Goal: Task Accomplishment & Management: Manage account settings

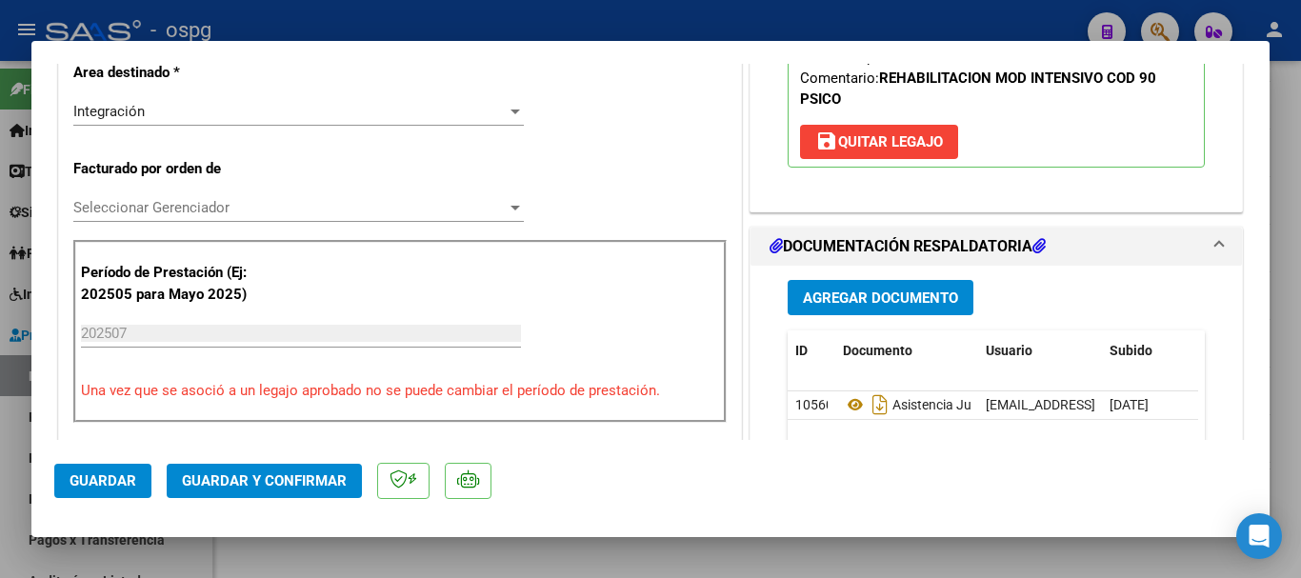
scroll to position [476, 0]
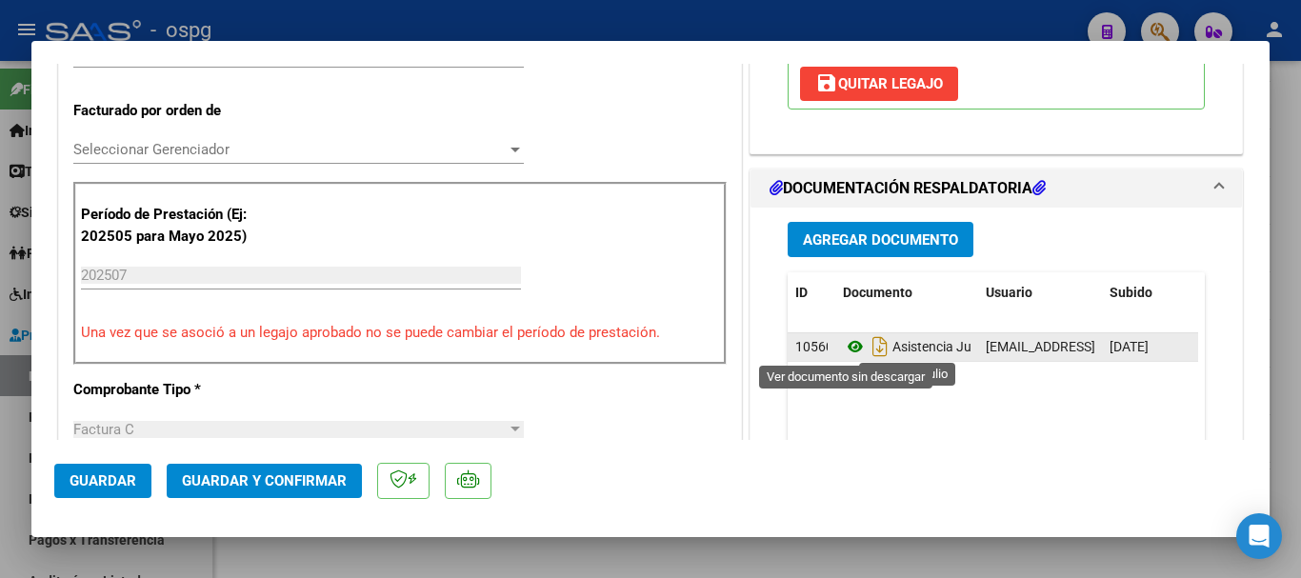
click at [845, 347] on icon at bounding box center [855, 346] width 25 height 23
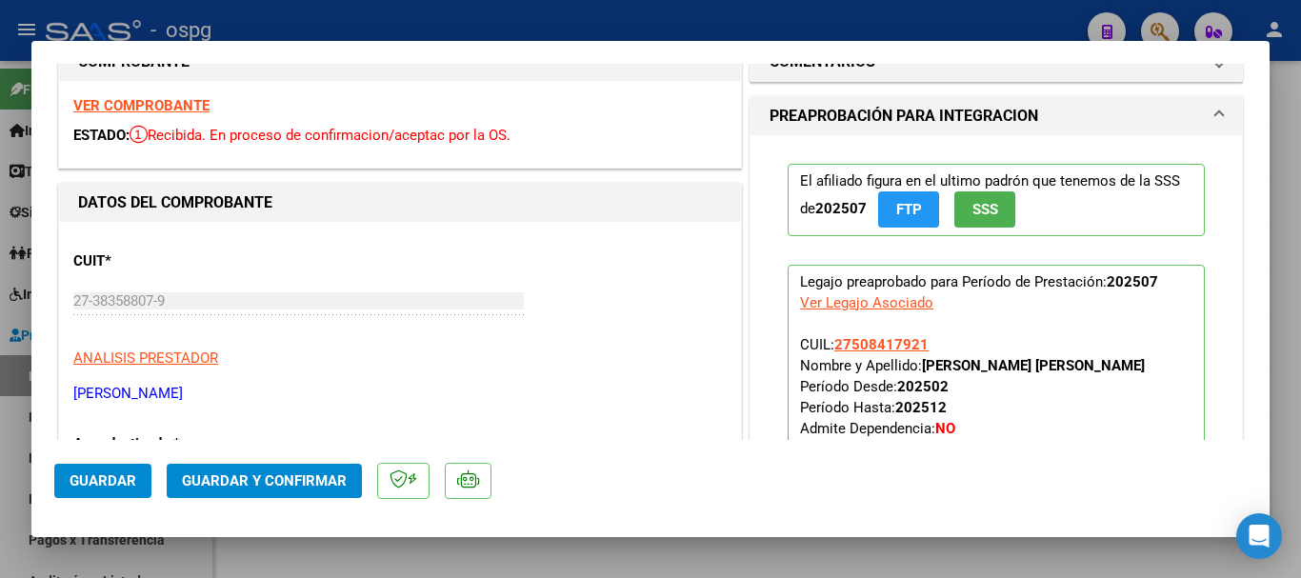
scroll to position [0, 0]
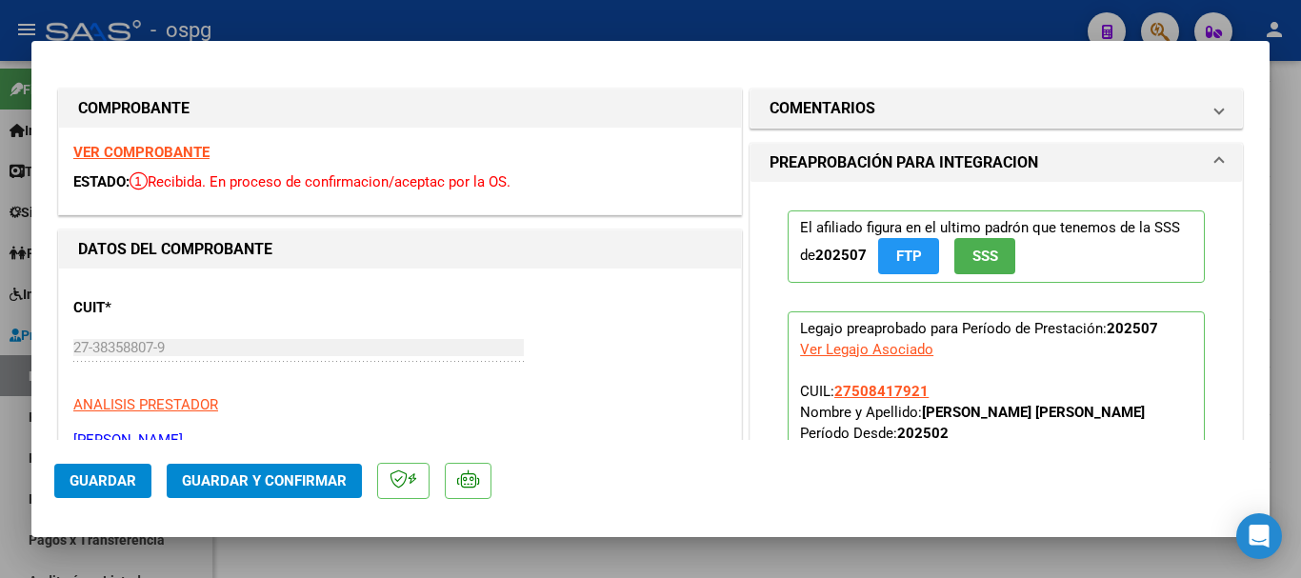
click at [172, 148] on strong "VER COMPROBANTE" at bounding box center [141, 152] width 136 height 17
click at [629, 15] on div at bounding box center [650, 289] width 1301 height 578
type input "$ 0,00"
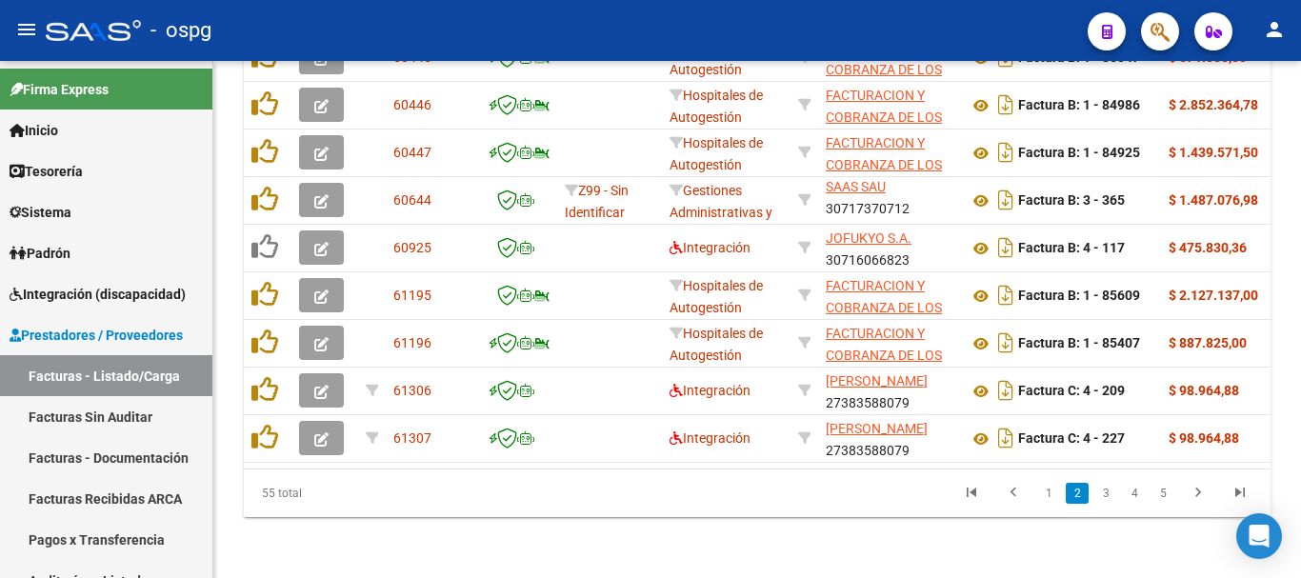
scroll to position [884, 0]
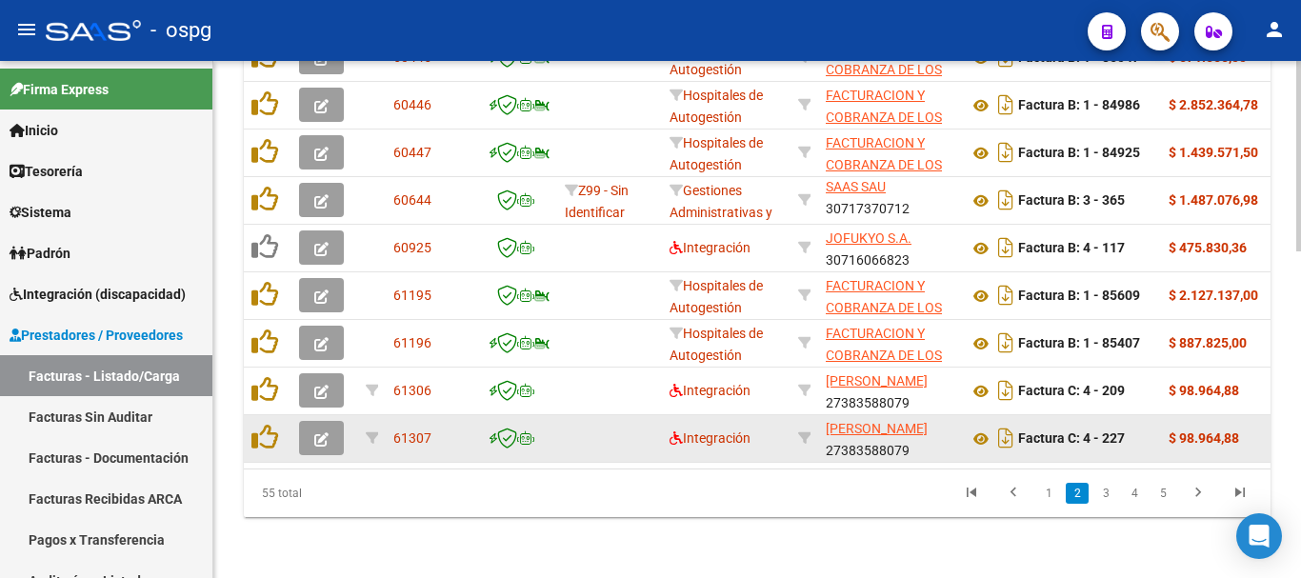
click at [324, 432] on icon "button" at bounding box center [321, 439] width 14 height 14
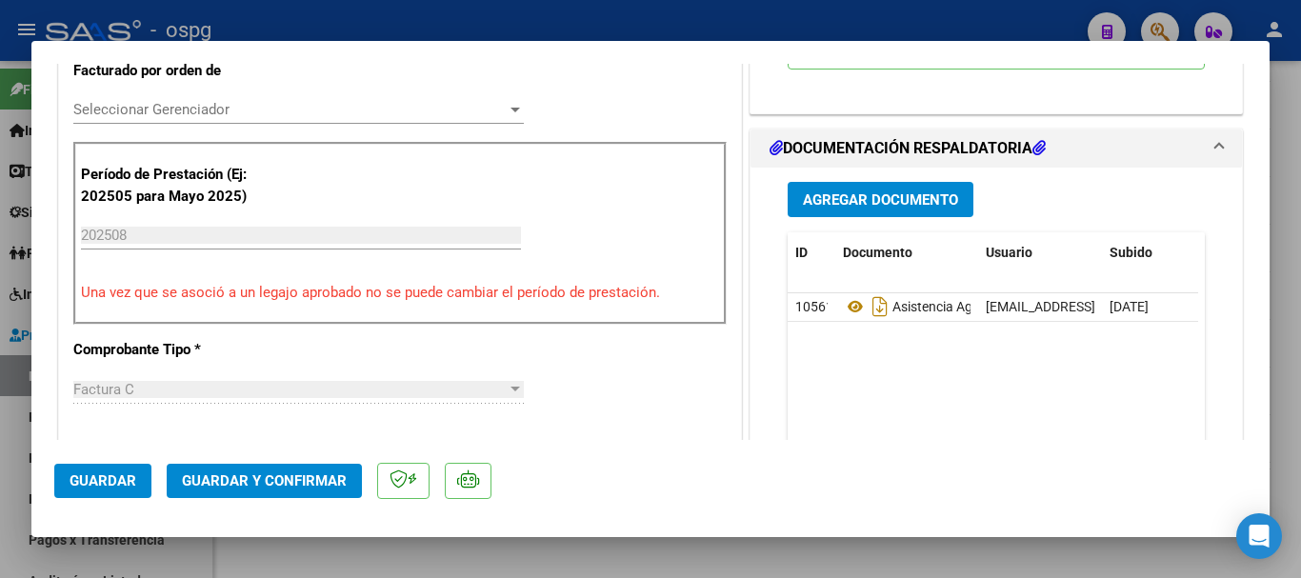
scroll to position [571, 0]
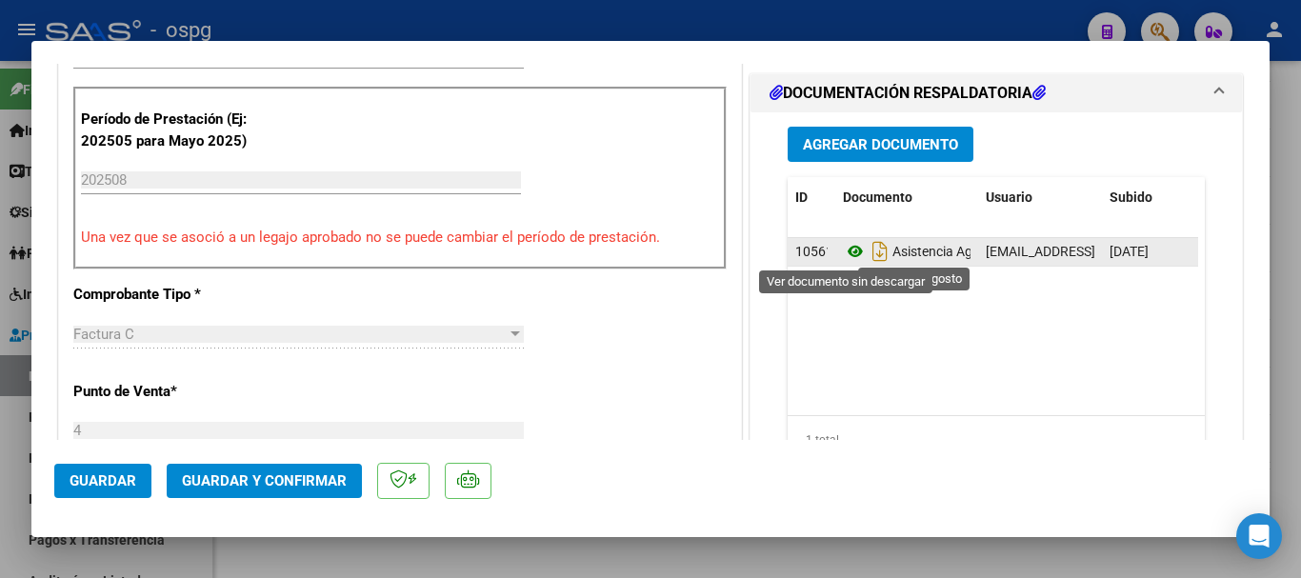
click at [851, 251] on icon at bounding box center [855, 251] width 25 height 23
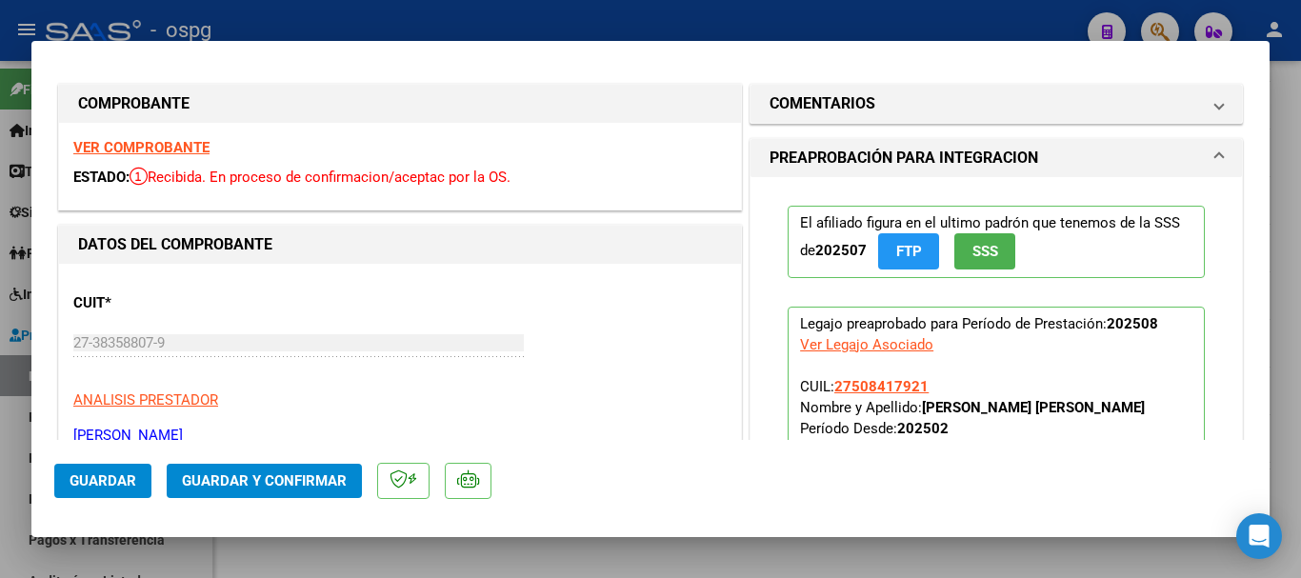
scroll to position [0, 0]
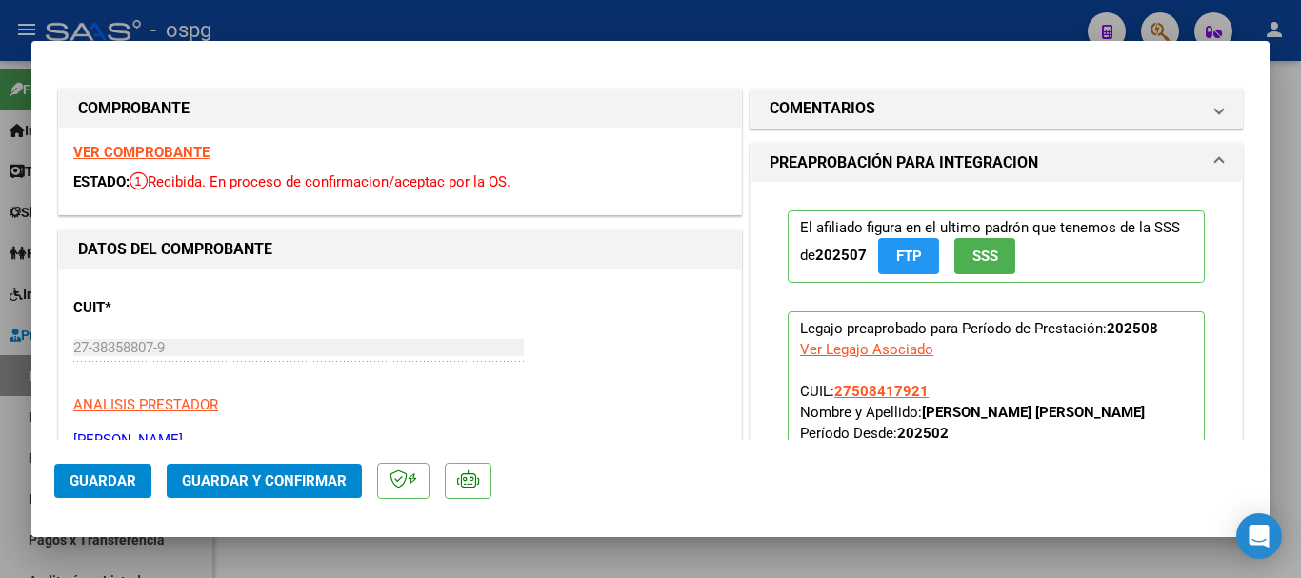
click at [153, 149] on strong "VER COMPROBANTE" at bounding box center [141, 152] width 136 height 17
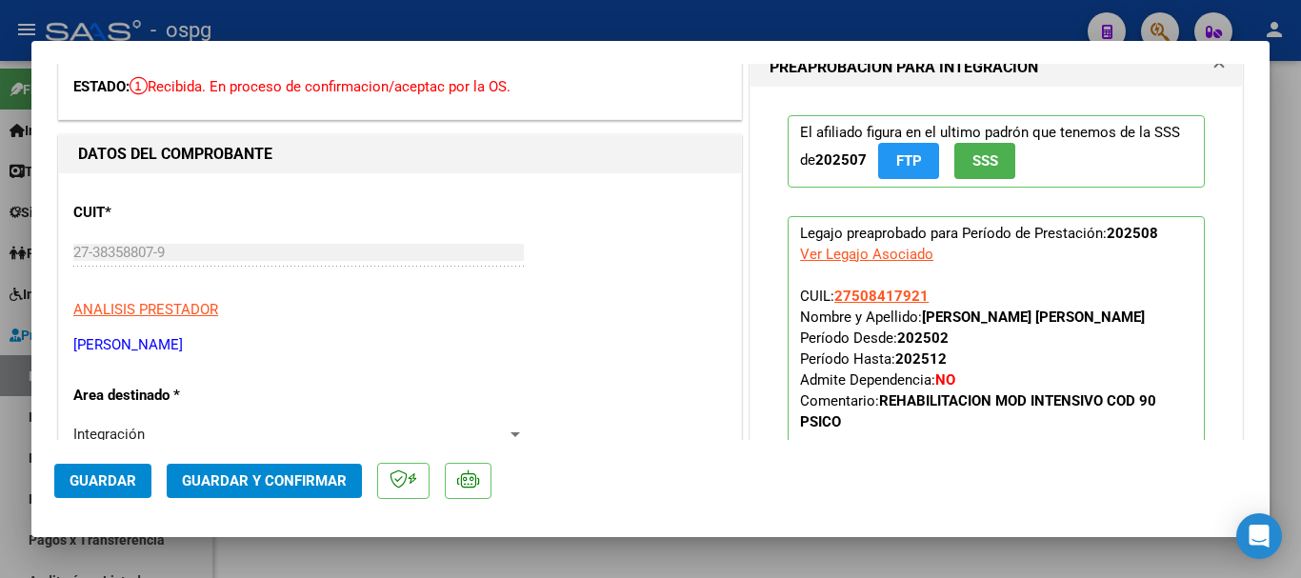
scroll to position [190, 0]
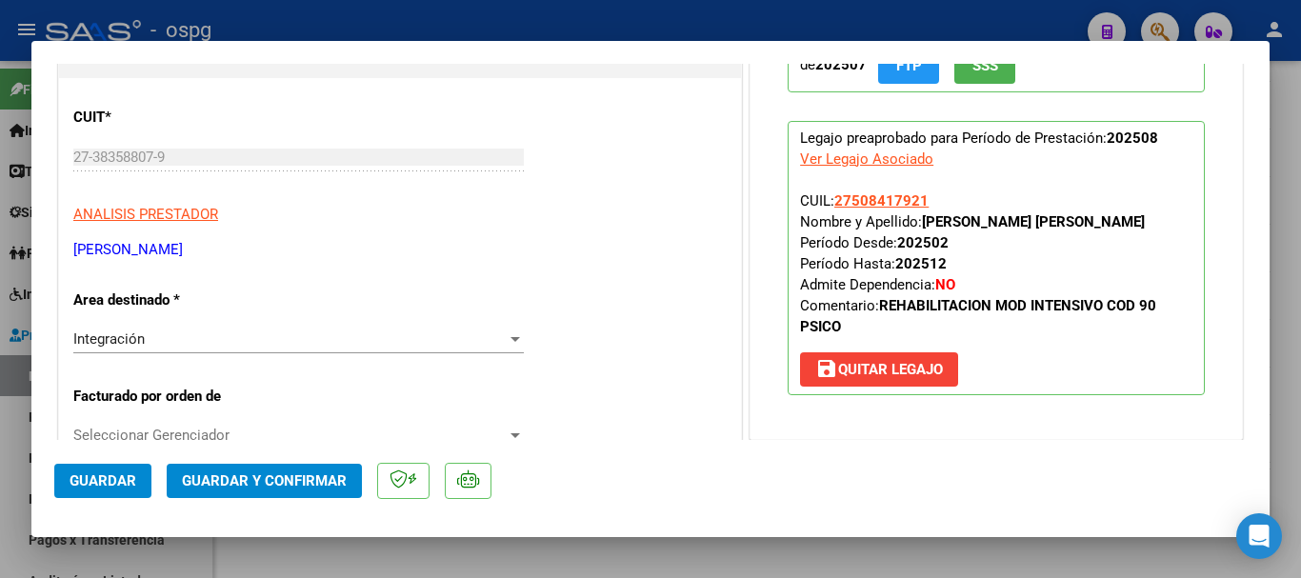
click at [302, 23] on div at bounding box center [650, 289] width 1301 height 578
type input "$ 0,00"
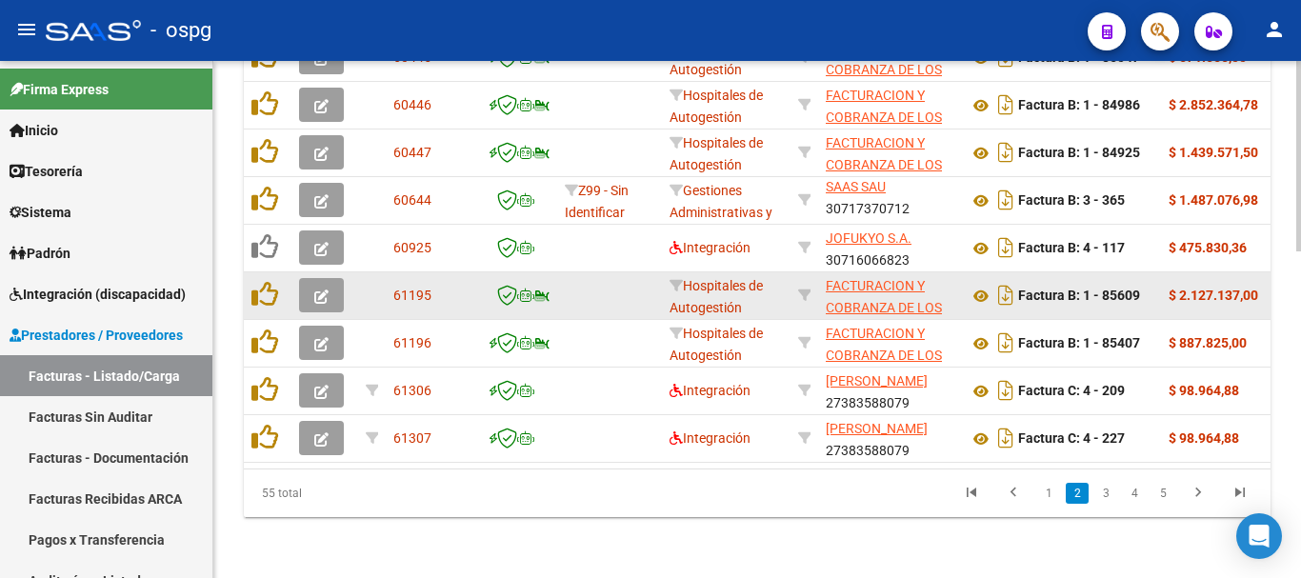
scroll to position [884, 0]
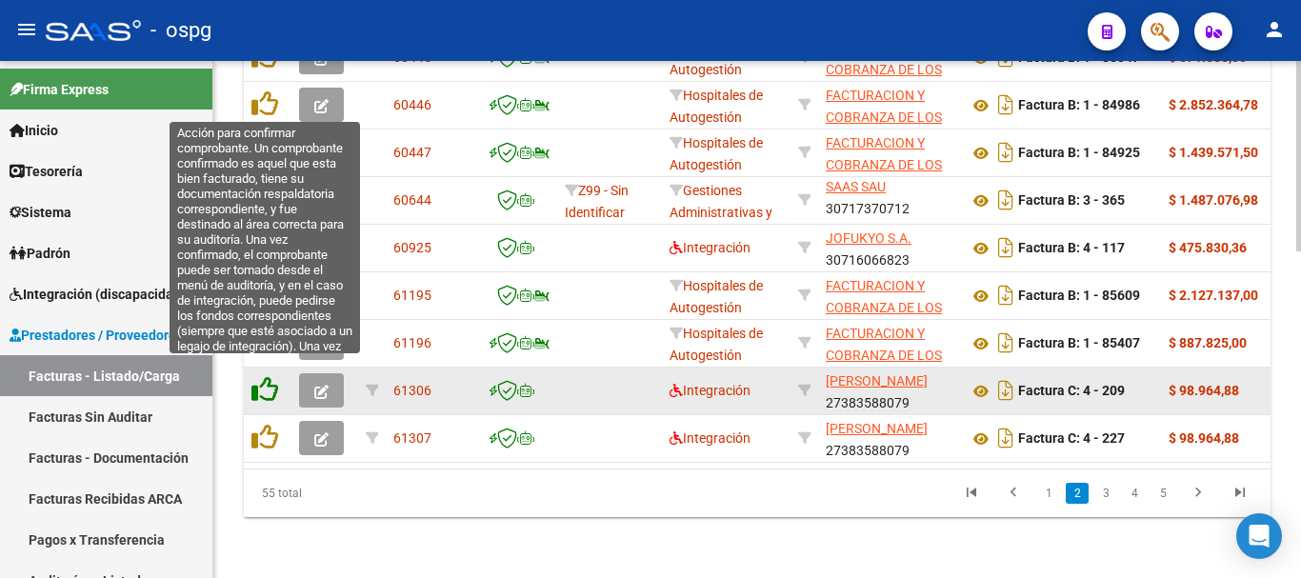
click at [255, 376] on icon at bounding box center [264, 389] width 27 height 27
click at [270, 376] on icon at bounding box center [264, 389] width 27 height 27
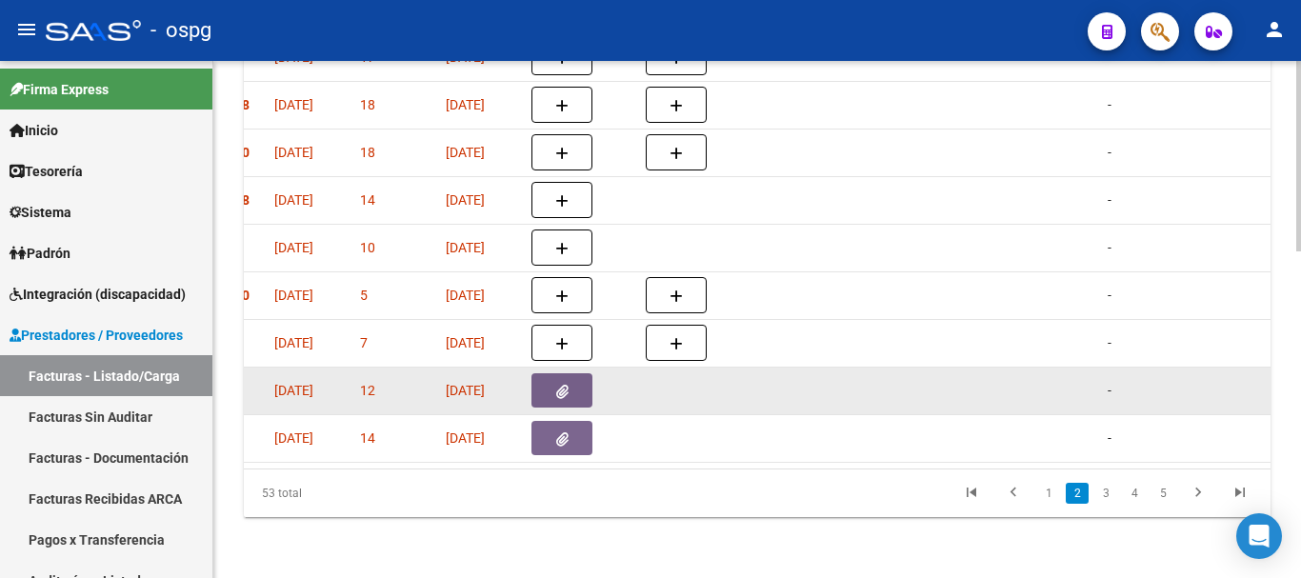
scroll to position [0, 0]
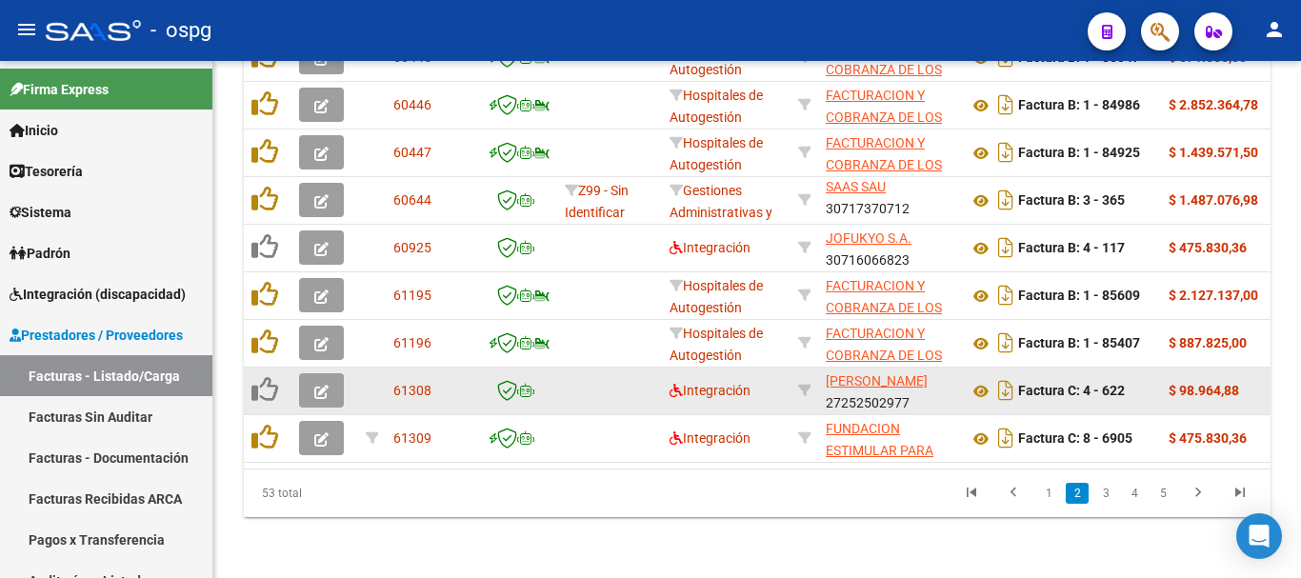
click at [308, 376] on button "button" at bounding box center [321, 390] width 45 height 34
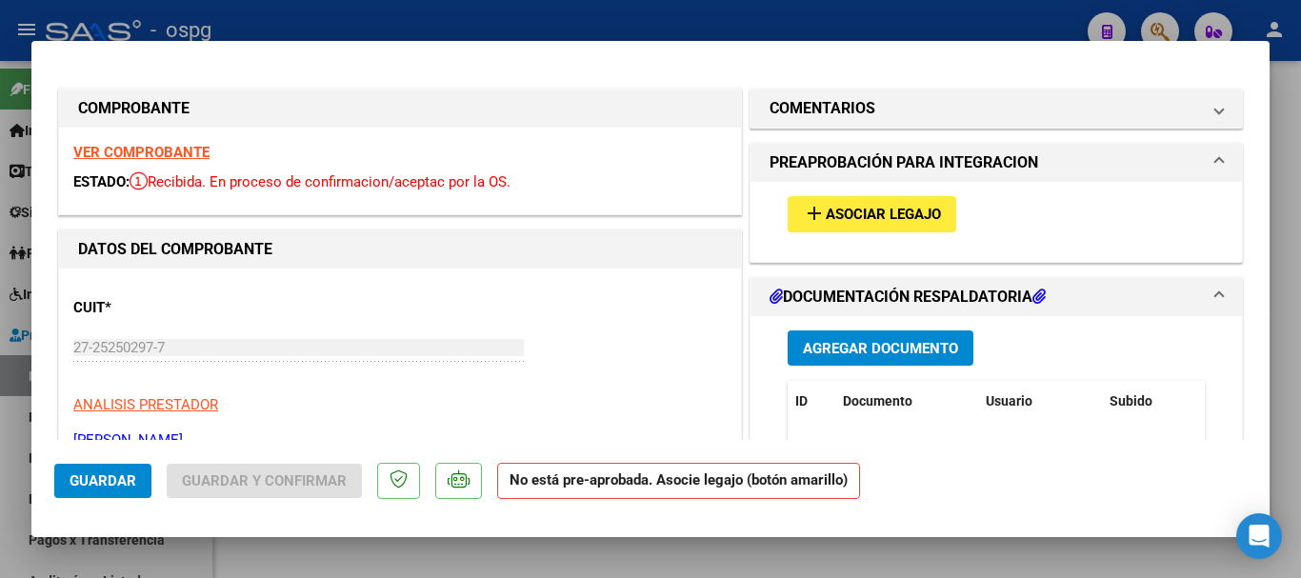
click at [167, 146] on strong "VER COMPROBANTE" at bounding box center [141, 152] width 136 height 17
click at [162, 144] on strong "VER COMPROBANTE" at bounding box center [141, 152] width 136 height 17
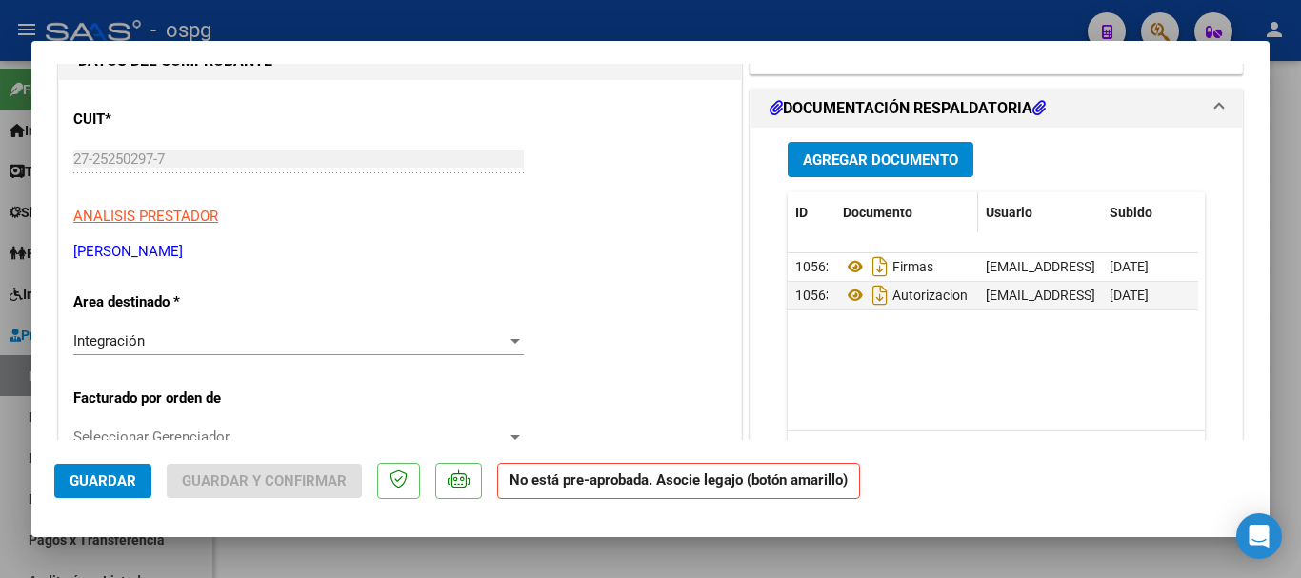
scroll to position [190, 0]
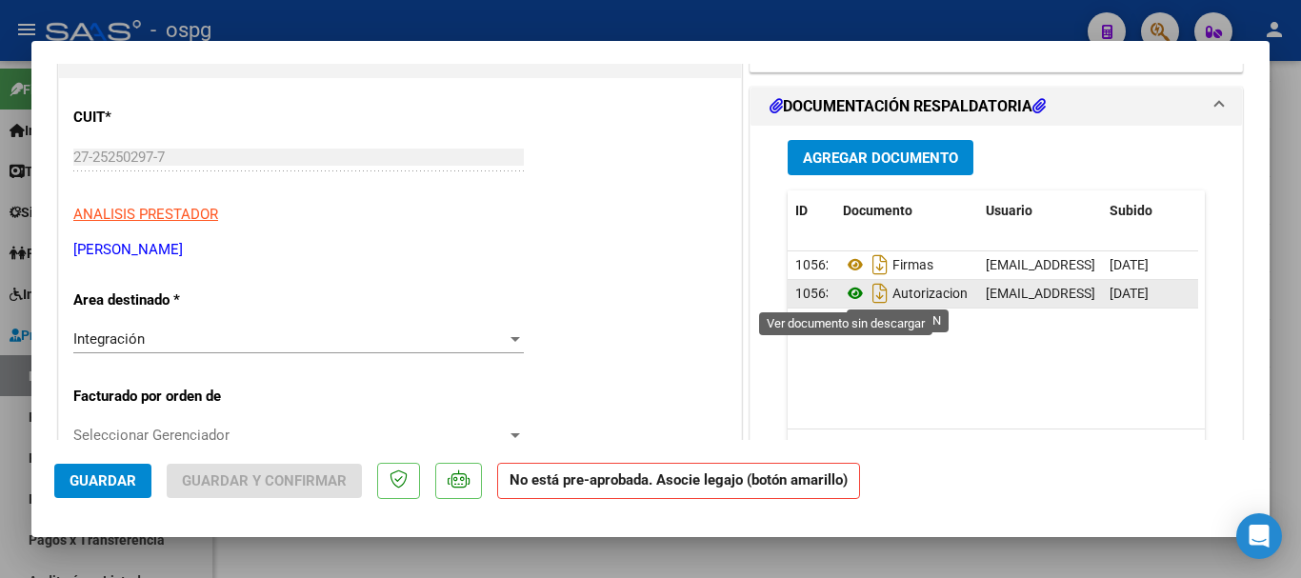
click at [850, 297] on icon at bounding box center [855, 293] width 25 height 23
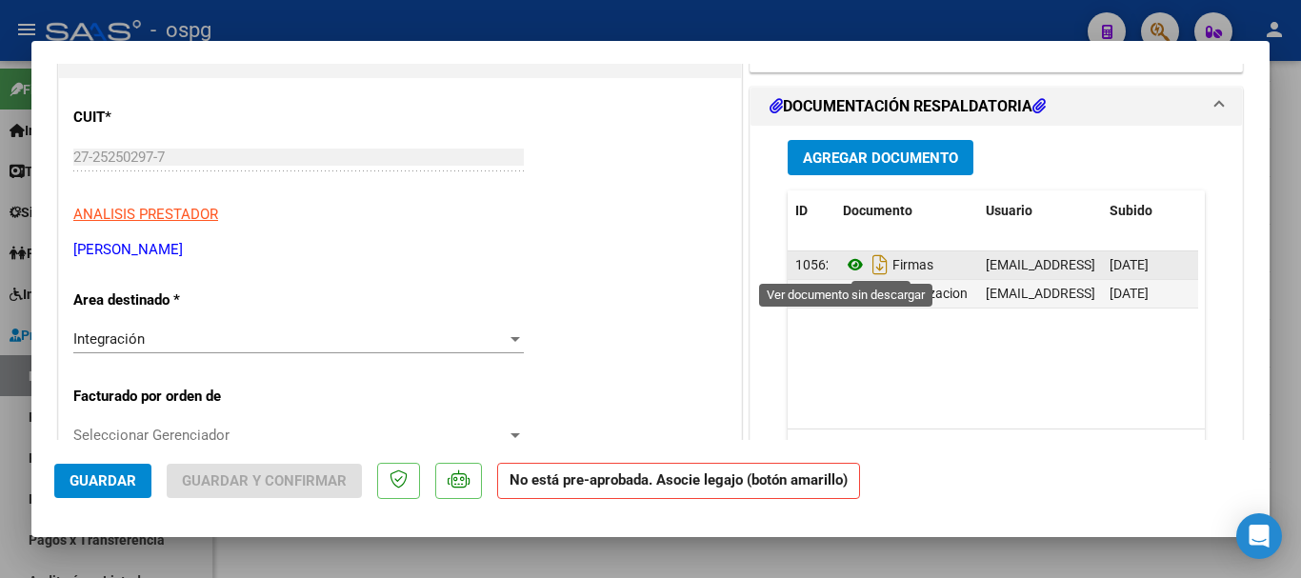
click at [850, 262] on icon at bounding box center [855, 264] width 25 height 23
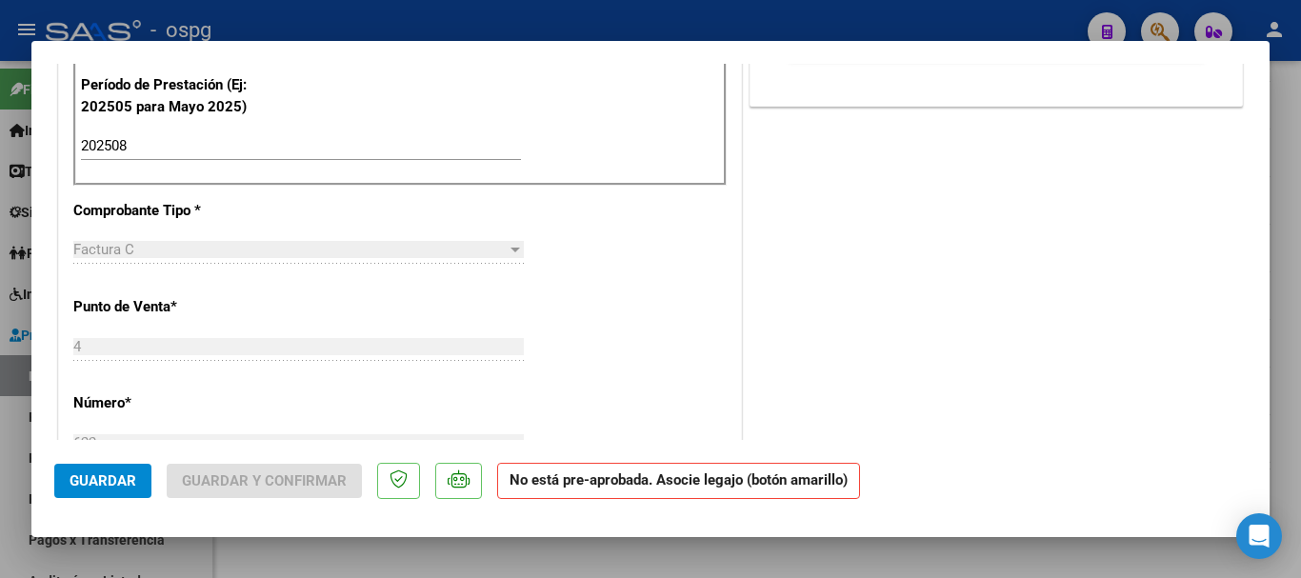
scroll to position [476, 0]
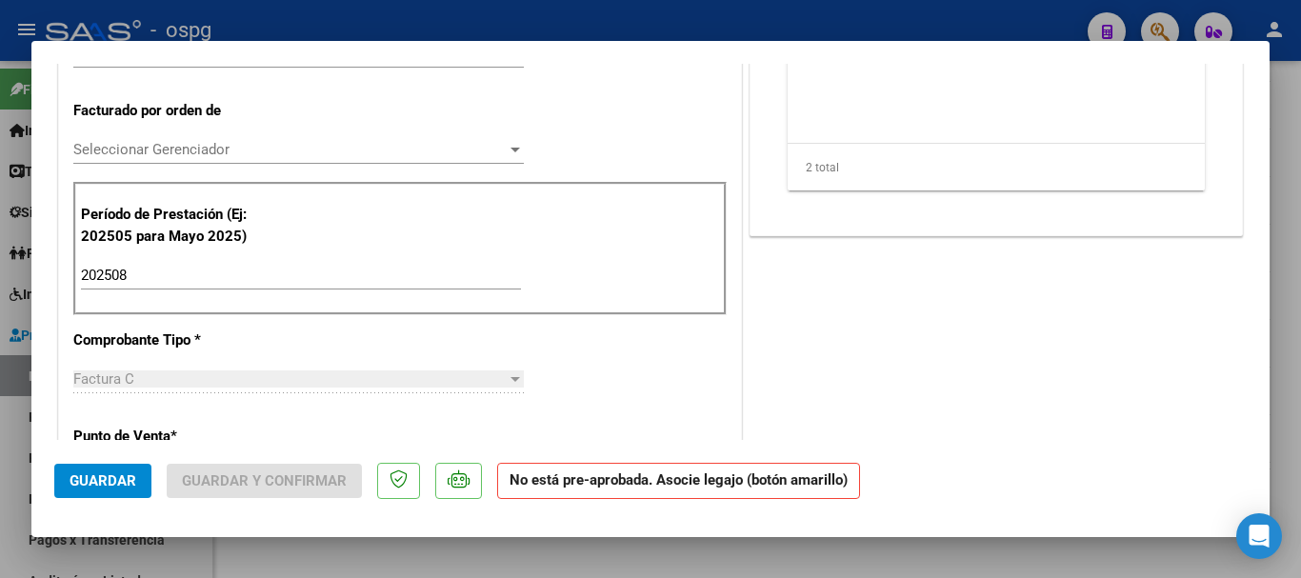
click at [469, 20] on div at bounding box center [650, 289] width 1301 height 578
type input "$ 0,00"
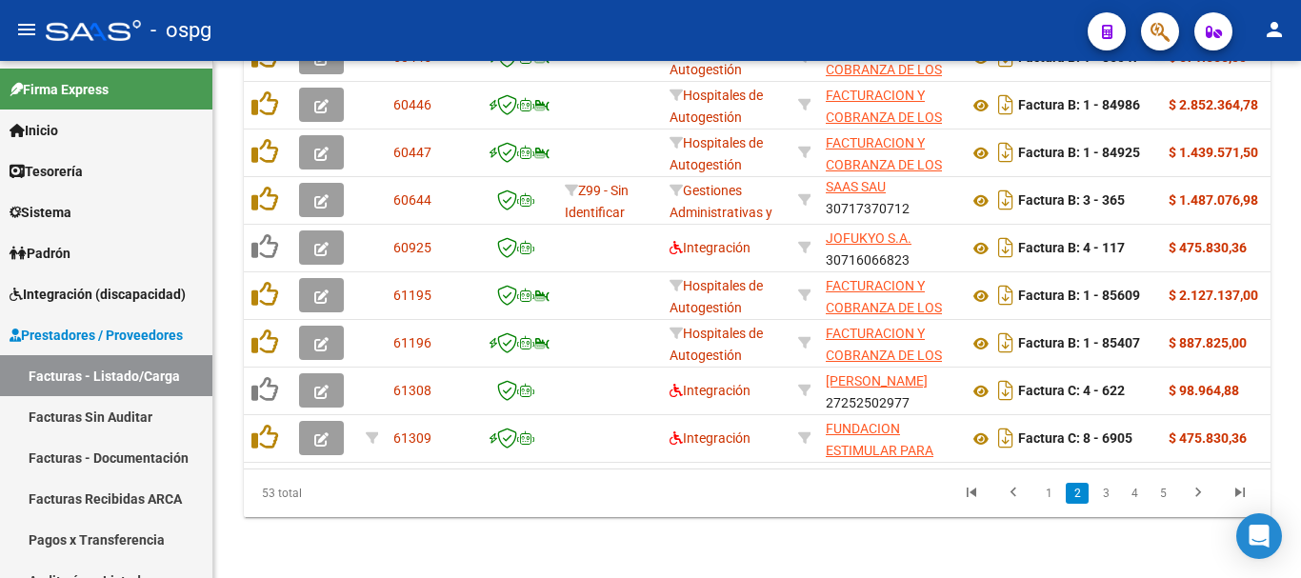
scroll to position [884, 0]
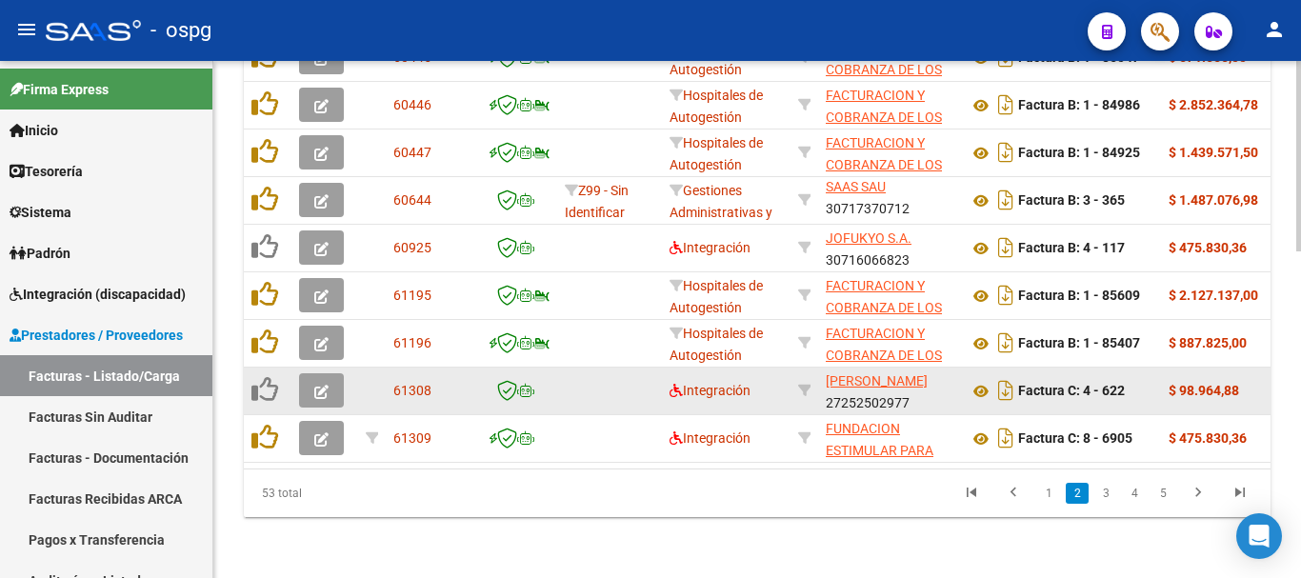
click at [342, 373] on button "button" at bounding box center [321, 390] width 45 height 34
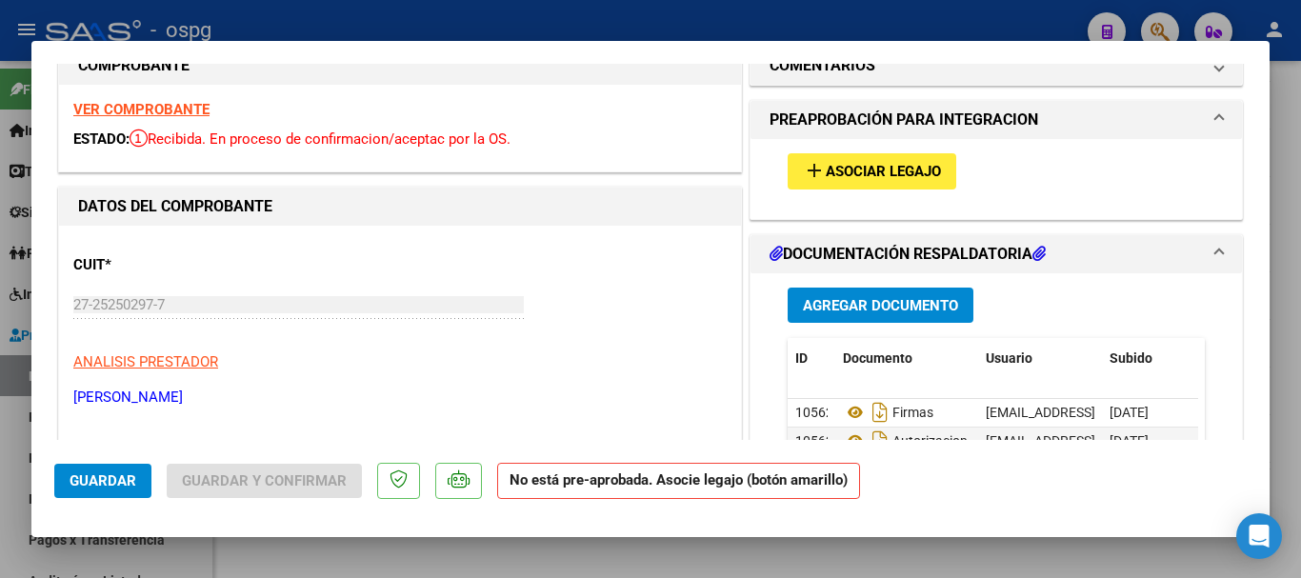
scroll to position [0, 0]
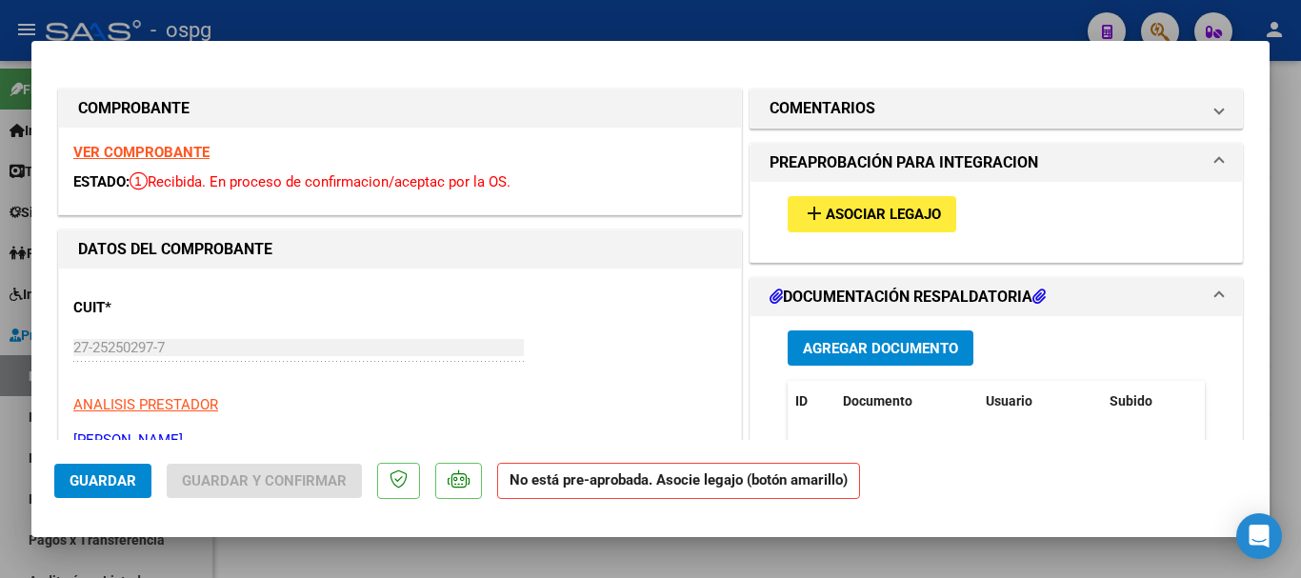
click at [104, 151] on strong "VER COMPROBANTE" at bounding box center [141, 152] width 136 height 17
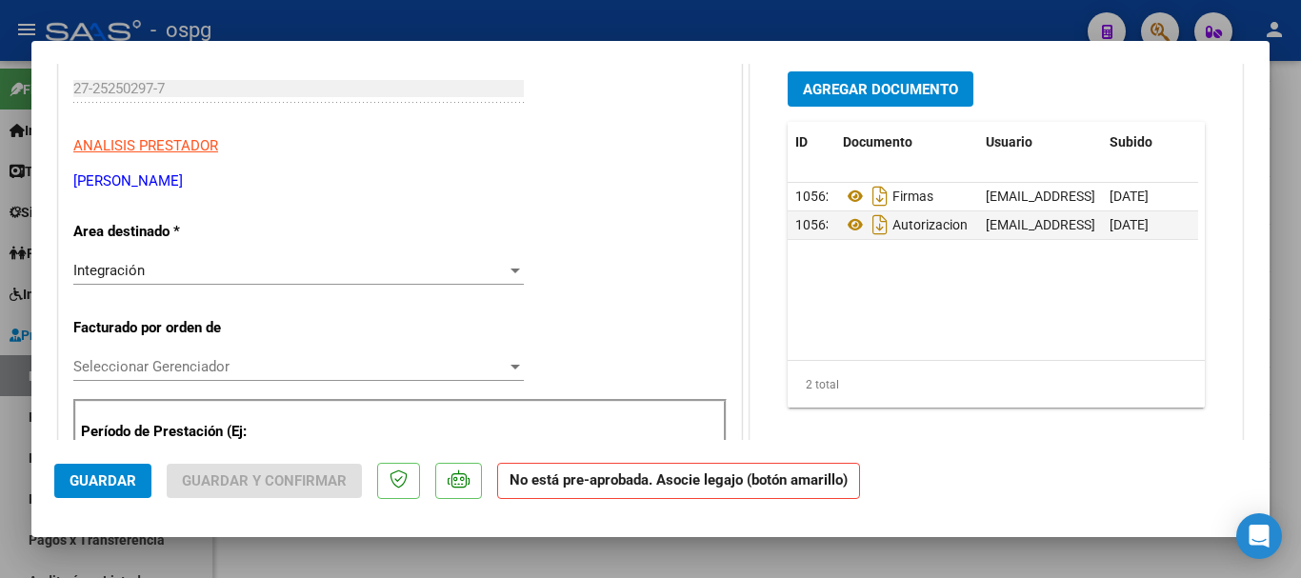
scroll to position [286, 0]
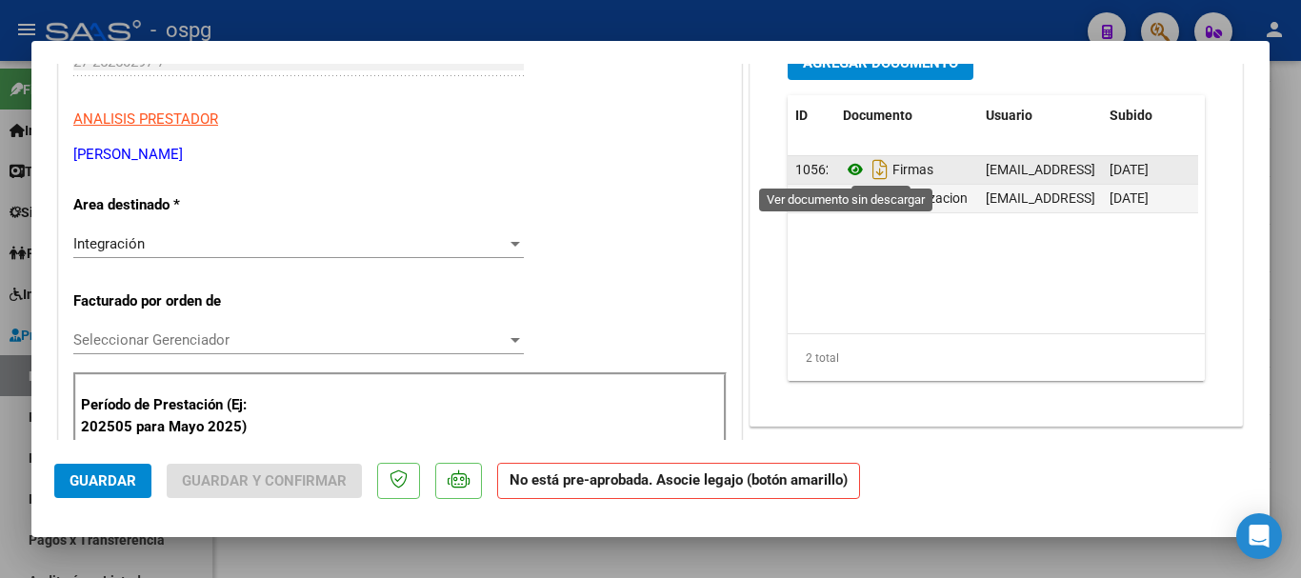
click at [848, 170] on icon at bounding box center [855, 169] width 25 height 23
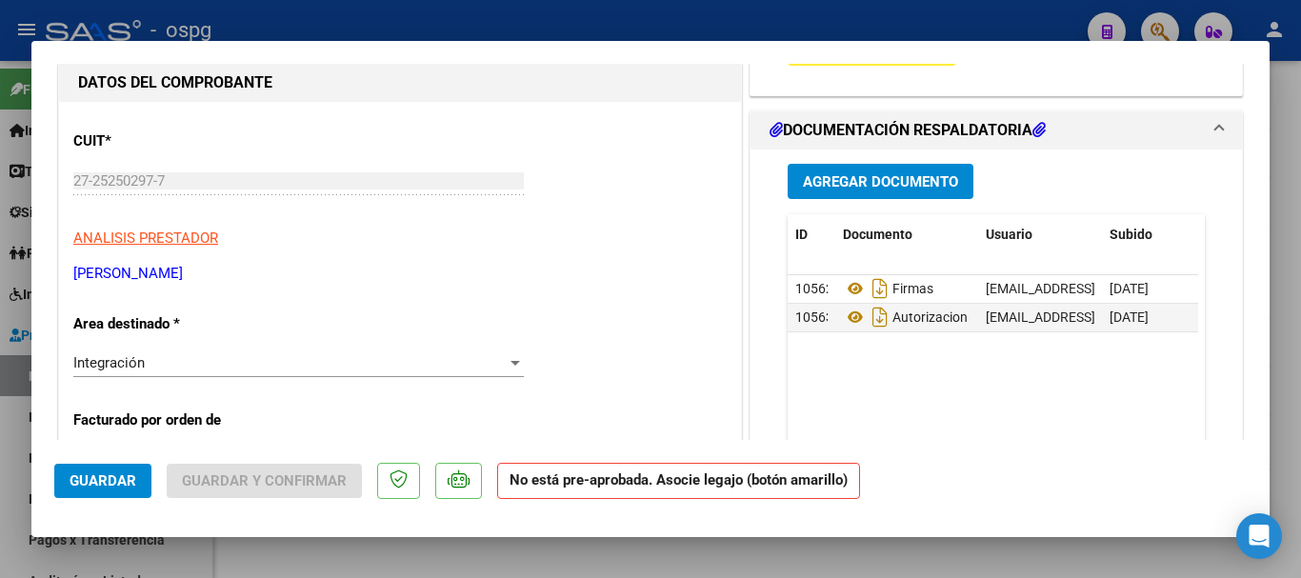
scroll to position [0, 0]
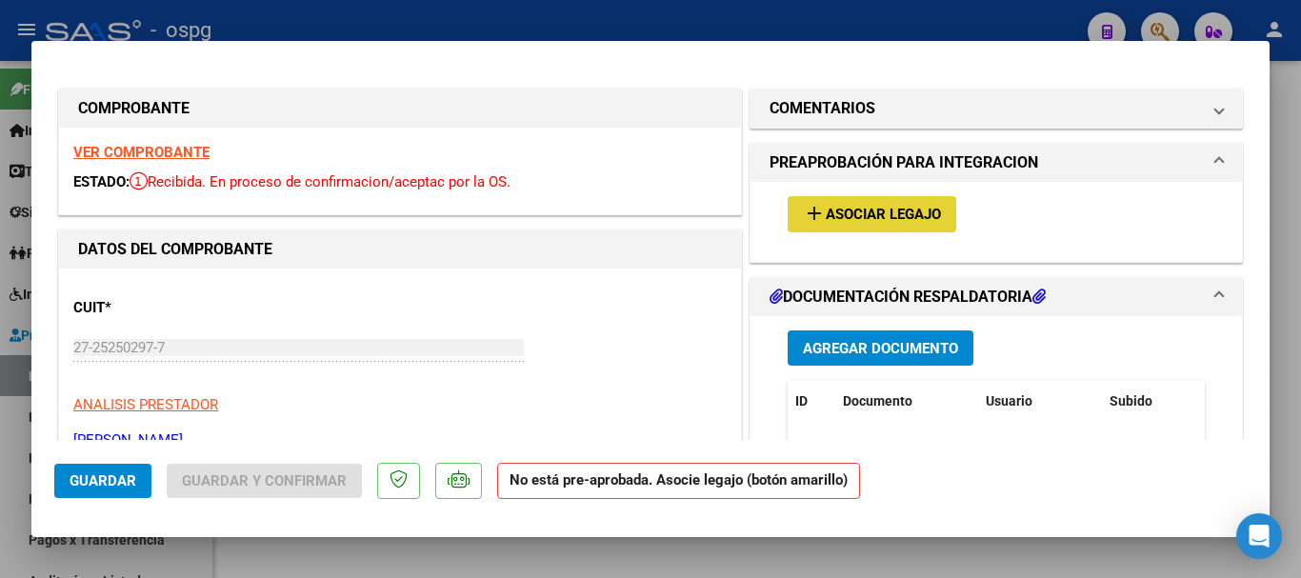
click at [867, 214] on span "Asociar Legajo" at bounding box center [883, 215] width 115 height 17
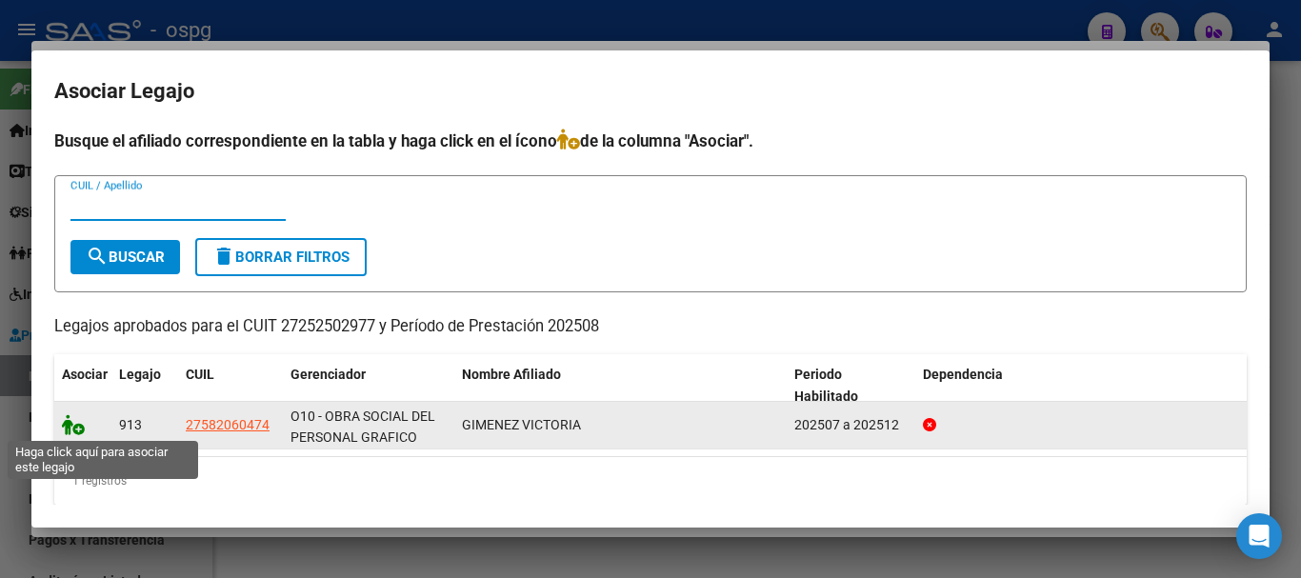
click at [71, 429] on icon at bounding box center [73, 424] width 23 height 21
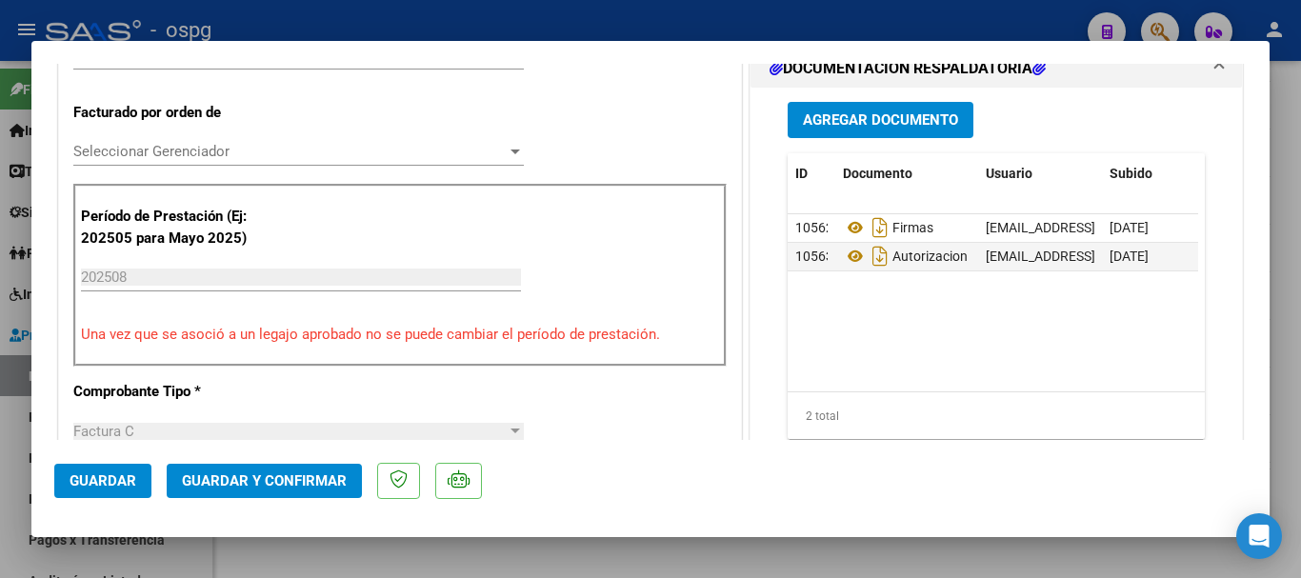
scroll to position [476, 0]
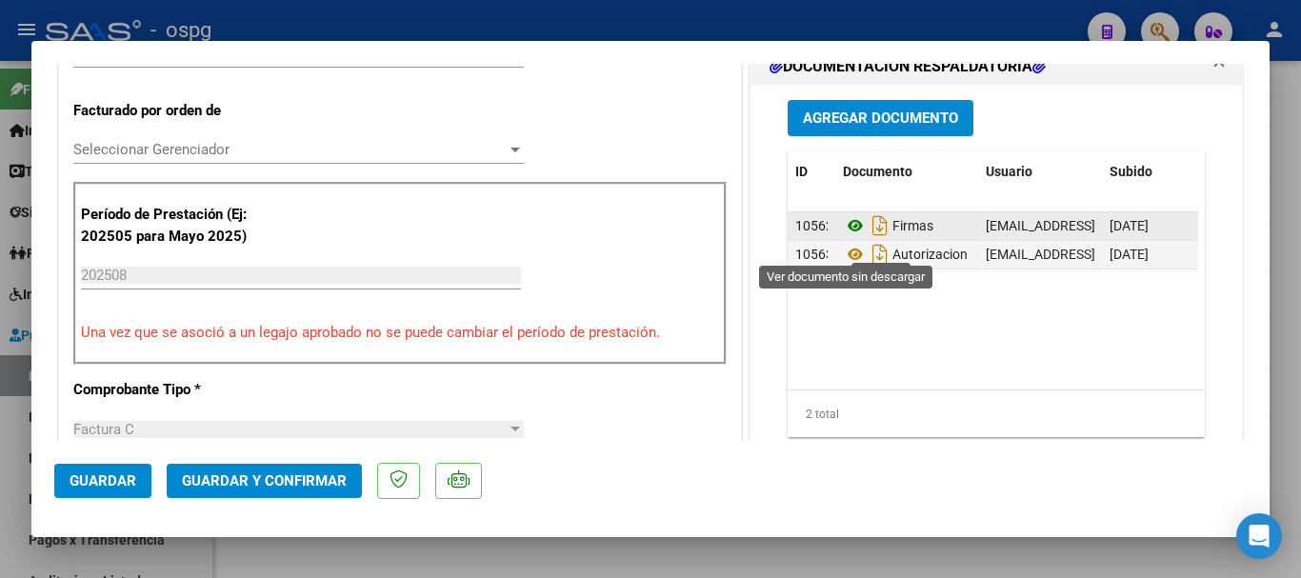
click at [848, 237] on icon at bounding box center [855, 225] width 25 height 23
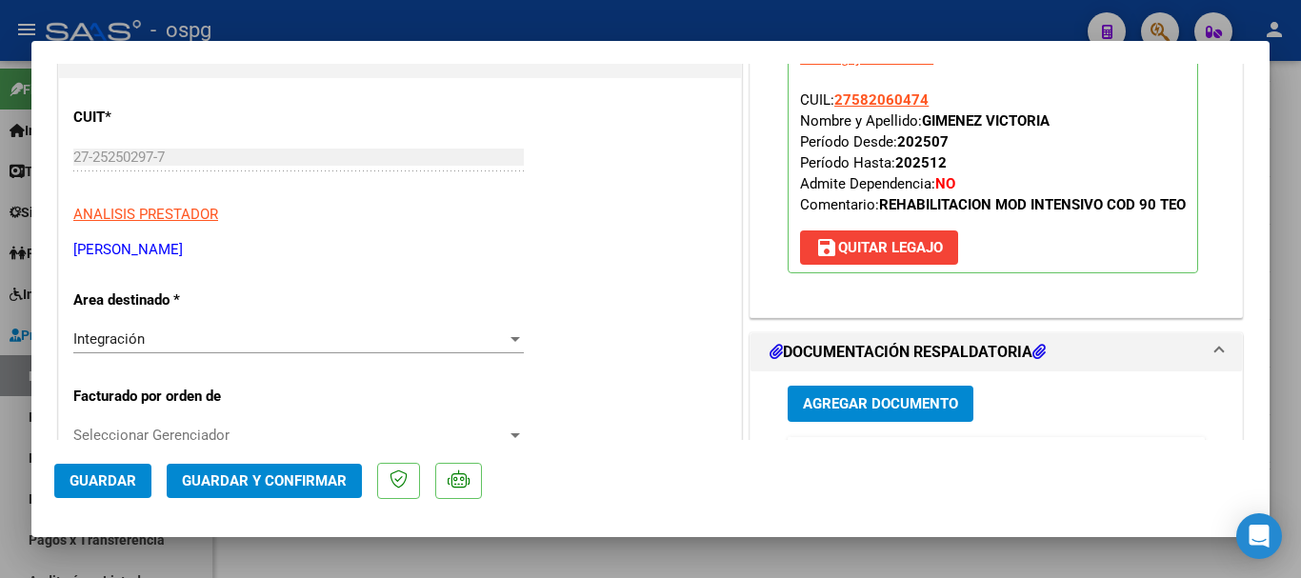
scroll to position [0, 0]
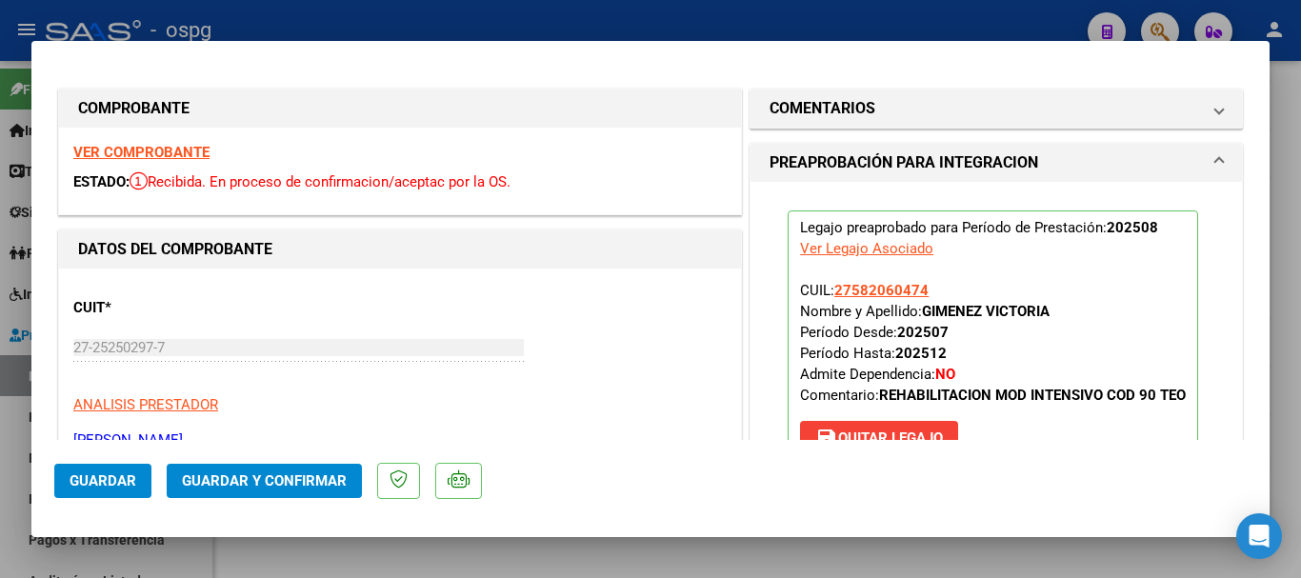
click at [138, 150] on strong "VER COMPROBANTE" at bounding box center [141, 152] width 136 height 17
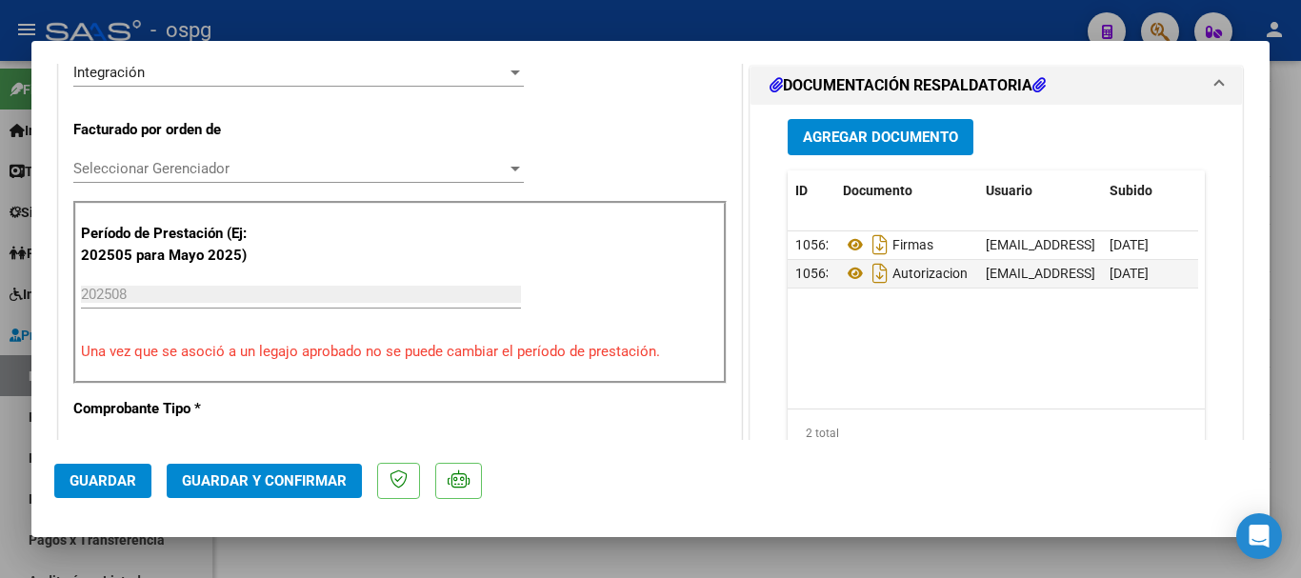
scroll to position [476, 0]
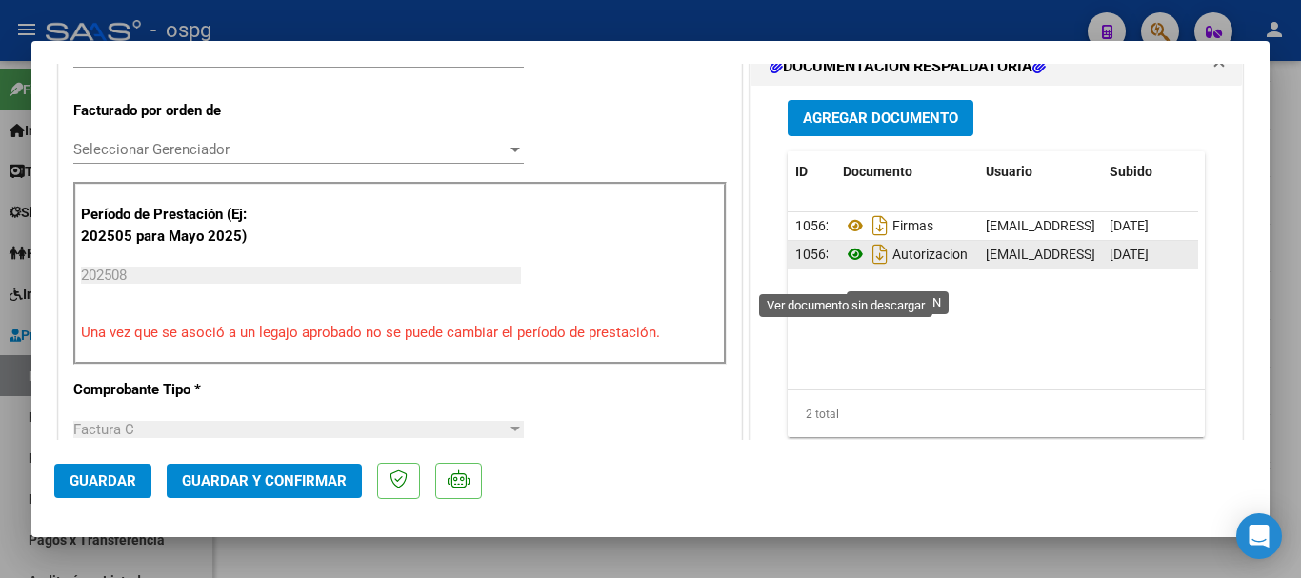
click at [848, 266] on icon at bounding box center [855, 254] width 25 height 23
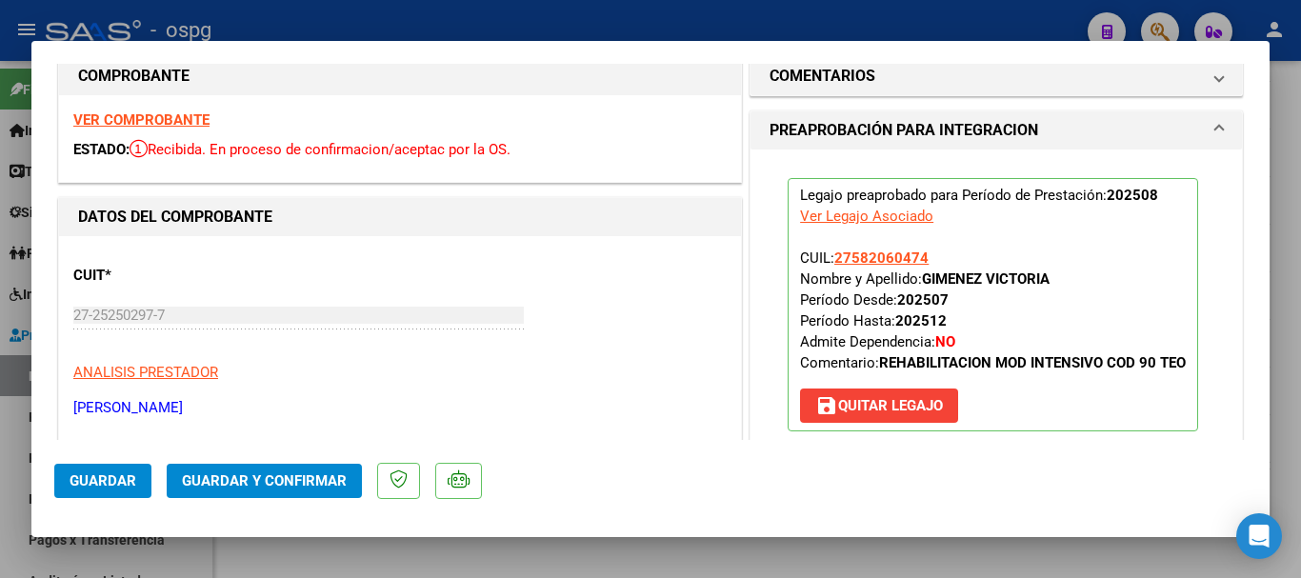
scroll to position [0, 0]
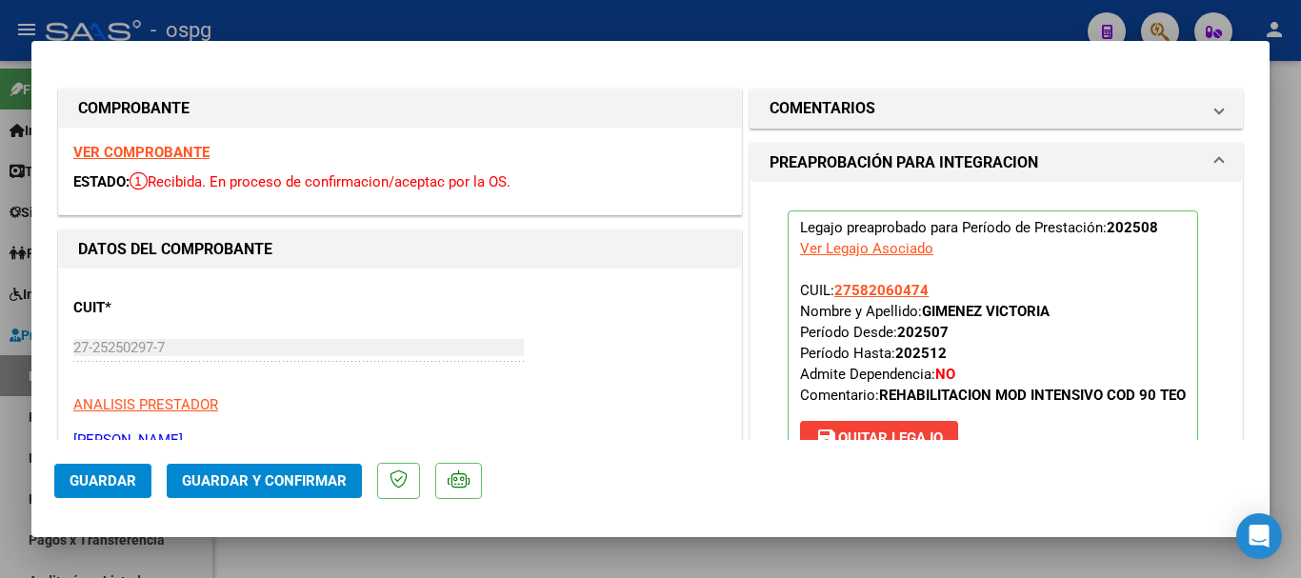
click at [857, 250] on div "Ver Legajo Asociado" at bounding box center [866, 248] width 133 height 21
type input "$ 0,00"
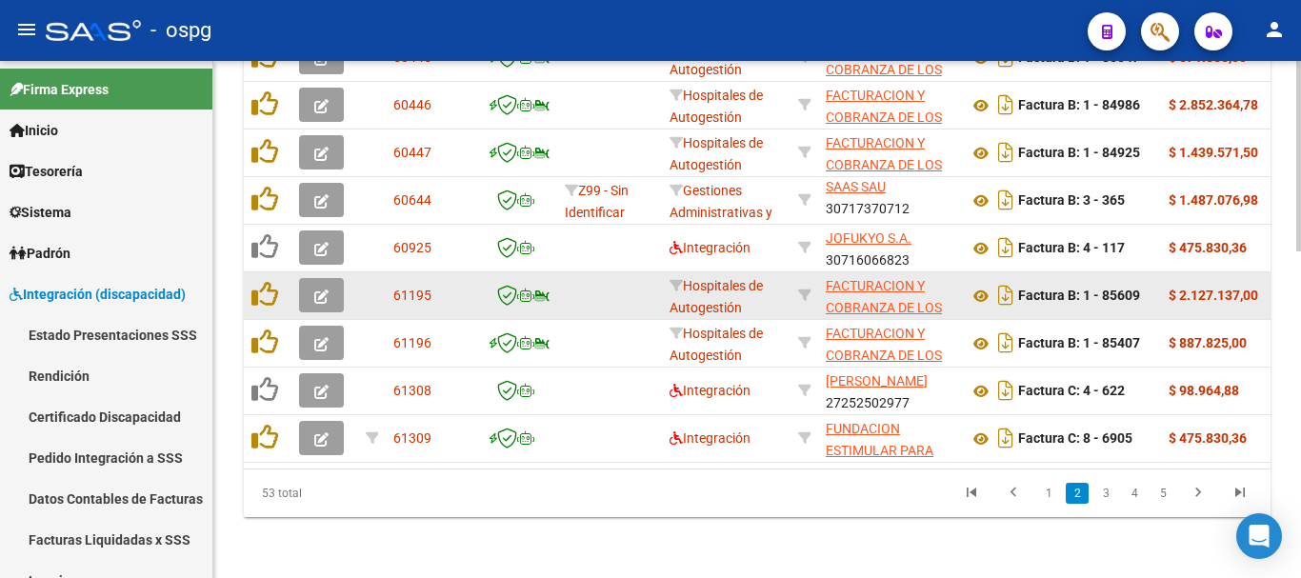
scroll to position [884, 0]
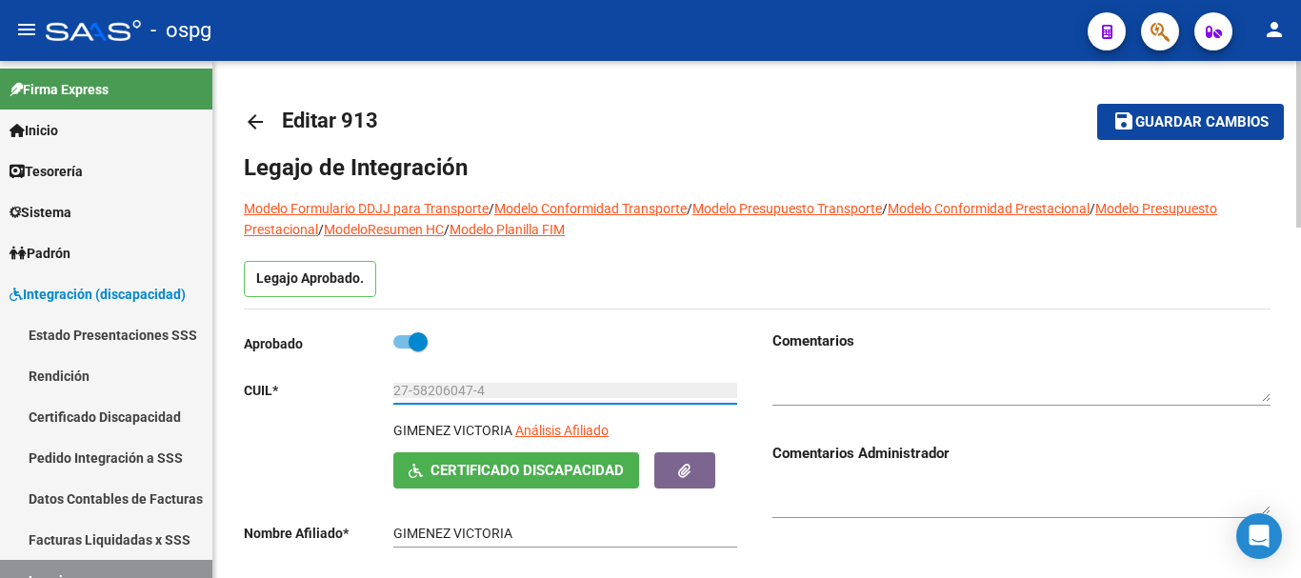
drag, startPoint x: 472, startPoint y: 389, endPoint x: 414, endPoint y: 392, distance: 58.2
click at [414, 392] on input "27-58206047-4" at bounding box center [565, 391] width 344 height 16
click at [250, 110] on mat-icon "arrow_back" at bounding box center [255, 121] width 23 height 23
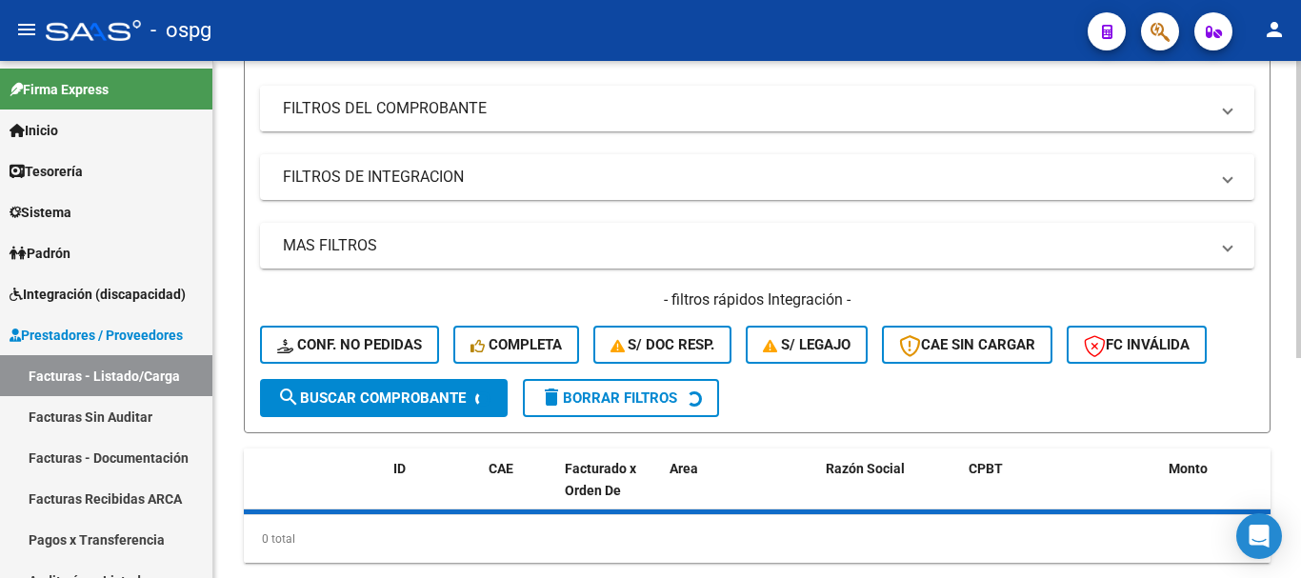
scroll to position [383, 0]
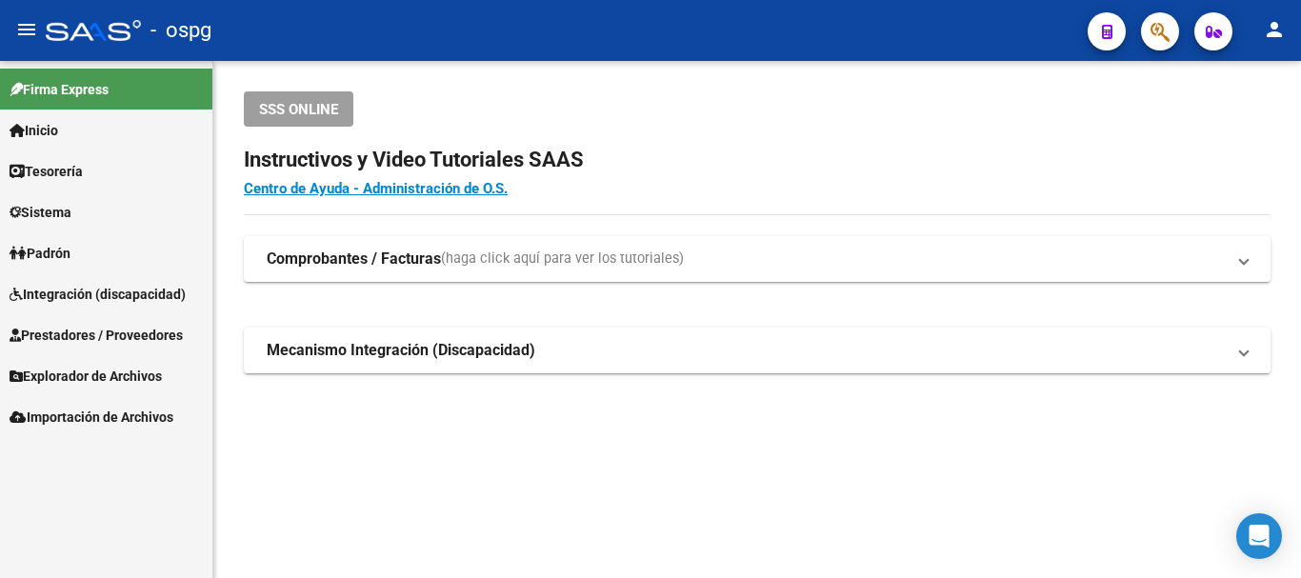
drag, startPoint x: 76, startPoint y: 326, endPoint x: 79, endPoint y: 349, distance: 23.0
click at [74, 327] on span "Prestadores / Proveedores" at bounding box center [96, 335] width 173 height 21
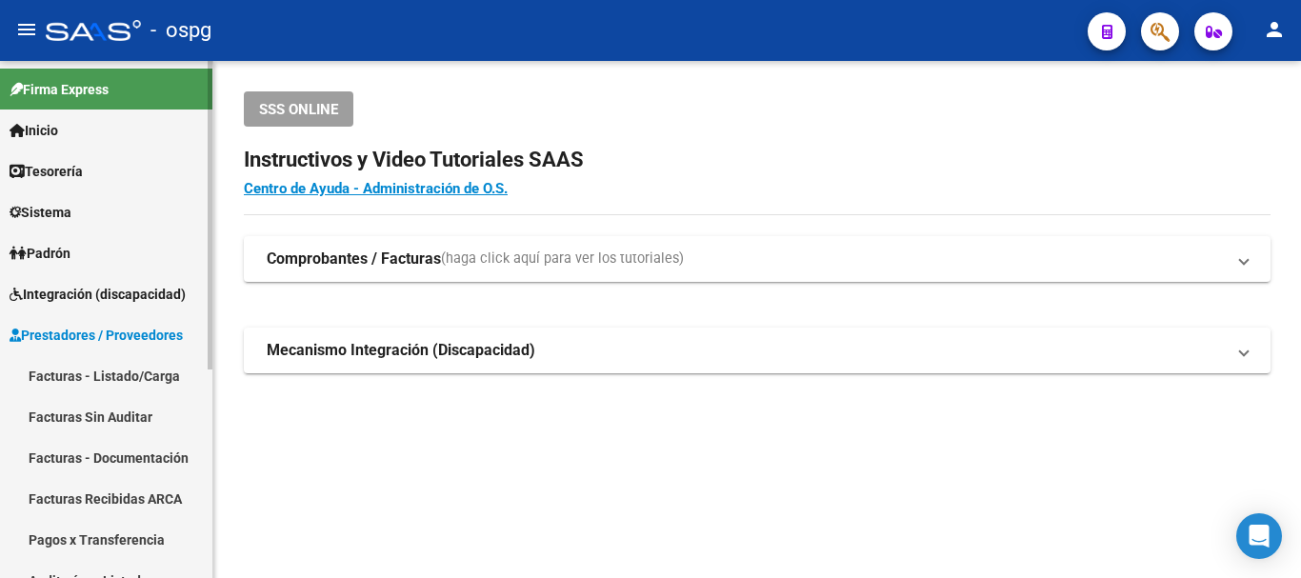
click at [78, 380] on link "Facturas - Listado/Carga" at bounding box center [106, 375] width 212 height 41
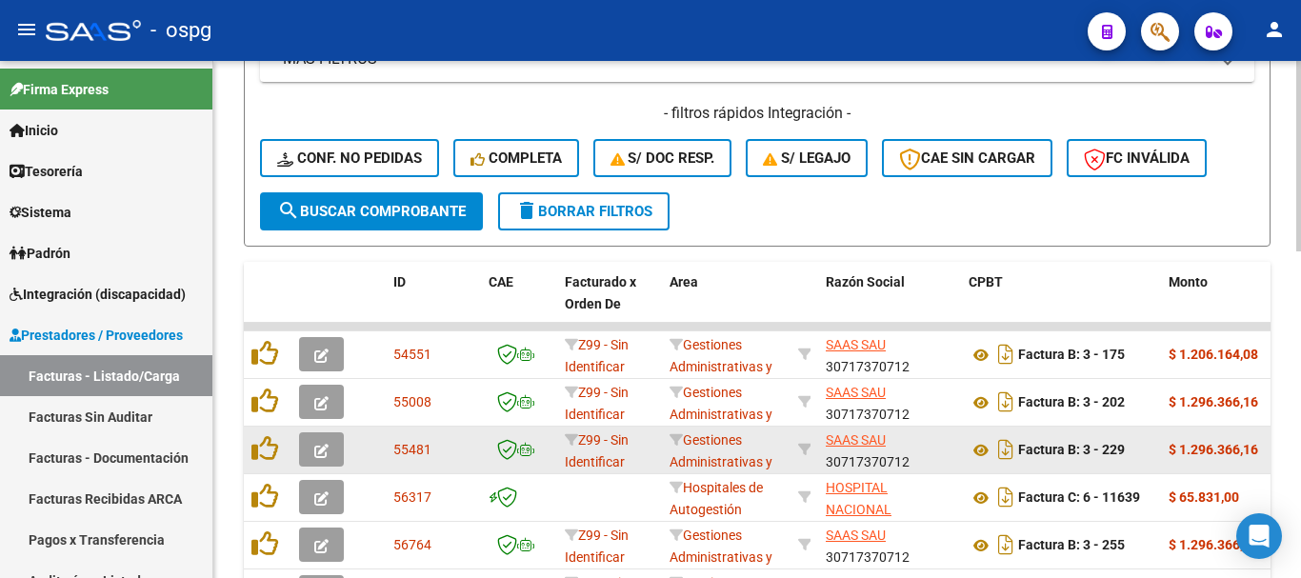
scroll to position [667, 0]
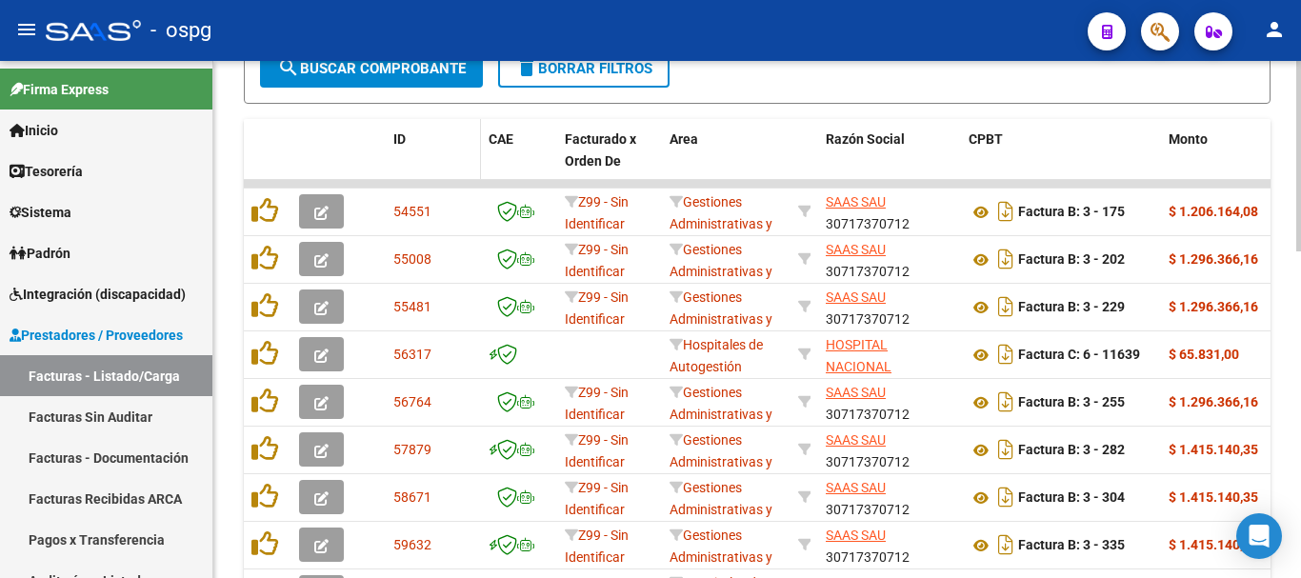
click at [398, 137] on span "ID" at bounding box center [399, 138] width 12 height 15
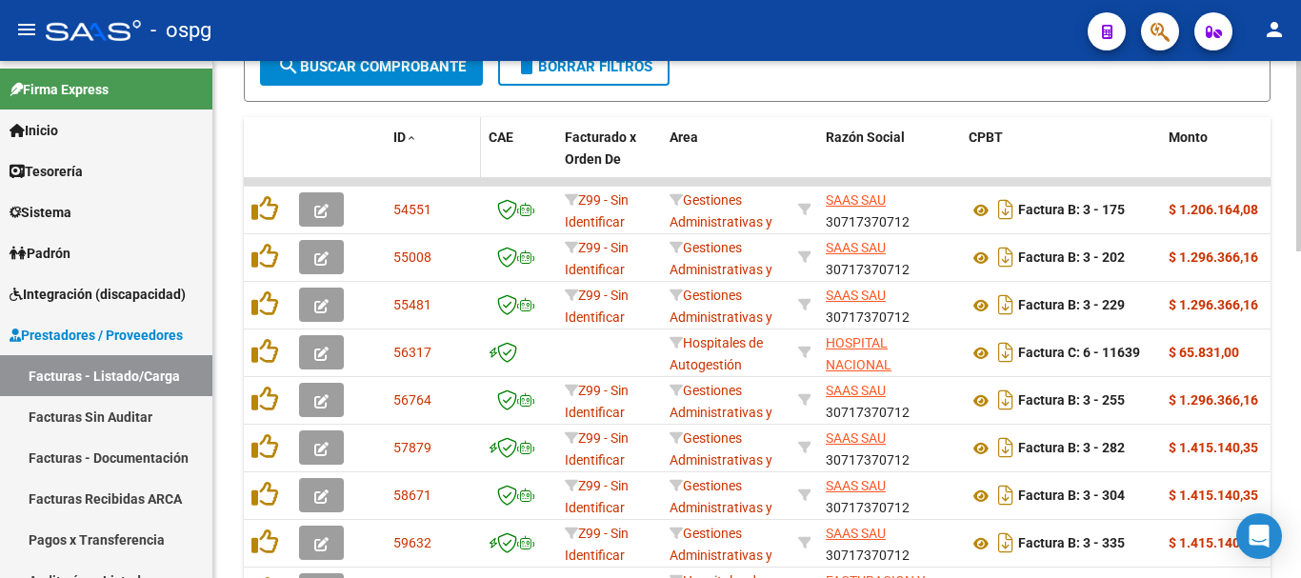
click at [398, 137] on span "ID" at bounding box center [399, 137] width 12 height 15
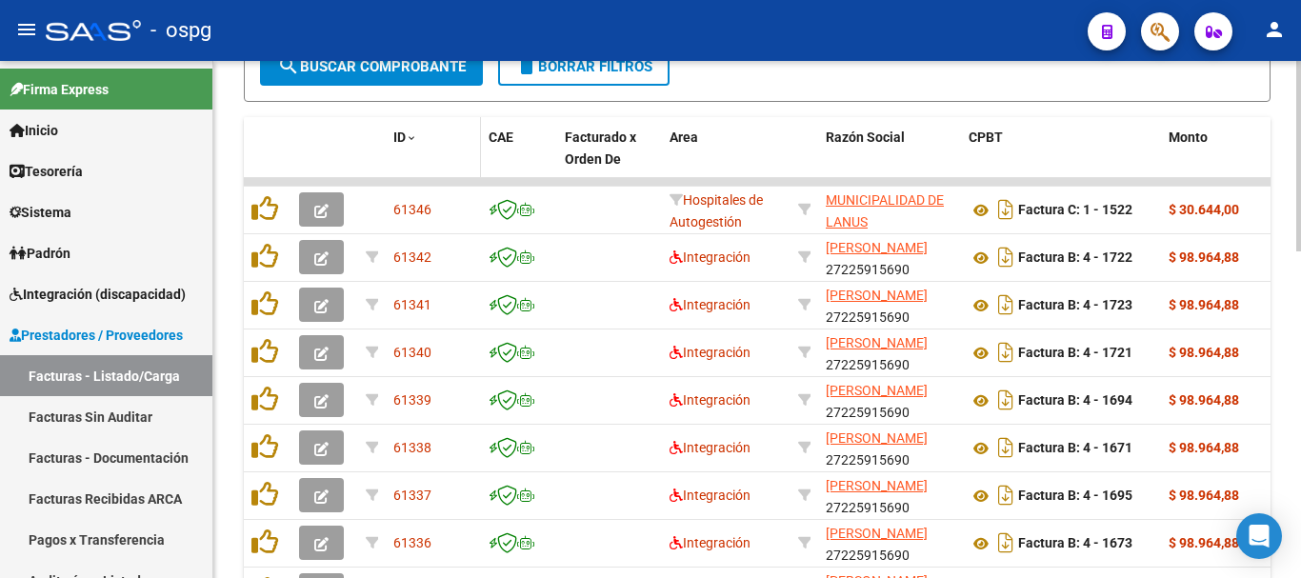
click at [398, 137] on span "ID" at bounding box center [399, 137] width 12 height 15
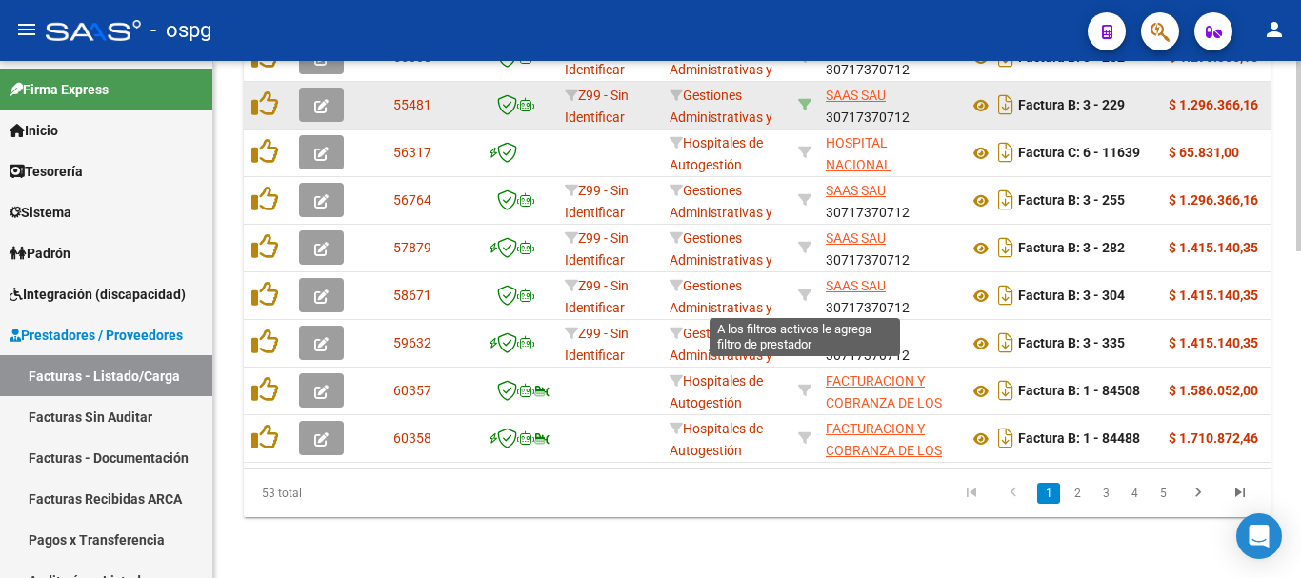
scroll to position [884, 0]
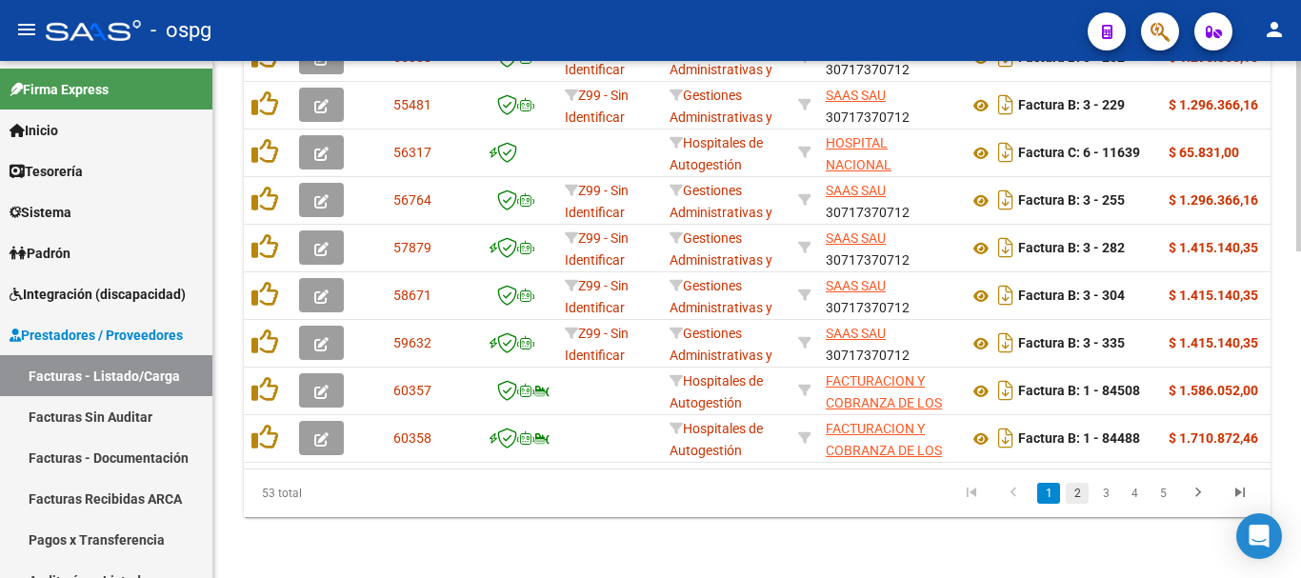
click at [1073, 500] on link "2" at bounding box center [1077, 493] width 23 height 21
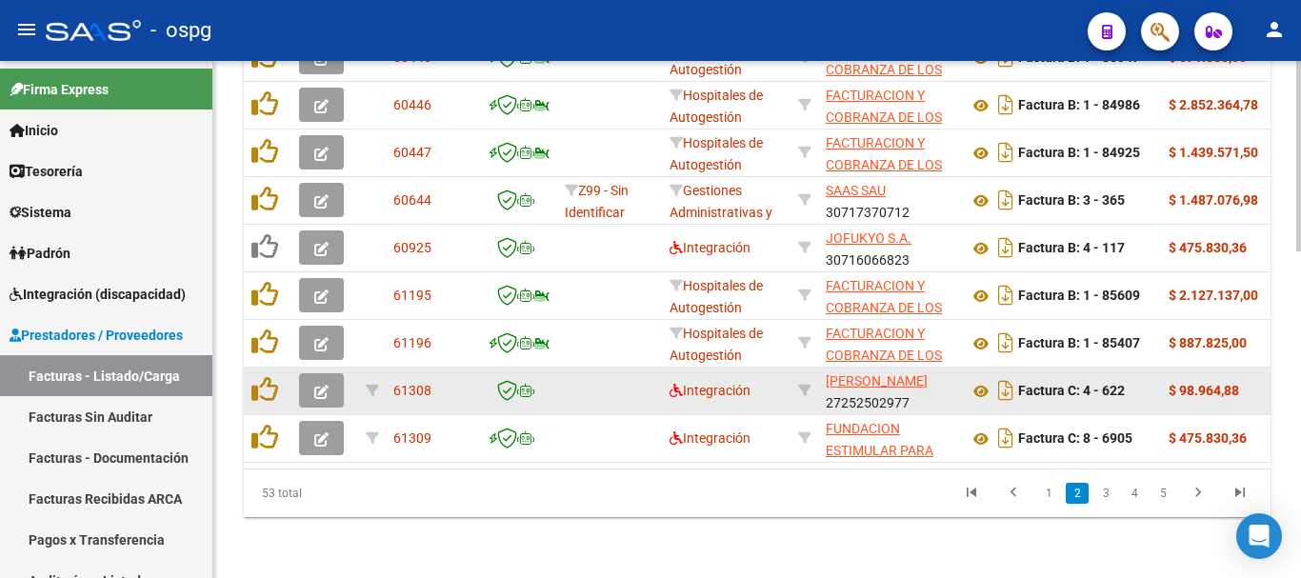
click at [309, 373] on button "button" at bounding box center [321, 390] width 45 height 34
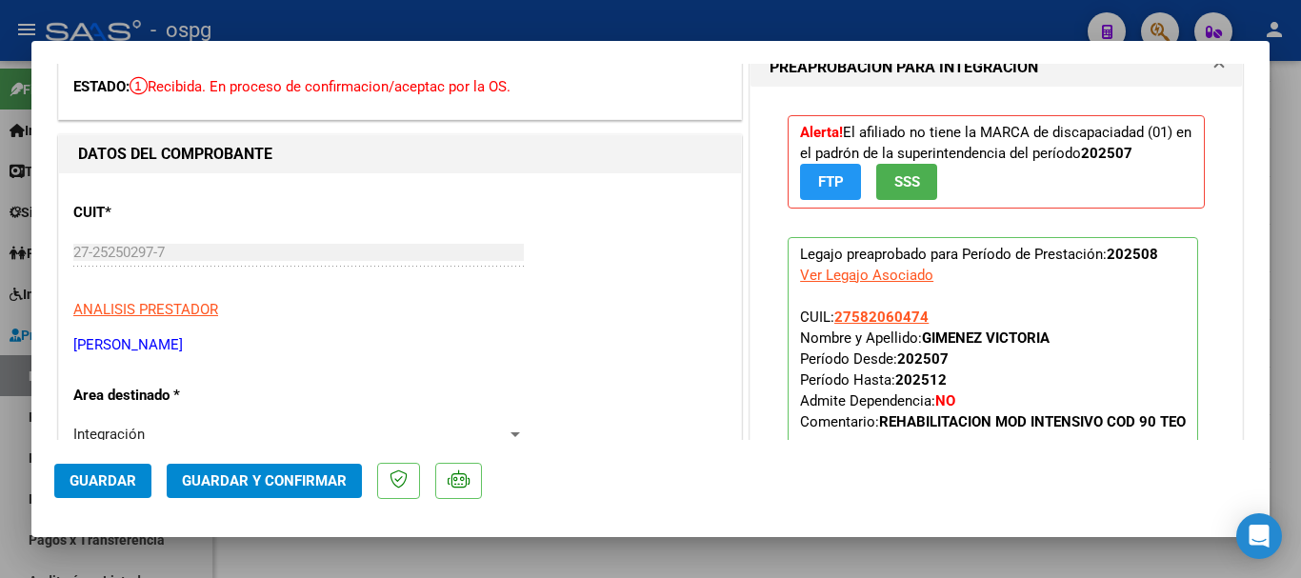
scroll to position [0, 0]
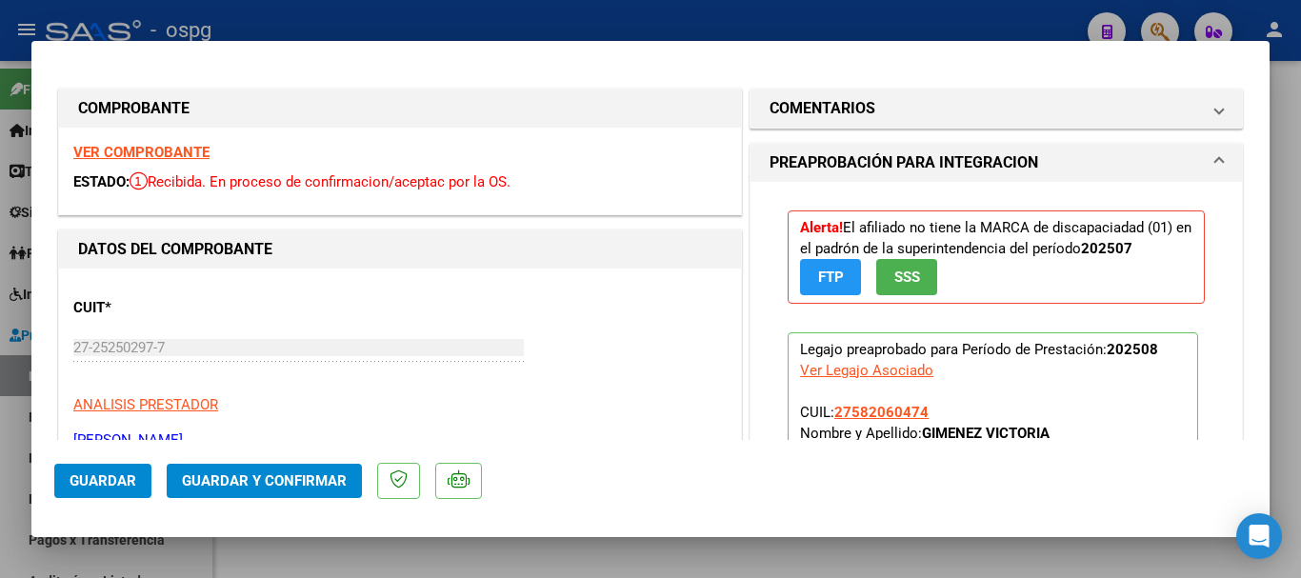
click at [153, 151] on strong "VER COMPROBANTE" at bounding box center [141, 152] width 136 height 17
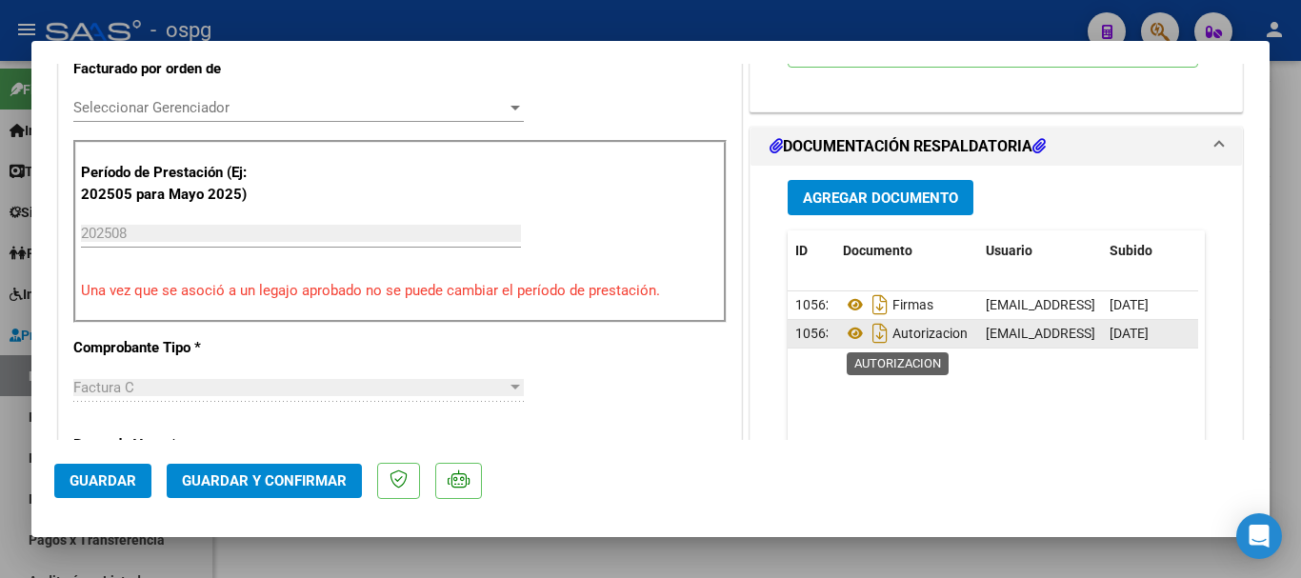
scroll to position [571, 0]
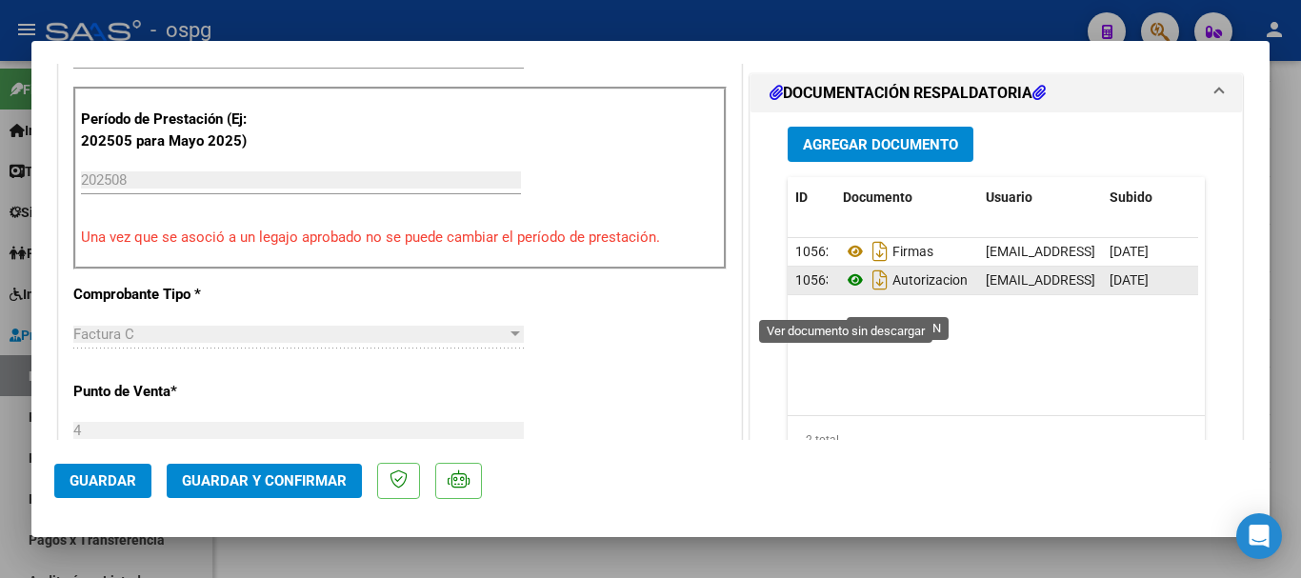
click at [848, 291] on icon at bounding box center [855, 280] width 25 height 23
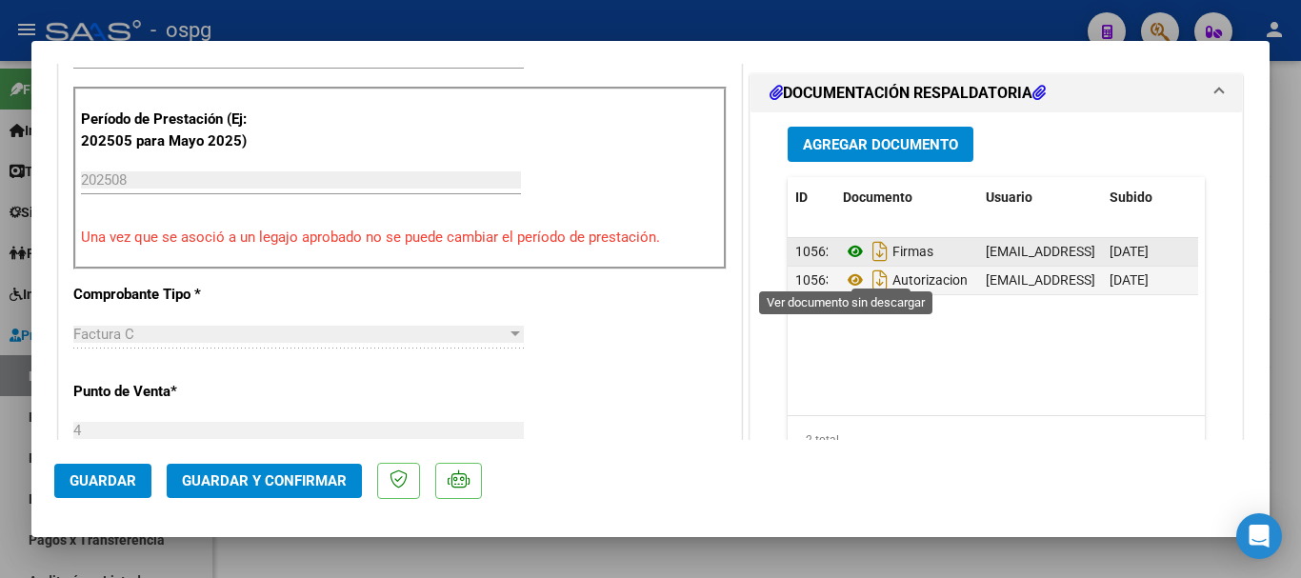
click at [850, 263] on icon at bounding box center [855, 251] width 25 height 23
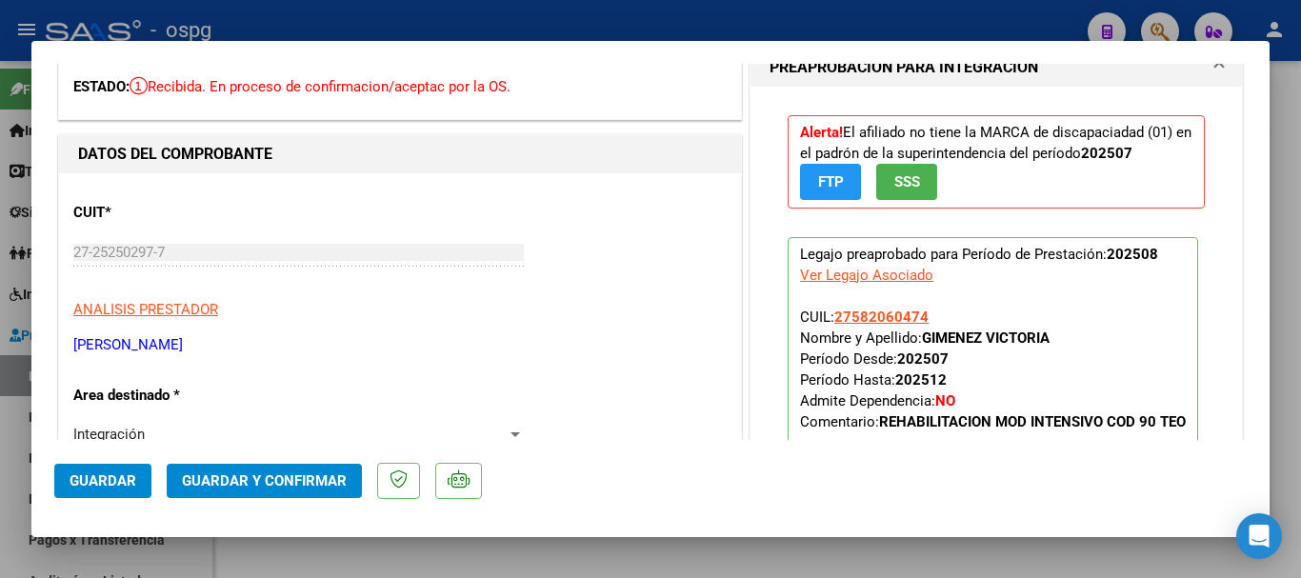
scroll to position [0, 0]
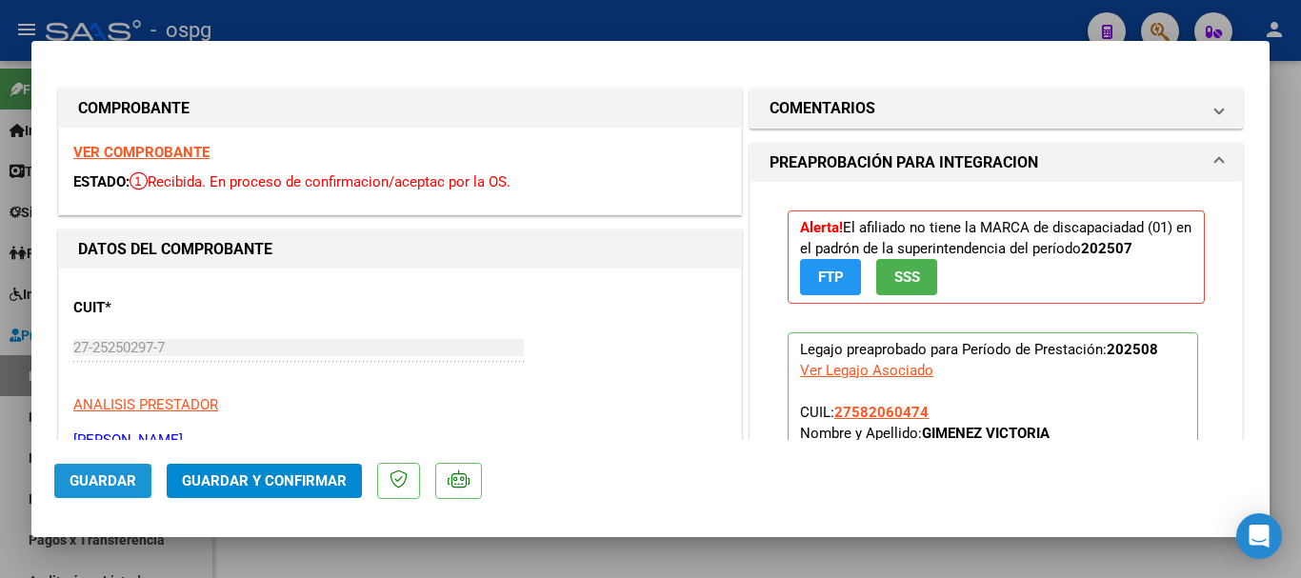
click at [122, 478] on span "Guardar" at bounding box center [103, 480] width 67 height 17
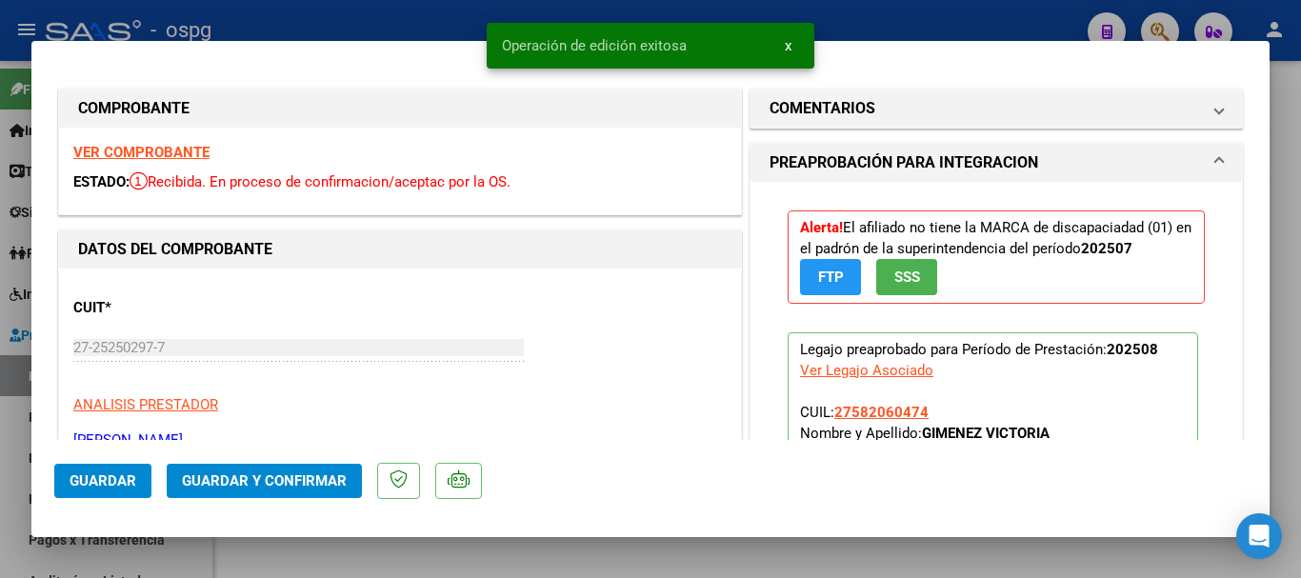
click at [436, 21] on div at bounding box center [650, 289] width 1301 height 578
type input "$ 0,00"
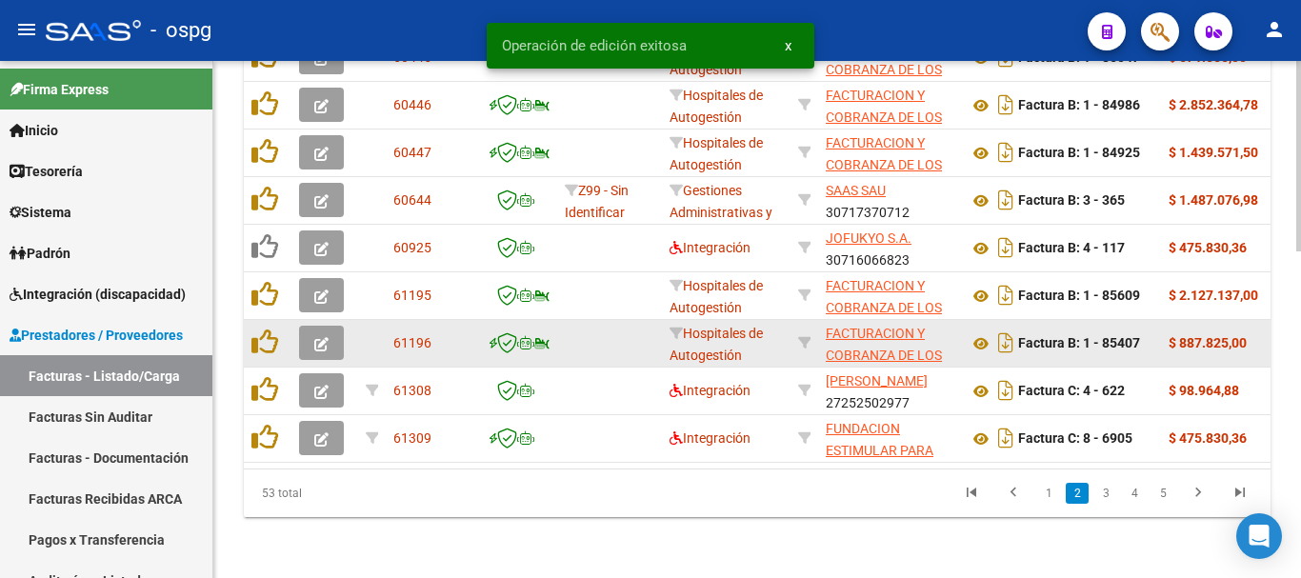
scroll to position [884, 0]
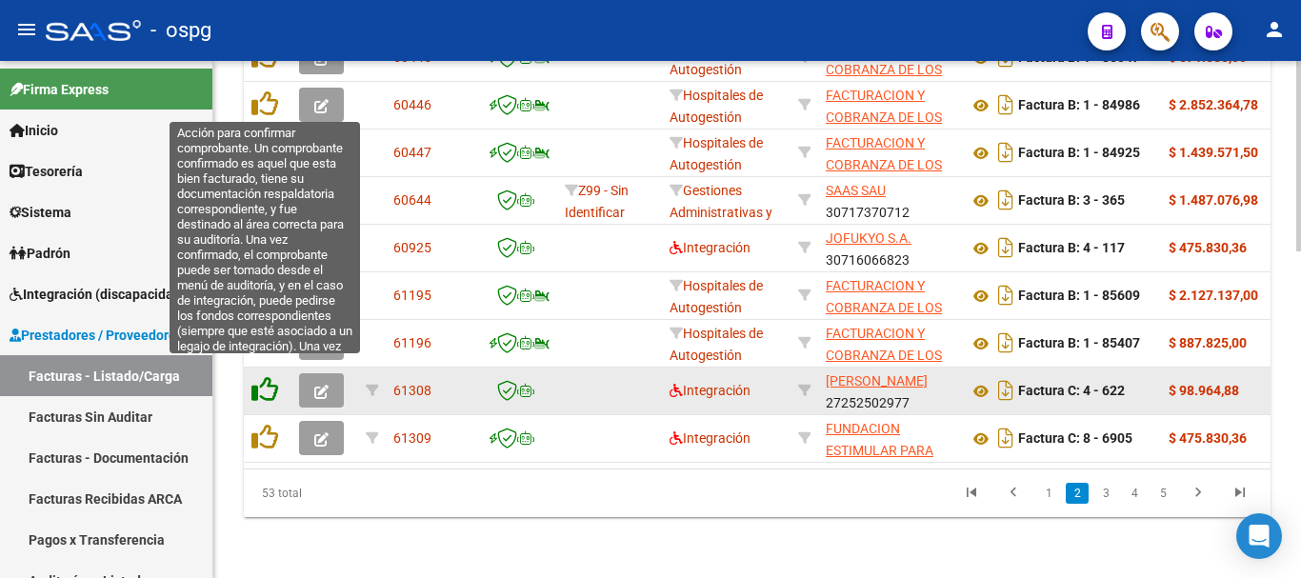
click at [270, 376] on icon at bounding box center [264, 389] width 27 height 27
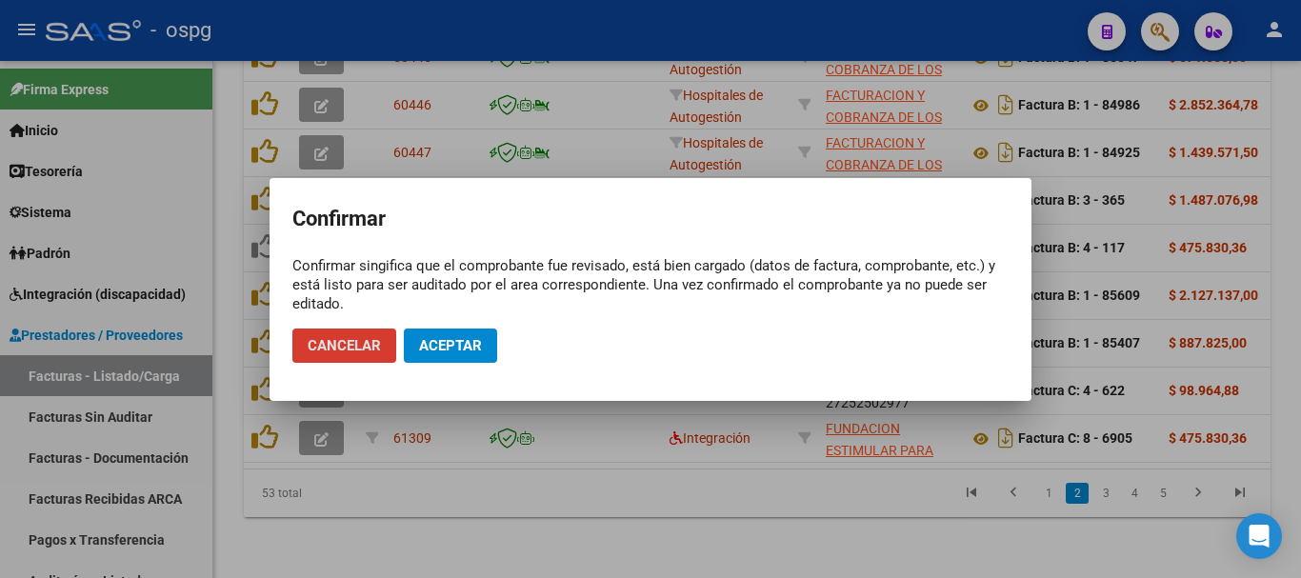
click at [434, 334] on button "Aceptar" at bounding box center [450, 346] width 93 height 34
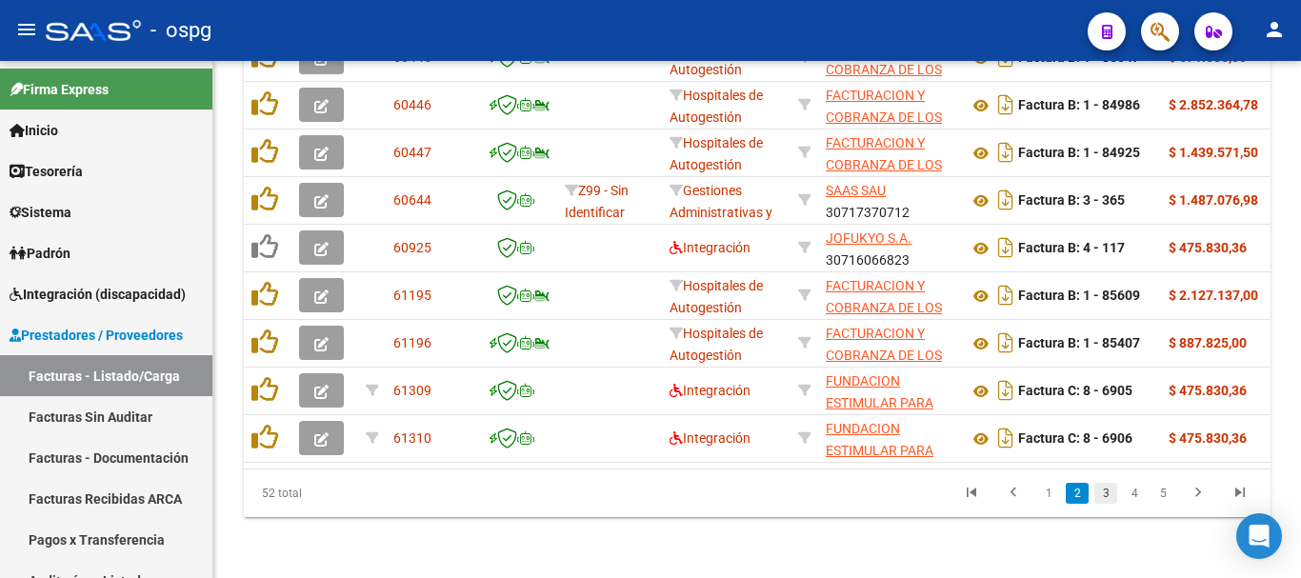
click at [1106, 491] on link "3" at bounding box center [1105, 493] width 23 height 21
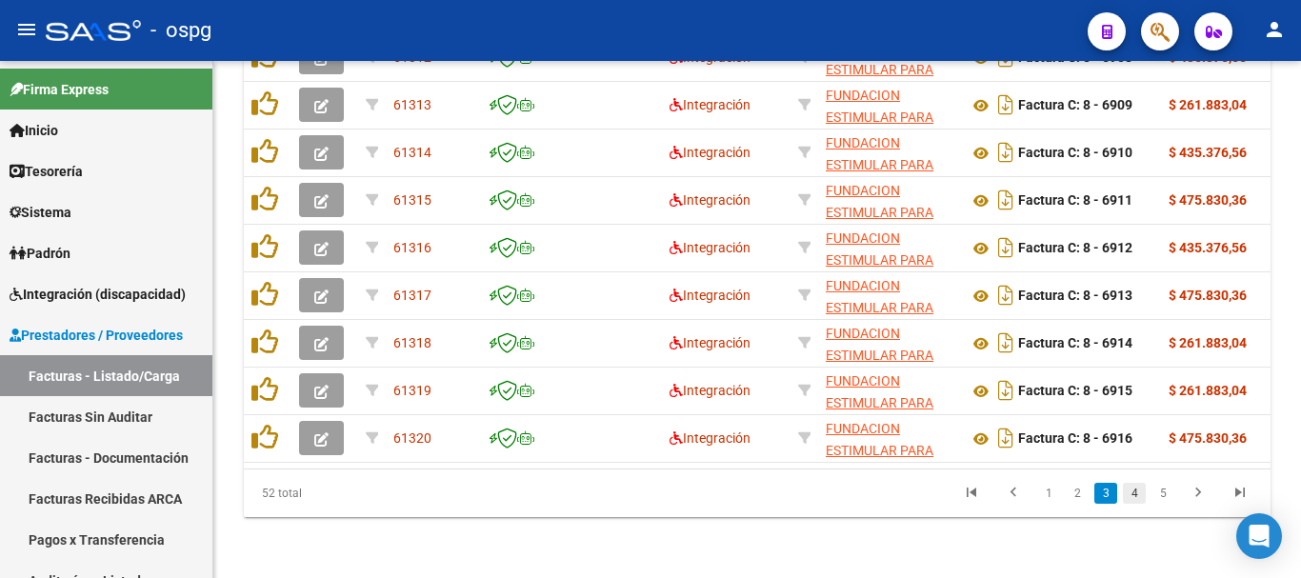
click at [1136, 489] on link "4" at bounding box center [1134, 493] width 23 height 21
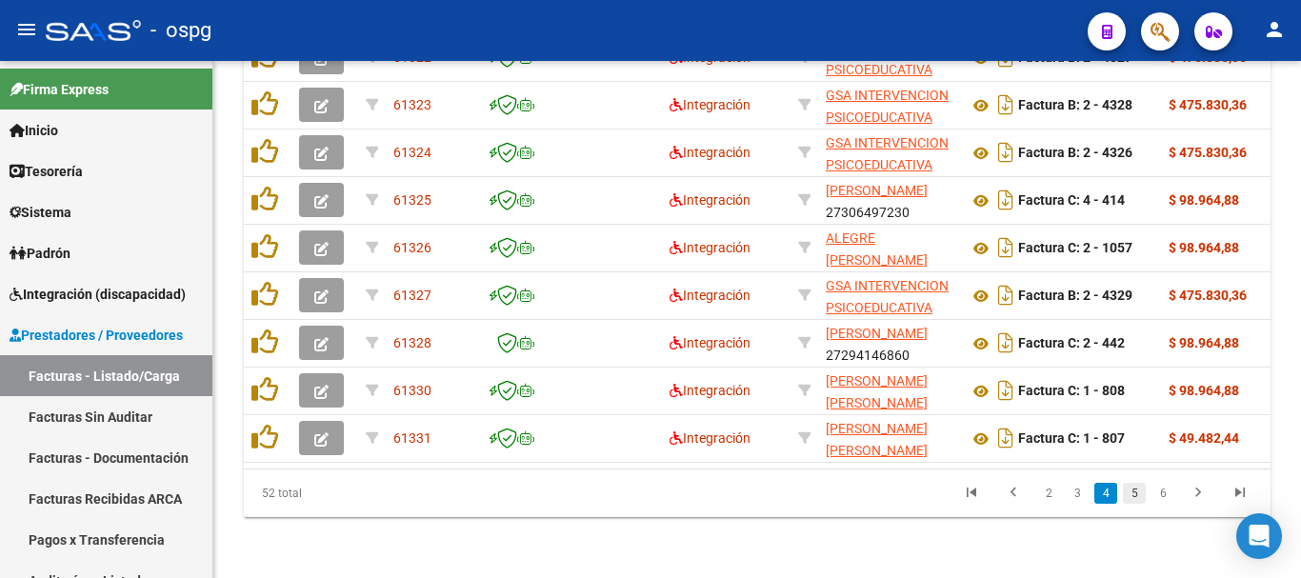
click at [1135, 489] on link "5" at bounding box center [1134, 493] width 23 height 21
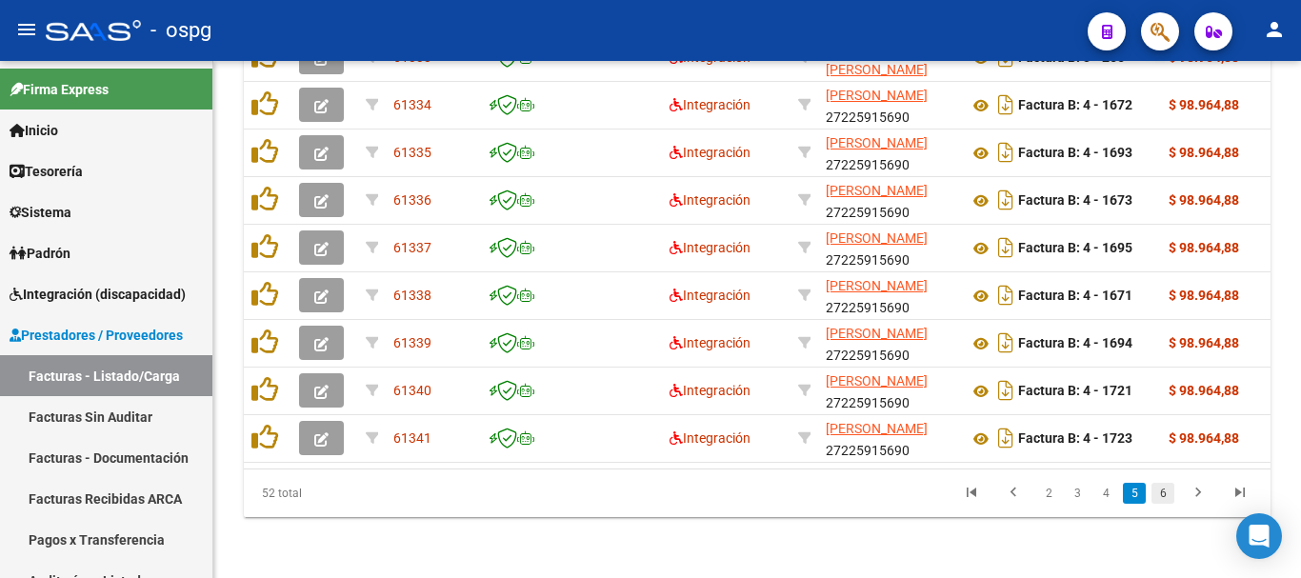
click at [1158, 492] on link "6" at bounding box center [1162, 493] width 23 height 21
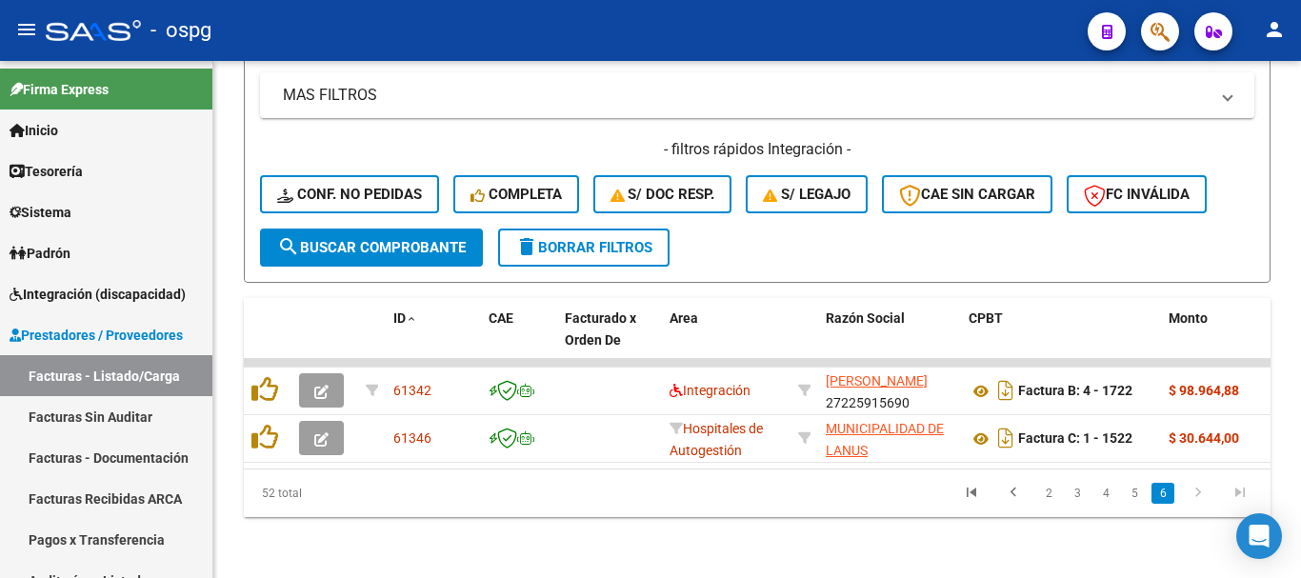
scroll to position [503, 0]
click at [1046, 494] on link "2" at bounding box center [1048, 493] width 23 height 21
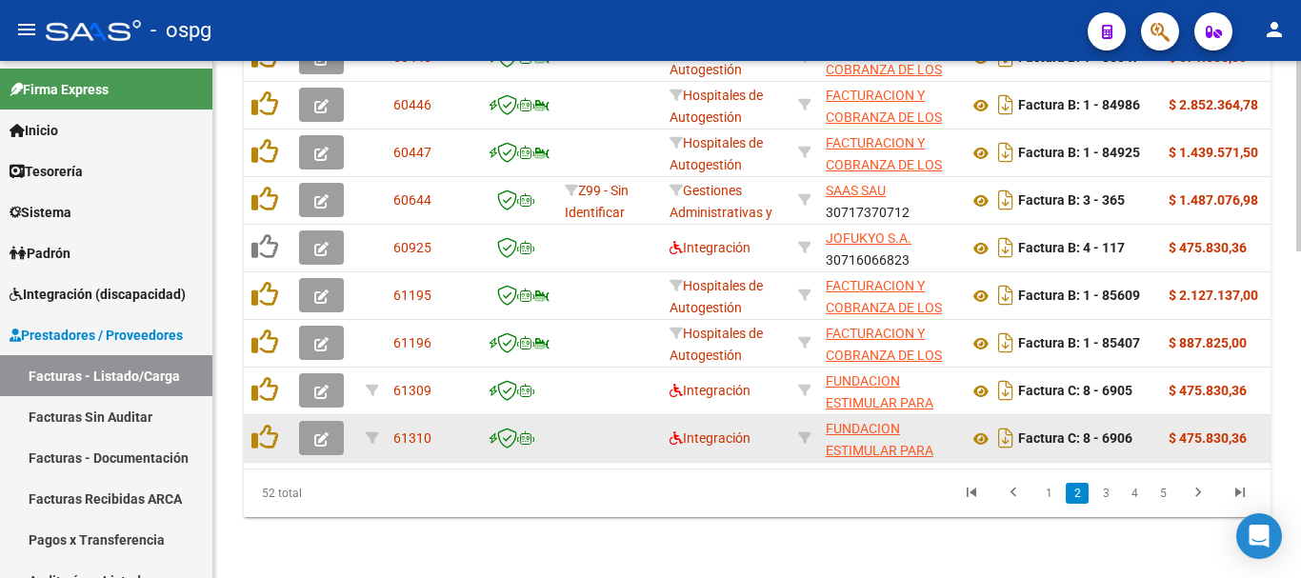
scroll to position [884, 0]
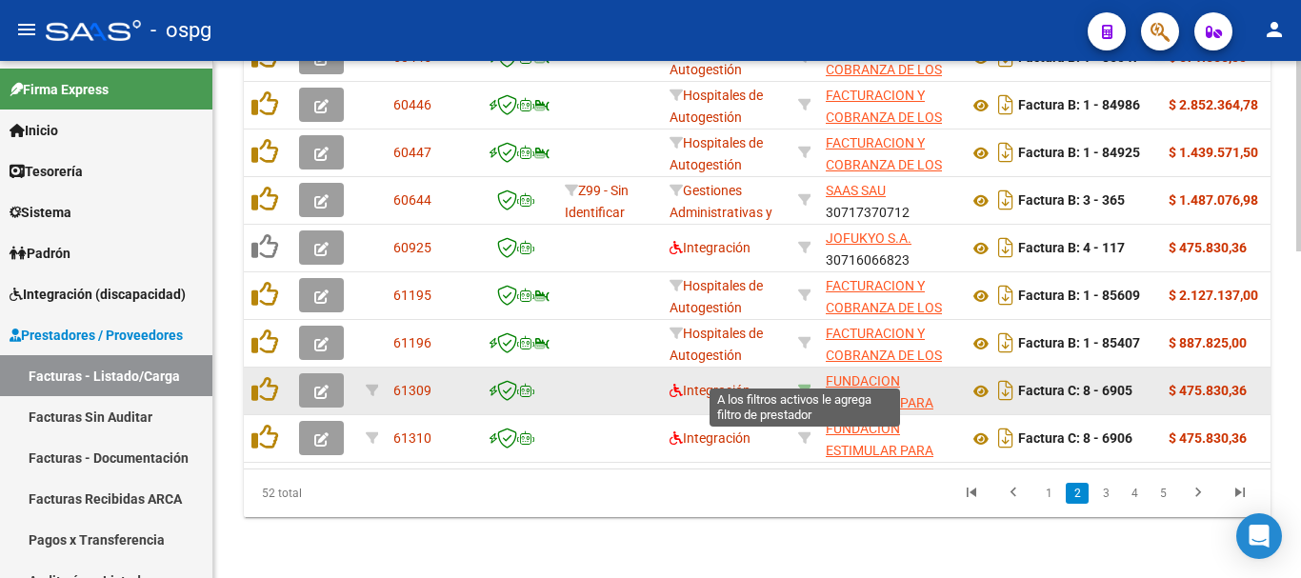
click at [807, 384] on icon at bounding box center [804, 390] width 13 height 13
type input "30714525286"
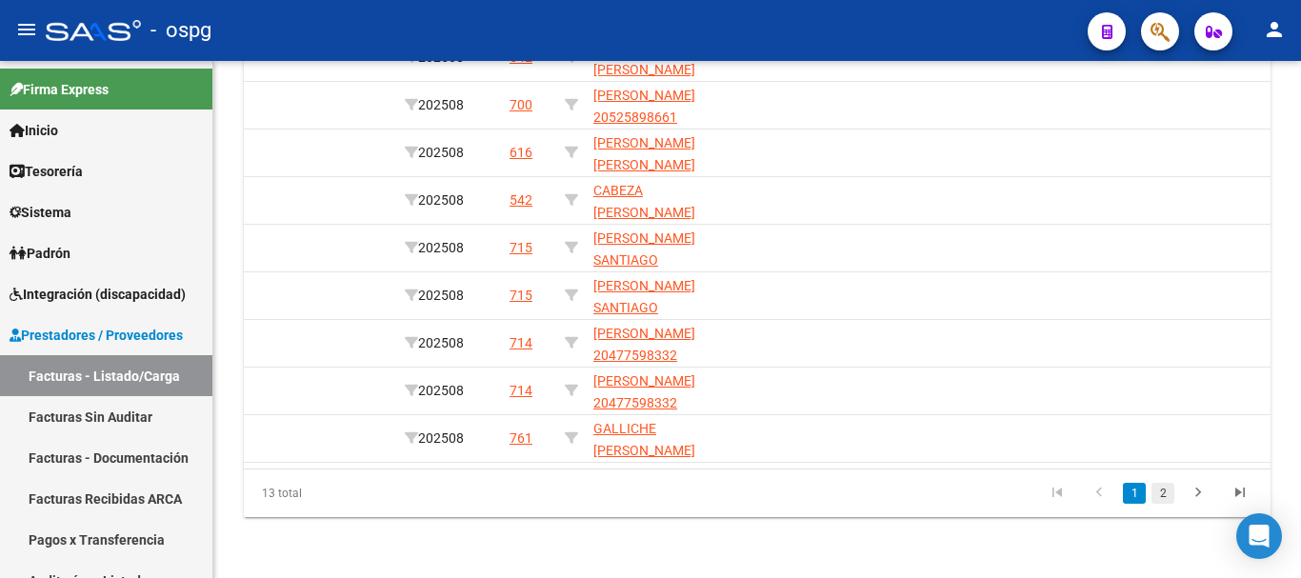
click at [1161, 487] on link "2" at bounding box center [1162, 493] width 23 height 21
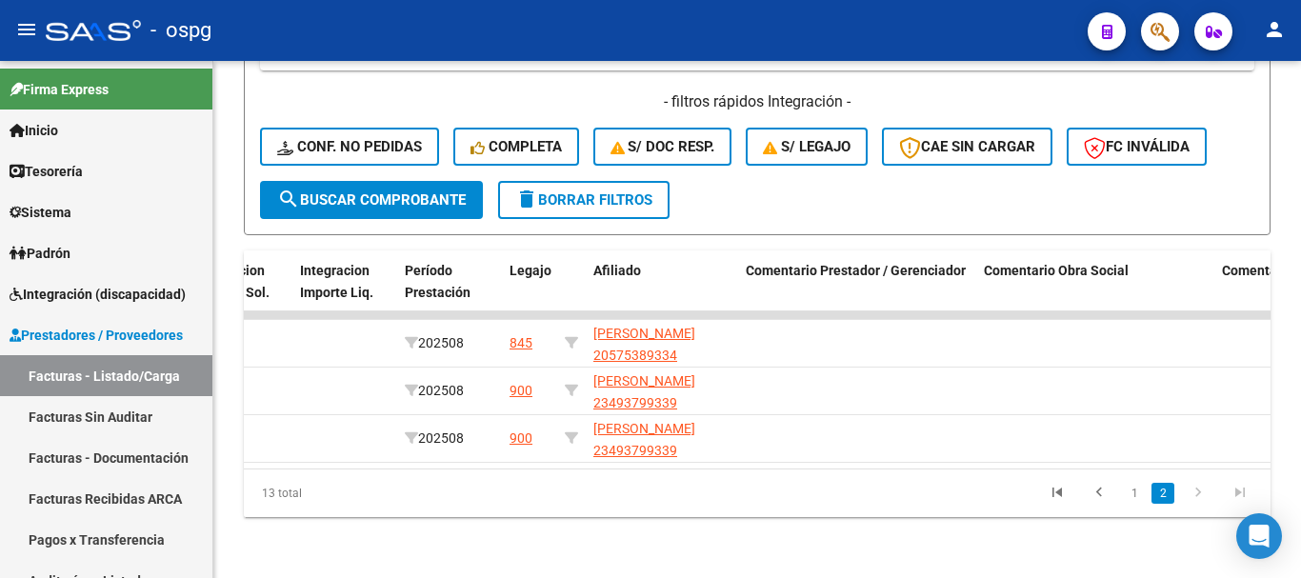
scroll to position [550, 0]
click at [1135, 495] on link "1" at bounding box center [1134, 493] width 23 height 21
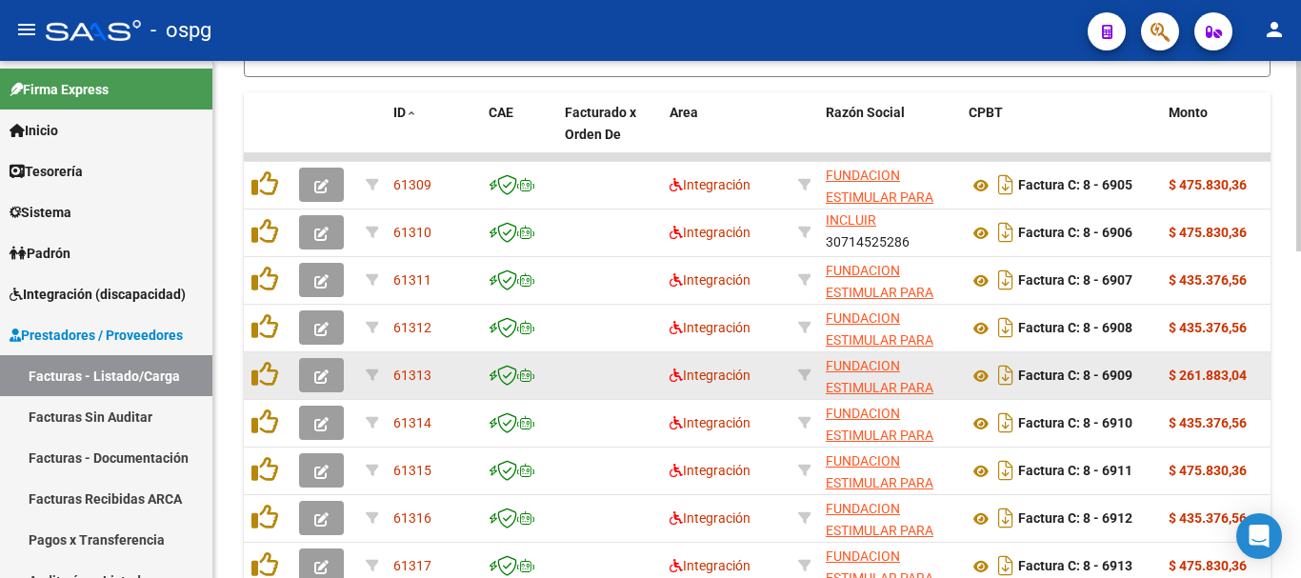
scroll to position [598, 0]
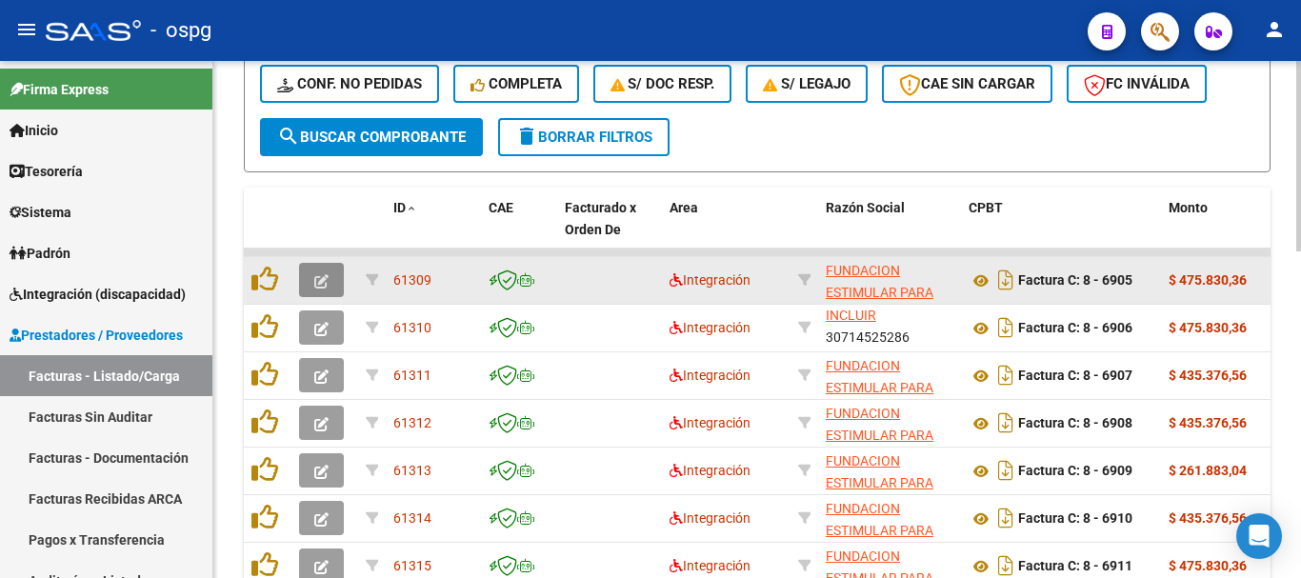
click at [316, 278] on icon "button" at bounding box center [321, 281] width 14 height 14
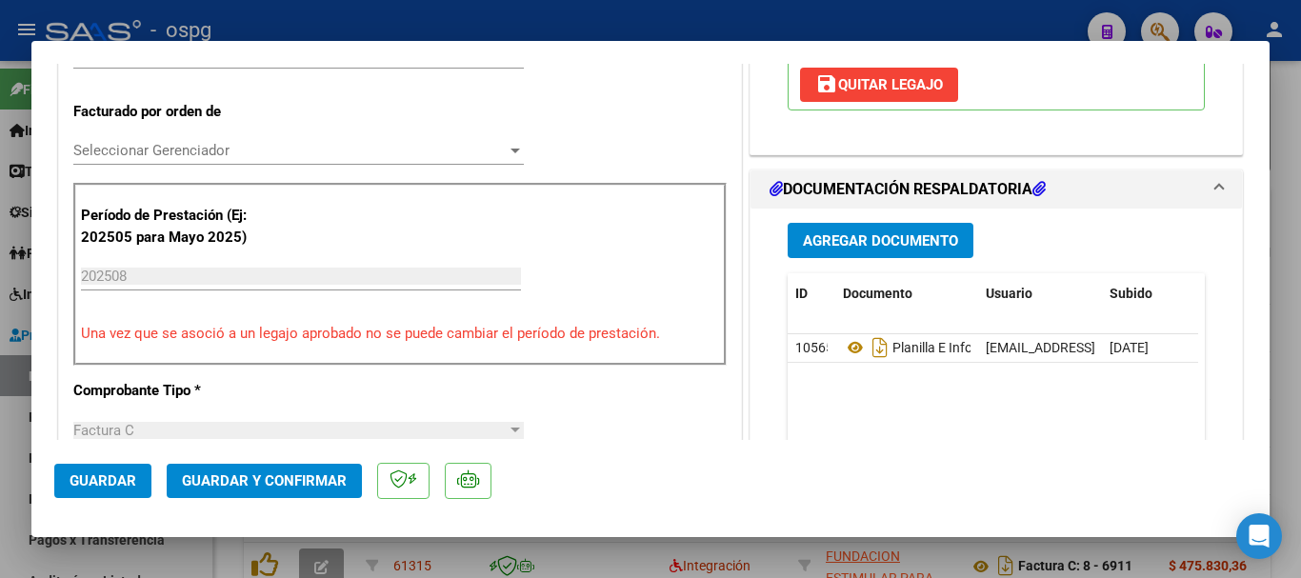
scroll to position [476, 0]
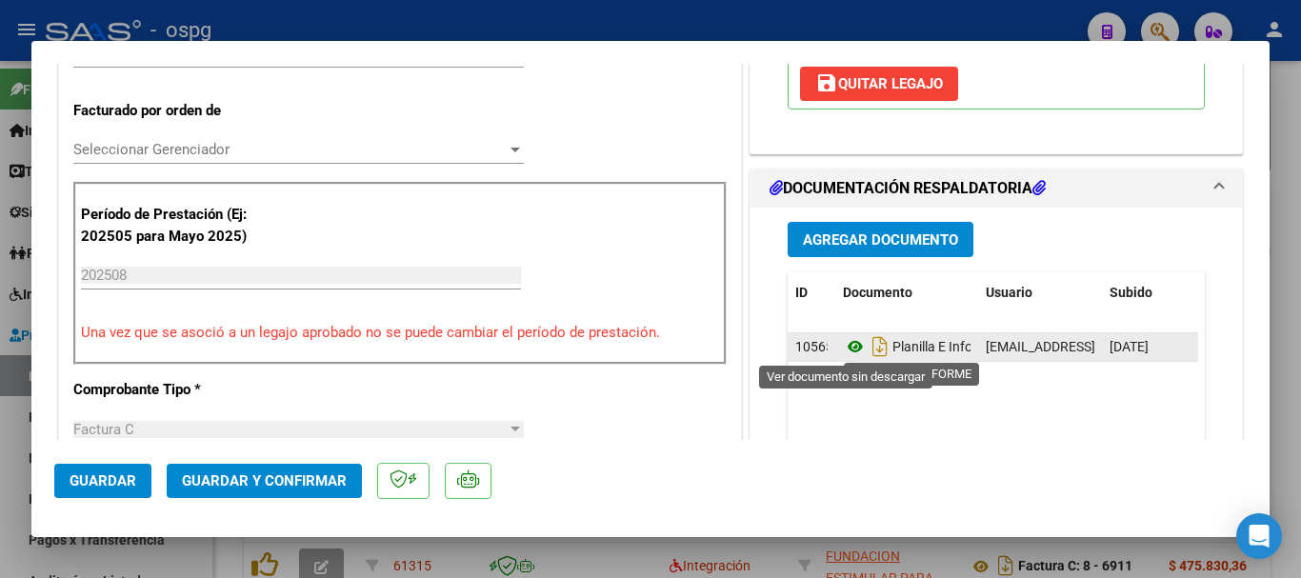
click at [843, 342] on icon at bounding box center [855, 346] width 25 height 23
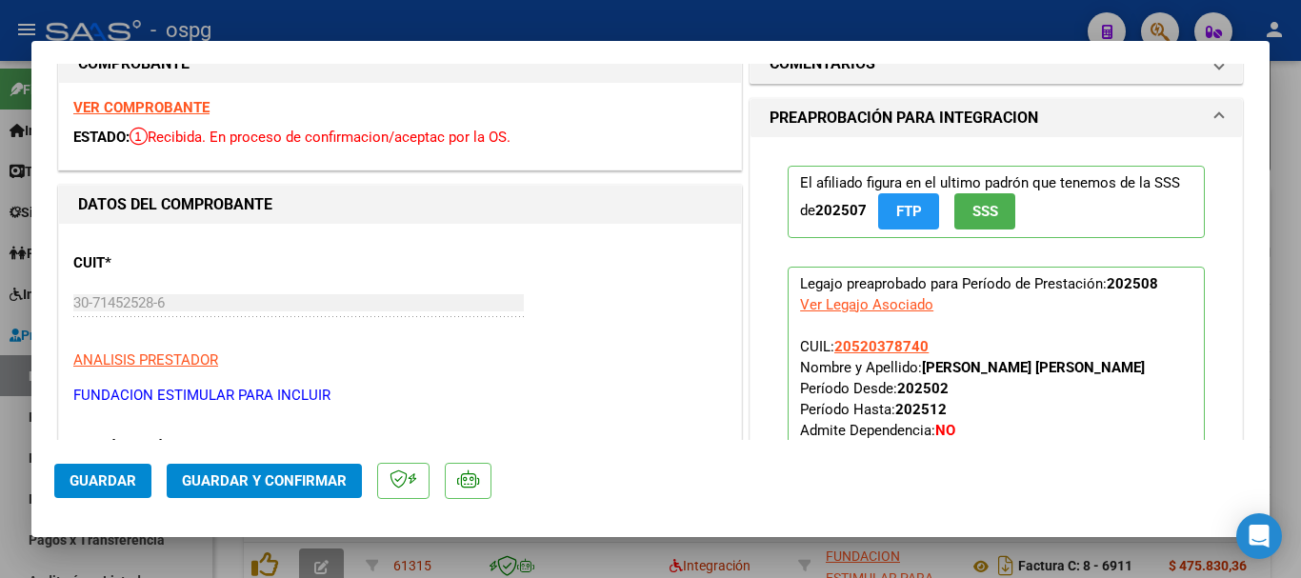
scroll to position [0, 0]
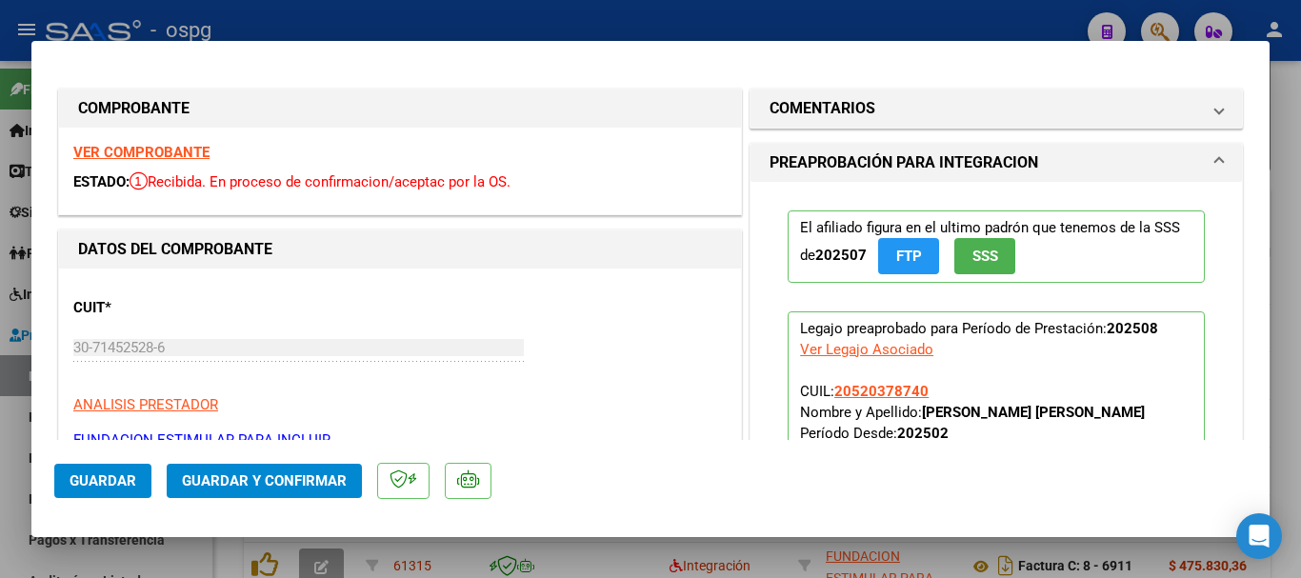
click at [130, 159] on strong "VER COMPROBANTE" at bounding box center [141, 152] width 136 height 17
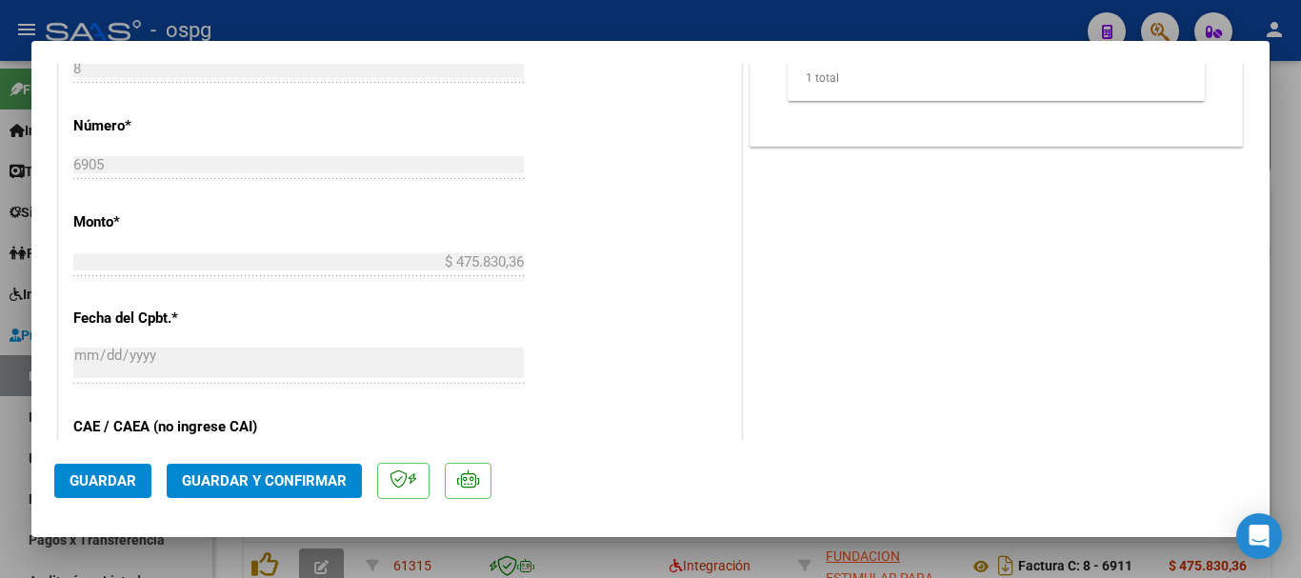
scroll to position [952, 0]
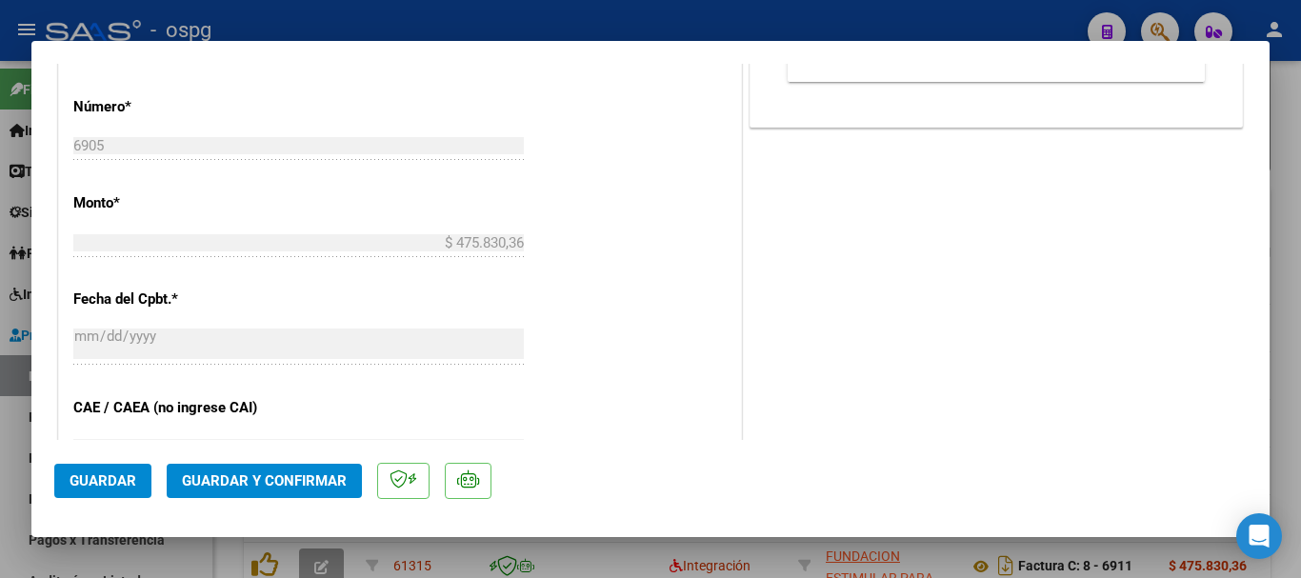
click at [389, 23] on div at bounding box center [650, 289] width 1301 height 578
type input "$ 0,00"
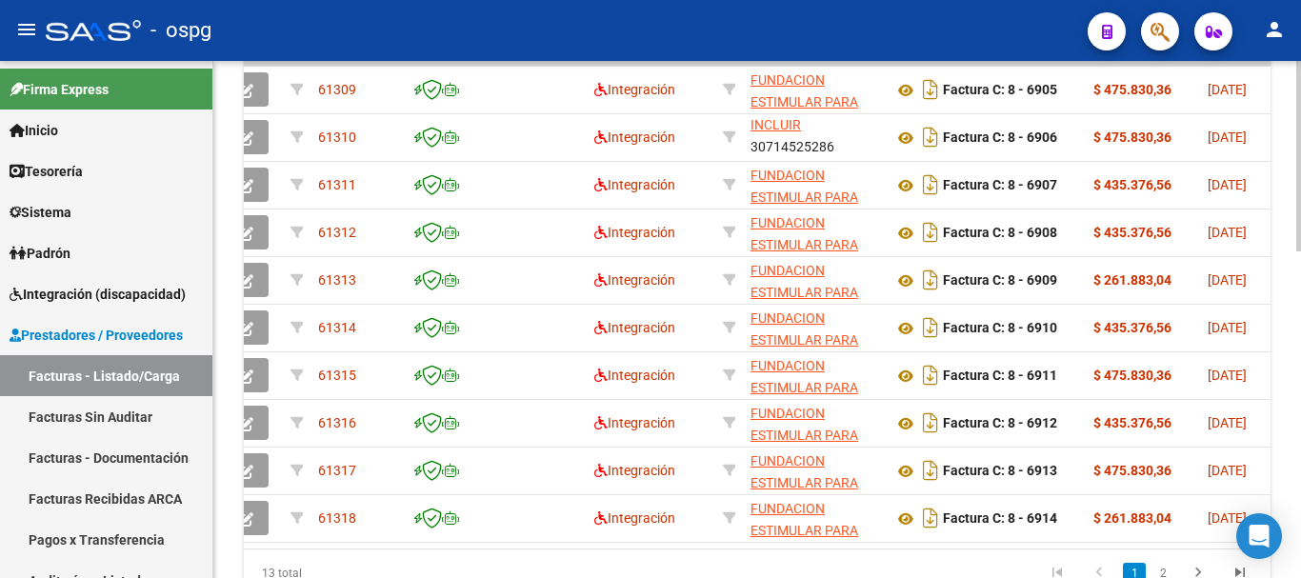
scroll to position [0, 0]
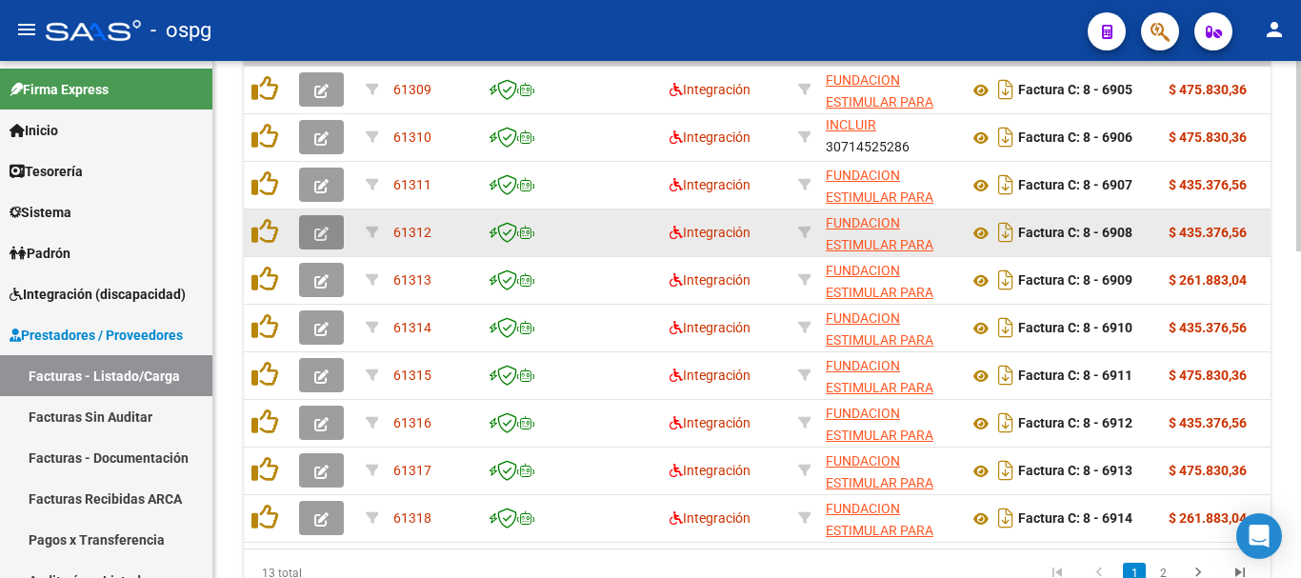
click at [327, 230] on icon "button" at bounding box center [321, 234] width 14 height 14
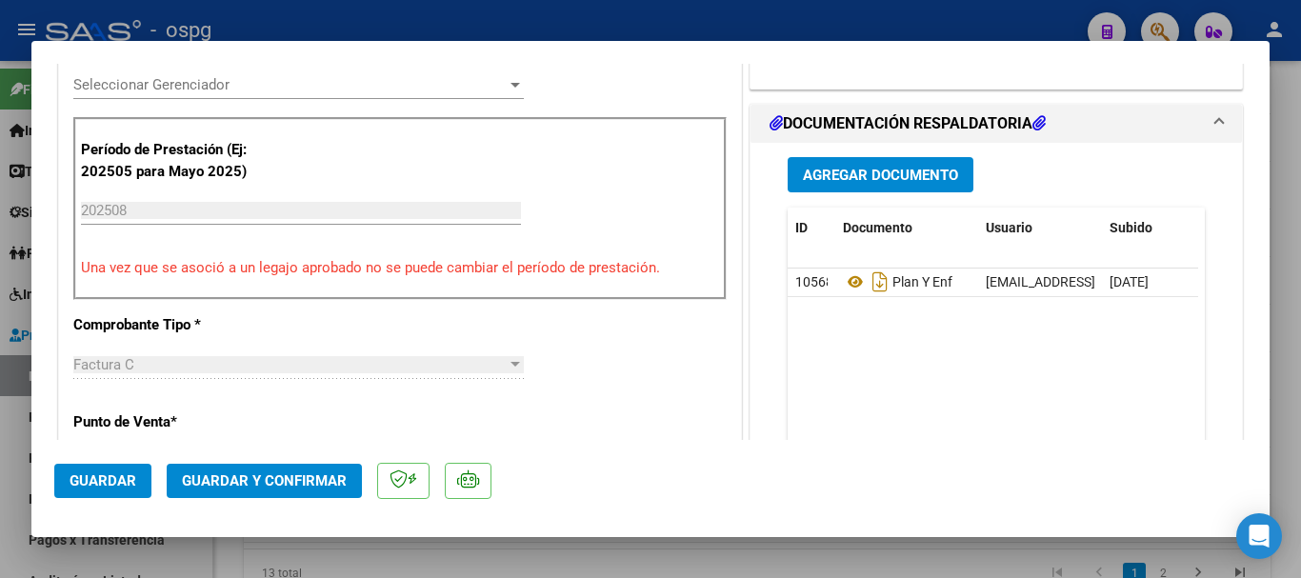
scroll to position [571, 0]
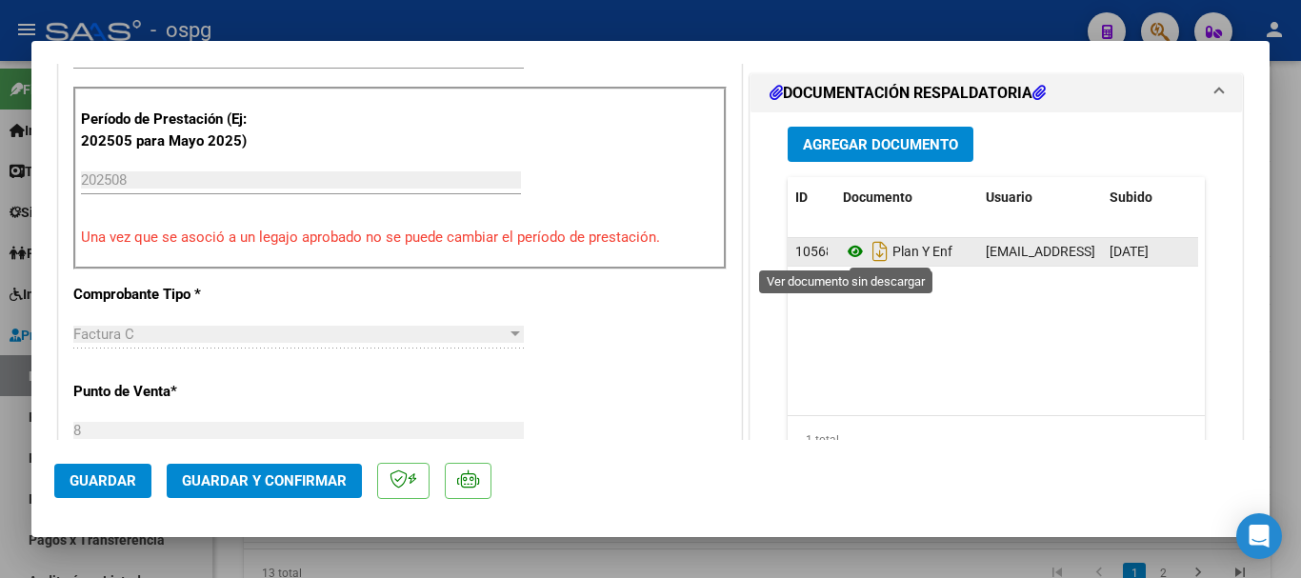
click at [844, 251] on icon at bounding box center [855, 251] width 25 height 23
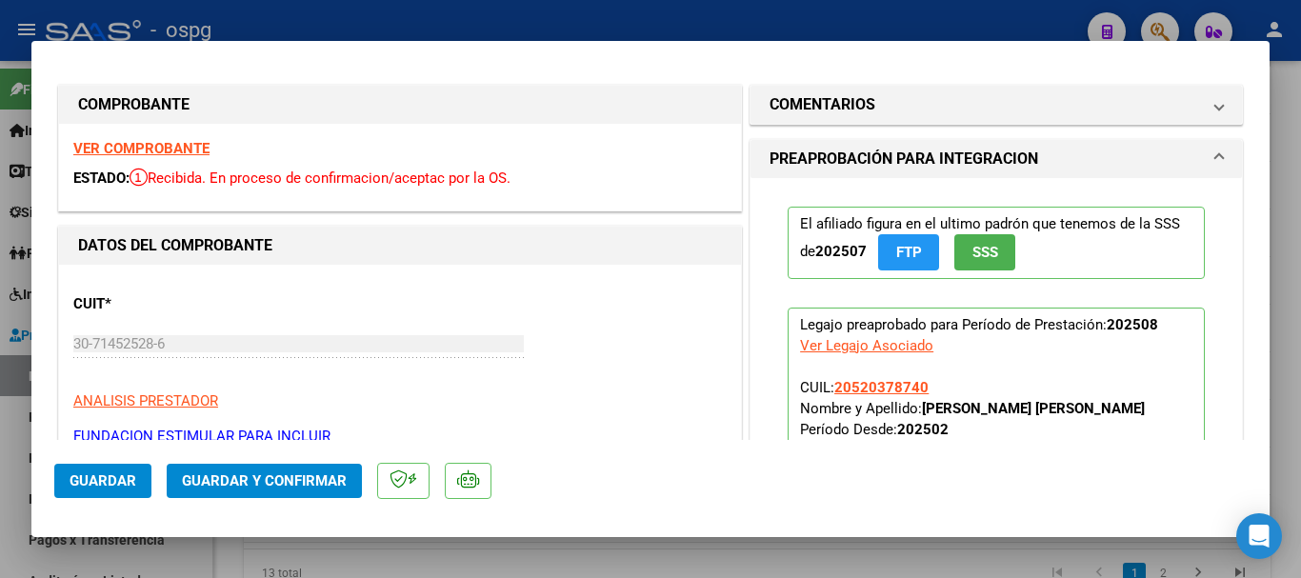
scroll to position [0, 0]
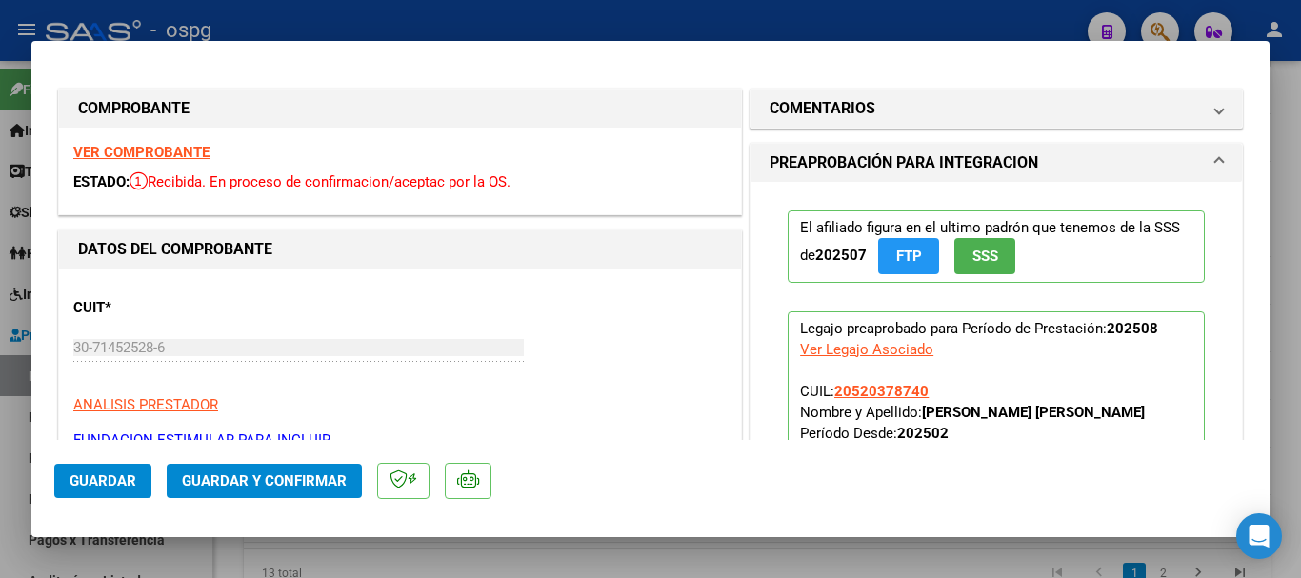
click at [112, 149] on strong "VER COMPROBANTE" at bounding box center [141, 152] width 136 height 17
click at [322, 20] on div at bounding box center [650, 289] width 1301 height 578
type input "$ 0,00"
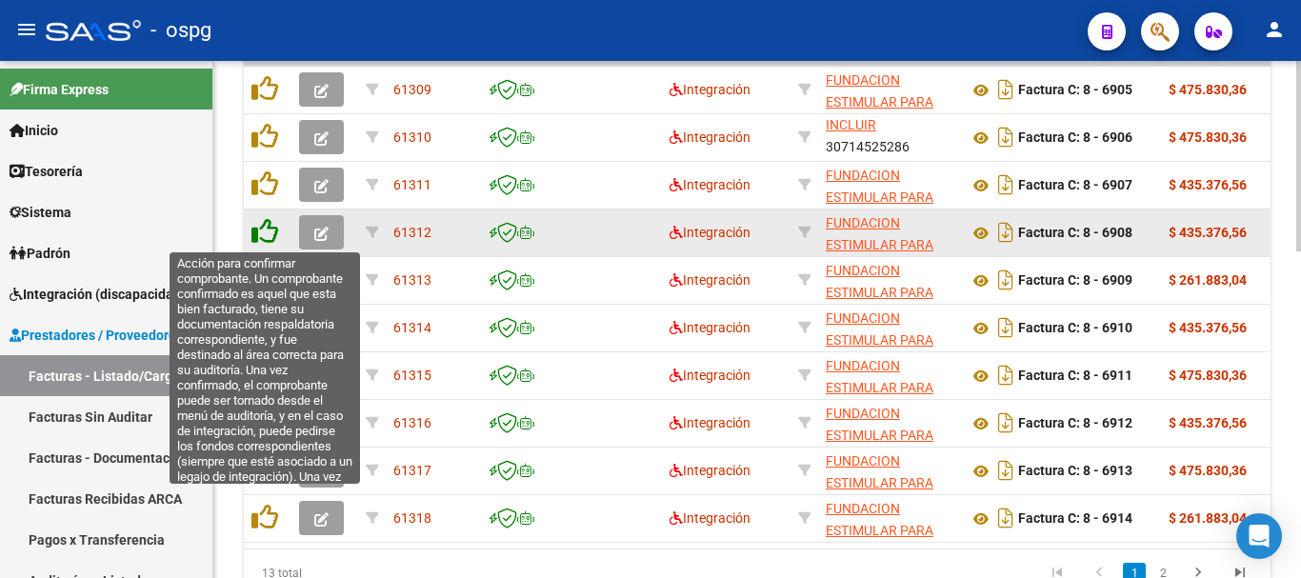
click at [261, 237] on icon at bounding box center [264, 231] width 27 height 27
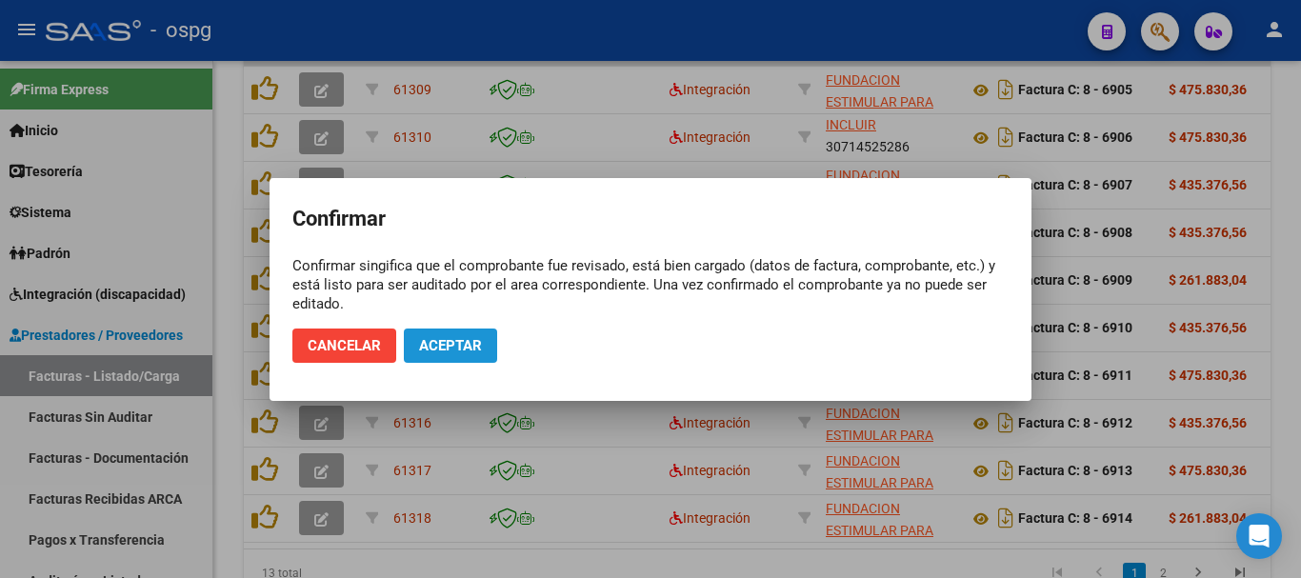
click at [463, 347] on span "Aceptar" at bounding box center [450, 345] width 63 height 17
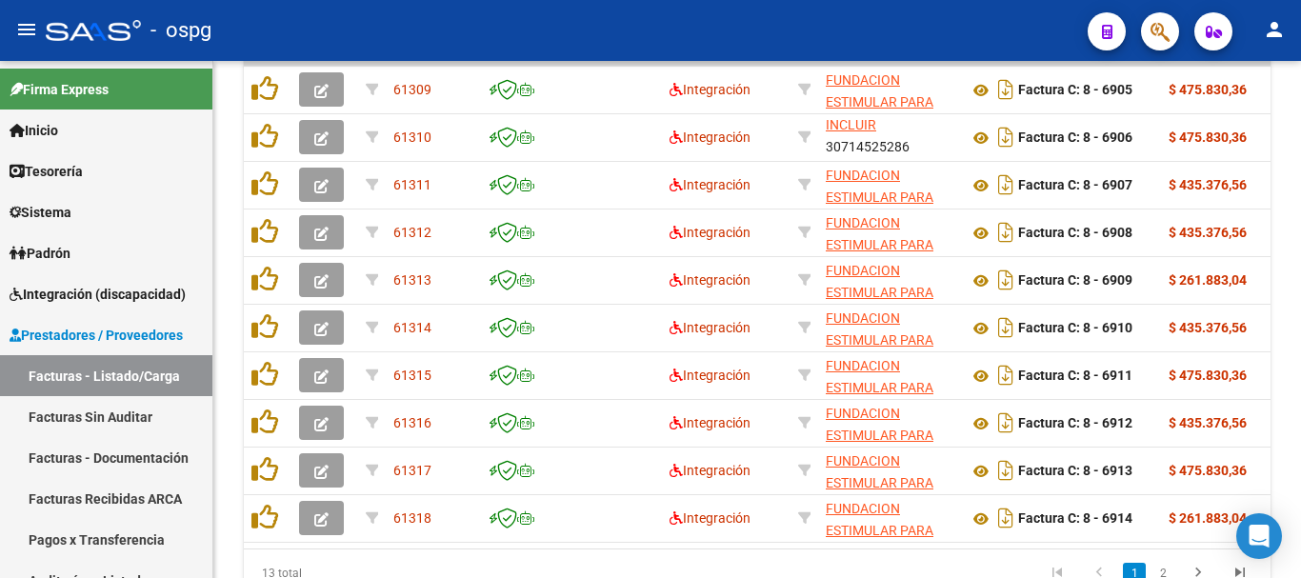
scroll to position [789, 0]
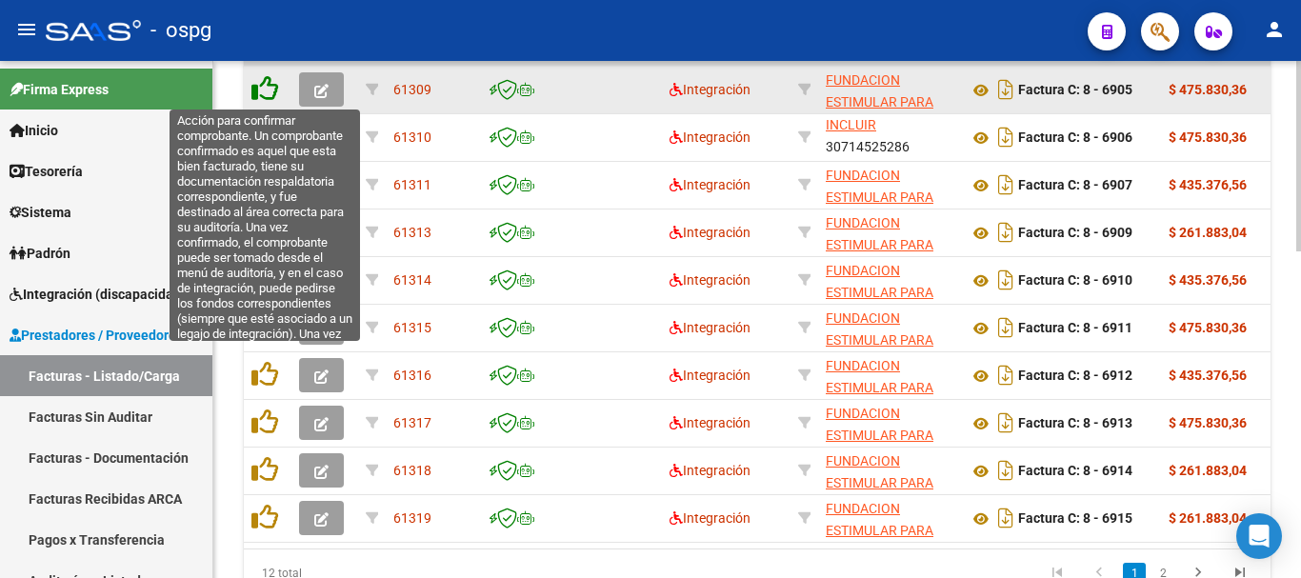
click at [266, 95] on icon at bounding box center [264, 88] width 27 height 27
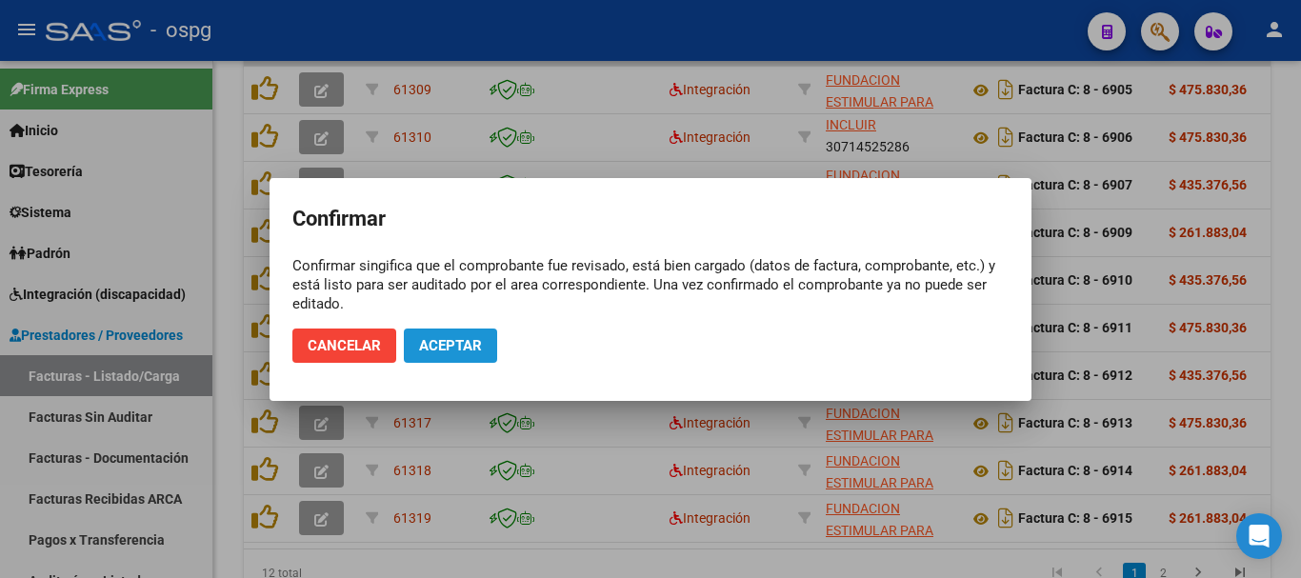
click at [434, 348] on span "Aceptar" at bounding box center [450, 345] width 63 height 17
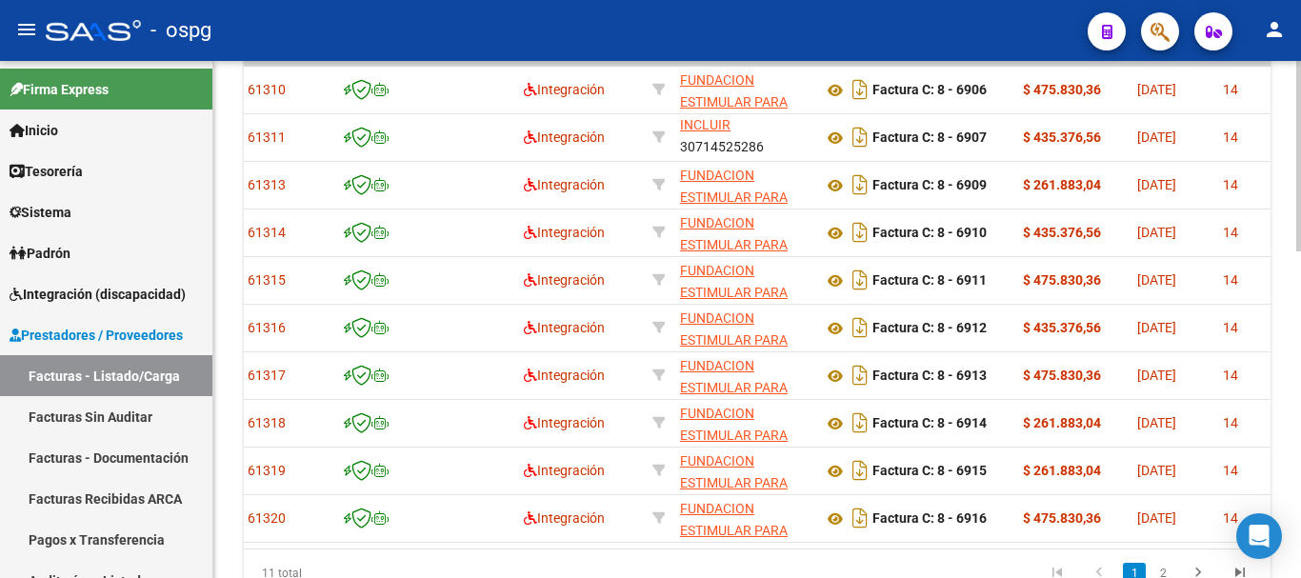
scroll to position [0, 0]
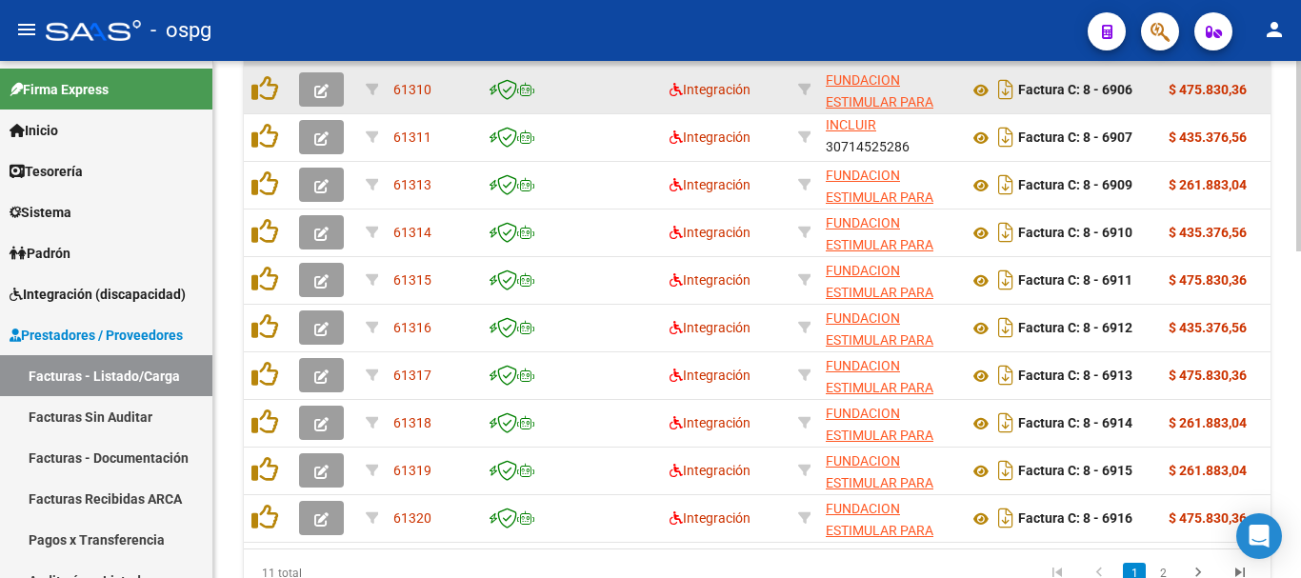
click at [323, 98] on span "button" at bounding box center [321, 89] width 14 height 17
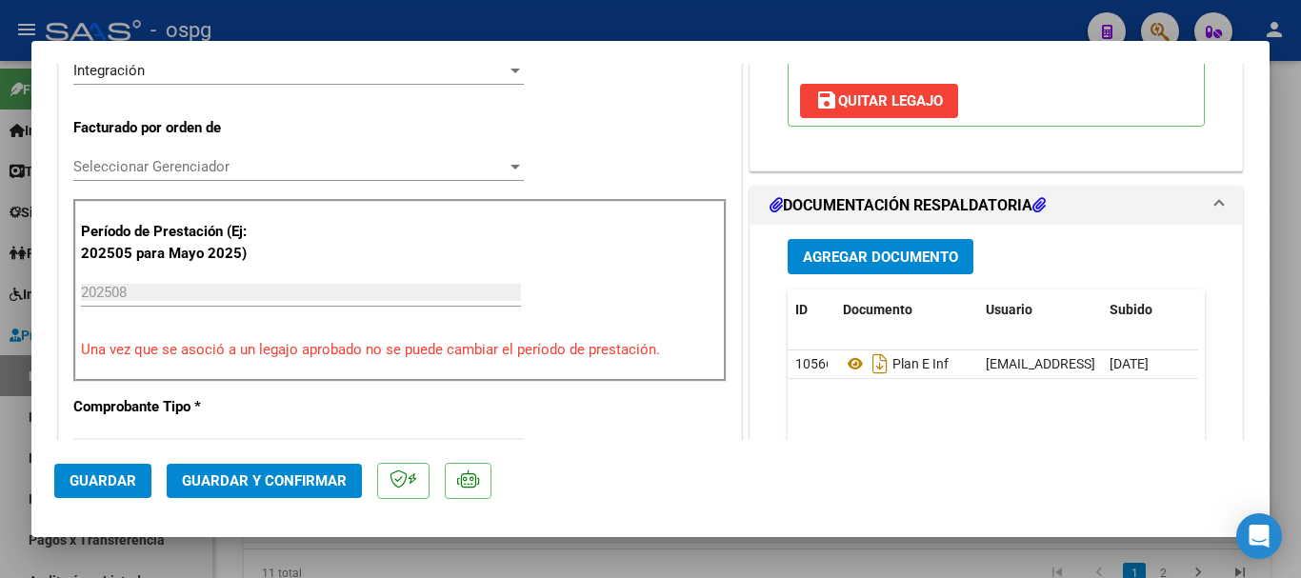
scroll to position [476, 0]
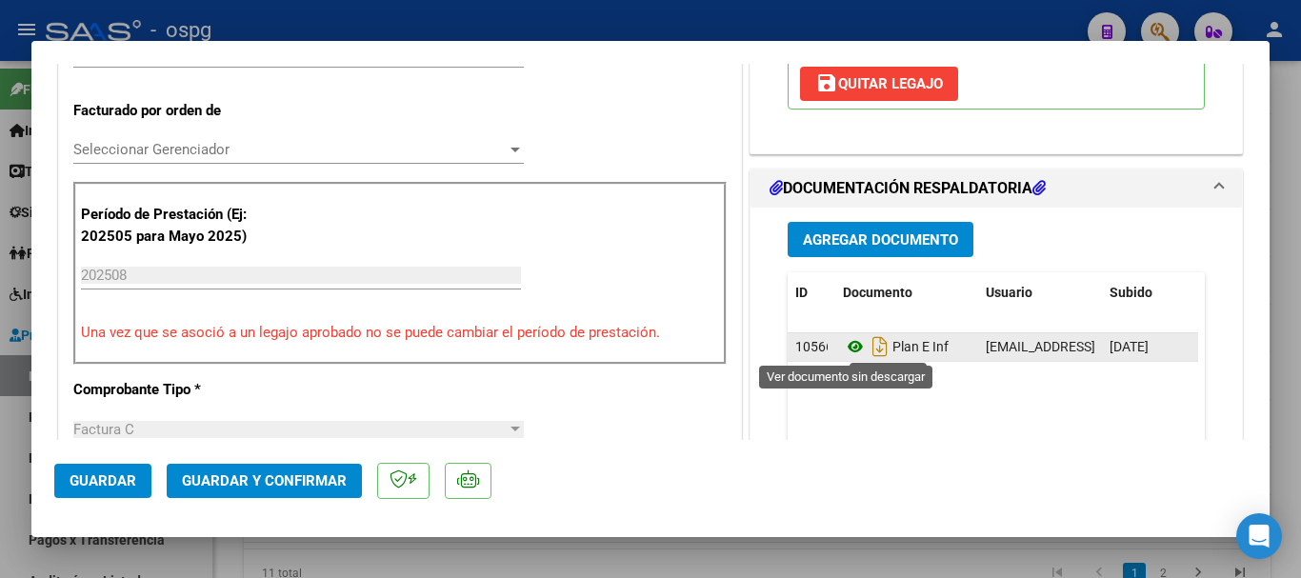
click at [844, 343] on icon at bounding box center [855, 346] width 25 height 23
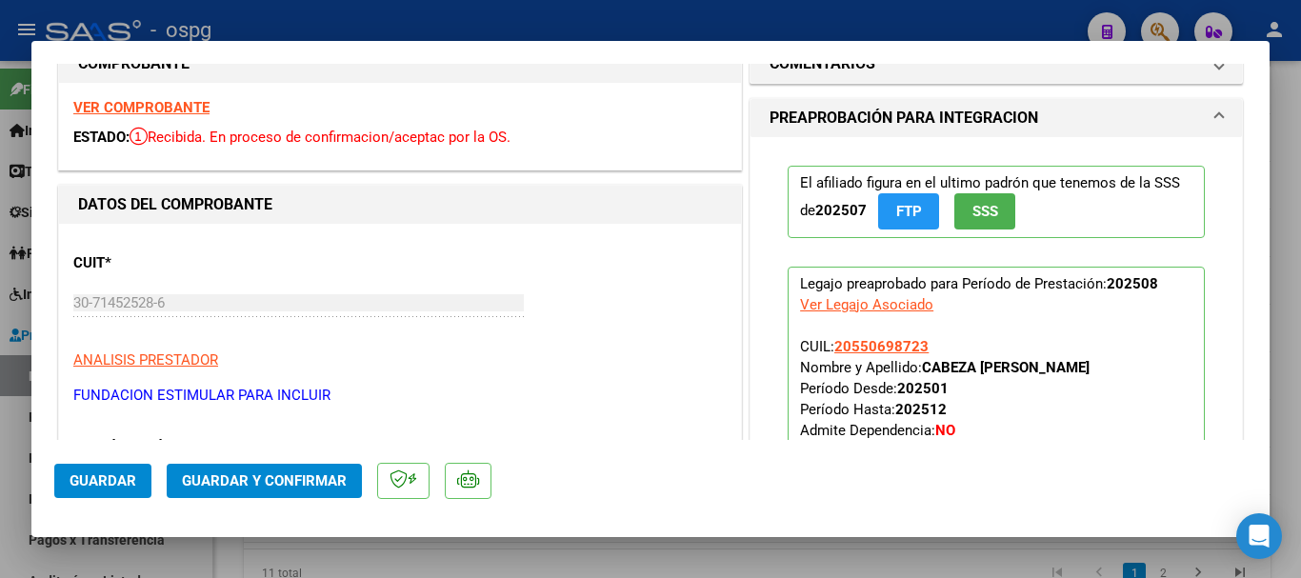
scroll to position [0, 0]
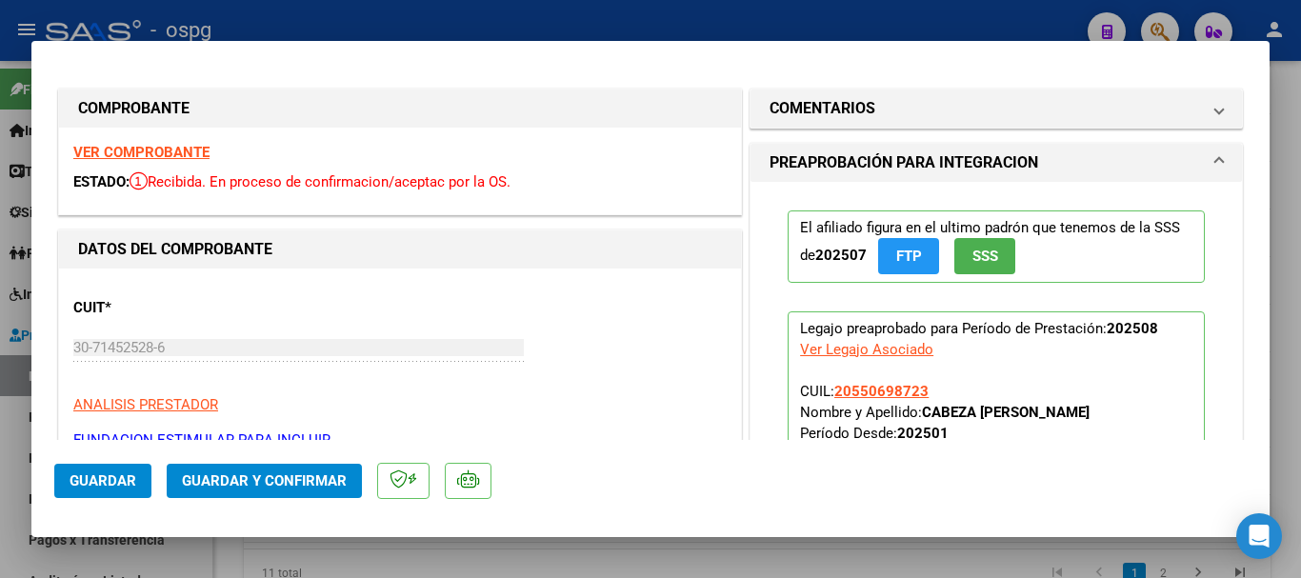
click at [167, 150] on strong "VER COMPROBANTE" at bounding box center [141, 152] width 136 height 17
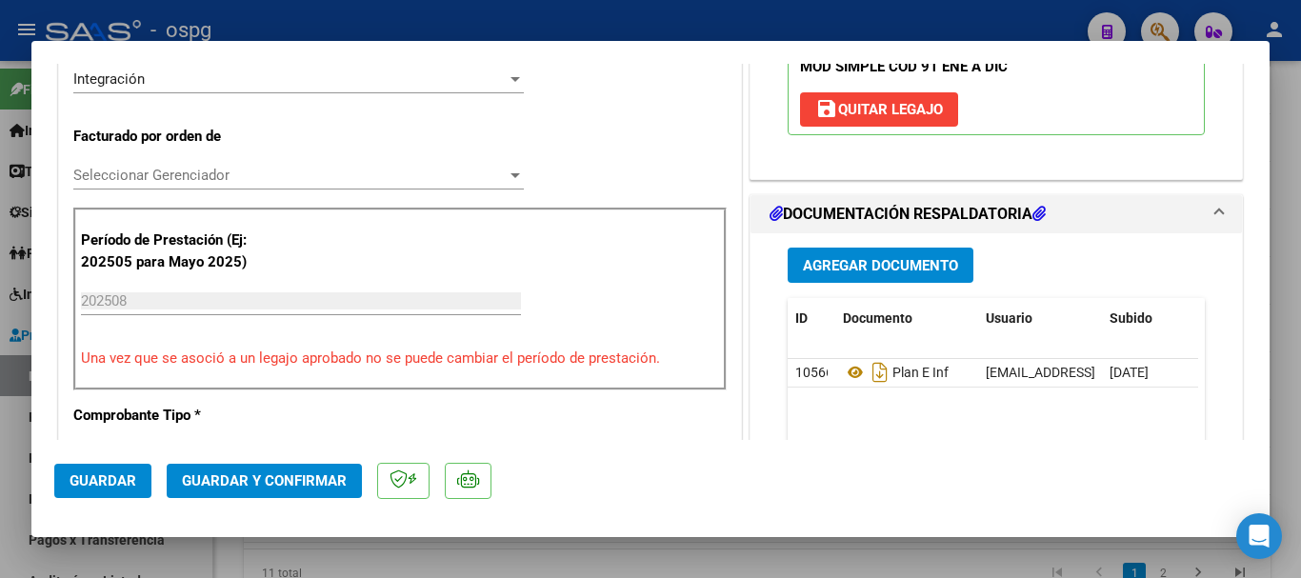
scroll to position [476, 0]
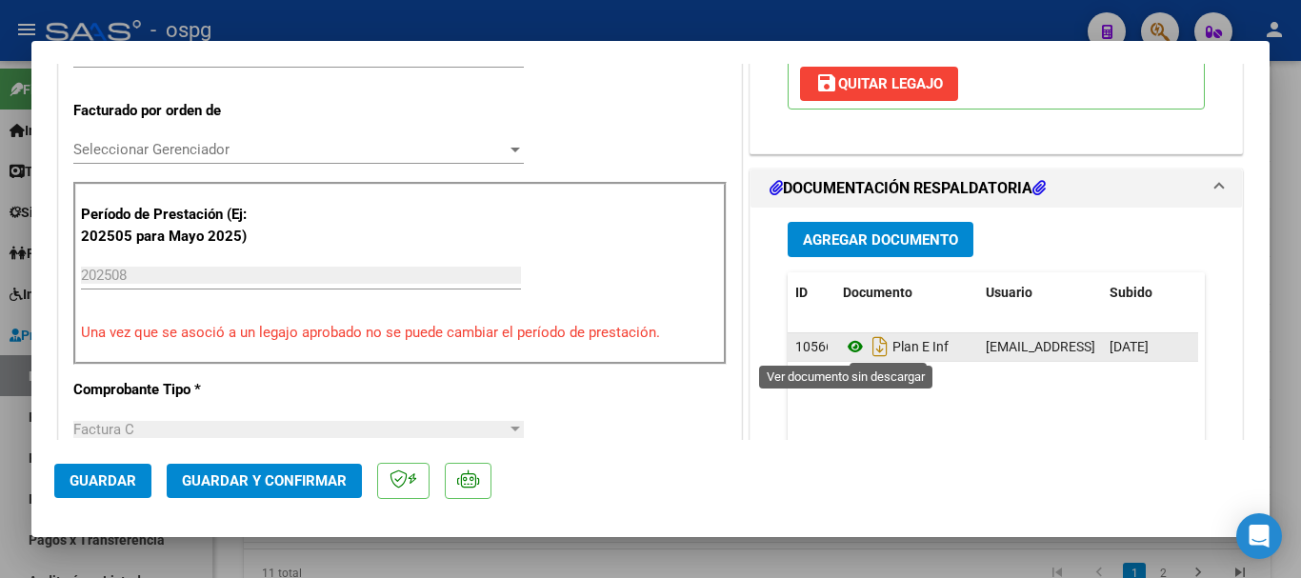
click at [848, 345] on icon at bounding box center [855, 346] width 25 height 23
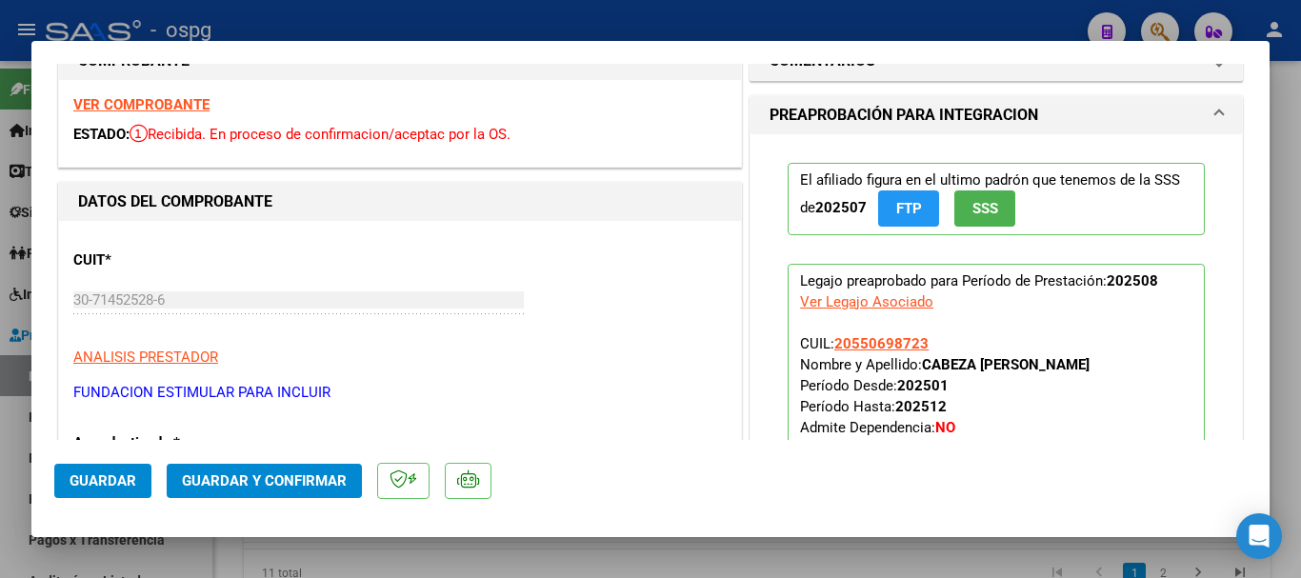
scroll to position [0, 0]
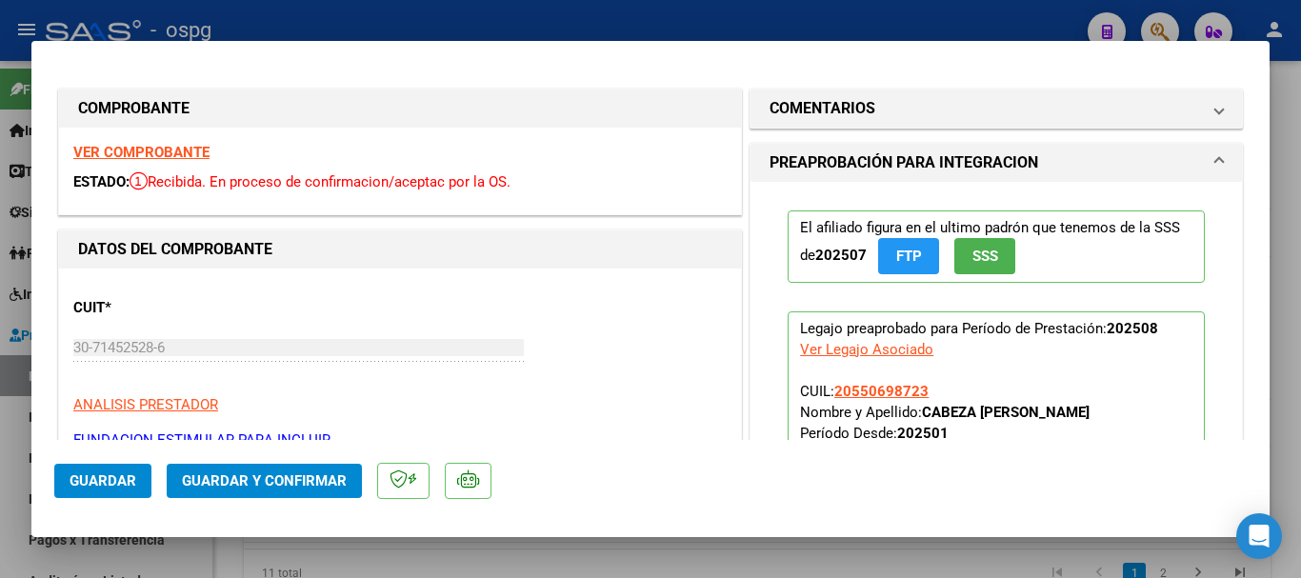
click at [304, 11] on div at bounding box center [650, 289] width 1301 height 578
type input "$ 0,00"
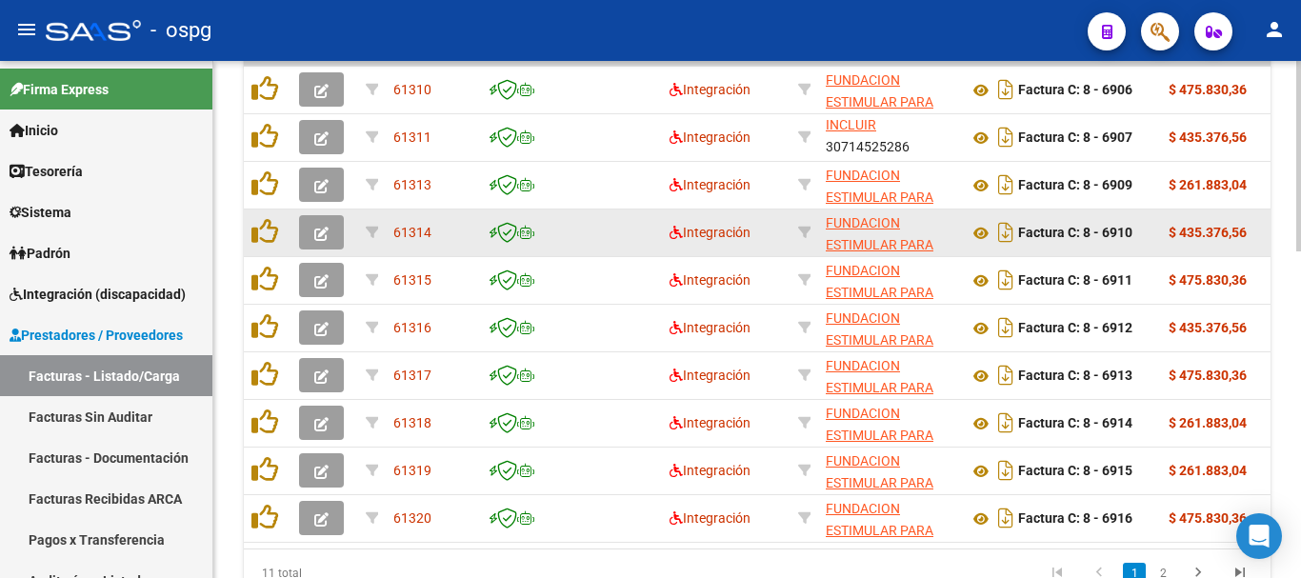
scroll to position [693, 0]
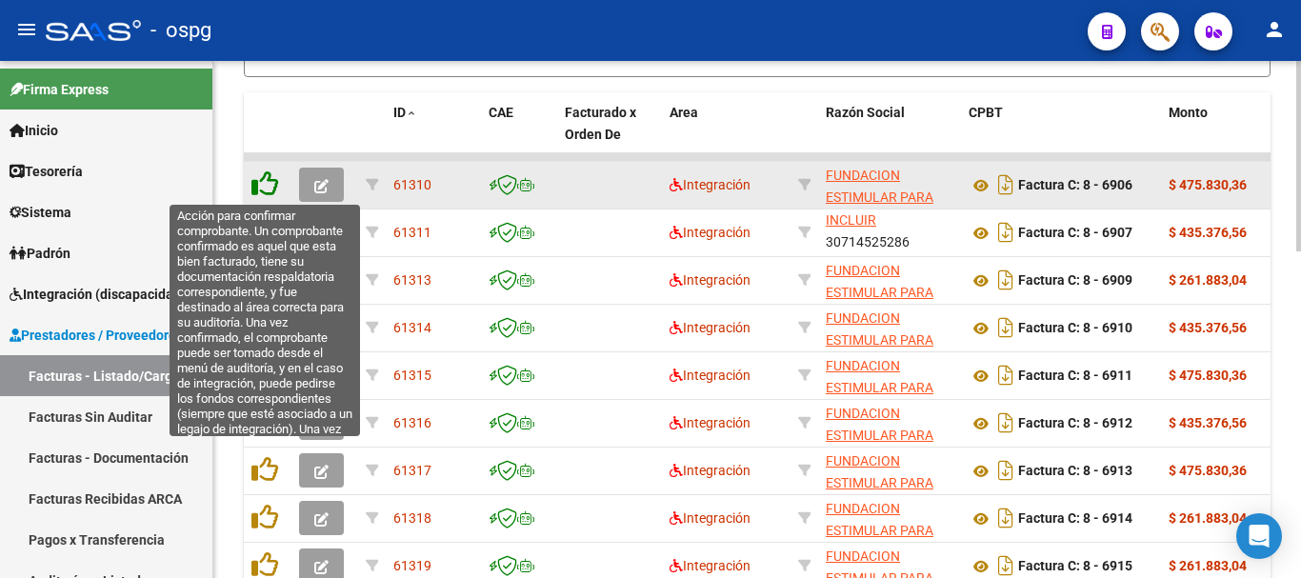
click at [269, 183] on icon at bounding box center [264, 183] width 27 height 27
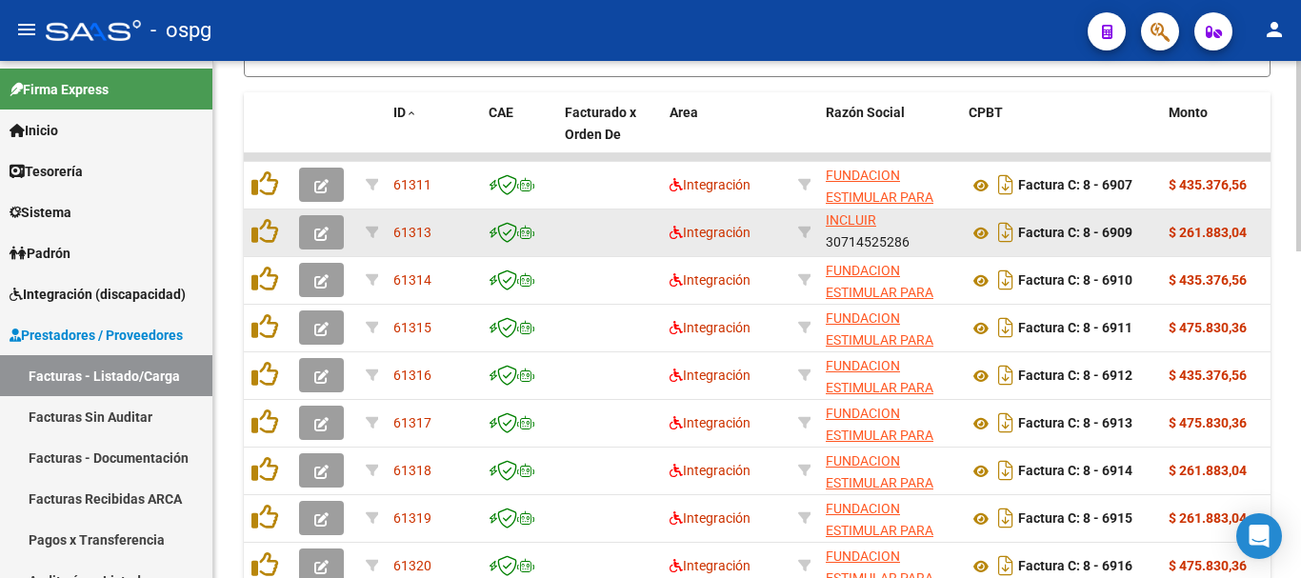
click at [307, 230] on button "button" at bounding box center [321, 232] width 45 height 34
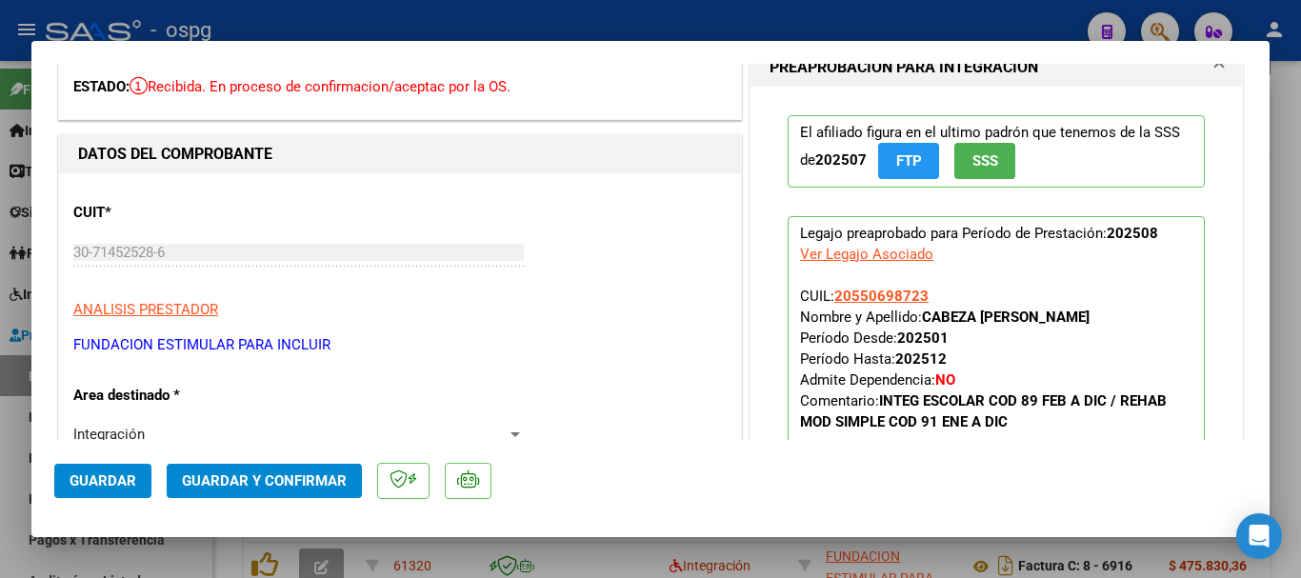
scroll to position [0, 0]
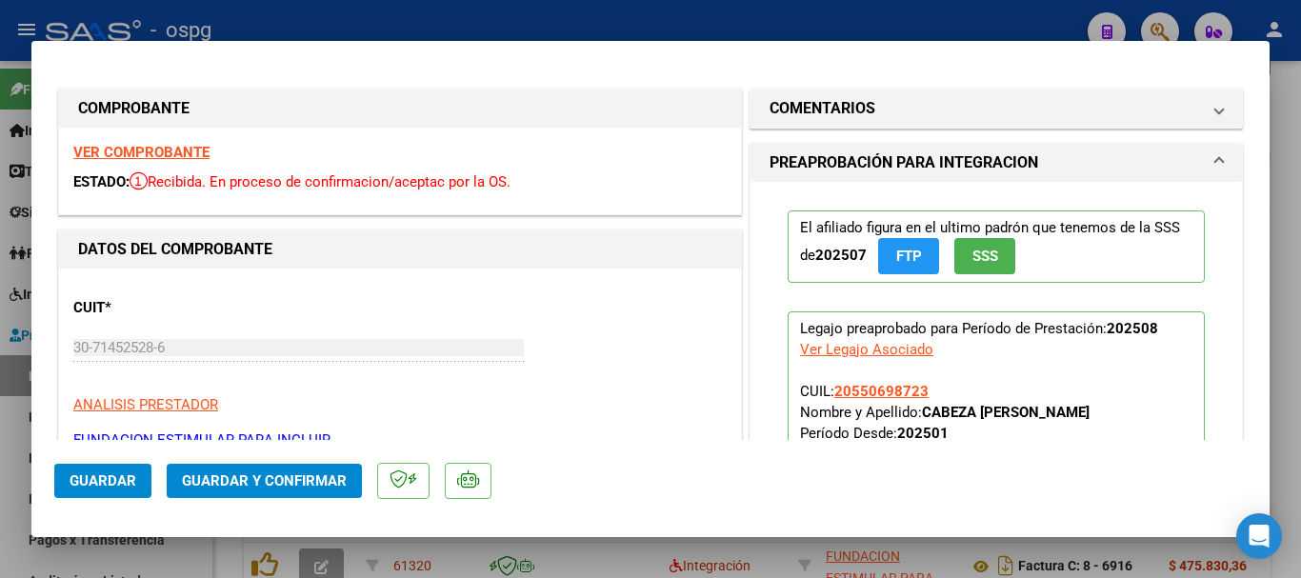
click at [146, 153] on strong "VER COMPROBANTE" at bounding box center [141, 152] width 136 height 17
click at [151, 149] on strong "VER COMPROBANTE" at bounding box center [141, 152] width 136 height 17
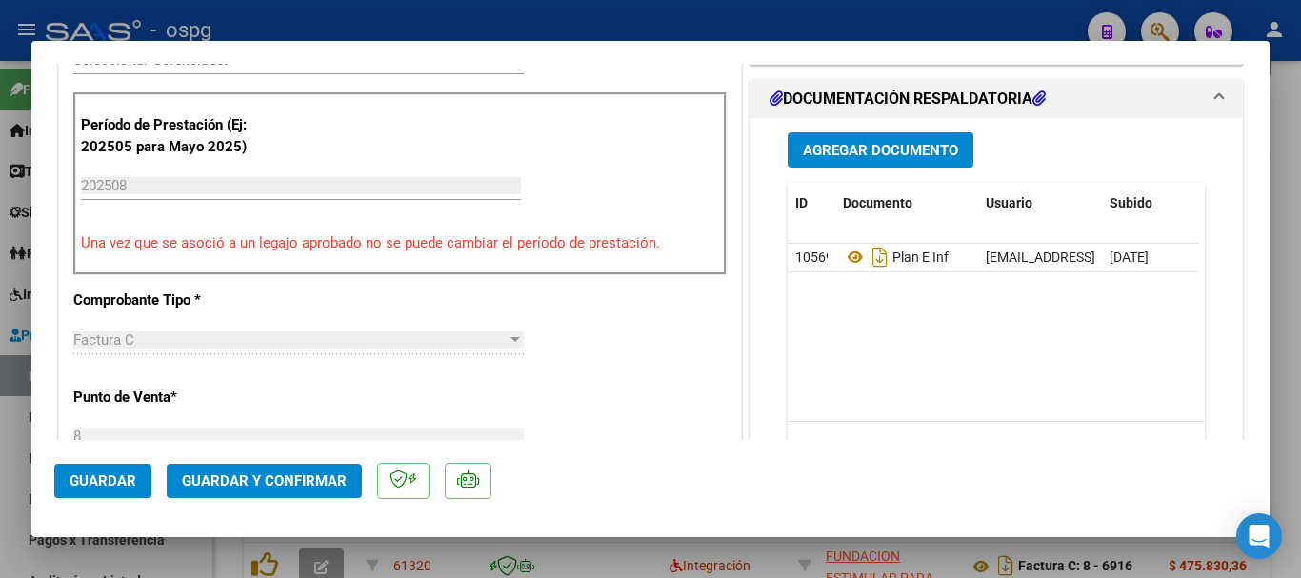
scroll to position [571, 0]
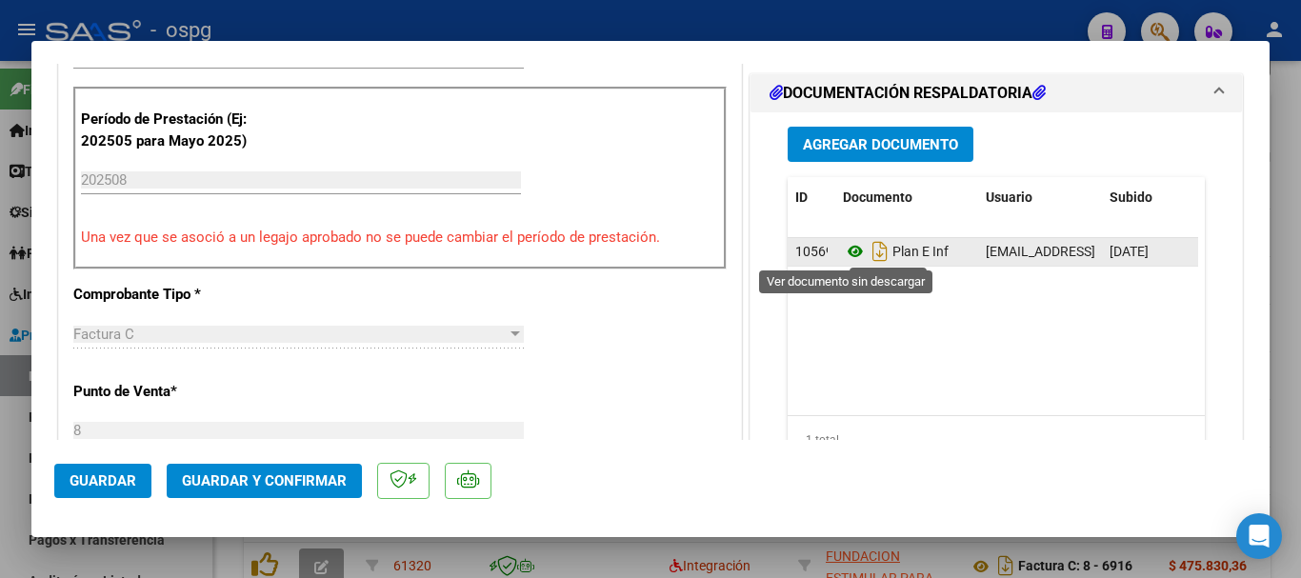
click at [846, 254] on icon at bounding box center [855, 251] width 25 height 23
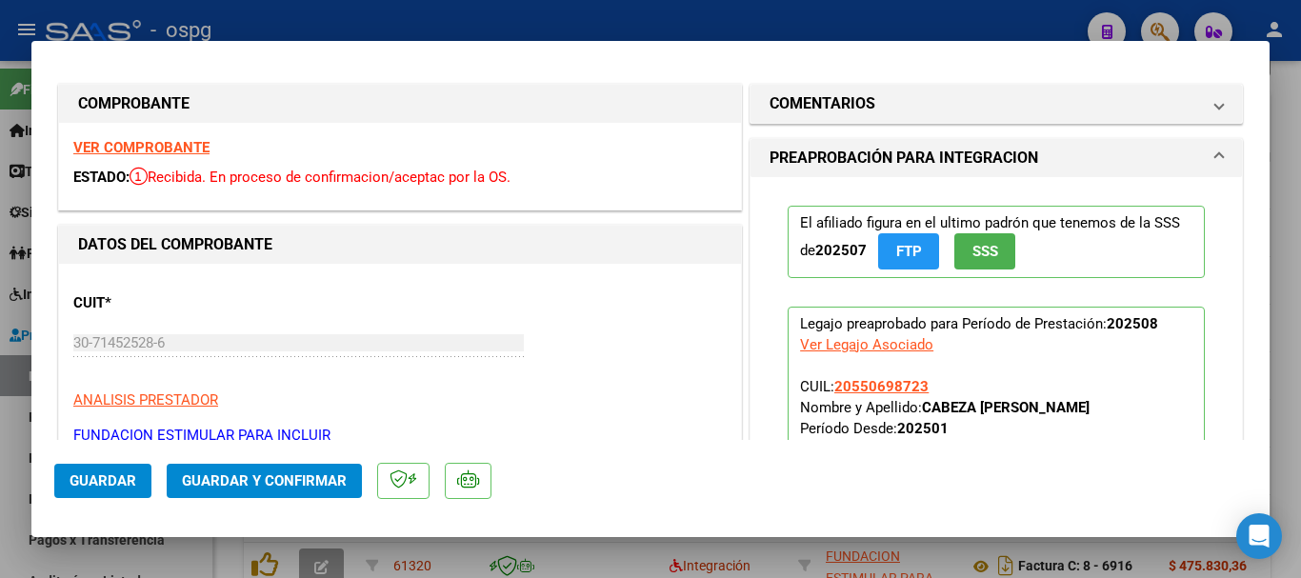
scroll to position [0, 0]
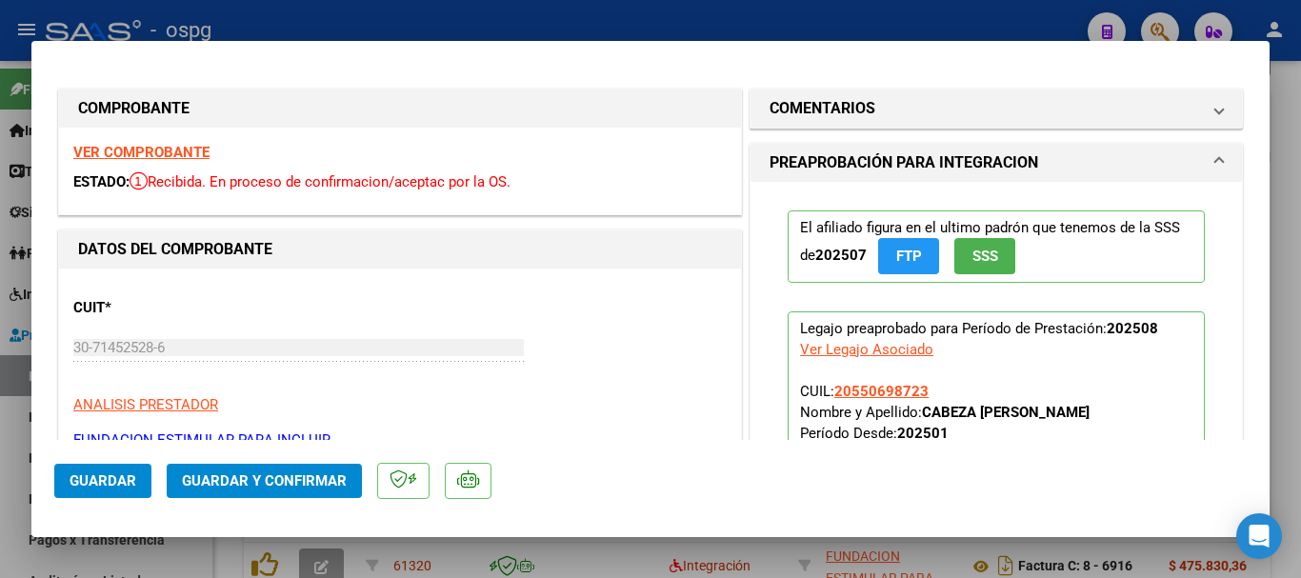
click at [618, 23] on div at bounding box center [650, 289] width 1301 height 578
type input "$ 0,00"
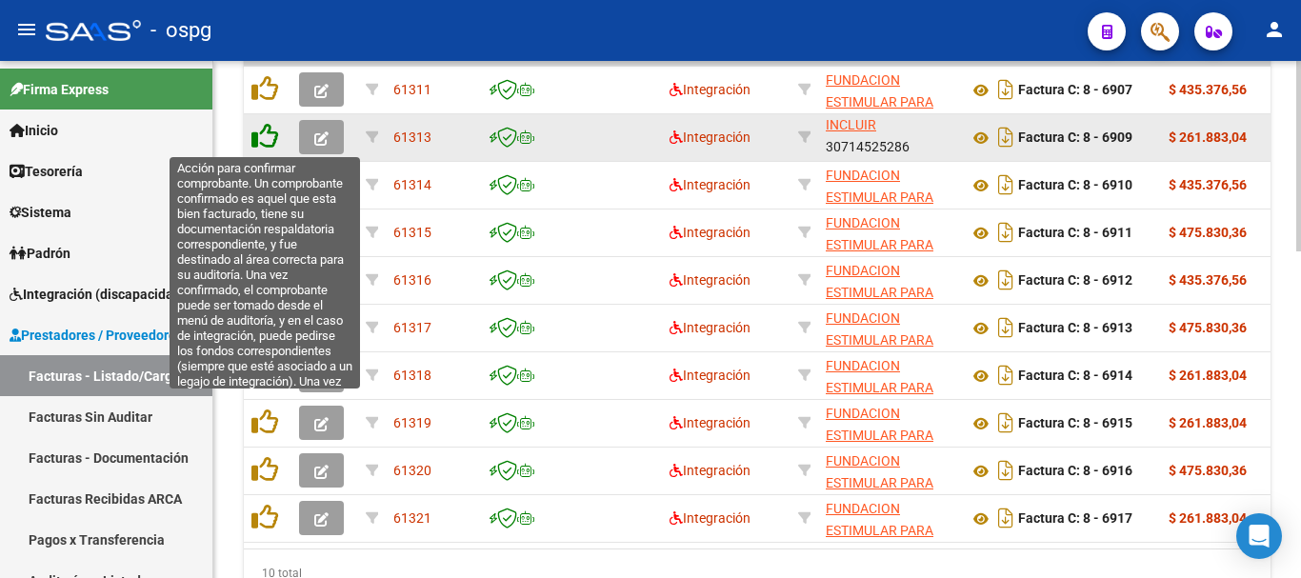
click at [258, 133] on icon at bounding box center [264, 136] width 27 height 27
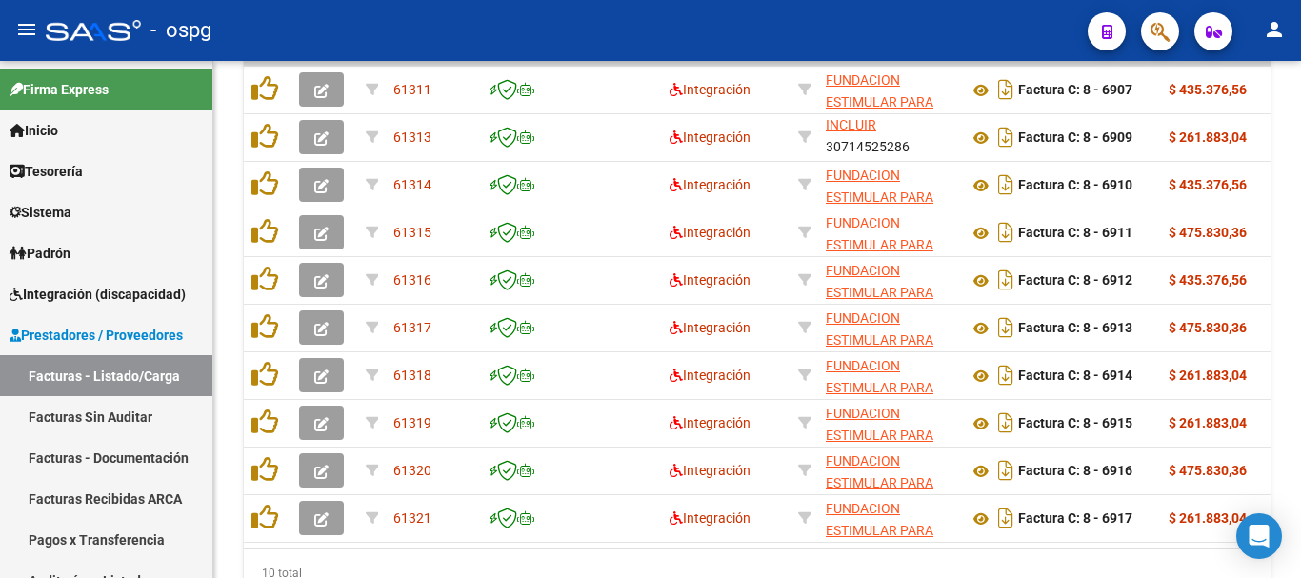
scroll to position [789, 0]
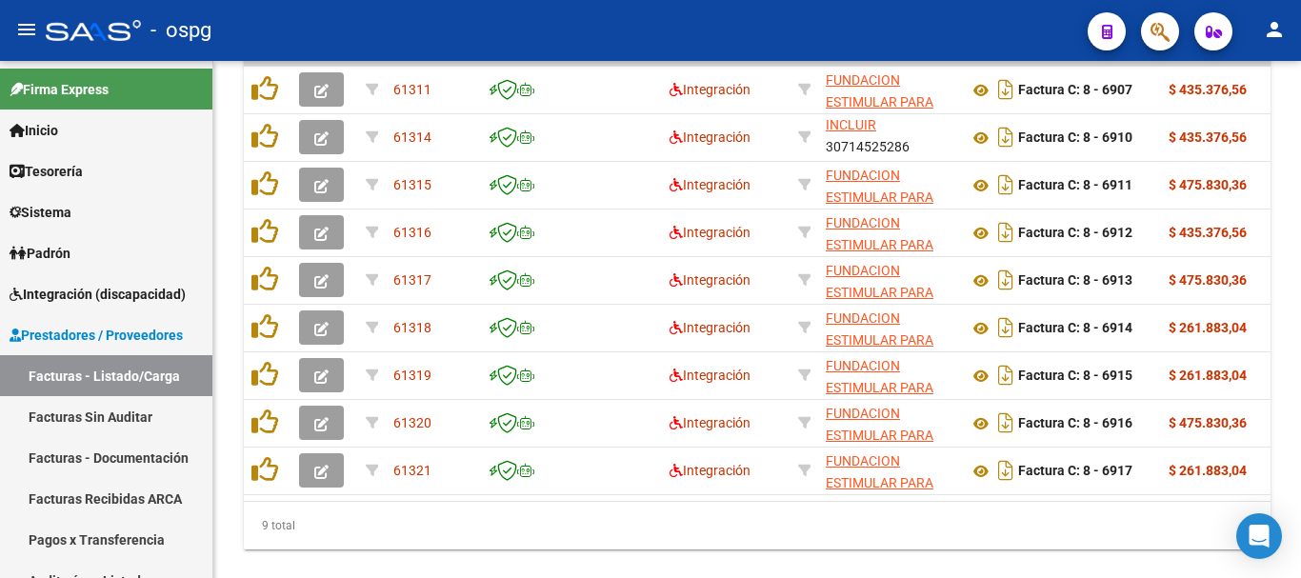
drag, startPoint x: 374, startPoint y: 555, endPoint x: 594, endPoint y: 587, distance: 222.2
click at [594, 577] on html "menu - ospg person Firma Express Inicio Calendario SSS Instructivos Contacto OS…" at bounding box center [650, 289] width 1301 height 578
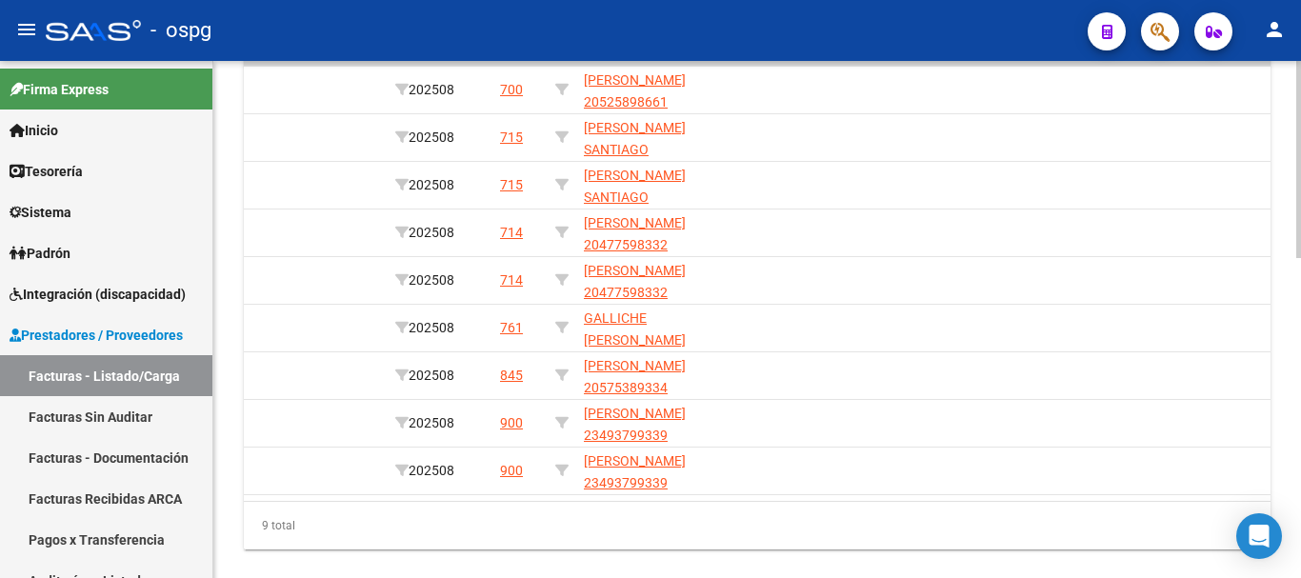
click at [826, 517] on div "9 total" at bounding box center [757, 526] width 1027 height 48
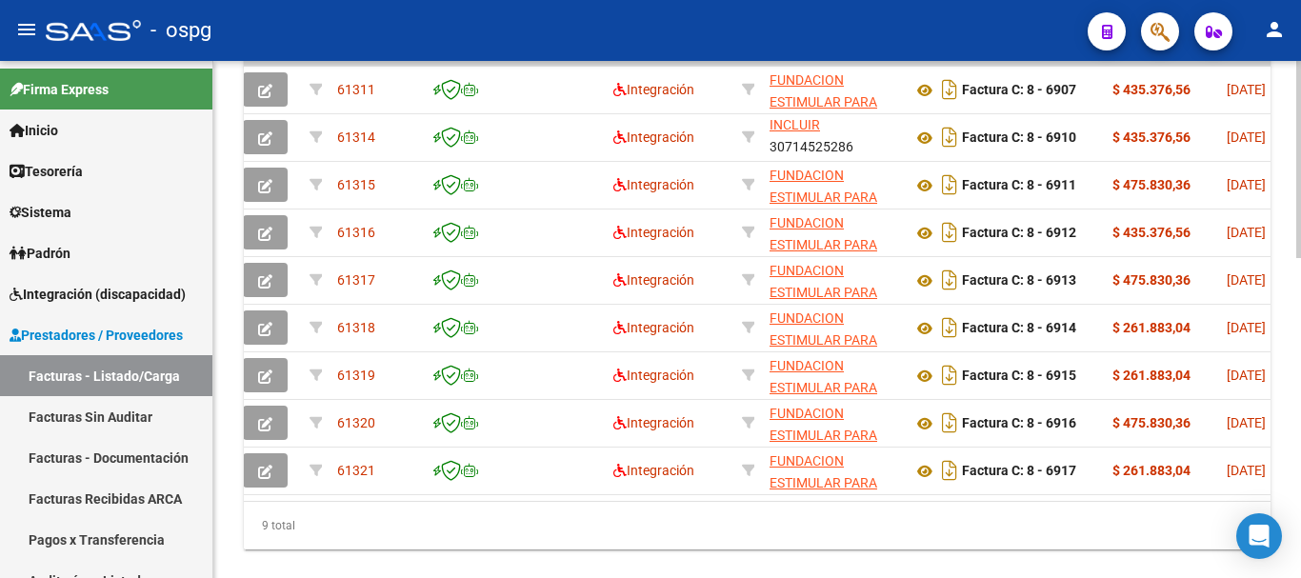
scroll to position [0, 0]
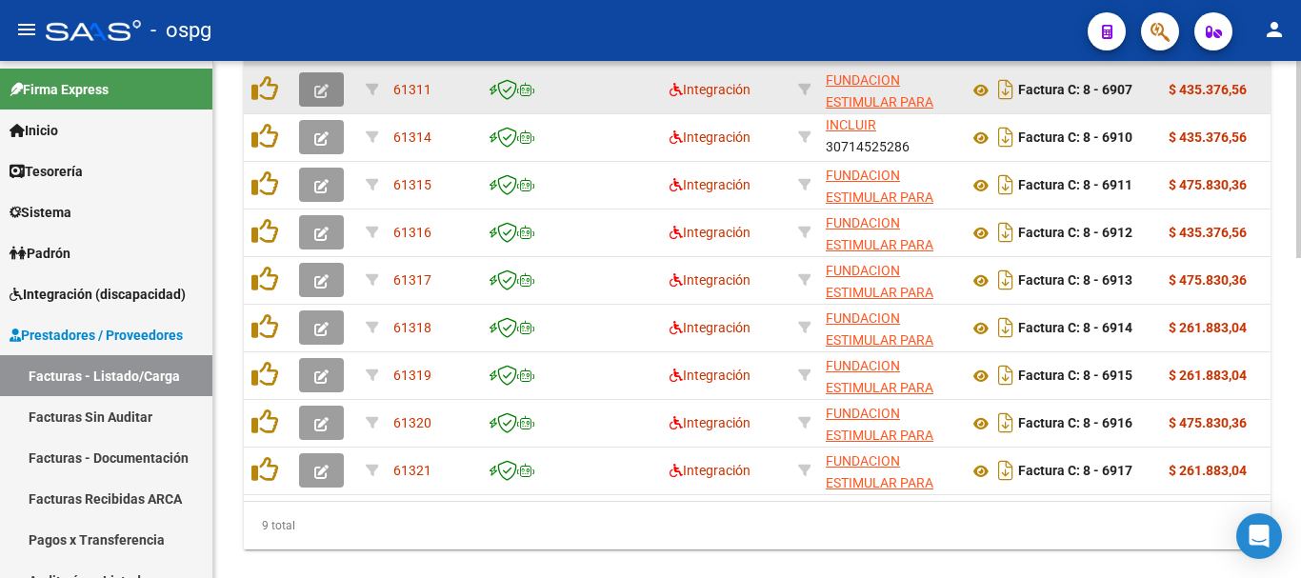
click at [323, 91] on icon "button" at bounding box center [321, 91] width 14 height 14
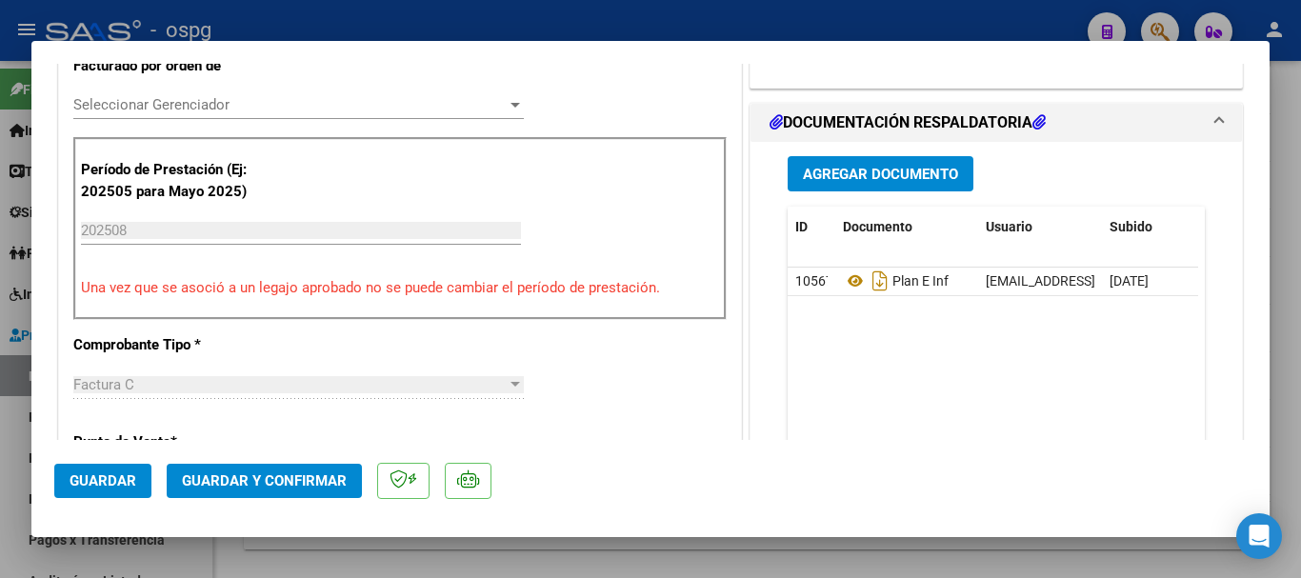
scroll to position [571, 0]
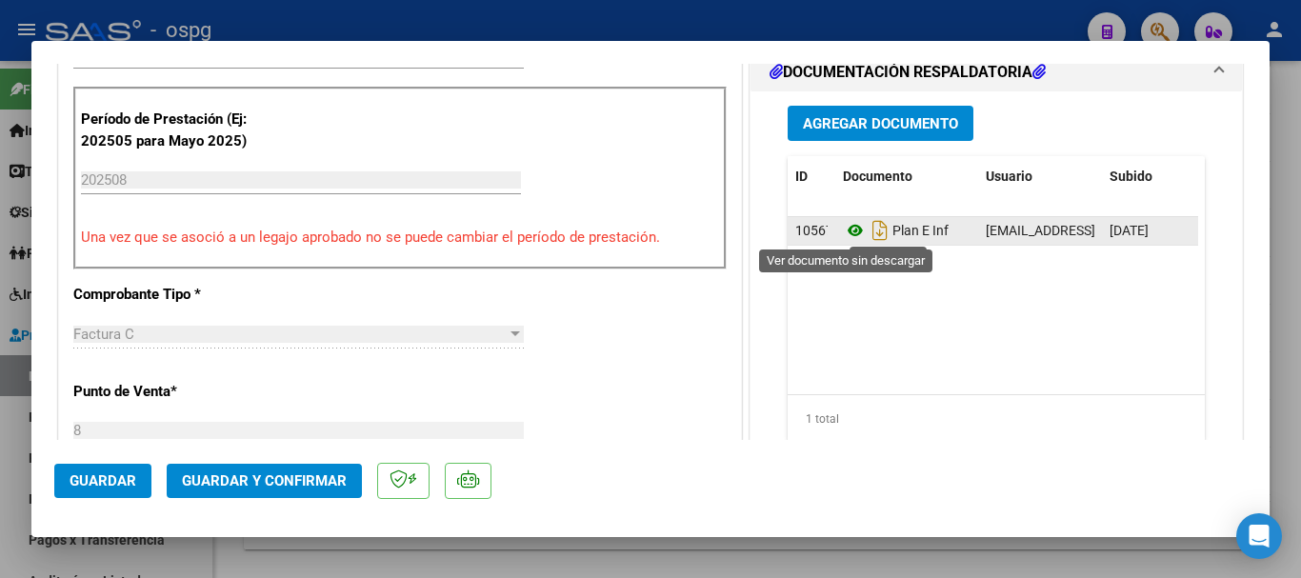
click at [850, 233] on icon at bounding box center [855, 230] width 25 height 23
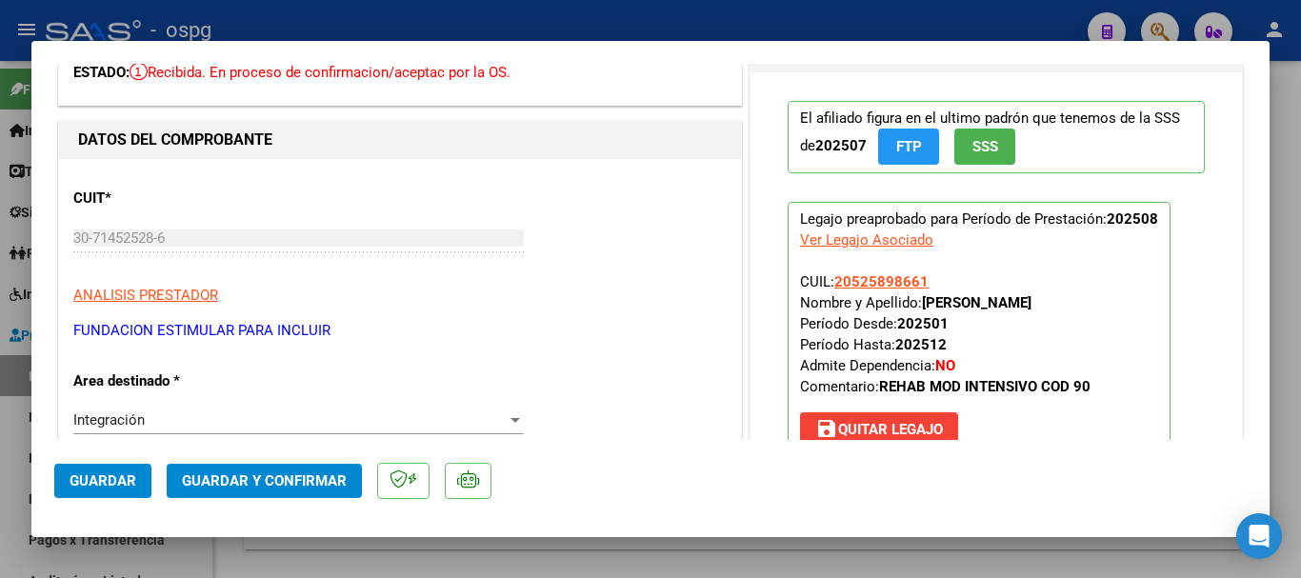
scroll to position [0, 0]
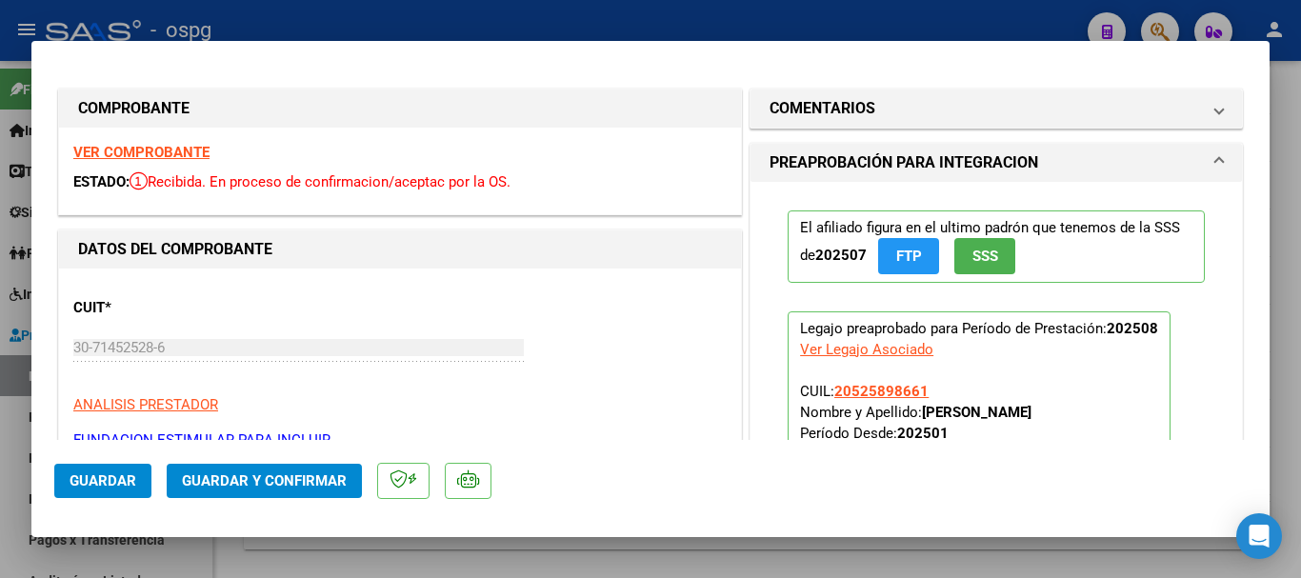
click at [135, 154] on strong "VER COMPROBANTE" at bounding box center [141, 152] width 136 height 17
click at [178, 154] on strong "VER COMPROBANTE" at bounding box center [141, 152] width 136 height 17
click at [476, 17] on div at bounding box center [650, 289] width 1301 height 578
type input "$ 0,00"
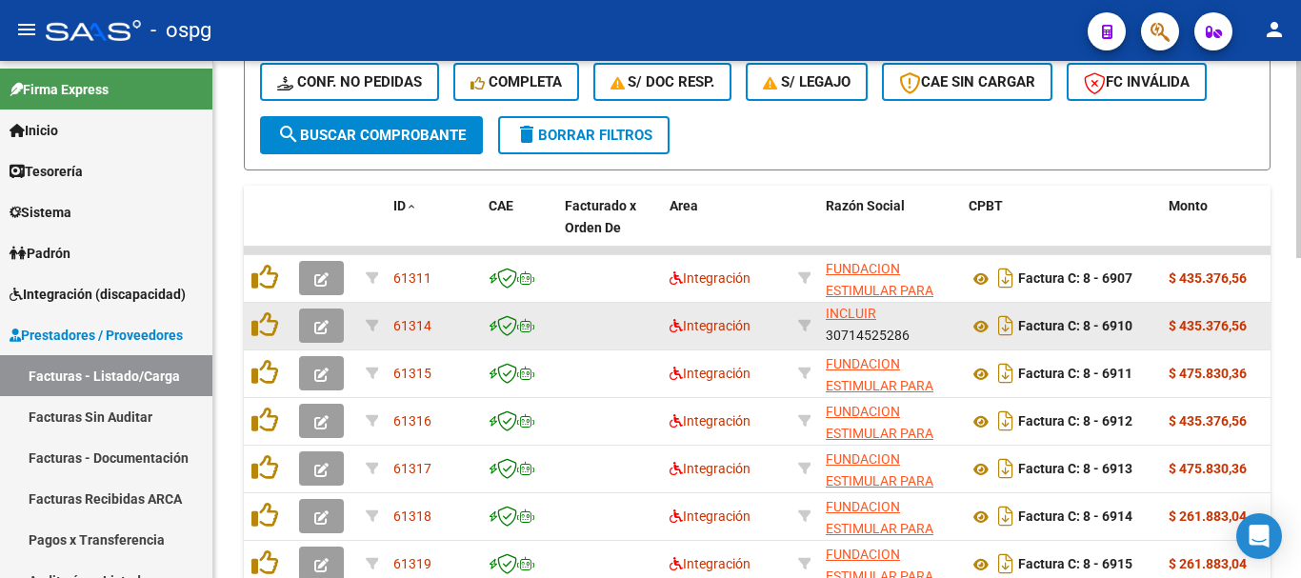
scroll to position [598, 0]
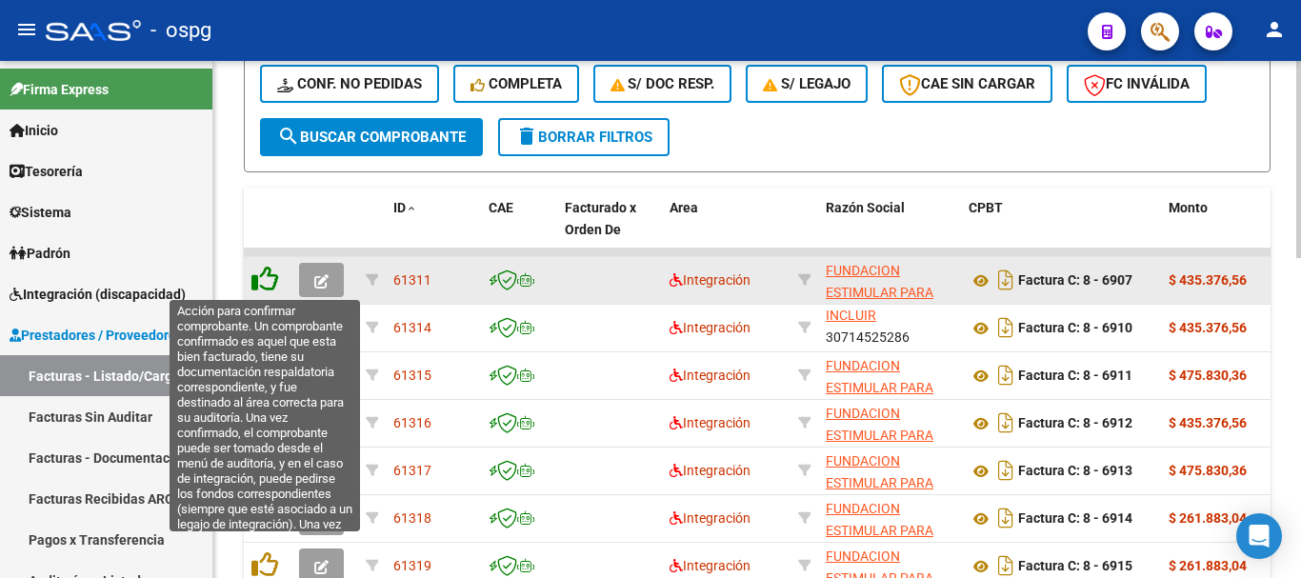
click at [270, 287] on icon at bounding box center [264, 279] width 27 height 27
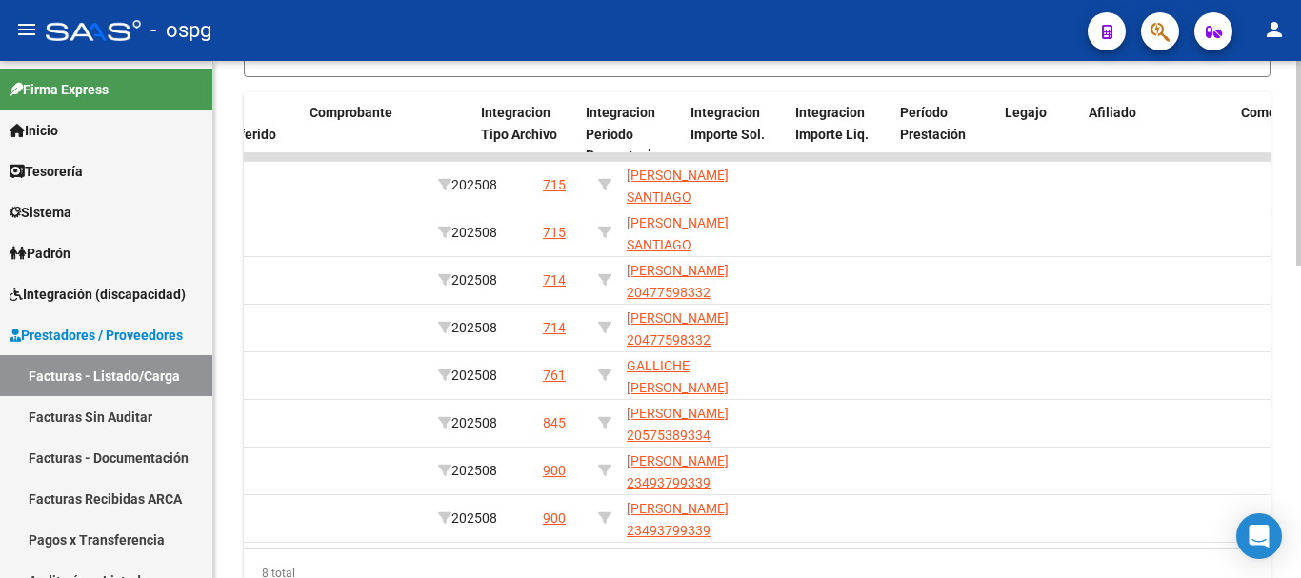
scroll to position [0, 0]
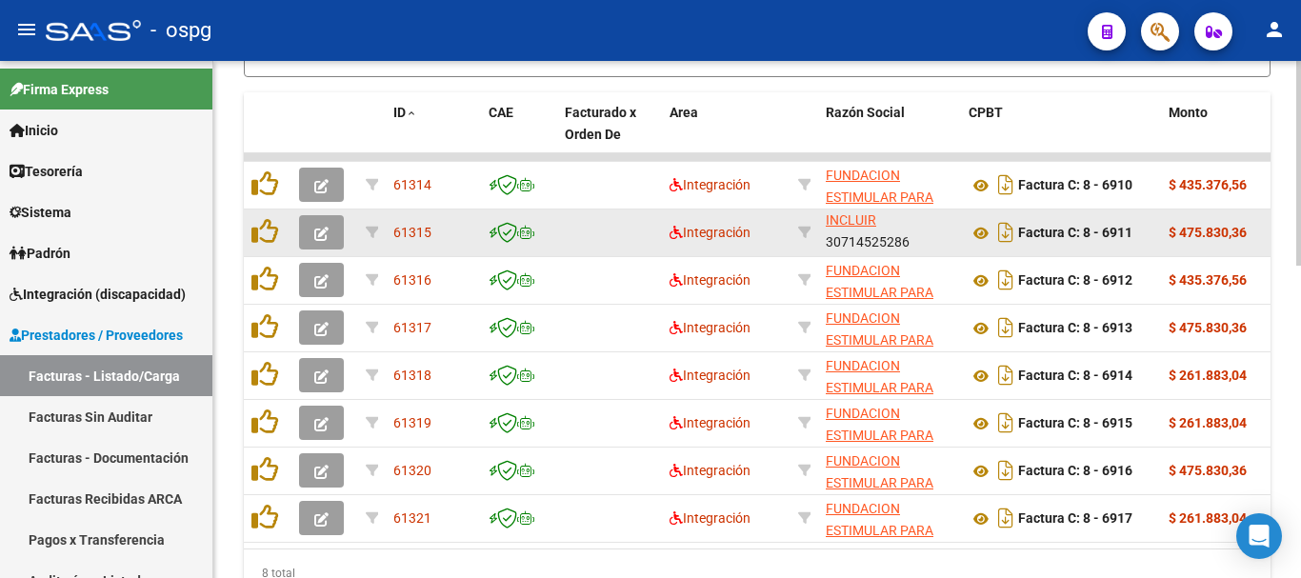
click at [314, 233] on icon "button" at bounding box center [321, 234] width 14 height 14
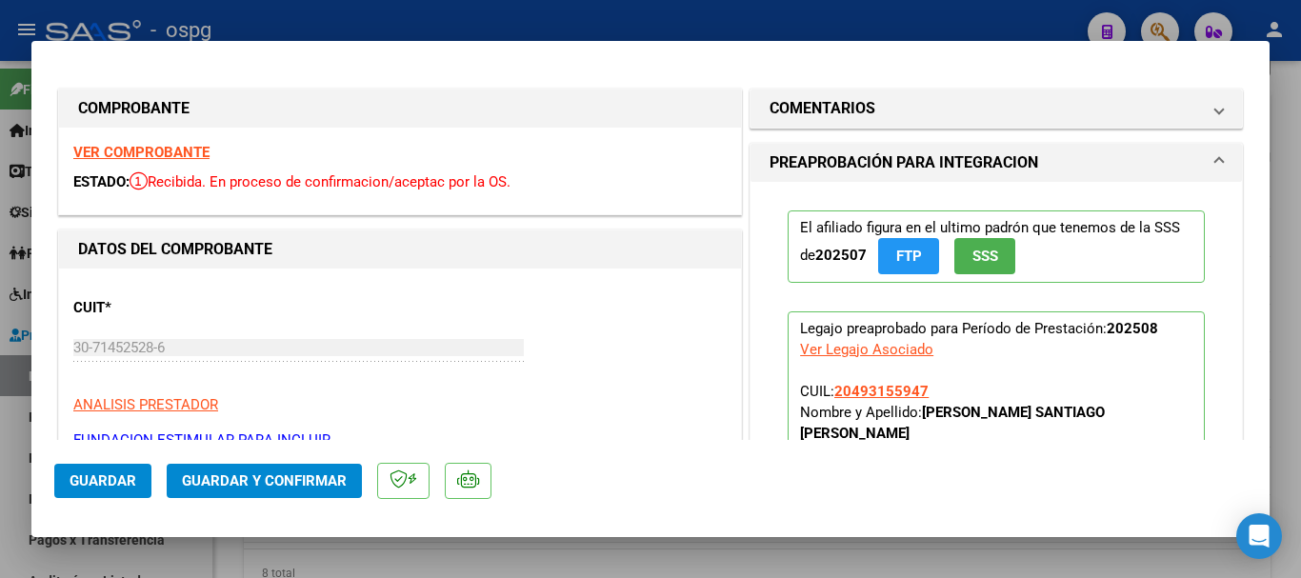
click at [147, 153] on strong "VER COMPROBANTE" at bounding box center [141, 152] width 136 height 17
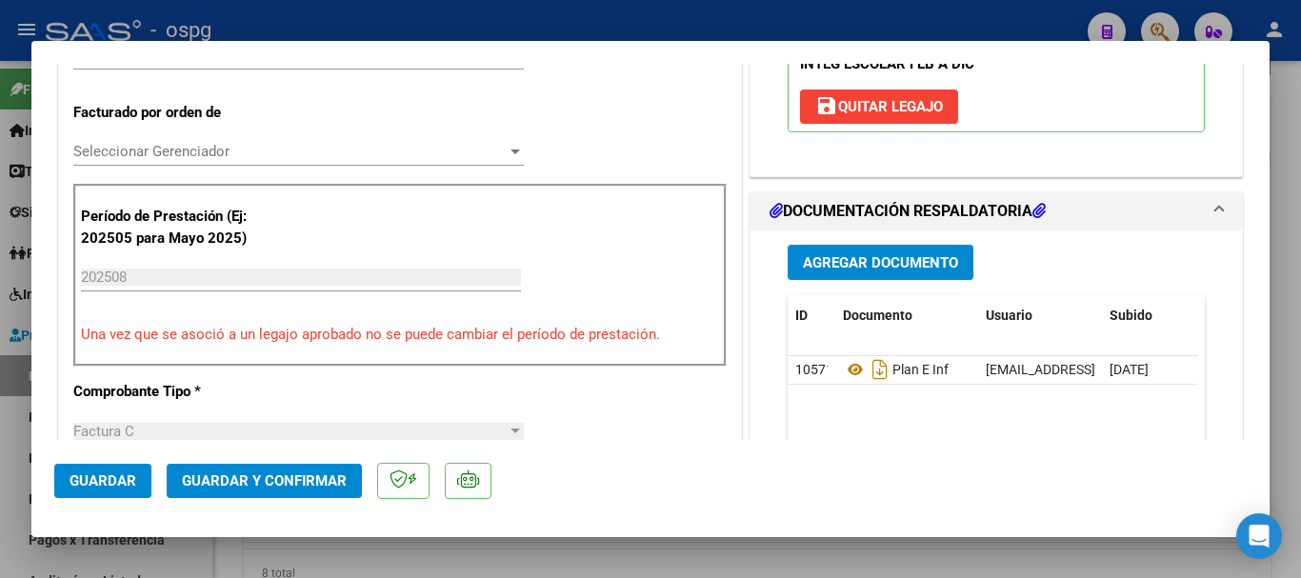
scroll to position [476, 0]
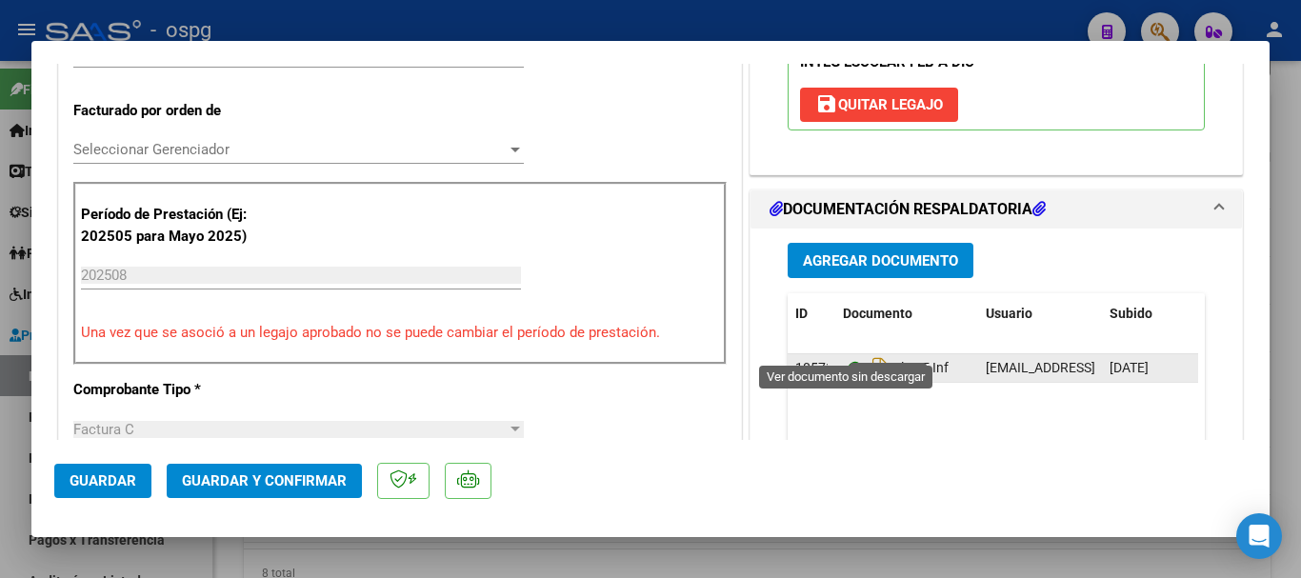
click at [845, 356] on icon at bounding box center [855, 367] width 25 height 23
click at [848, 356] on icon at bounding box center [855, 367] width 25 height 23
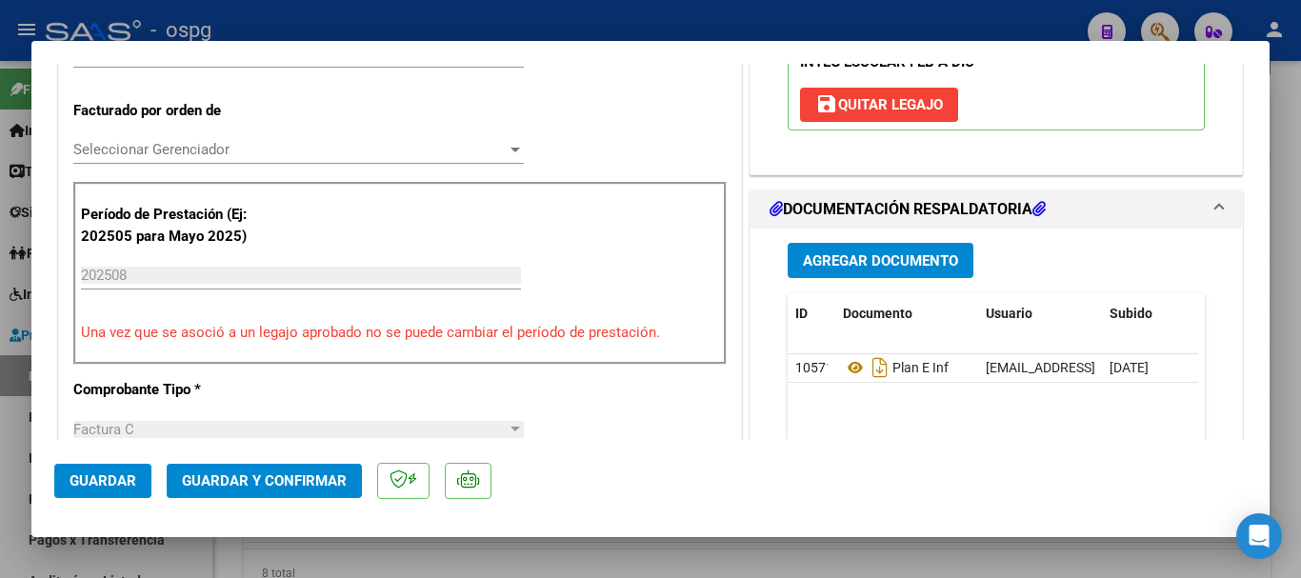
click at [315, 13] on div at bounding box center [650, 289] width 1301 height 578
type input "$ 0,00"
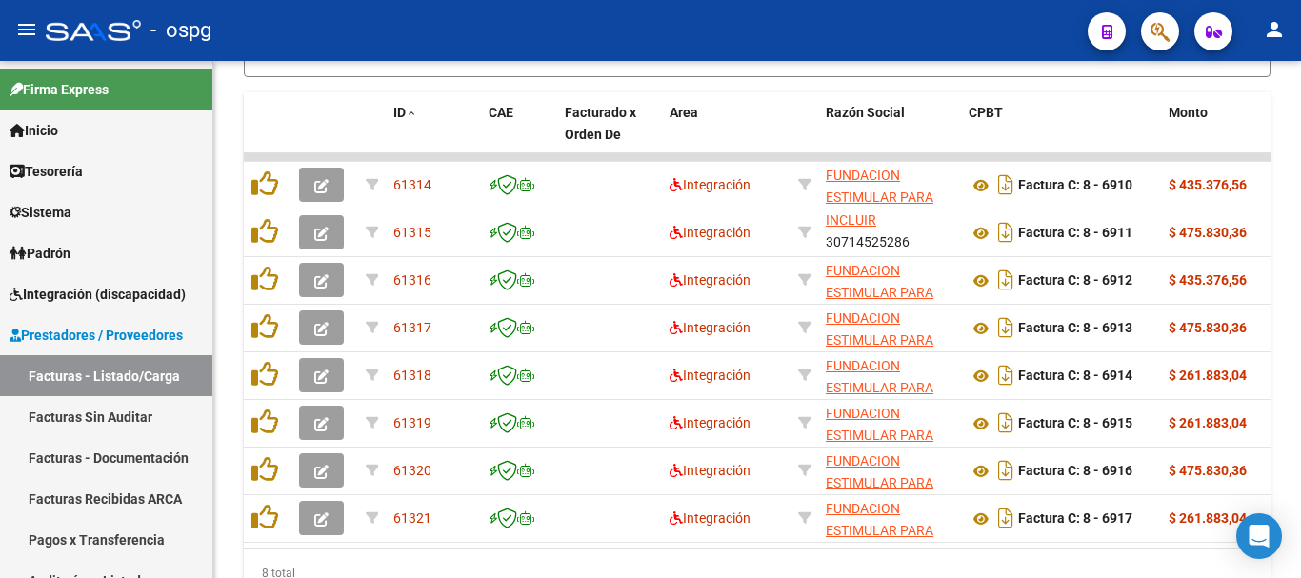
scroll to position [693, 0]
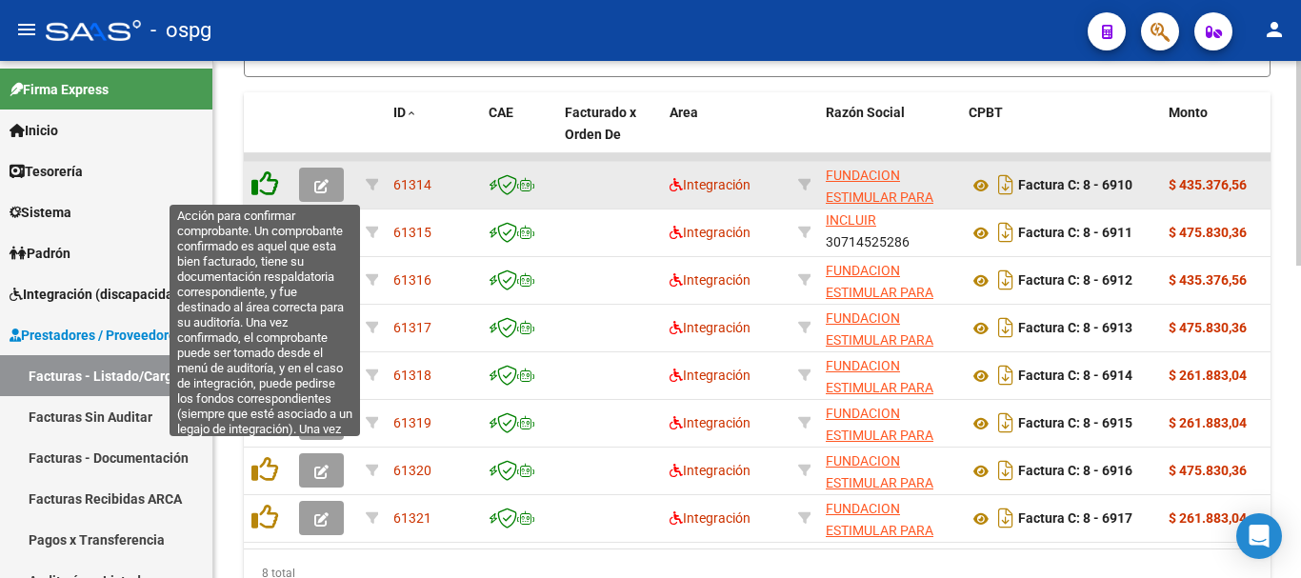
click at [267, 180] on icon at bounding box center [264, 183] width 27 height 27
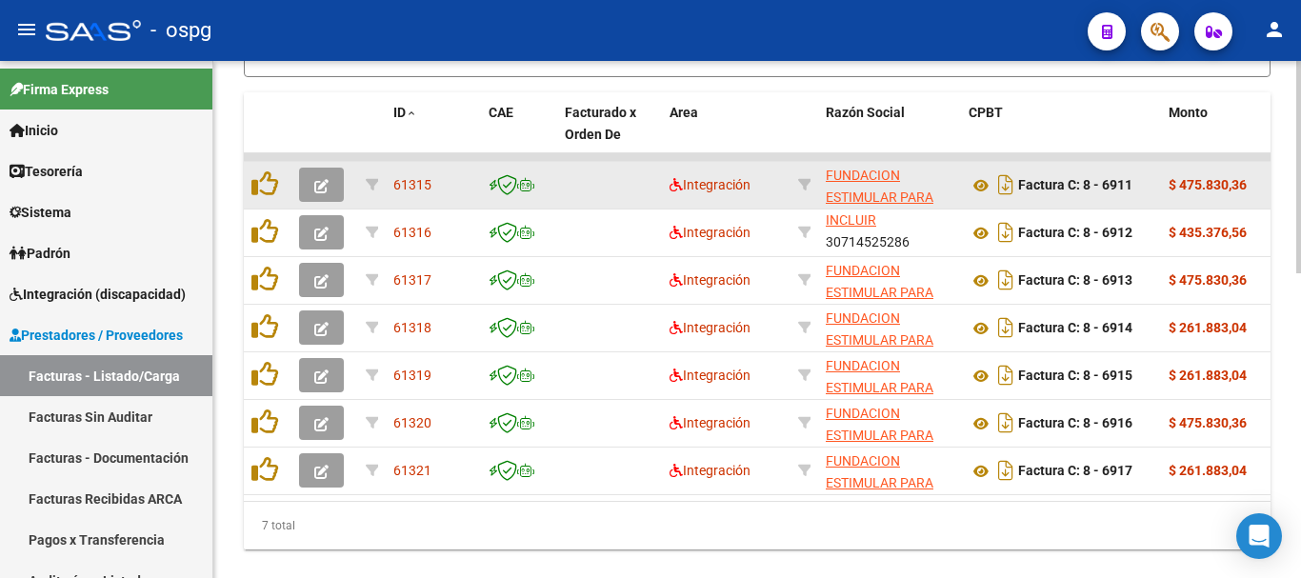
click at [316, 187] on icon "button" at bounding box center [321, 186] width 14 height 14
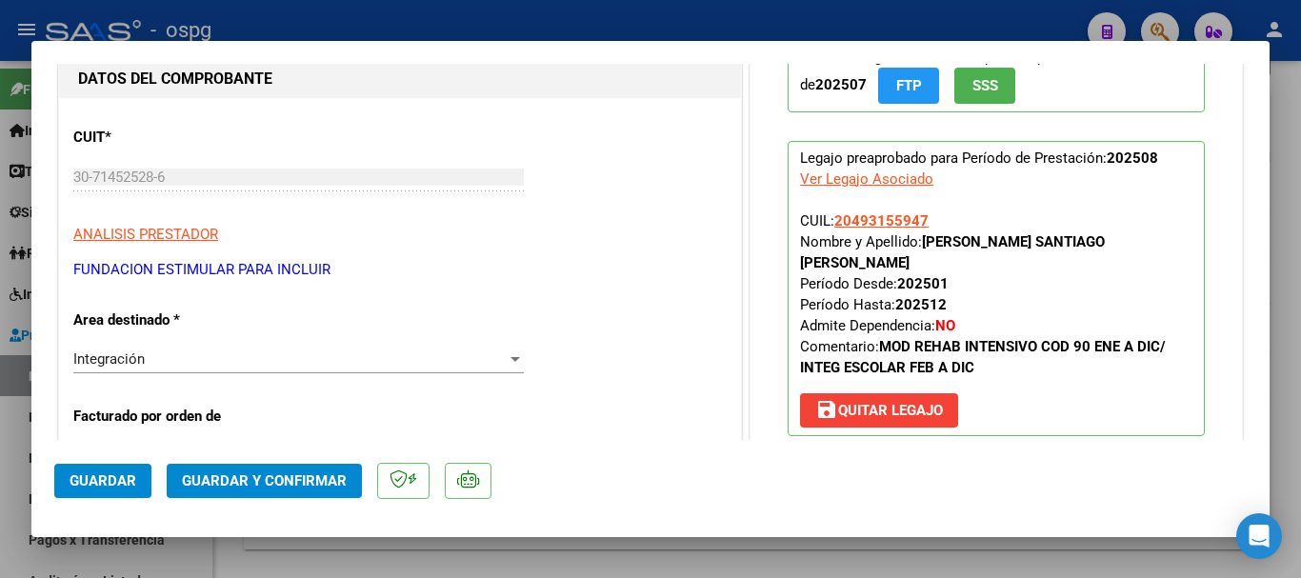
scroll to position [190, 0]
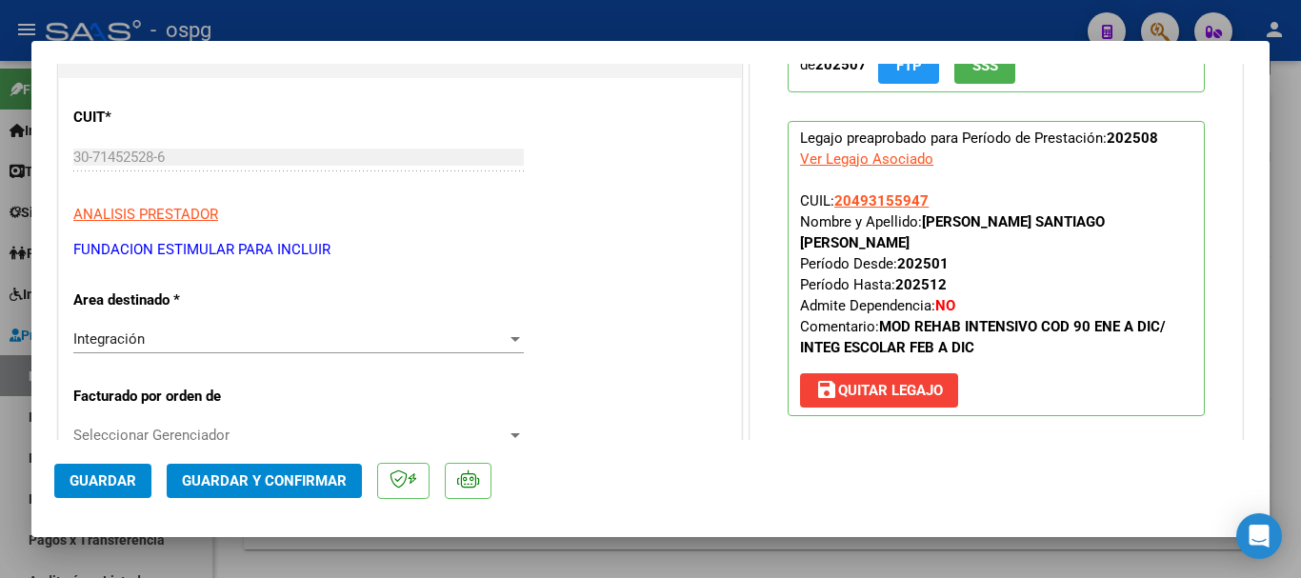
click at [730, 22] on div at bounding box center [650, 289] width 1301 height 578
type input "$ 0,00"
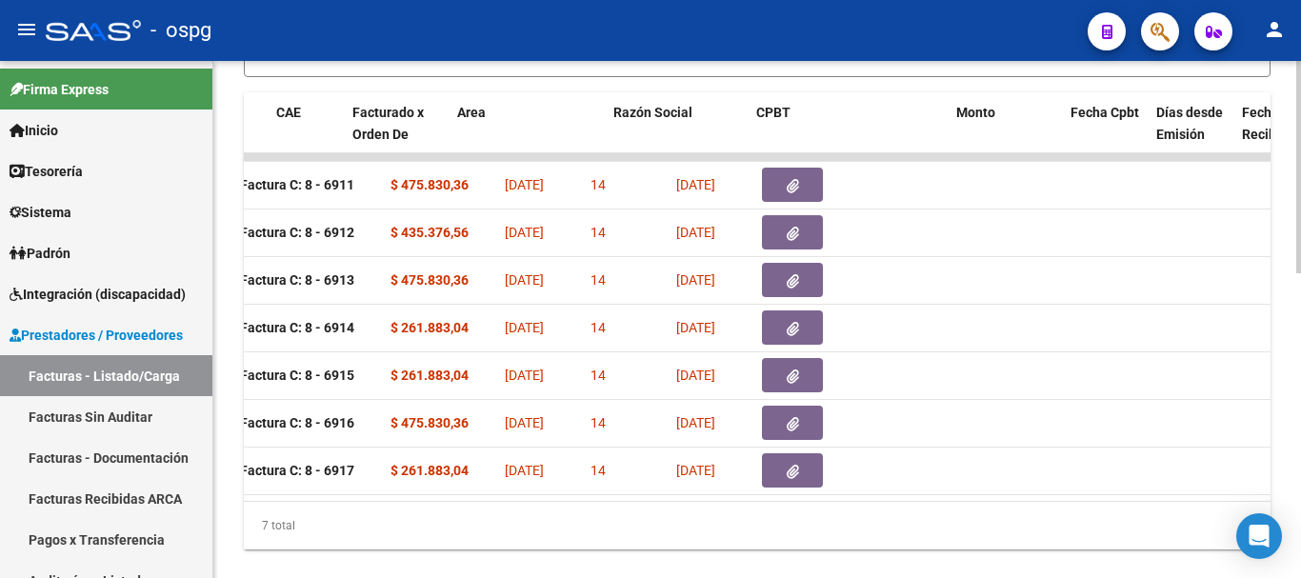
scroll to position [0, 0]
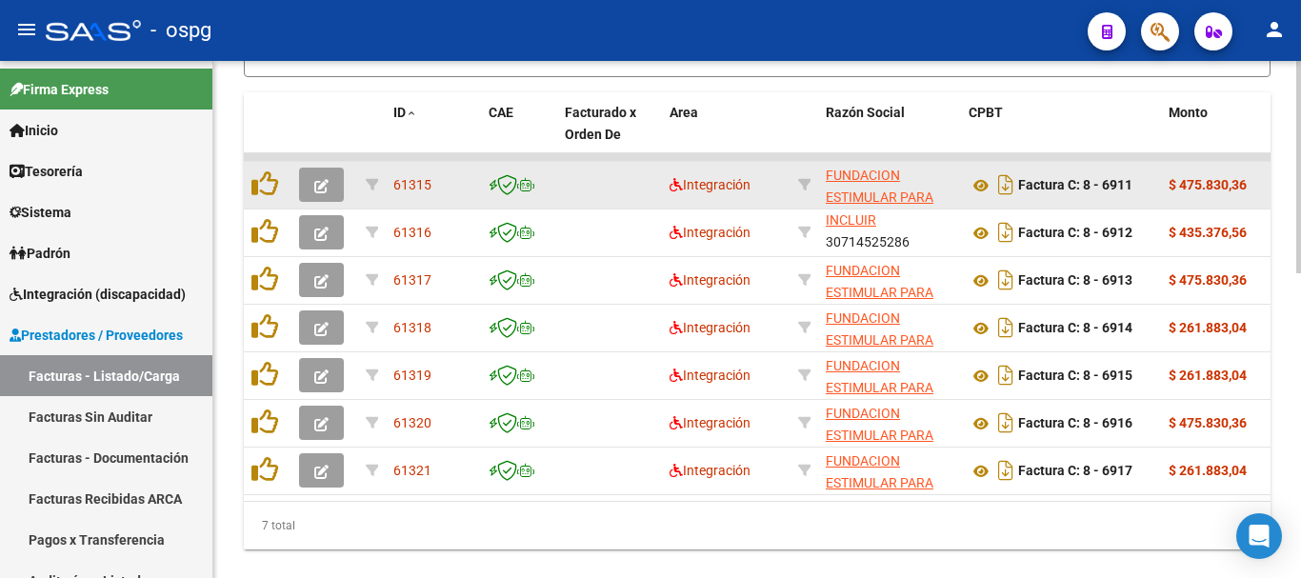
click at [326, 188] on icon "button" at bounding box center [321, 186] width 14 height 14
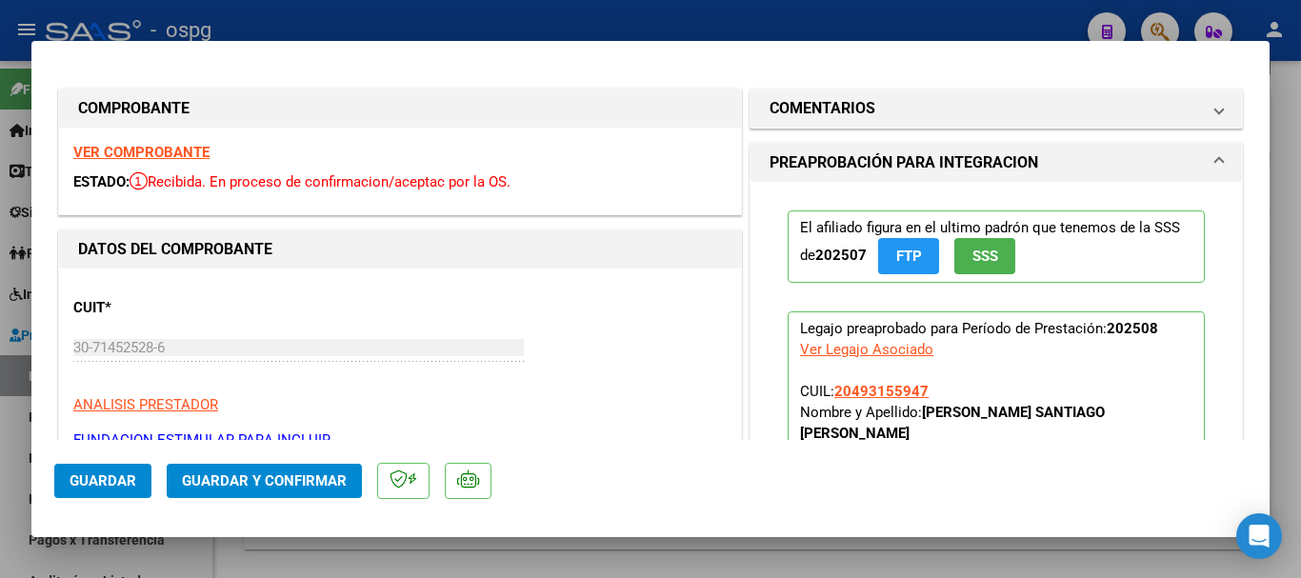
click at [154, 150] on strong "VER COMPROBANTE" at bounding box center [141, 152] width 136 height 17
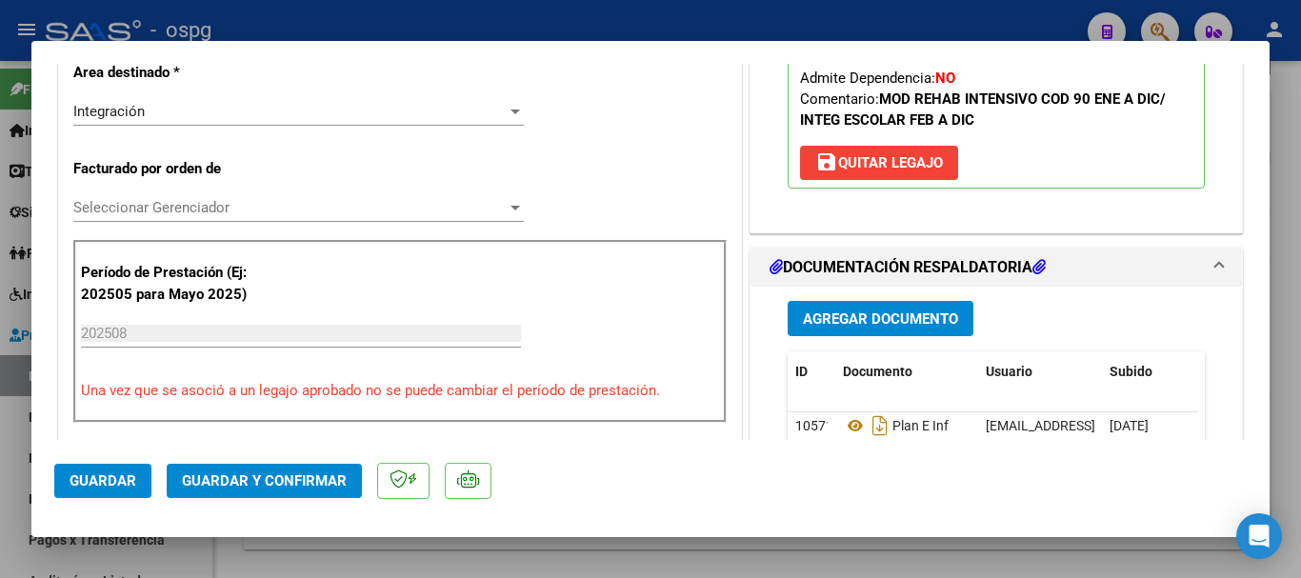
scroll to position [476, 0]
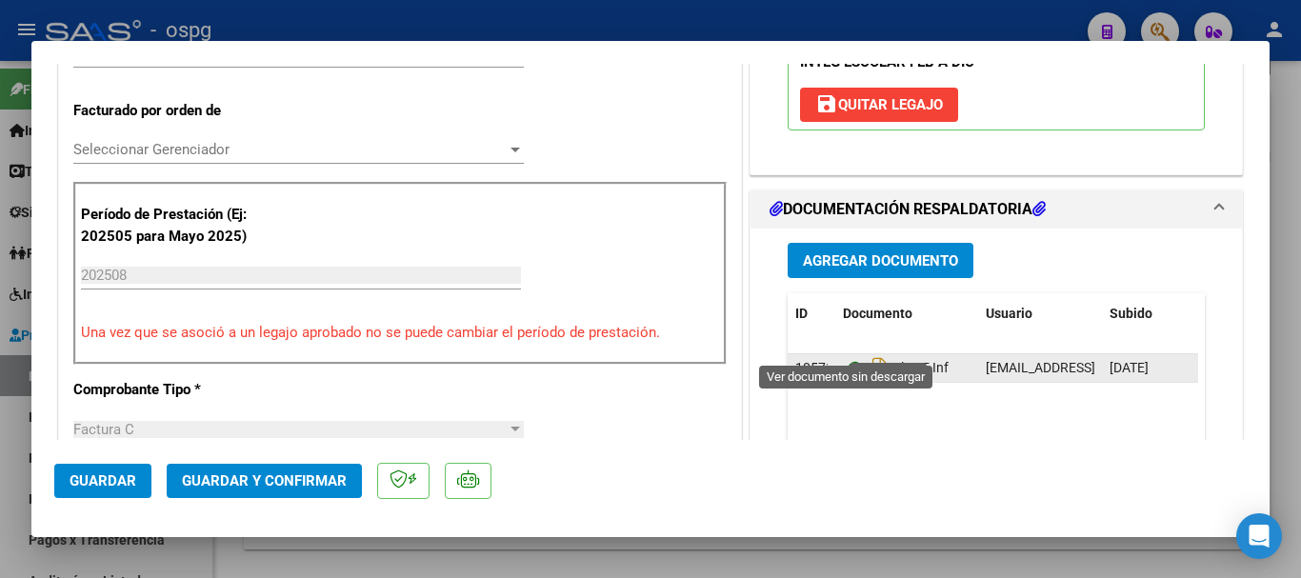
click at [847, 356] on icon at bounding box center [855, 367] width 25 height 23
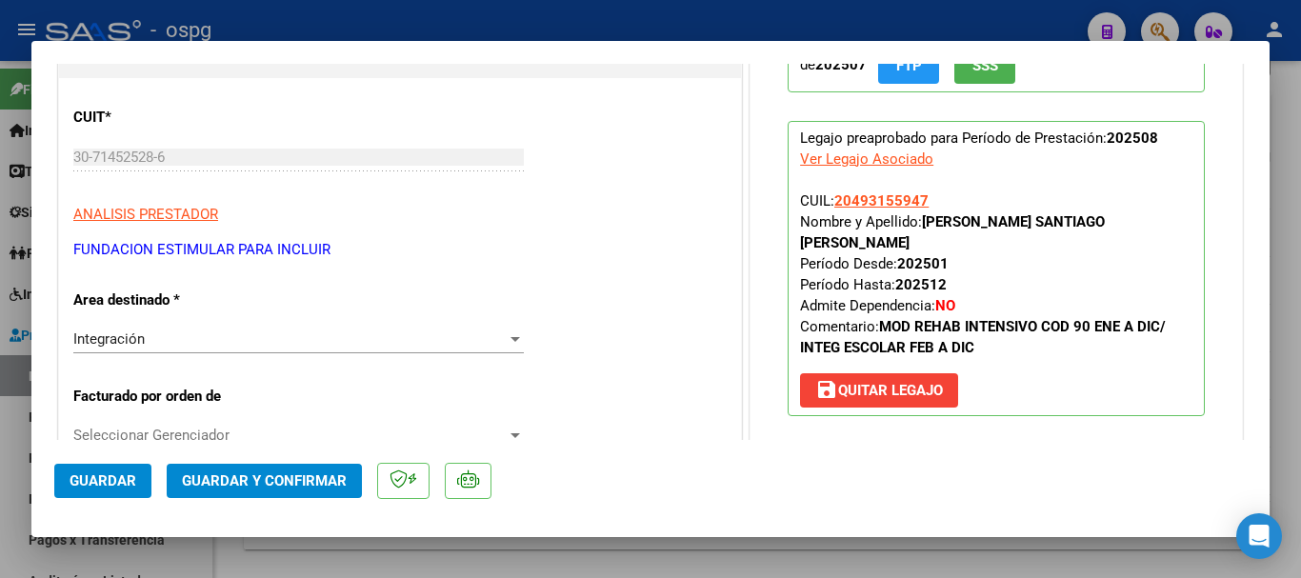
scroll to position [0, 0]
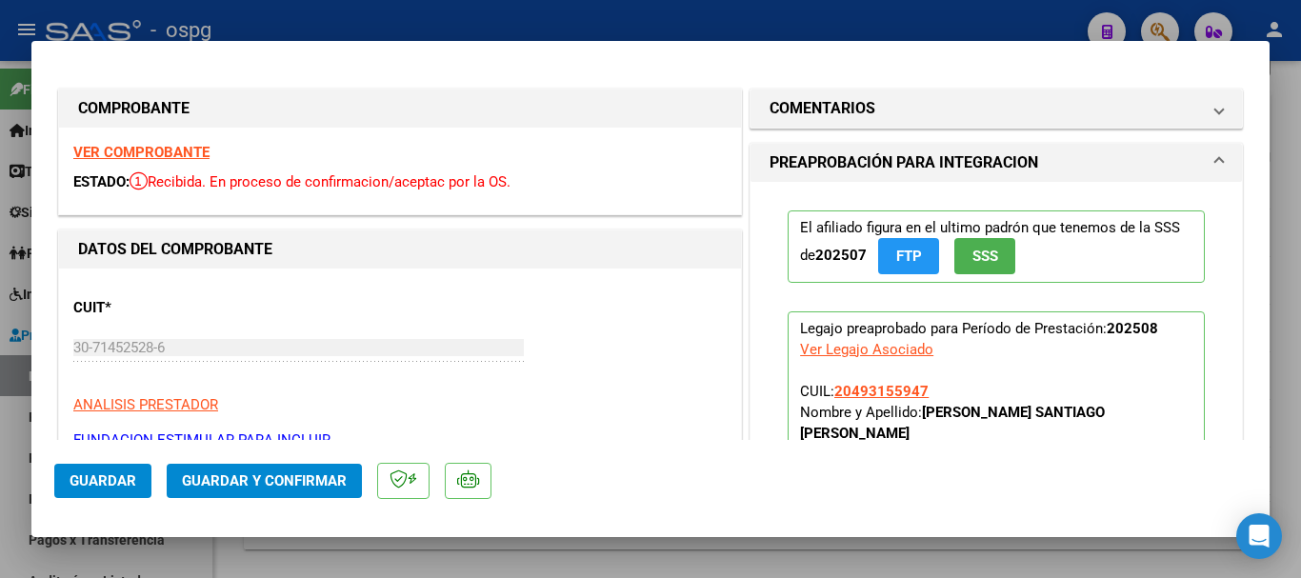
click at [138, 150] on strong "VER COMPROBANTE" at bounding box center [141, 152] width 136 height 17
click at [407, 18] on div at bounding box center [650, 289] width 1301 height 578
type input "$ 0,00"
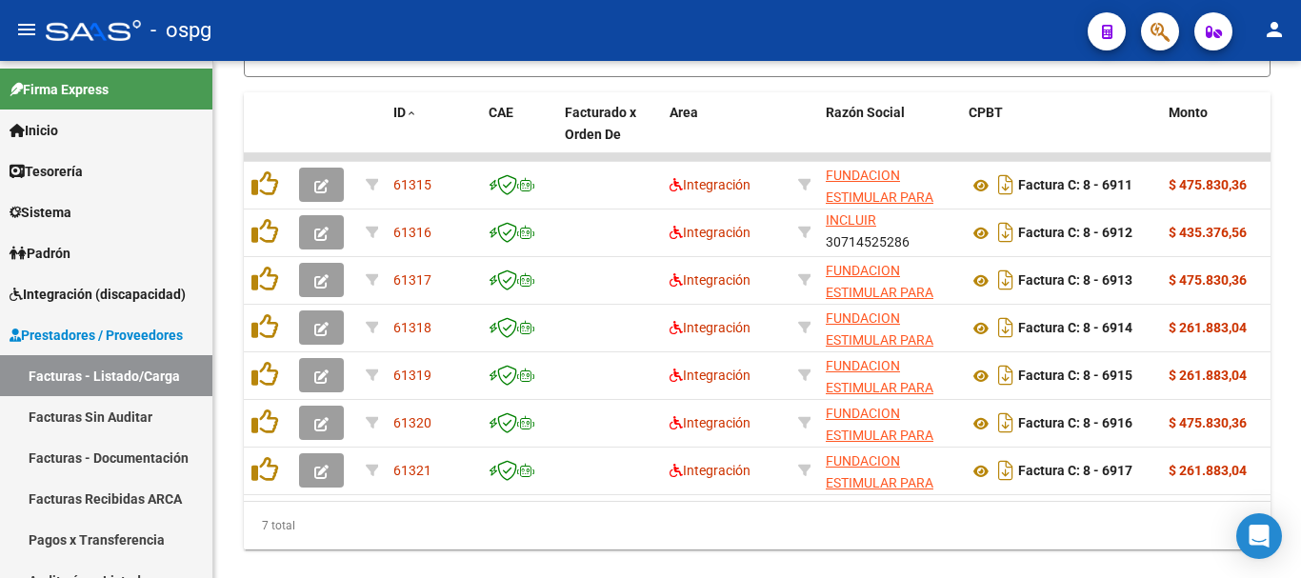
scroll to position [693, 0]
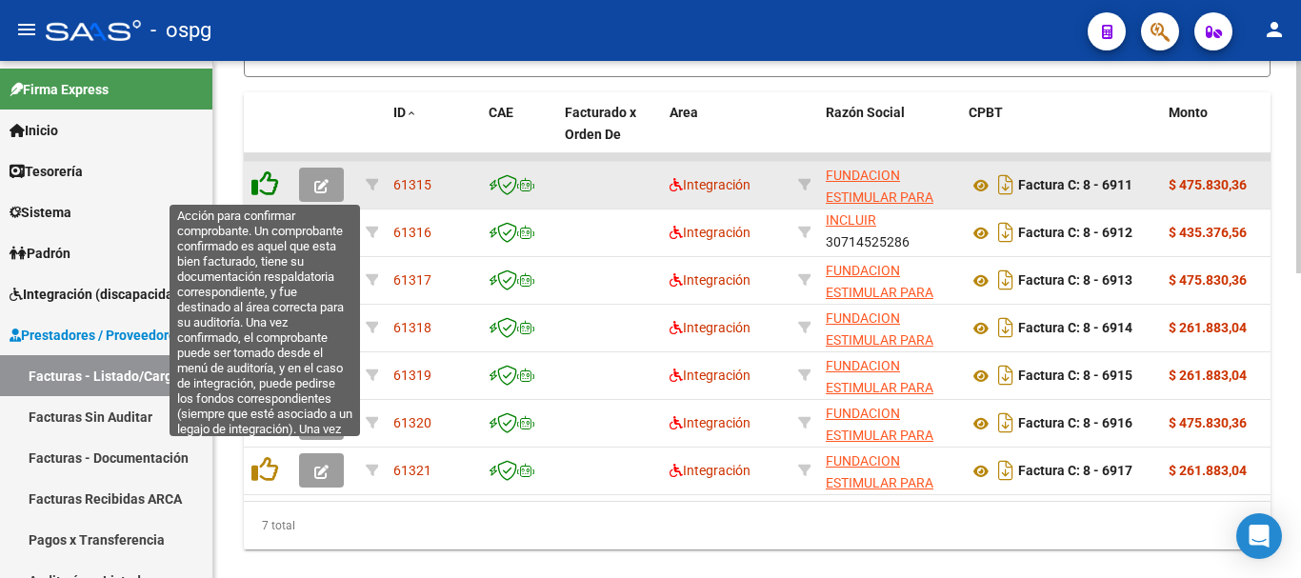
click at [267, 176] on icon at bounding box center [264, 183] width 27 height 27
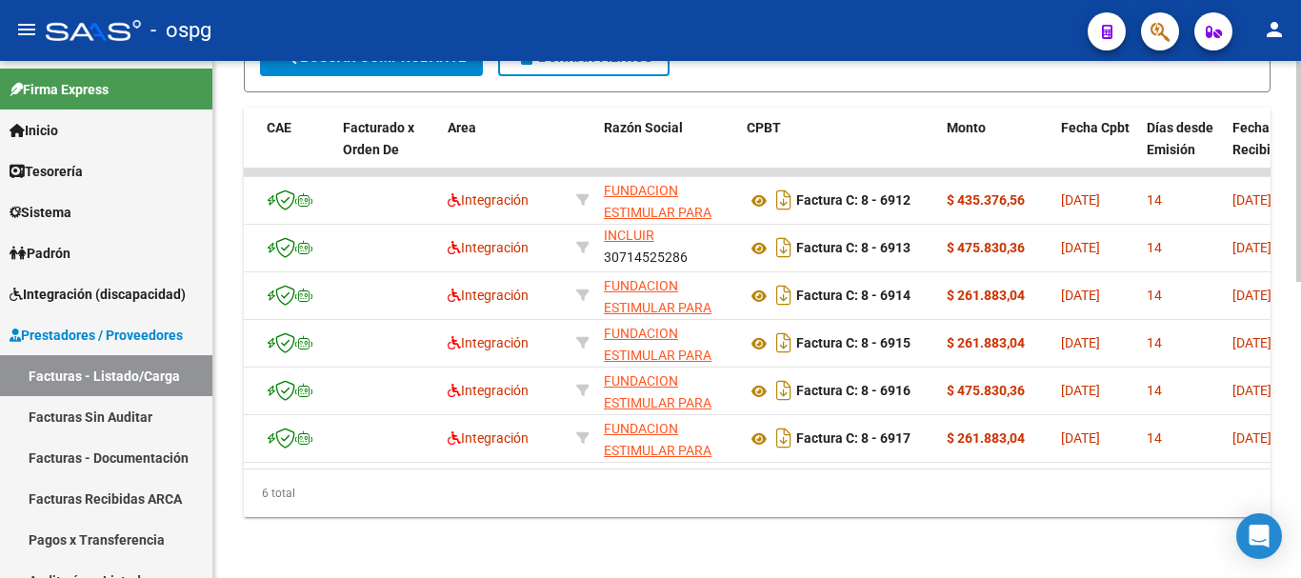
scroll to position [0, 0]
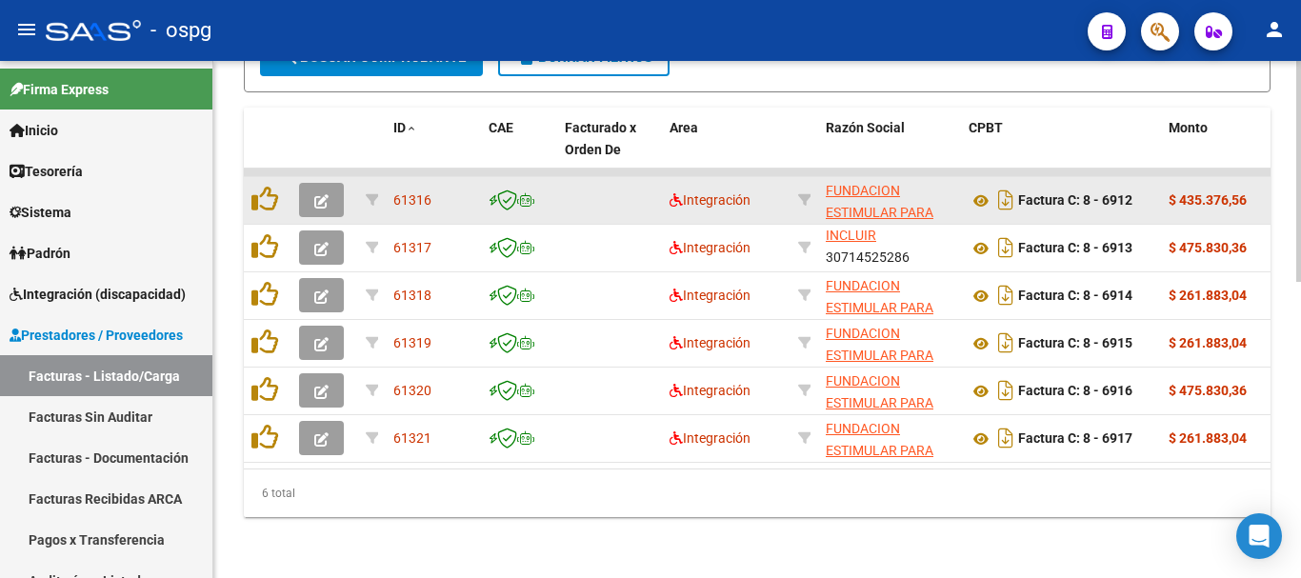
click at [336, 192] on button "button" at bounding box center [321, 200] width 45 height 34
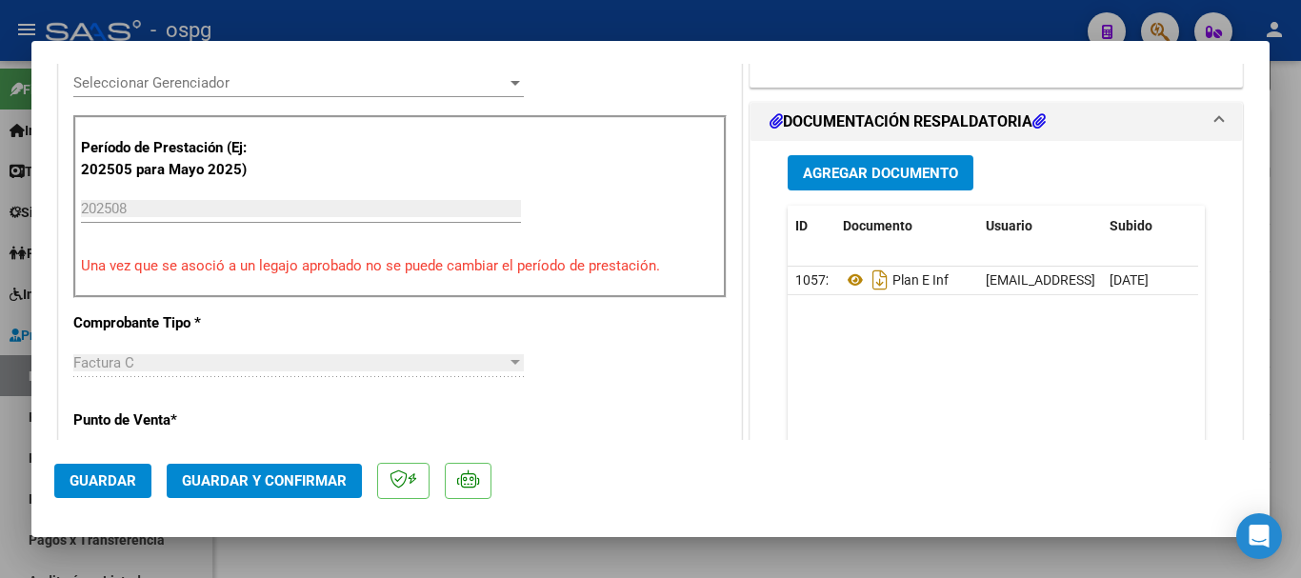
scroll to position [571, 0]
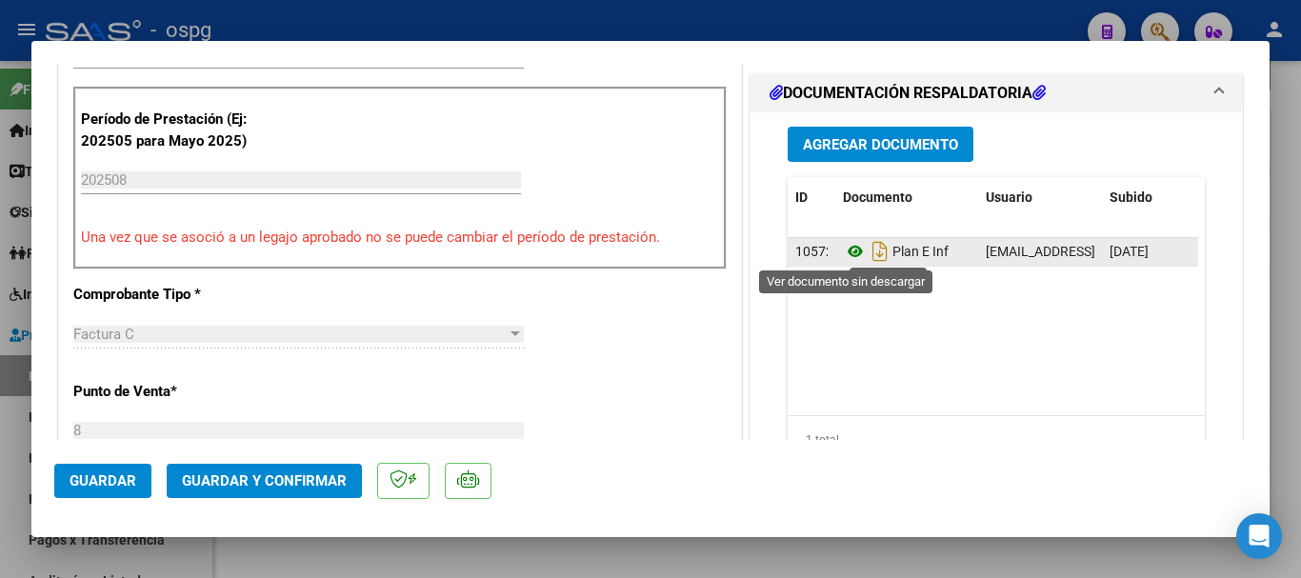
click at [844, 247] on icon at bounding box center [855, 251] width 25 height 23
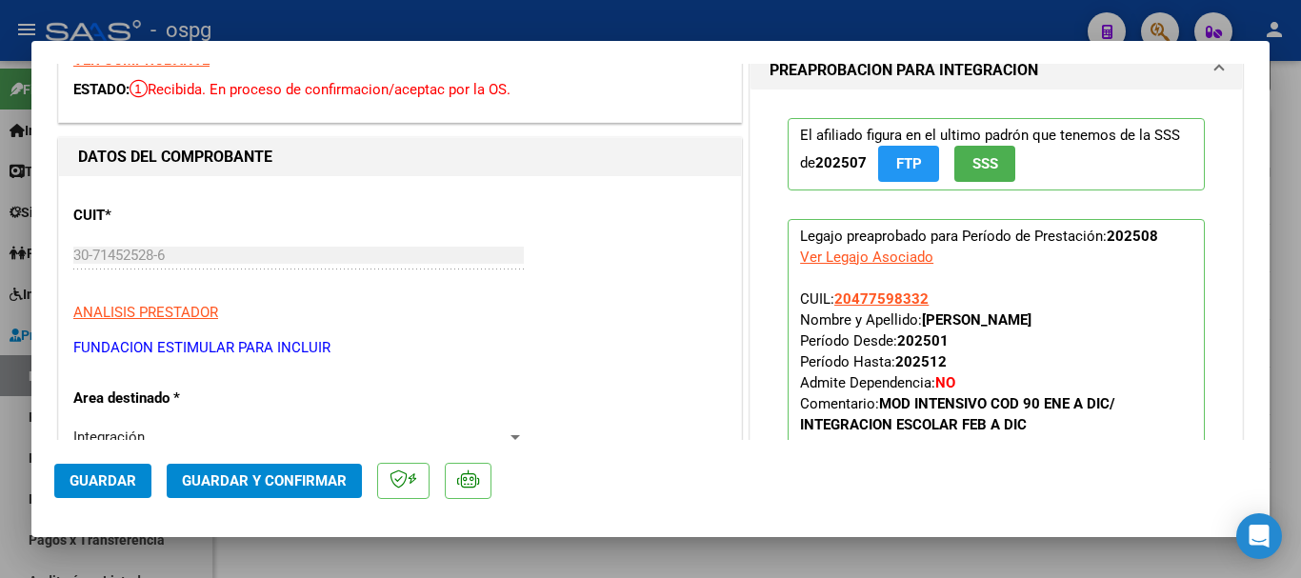
scroll to position [0, 0]
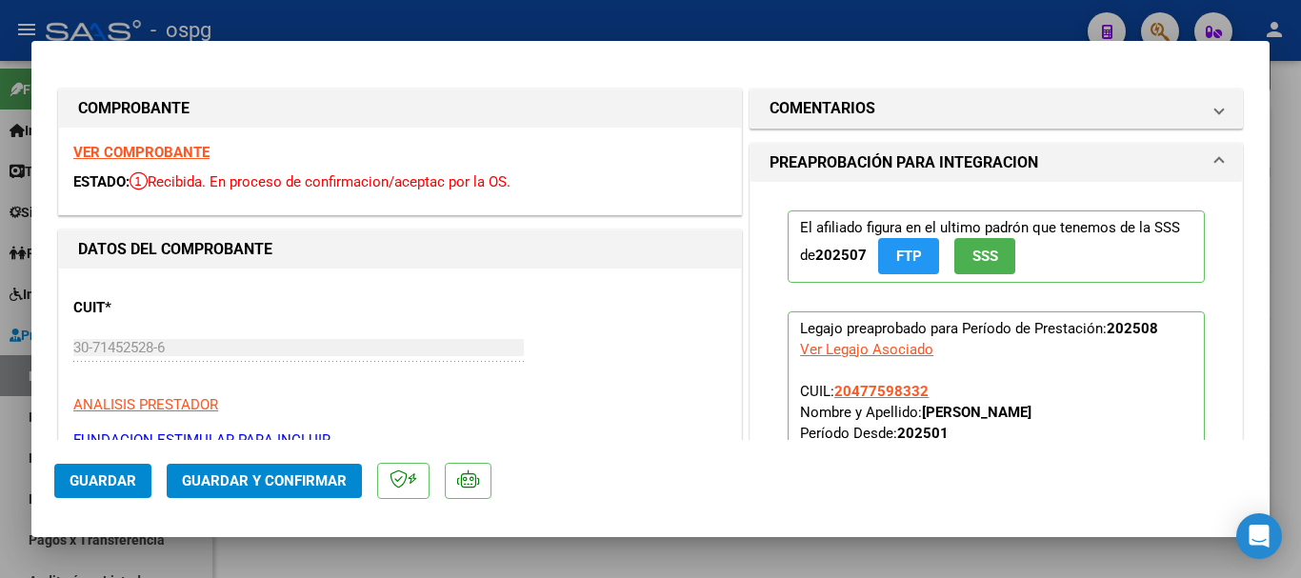
click at [116, 151] on strong "VER COMPROBANTE" at bounding box center [141, 152] width 136 height 17
click at [307, 12] on div at bounding box center [650, 289] width 1301 height 578
type input "$ 0,00"
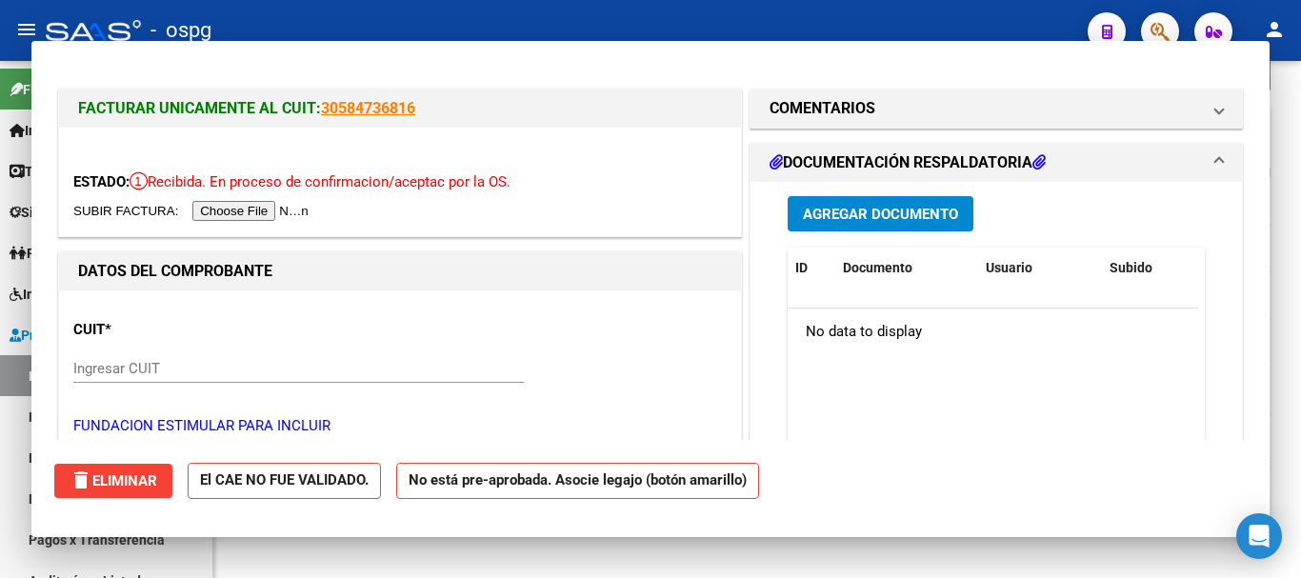
scroll to position [693, 0]
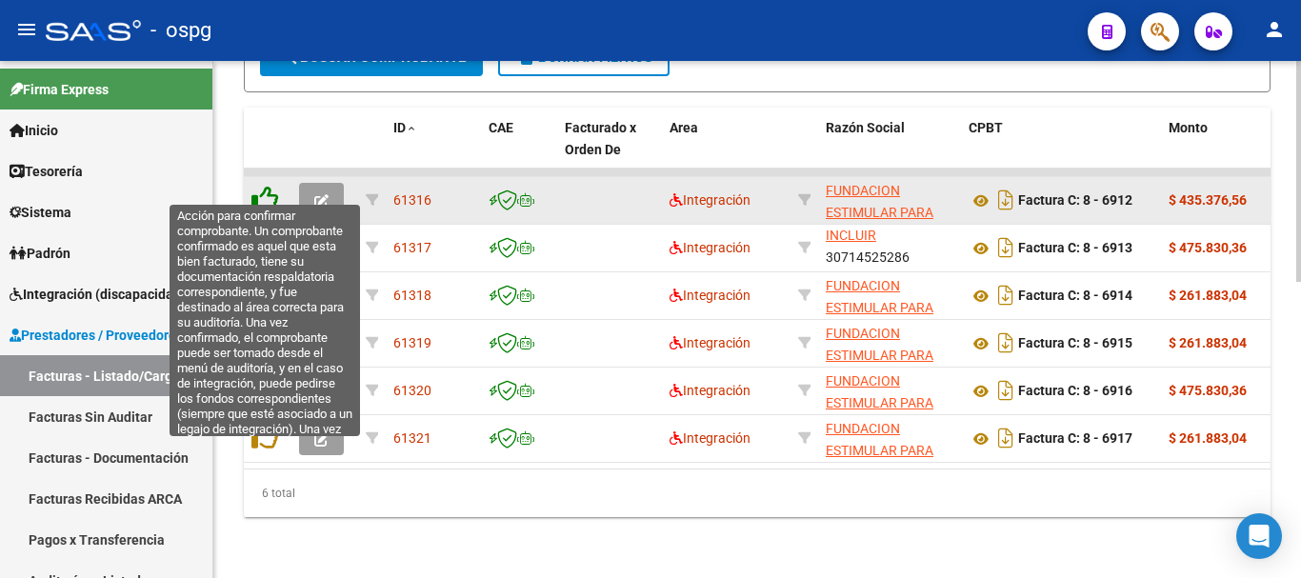
click at [260, 186] on icon at bounding box center [264, 199] width 27 height 27
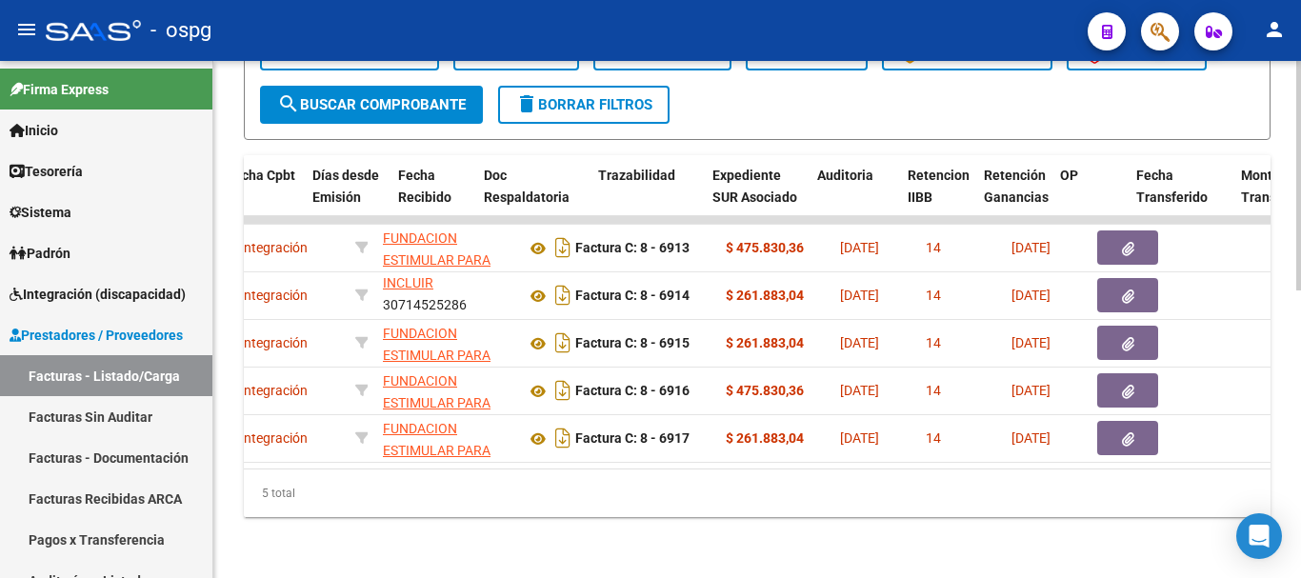
scroll to position [0, 0]
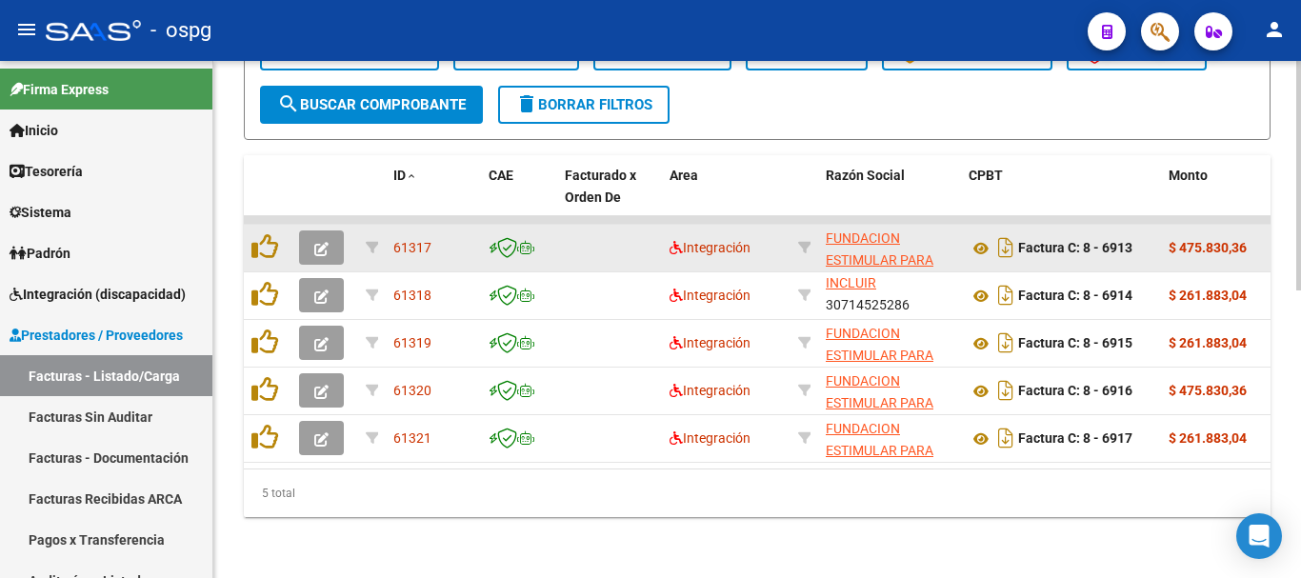
click at [315, 242] on icon "button" at bounding box center [321, 249] width 14 height 14
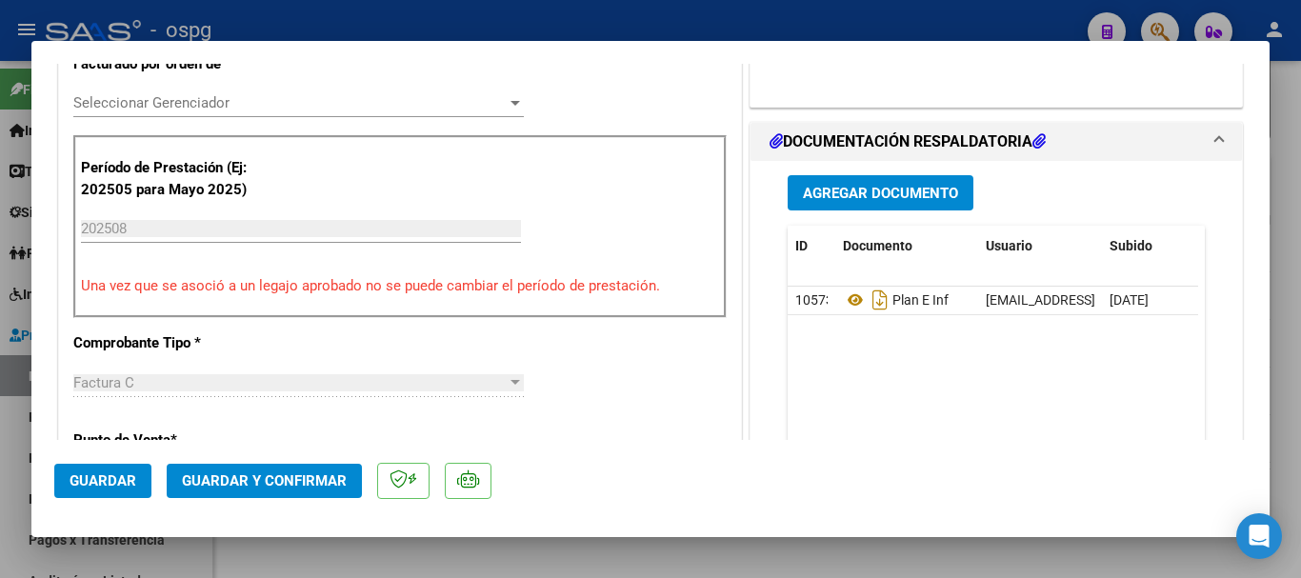
scroll to position [571, 0]
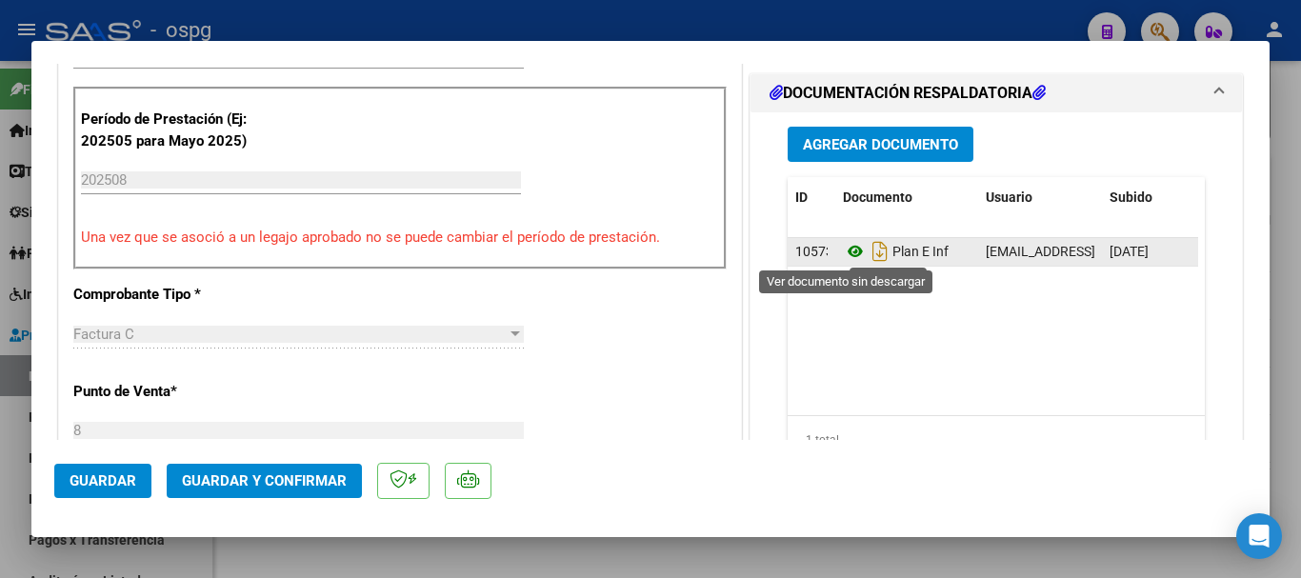
click at [844, 251] on icon at bounding box center [855, 251] width 25 height 23
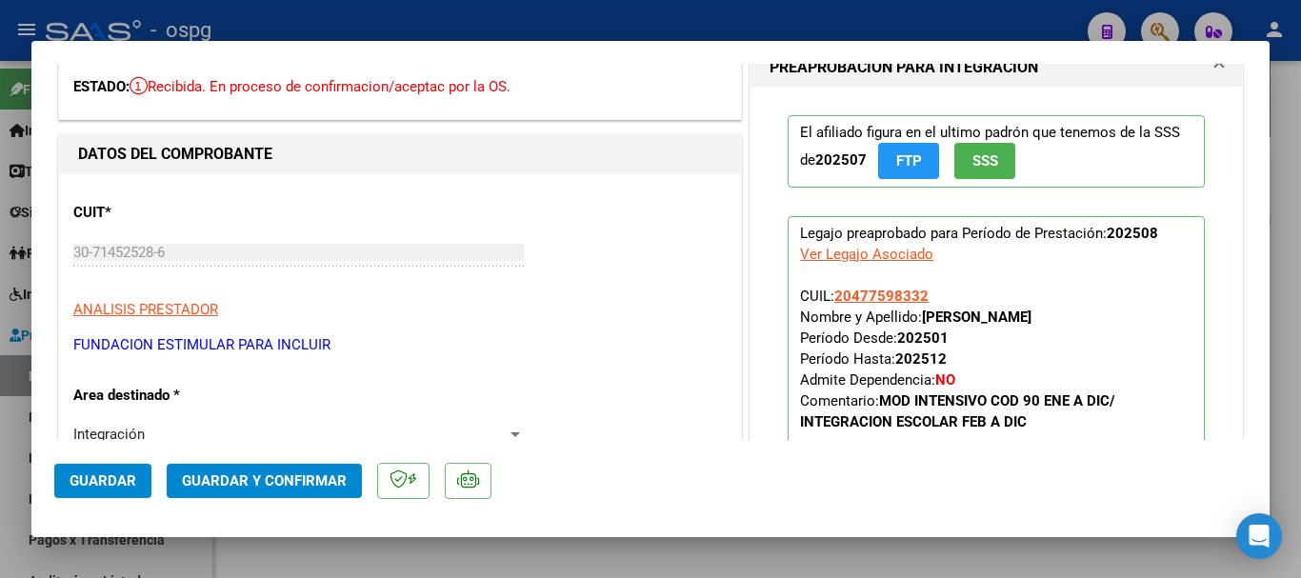
scroll to position [0, 0]
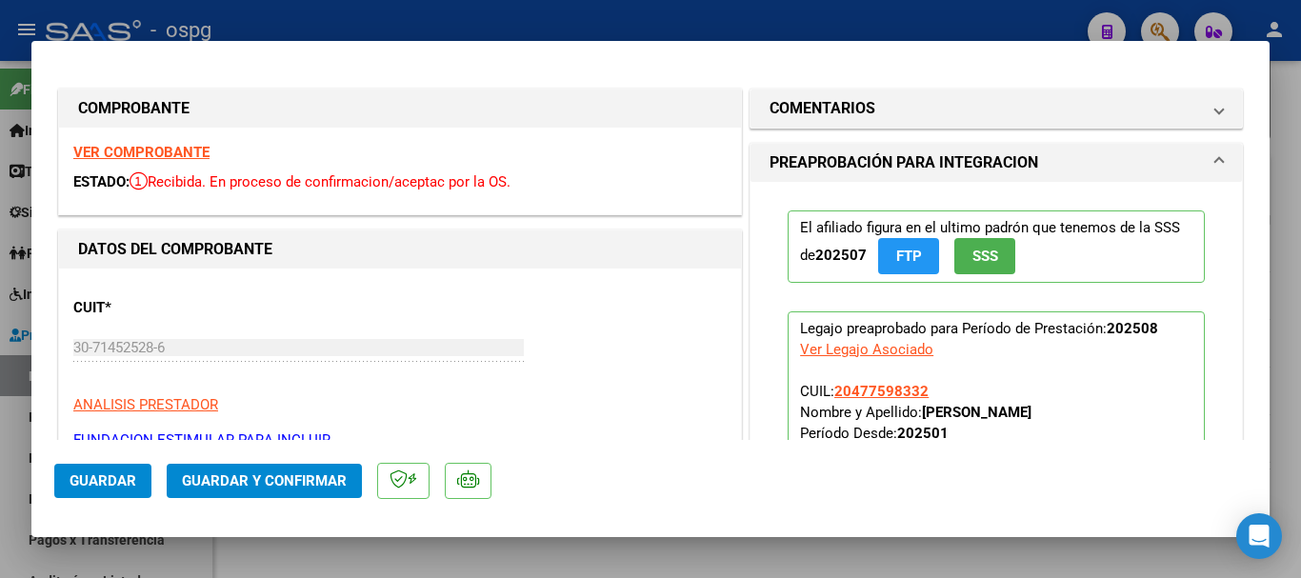
click at [157, 149] on strong "VER COMPROBANTE" at bounding box center [141, 152] width 136 height 17
click at [458, 28] on div at bounding box center [650, 289] width 1301 height 578
type input "$ 0,00"
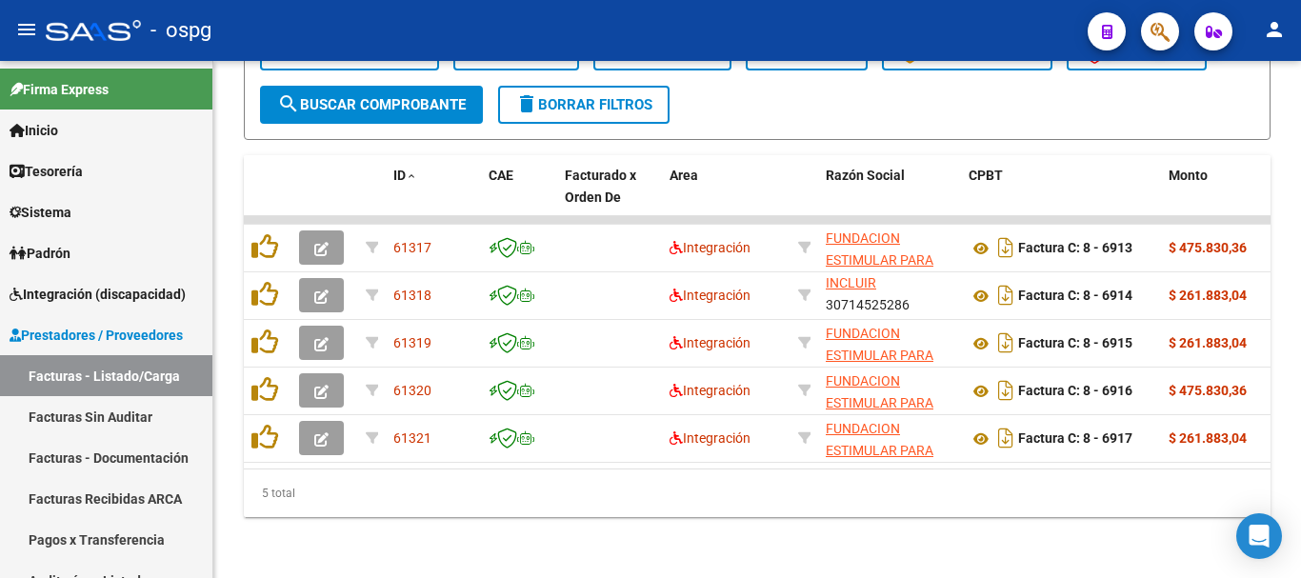
scroll to position [646, 0]
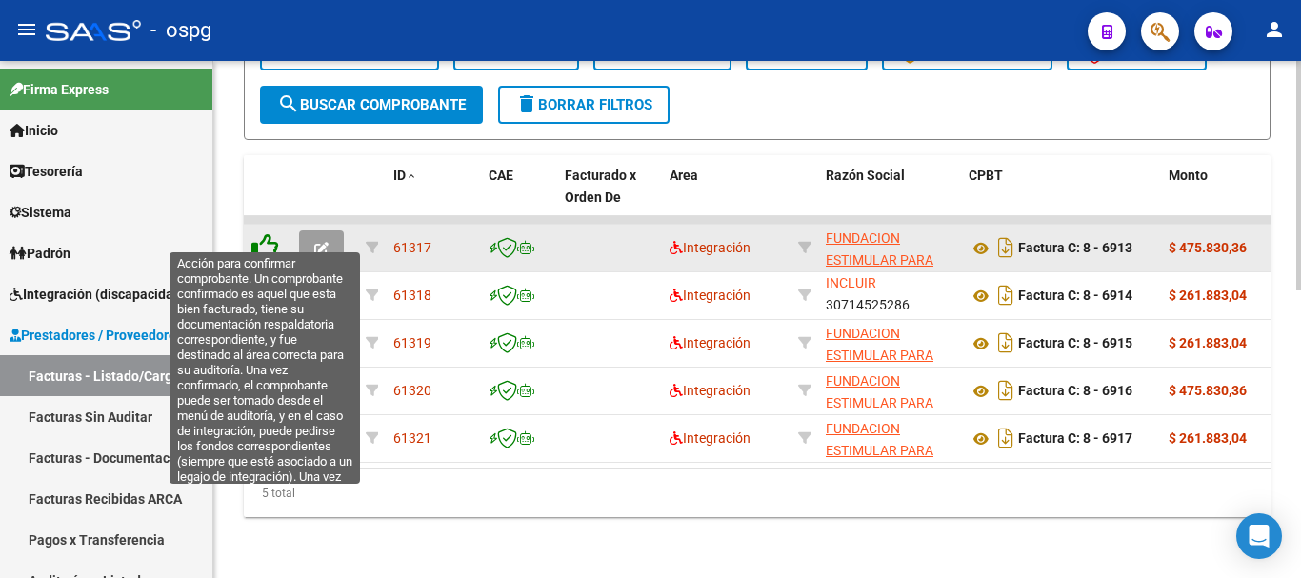
click at [267, 233] on icon at bounding box center [264, 246] width 27 height 27
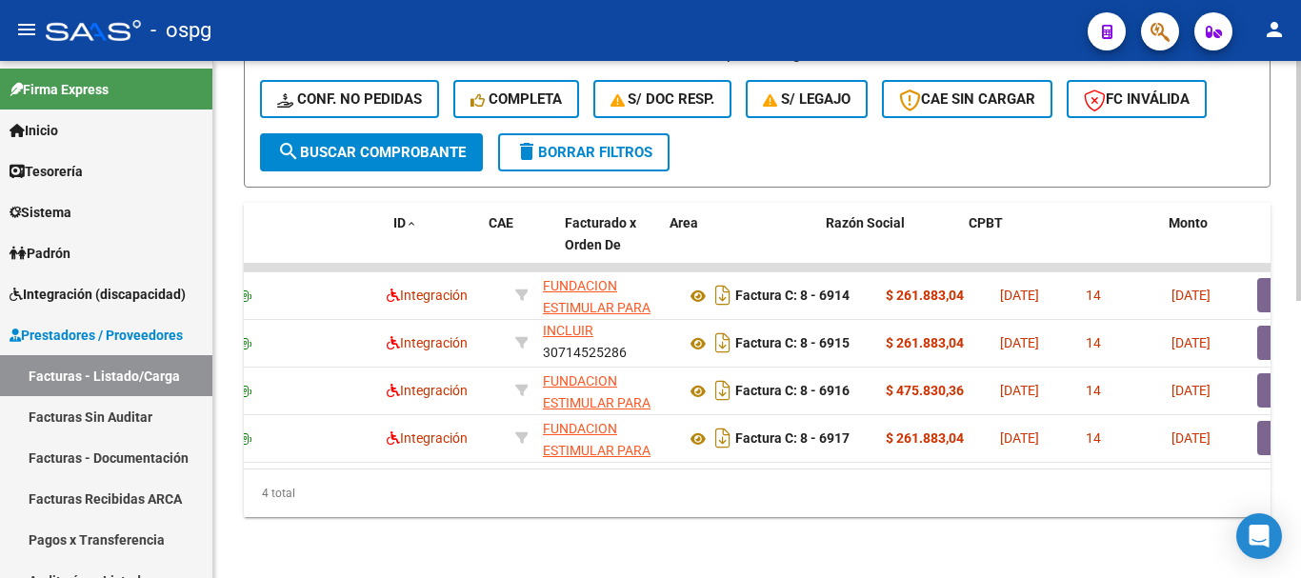
scroll to position [0, 0]
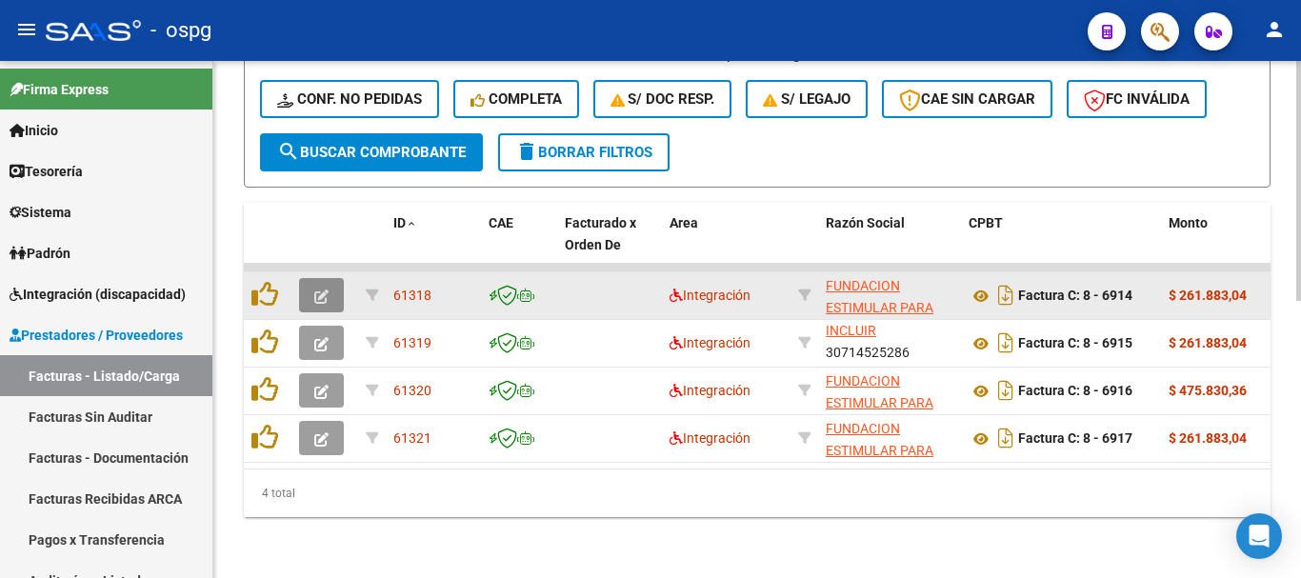
click at [324, 290] on icon "button" at bounding box center [321, 297] width 14 height 14
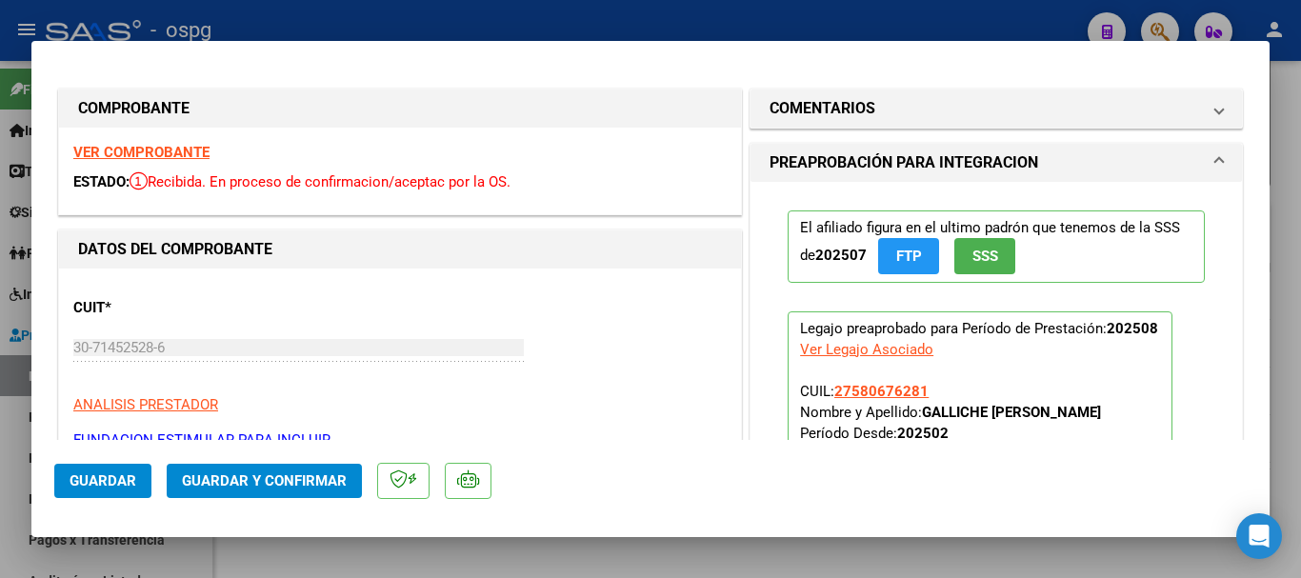
click at [84, 149] on strong "VER COMPROBANTE" at bounding box center [141, 152] width 136 height 17
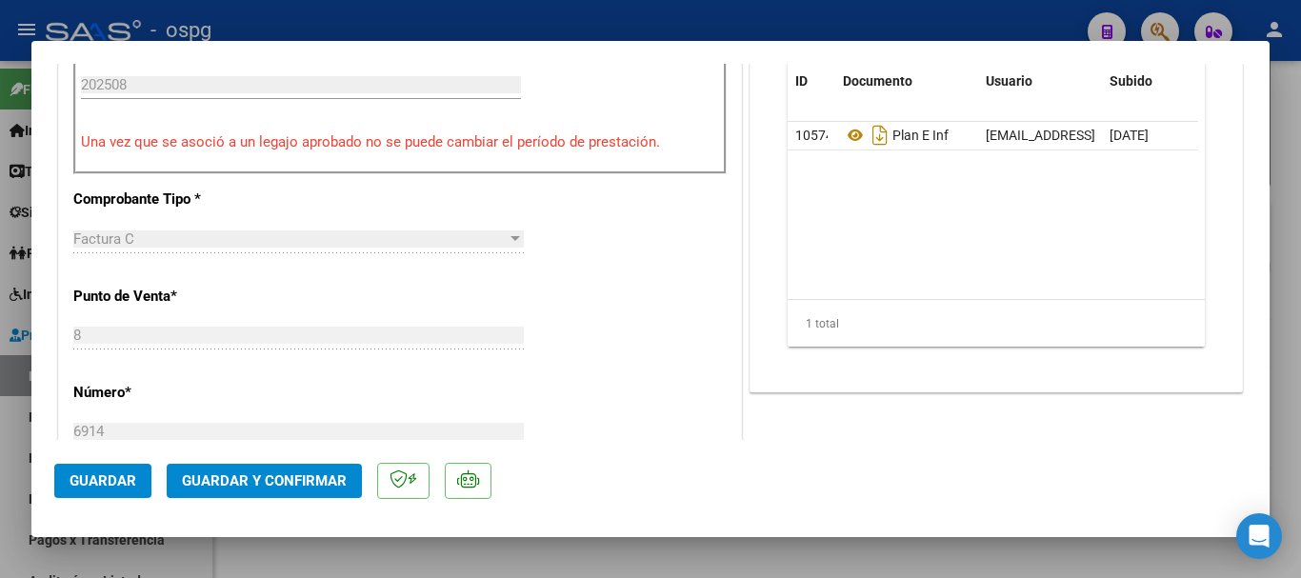
scroll to position [571, 0]
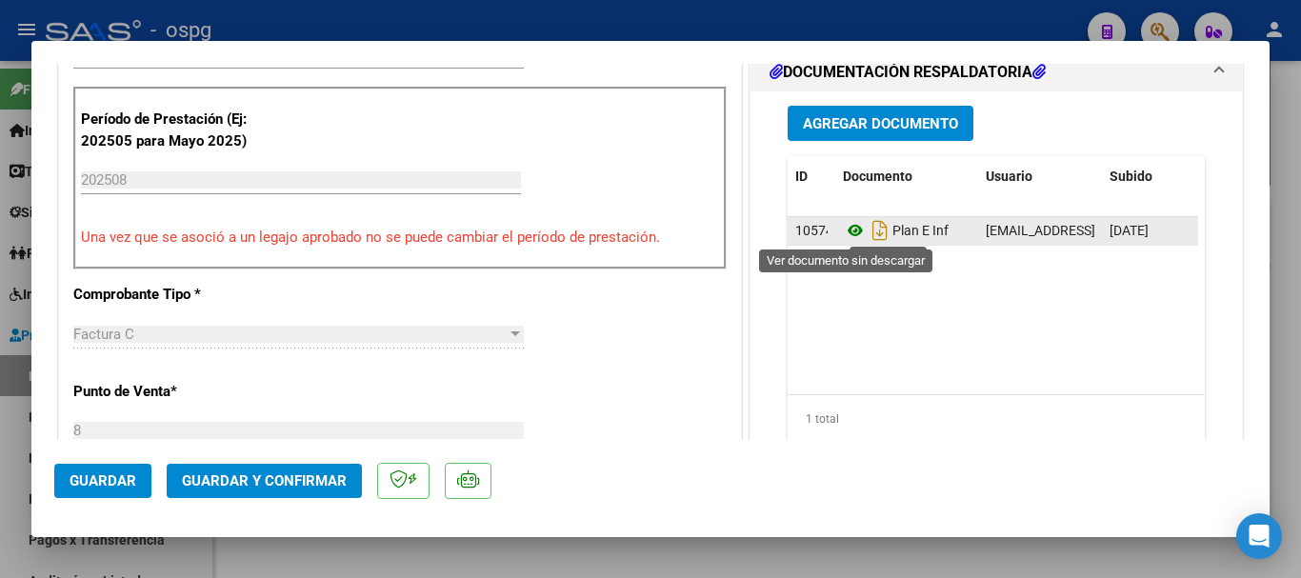
click at [846, 225] on icon at bounding box center [855, 230] width 25 height 23
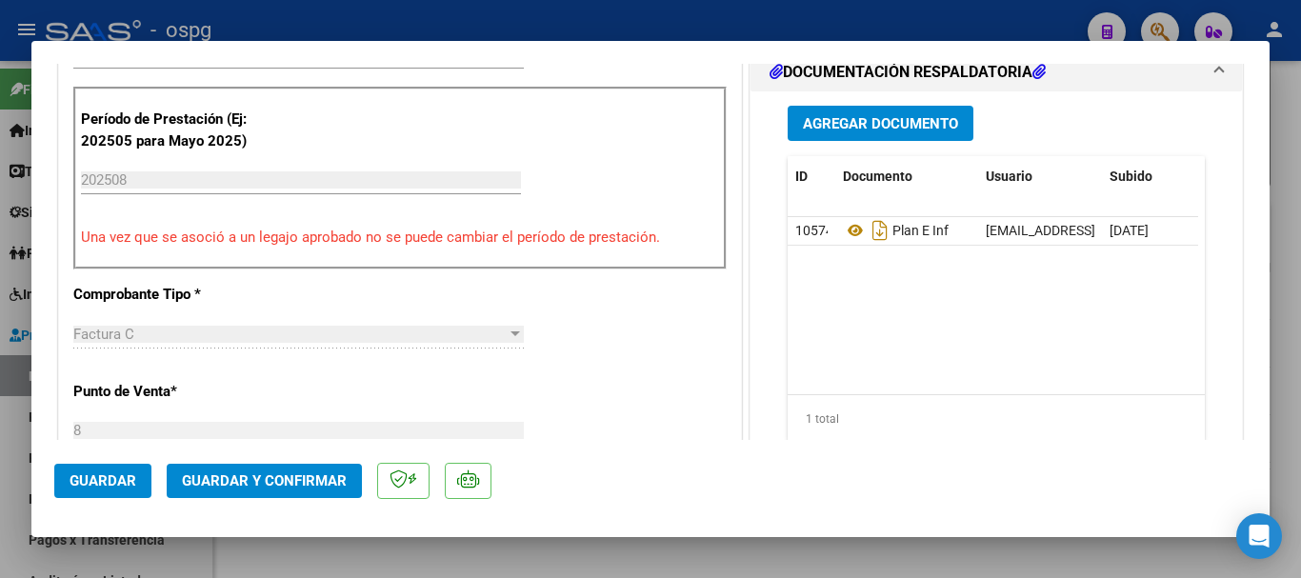
click at [425, 11] on div at bounding box center [650, 289] width 1301 height 578
type input "$ 0,00"
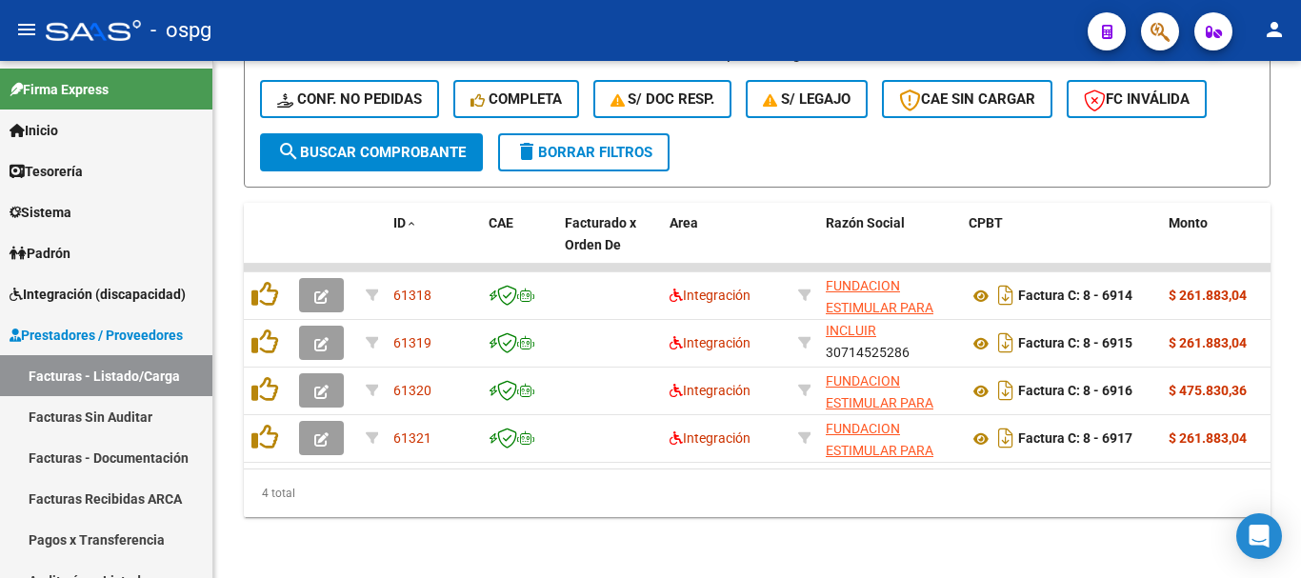
scroll to position [598, 0]
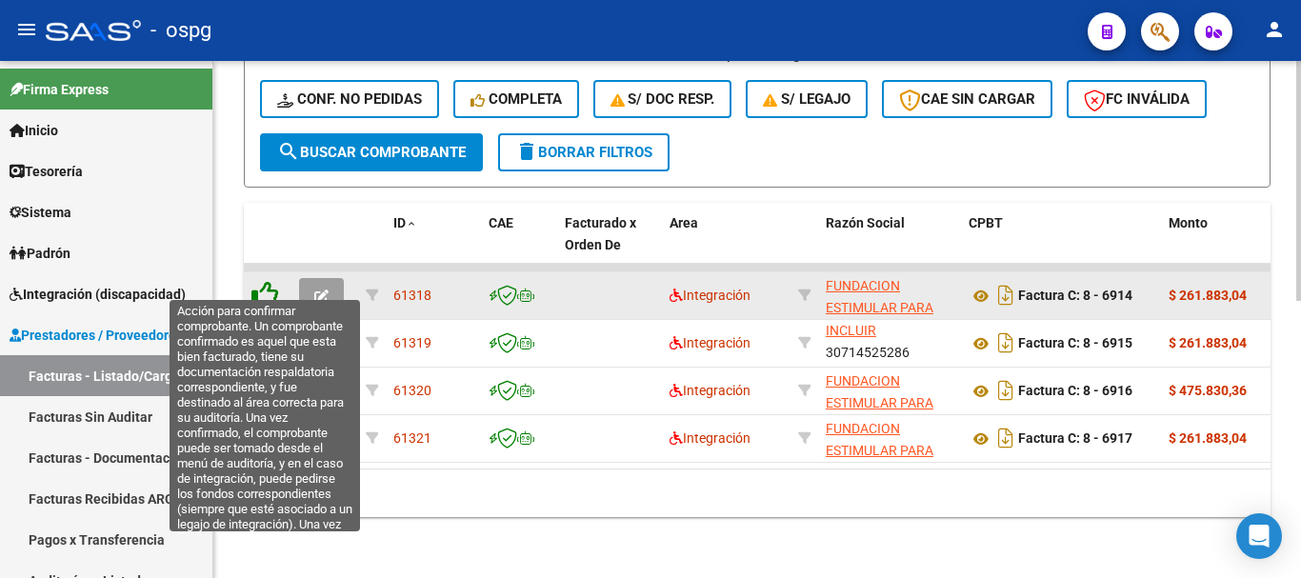
click at [268, 281] on icon at bounding box center [264, 294] width 27 height 27
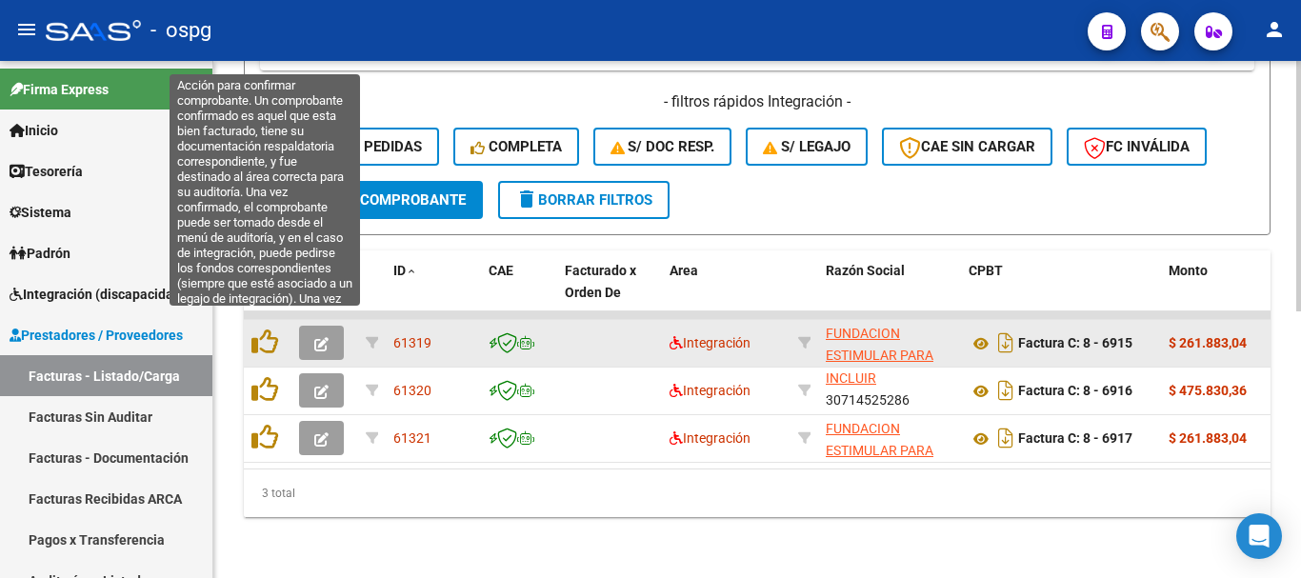
scroll to position [550, 0]
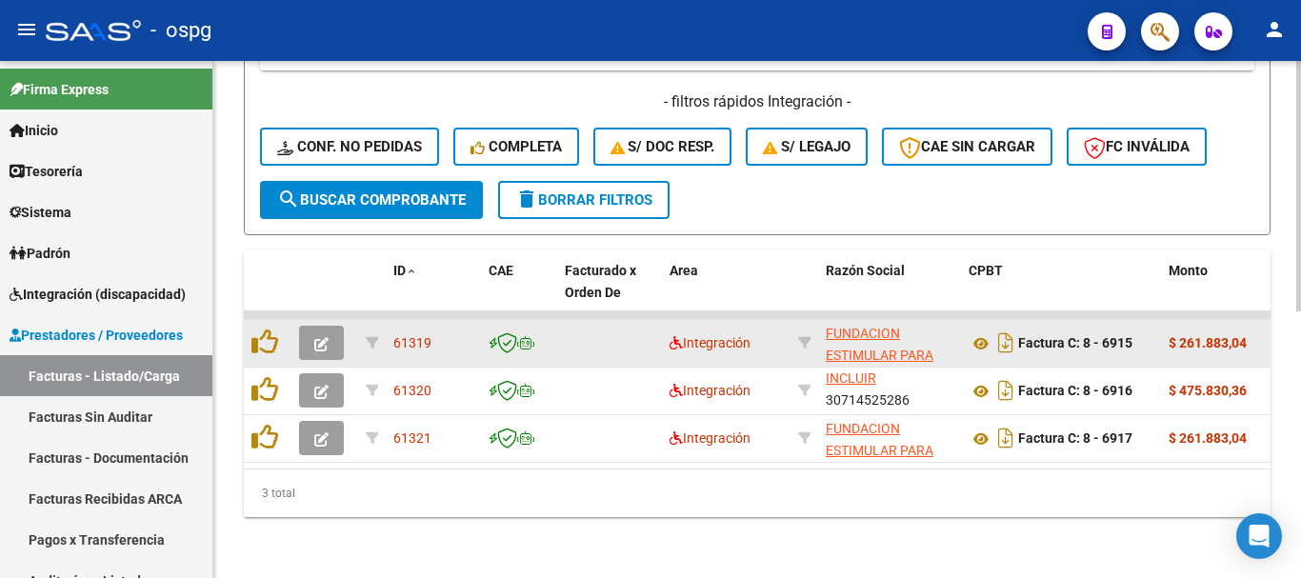
click at [301, 331] on button "button" at bounding box center [321, 343] width 45 height 34
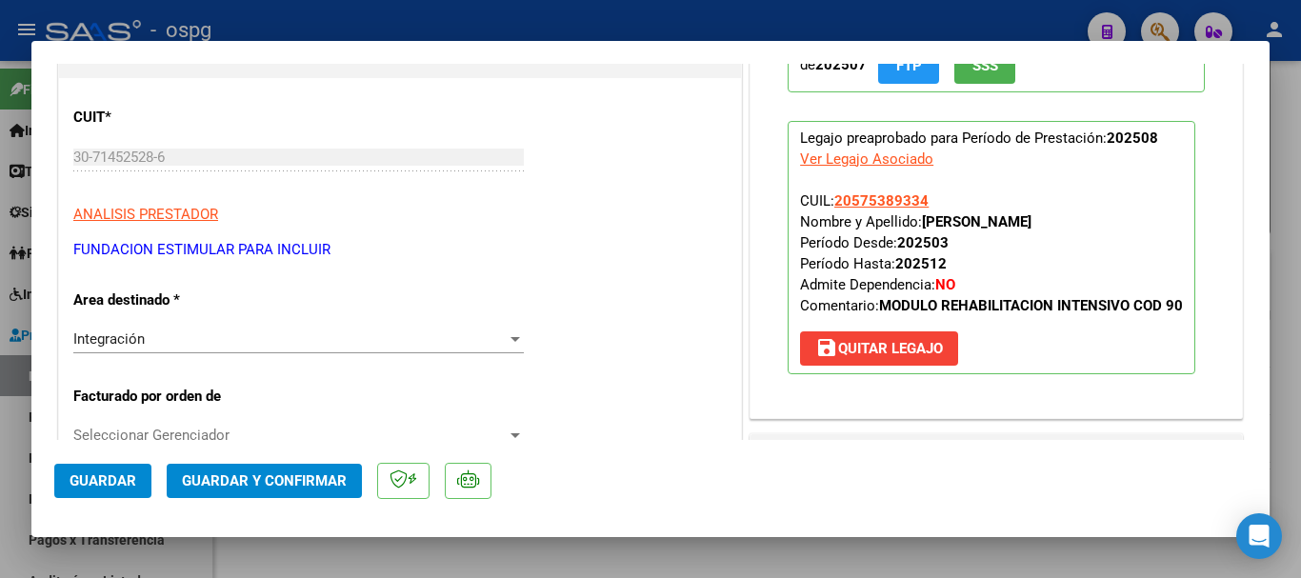
scroll to position [0, 0]
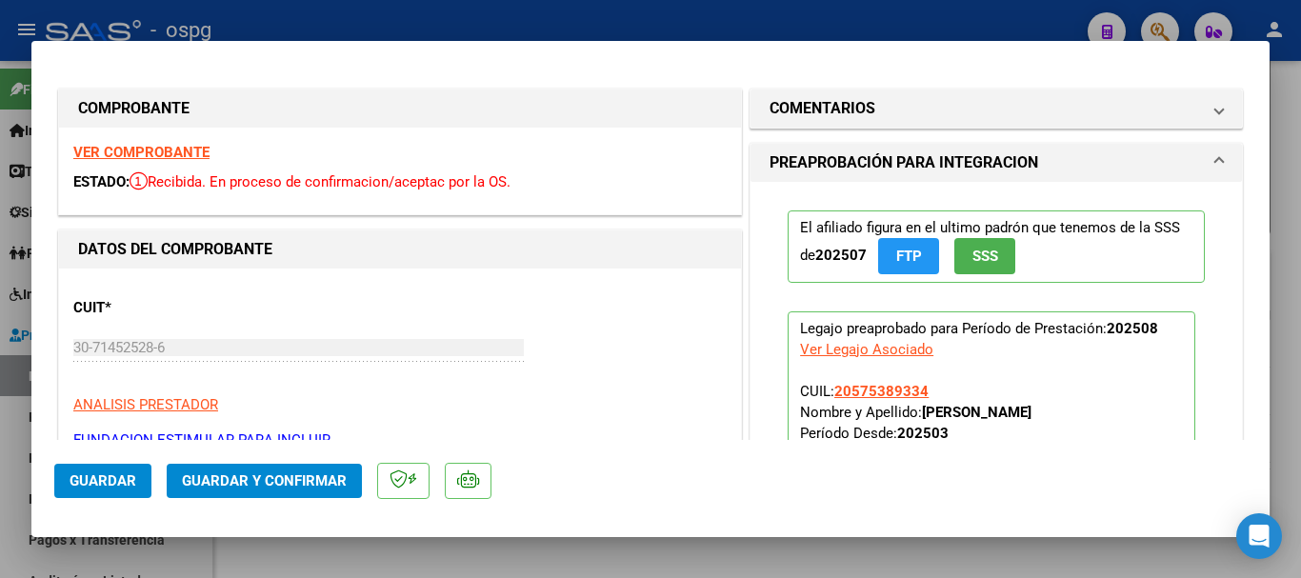
click at [138, 150] on strong "VER COMPROBANTE" at bounding box center [141, 152] width 136 height 17
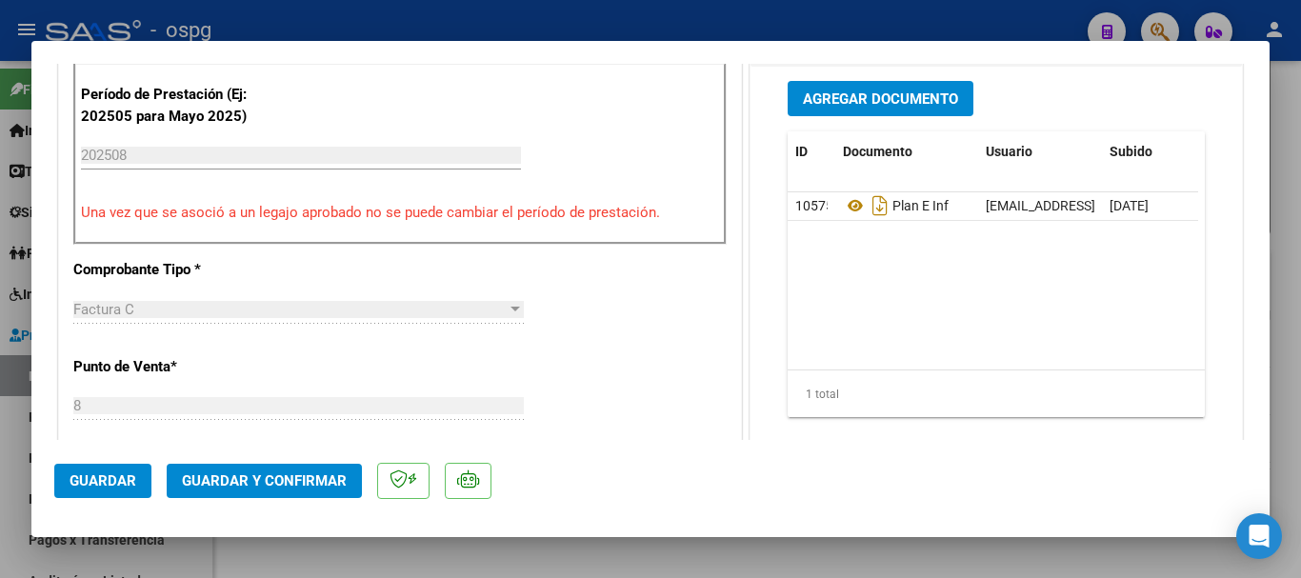
scroll to position [381, 0]
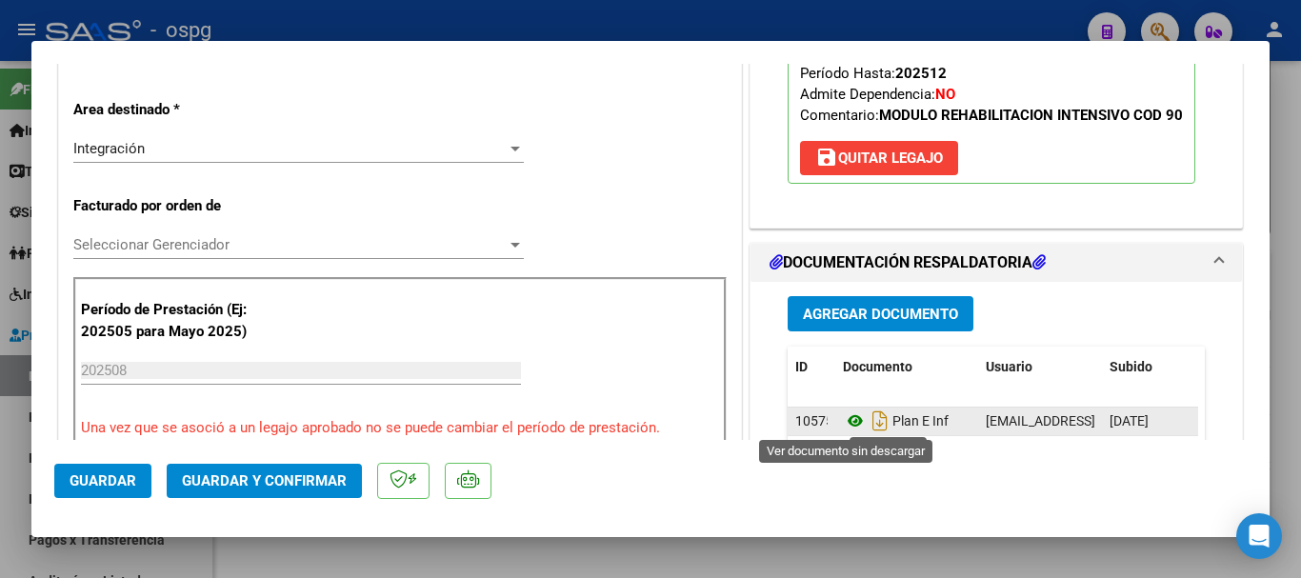
click at [848, 420] on icon at bounding box center [855, 421] width 25 height 23
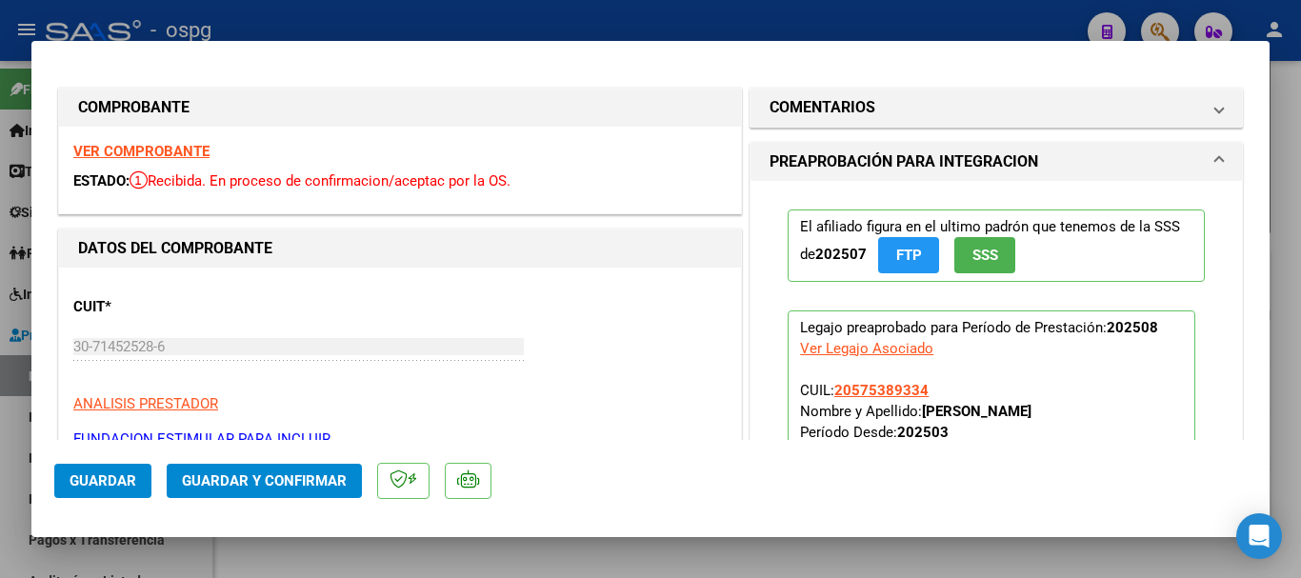
scroll to position [0, 0]
click at [171, 151] on strong "VER COMPROBANTE" at bounding box center [141, 152] width 136 height 17
click at [714, 32] on div at bounding box center [650, 289] width 1301 height 578
type input "$ 0,00"
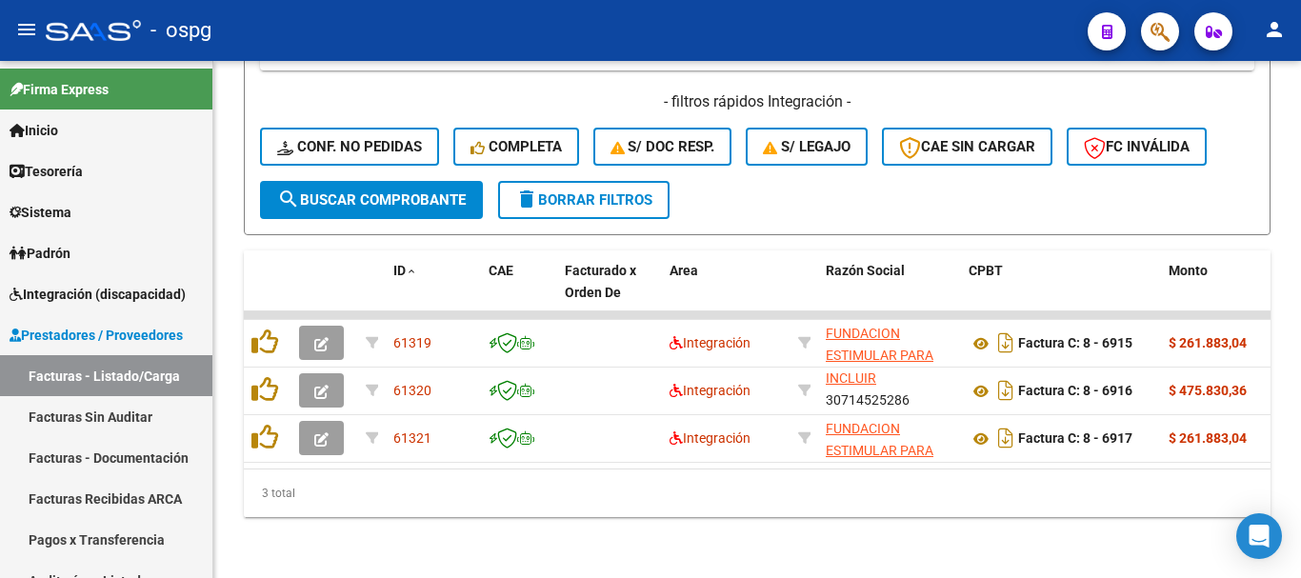
scroll to position [550, 0]
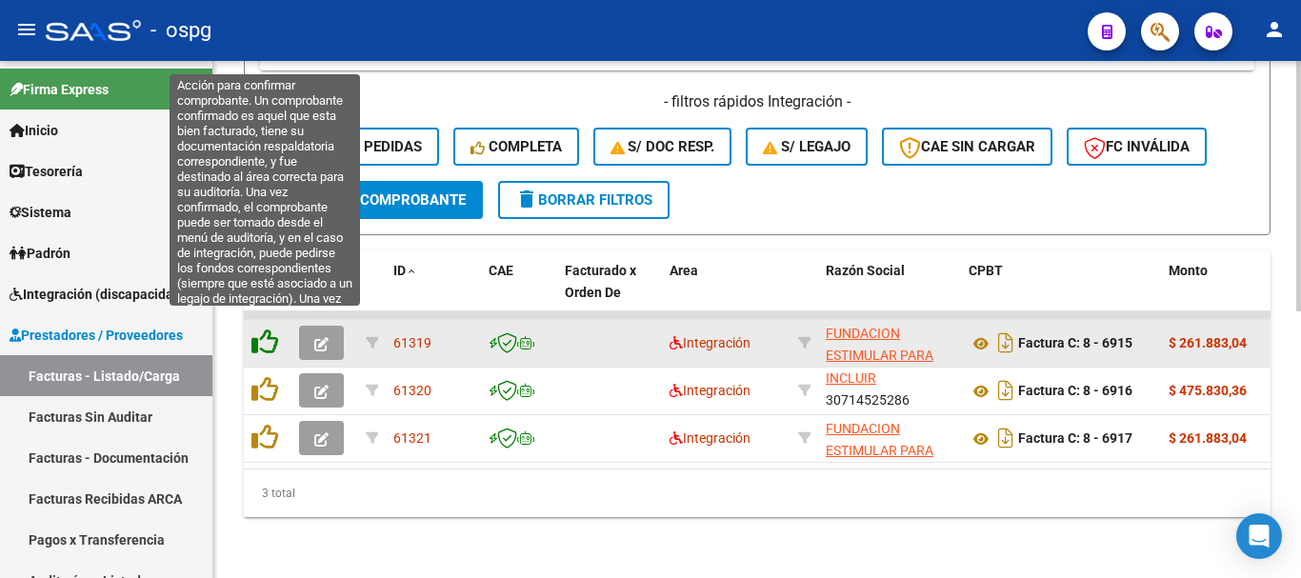
click at [262, 329] on icon at bounding box center [264, 342] width 27 height 27
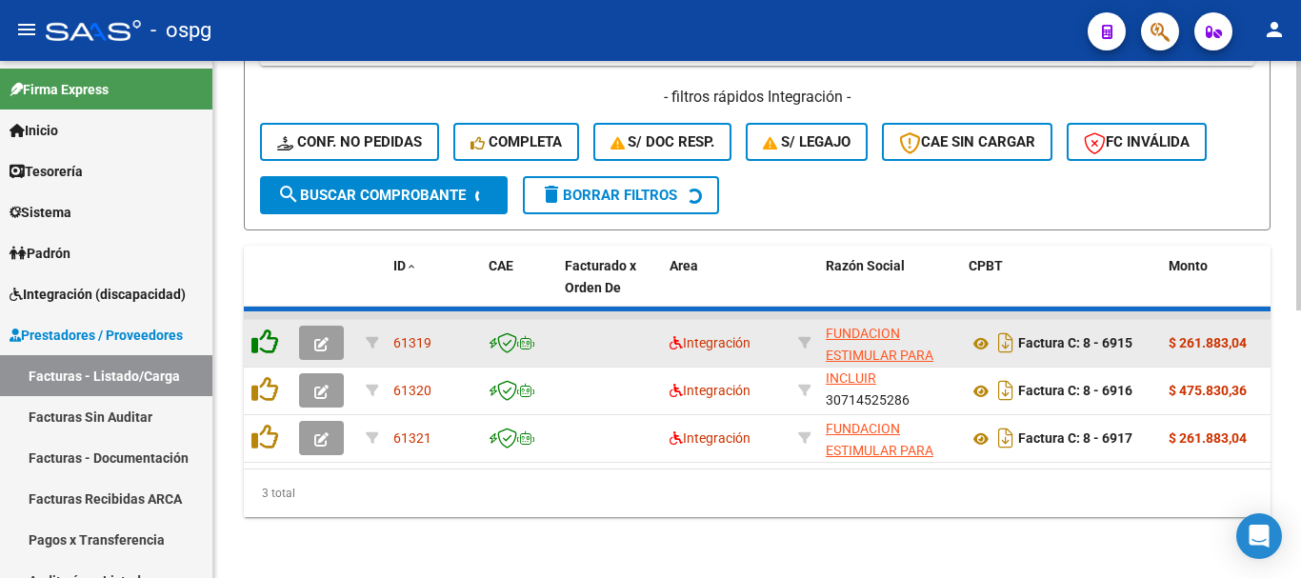
scroll to position [503, 0]
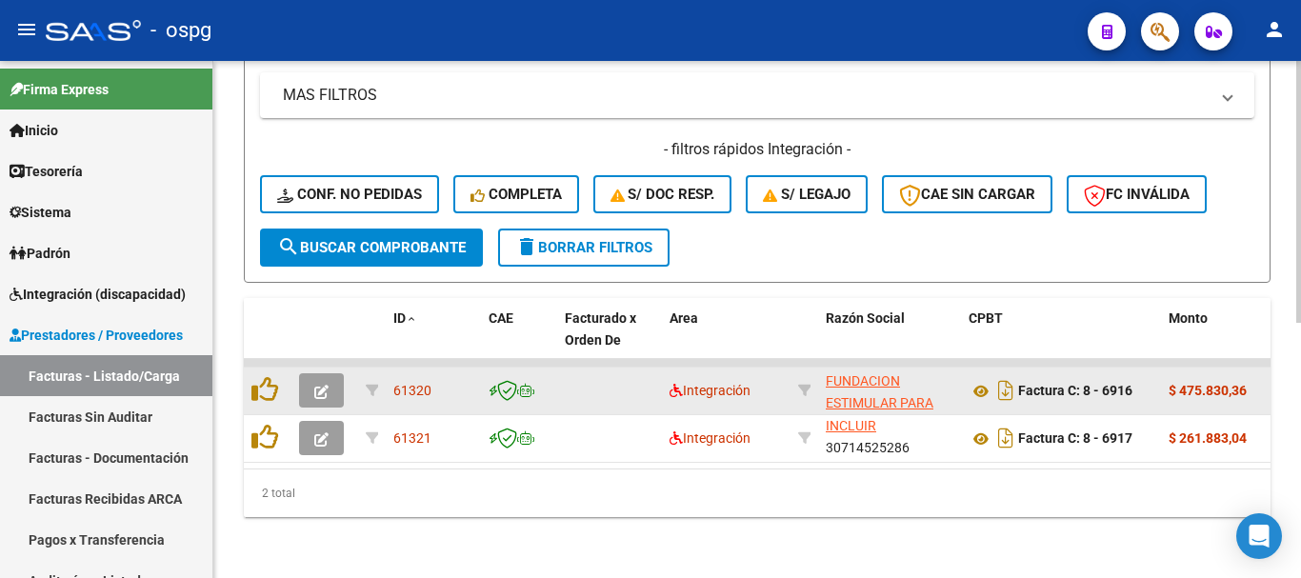
click at [326, 385] on icon "button" at bounding box center [321, 392] width 14 height 14
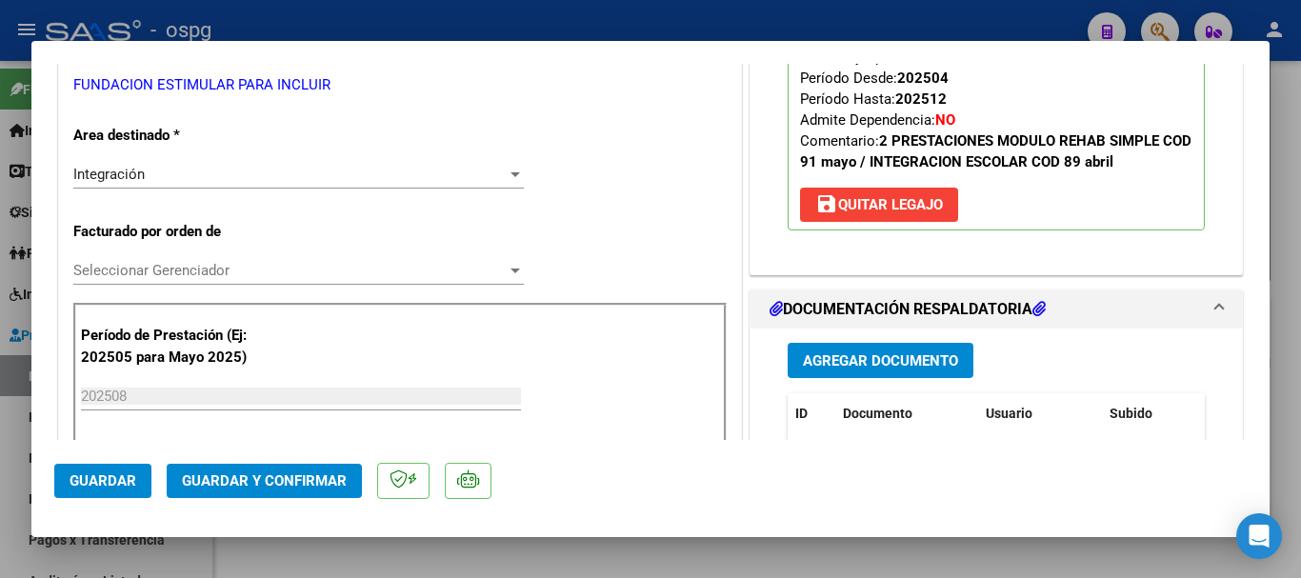
scroll to position [476, 0]
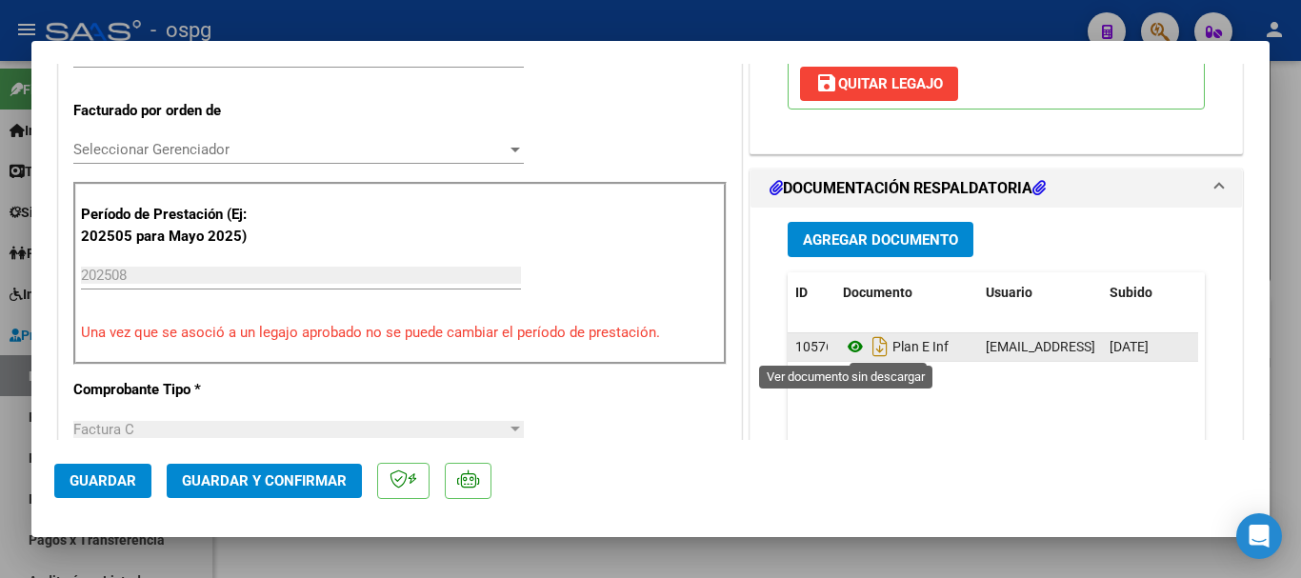
click at [851, 348] on icon at bounding box center [855, 346] width 25 height 23
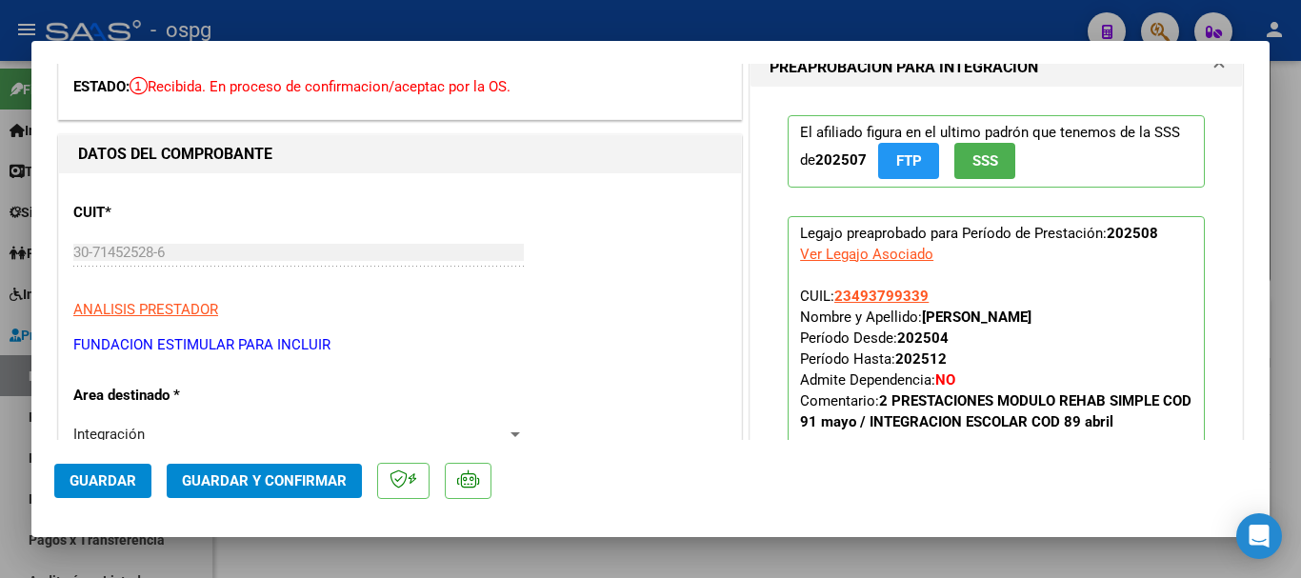
scroll to position [0, 0]
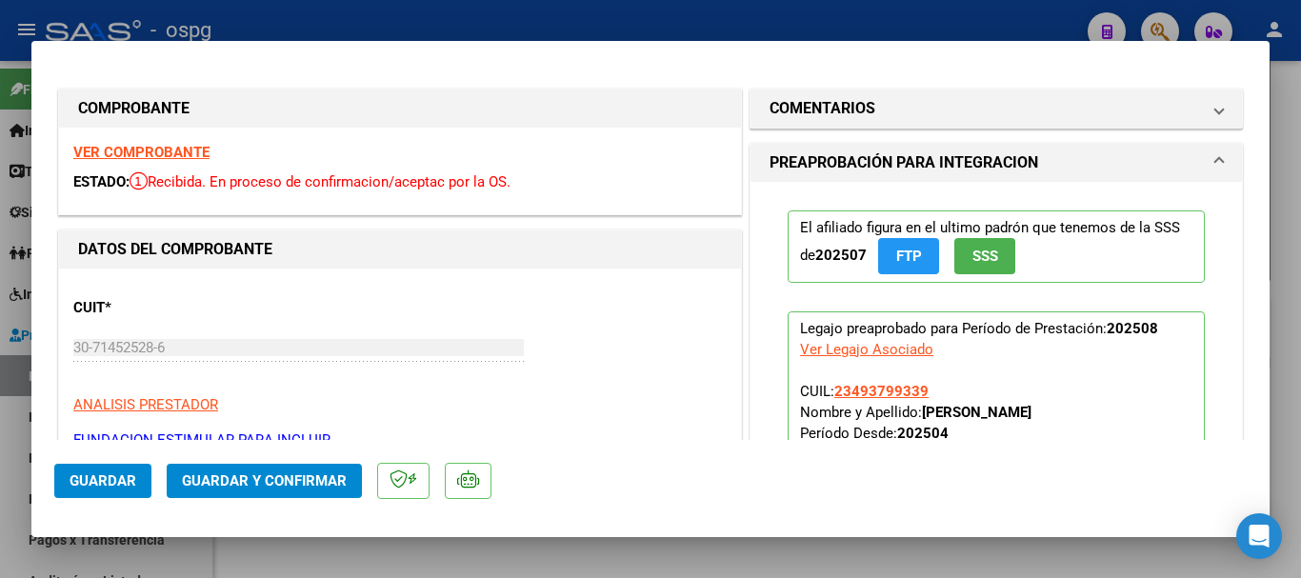
click at [159, 150] on strong "VER COMPROBANTE" at bounding box center [141, 152] width 136 height 17
click at [489, 18] on div at bounding box center [650, 289] width 1301 height 578
type input "$ 0,00"
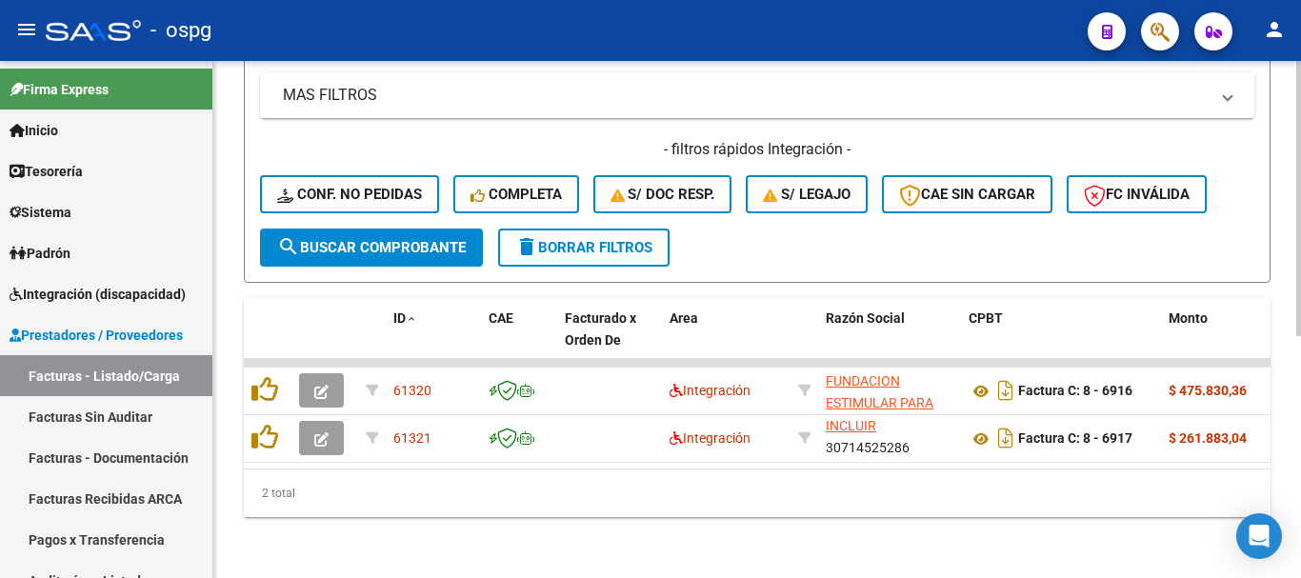
scroll to position [503, 0]
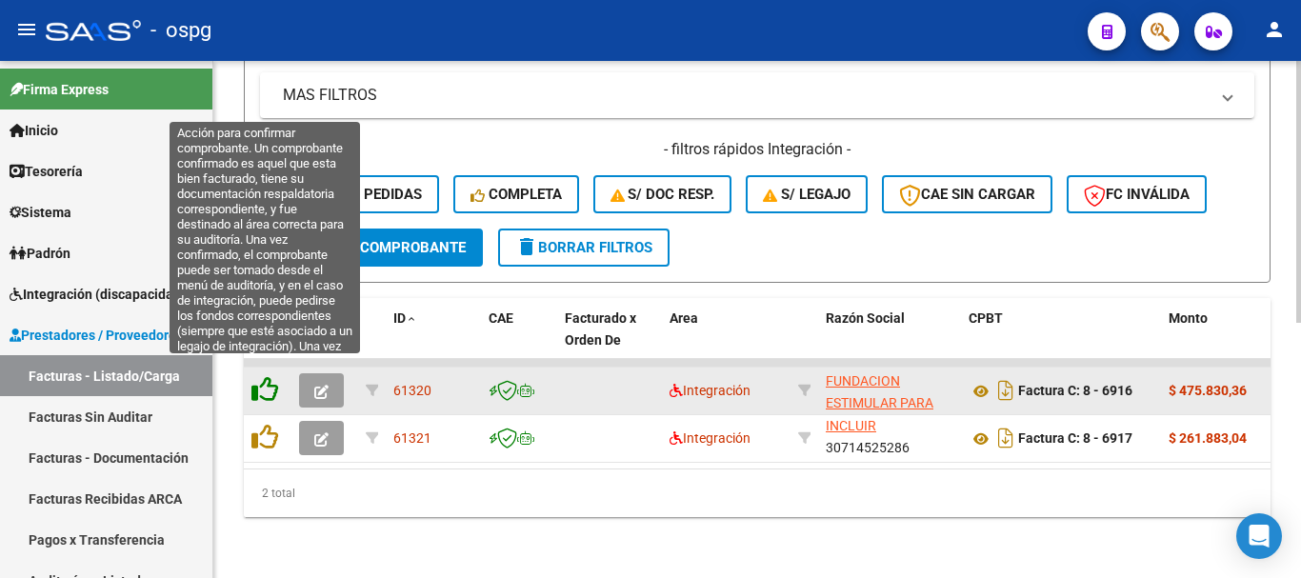
click at [273, 377] on icon at bounding box center [264, 389] width 27 height 27
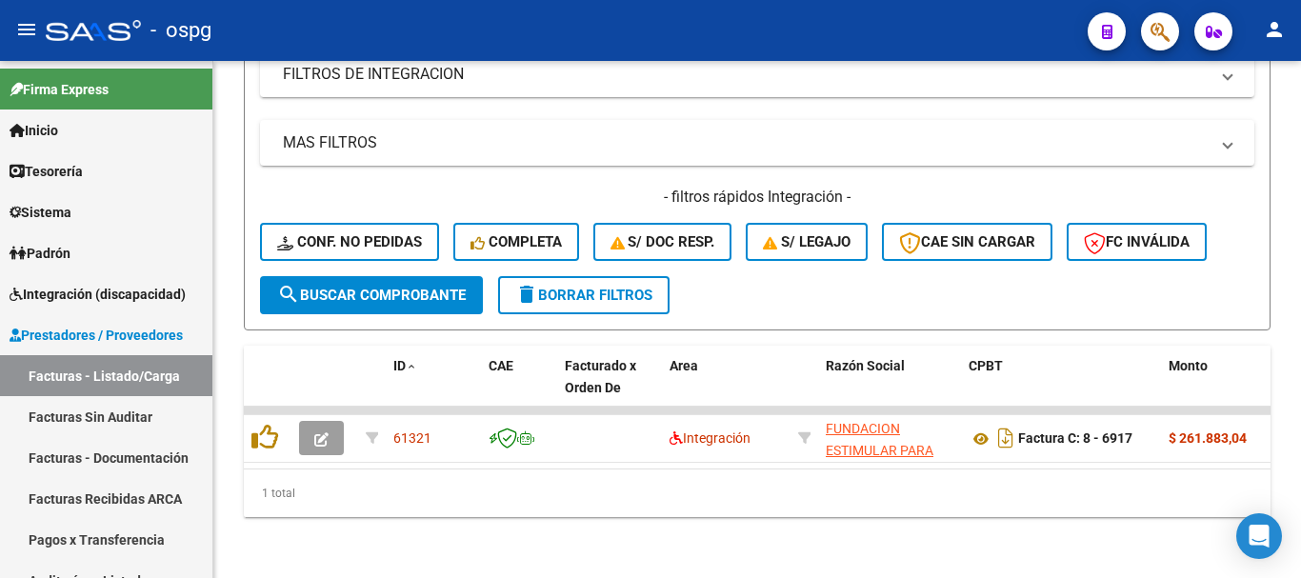
scroll to position [455, 0]
click at [326, 432] on icon "button" at bounding box center [321, 439] width 14 height 14
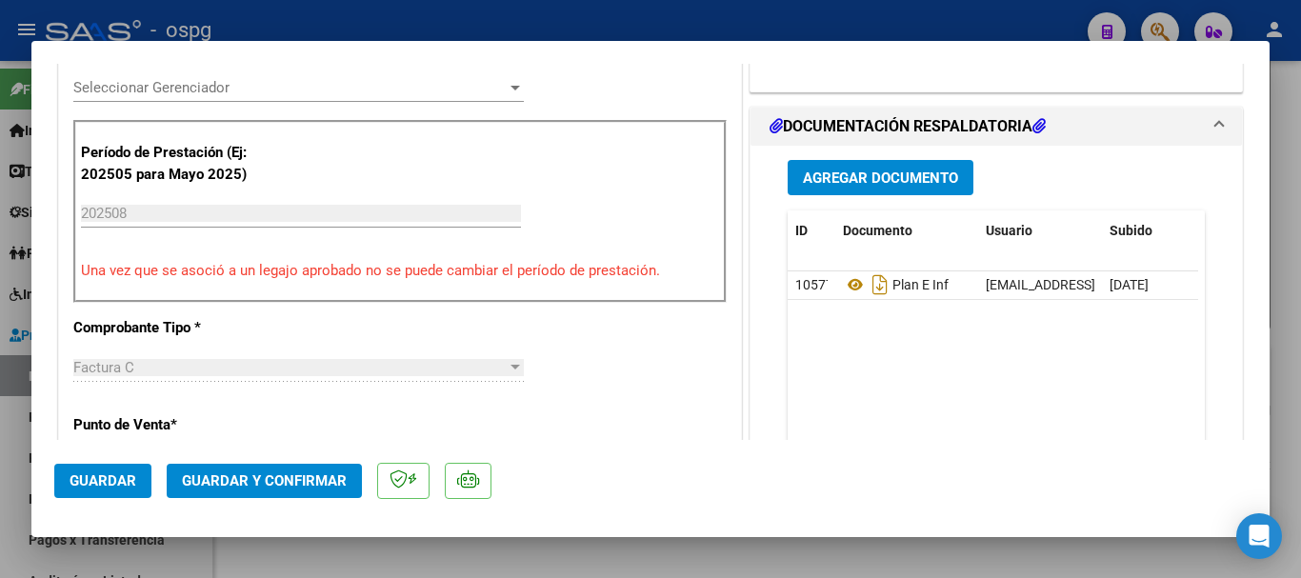
scroll to position [571, 0]
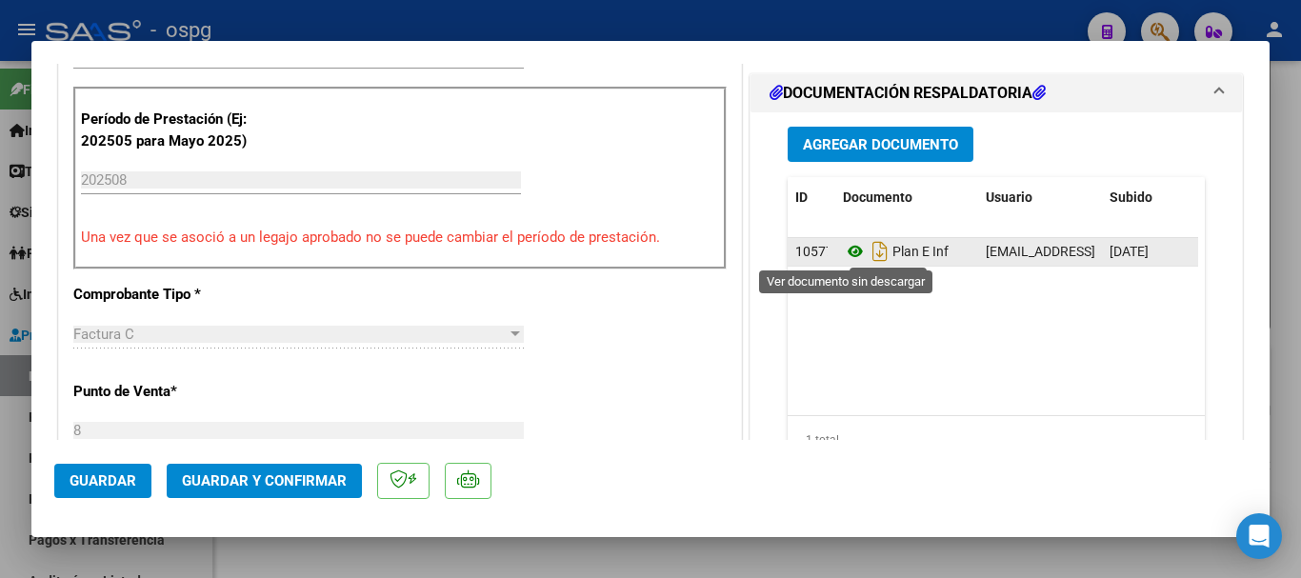
click at [850, 246] on icon at bounding box center [855, 251] width 25 height 23
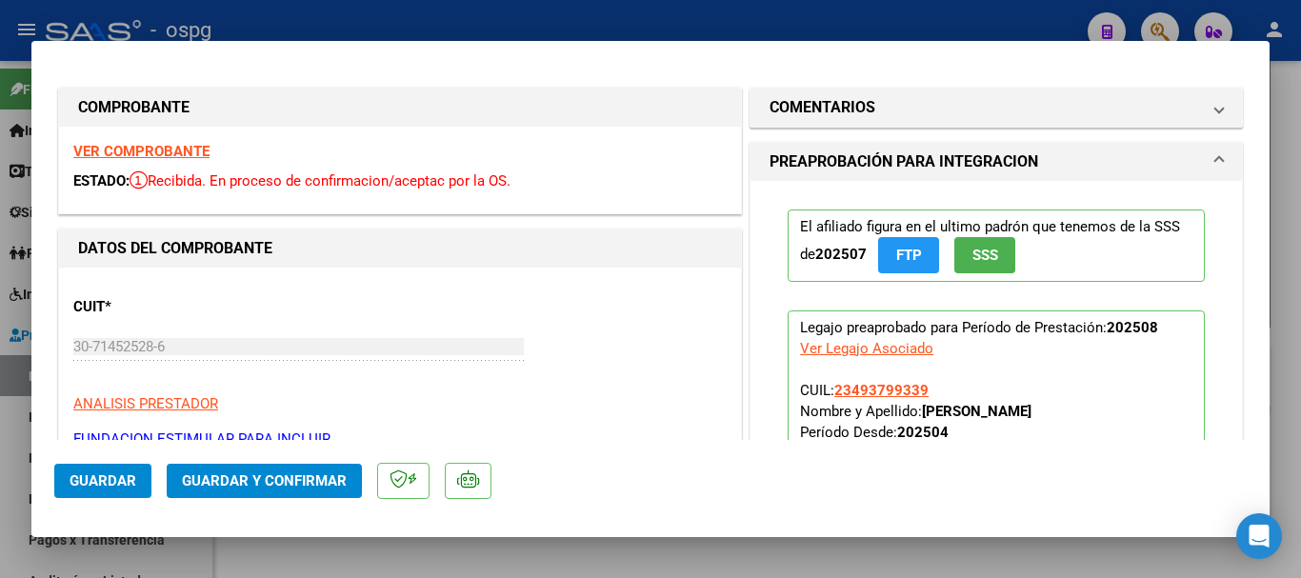
scroll to position [0, 0]
click at [154, 150] on strong "VER COMPROBANTE" at bounding box center [141, 152] width 136 height 17
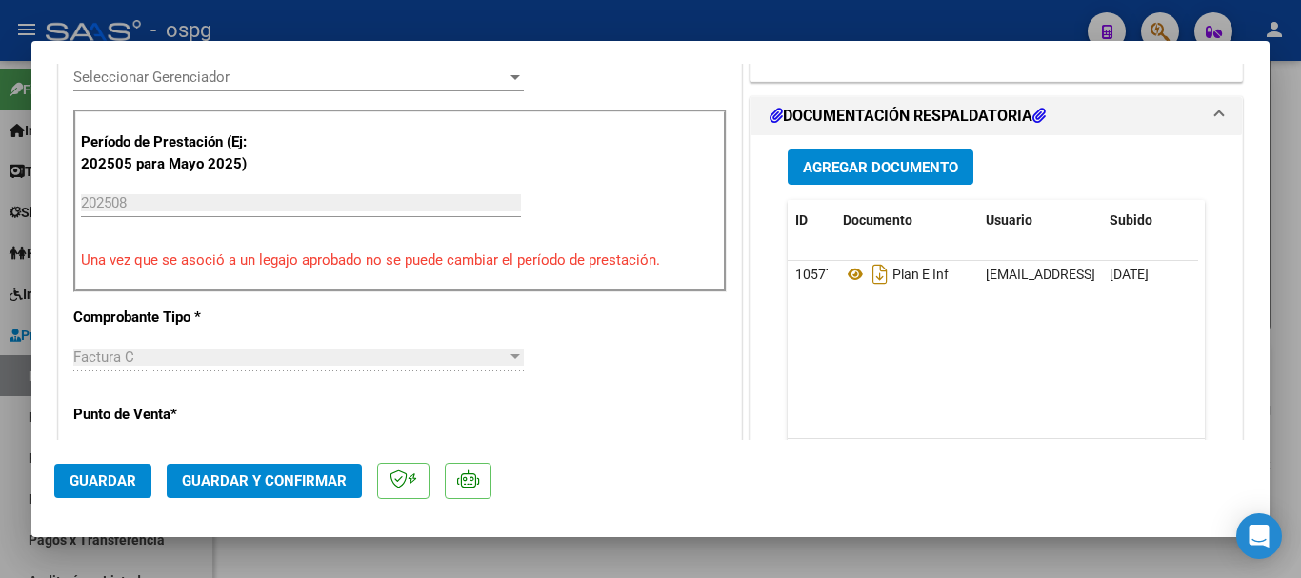
scroll to position [571, 0]
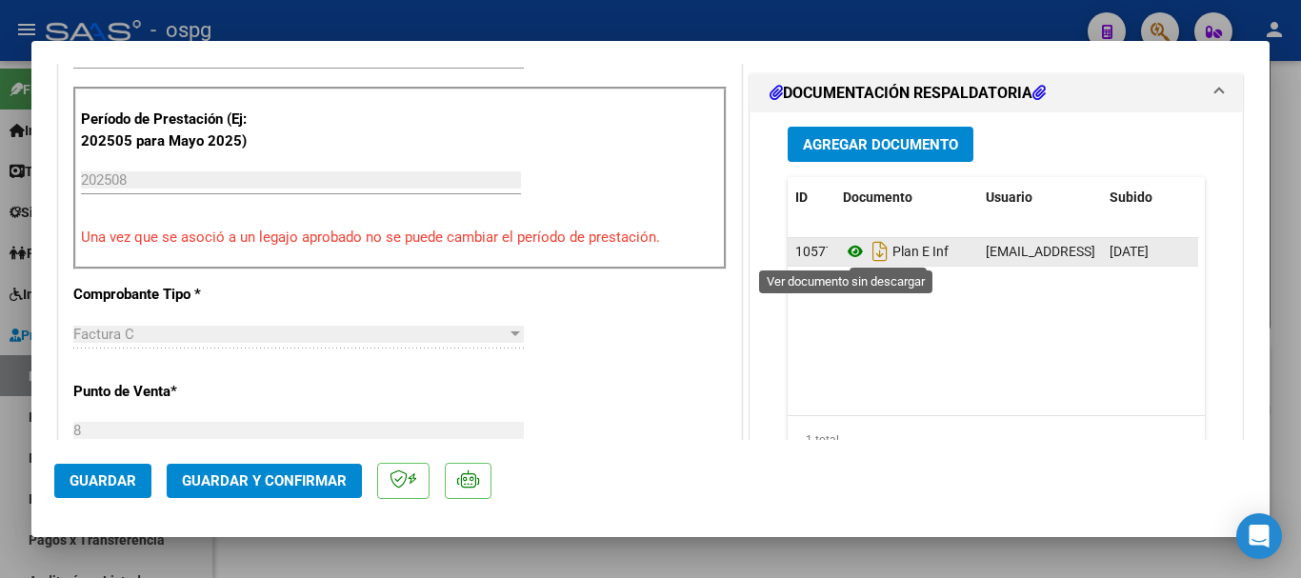
click at [843, 253] on icon at bounding box center [855, 251] width 25 height 23
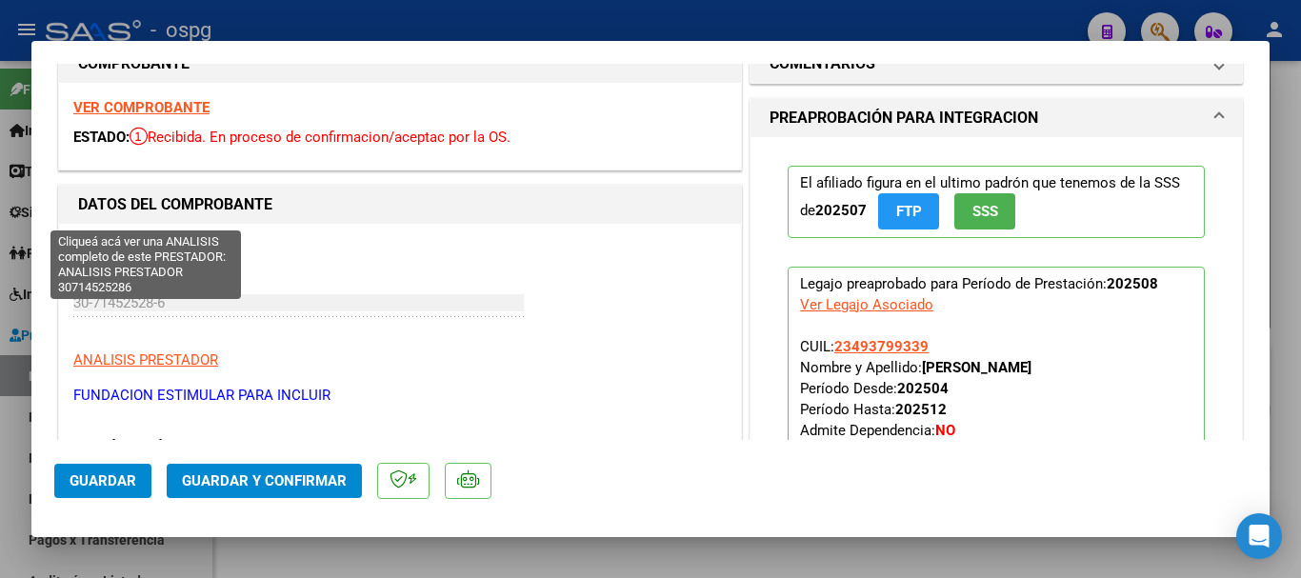
scroll to position [0, 0]
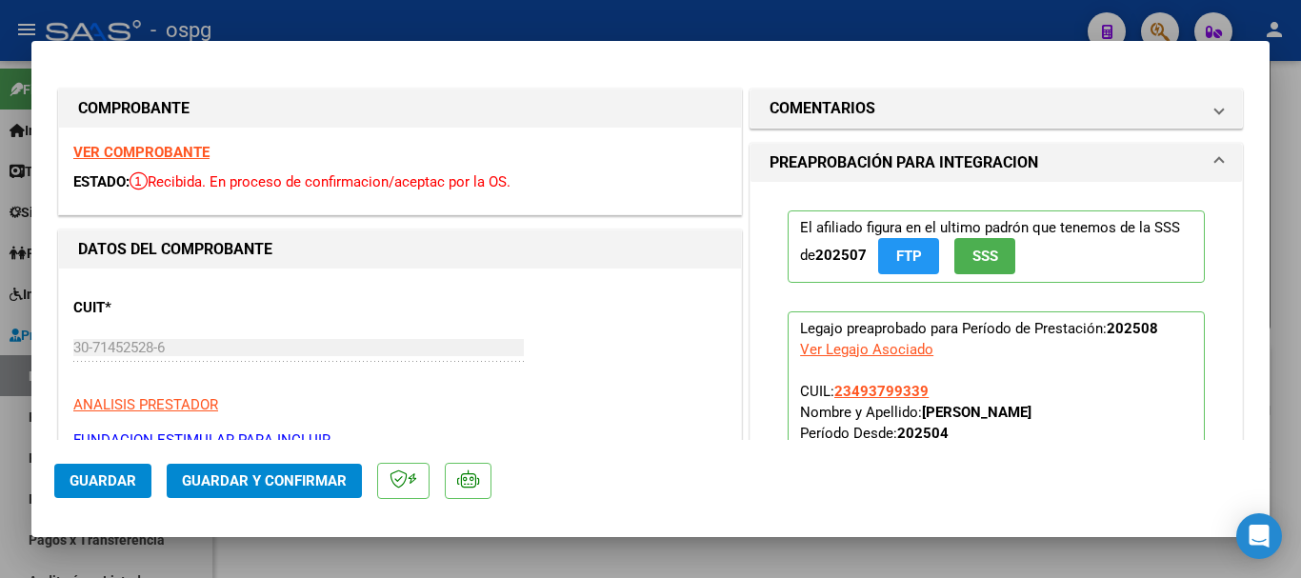
click at [184, 151] on strong "VER COMPROBANTE" at bounding box center [141, 152] width 136 height 17
click at [467, 11] on div at bounding box center [650, 289] width 1301 height 578
type input "$ 0,00"
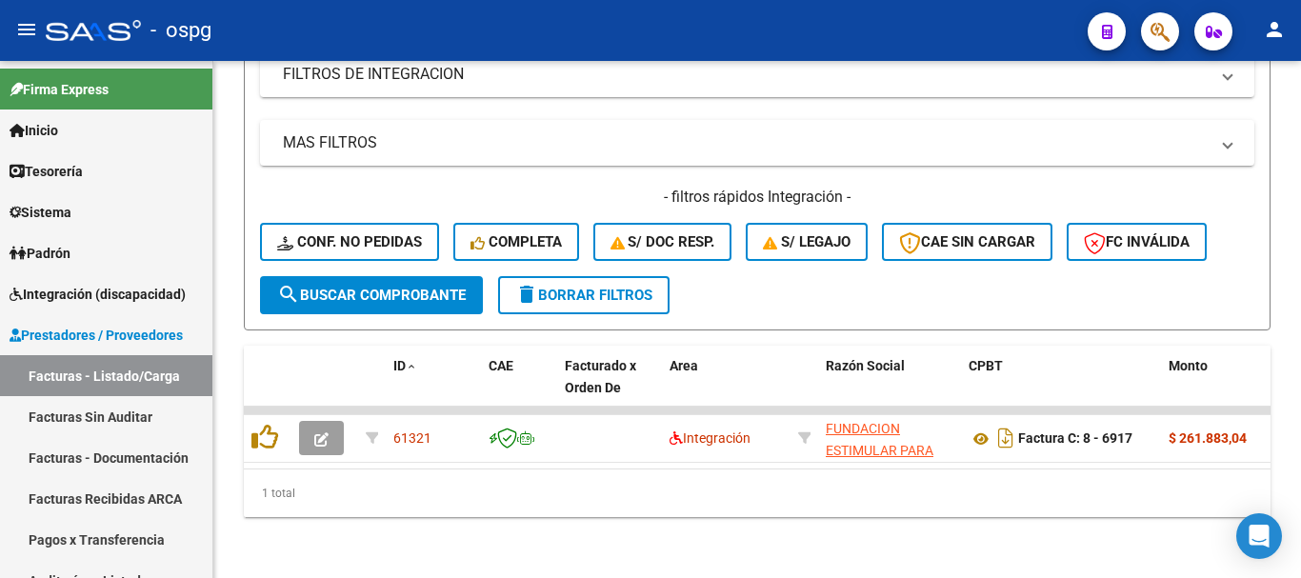
scroll to position [455, 0]
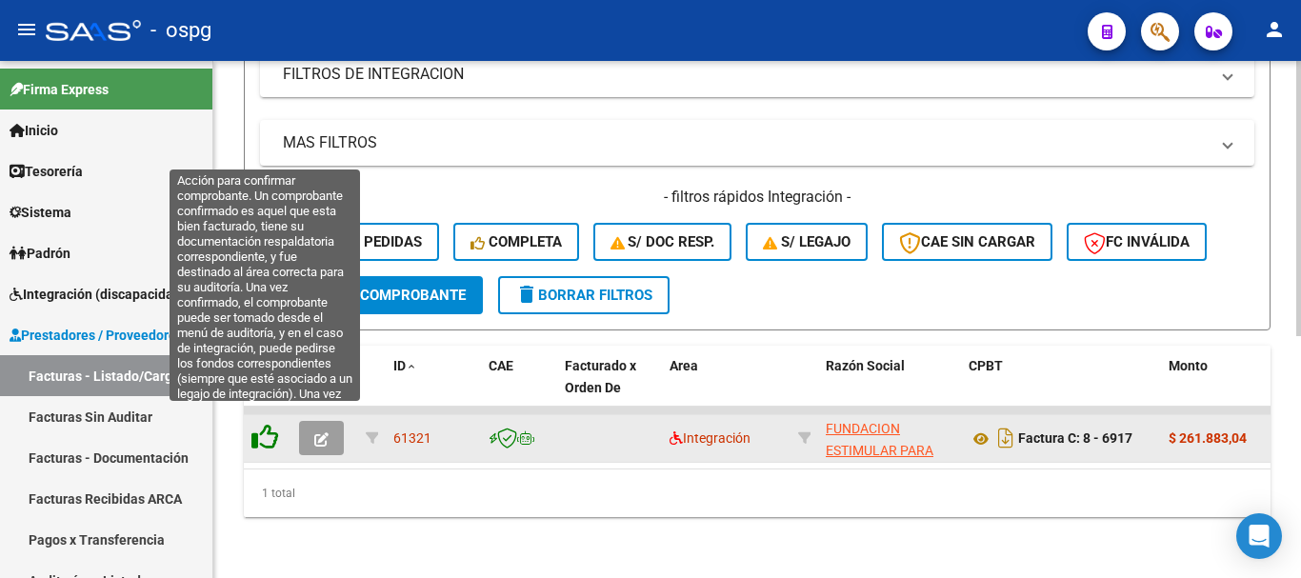
click at [270, 424] on icon at bounding box center [264, 437] width 27 height 27
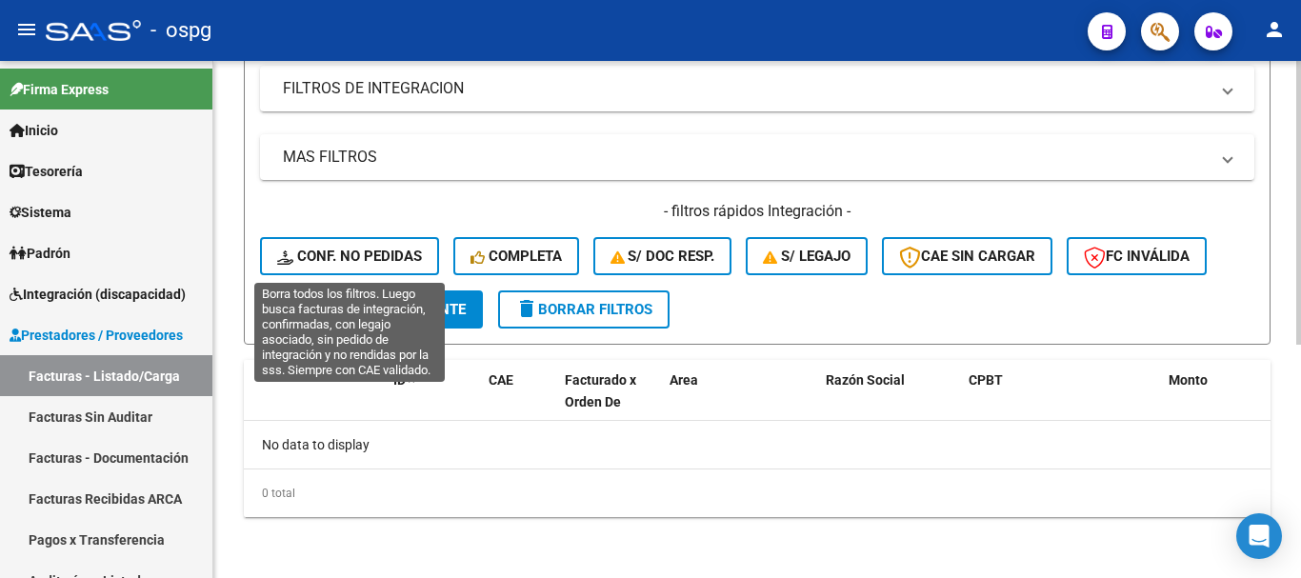
click at [357, 248] on span "Conf. no pedidas" at bounding box center [349, 256] width 145 height 17
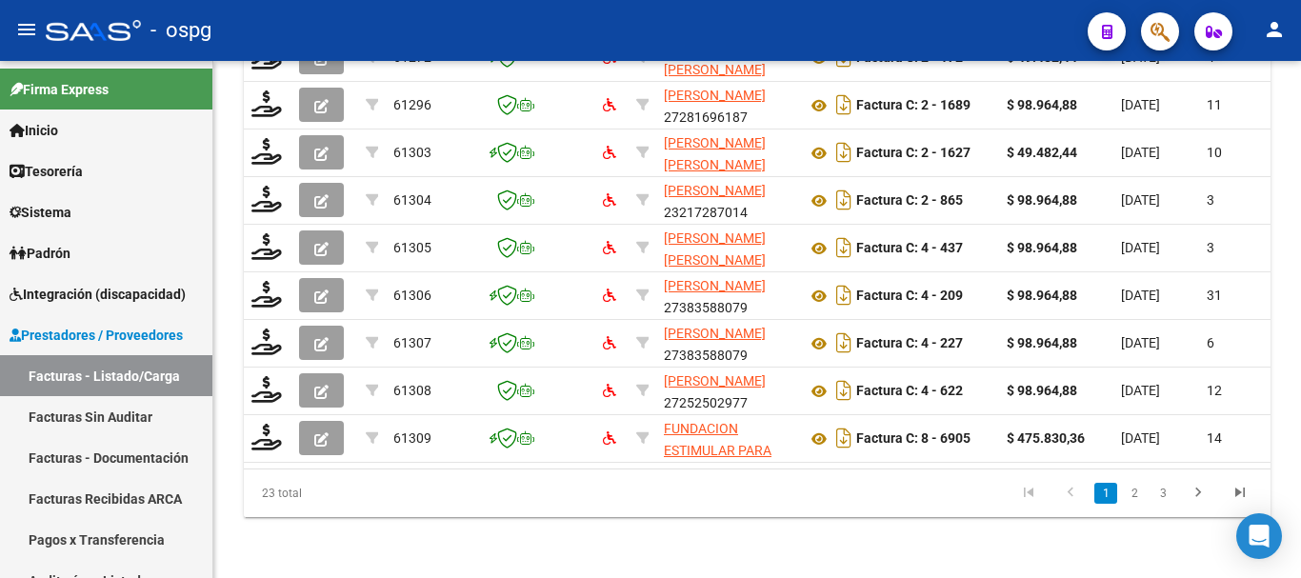
scroll to position [884, 0]
click at [1154, 490] on link "3" at bounding box center [1162, 493] width 23 height 21
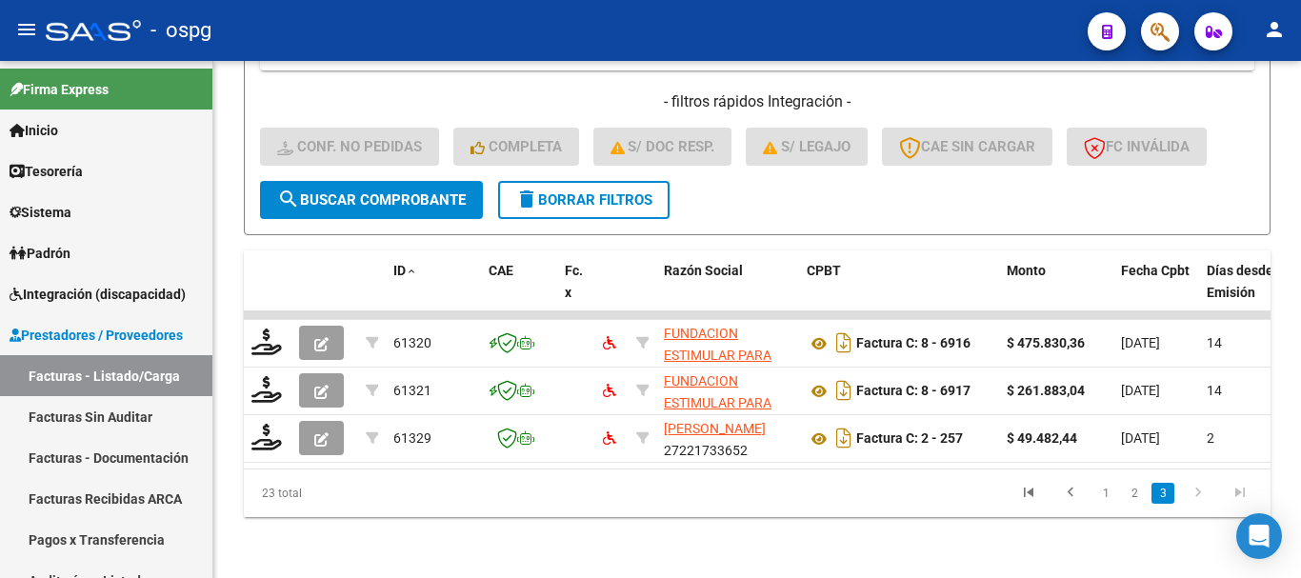
scroll to position [550, 0]
click at [1132, 495] on link "2" at bounding box center [1134, 493] width 23 height 21
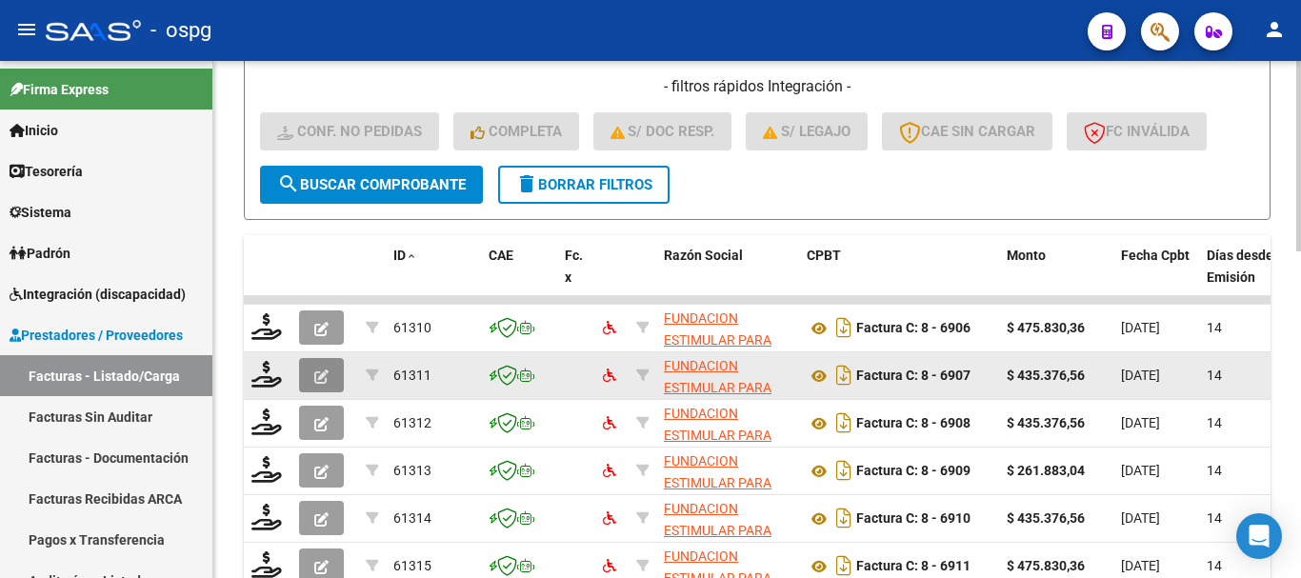
click at [328, 382] on icon "button" at bounding box center [321, 377] width 14 height 14
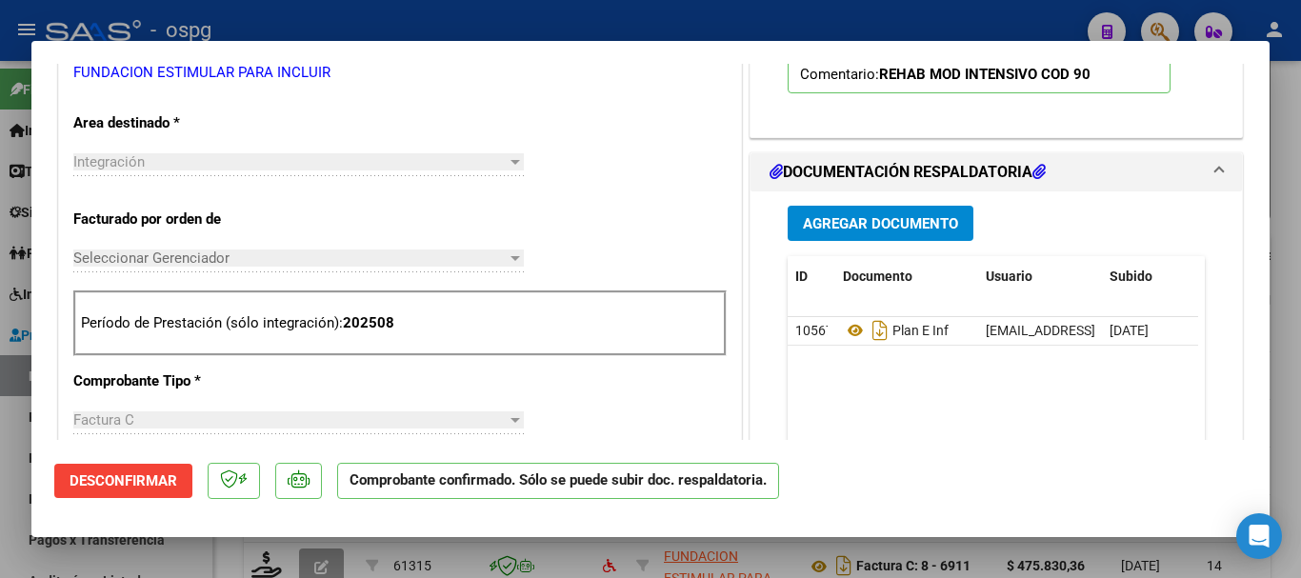
scroll to position [476, 0]
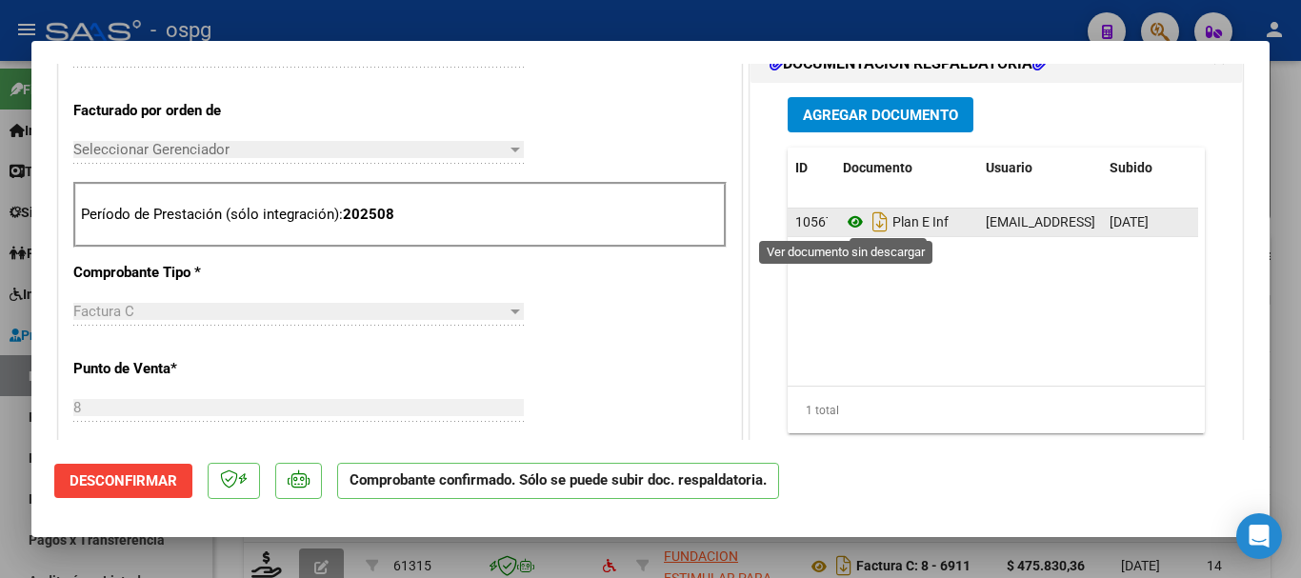
click at [850, 221] on icon at bounding box center [855, 221] width 25 height 23
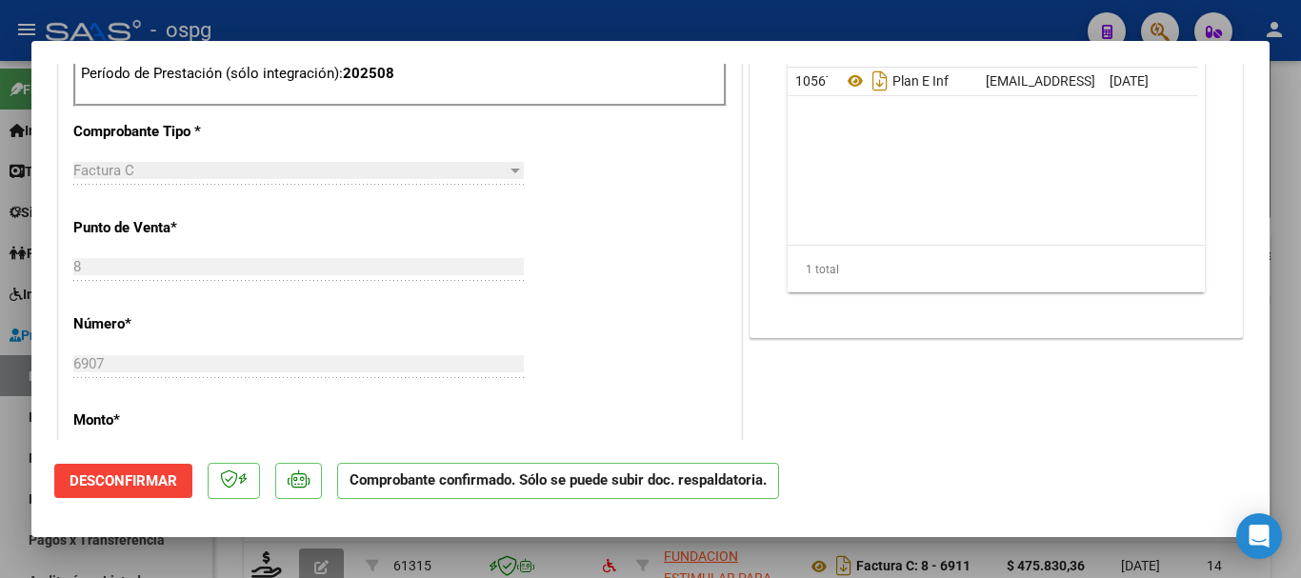
scroll to position [667, 0]
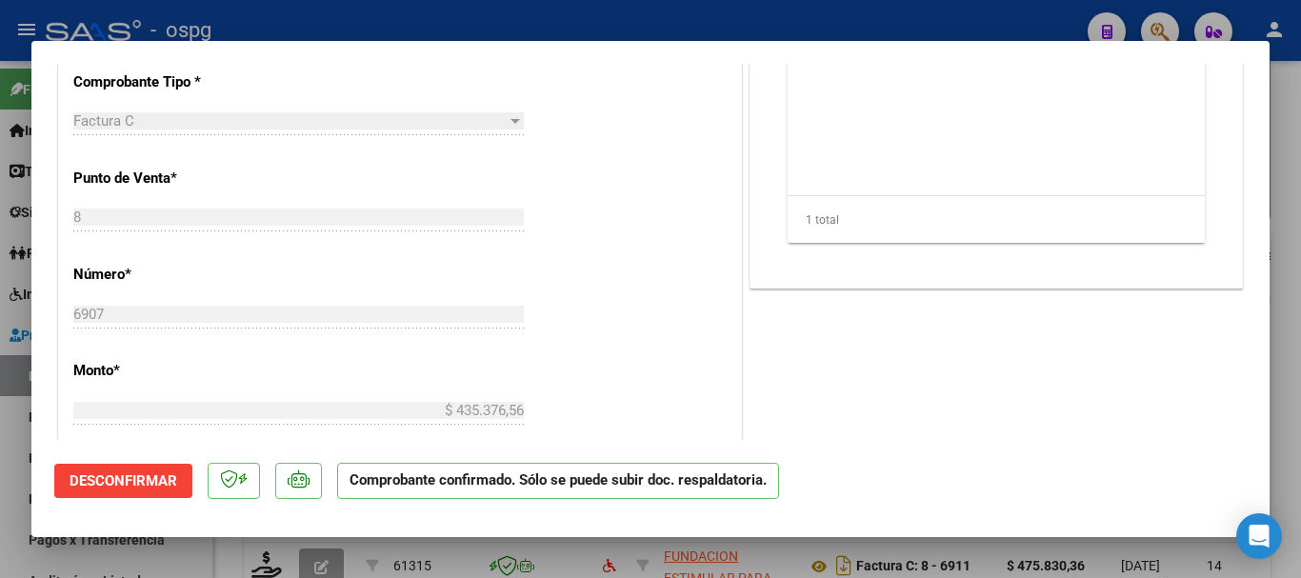
click at [492, 23] on div at bounding box center [650, 289] width 1301 height 578
type input "$ 0,00"
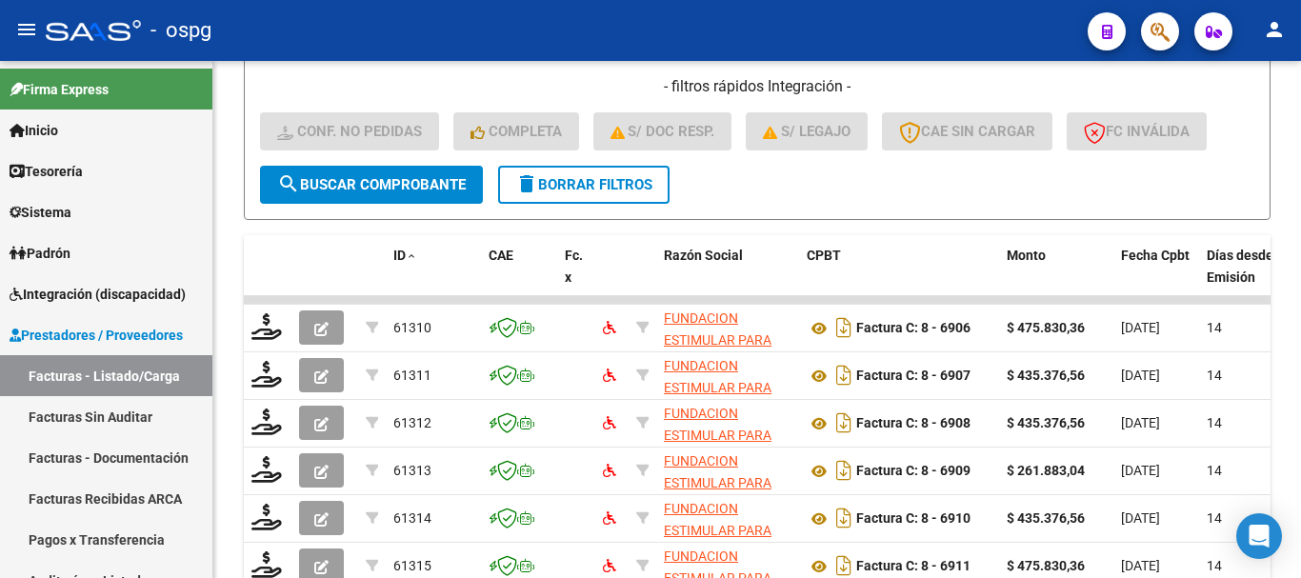
scroll to position [550, 0]
click at [608, 190] on span "delete Borrar Filtros" at bounding box center [583, 184] width 137 height 17
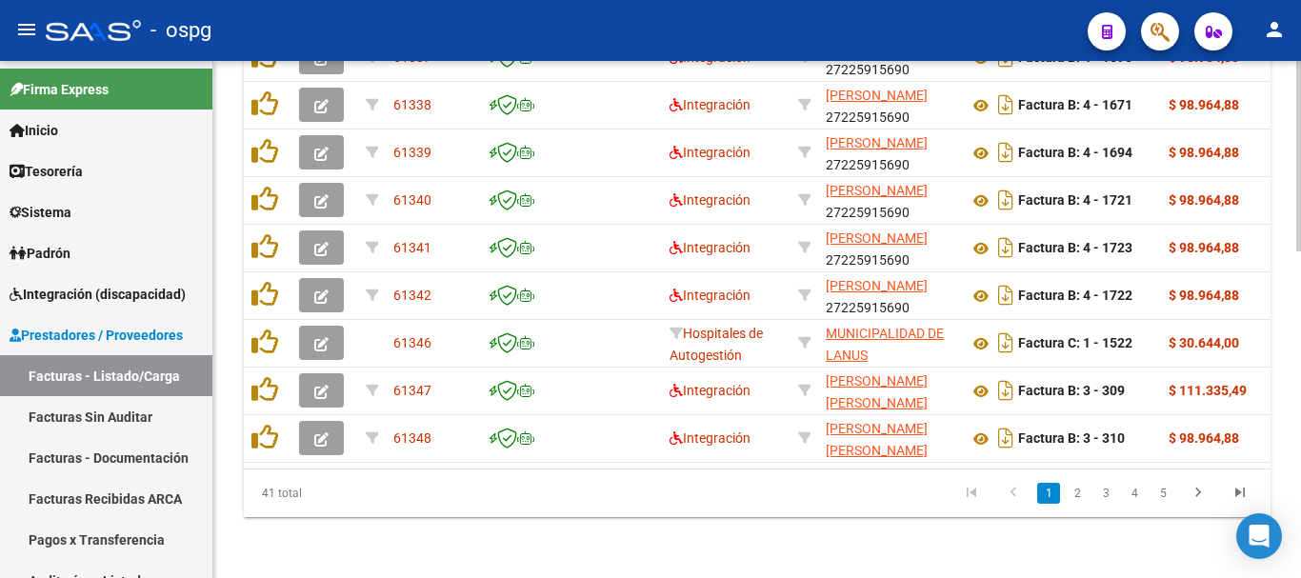
scroll to position [884, 0]
click at [1080, 496] on link "2" at bounding box center [1077, 493] width 23 height 21
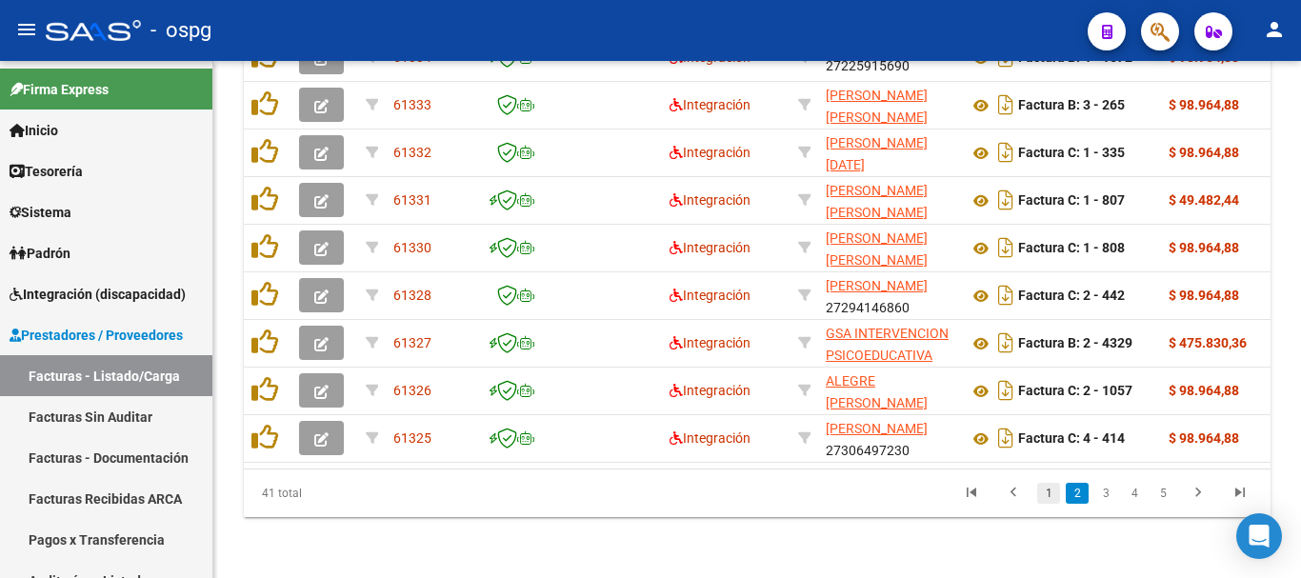
click at [1047, 495] on link "1" at bounding box center [1048, 493] width 23 height 21
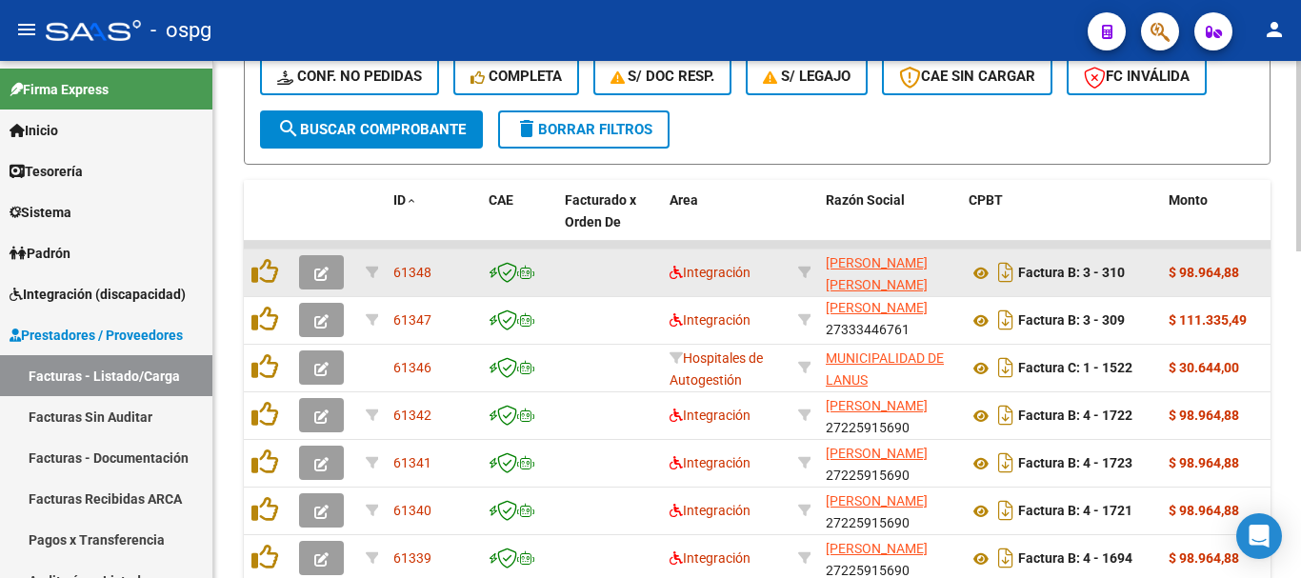
scroll to position [598, 0]
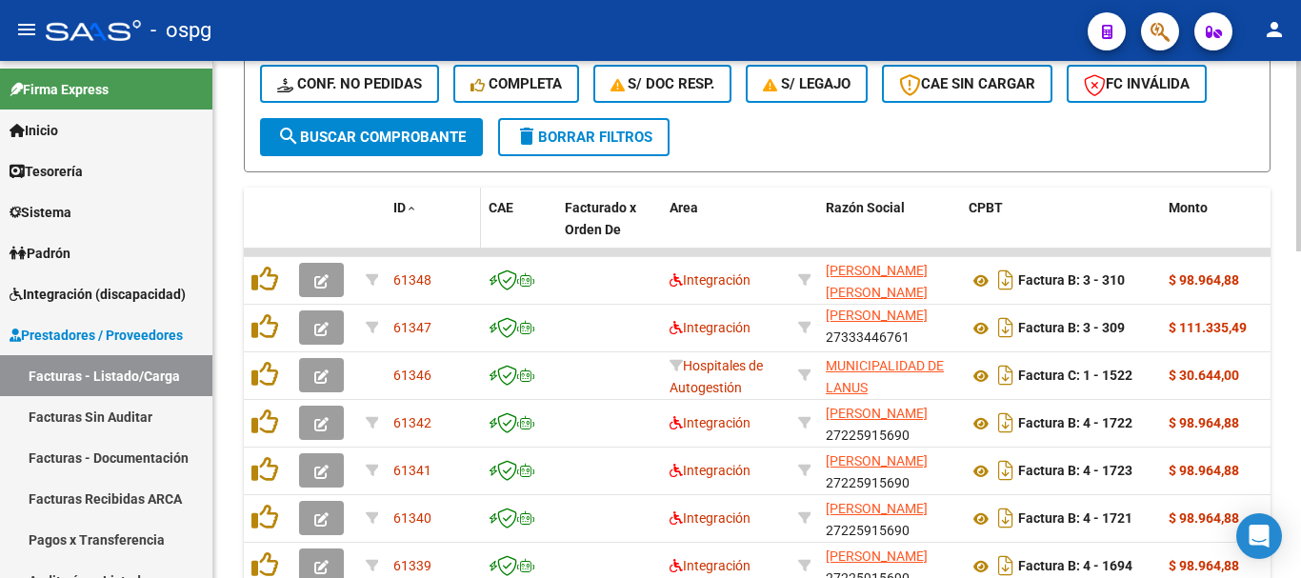
click at [406, 207] on span "ID" at bounding box center [399, 207] width 12 height 15
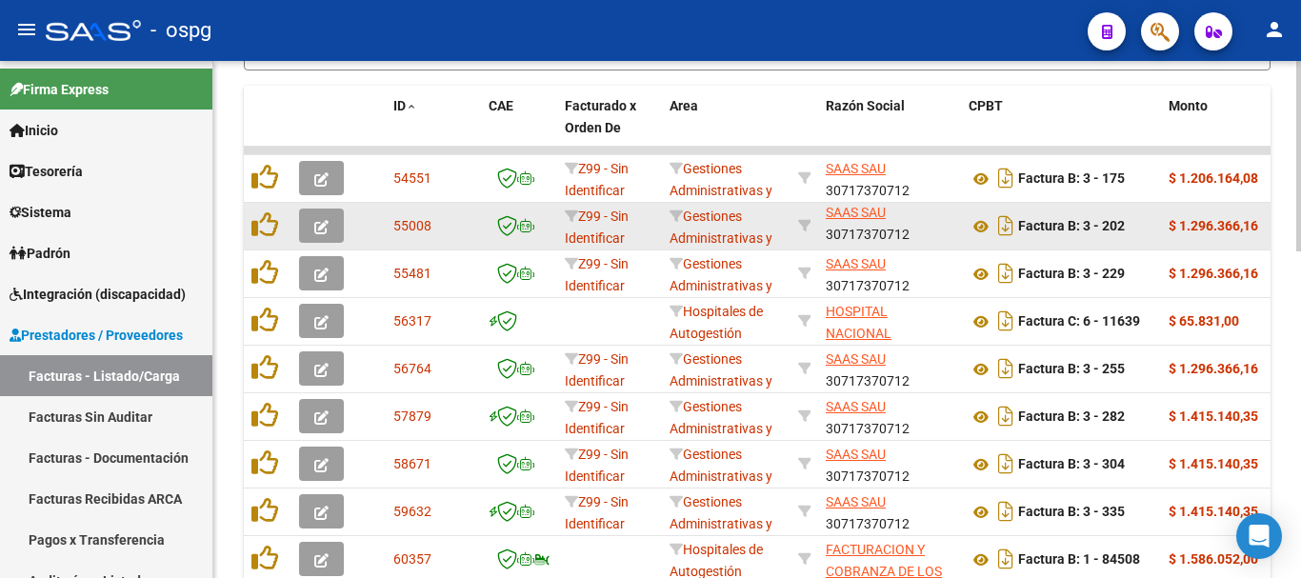
scroll to position [884, 0]
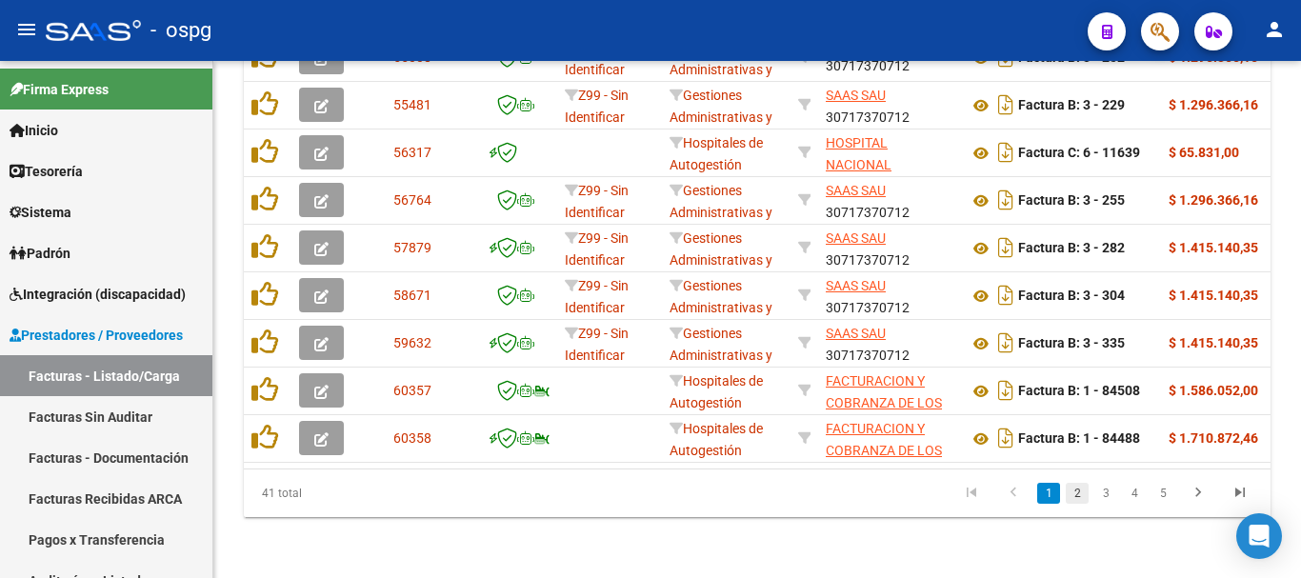
click at [1077, 494] on link "2" at bounding box center [1077, 493] width 23 height 21
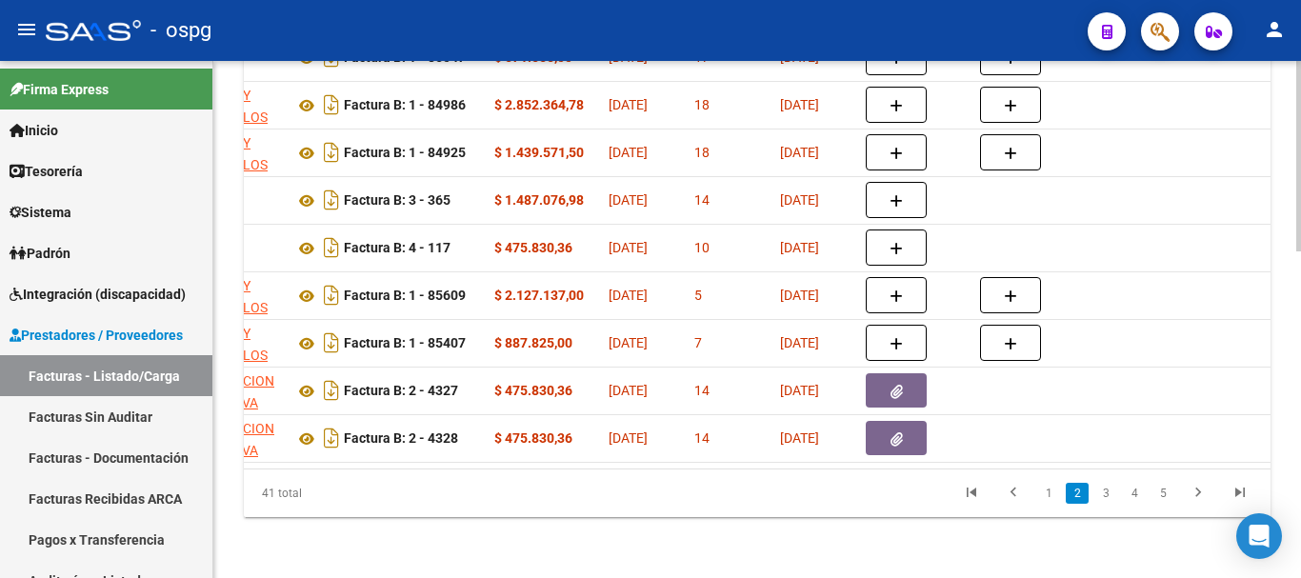
scroll to position [0, 0]
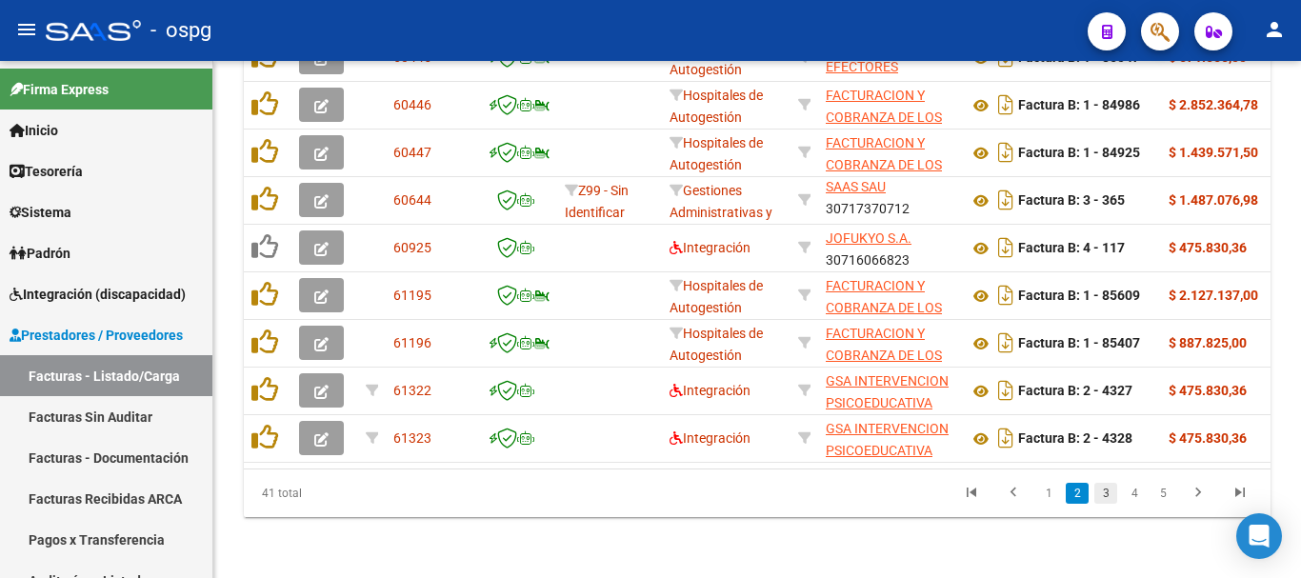
click at [1101, 498] on link "3" at bounding box center [1105, 493] width 23 height 21
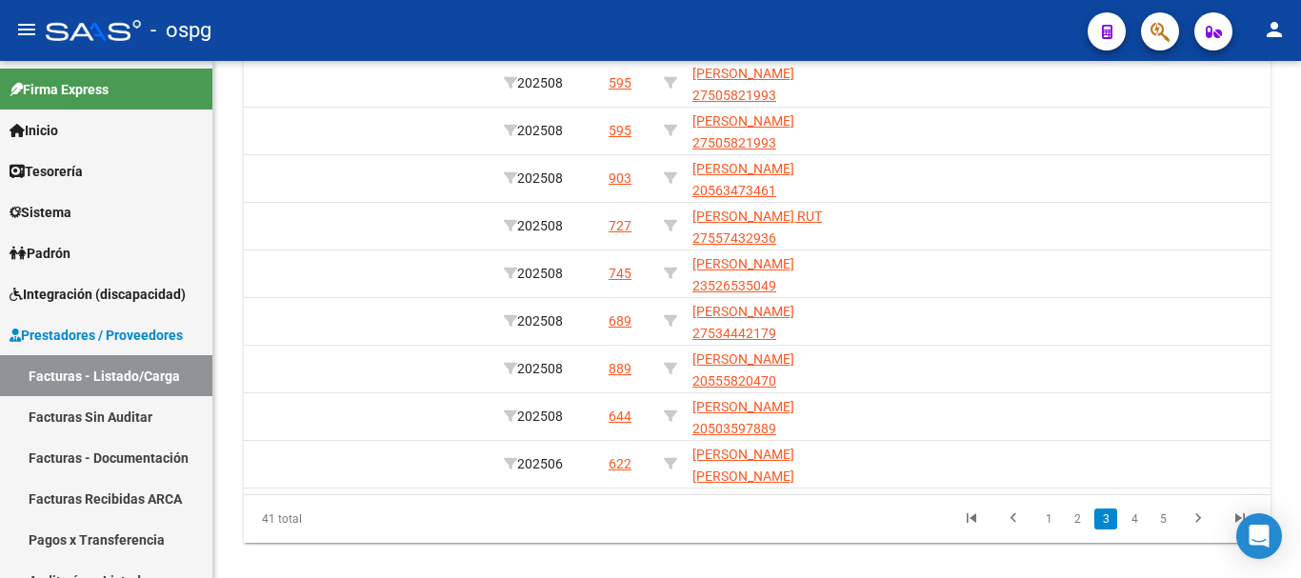
scroll to position [884, 0]
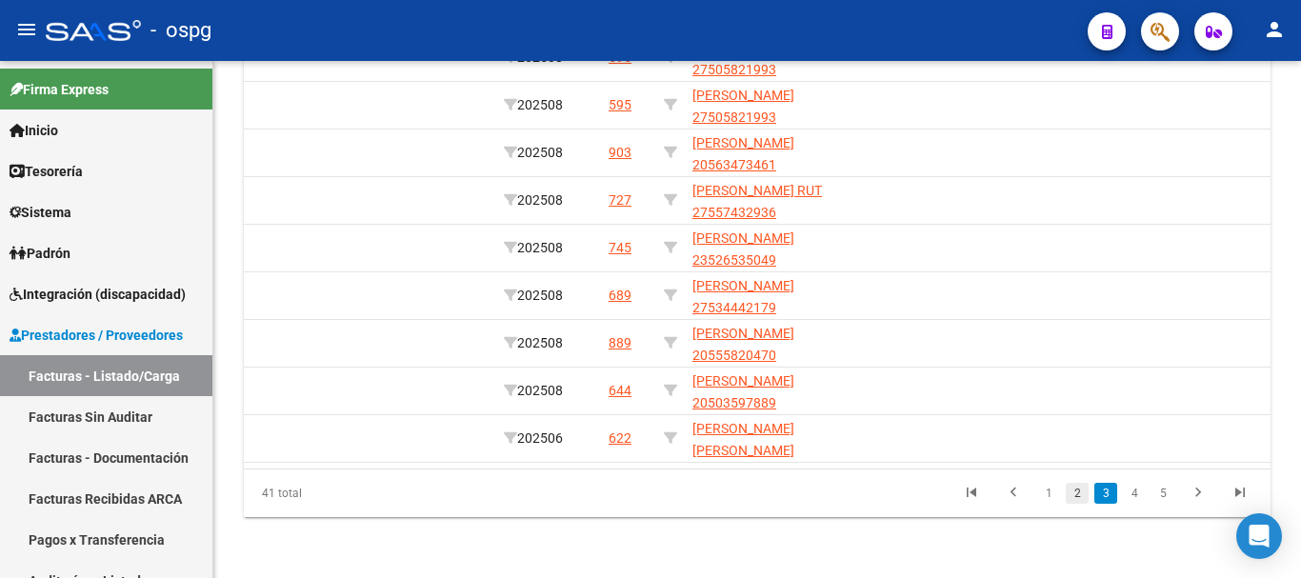
click at [1087, 495] on link "2" at bounding box center [1077, 493] width 23 height 21
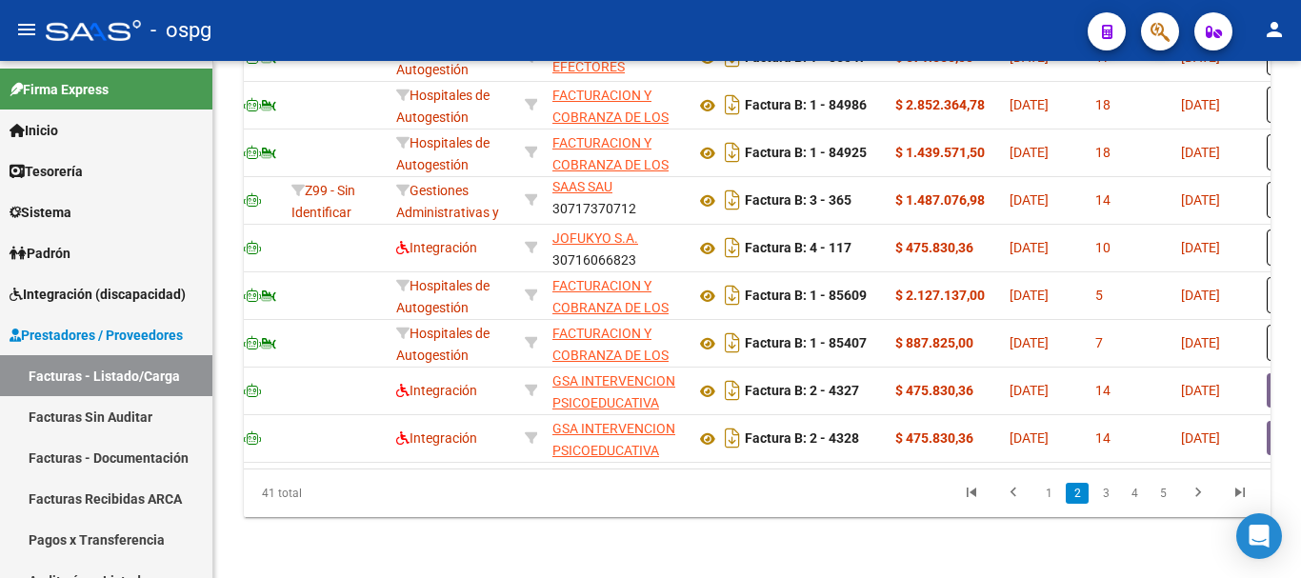
scroll to position [0, 0]
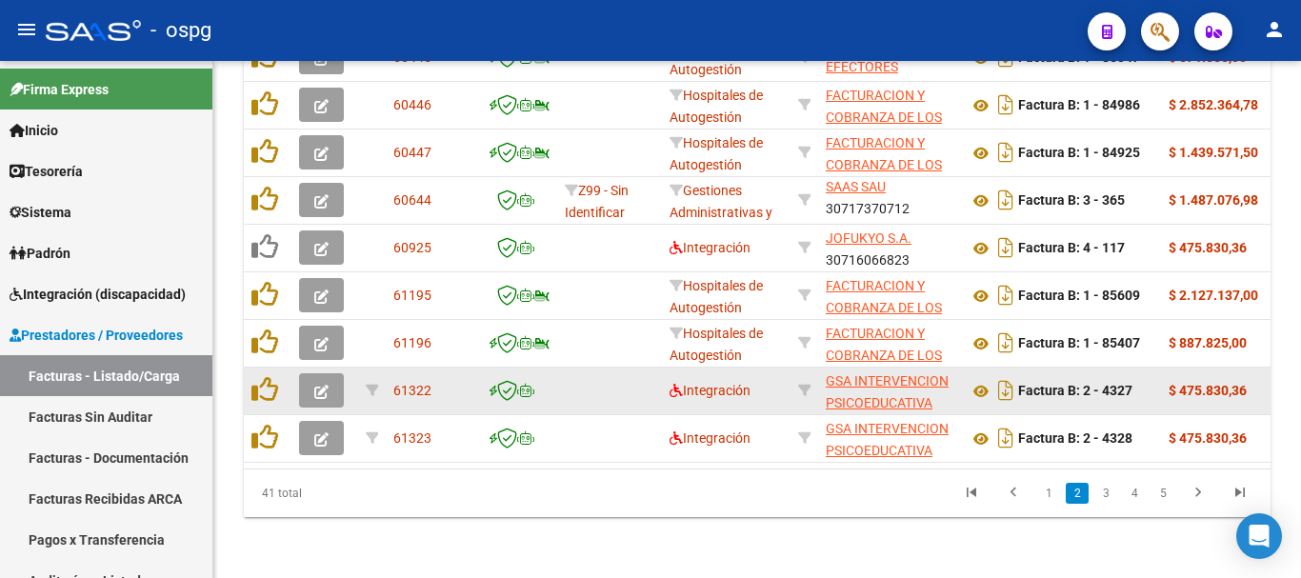
click at [327, 385] on icon "button" at bounding box center [321, 392] width 14 height 14
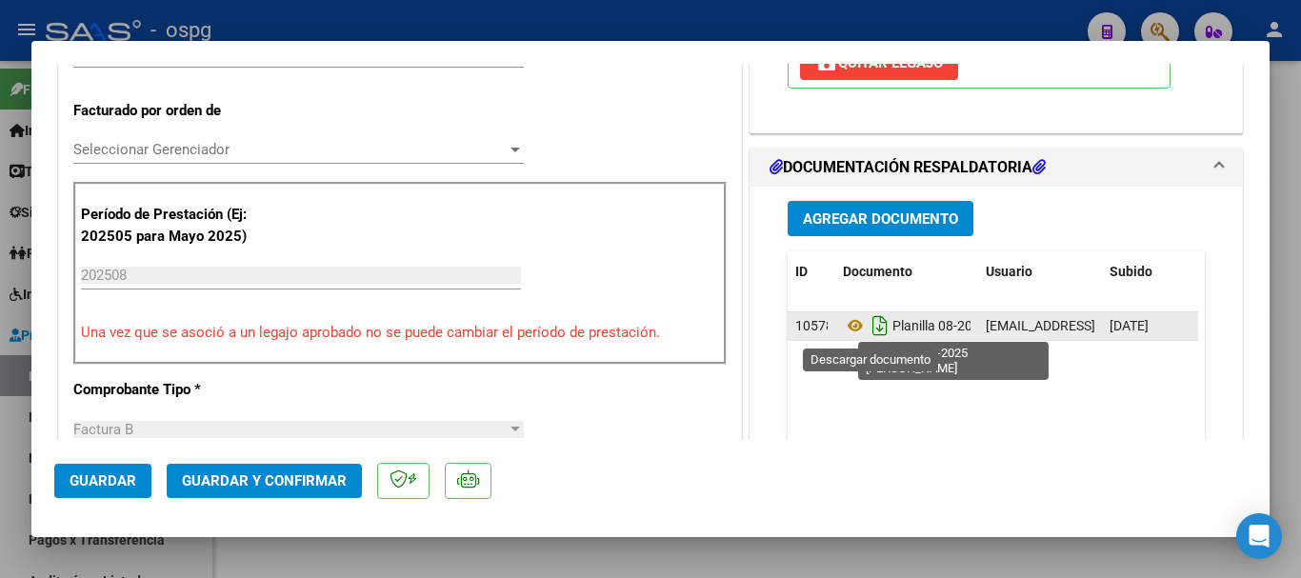
scroll to position [381, 0]
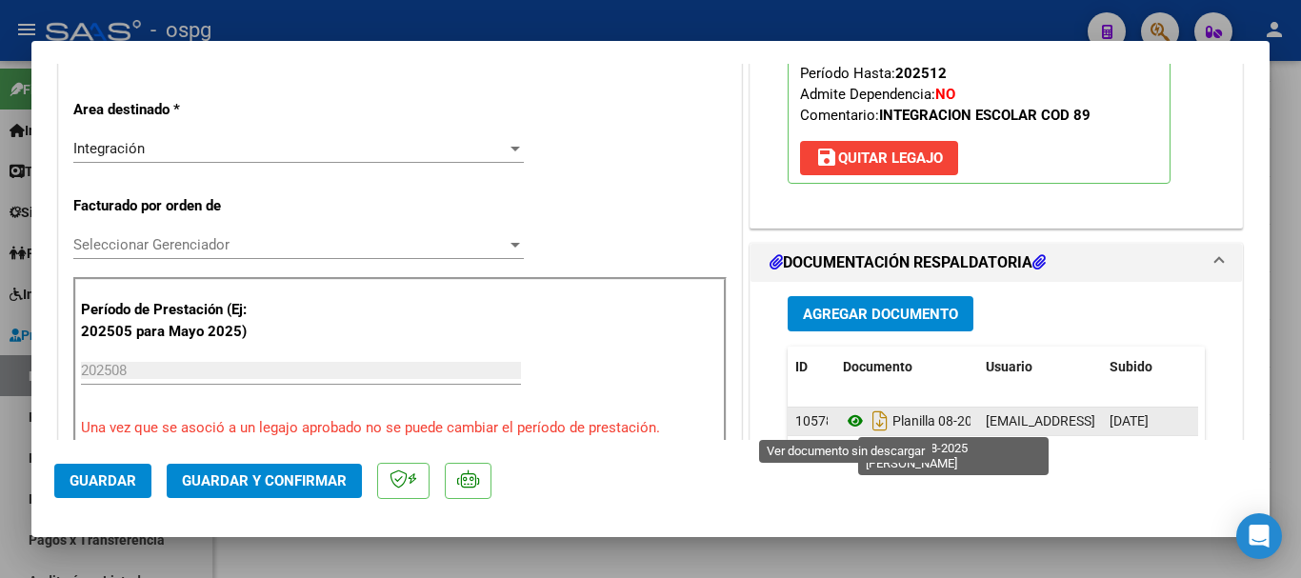
click at [847, 415] on icon at bounding box center [855, 421] width 25 height 23
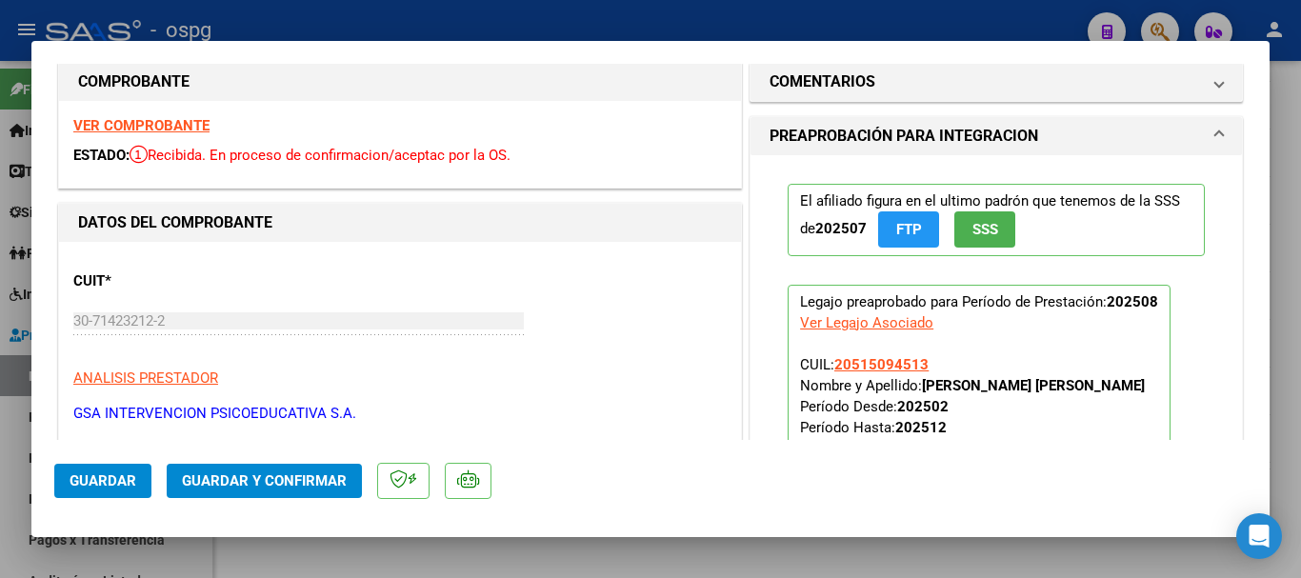
scroll to position [0, 0]
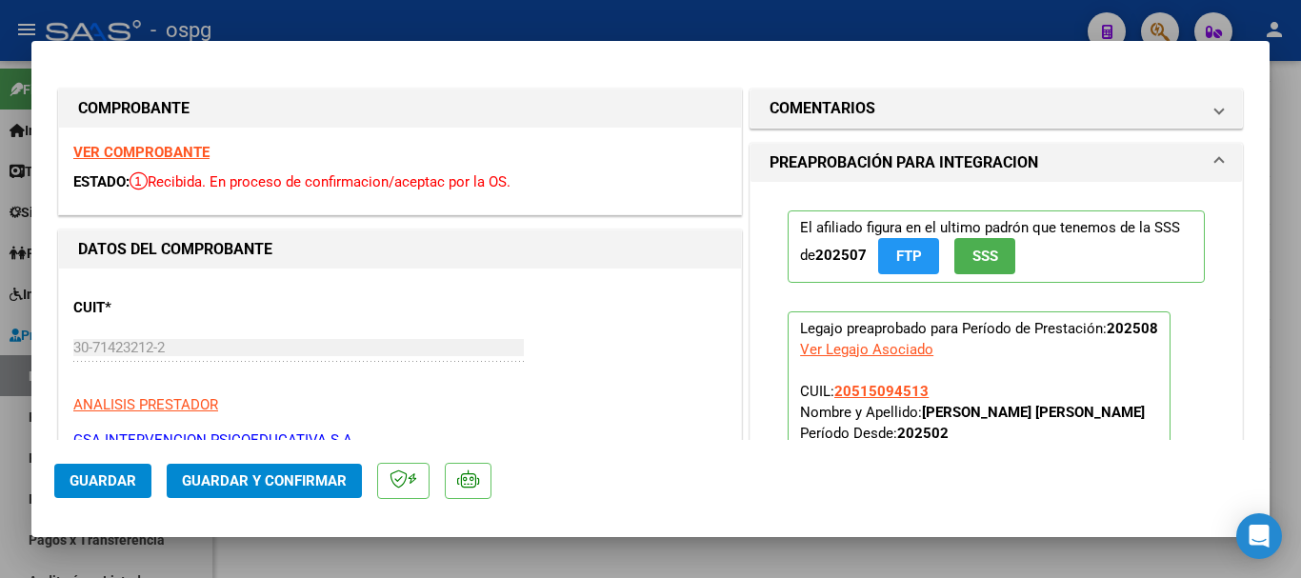
click at [157, 146] on strong "VER COMPROBANTE" at bounding box center [141, 152] width 136 height 17
click at [415, 16] on div at bounding box center [650, 289] width 1301 height 578
type input "$ 0,00"
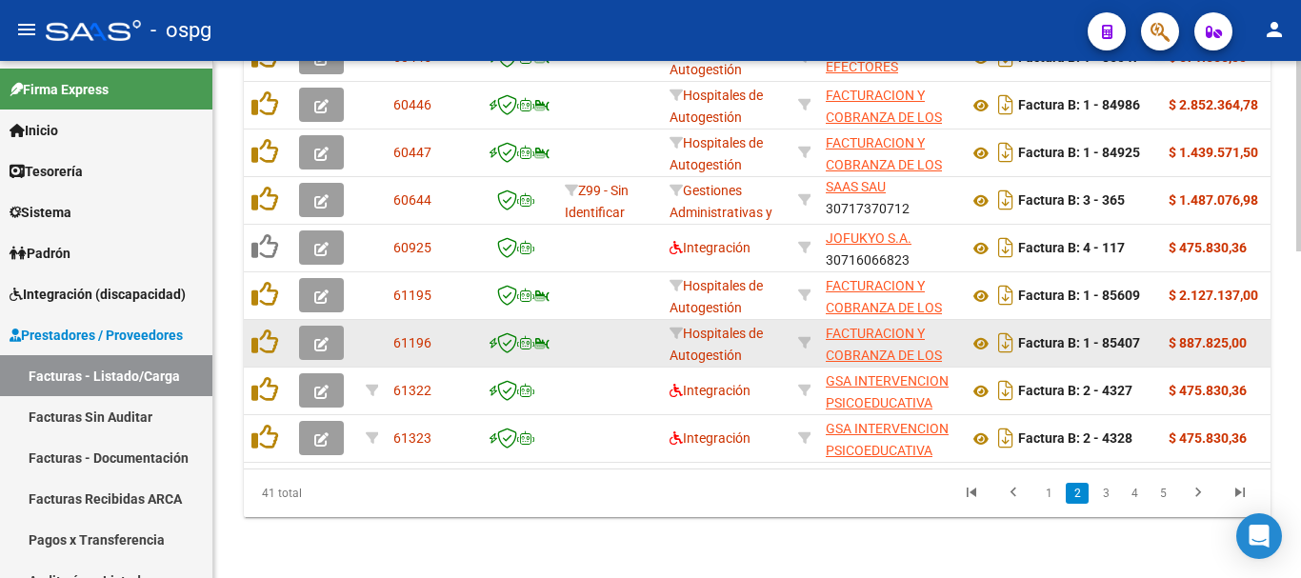
scroll to position [884, 0]
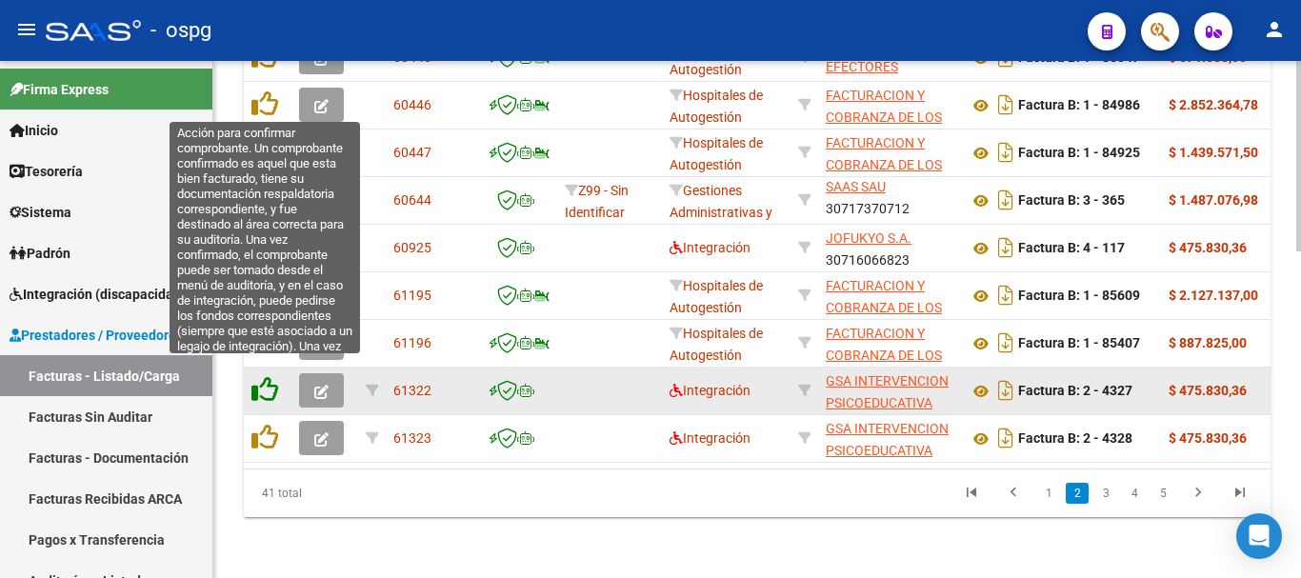
click at [259, 376] on icon at bounding box center [264, 389] width 27 height 27
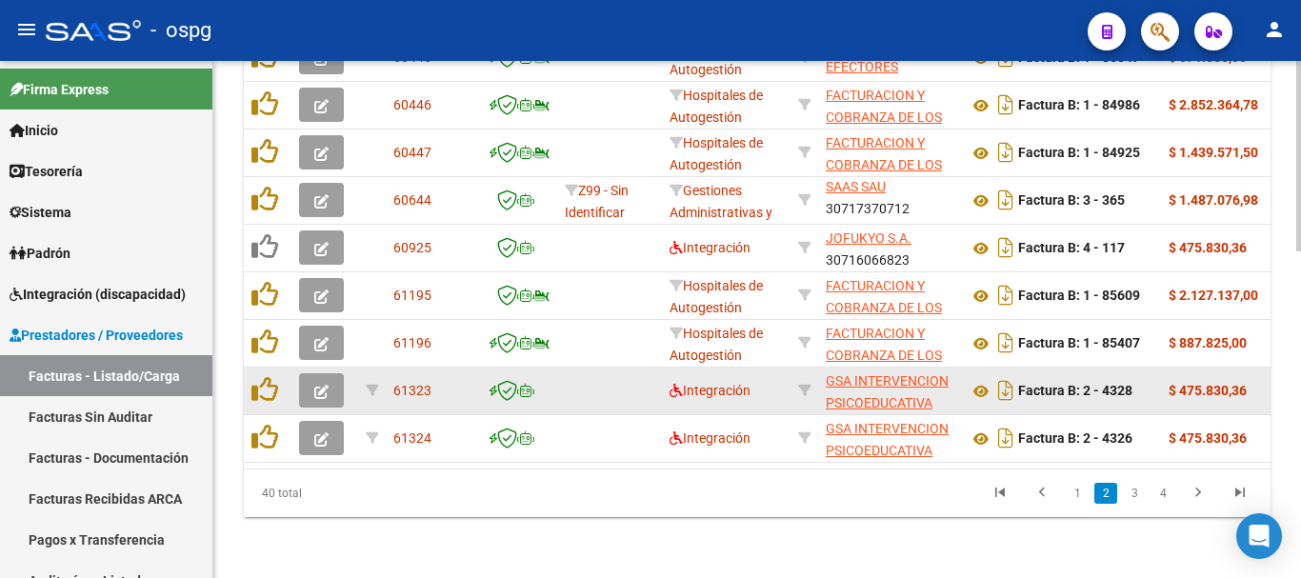
click at [316, 382] on span "button" at bounding box center [321, 390] width 14 height 17
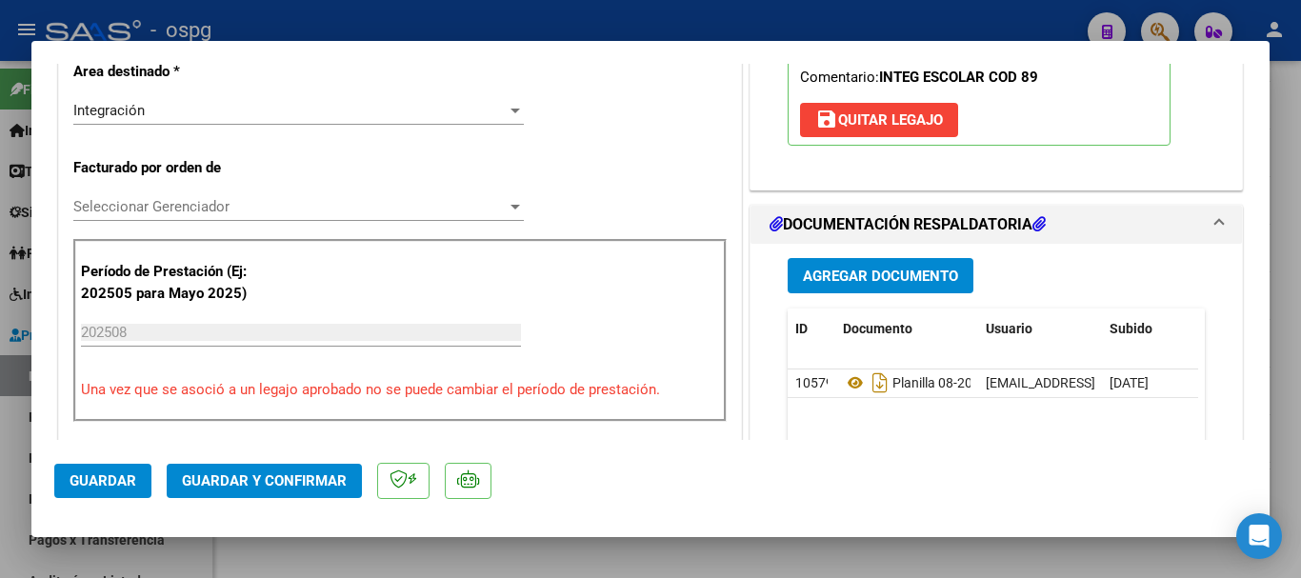
scroll to position [476, 0]
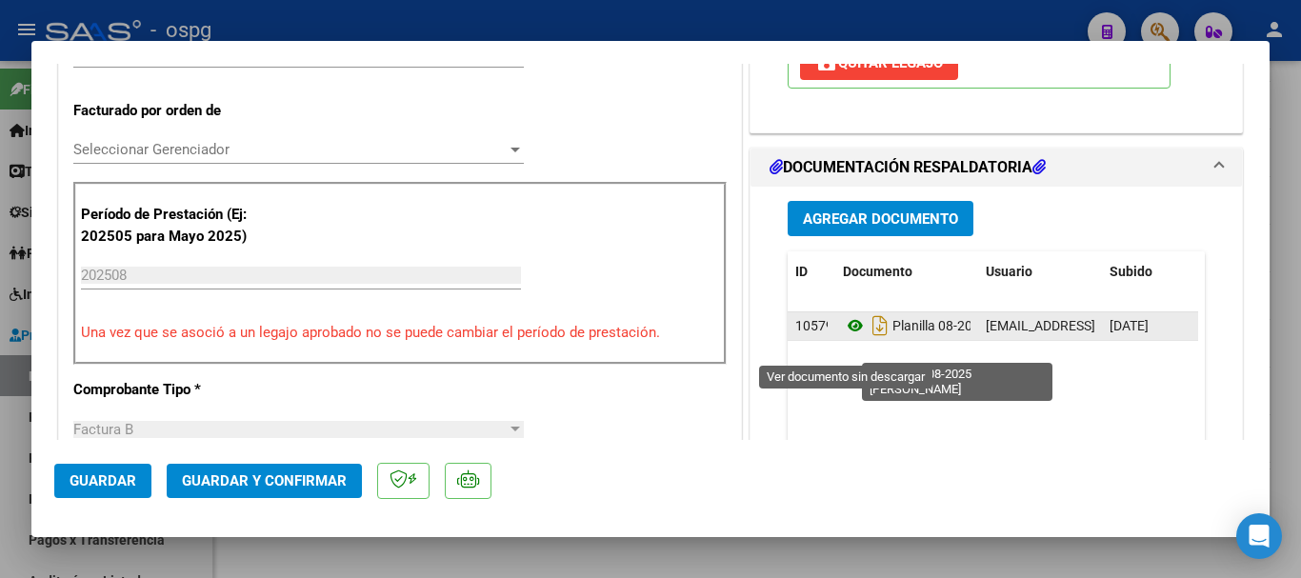
click at [843, 337] on icon at bounding box center [855, 325] width 25 height 23
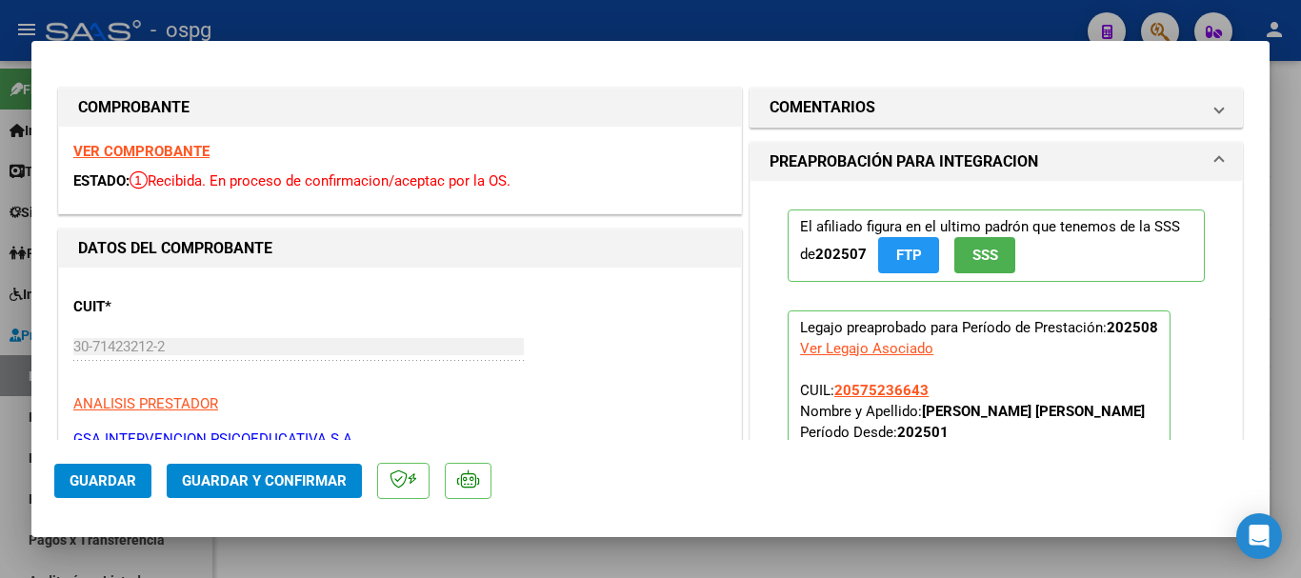
scroll to position [0, 0]
click at [116, 155] on strong "VER COMPROBANTE" at bounding box center [141, 152] width 136 height 17
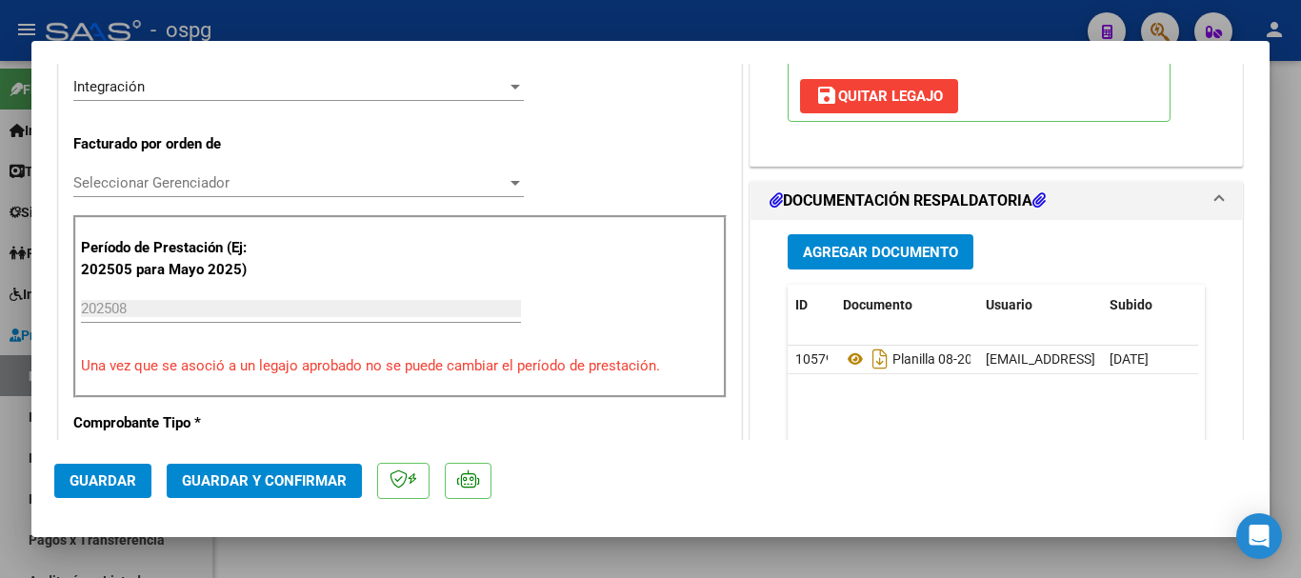
scroll to position [476, 0]
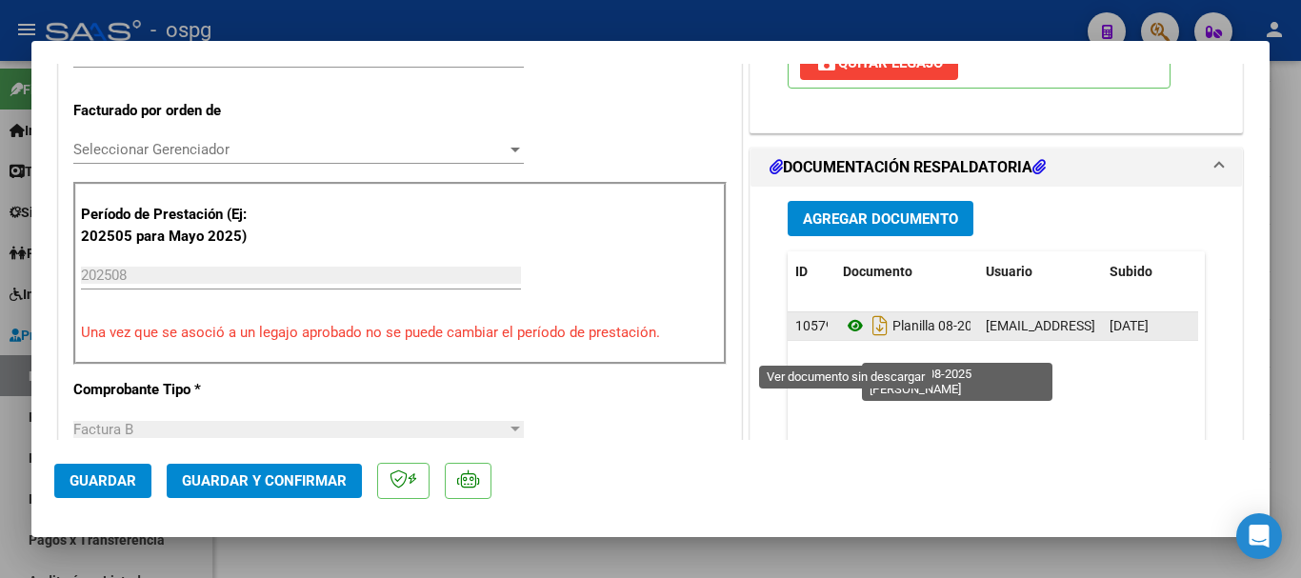
click at [850, 337] on icon at bounding box center [855, 325] width 25 height 23
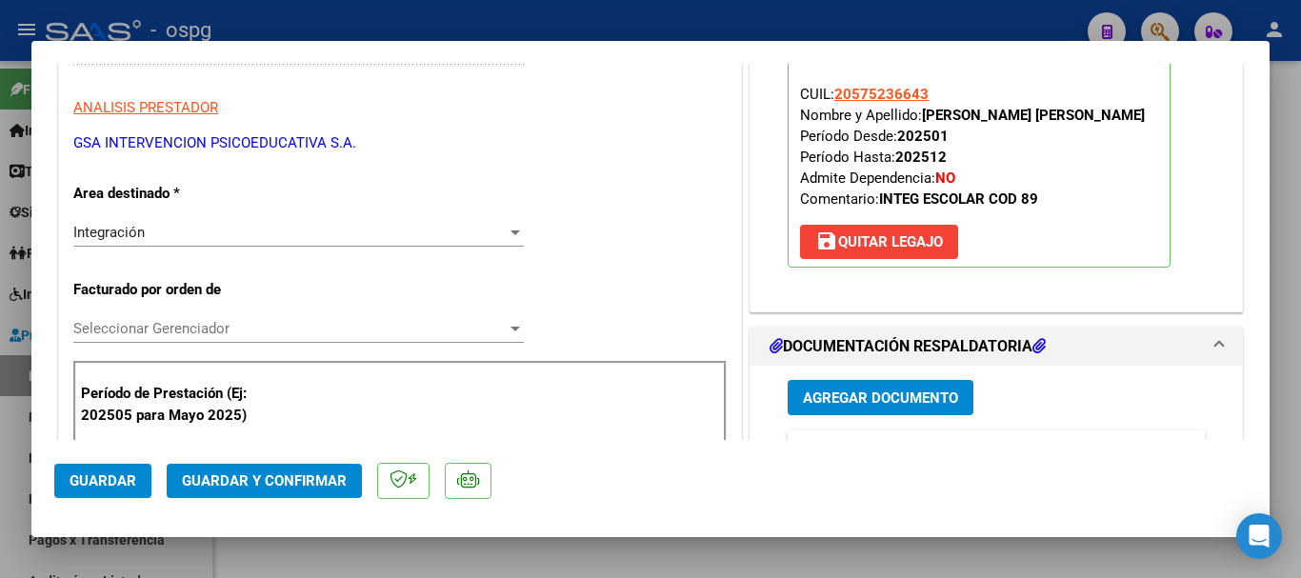
scroll to position [190, 0]
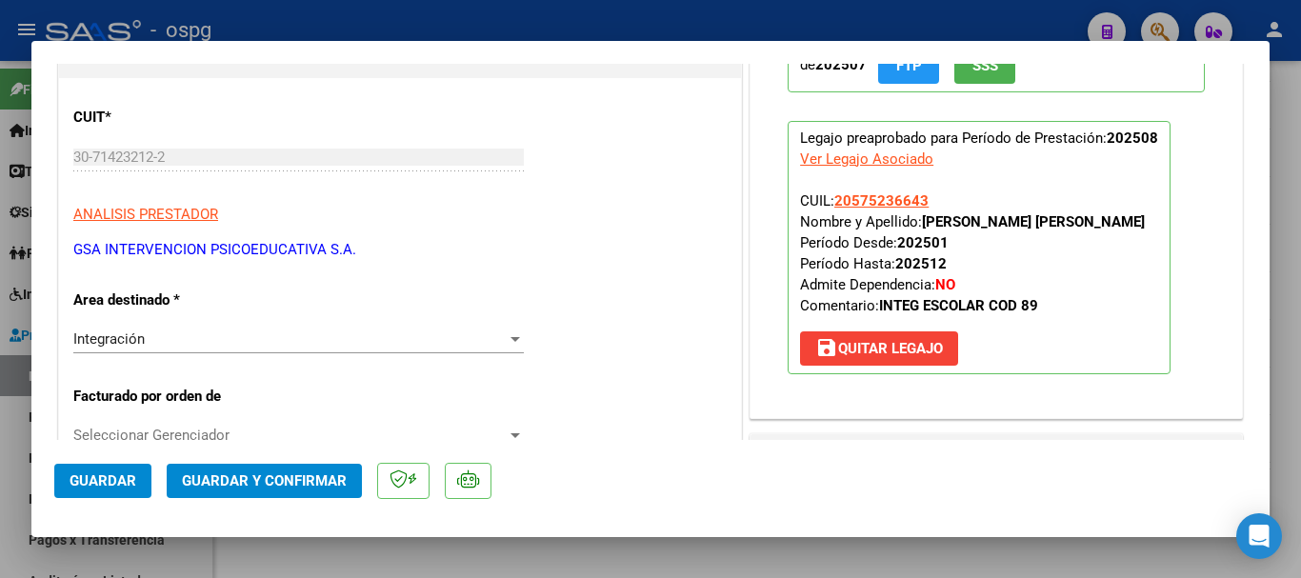
click at [445, 26] on div at bounding box center [650, 289] width 1301 height 578
type input "$ 0,00"
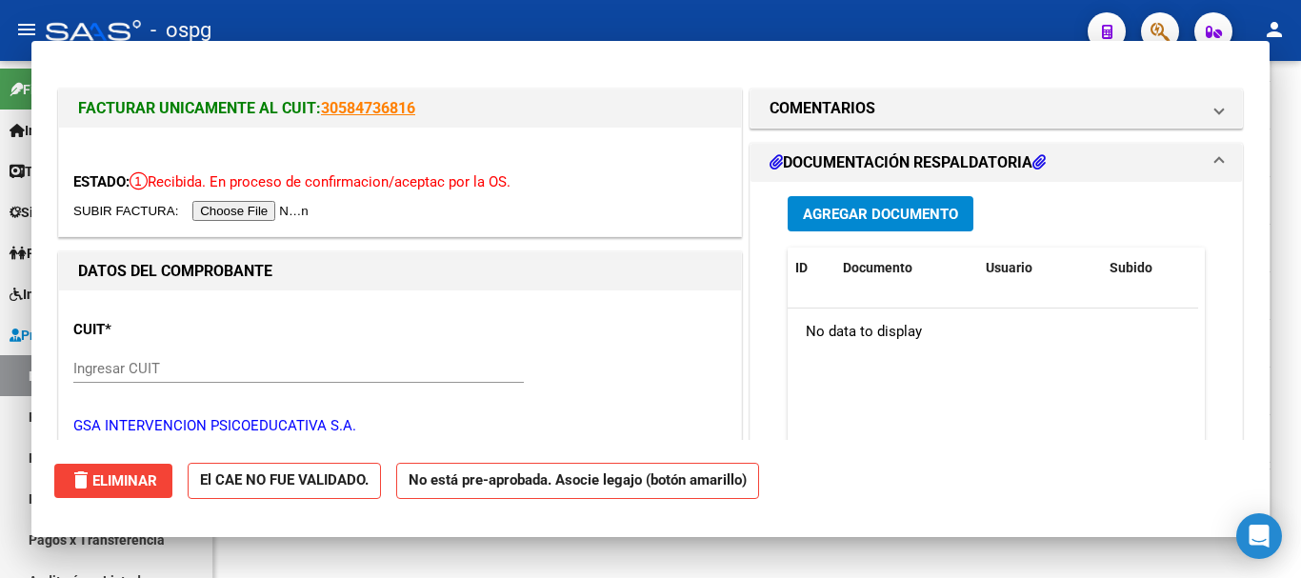
scroll to position [884, 0]
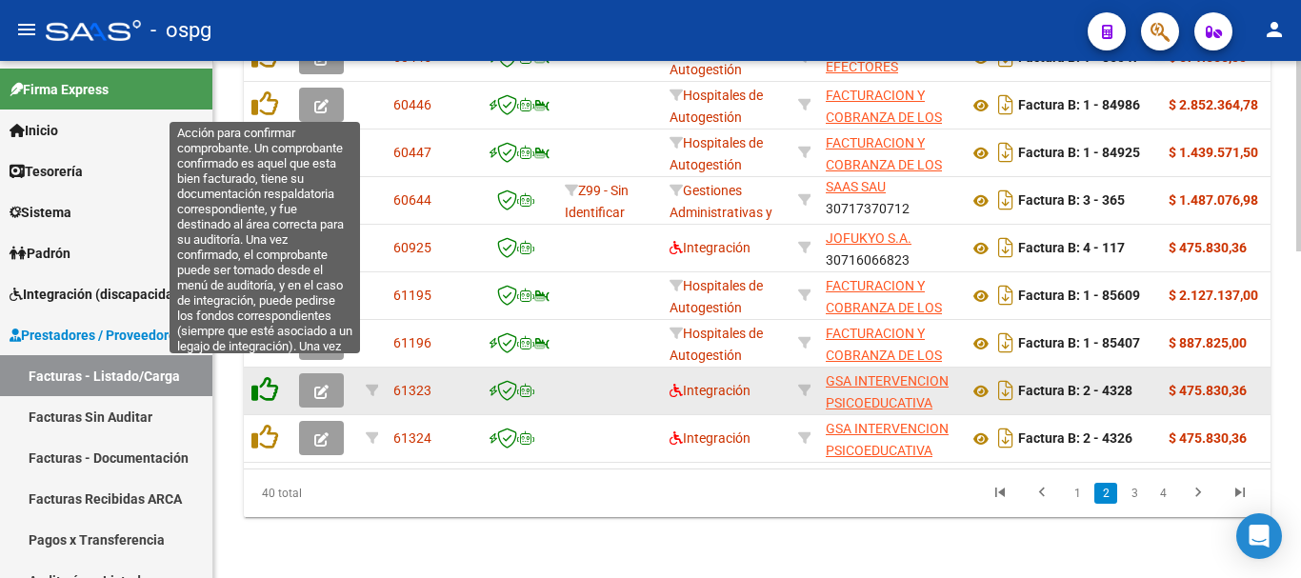
click at [260, 376] on icon at bounding box center [264, 389] width 27 height 27
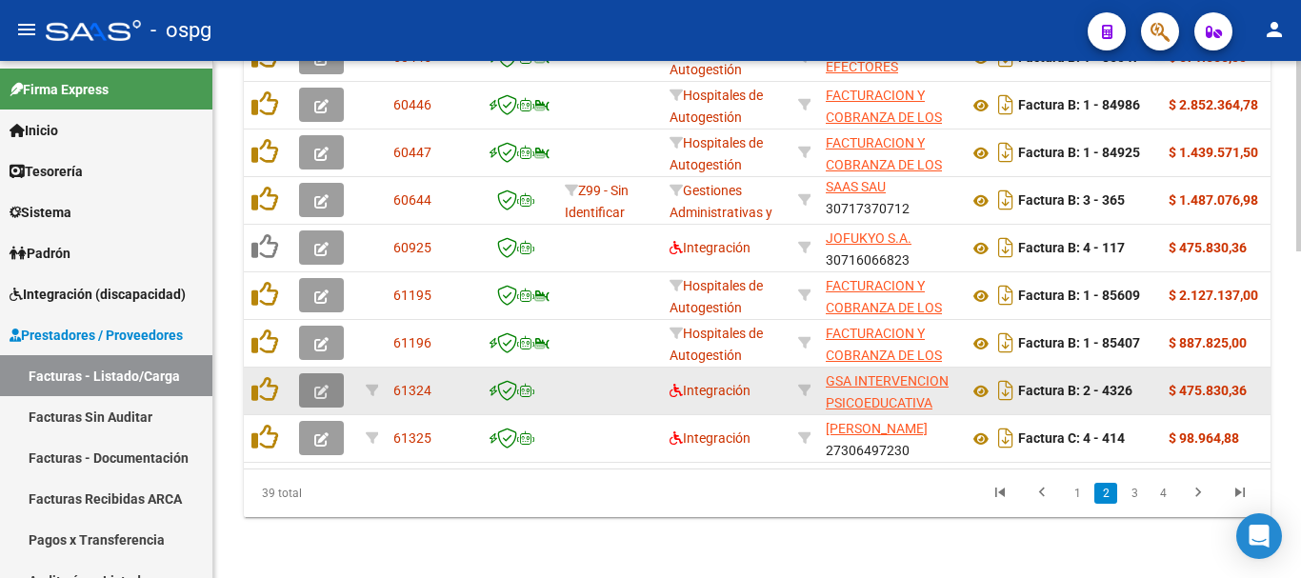
click at [321, 385] on icon "button" at bounding box center [321, 392] width 14 height 14
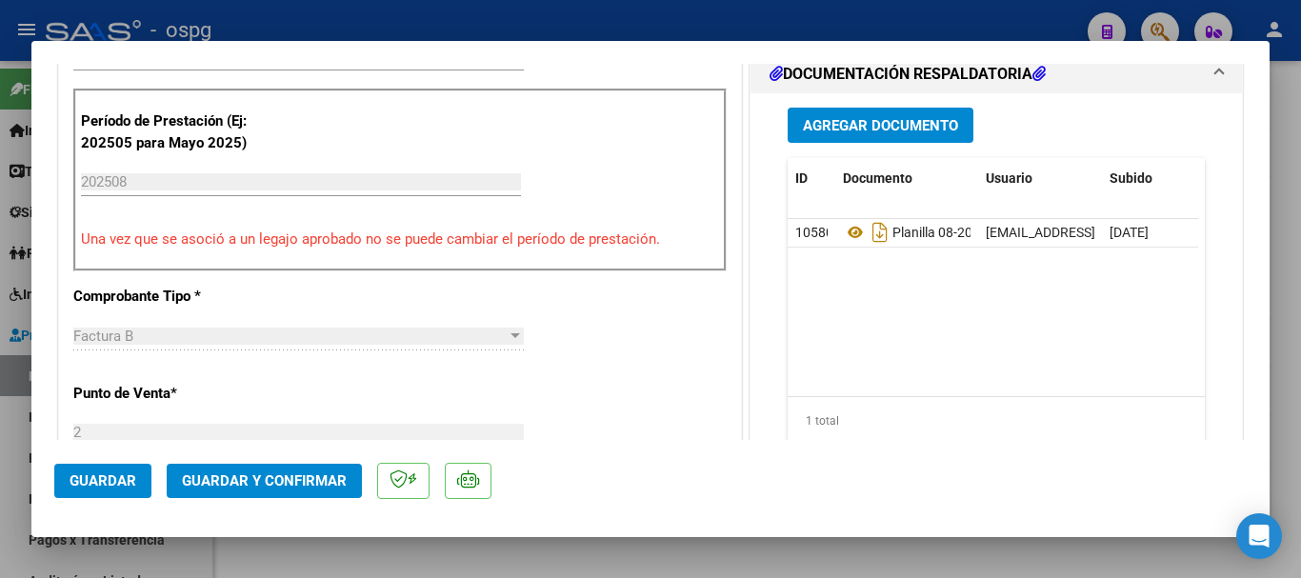
scroll to position [571, 0]
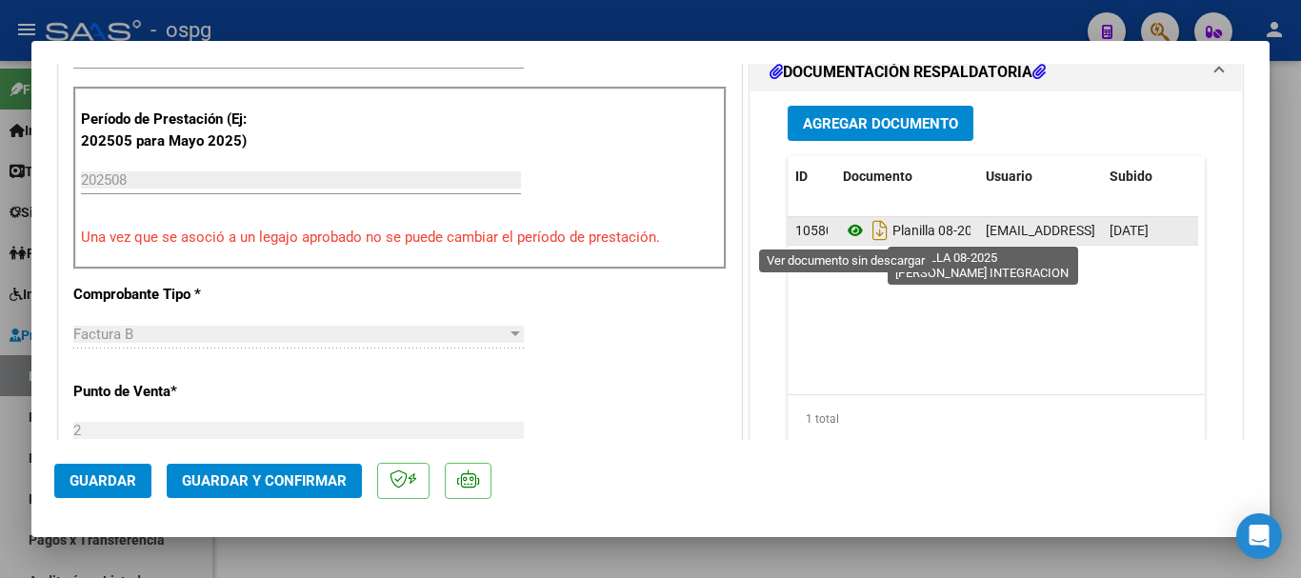
click at [852, 232] on icon at bounding box center [855, 230] width 25 height 23
click at [843, 226] on icon at bounding box center [855, 230] width 25 height 23
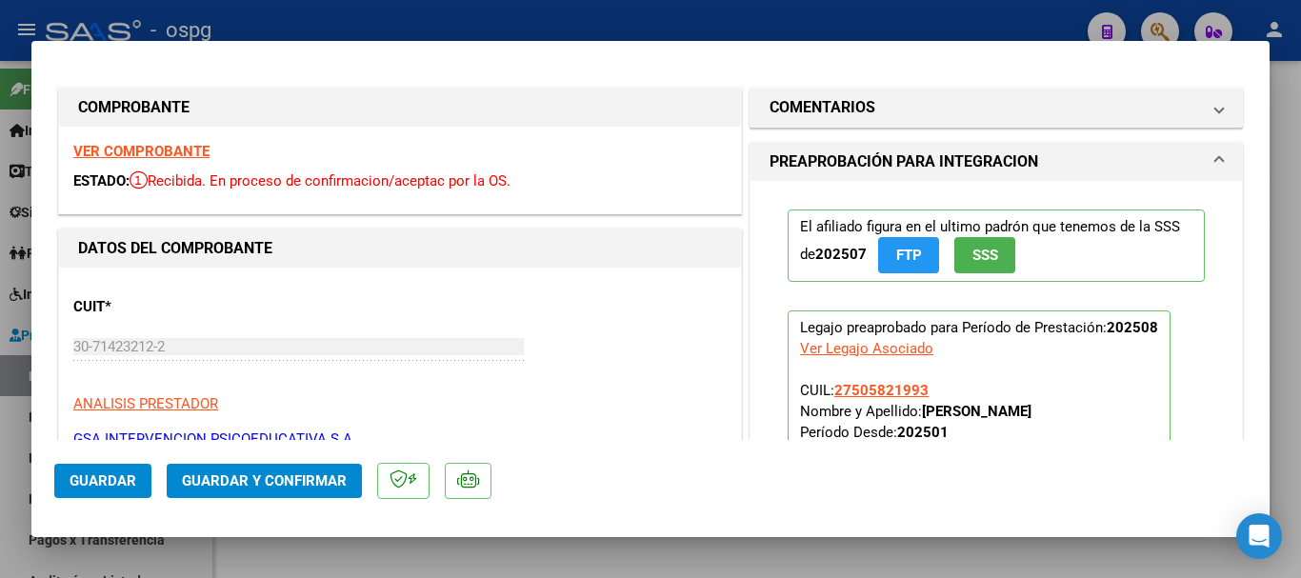
scroll to position [0, 0]
click at [114, 152] on strong "VER COMPROBANTE" at bounding box center [141, 152] width 136 height 17
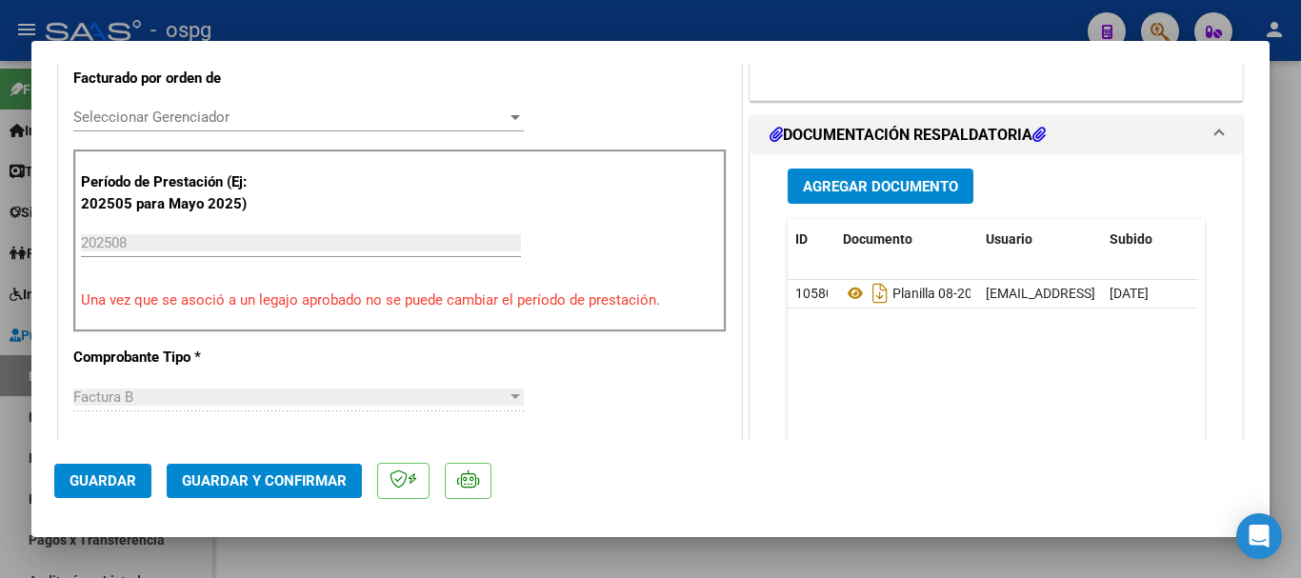
scroll to position [667, 0]
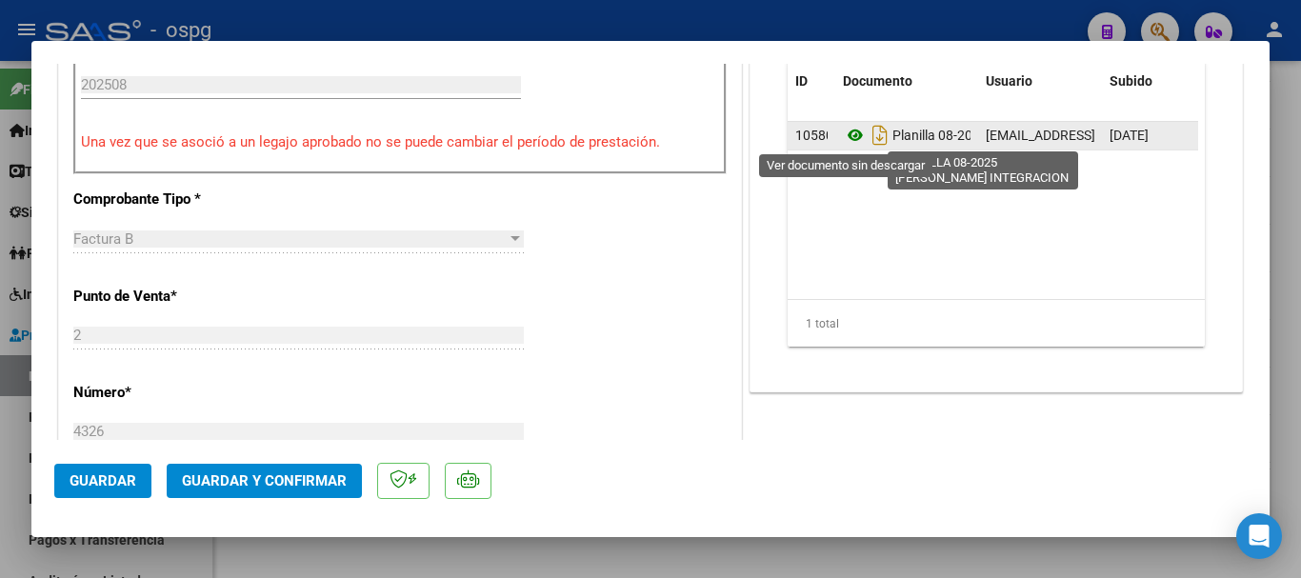
click at [845, 130] on icon at bounding box center [855, 135] width 25 height 23
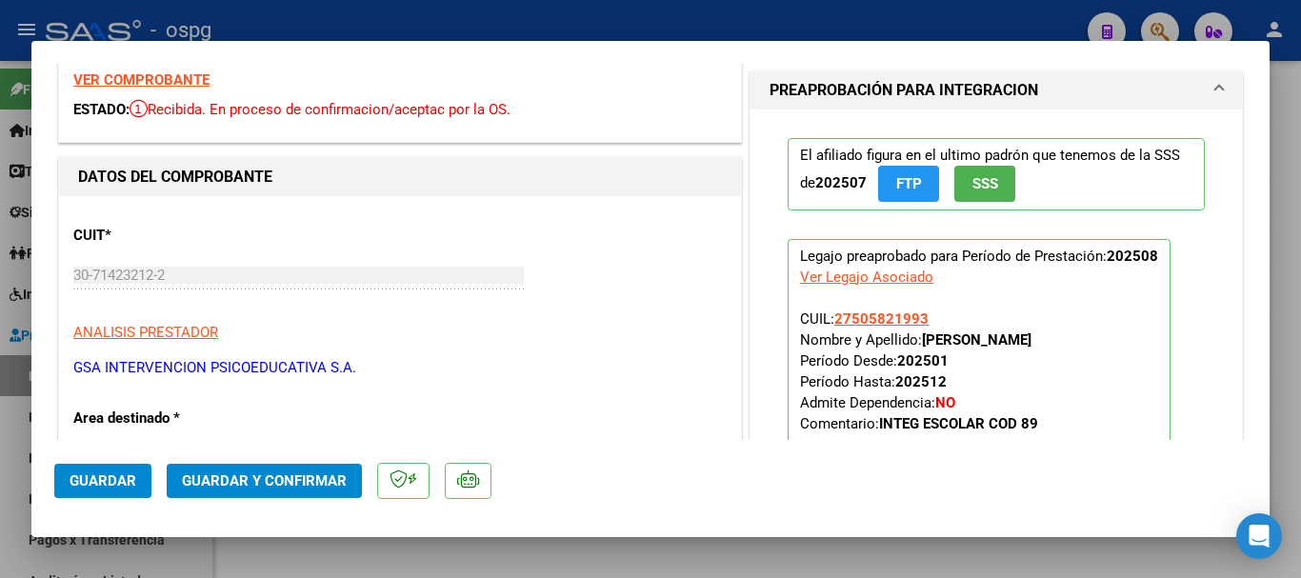
scroll to position [190, 0]
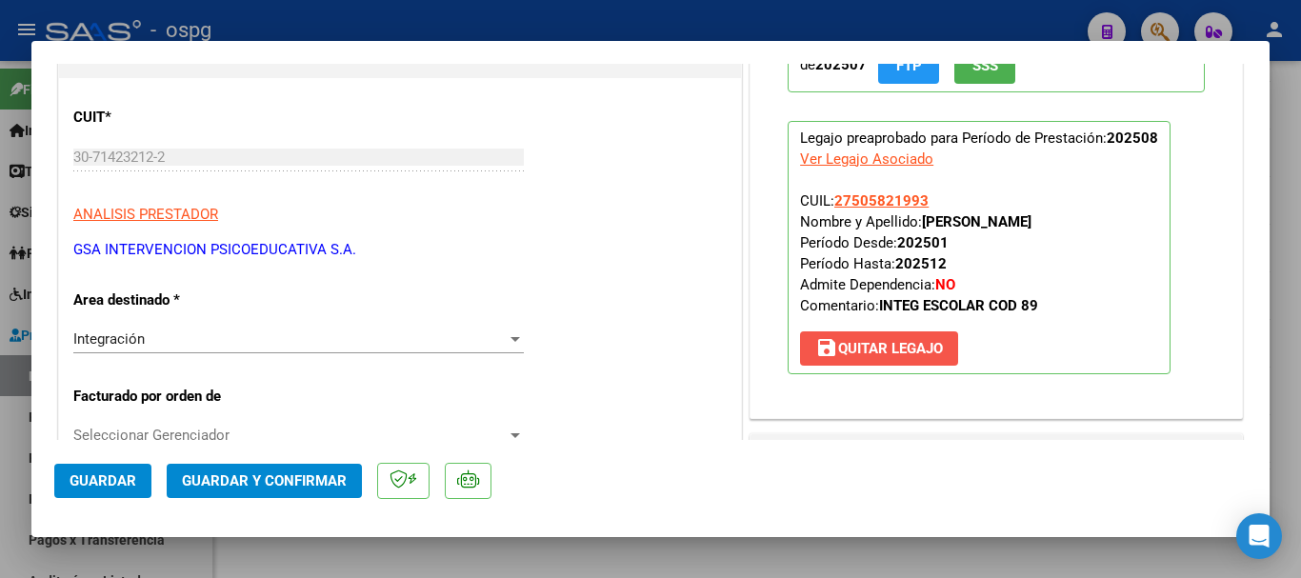
click at [900, 361] on button "save Quitar Legajo" at bounding box center [879, 348] width 158 height 34
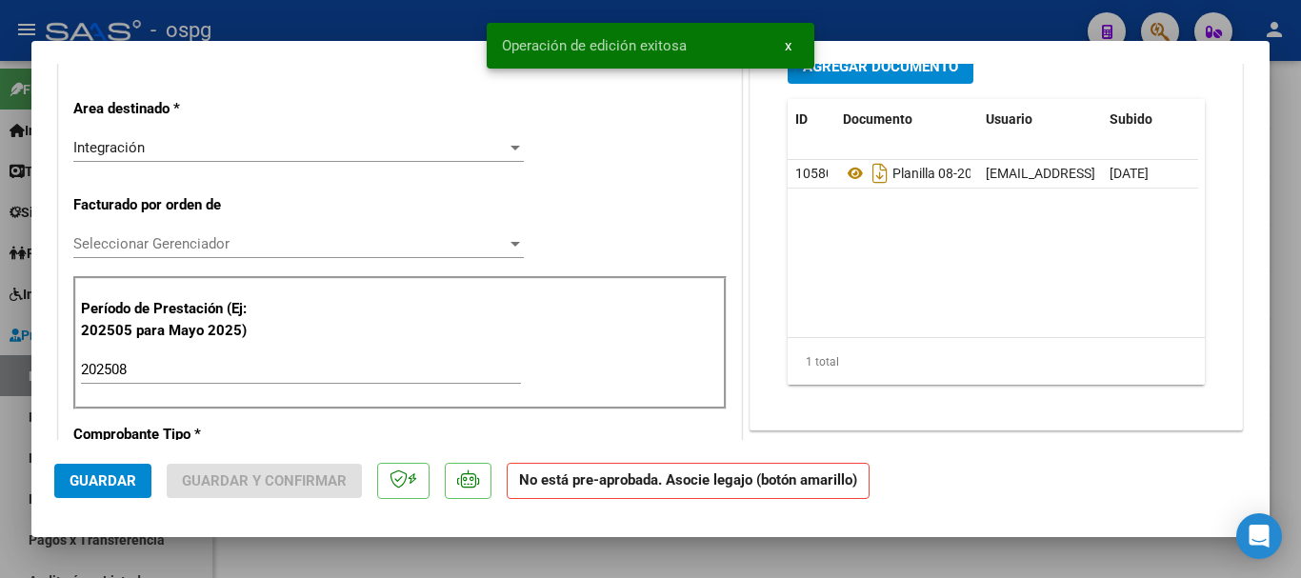
scroll to position [381, 0]
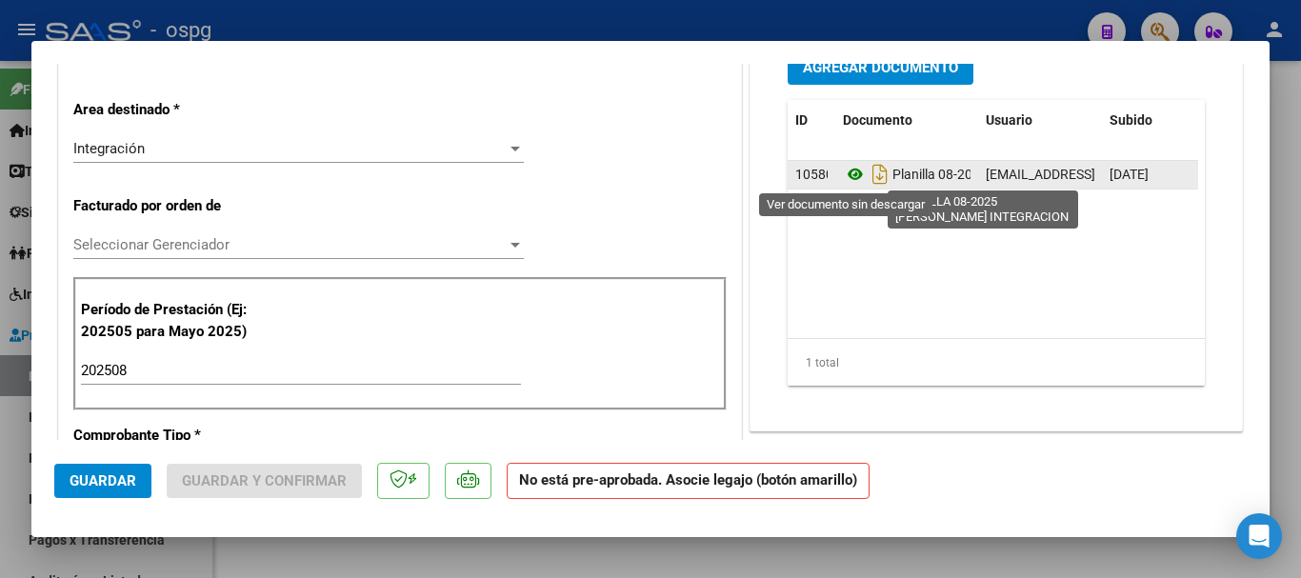
click at [847, 177] on icon at bounding box center [855, 174] width 25 height 23
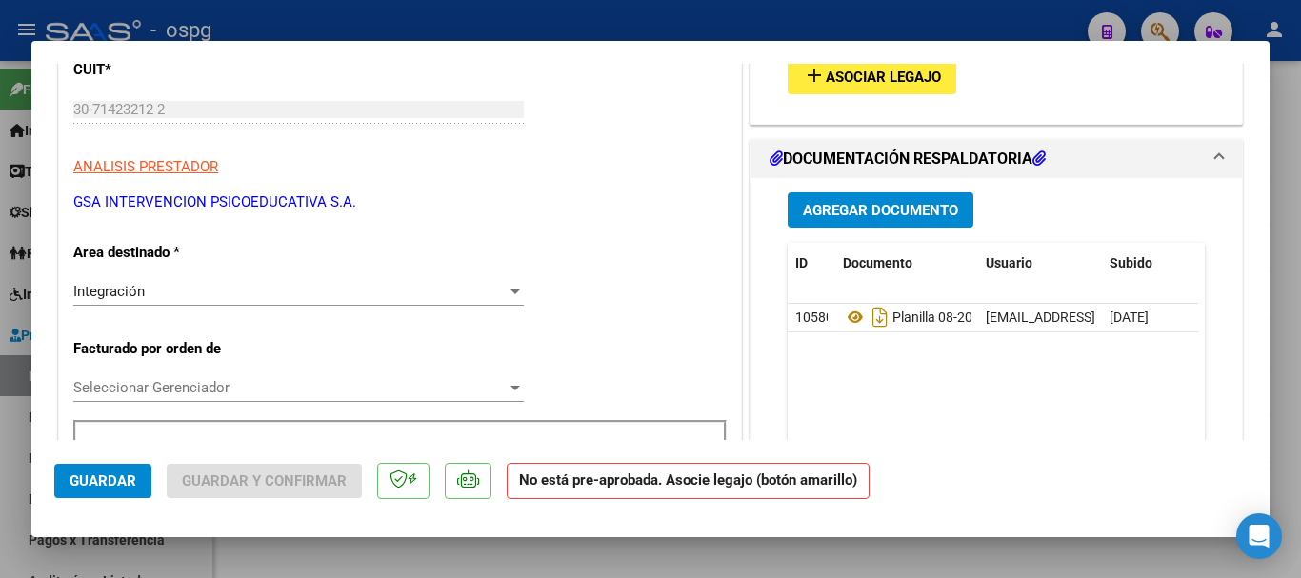
scroll to position [0, 0]
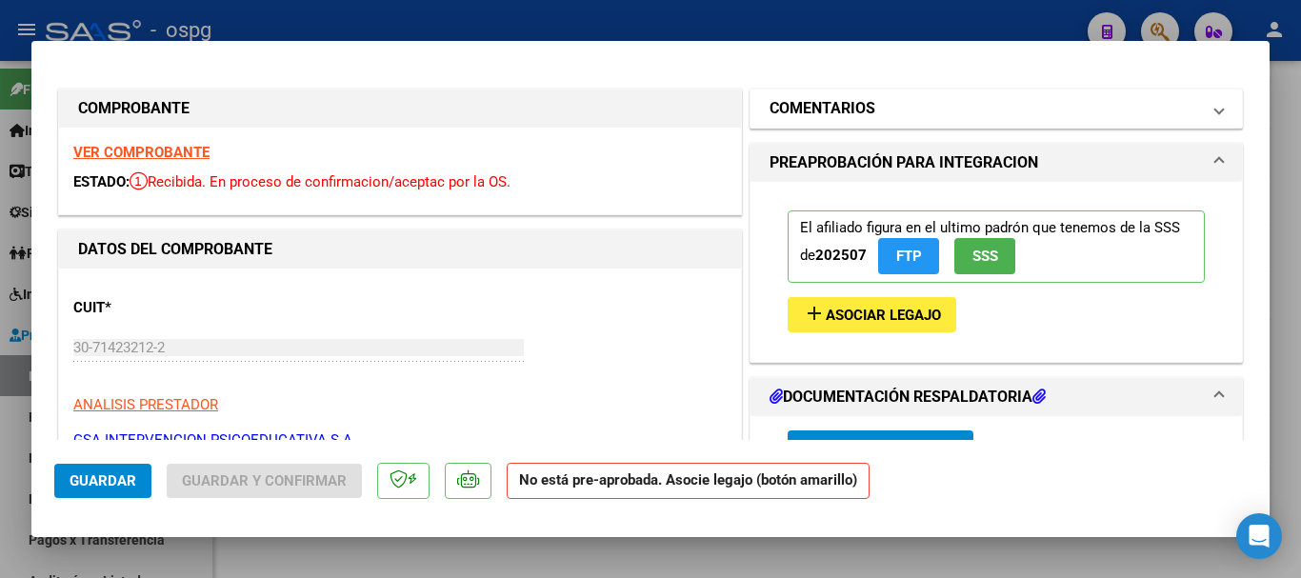
click at [839, 120] on h1 "COMENTARIOS" at bounding box center [823, 108] width 106 height 23
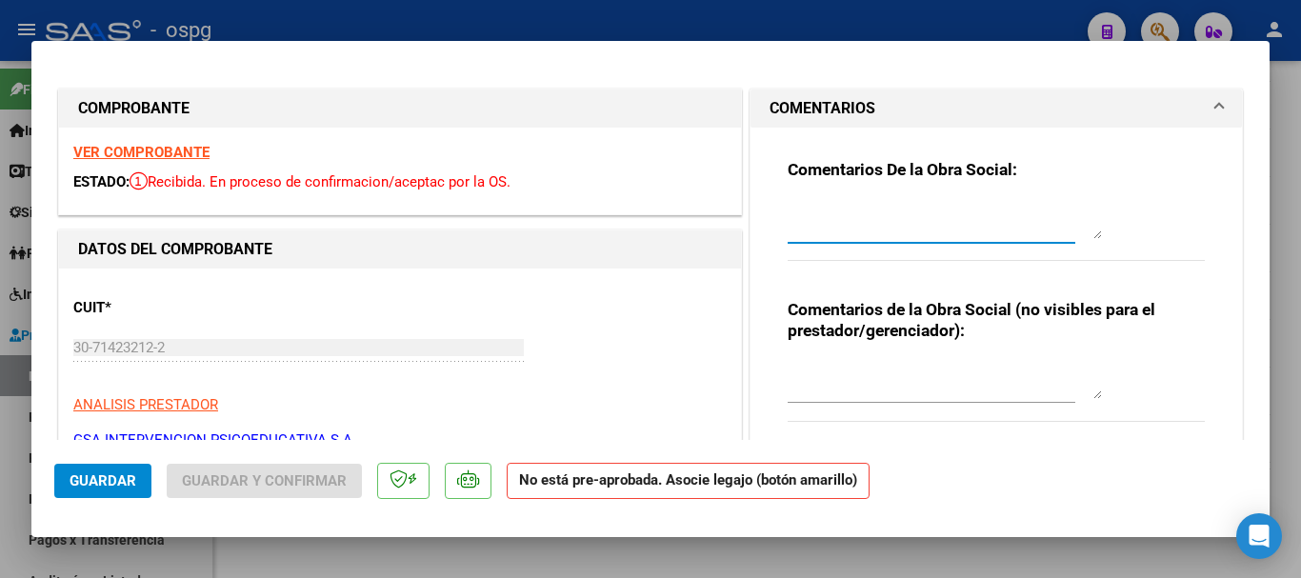
click at [834, 237] on textarea at bounding box center [945, 220] width 314 height 38
type textarea "FACTURA RETENIDA. FALTA PLANILLA DE ASISTENCIA"
click at [115, 478] on span "Guardar" at bounding box center [103, 480] width 67 height 17
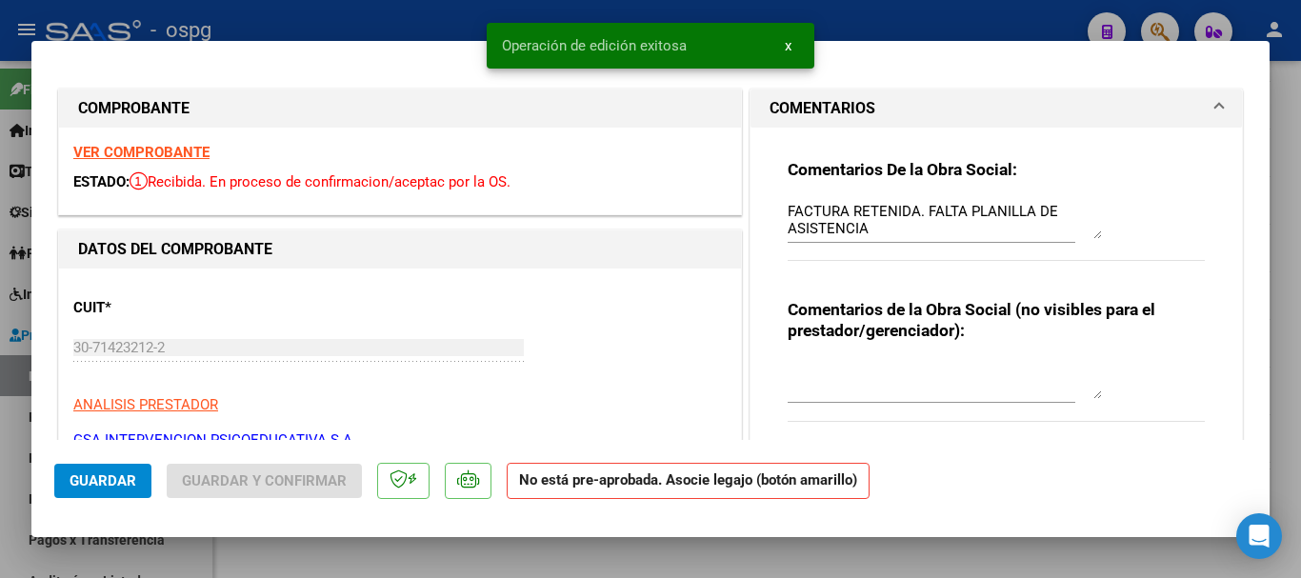
click at [391, 21] on div at bounding box center [650, 289] width 1301 height 578
type input "$ 0,00"
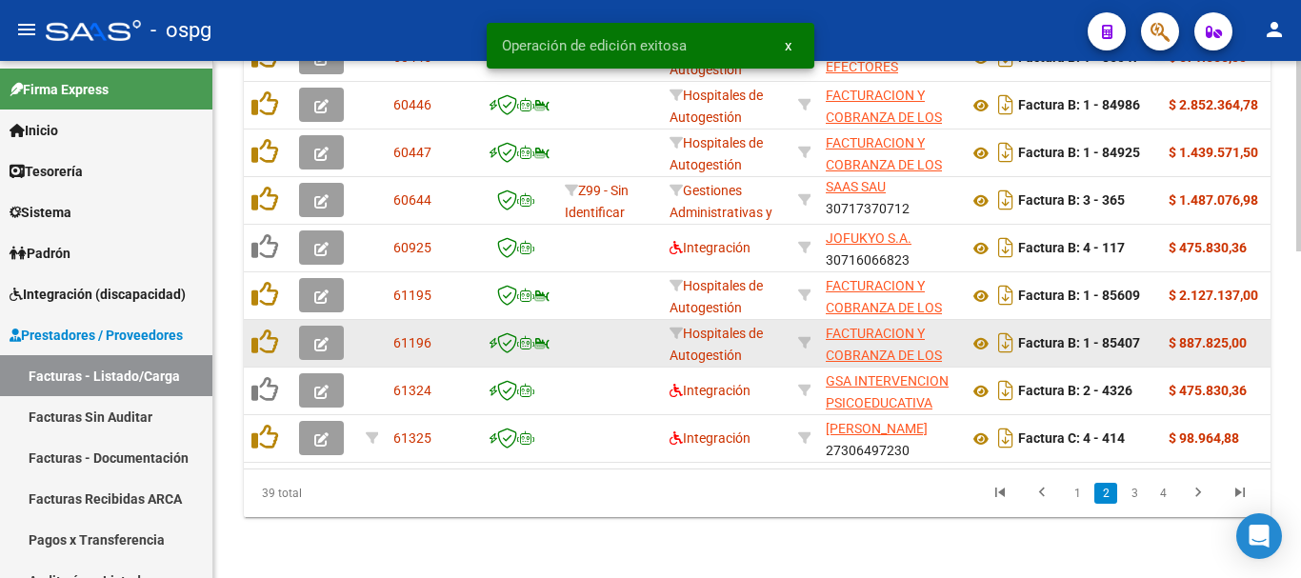
scroll to position [884, 0]
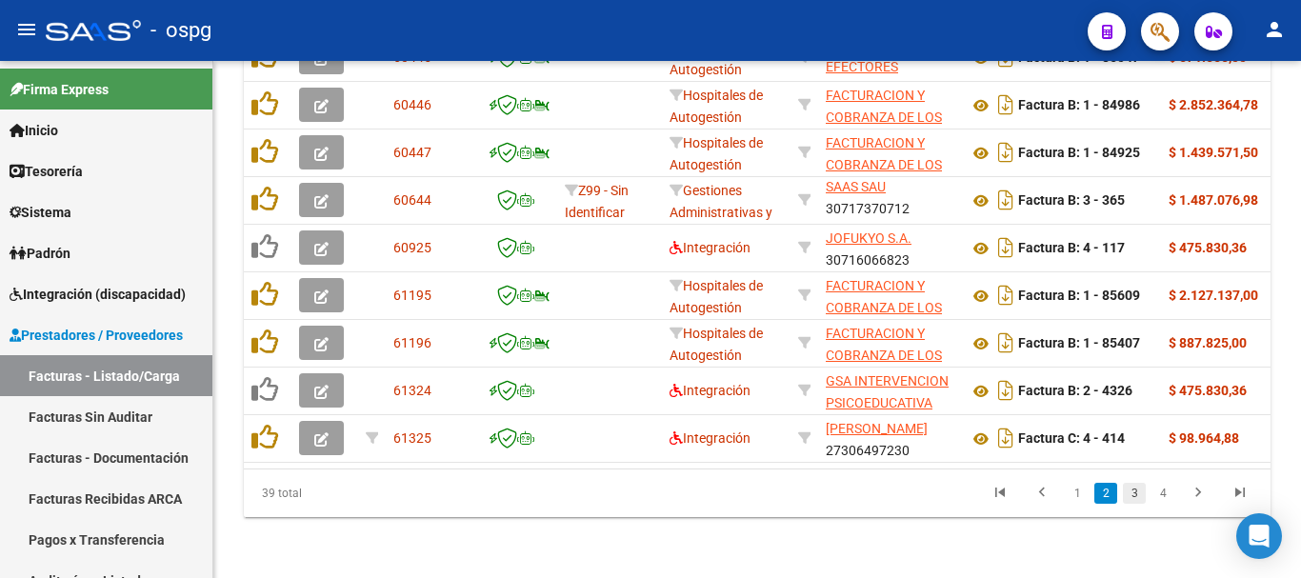
click at [1132, 490] on link "3" at bounding box center [1134, 493] width 23 height 21
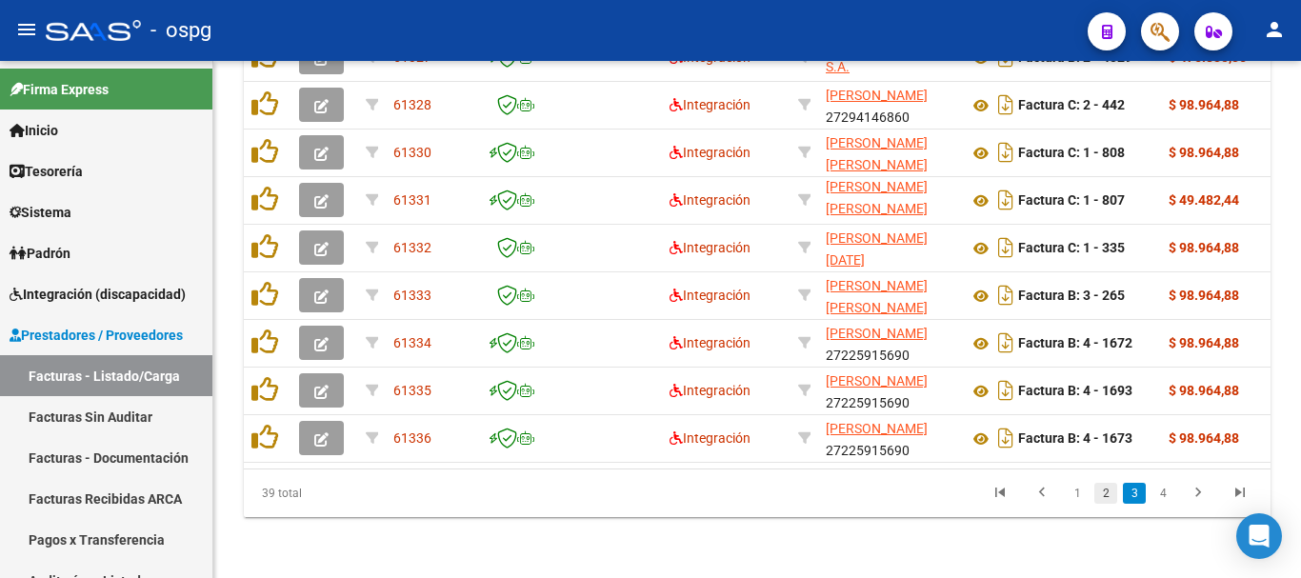
click at [1097, 492] on link "2" at bounding box center [1105, 493] width 23 height 21
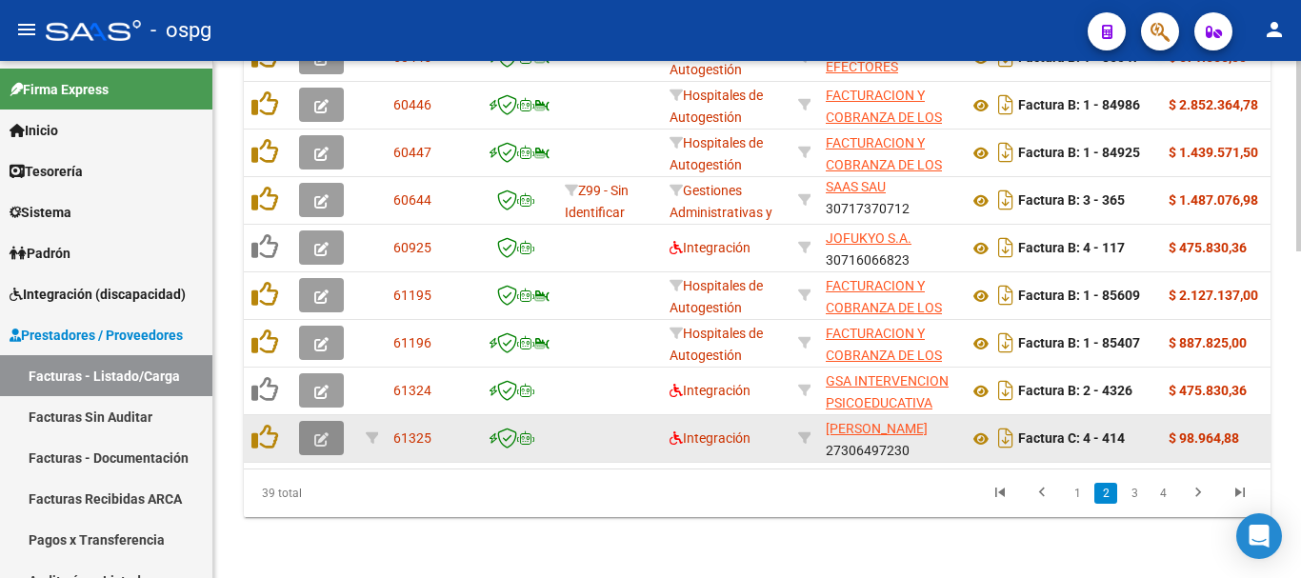
click at [319, 432] on icon "button" at bounding box center [321, 439] width 14 height 14
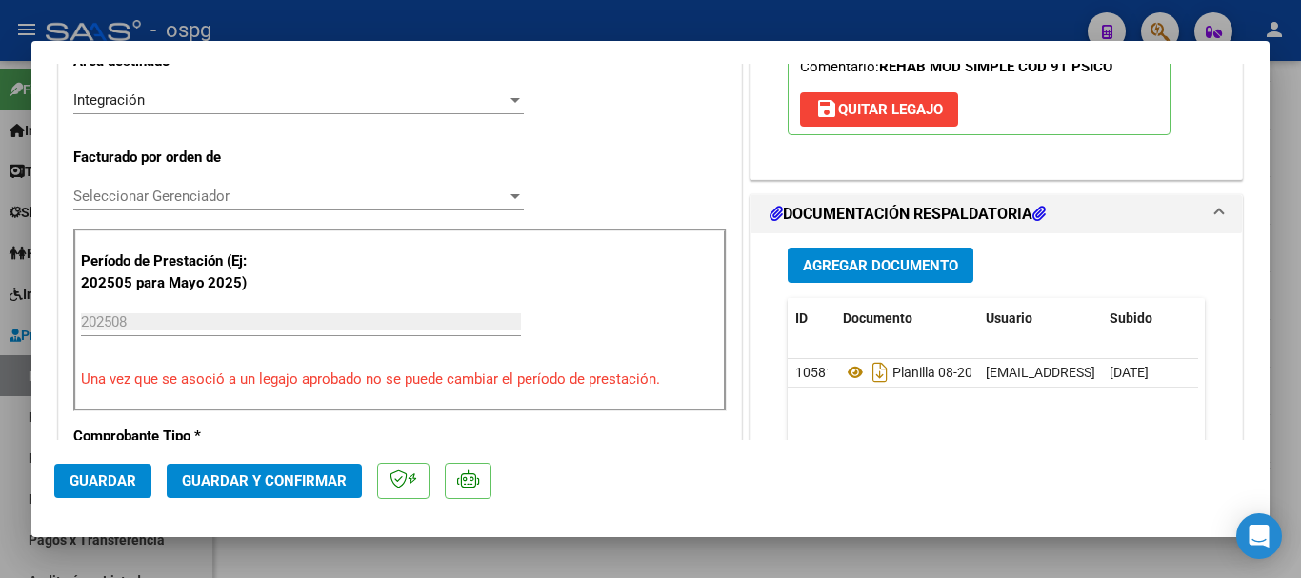
scroll to position [476, 0]
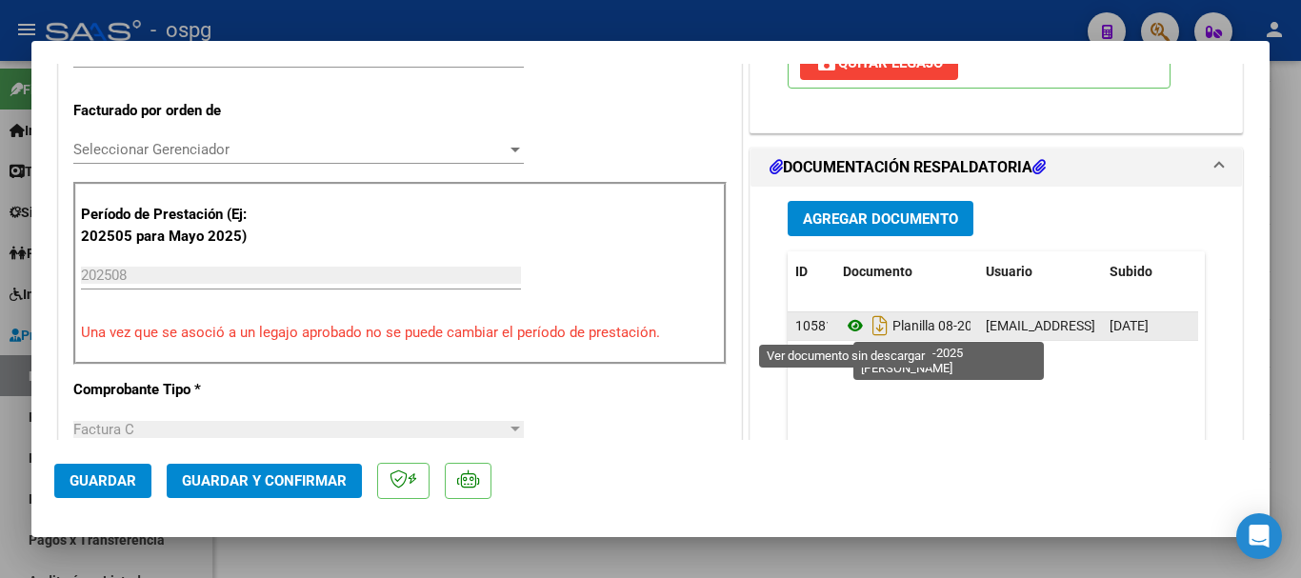
click at [850, 326] on icon at bounding box center [855, 325] width 25 height 23
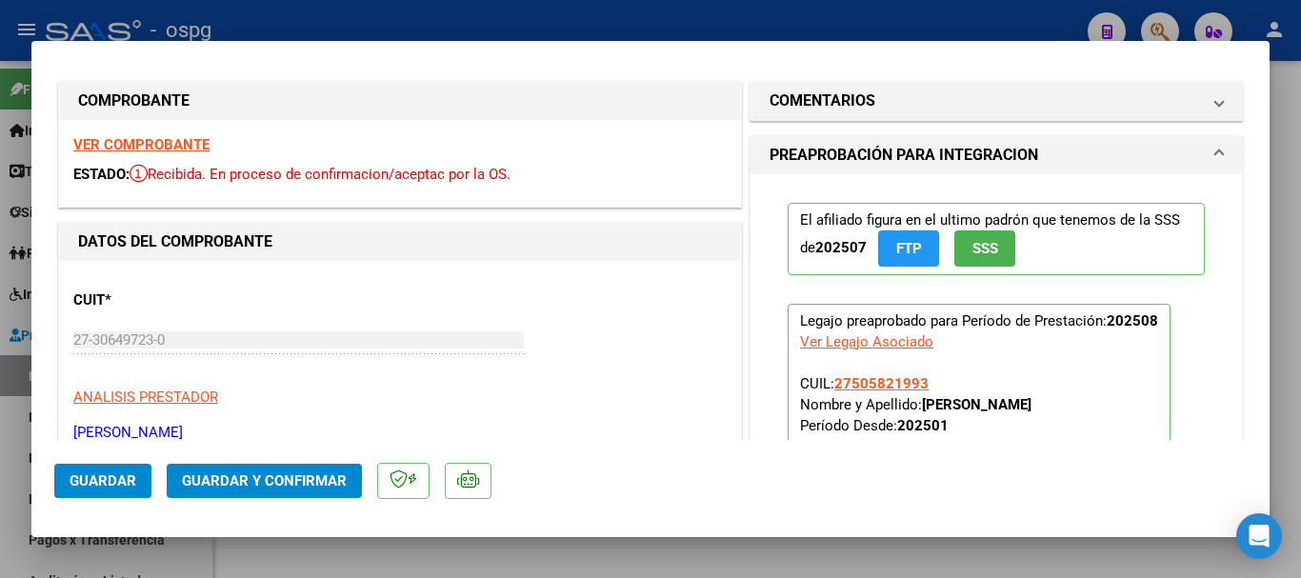
scroll to position [0, 0]
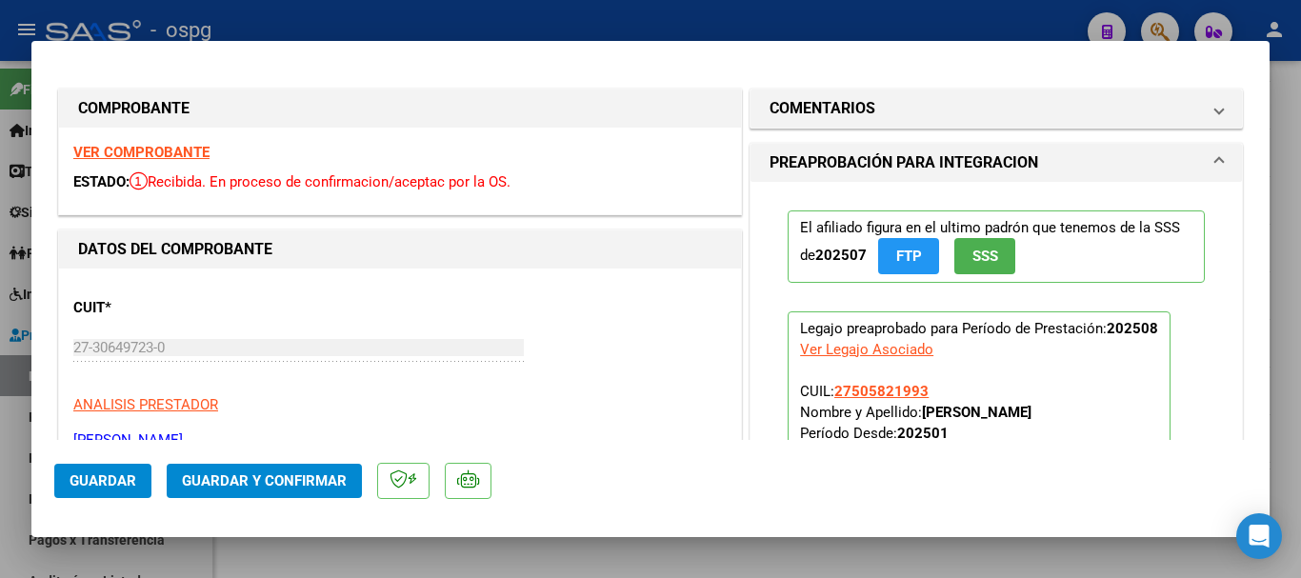
click at [197, 156] on strong "VER COMPROBANTE" at bounding box center [141, 152] width 136 height 17
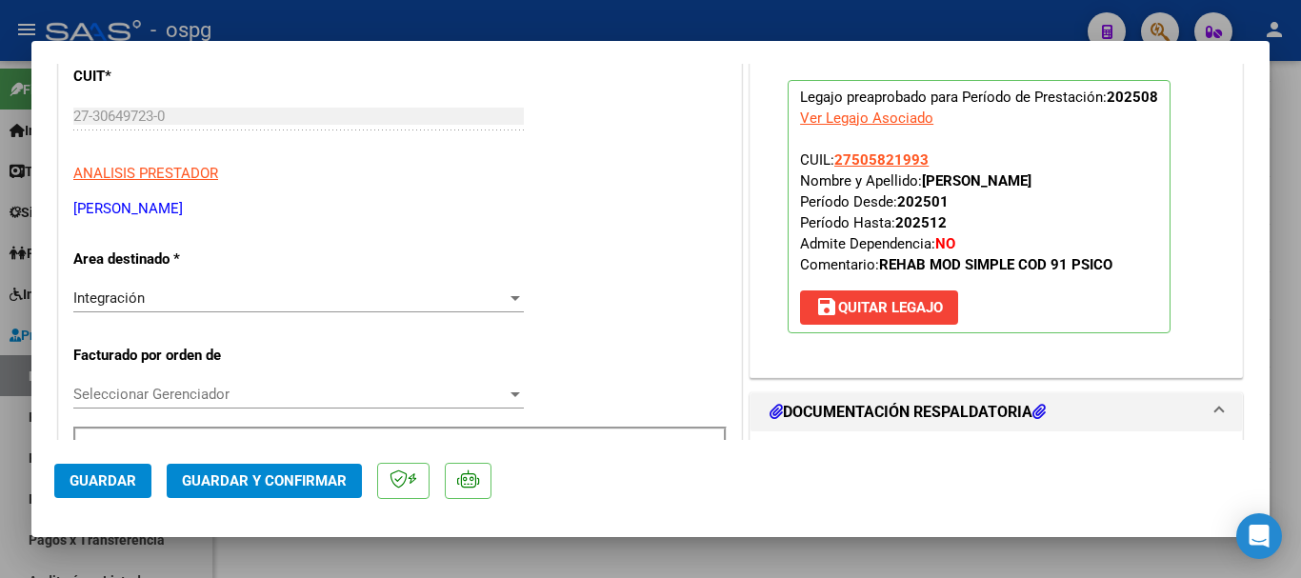
scroll to position [190, 0]
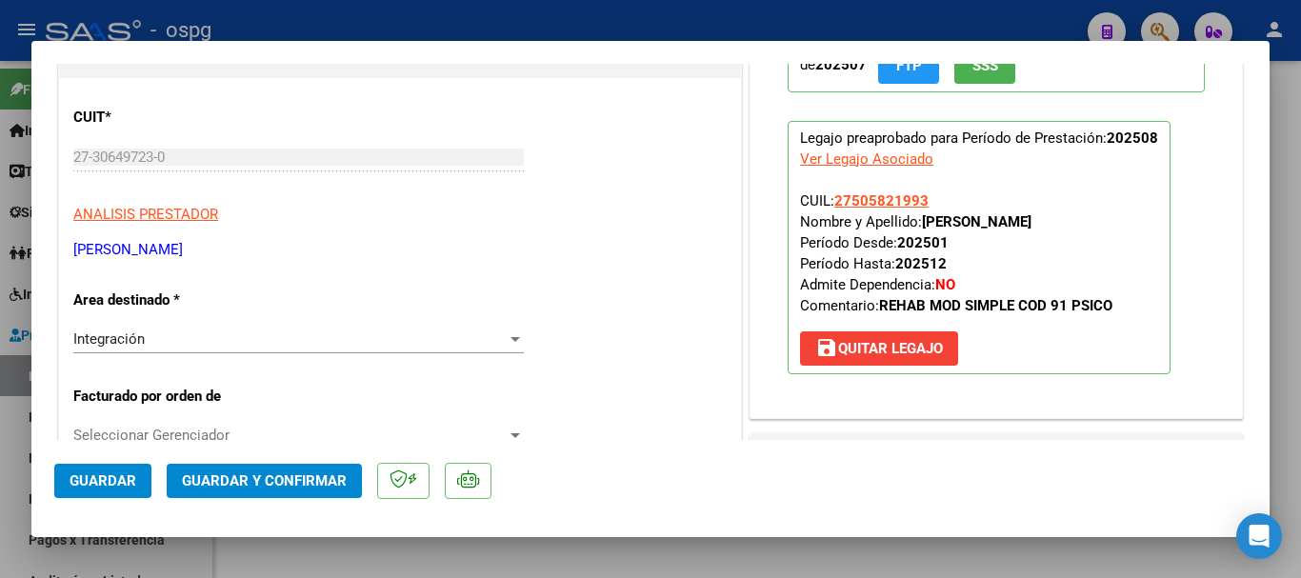
click at [422, 24] on div at bounding box center [650, 289] width 1301 height 578
type input "$ 0,00"
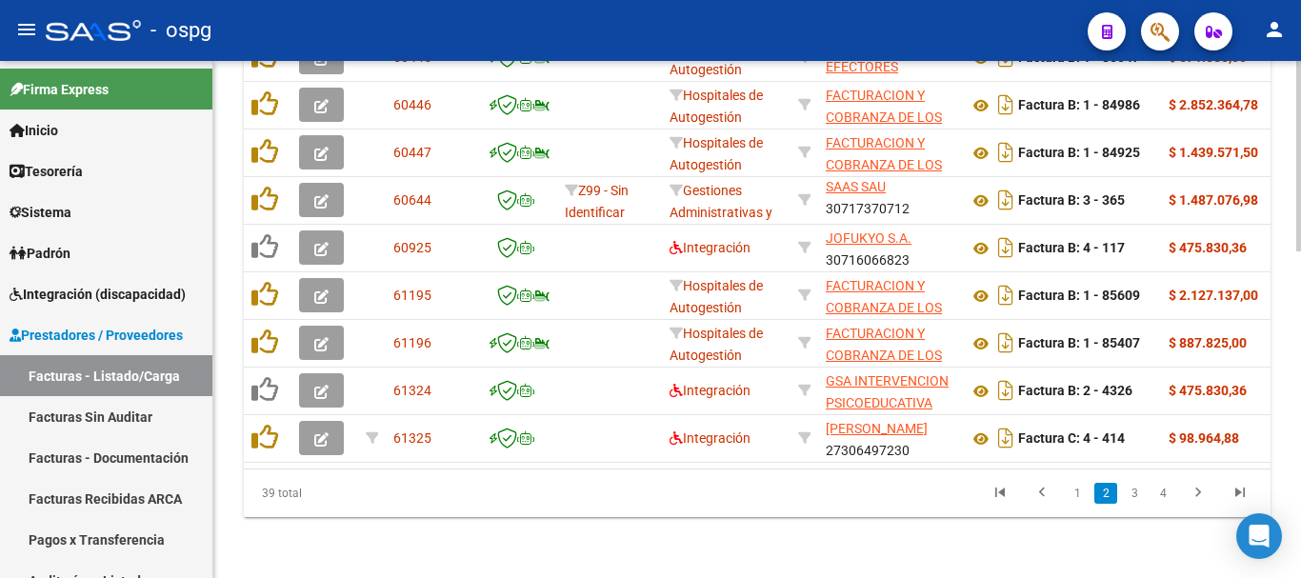
scroll to position [0, 132]
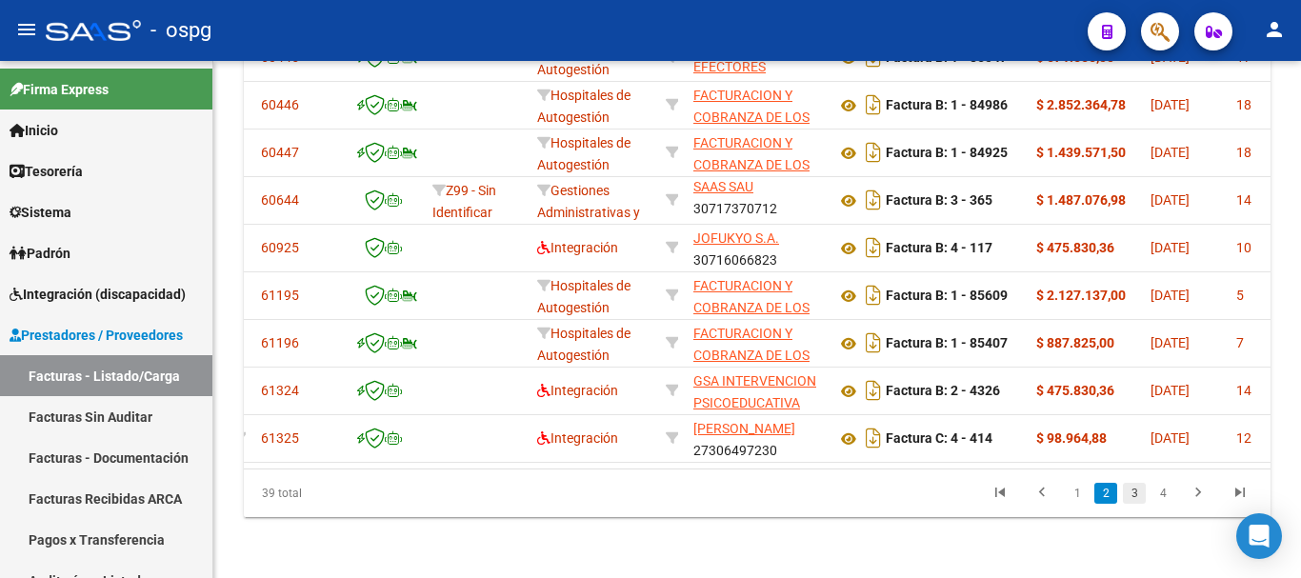
click at [1131, 489] on link "3" at bounding box center [1134, 493] width 23 height 21
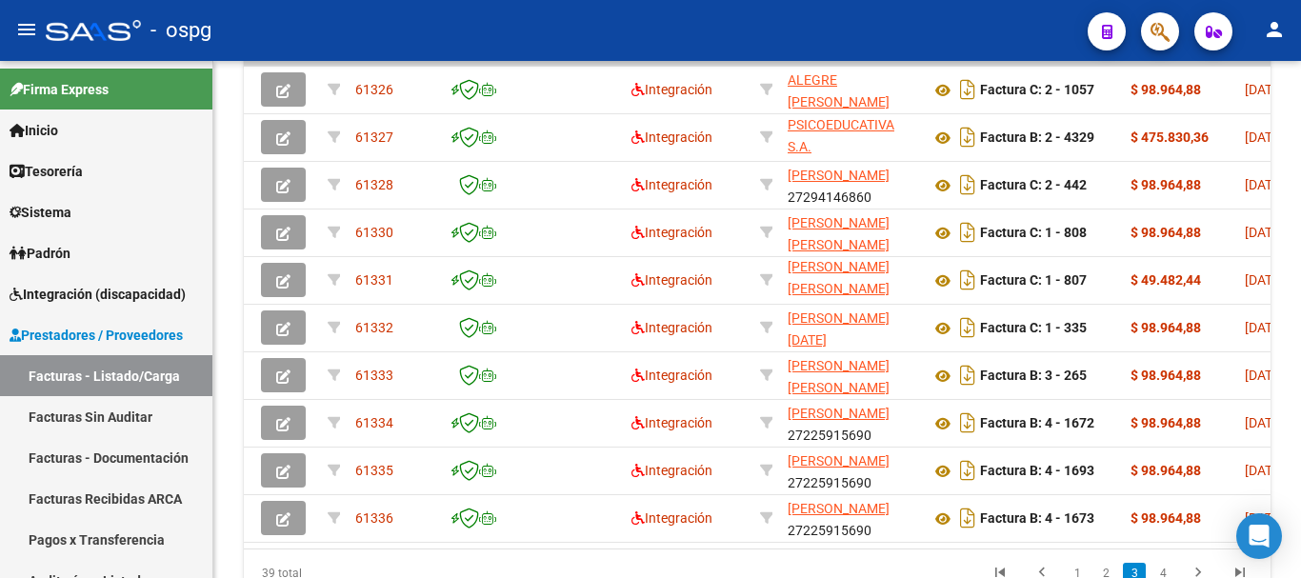
scroll to position [0, 0]
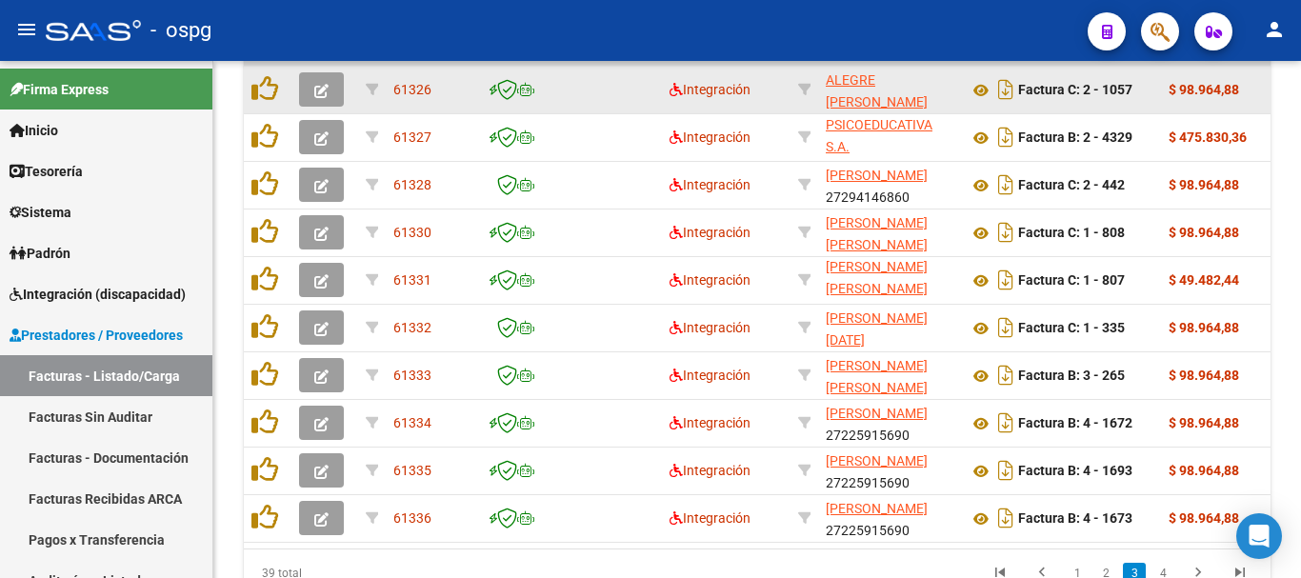
click at [330, 87] on button "button" at bounding box center [321, 89] width 45 height 34
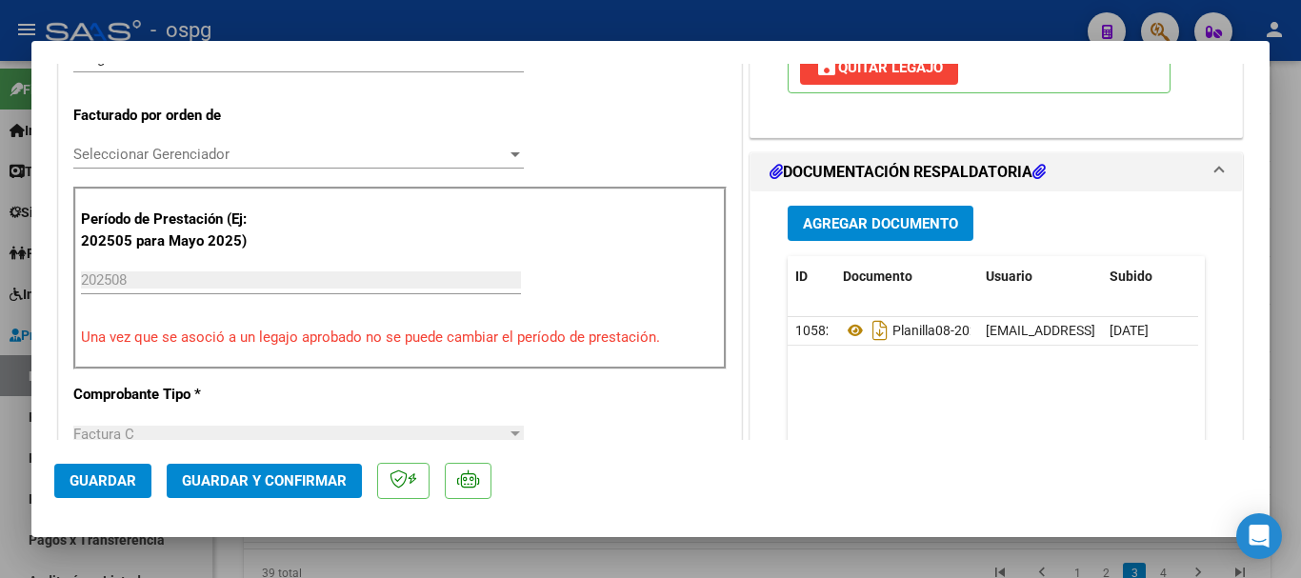
scroll to position [476, 0]
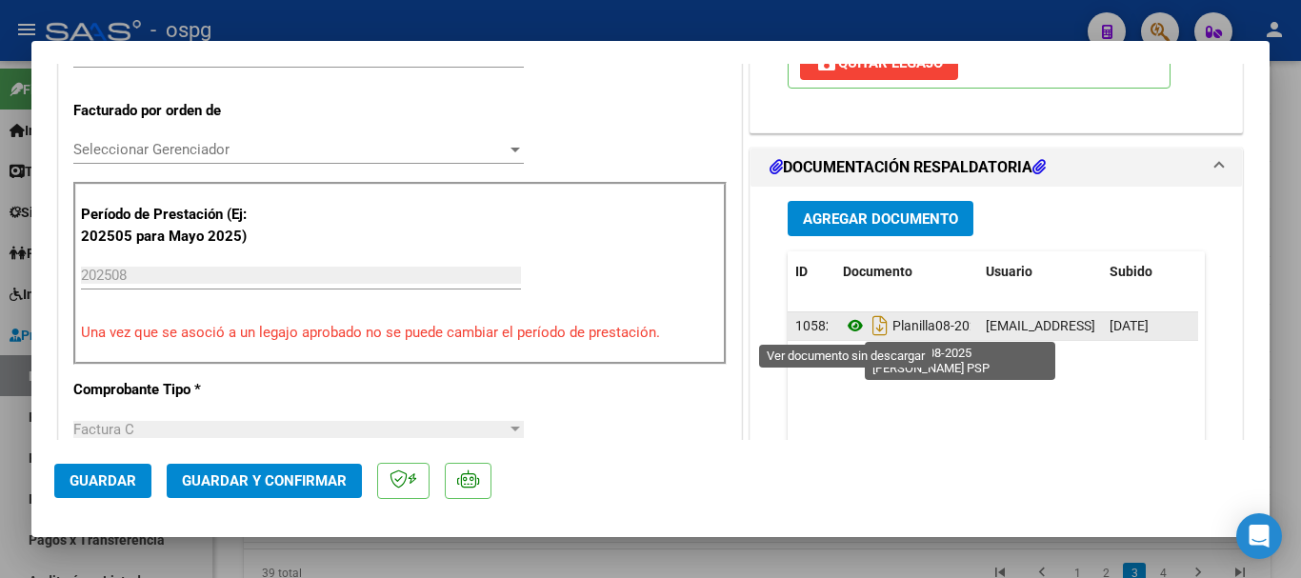
click at [845, 322] on icon at bounding box center [855, 325] width 25 height 23
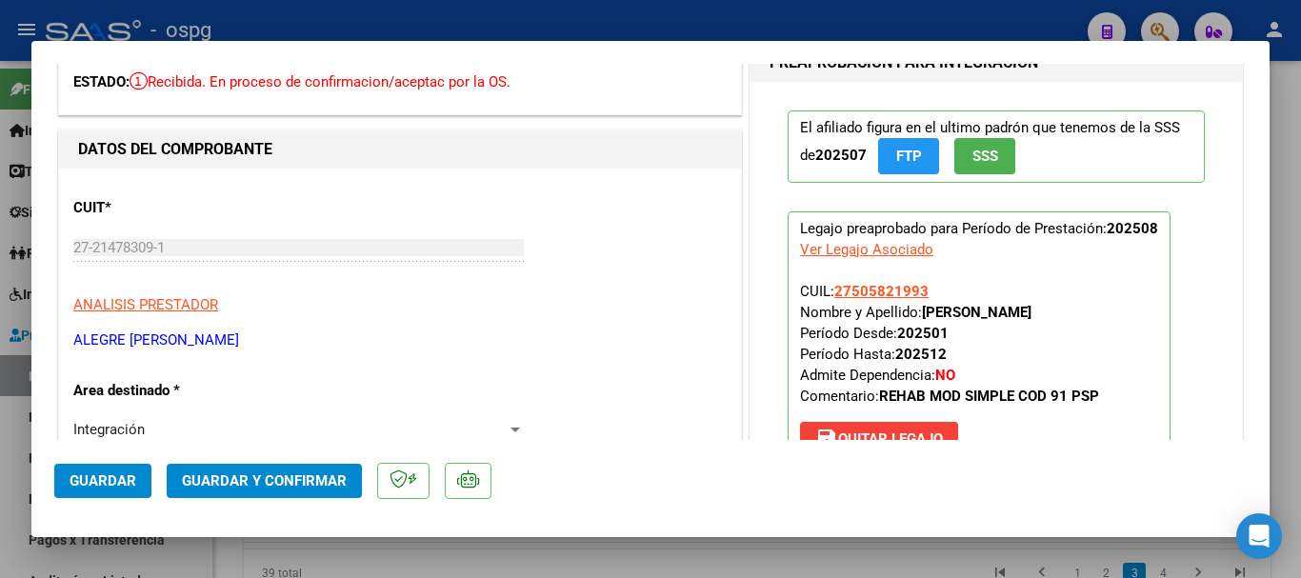
scroll to position [95, 0]
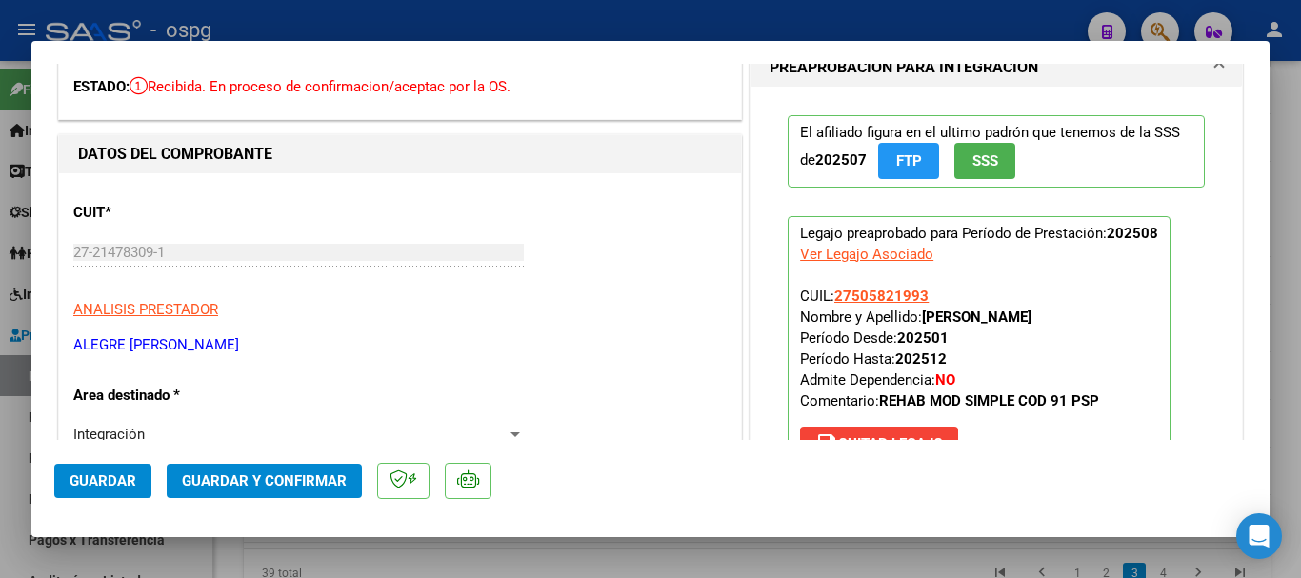
click at [877, 250] on div "Ver Legajo Asociado" at bounding box center [866, 254] width 133 height 21
type input "$ 0,00"
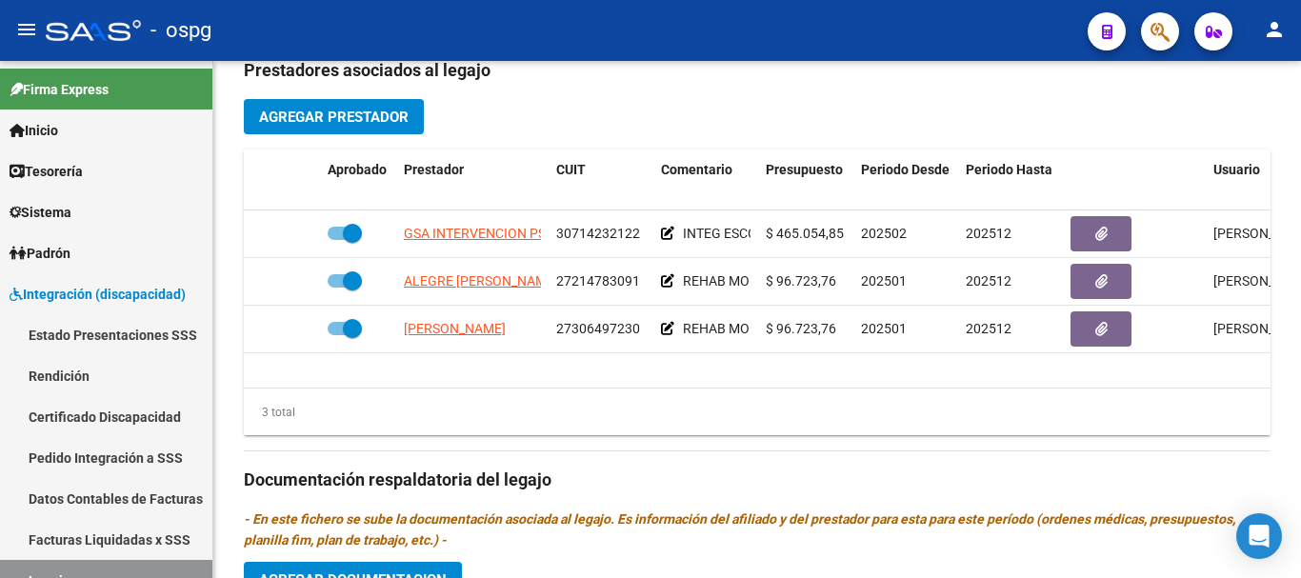
scroll to position [762, 0]
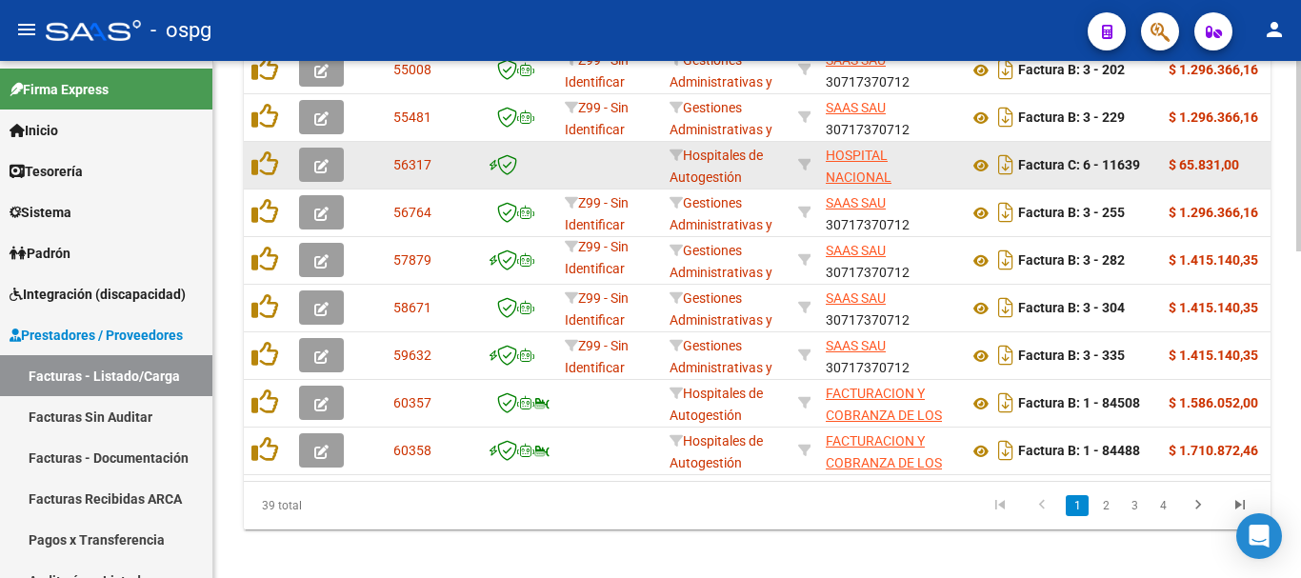
scroll to position [857, 0]
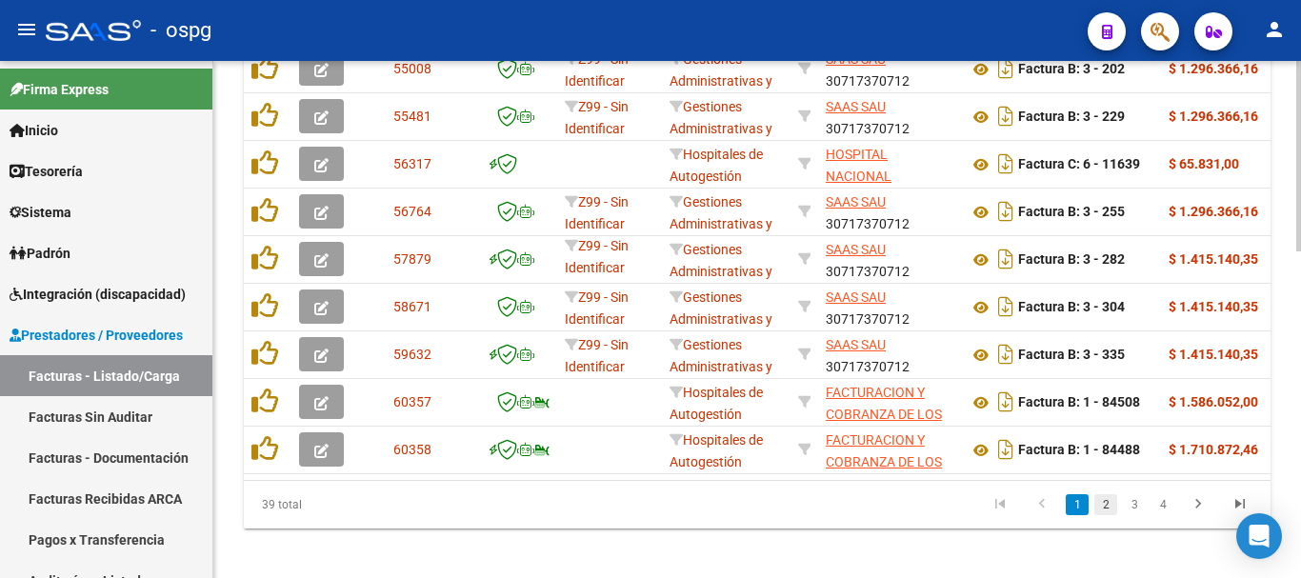
click at [1109, 515] on link "2" at bounding box center [1105, 504] width 23 height 21
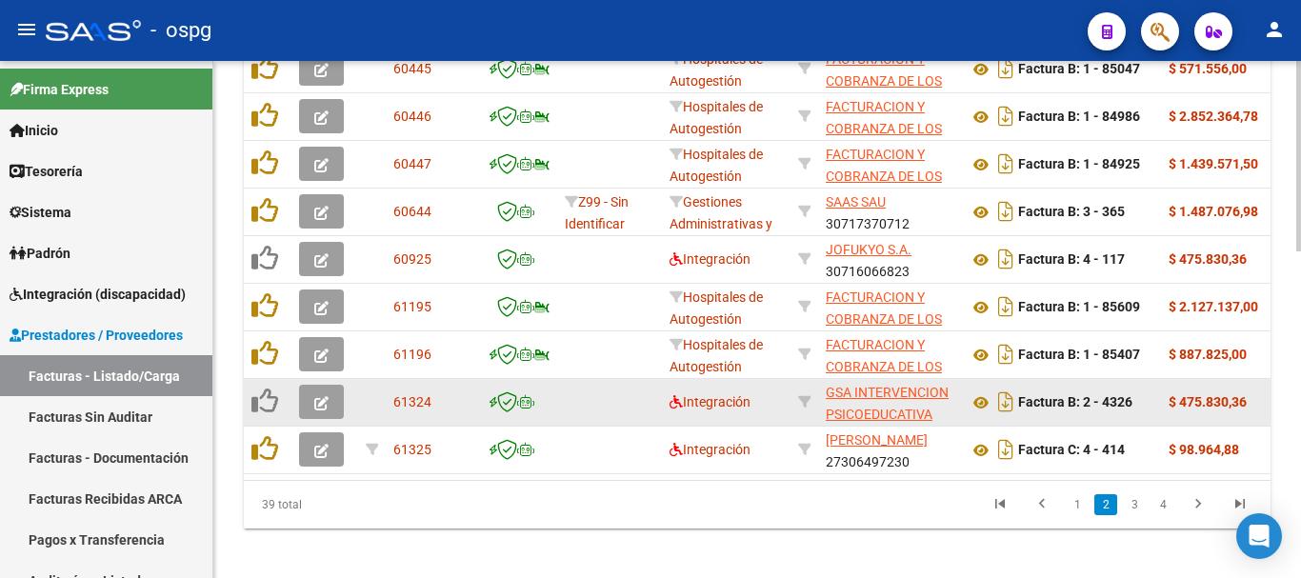
scroll to position [884, 0]
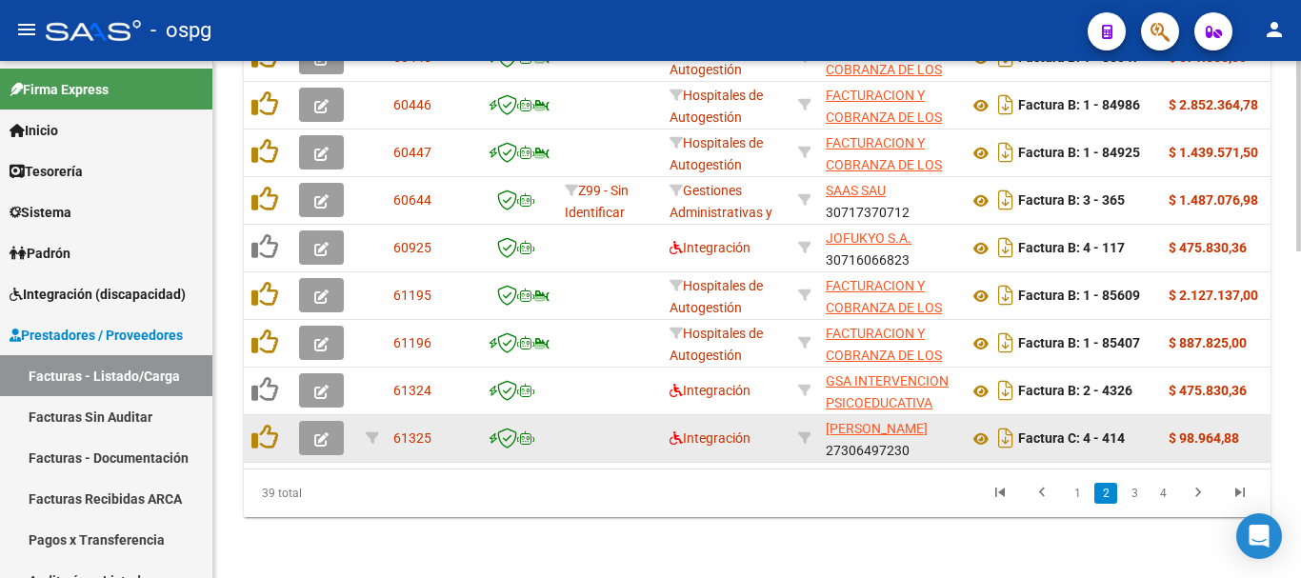
click at [324, 432] on icon "button" at bounding box center [321, 439] width 14 height 14
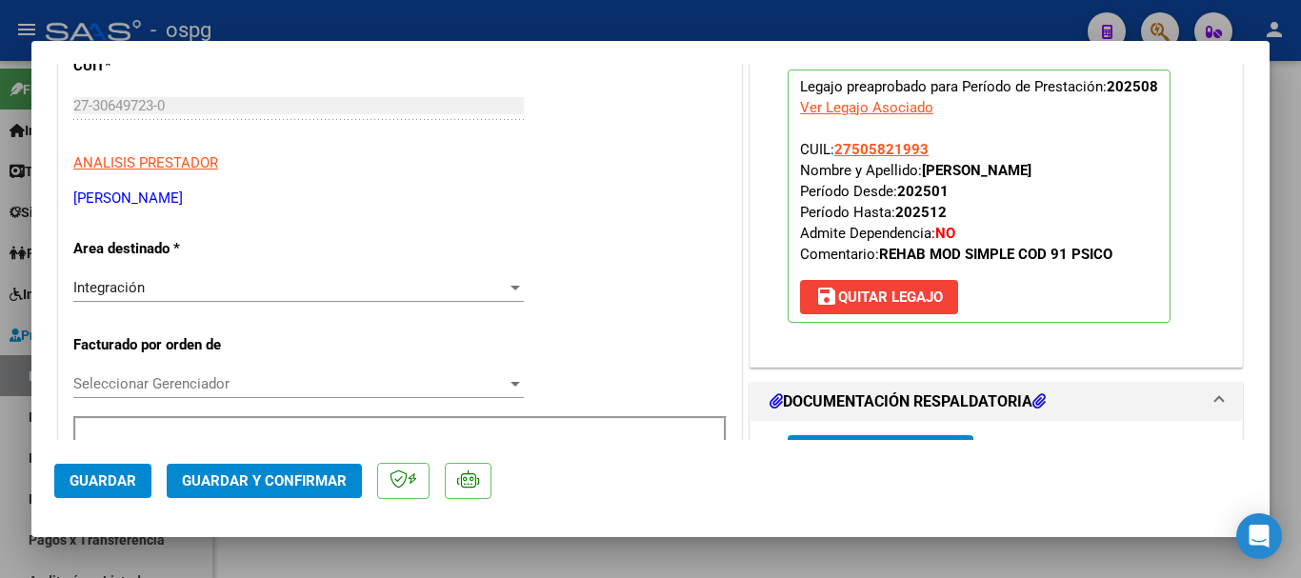
scroll to position [0, 0]
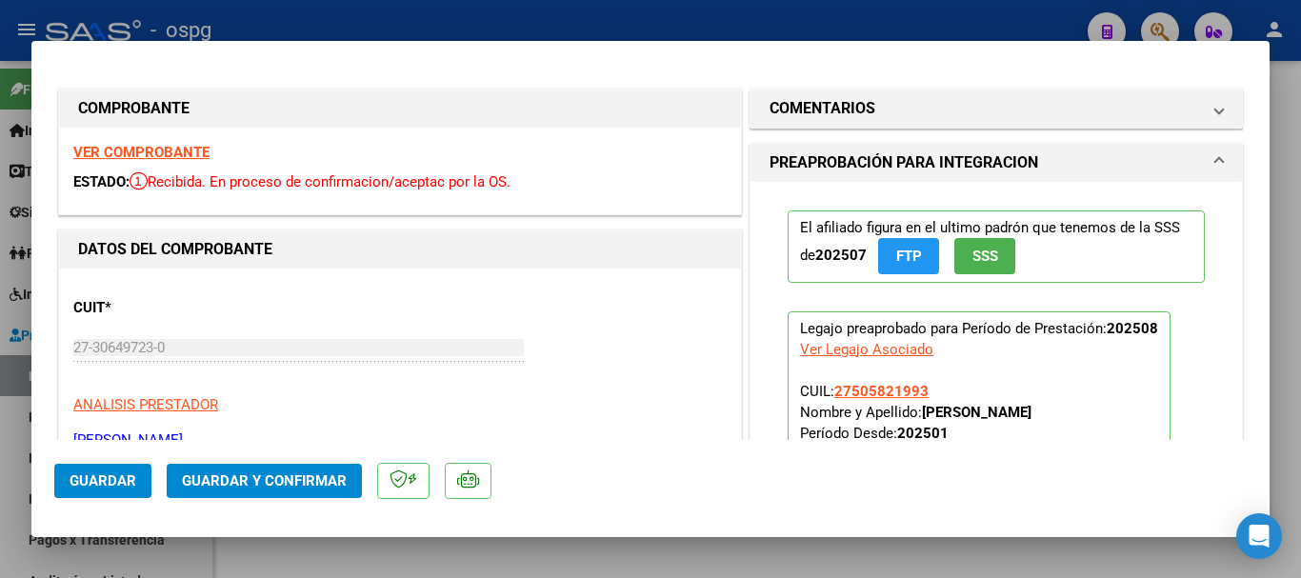
click at [154, 147] on strong "VER COMPROBANTE" at bounding box center [141, 152] width 136 height 17
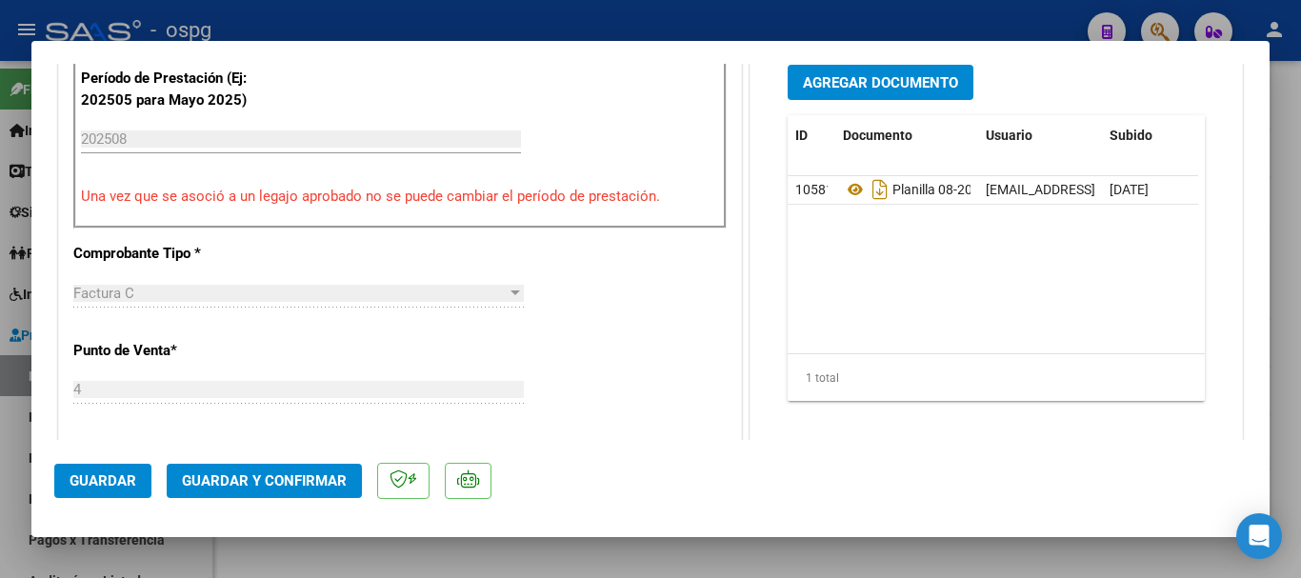
scroll to position [667, 0]
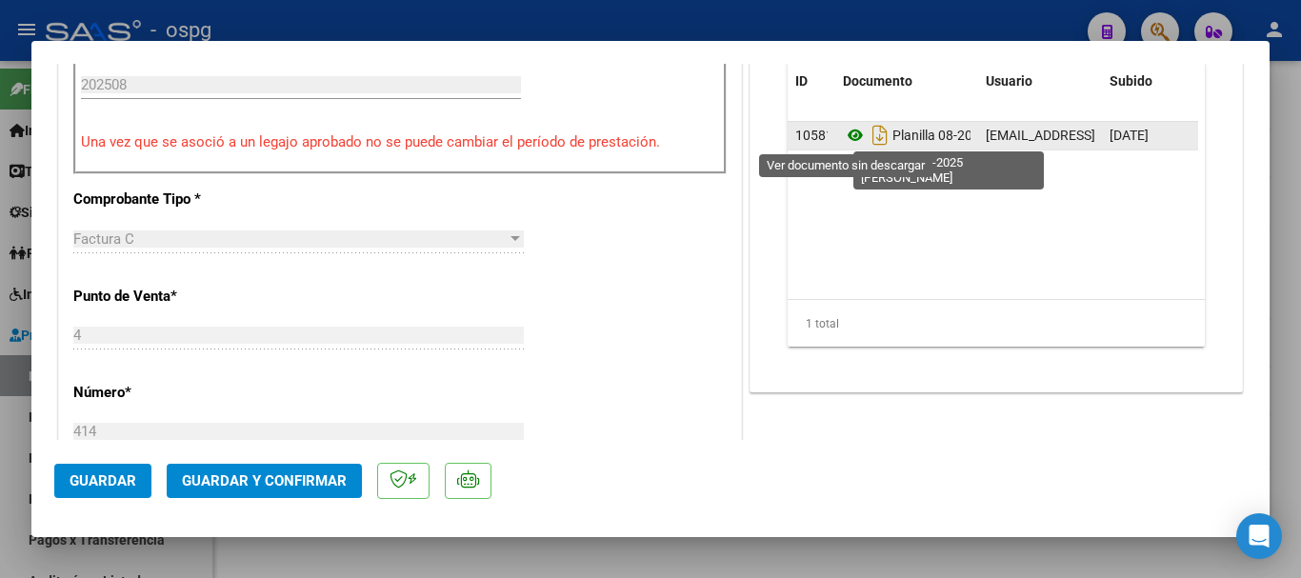
click at [843, 131] on icon at bounding box center [855, 135] width 25 height 23
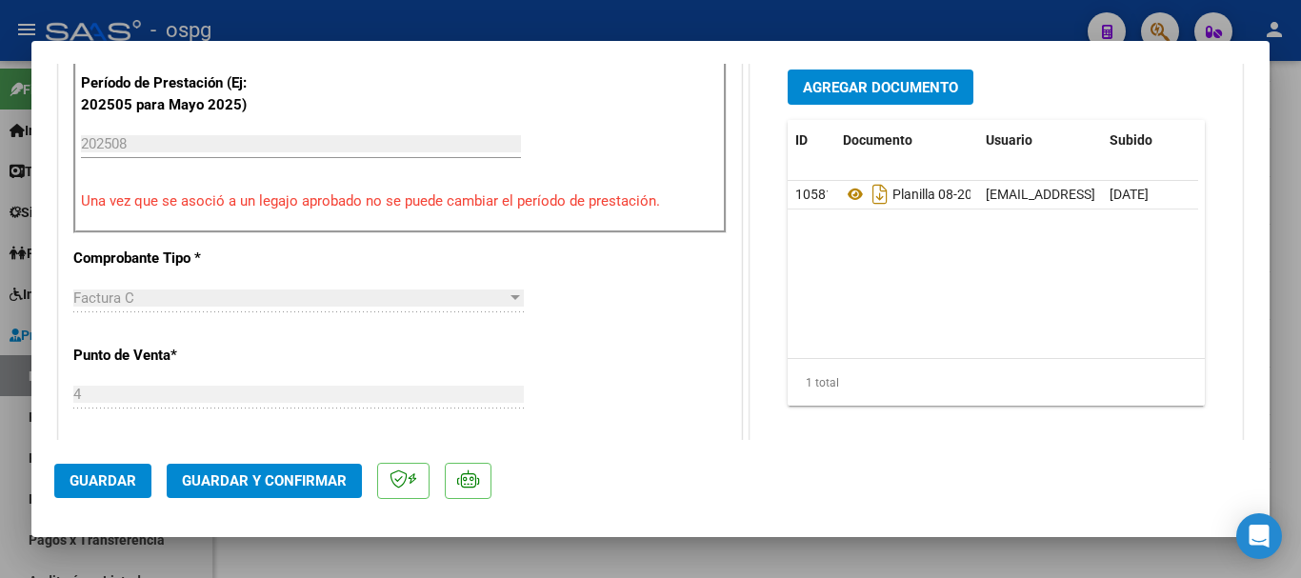
scroll to position [571, 0]
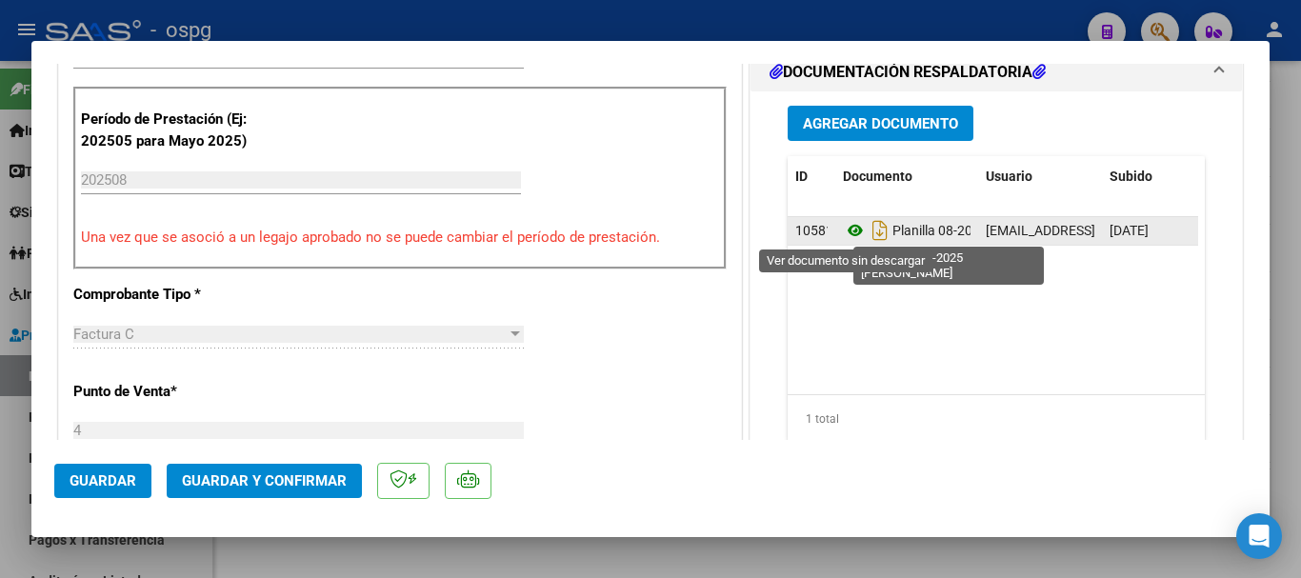
click at [843, 233] on icon at bounding box center [855, 230] width 25 height 23
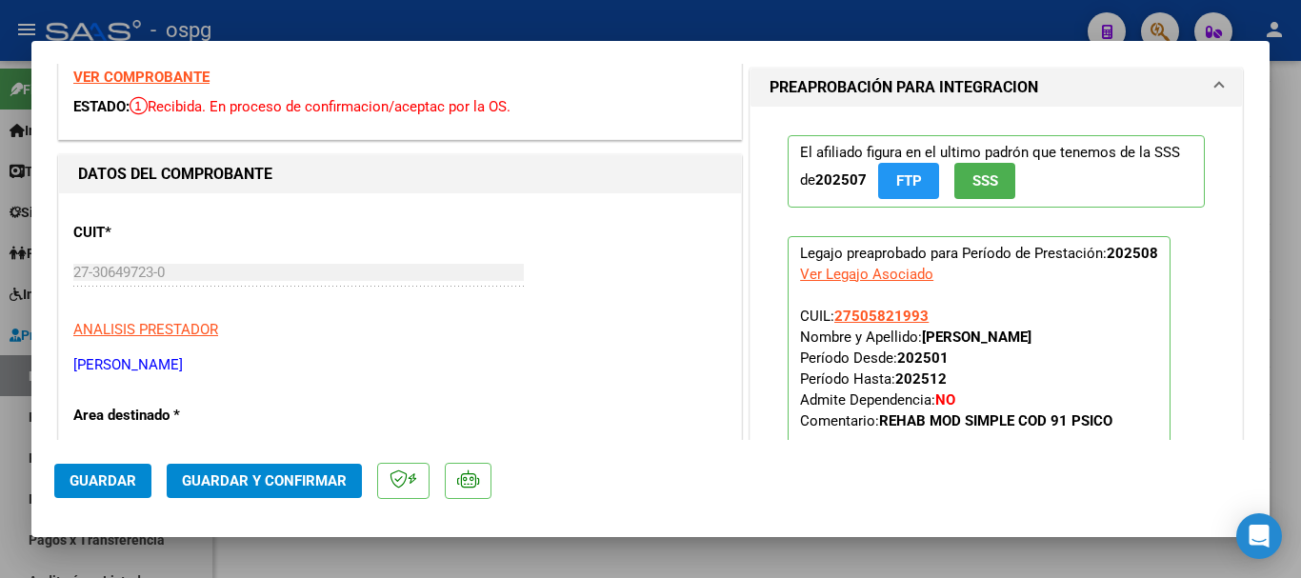
scroll to position [0, 0]
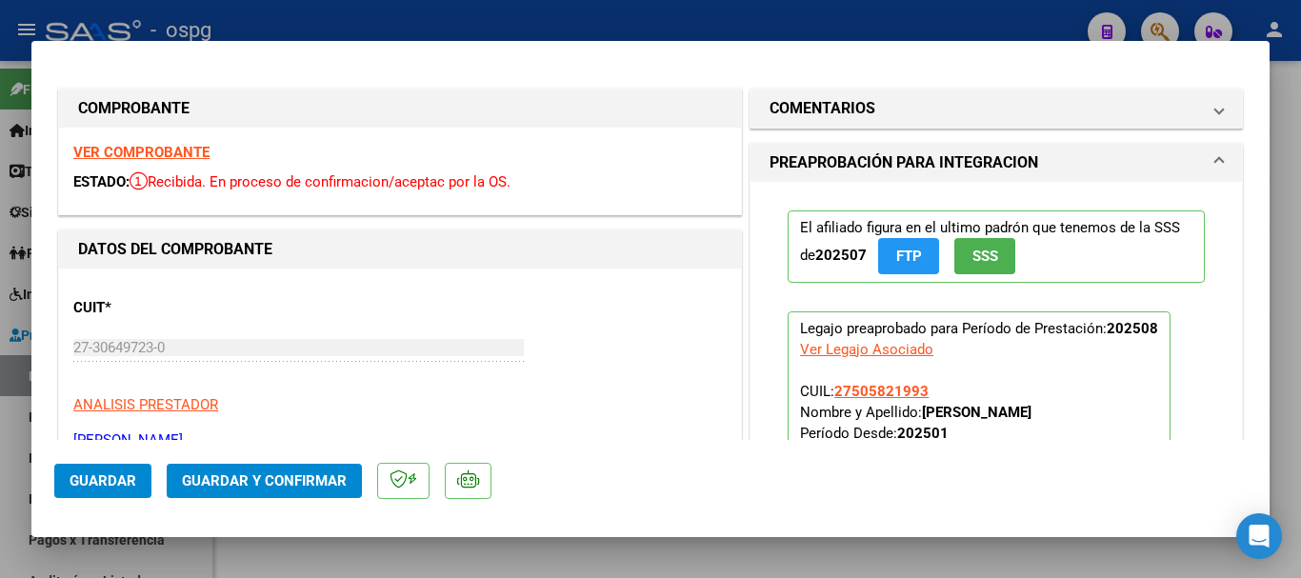
click at [376, 8] on div at bounding box center [650, 289] width 1301 height 578
type input "$ 0,00"
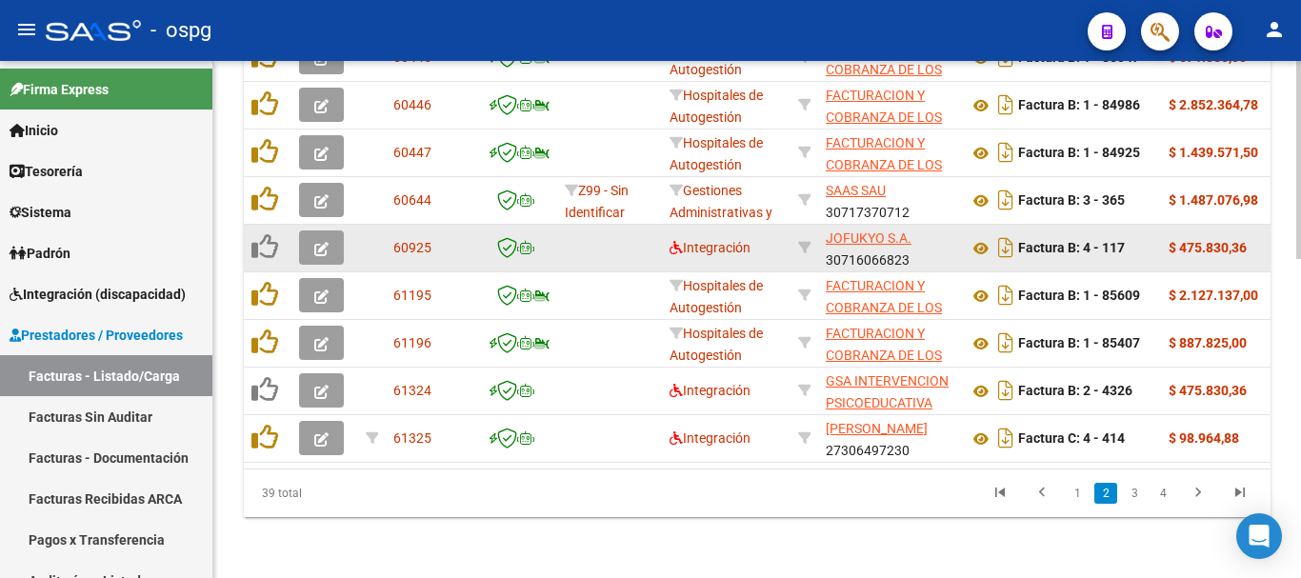
scroll to position [884, 0]
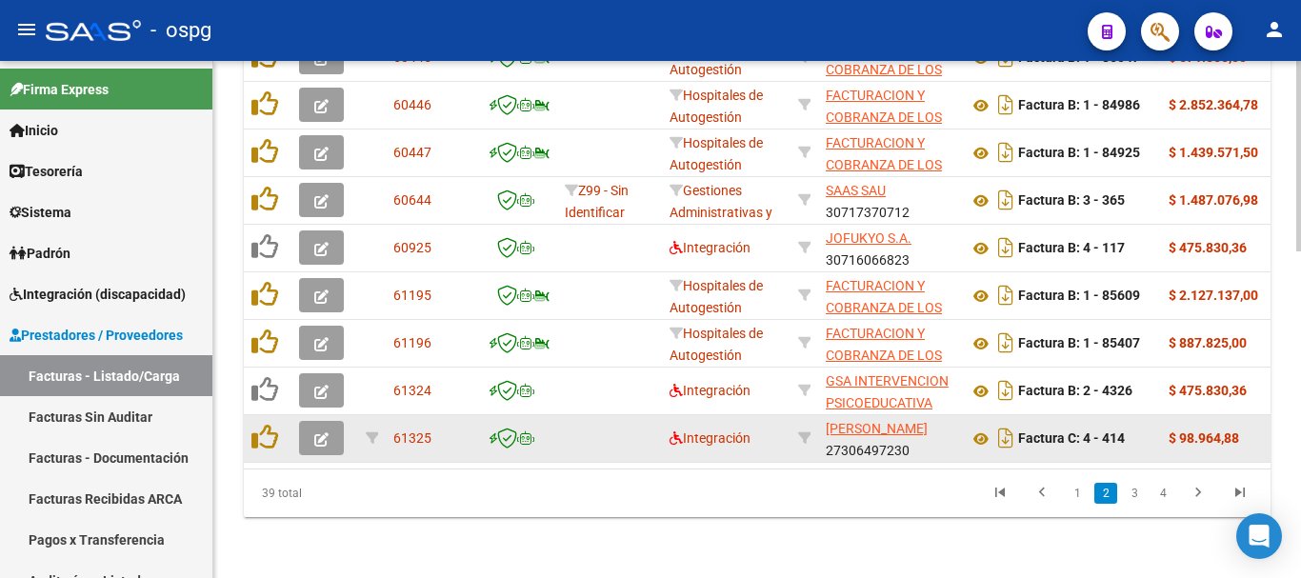
click at [325, 432] on icon "button" at bounding box center [321, 439] width 14 height 14
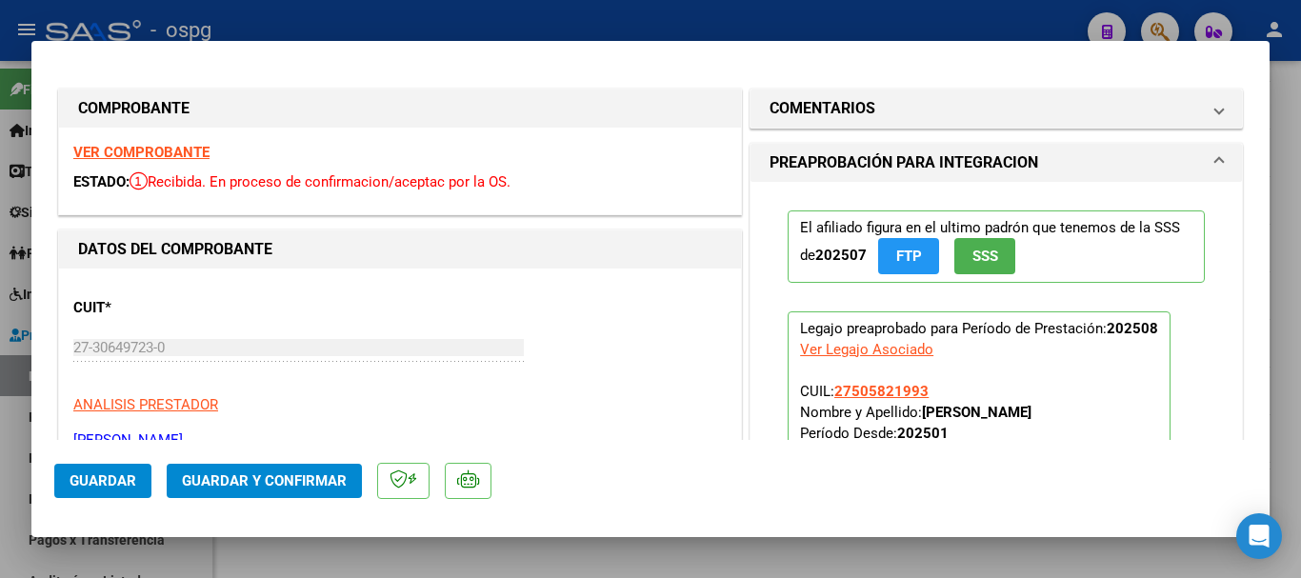
scroll to position [190, 0]
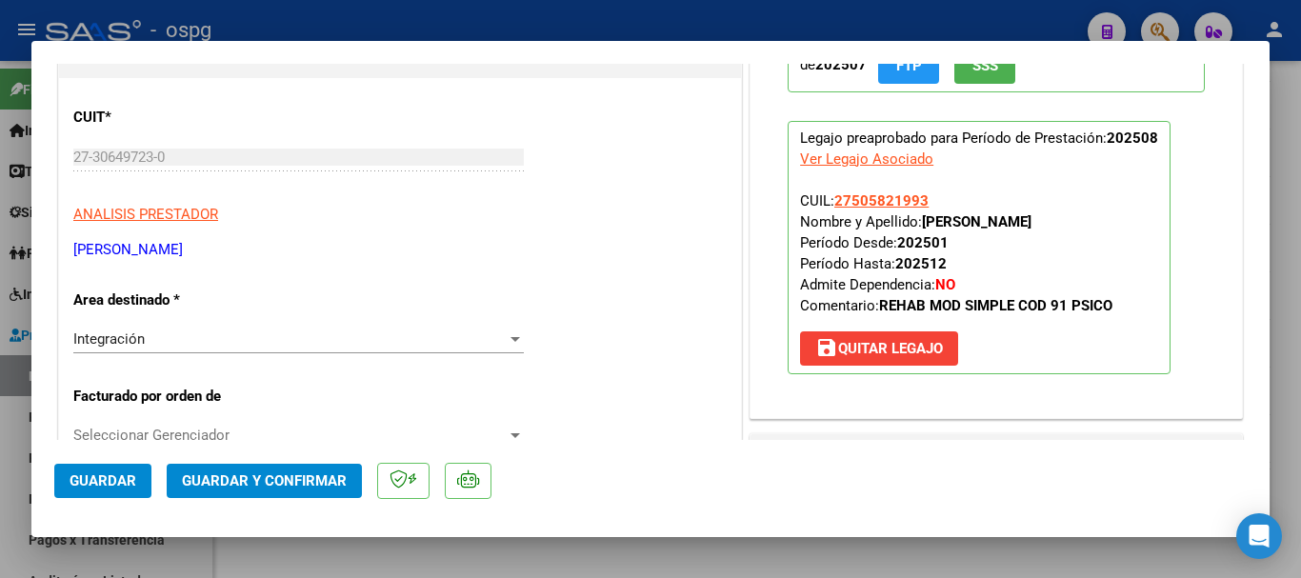
click at [894, 346] on span "save Quitar Legajo" at bounding box center [879, 348] width 128 height 17
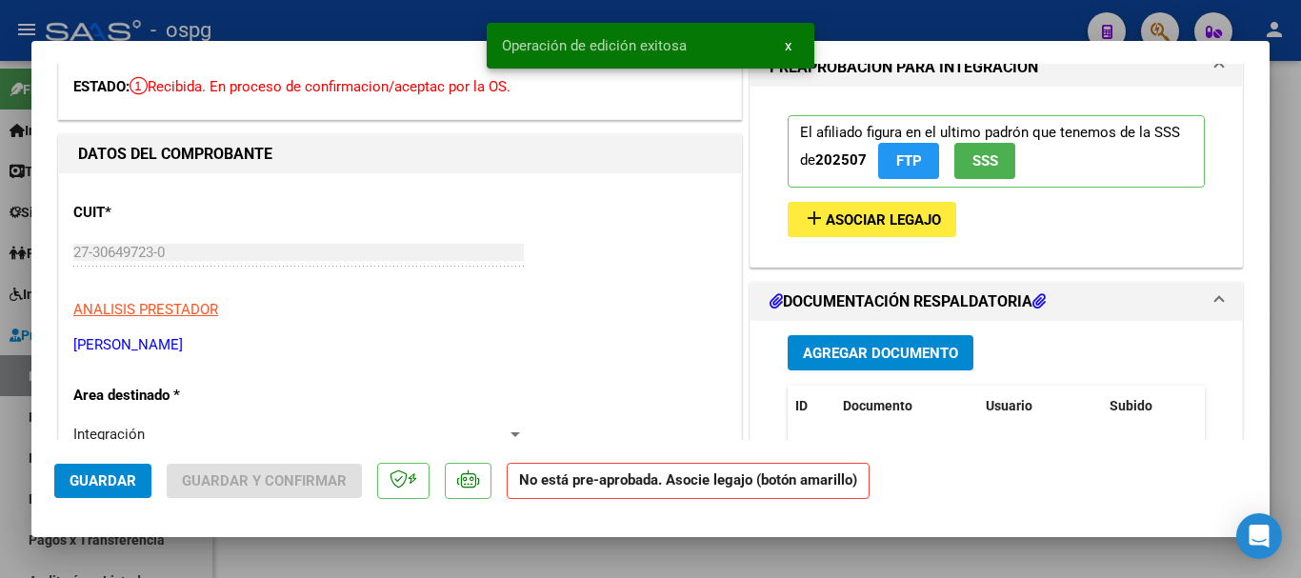
scroll to position [0, 0]
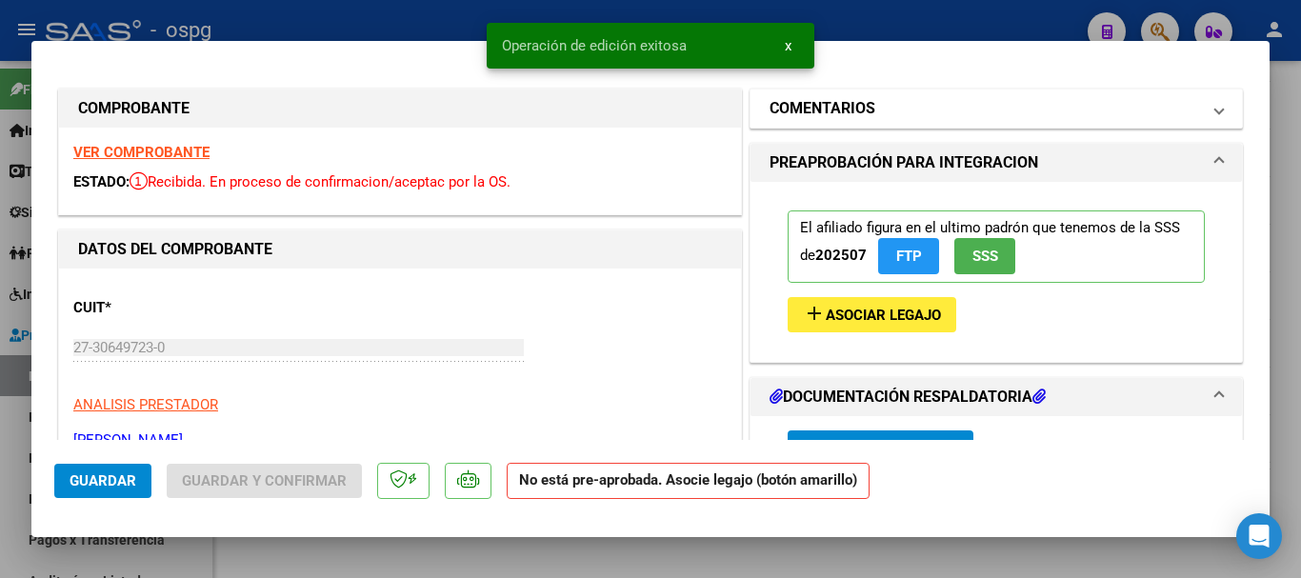
click at [869, 108] on mat-panel-title "COMENTARIOS" at bounding box center [985, 108] width 430 height 23
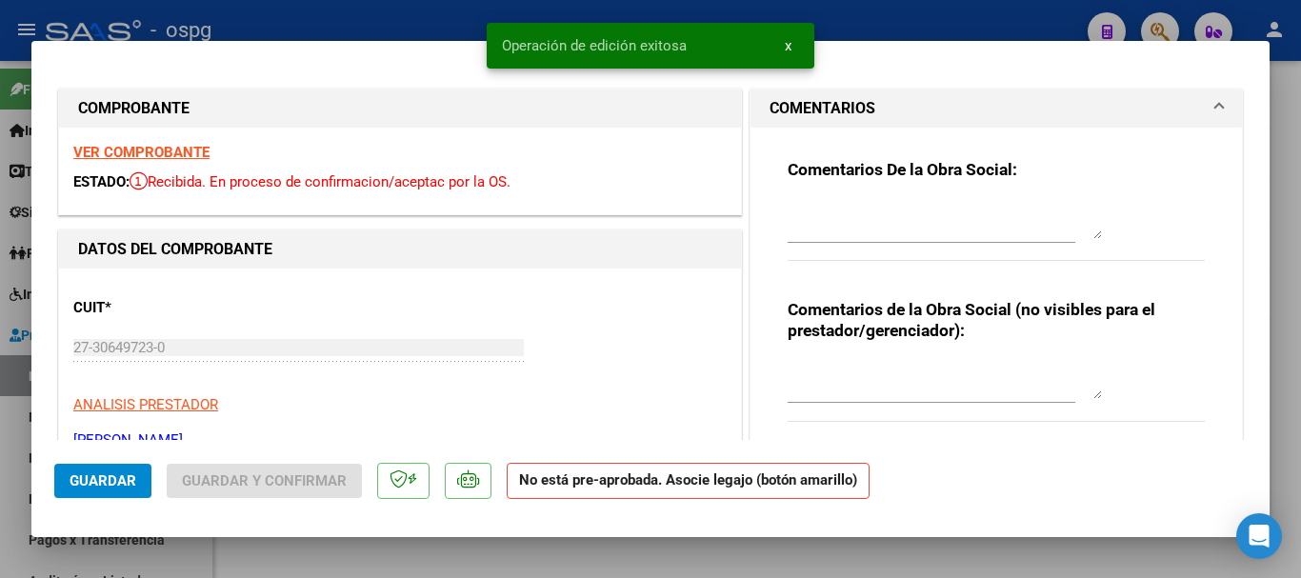
click at [853, 230] on textarea at bounding box center [945, 220] width 314 height 38
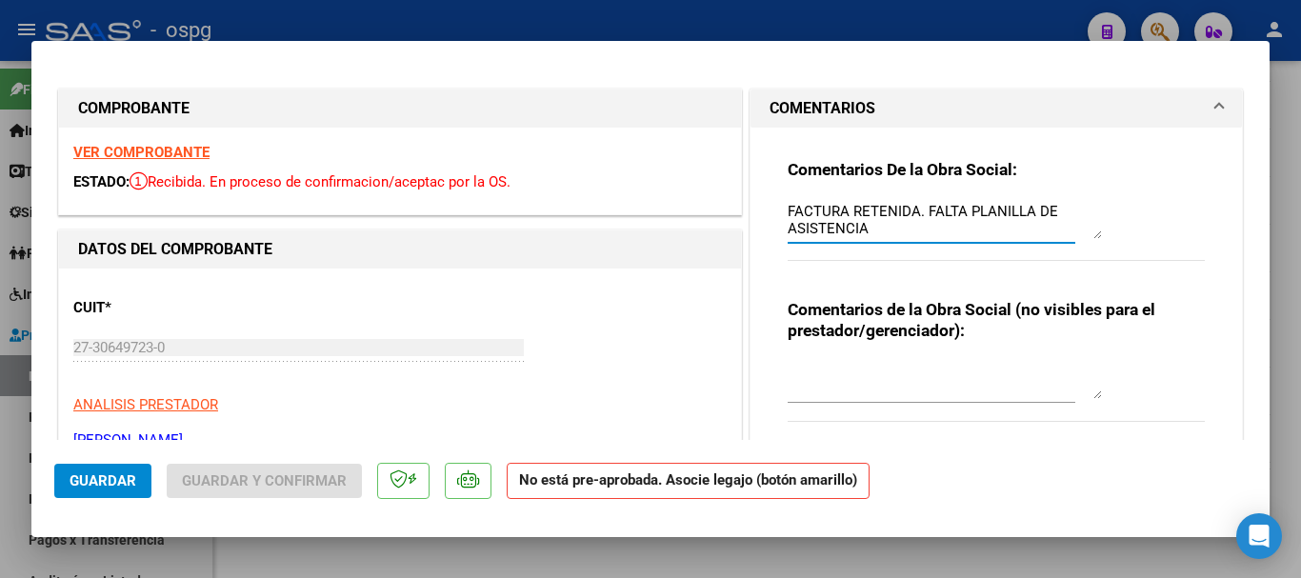
type textarea "FACTURA RETENIDA. FALTA PLANILLA DE ASISTENCIA"
click at [95, 473] on span "Guardar" at bounding box center [103, 480] width 67 height 17
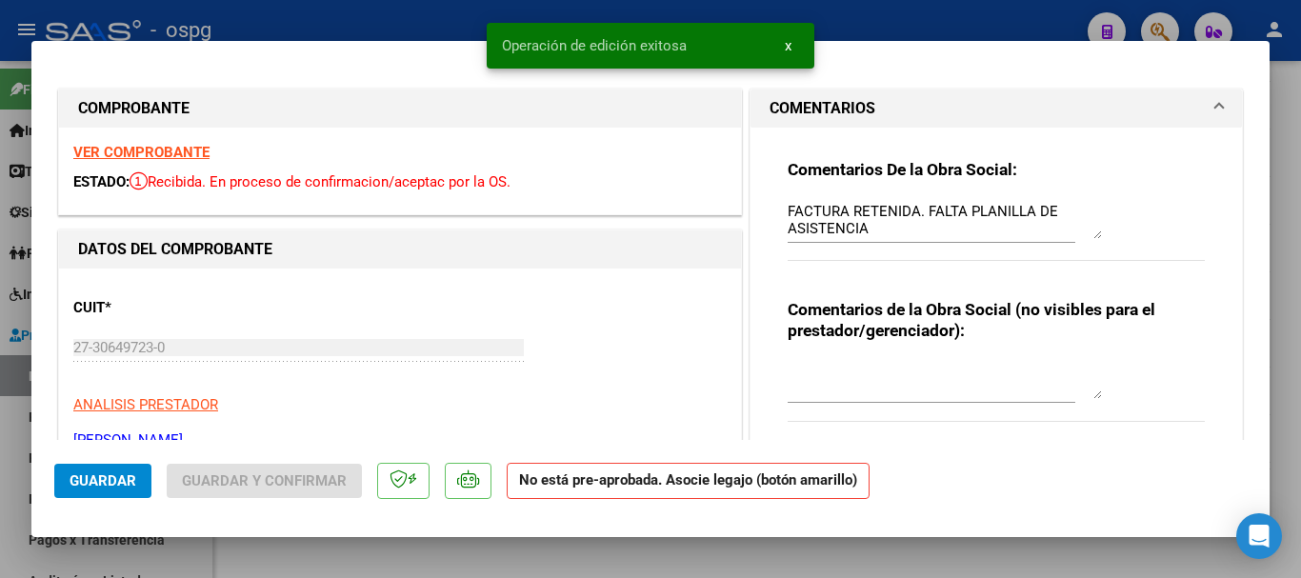
click at [372, 29] on div at bounding box center [650, 289] width 1301 height 578
type input "$ 0,00"
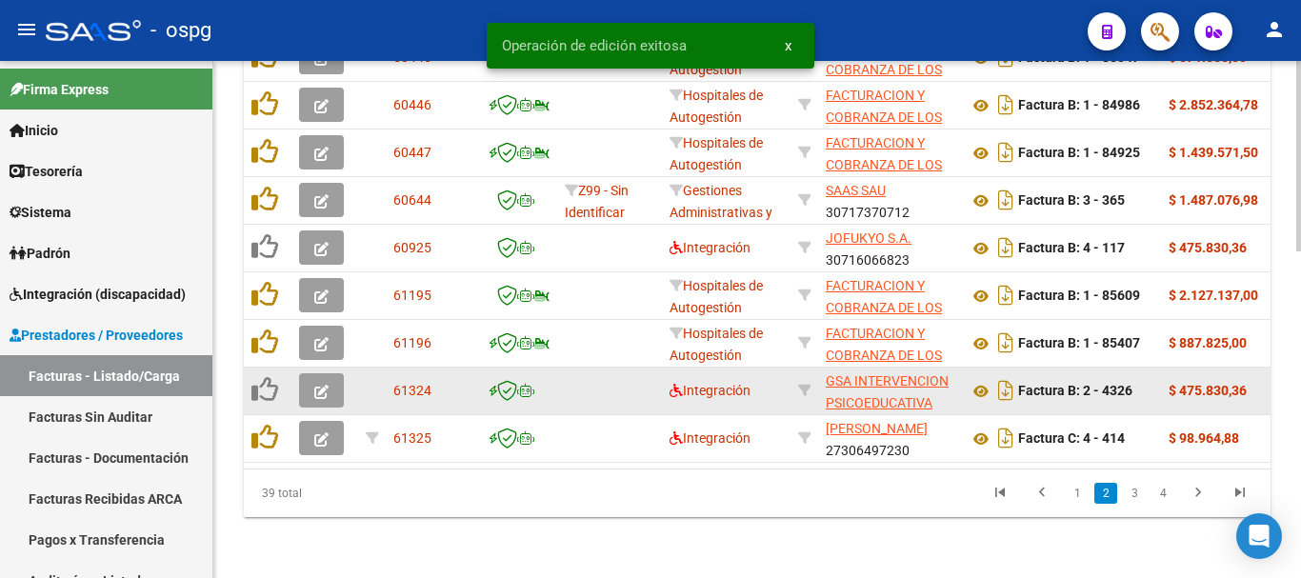
scroll to position [884, 0]
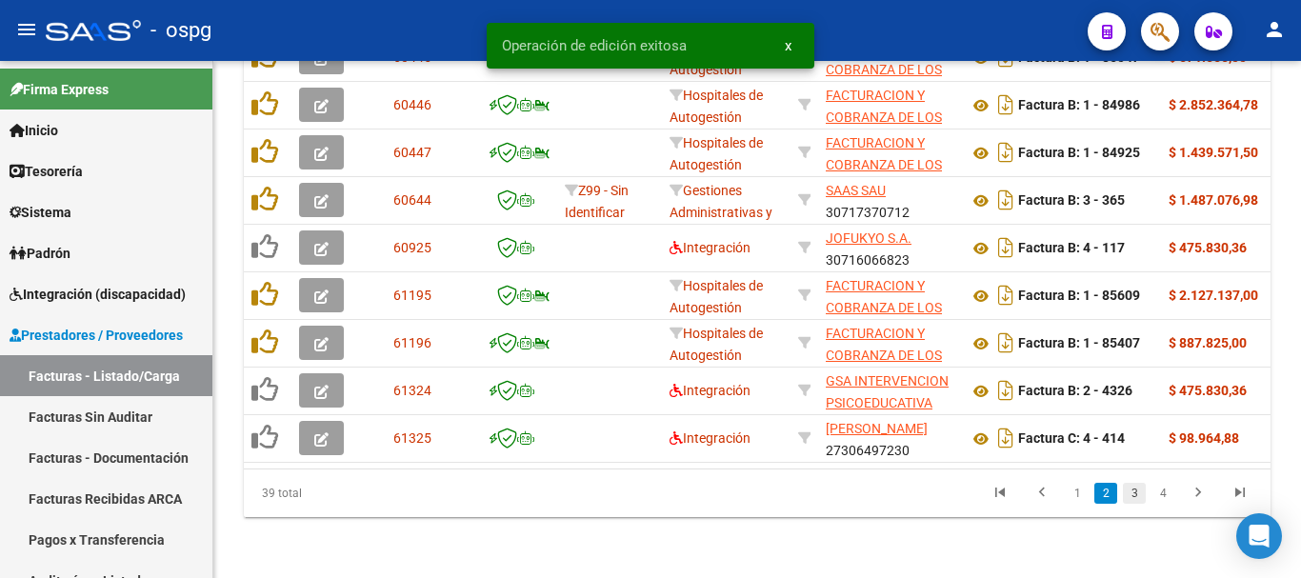
click at [1132, 490] on link "3" at bounding box center [1134, 493] width 23 height 21
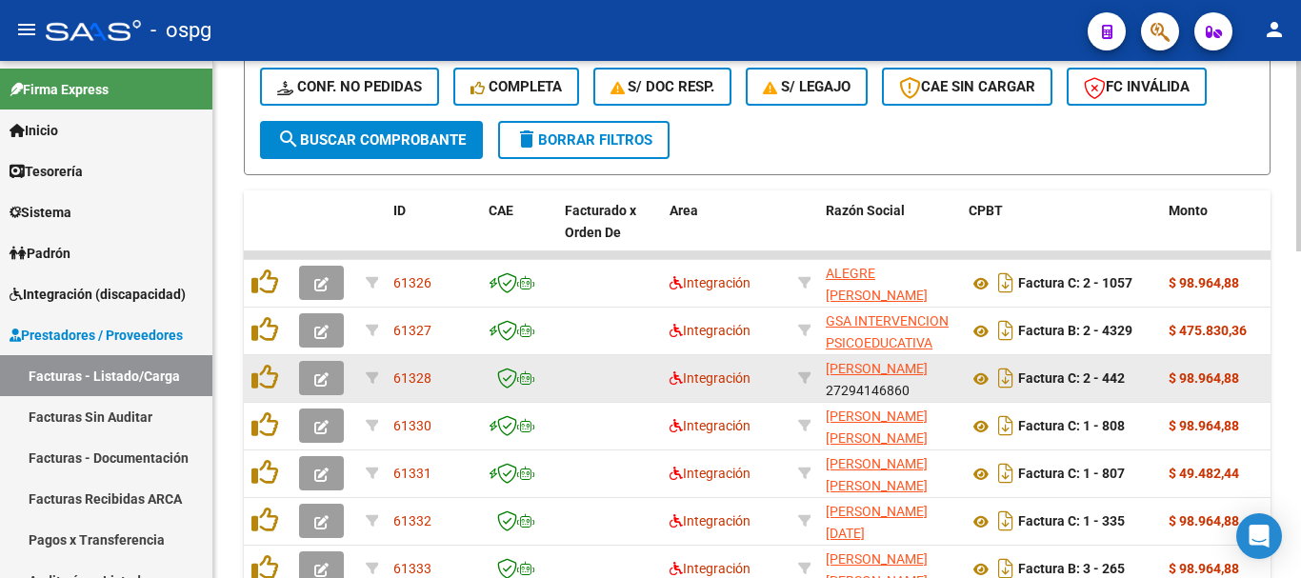
scroll to position [598, 0]
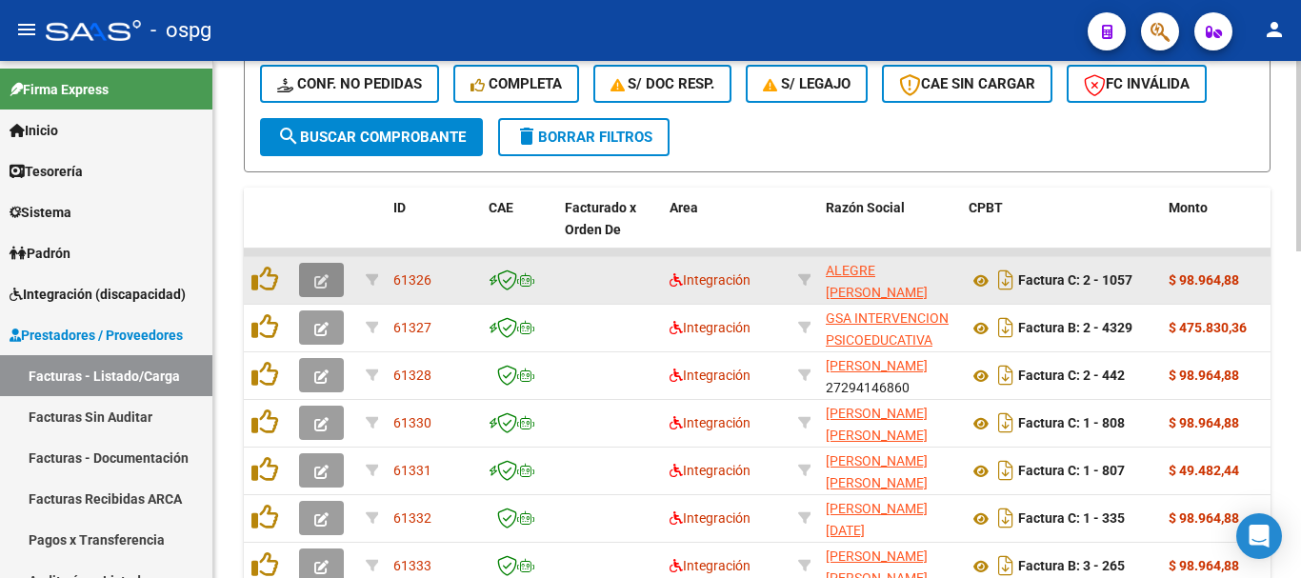
click at [321, 297] on button "button" at bounding box center [321, 280] width 45 height 34
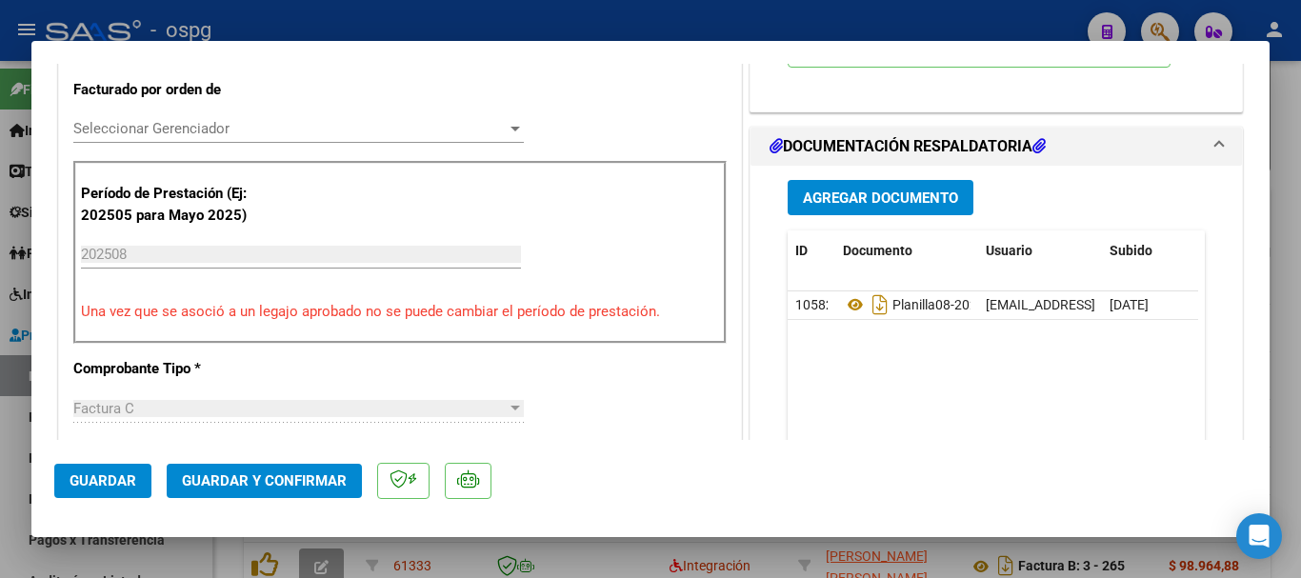
scroll to position [476, 0]
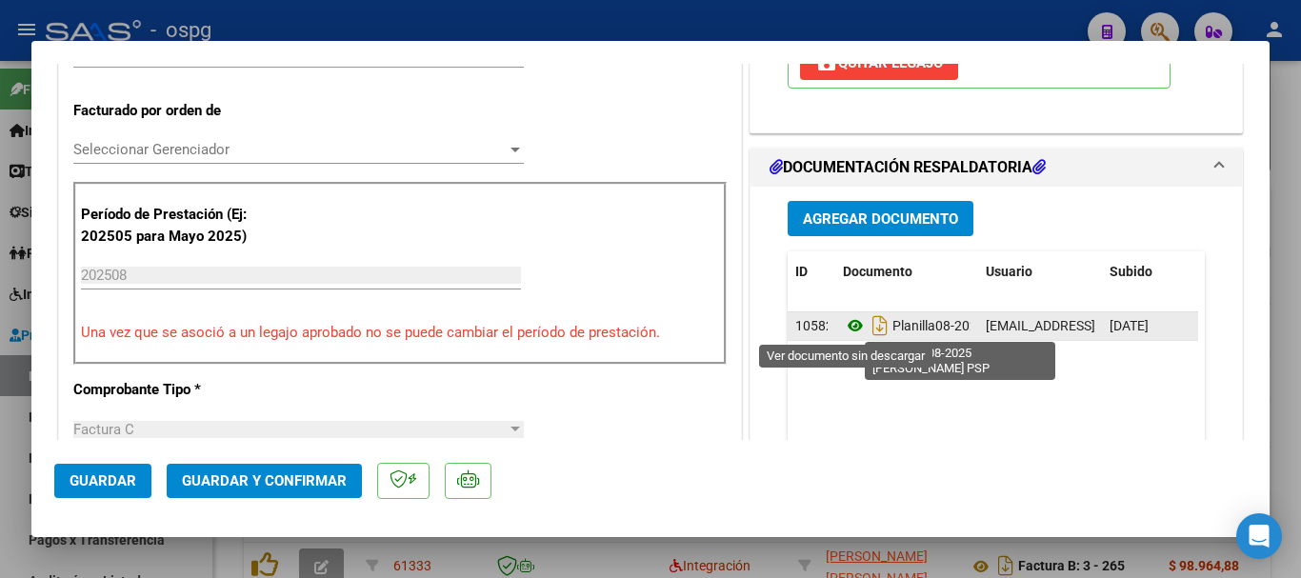
click at [847, 323] on icon at bounding box center [855, 325] width 25 height 23
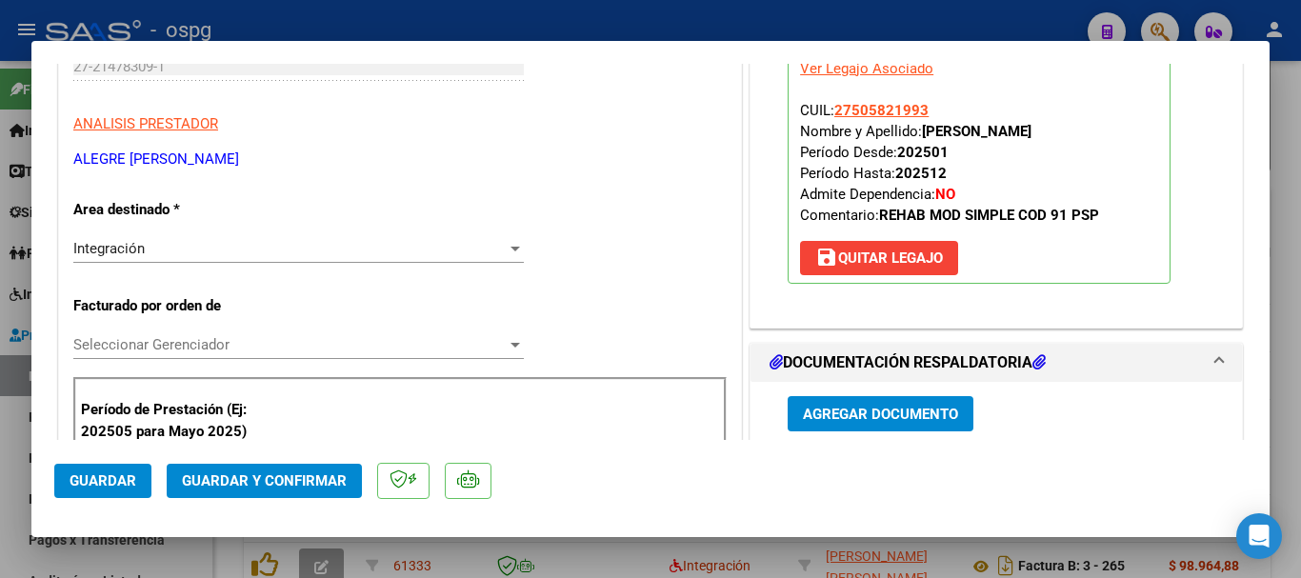
scroll to position [286, 0]
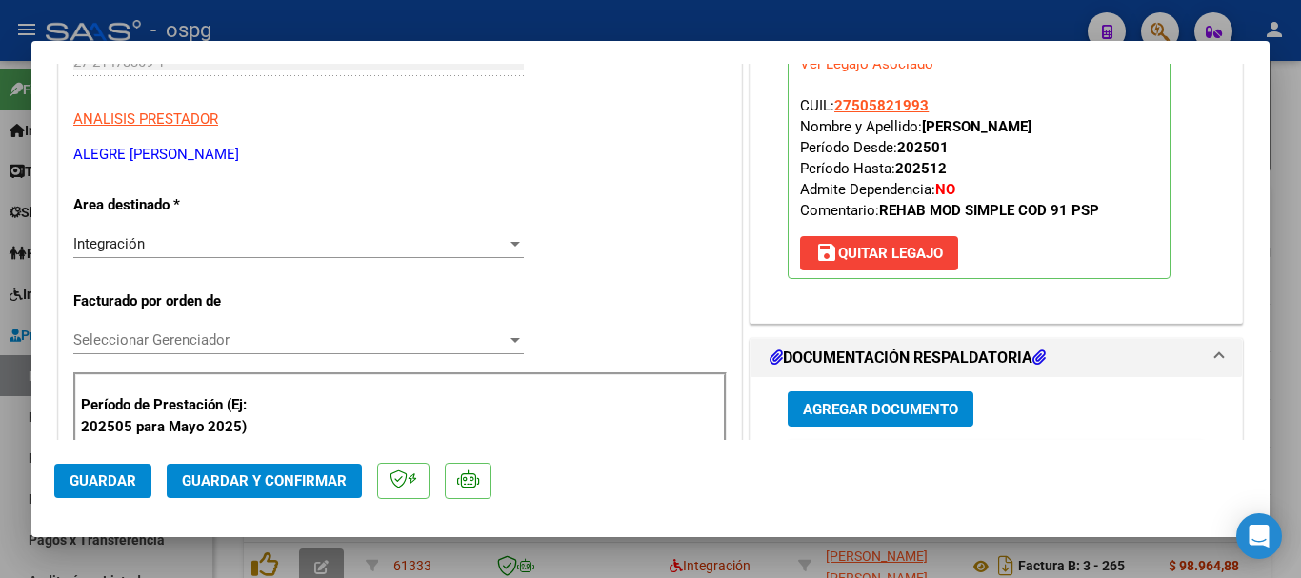
click at [880, 246] on span "save Quitar Legajo" at bounding box center [879, 253] width 128 height 17
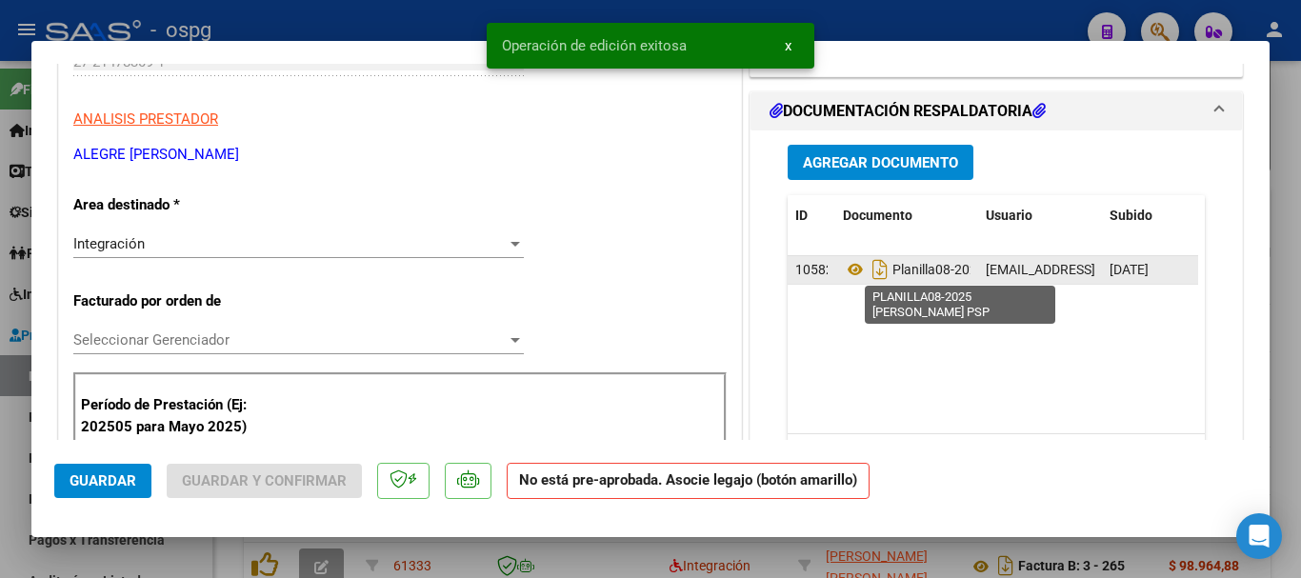
scroll to position [0, 0]
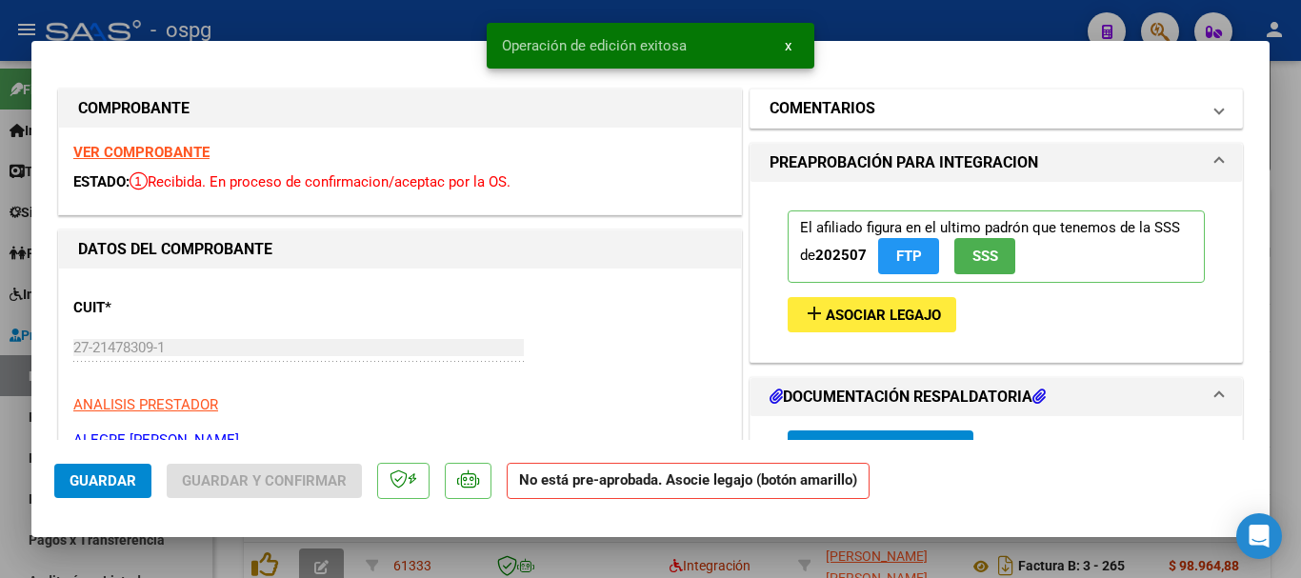
click at [840, 110] on h1 "COMENTARIOS" at bounding box center [823, 108] width 106 height 23
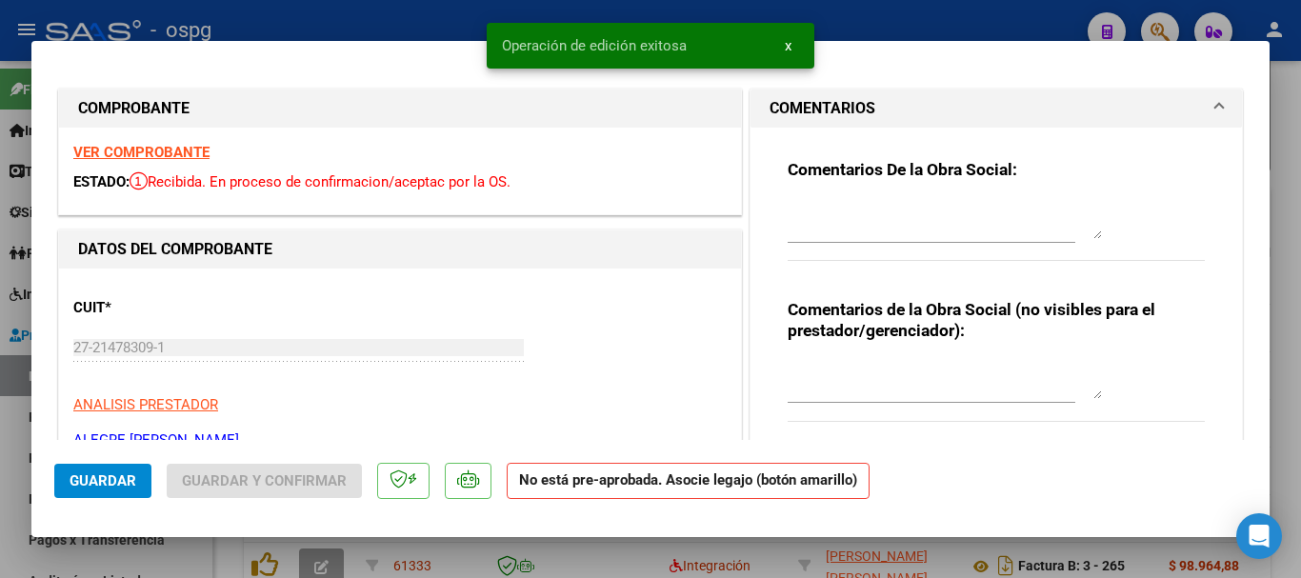
click at [865, 238] on textarea at bounding box center [945, 220] width 314 height 38
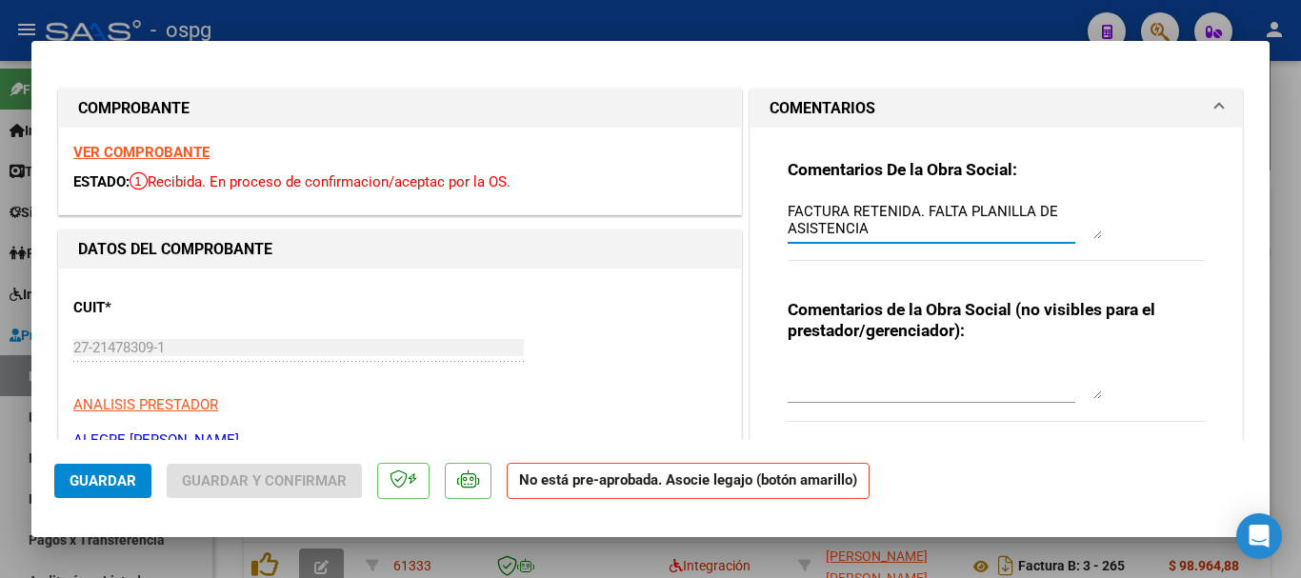
click at [95, 479] on span "Guardar" at bounding box center [103, 480] width 67 height 17
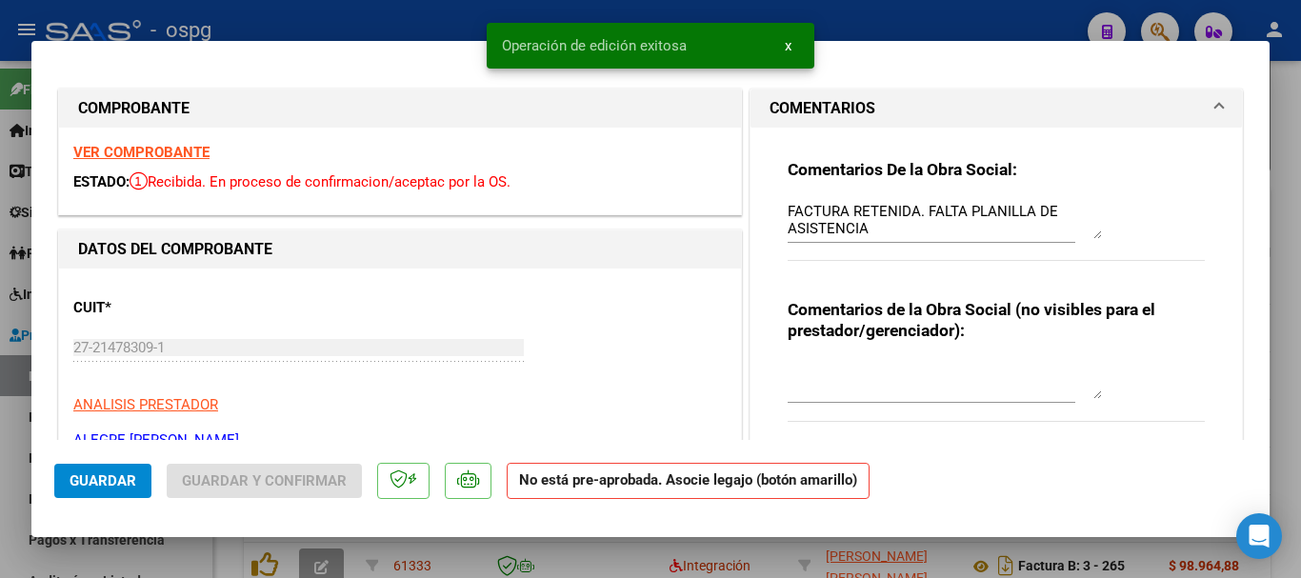
click at [294, 20] on div at bounding box center [650, 289] width 1301 height 578
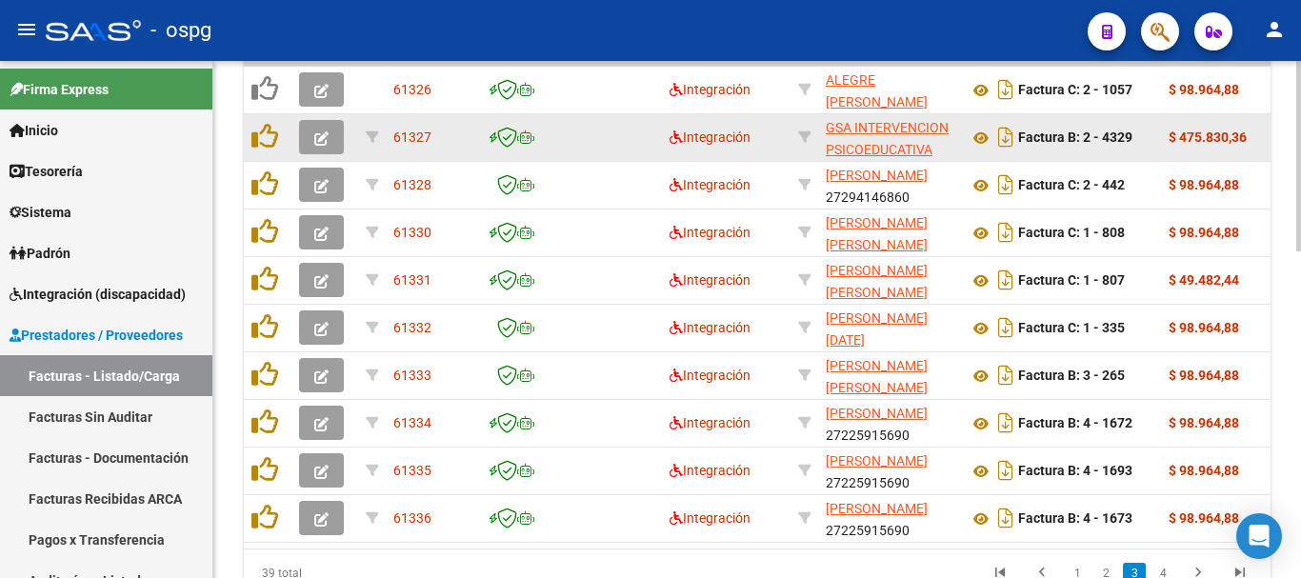
click at [323, 135] on icon "button" at bounding box center [321, 138] width 14 height 14
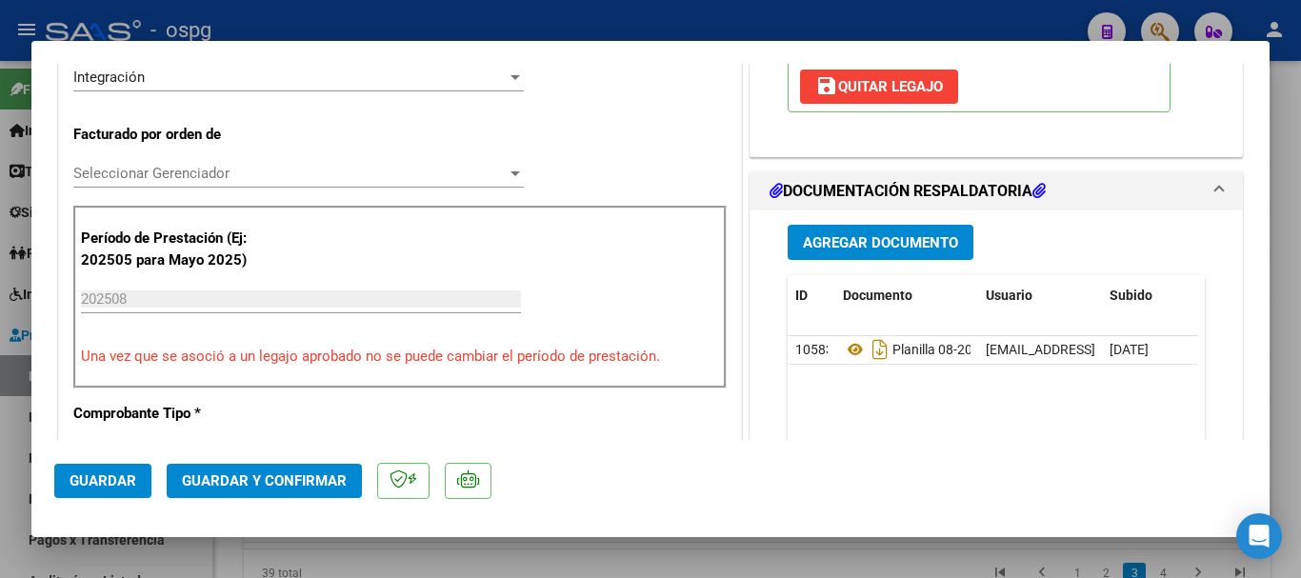
scroll to position [476, 0]
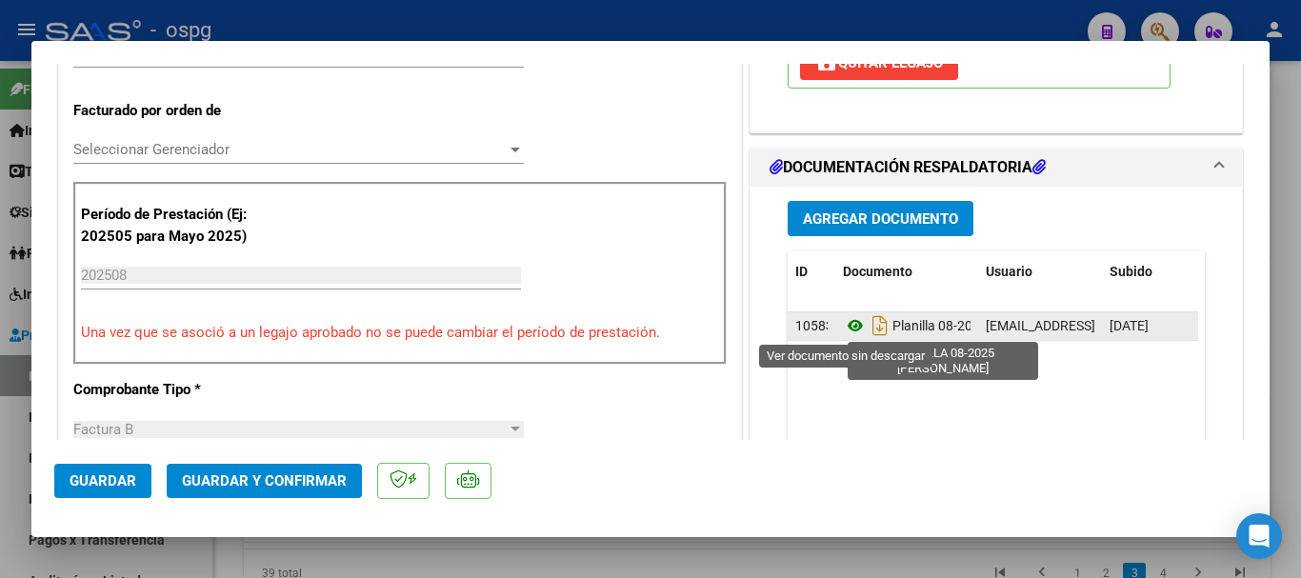
click at [847, 325] on icon at bounding box center [855, 325] width 25 height 23
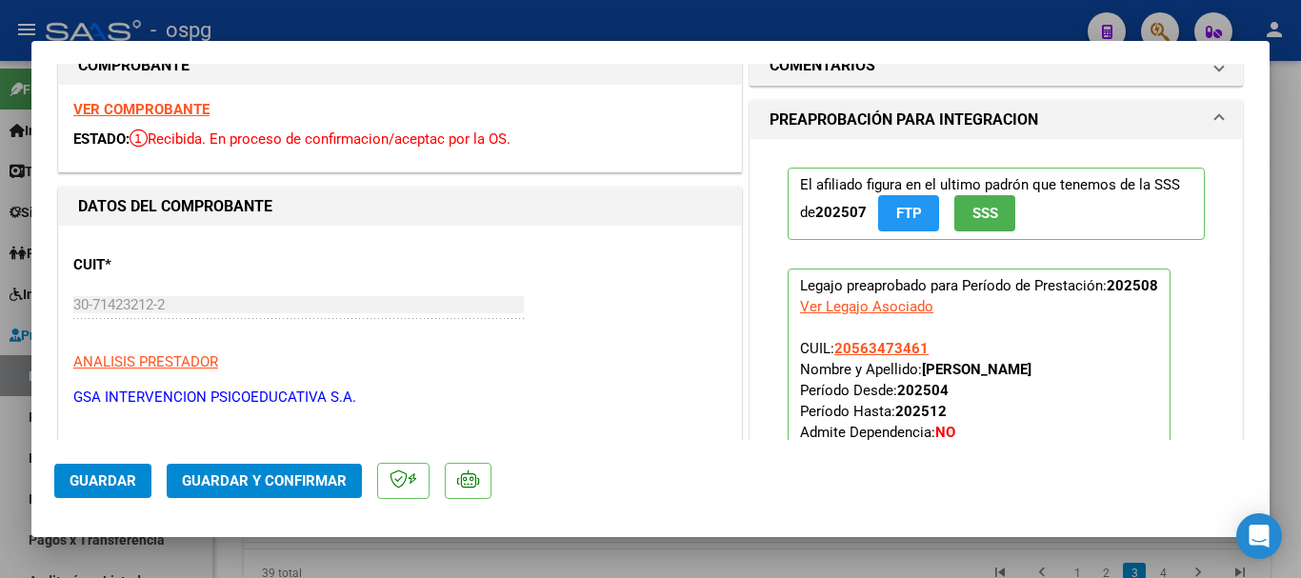
scroll to position [0, 0]
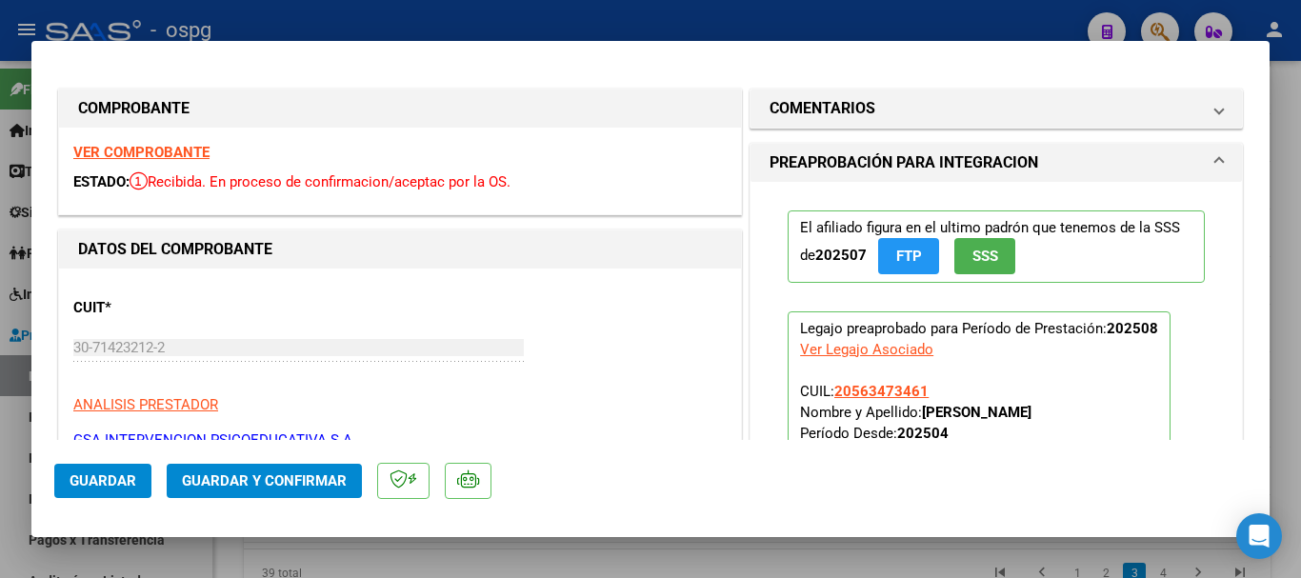
click at [120, 153] on strong "VER COMPROBANTE" at bounding box center [141, 152] width 136 height 17
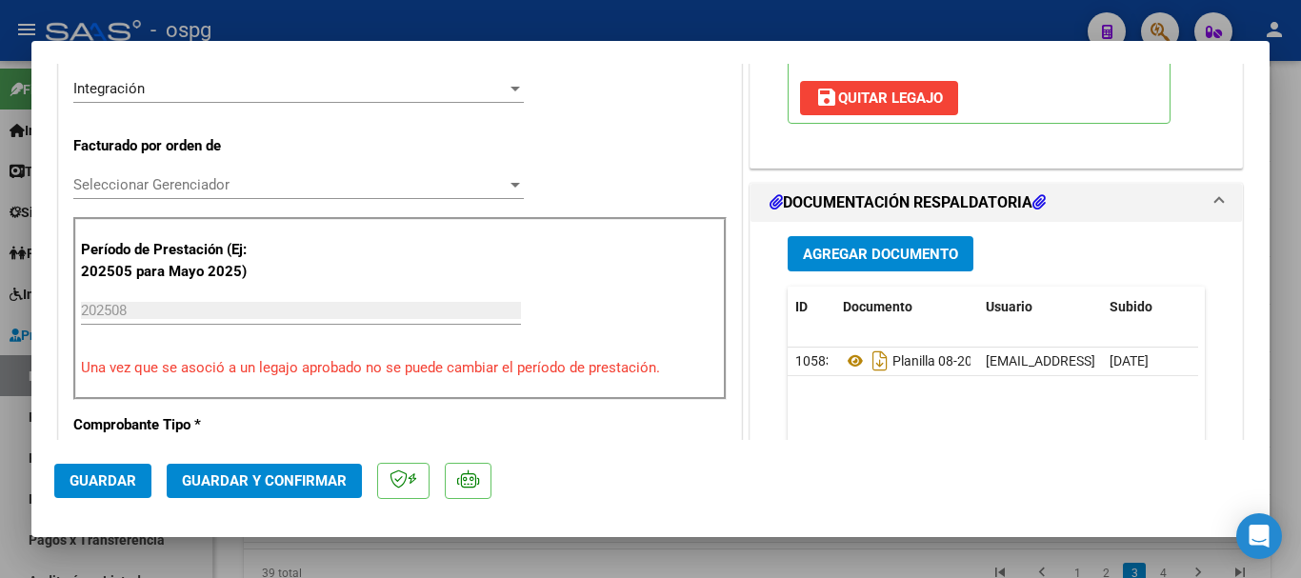
scroll to position [571, 0]
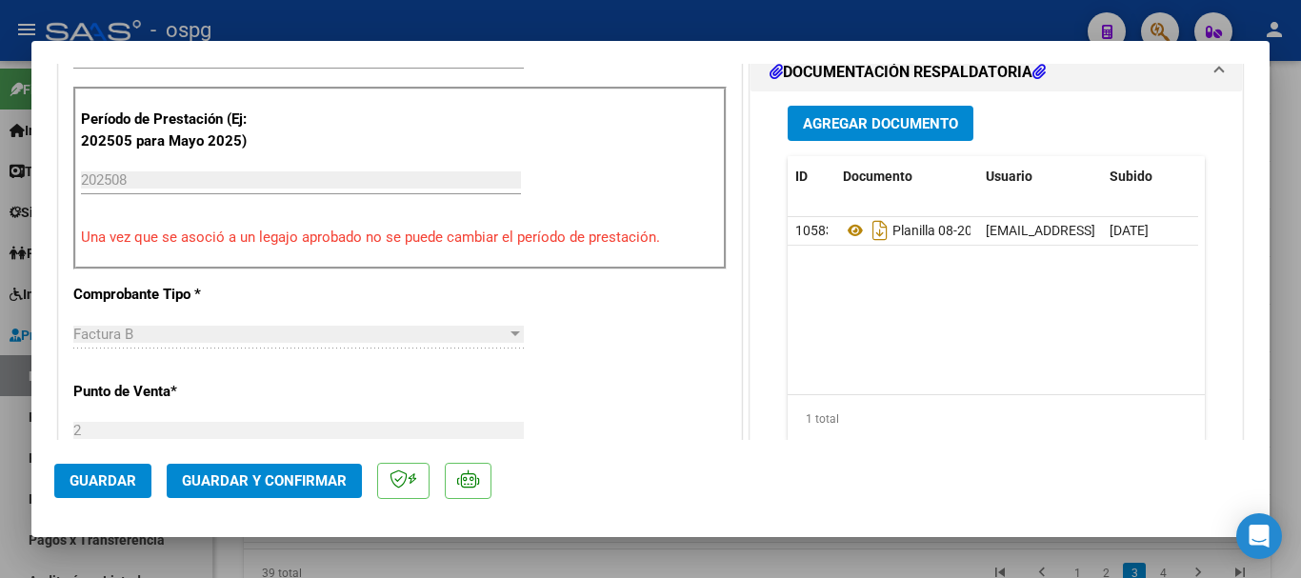
click at [408, 14] on div at bounding box center [650, 289] width 1301 height 578
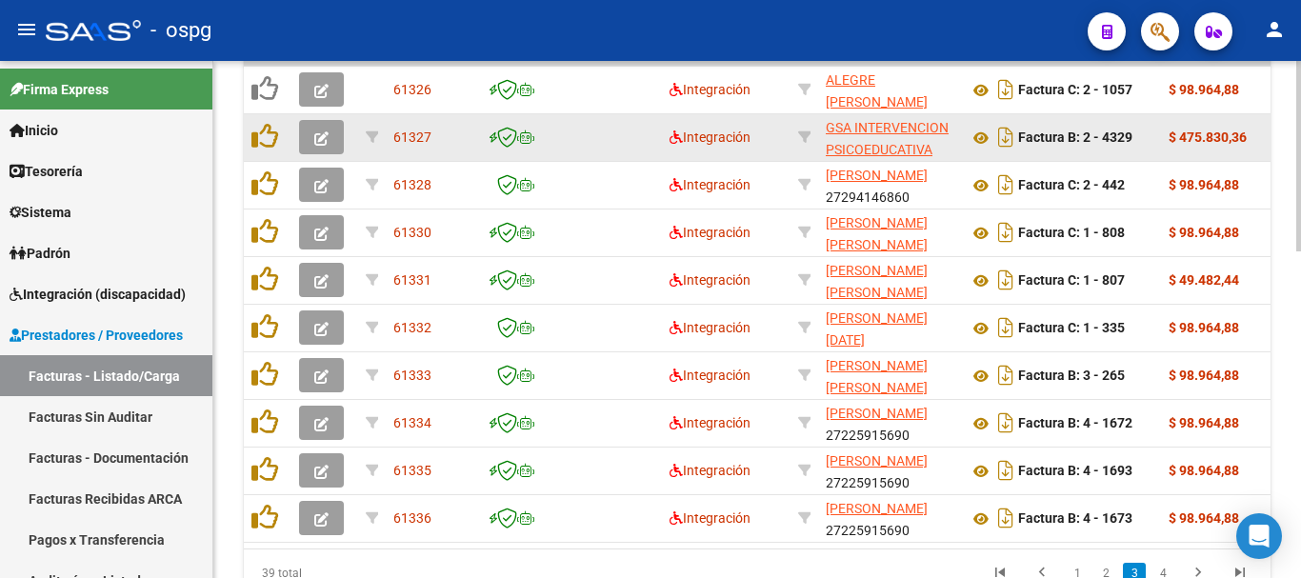
scroll to position [789, 0]
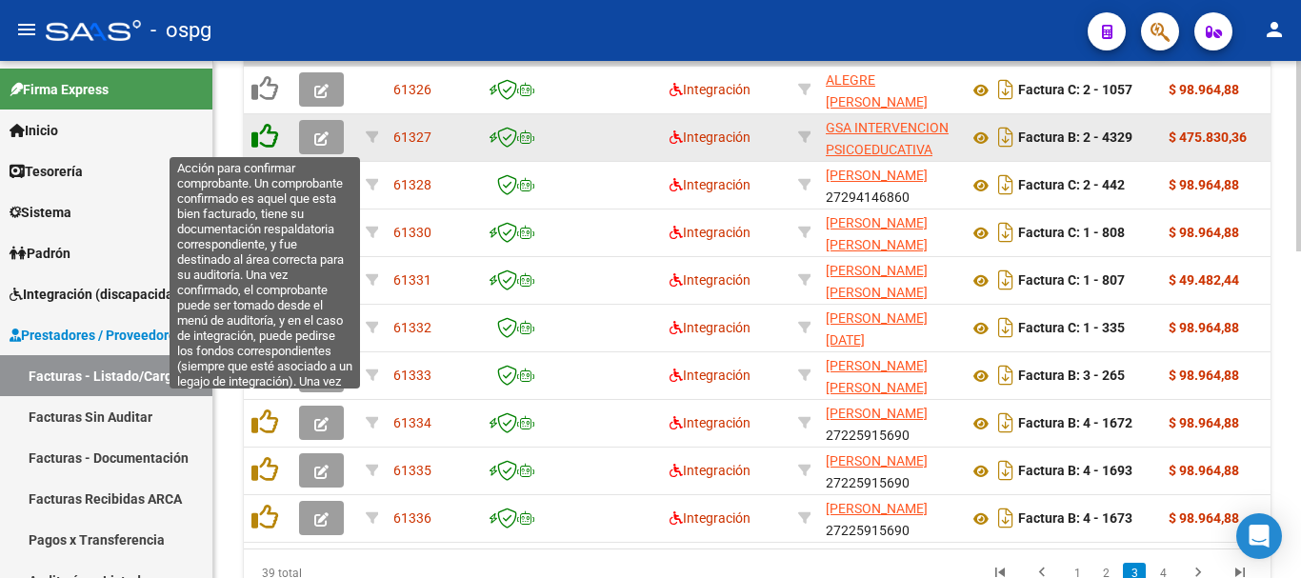
click at [269, 130] on icon at bounding box center [264, 136] width 27 height 27
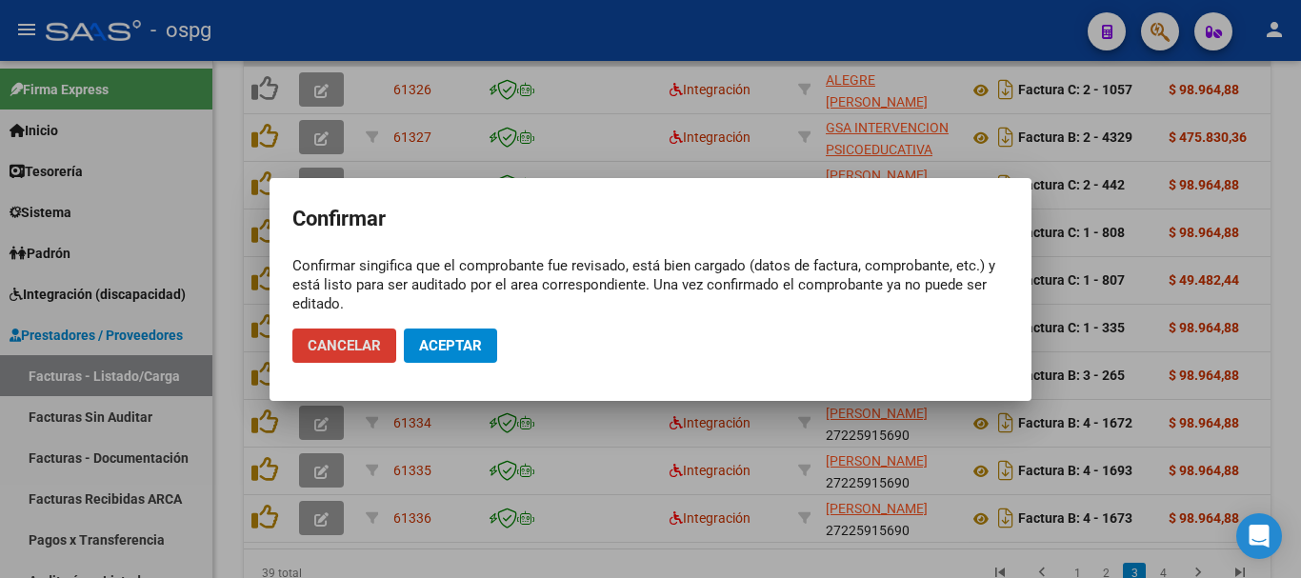
click at [463, 366] on mat-dialog-actions "Cancelar Aceptar" at bounding box center [650, 345] width 716 height 65
click at [450, 350] on span "Aceptar" at bounding box center [450, 345] width 63 height 17
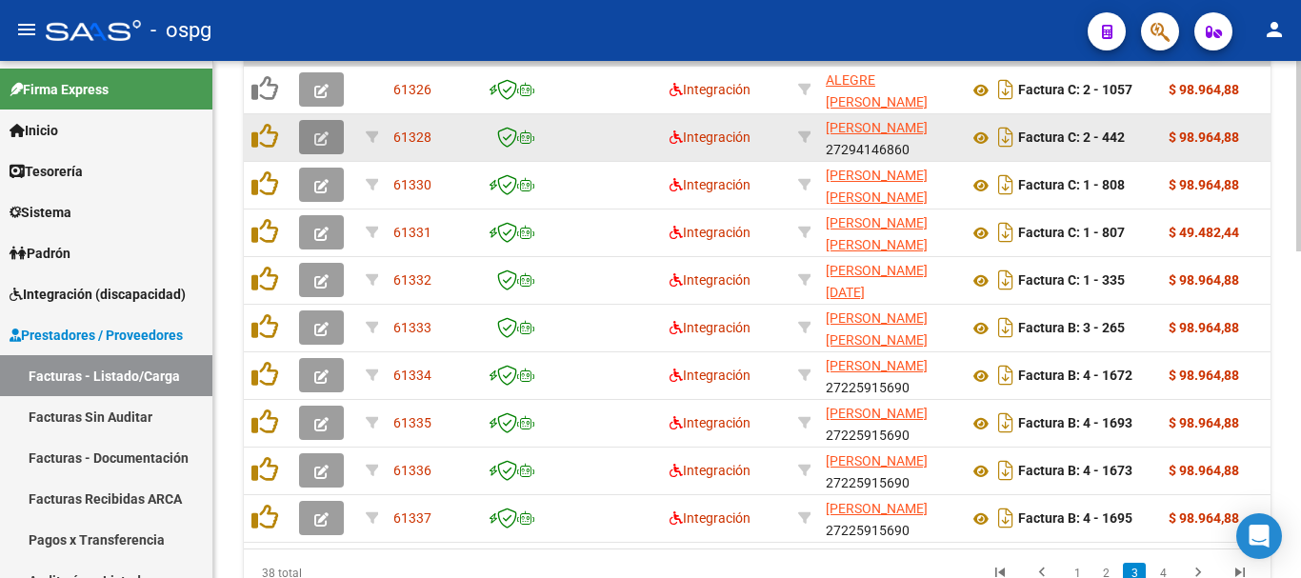
click at [313, 132] on button "button" at bounding box center [321, 137] width 45 height 34
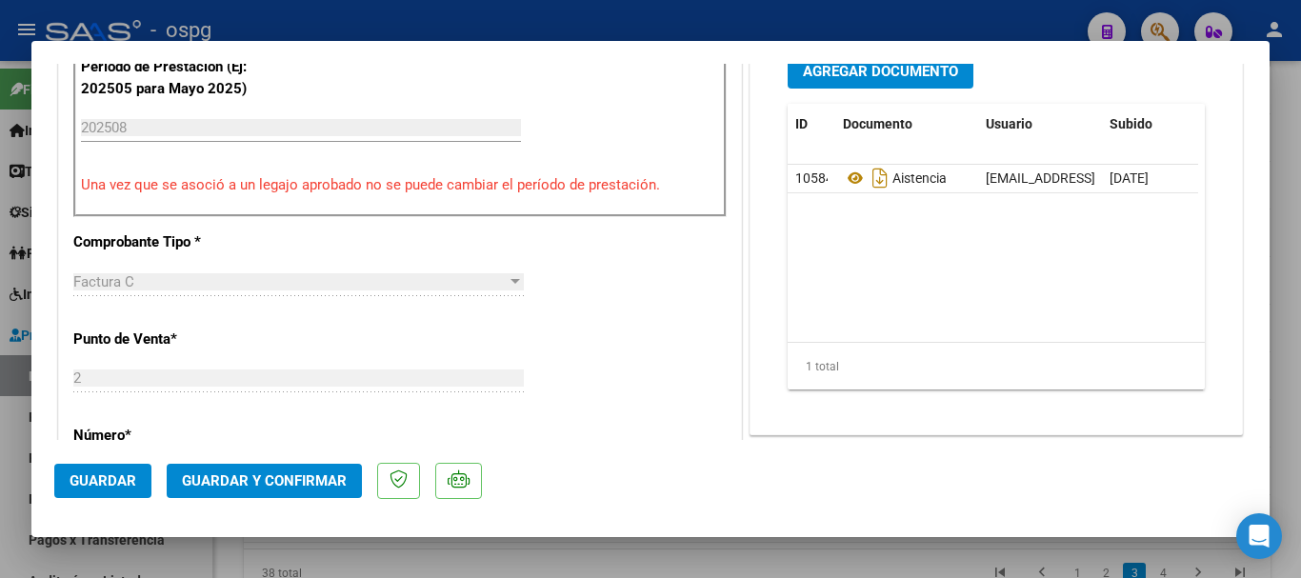
scroll to position [667, 0]
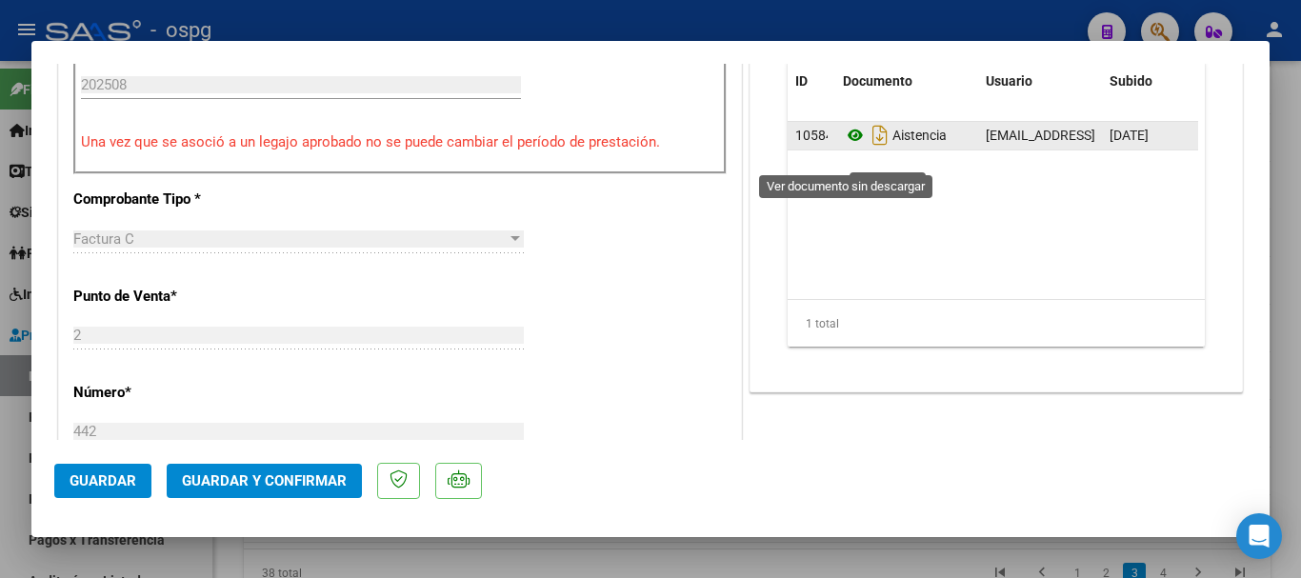
click at [850, 147] on icon at bounding box center [855, 135] width 25 height 23
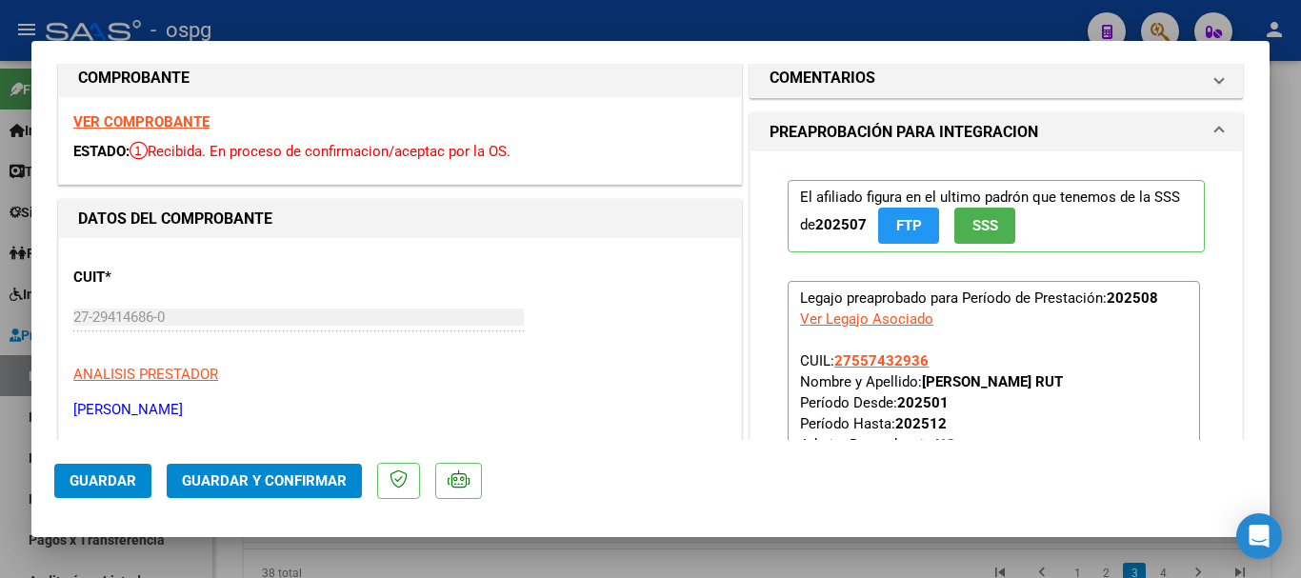
scroll to position [0, 0]
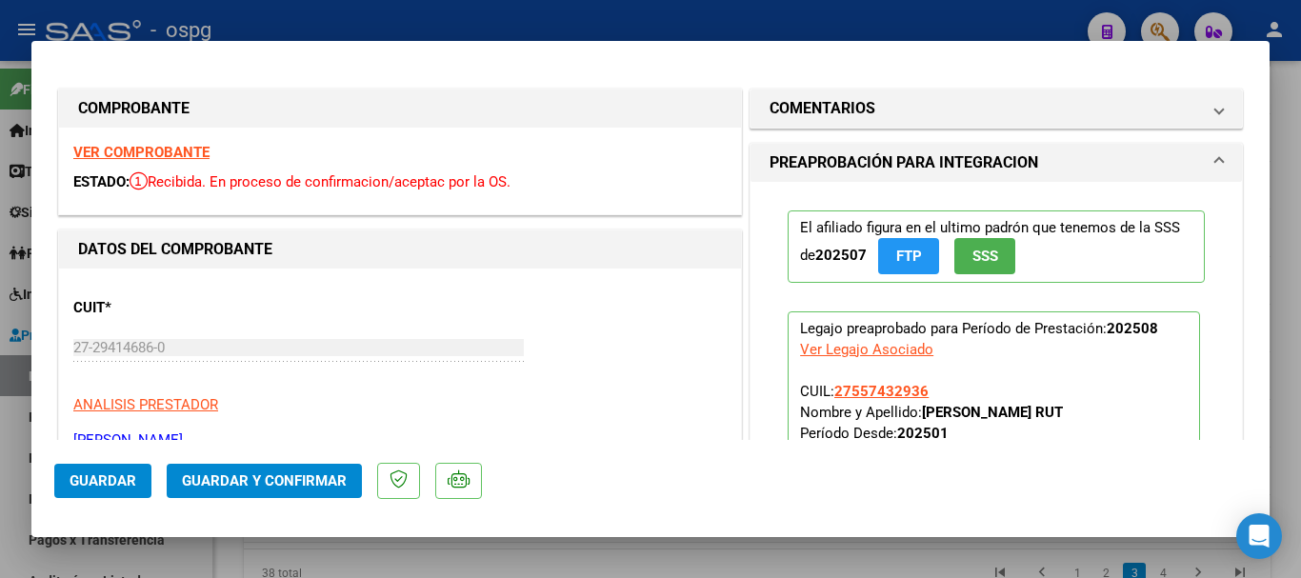
click at [150, 152] on strong "VER COMPROBANTE" at bounding box center [141, 152] width 136 height 17
click at [391, 20] on div at bounding box center [650, 289] width 1301 height 578
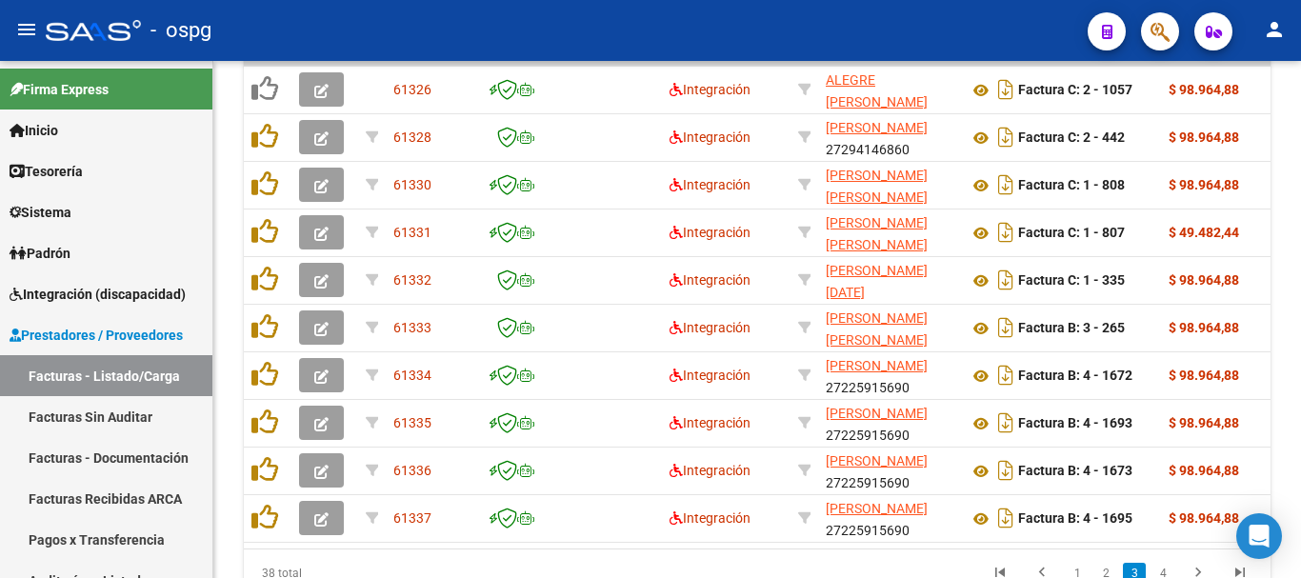
scroll to position [789, 0]
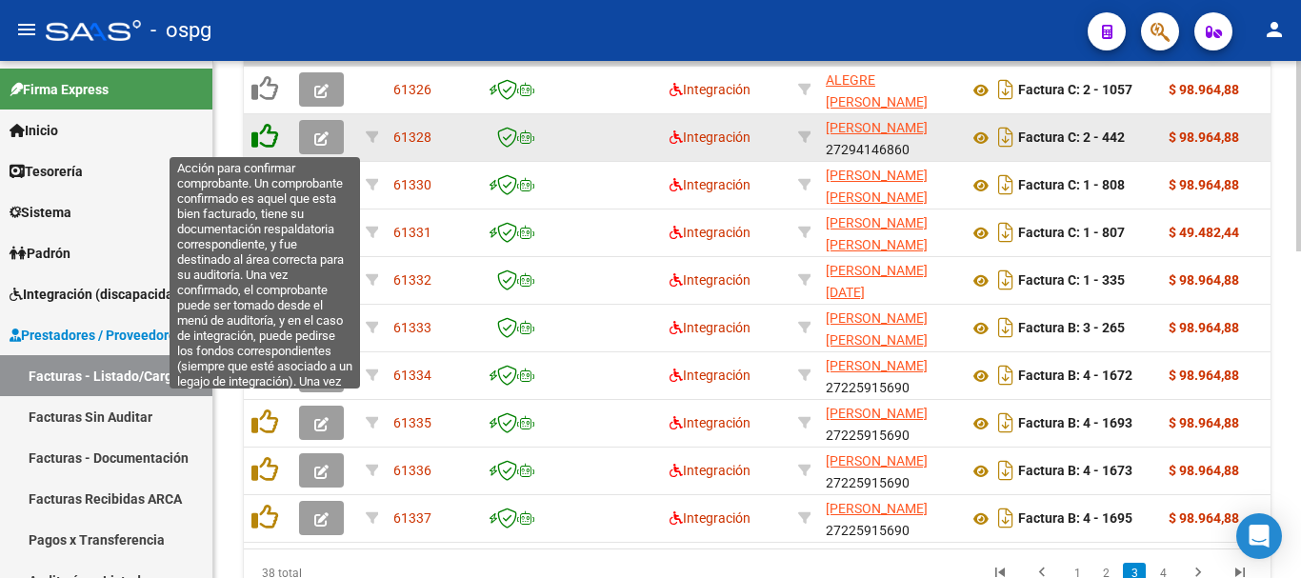
click at [259, 141] on icon at bounding box center [264, 136] width 27 height 27
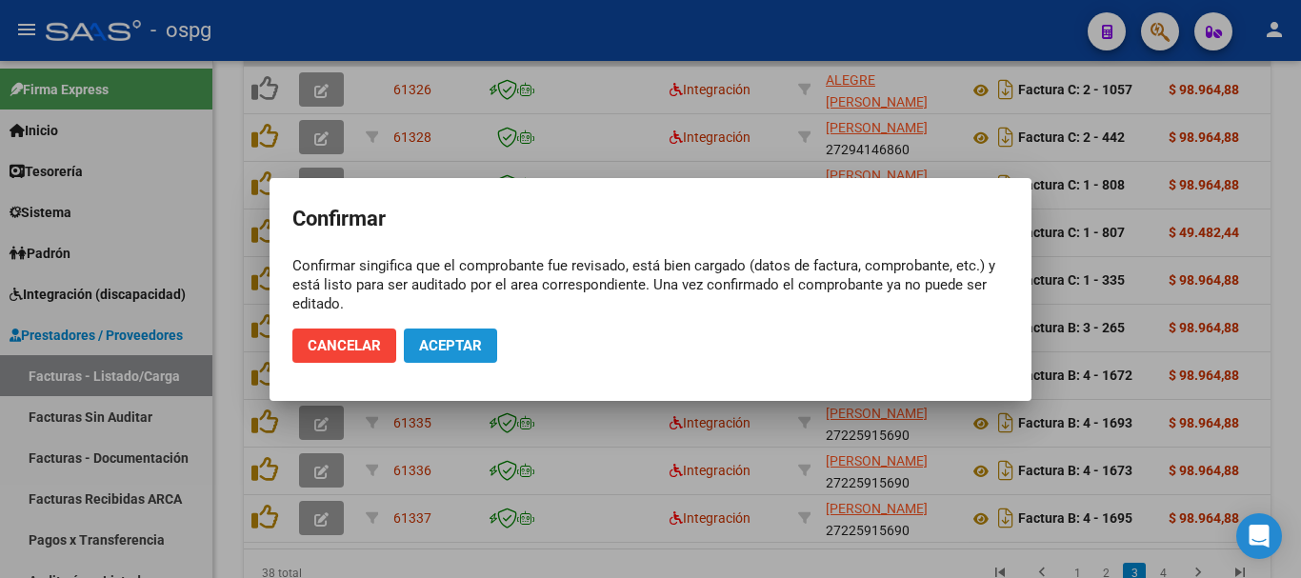
click at [454, 337] on span "Aceptar" at bounding box center [450, 345] width 63 height 17
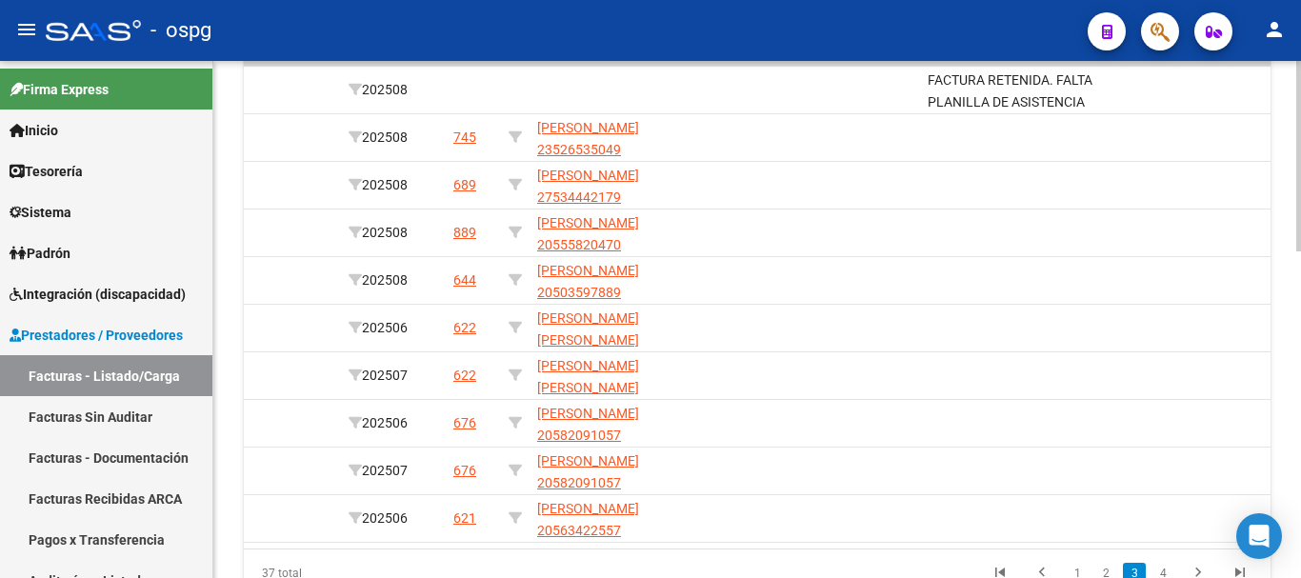
scroll to position [0, 0]
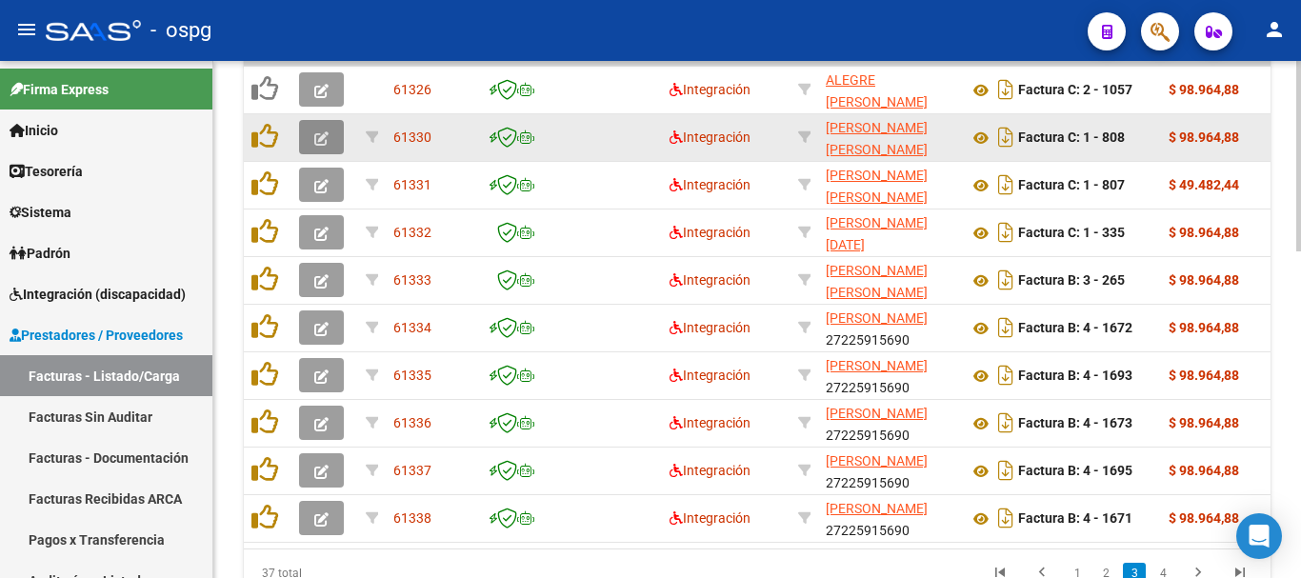
click at [313, 143] on button "button" at bounding box center [321, 137] width 45 height 34
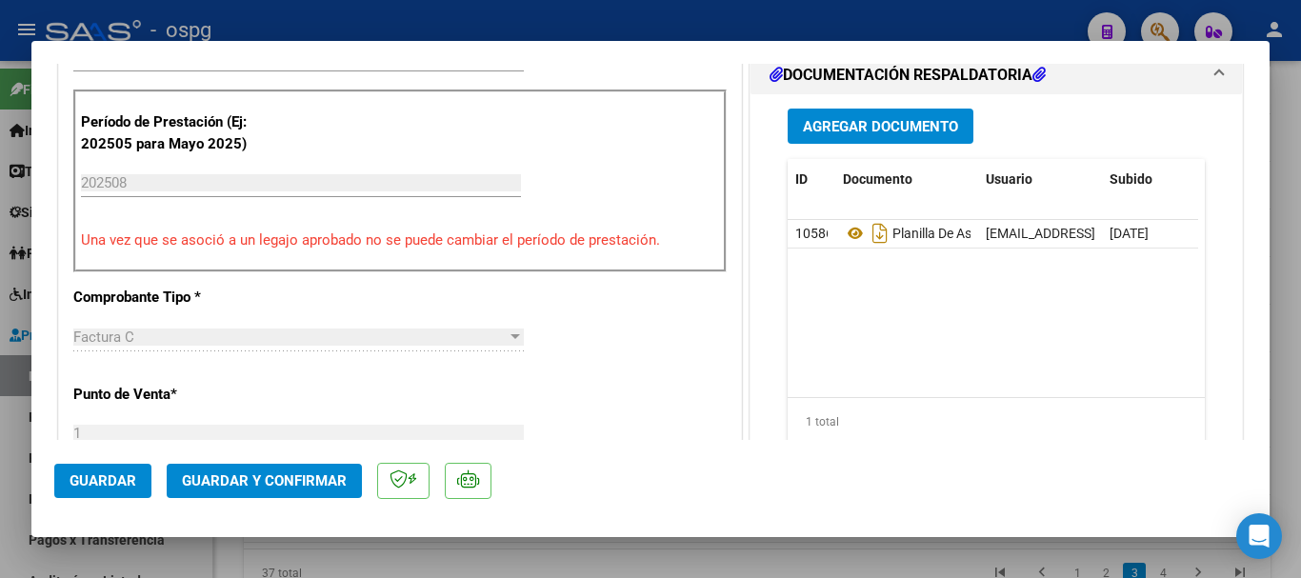
scroll to position [571, 0]
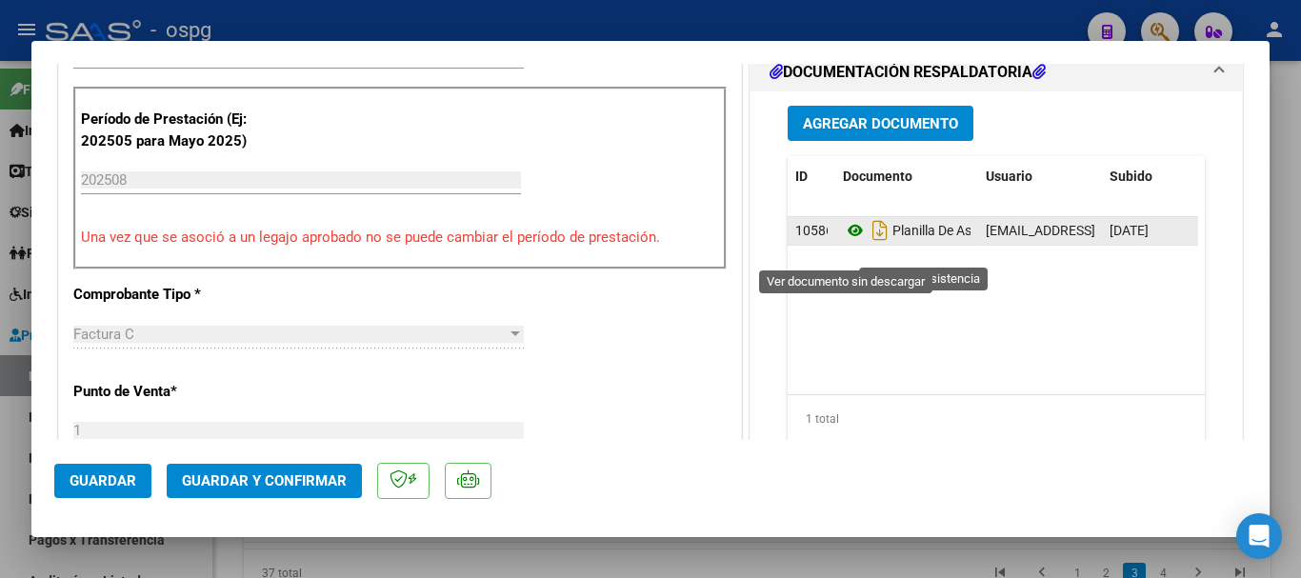
click at [843, 242] on icon at bounding box center [855, 230] width 25 height 23
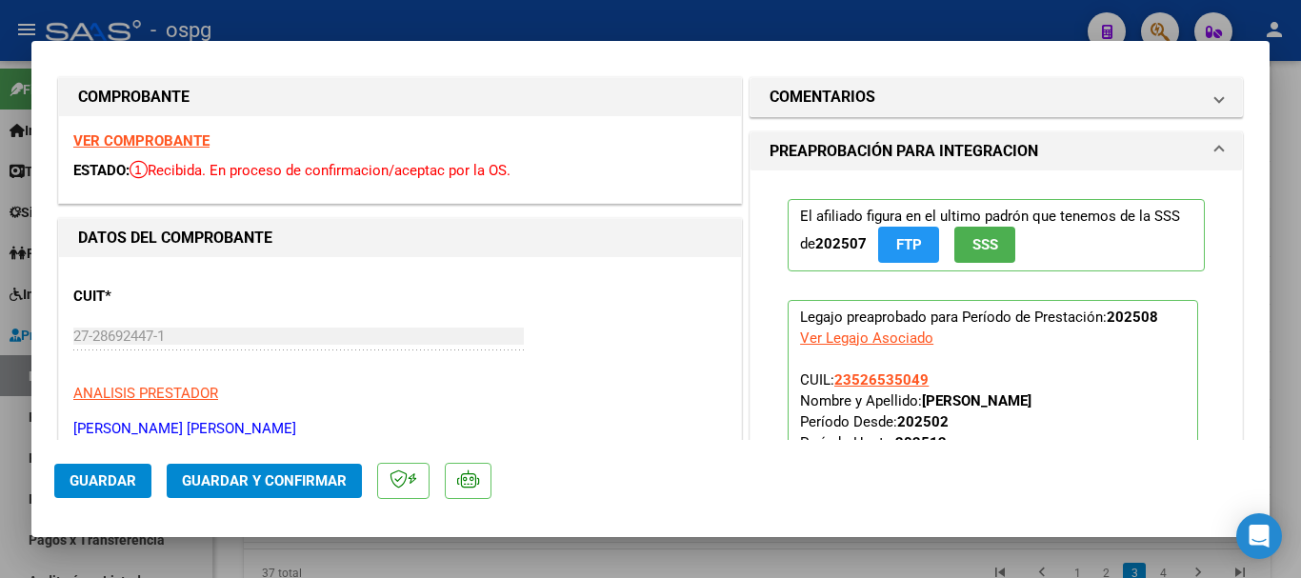
scroll to position [0, 0]
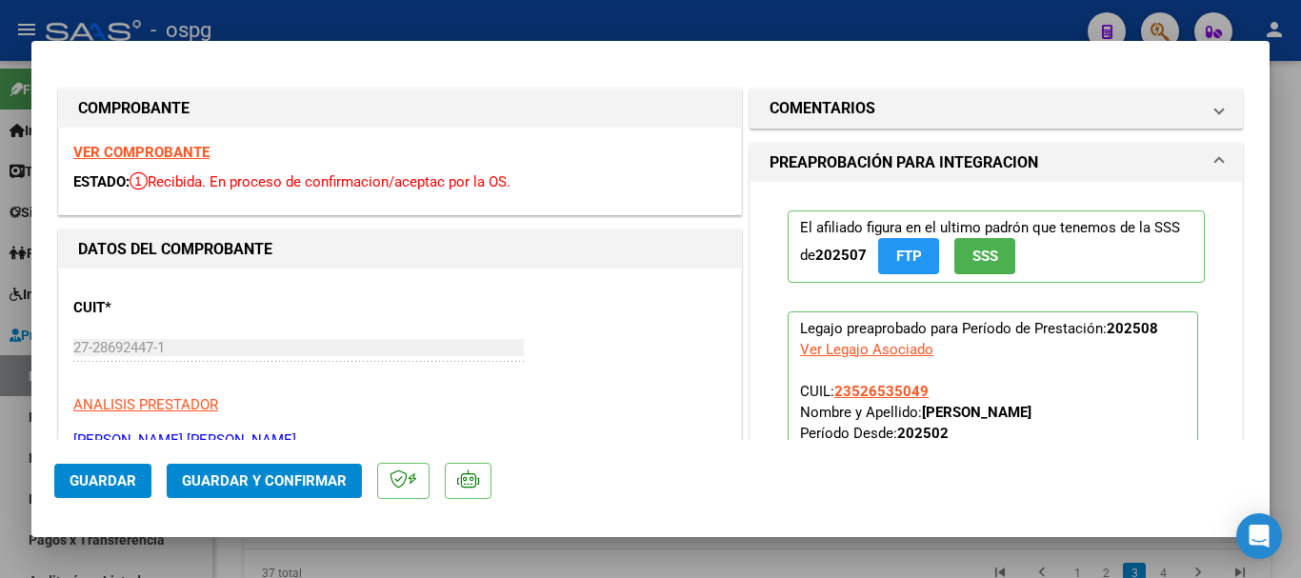
click at [150, 145] on strong "VER COMPROBANTE" at bounding box center [141, 152] width 136 height 17
click at [566, 26] on div at bounding box center [650, 289] width 1301 height 578
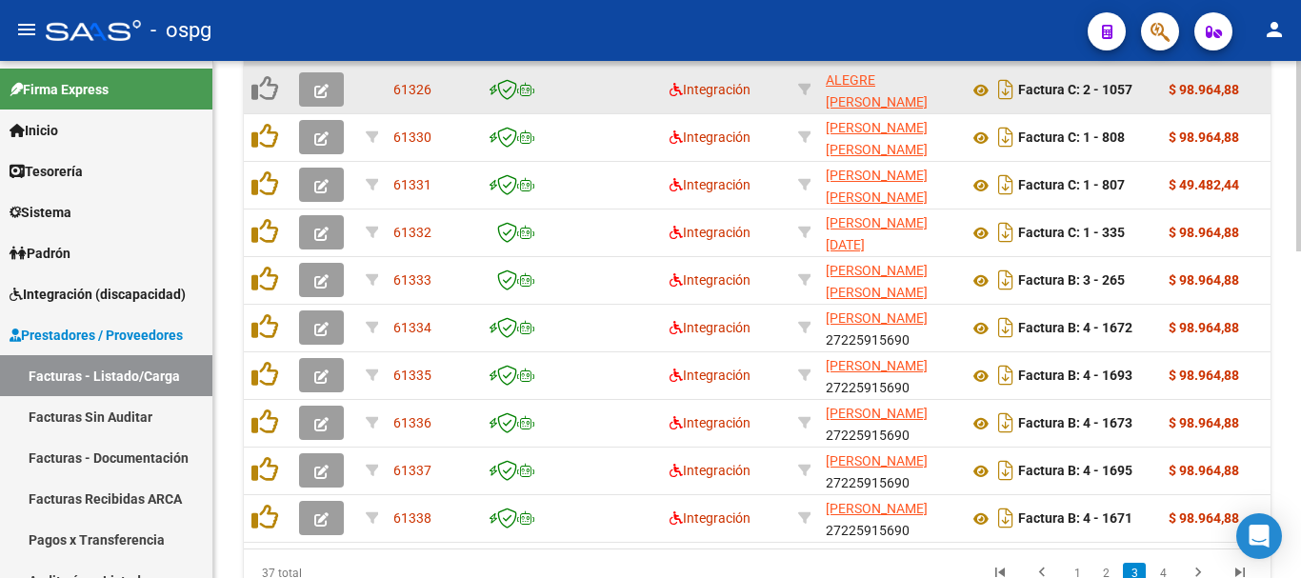
scroll to position [789, 0]
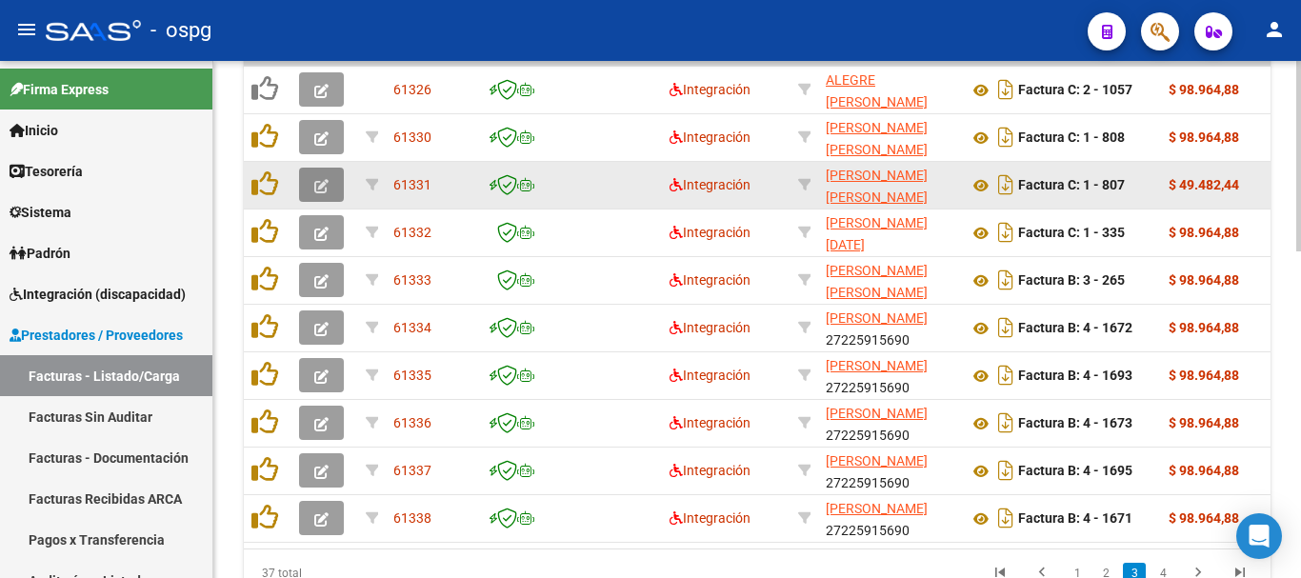
click at [327, 189] on icon "button" at bounding box center [321, 186] width 14 height 14
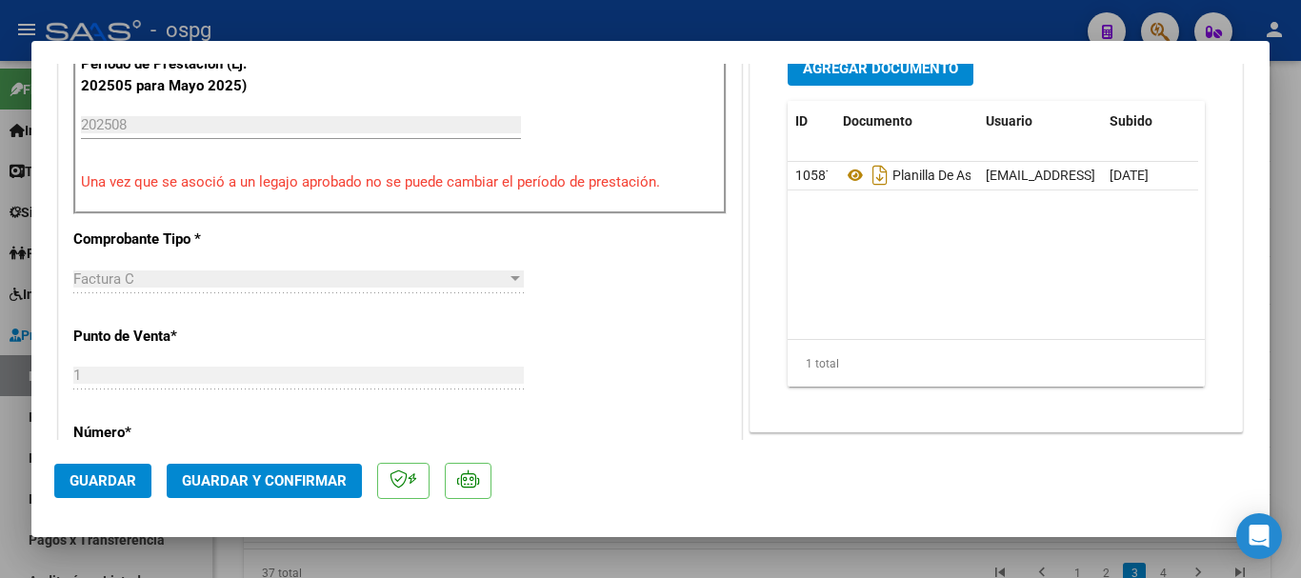
scroll to position [667, 0]
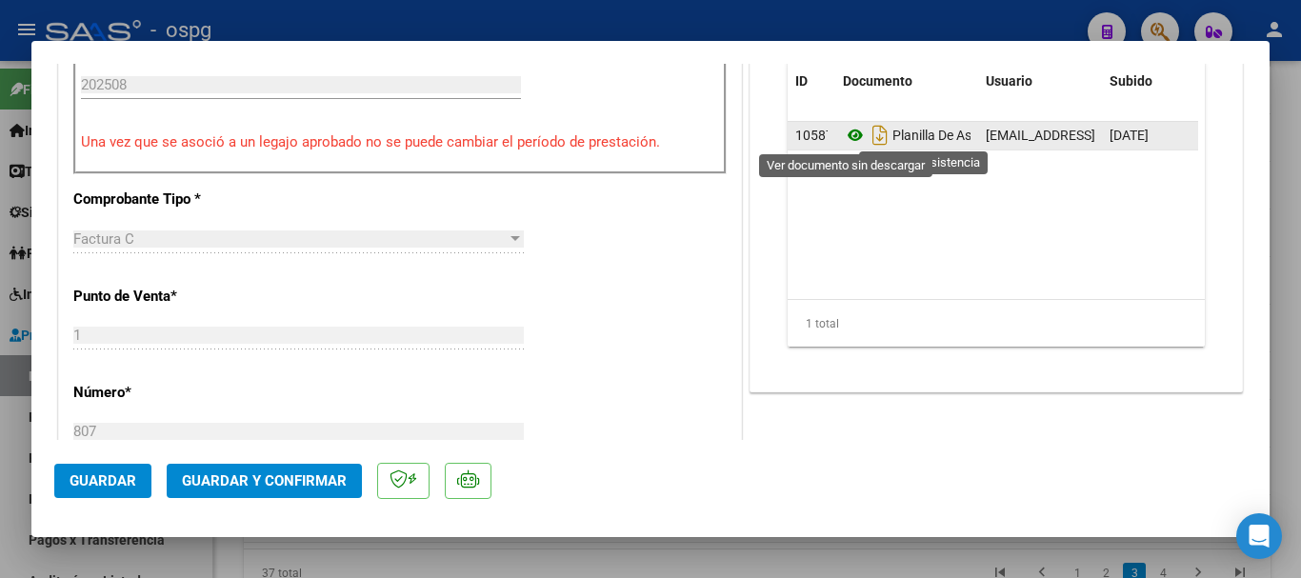
click at [847, 132] on icon at bounding box center [855, 135] width 25 height 23
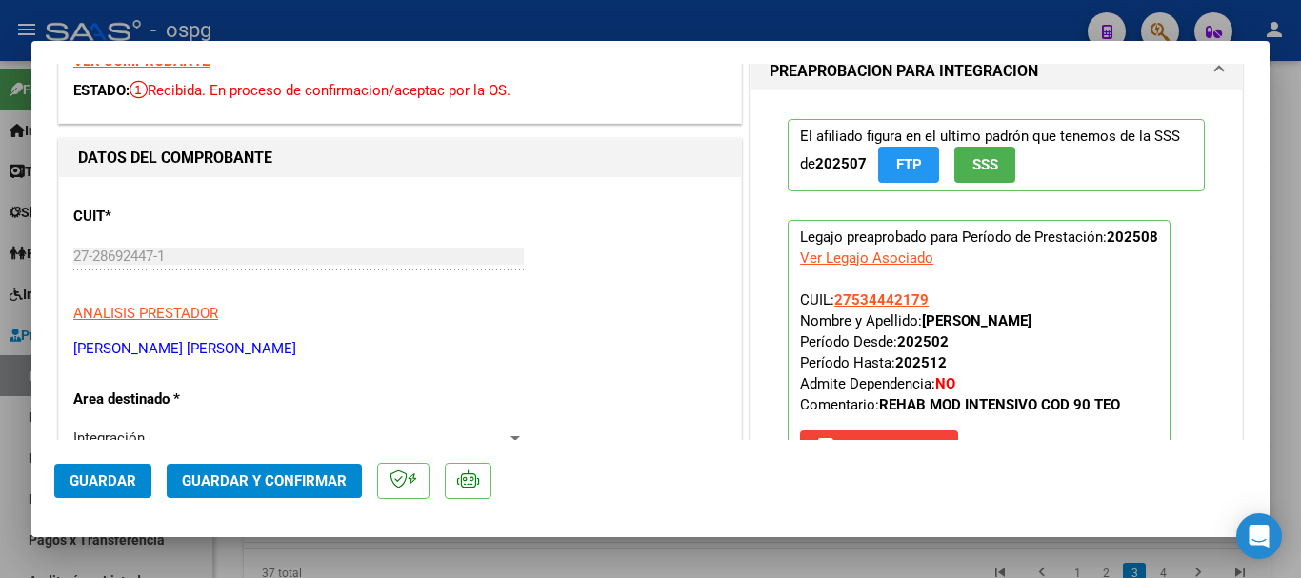
scroll to position [0, 0]
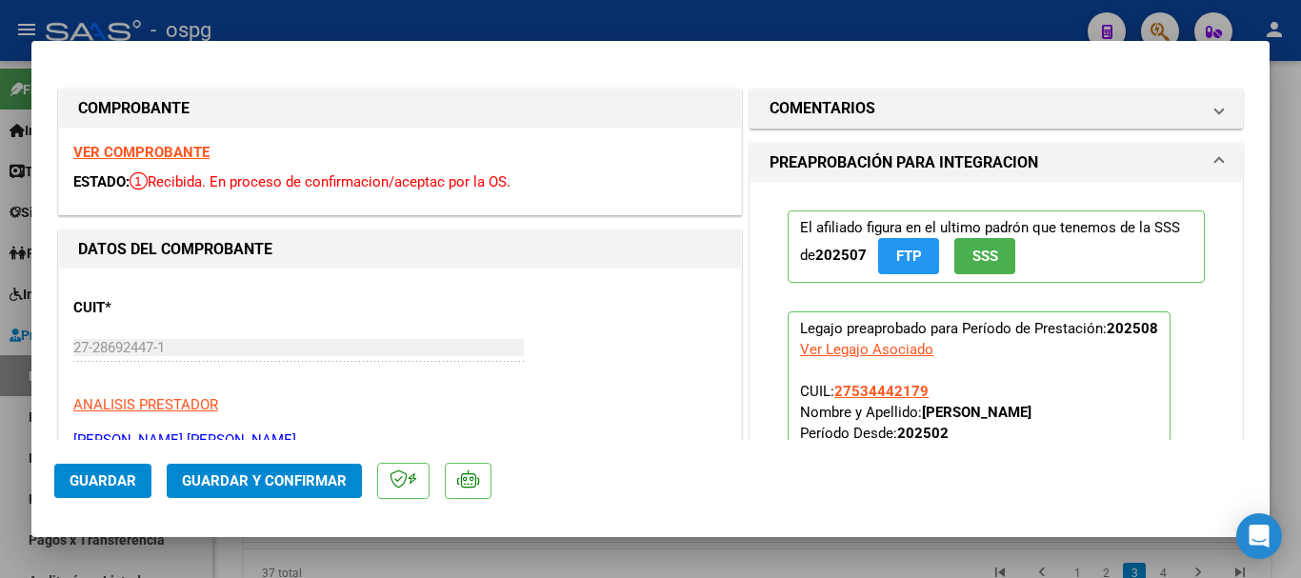
click at [148, 149] on strong "VER COMPROBANTE" at bounding box center [141, 152] width 136 height 17
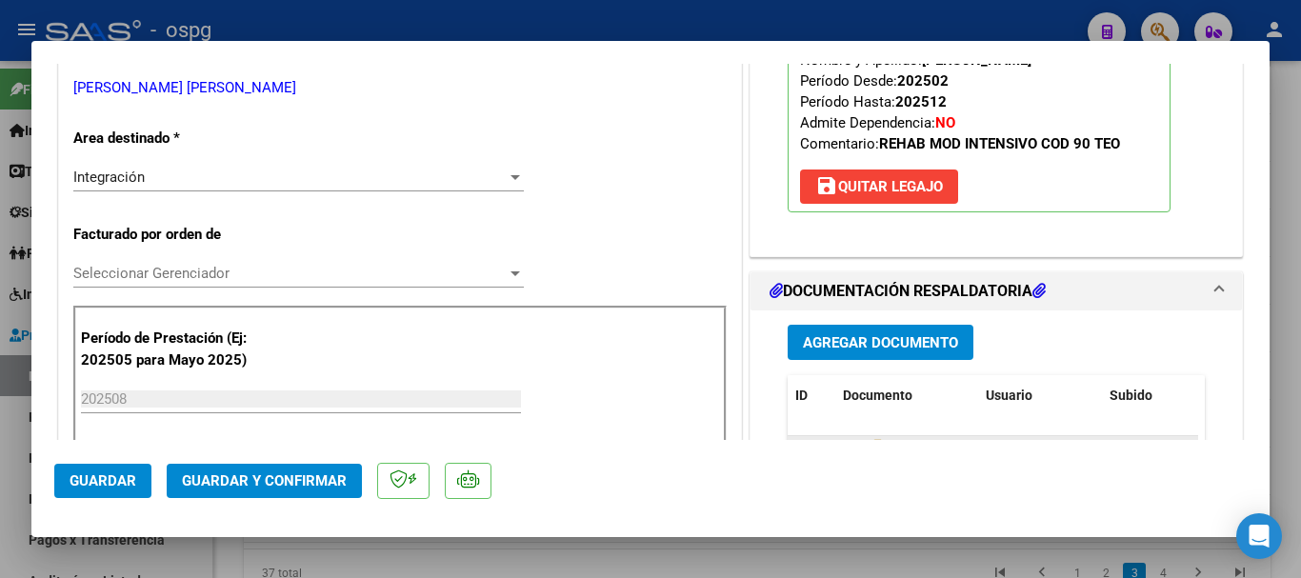
scroll to position [381, 0]
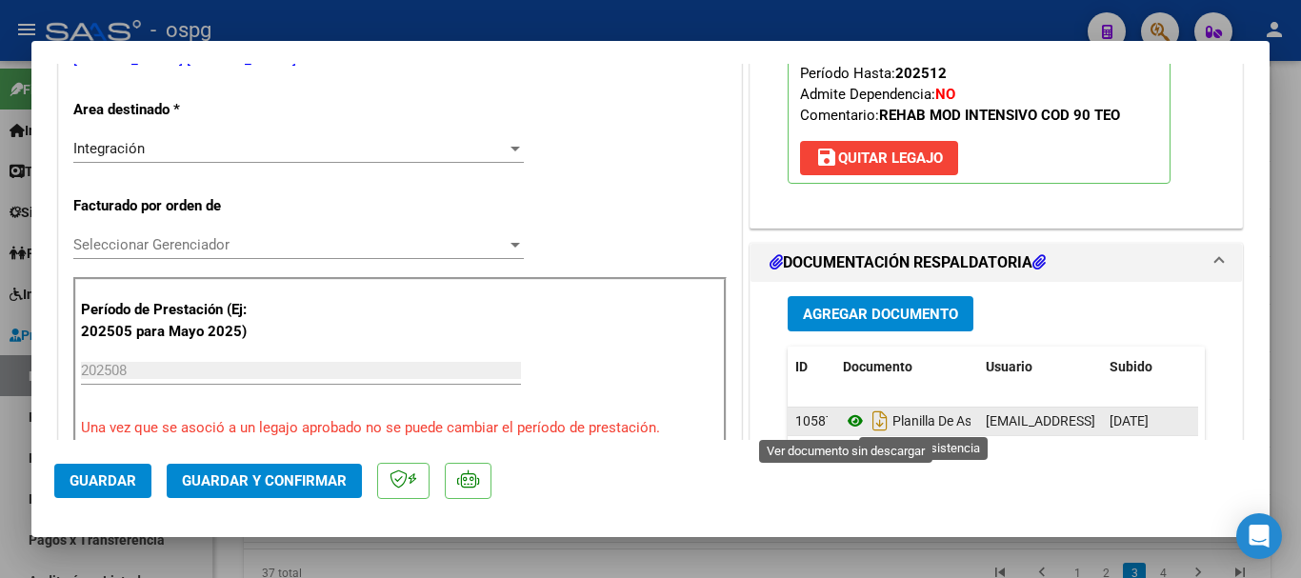
click at [846, 418] on icon at bounding box center [855, 421] width 25 height 23
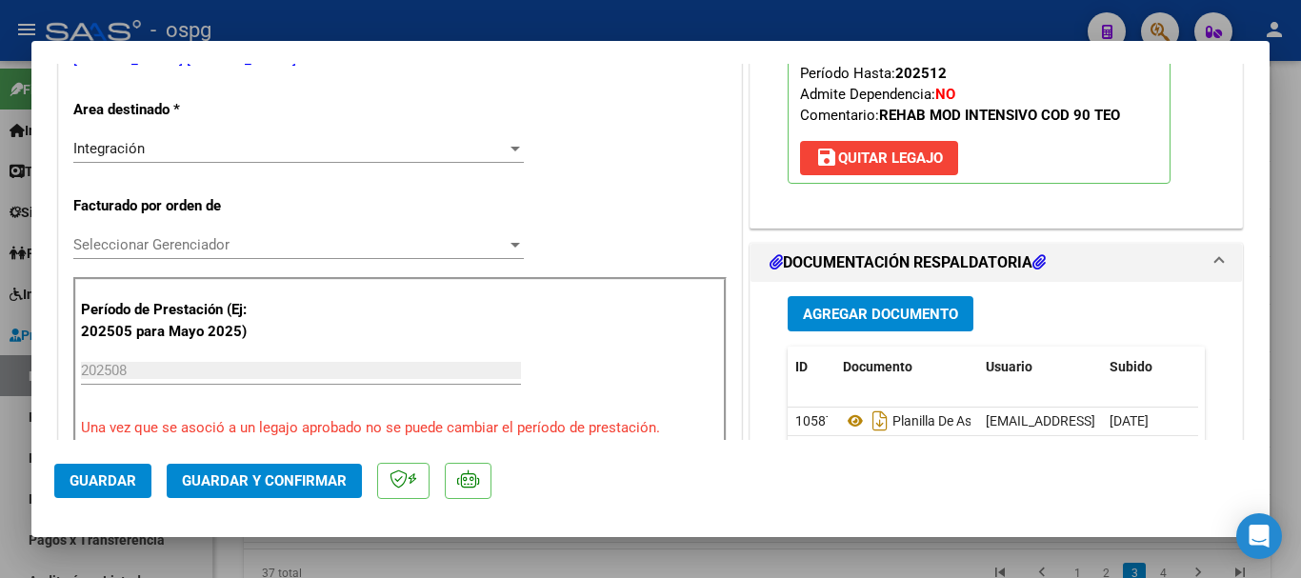
click at [586, 25] on div at bounding box center [650, 289] width 1301 height 578
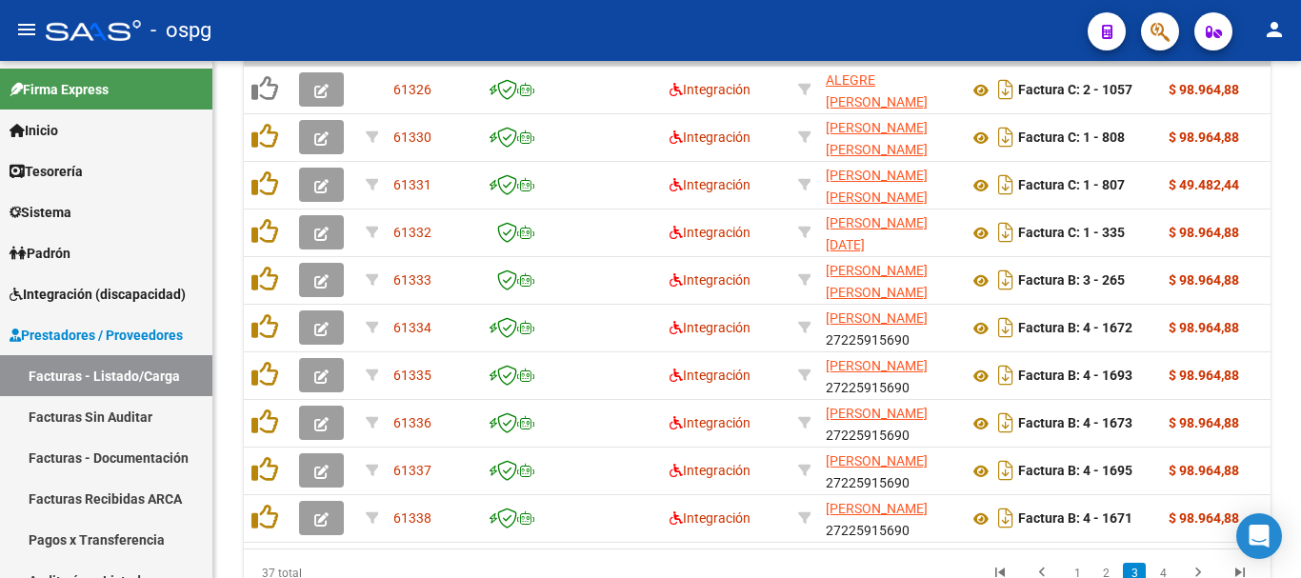
scroll to position [789, 0]
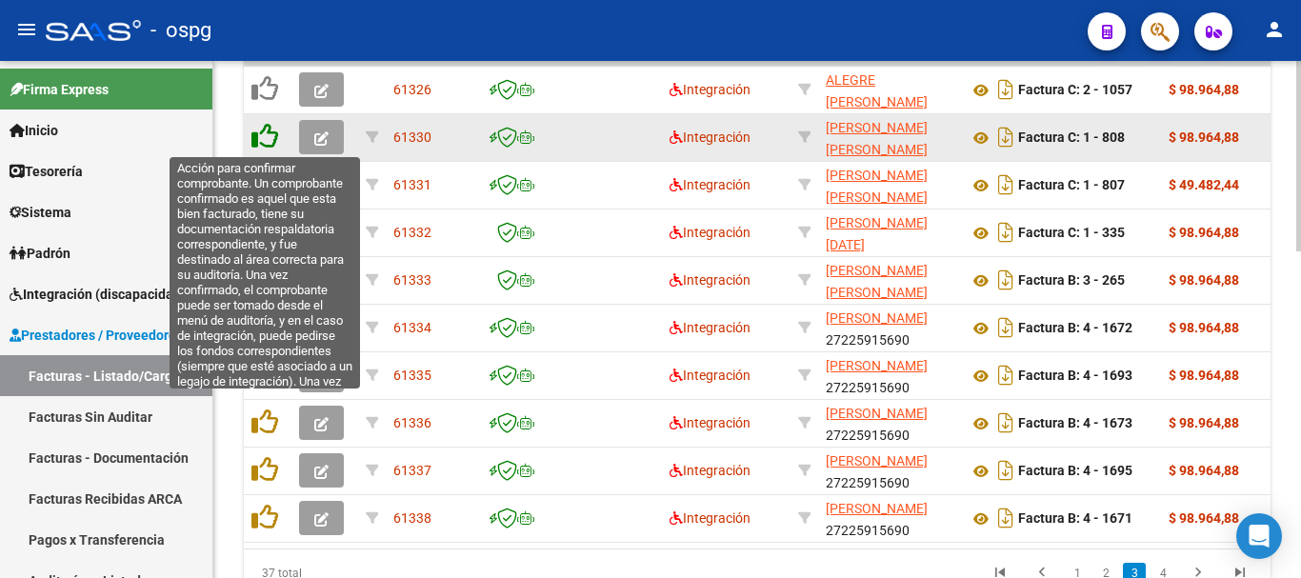
click at [256, 142] on icon at bounding box center [264, 136] width 27 height 27
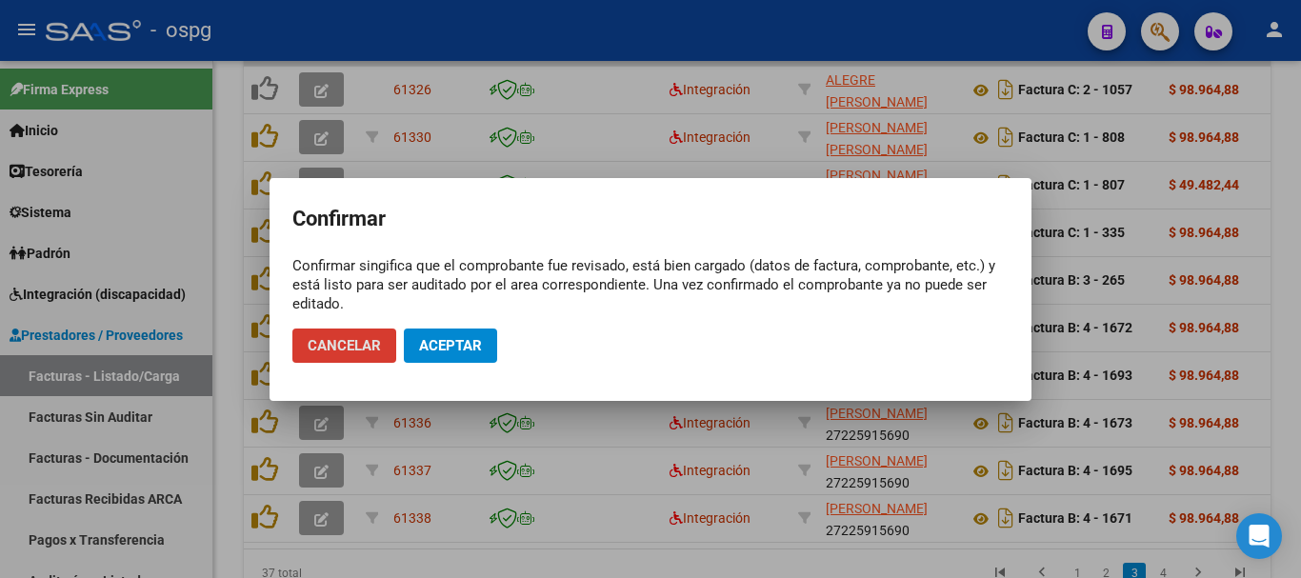
click at [461, 354] on button "Aceptar" at bounding box center [450, 346] width 93 height 34
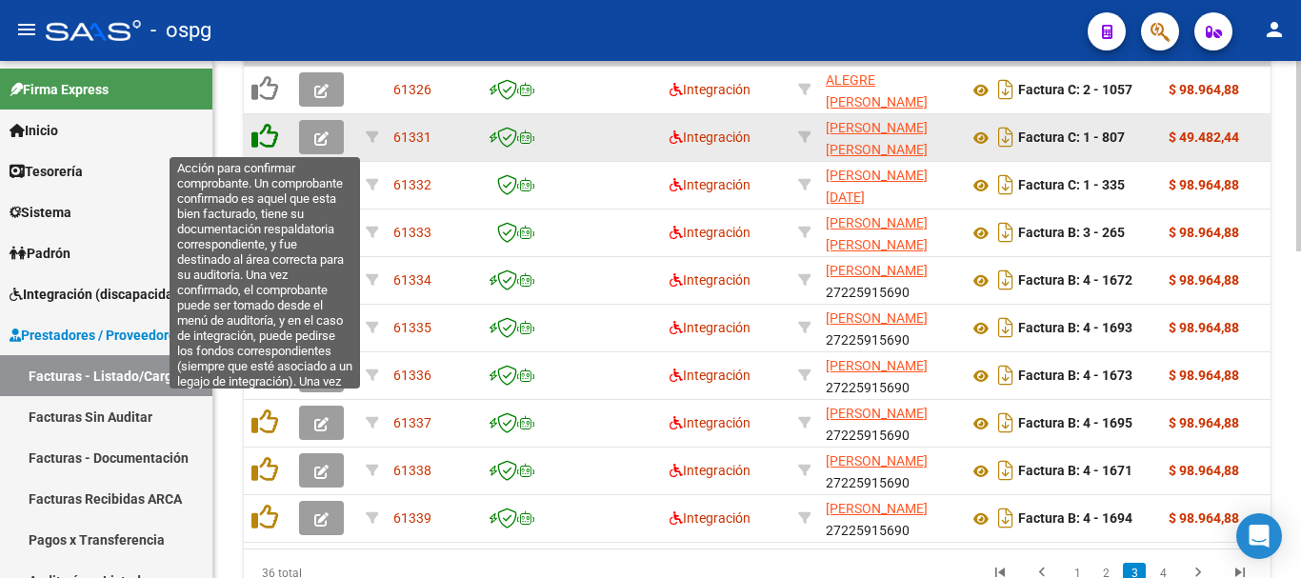
click at [265, 137] on icon at bounding box center [264, 136] width 27 height 27
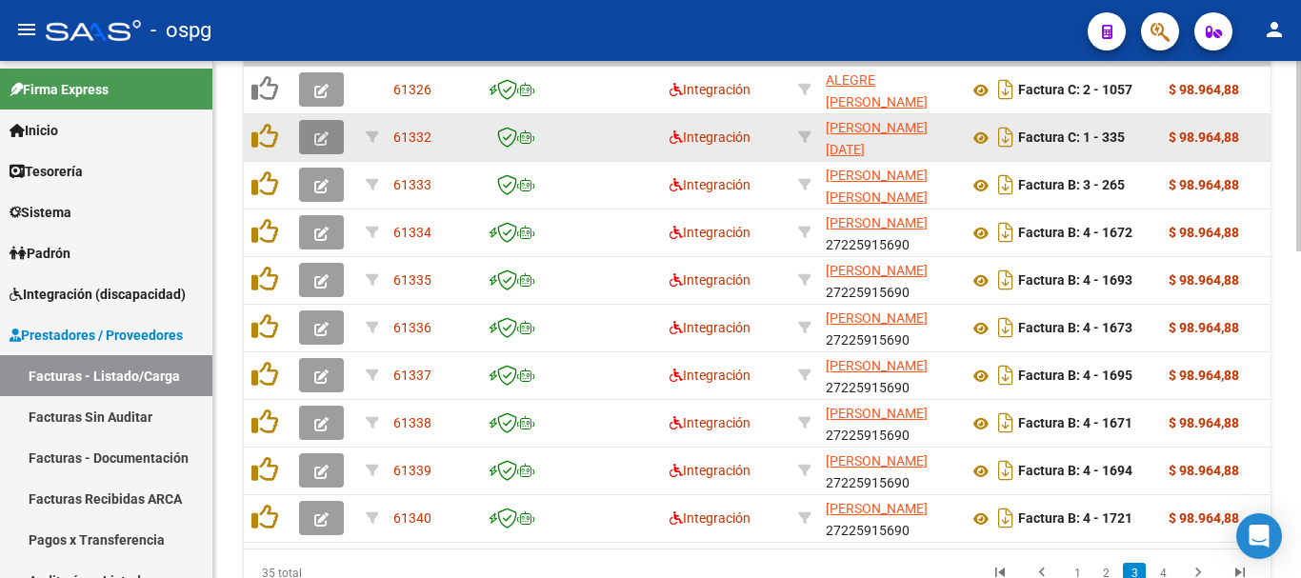
click at [306, 132] on button "button" at bounding box center [321, 137] width 45 height 34
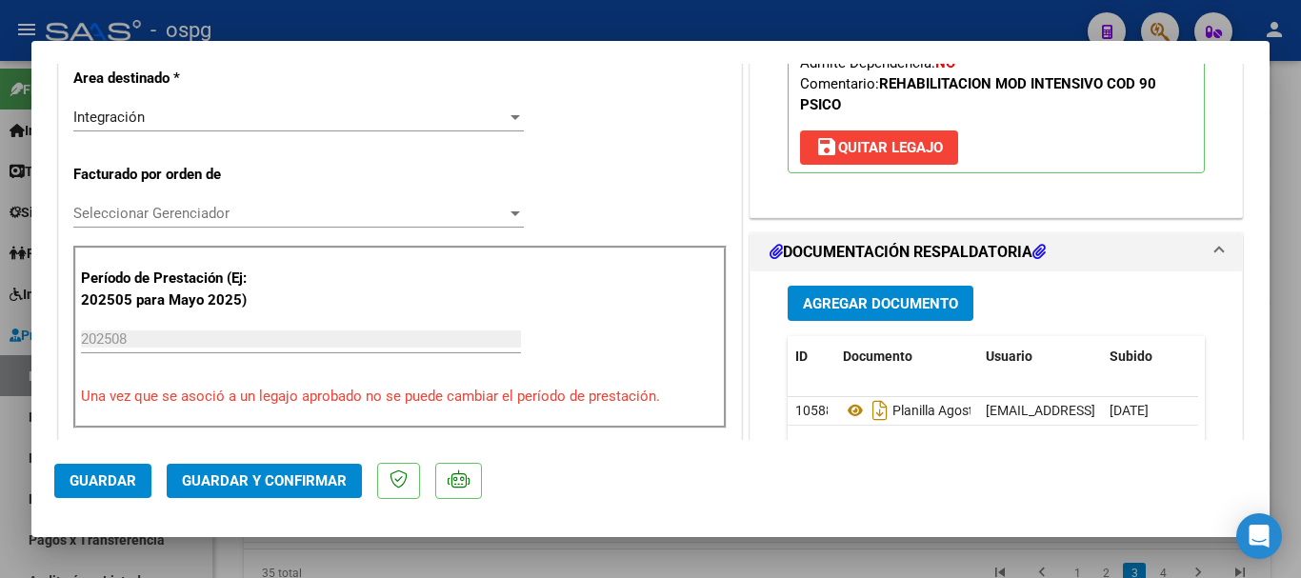
scroll to position [476, 0]
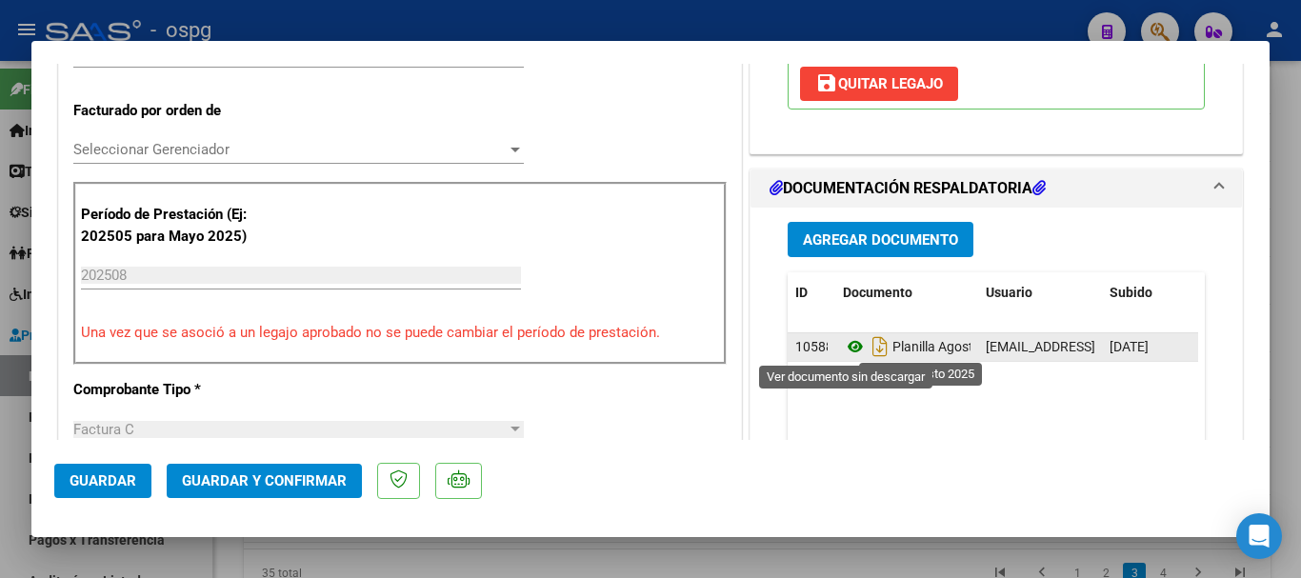
click at [850, 340] on icon at bounding box center [855, 346] width 25 height 23
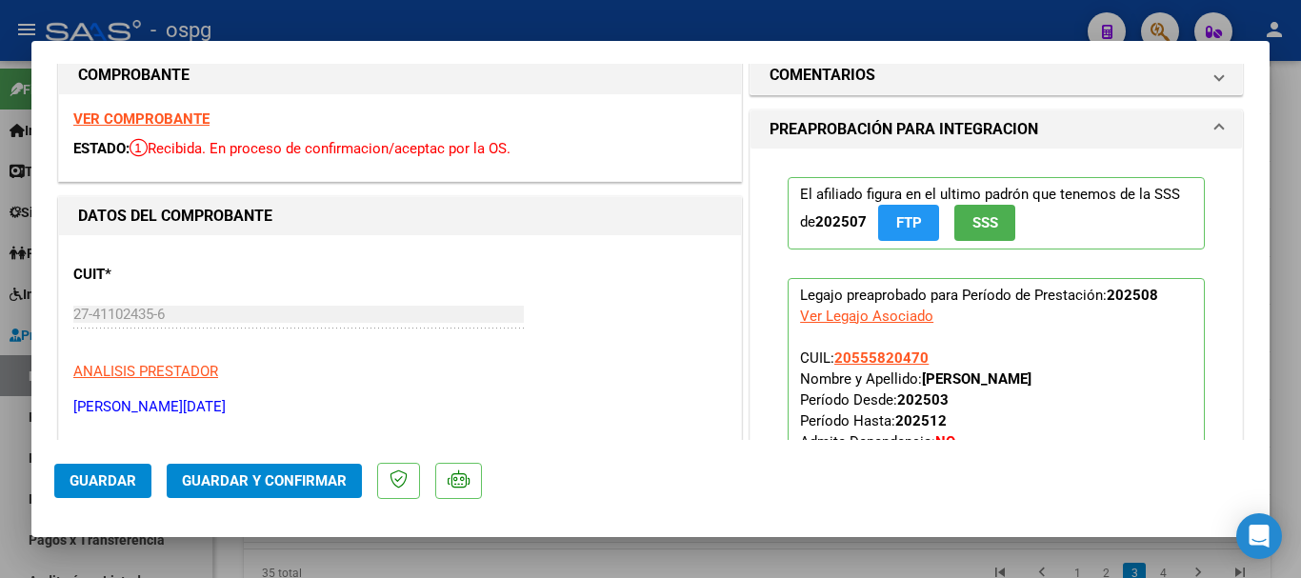
scroll to position [0, 0]
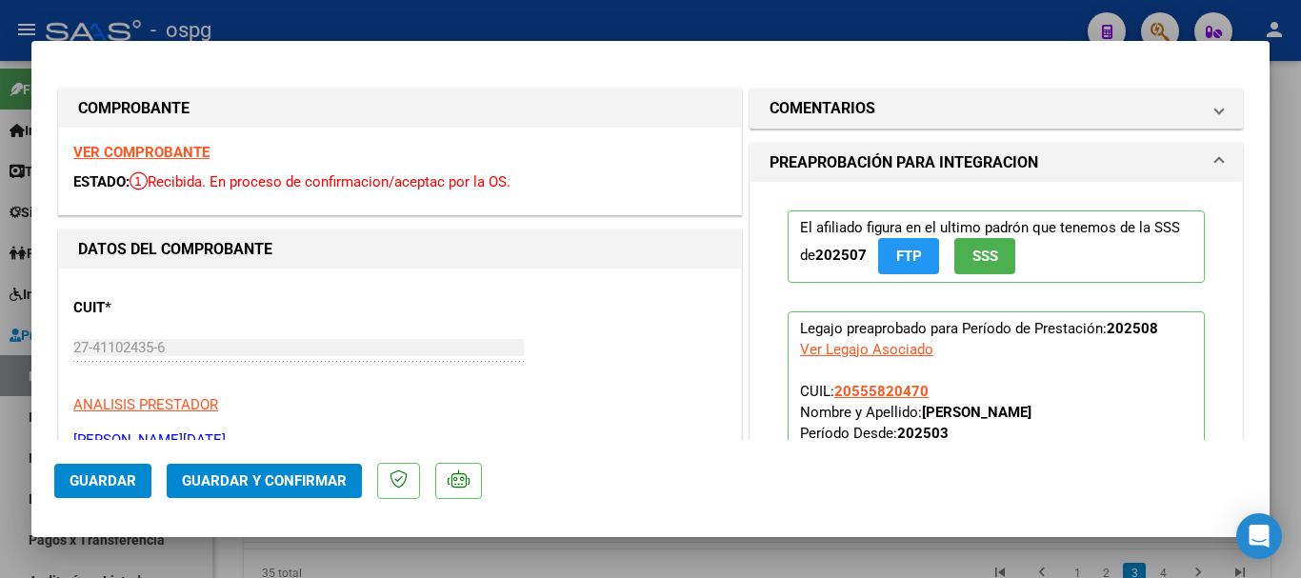
click at [160, 158] on strong "VER COMPROBANTE" at bounding box center [141, 152] width 136 height 17
click at [221, 28] on div at bounding box center [650, 289] width 1301 height 578
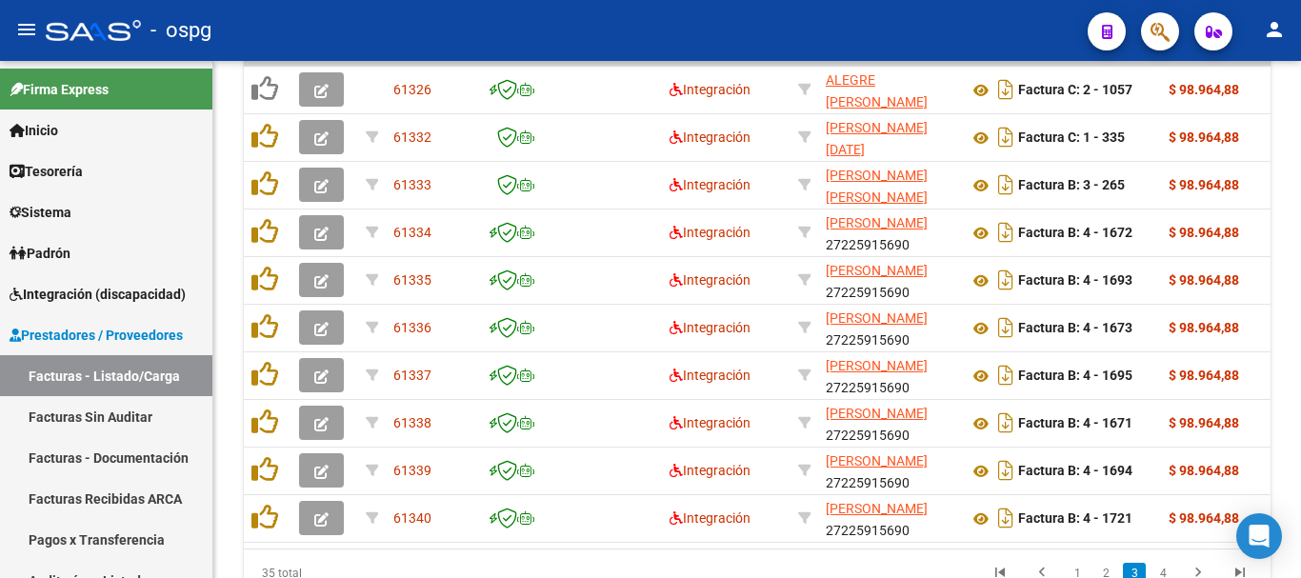
scroll to position [789, 0]
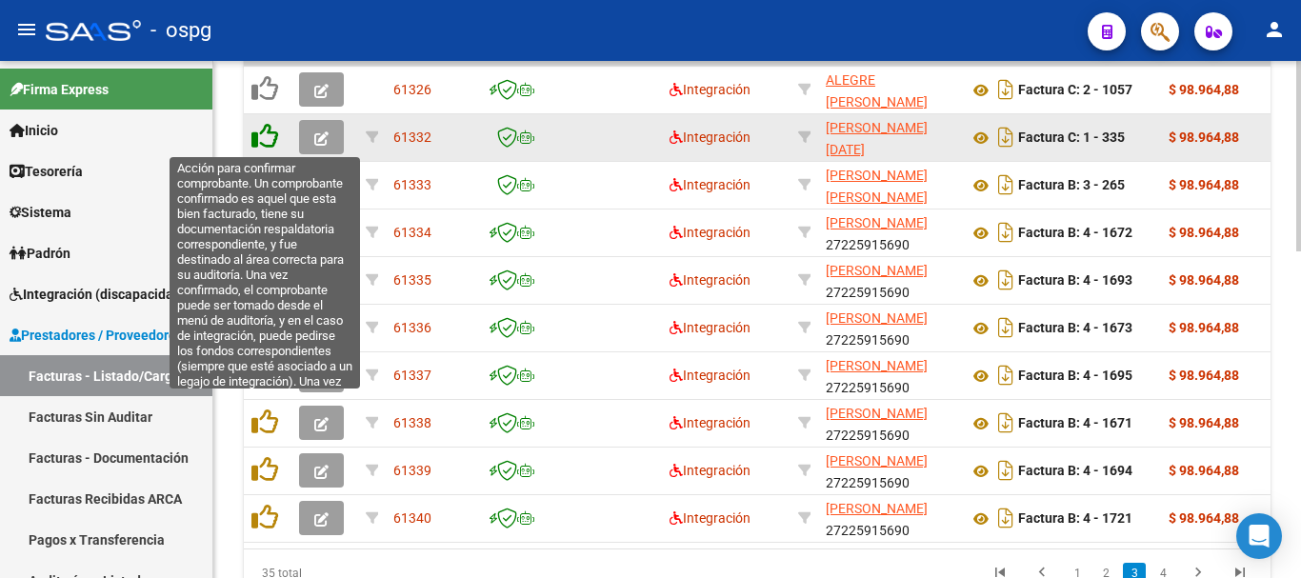
click at [268, 134] on icon at bounding box center [264, 136] width 27 height 27
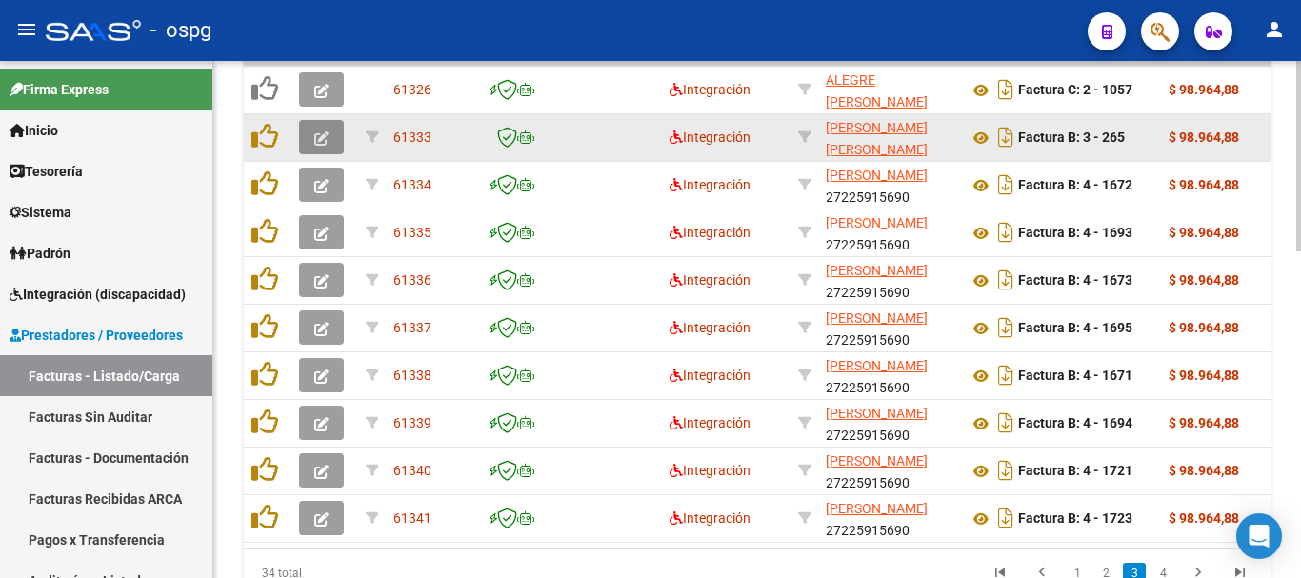
click at [324, 147] on button "button" at bounding box center [321, 137] width 45 height 34
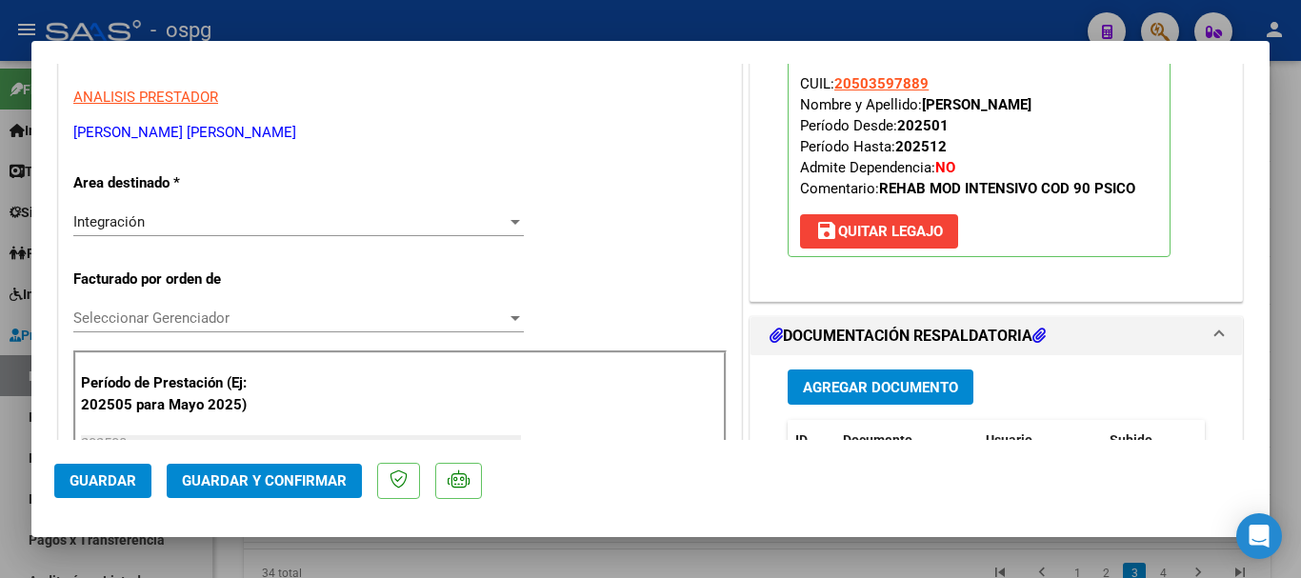
scroll to position [381, 0]
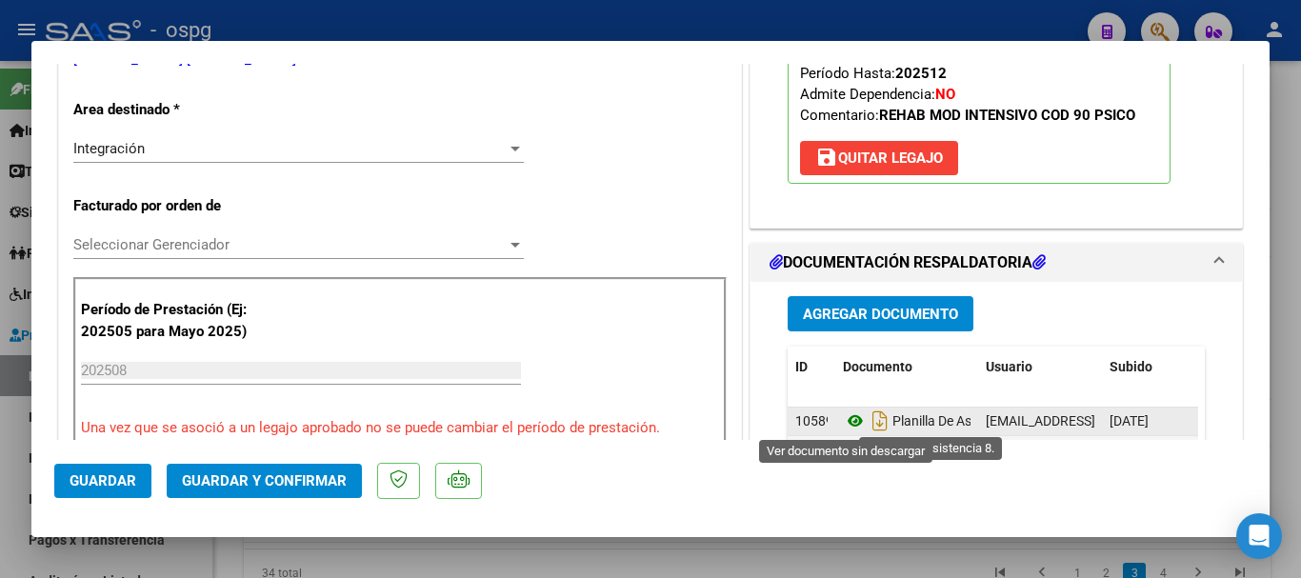
click at [843, 421] on icon at bounding box center [855, 421] width 25 height 23
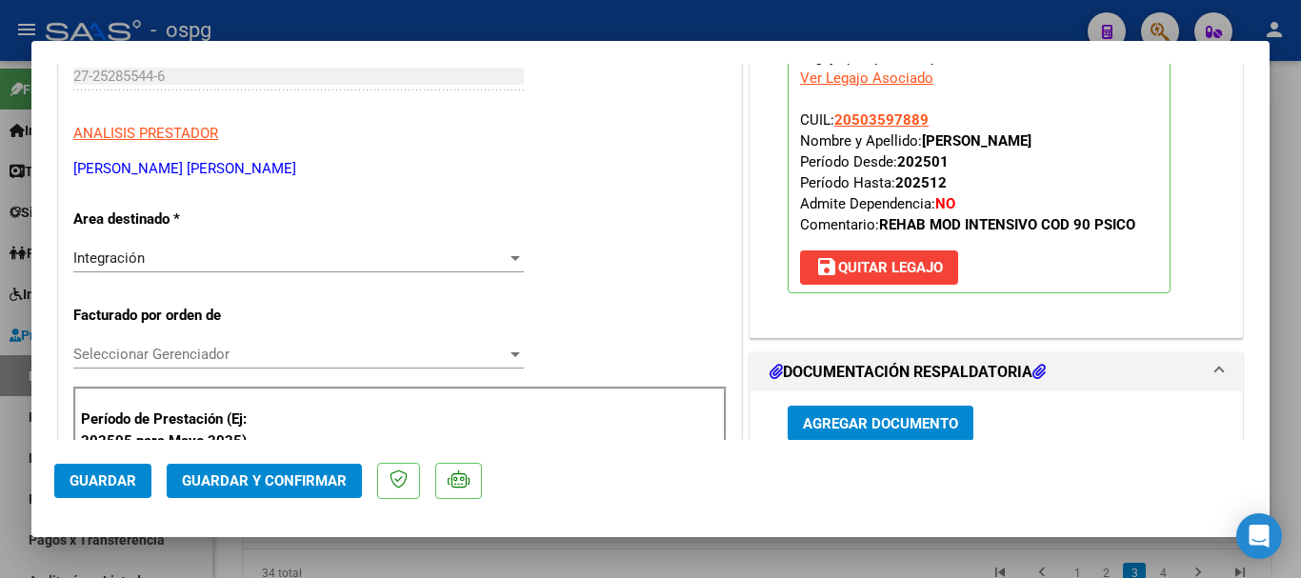
scroll to position [0, 0]
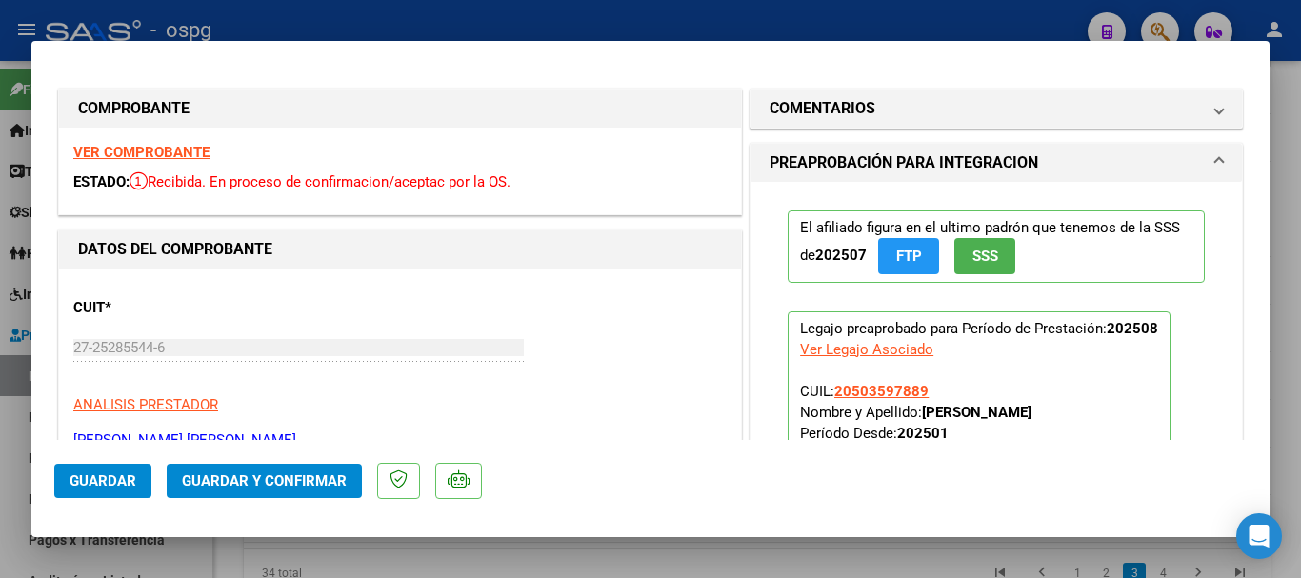
click at [120, 146] on strong "VER COMPROBANTE" at bounding box center [141, 152] width 136 height 17
click at [321, 19] on div at bounding box center [650, 289] width 1301 height 578
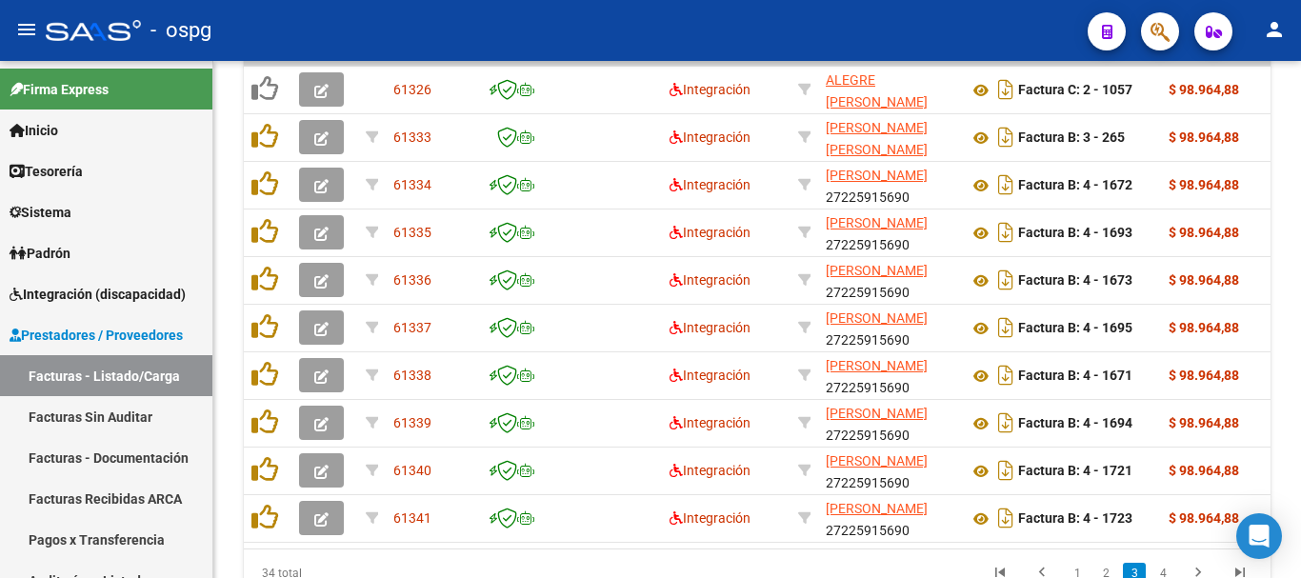
scroll to position [789, 0]
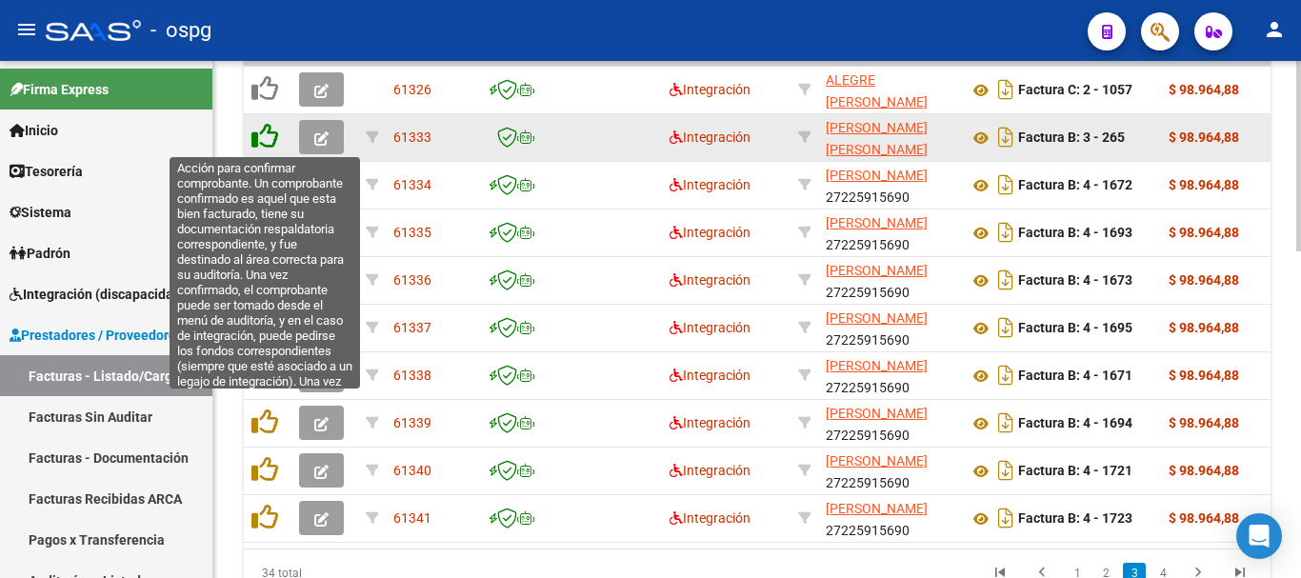
click at [263, 132] on icon at bounding box center [264, 136] width 27 height 27
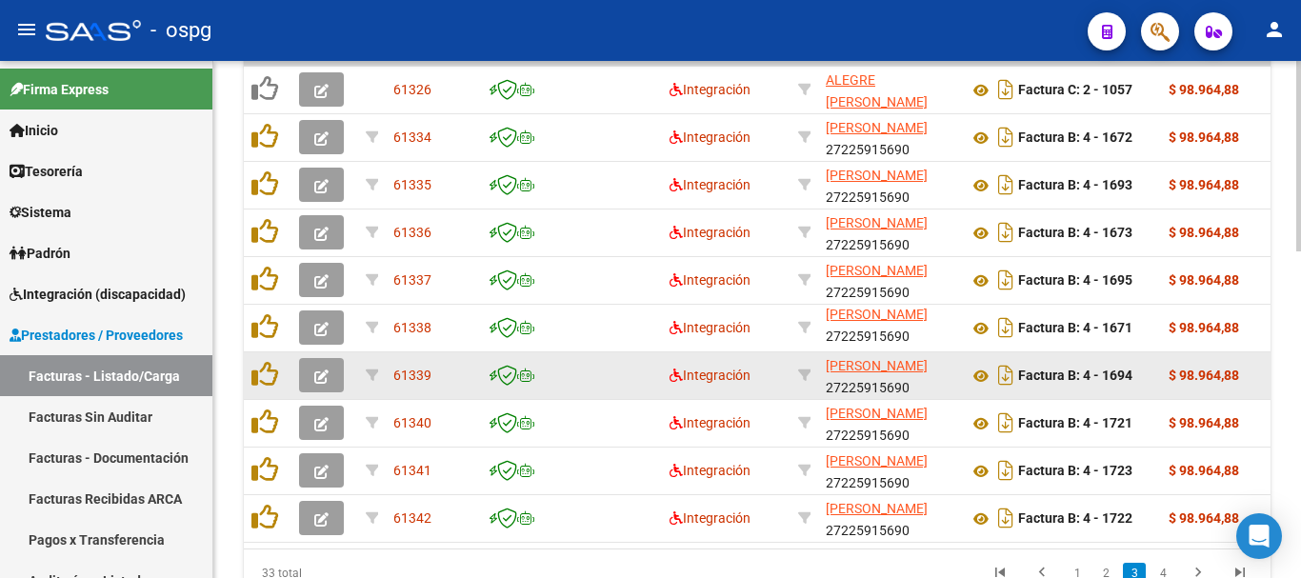
scroll to position [884, 0]
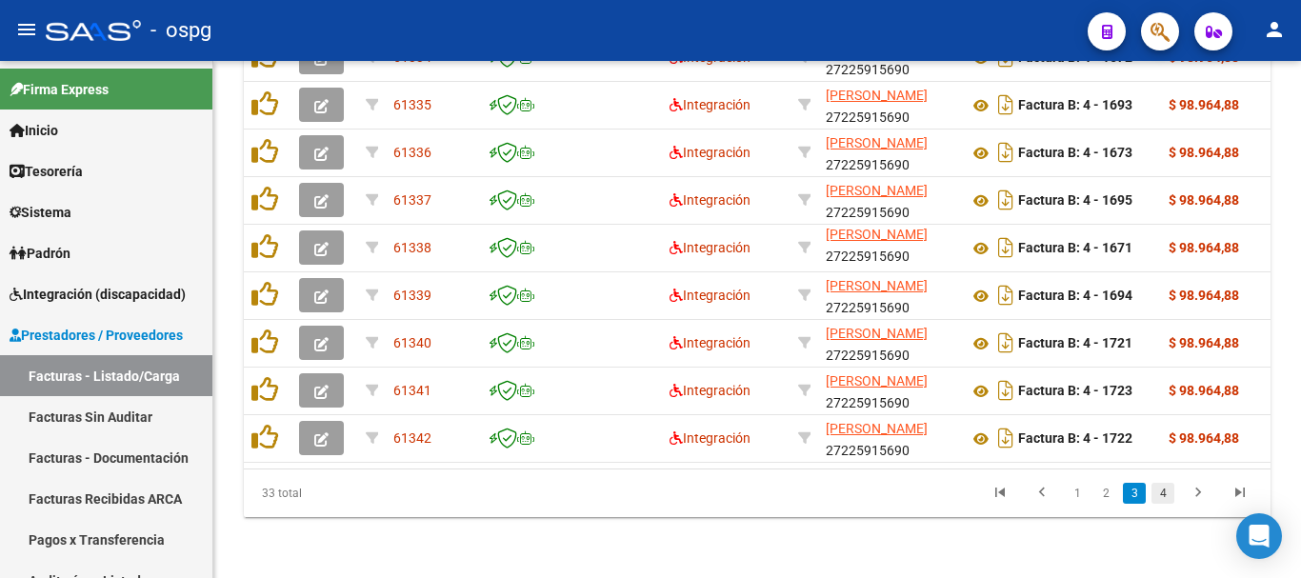
click at [1162, 494] on link "4" at bounding box center [1162, 493] width 23 height 21
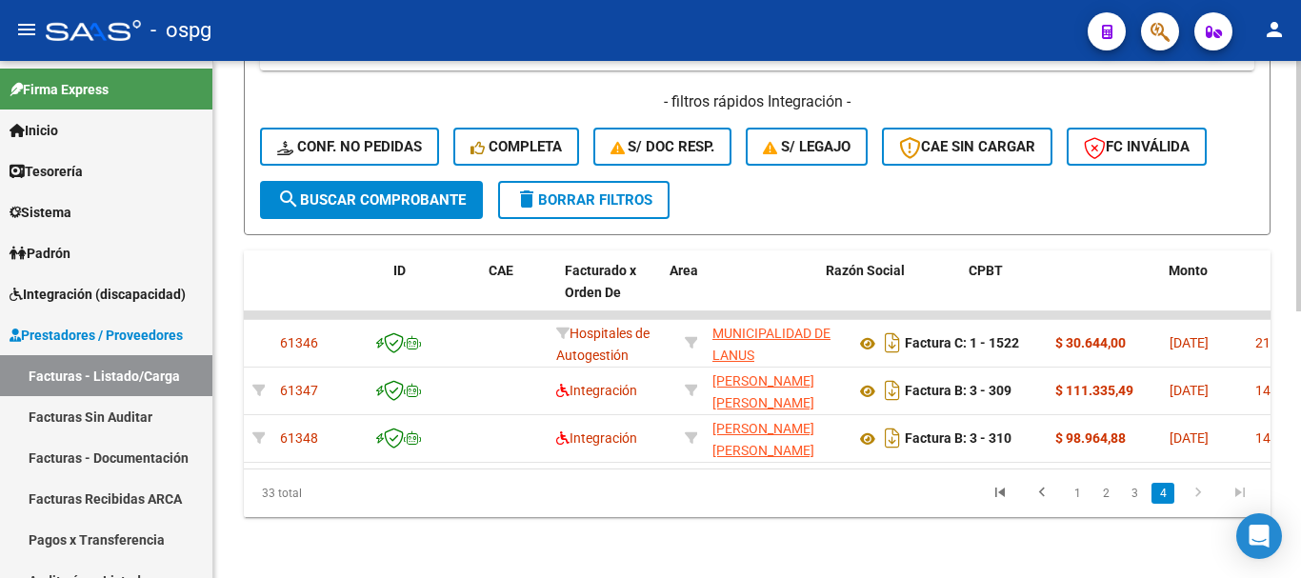
scroll to position [0, 0]
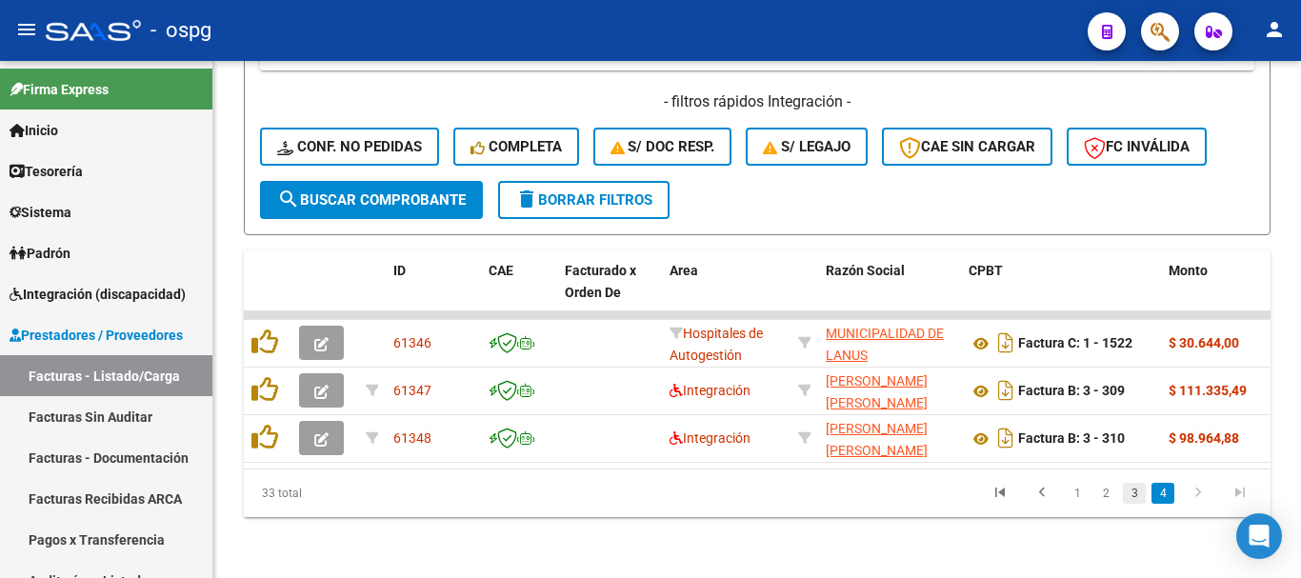
click at [1139, 487] on link "3" at bounding box center [1134, 493] width 23 height 21
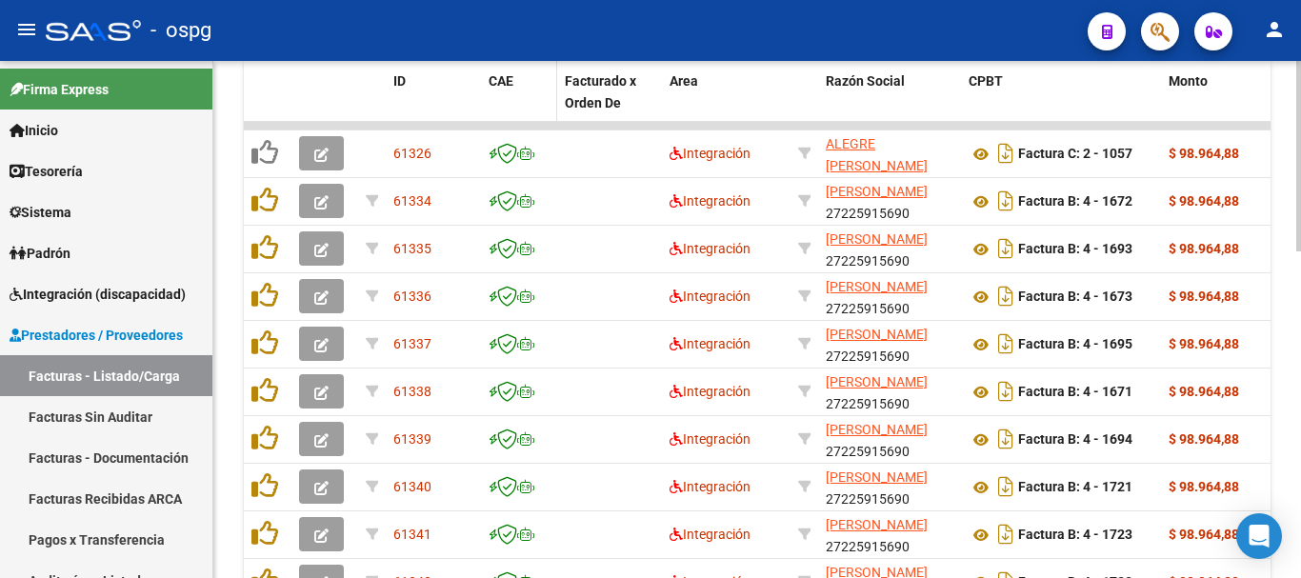
scroll to position [741, 0]
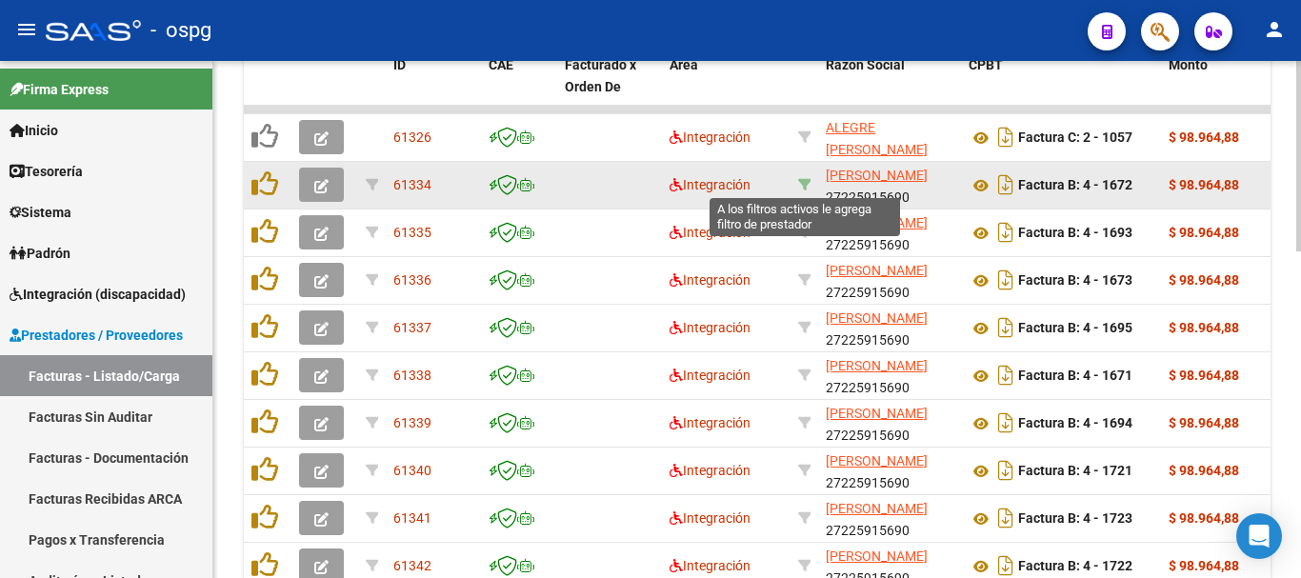
click at [810, 183] on icon at bounding box center [804, 184] width 13 height 13
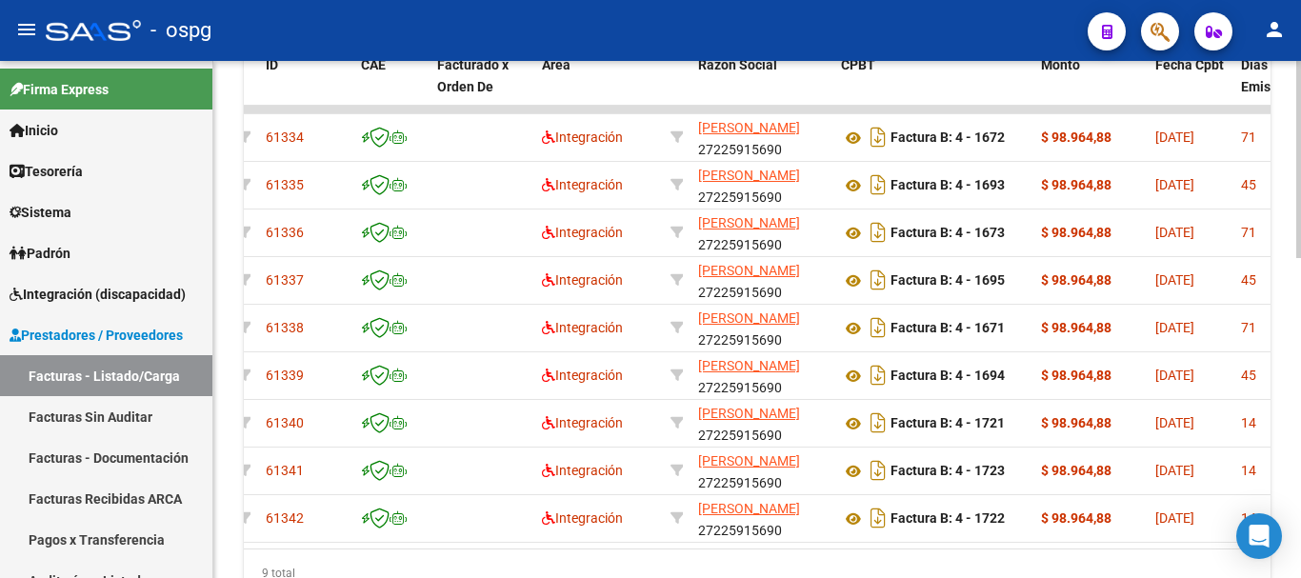
scroll to position [0, 0]
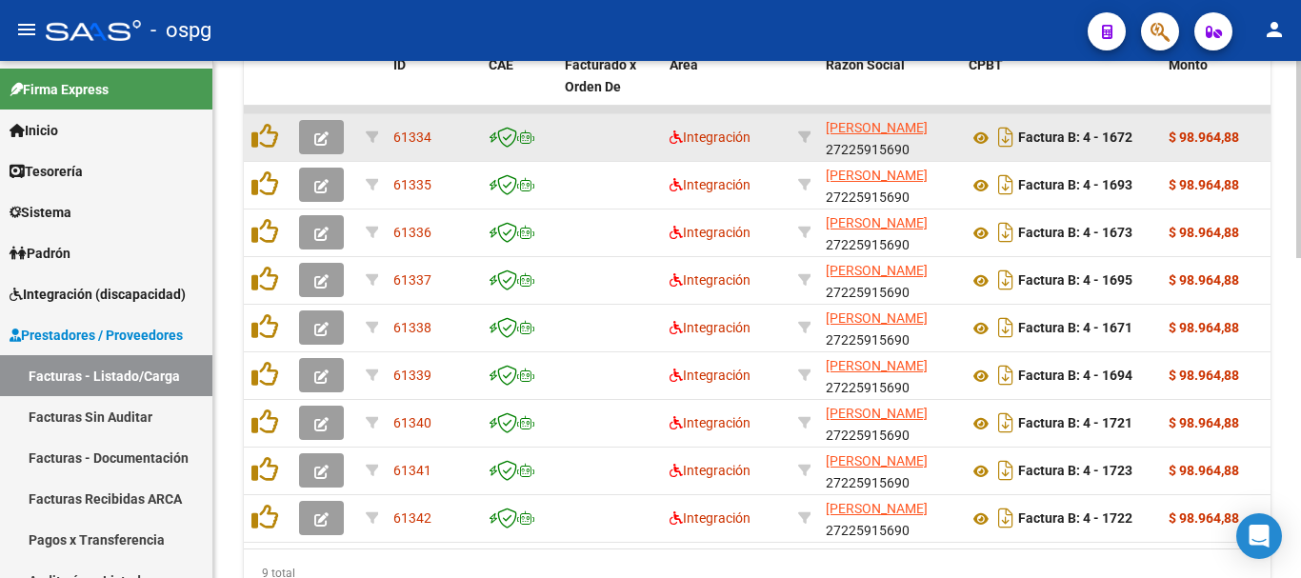
click at [325, 142] on icon "button" at bounding box center [321, 138] width 14 height 14
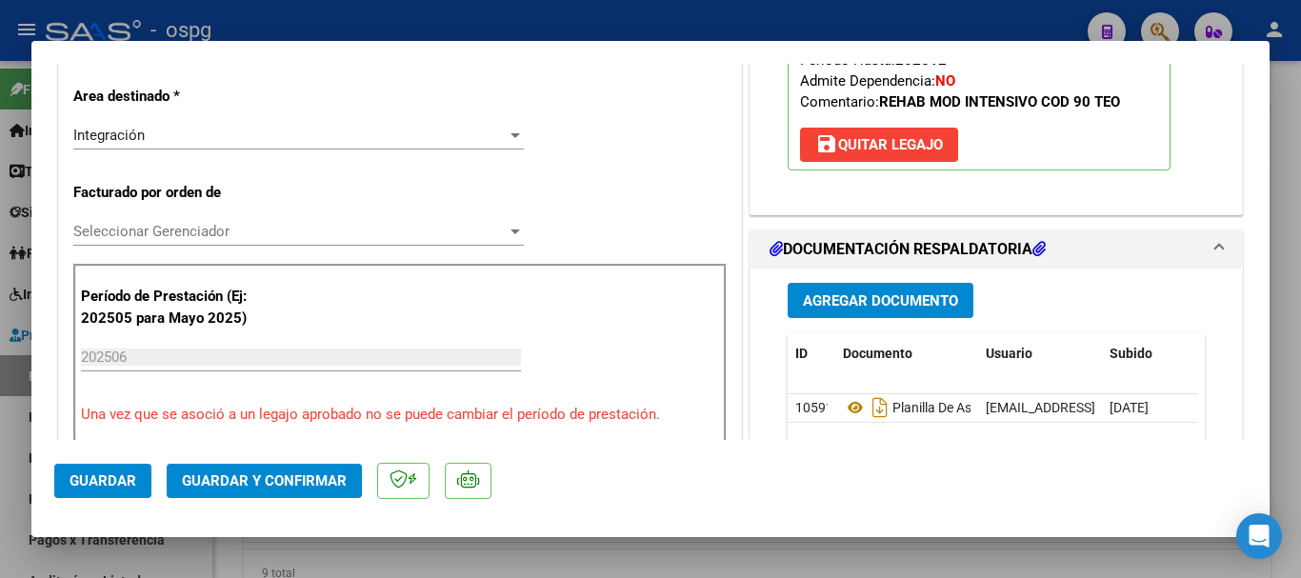
scroll to position [476, 0]
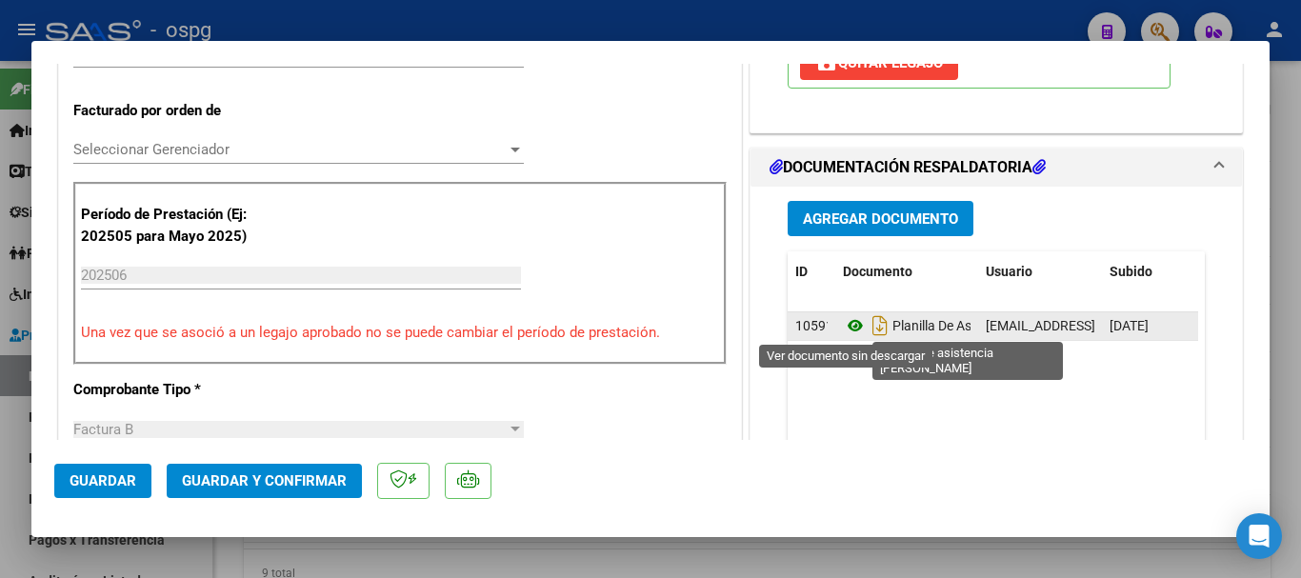
click at [846, 325] on icon at bounding box center [855, 325] width 25 height 23
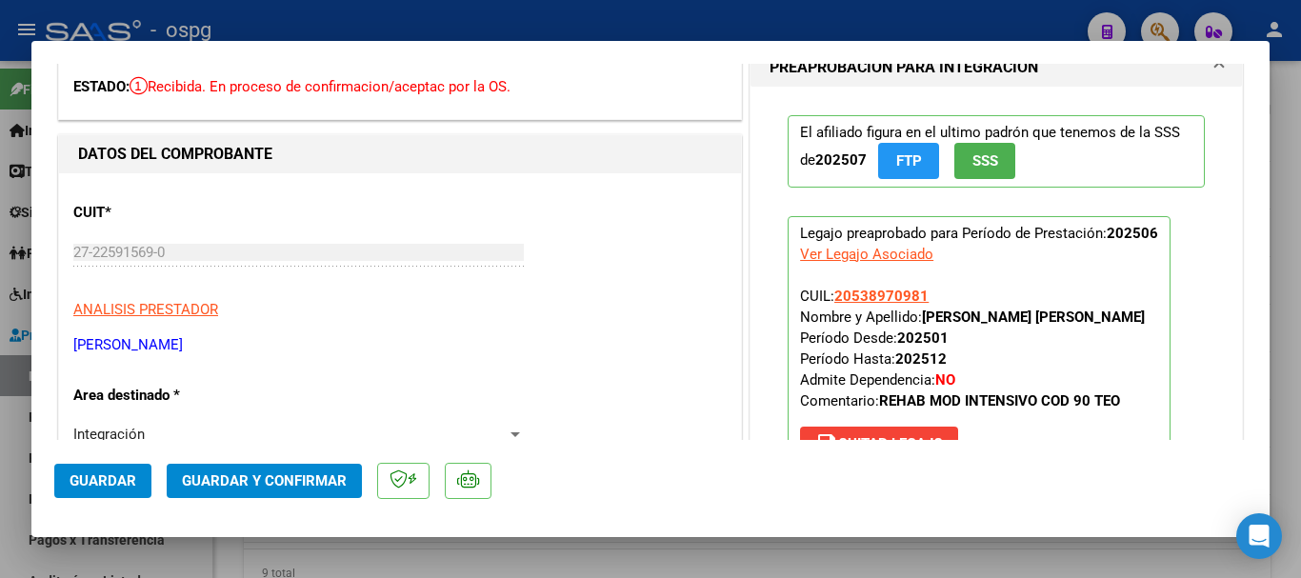
scroll to position [0, 0]
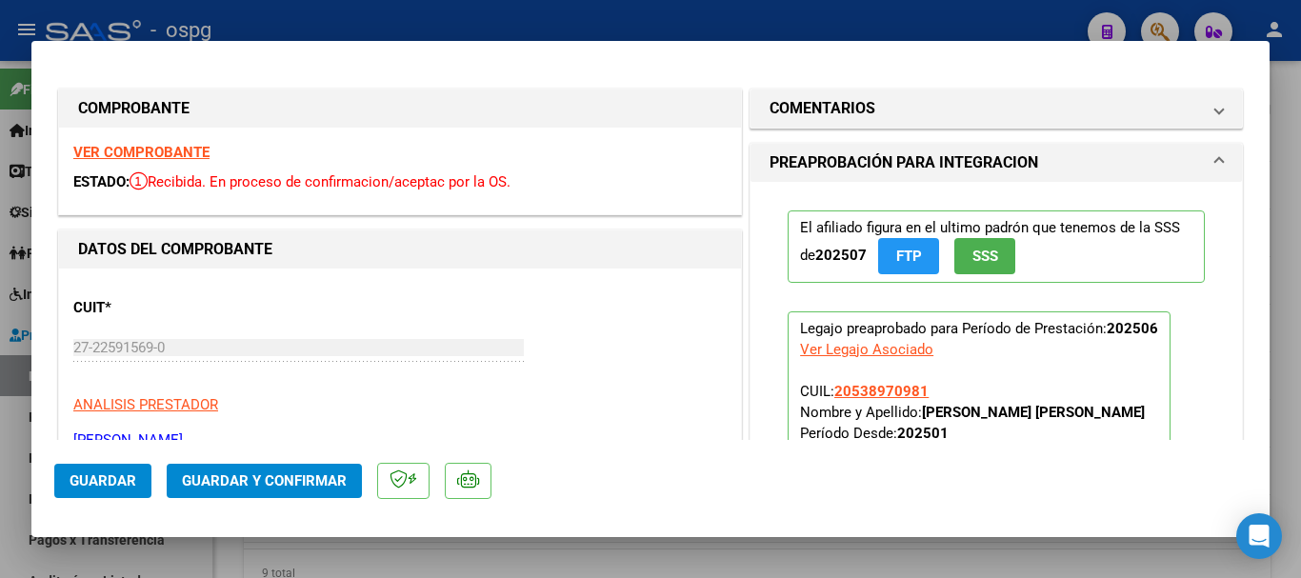
click at [133, 149] on strong "VER COMPROBANTE" at bounding box center [141, 152] width 136 height 17
click at [430, 14] on div at bounding box center [650, 289] width 1301 height 578
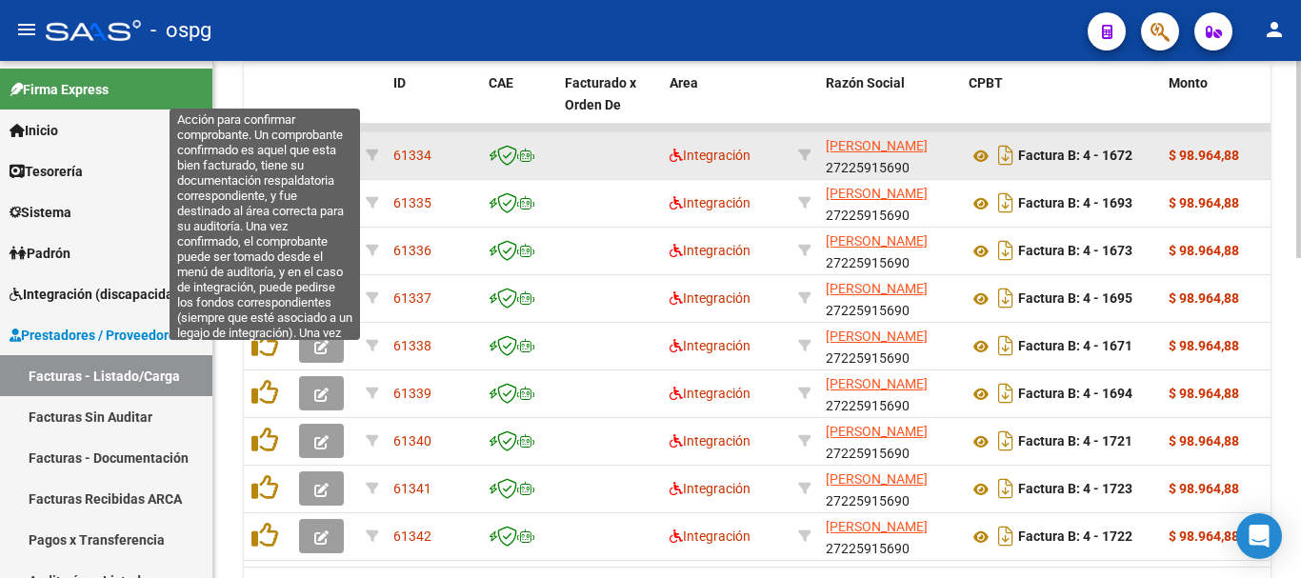
scroll to position [694, 0]
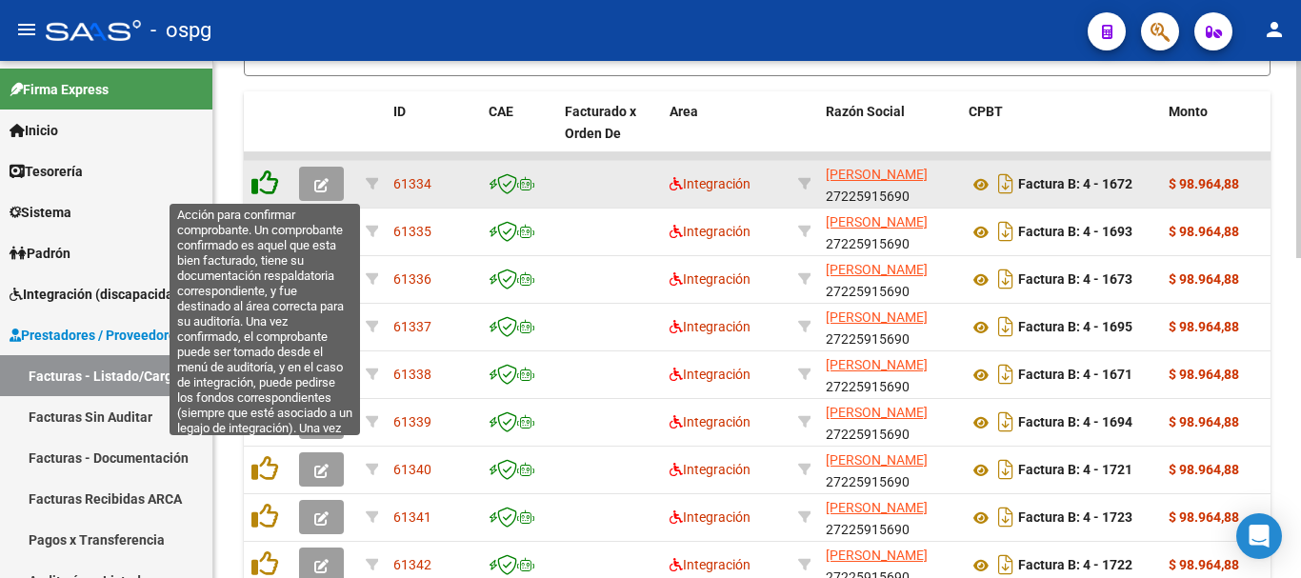
click at [260, 178] on icon at bounding box center [264, 183] width 27 height 27
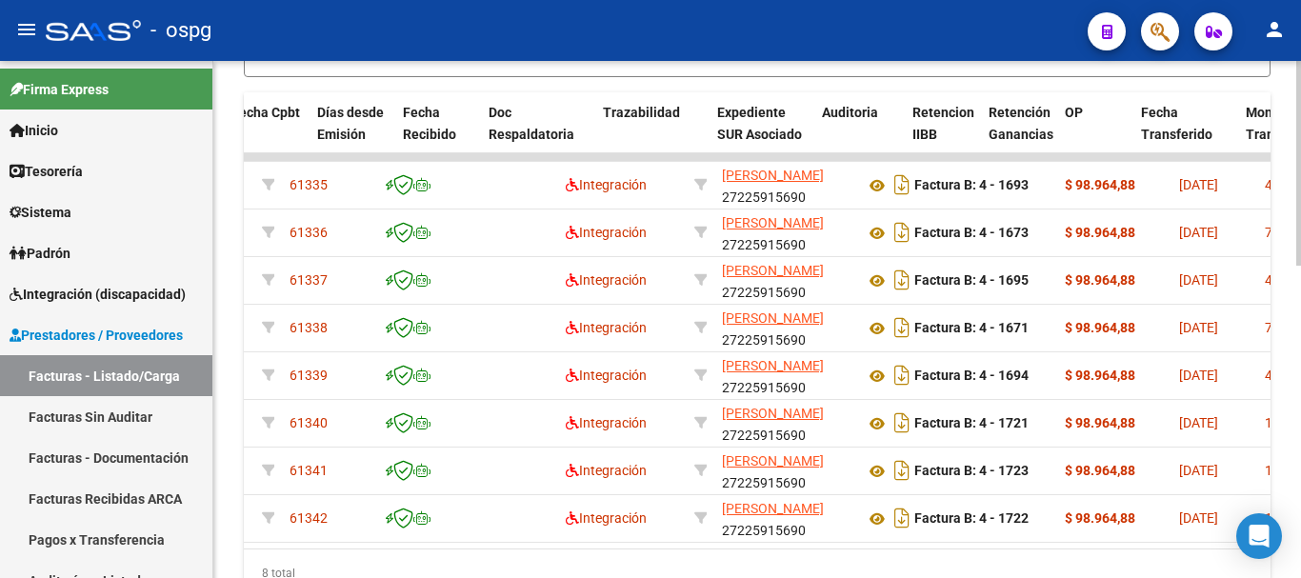
scroll to position [0, 0]
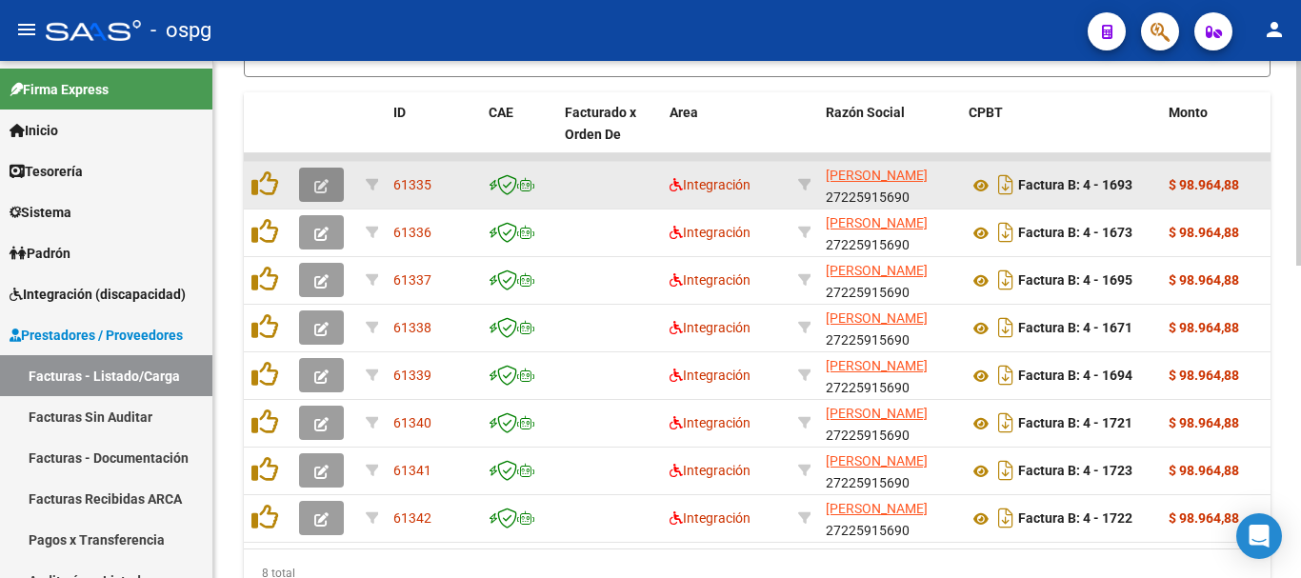
click at [321, 181] on icon "button" at bounding box center [321, 186] width 14 height 14
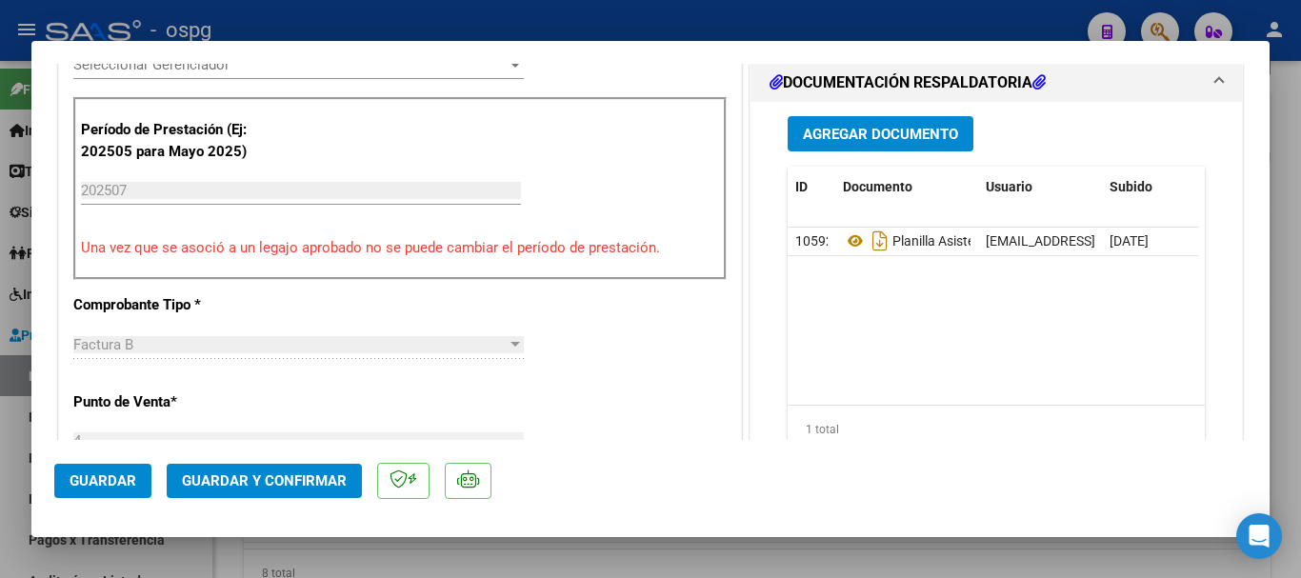
scroll to position [571, 0]
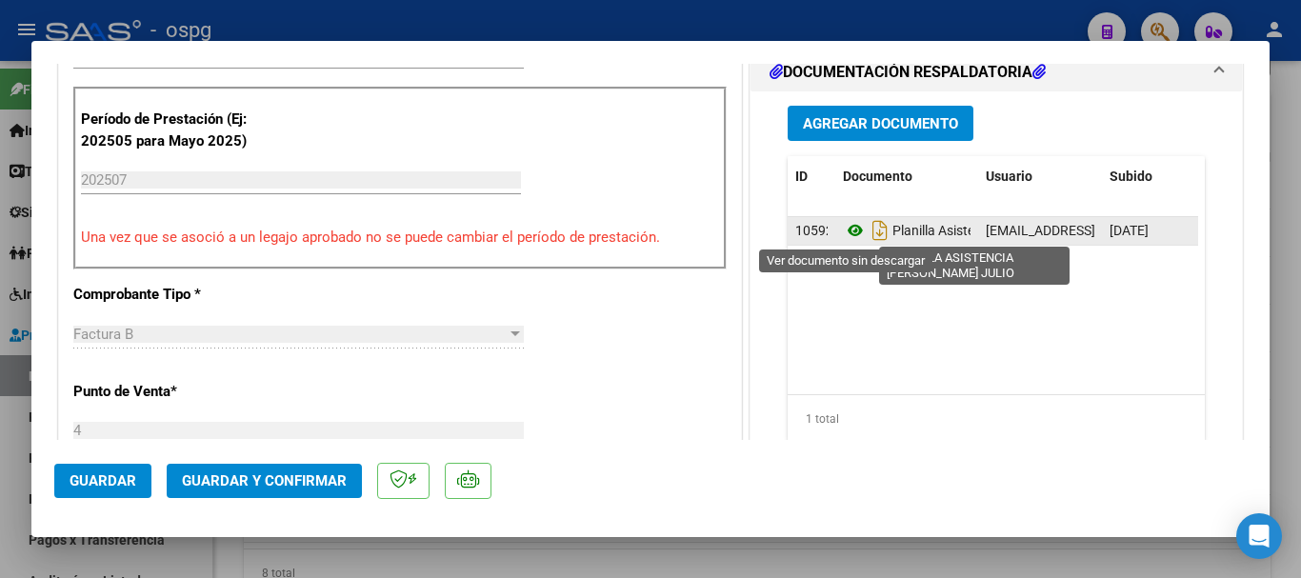
click at [847, 229] on icon at bounding box center [855, 230] width 25 height 23
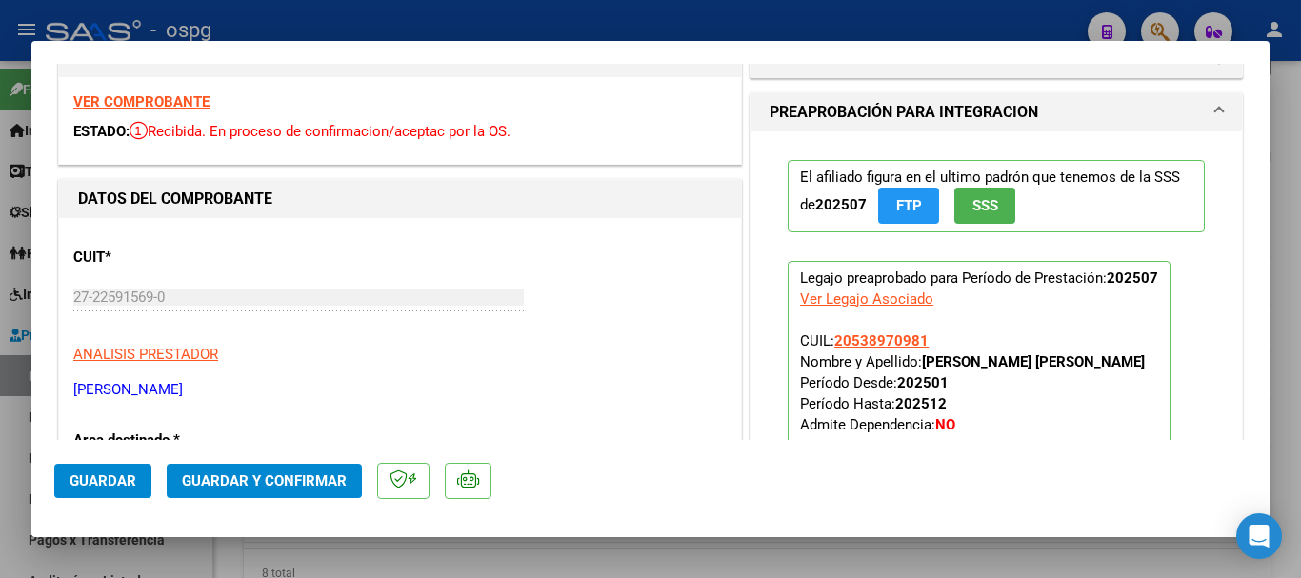
scroll to position [0, 0]
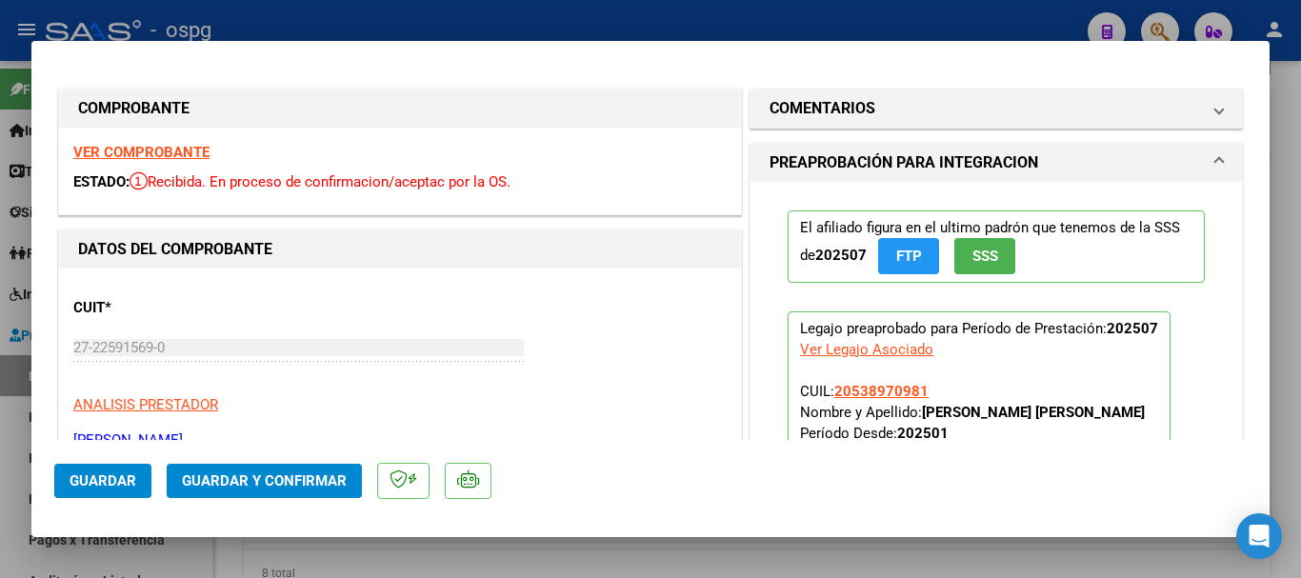
click at [187, 151] on strong "VER COMPROBANTE" at bounding box center [141, 152] width 136 height 17
click at [478, 27] on div at bounding box center [650, 289] width 1301 height 578
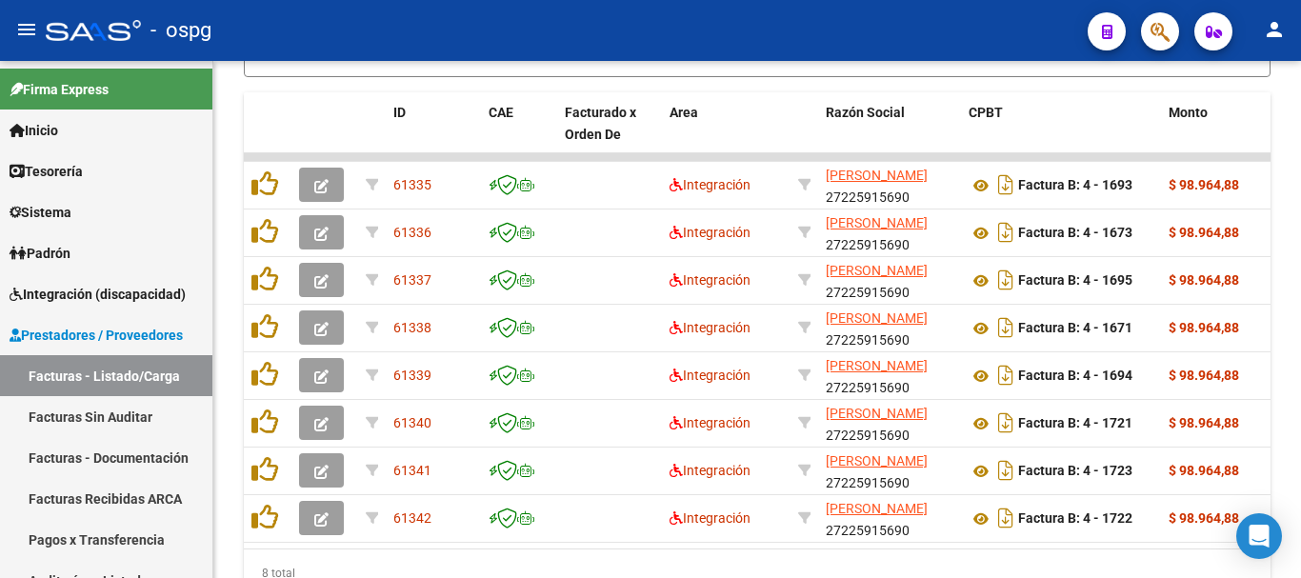
scroll to position [693, 0]
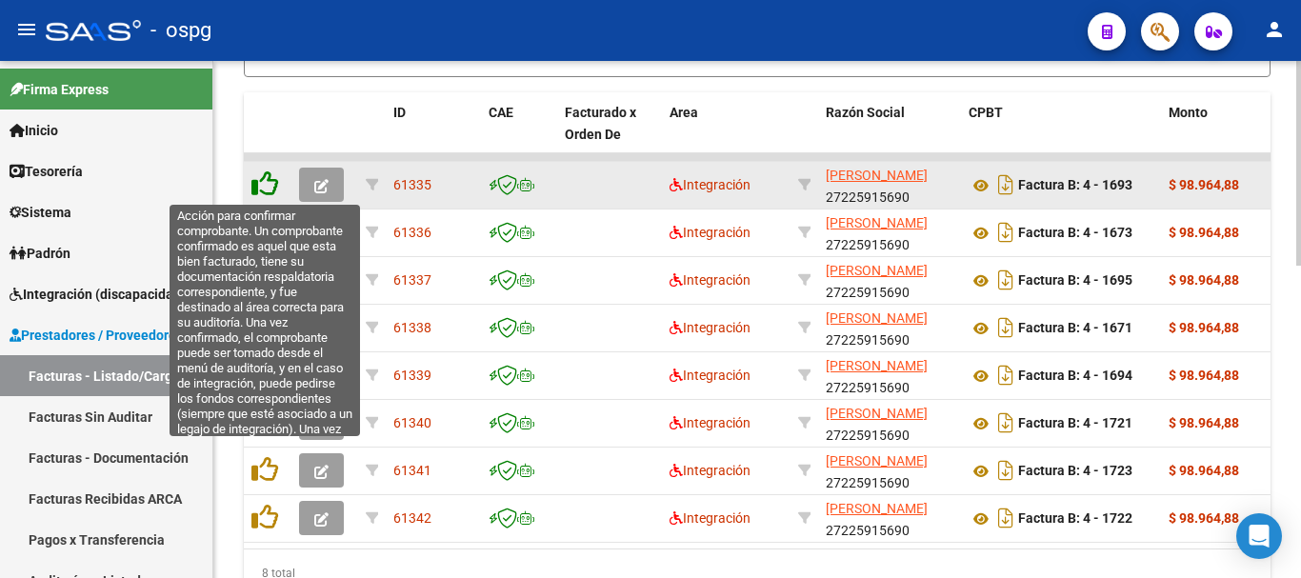
click at [264, 183] on icon at bounding box center [264, 183] width 27 height 27
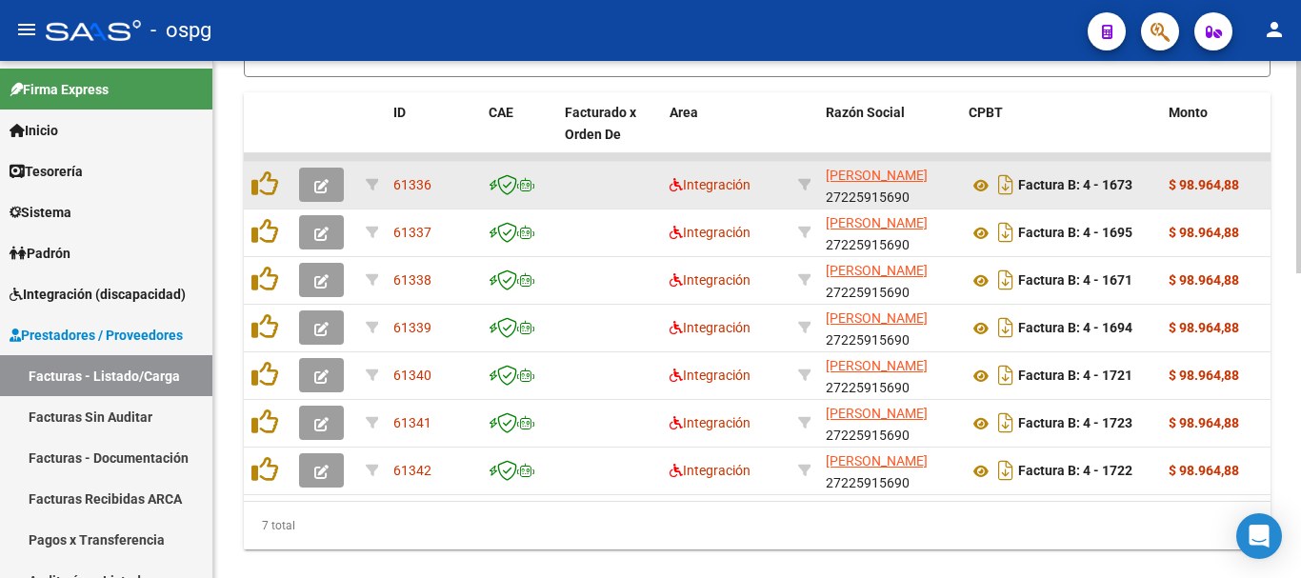
scroll to position [741, 0]
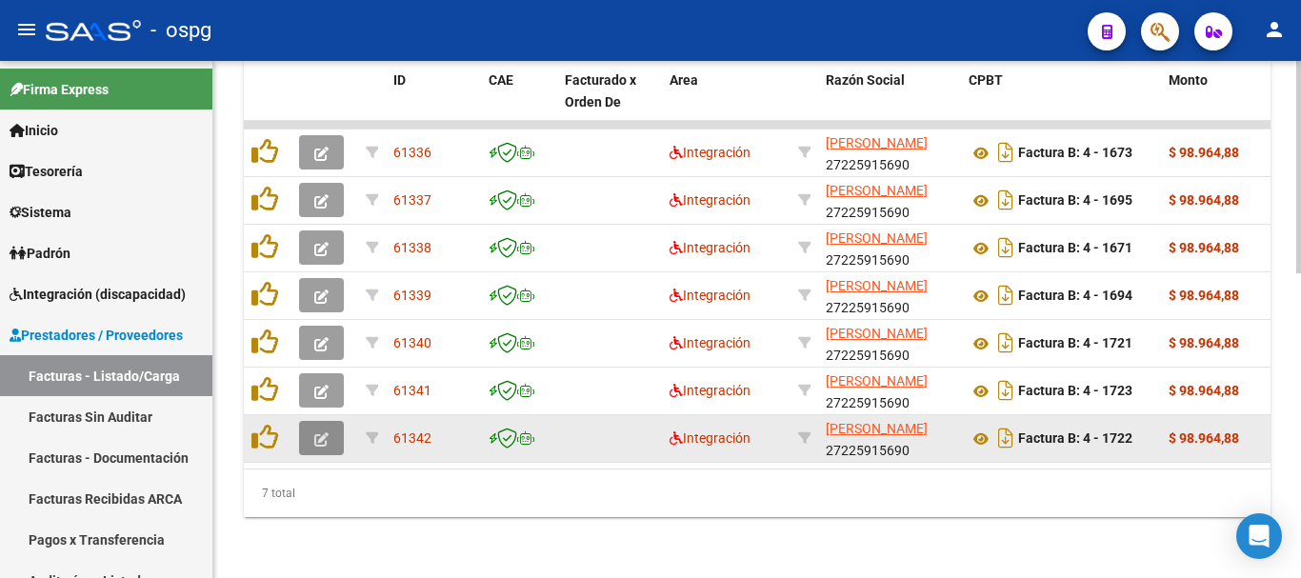
click at [324, 430] on span "button" at bounding box center [321, 438] width 14 height 17
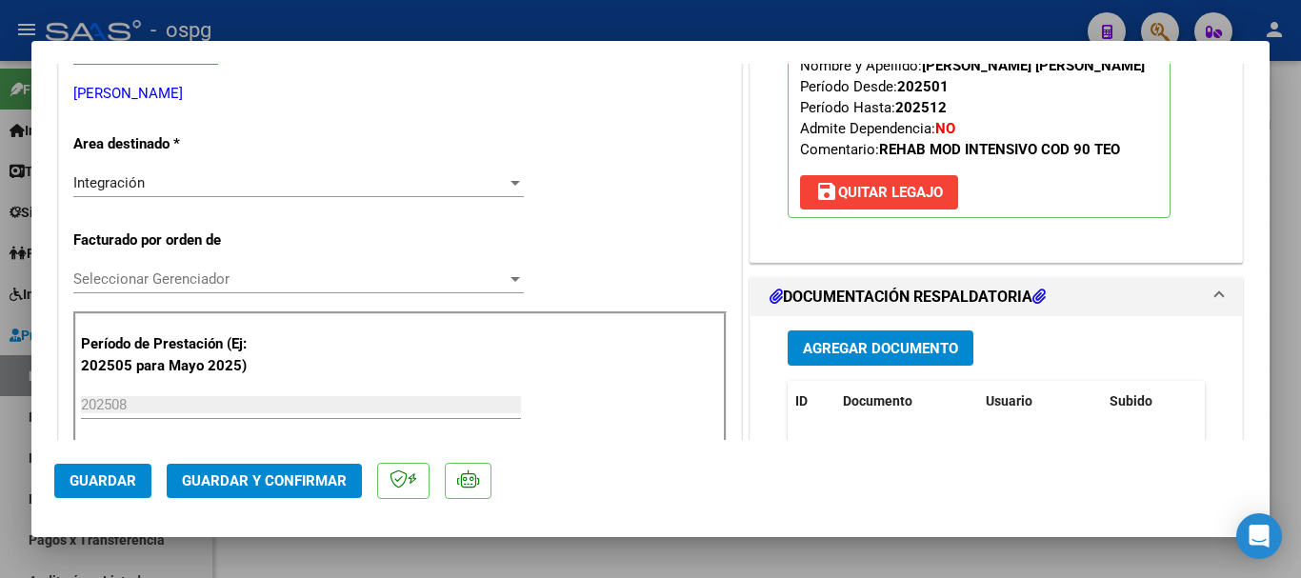
scroll to position [381, 0]
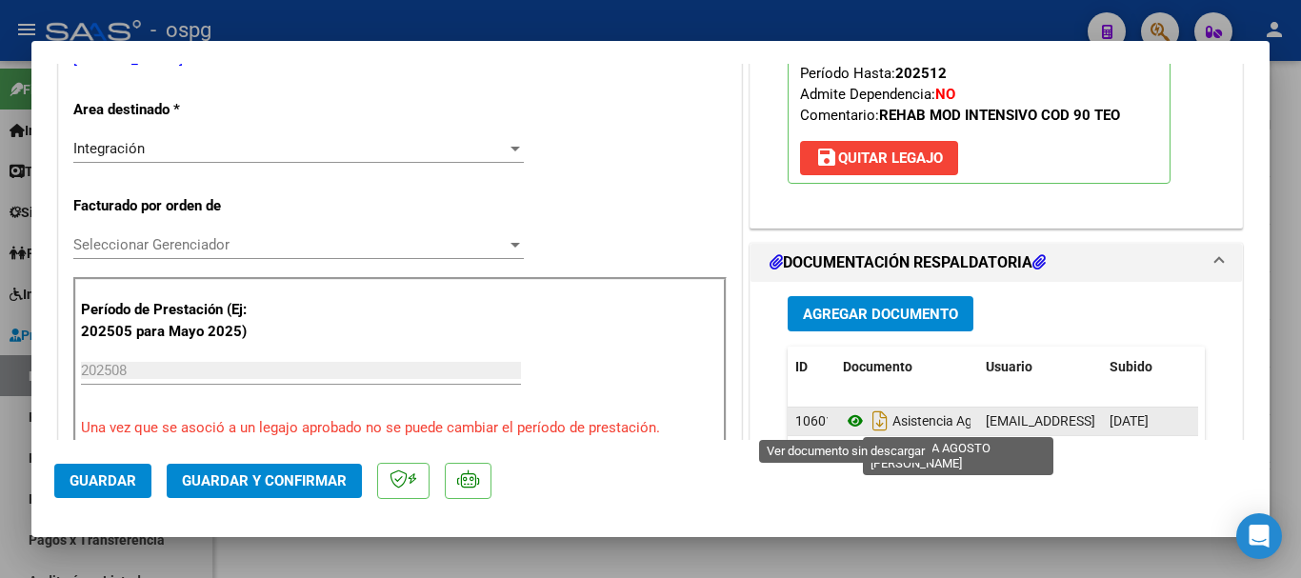
click at [844, 415] on icon at bounding box center [855, 421] width 25 height 23
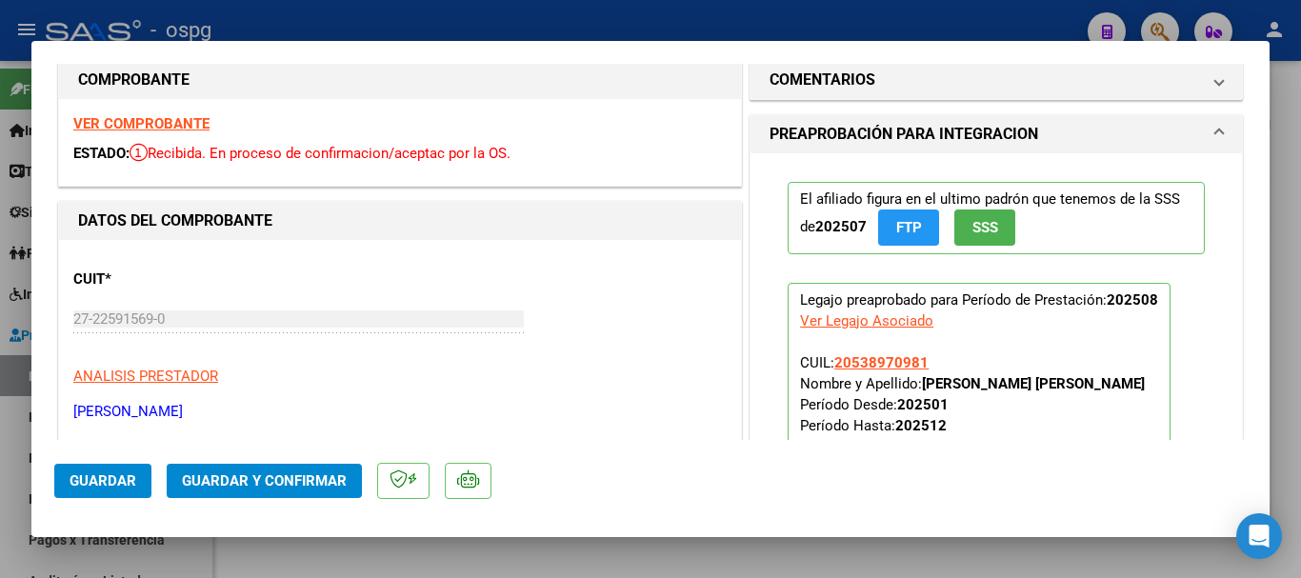
scroll to position [0, 0]
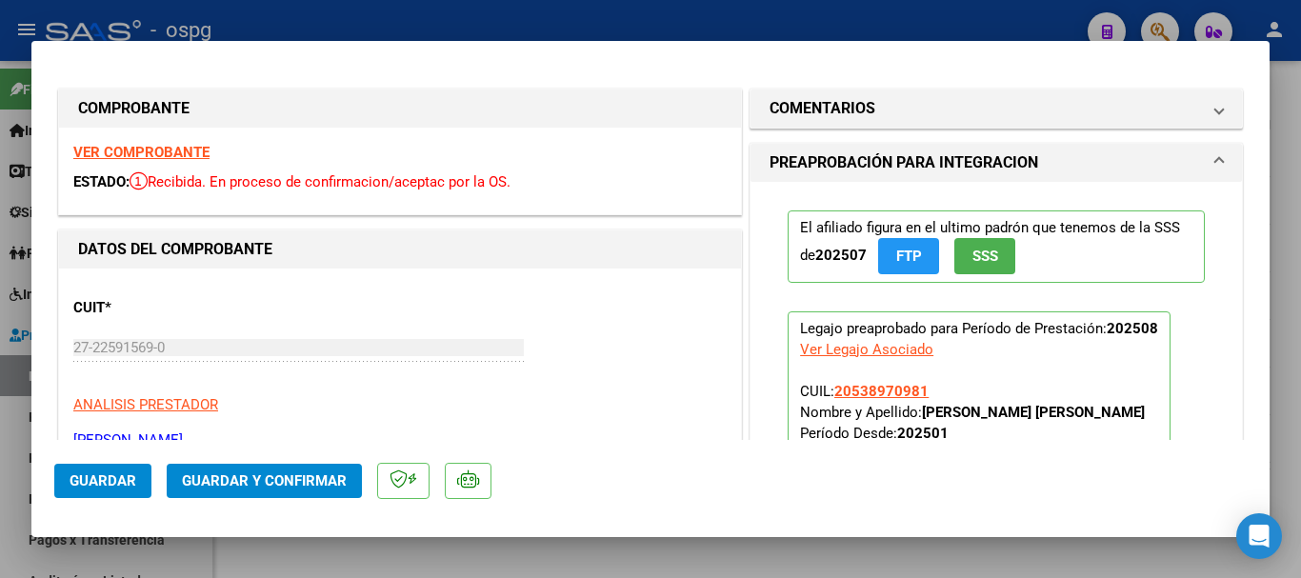
click at [139, 150] on strong "VER COMPROBANTE" at bounding box center [141, 152] width 136 height 17
click at [483, 14] on div at bounding box center [650, 289] width 1301 height 578
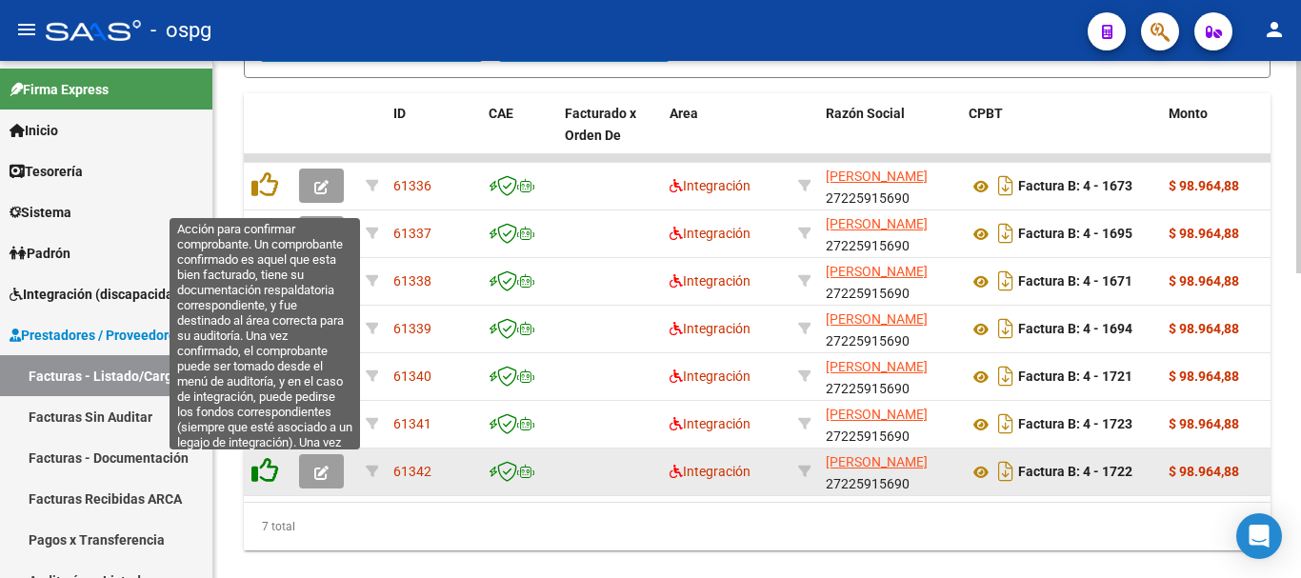
click at [270, 470] on icon at bounding box center [264, 470] width 27 height 27
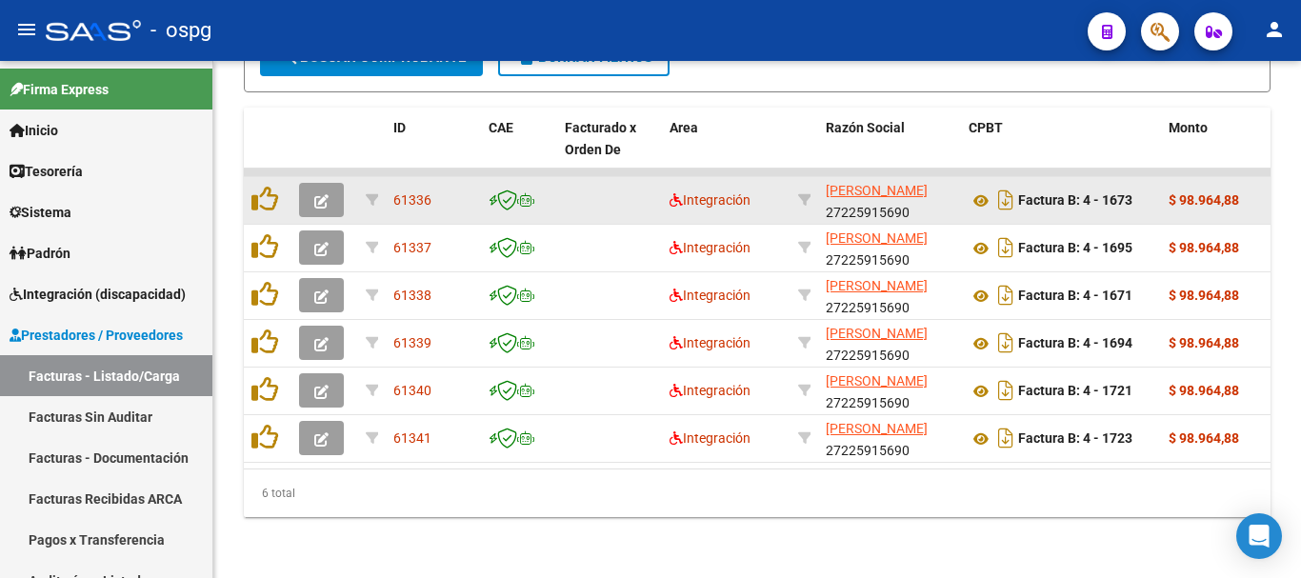
click at [326, 194] on icon "button" at bounding box center [321, 201] width 14 height 14
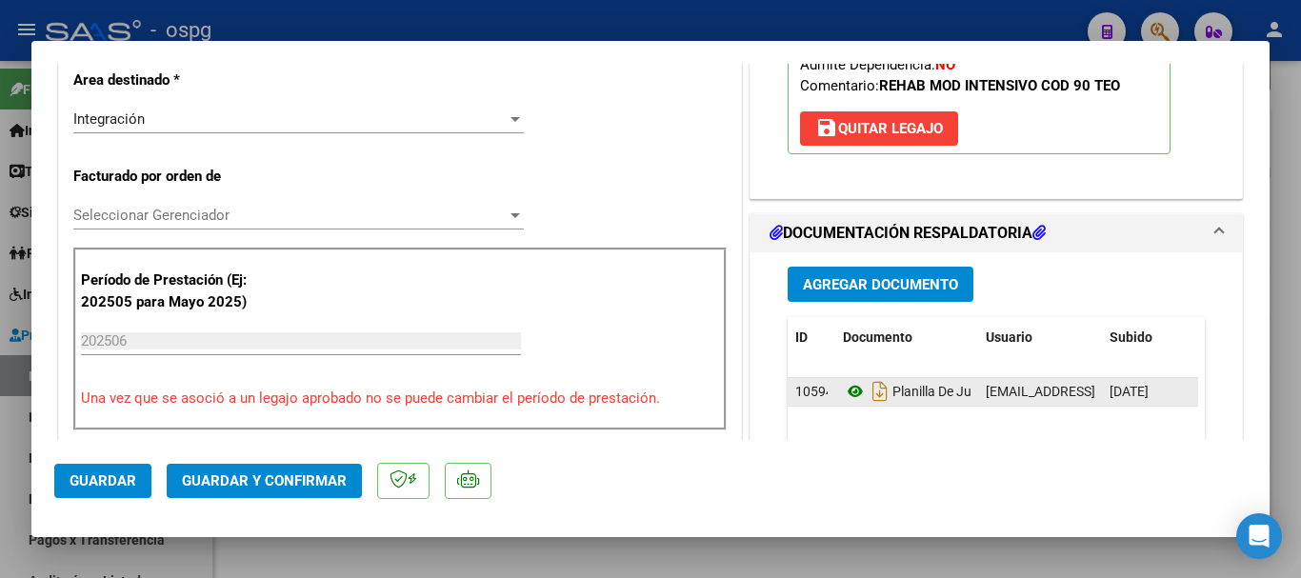
scroll to position [476, 0]
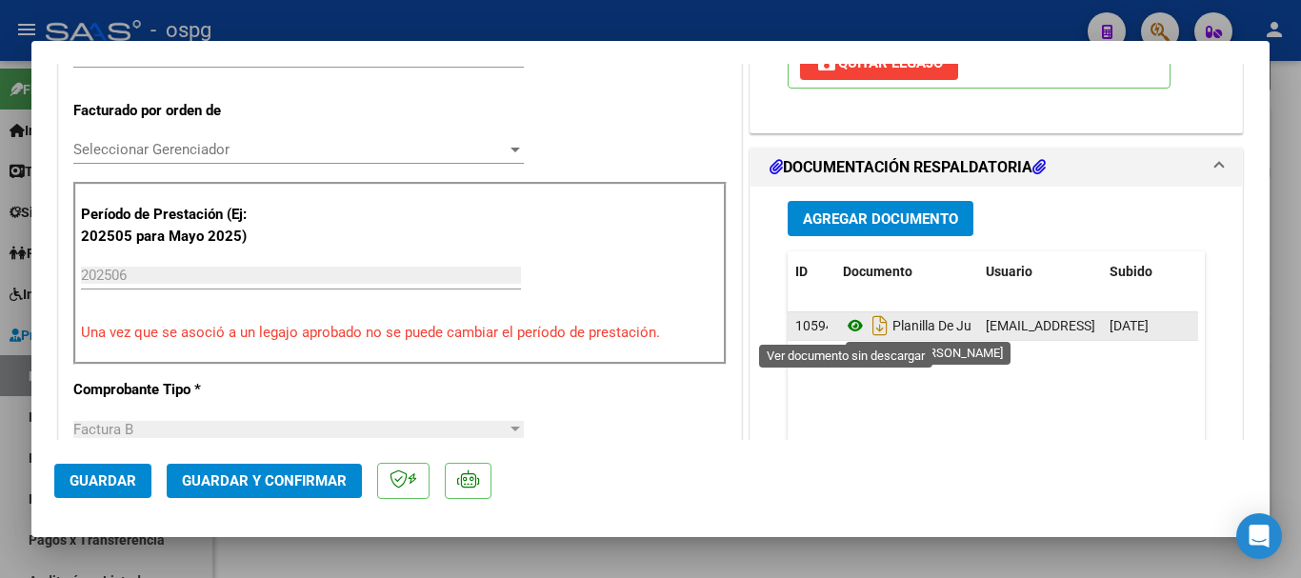
click at [845, 330] on icon at bounding box center [855, 325] width 25 height 23
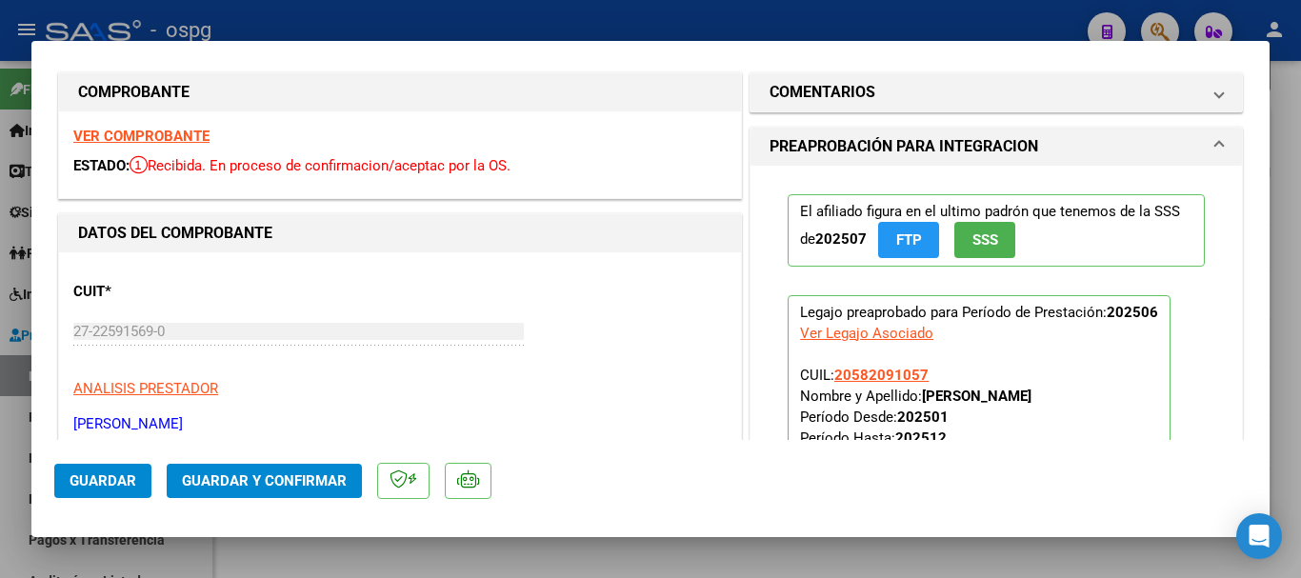
scroll to position [0, 0]
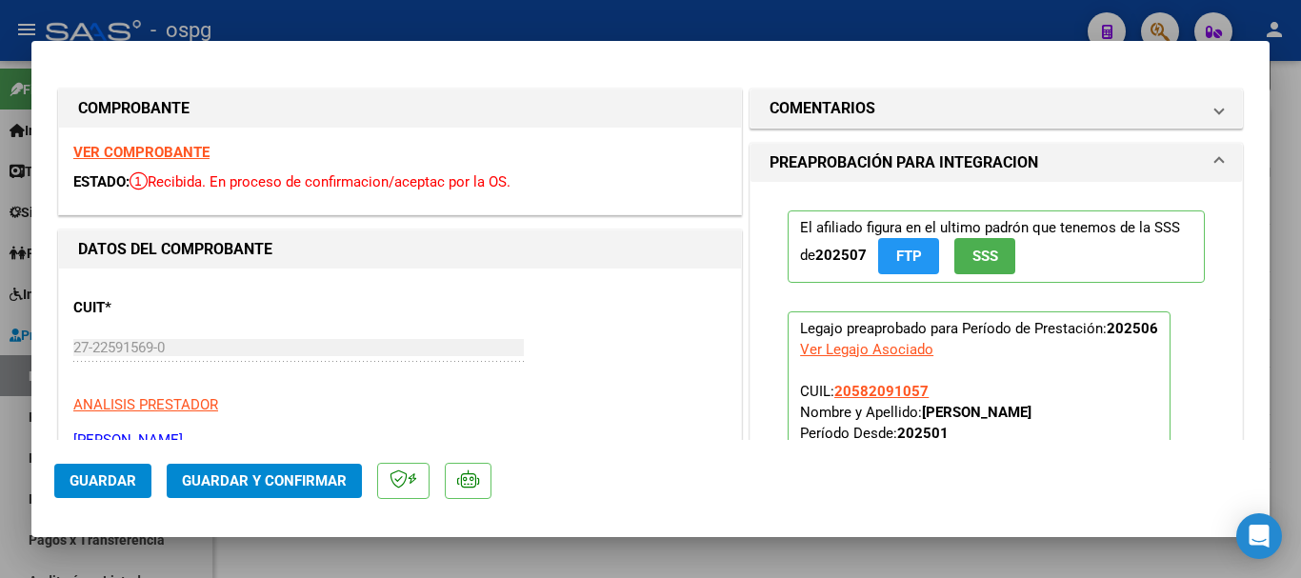
click at [176, 148] on strong "VER COMPROBANTE" at bounding box center [141, 152] width 136 height 17
click at [456, 10] on div at bounding box center [650, 289] width 1301 height 578
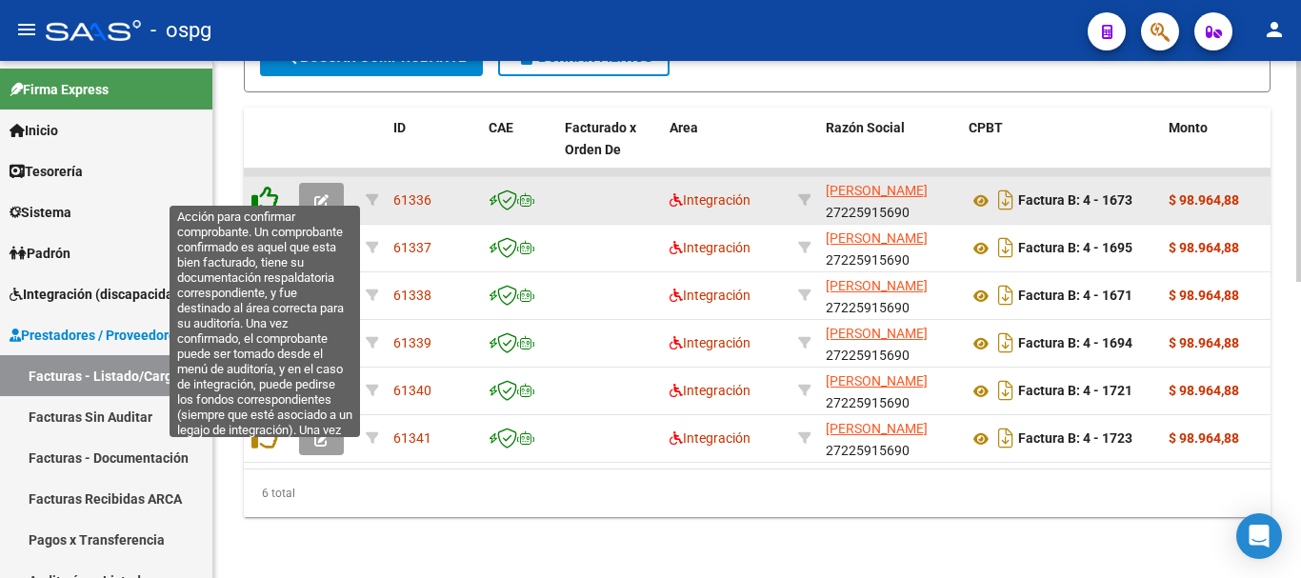
click at [263, 187] on icon at bounding box center [264, 199] width 27 height 27
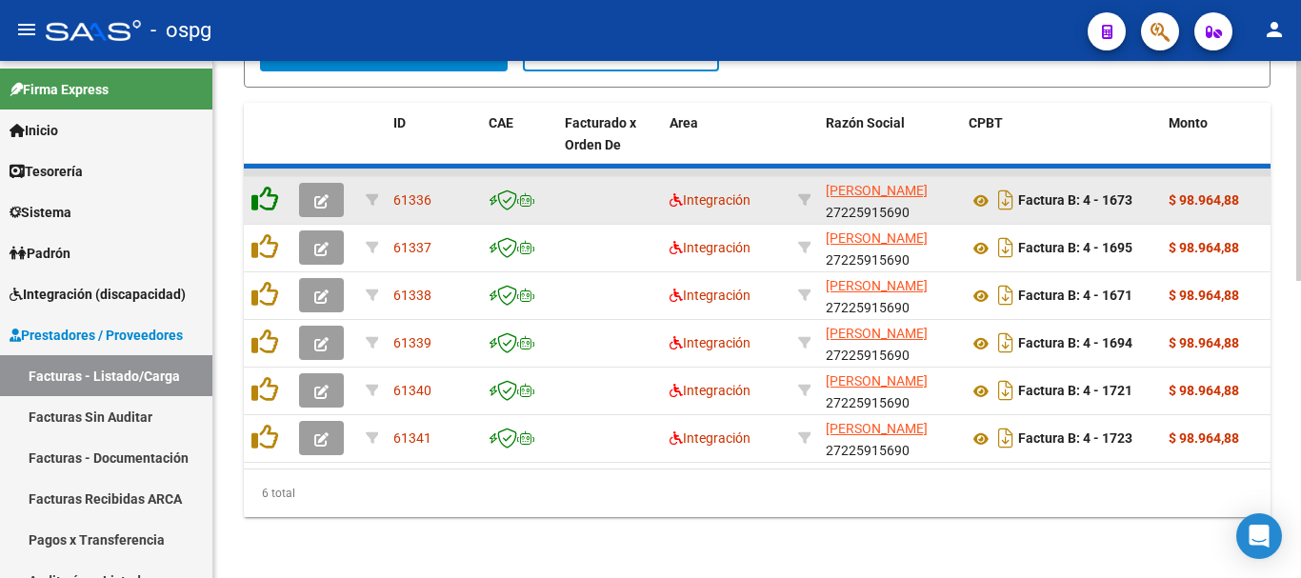
scroll to position [646, 0]
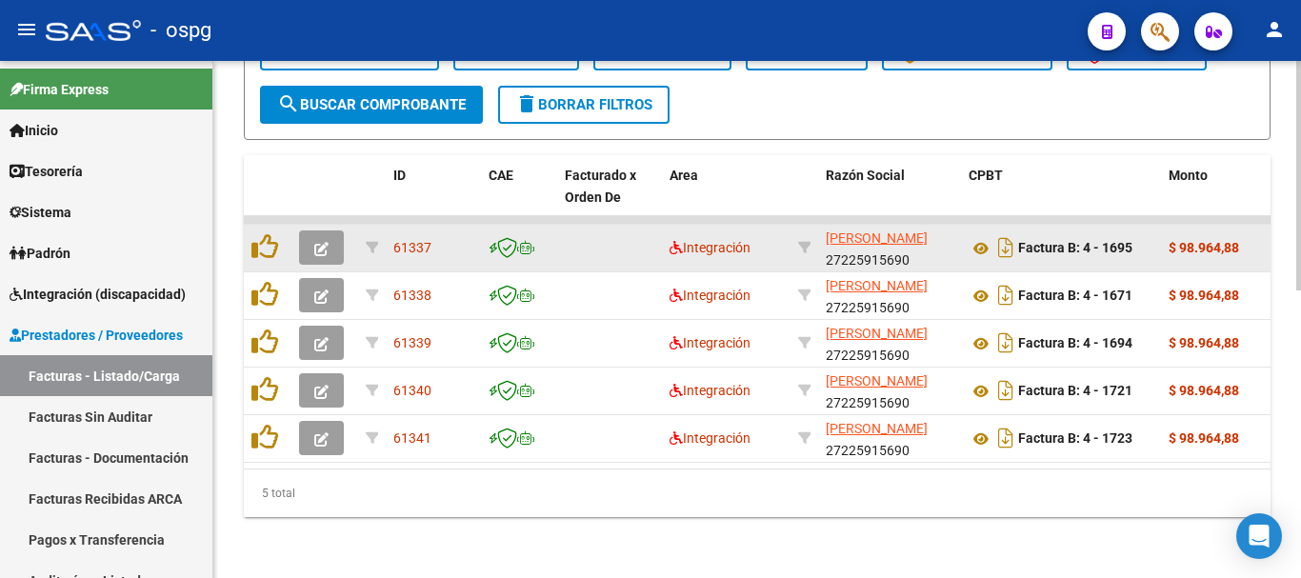
click at [314, 242] on icon "button" at bounding box center [321, 249] width 14 height 14
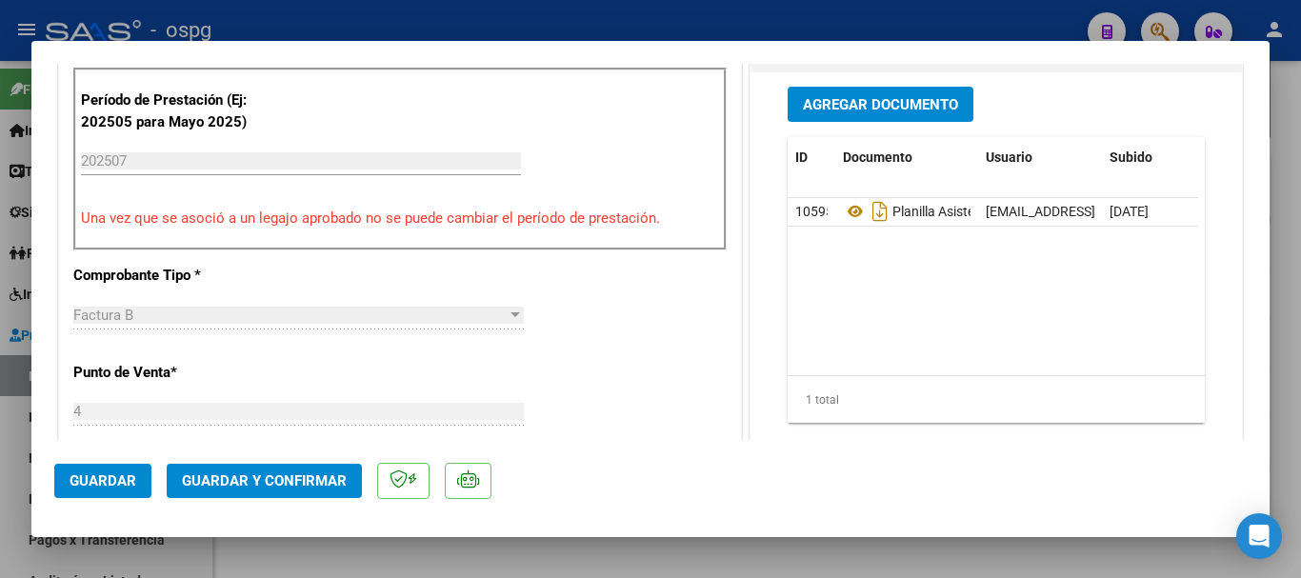
scroll to position [571, 0]
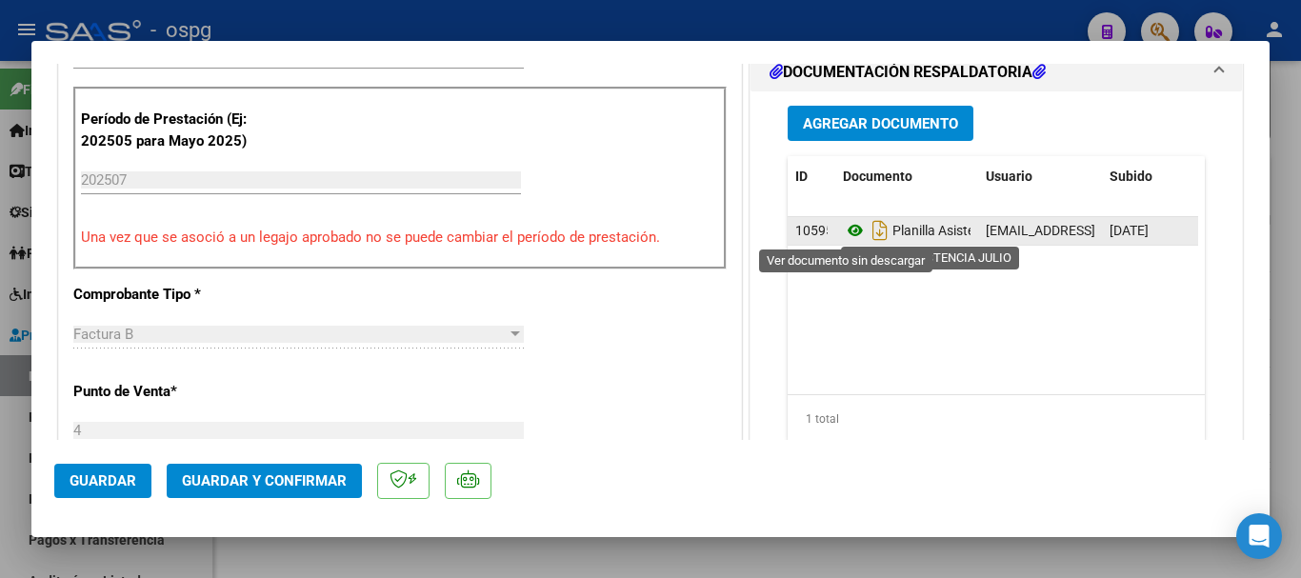
click at [847, 230] on icon at bounding box center [855, 230] width 25 height 23
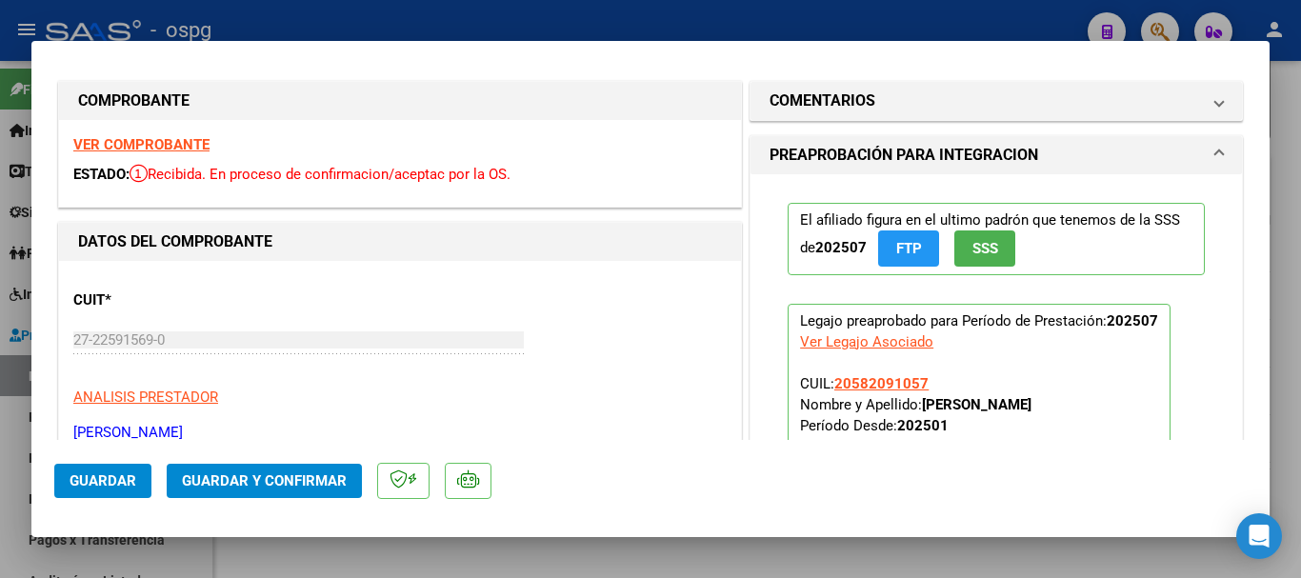
scroll to position [0, 0]
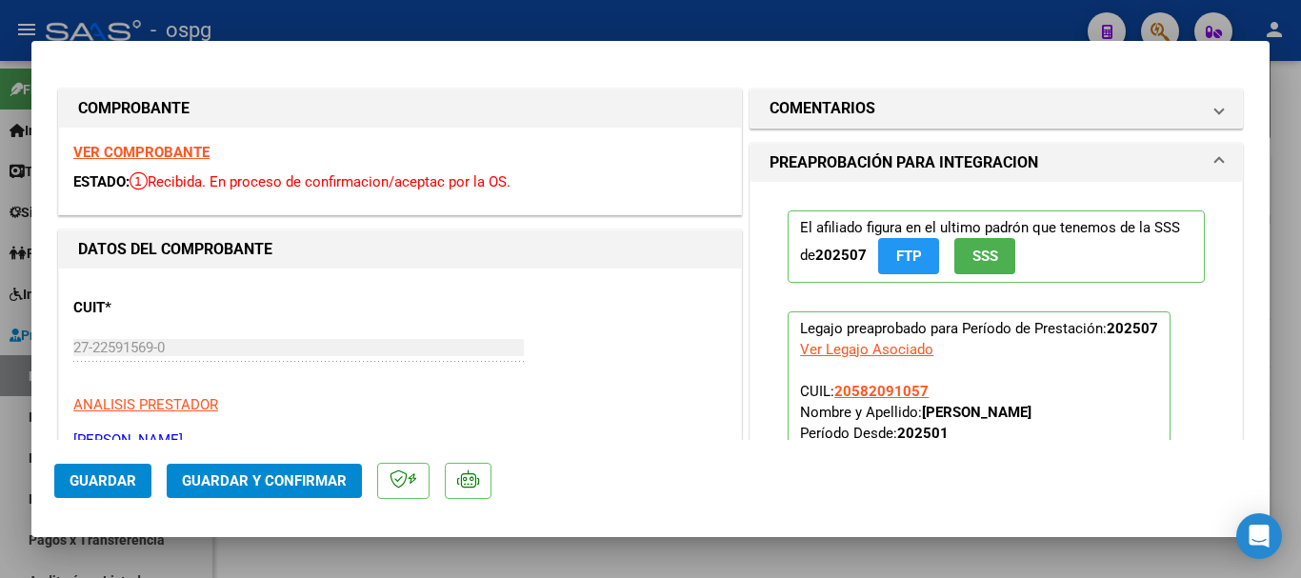
click at [173, 150] on strong "VER COMPROBANTE" at bounding box center [141, 152] width 136 height 17
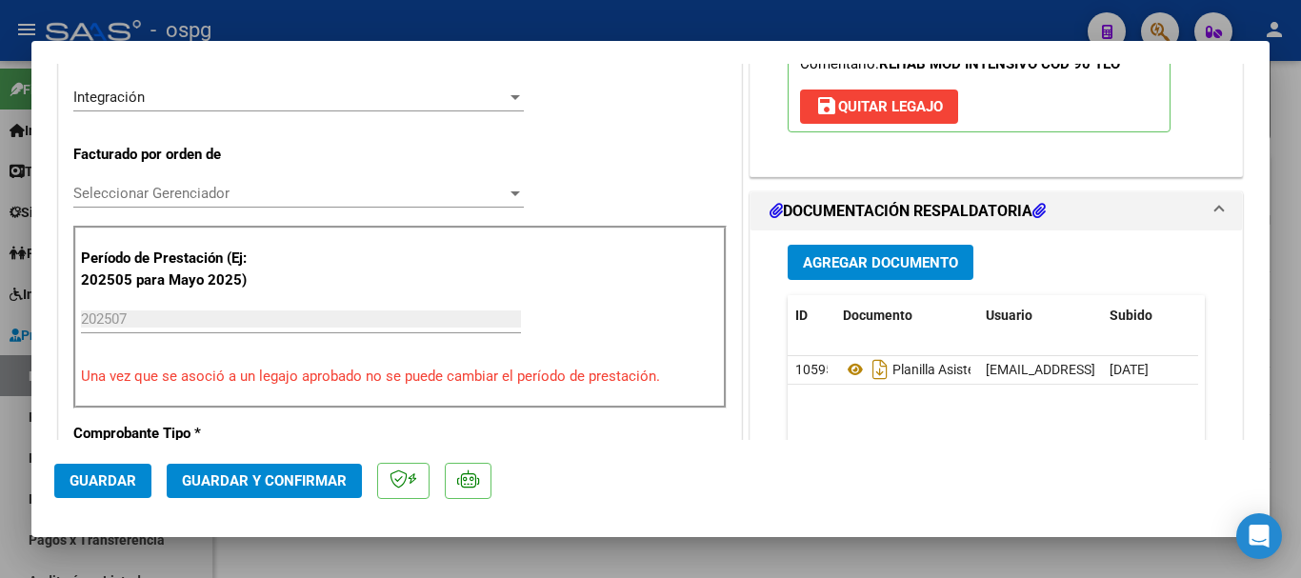
scroll to position [476, 0]
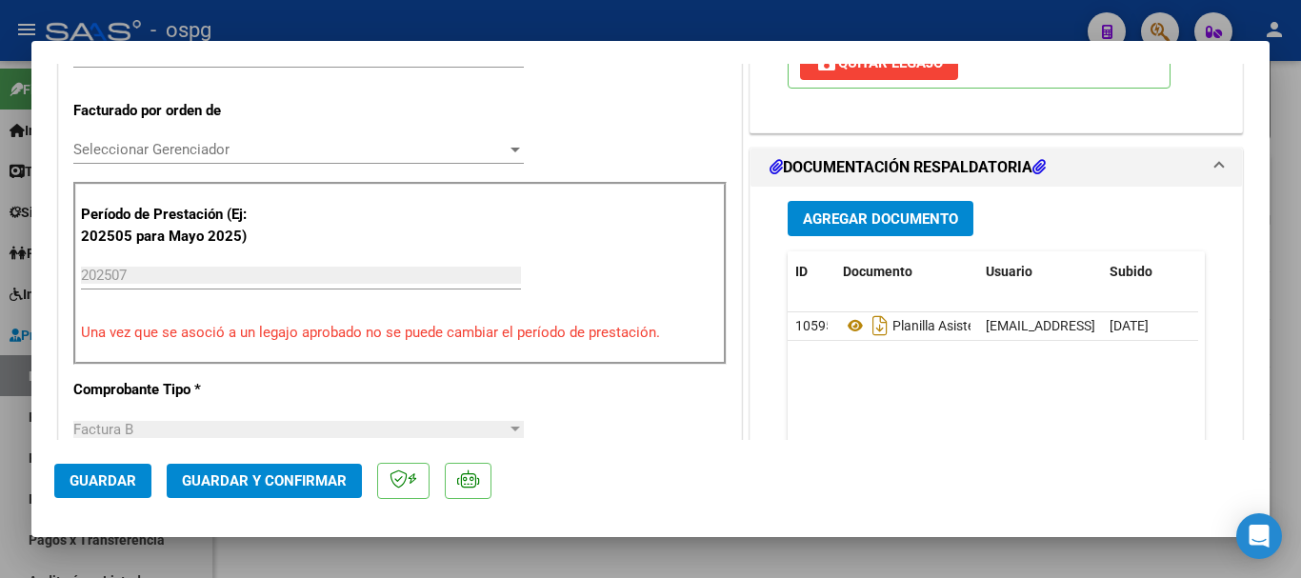
click at [99, 478] on span "Guardar" at bounding box center [103, 480] width 67 height 17
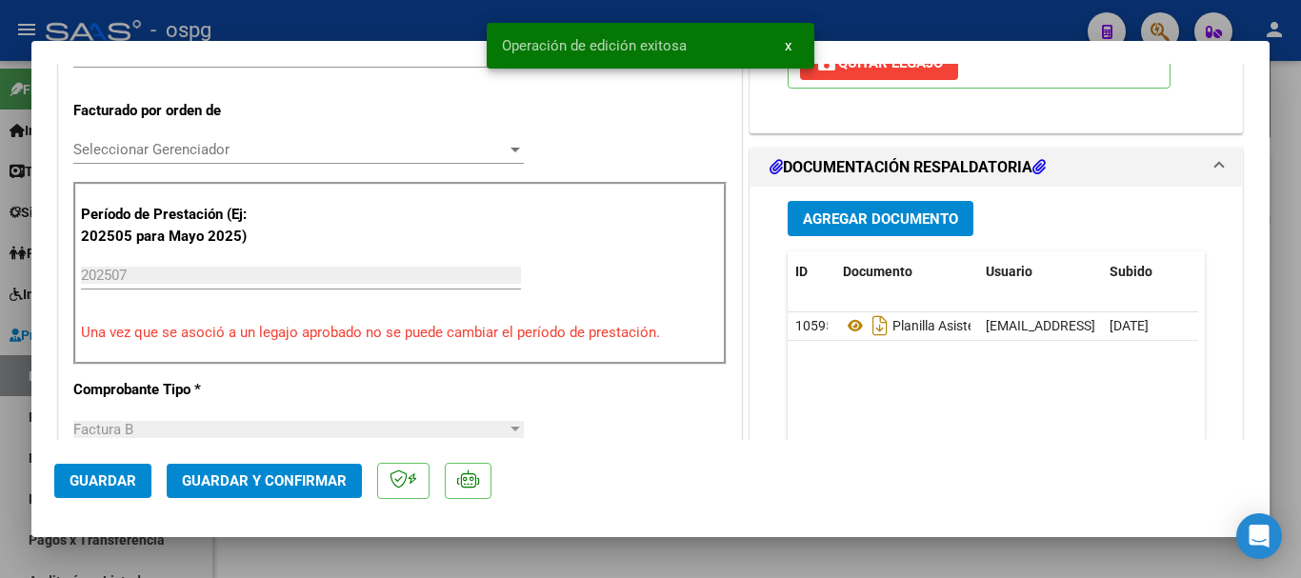
click at [377, 11] on div at bounding box center [650, 289] width 1301 height 578
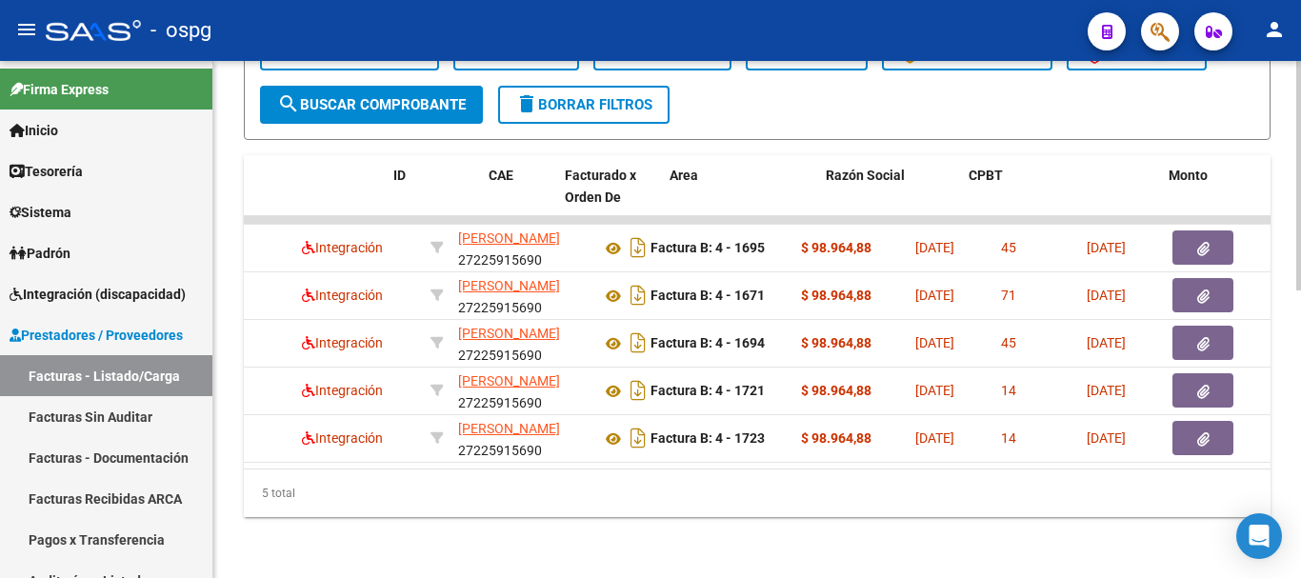
scroll to position [0, 0]
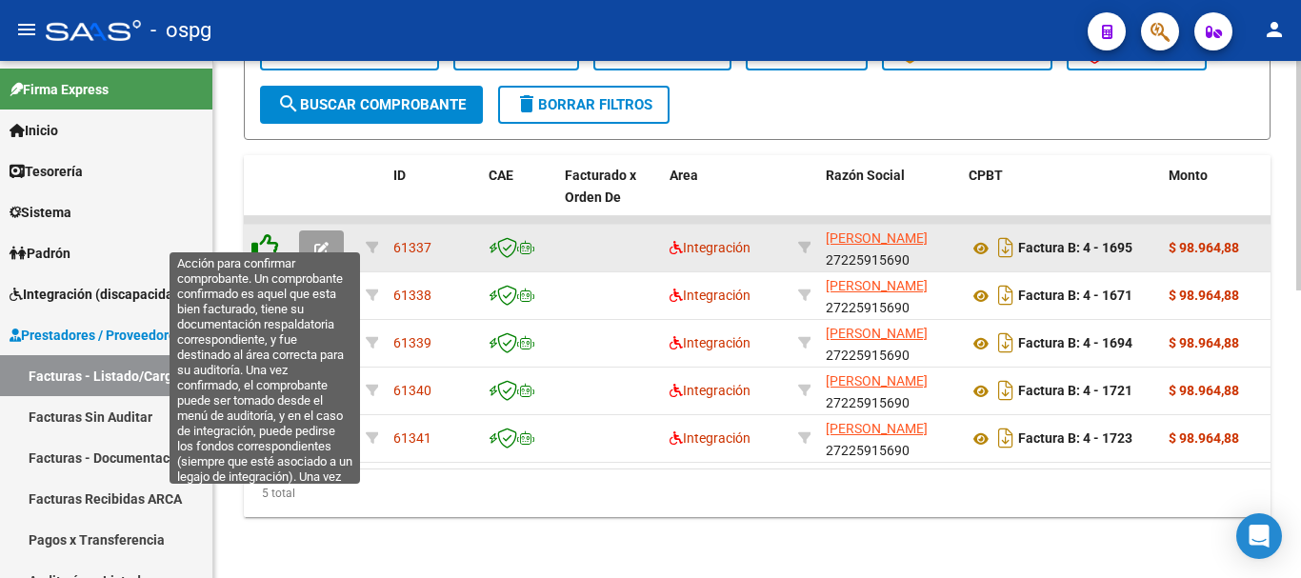
click at [259, 233] on icon at bounding box center [264, 246] width 27 height 27
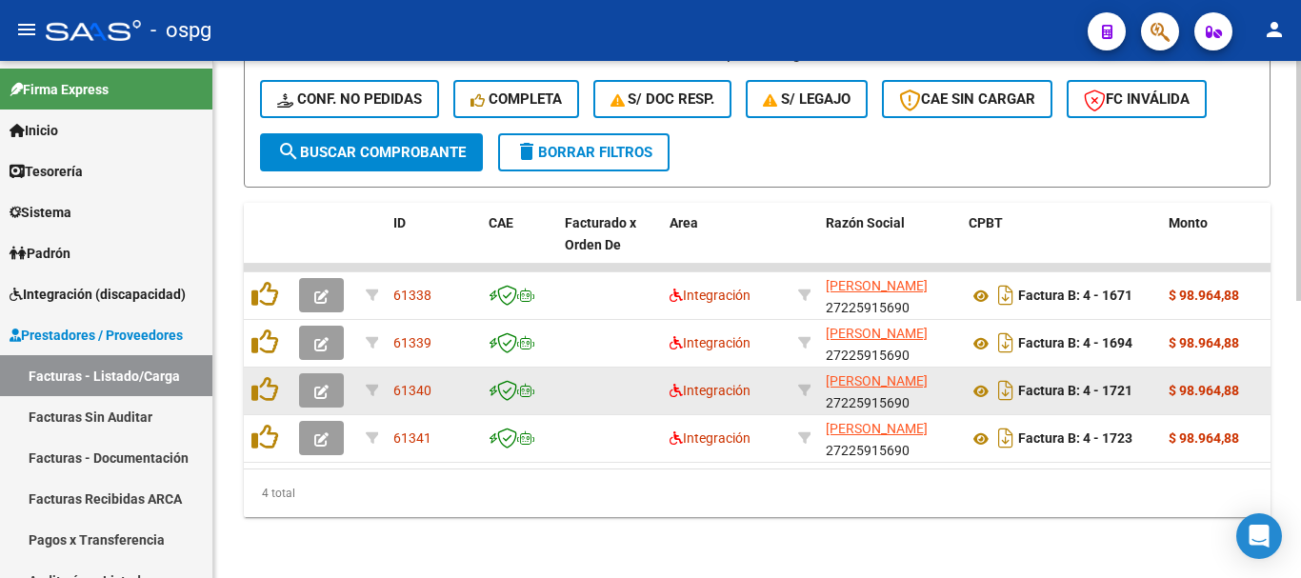
scroll to position [598, 0]
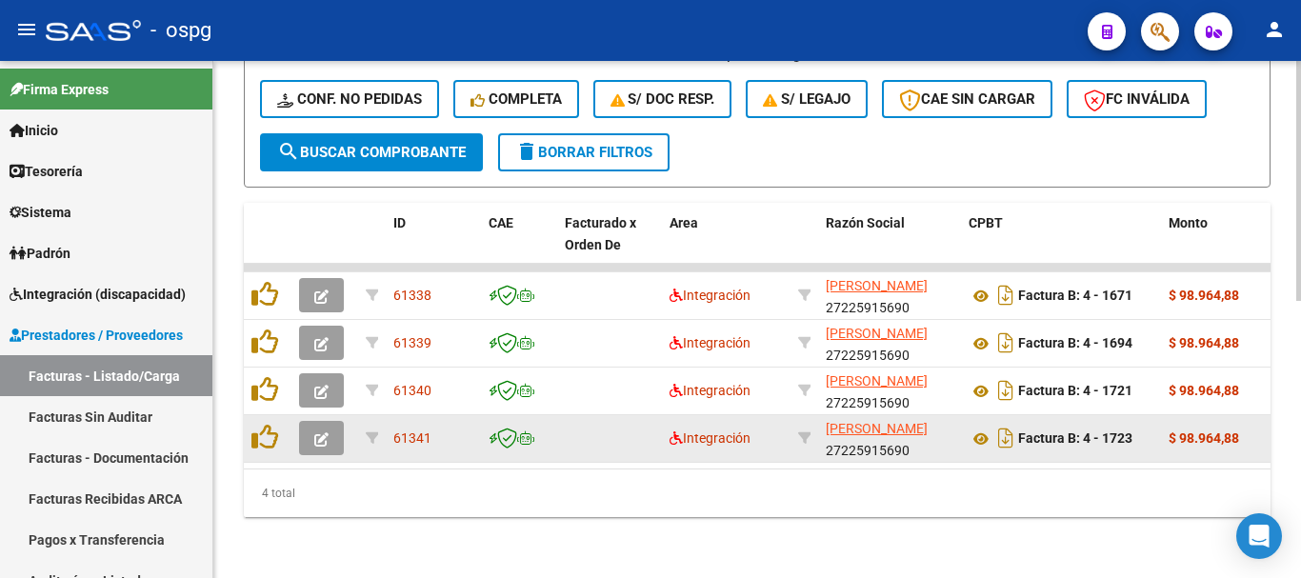
click at [304, 415] on datatable-body-cell at bounding box center [324, 438] width 67 height 47
click at [310, 421] on button "button" at bounding box center [321, 438] width 45 height 34
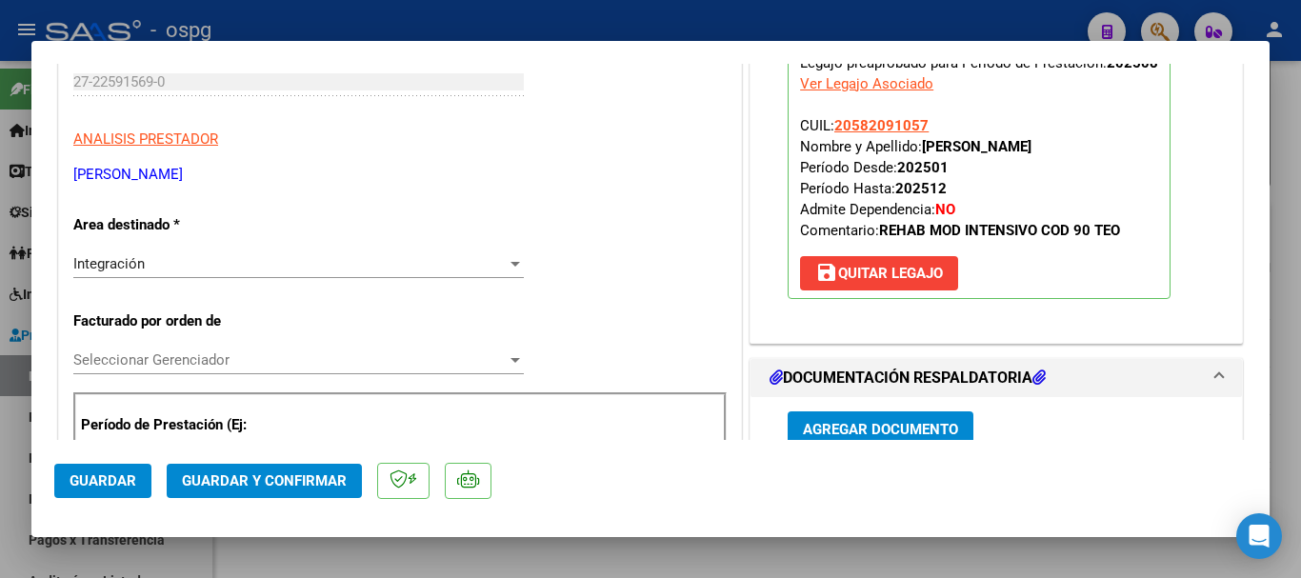
scroll to position [381, 0]
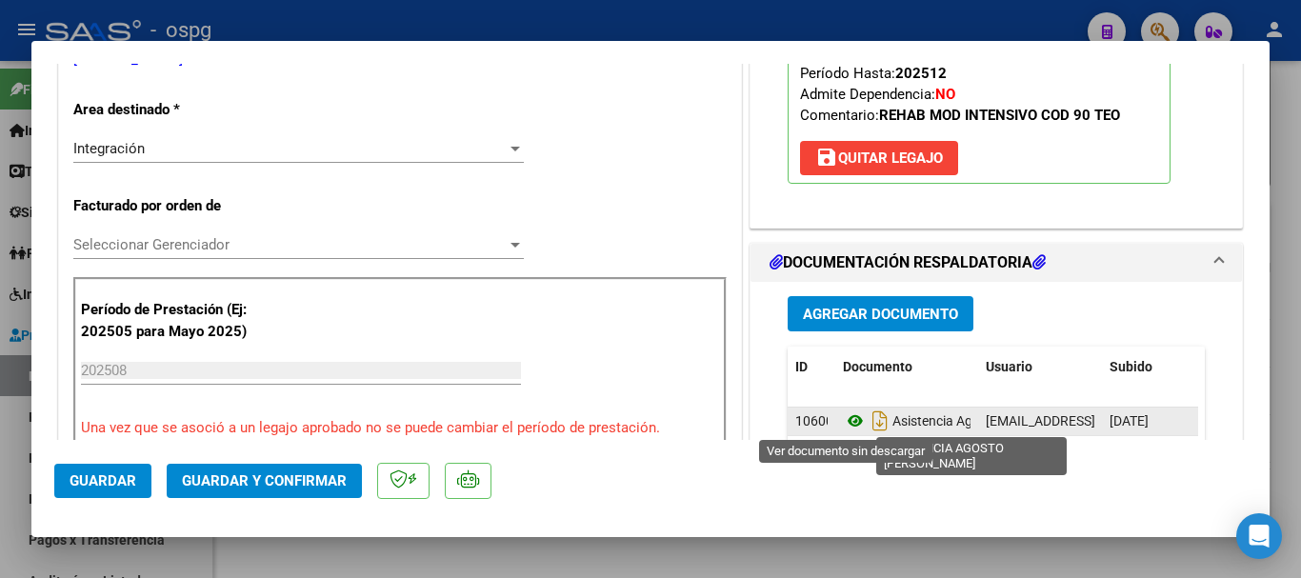
click at [844, 421] on icon at bounding box center [855, 421] width 25 height 23
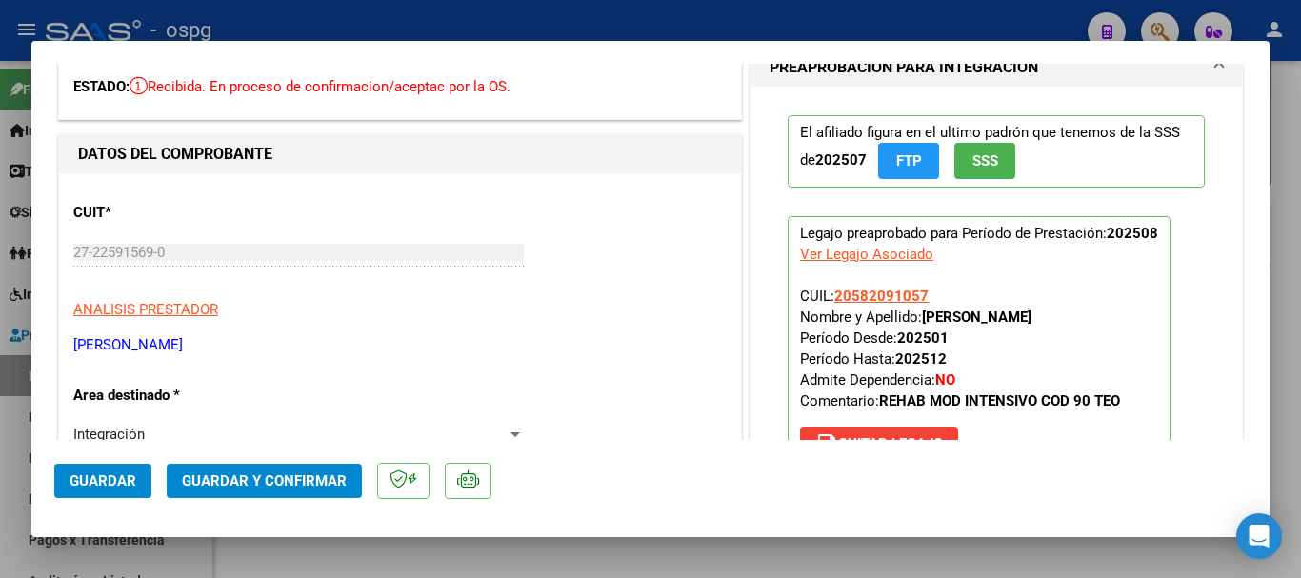
scroll to position [0, 0]
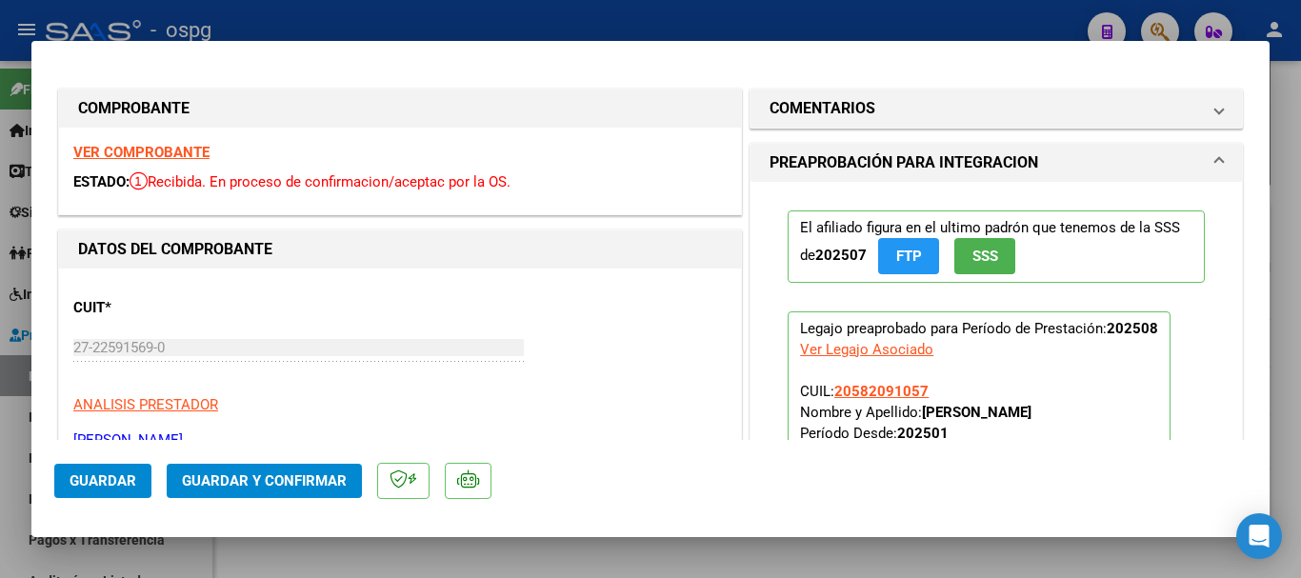
click at [145, 149] on strong "VER COMPROBANTE" at bounding box center [141, 152] width 136 height 17
click at [390, 17] on div at bounding box center [650, 289] width 1301 height 578
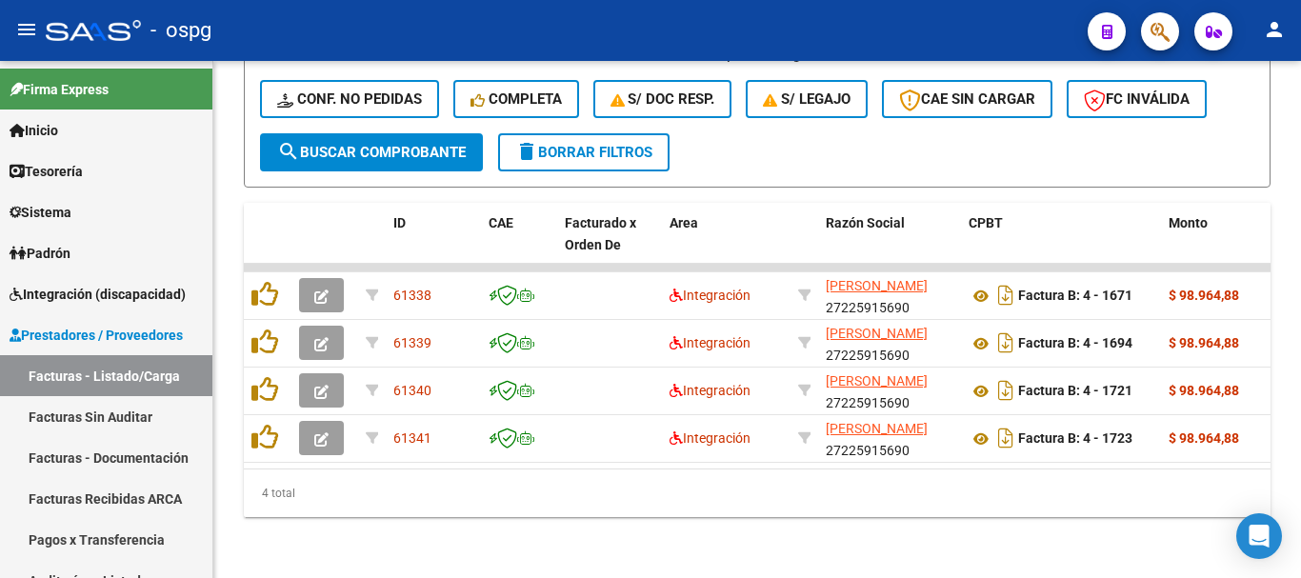
scroll to position [598, 0]
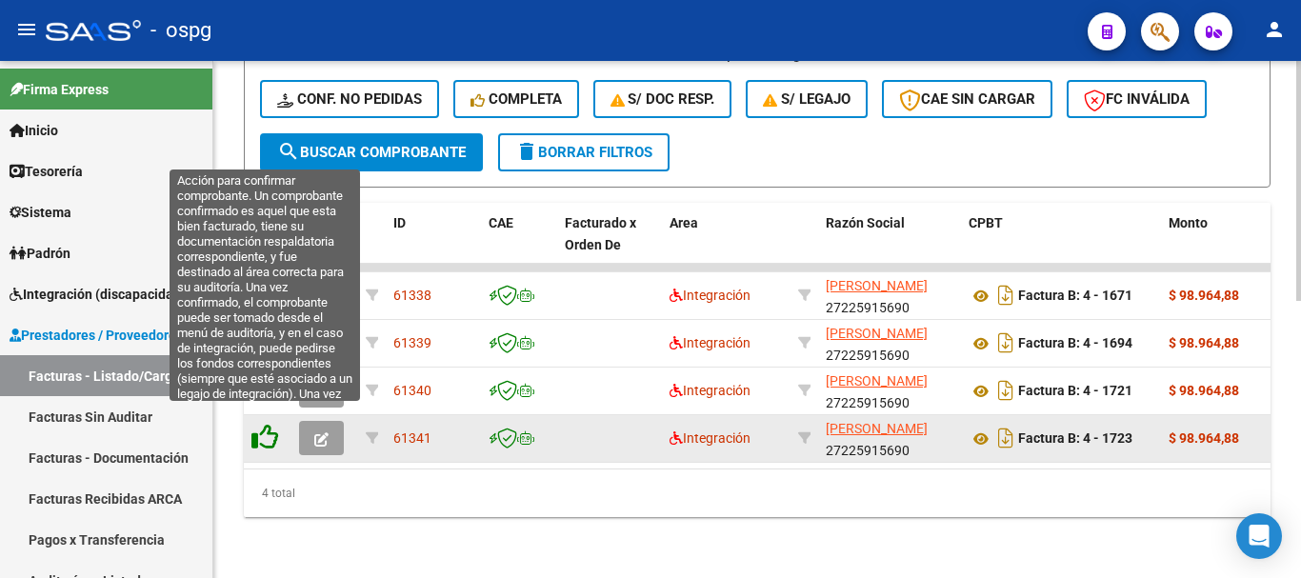
click at [260, 430] on icon at bounding box center [264, 437] width 27 height 27
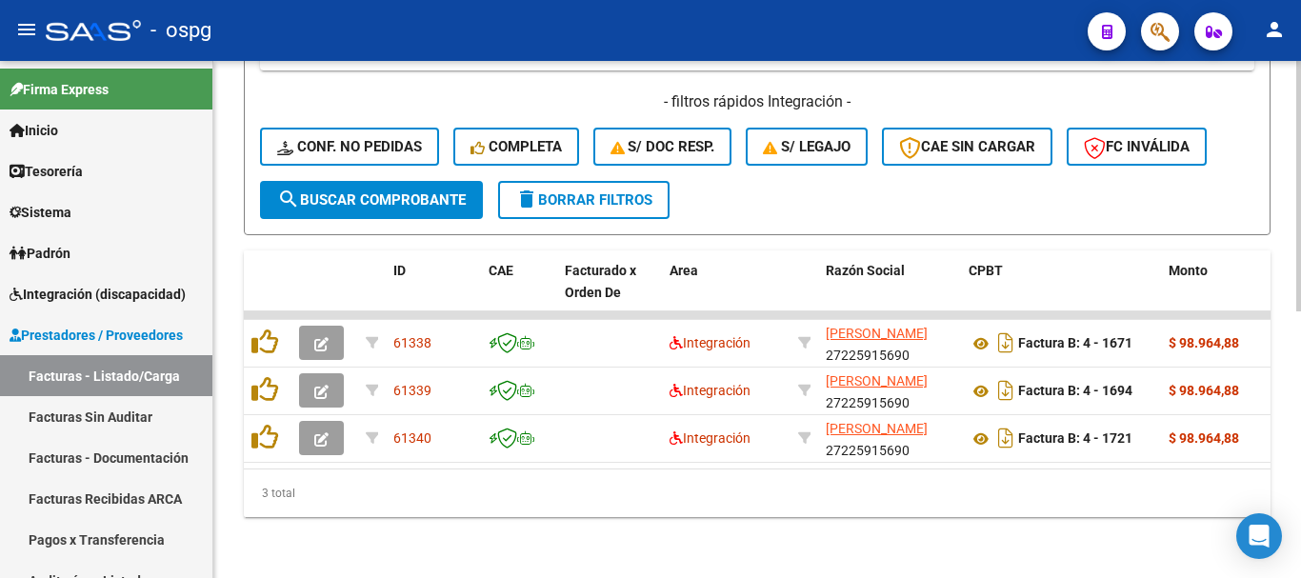
scroll to position [550, 0]
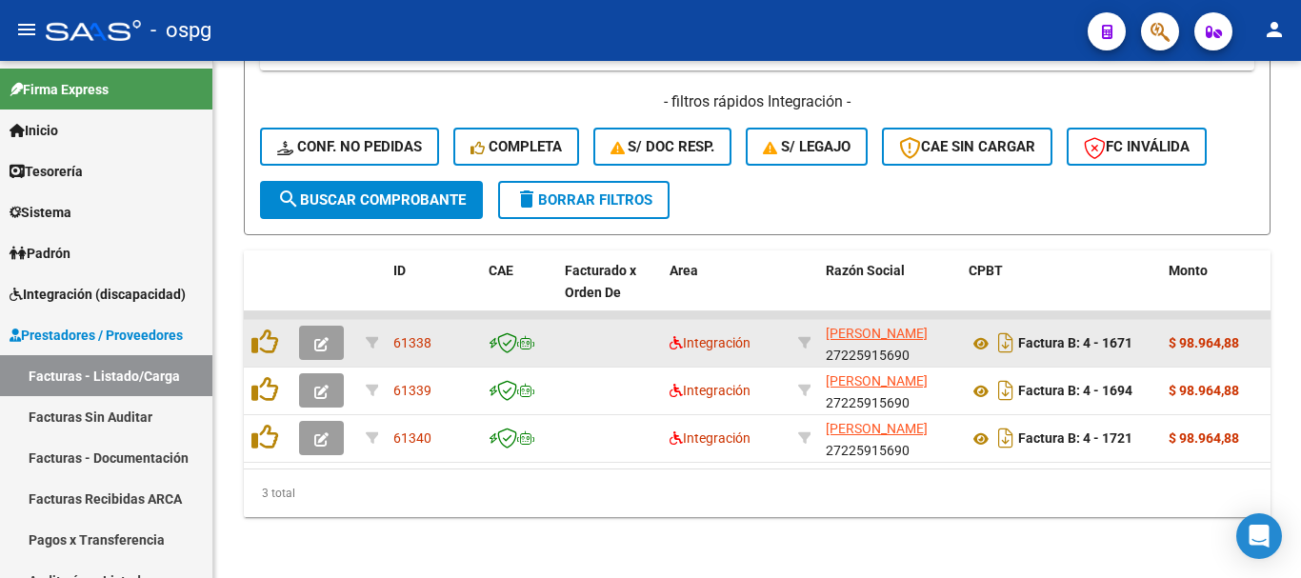
click at [331, 326] on button "button" at bounding box center [321, 343] width 45 height 34
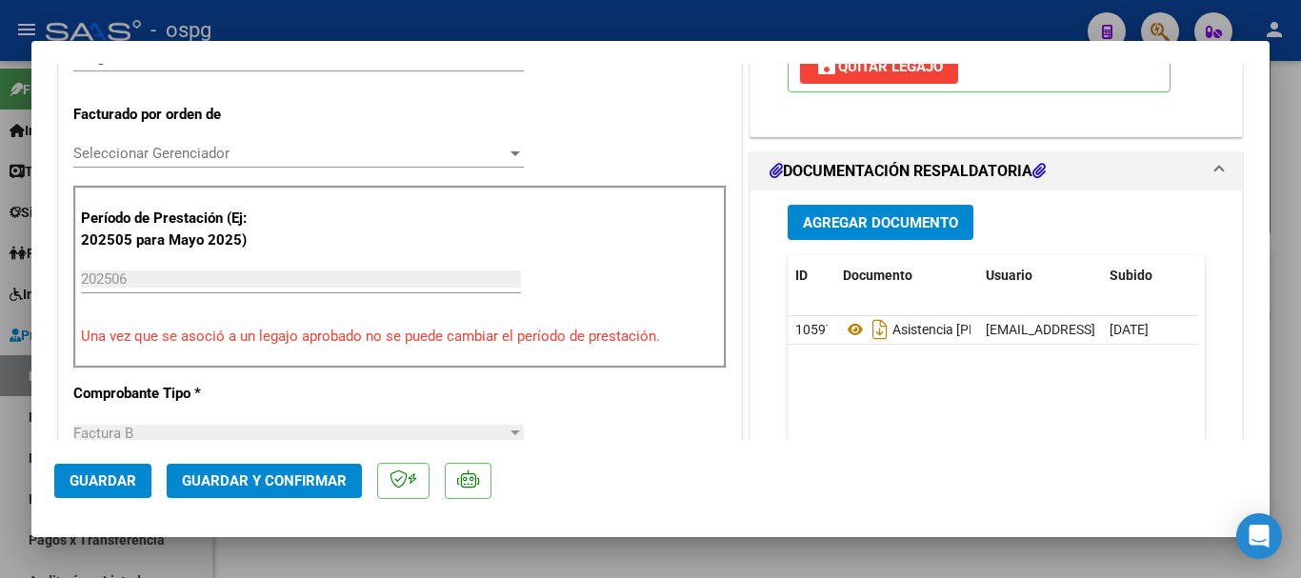
scroll to position [476, 0]
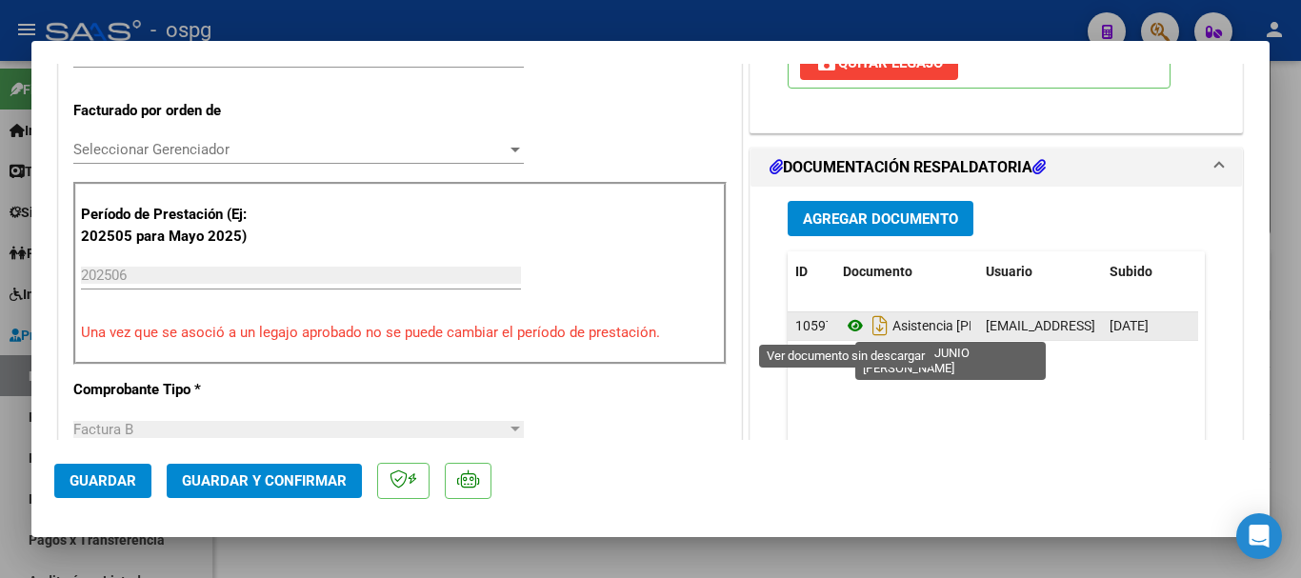
click at [846, 332] on icon at bounding box center [855, 325] width 25 height 23
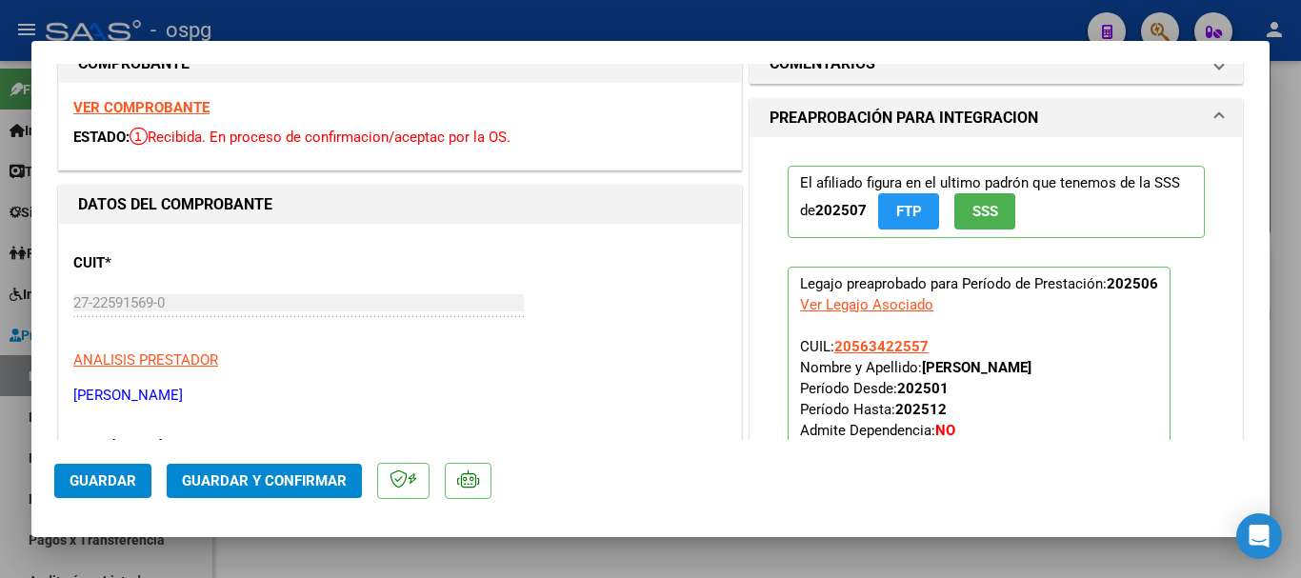
scroll to position [0, 0]
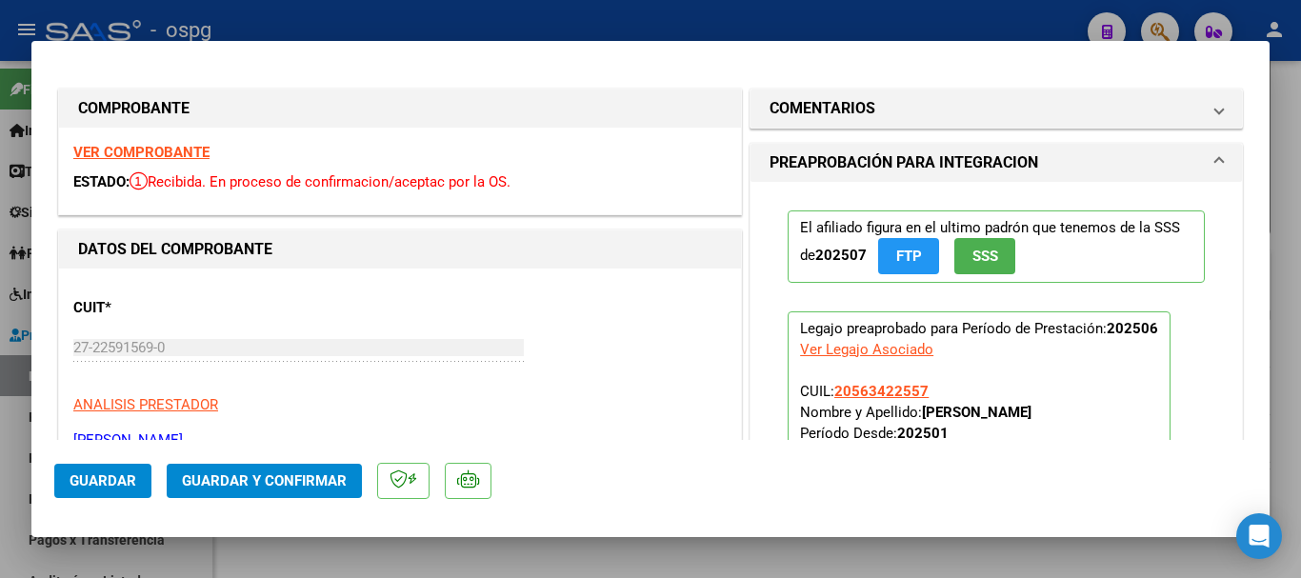
click at [116, 139] on div "VER COMPROBANTE ESTADO: Recibida. En proceso de confirmacion/aceptac por la OS." at bounding box center [400, 171] width 682 height 87
click at [116, 149] on strong "VER COMPROBANTE" at bounding box center [141, 152] width 136 height 17
click at [407, 16] on div at bounding box center [650, 289] width 1301 height 578
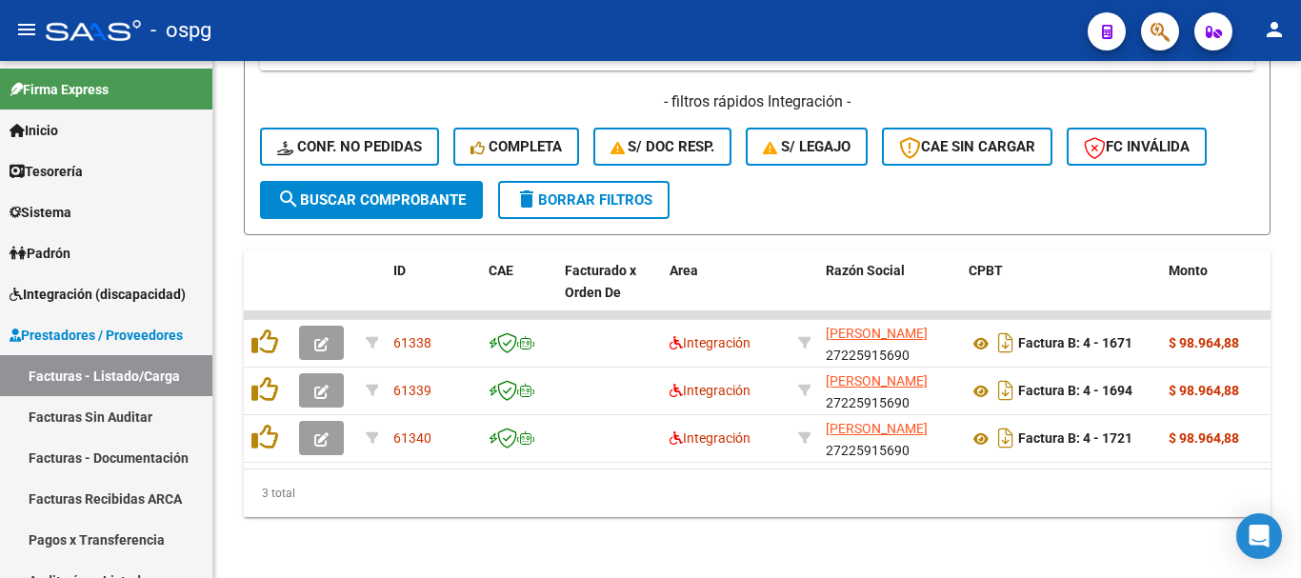
scroll to position [550, 0]
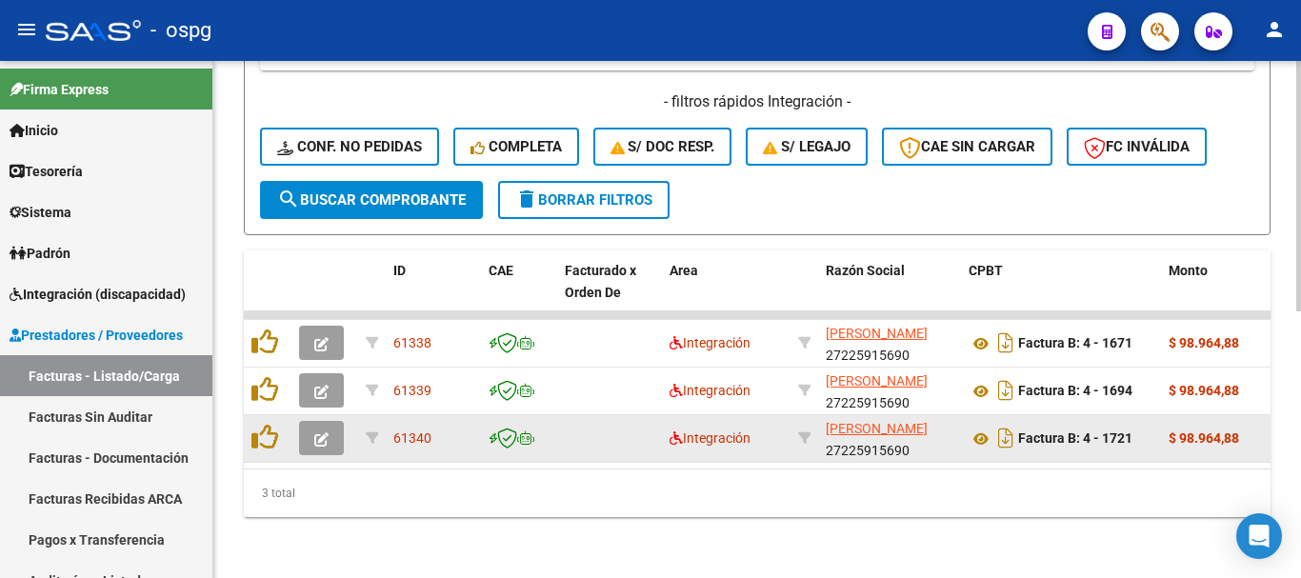
click at [325, 432] on icon "button" at bounding box center [321, 439] width 14 height 14
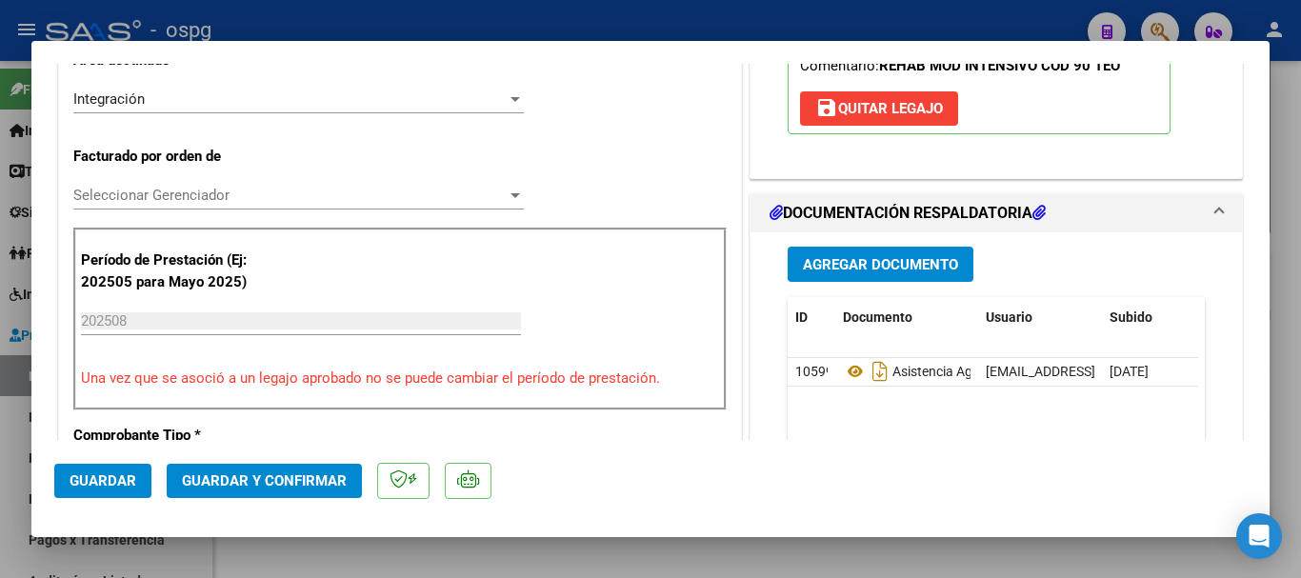
scroll to position [476, 0]
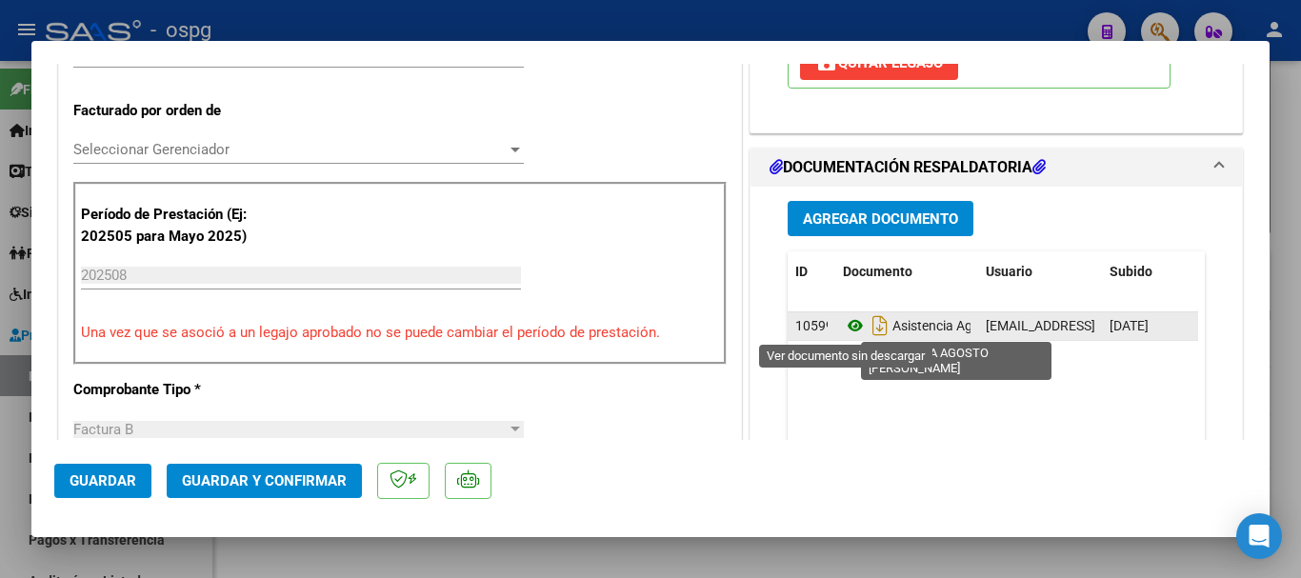
click at [843, 330] on icon at bounding box center [855, 325] width 25 height 23
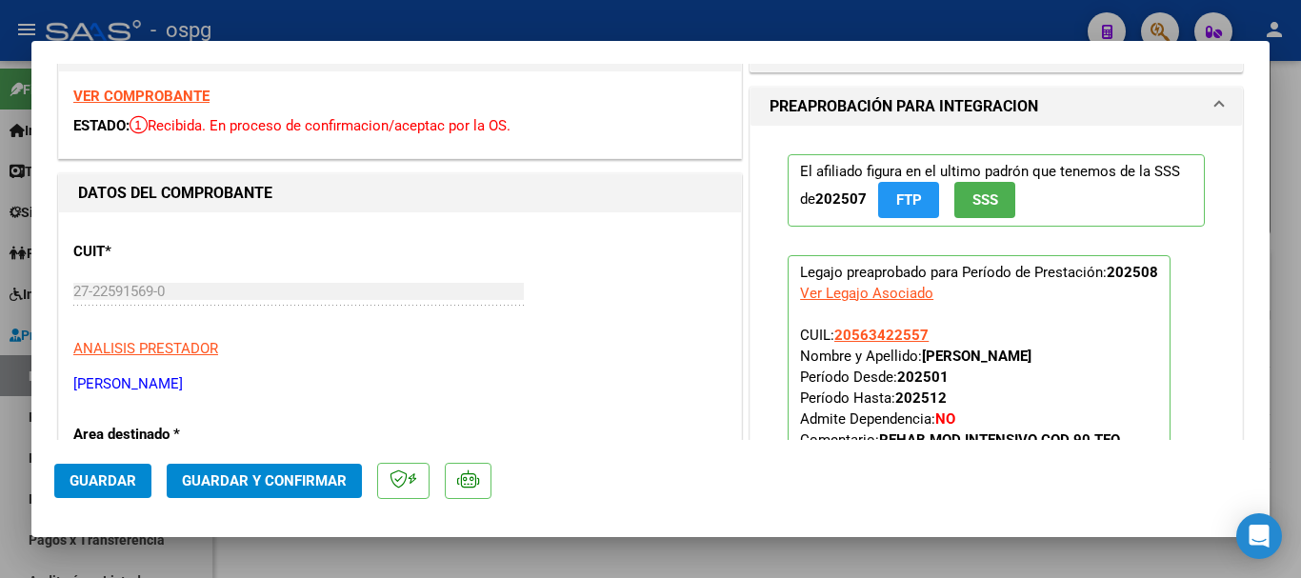
scroll to position [0, 0]
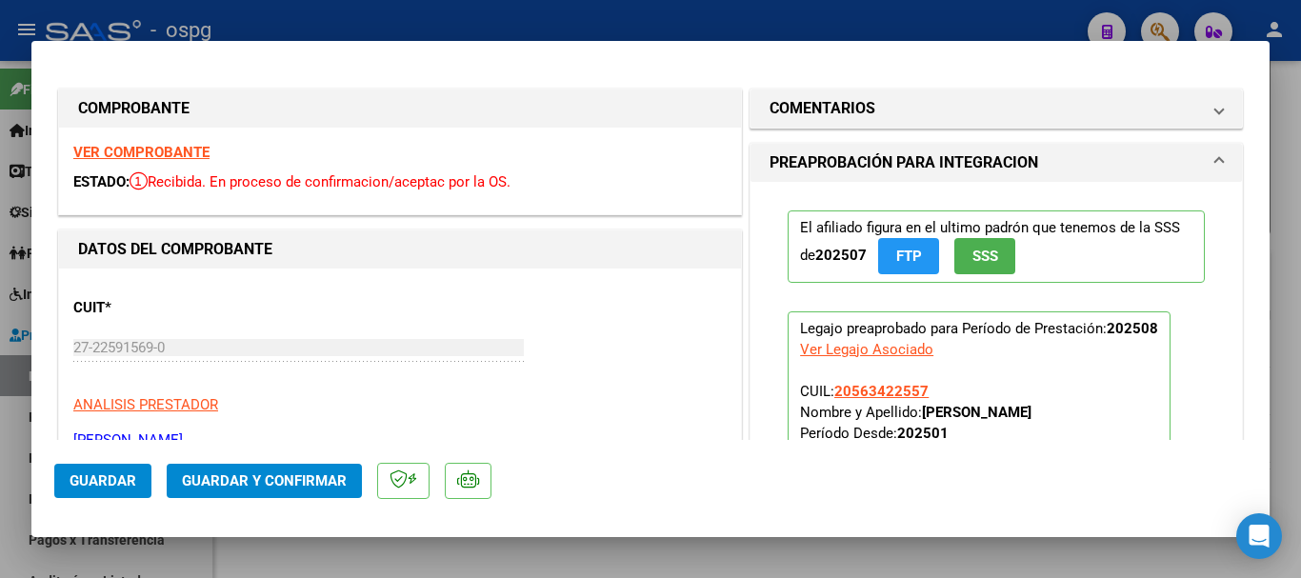
click at [143, 144] on strong "VER COMPROBANTE" at bounding box center [141, 152] width 136 height 17
click at [259, 15] on div at bounding box center [650, 289] width 1301 height 578
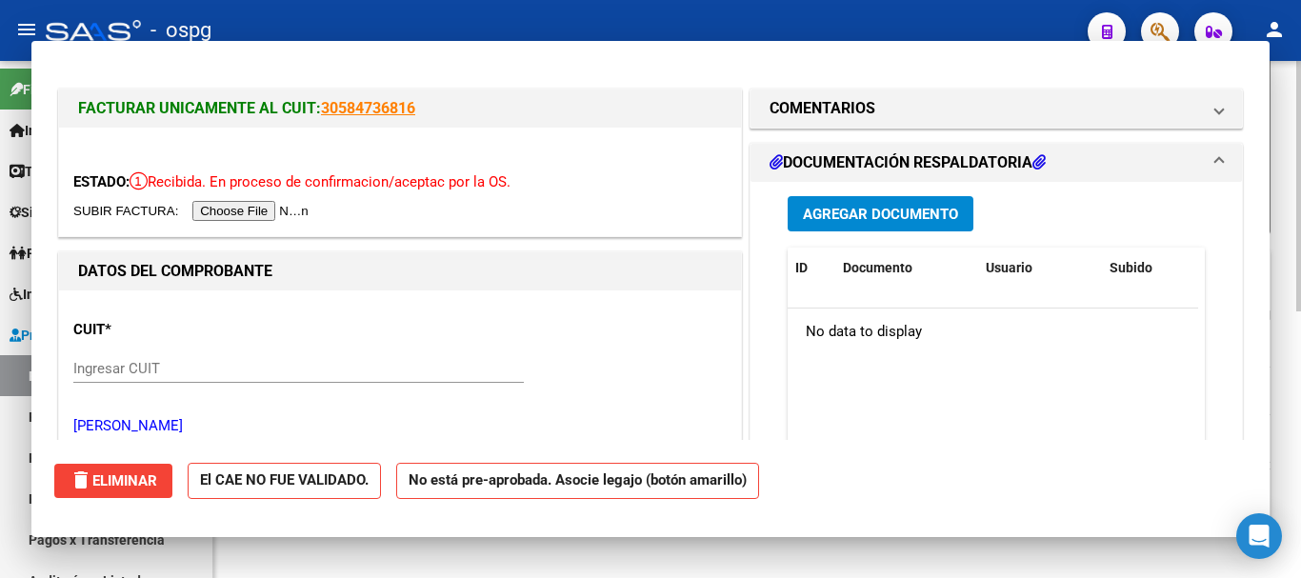
scroll to position [550, 0]
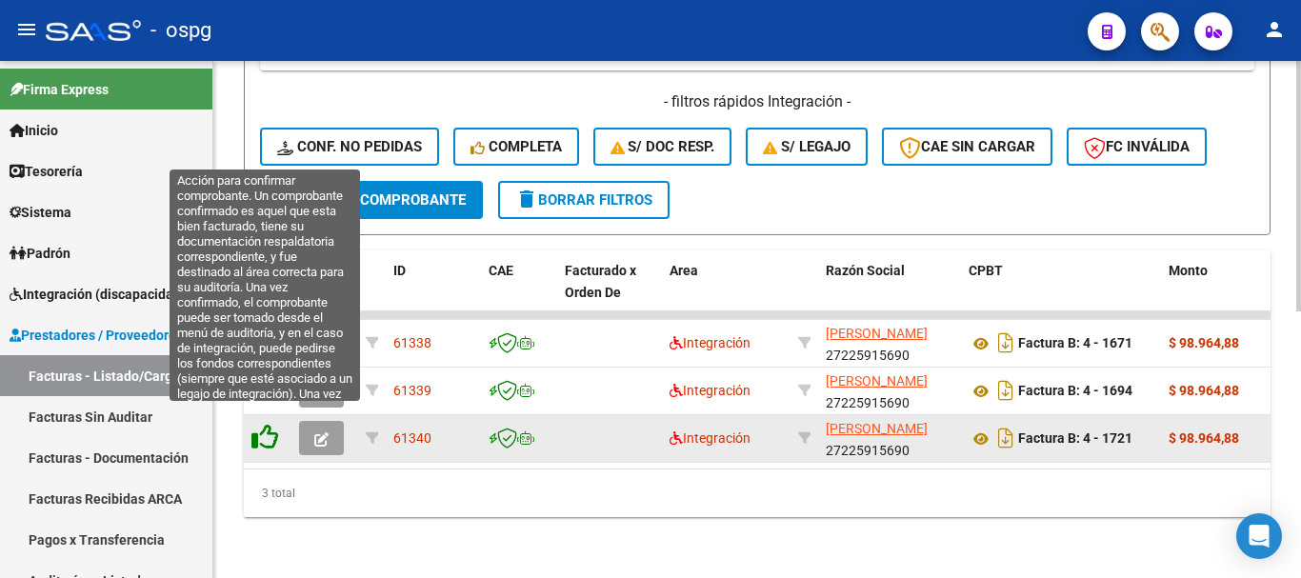
click at [265, 424] on icon at bounding box center [264, 437] width 27 height 27
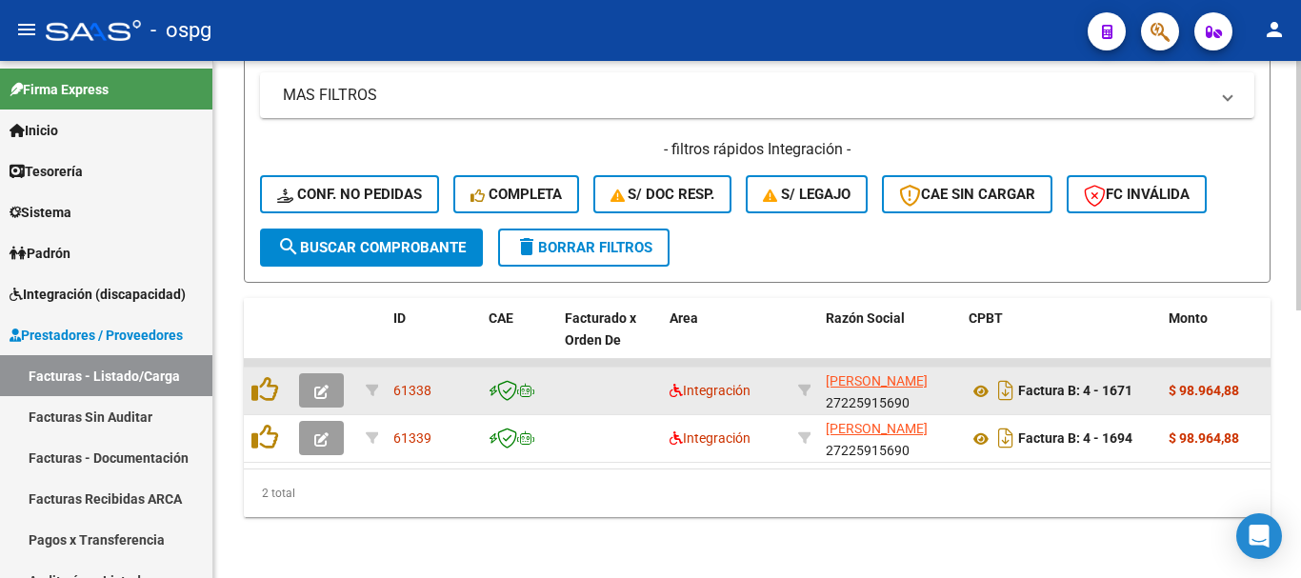
scroll to position [503, 0]
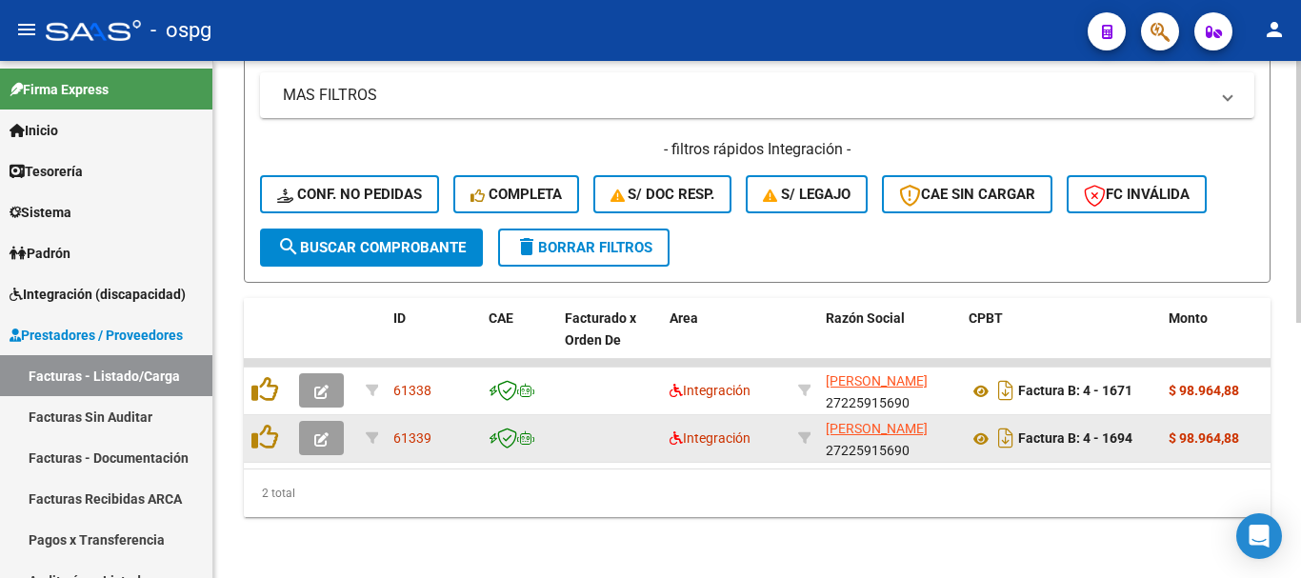
click at [319, 430] on span "button" at bounding box center [321, 438] width 14 height 17
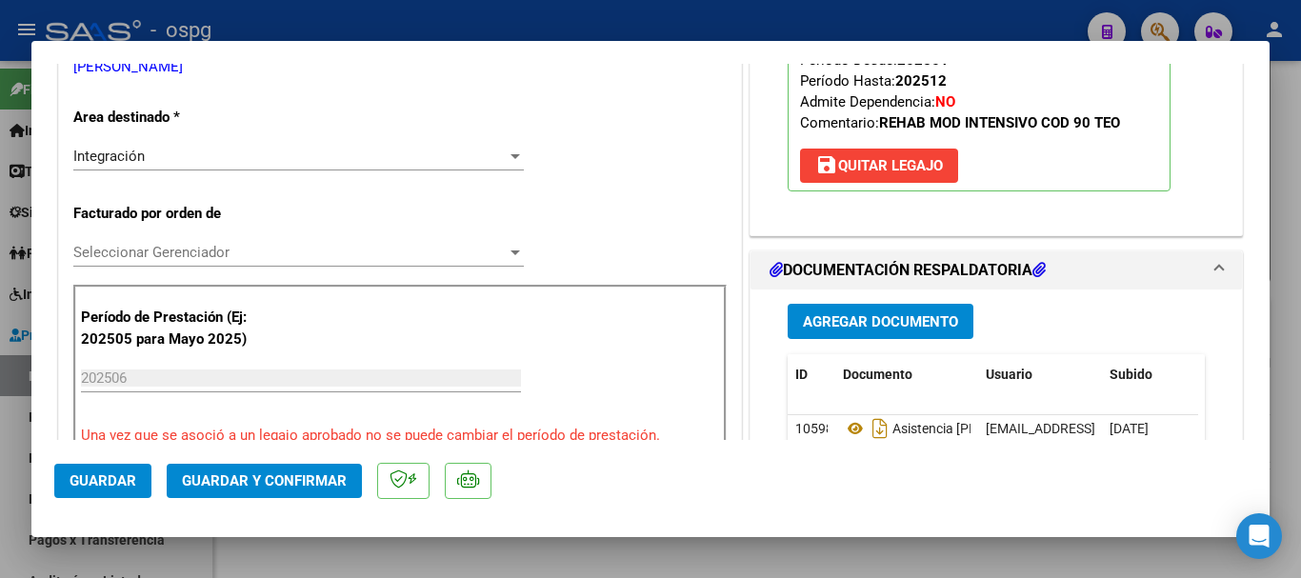
scroll to position [381, 0]
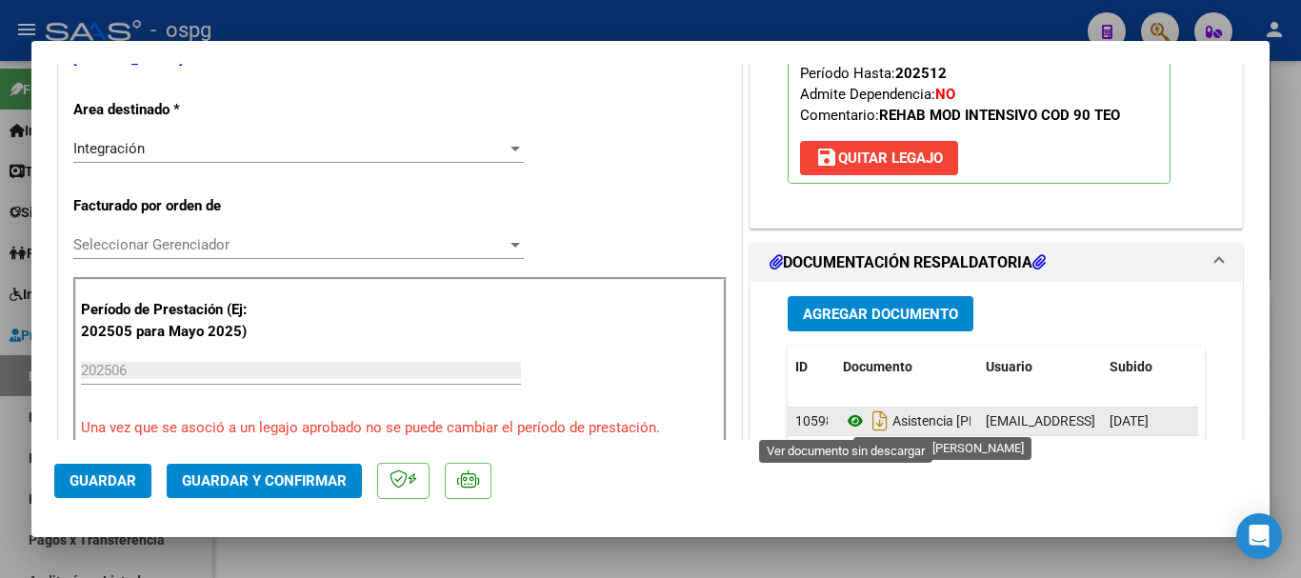
click at [844, 421] on icon at bounding box center [855, 421] width 25 height 23
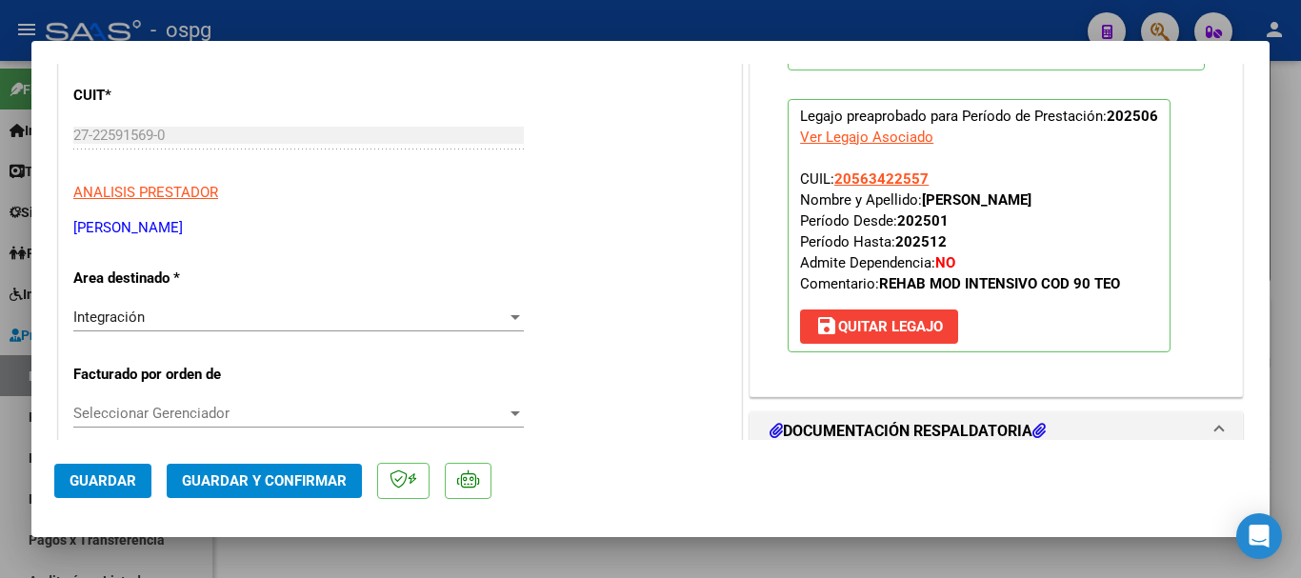
scroll to position [0, 0]
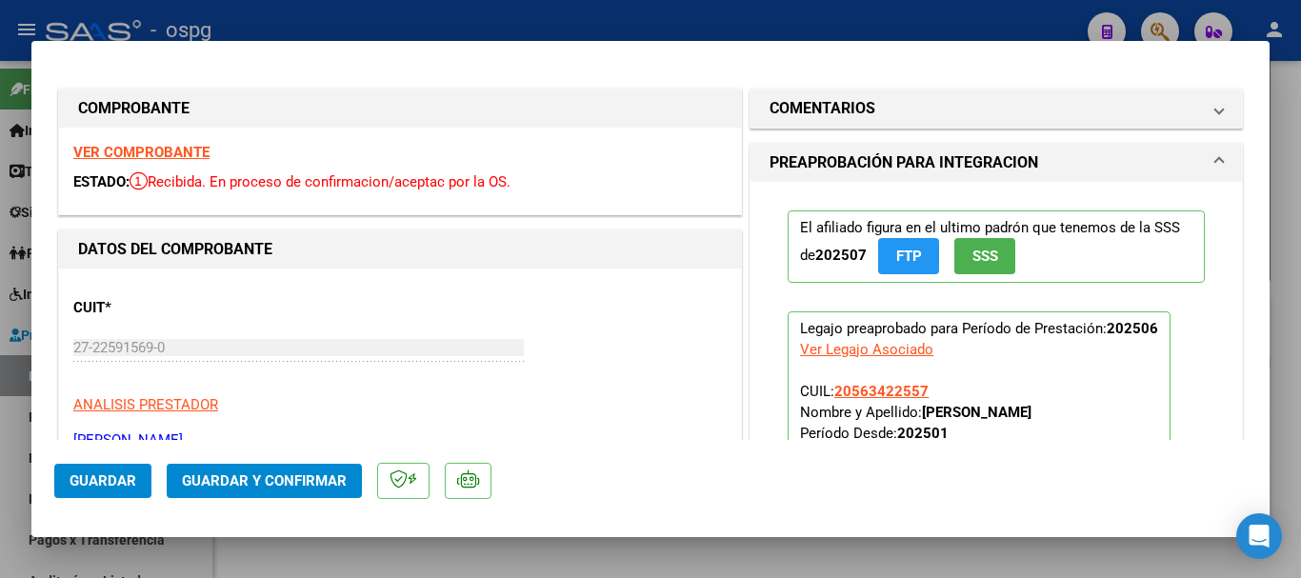
click at [178, 150] on strong "VER COMPROBANTE" at bounding box center [141, 152] width 136 height 17
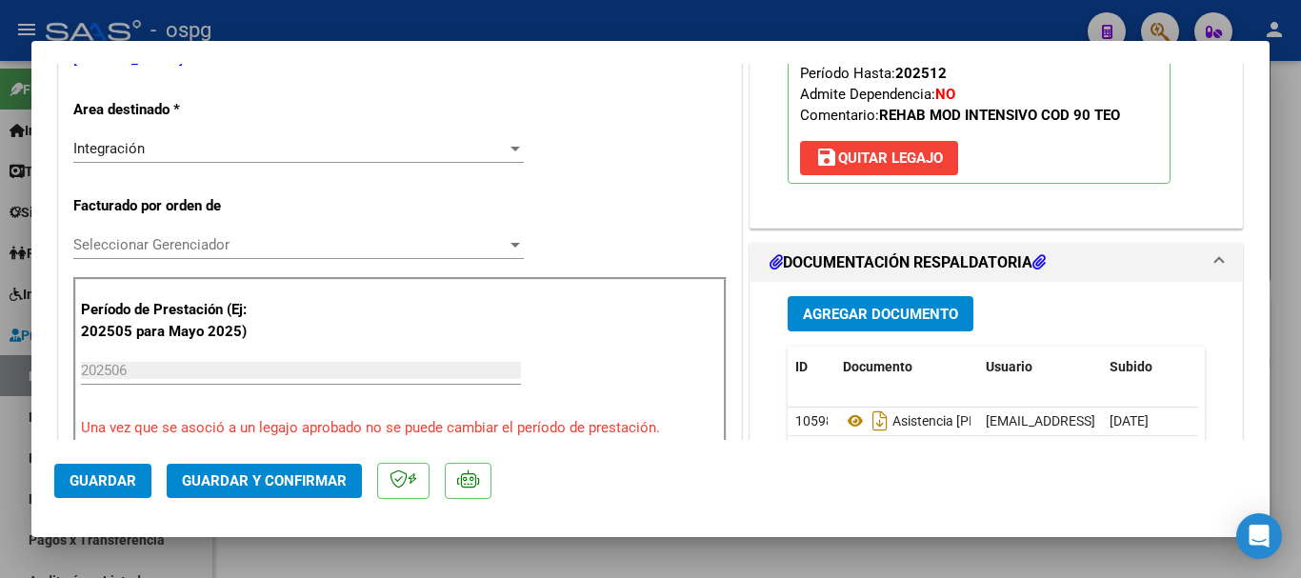
scroll to position [476, 0]
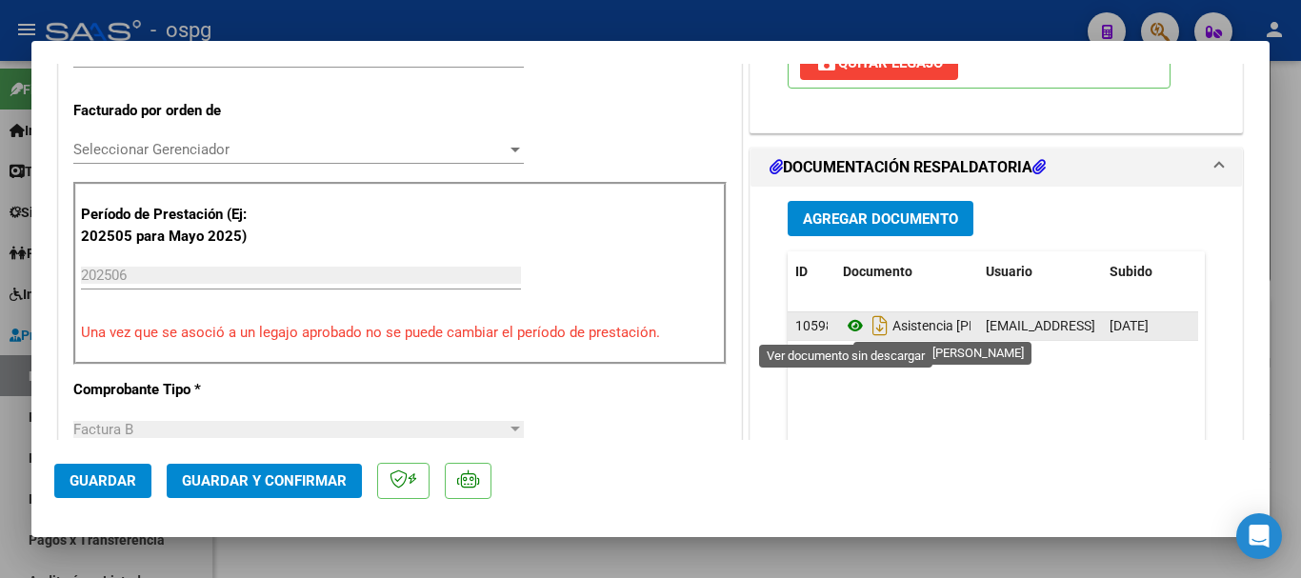
click at [847, 330] on icon at bounding box center [855, 325] width 25 height 23
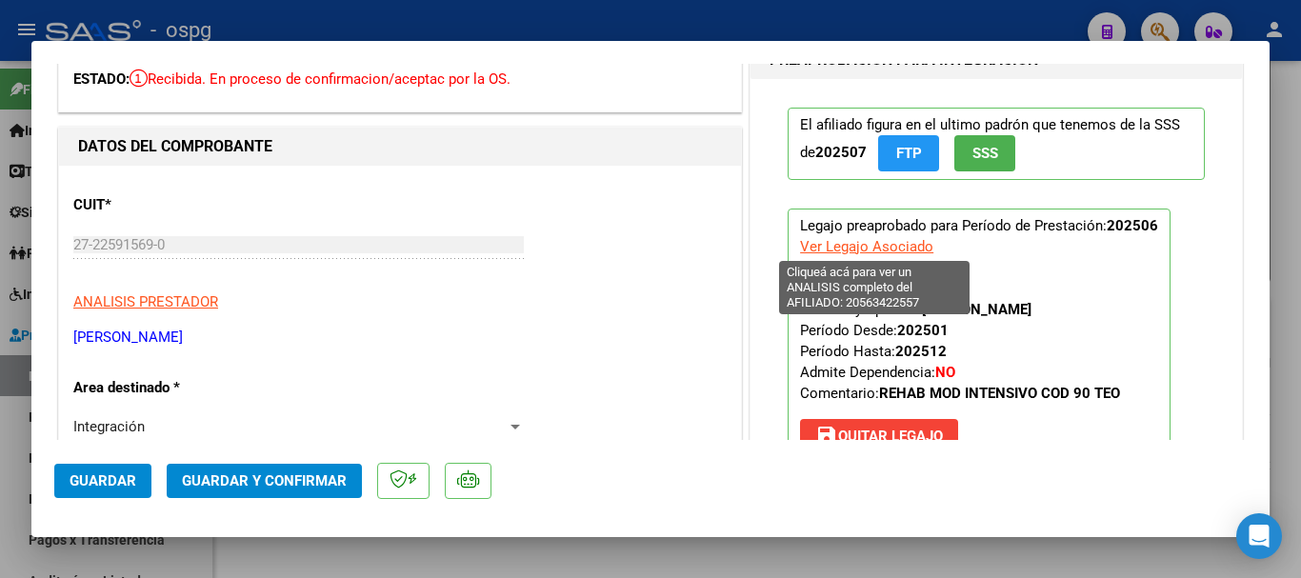
scroll to position [95, 0]
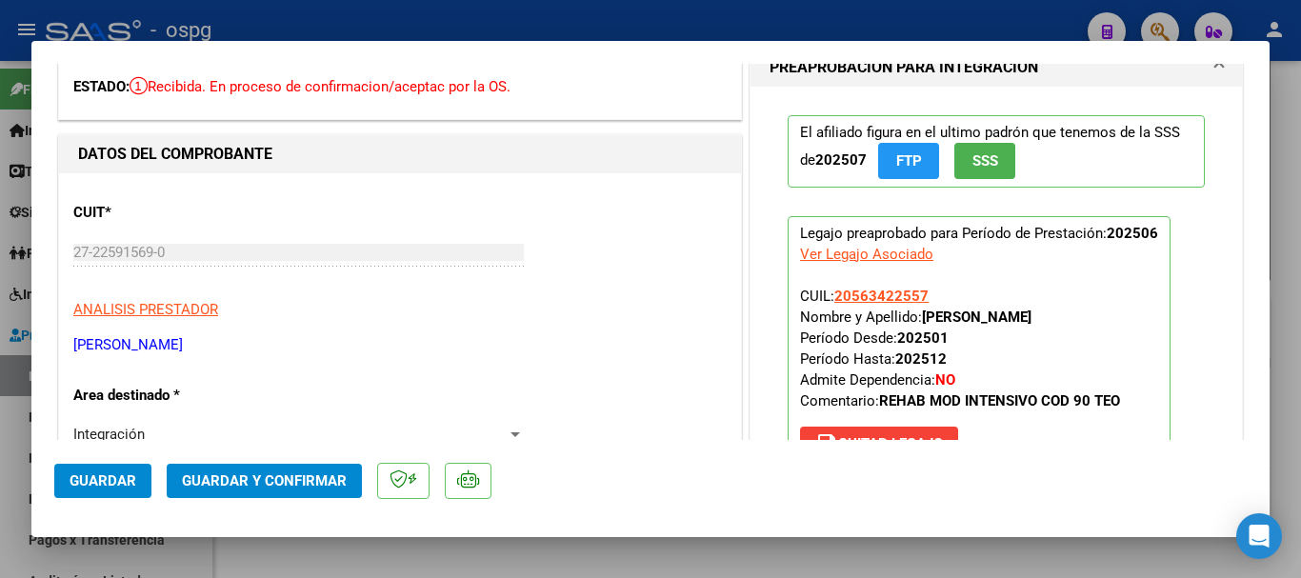
click at [669, 17] on div at bounding box center [650, 289] width 1301 height 578
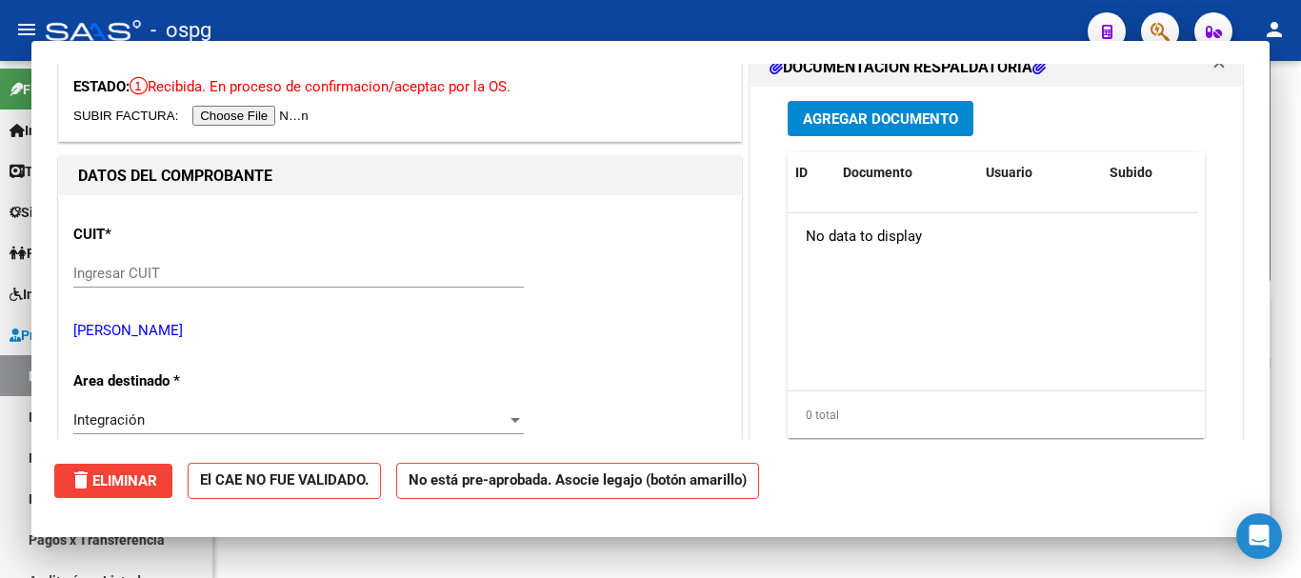
scroll to position [503, 0]
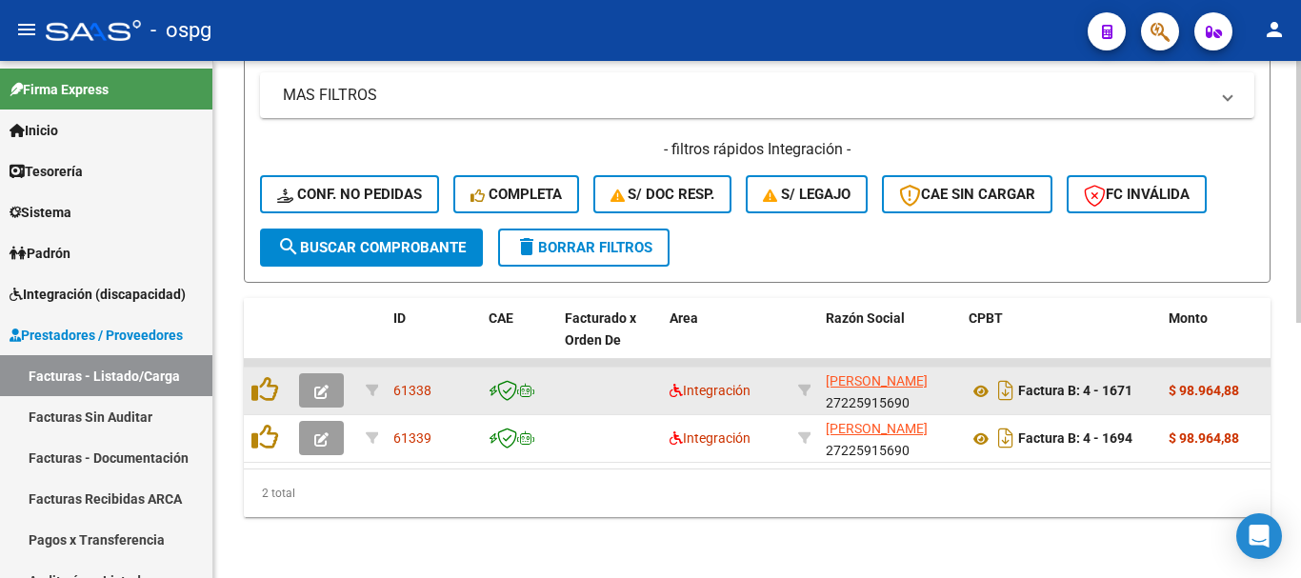
click at [330, 373] on button "button" at bounding box center [321, 390] width 45 height 34
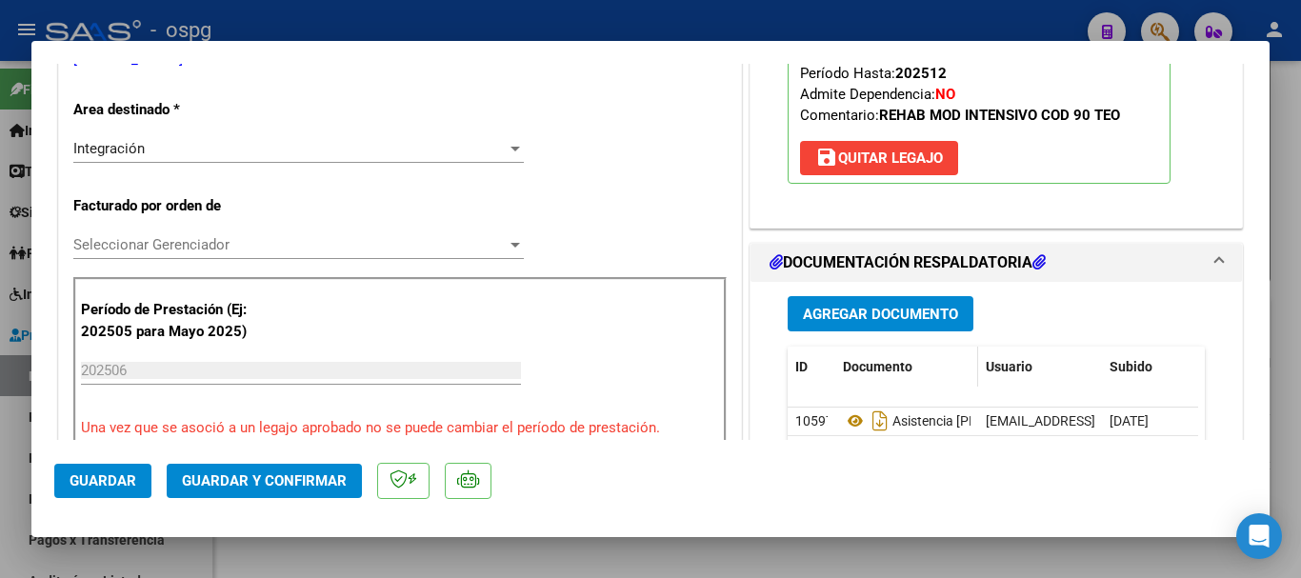
scroll to position [476, 0]
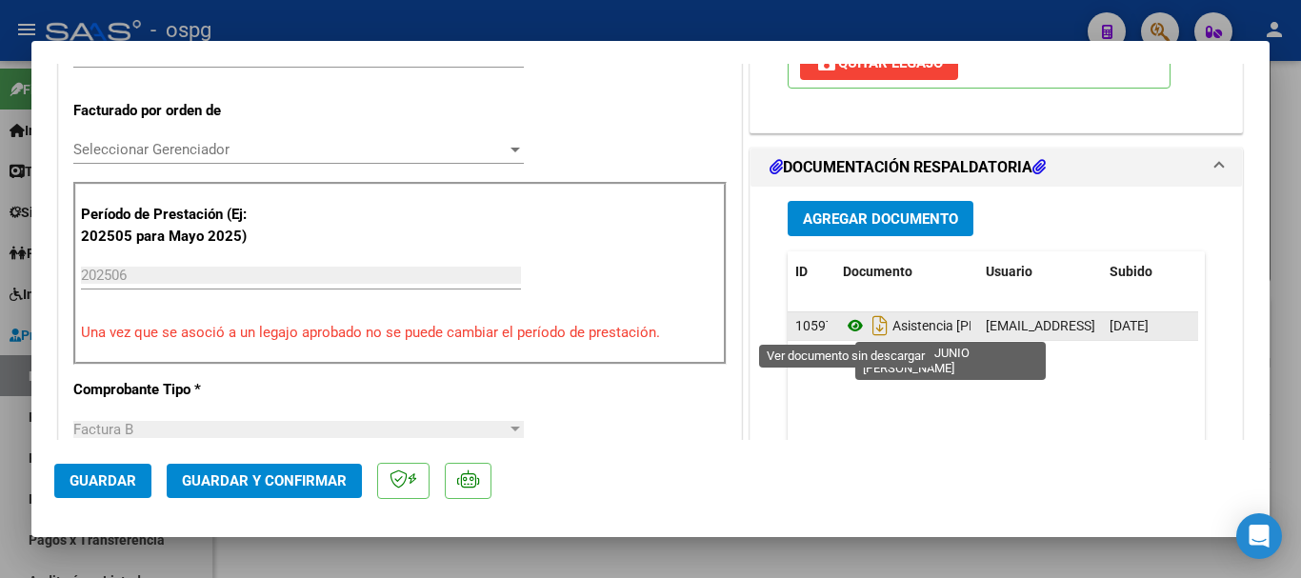
click at [843, 325] on icon at bounding box center [855, 325] width 25 height 23
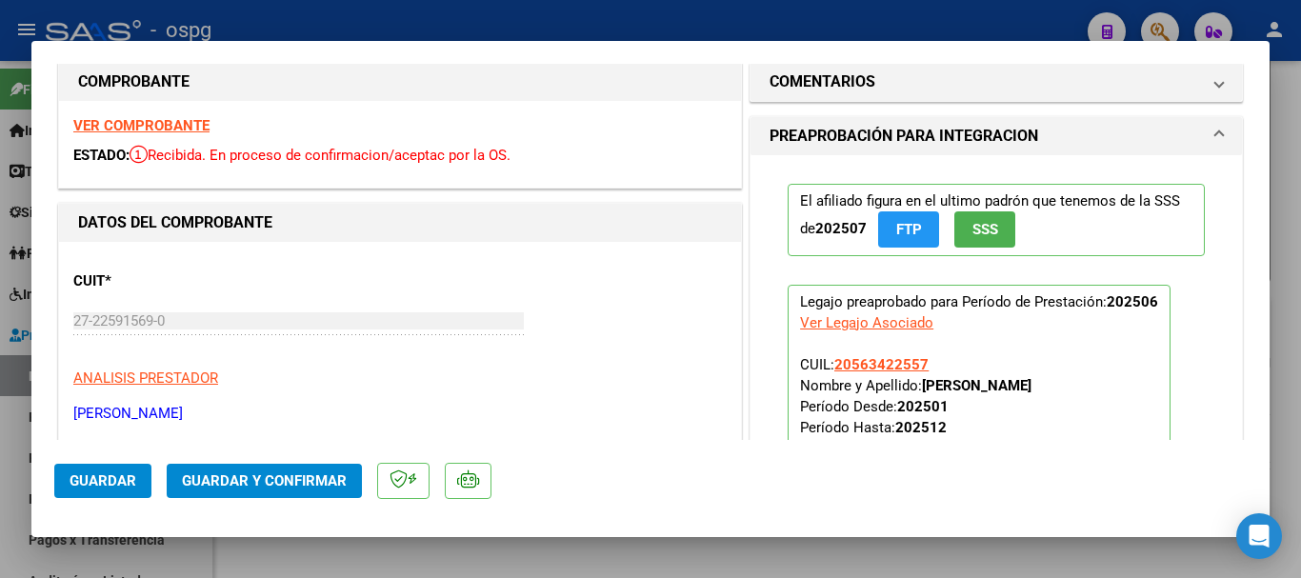
scroll to position [0, 0]
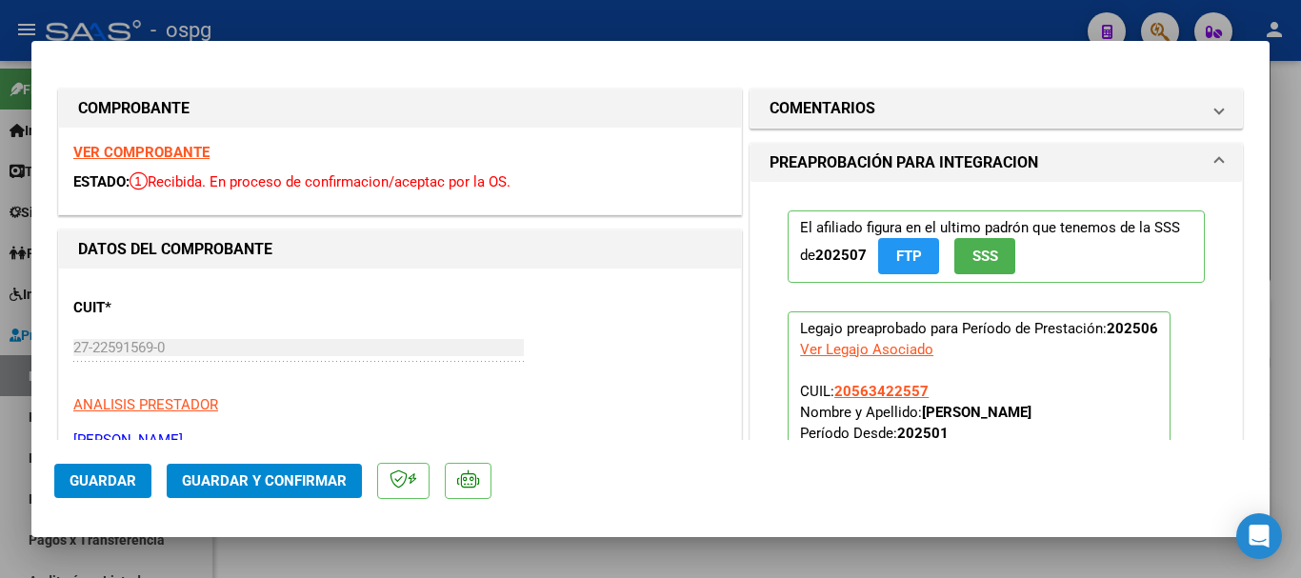
click at [160, 151] on strong "VER COMPROBANTE" at bounding box center [141, 152] width 136 height 17
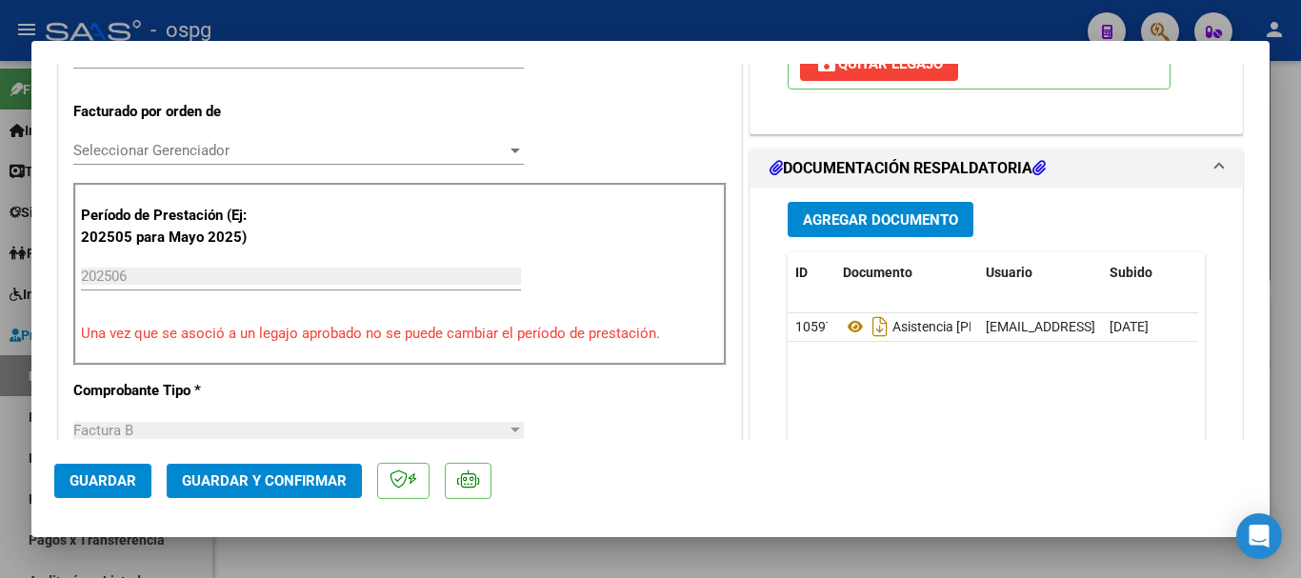
scroll to position [571, 0]
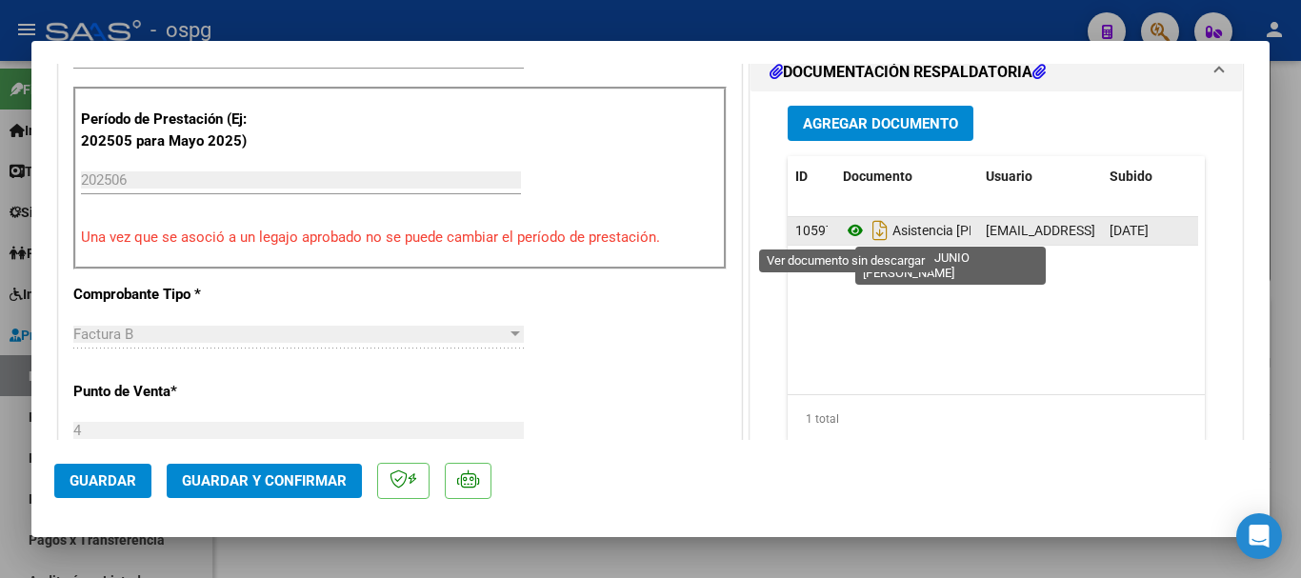
click at [846, 232] on icon at bounding box center [855, 230] width 25 height 23
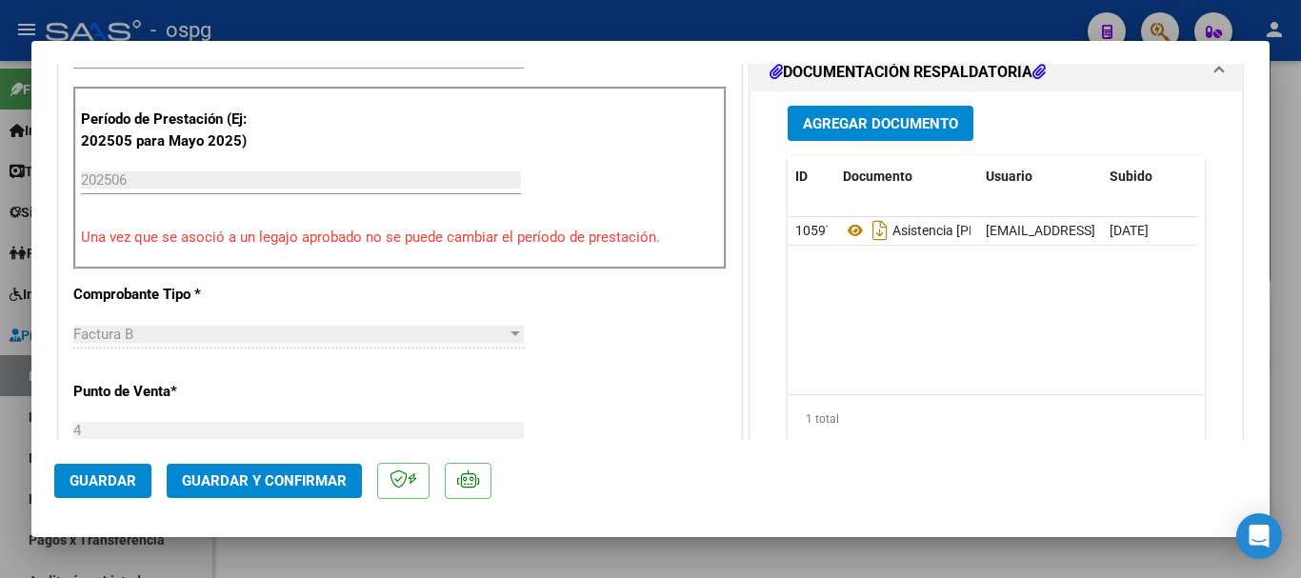
click at [351, 17] on div at bounding box center [650, 289] width 1301 height 578
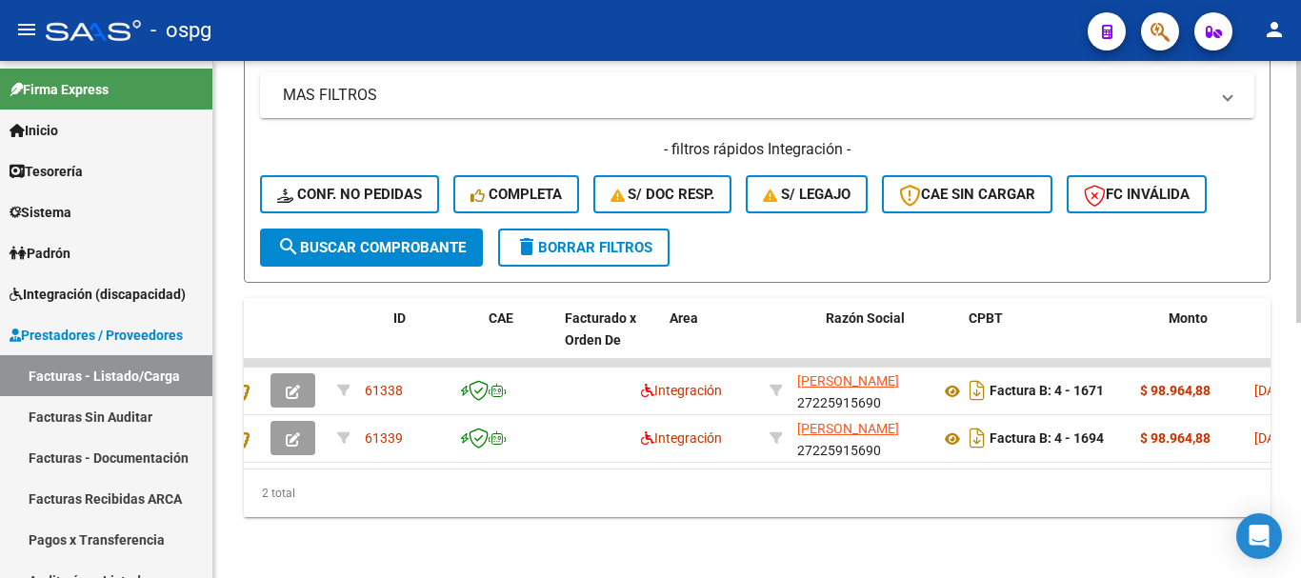
scroll to position [0, 0]
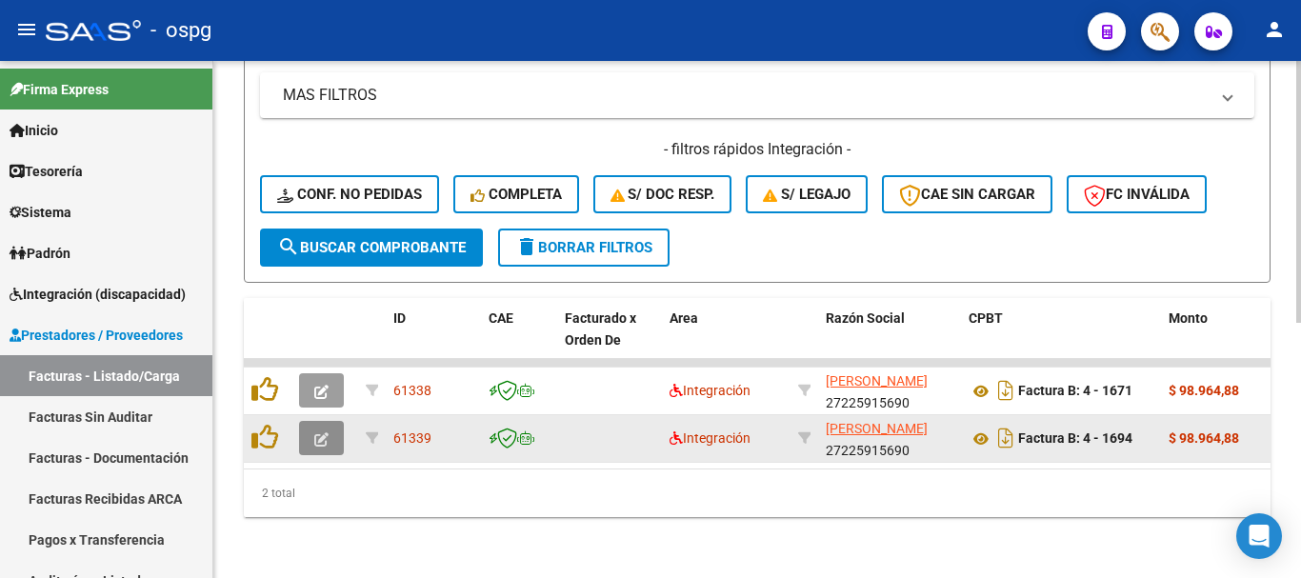
click at [318, 430] on span "button" at bounding box center [321, 438] width 14 height 17
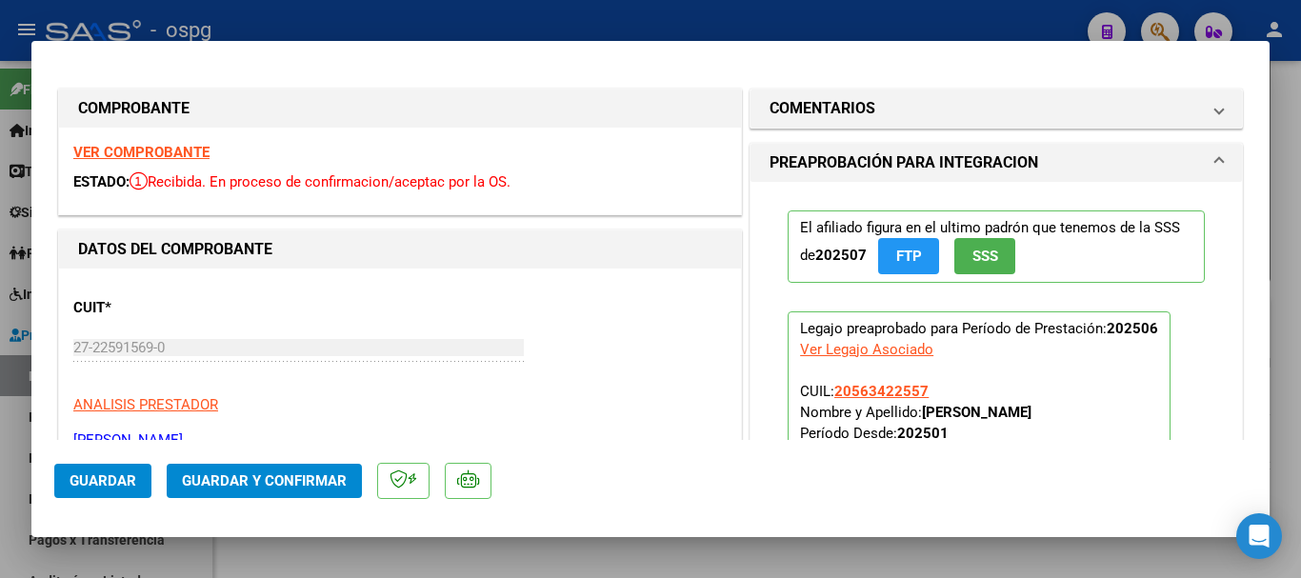
click at [189, 154] on strong "VER COMPROBANTE" at bounding box center [141, 152] width 136 height 17
click at [594, 11] on div at bounding box center [650, 289] width 1301 height 578
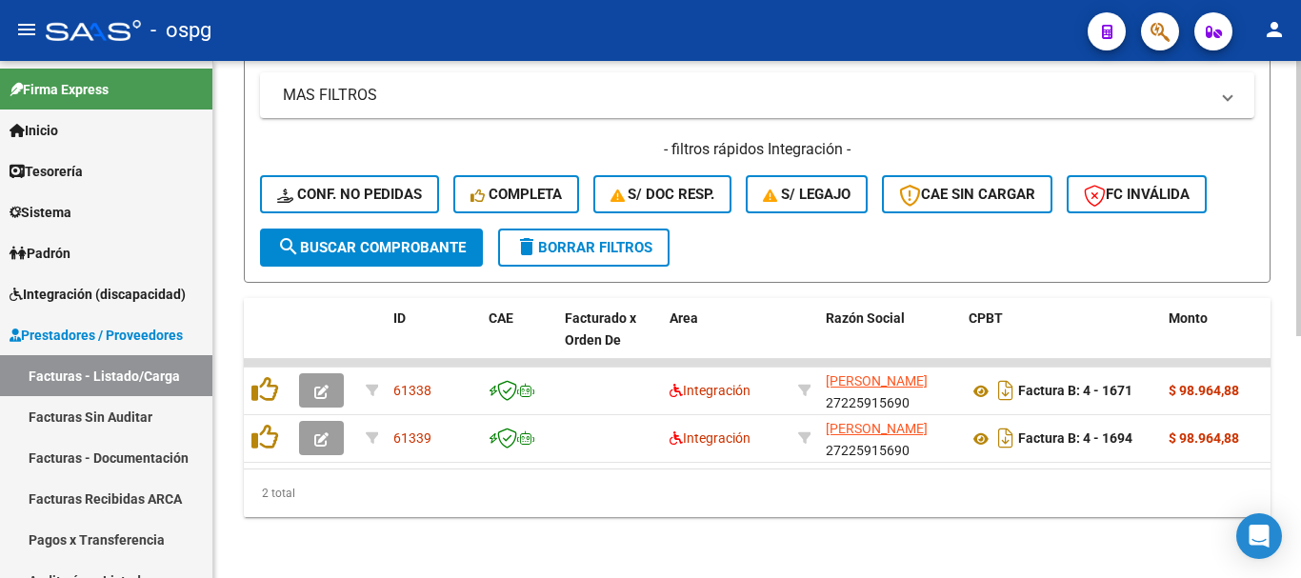
scroll to position [503, 0]
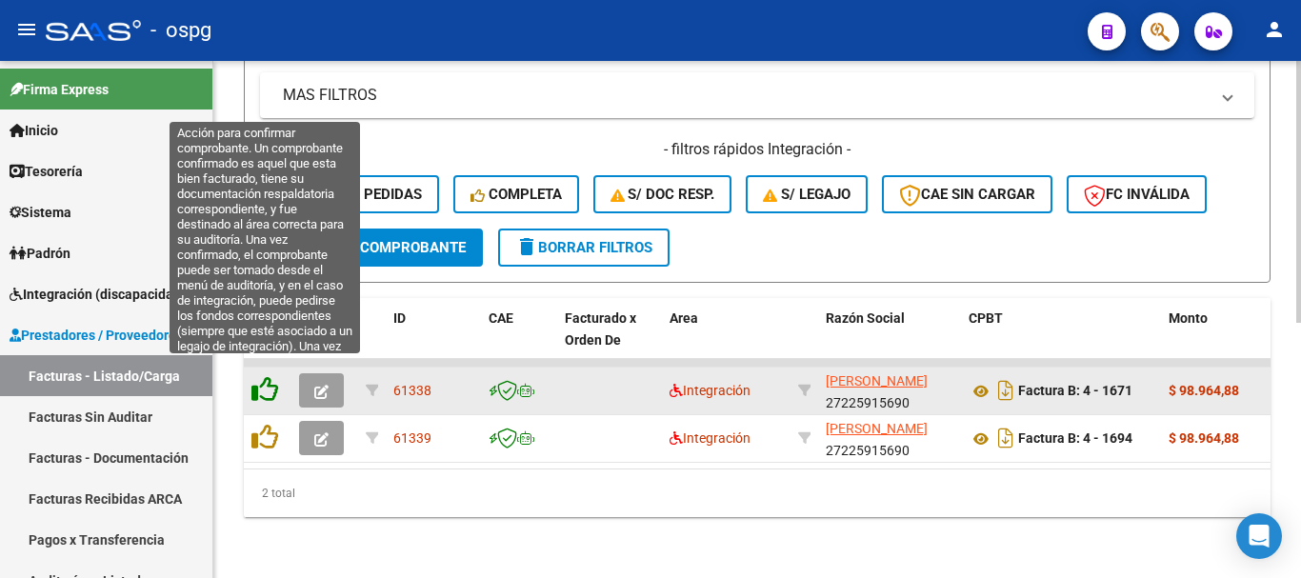
click at [270, 376] on icon at bounding box center [264, 389] width 27 height 27
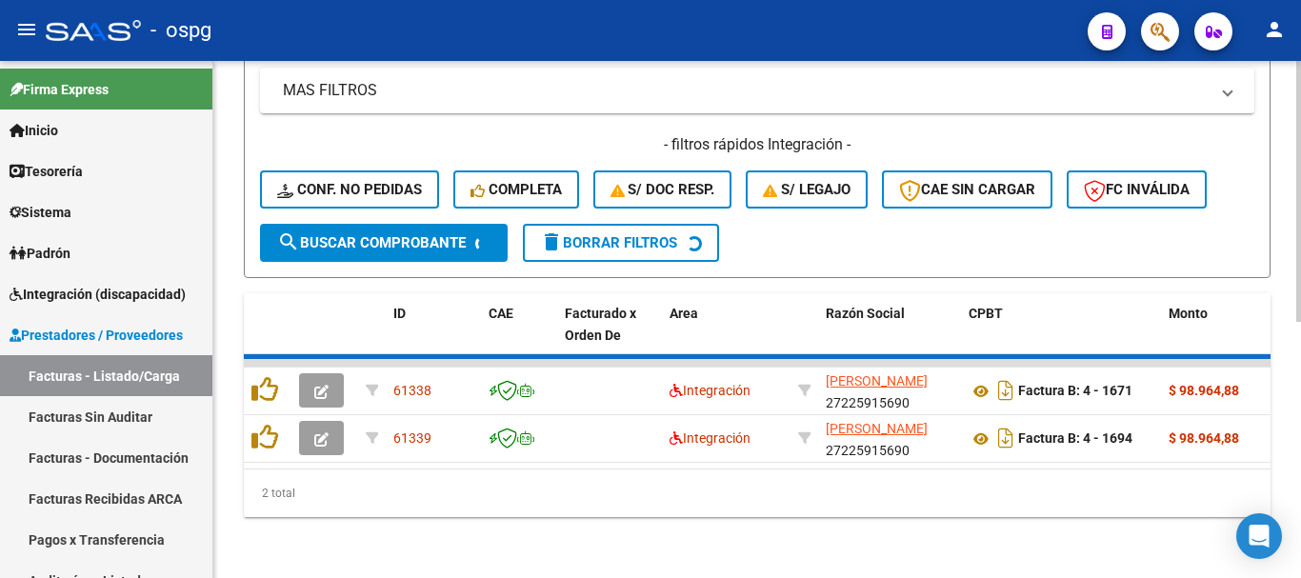
scroll to position [455, 0]
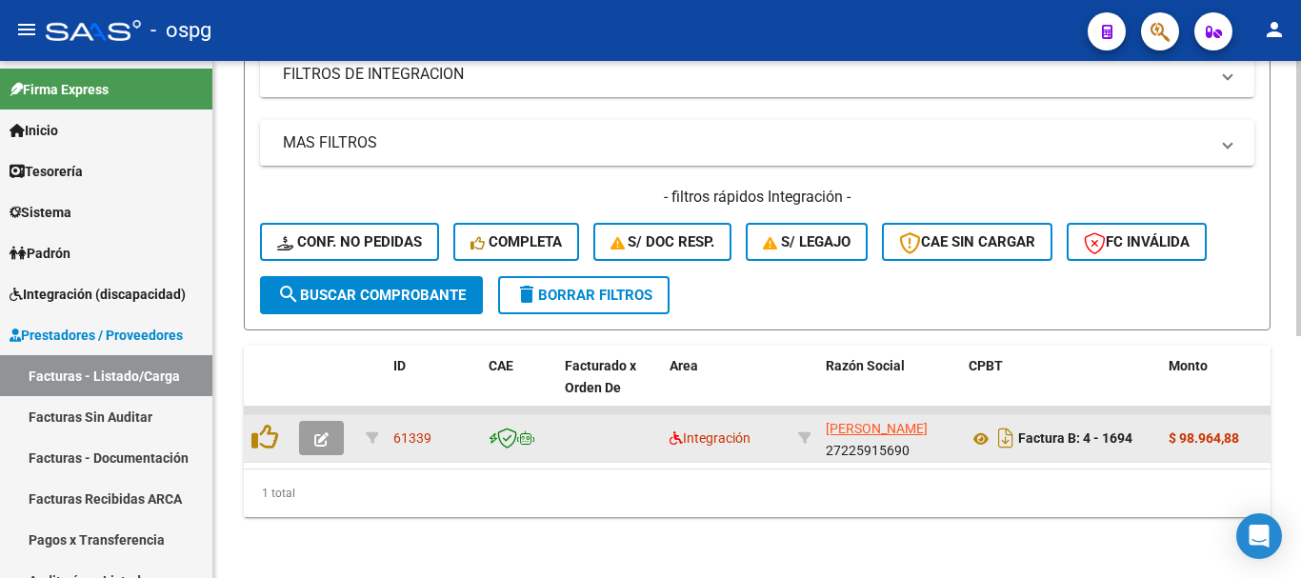
click at [326, 432] on icon "button" at bounding box center [321, 439] width 14 height 14
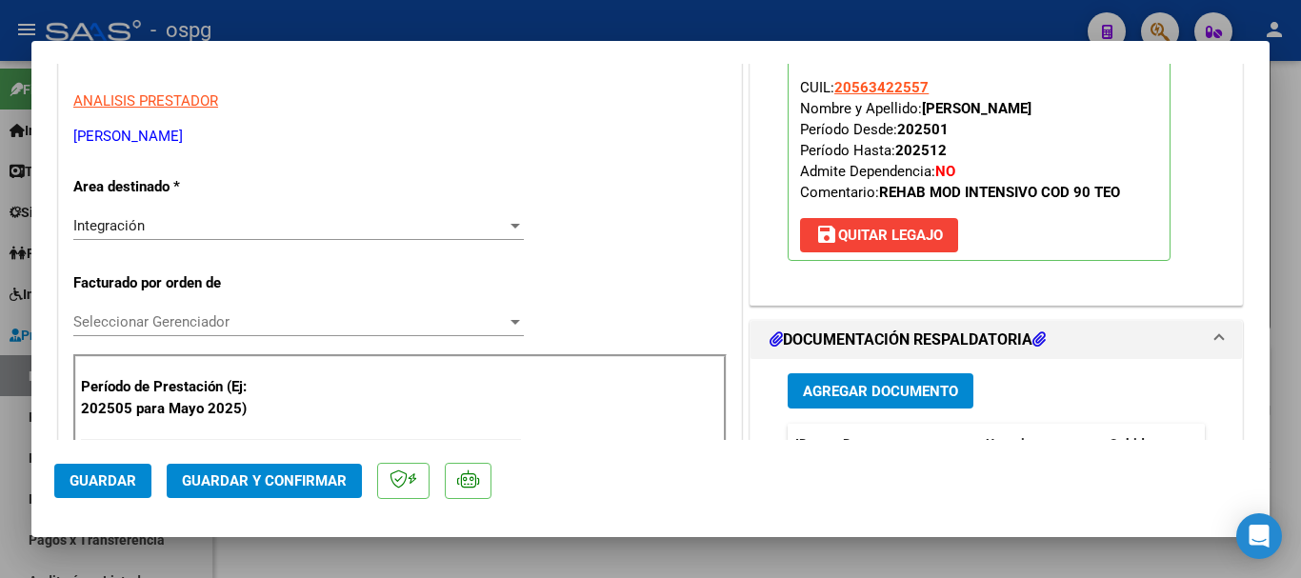
scroll to position [381, 0]
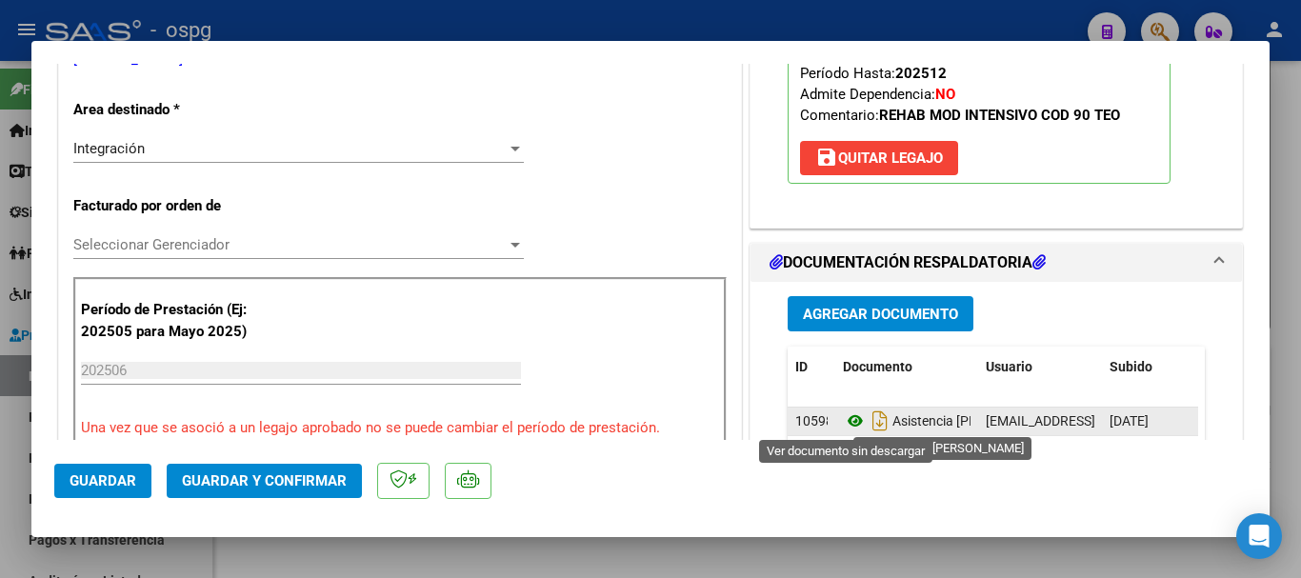
click at [846, 416] on icon at bounding box center [855, 421] width 25 height 23
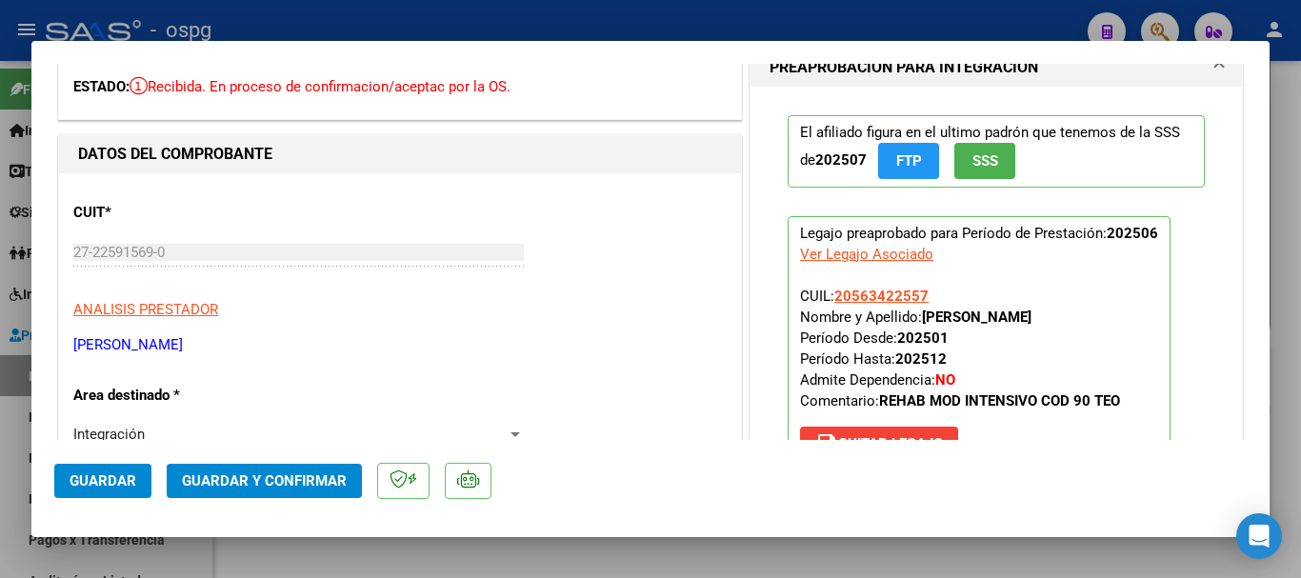
scroll to position [190, 0]
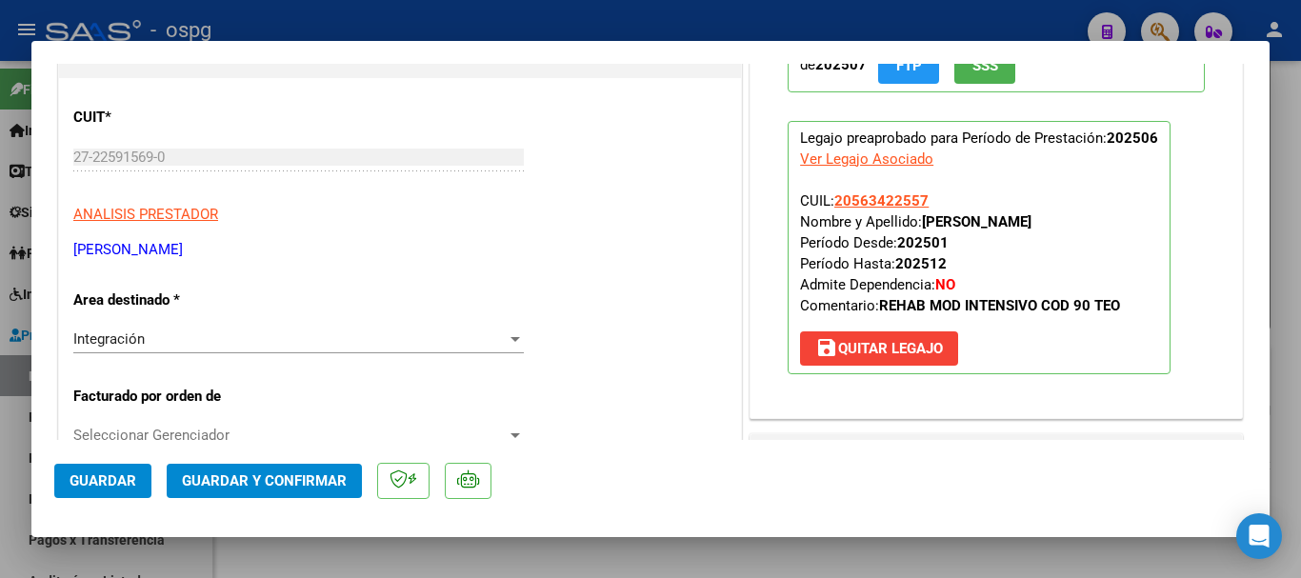
click at [908, 351] on span "save Quitar Legajo" at bounding box center [879, 348] width 128 height 17
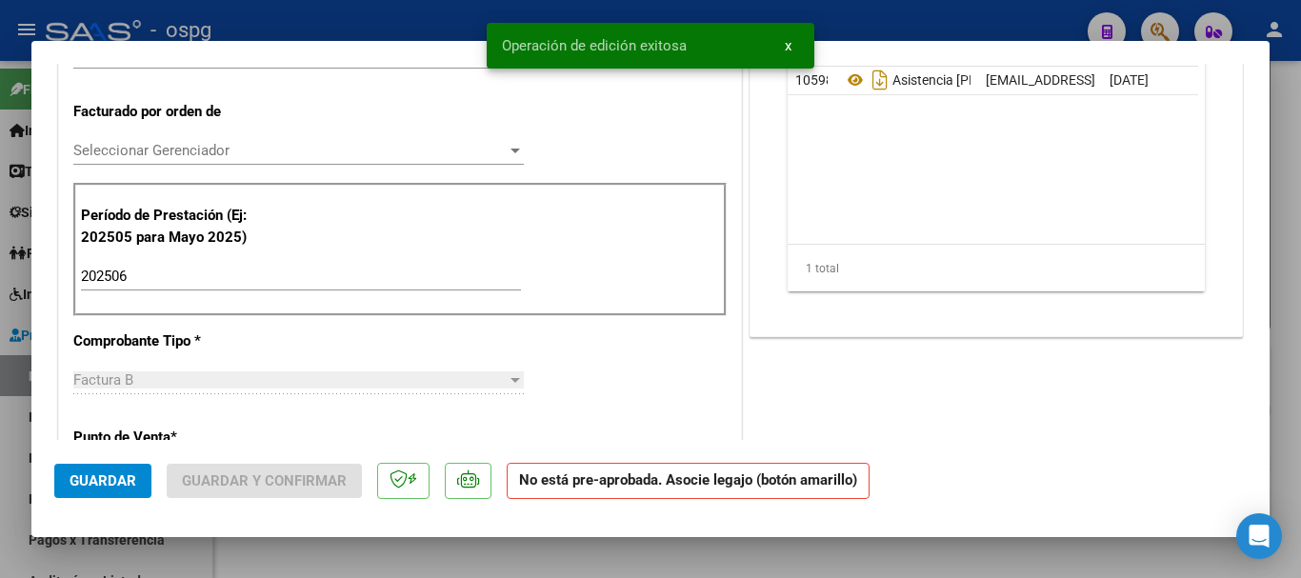
scroll to position [476, 0]
click at [318, 267] on input "202506" at bounding box center [301, 275] width 440 height 17
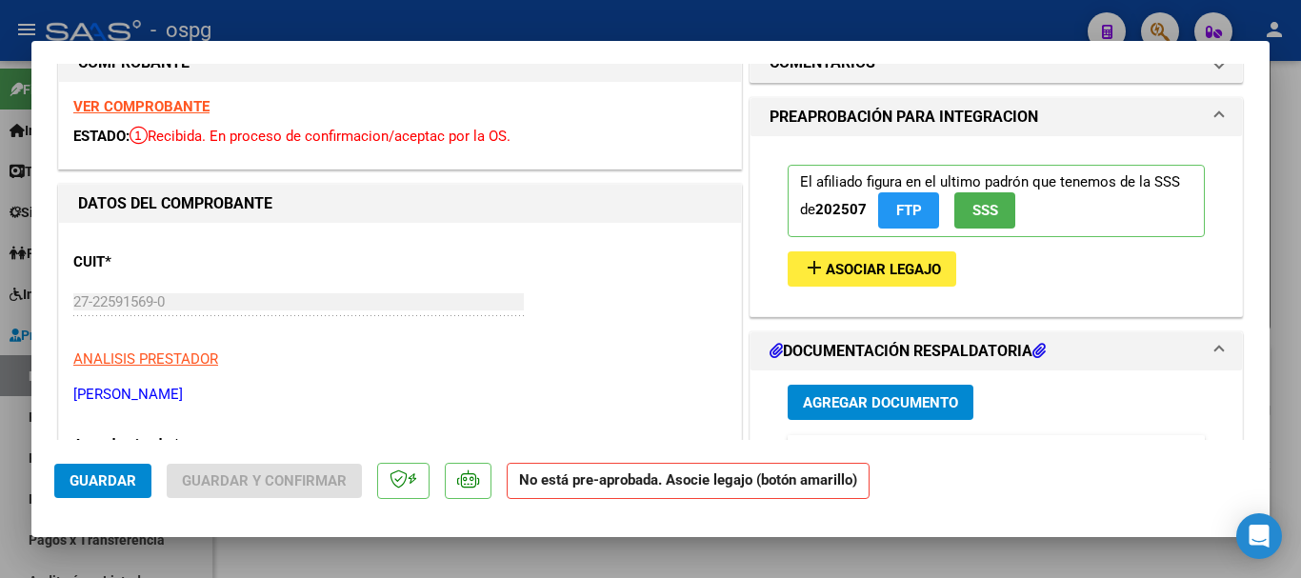
scroll to position [0, 0]
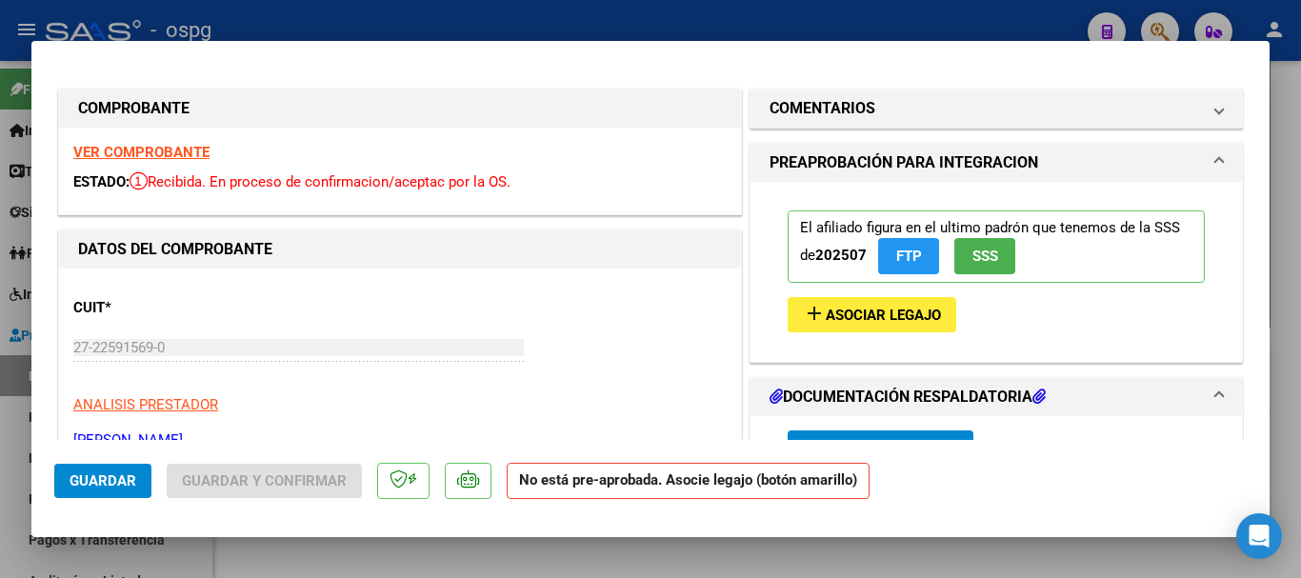
click at [180, 146] on strong "VER COMPROBANTE" at bounding box center [141, 152] width 136 height 17
click at [880, 322] on span "Asociar Legajo" at bounding box center [883, 315] width 115 height 17
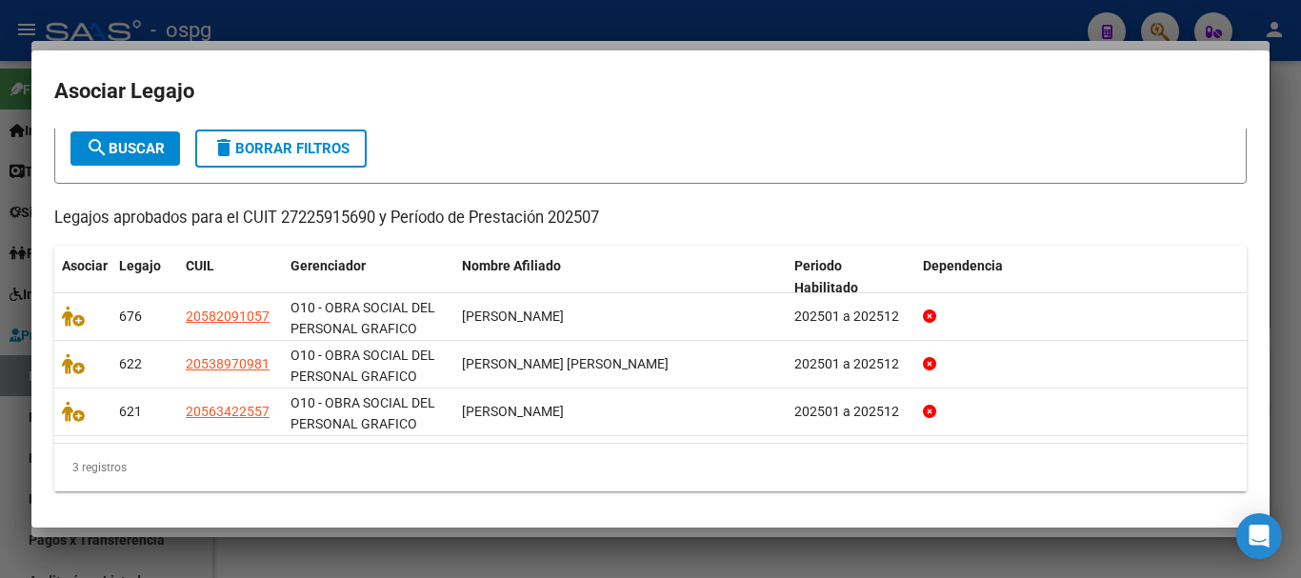
scroll to position [110, 0]
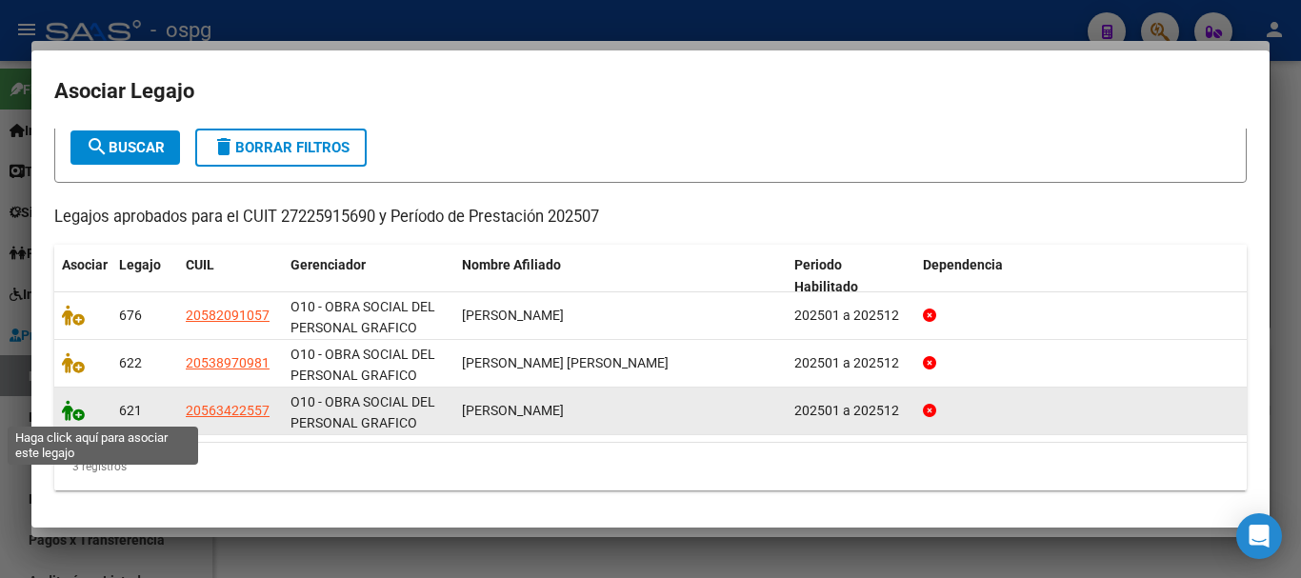
click at [79, 407] on icon at bounding box center [73, 410] width 23 height 21
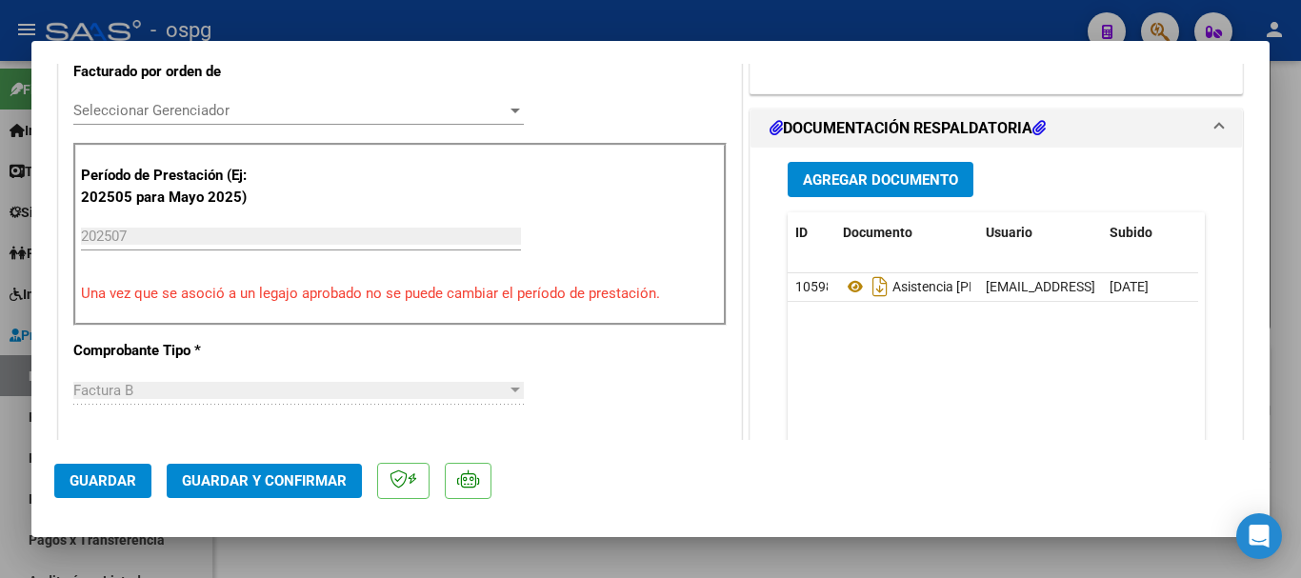
scroll to position [571, 0]
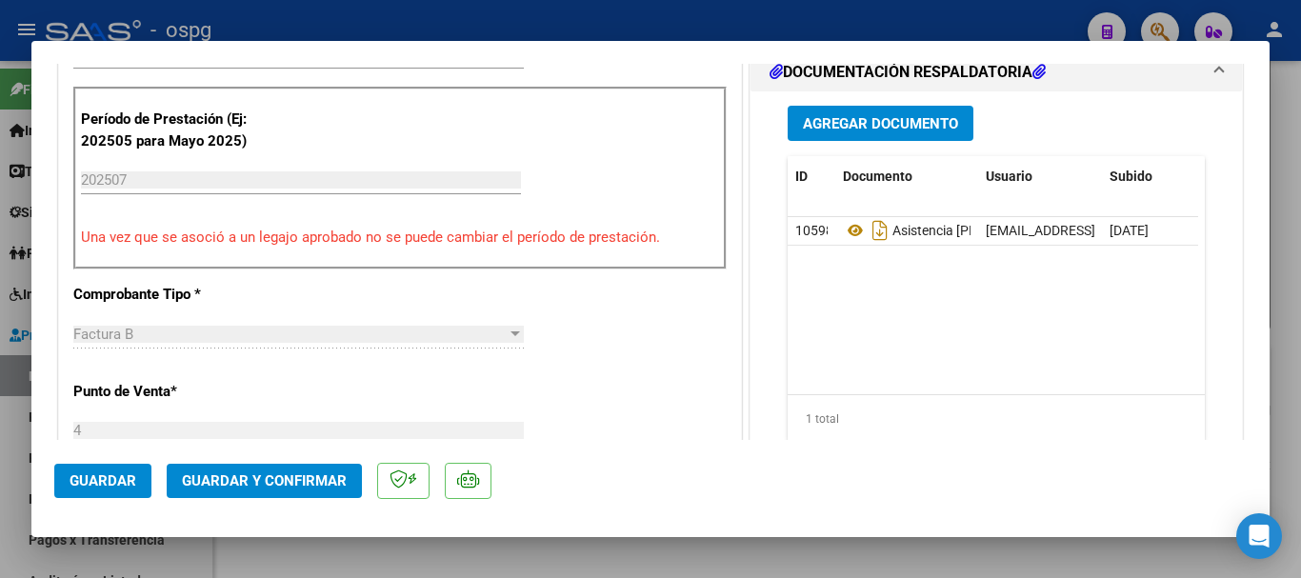
click at [90, 483] on span "Guardar" at bounding box center [103, 480] width 67 height 17
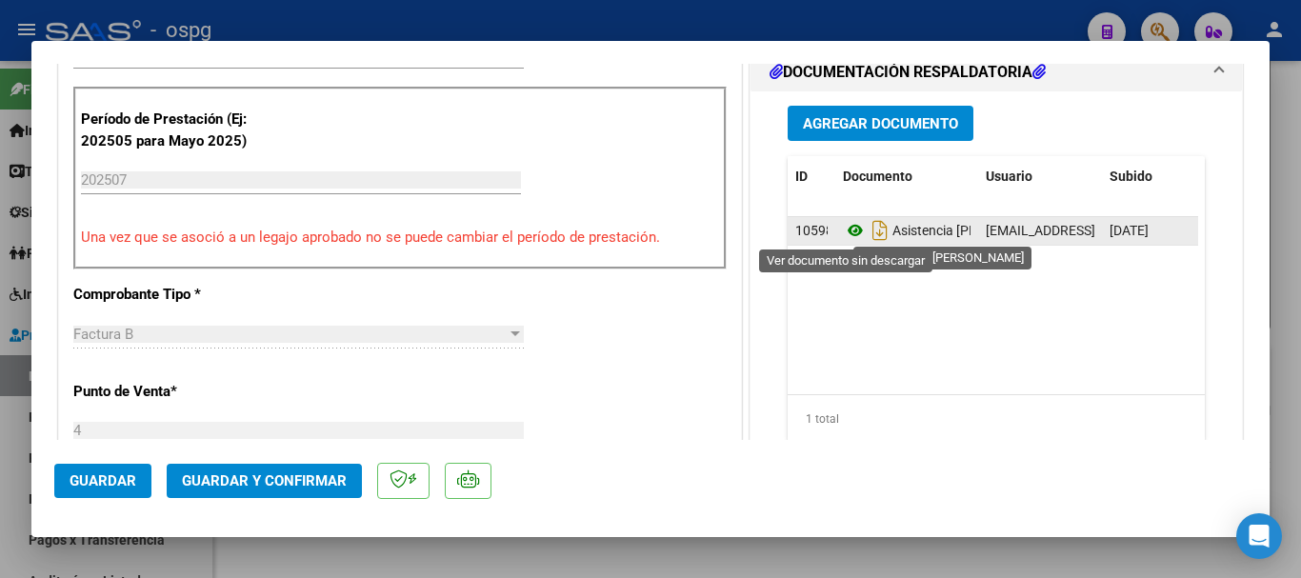
click at [846, 235] on icon at bounding box center [855, 230] width 25 height 23
click at [851, 232] on icon at bounding box center [855, 230] width 25 height 23
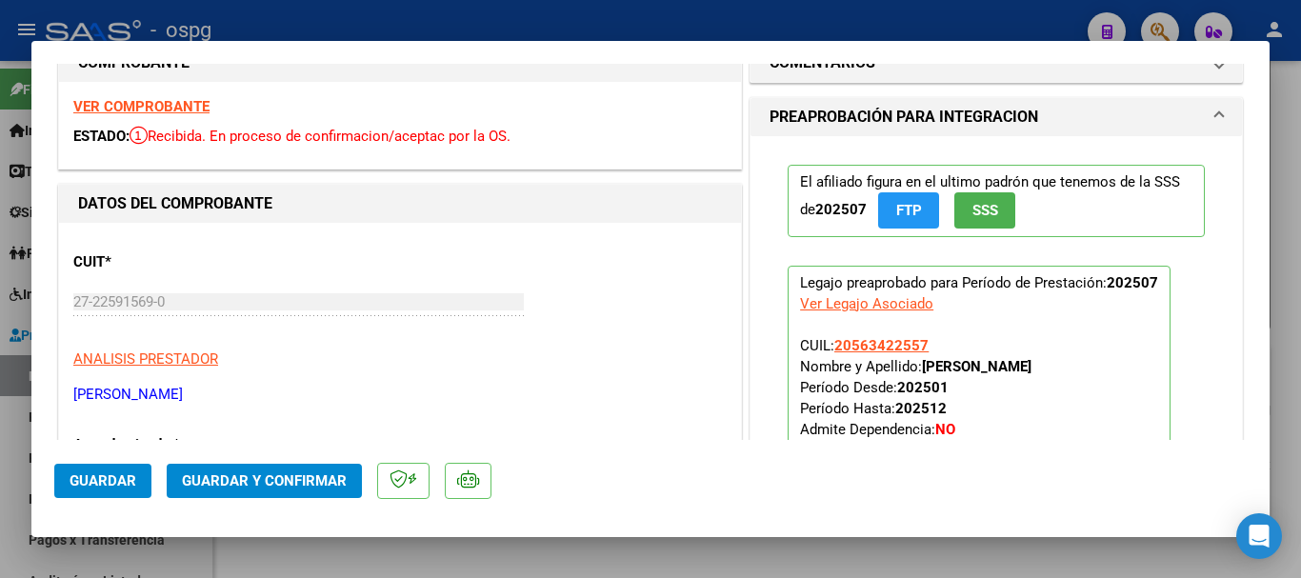
scroll to position [0, 0]
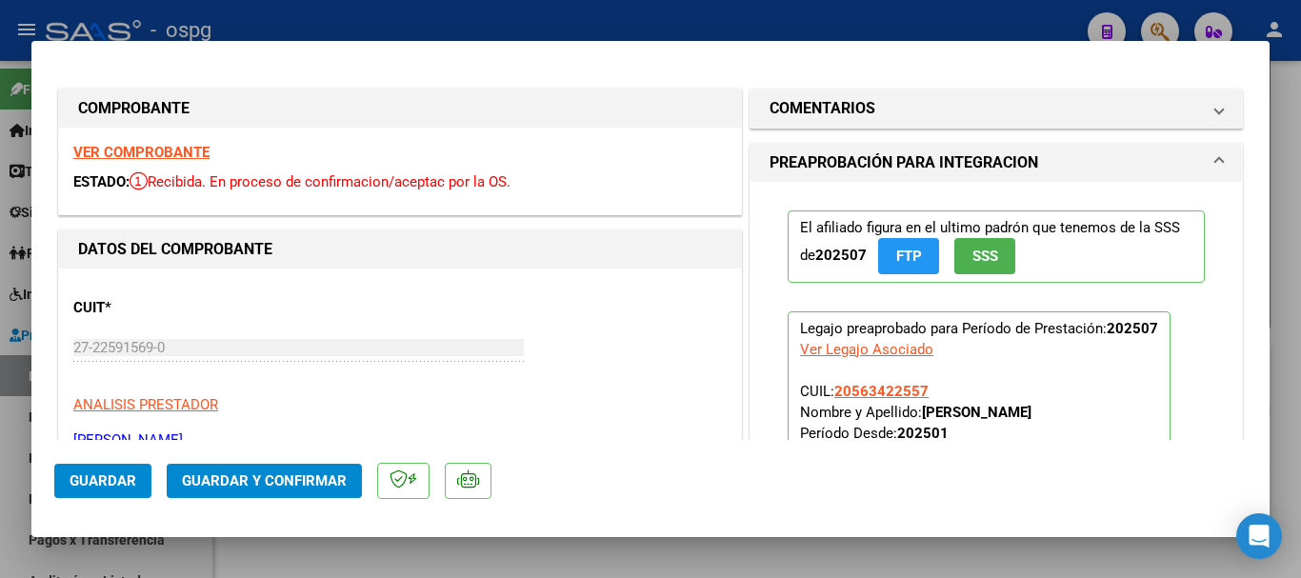
click at [150, 157] on strong "VER COMPROBANTE" at bounding box center [141, 152] width 136 height 17
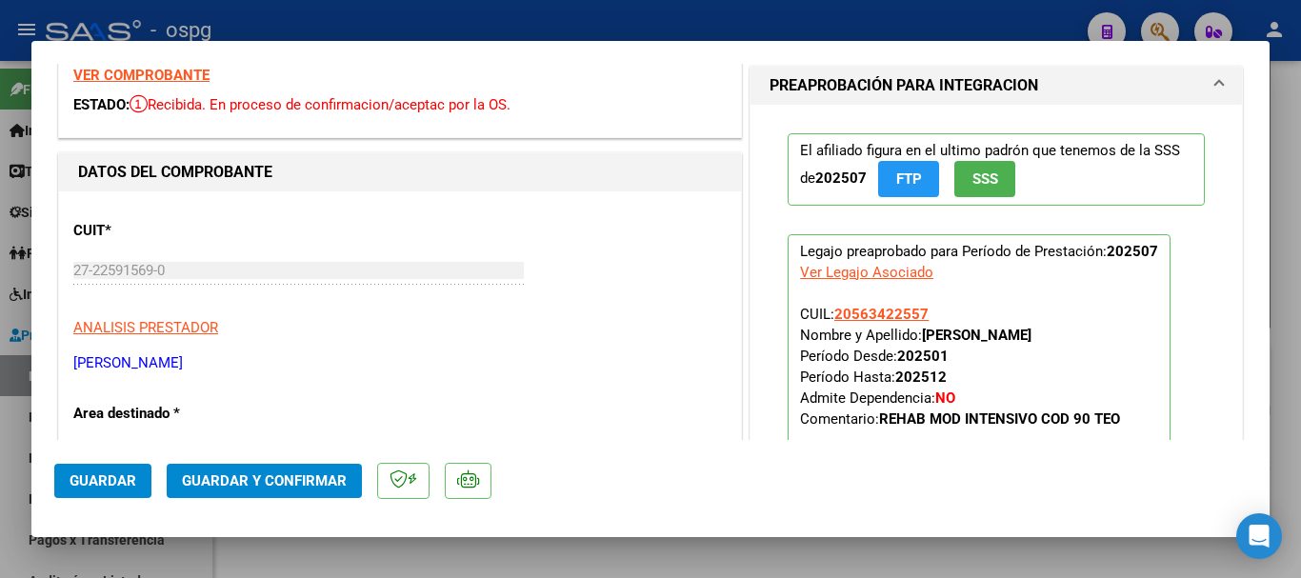
scroll to position [190, 0]
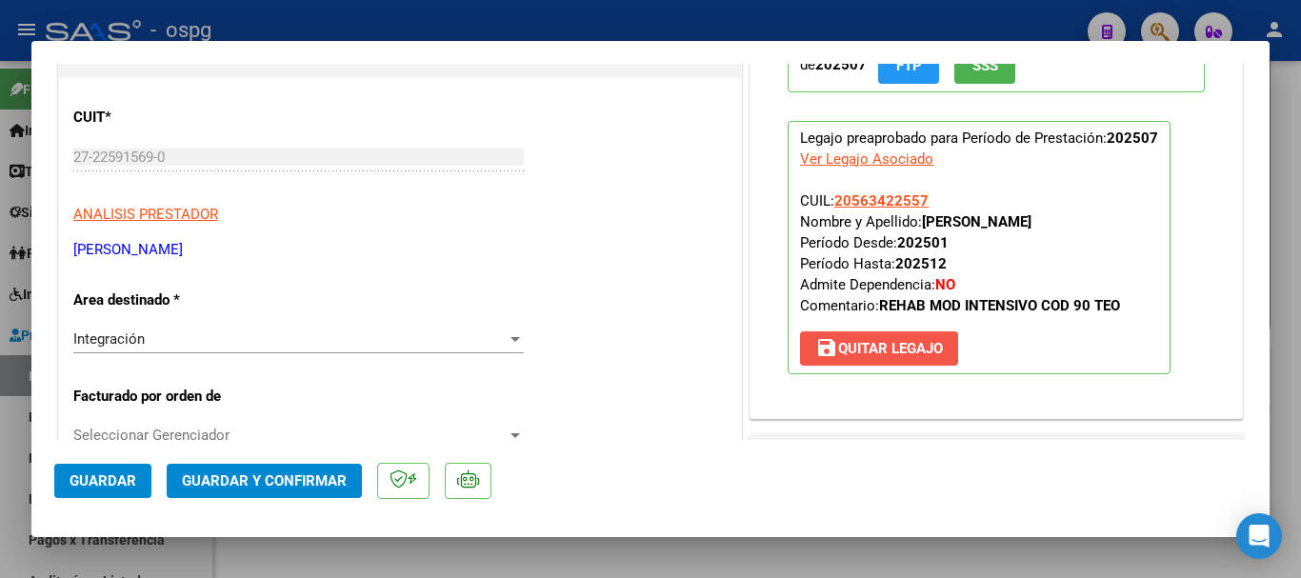
click at [876, 343] on span "save Quitar Legajo" at bounding box center [879, 348] width 128 height 17
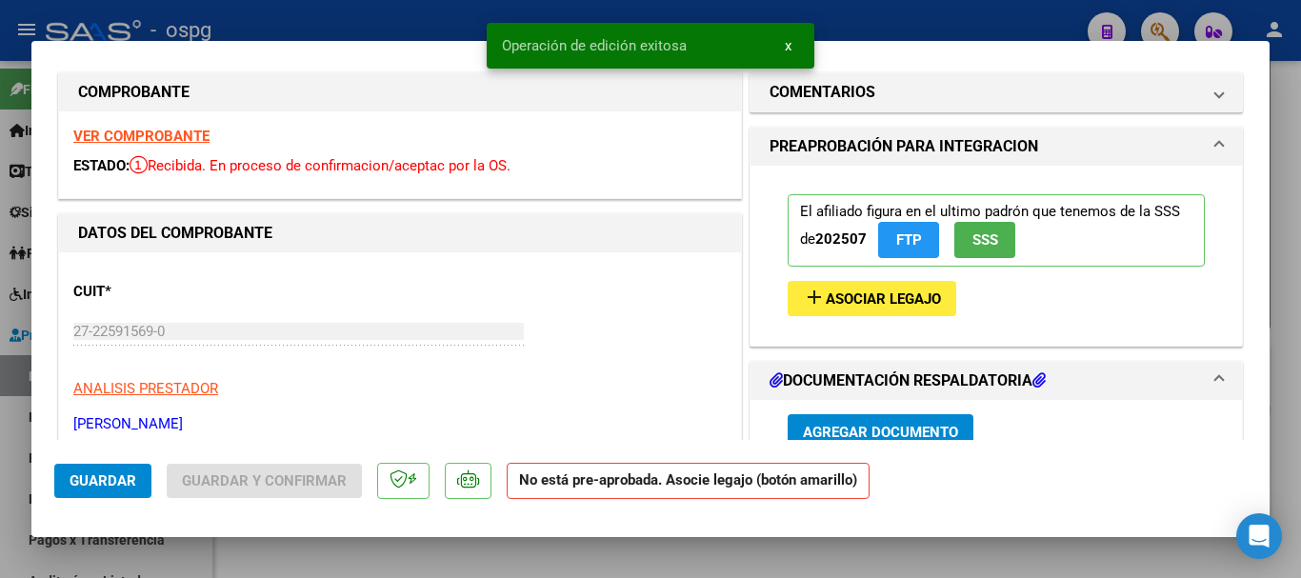
scroll to position [0, 0]
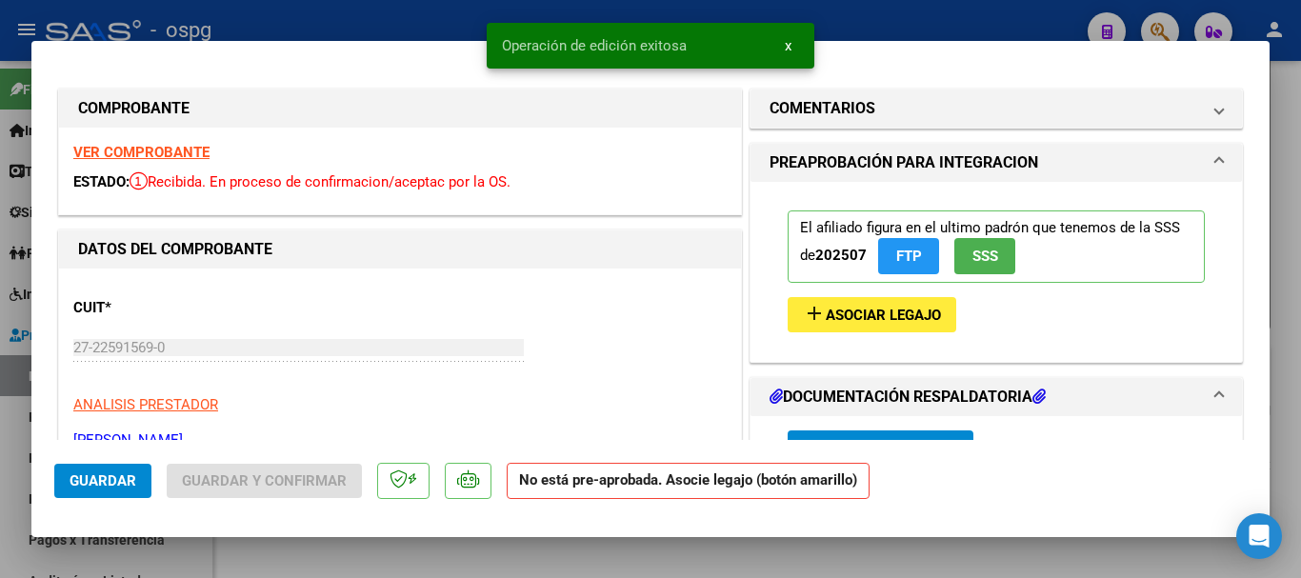
click at [178, 149] on strong "VER COMPROBANTE" at bounding box center [141, 152] width 136 height 17
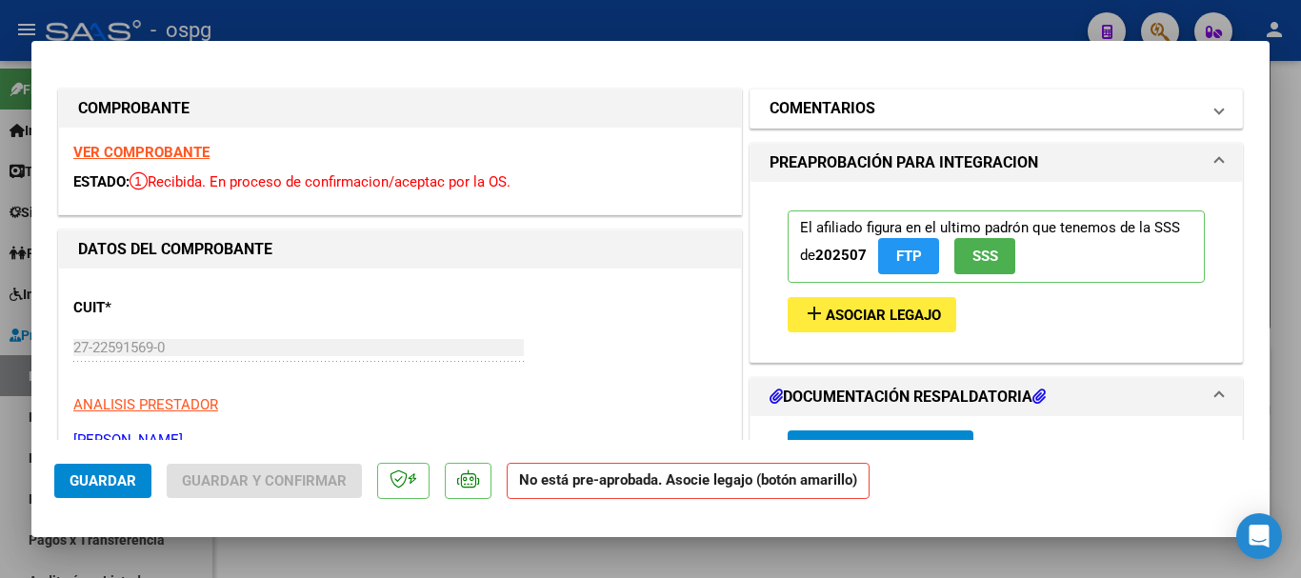
click at [876, 107] on mat-panel-title "COMENTARIOS" at bounding box center [985, 108] width 430 height 23
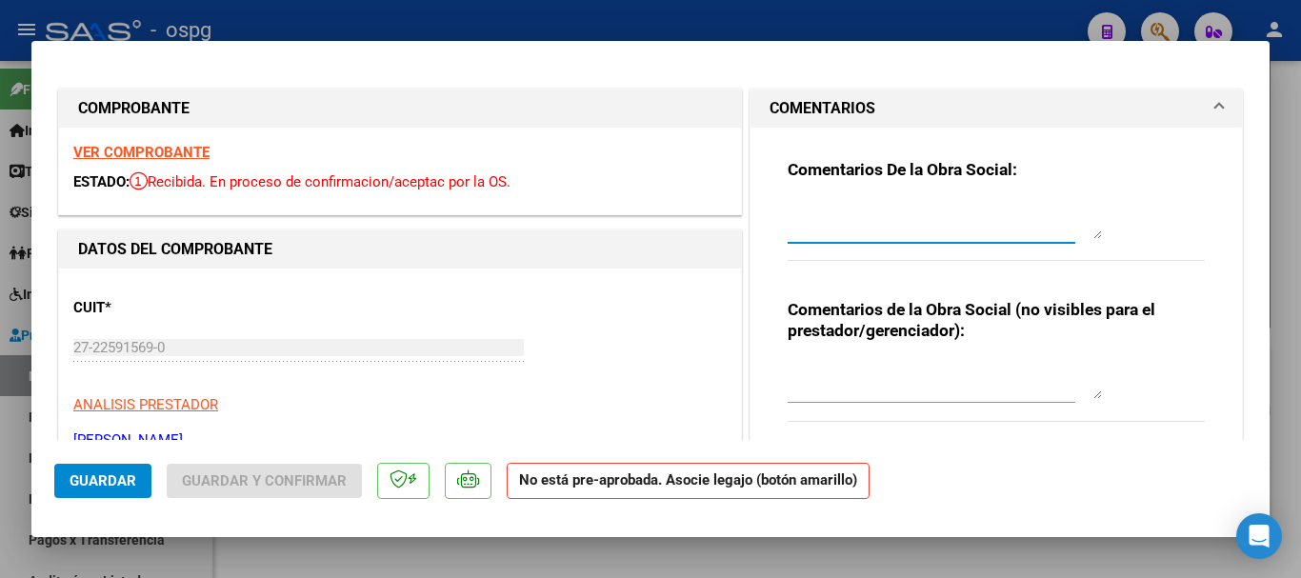
click at [857, 225] on textarea at bounding box center [945, 220] width 314 height 38
click at [112, 490] on button "Guardar" at bounding box center [102, 481] width 97 height 34
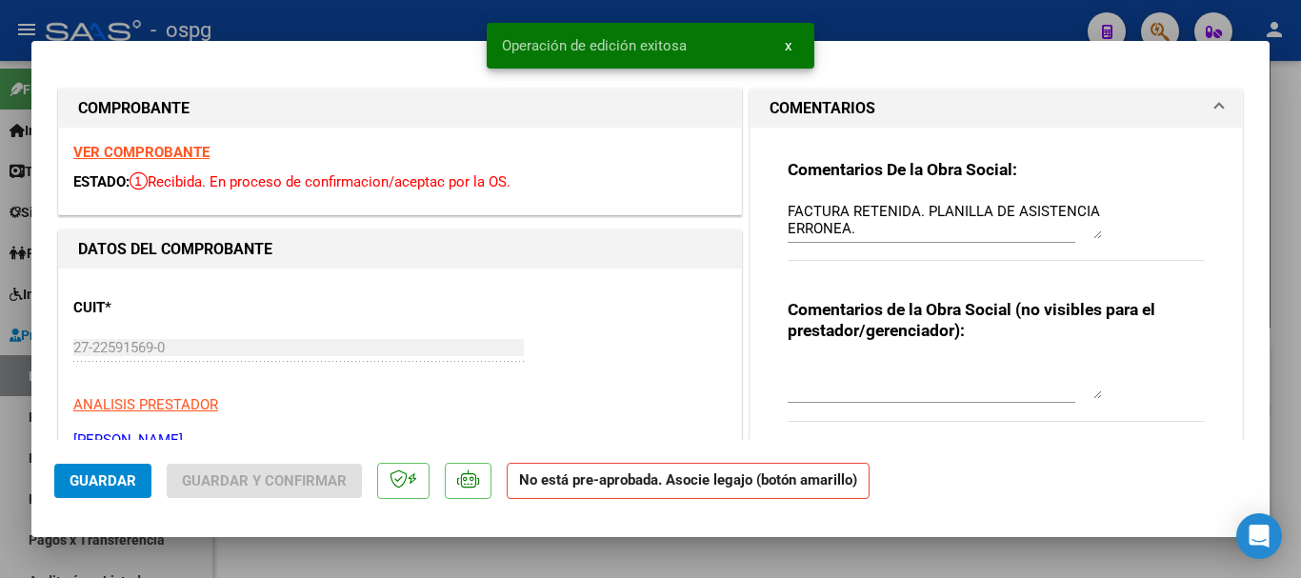
click at [432, 21] on div at bounding box center [650, 289] width 1301 height 578
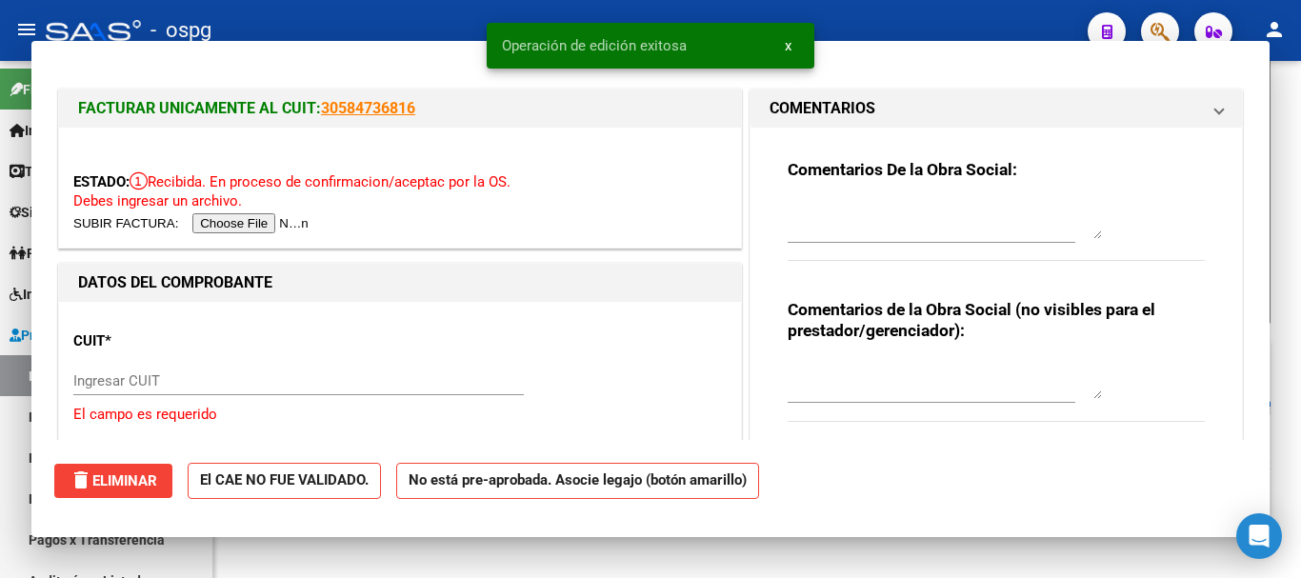
scroll to position [455, 0]
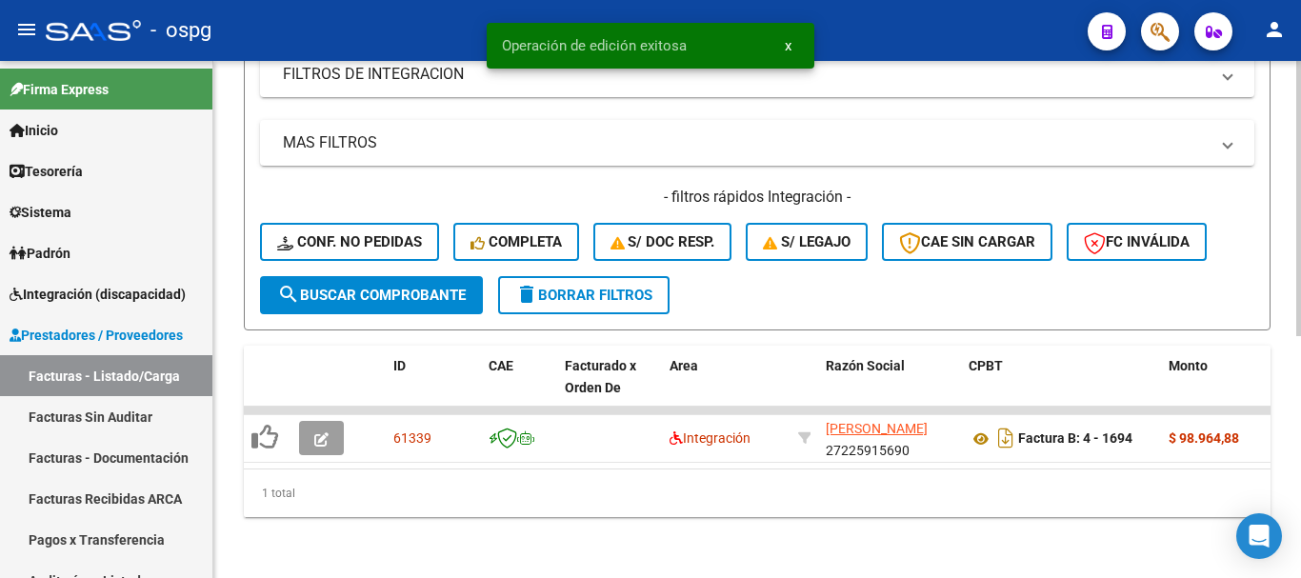
click at [551, 287] on span "delete Borrar Filtros" at bounding box center [583, 295] width 137 height 17
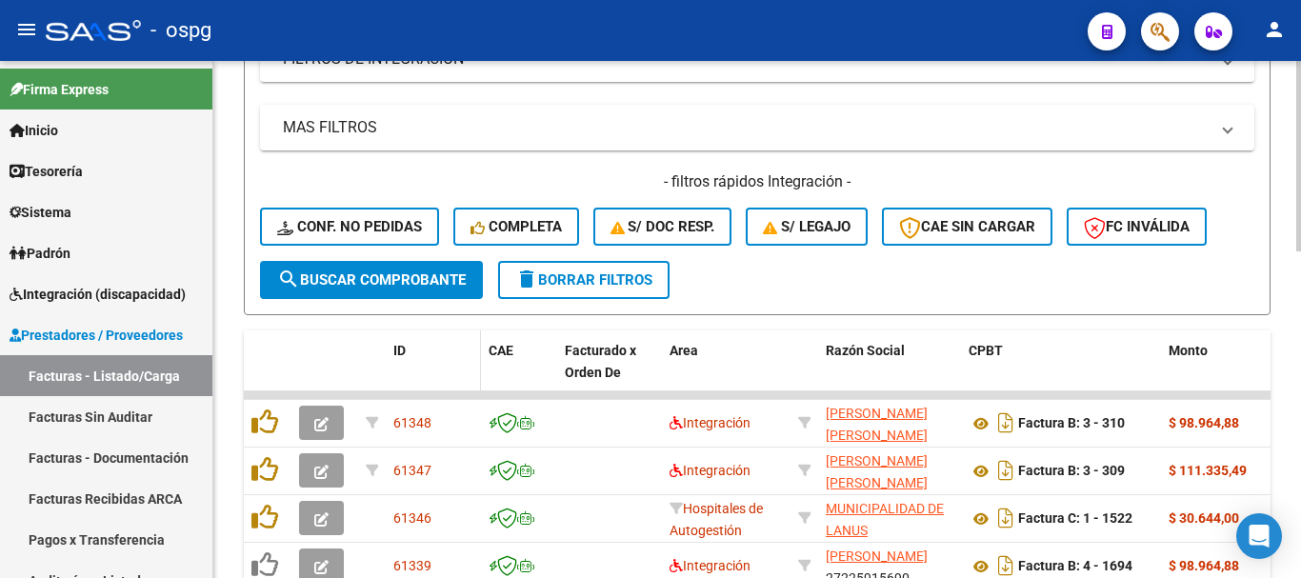
click at [409, 353] on div "ID" at bounding box center [433, 351] width 80 height 22
click at [398, 352] on span "ID" at bounding box center [399, 350] width 12 height 15
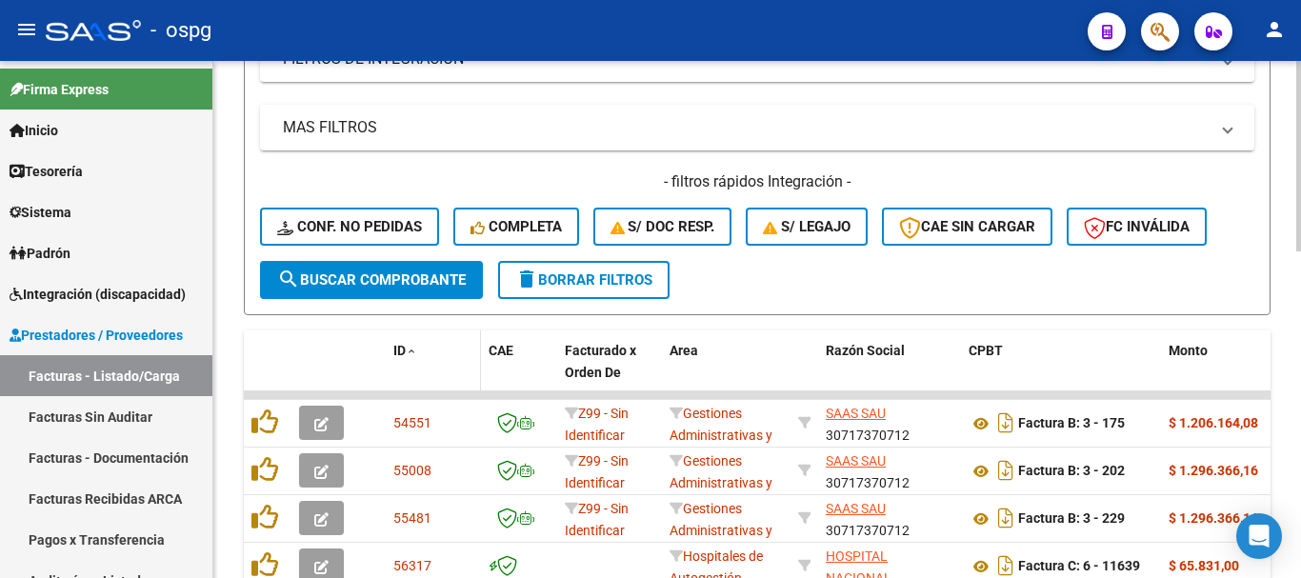
click at [398, 352] on span "ID" at bounding box center [399, 350] width 12 height 15
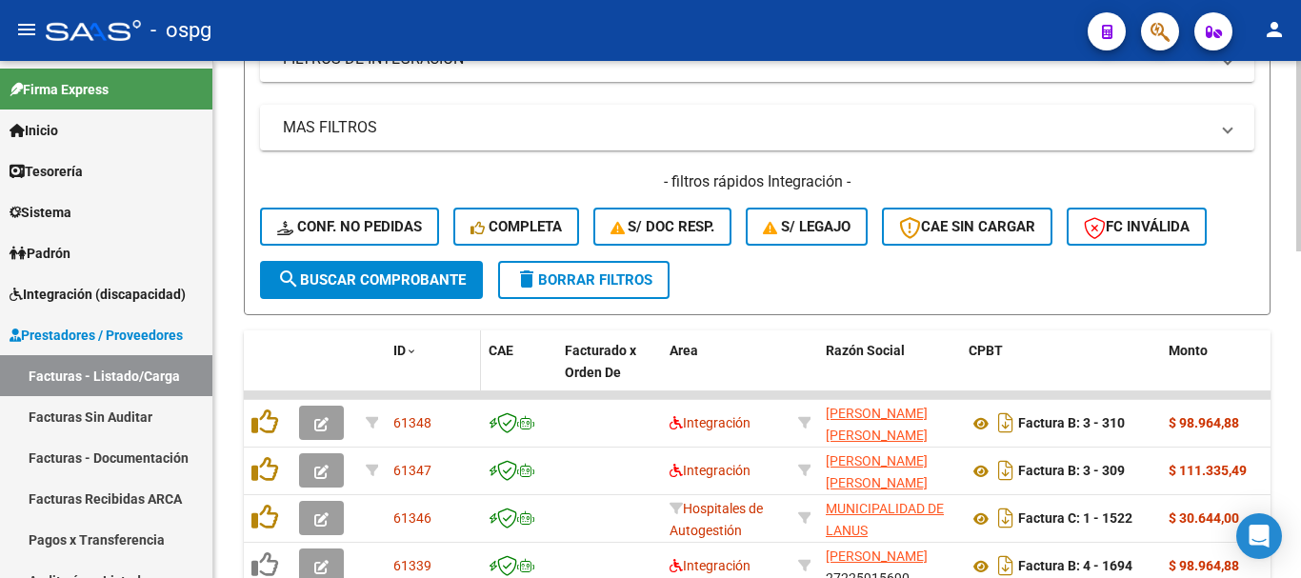
click at [398, 350] on span "ID" at bounding box center [399, 350] width 12 height 15
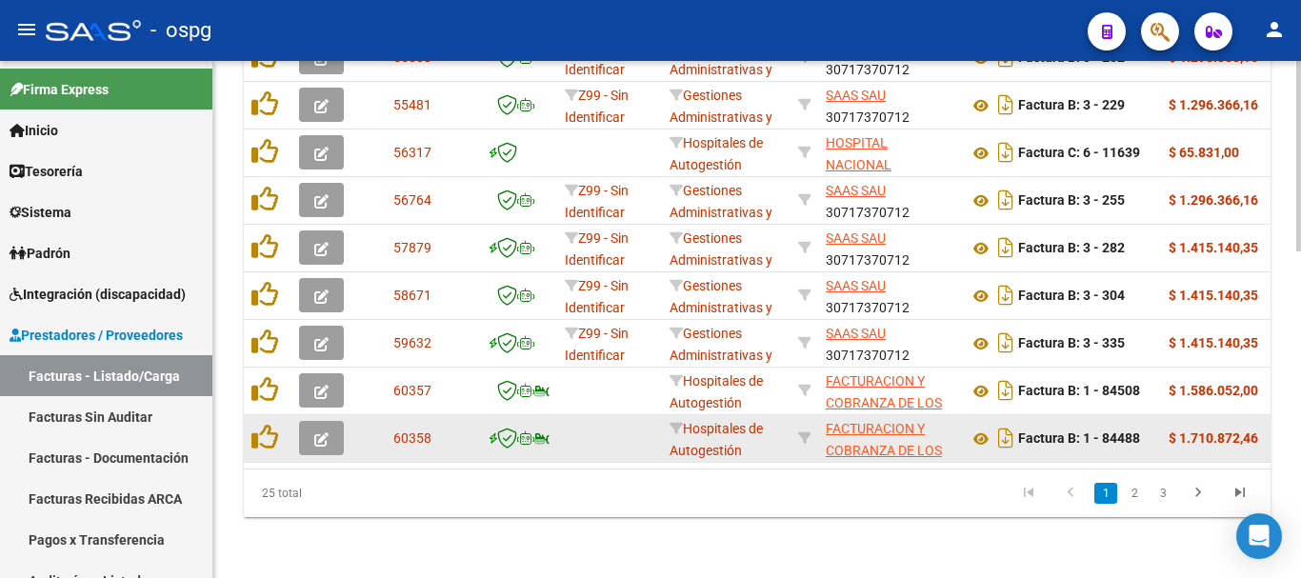
scroll to position [884, 0]
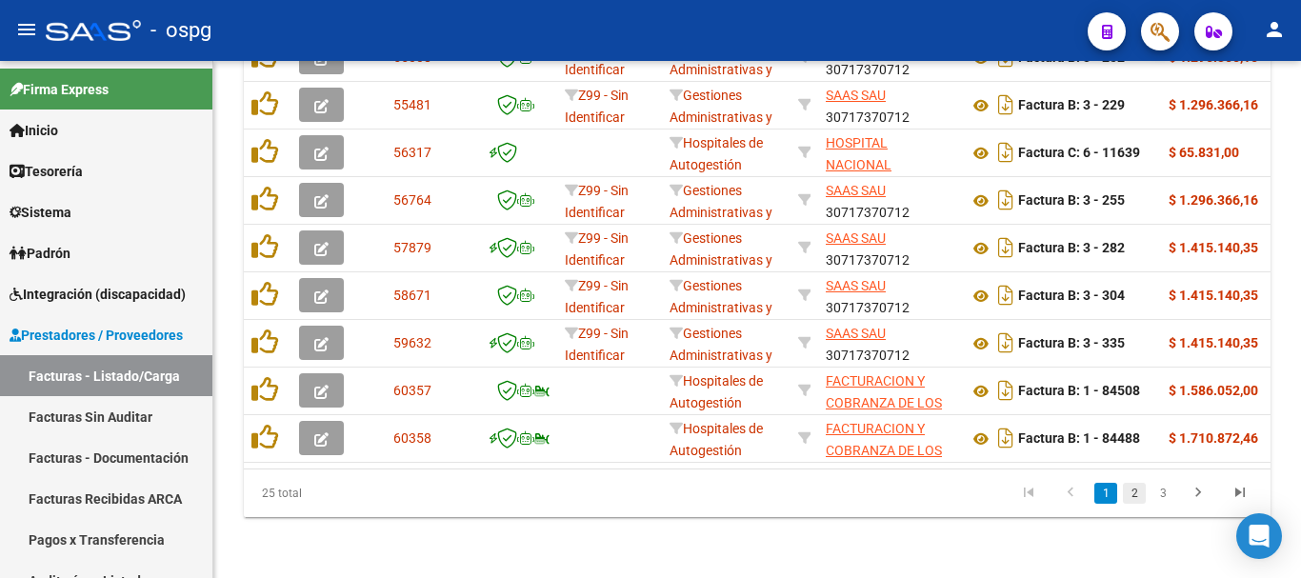
click at [1132, 494] on link "2" at bounding box center [1134, 493] width 23 height 21
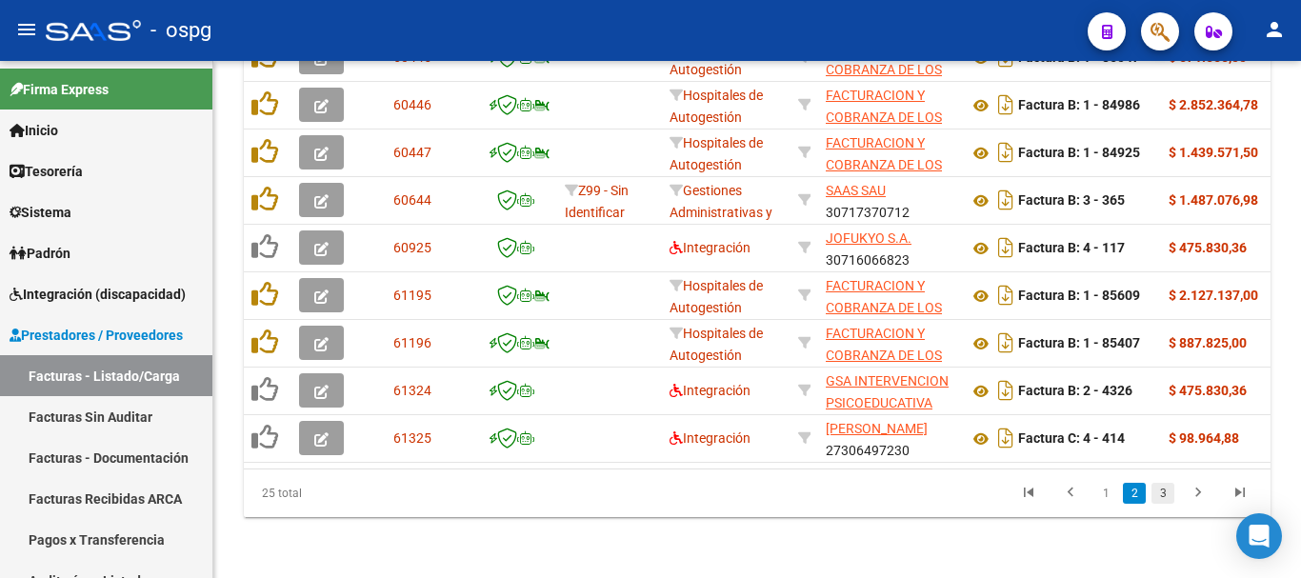
click at [1163, 496] on link "3" at bounding box center [1162, 493] width 23 height 21
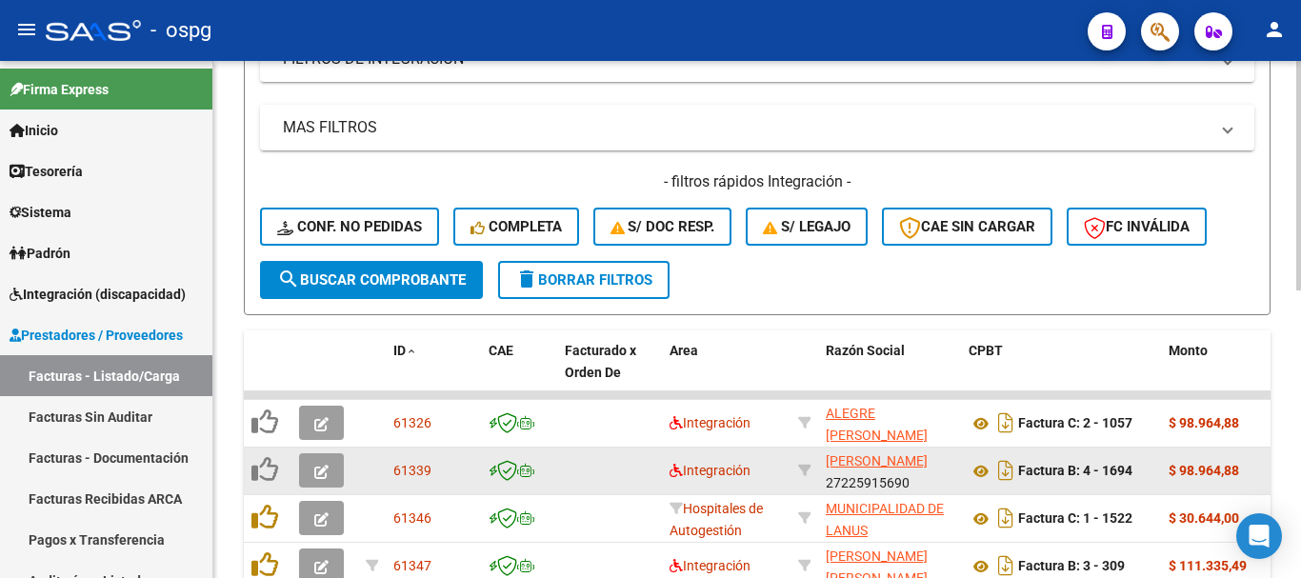
scroll to position [646, 0]
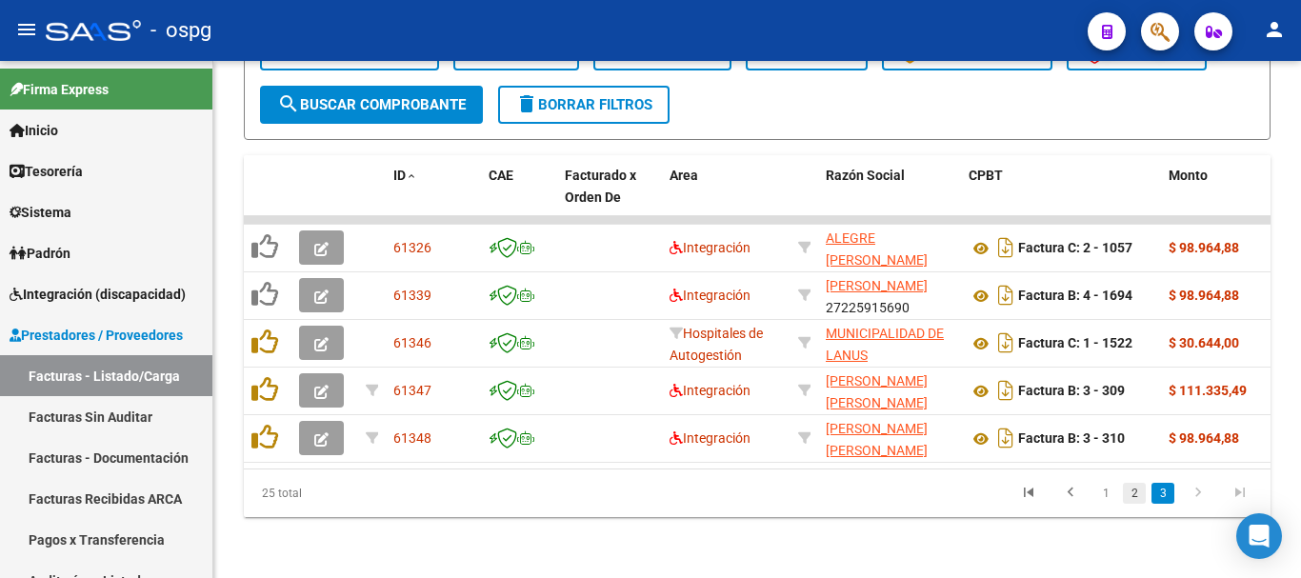
click at [1135, 490] on link "2" at bounding box center [1134, 493] width 23 height 21
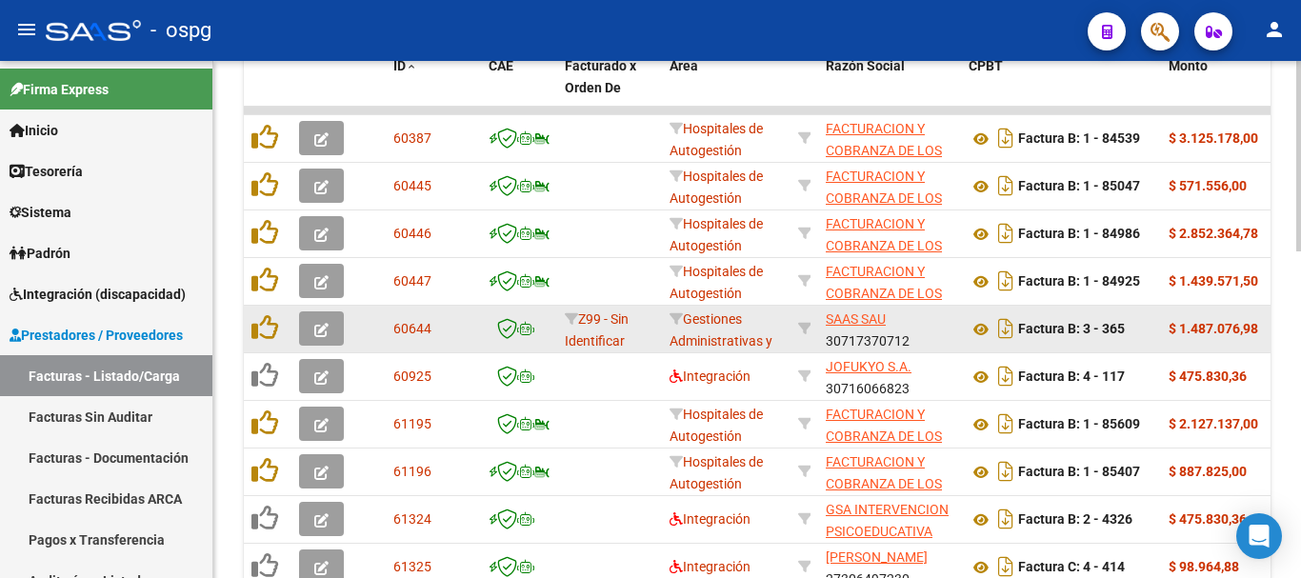
scroll to position [741, 0]
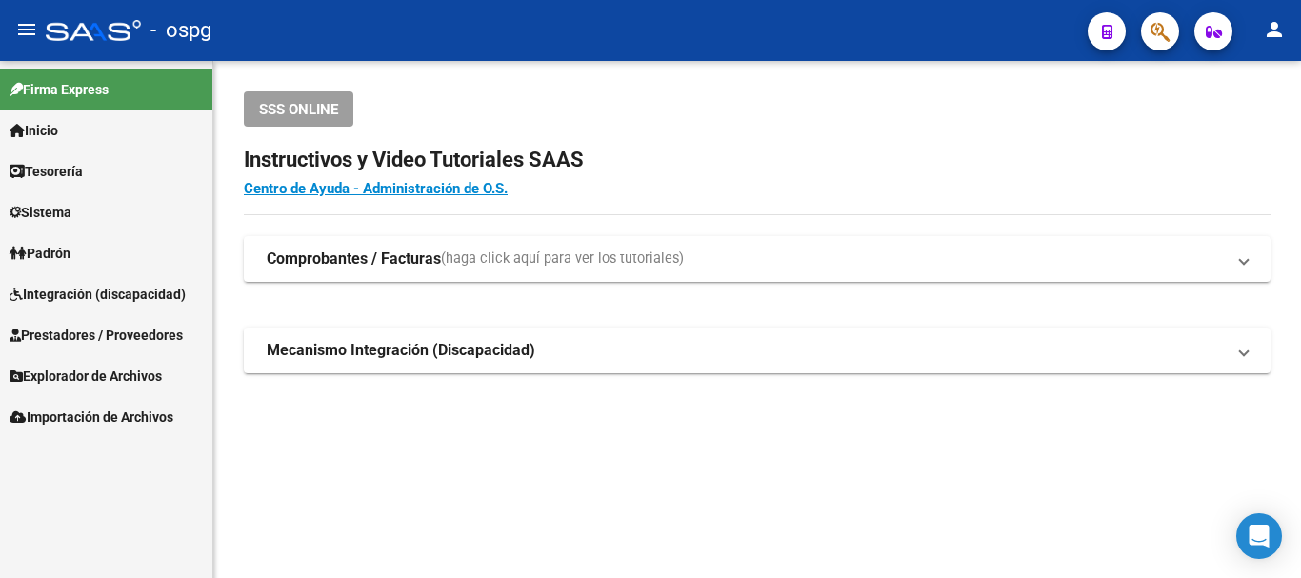
click at [97, 284] on span "Integración (discapacidad)" at bounding box center [98, 294] width 176 height 21
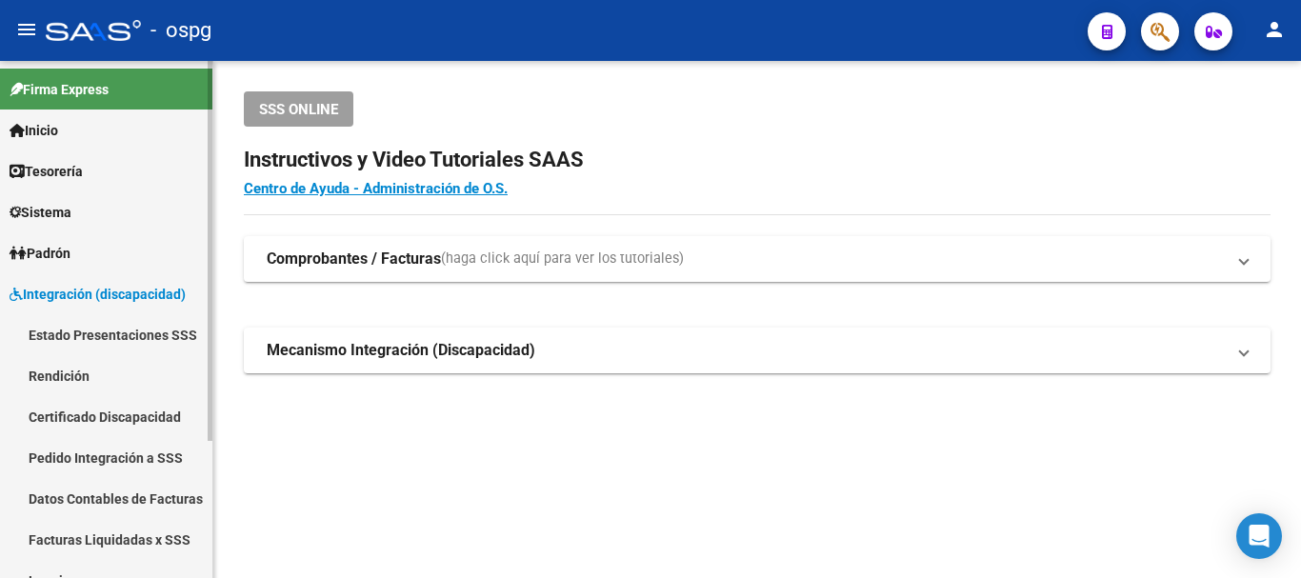
scroll to position [187, 0]
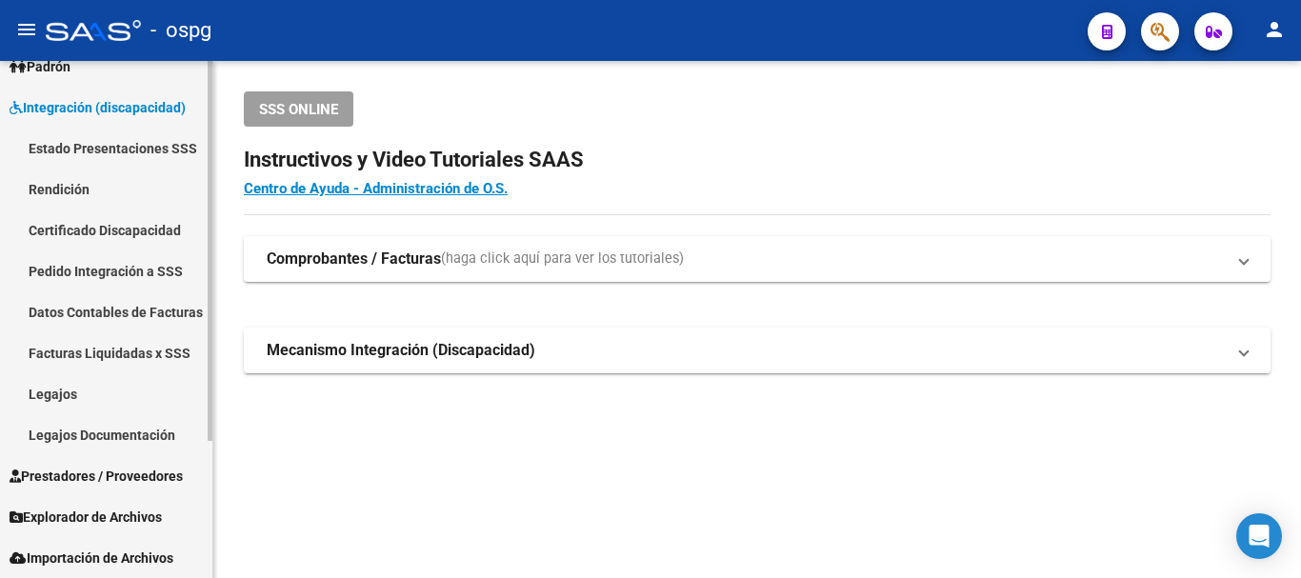
click at [93, 478] on span "Prestadores / Proveedores" at bounding box center [96, 476] width 173 height 21
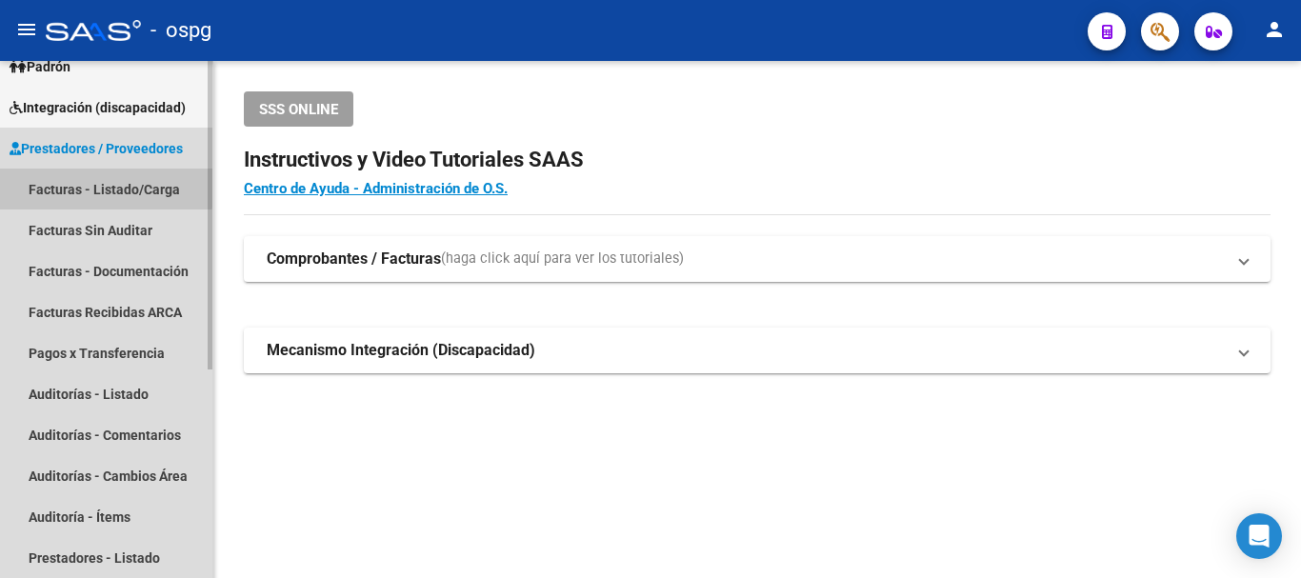
click at [82, 186] on link "Facturas - Listado/Carga" at bounding box center [106, 189] width 212 height 41
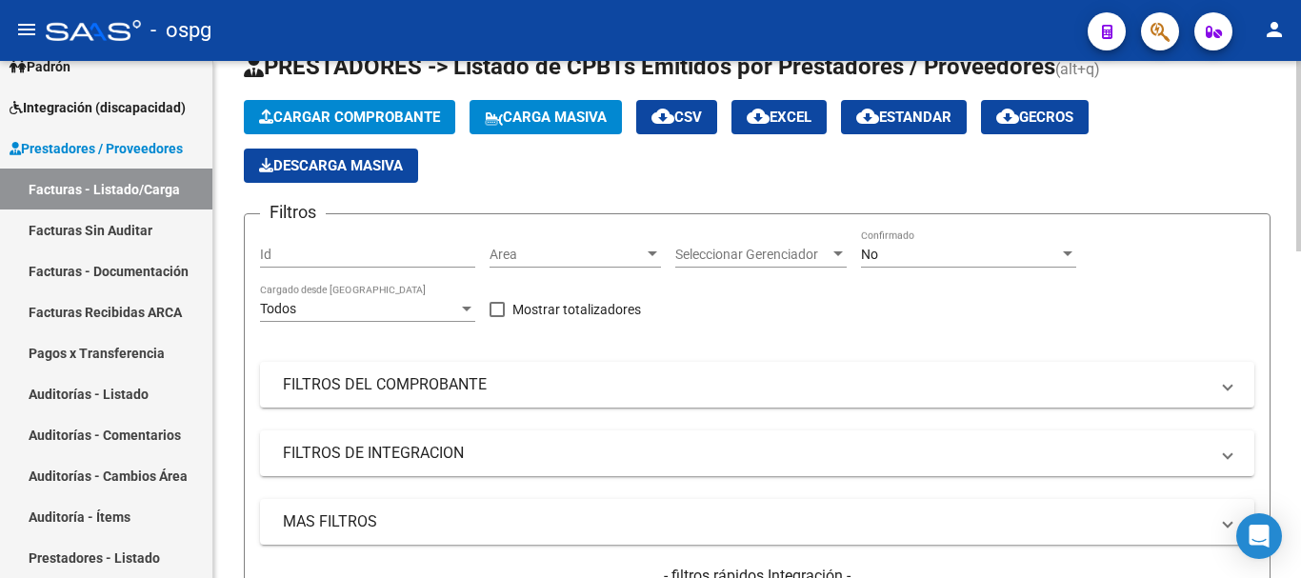
scroll to position [381, 0]
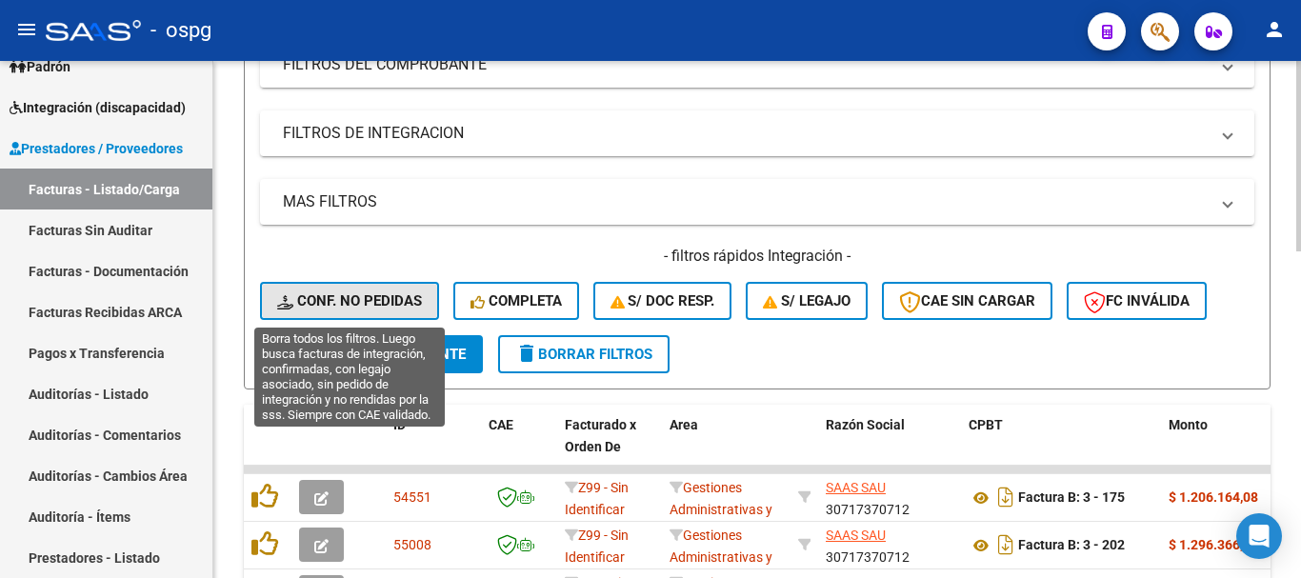
click at [428, 297] on button "Conf. no pedidas" at bounding box center [349, 301] width 179 height 38
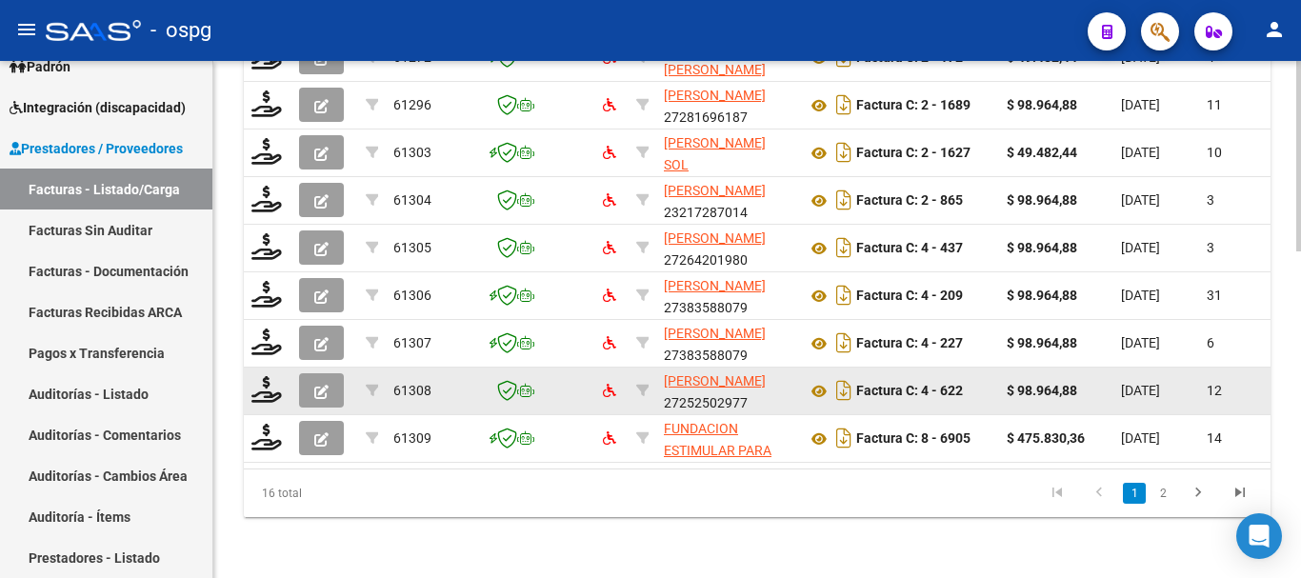
scroll to position [884, 0]
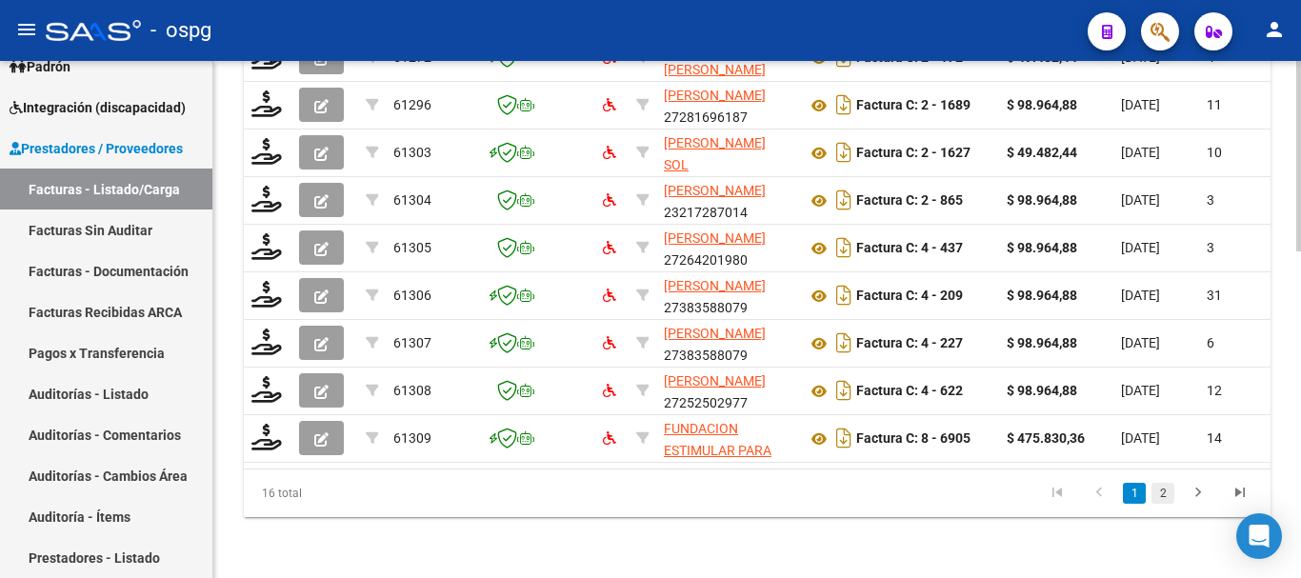
click at [1153, 498] on link "2" at bounding box center [1162, 493] width 23 height 21
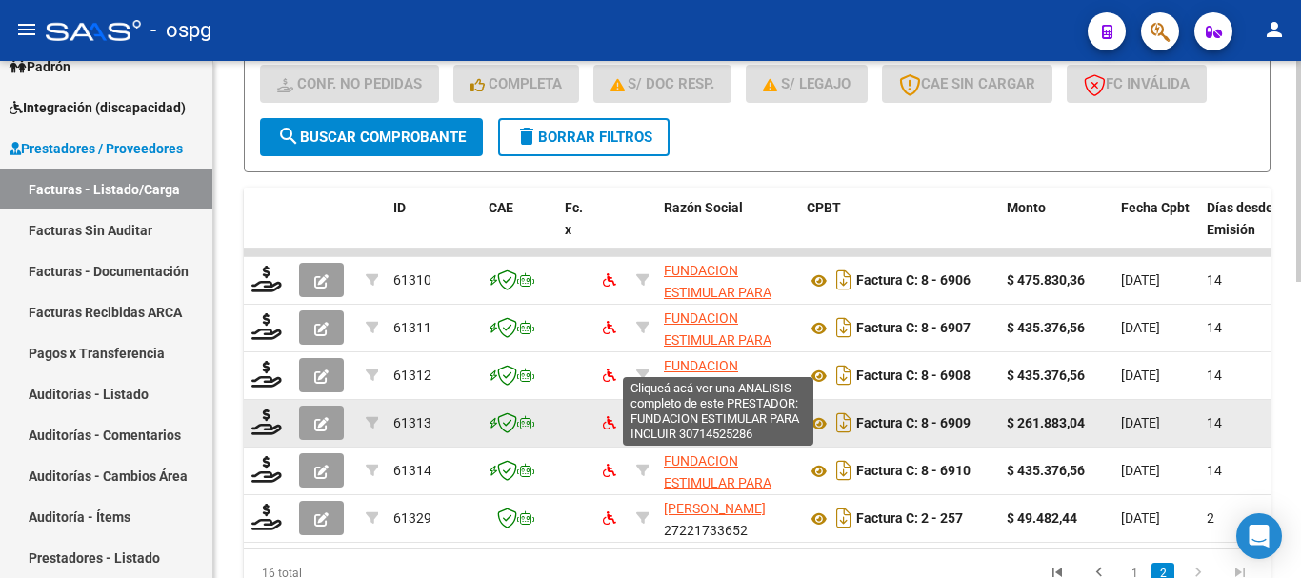
scroll to position [47, 0]
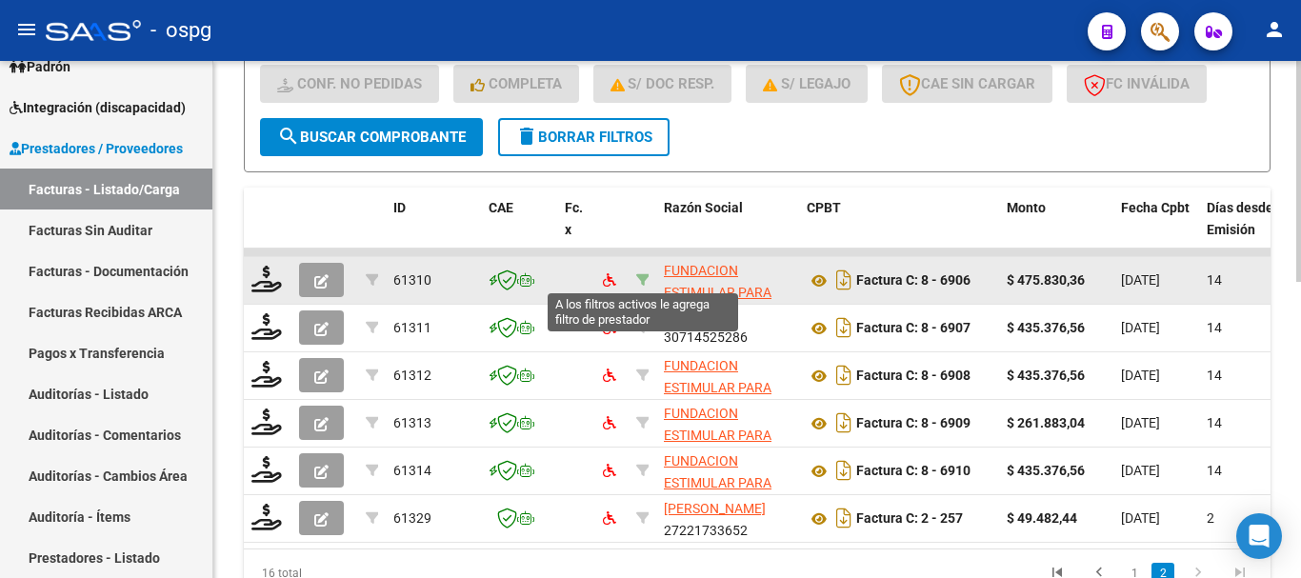
click at [647, 276] on icon at bounding box center [642, 279] width 13 height 13
type input "30714525286"
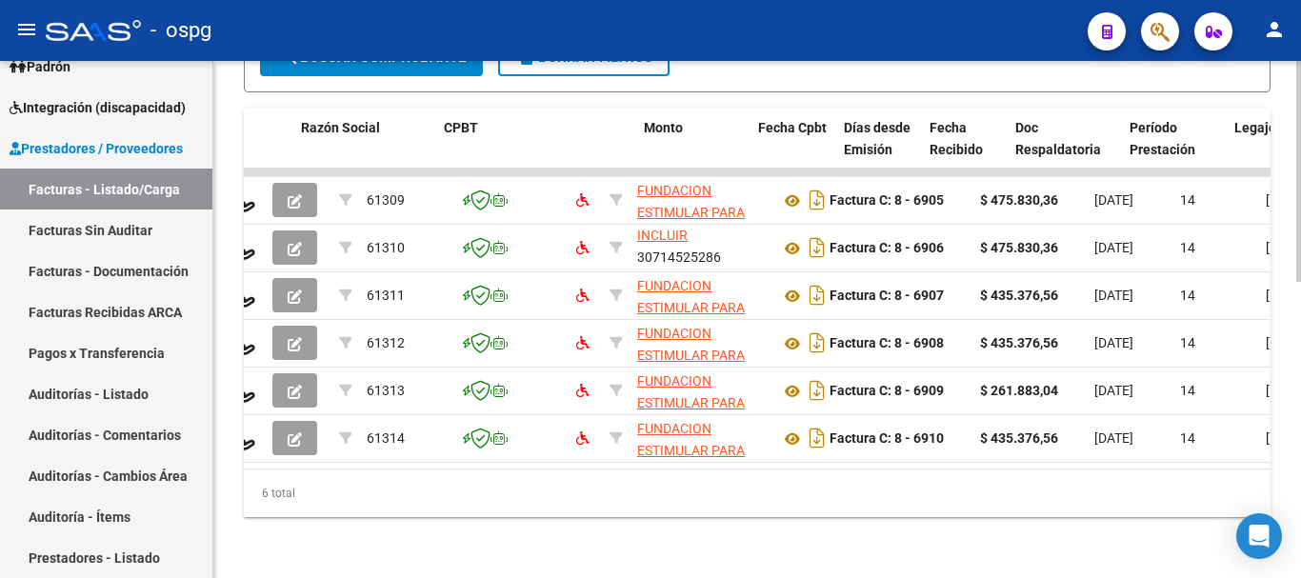
scroll to position [0, 0]
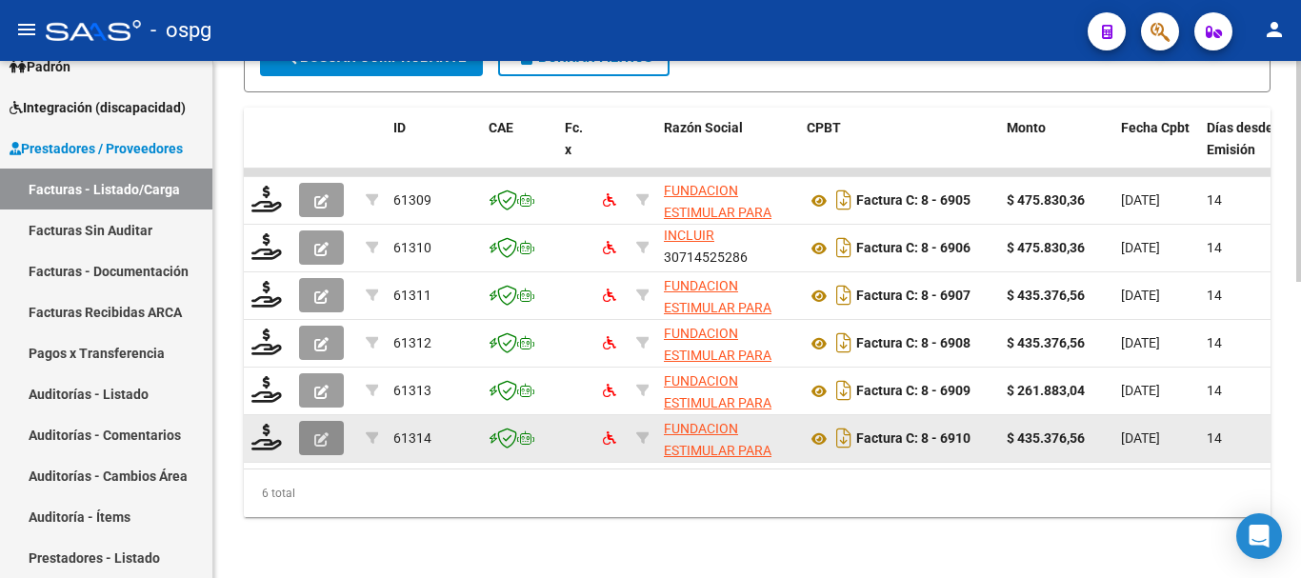
click at [329, 421] on button "button" at bounding box center [321, 438] width 45 height 34
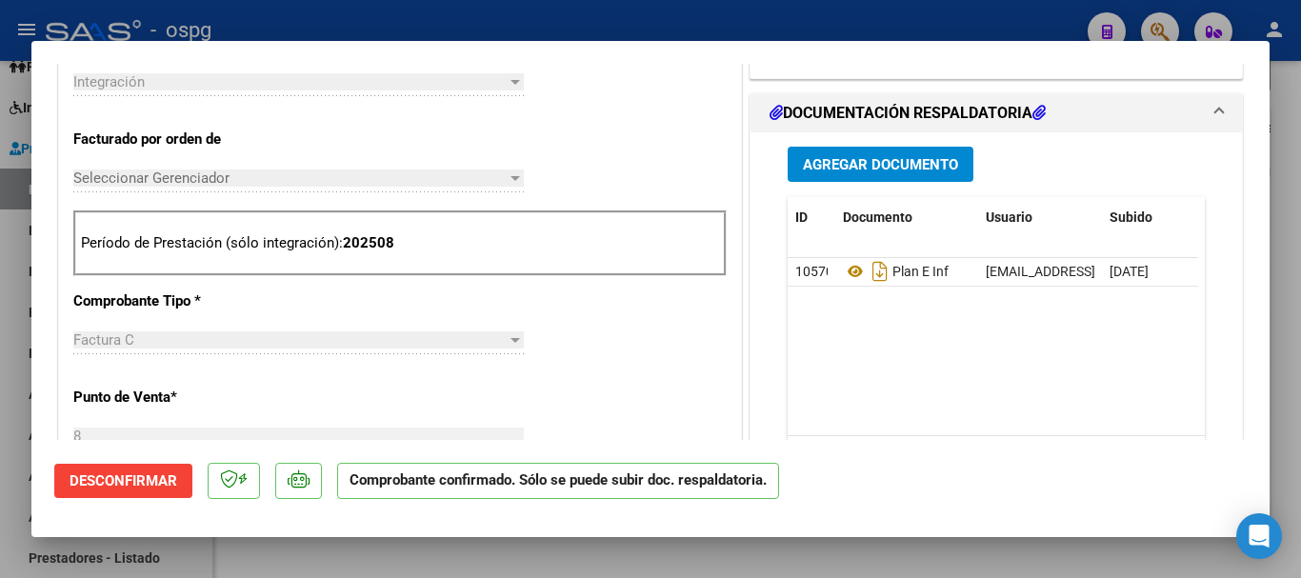
scroll to position [381, 0]
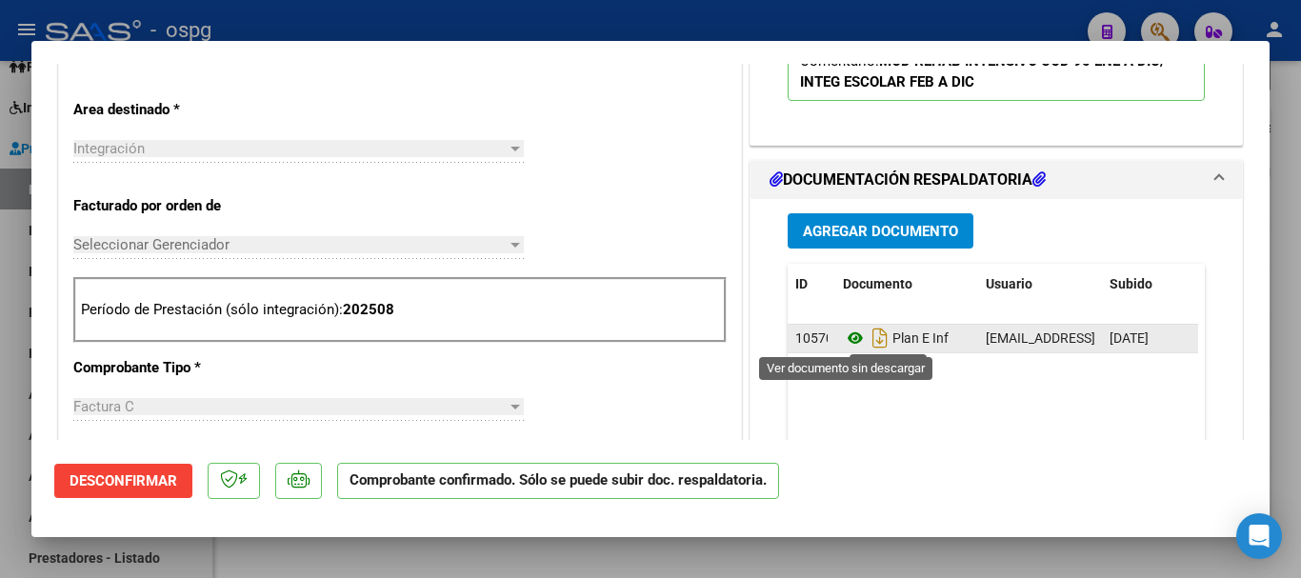
click at [850, 338] on icon at bounding box center [855, 338] width 25 height 23
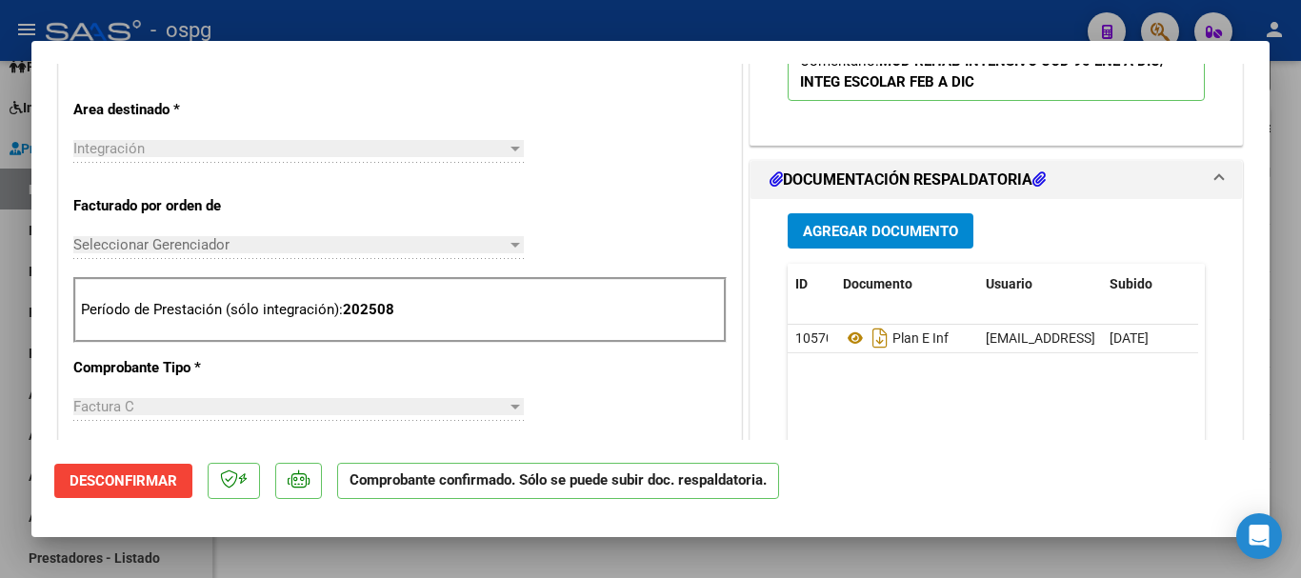
scroll to position [0, 0]
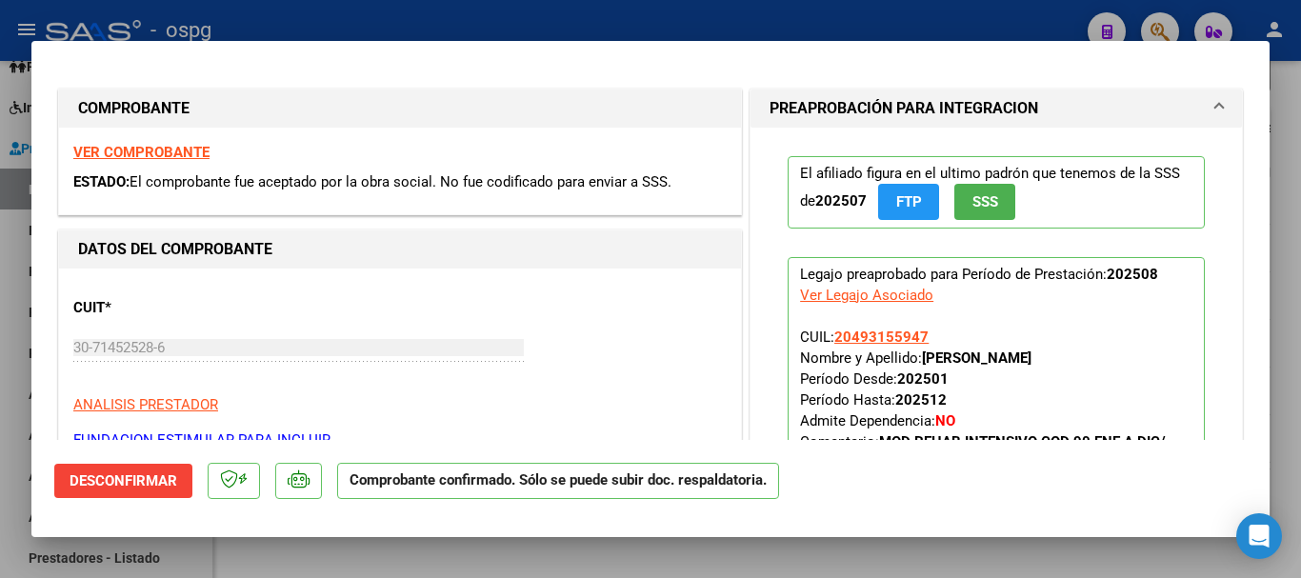
click at [130, 150] on strong "VER COMPROBANTE" at bounding box center [141, 152] width 136 height 17
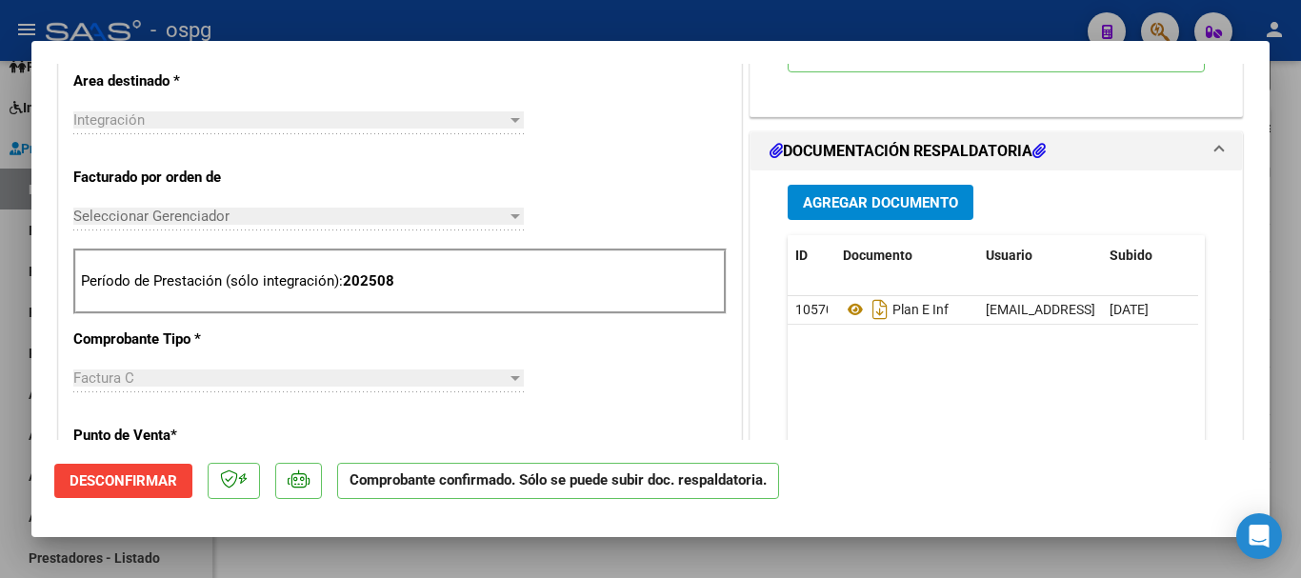
scroll to position [476, 0]
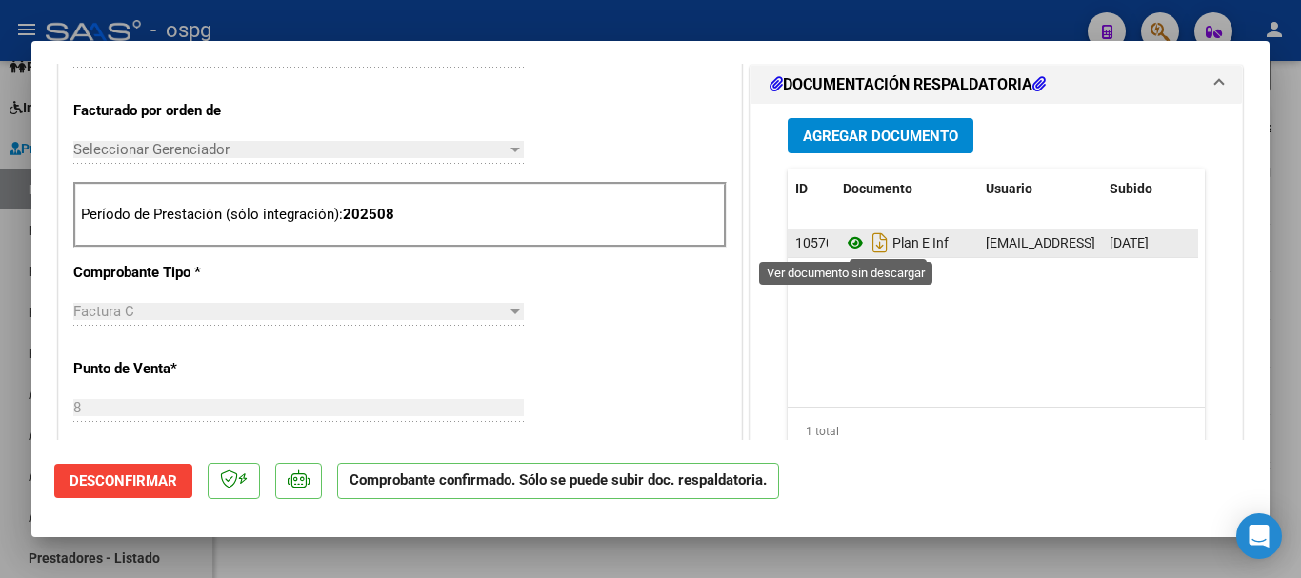
click at [843, 244] on icon at bounding box center [855, 242] width 25 height 23
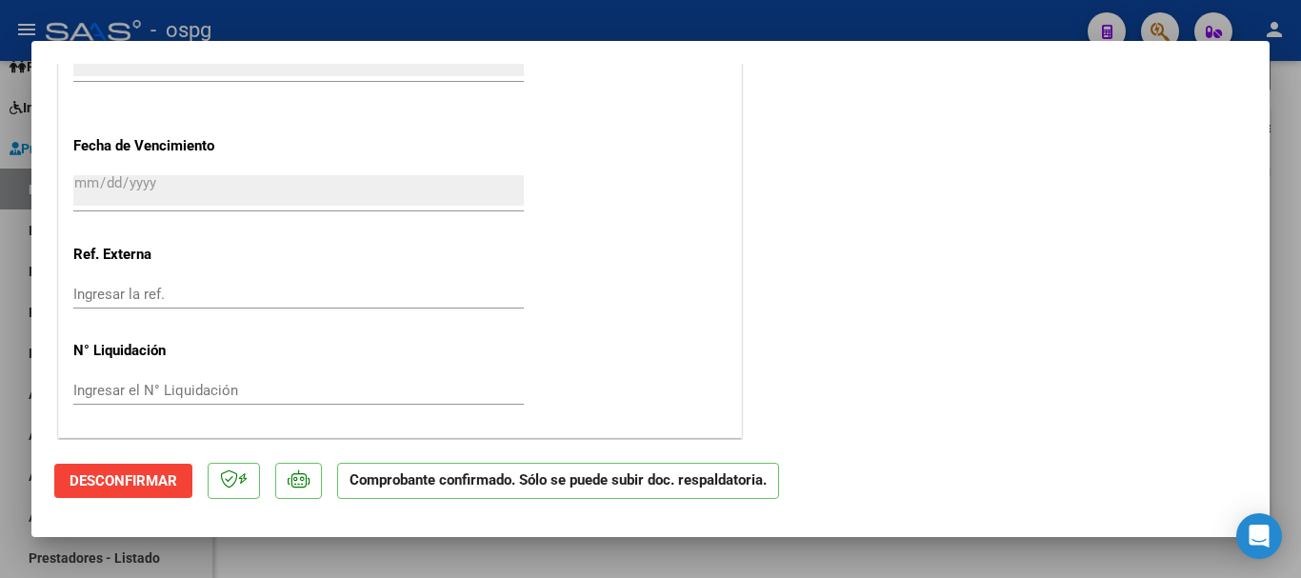
scroll to position [1346, 0]
click at [799, 24] on div at bounding box center [650, 289] width 1301 height 578
type input "$ 0,00"
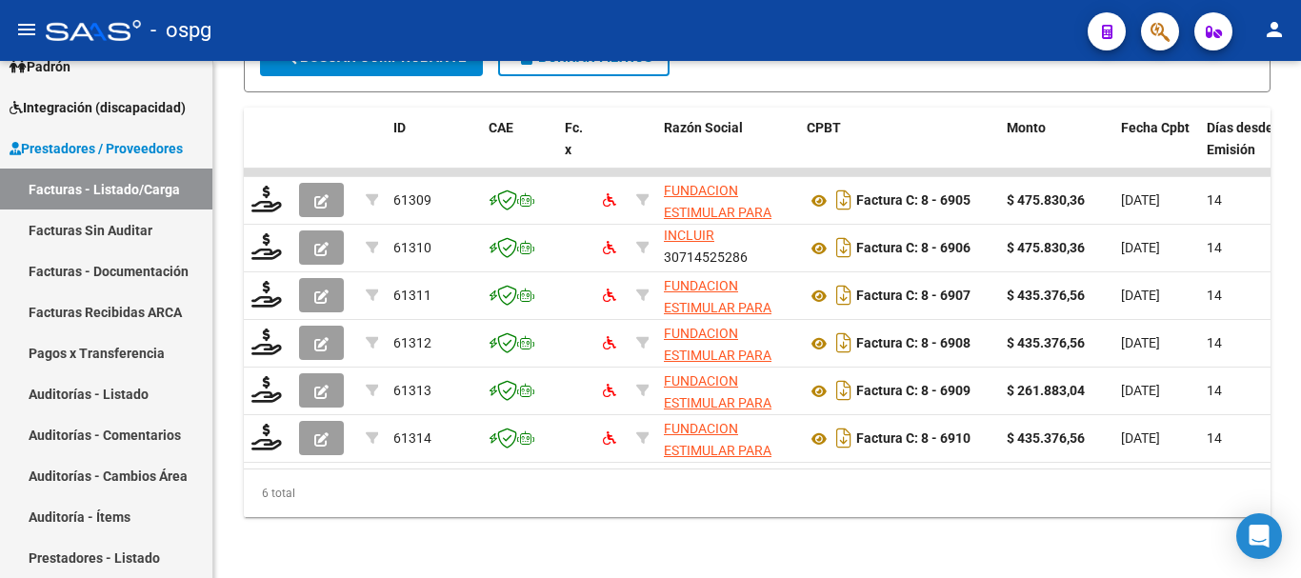
scroll to position [693, 0]
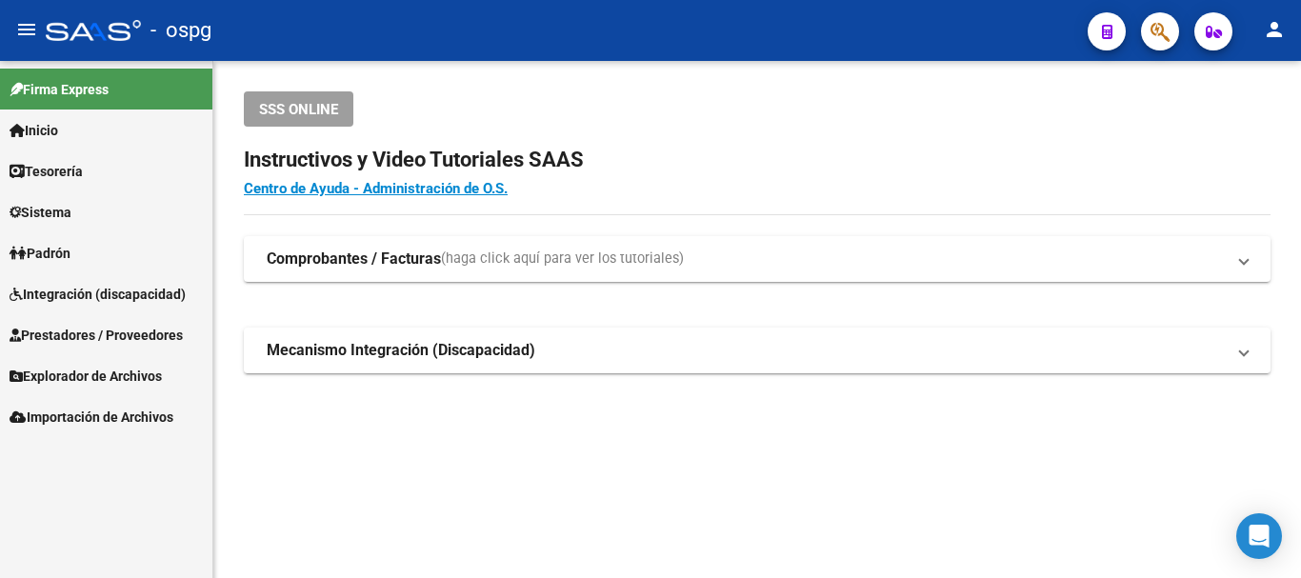
click at [81, 330] on span "Prestadores / Proveedores" at bounding box center [96, 335] width 173 height 21
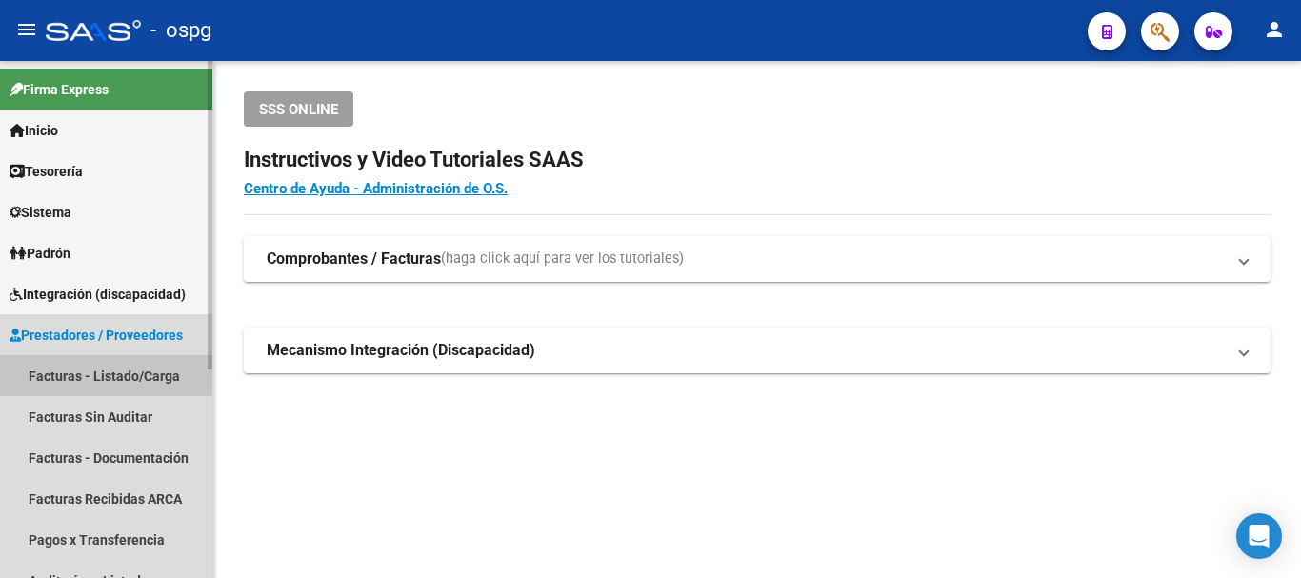
click at [75, 367] on link "Facturas - Listado/Carga" at bounding box center [106, 375] width 212 height 41
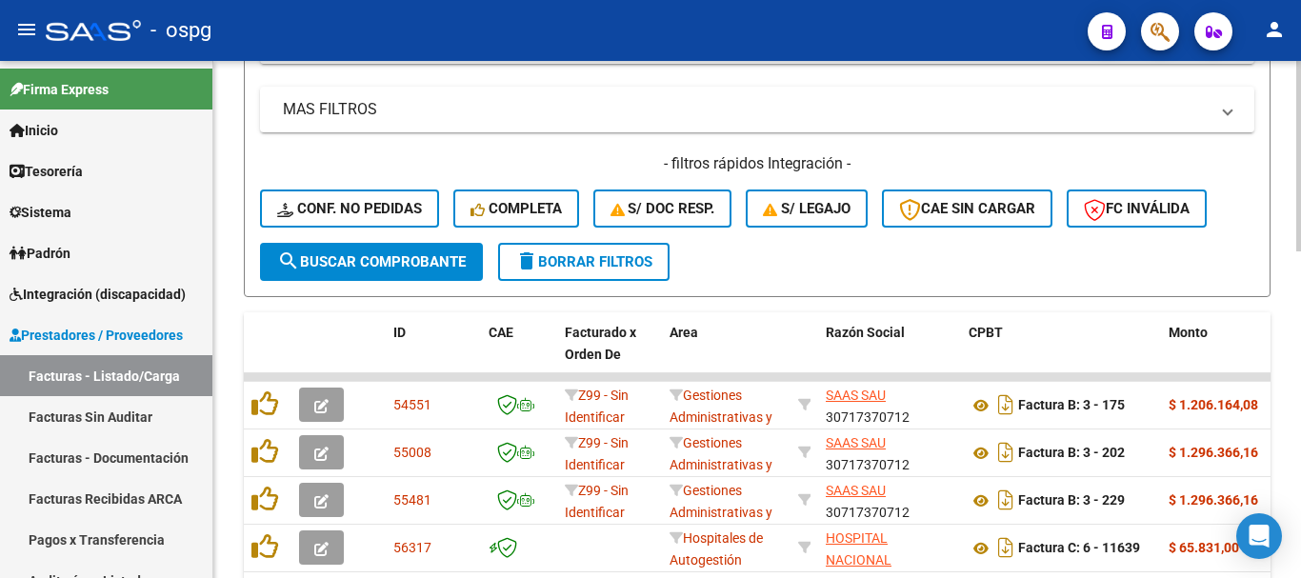
scroll to position [476, 0]
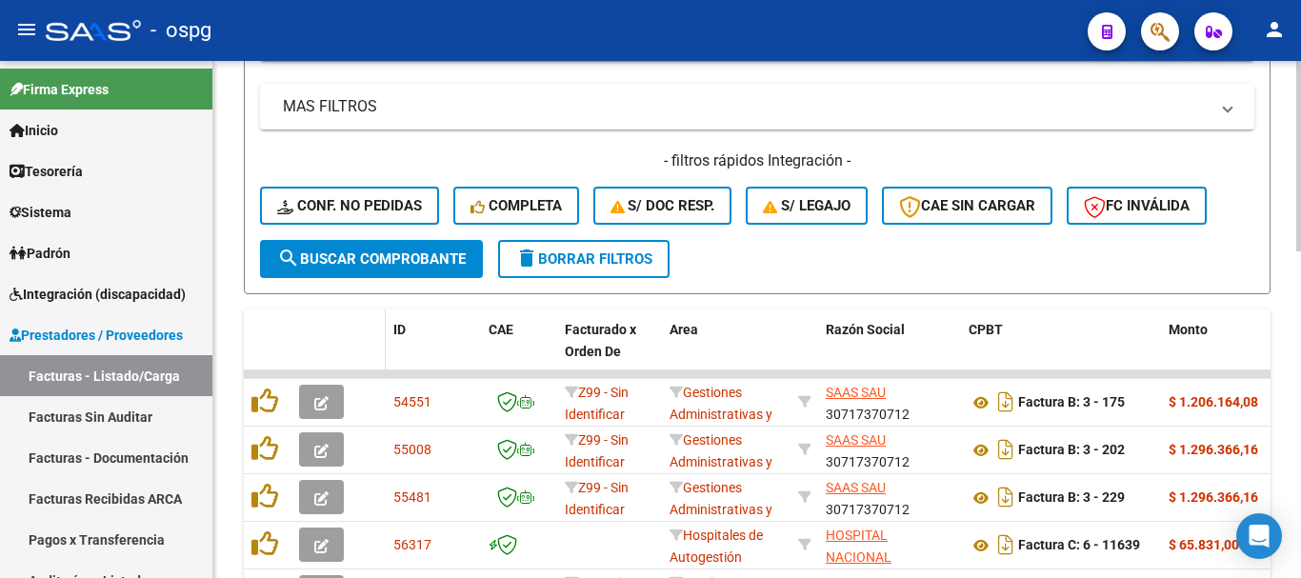
click at [385, 319] on span at bounding box center [381, 352] width 9 height 84
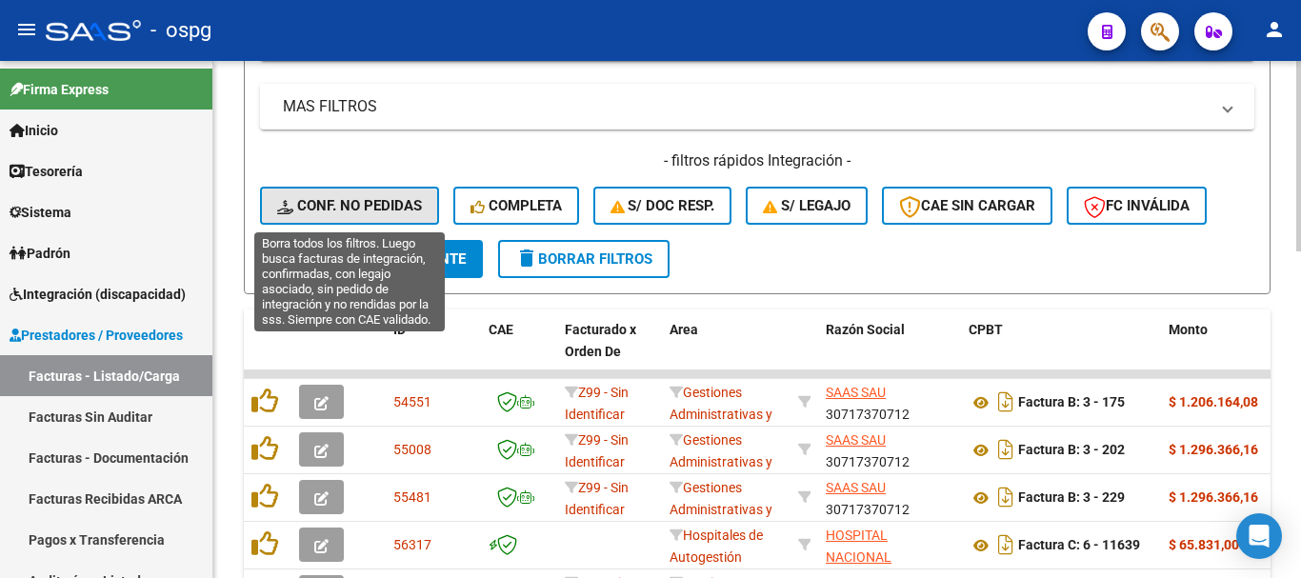
click at [328, 197] on span "Conf. no pedidas" at bounding box center [349, 205] width 145 height 17
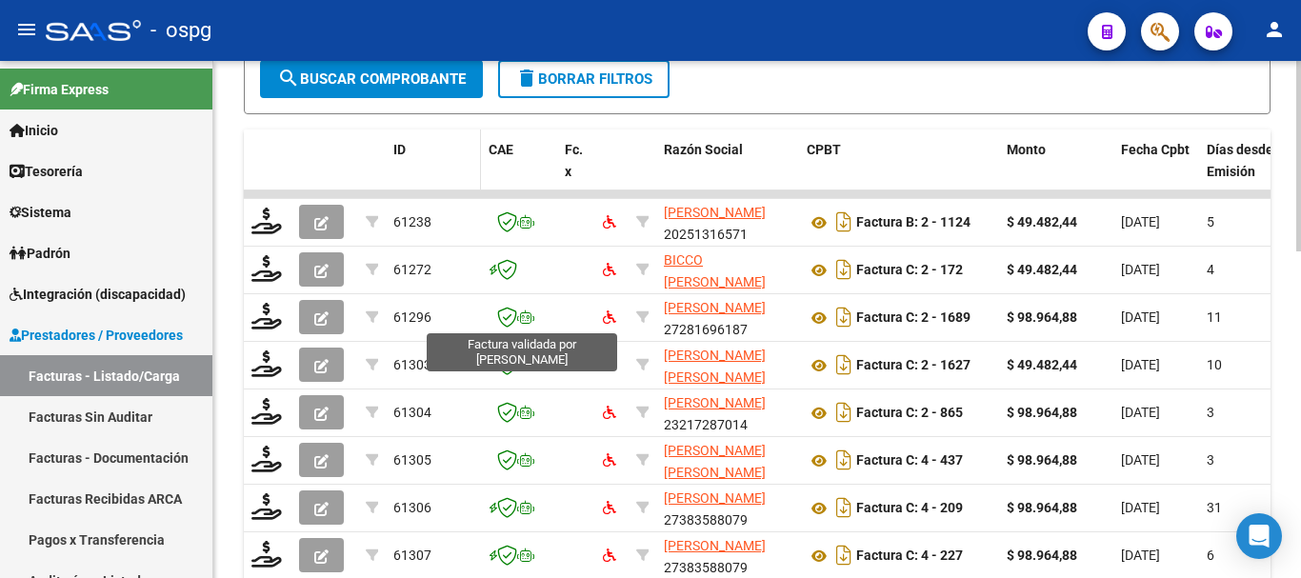
scroll to position [667, 0]
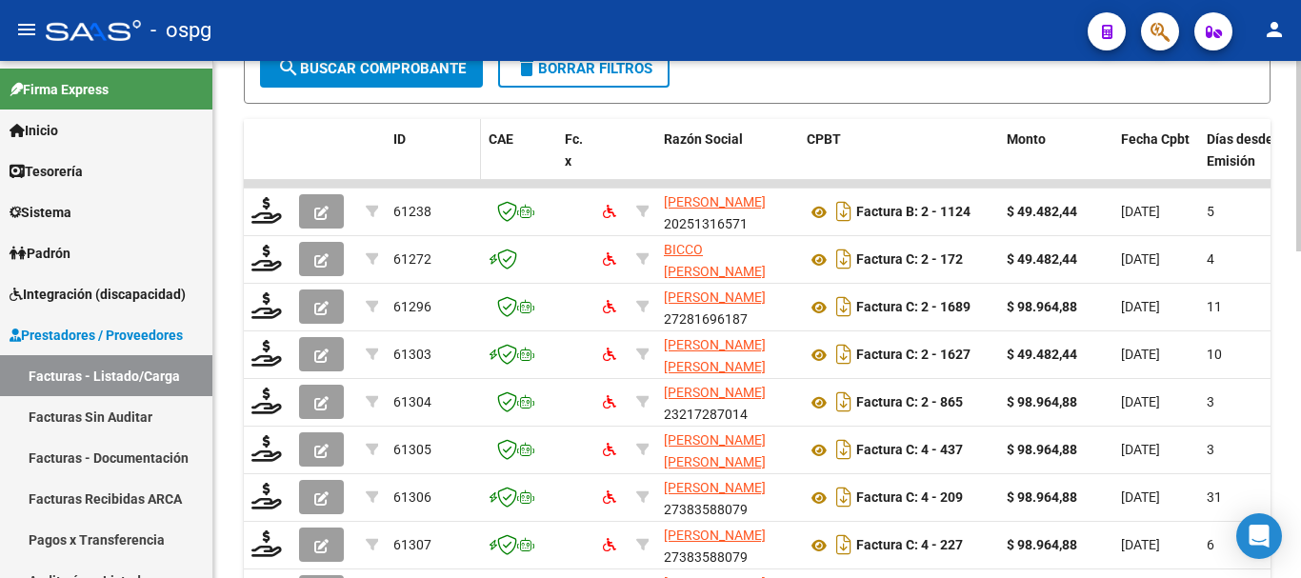
click at [407, 144] on div "ID" at bounding box center [433, 140] width 80 height 22
click at [399, 138] on span "ID" at bounding box center [399, 138] width 12 height 15
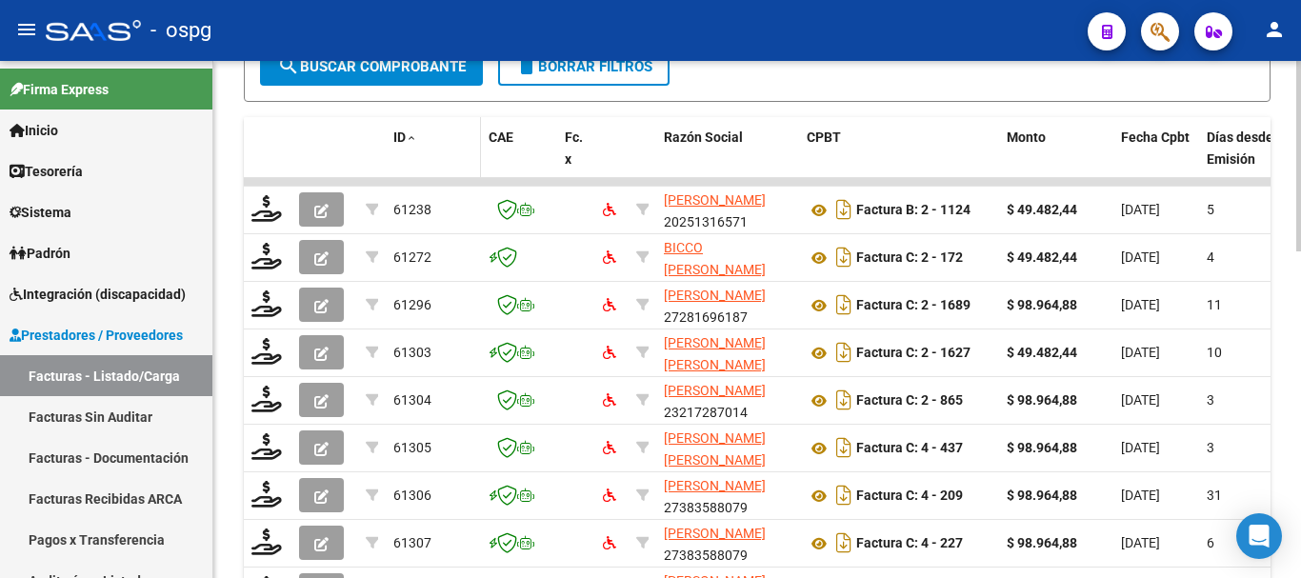
click at [399, 138] on span "ID" at bounding box center [399, 137] width 12 height 15
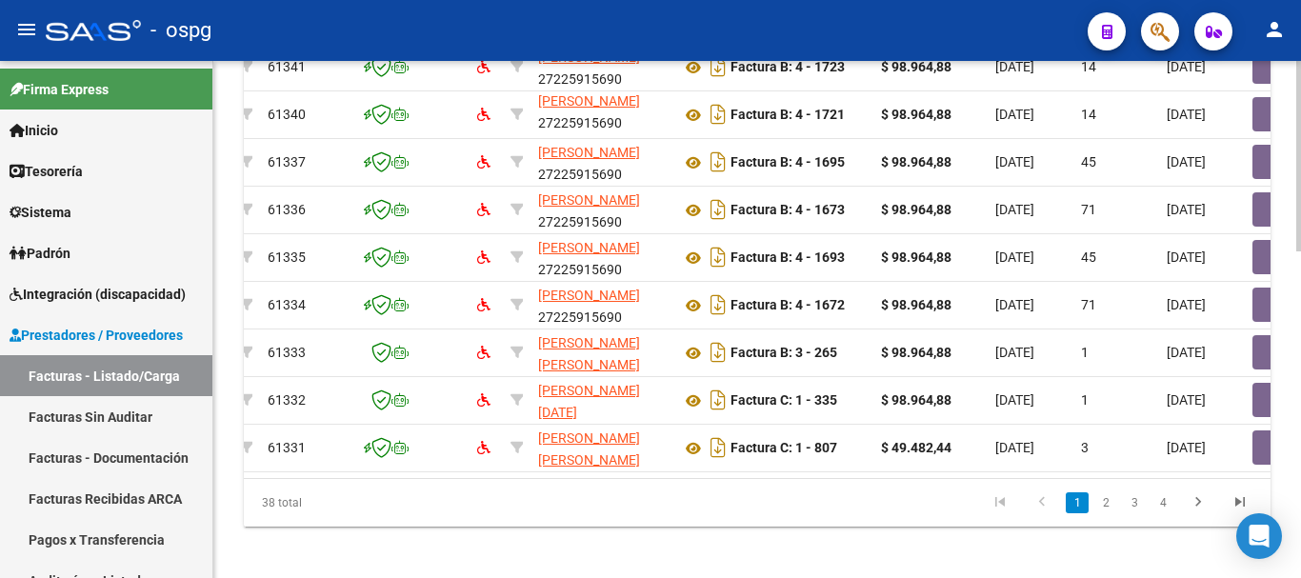
scroll to position [0, 0]
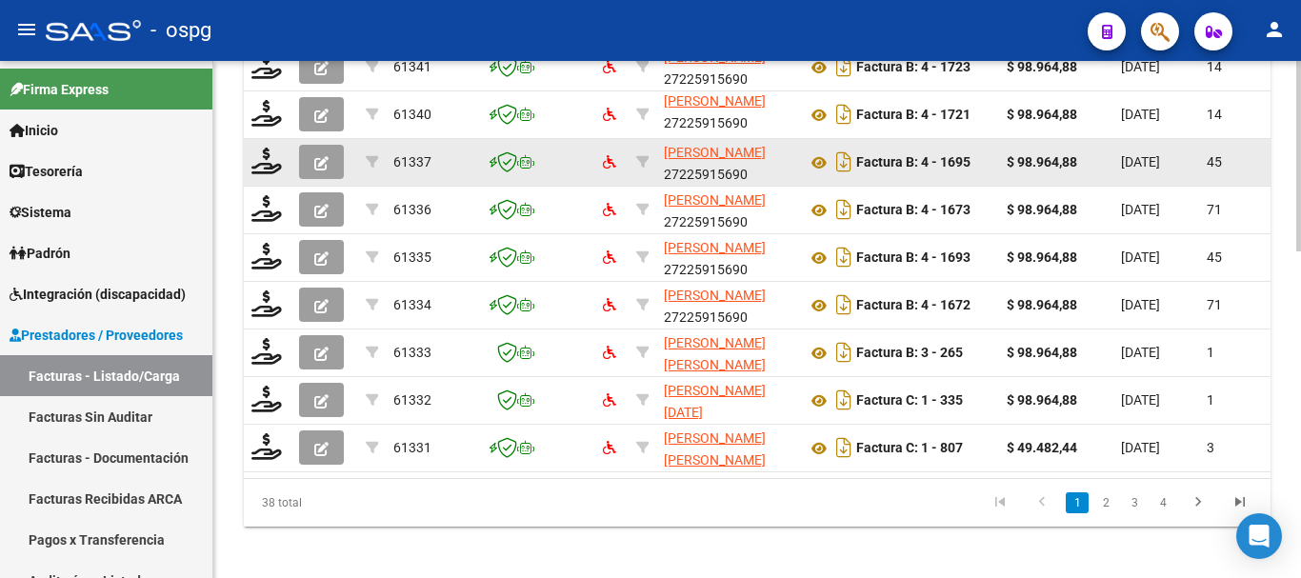
click at [310, 154] on button "button" at bounding box center [321, 162] width 45 height 34
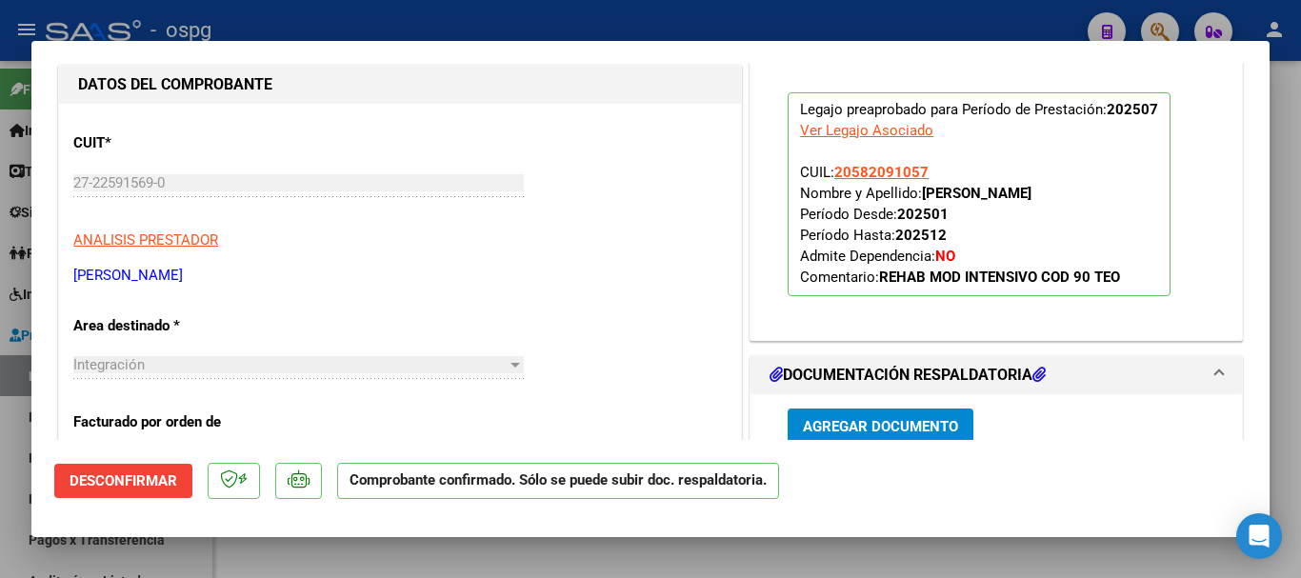
scroll to position [381, 0]
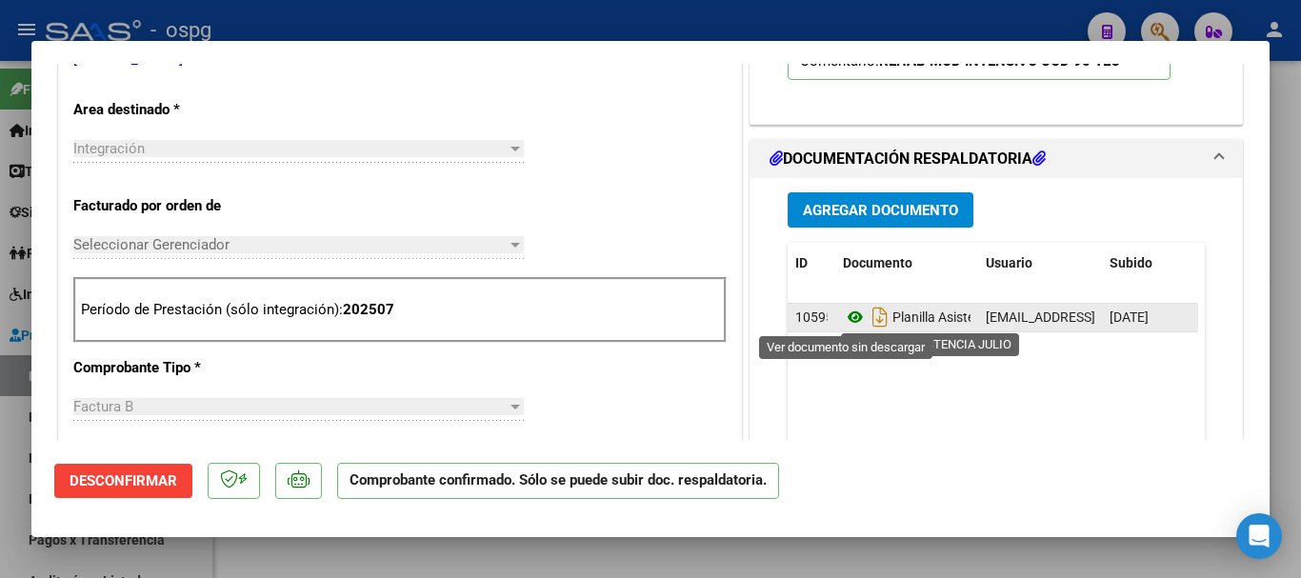
click at [843, 316] on icon at bounding box center [855, 317] width 25 height 23
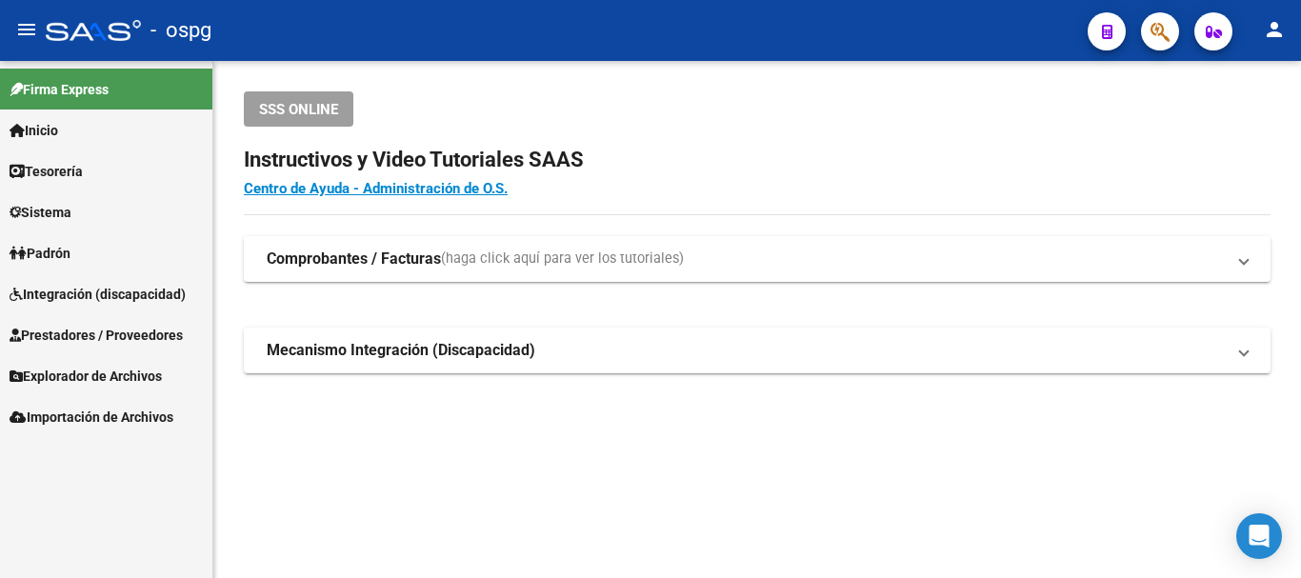
click at [76, 330] on span "Prestadores / Proveedores" at bounding box center [96, 335] width 173 height 21
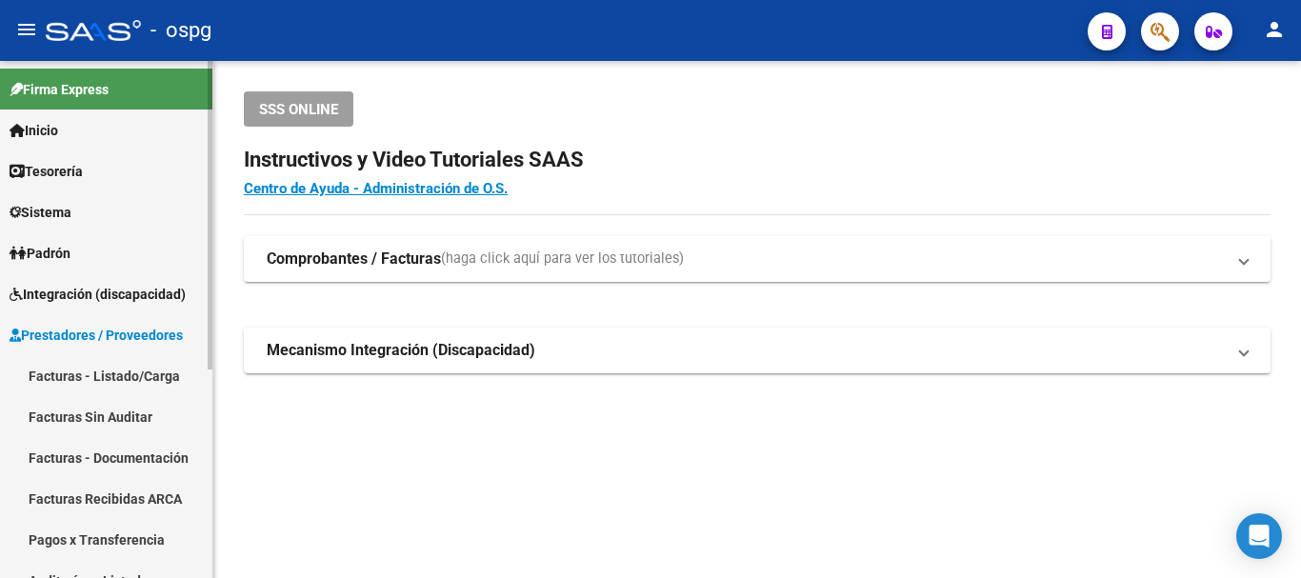
click at [73, 370] on link "Facturas - Listado/Carga" at bounding box center [106, 375] width 212 height 41
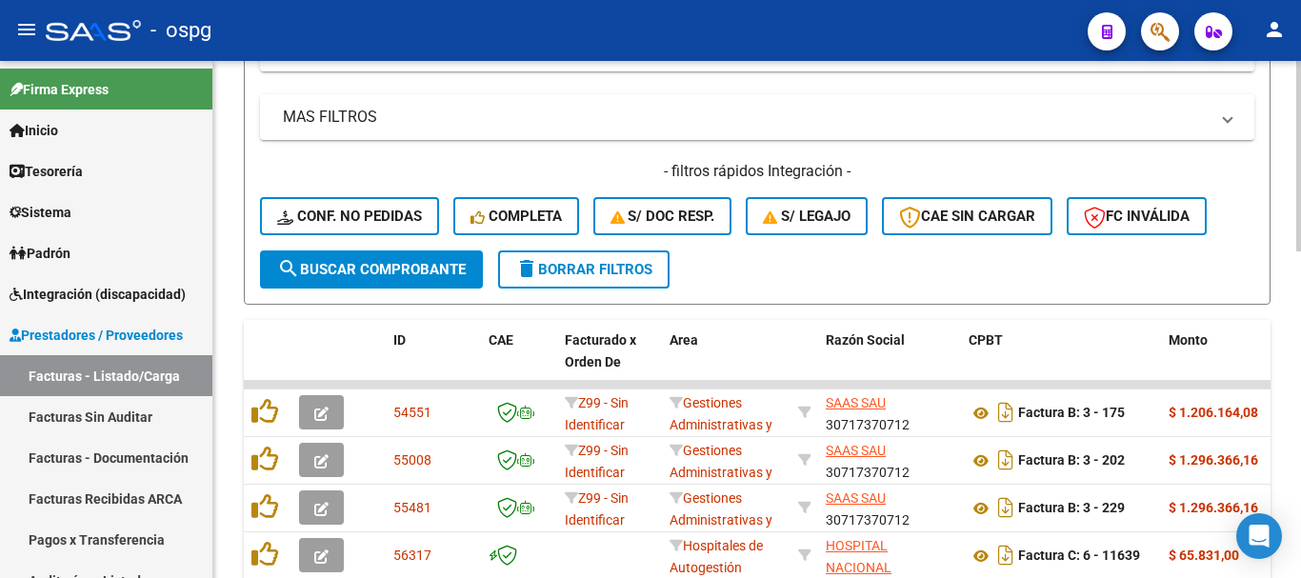
scroll to position [476, 0]
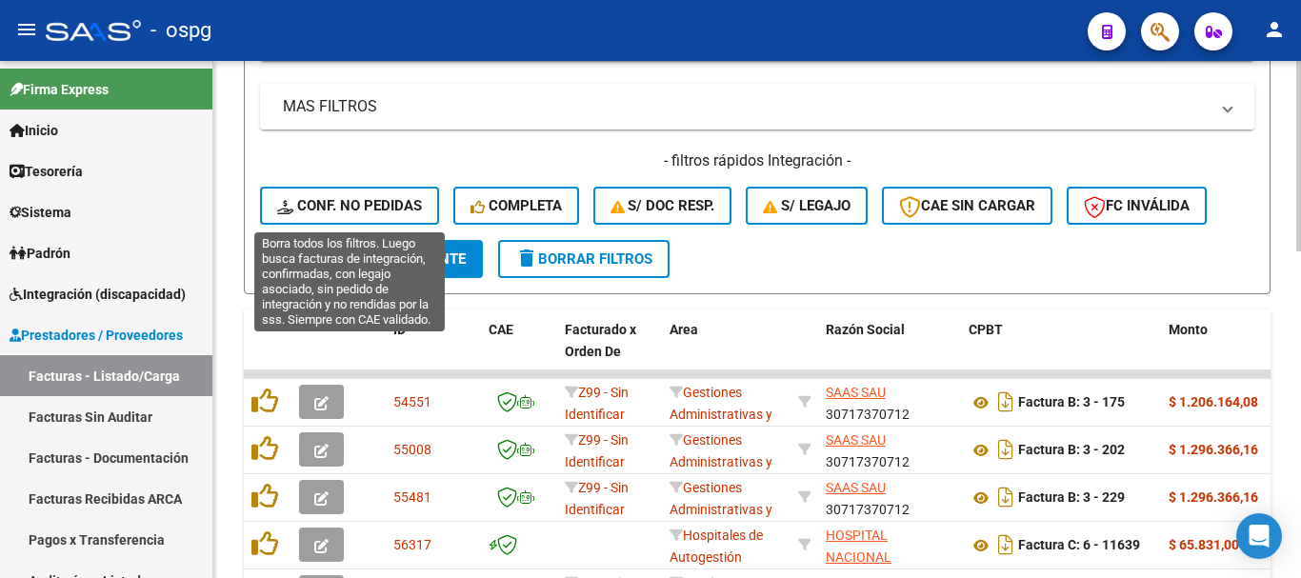
click at [335, 203] on span "Conf. no pedidas" at bounding box center [349, 205] width 145 height 17
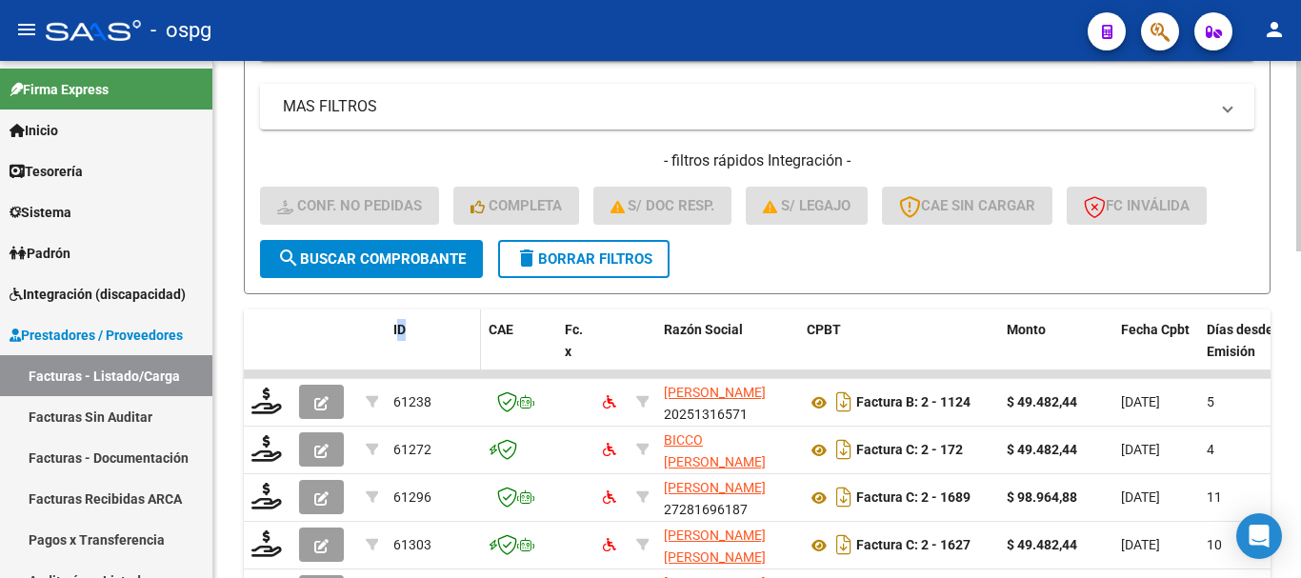
click at [402, 327] on span "ID" at bounding box center [399, 329] width 12 height 15
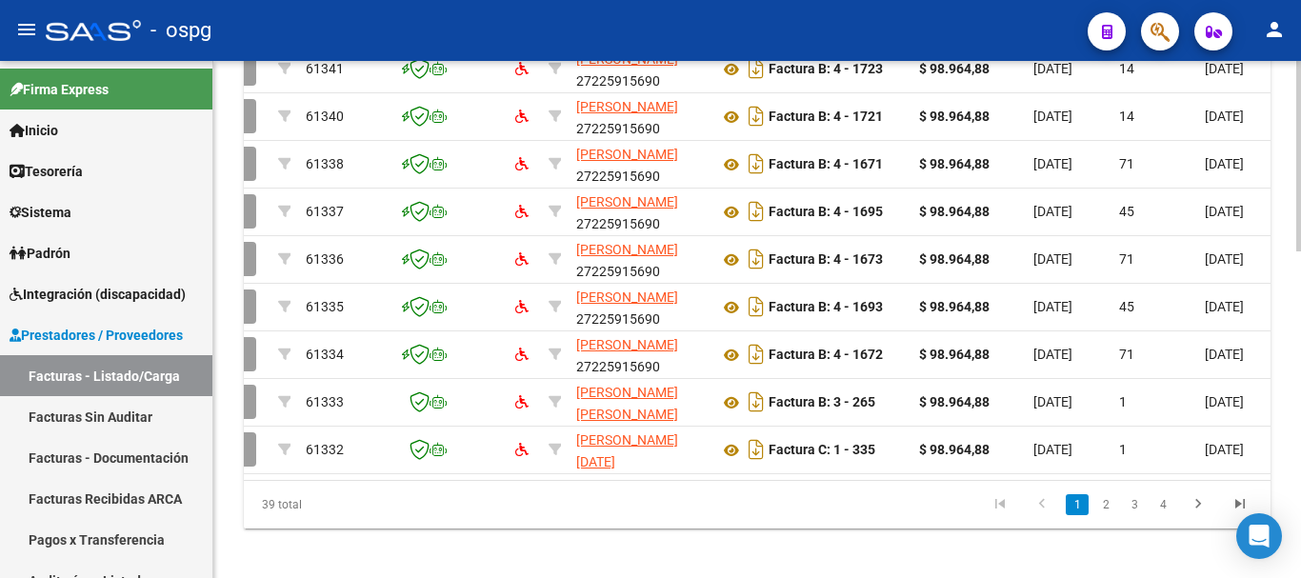
scroll to position [0, 0]
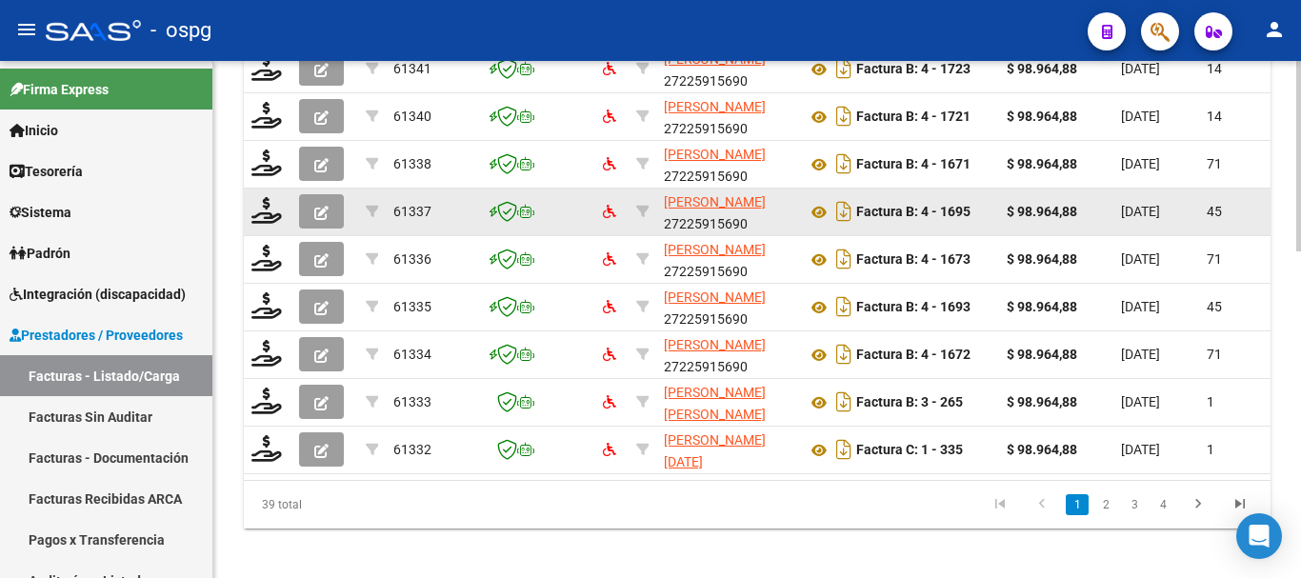
click at [305, 208] on button "button" at bounding box center [321, 211] width 45 height 34
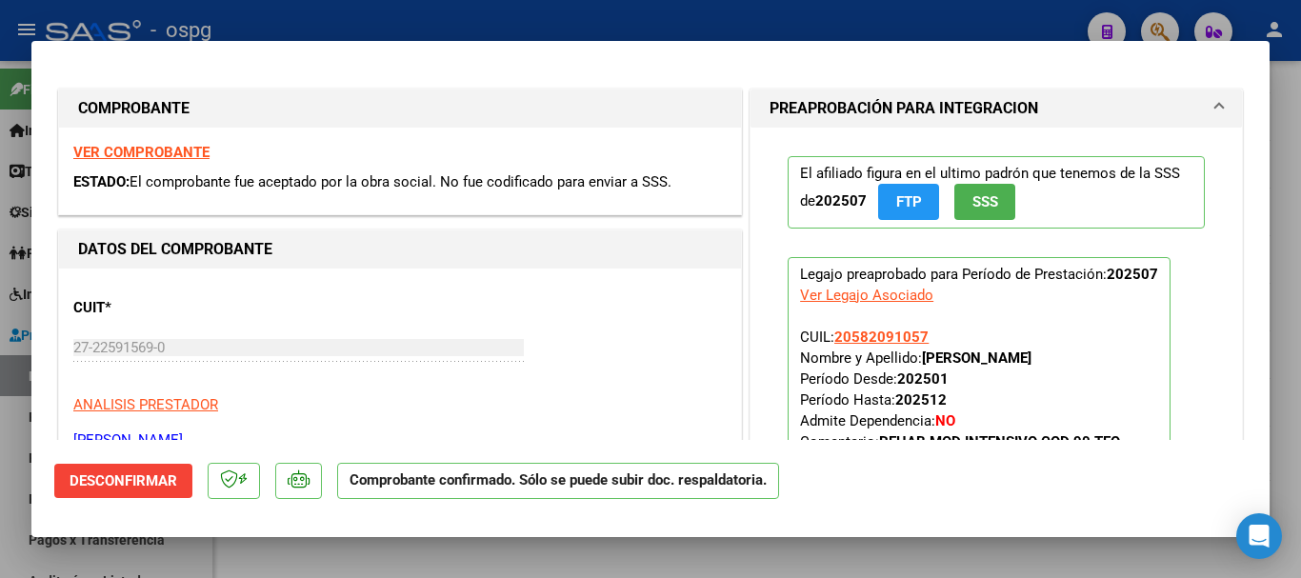
scroll to position [286, 0]
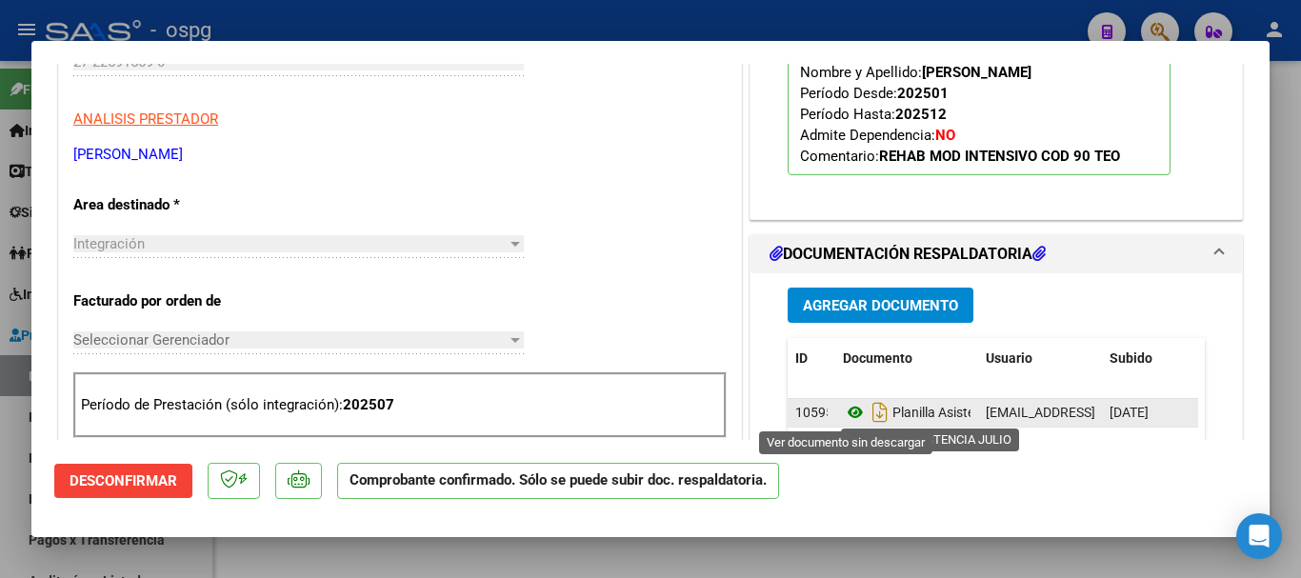
click at [845, 404] on icon at bounding box center [855, 412] width 25 height 23
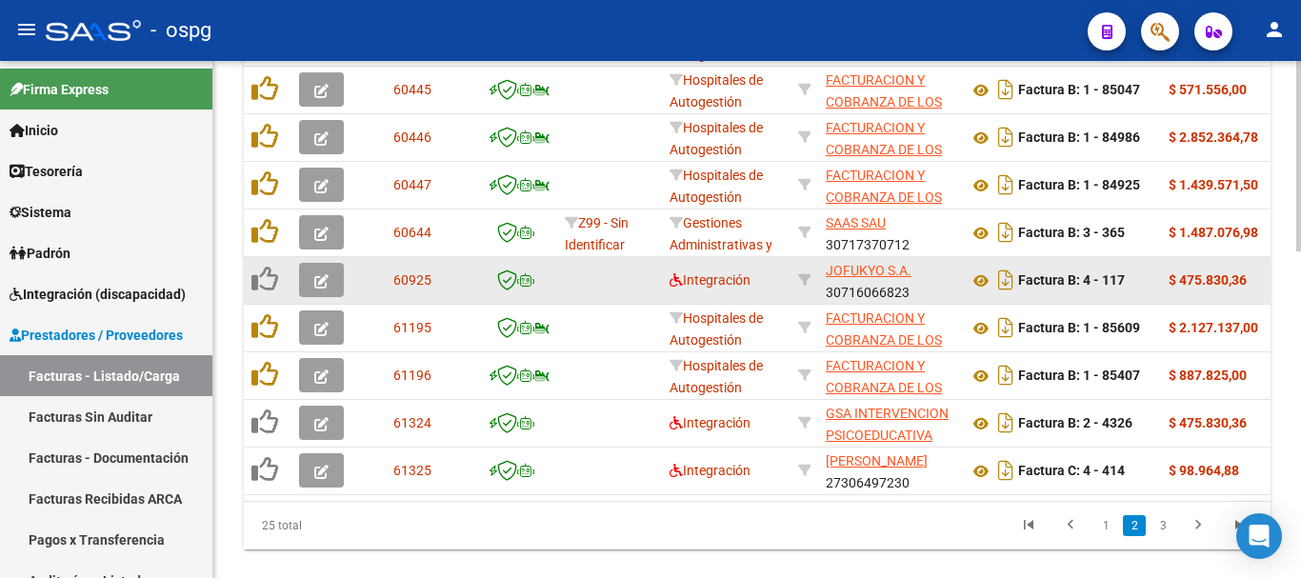
scroll to position [884, 0]
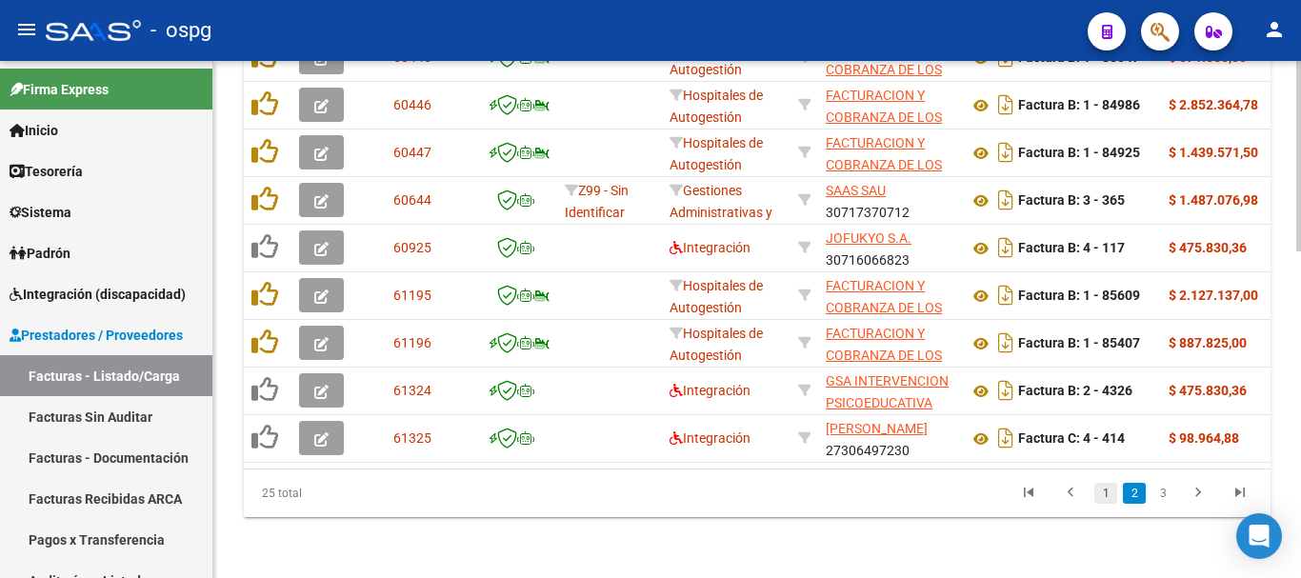
click at [1103, 490] on link "1" at bounding box center [1105, 493] width 23 height 21
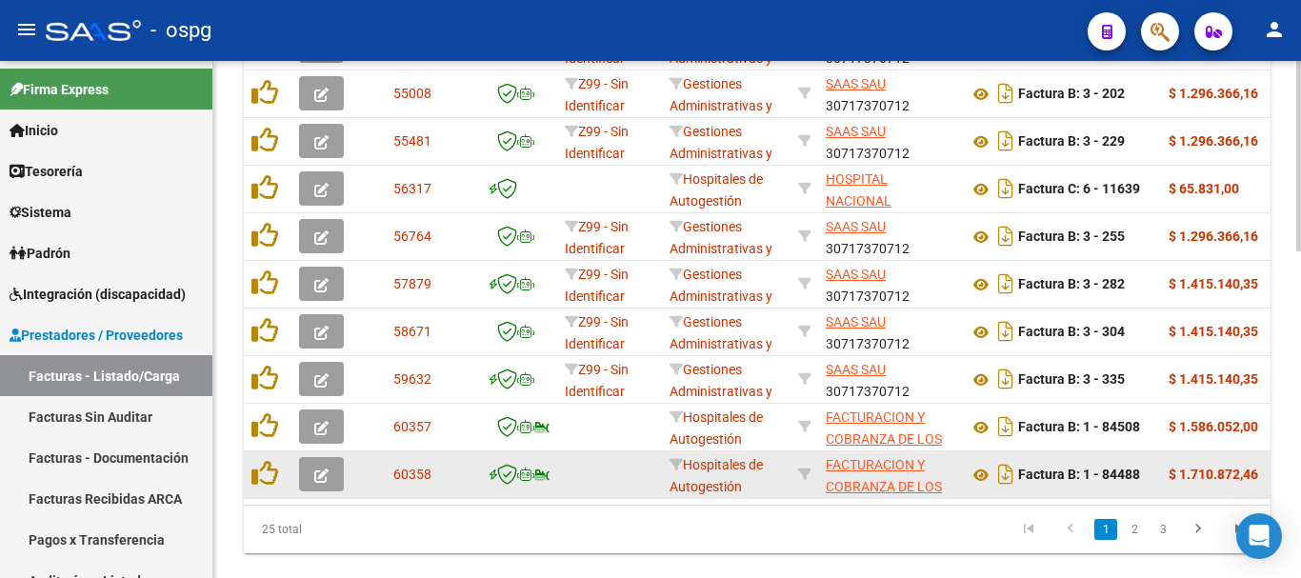
scroll to position [789, 0]
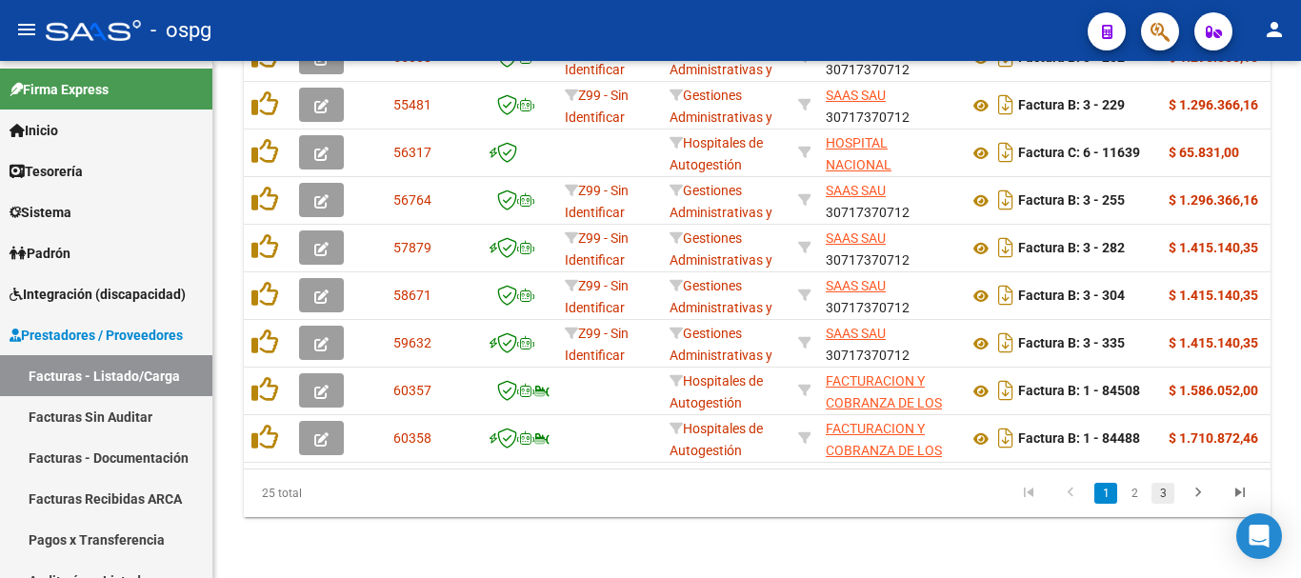
click at [1159, 494] on link "3" at bounding box center [1162, 493] width 23 height 21
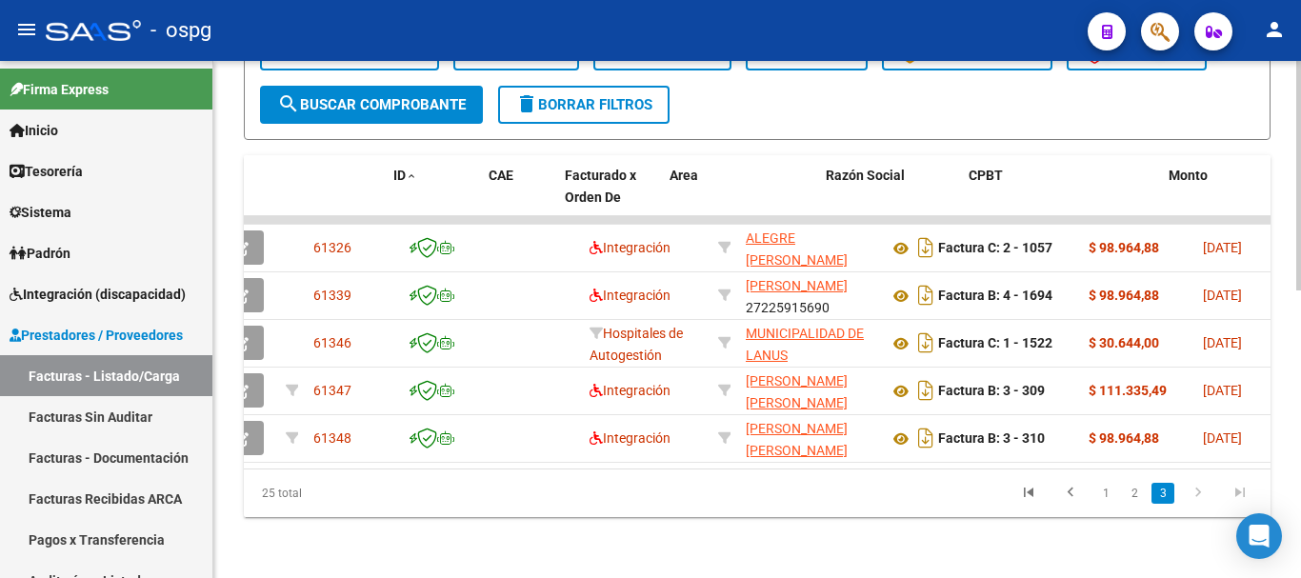
scroll to position [0, 0]
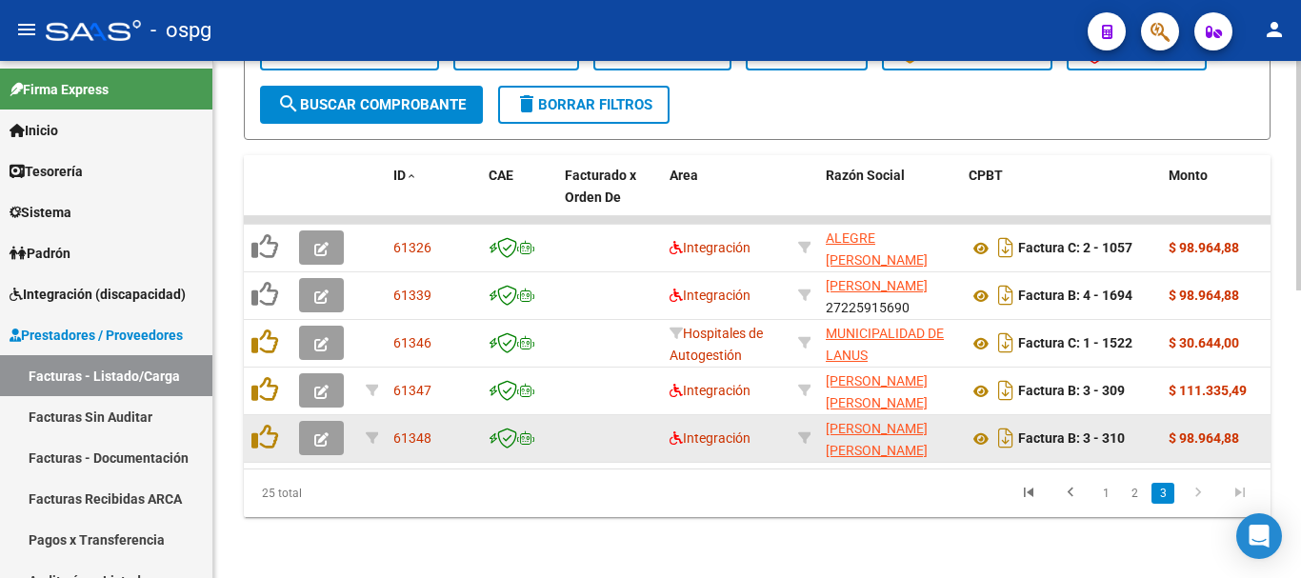
click at [321, 432] on icon "button" at bounding box center [321, 439] width 14 height 14
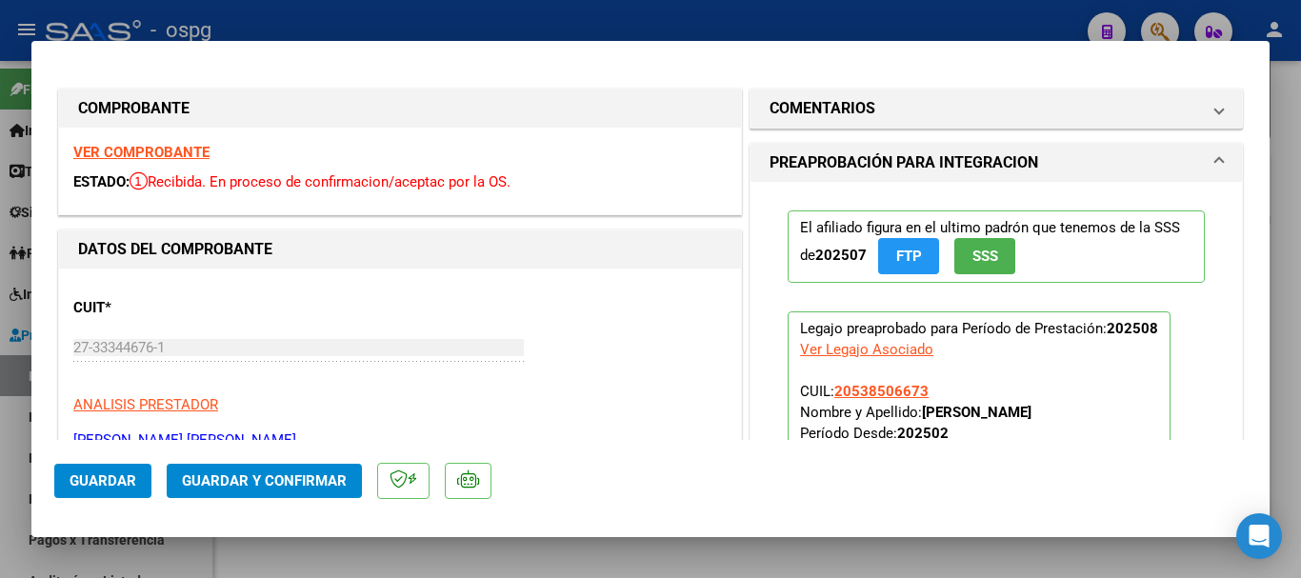
click at [184, 152] on strong "VER COMPROBANTE" at bounding box center [141, 152] width 136 height 17
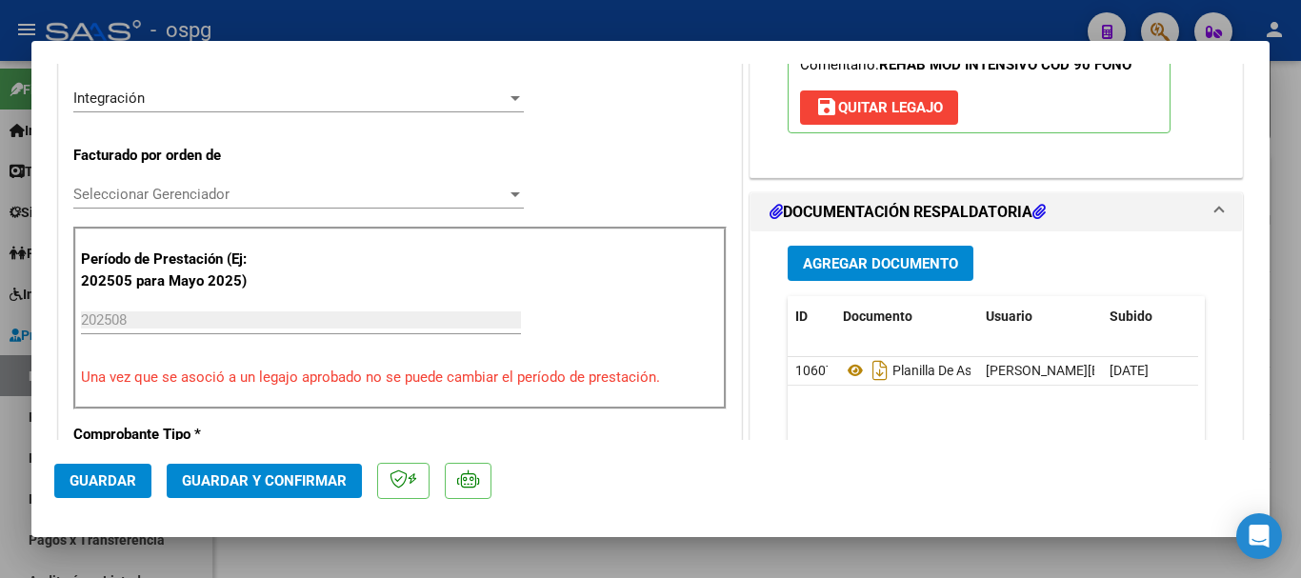
scroll to position [476, 0]
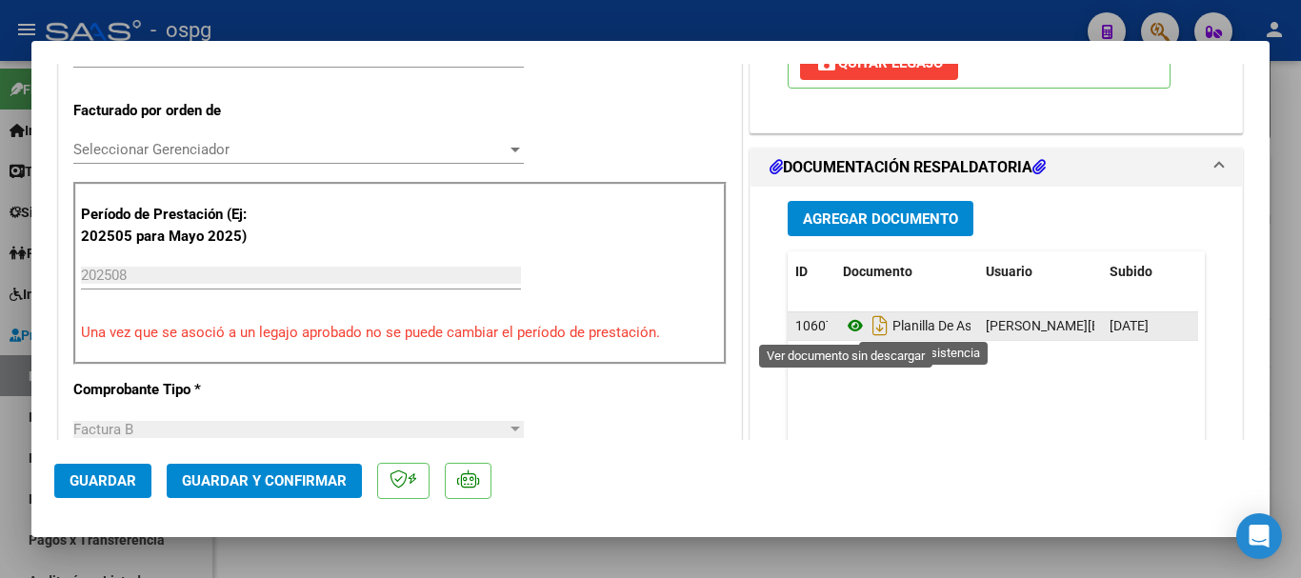
click at [844, 326] on icon at bounding box center [855, 325] width 25 height 23
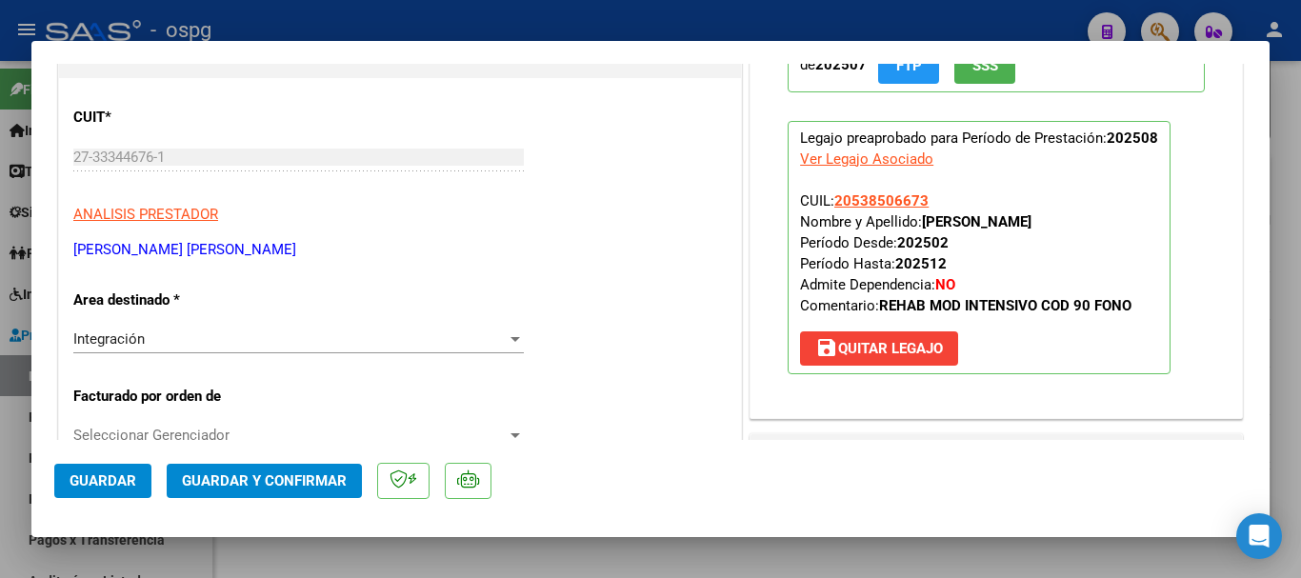
scroll to position [95, 0]
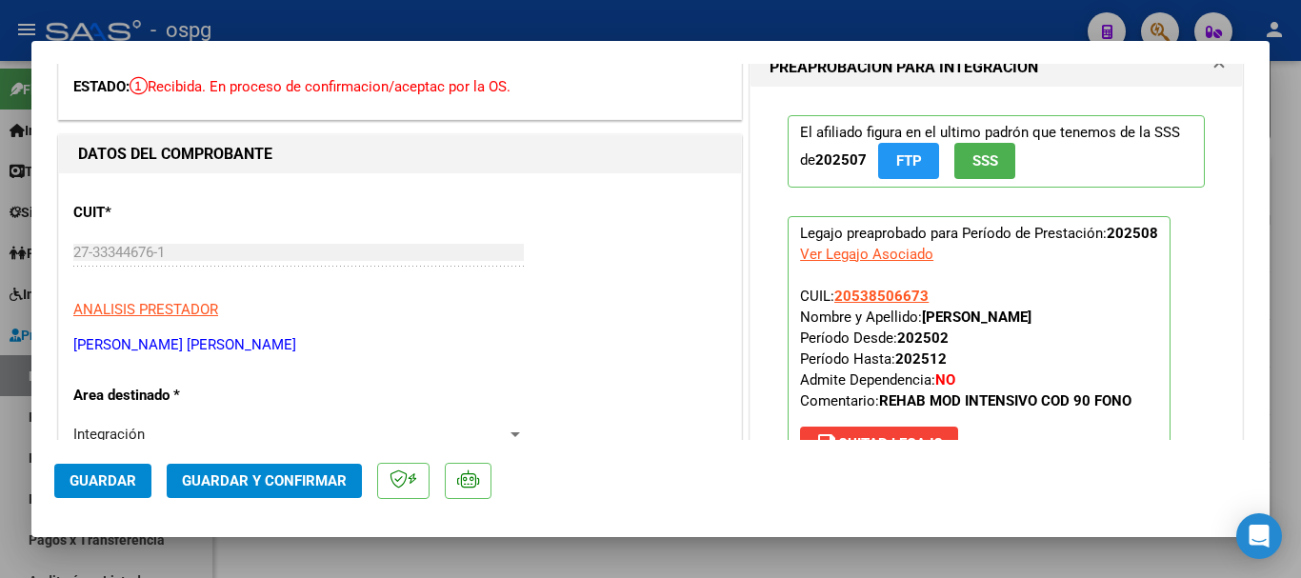
click at [457, 22] on div at bounding box center [650, 289] width 1301 height 578
type input "$ 0,00"
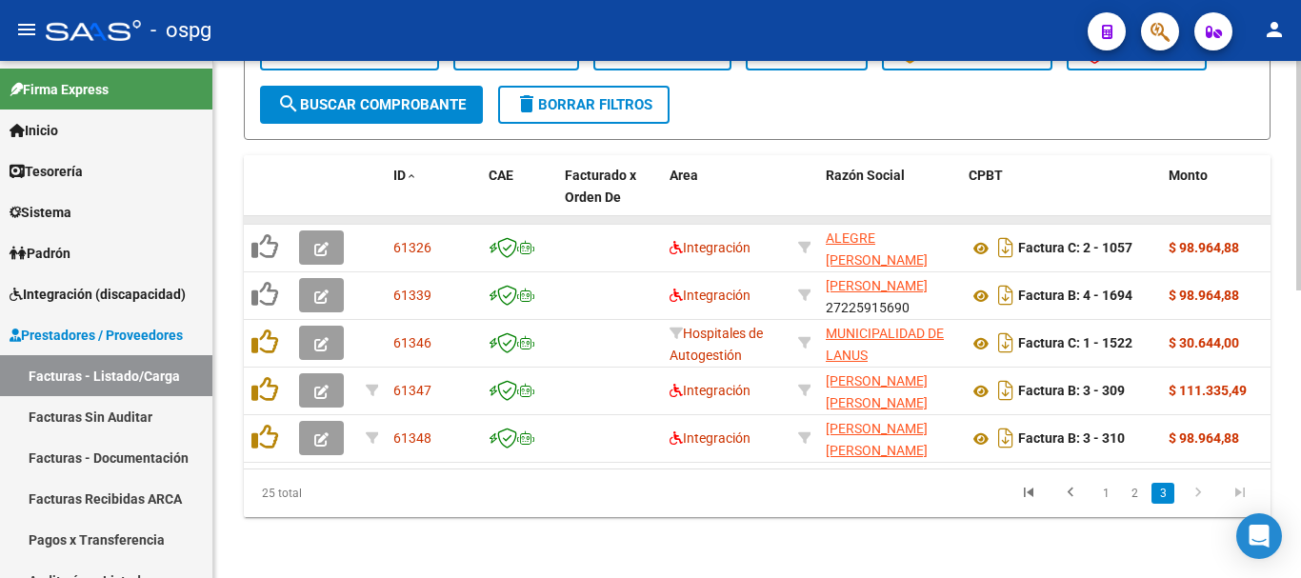
scroll to position [646, 0]
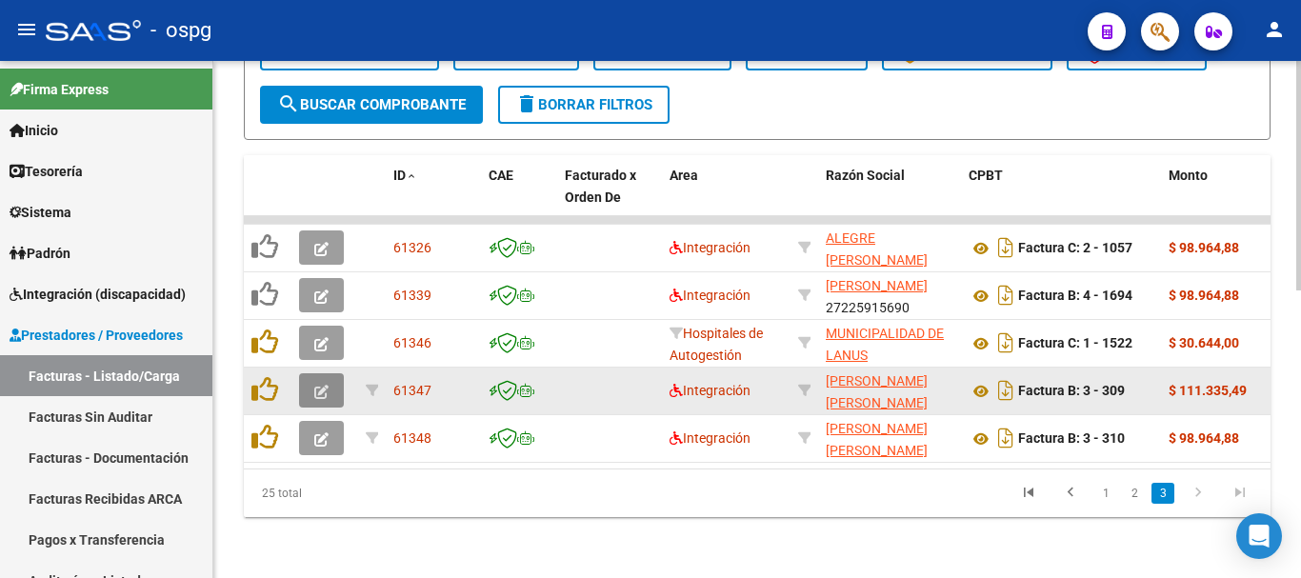
click at [332, 373] on button "button" at bounding box center [321, 390] width 45 height 34
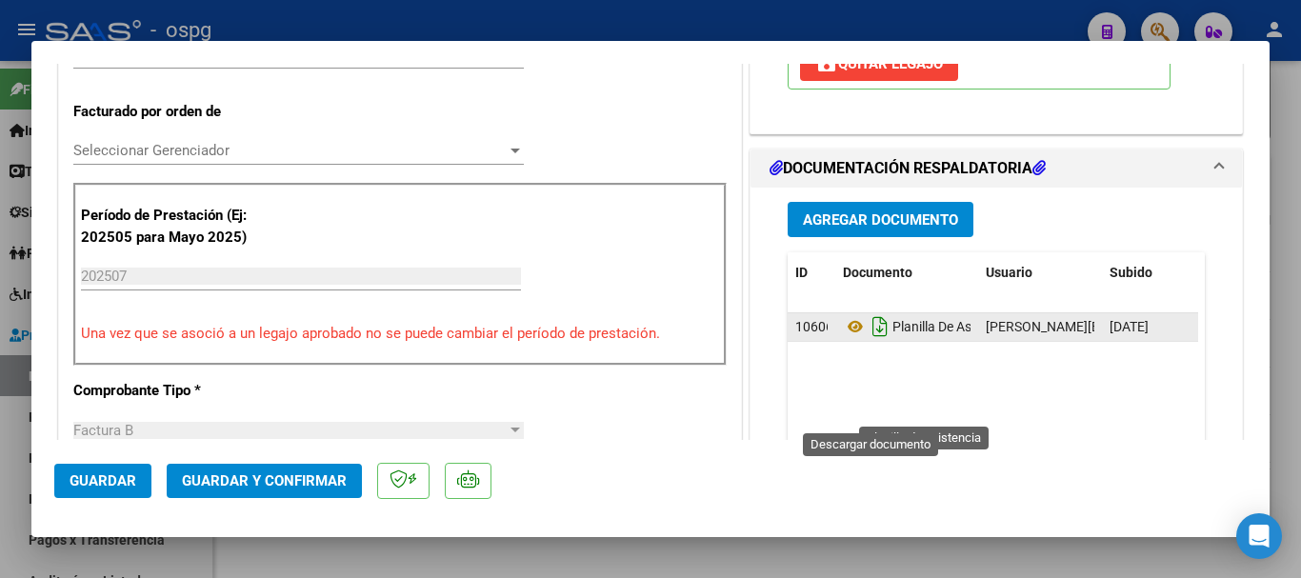
scroll to position [476, 0]
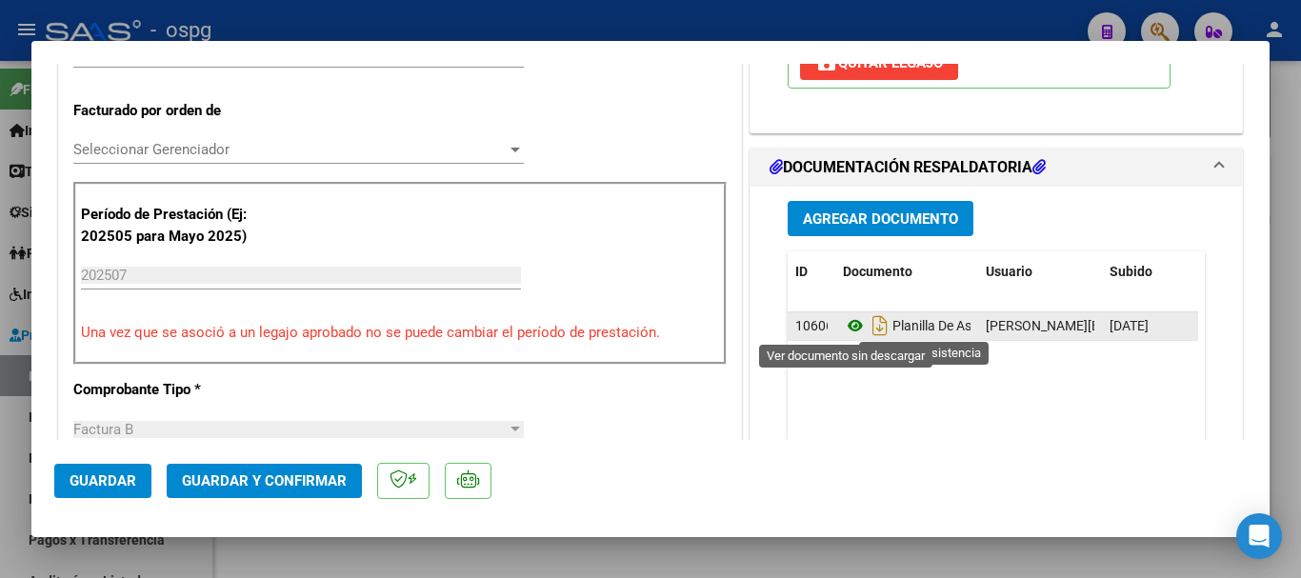
click at [843, 324] on icon at bounding box center [855, 325] width 25 height 23
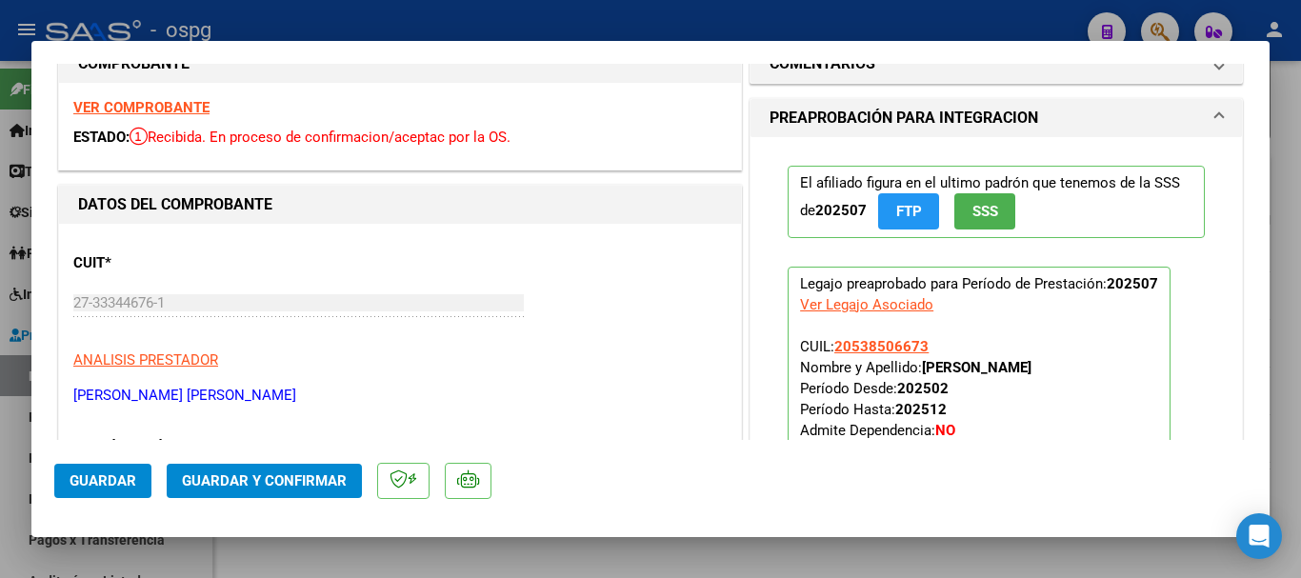
scroll to position [0, 0]
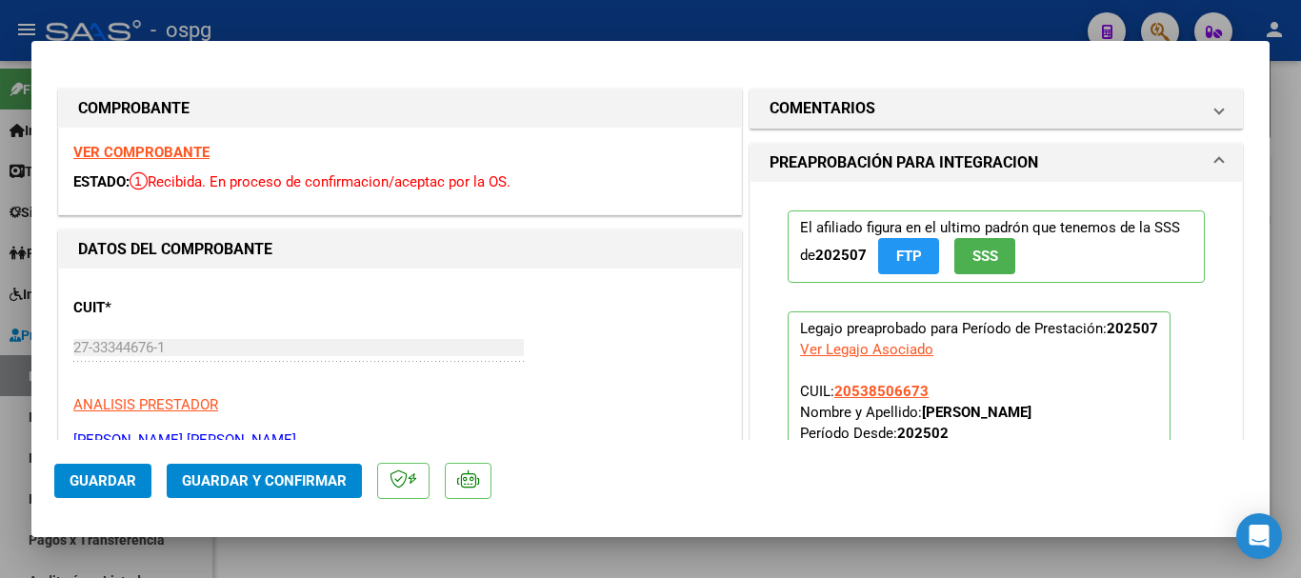
click at [390, 20] on div at bounding box center [650, 289] width 1301 height 578
type input "$ 0,00"
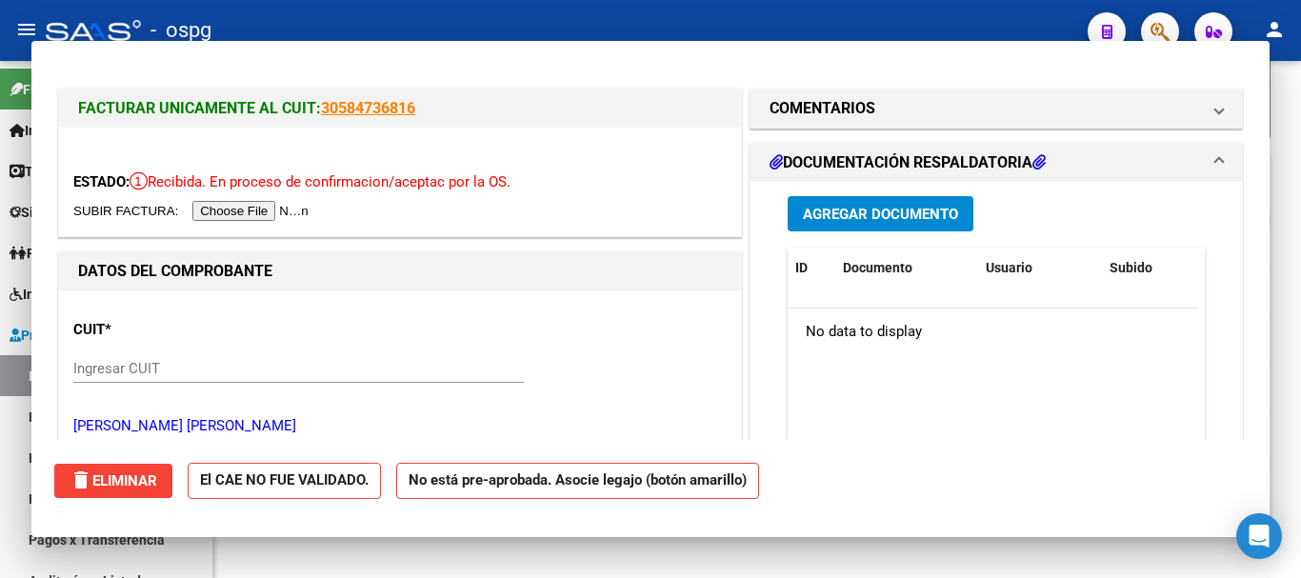
scroll to position [646, 0]
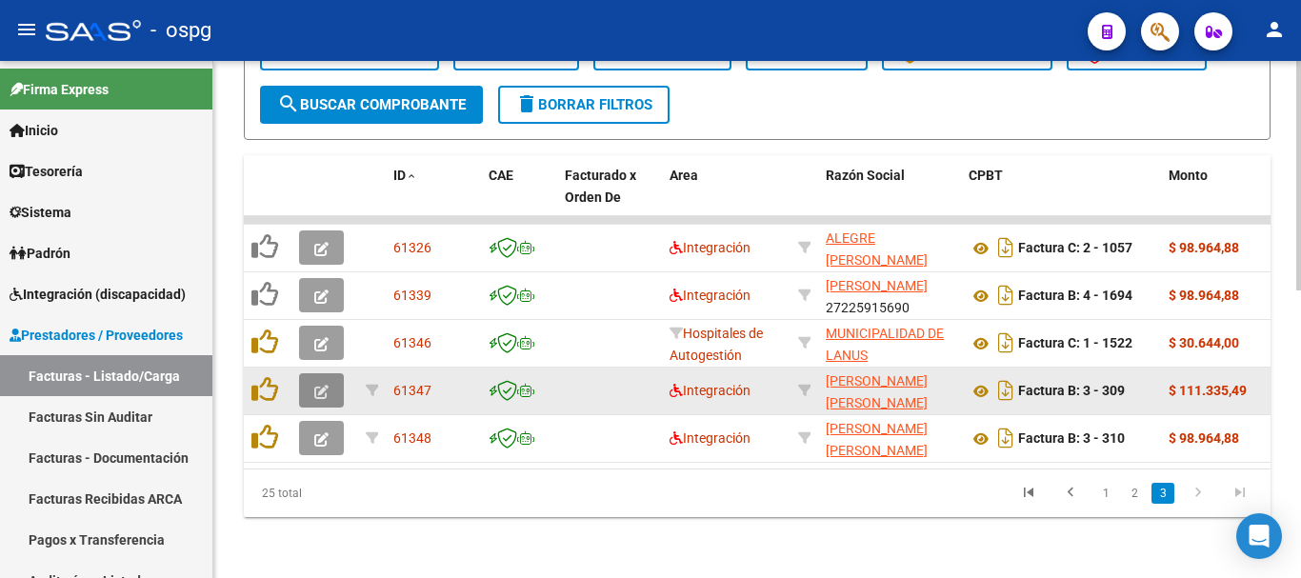
click at [324, 385] on icon "button" at bounding box center [321, 392] width 14 height 14
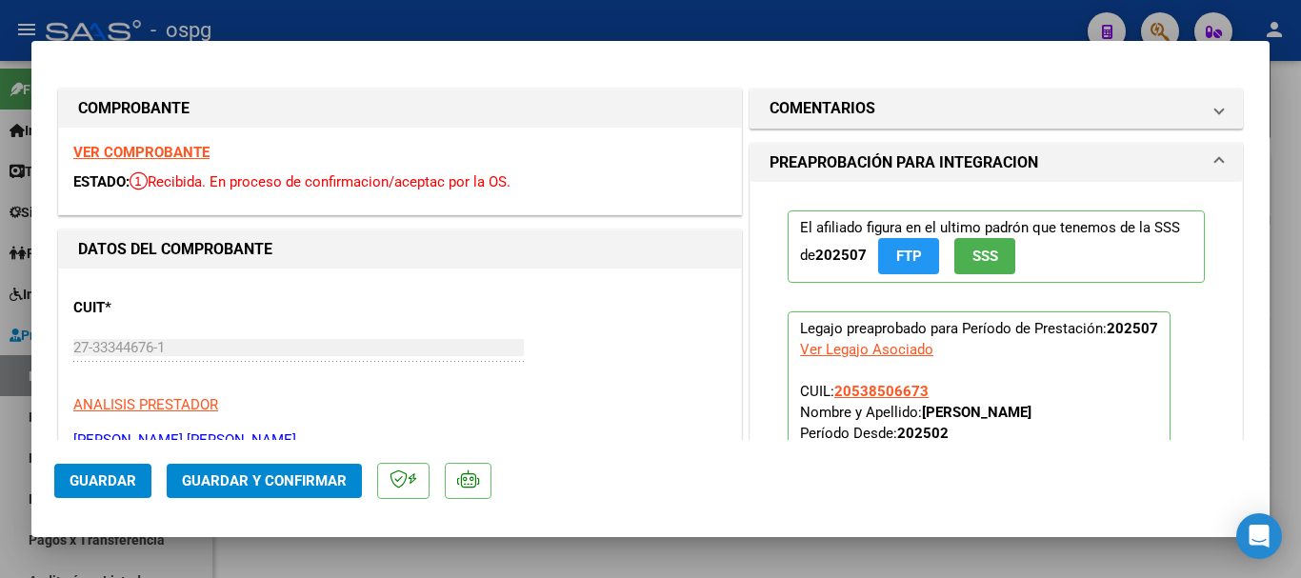
click at [151, 149] on div "VER COMPROBANTE ESTADO: Recibida. En proceso de confirmacion/aceptac por la OS." at bounding box center [400, 171] width 682 height 87
click at [151, 154] on strong "VER COMPROBANTE" at bounding box center [141, 152] width 136 height 17
click at [272, 20] on div at bounding box center [650, 289] width 1301 height 578
type input "$ 0,00"
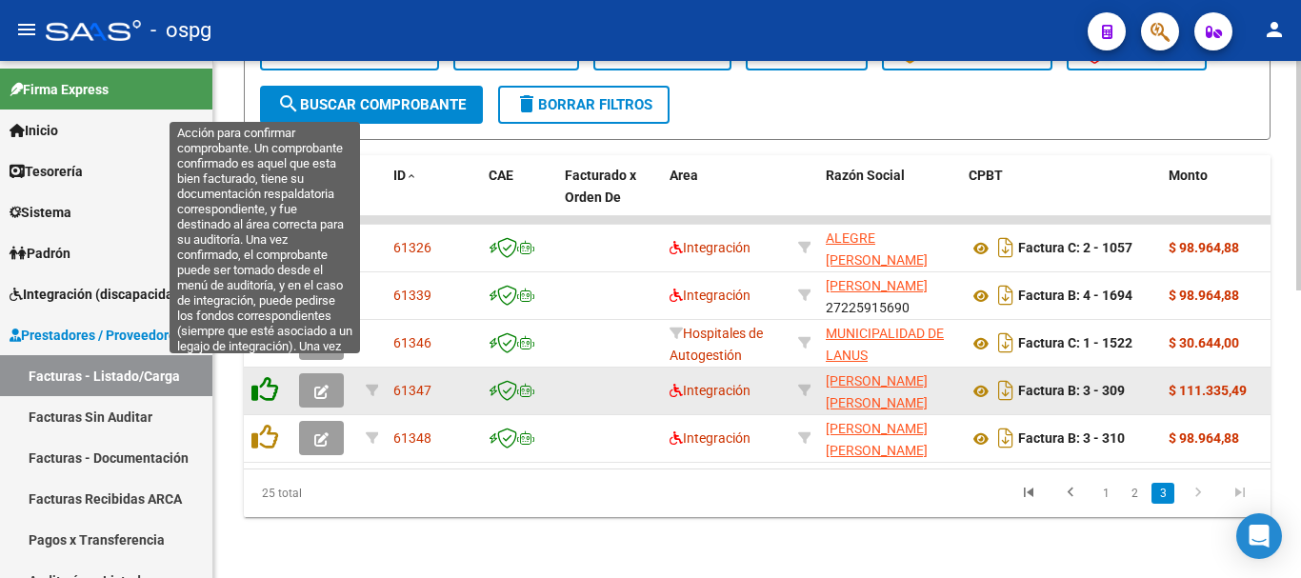
click at [264, 376] on icon at bounding box center [264, 389] width 27 height 27
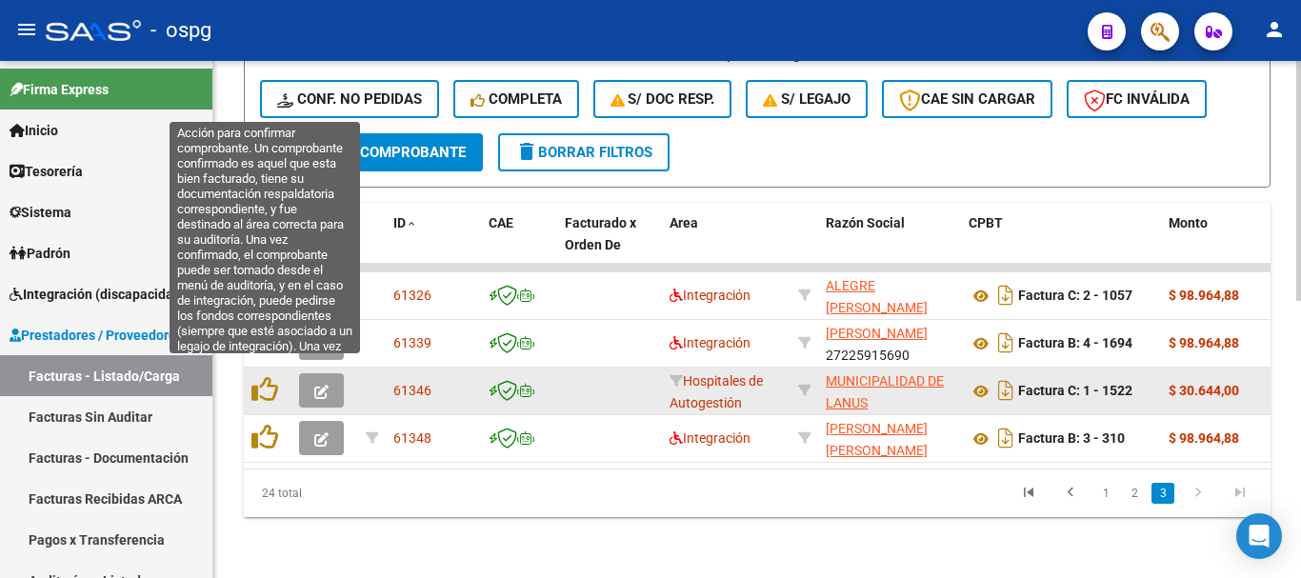
scroll to position [598, 0]
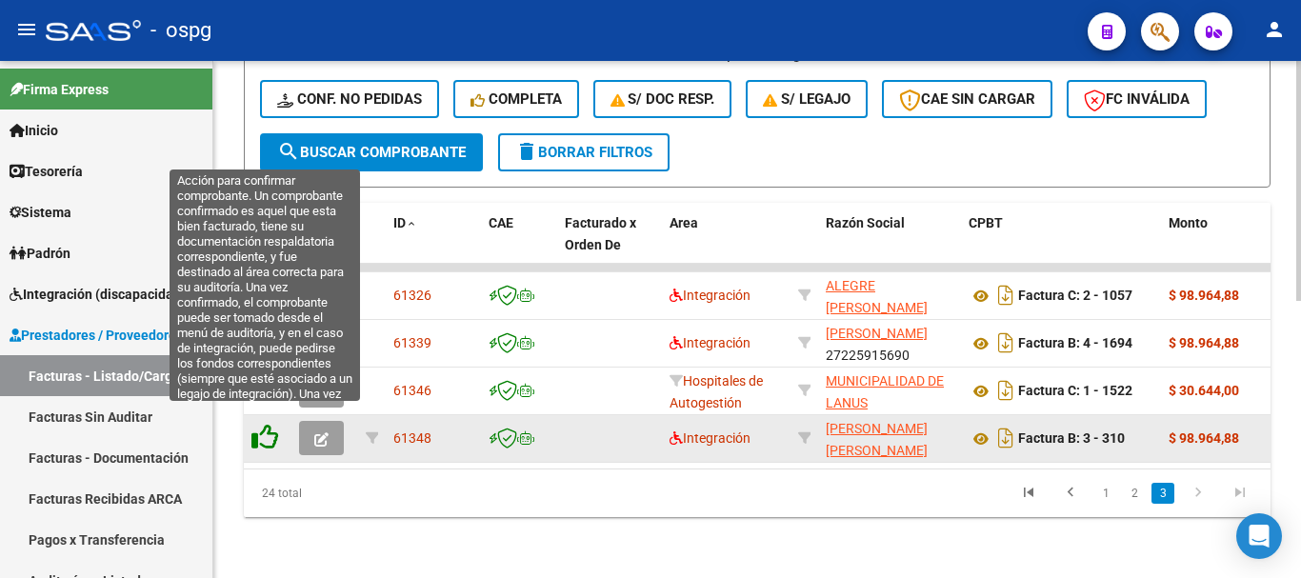
click at [263, 424] on icon at bounding box center [264, 437] width 27 height 27
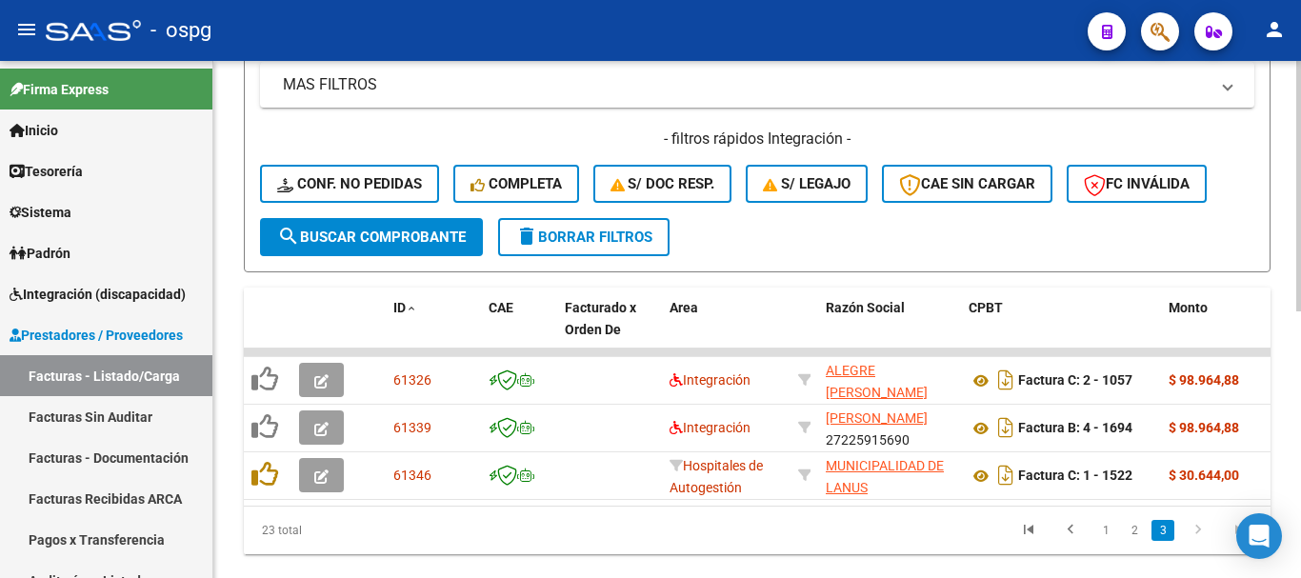
scroll to position [455, 0]
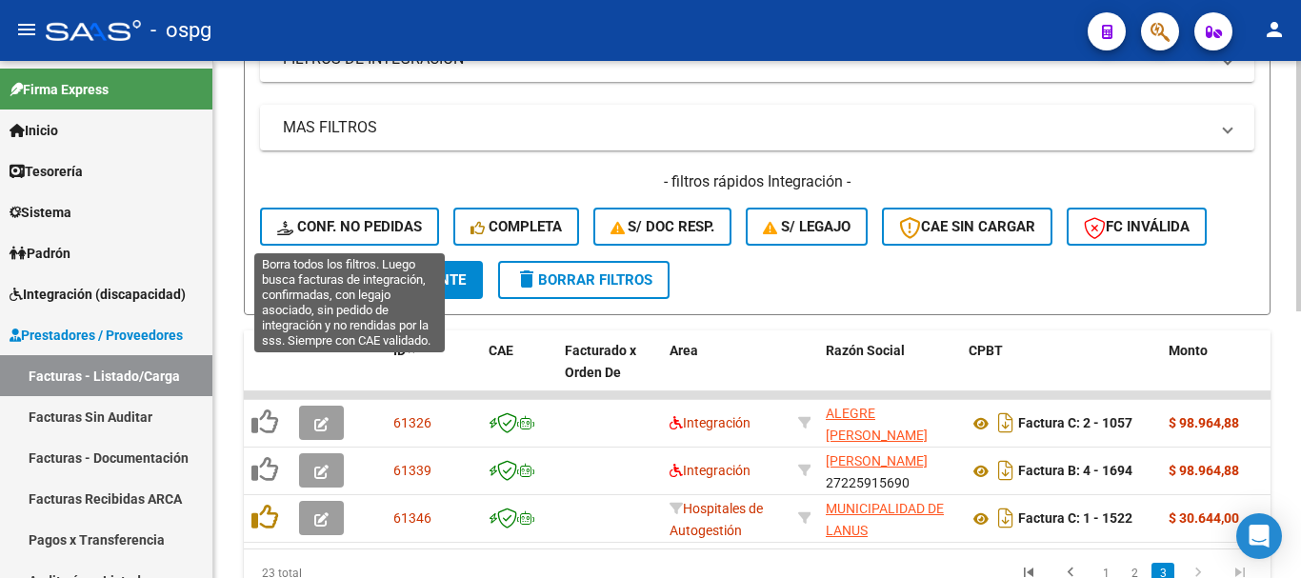
click at [360, 215] on button "Conf. no pedidas" at bounding box center [349, 227] width 179 height 38
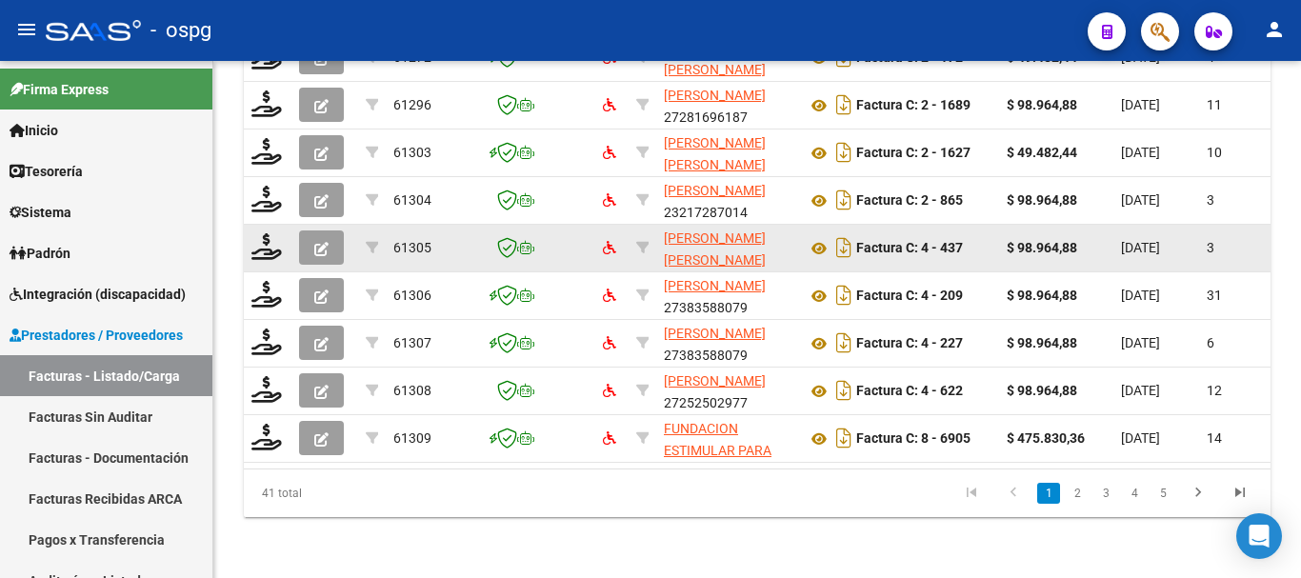
scroll to position [884, 0]
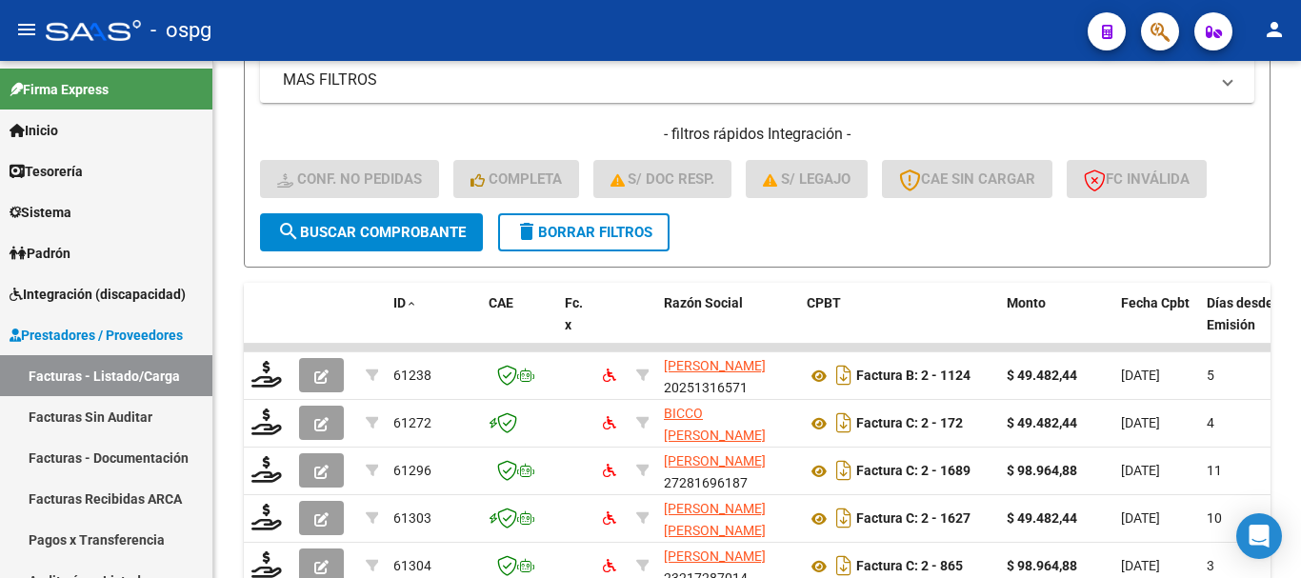
click at [578, 241] on button "delete Borrar Filtros" at bounding box center [583, 232] width 171 height 38
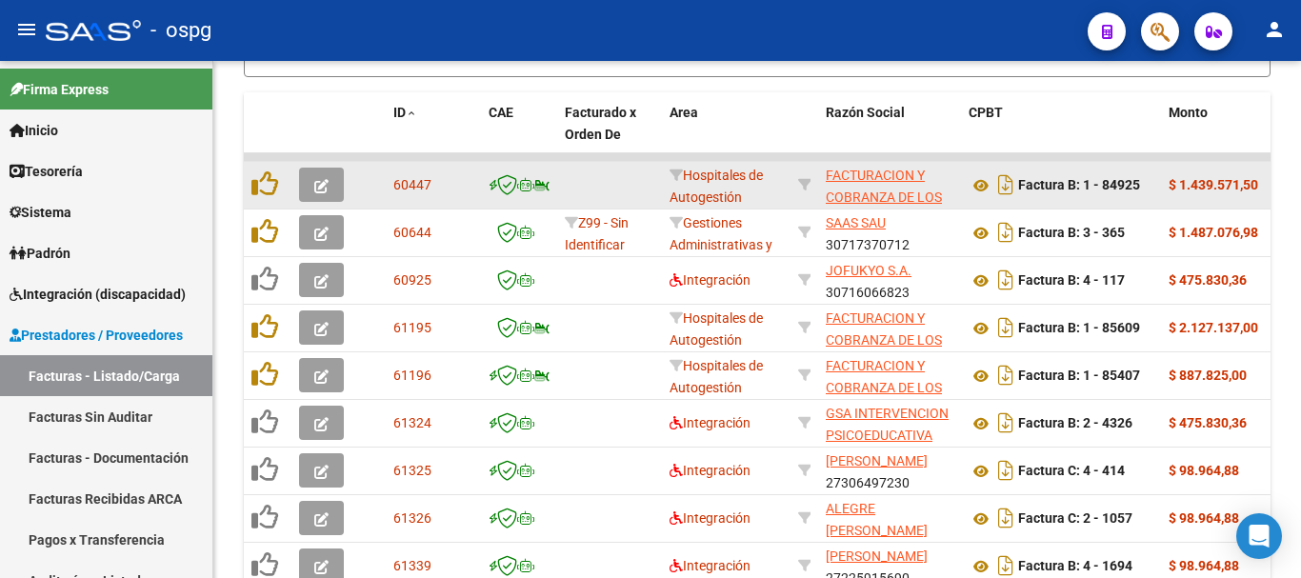
scroll to position [598, 0]
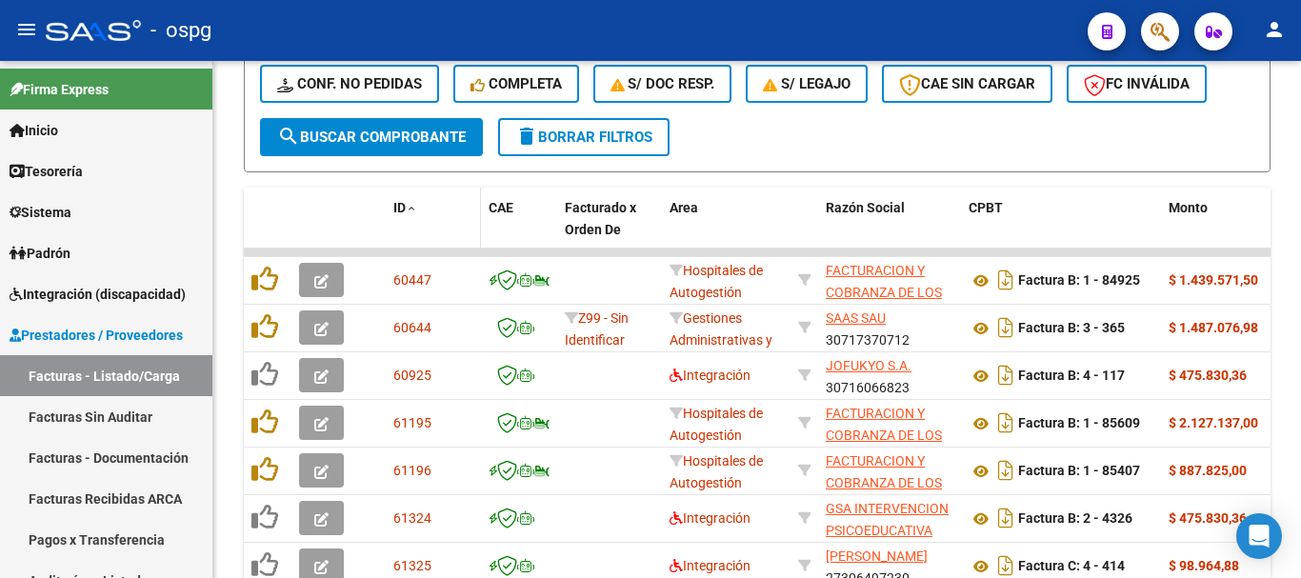
click at [399, 191] on datatable-header-cell "ID" at bounding box center [433, 230] width 95 height 84
click at [403, 214] on span "ID" at bounding box center [399, 207] width 12 height 15
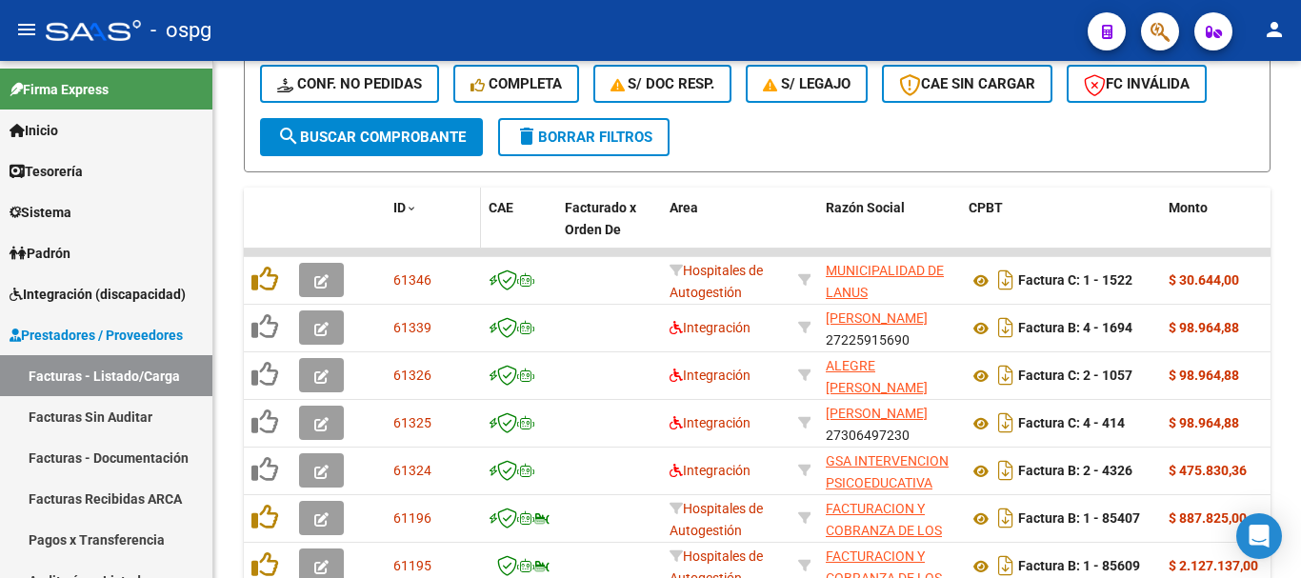
click at [401, 201] on span "ID" at bounding box center [399, 207] width 12 height 15
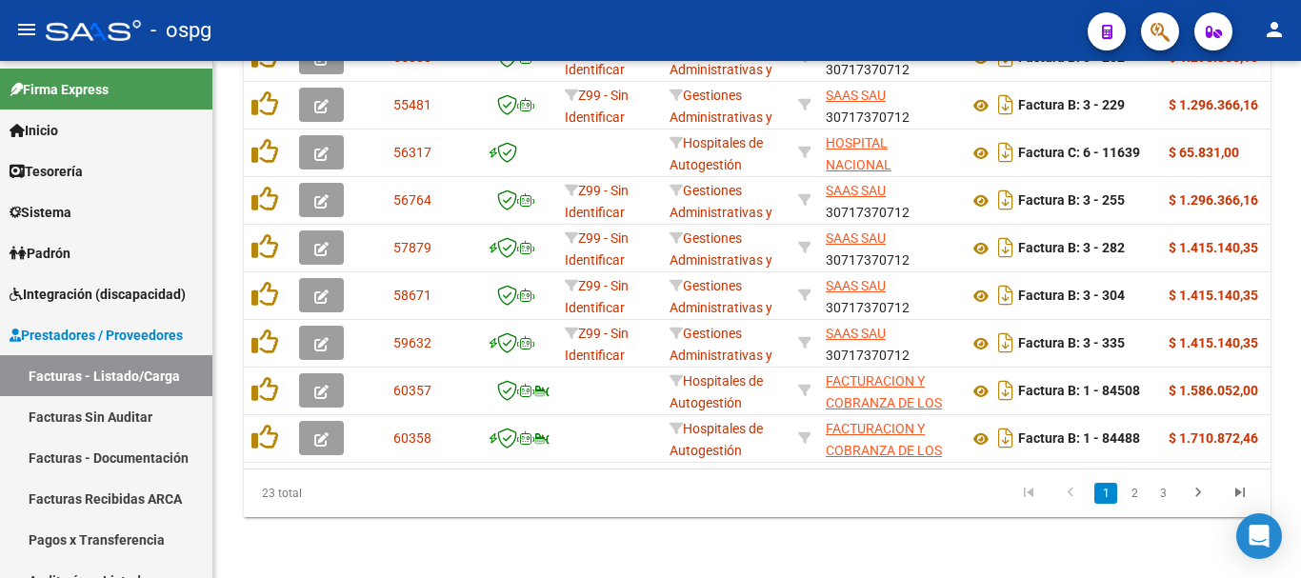
scroll to position [69, 0]
click at [1169, 490] on link "3" at bounding box center [1162, 493] width 23 height 21
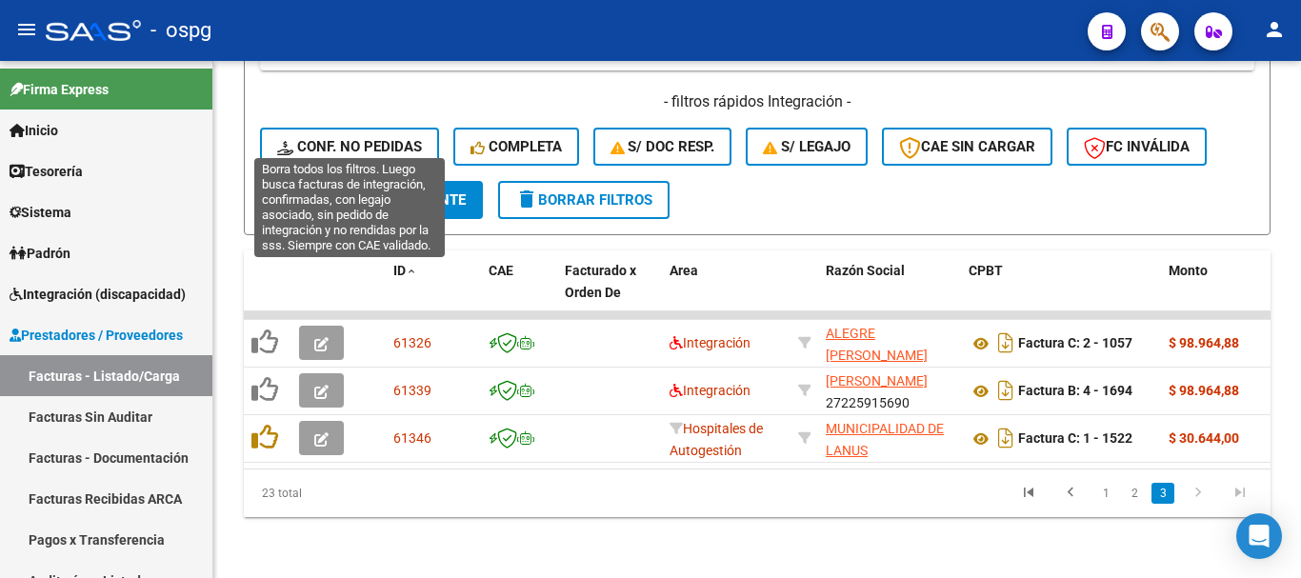
click at [405, 128] on button "Conf. no pedidas" at bounding box center [349, 147] width 179 height 38
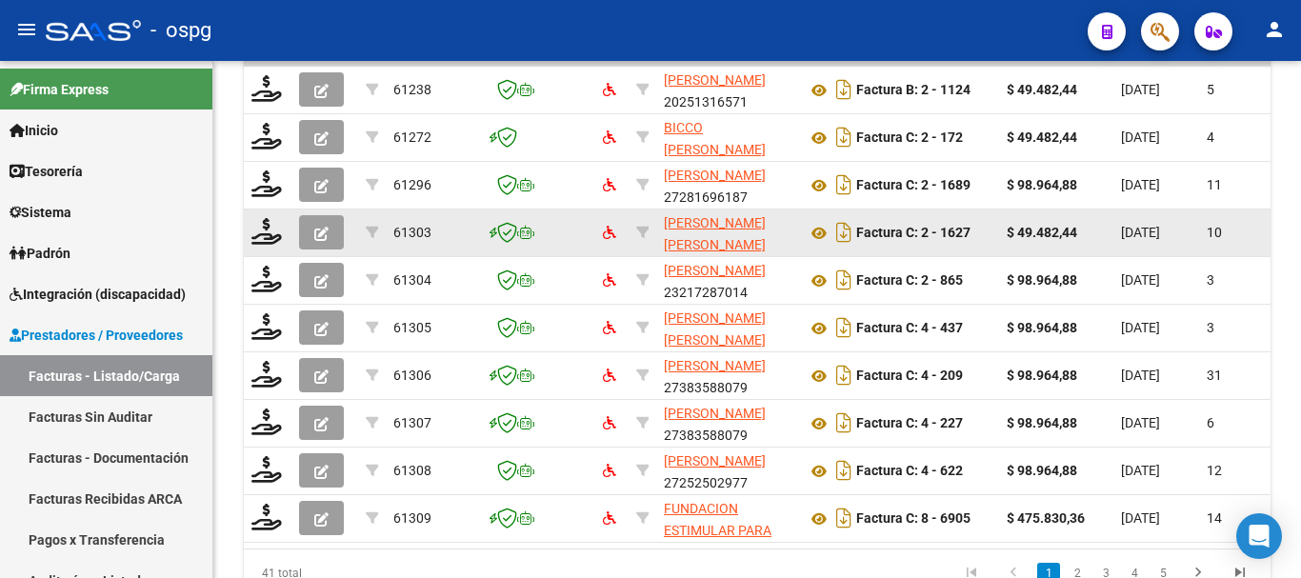
scroll to position [693, 0]
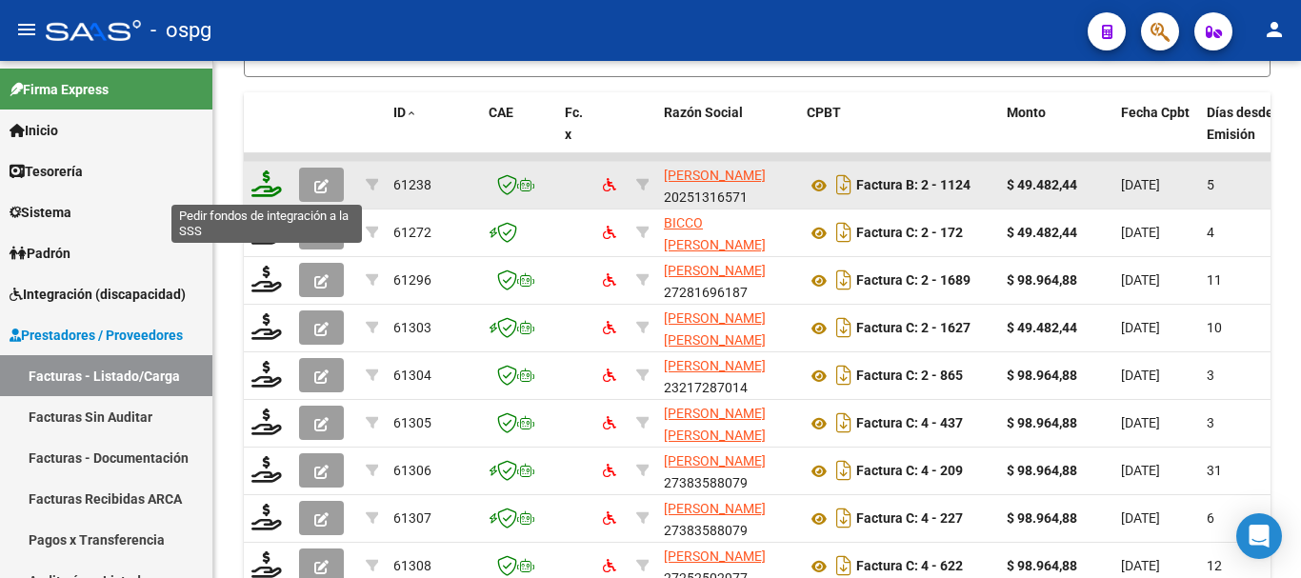
click at [263, 191] on icon at bounding box center [266, 183] width 30 height 27
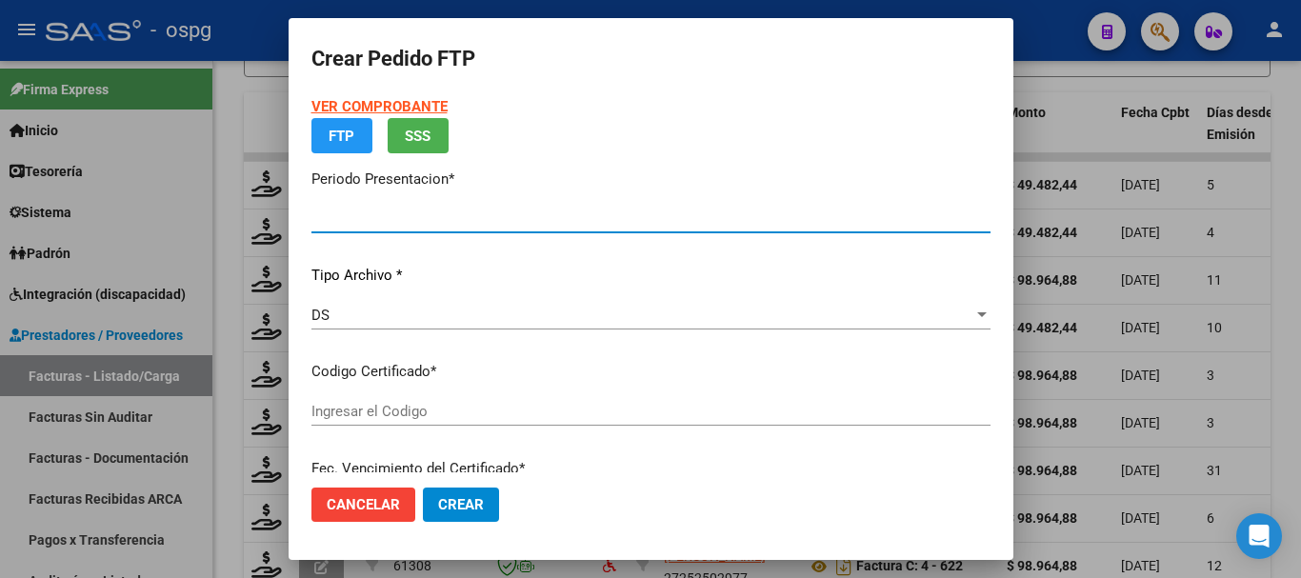
type input "202508"
type input "202506"
type input "$ 49.482,44"
type input "2449914"
type input "[DATE]"
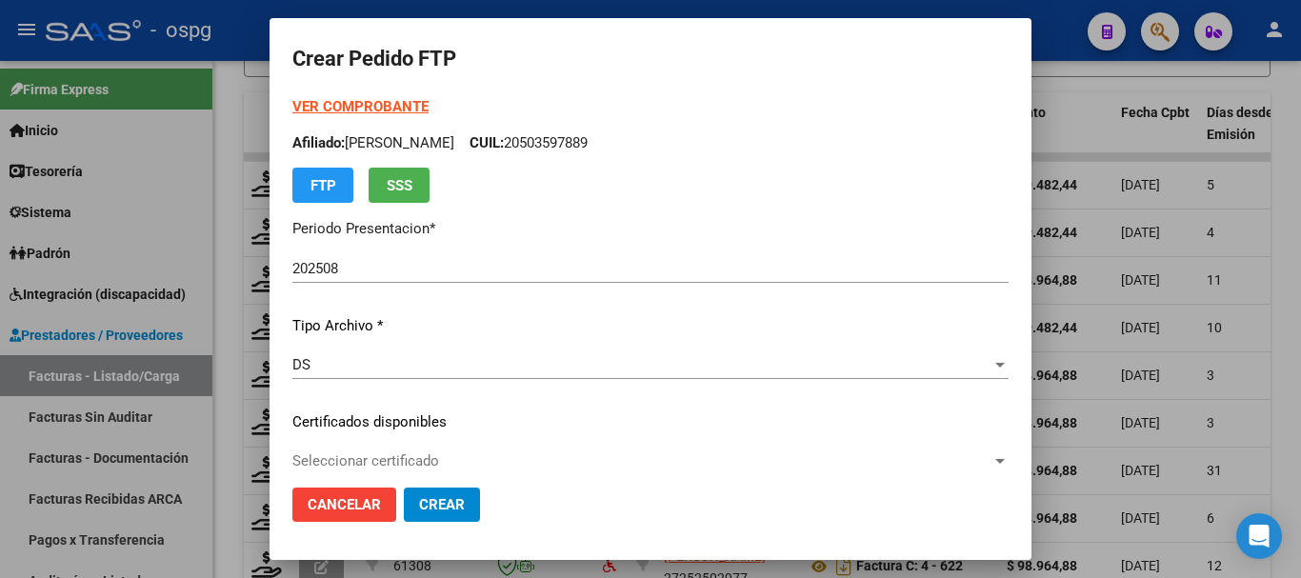
click at [1091, 111] on div at bounding box center [650, 289] width 1301 height 578
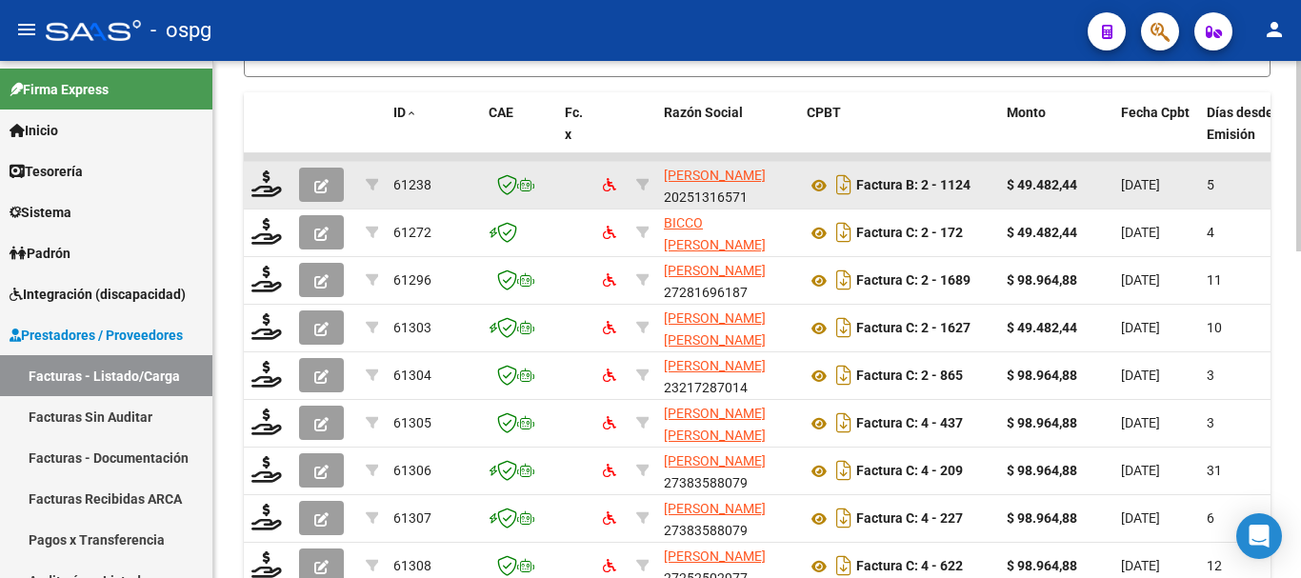
click at [328, 176] on span "button" at bounding box center [321, 184] width 14 height 17
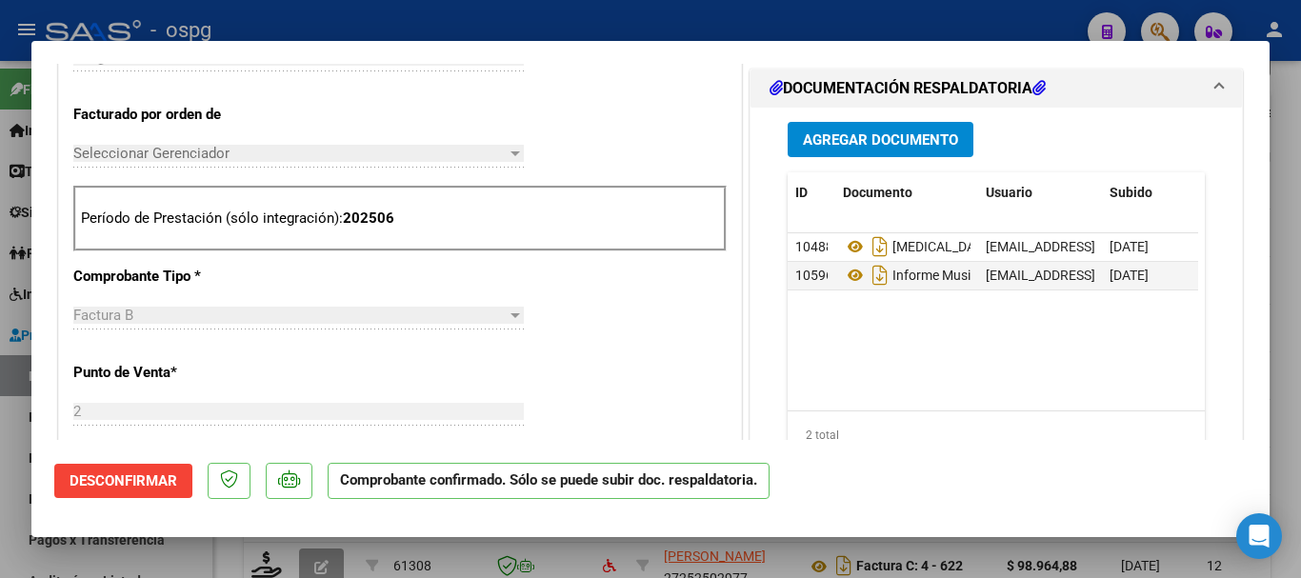
scroll to position [476, 0]
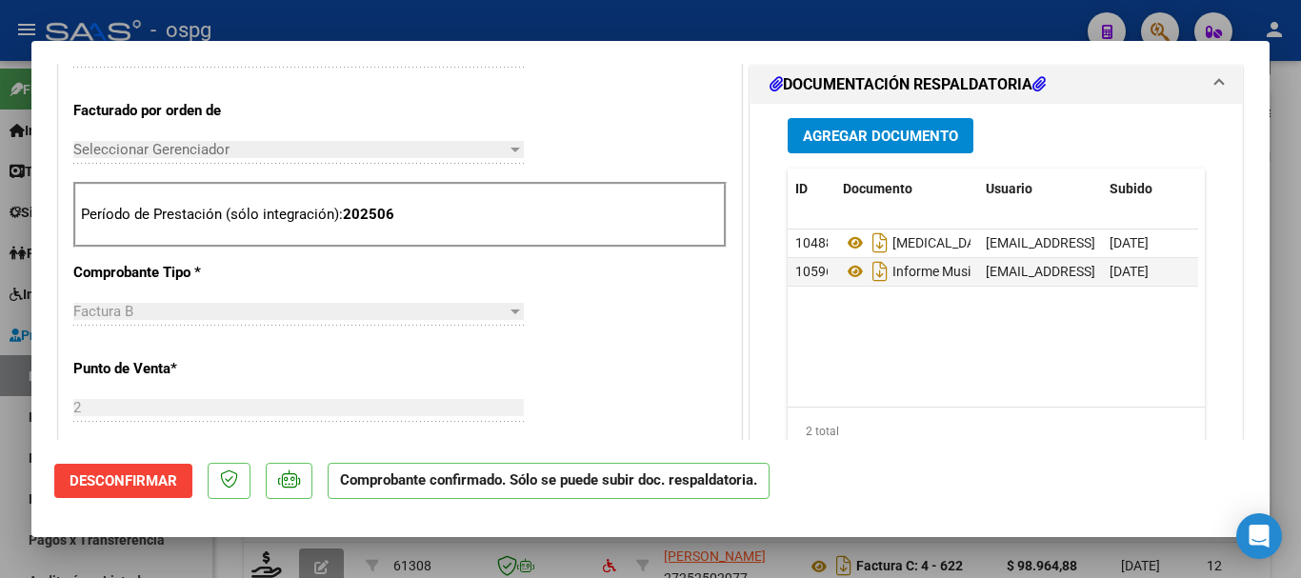
click at [923, 11] on div at bounding box center [650, 289] width 1301 height 578
type input "$ 0,00"
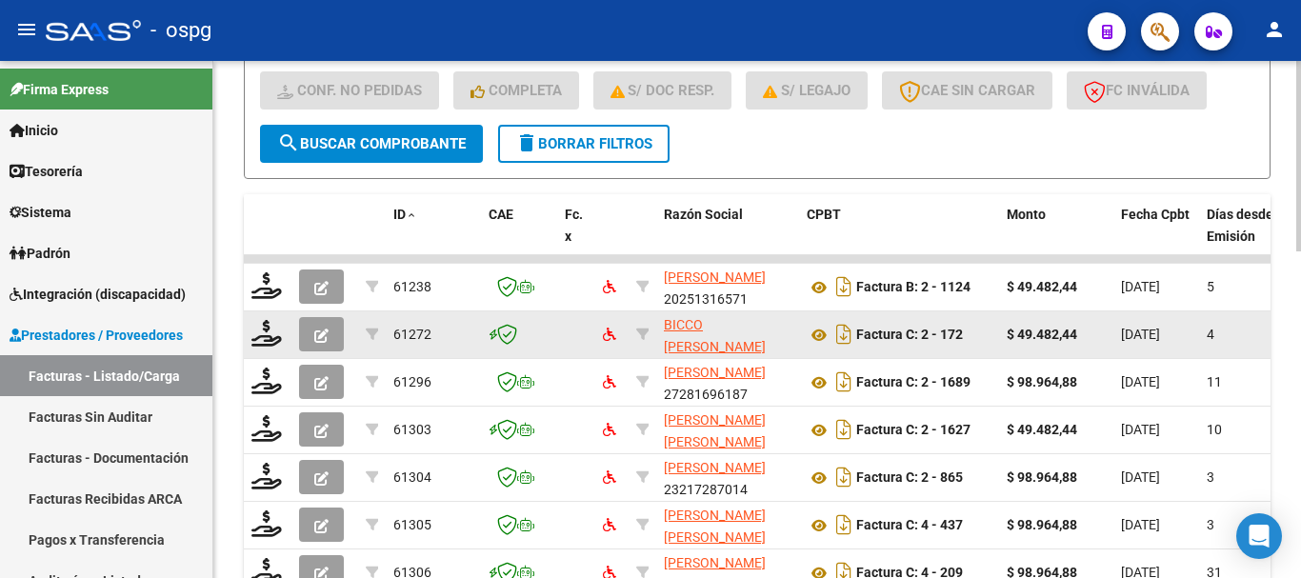
scroll to position [598, 0]
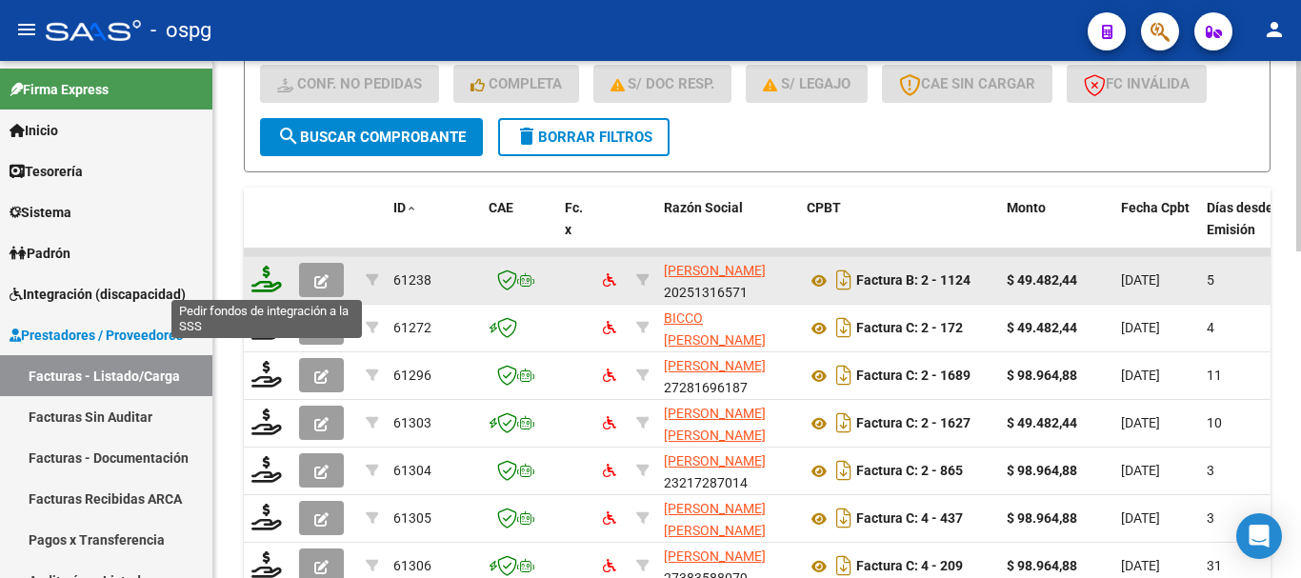
click at [255, 289] on icon at bounding box center [266, 279] width 30 height 27
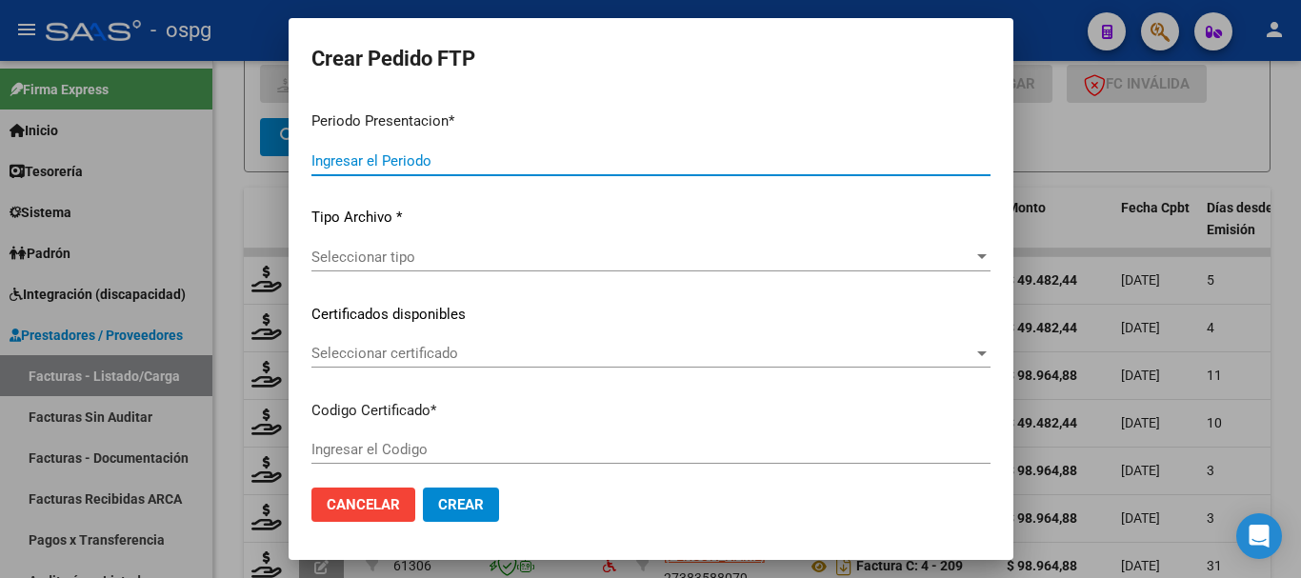
type input "202508"
type input "202506"
type input "$ 49.482,44"
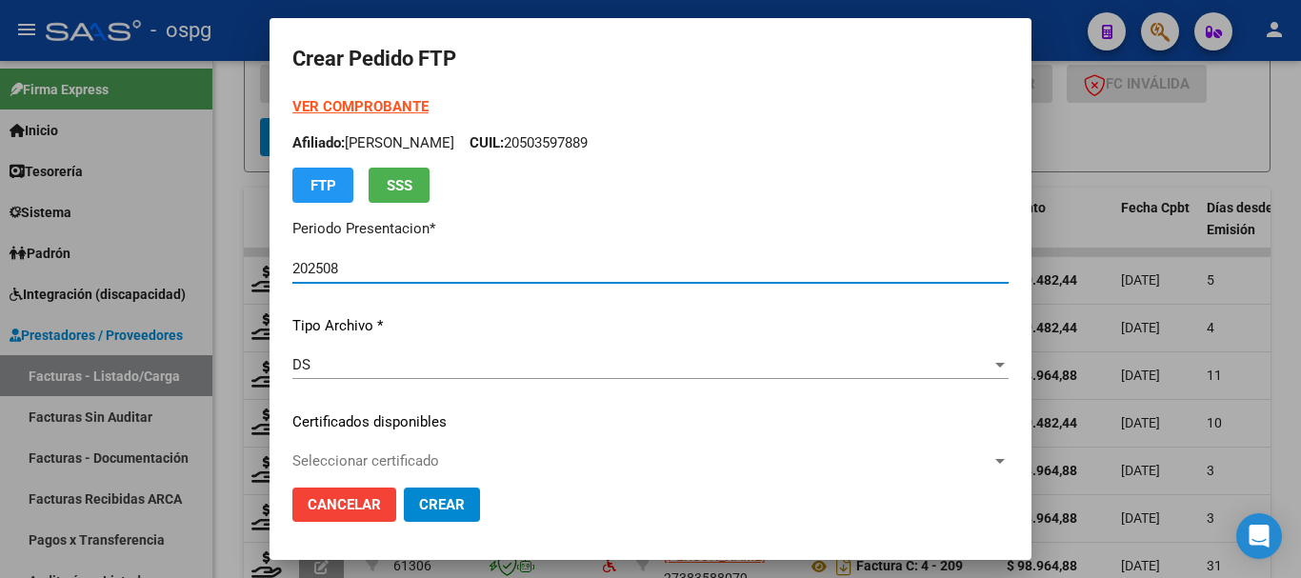
type input "2449914"
type input "2027-01-12"
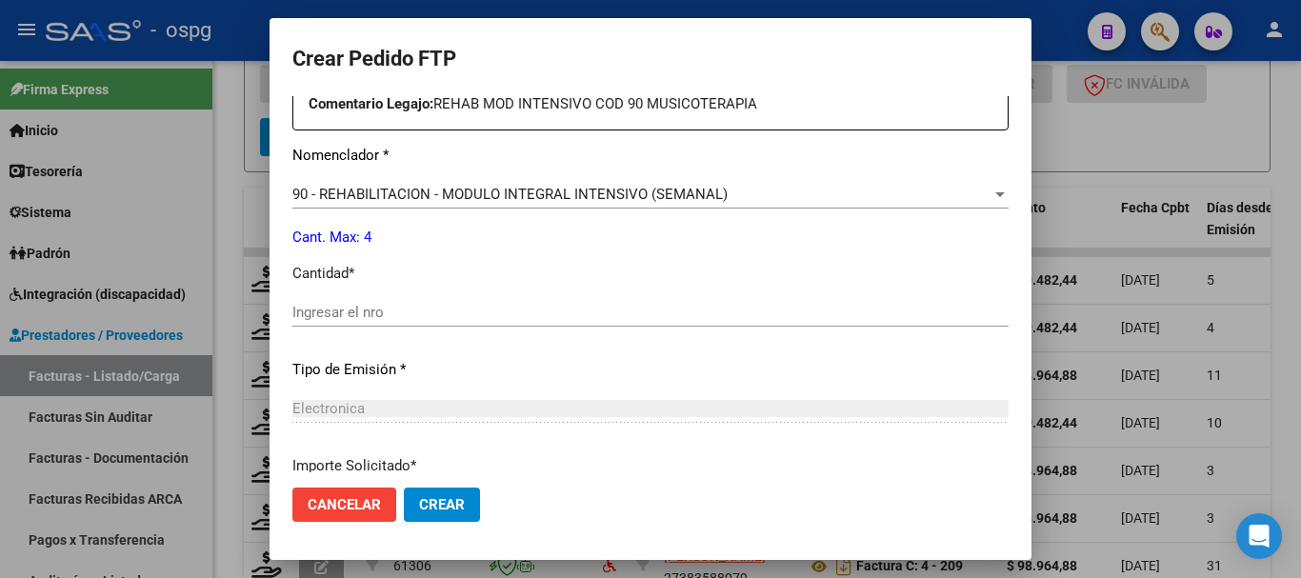
scroll to position [762, 0]
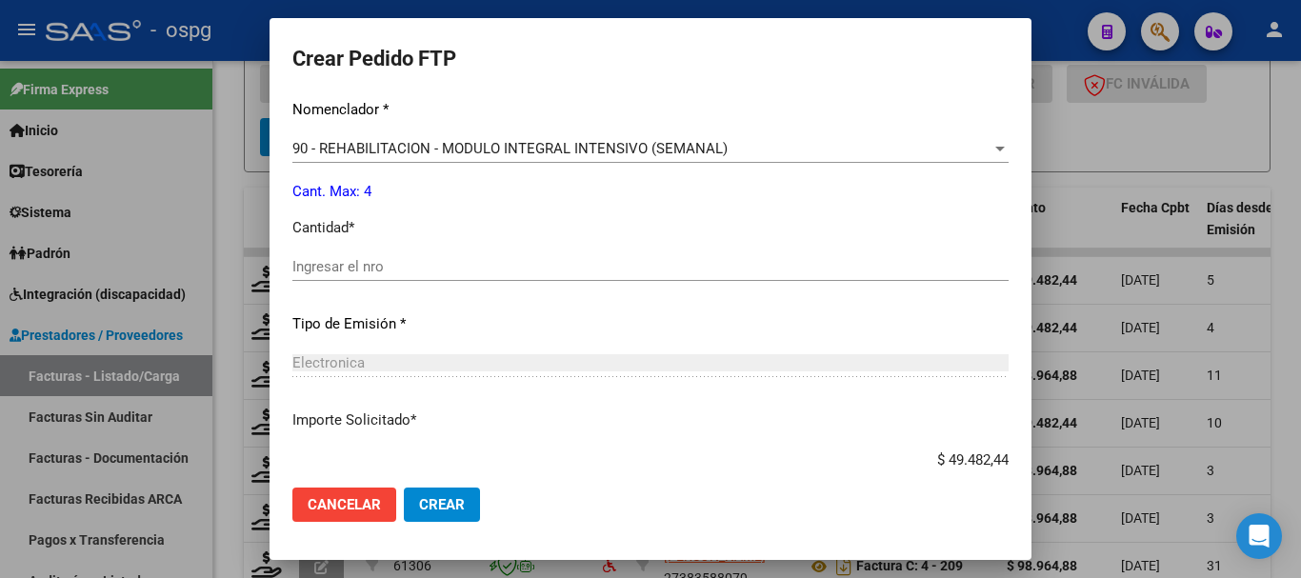
click at [471, 268] on input "Ingresar el nro" at bounding box center [650, 266] width 716 height 17
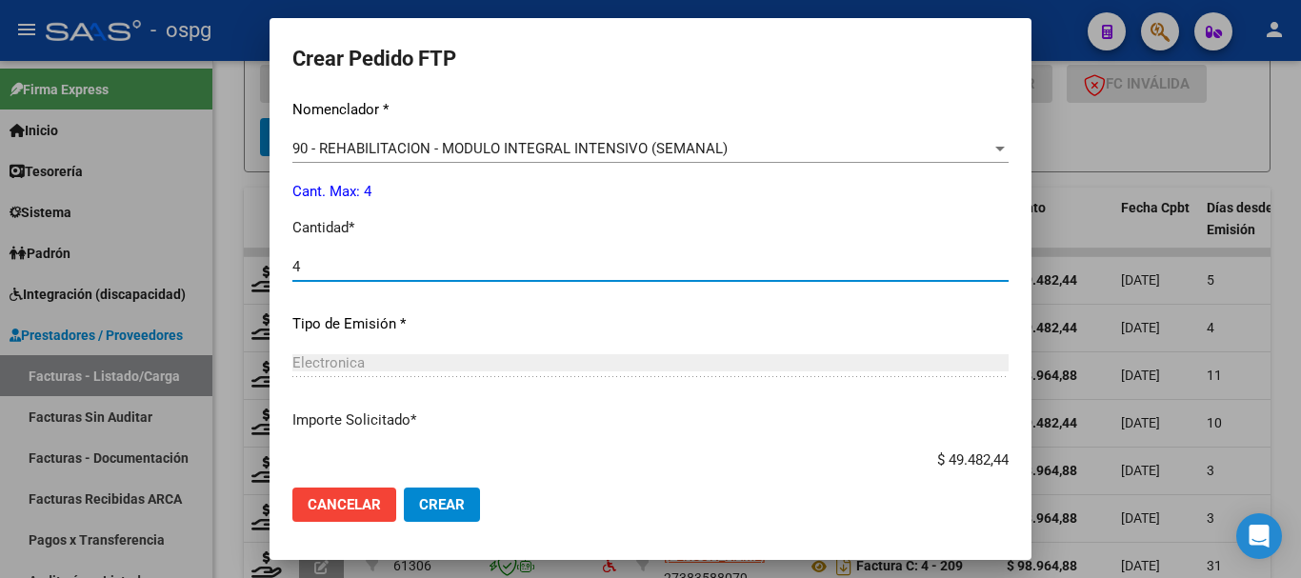
type input "4"
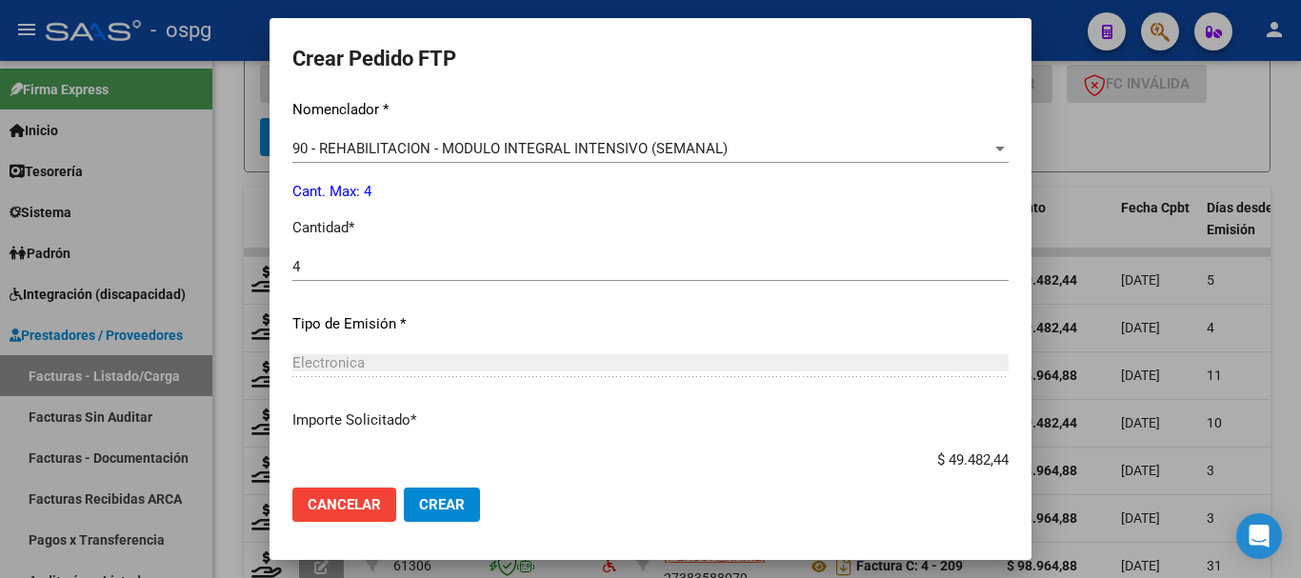
scroll to position [877, 0]
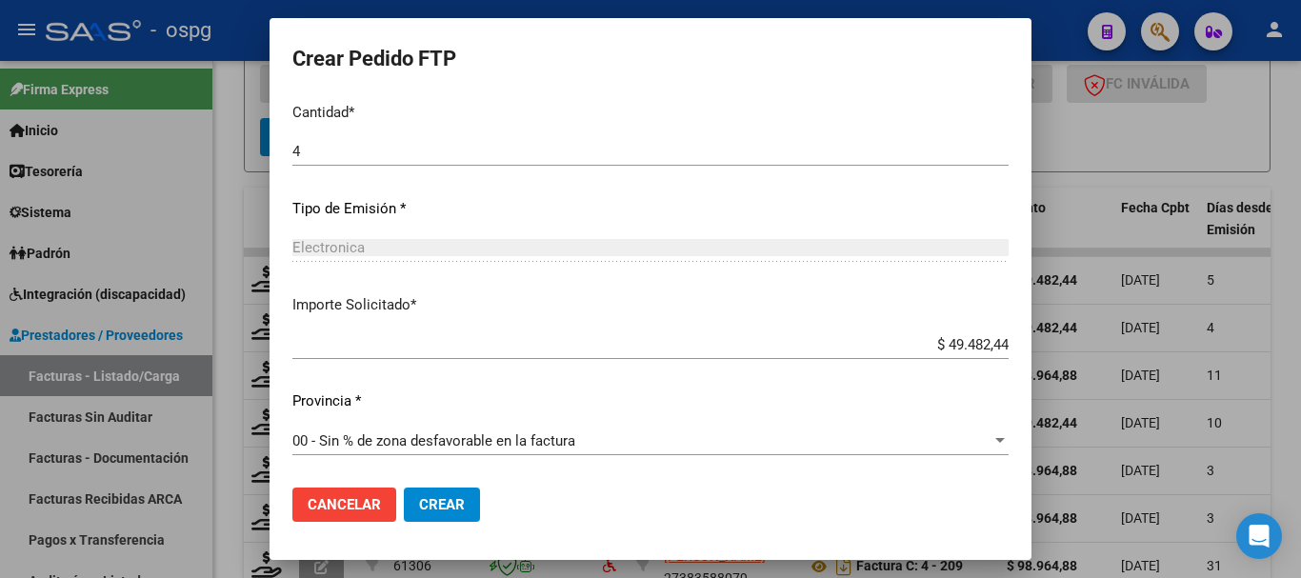
click at [443, 502] on span "Crear" at bounding box center [442, 504] width 46 height 17
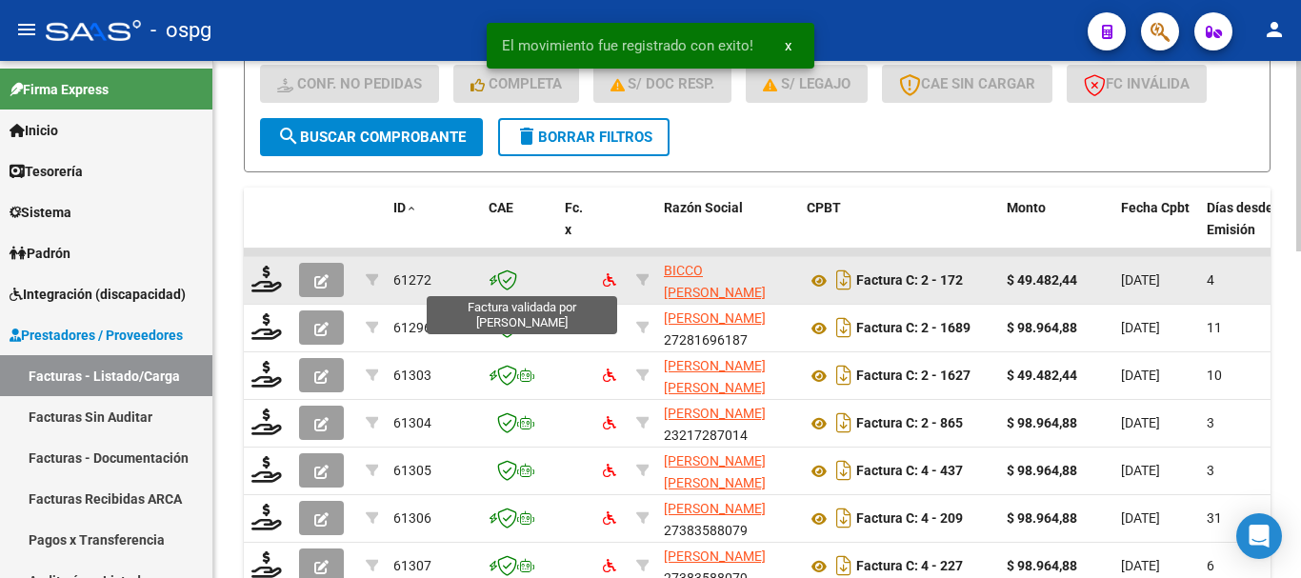
scroll to position [693, 0]
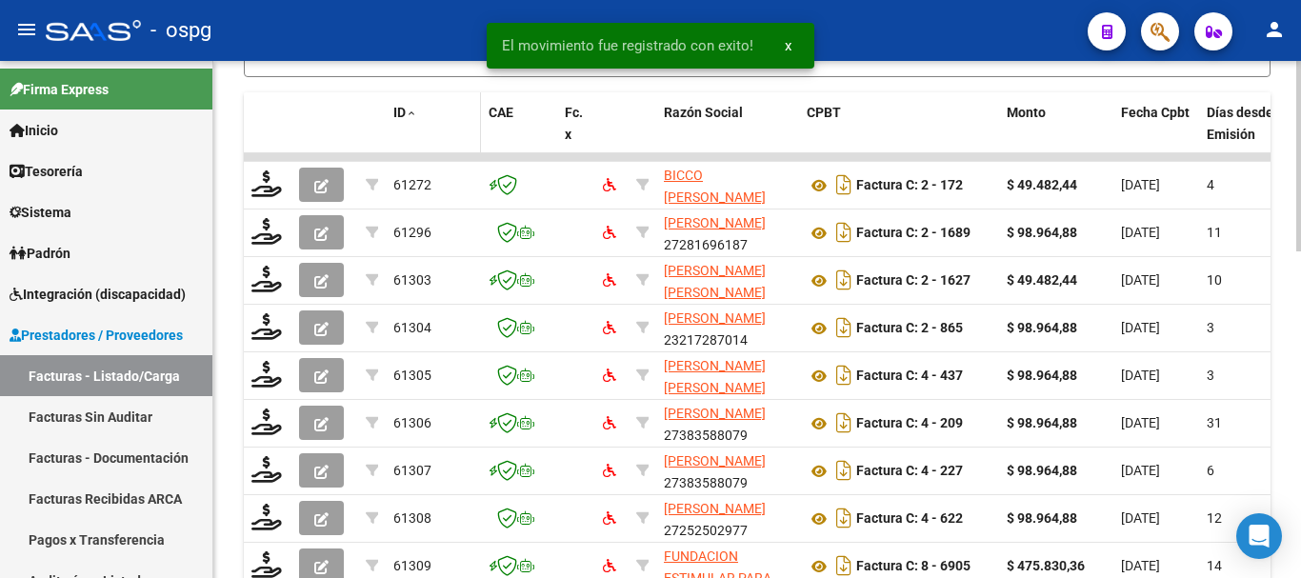
click at [415, 109] on span at bounding box center [411, 114] width 11 height 13
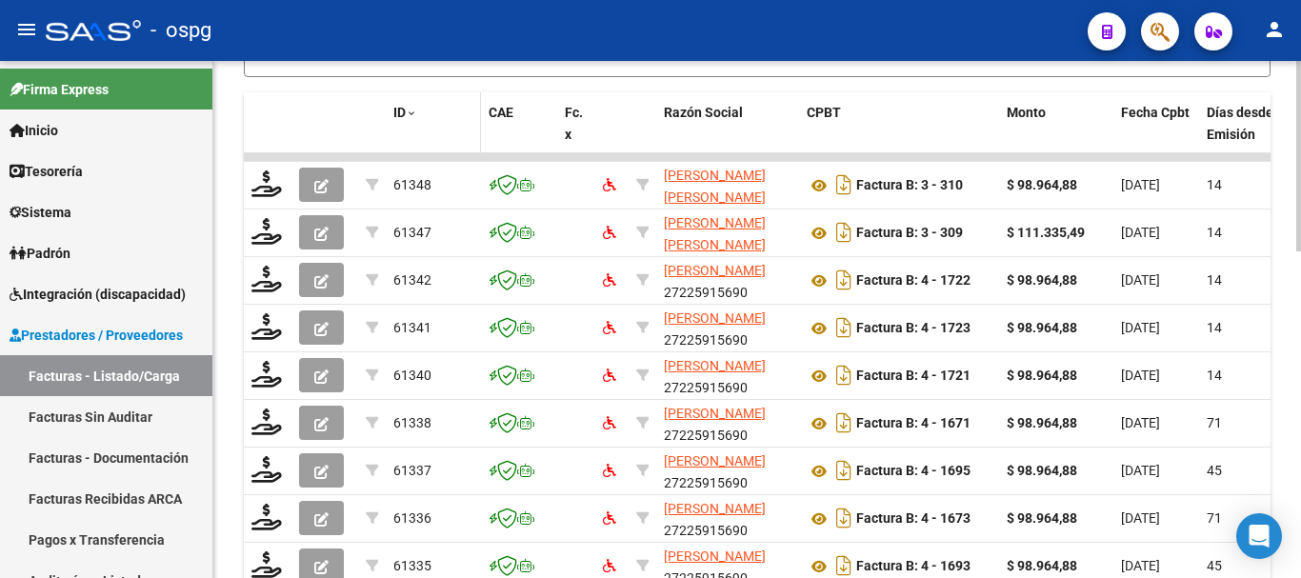
click at [403, 119] on span "ID" at bounding box center [399, 112] width 12 height 15
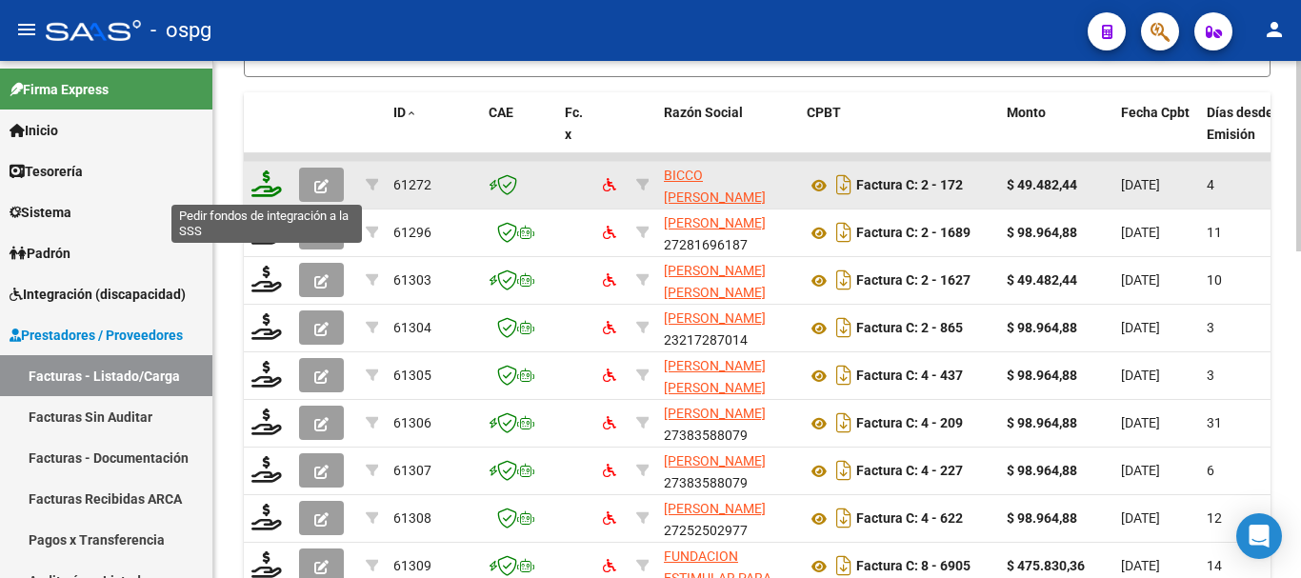
click at [259, 191] on icon at bounding box center [266, 183] width 30 height 27
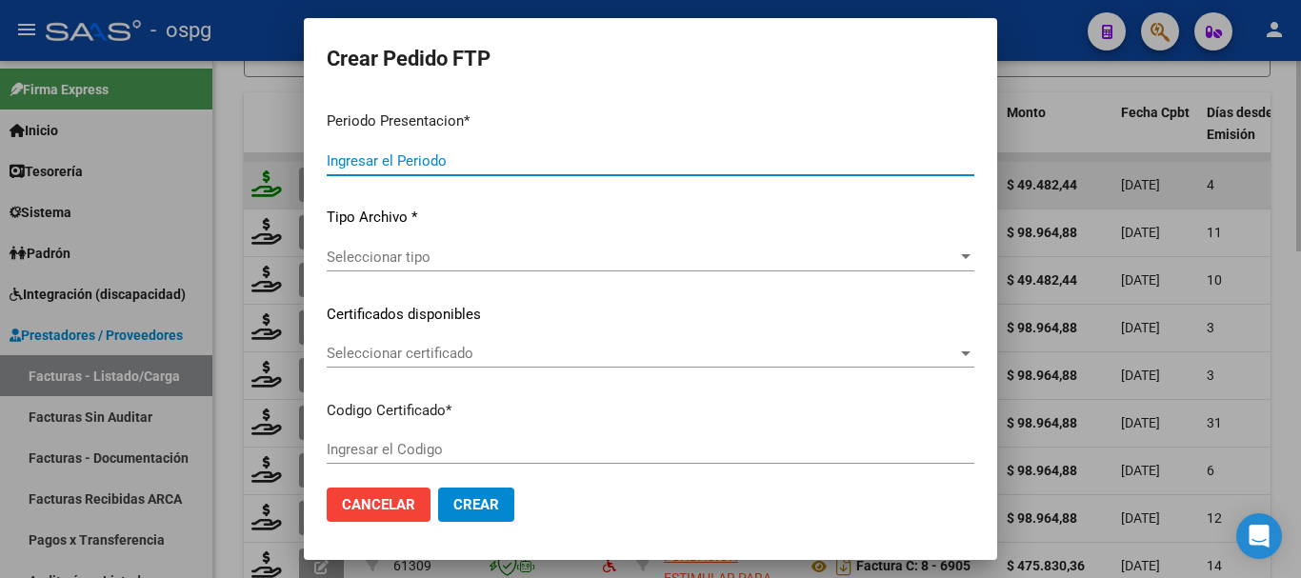
type input "202508"
type input "$ 49.482,44"
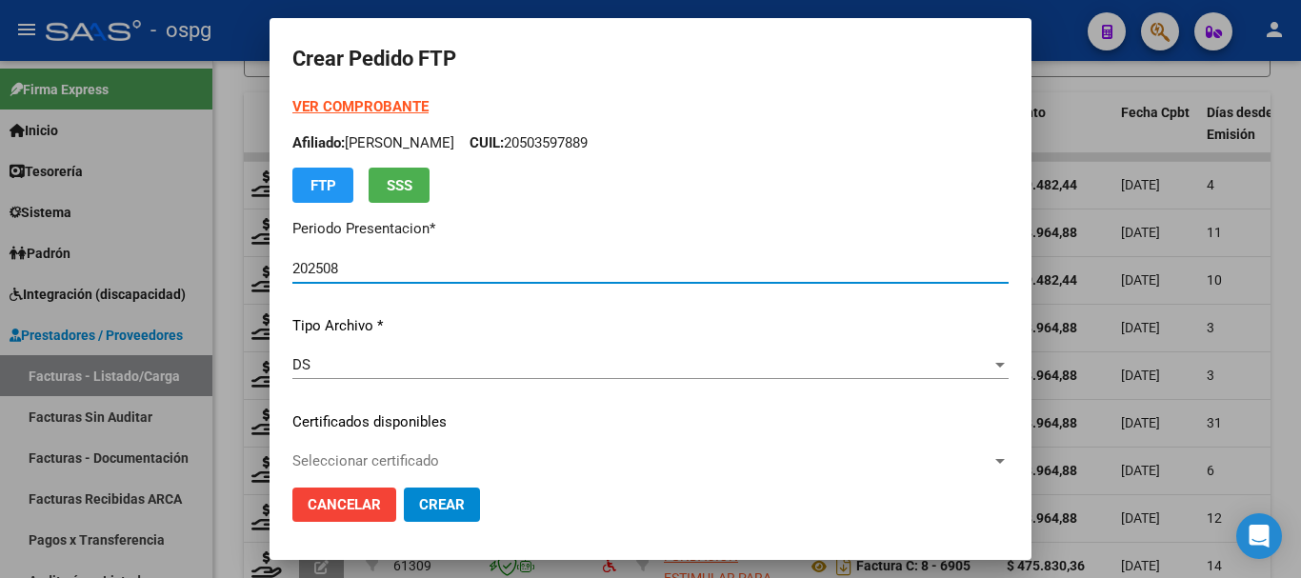
type input "484801"
type input "2025-10-27"
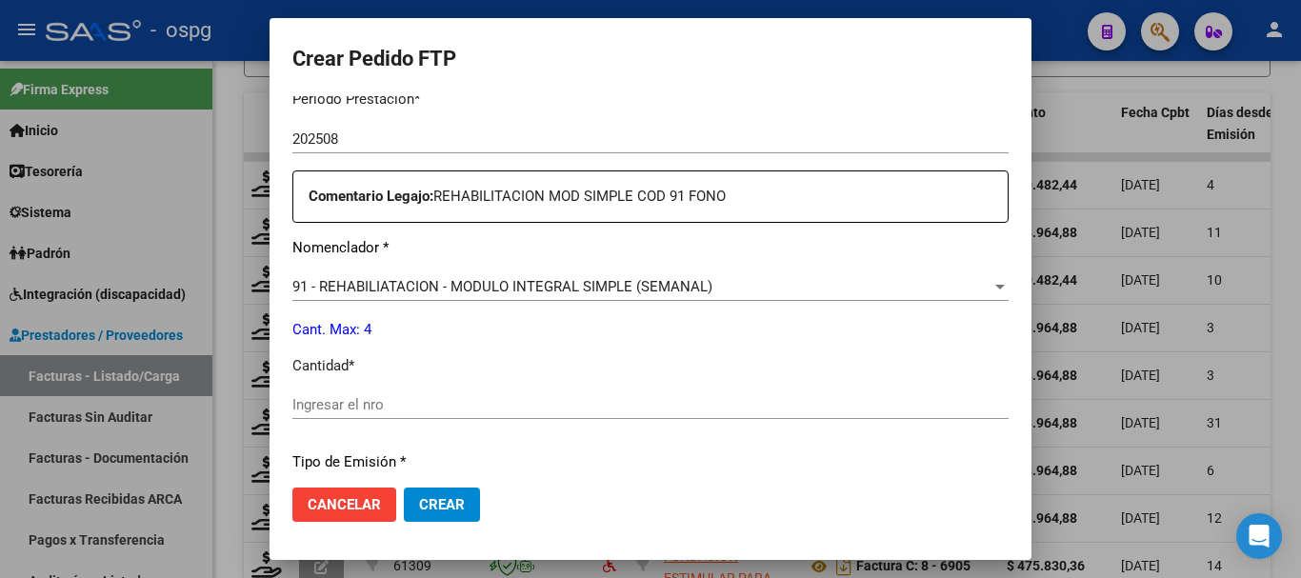
scroll to position [667, 0]
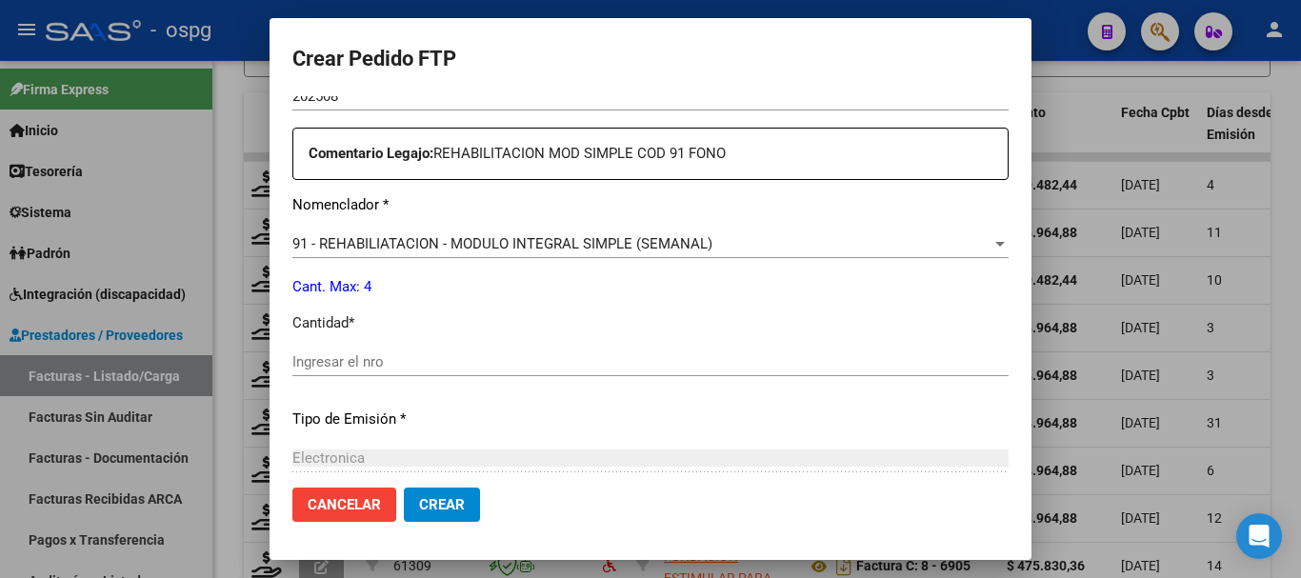
click at [592, 367] on input "Ingresar el nro" at bounding box center [650, 361] width 716 height 17
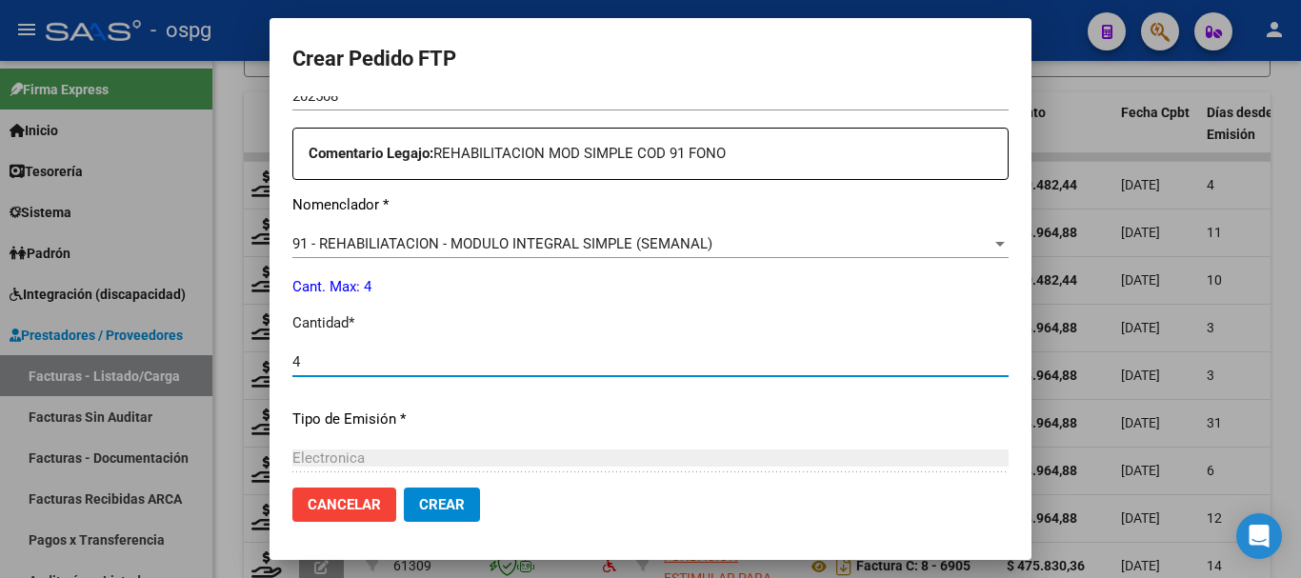
type input "4"
click at [444, 505] on span "Crear" at bounding box center [442, 504] width 46 height 17
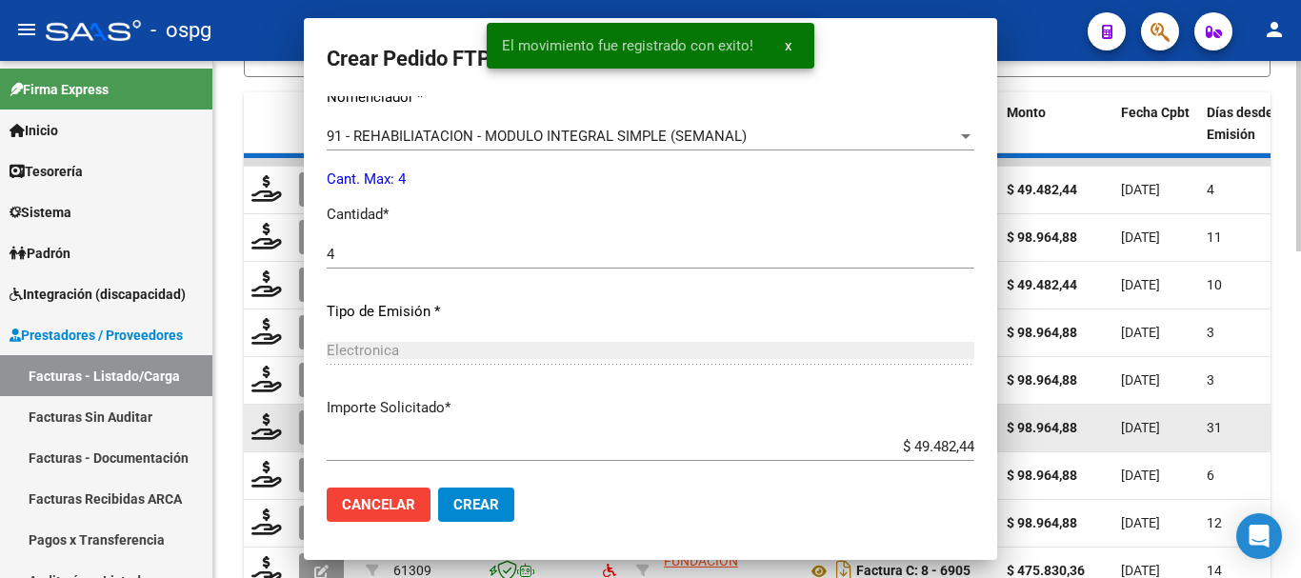
scroll to position [0, 0]
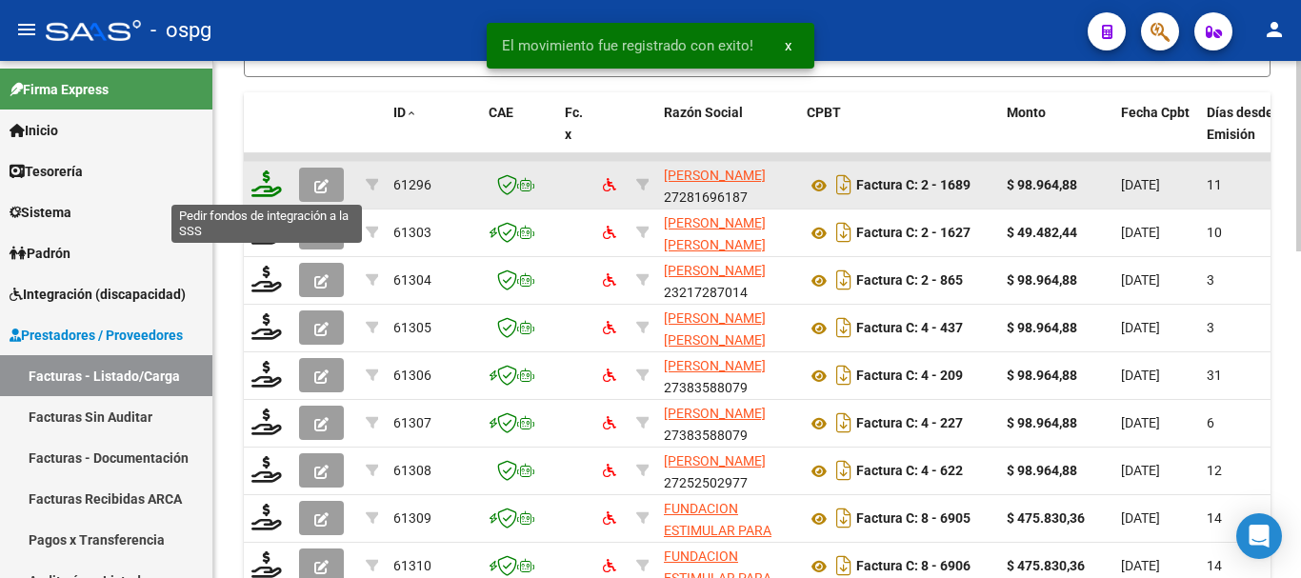
click at [270, 193] on icon at bounding box center [266, 183] width 30 height 27
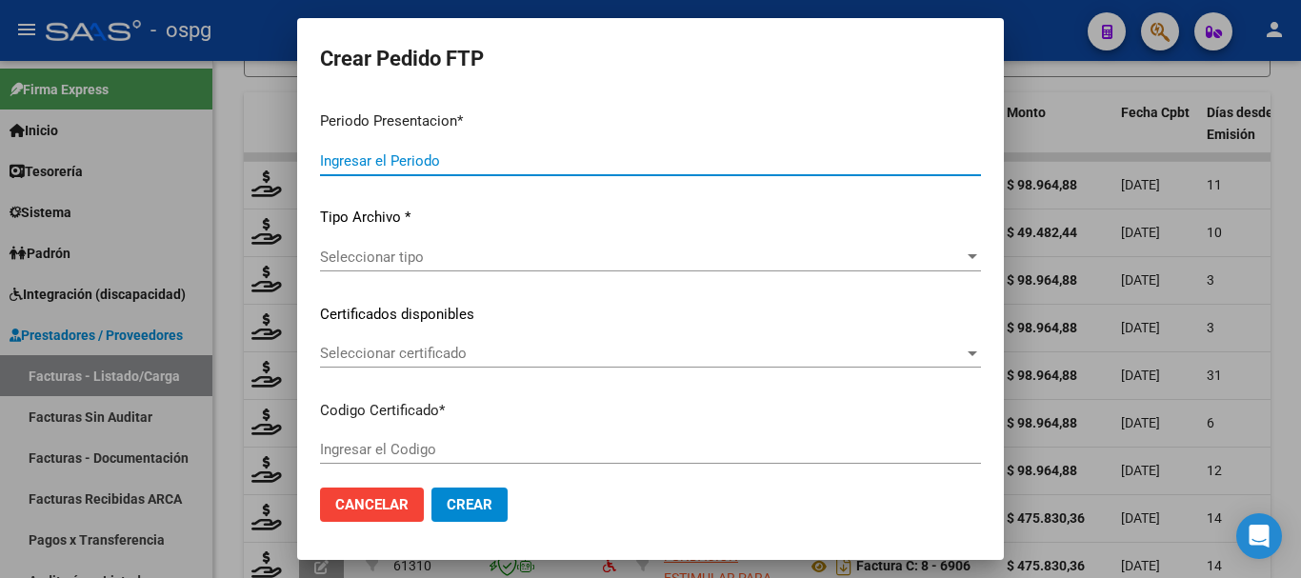
type input "202508"
type input "$ 98.964,88"
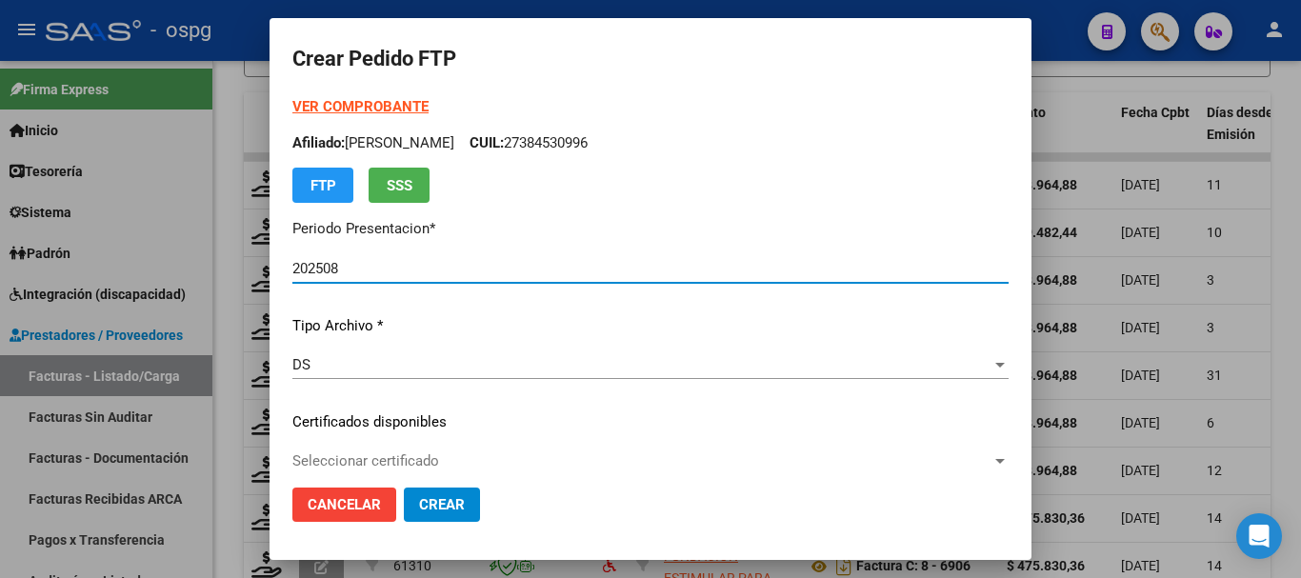
type input "2805066"
type input "2027-12-02"
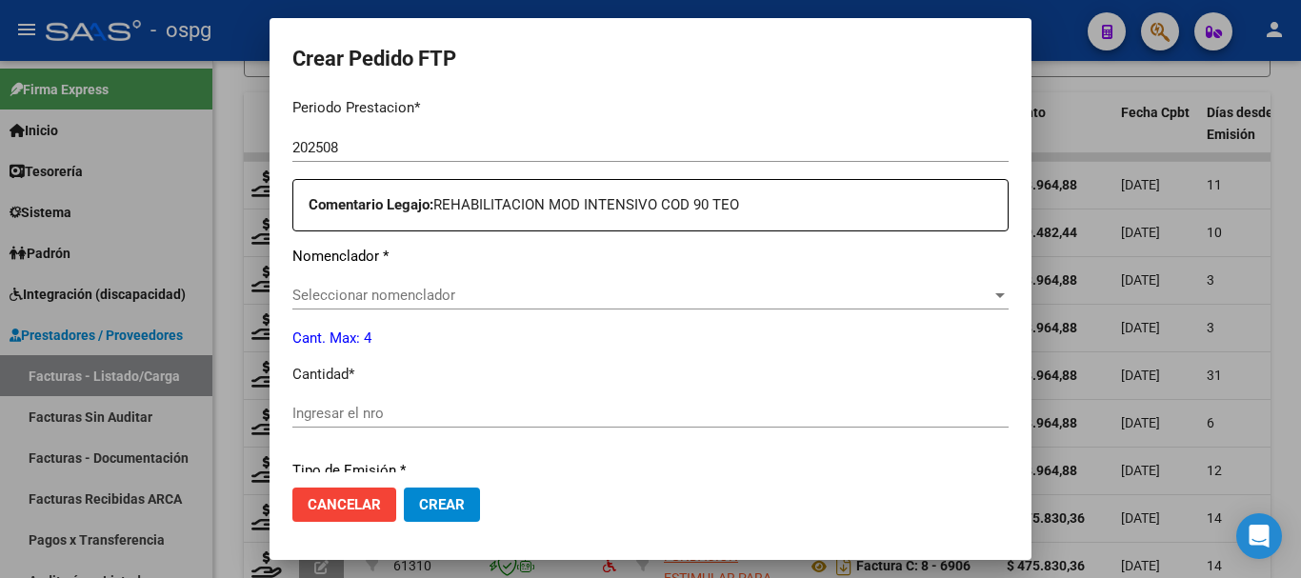
scroll to position [571, 0]
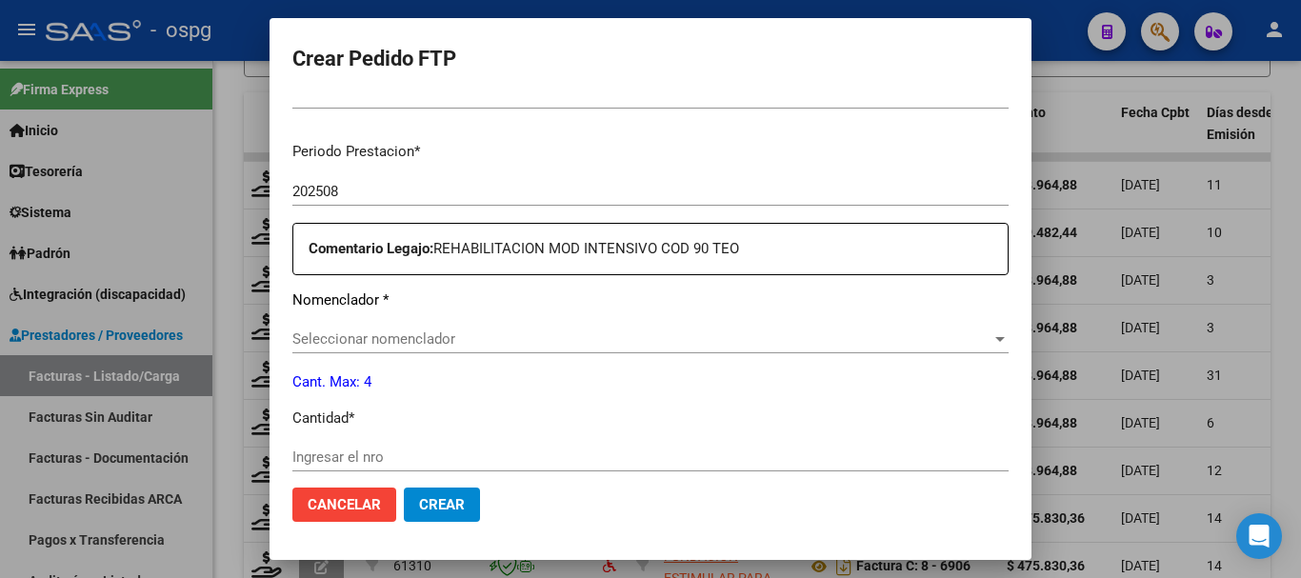
click at [330, 512] on span "Cancelar" at bounding box center [344, 504] width 73 height 17
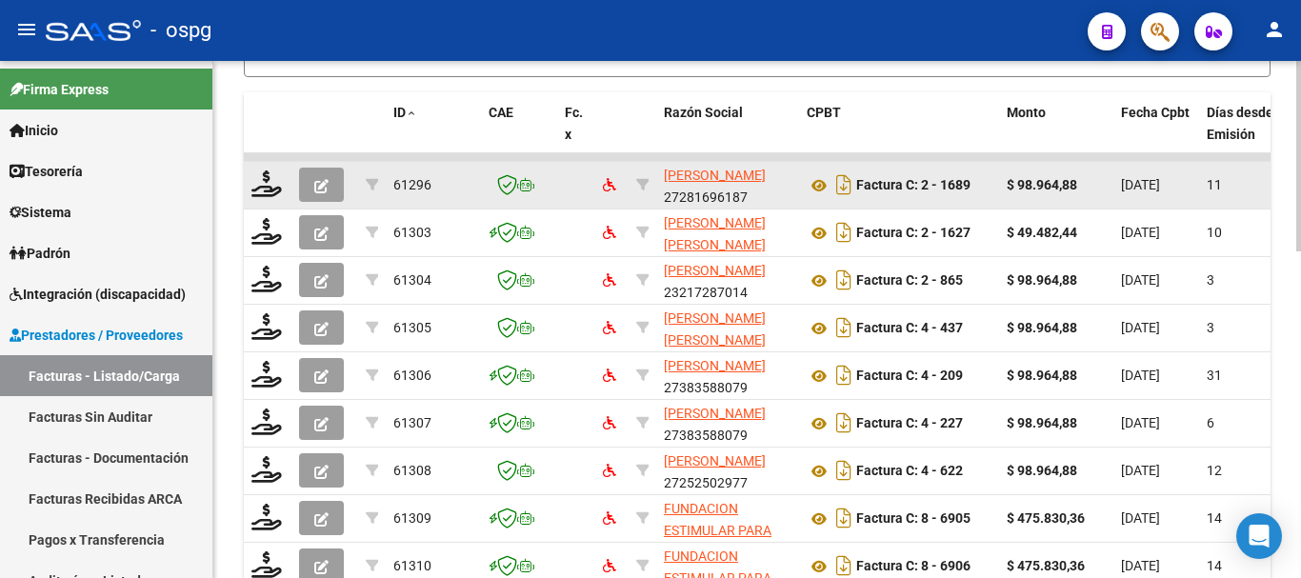
click at [312, 182] on button "button" at bounding box center [321, 185] width 45 height 34
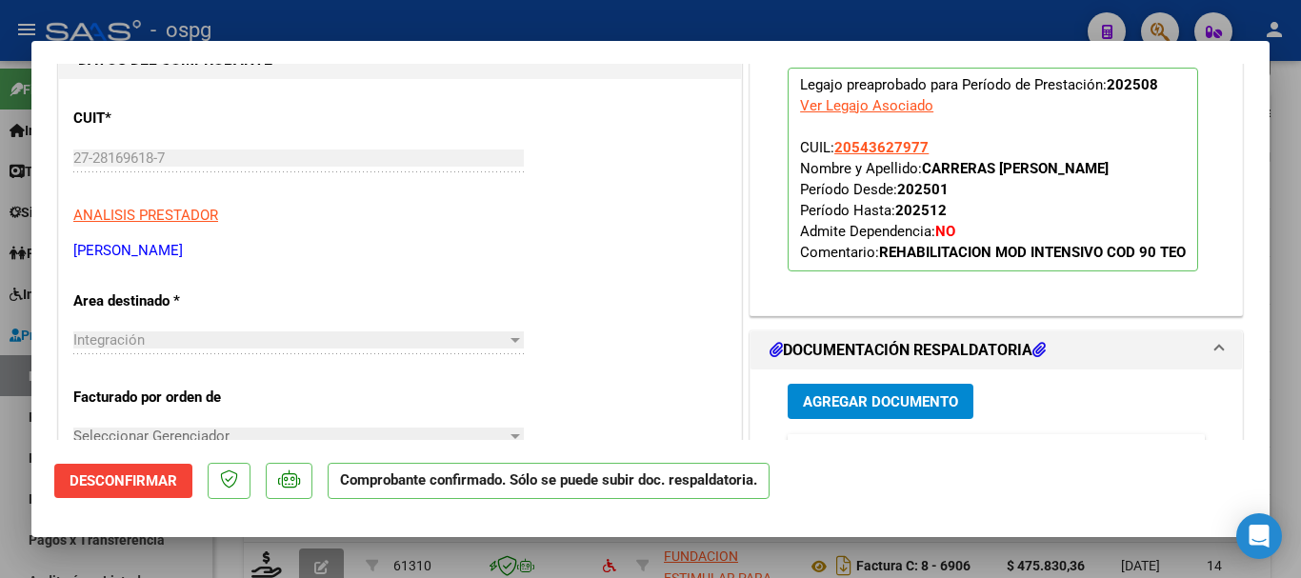
scroll to position [190, 0]
click at [839, 14] on div at bounding box center [650, 289] width 1301 height 578
type input "$ 0,00"
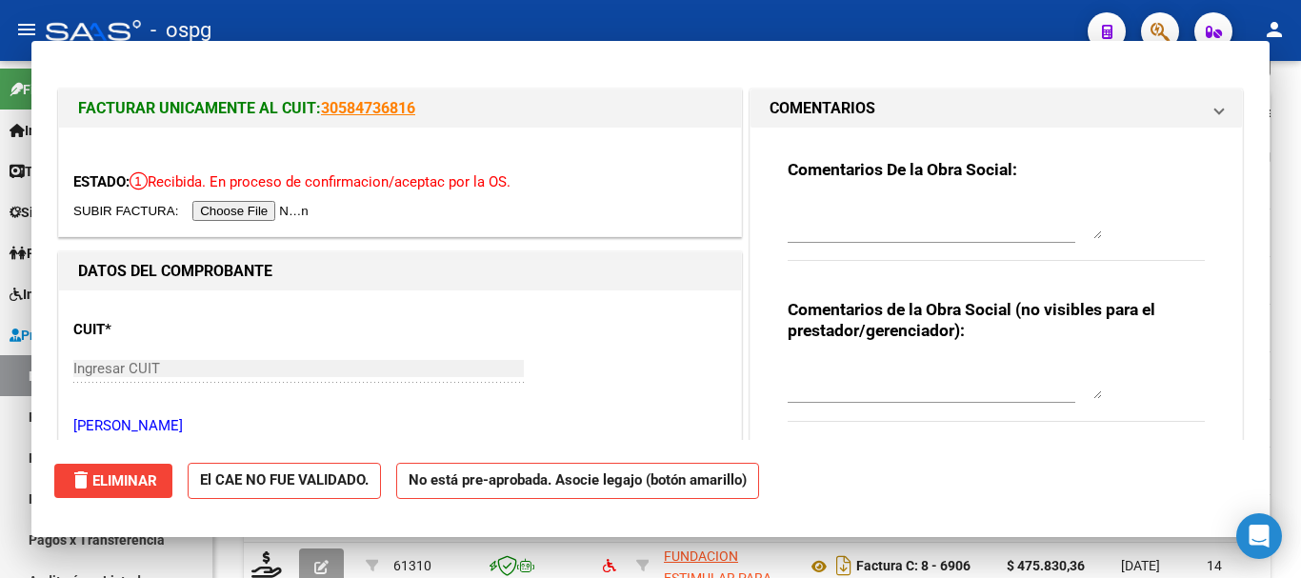
scroll to position [693, 0]
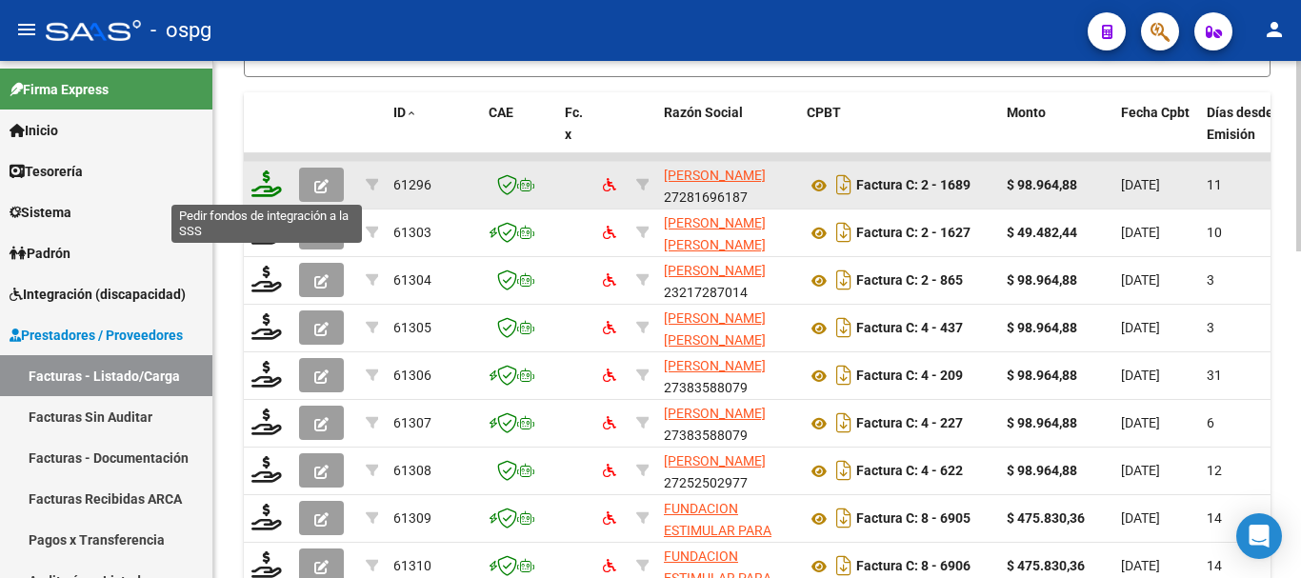
click at [260, 192] on icon at bounding box center [266, 183] width 30 height 27
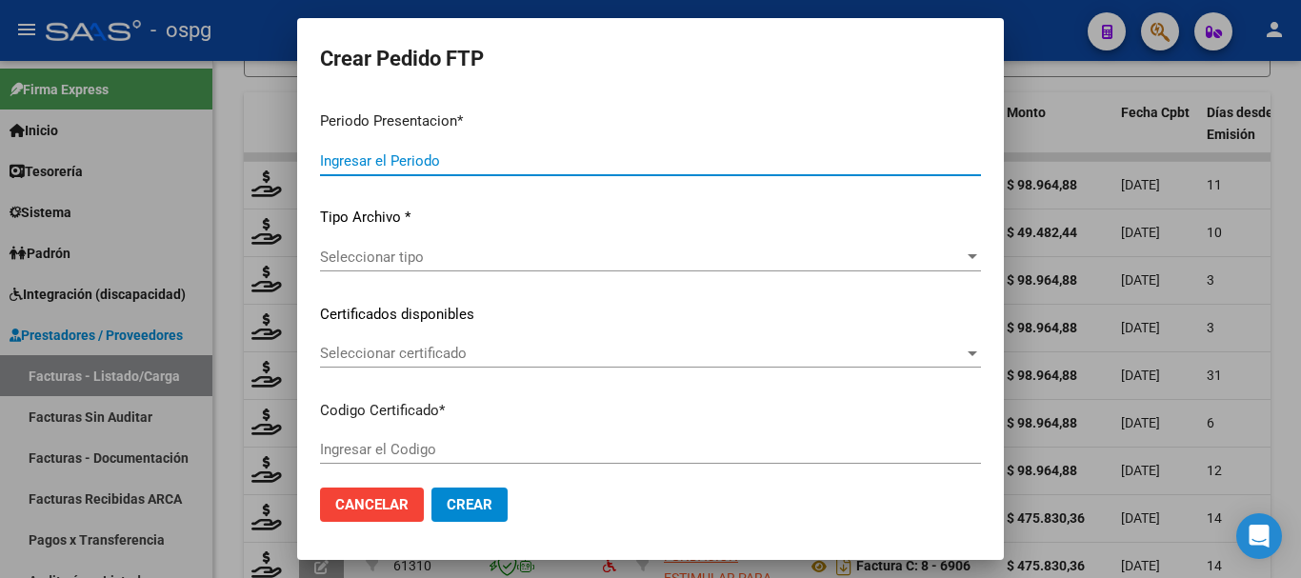
type input "202508"
type input "$ 98.964,88"
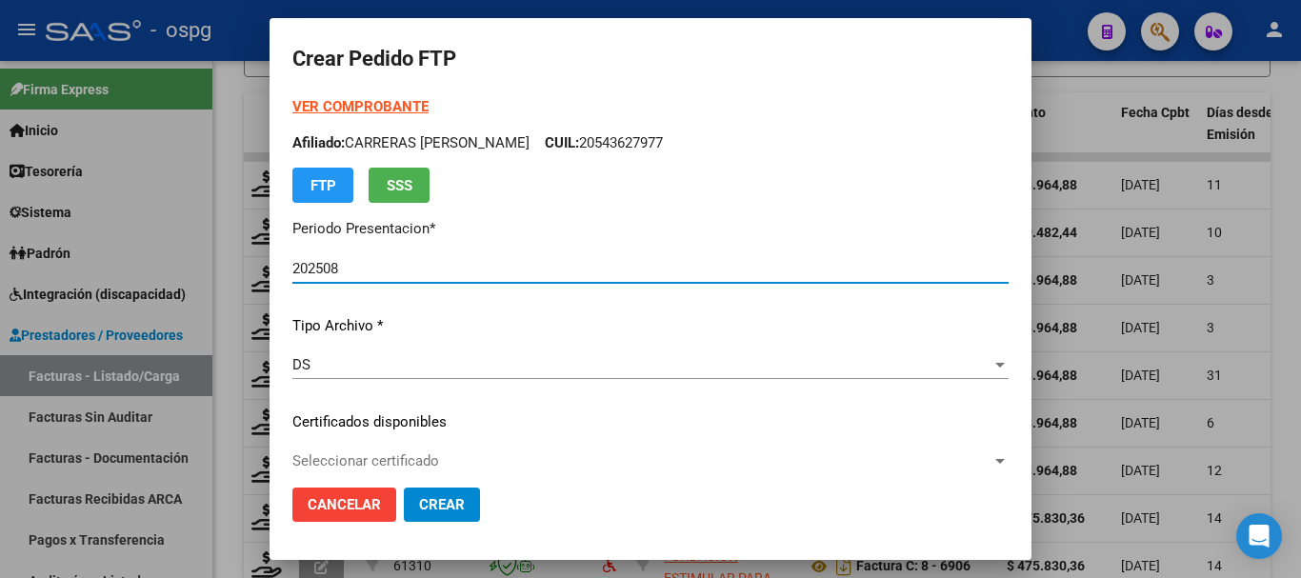
type input "2805066"
type input "2027-12-02"
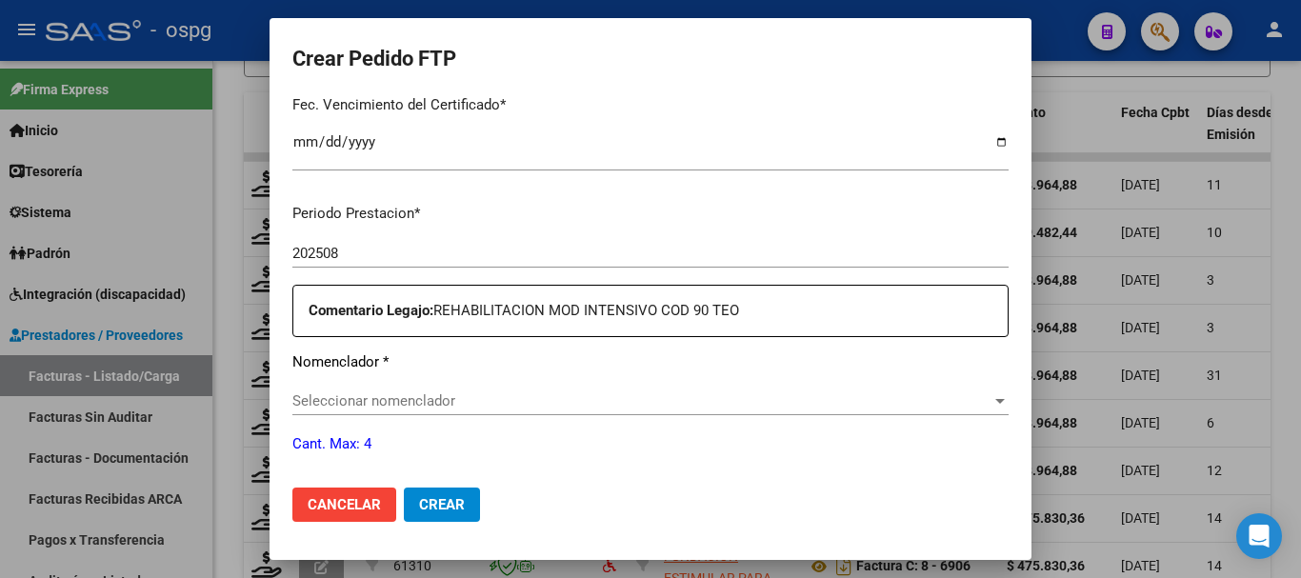
scroll to position [571, 0]
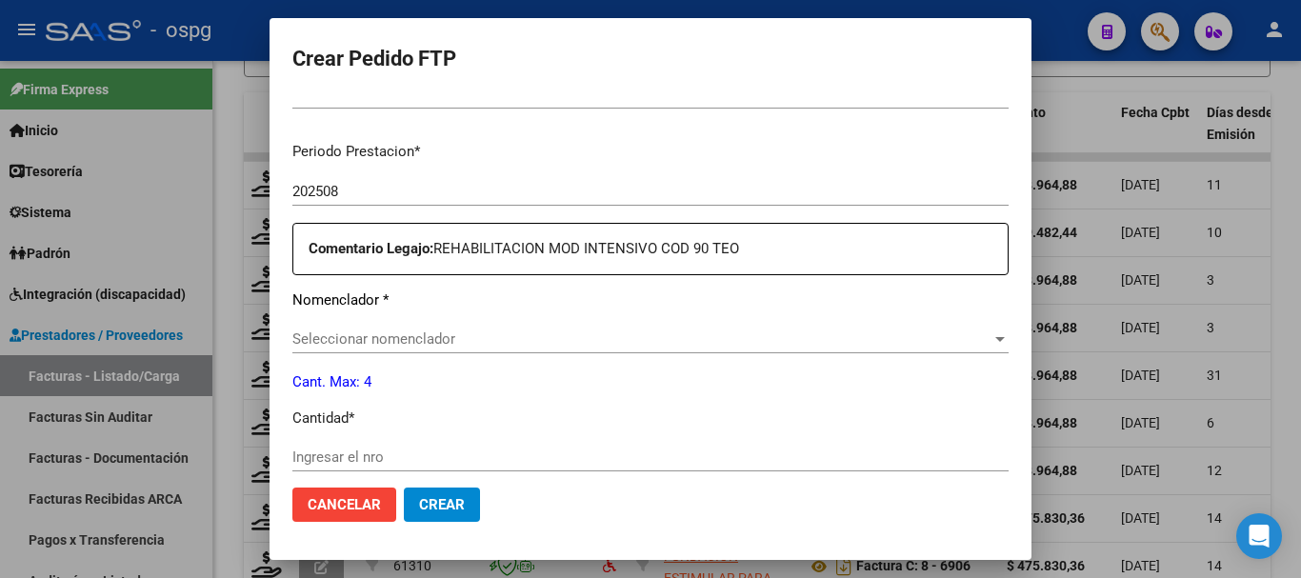
click at [464, 342] on span "Seleccionar nomenclador" at bounding box center [641, 338] width 699 height 17
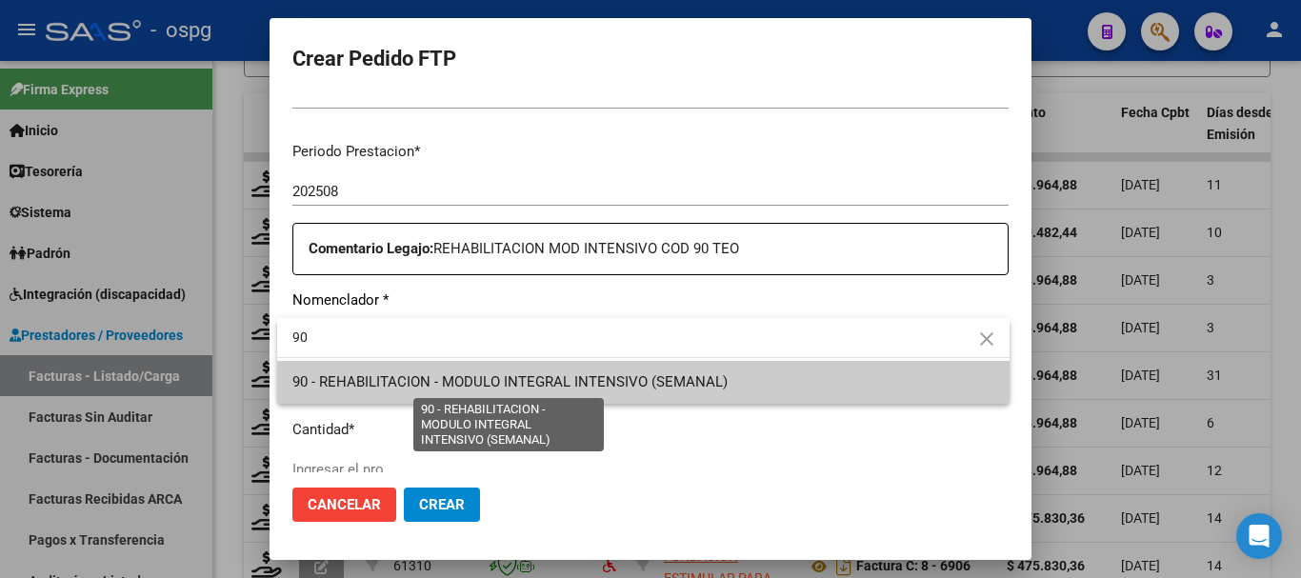
type input "90"
click at [674, 384] on span "90 - REHABILITACION - MODULO INTEGRAL INTENSIVO (SEMANAL)" at bounding box center [509, 381] width 435 height 17
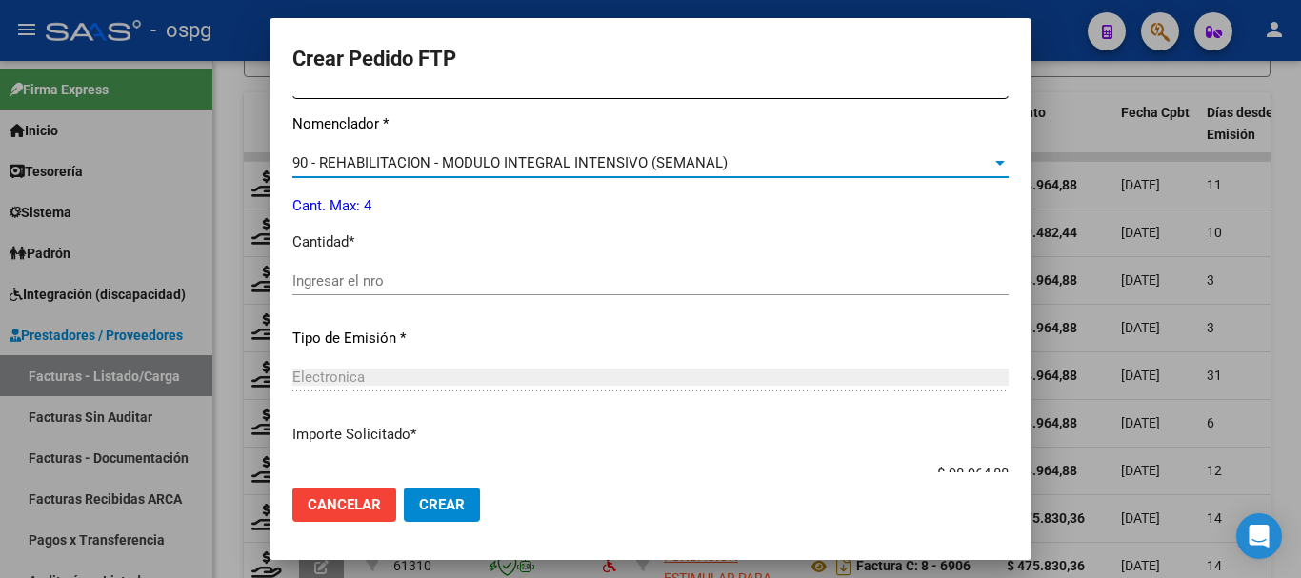
scroll to position [762, 0]
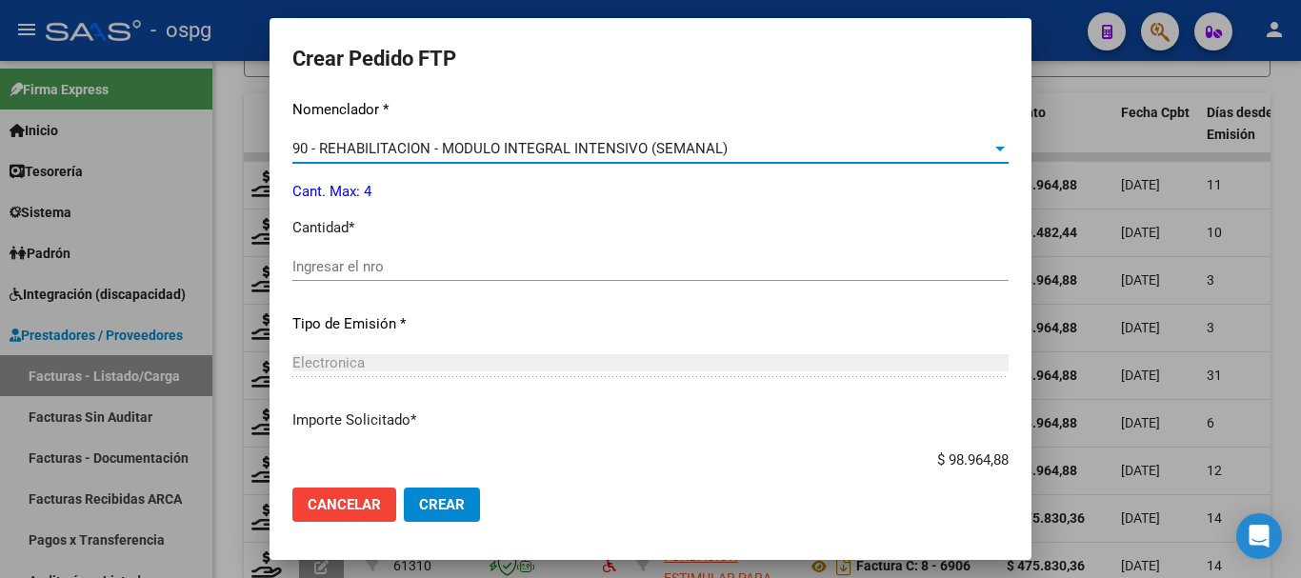
click at [515, 273] on input "Ingresar el nro" at bounding box center [650, 266] width 716 height 17
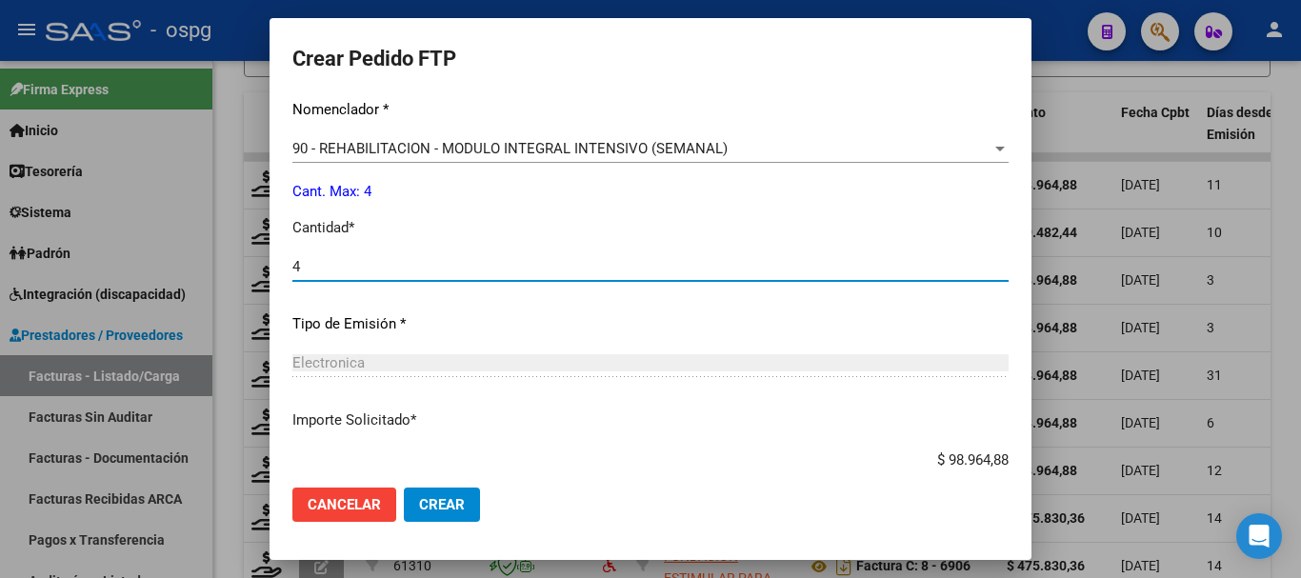
type input "4"
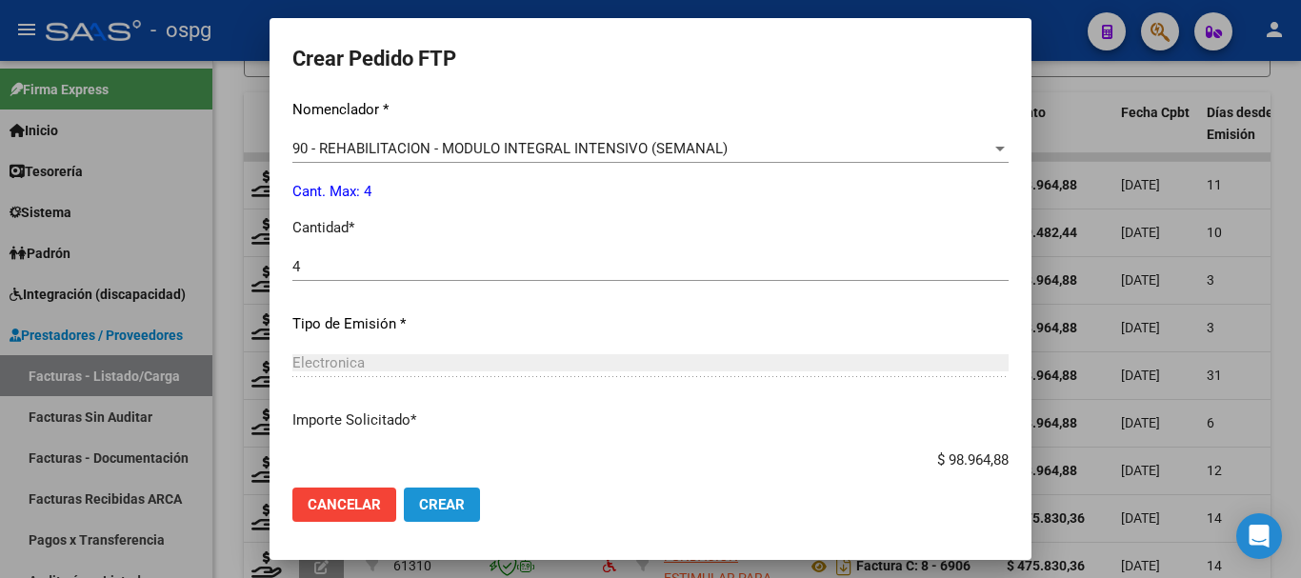
click at [448, 498] on span "Crear" at bounding box center [442, 504] width 46 height 17
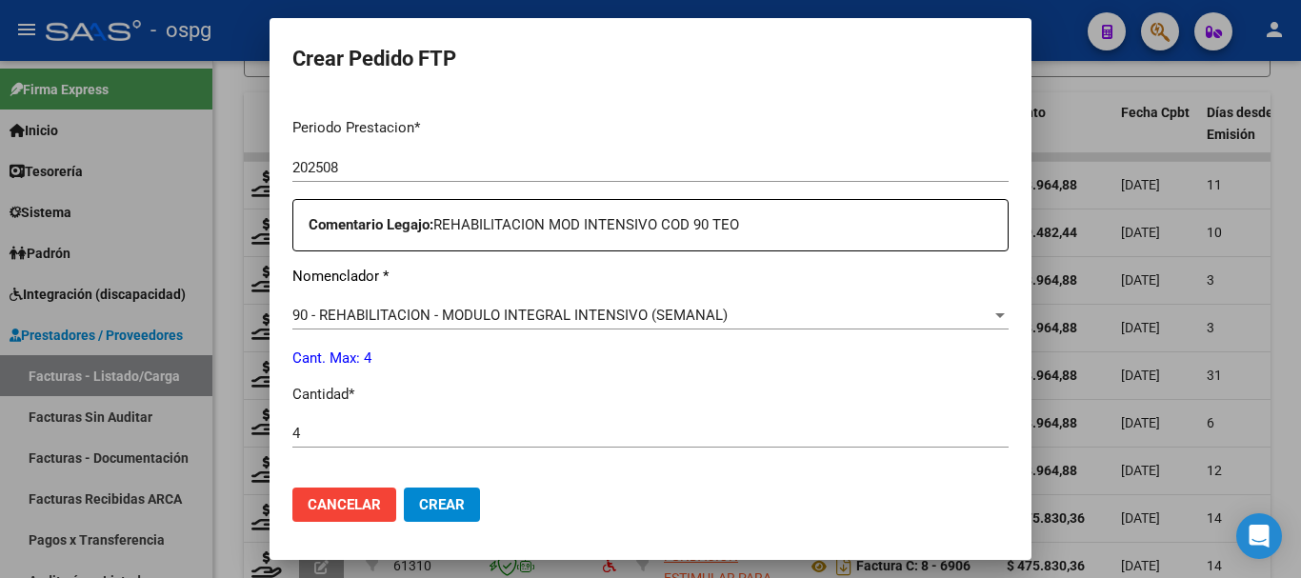
scroll to position [877, 0]
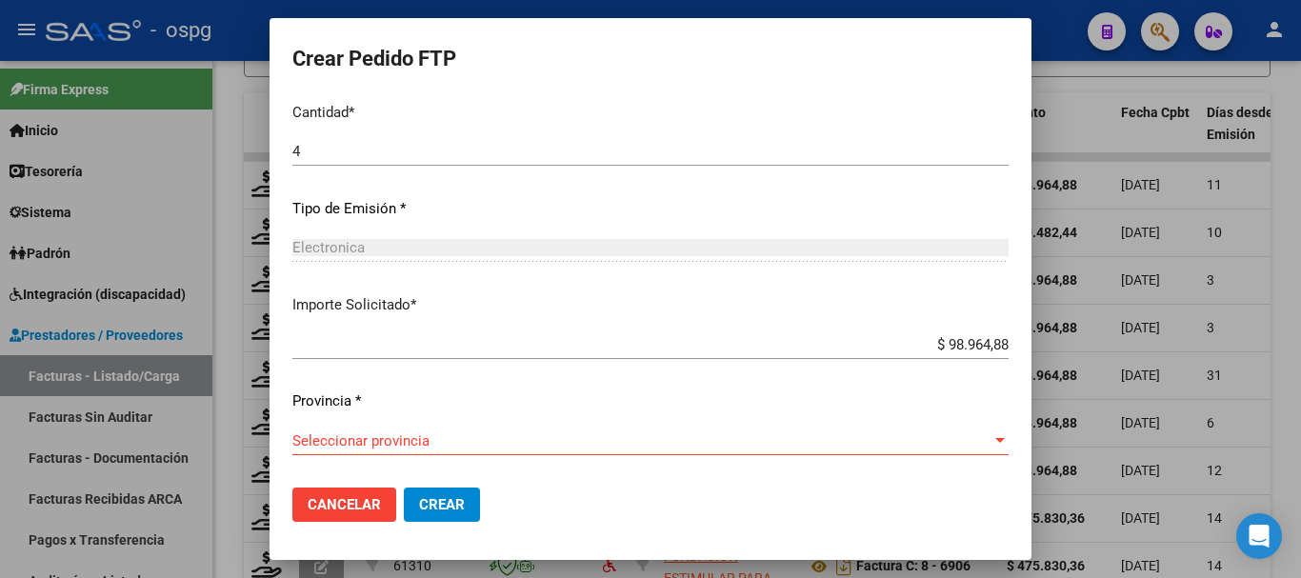
click at [437, 420] on div "Periodo Prestacion * 202508 Ingresar el Periodo Prestacion Comentario Legajo: R…" at bounding box center [650, 147] width 716 height 652
click at [439, 435] on span "Seleccionar provincia" at bounding box center [641, 440] width 699 height 17
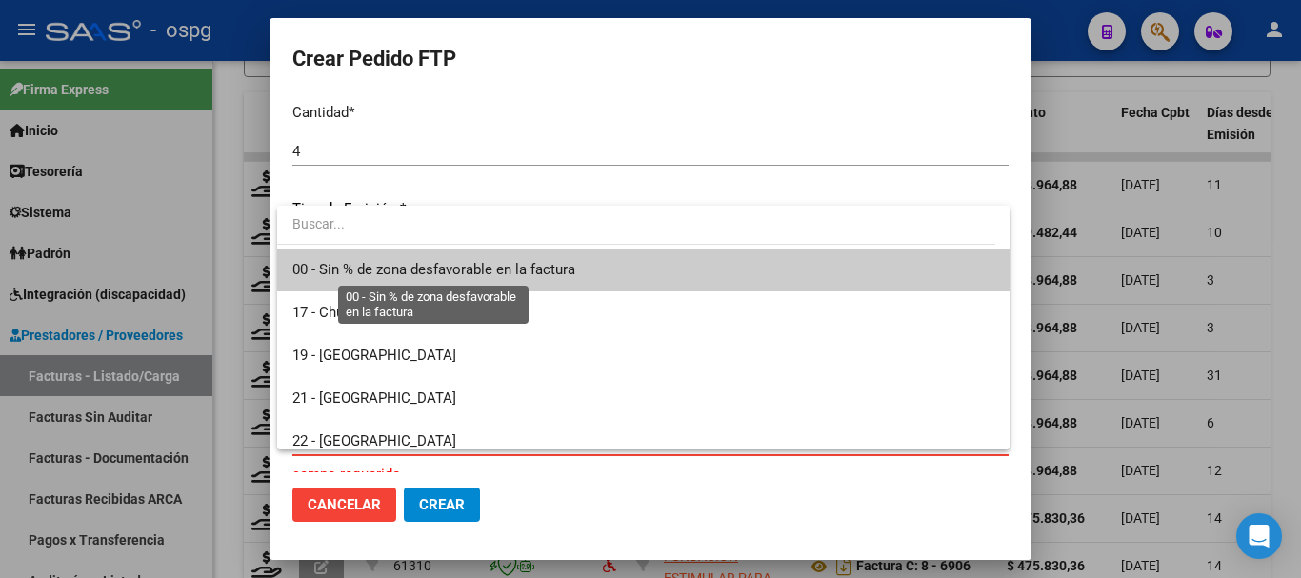
click at [382, 261] on span "00 - Sin % de zona desfavorable en la factura" at bounding box center [433, 269] width 283 height 17
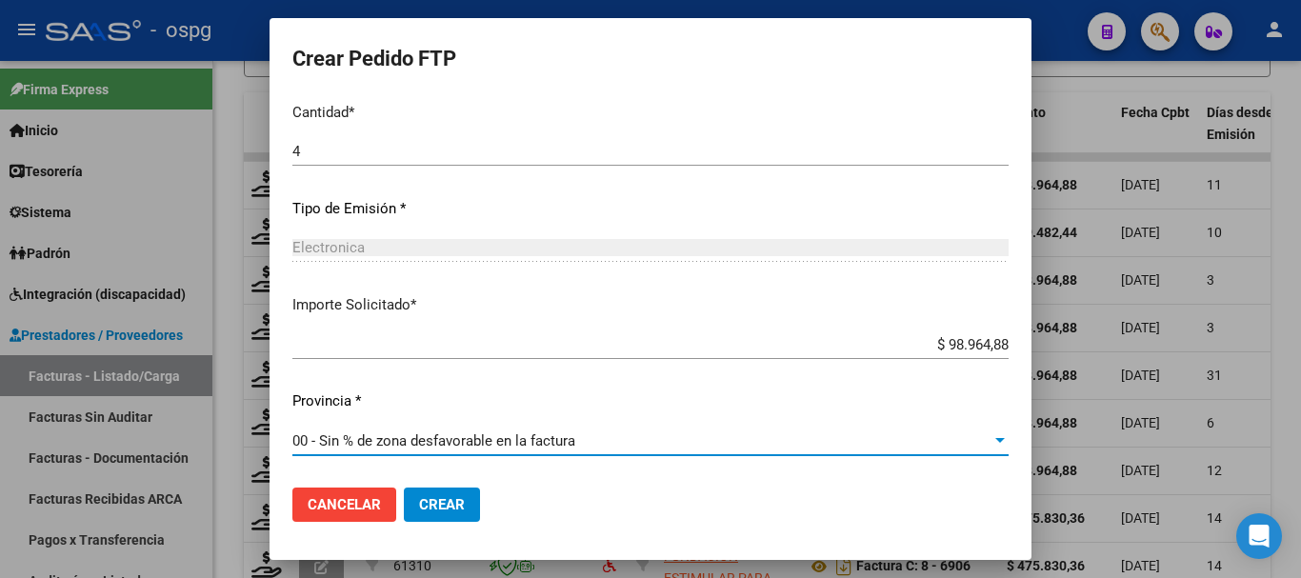
click at [430, 502] on span "Crear" at bounding box center [442, 504] width 46 height 17
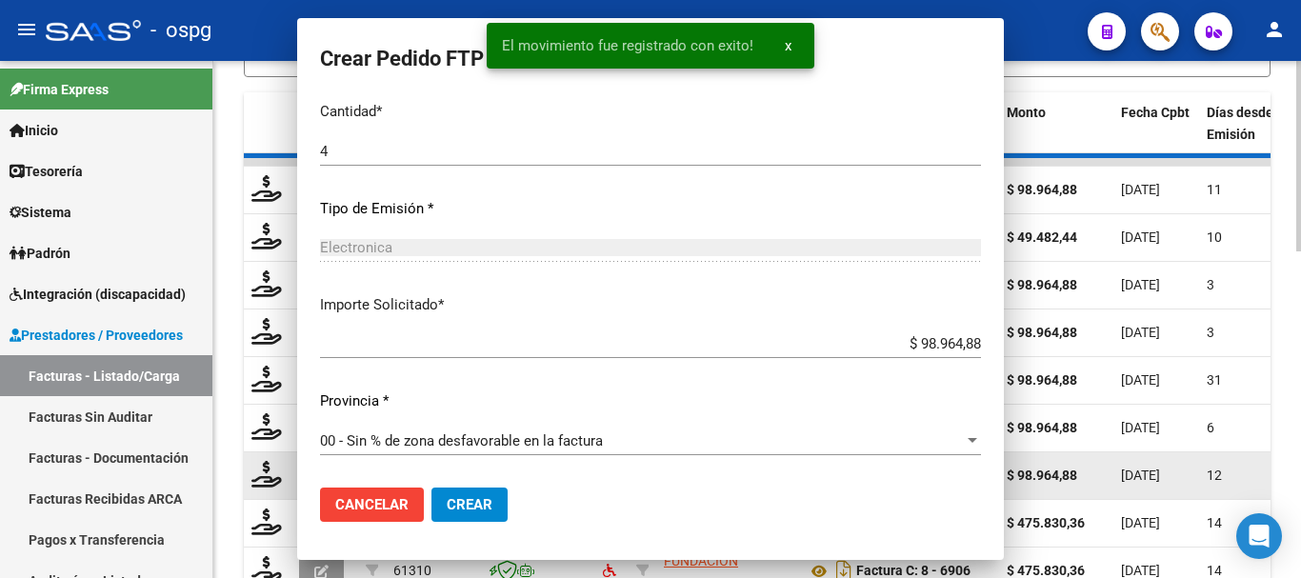
scroll to position [0, 0]
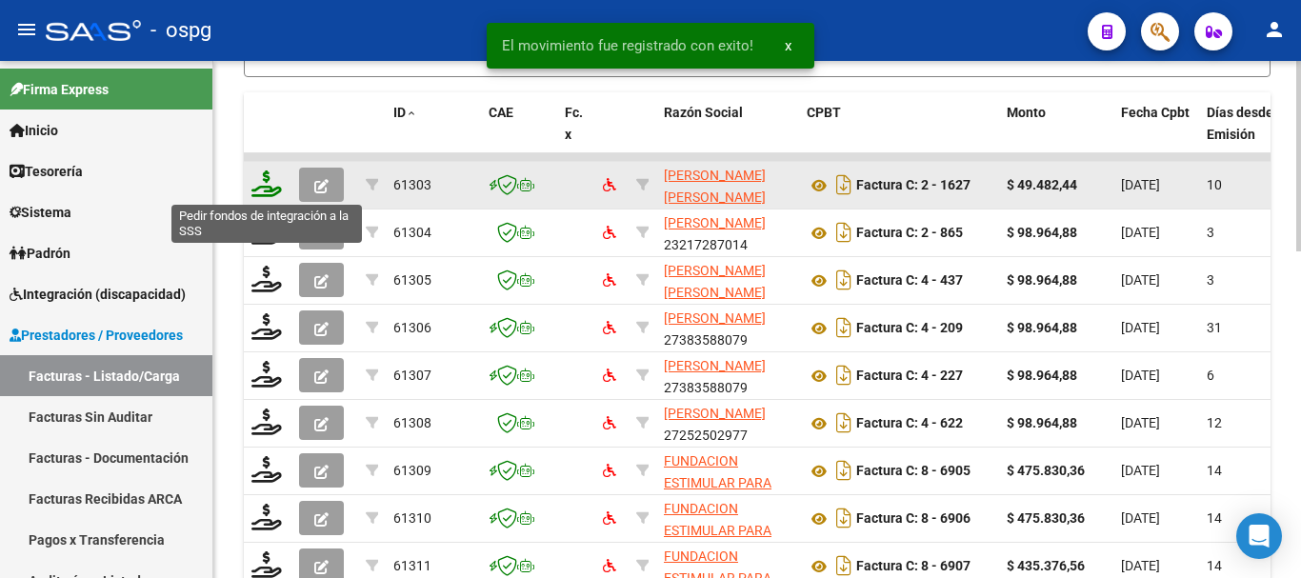
click at [269, 192] on icon at bounding box center [266, 183] width 30 height 27
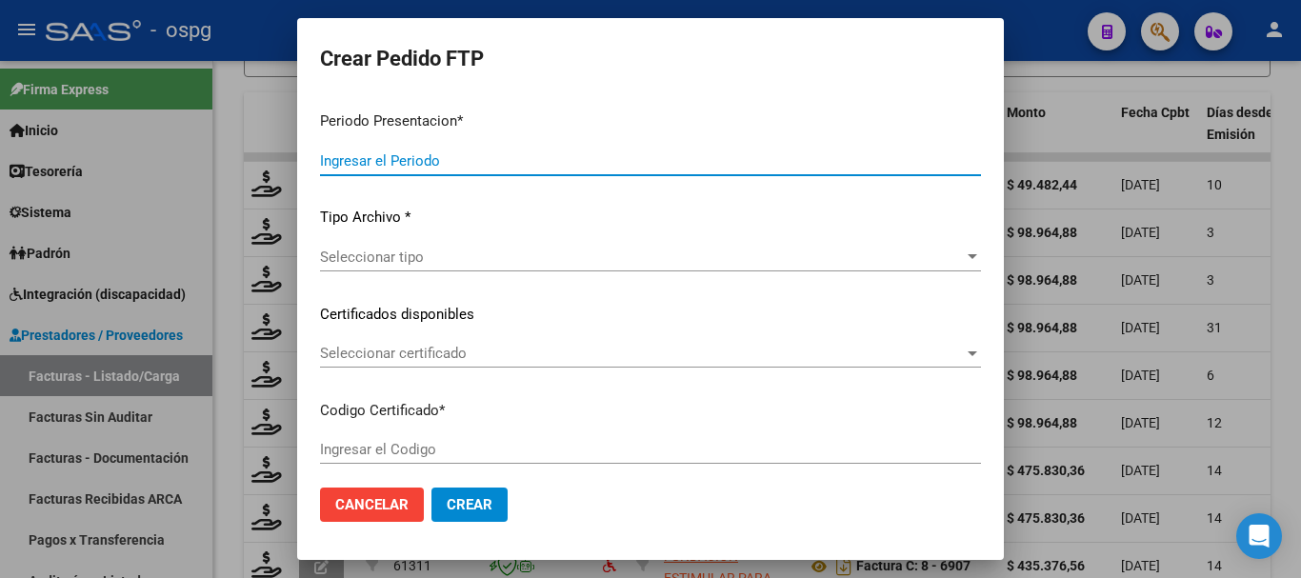
type input "202508"
type input "$ 49.482,44"
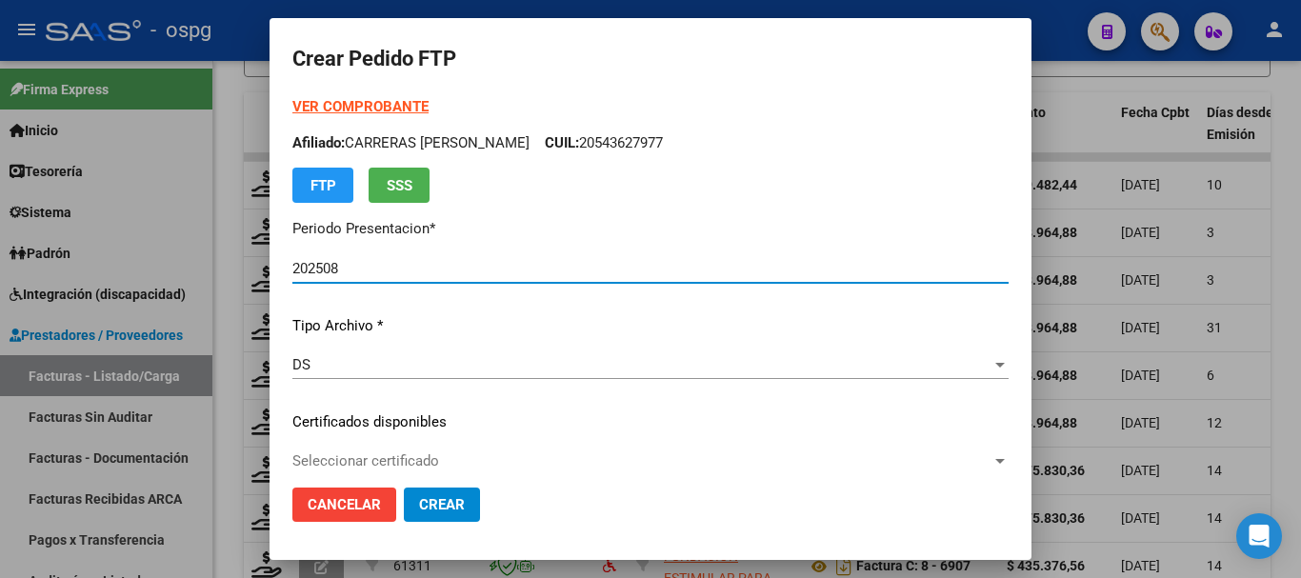
type input "756868072"
type input "2031-05-07"
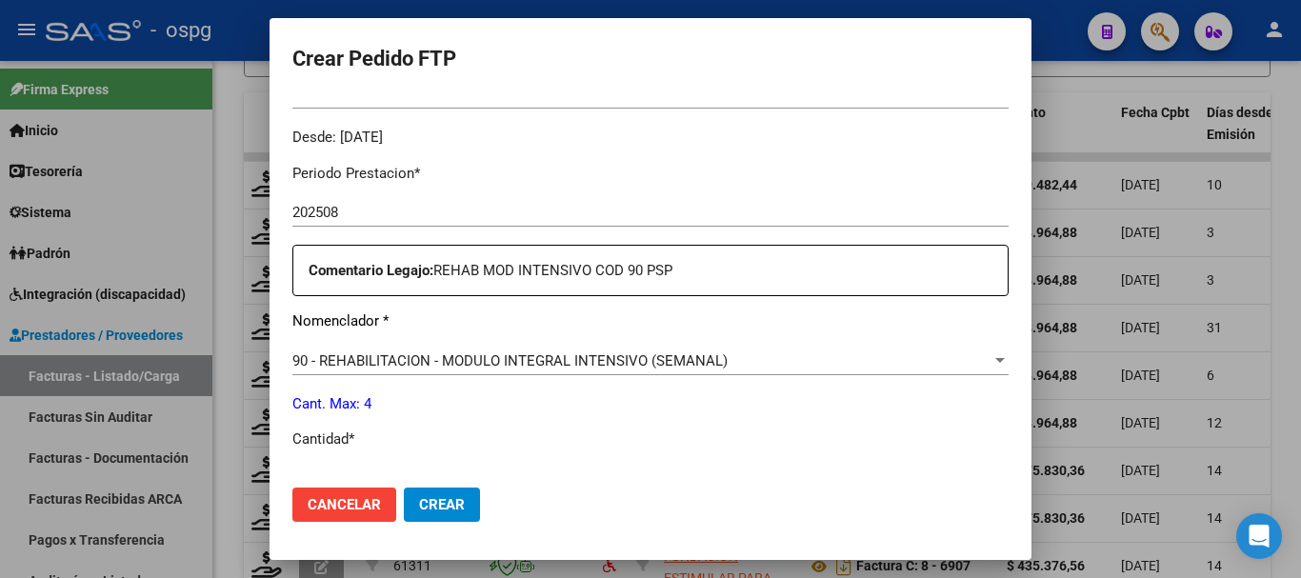
scroll to position [667, 0]
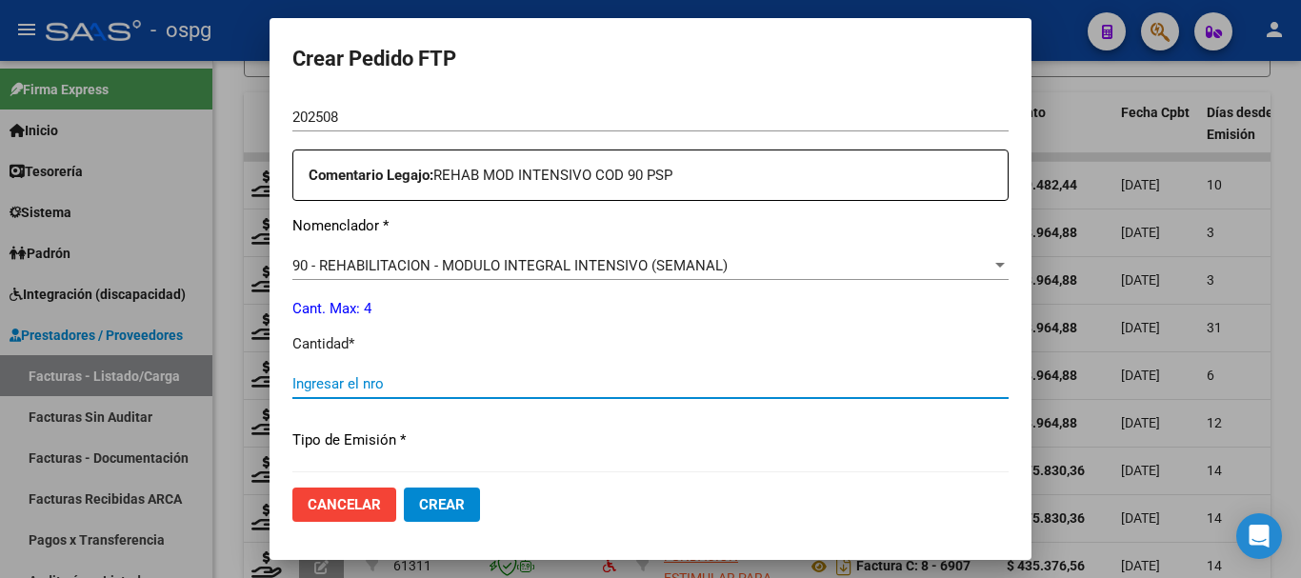
click at [516, 381] on input "Ingresar el nro" at bounding box center [650, 383] width 716 height 17
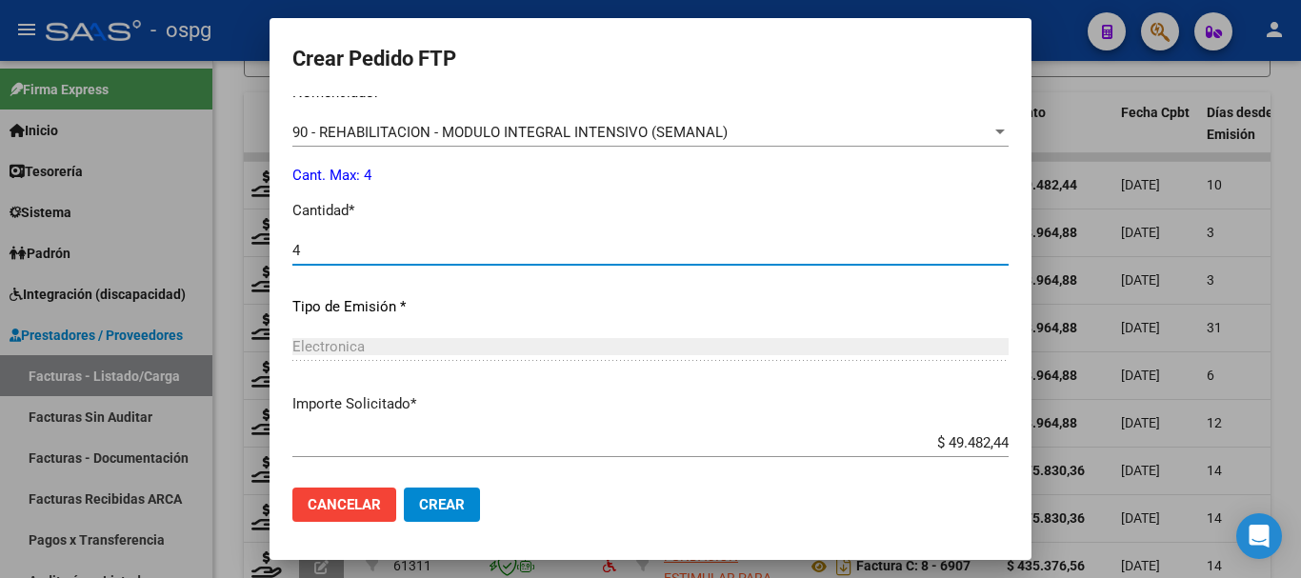
scroll to position [899, 0]
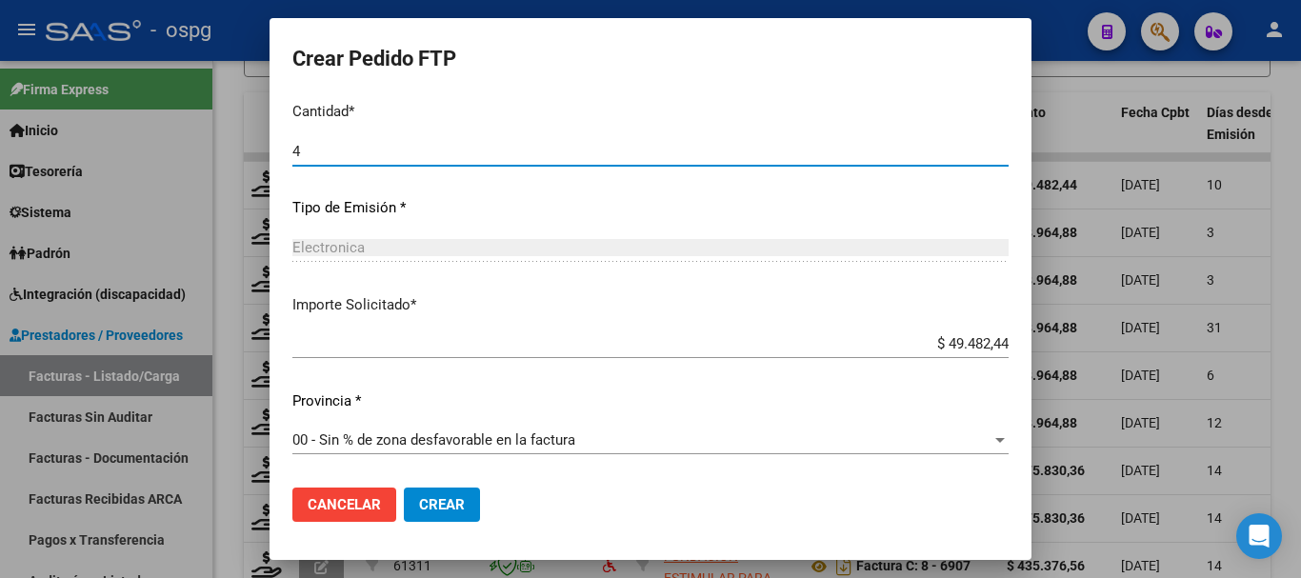
type input "4"
click at [454, 500] on span "Crear" at bounding box center [442, 504] width 46 height 17
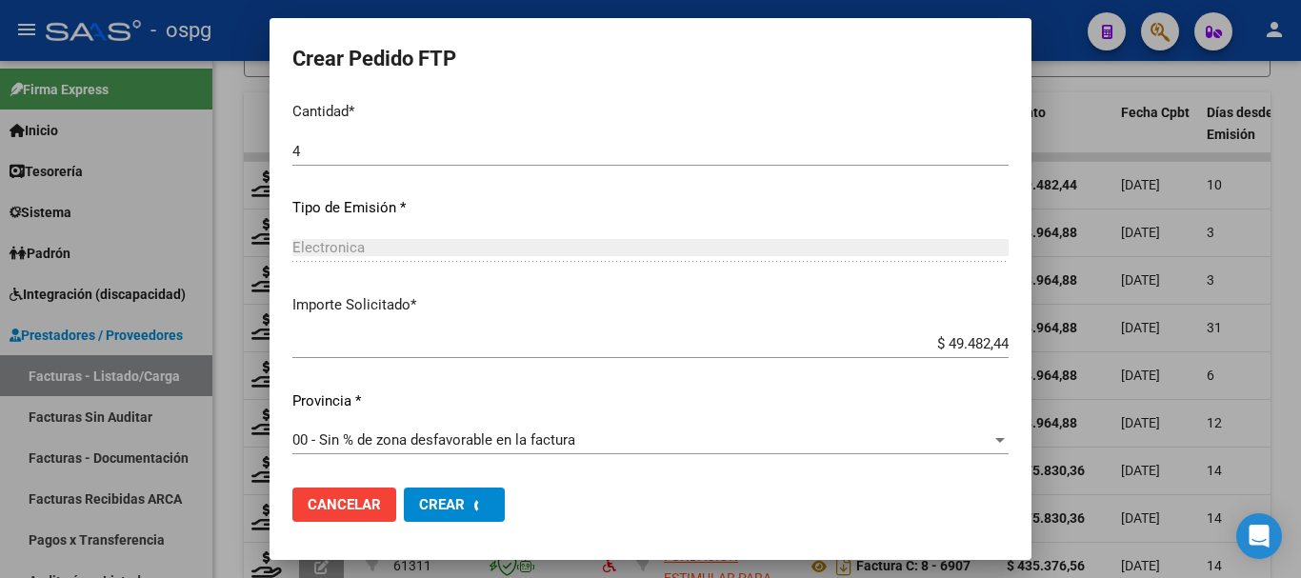
scroll to position [0, 0]
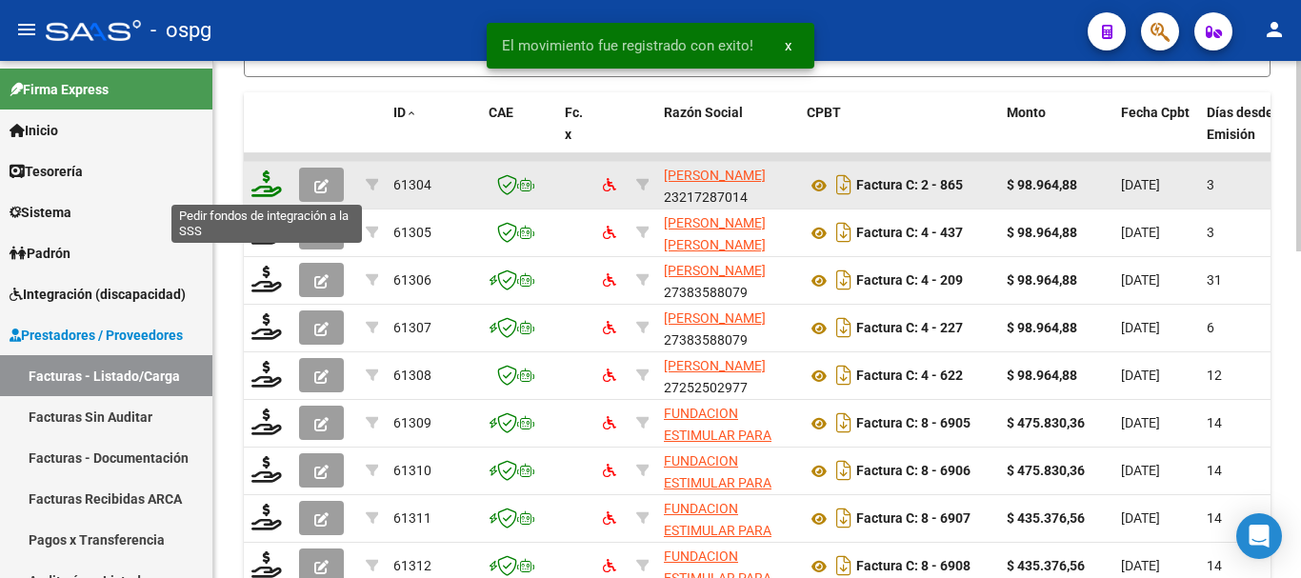
click at [267, 191] on icon at bounding box center [266, 183] width 30 height 27
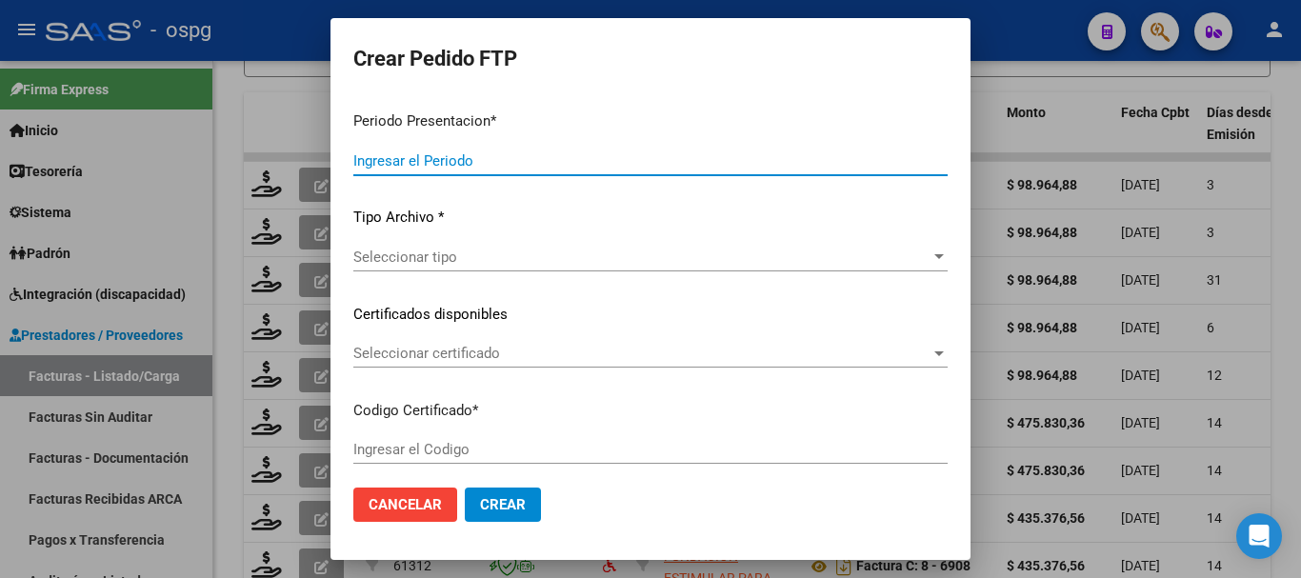
type input "202508"
type input "$ 98.964,88"
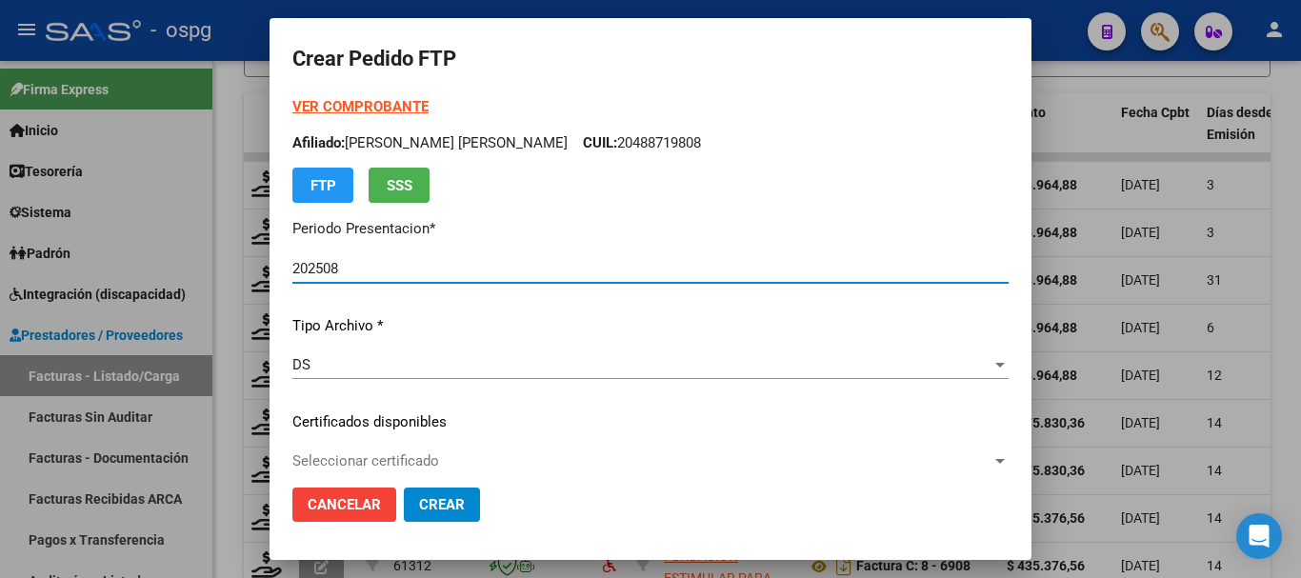
type input "2623413"
type input "2027-07-05"
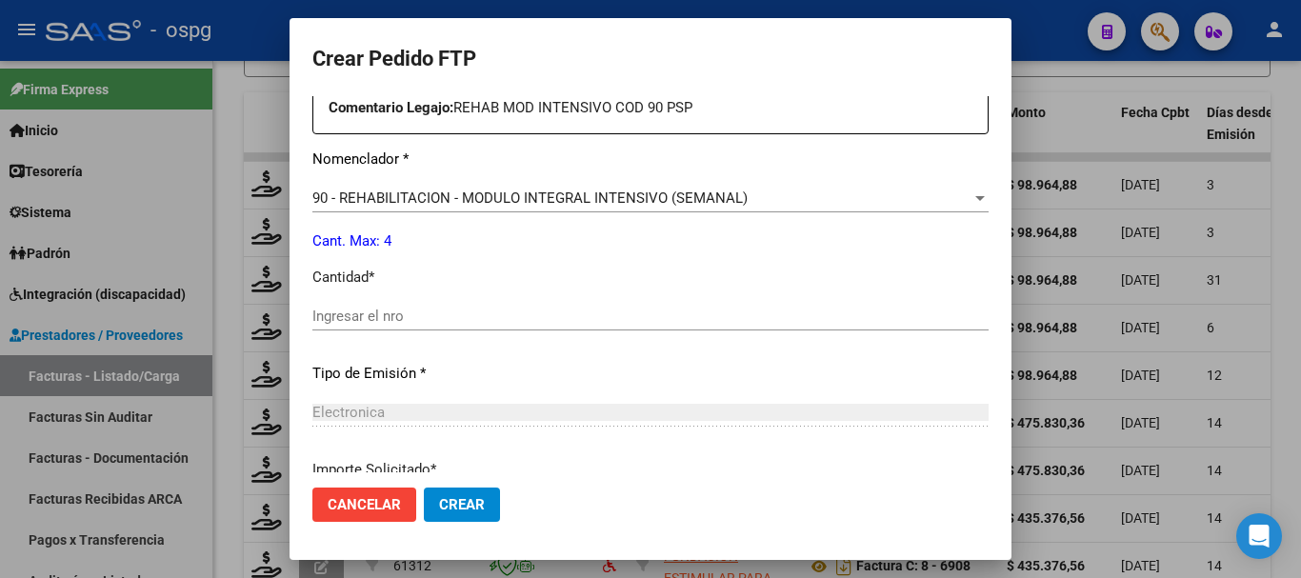
scroll to position [762, 0]
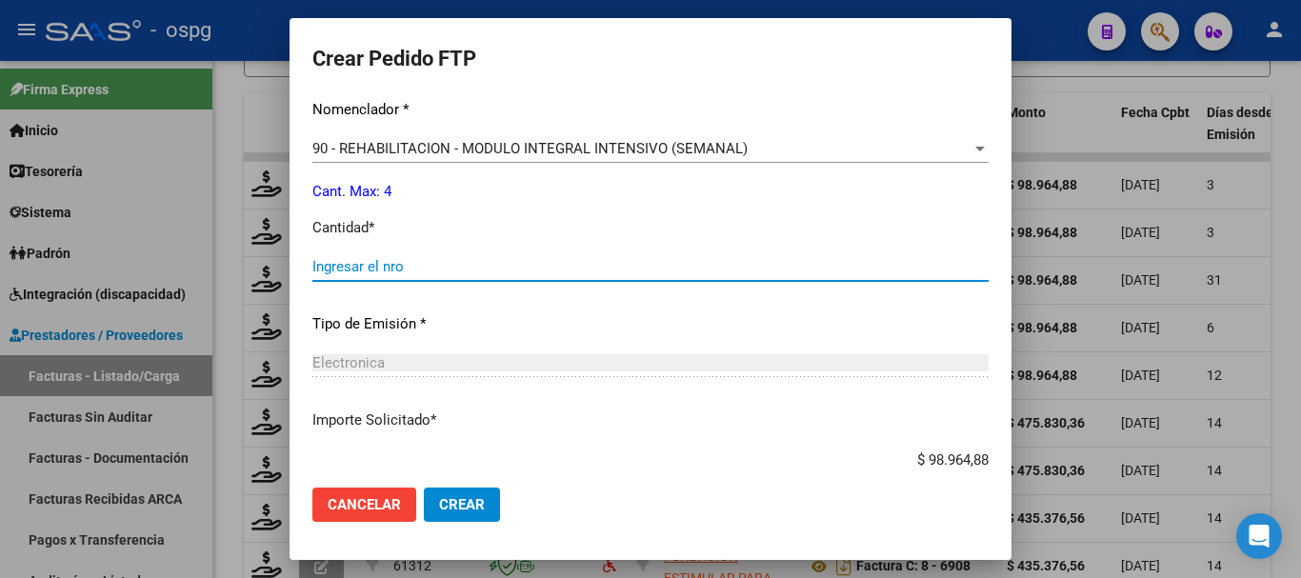
click at [529, 261] on input "Ingresar el nro" at bounding box center [650, 266] width 676 height 17
type input "4"
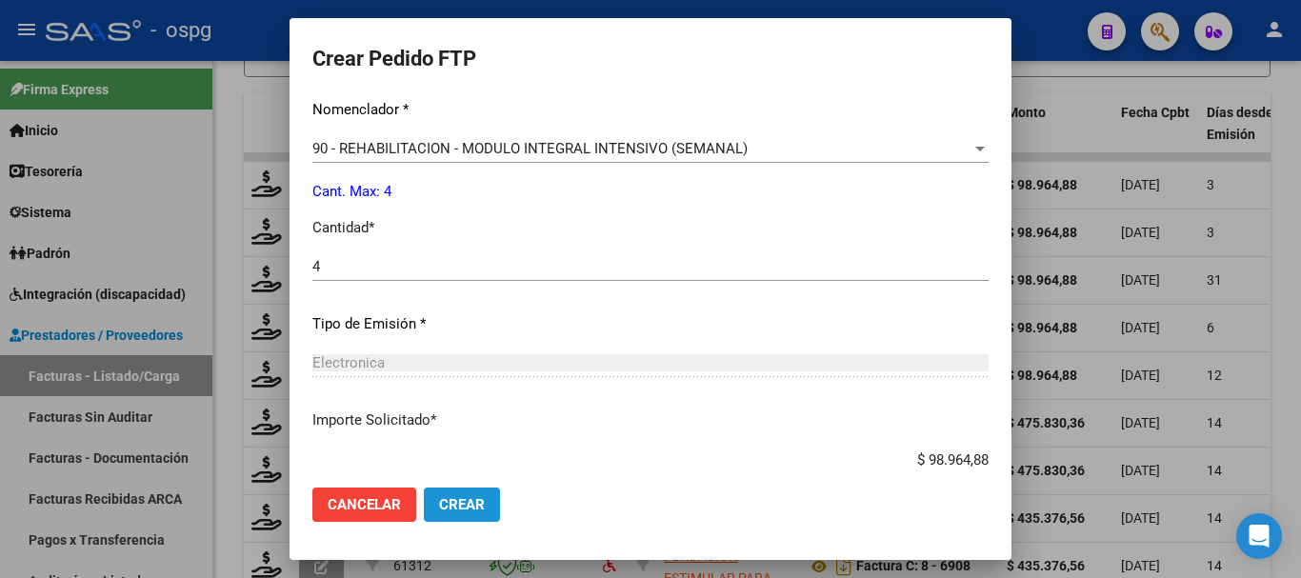
click at [453, 497] on span "Crear" at bounding box center [462, 504] width 46 height 17
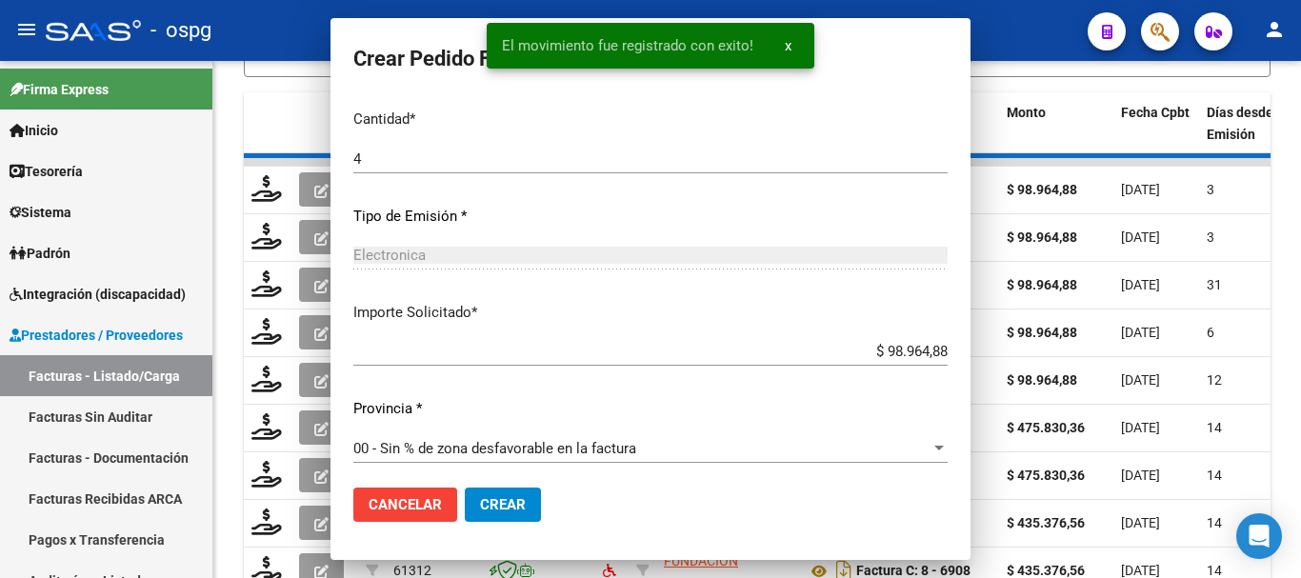
scroll to position [654, 0]
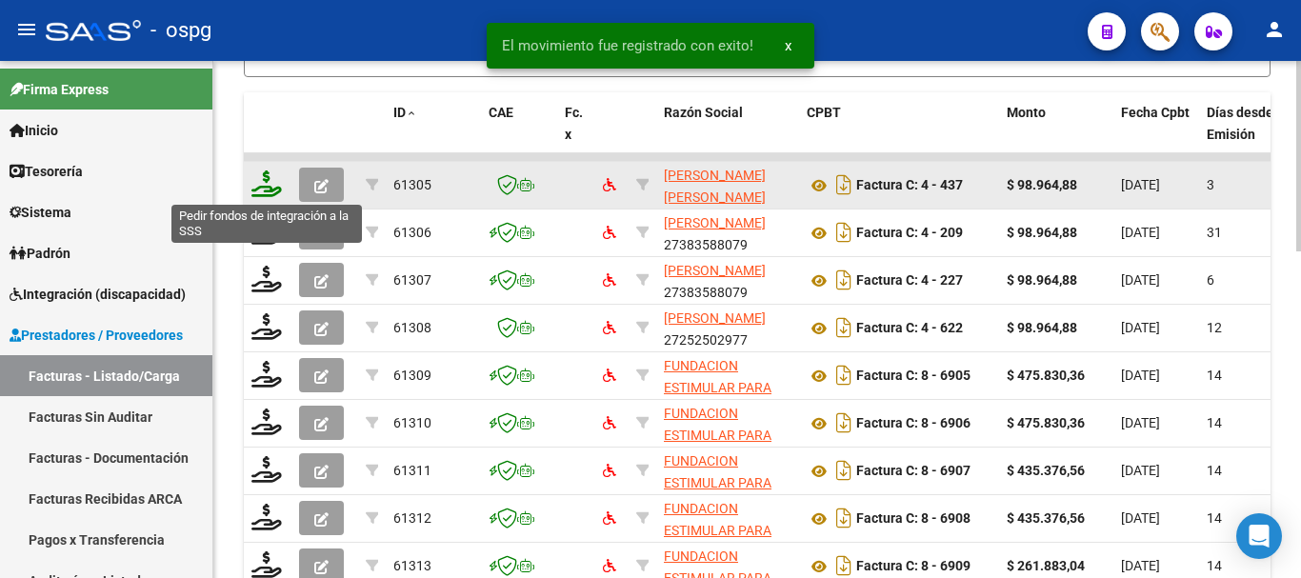
click at [260, 190] on icon at bounding box center [266, 183] width 30 height 27
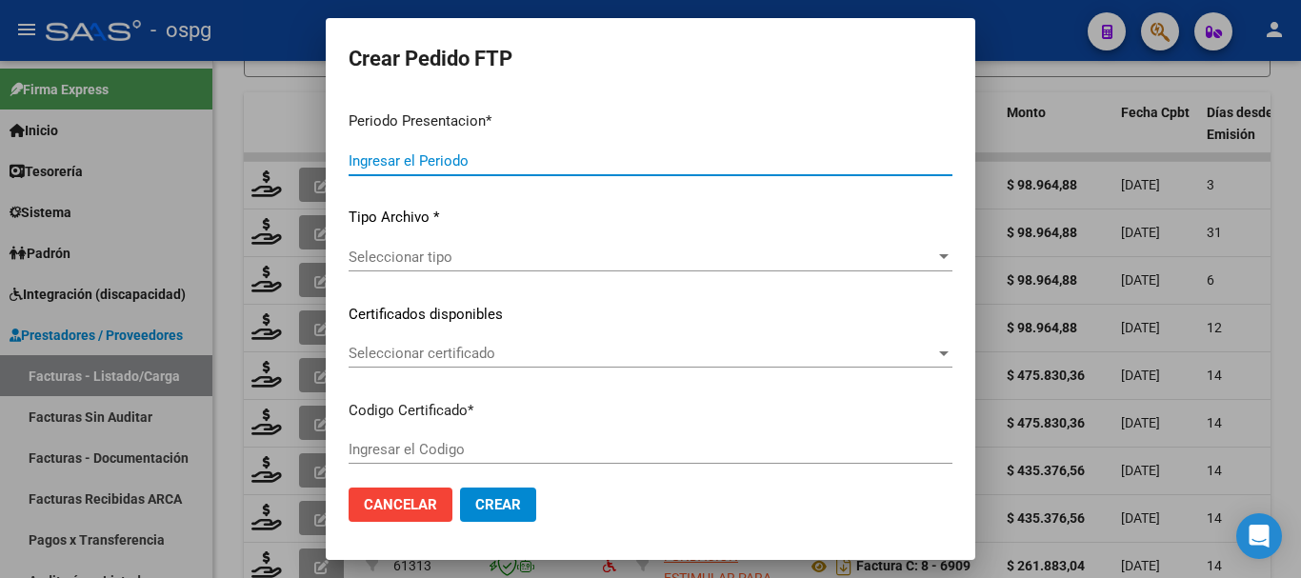
type input "202508"
type input "$ 98.964,88"
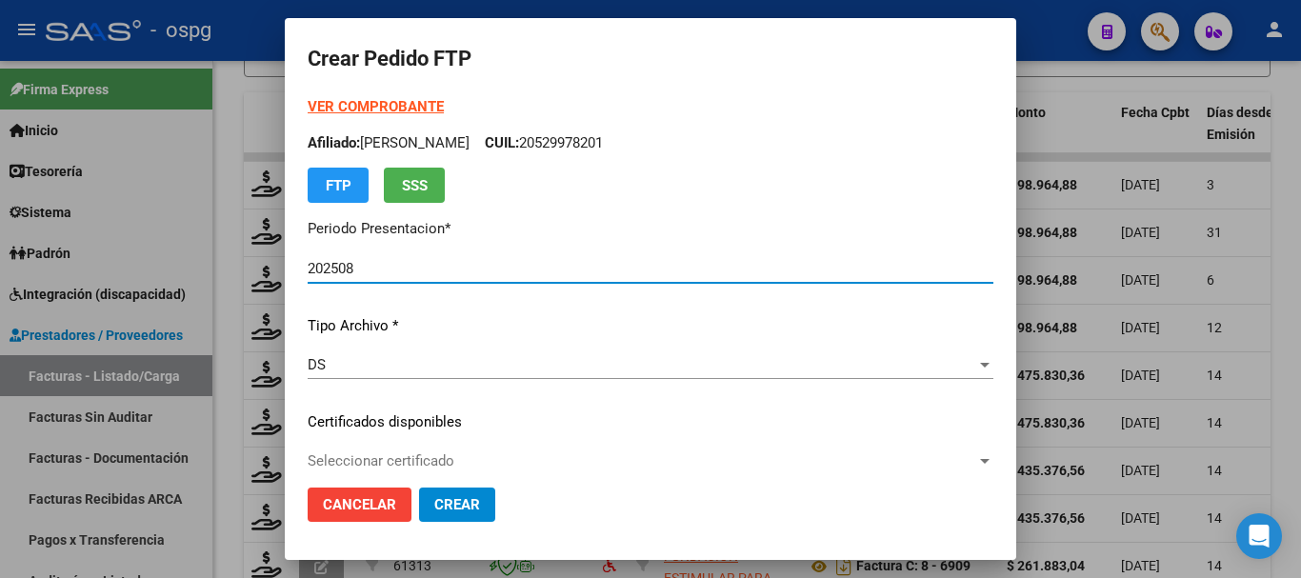
type input "2613681"
type input "2027-06-29"
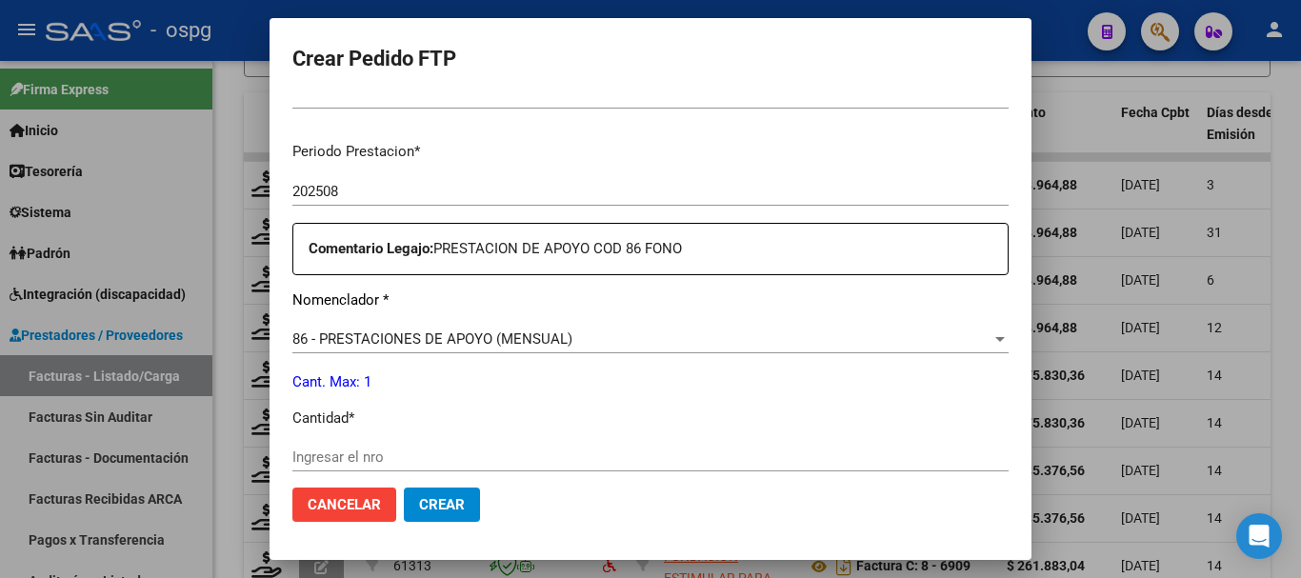
scroll to position [667, 0]
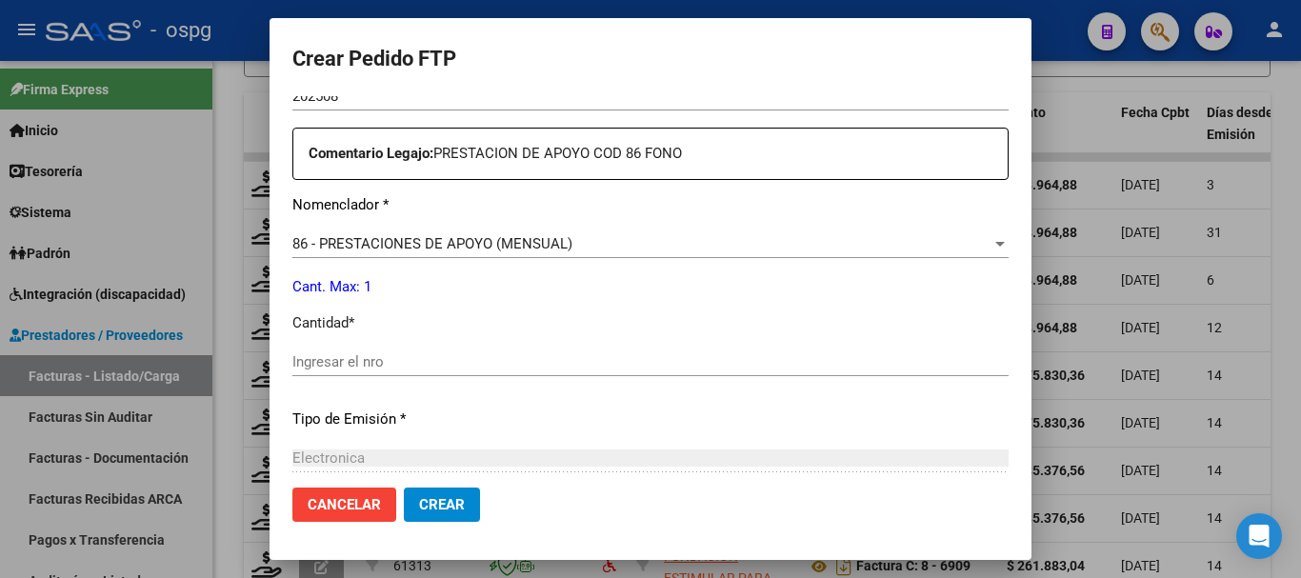
click at [535, 362] on input "Ingresar el nro" at bounding box center [650, 361] width 716 height 17
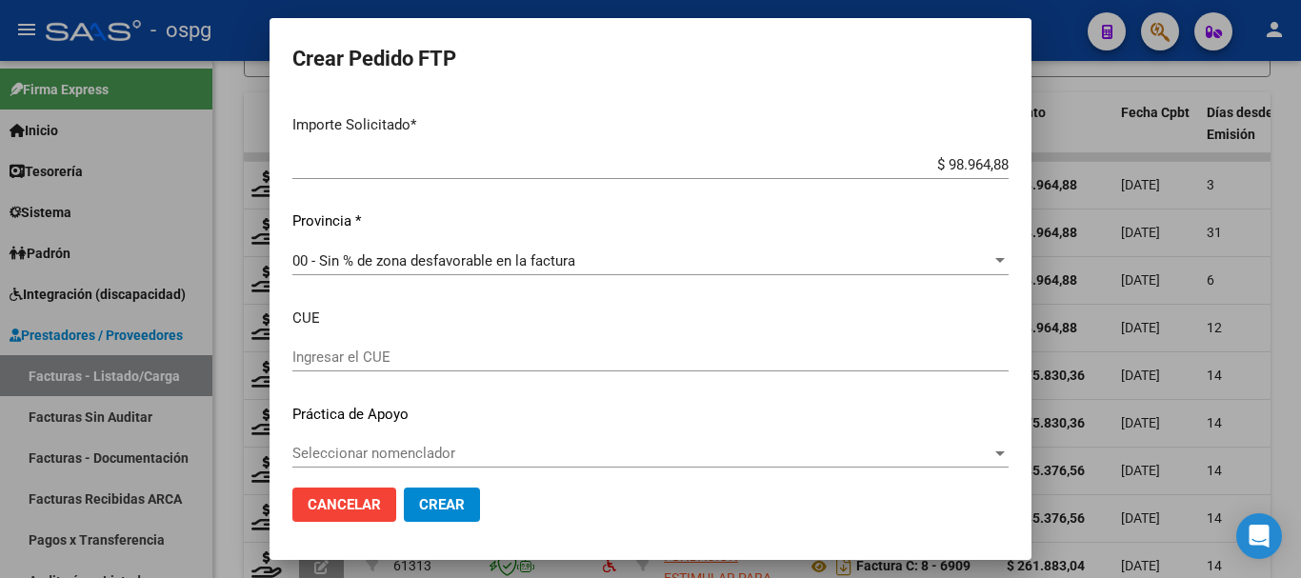
scroll to position [1071, 0]
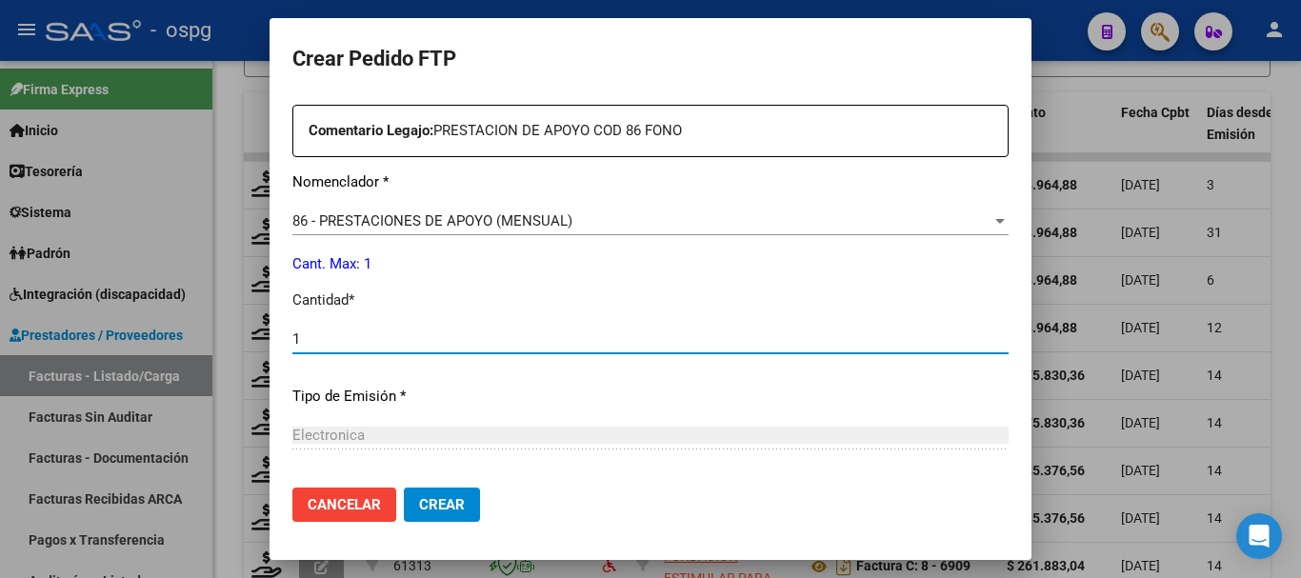
type input "1"
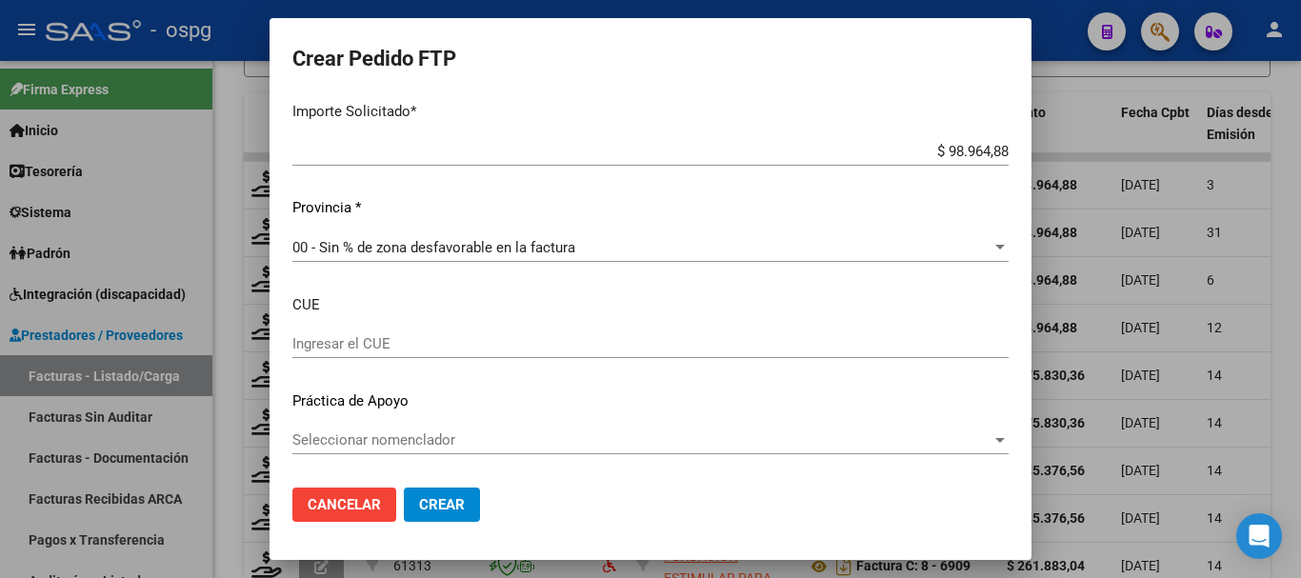
click at [451, 490] on button "Crear" at bounding box center [442, 505] width 76 height 34
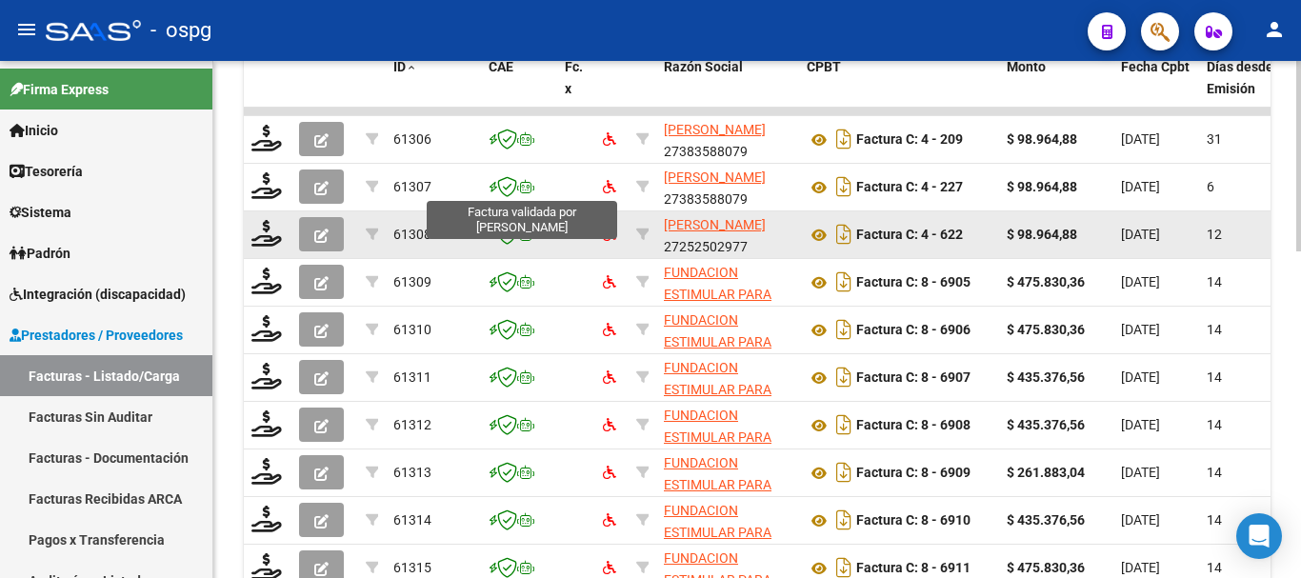
scroll to position [693, 0]
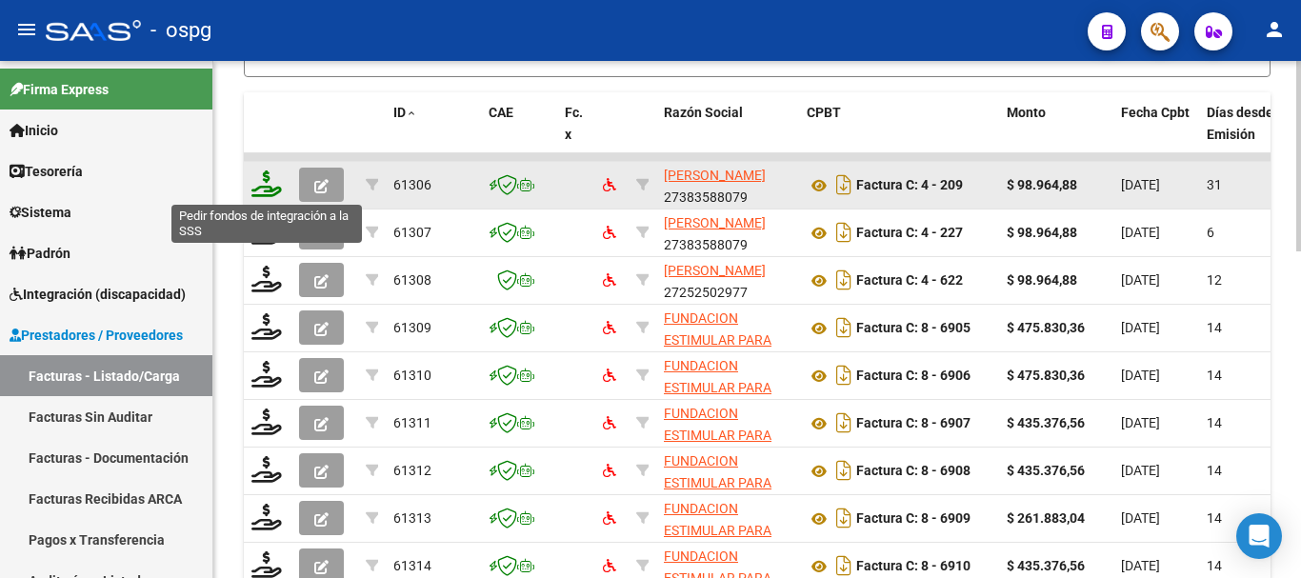
click at [266, 194] on icon at bounding box center [266, 183] width 30 height 27
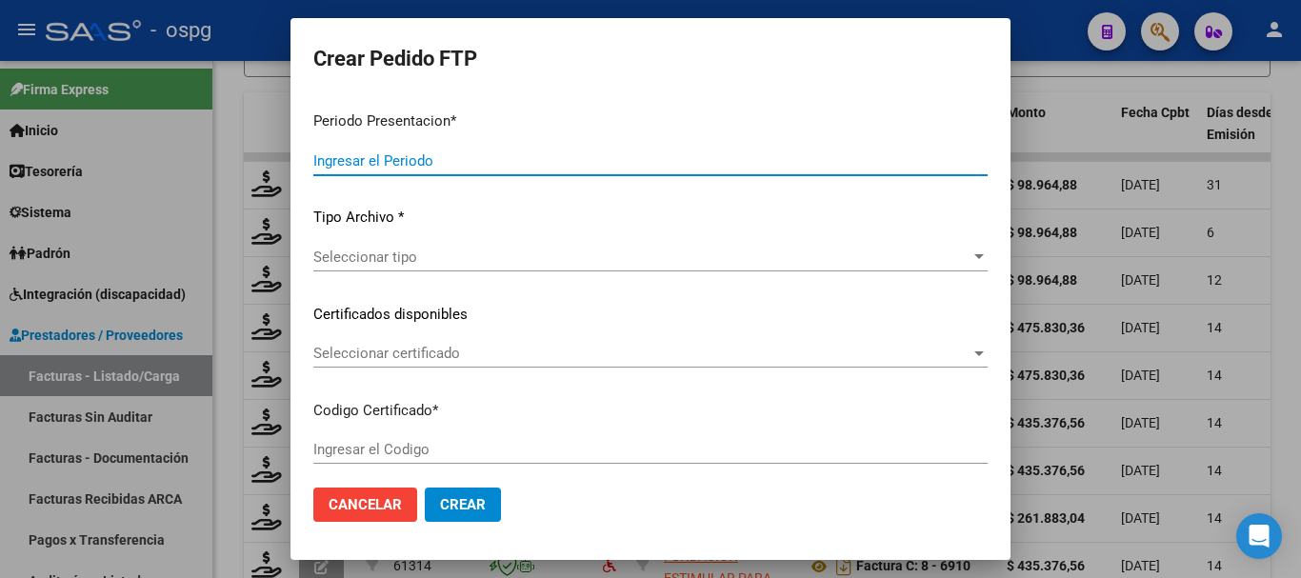
type input "202508"
type input "202507"
type input "$ 98.964,88"
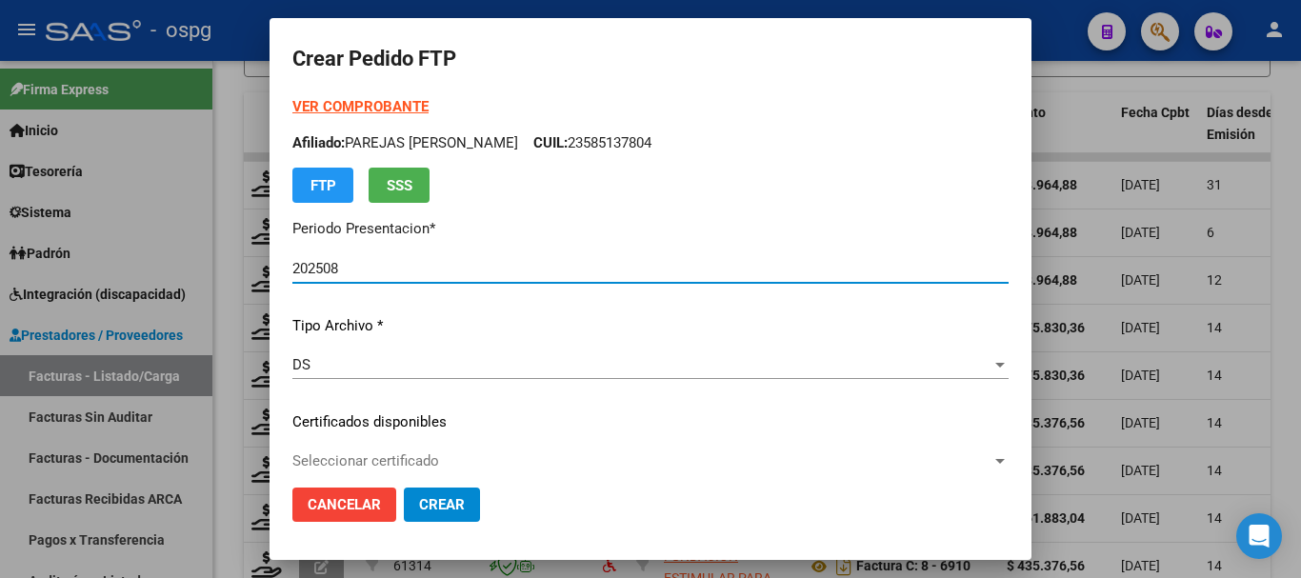
type input "4678724489"
type input "2028-11-30"
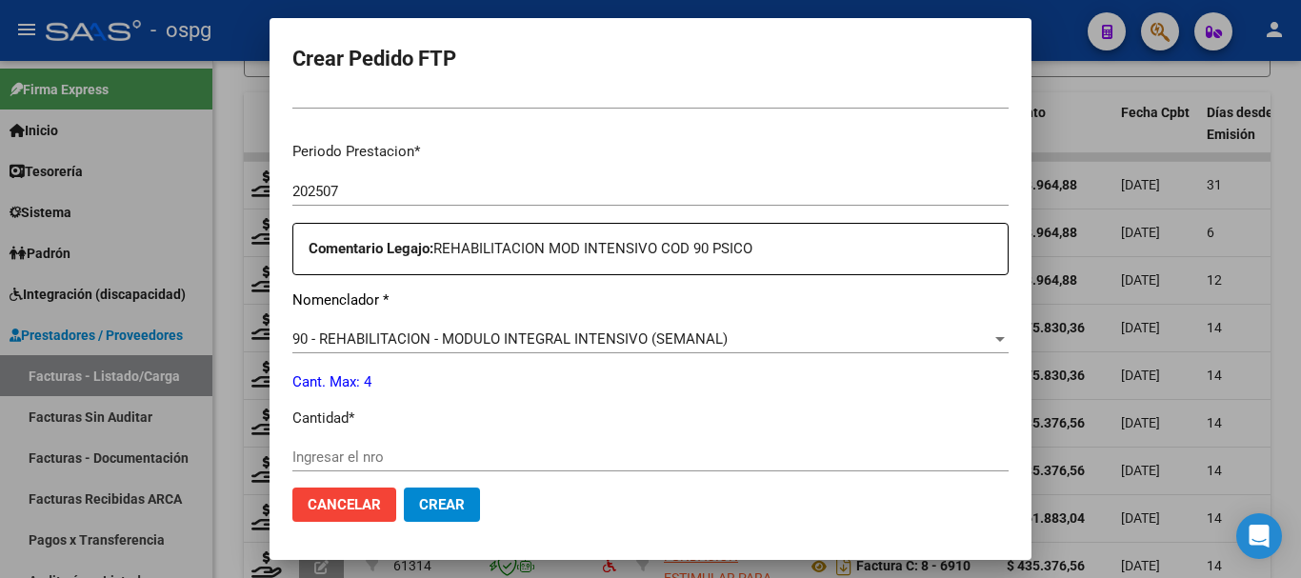
scroll to position [667, 0]
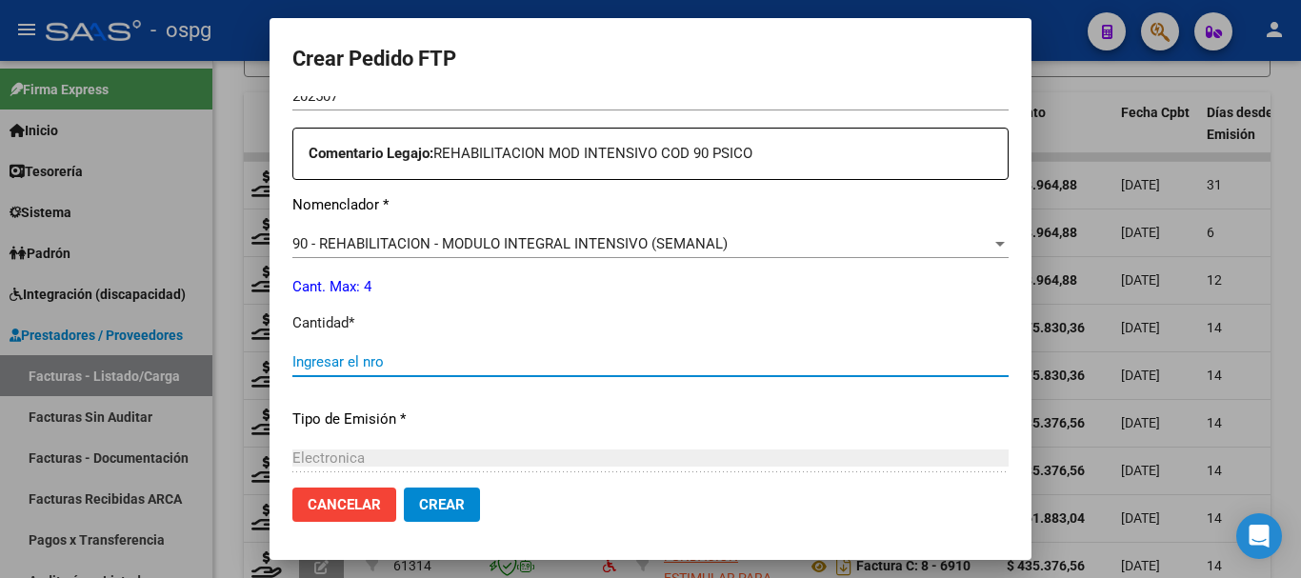
click at [575, 362] on input "Ingresar el nro" at bounding box center [650, 361] width 716 height 17
type input "4"
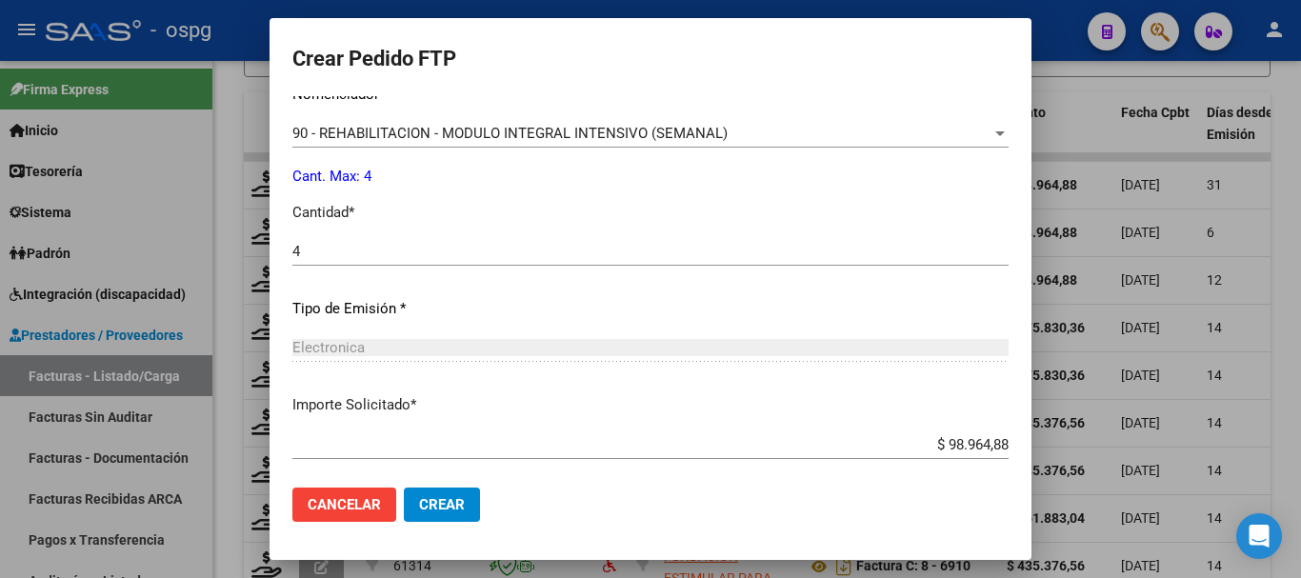
scroll to position [877, 0]
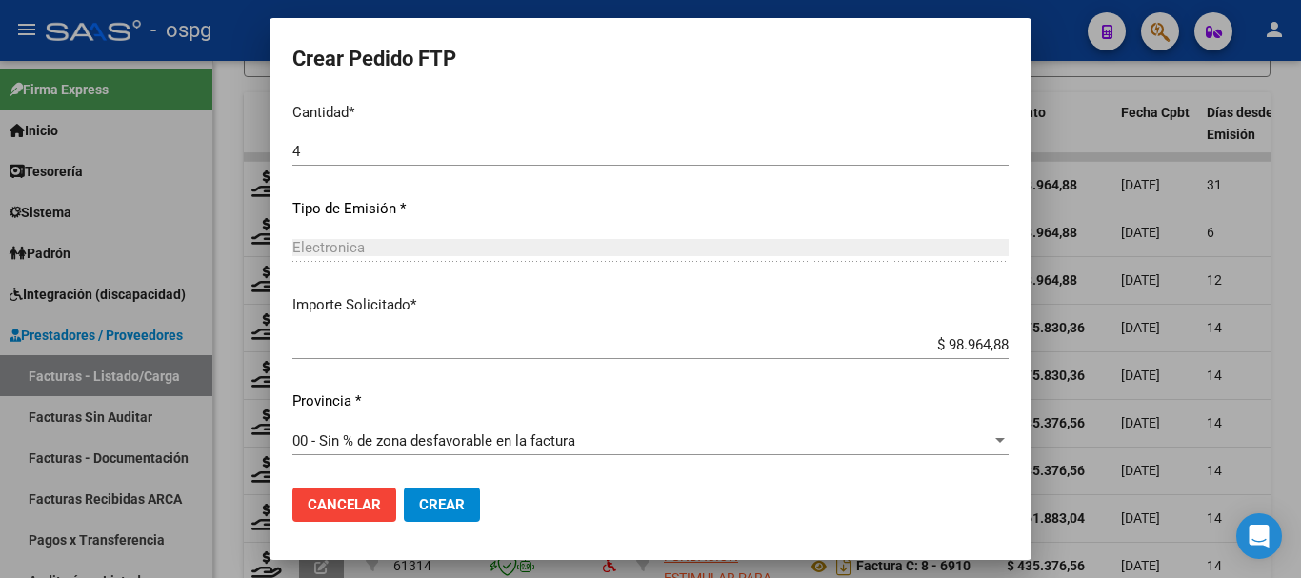
click at [453, 510] on span "Crear" at bounding box center [442, 504] width 46 height 17
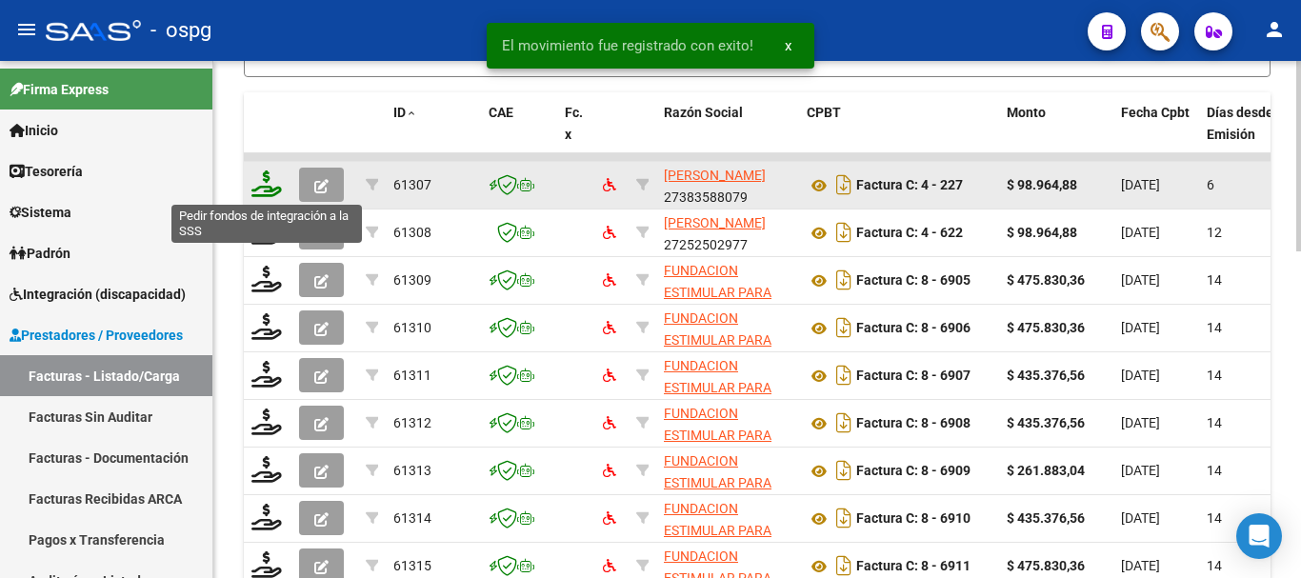
click at [270, 190] on icon at bounding box center [266, 183] width 30 height 27
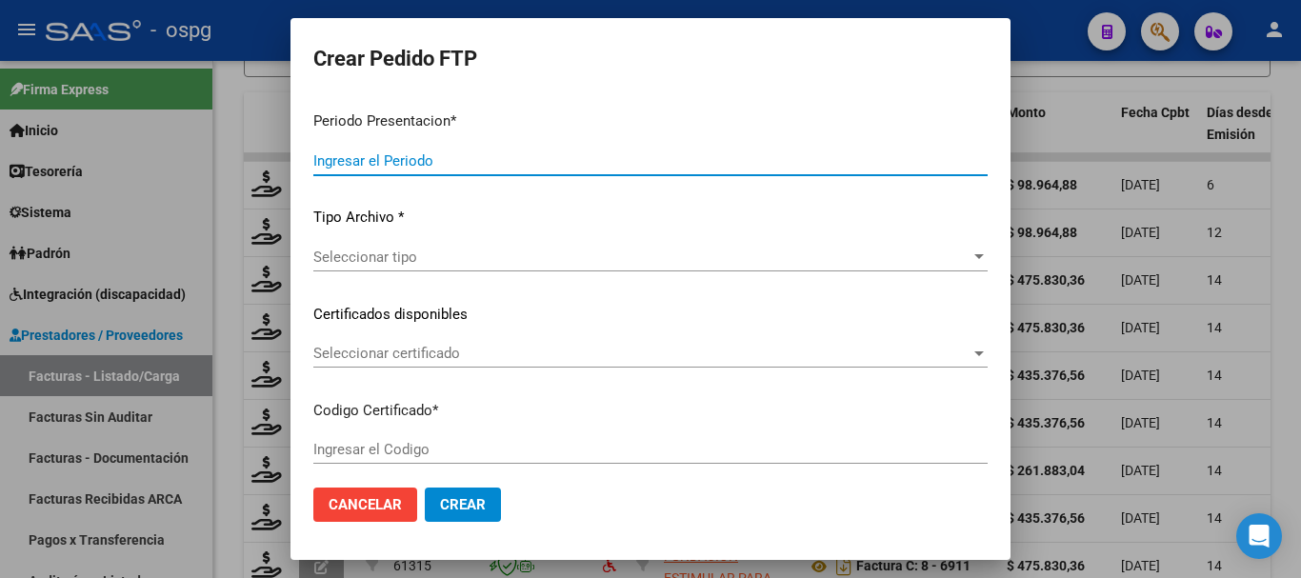
type input "202508"
type input "$ 98.964,88"
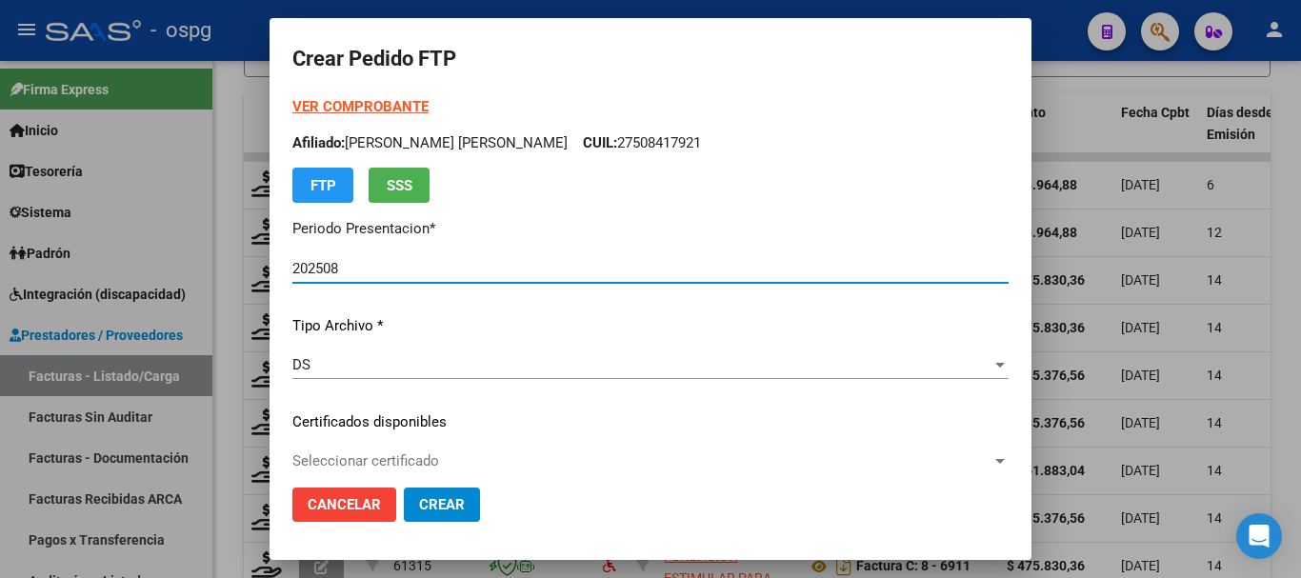
type input "4678724489"
type input "2028-11-30"
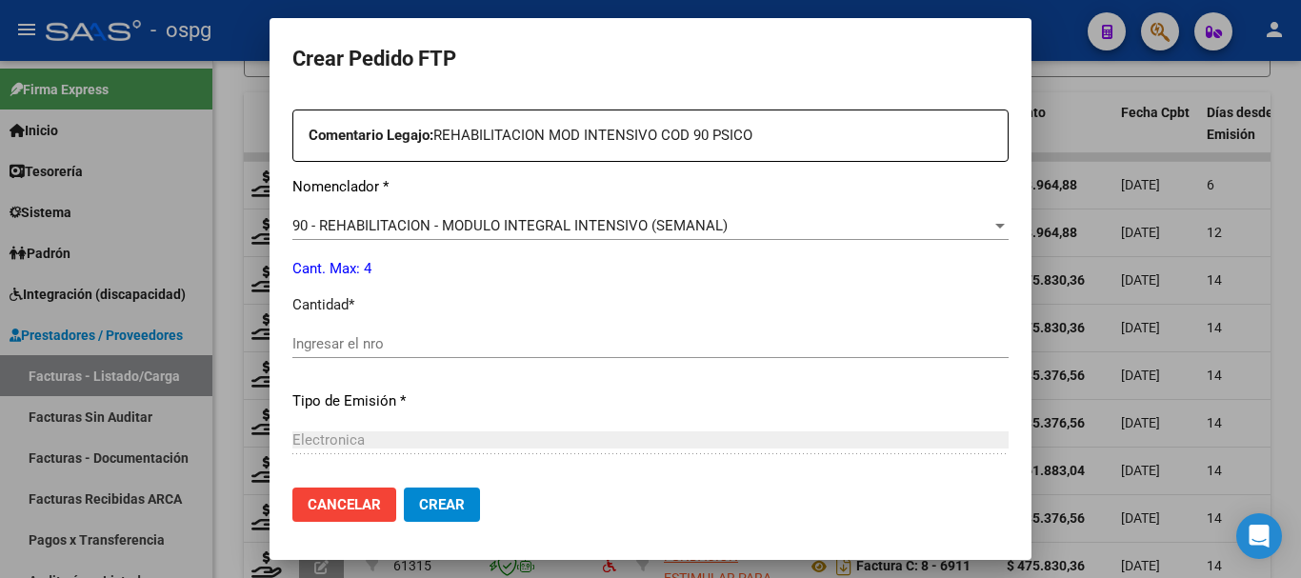
scroll to position [762, 0]
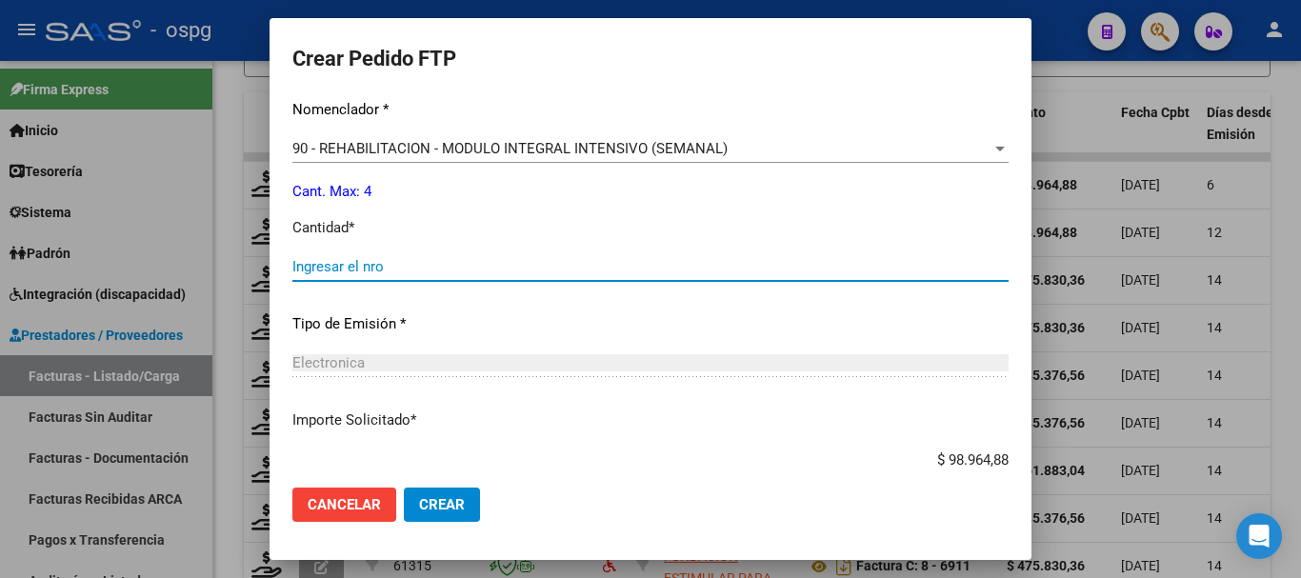
click at [479, 267] on input "Ingresar el nro" at bounding box center [650, 266] width 716 height 17
type input "4"
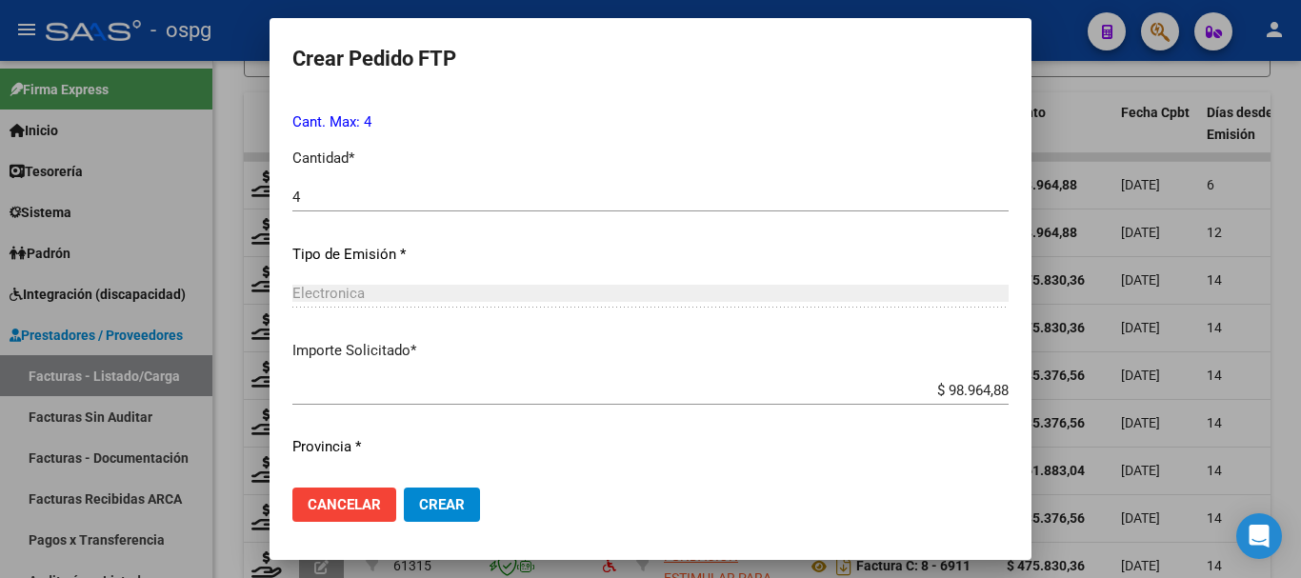
scroll to position [877, 0]
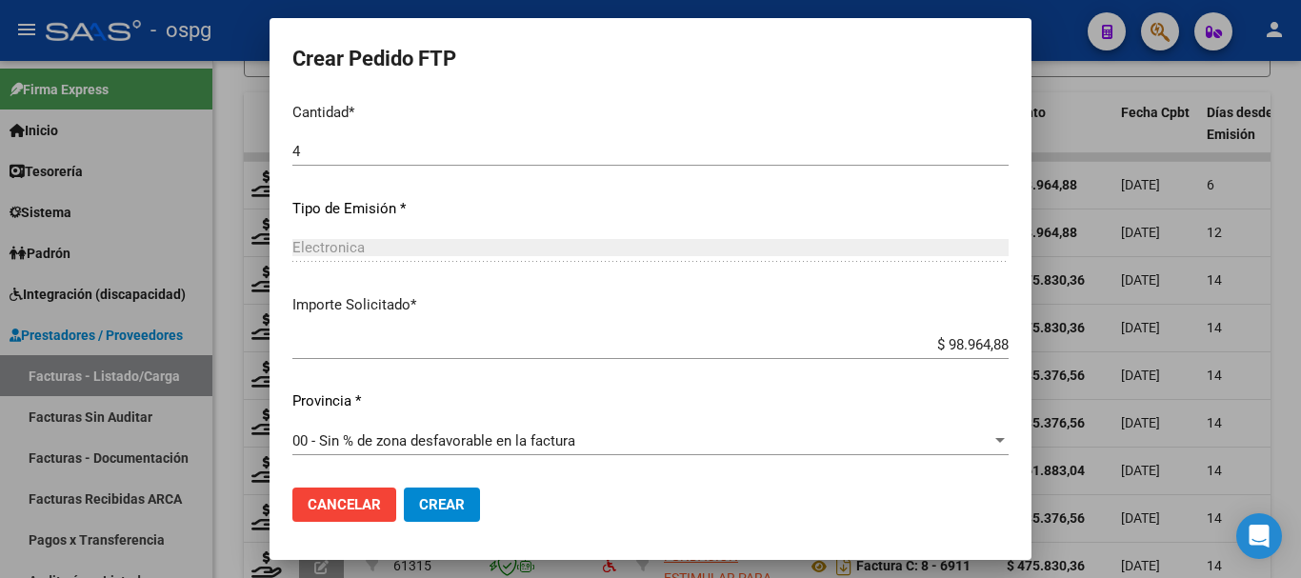
click at [458, 507] on span "Crear" at bounding box center [442, 504] width 46 height 17
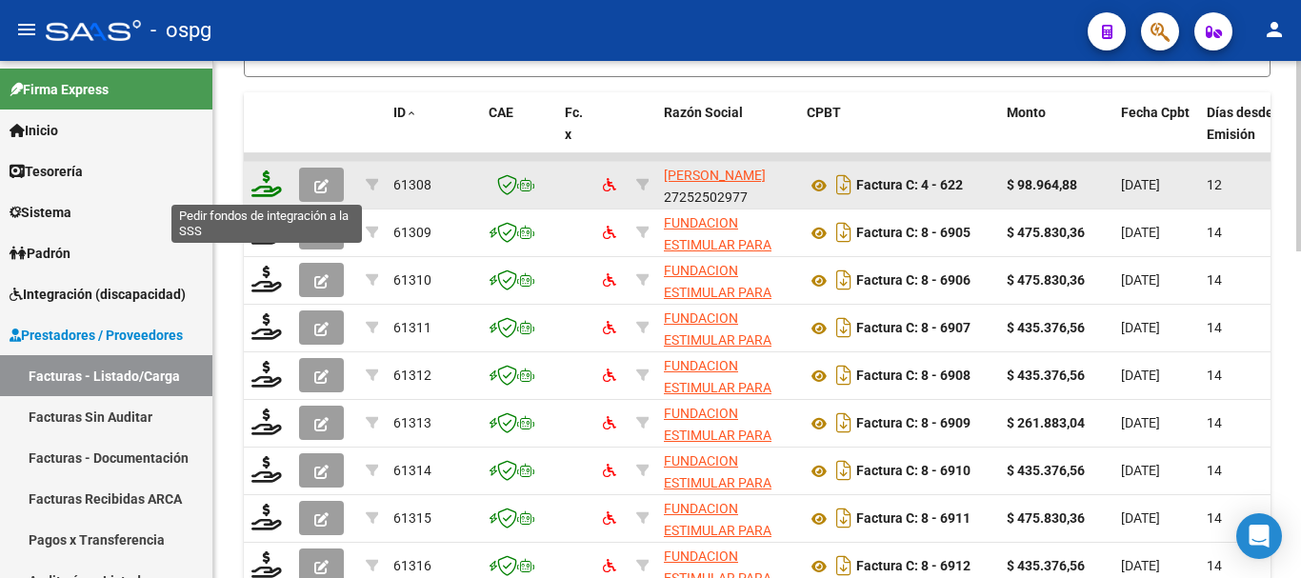
click at [274, 191] on icon at bounding box center [266, 183] width 30 height 27
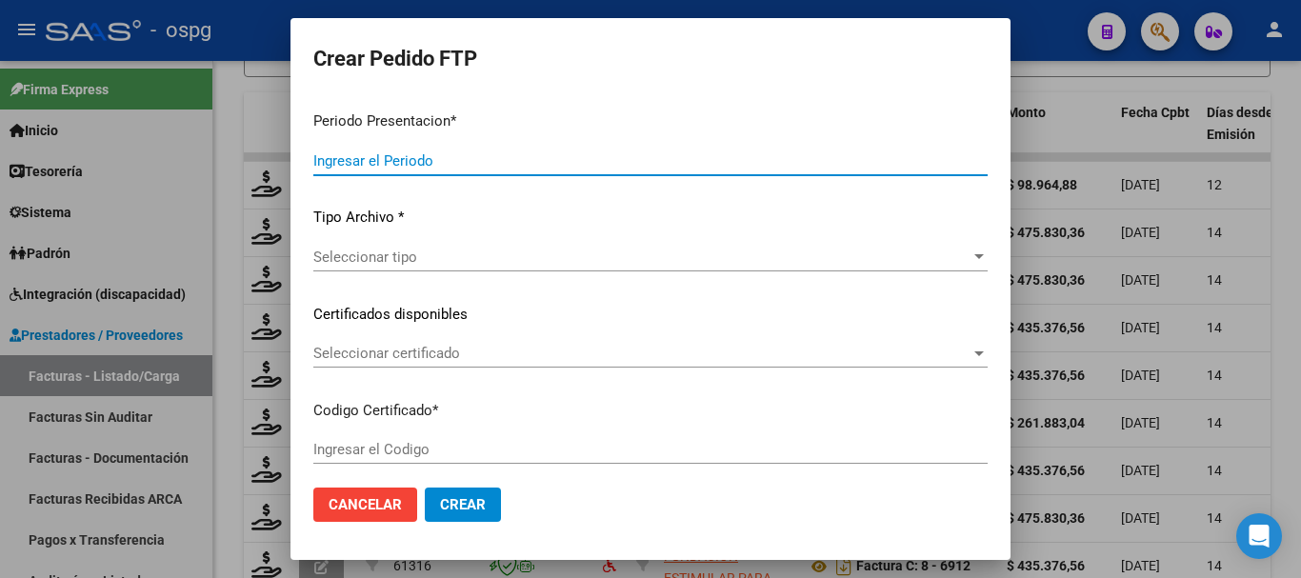
type input "202508"
type input "$ 98.964,88"
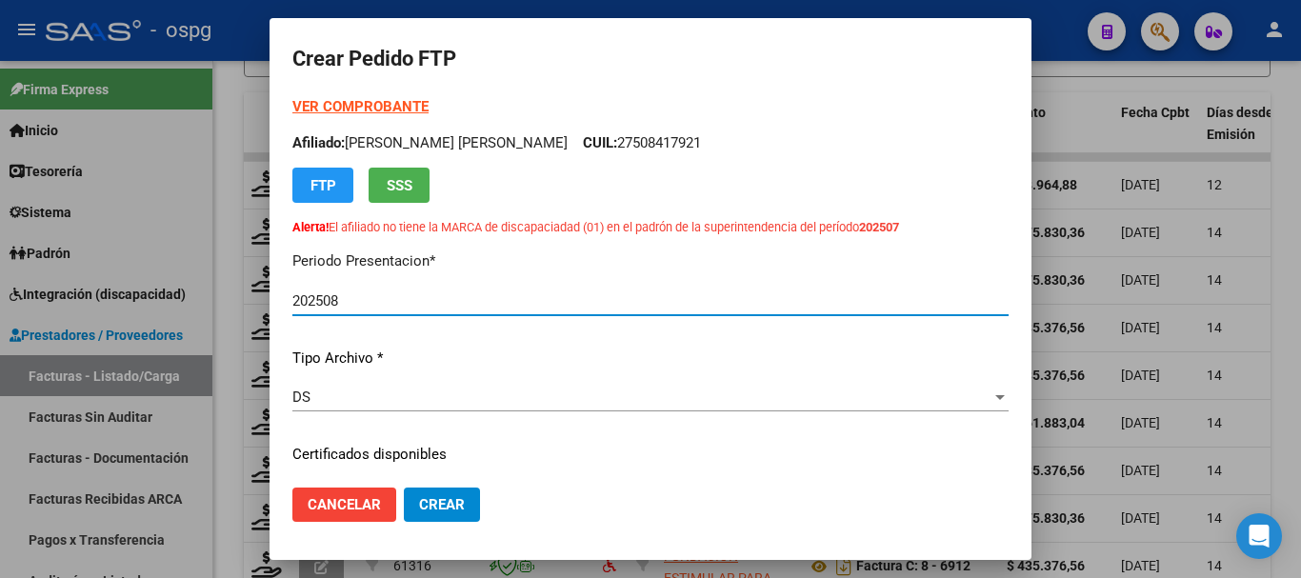
type input "6365398227"
type input "2029-06-01"
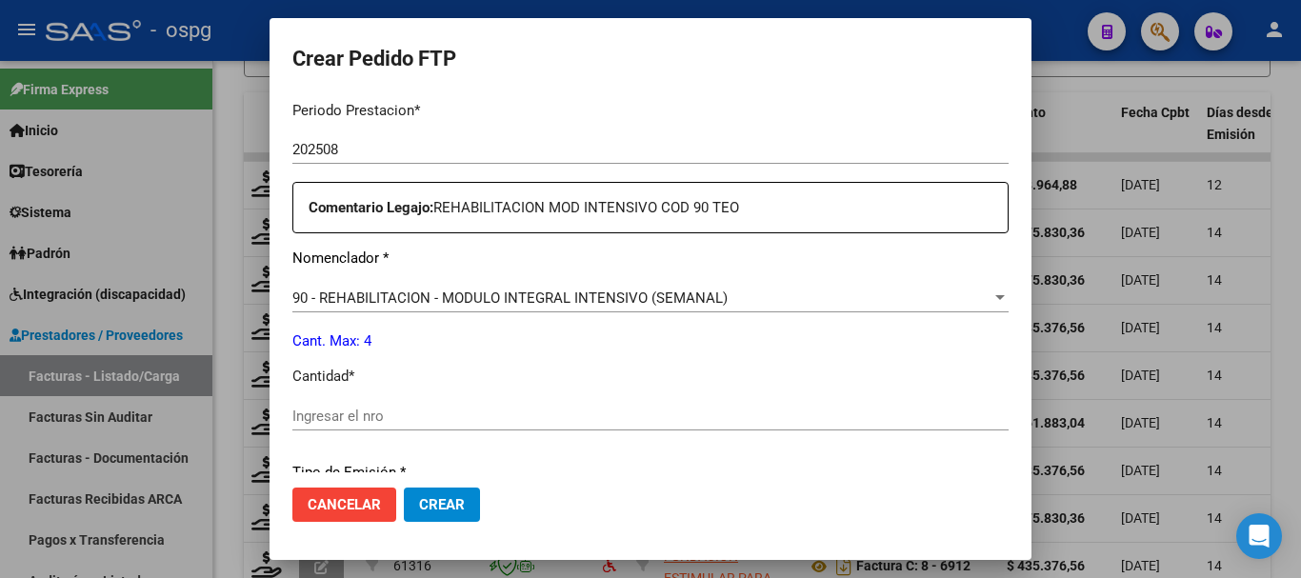
scroll to position [762, 0]
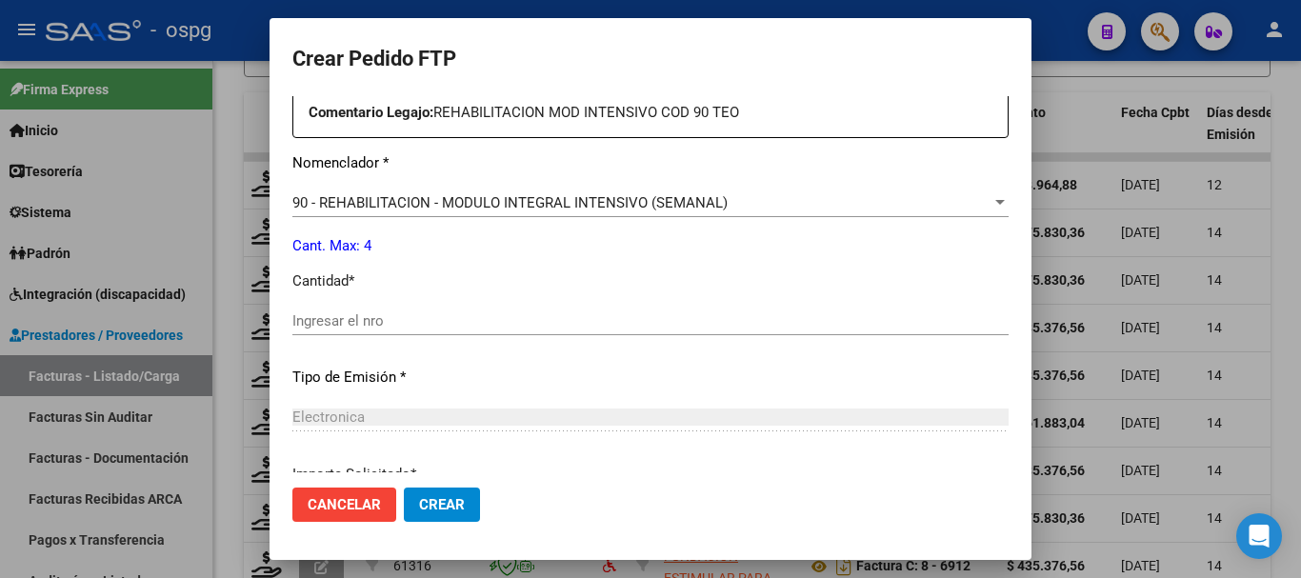
click at [502, 330] on div "Ingresar el nro" at bounding box center [650, 321] width 716 height 29
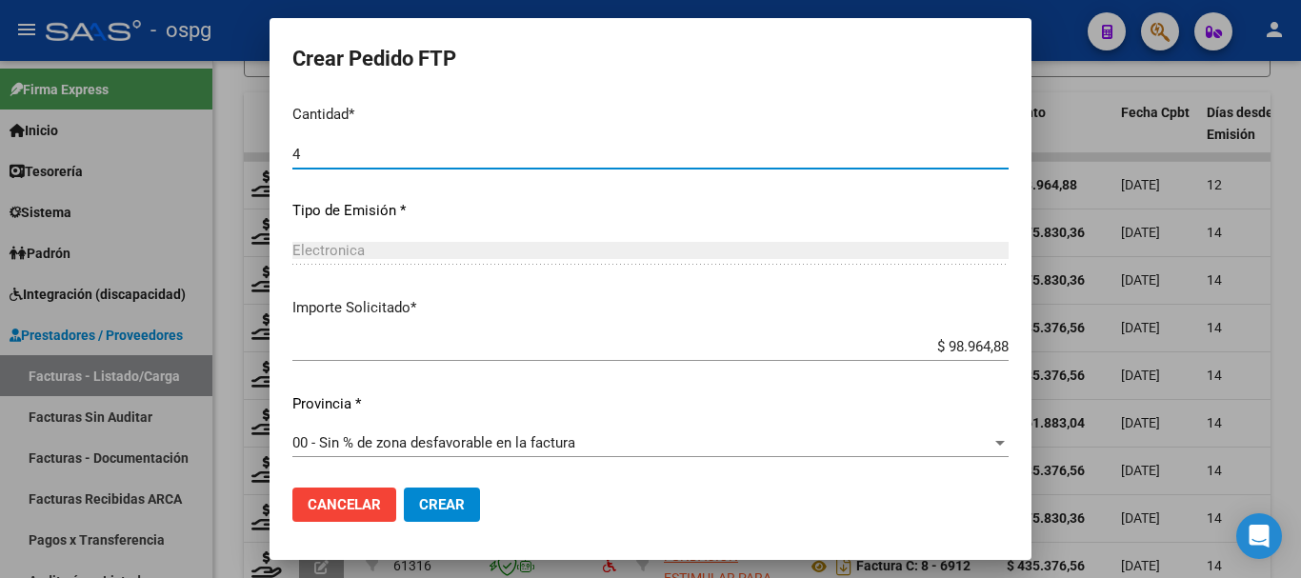
scroll to position [931, 0]
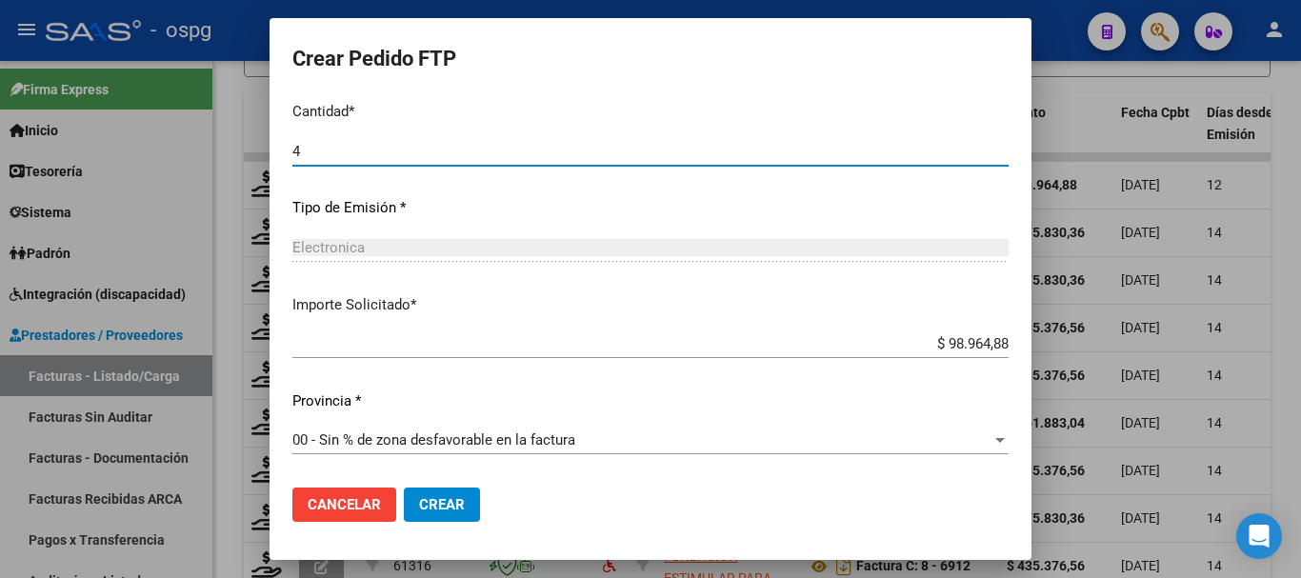
type input "4"
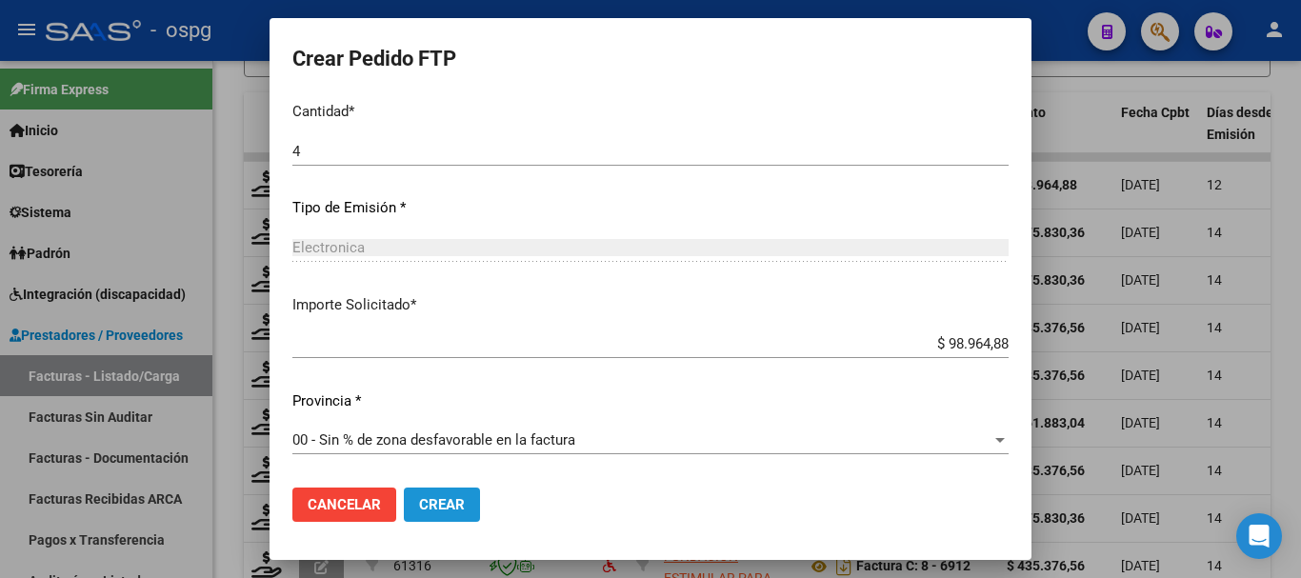
click at [416, 511] on button "Crear" at bounding box center [442, 505] width 76 height 34
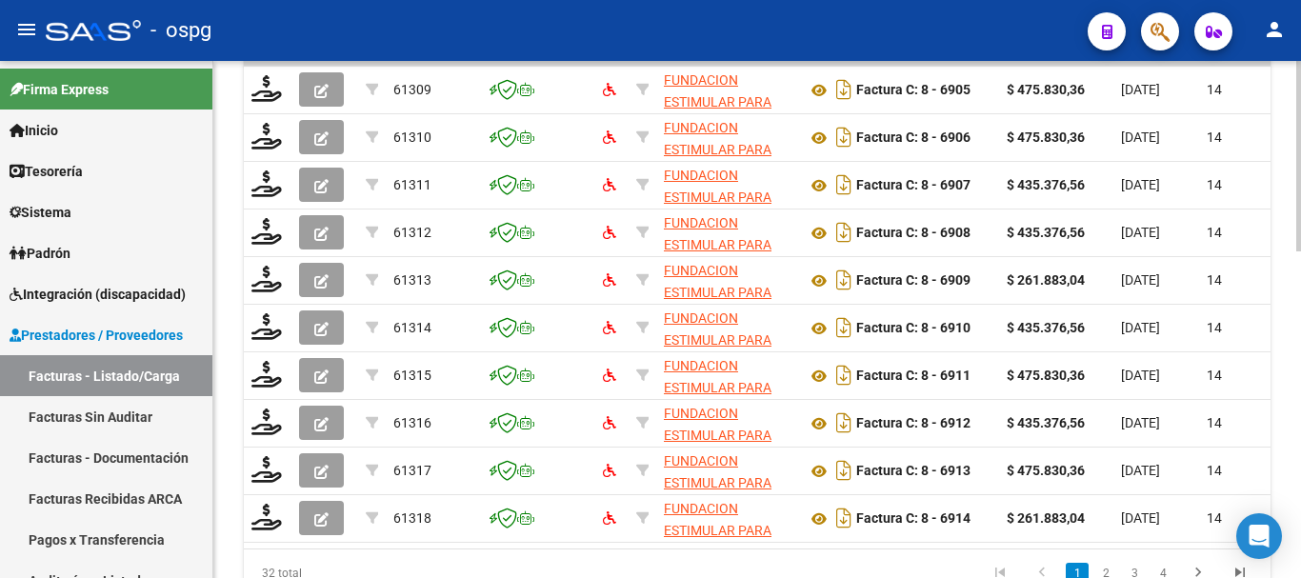
scroll to position [0, 187]
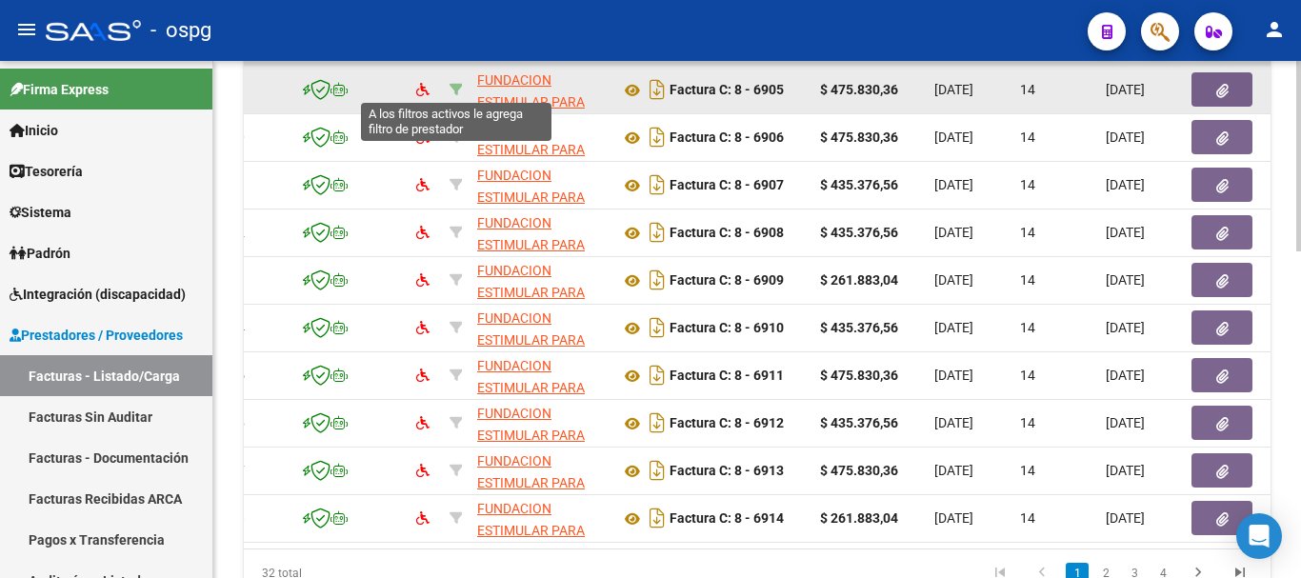
click at [454, 83] on icon at bounding box center [456, 89] width 13 height 13
type input "30714525286"
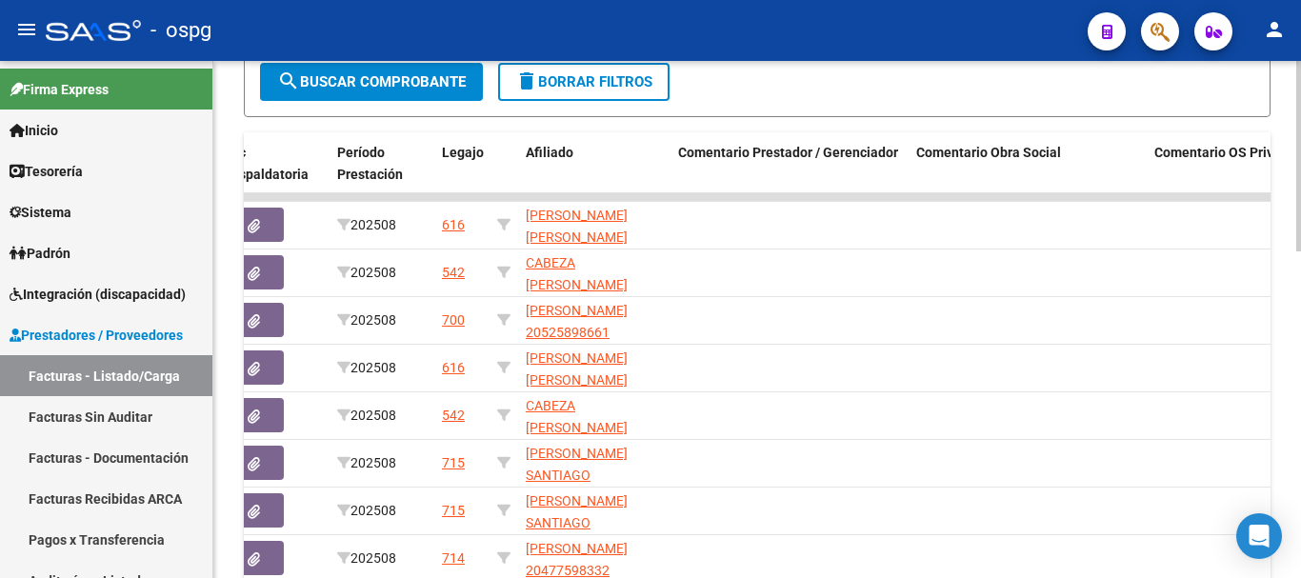
scroll to position [693, 0]
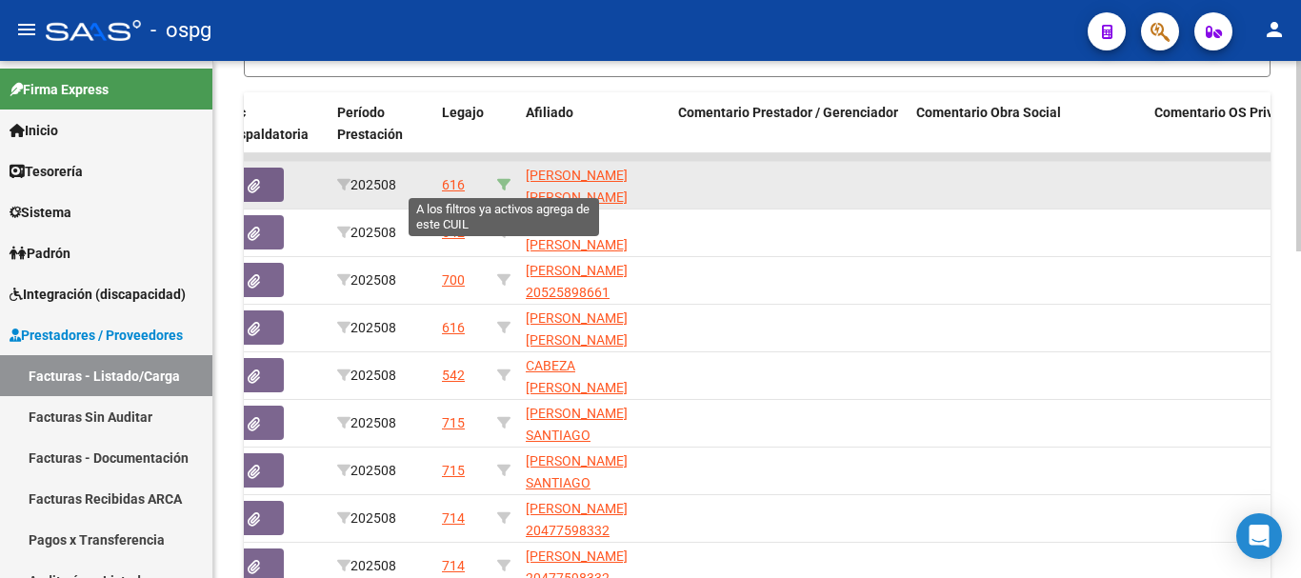
click at [501, 181] on icon at bounding box center [503, 184] width 13 height 13
type input "20520378740"
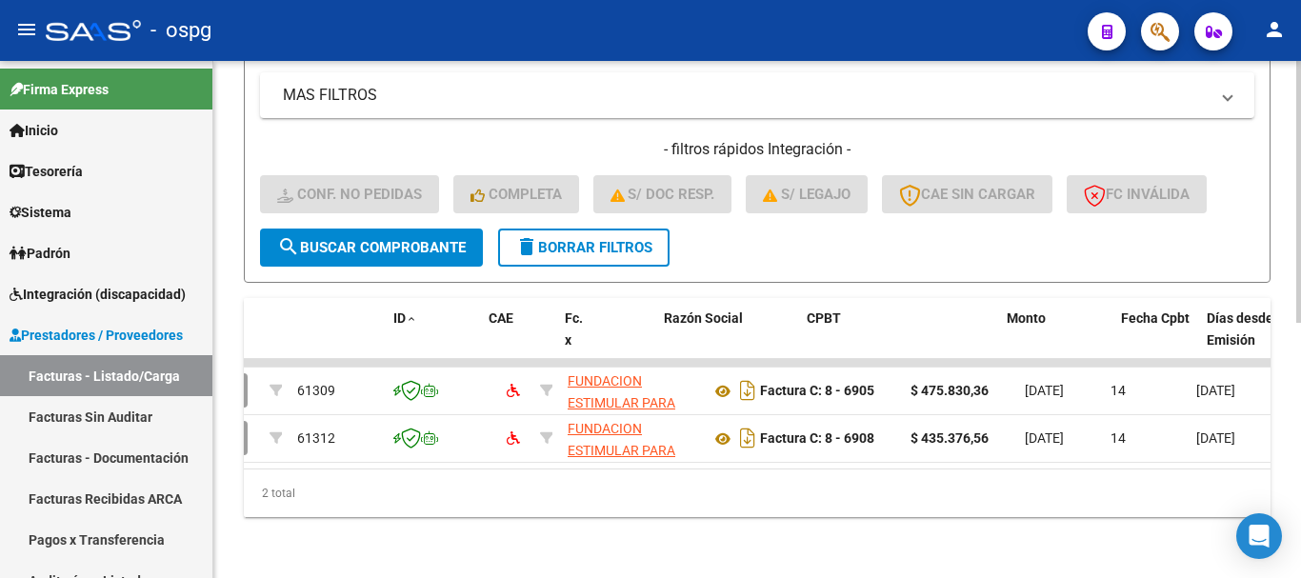
scroll to position [0, 0]
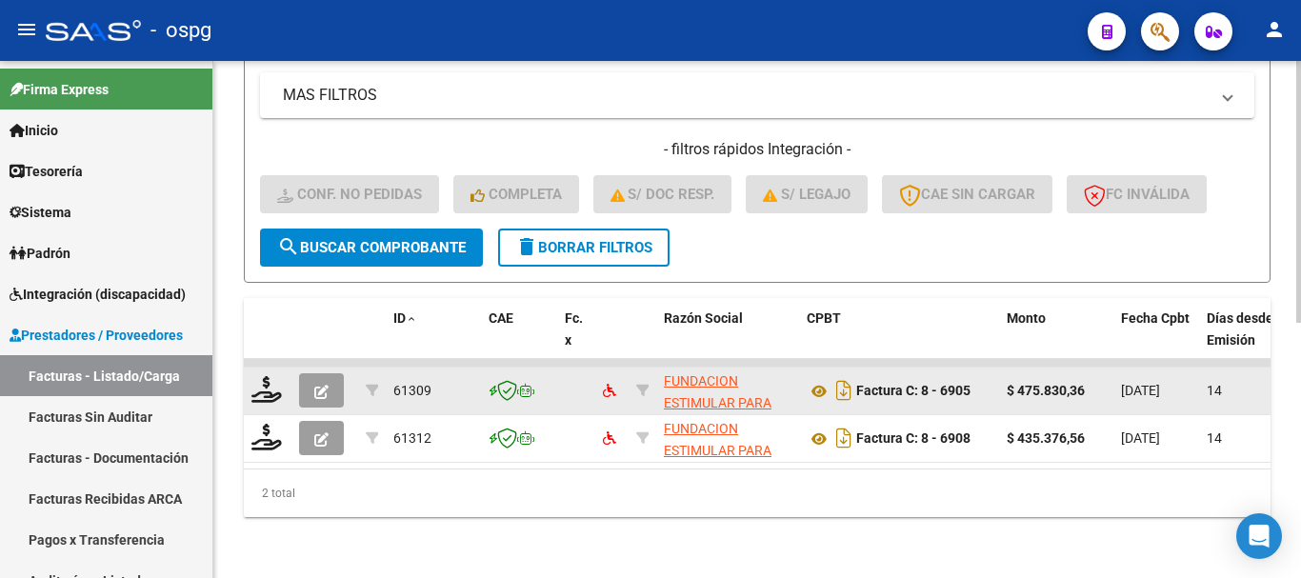
click at [334, 373] on button "button" at bounding box center [321, 390] width 45 height 34
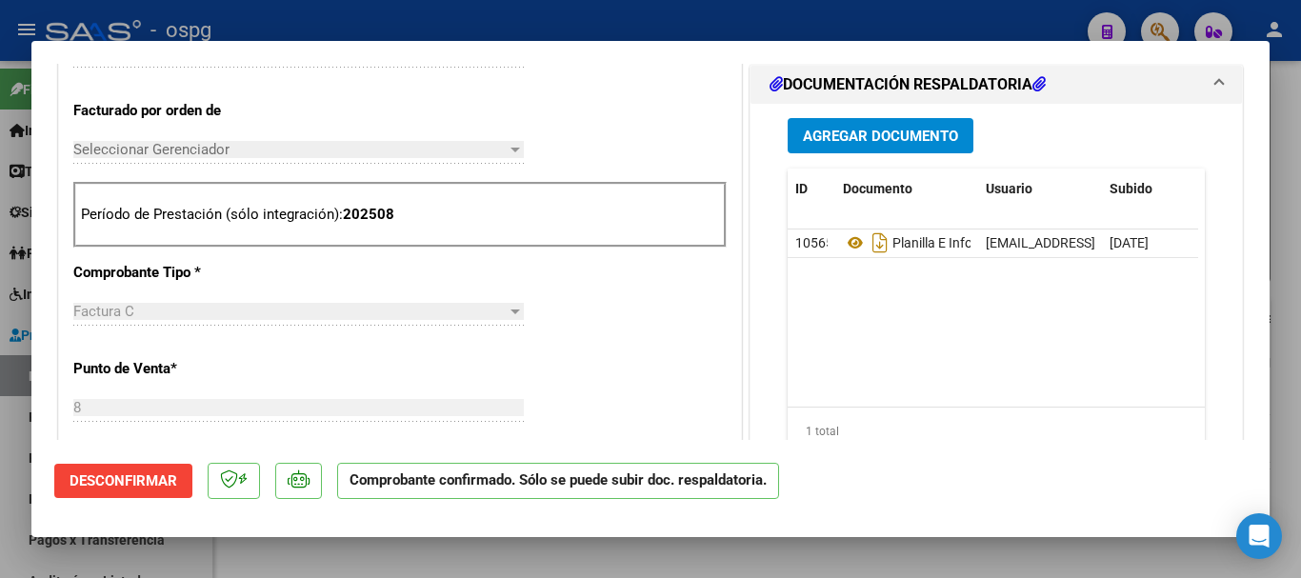
scroll to position [381, 0]
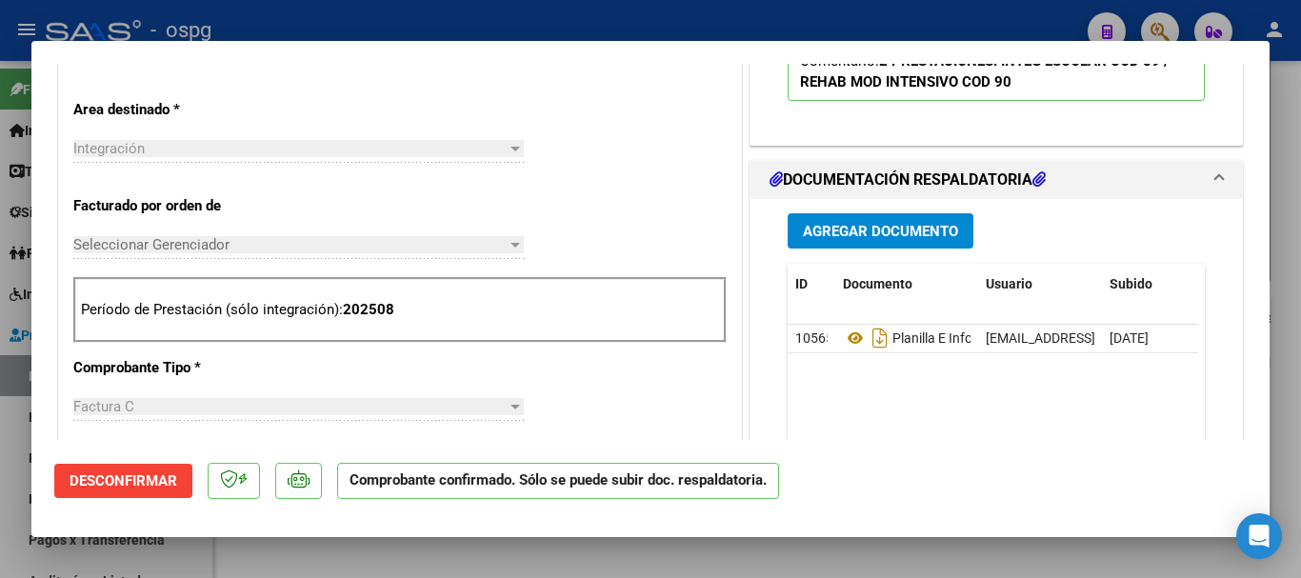
click at [426, 21] on div at bounding box center [650, 289] width 1301 height 578
type input "$ 0,00"
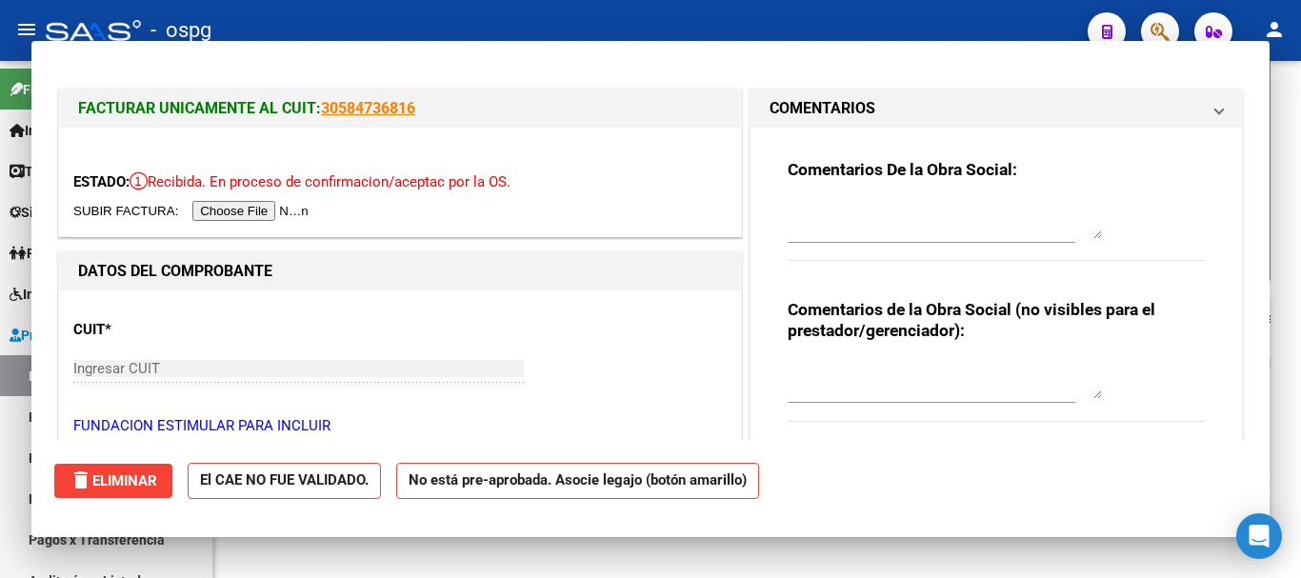
scroll to position [503, 0]
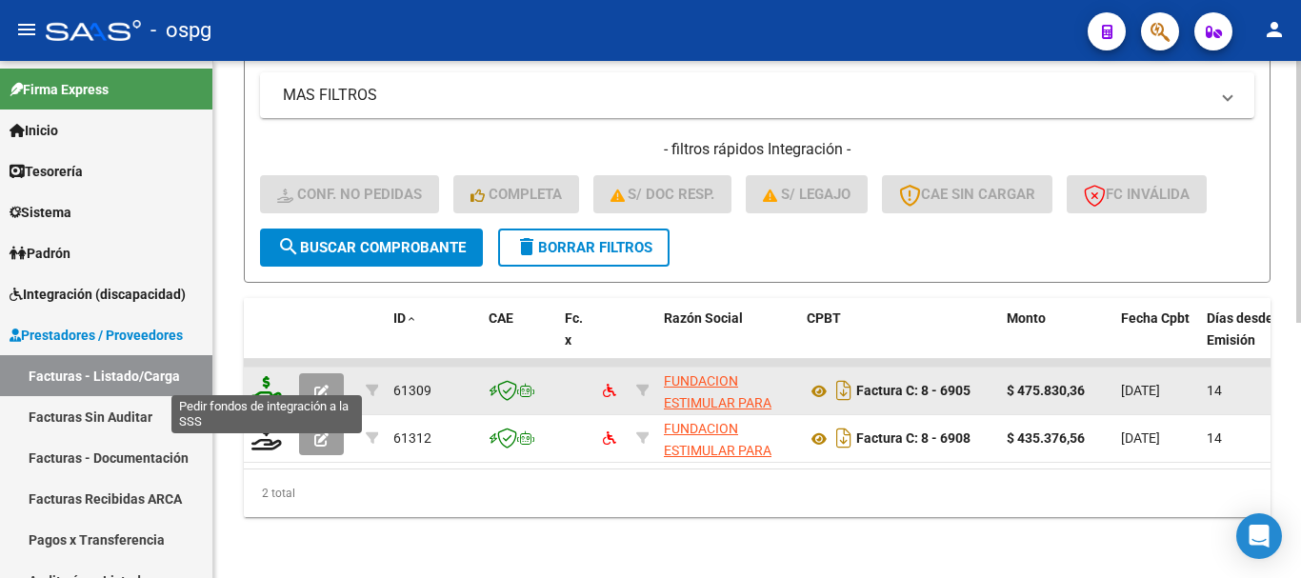
click at [269, 384] on icon at bounding box center [266, 389] width 30 height 27
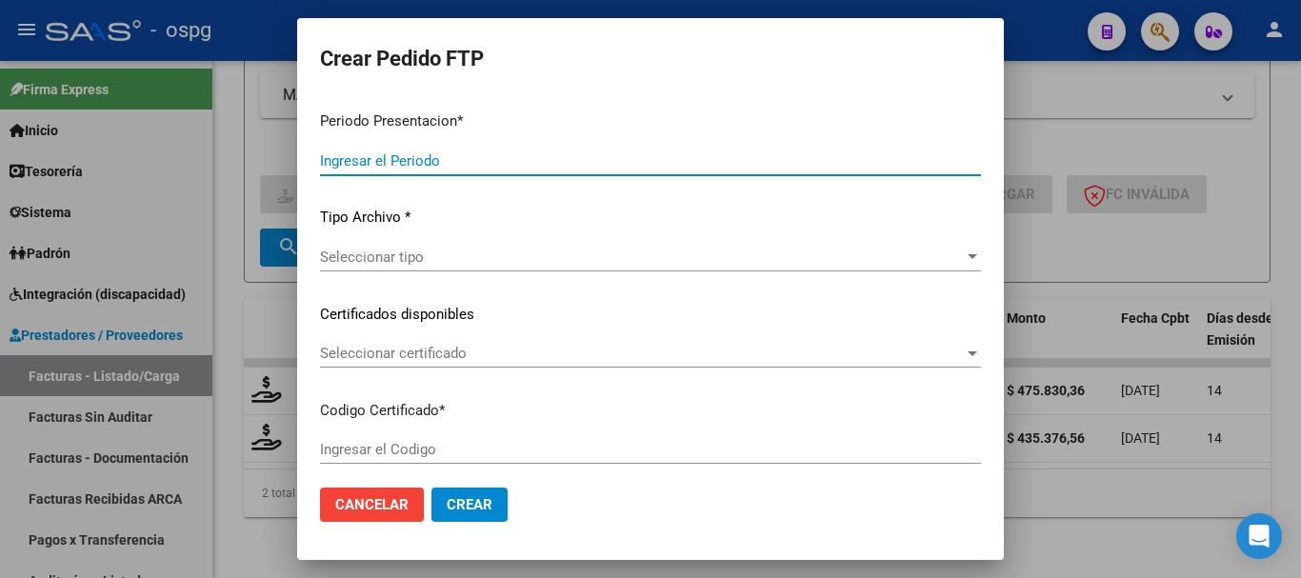
type input "202508"
type input "$ 475.830,36"
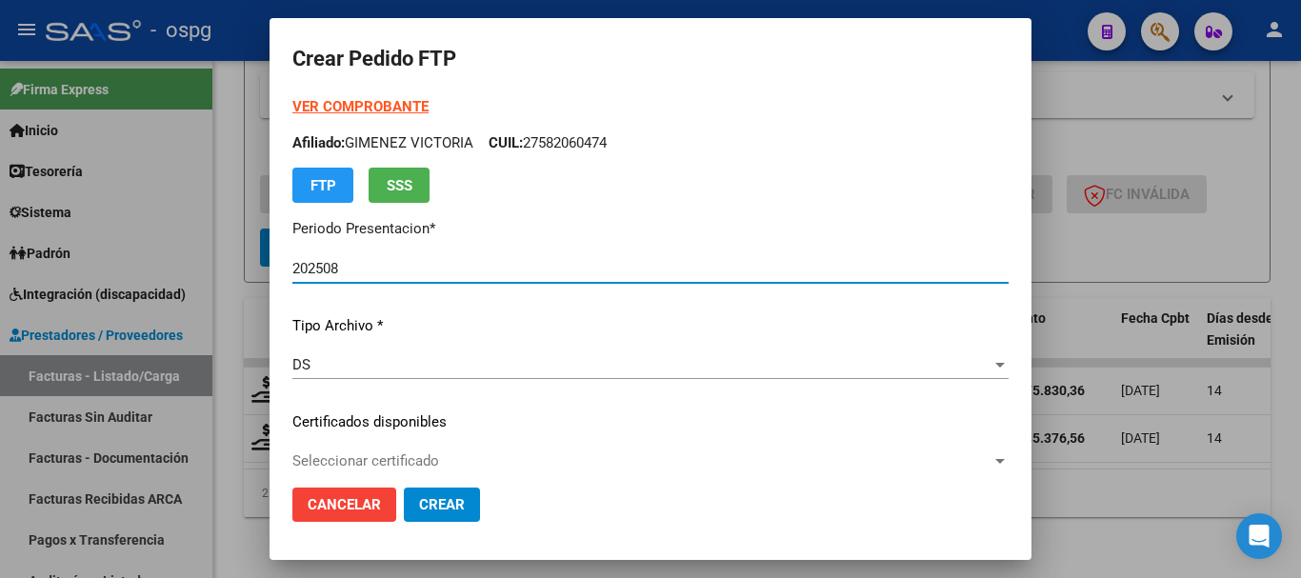
type input "2001270"
type input "2029-10-30"
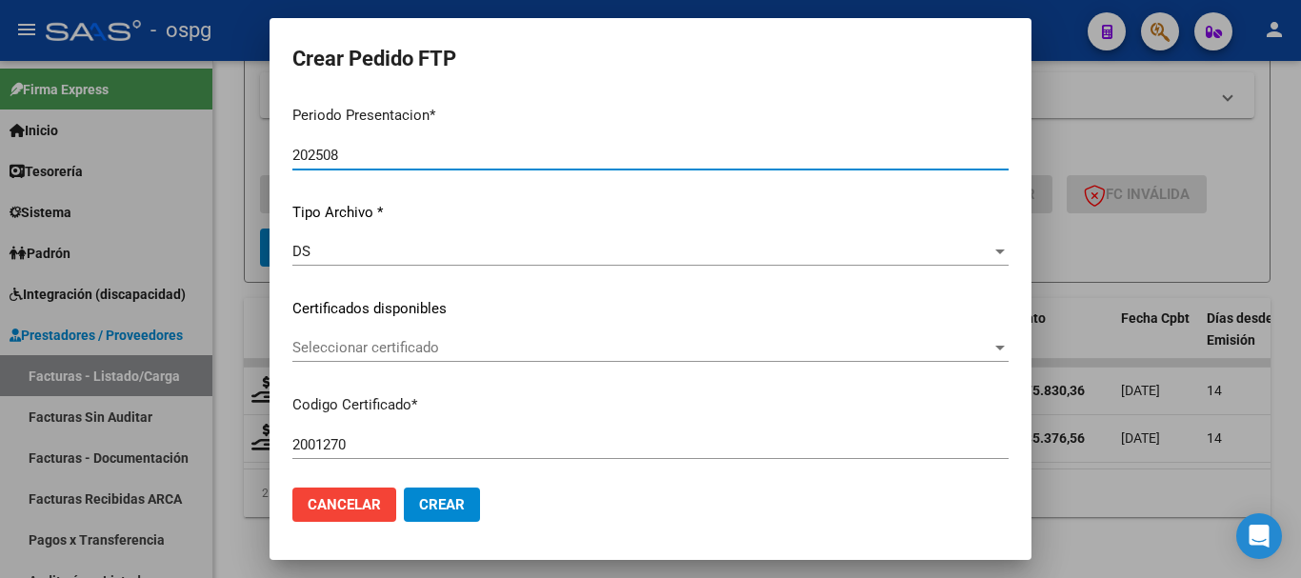
scroll to position [0, 0]
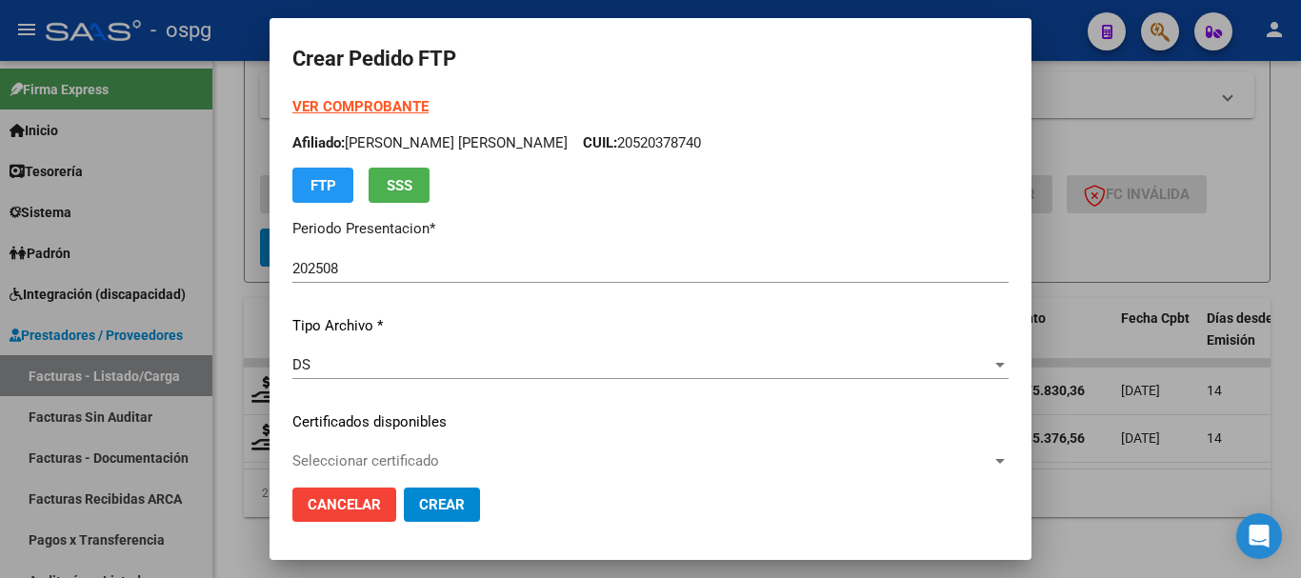
click at [309, 100] on strong "VER COMPROBANTE" at bounding box center [360, 106] width 136 height 17
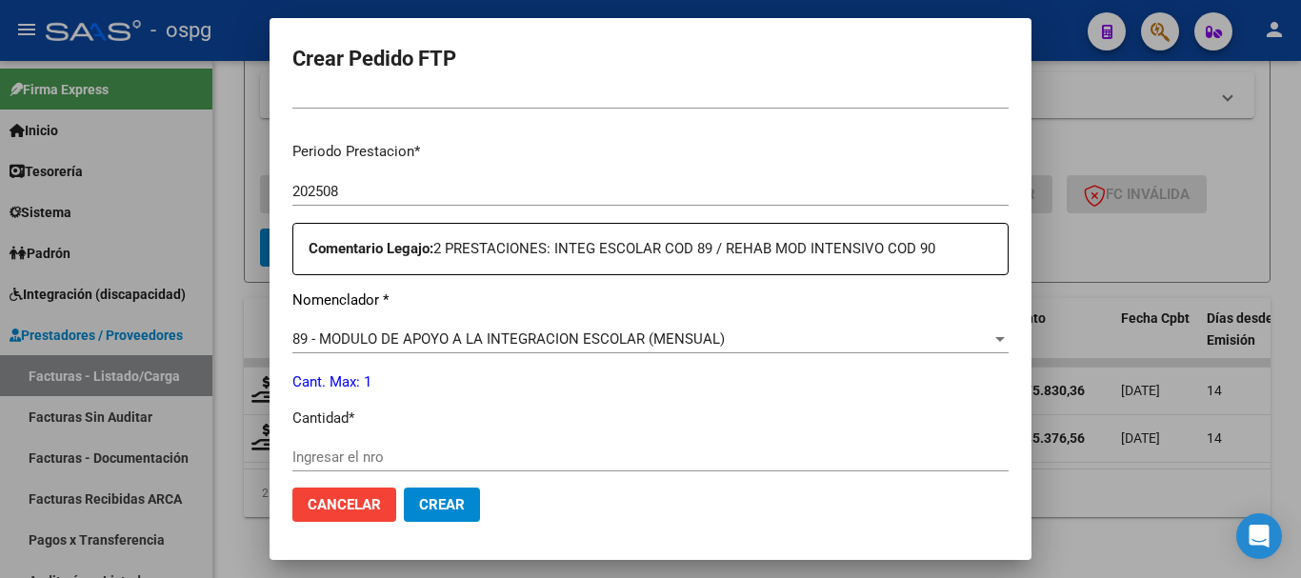
scroll to position [667, 0]
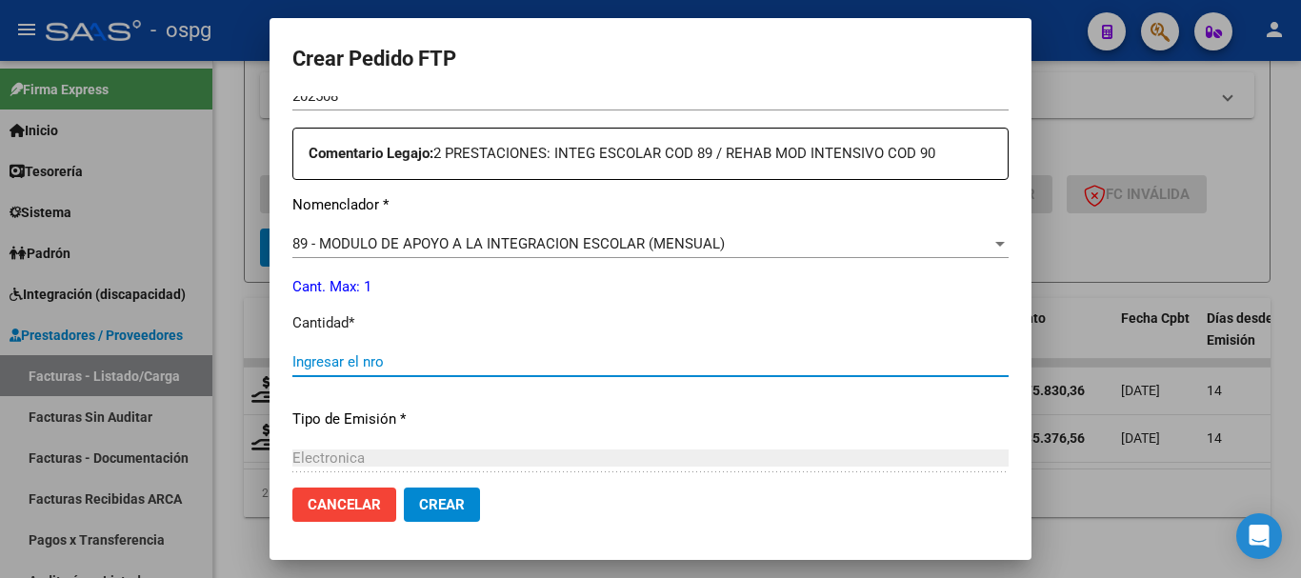
click at [454, 366] on input "Ingresar el nro" at bounding box center [650, 361] width 716 height 17
type input "1"
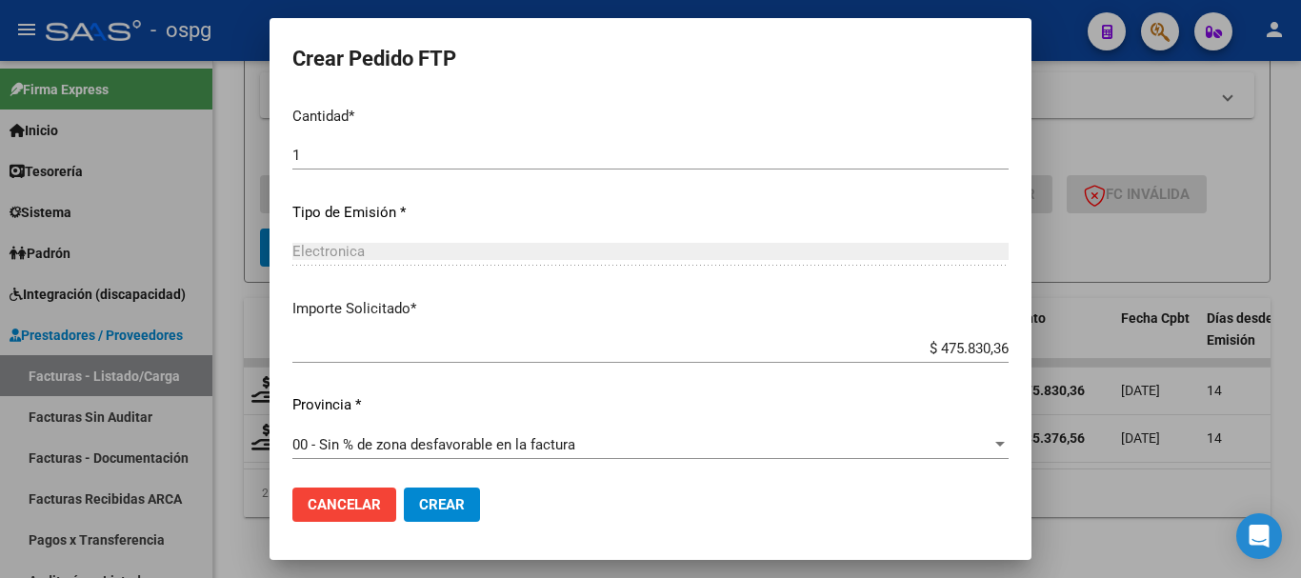
scroll to position [877, 0]
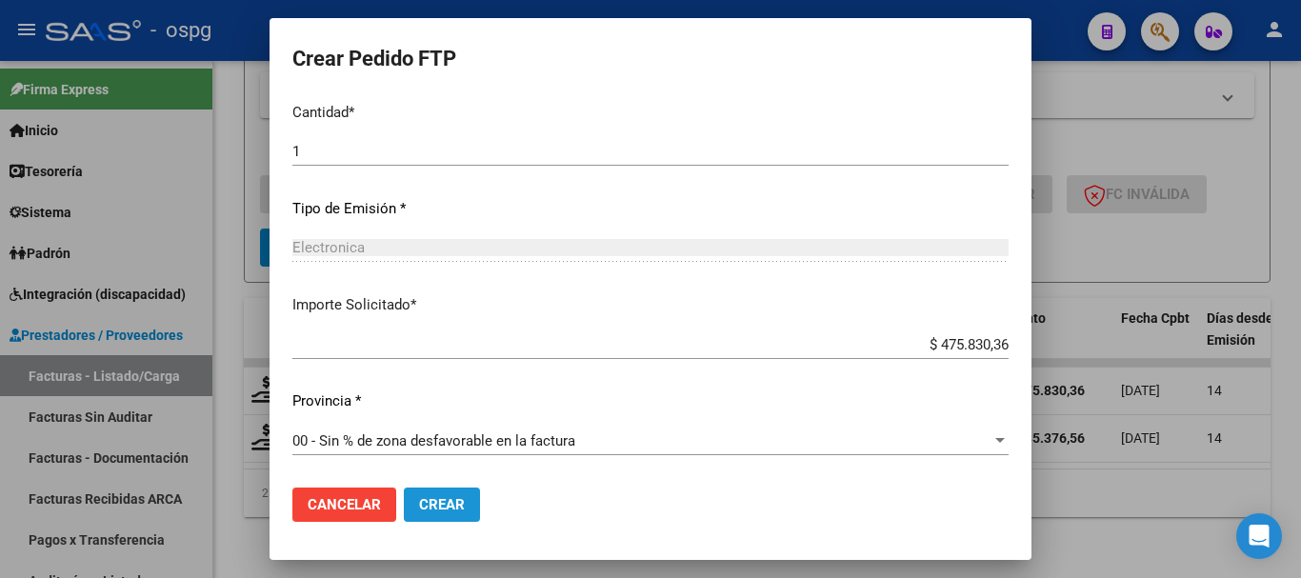
click at [450, 501] on span "Crear" at bounding box center [442, 504] width 46 height 17
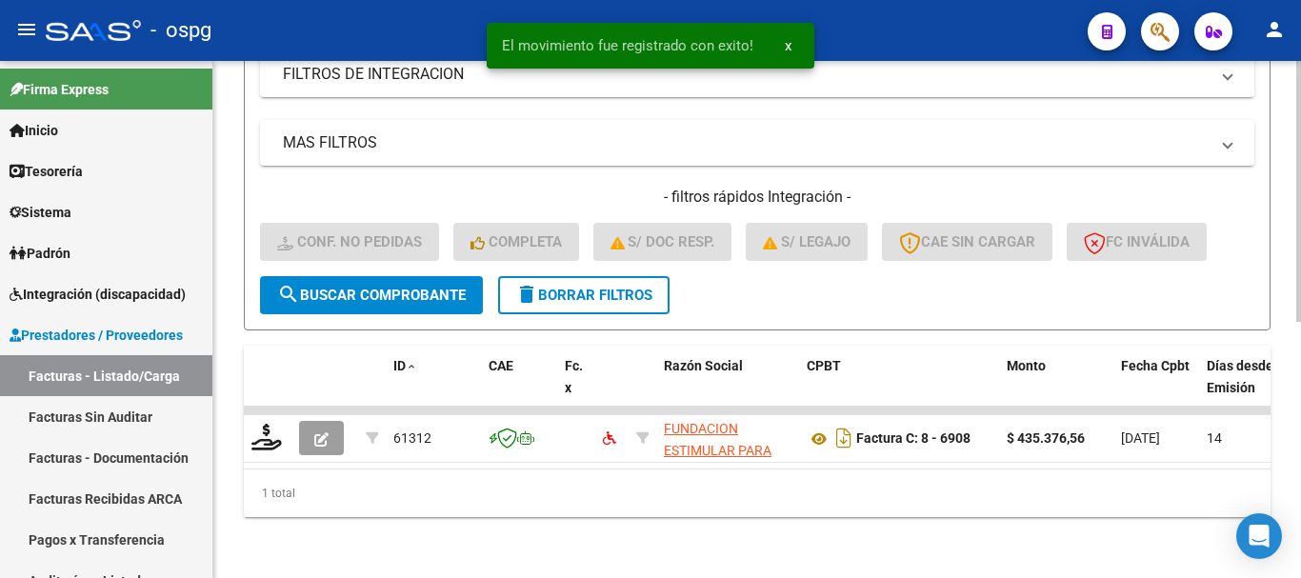
scroll to position [455, 0]
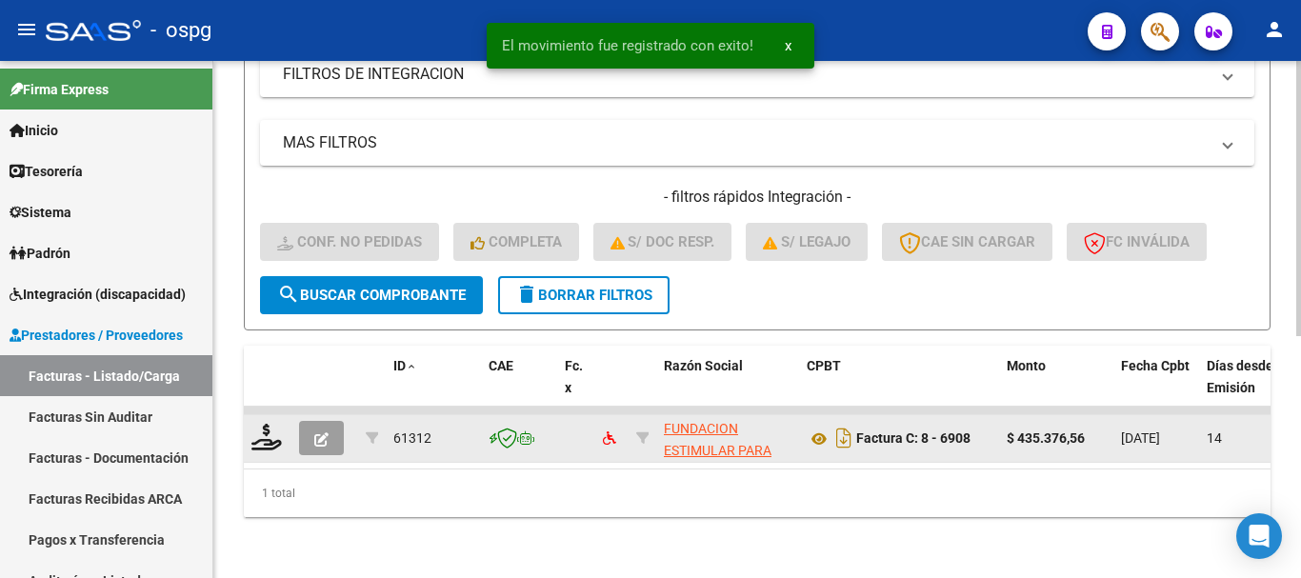
click at [310, 422] on button "button" at bounding box center [321, 438] width 45 height 34
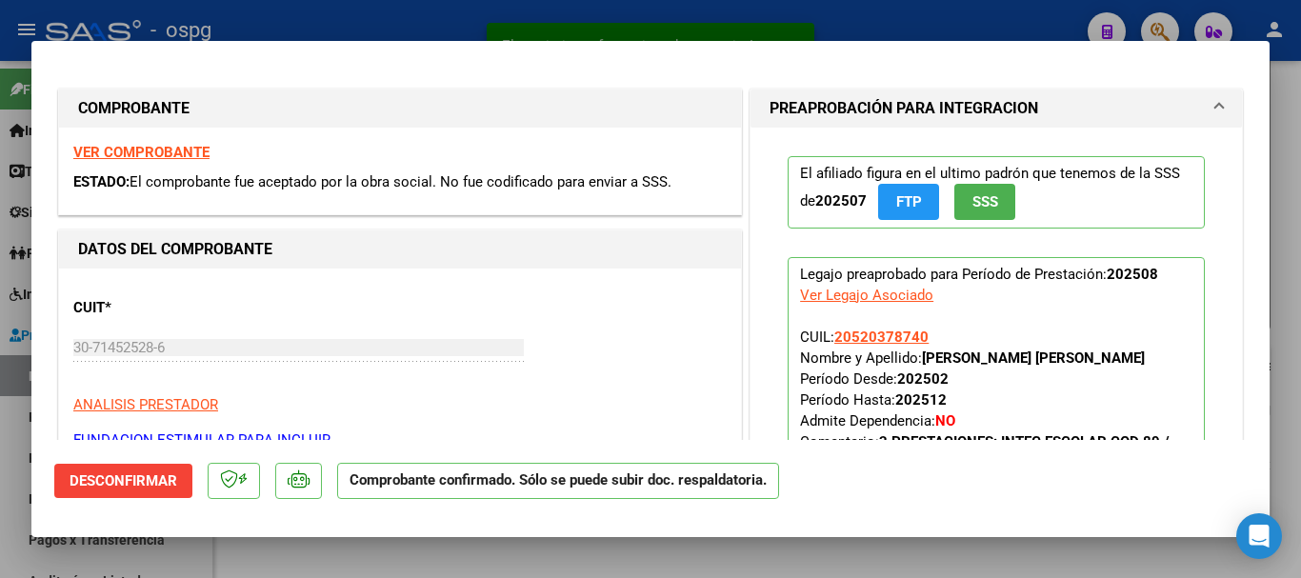
click at [376, 12] on div at bounding box center [650, 289] width 1301 height 578
type input "$ 0,00"
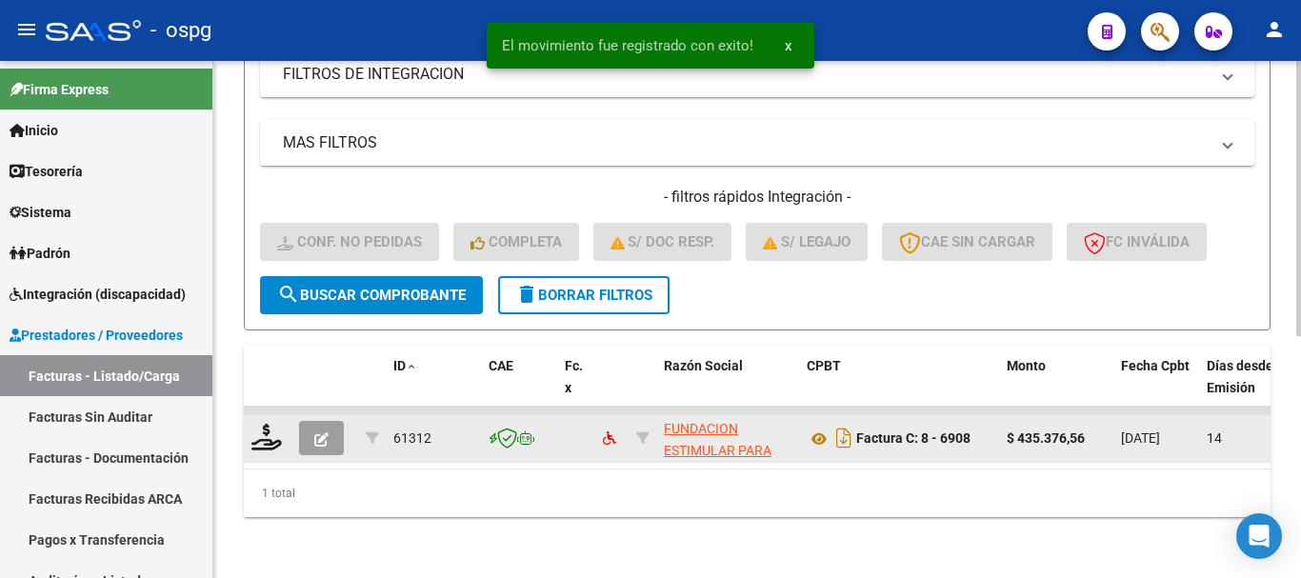
click at [260, 435] on div at bounding box center [267, 439] width 32 height 30
click at [261, 430] on icon at bounding box center [266, 437] width 30 height 27
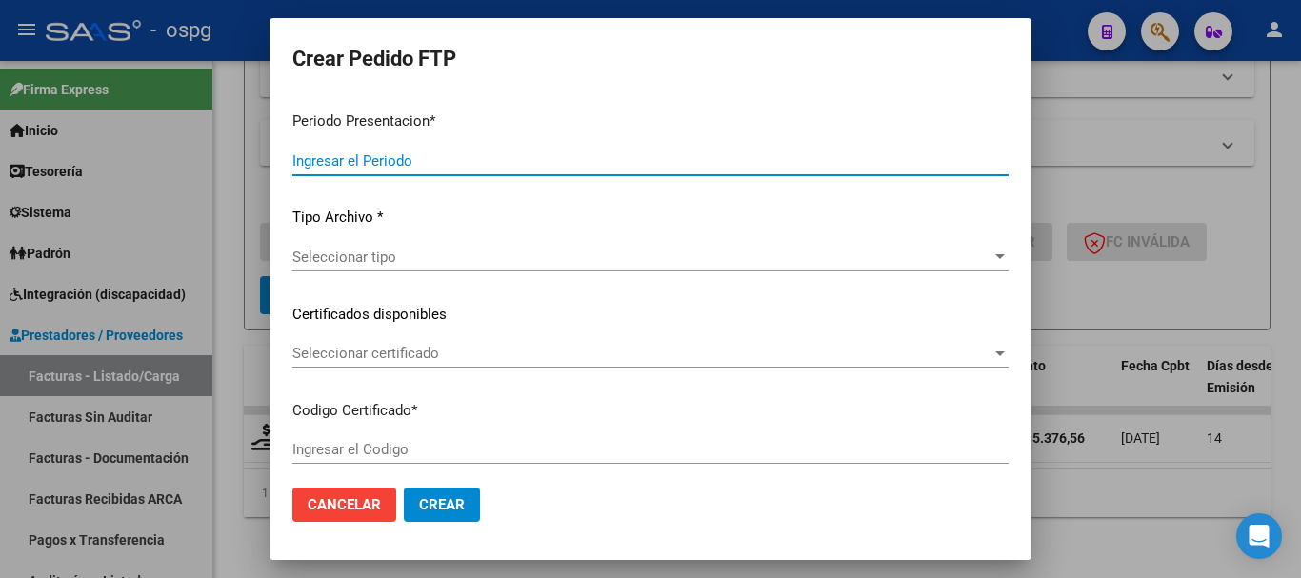
type input "202508"
type input "$ 435.376,56"
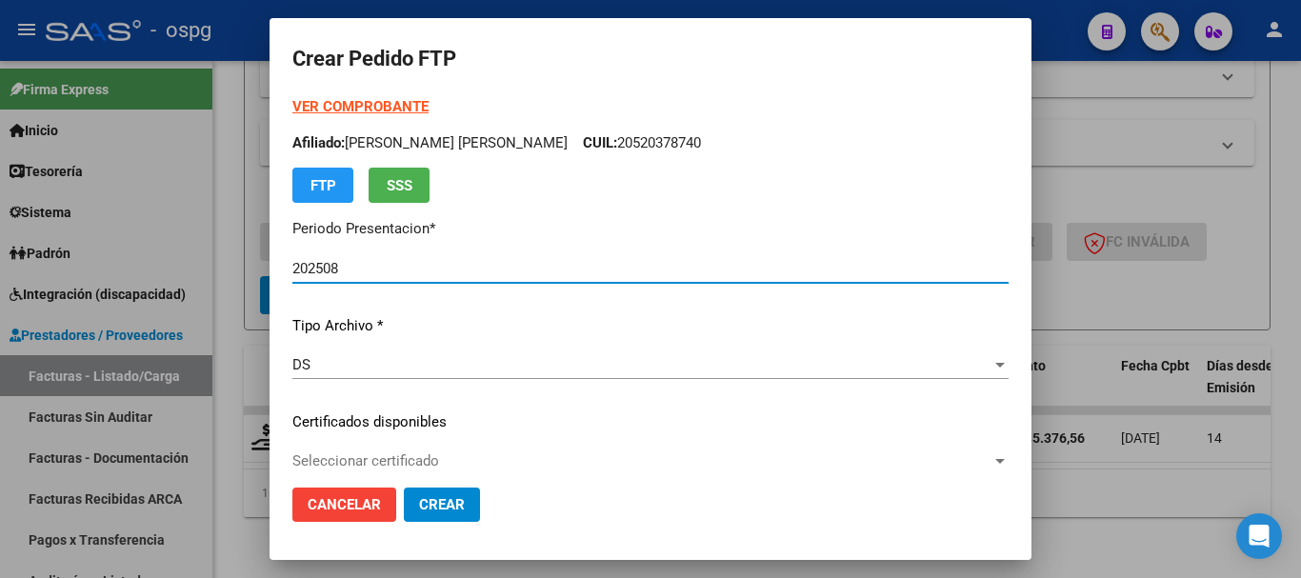
type input "2001270"
type input "2029-10-30"
click at [380, 101] on strong "VER COMPROBANTE" at bounding box center [360, 106] width 136 height 17
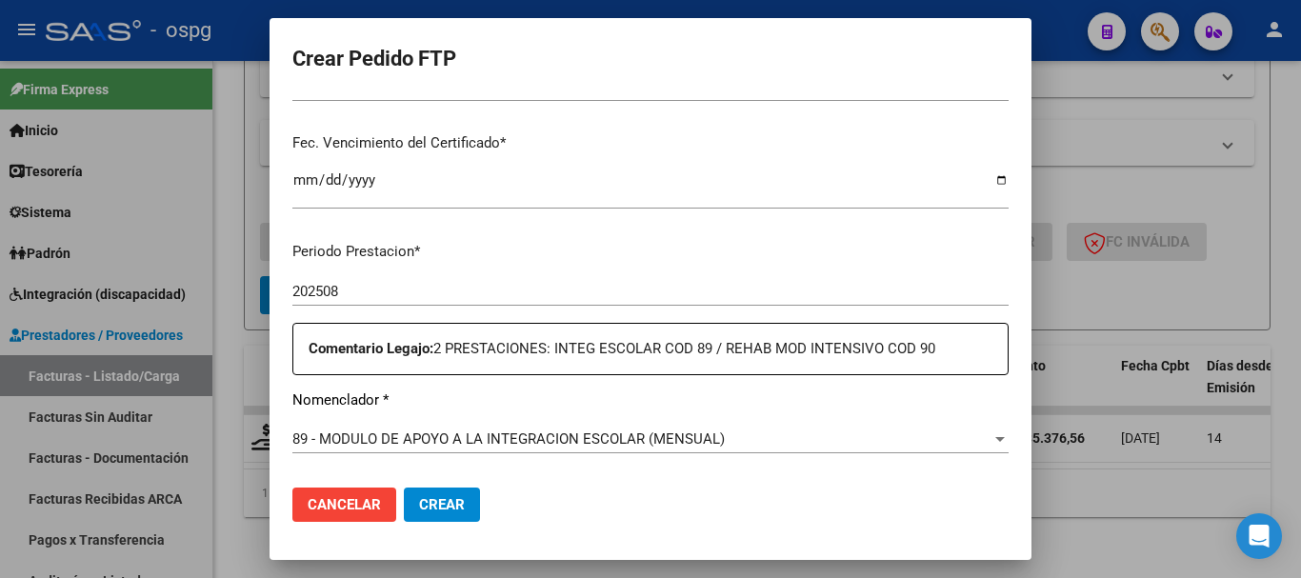
scroll to position [571, 0]
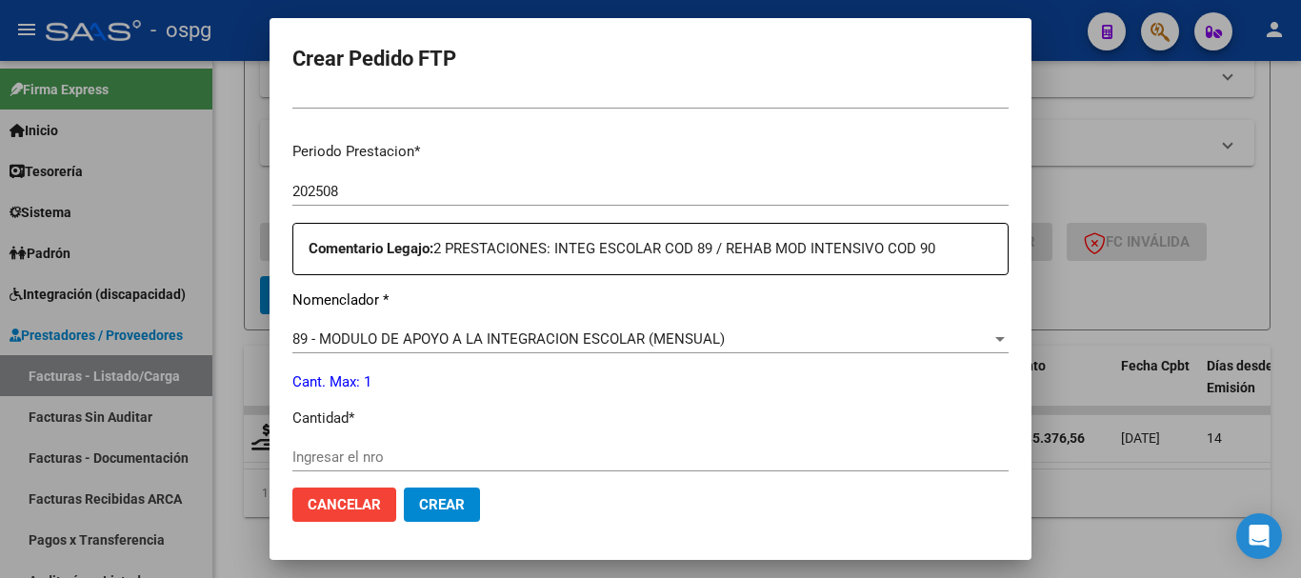
click at [542, 337] on span "89 - MODULO DE APOYO A LA INTEGRACION ESCOLAR (MENSUAL)" at bounding box center [508, 338] width 432 height 17
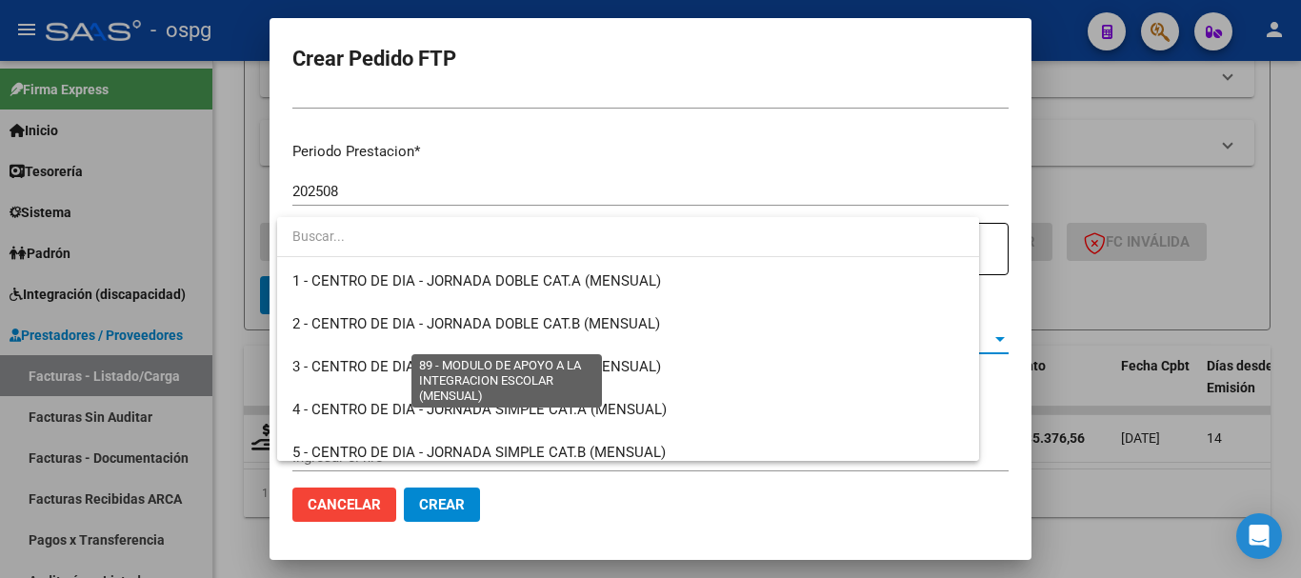
scroll to position [3714, 0]
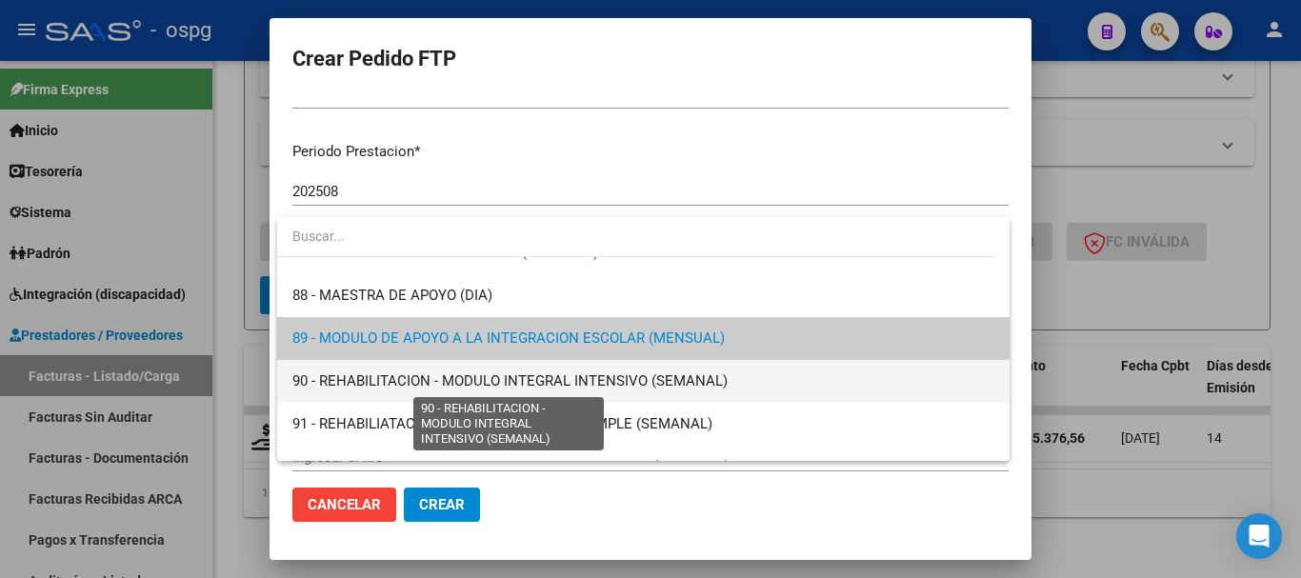
click at [454, 380] on span "90 - REHABILITACION - MODULO INTEGRAL INTENSIVO (SEMANAL)" at bounding box center [509, 380] width 435 height 17
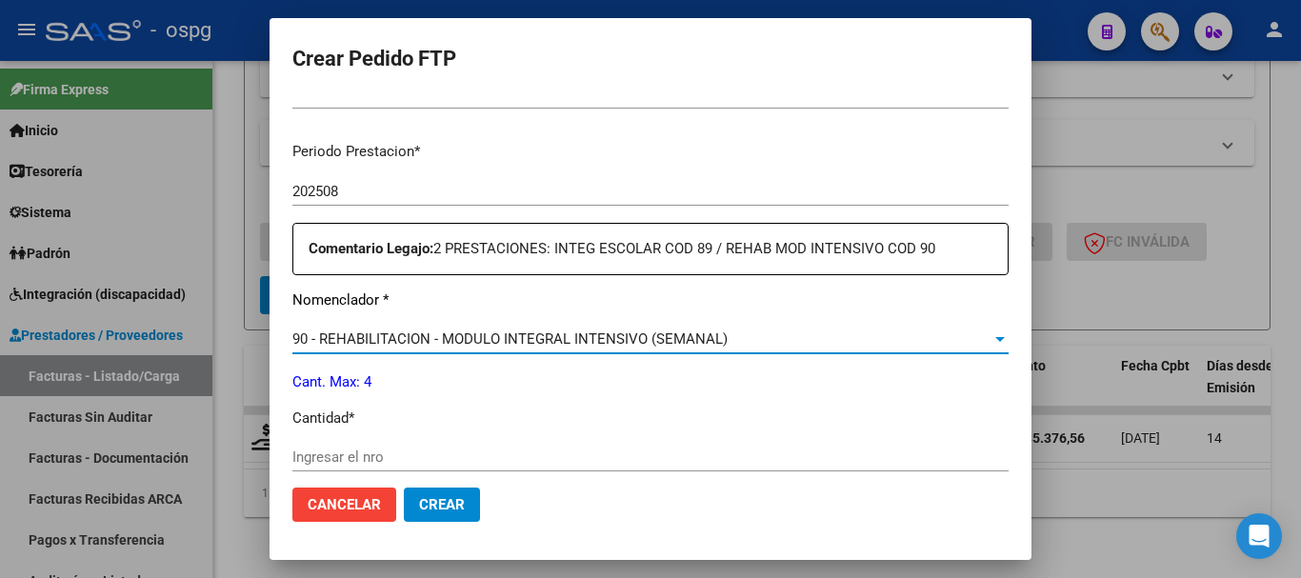
scroll to position [667, 0]
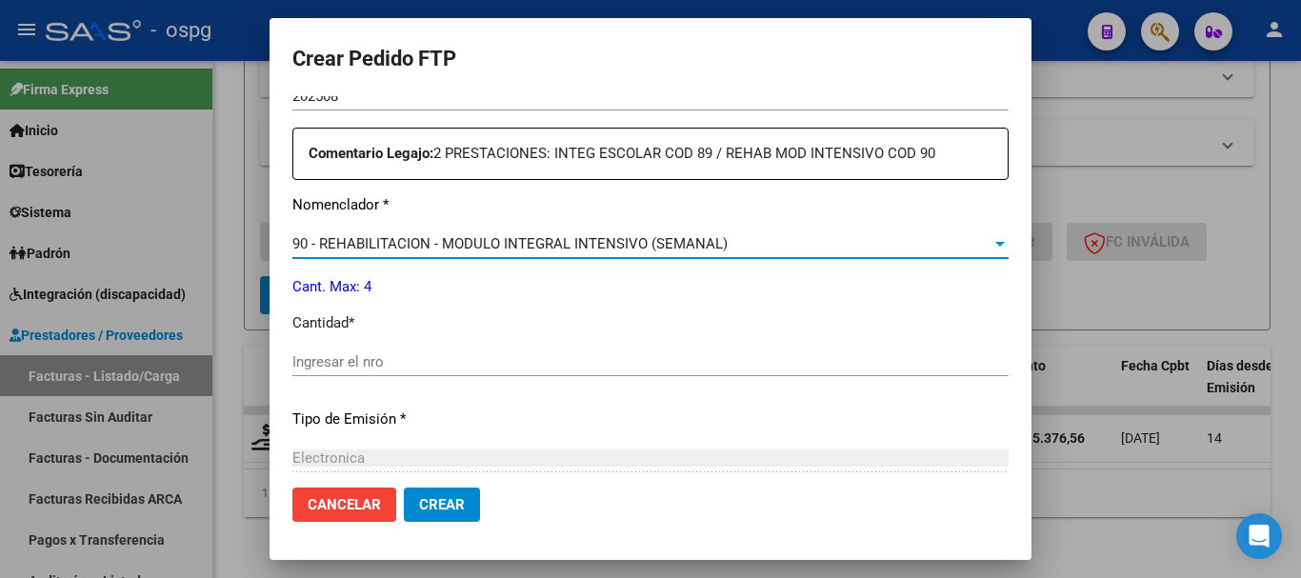
click at [436, 369] on input "Ingresar el nro" at bounding box center [650, 361] width 716 height 17
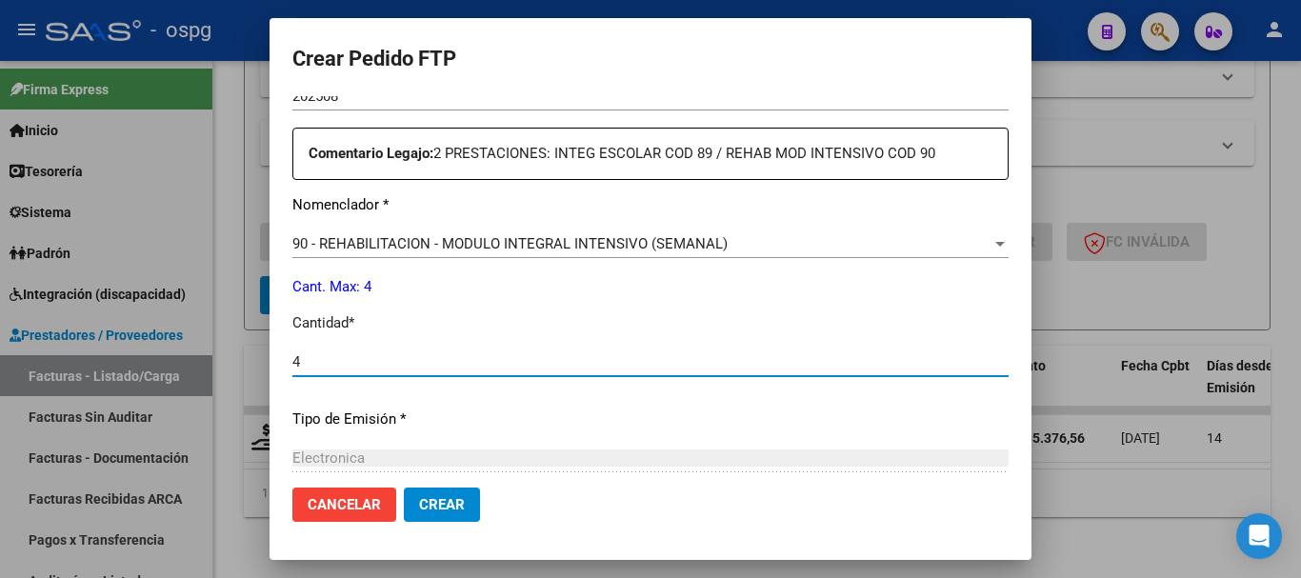
type input "4"
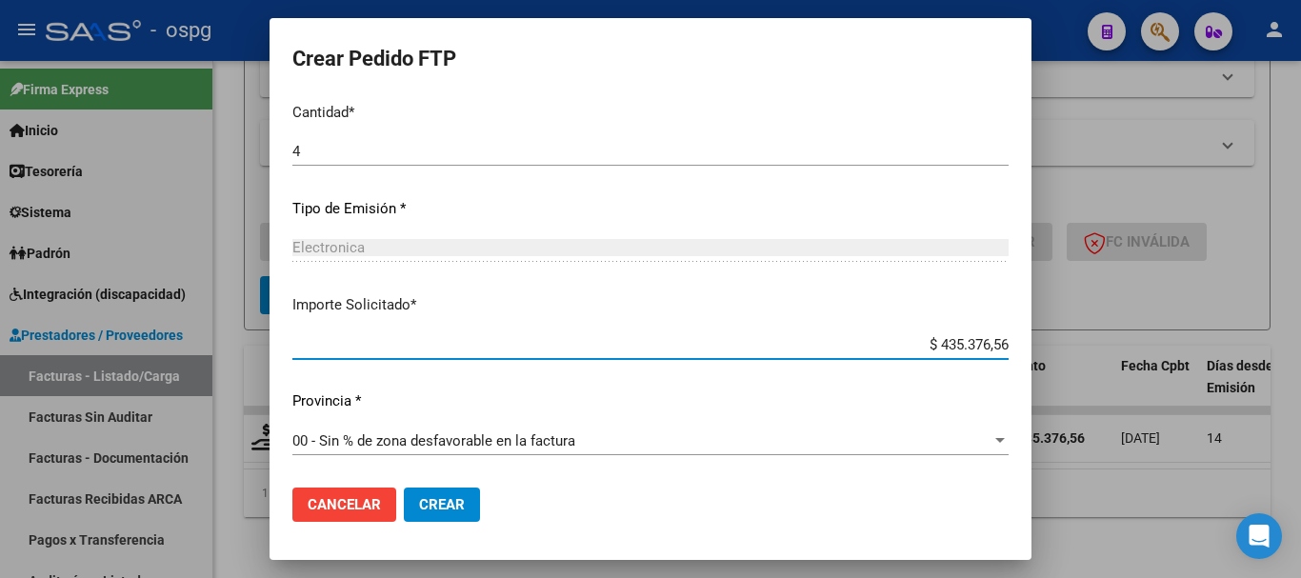
scroll to position [782, 0]
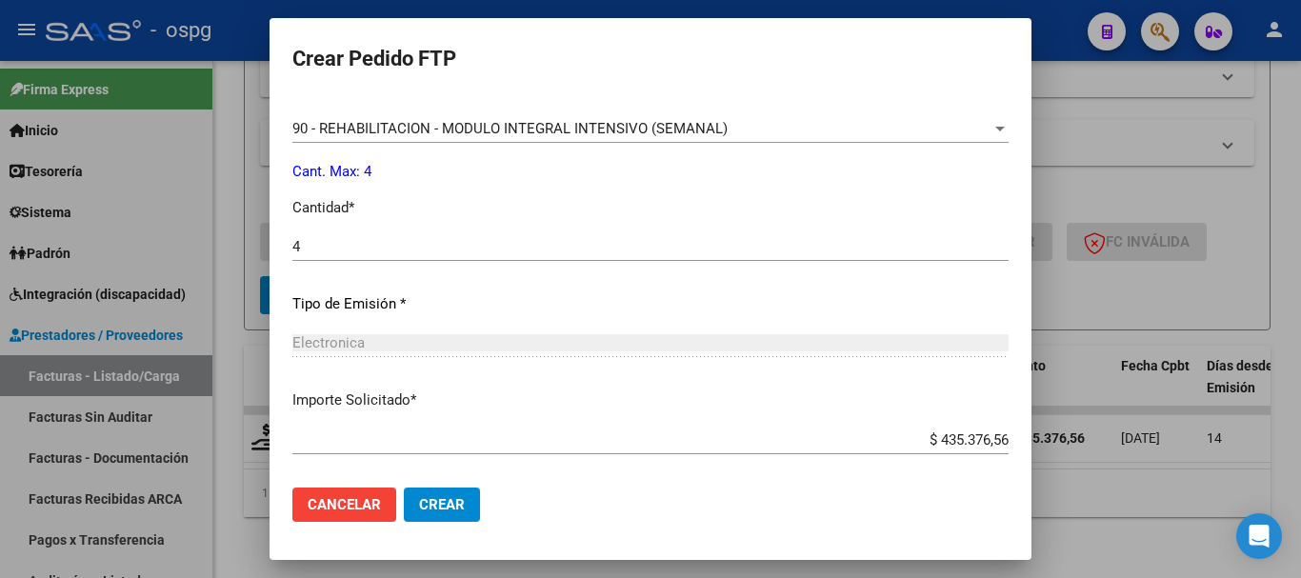
click at [546, 402] on p "Importe Solicitado *" at bounding box center [650, 401] width 716 height 22
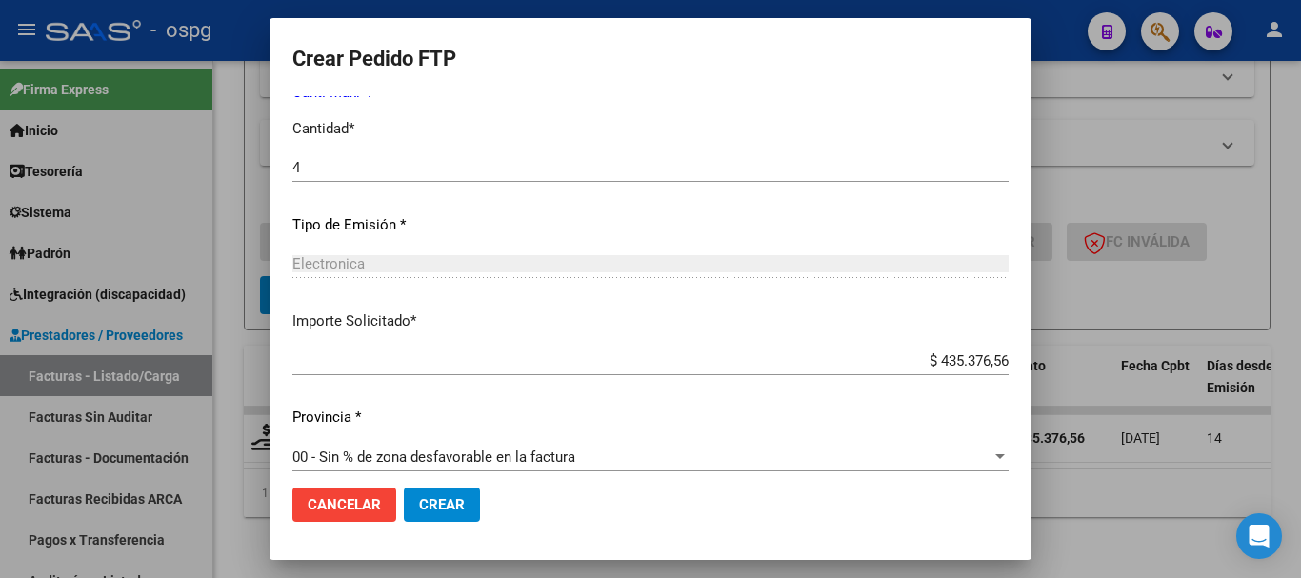
scroll to position [877, 0]
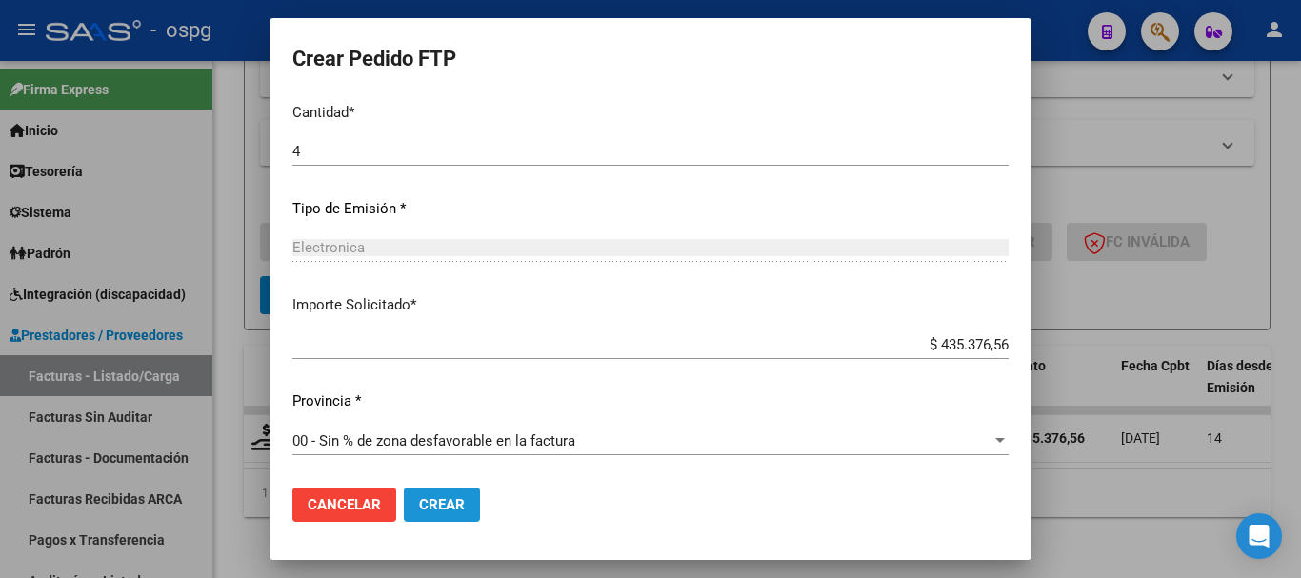
click at [458, 501] on span "Crear" at bounding box center [442, 504] width 46 height 17
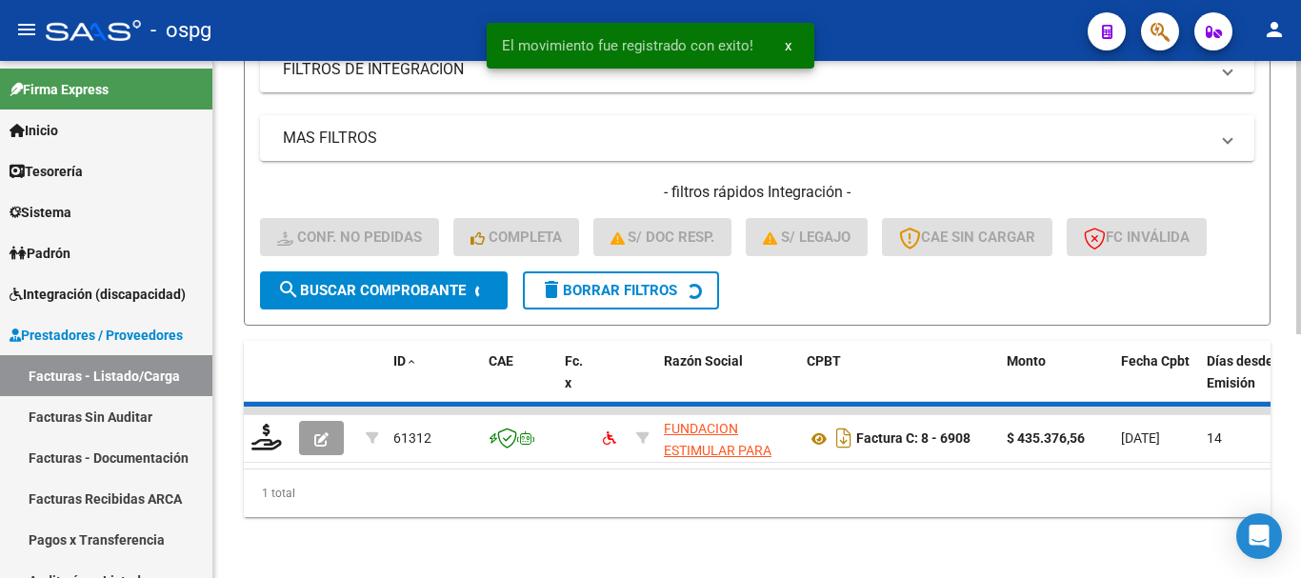
scroll to position [426, 0]
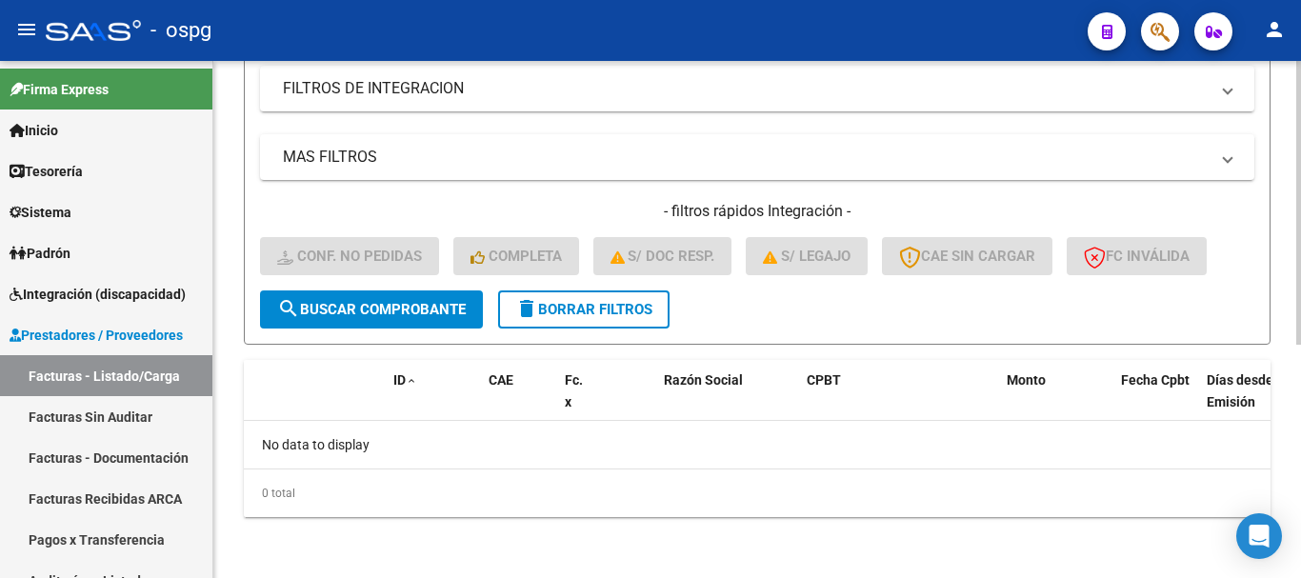
click at [576, 319] on button "delete Borrar Filtros" at bounding box center [583, 309] width 171 height 38
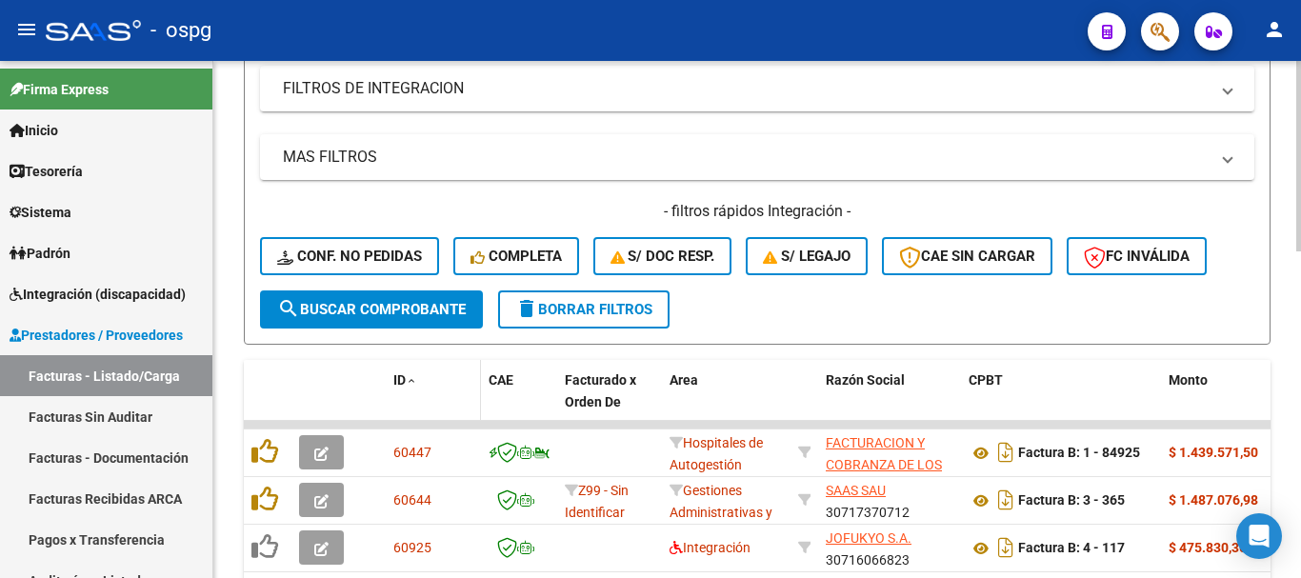
click at [407, 375] on span at bounding box center [411, 381] width 11 height 13
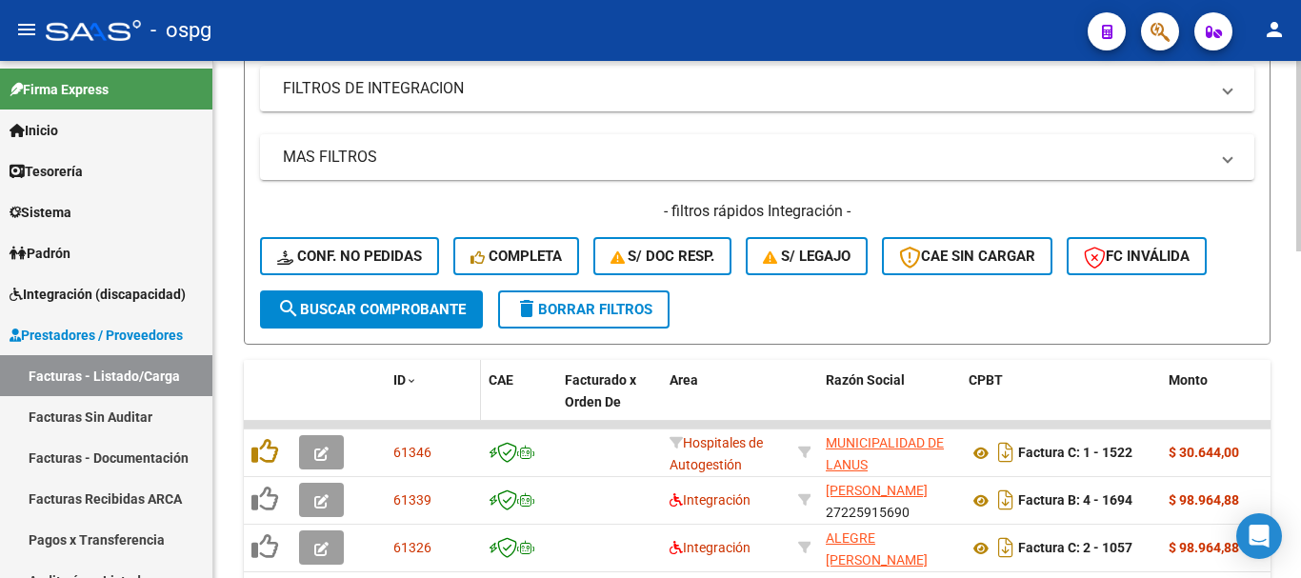
click at [407, 375] on span at bounding box center [411, 381] width 11 height 13
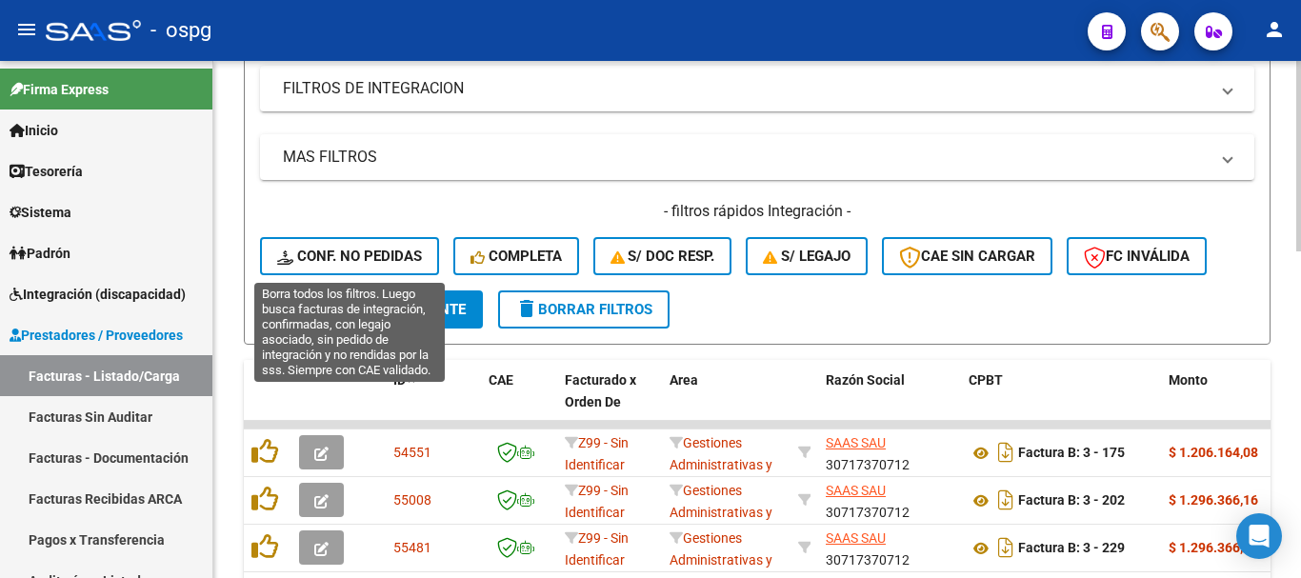
click at [388, 244] on button "Conf. no pedidas" at bounding box center [349, 256] width 179 height 38
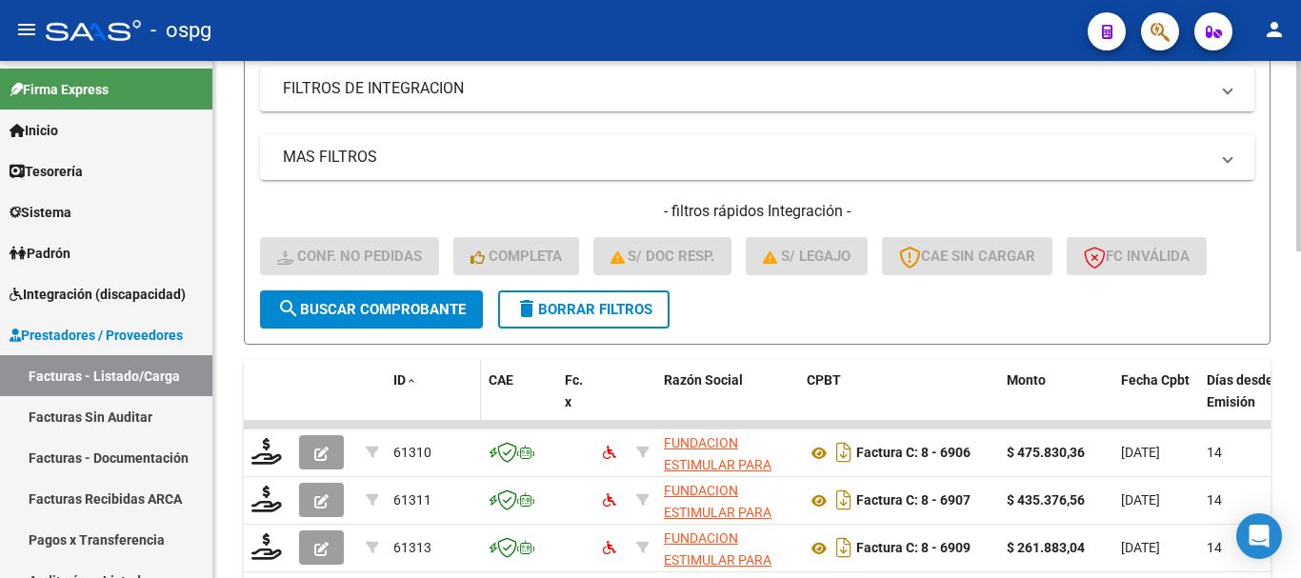
click at [404, 381] on span "ID" at bounding box center [399, 379] width 12 height 15
click at [404, 380] on span "ID" at bounding box center [399, 379] width 12 height 15
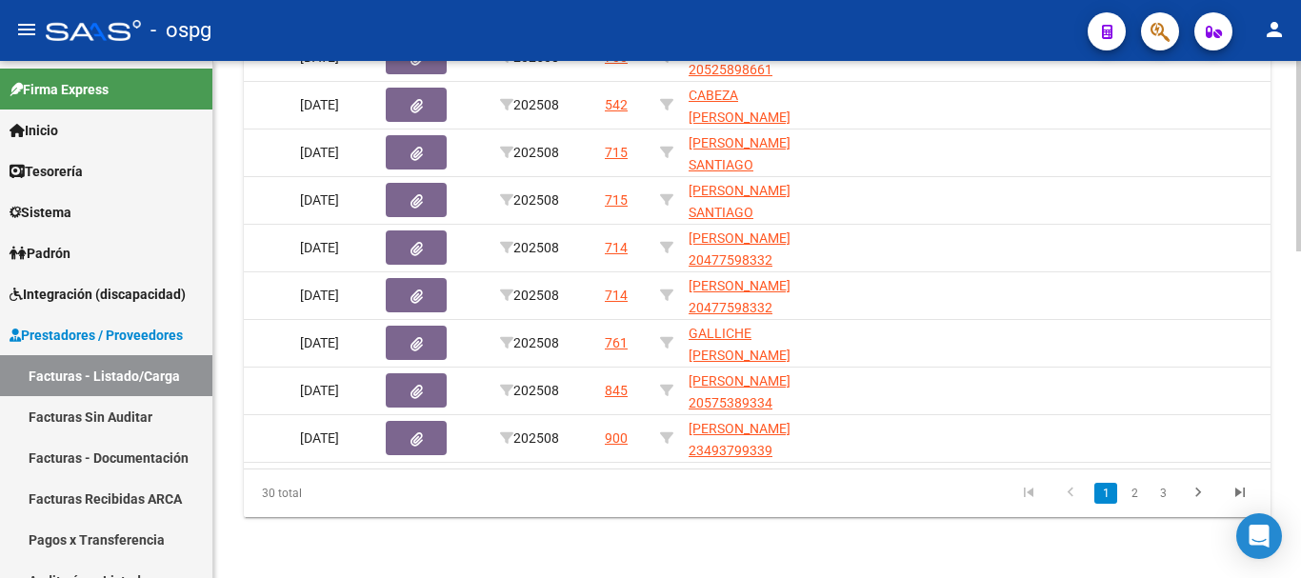
scroll to position [0, 0]
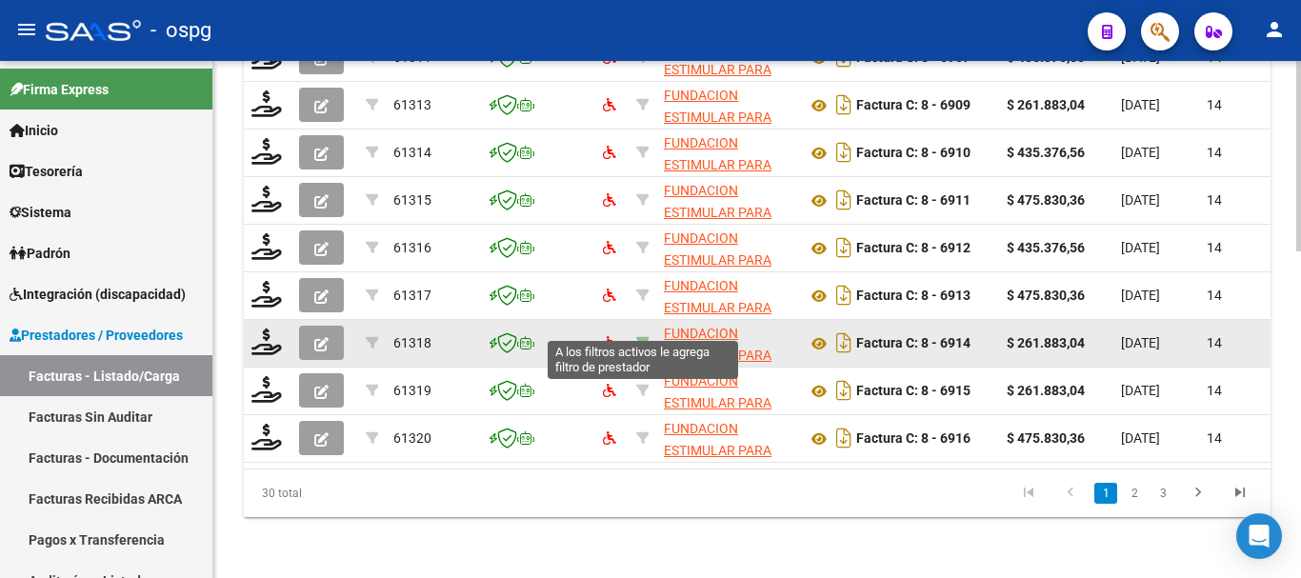
click at [640, 336] on icon at bounding box center [642, 342] width 13 height 13
type input "30714525286"
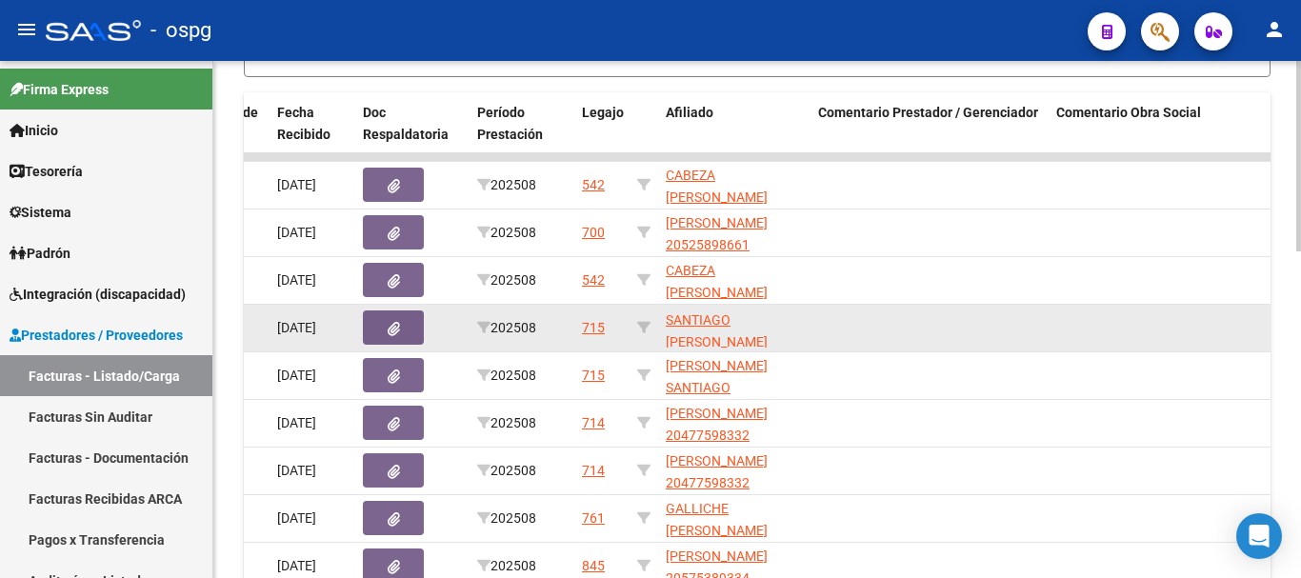
scroll to position [25, 0]
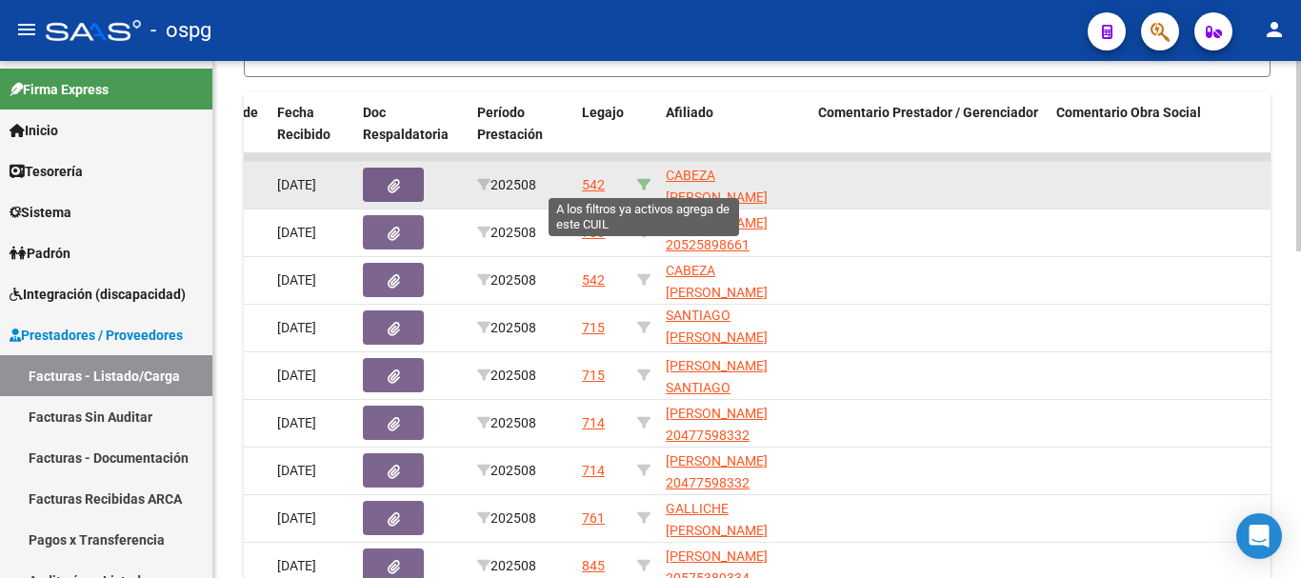
click at [643, 180] on icon at bounding box center [643, 184] width 13 height 13
type input "20550698723"
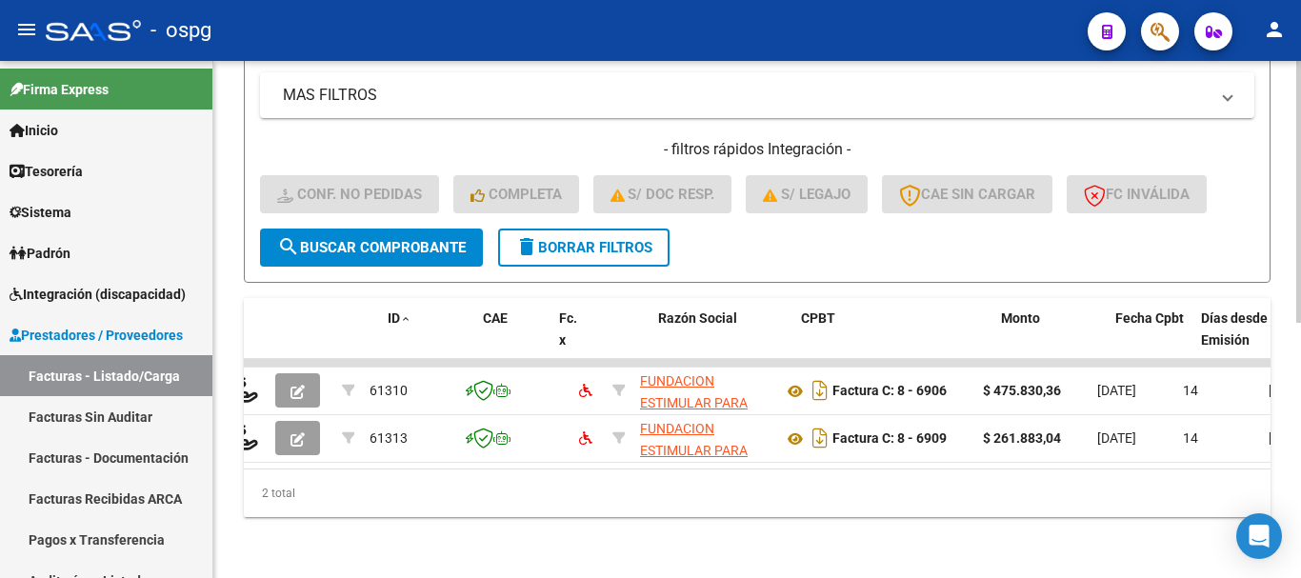
scroll to position [0, 0]
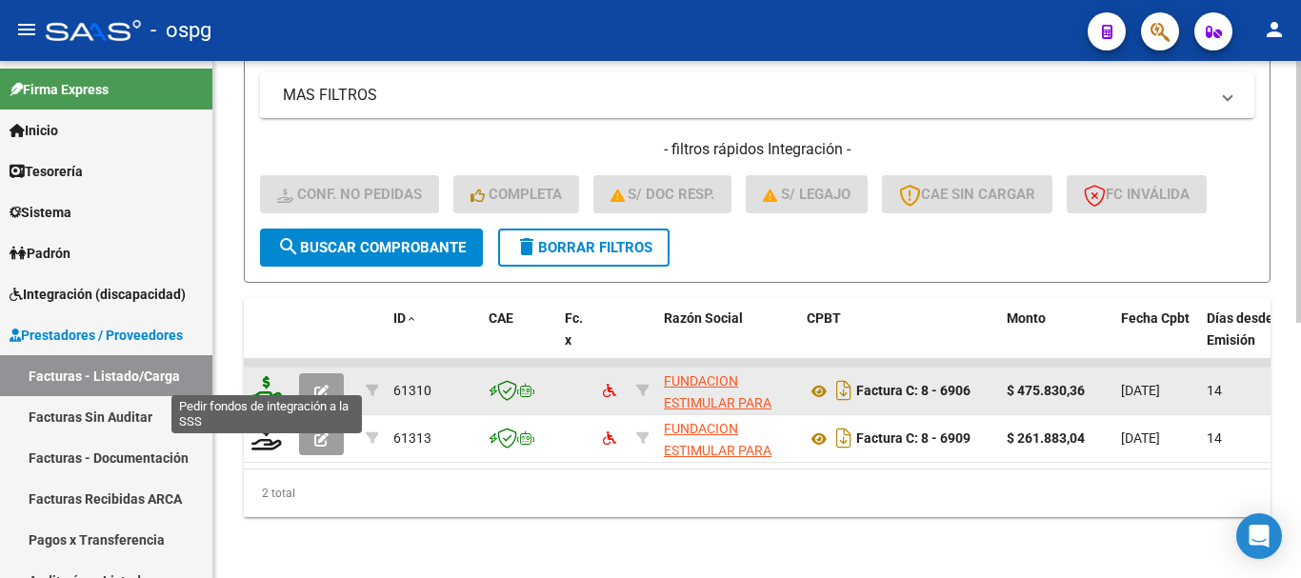
click at [264, 383] on icon at bounding box center [266, 389] width 30 height 27
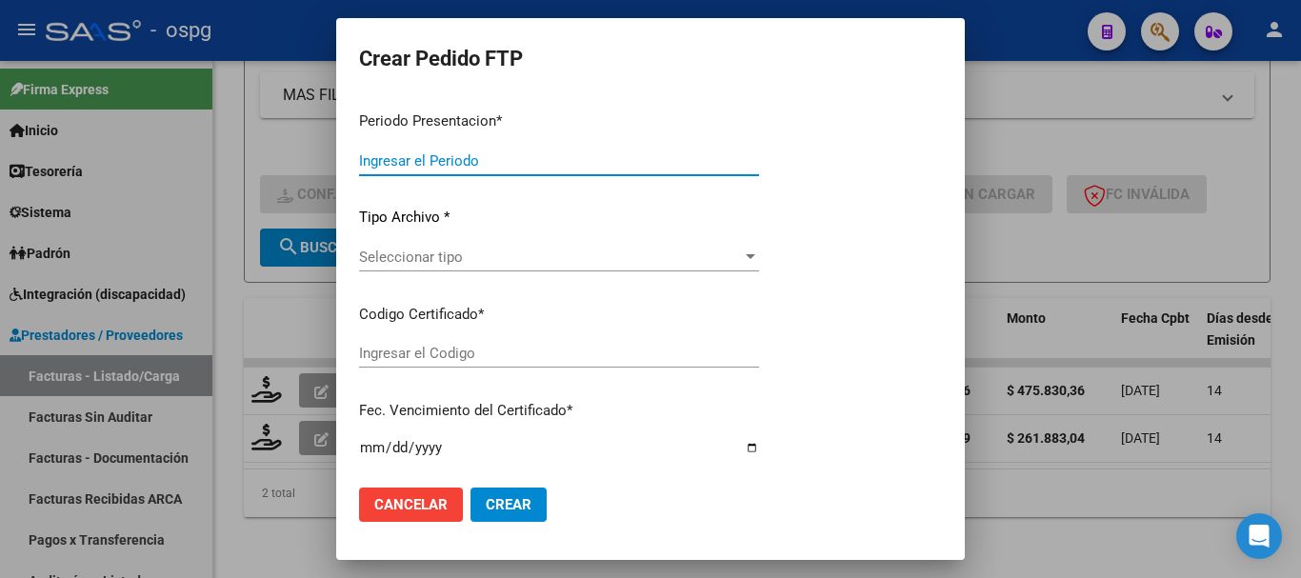
type input "202508"
type input "$ 475.830,36"
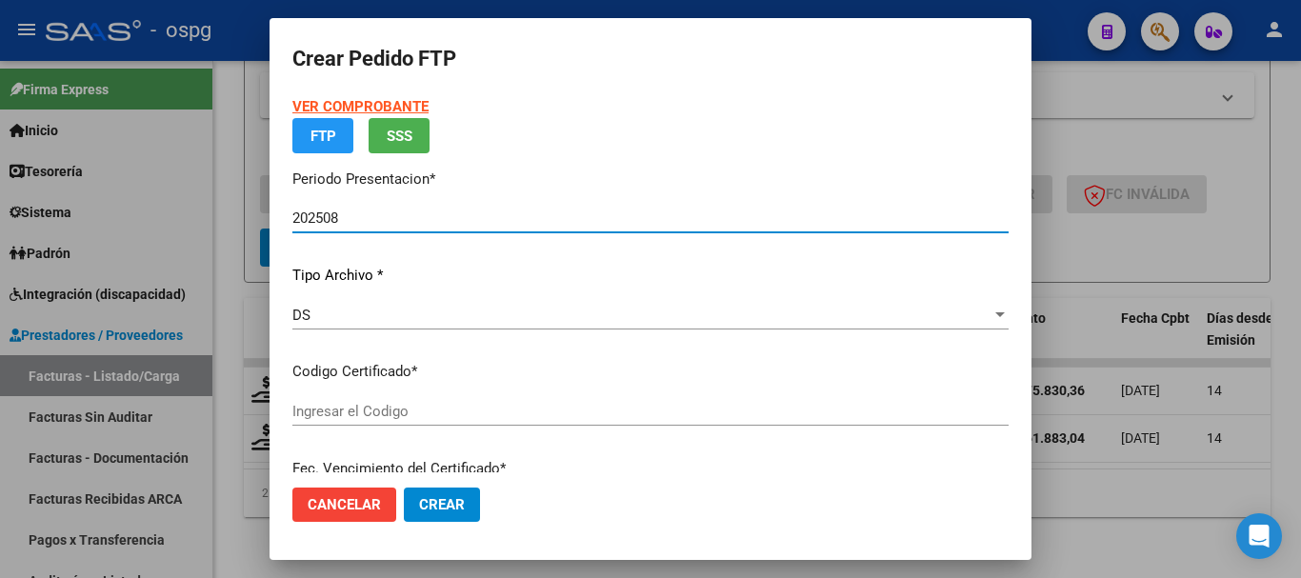
type input "5934477102"
type input "2027-02-09"
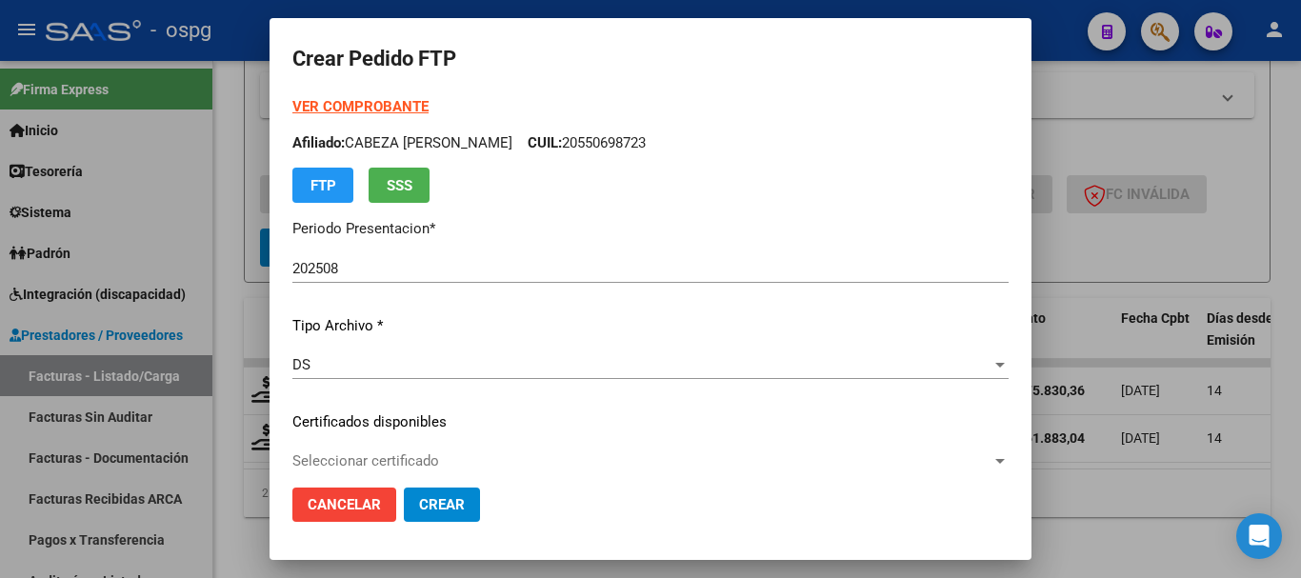
click at [358, 104] on strong "VER COMPROBANTE" at bounding box center [360, 106] width 136 height 17
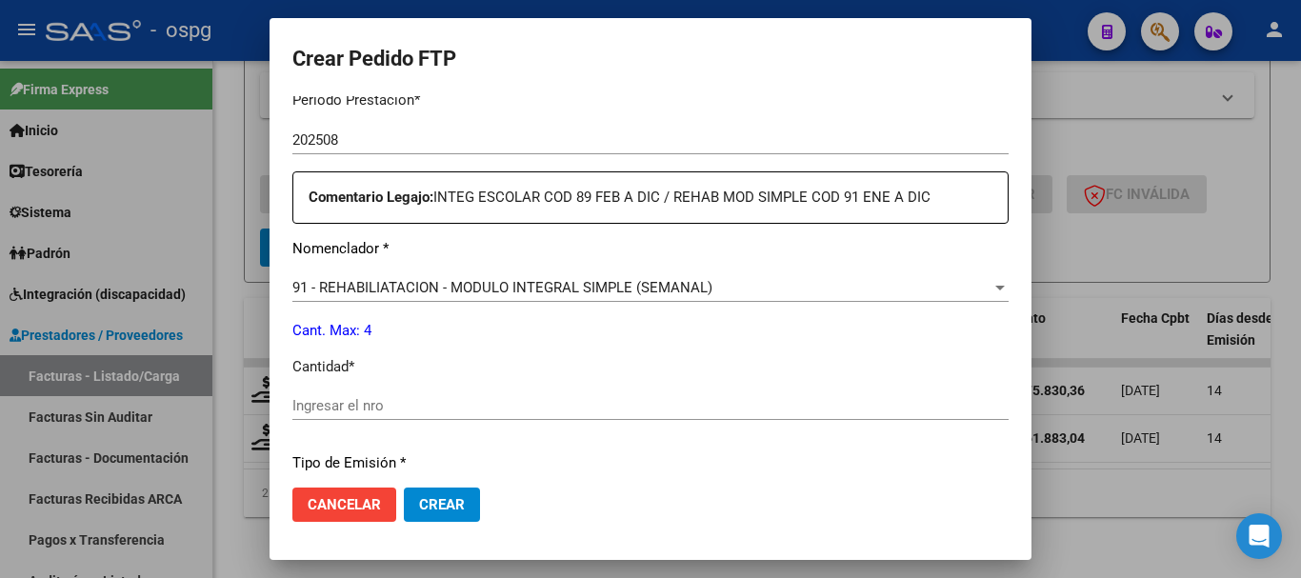
scroll to position [667, 0]
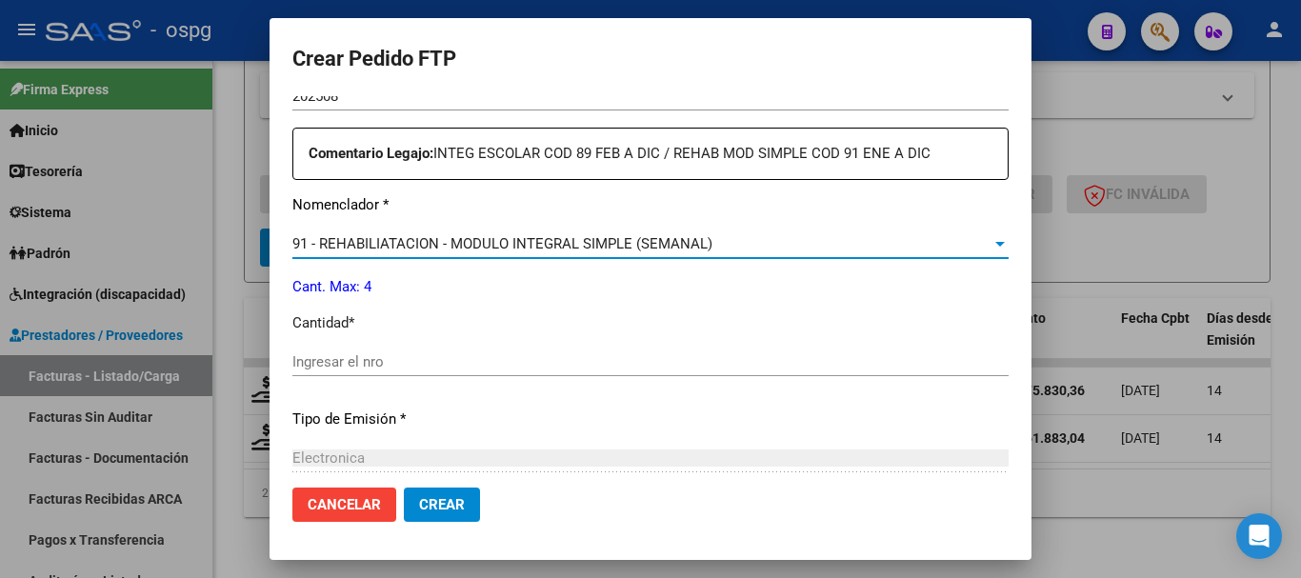
click at [634, 239] on span "91 - REHABILIATACION - MODULO INTEGRAL SIMPLE (SEMANAL)" at bounding box center [502, 243] width 420 height 17
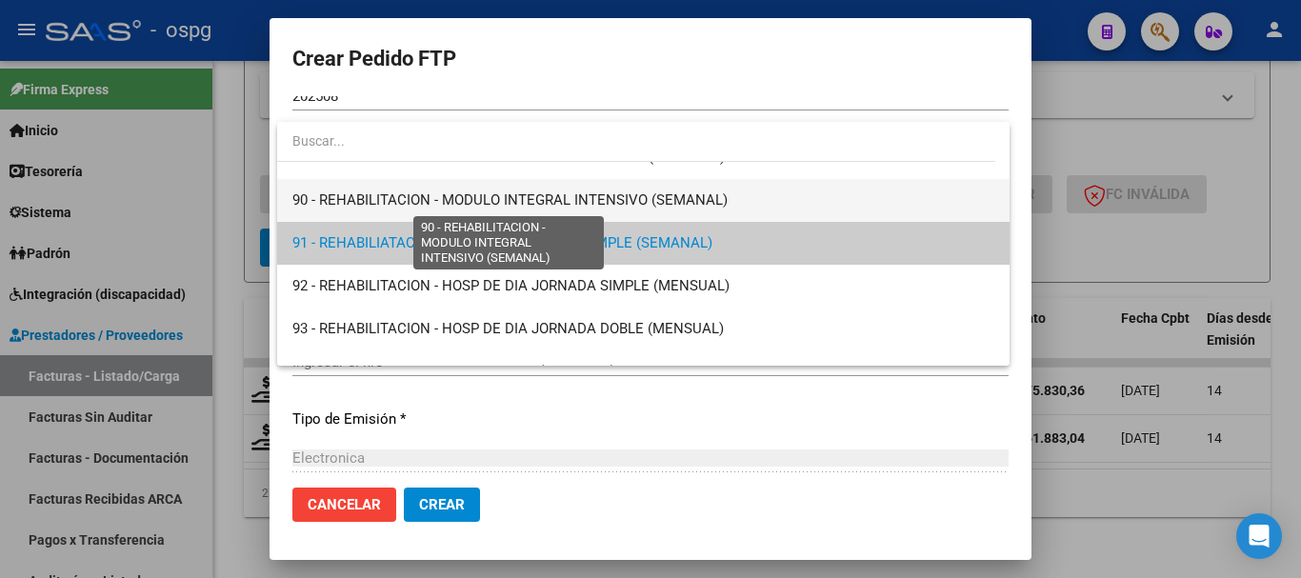
scroll to position [3705, 0]
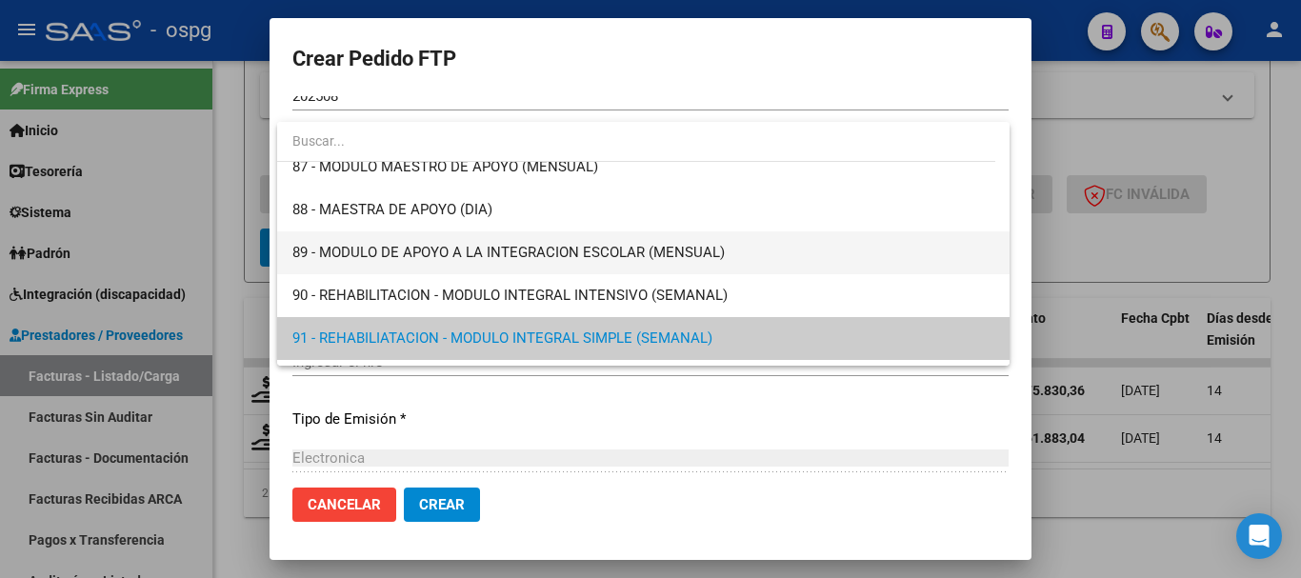
click at [377, 243] on span "89 - MODULO DE APOYO A LA INTEGRACION ESCOLAR (MENSUAL)" at bounding box center [643, 252] width 702 height 43
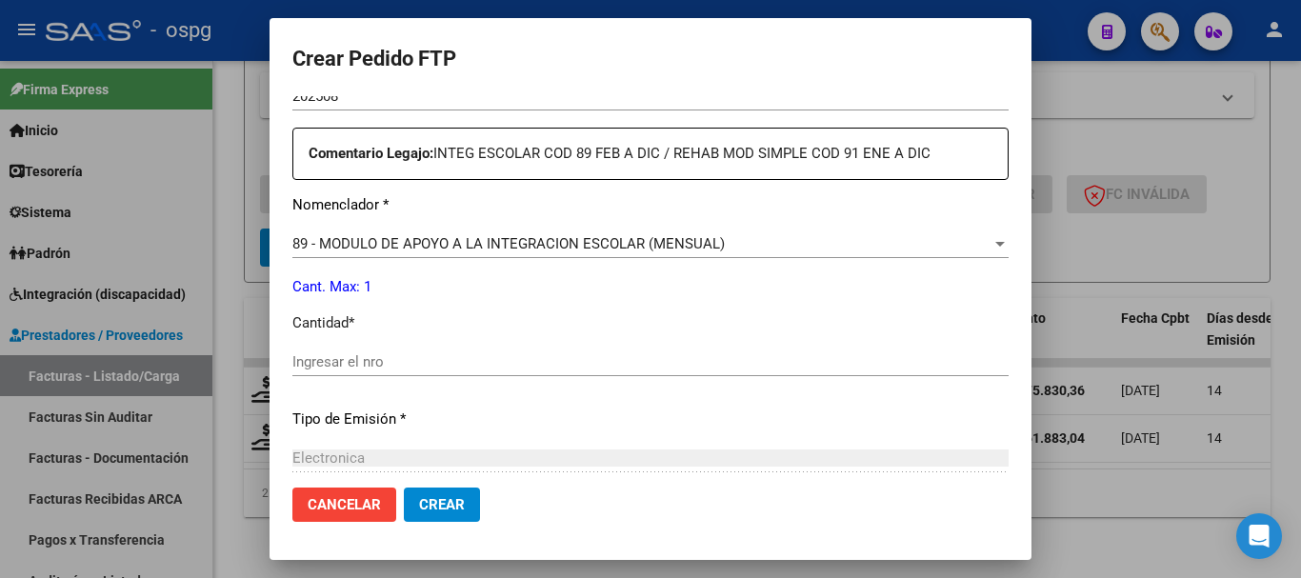
click at [501, 370] on div "Ingresar el nro" at bounding box center [650, 362] width 716 height 29
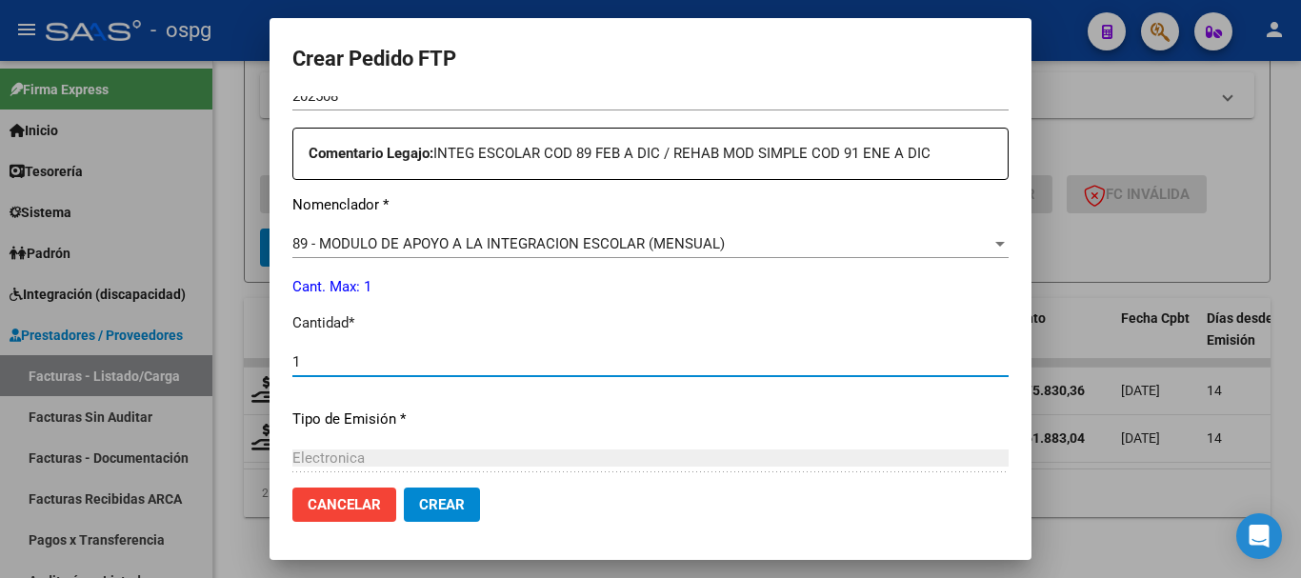
type input "1"
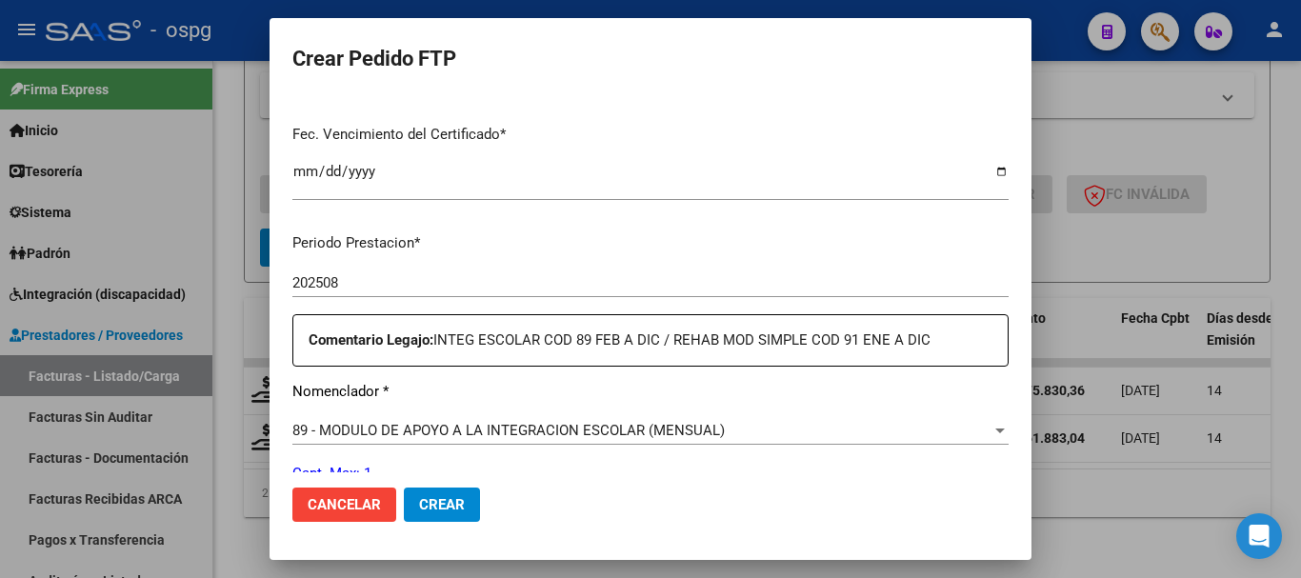
scroll to position [571, 0]
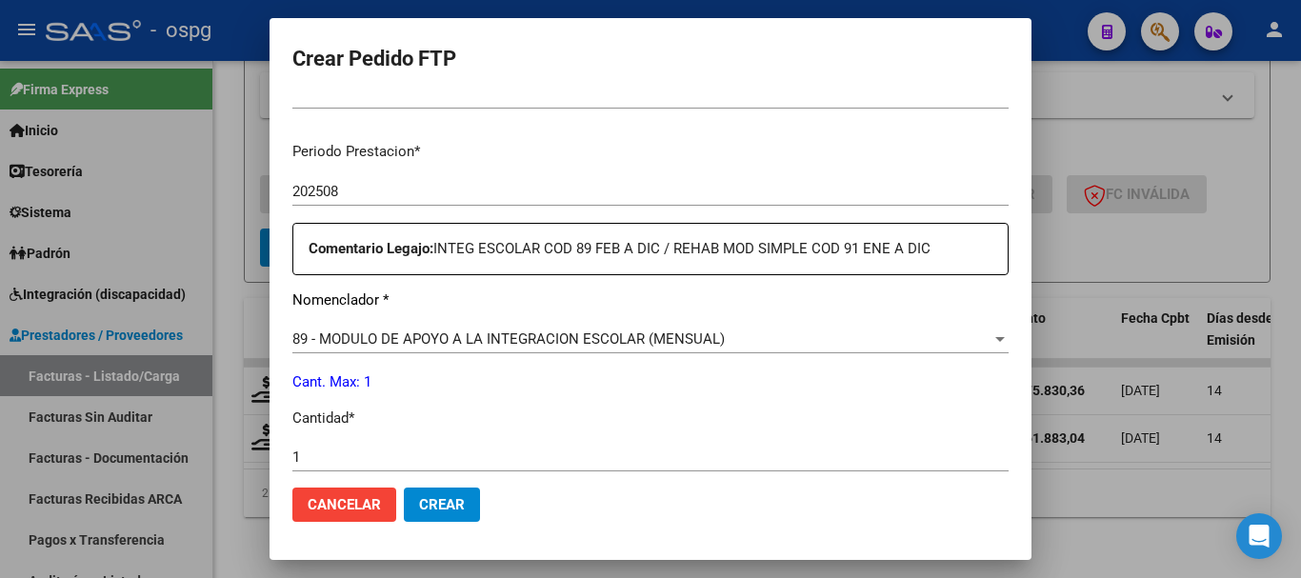
click at [454, 502] on span "Crear" at bounding box center [442, 504] width 46 height 17
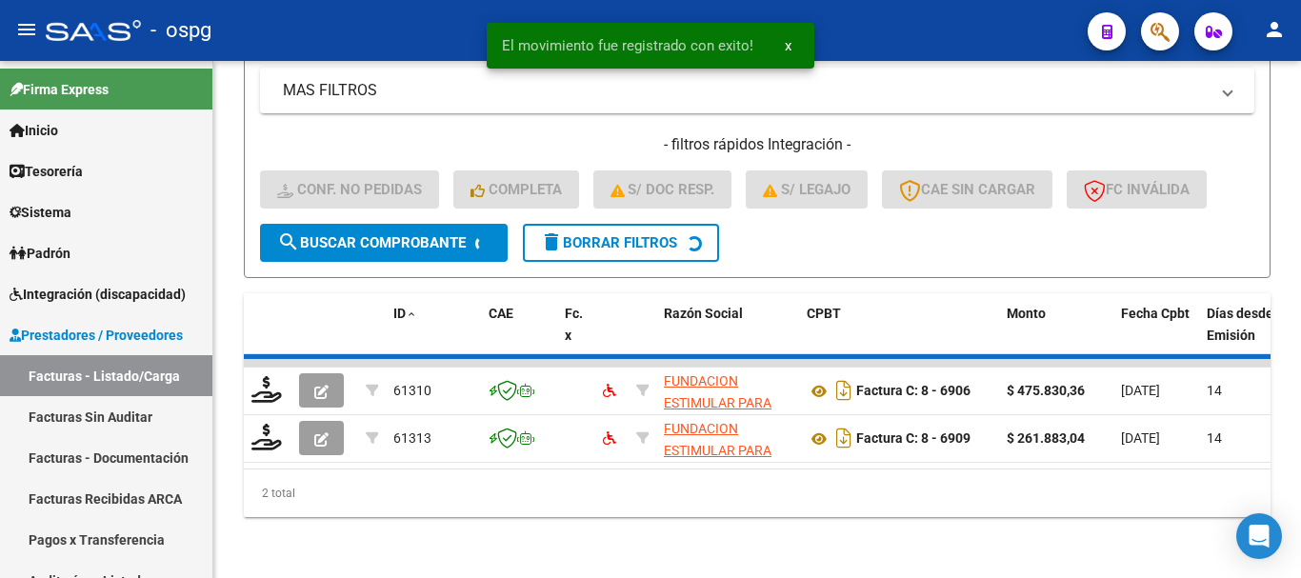
scroll to position [455, 0]
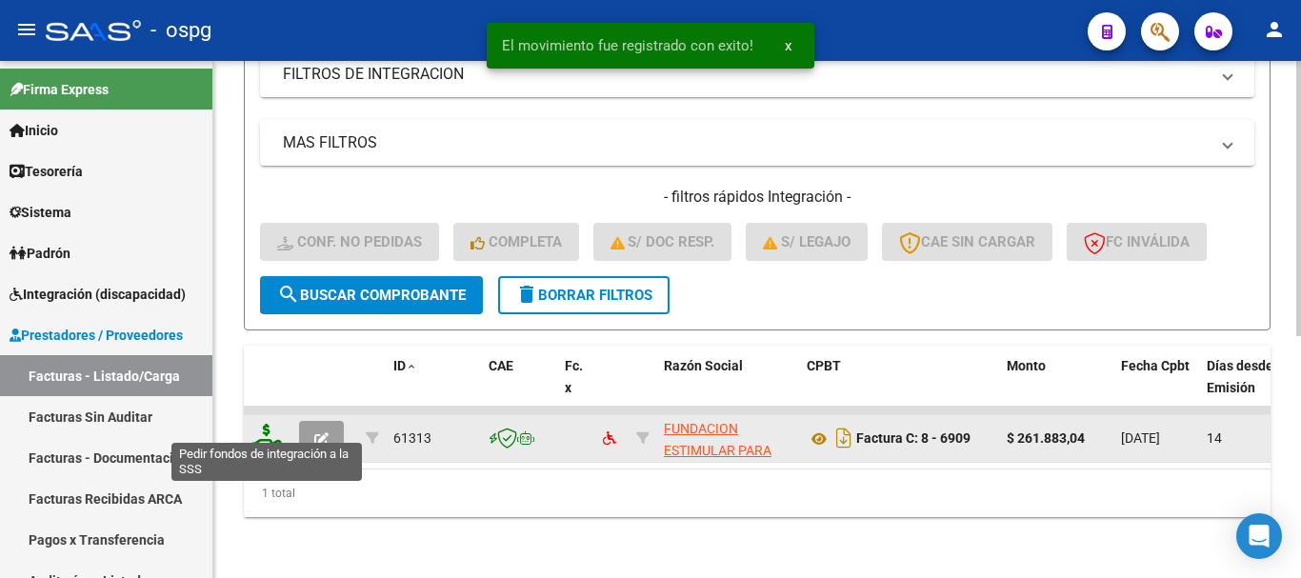
click at [263, 430] on icon at bounding box center [266, 437] width 30 height 27
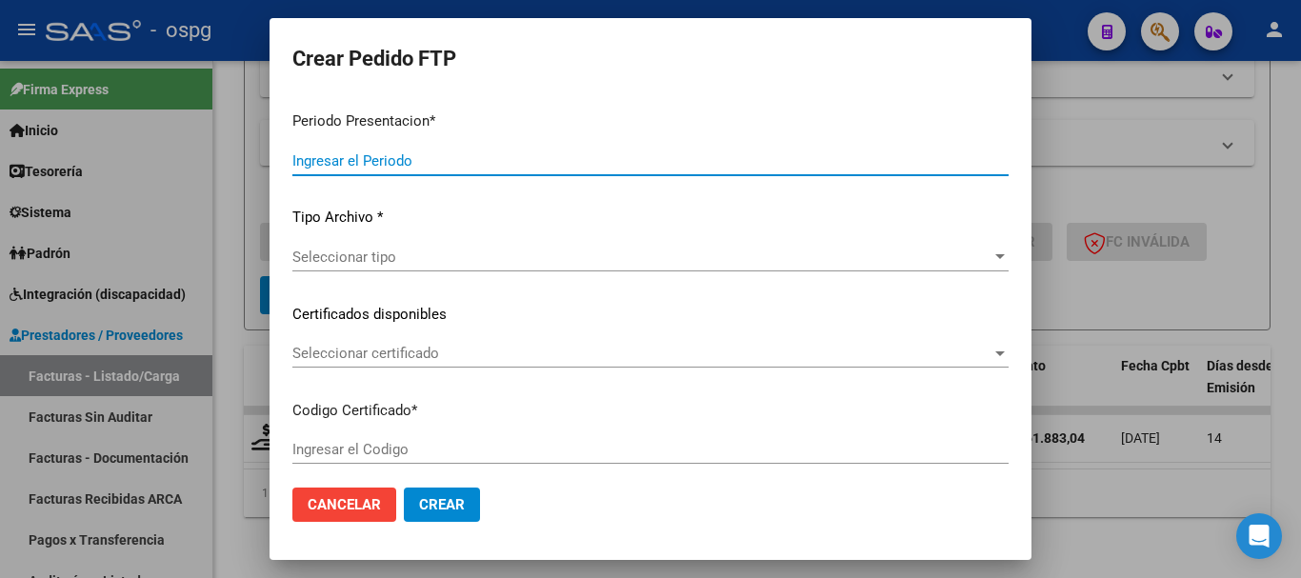
type input "202508"
type input "$ 261.883,04"
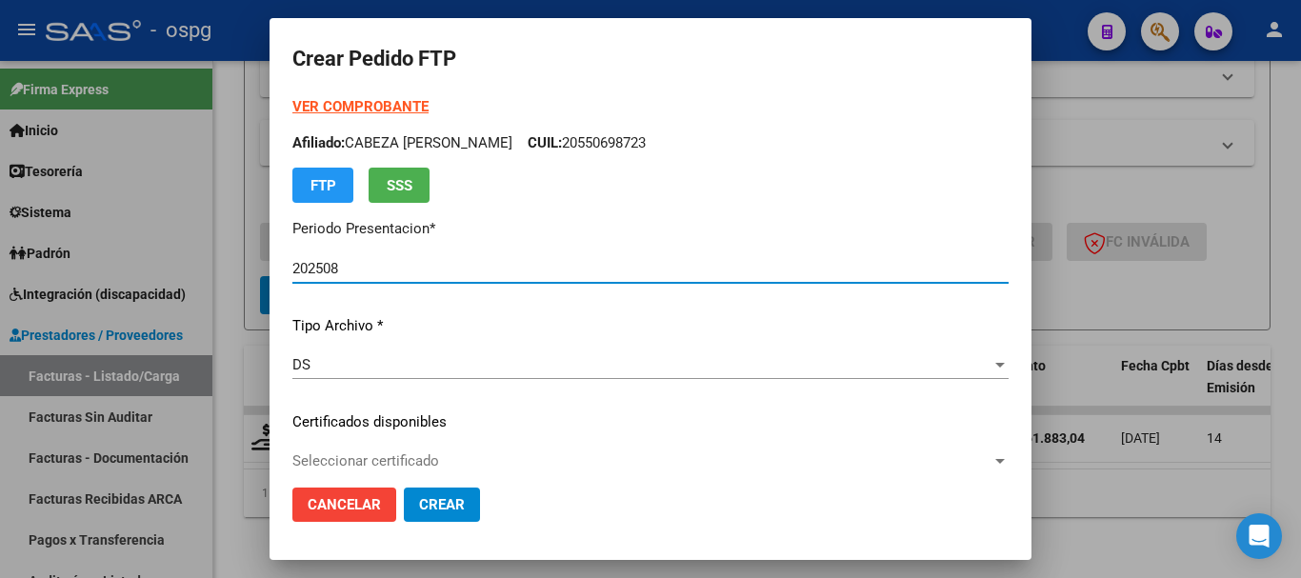
type input "5934477102"
type input "2027-02-09"
click at [362, 104] on strong "VER COMPROBANTE" at bounding box center [360, 106] width 136 height 17
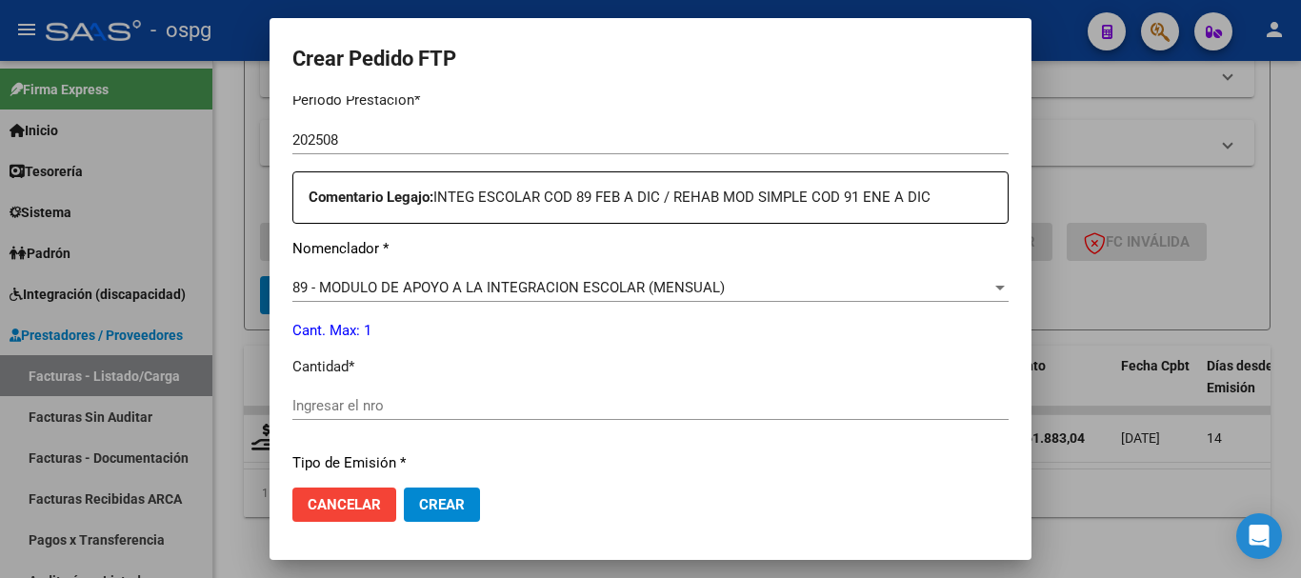
scroll to position [667, 0]
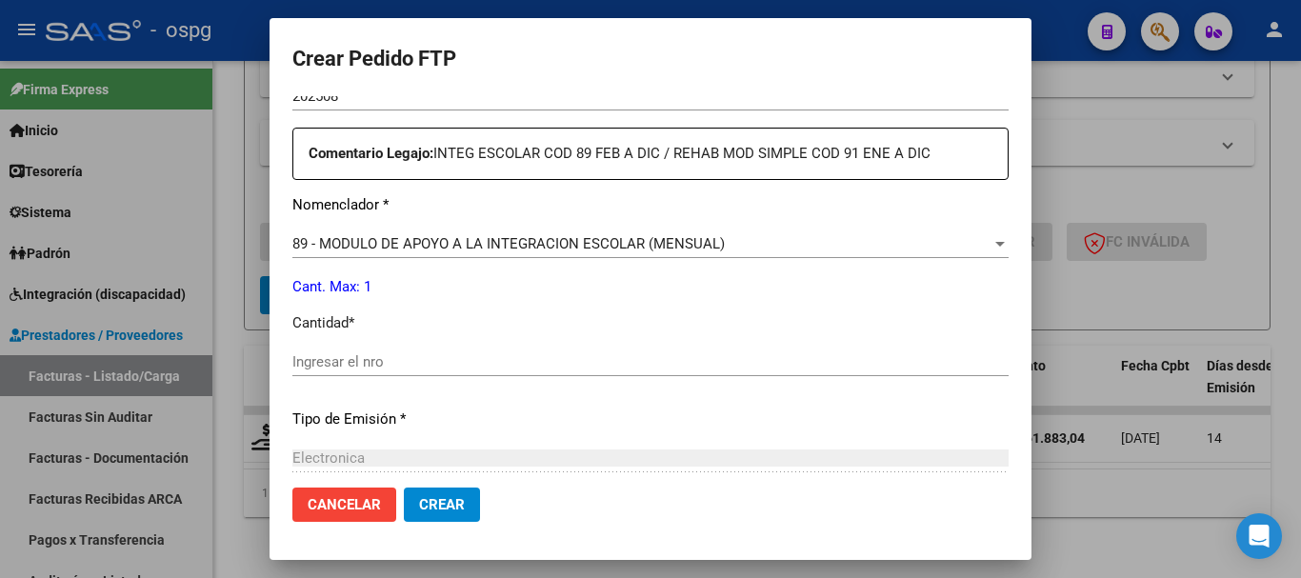
click at [546, 246] on span "89 - MODULO DE APOYO A LA INTEGRACION ESCOLAR (MENSUAL)" at bounding box center [508, 243] width 432 height 17
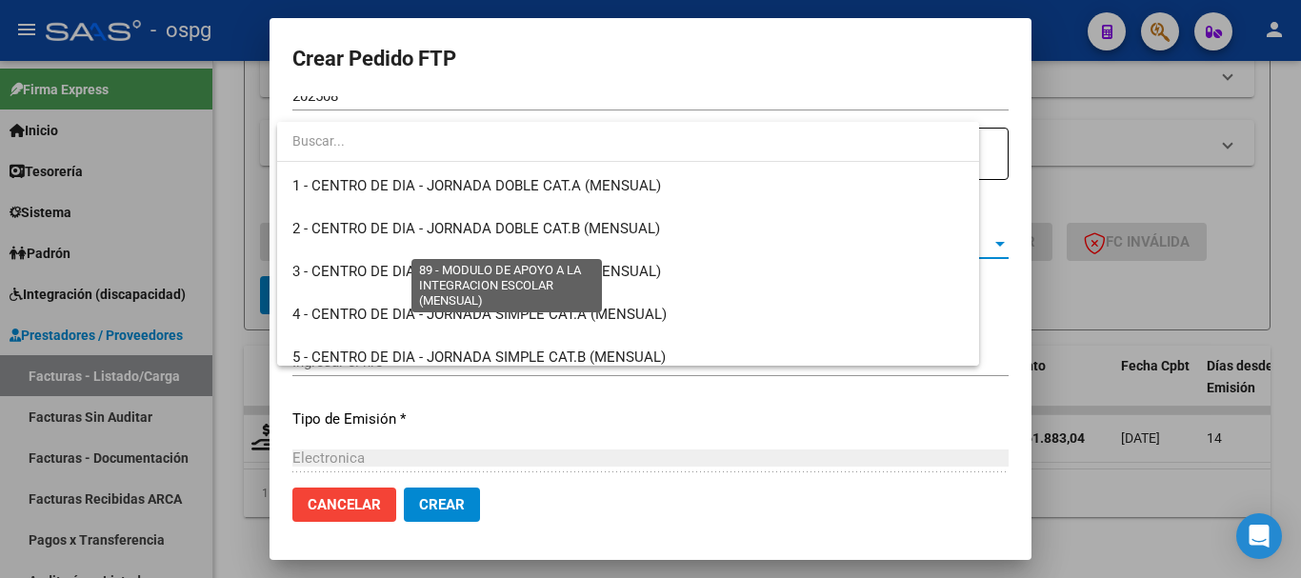
scroll to position [3714, 0]
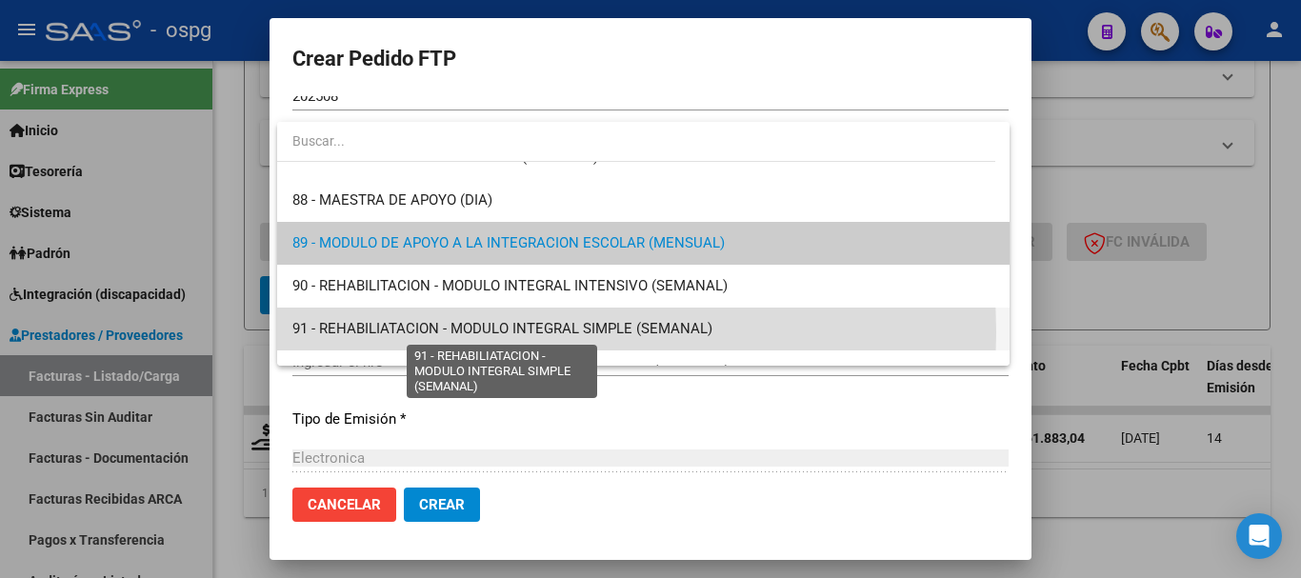
click at [417, 332] on span "91 - REHABILIATACION - MODULO INTEGRAL SIMPLE (SEMANAL)" at bounding box center [502, 328] width 420 height 17
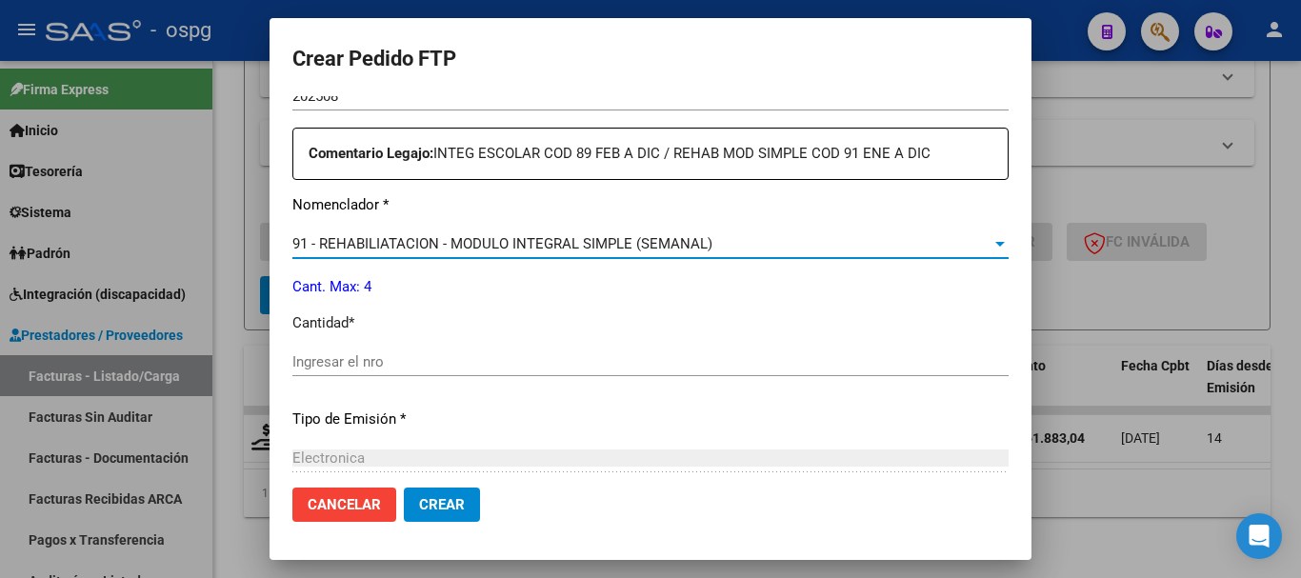
click at [413, 365] on input "Ingresar el nro" at bounding box center [650, 361] width 716 height 17
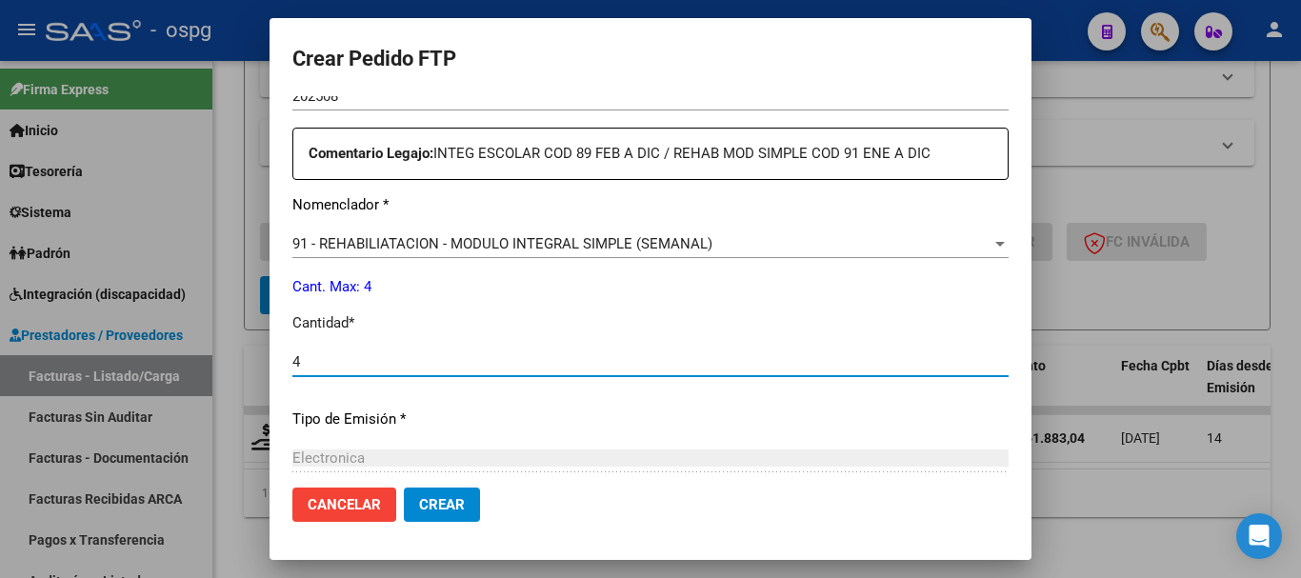
type input "4"
click at [435, 505] on span "Crear" at bounding box center [442, 504] width 46 height 17
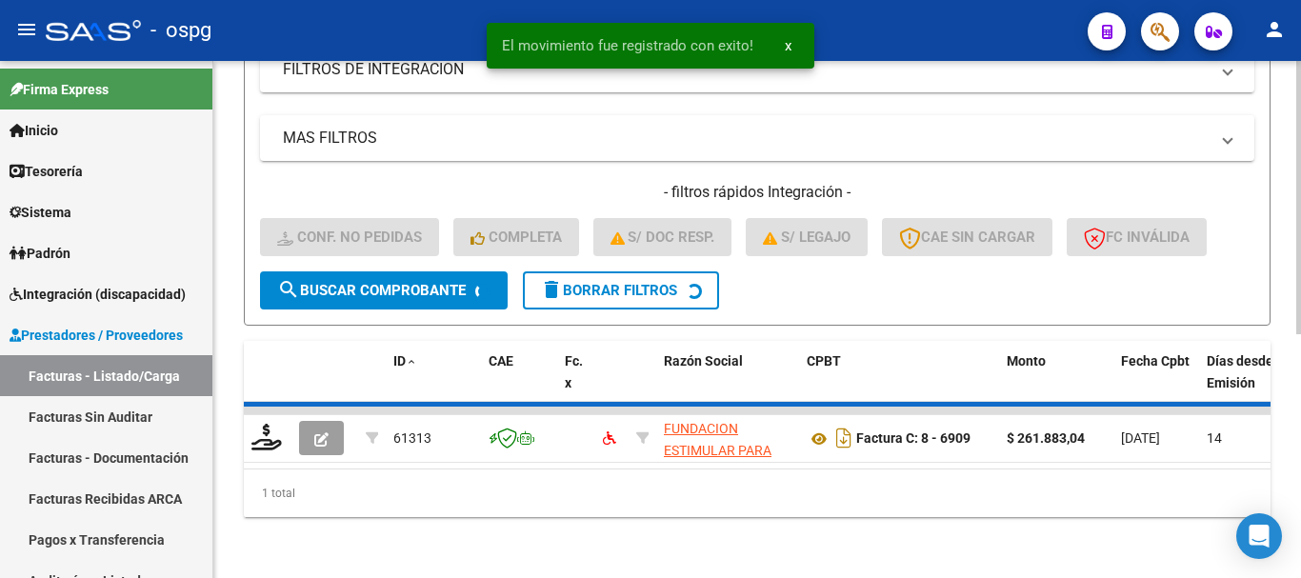
scroll to position [426, 0]
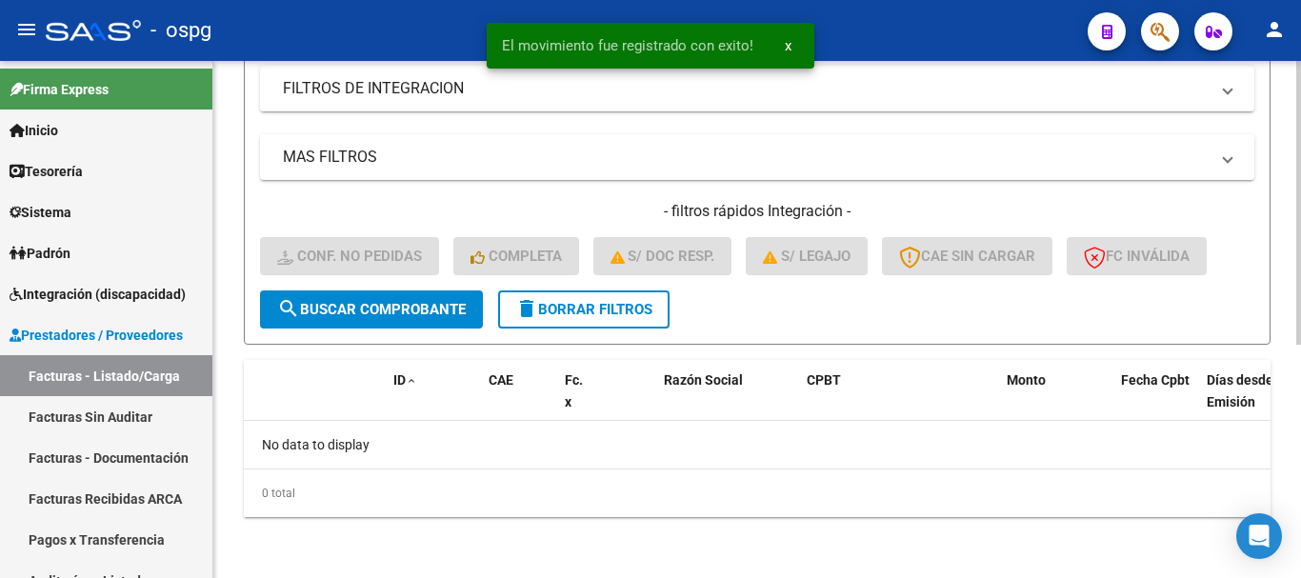
click at [533, 305] on mat-icon "delete" at bounding box center [526, 308] width 23 height 23
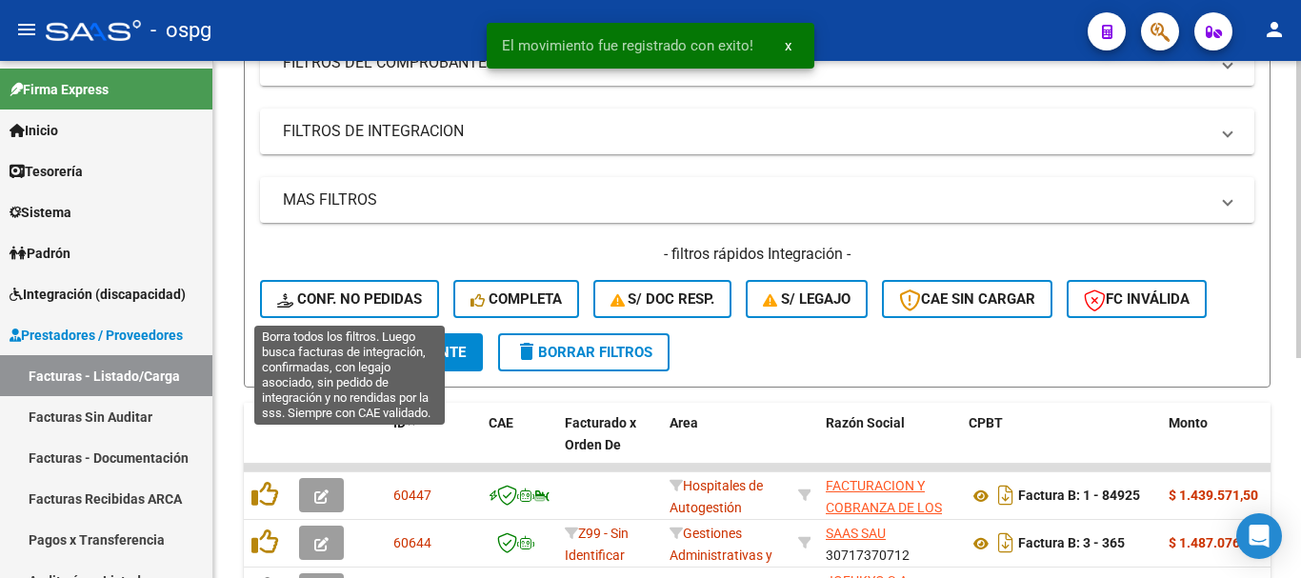
click at [390, 333] on button "search Buscar Comprobante" at bounding box center [371, 352] width 223 height 38
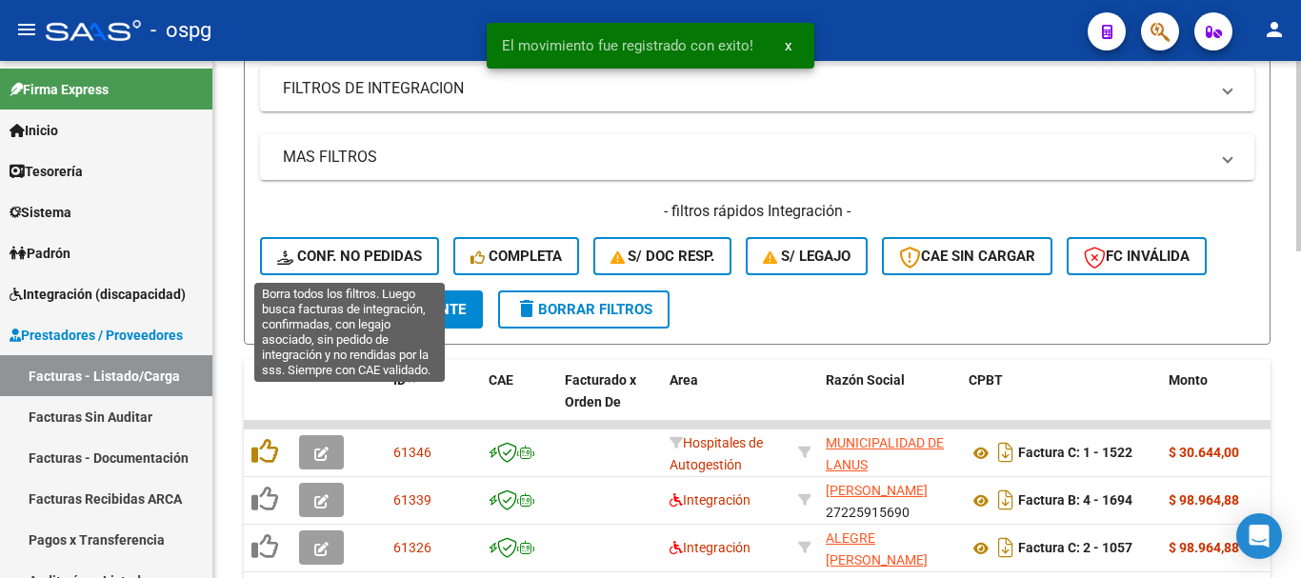
click at [372, 260] on span "Conf. no pedidas" at bounding box center [349, 256] width 145 height 17
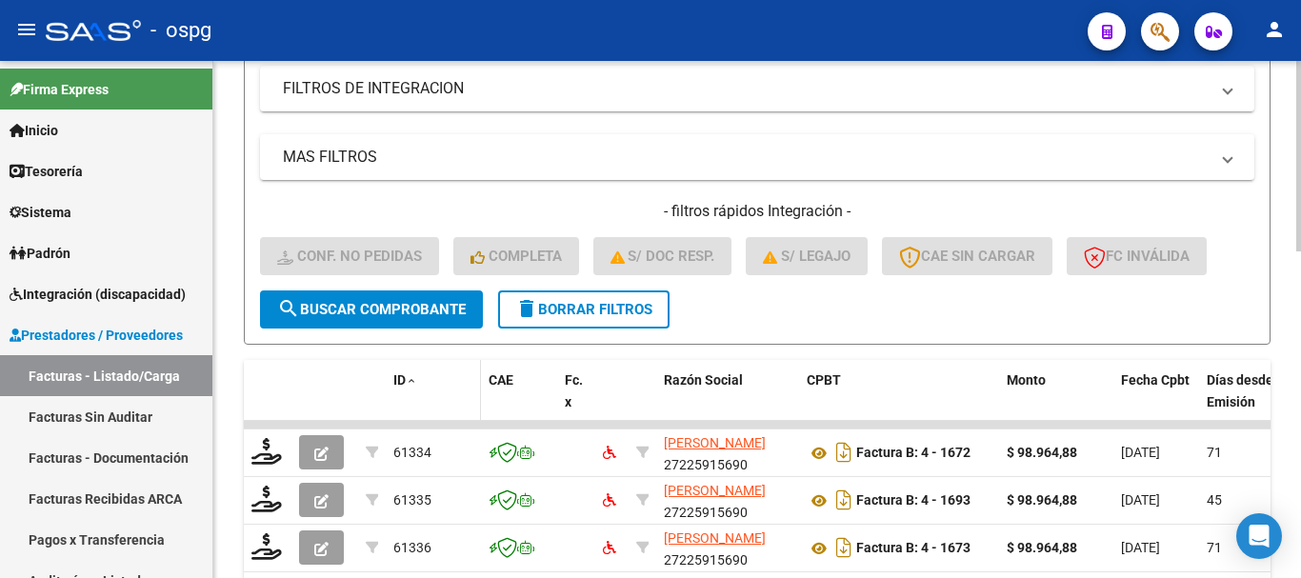
click at [410, 370] on div "ID" at bounding box center [433, 381] width 80 height 22
click at [403, 378] on span "ID" at bounding box center [399, 379] width 12 height 15
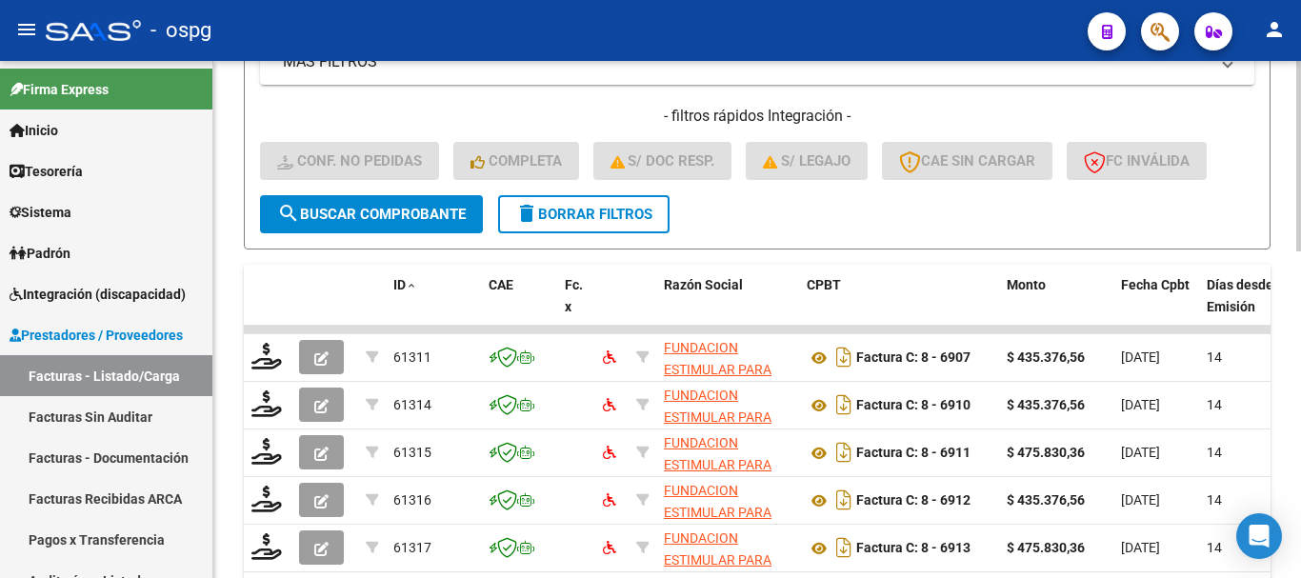
scroll to position [616, 0]
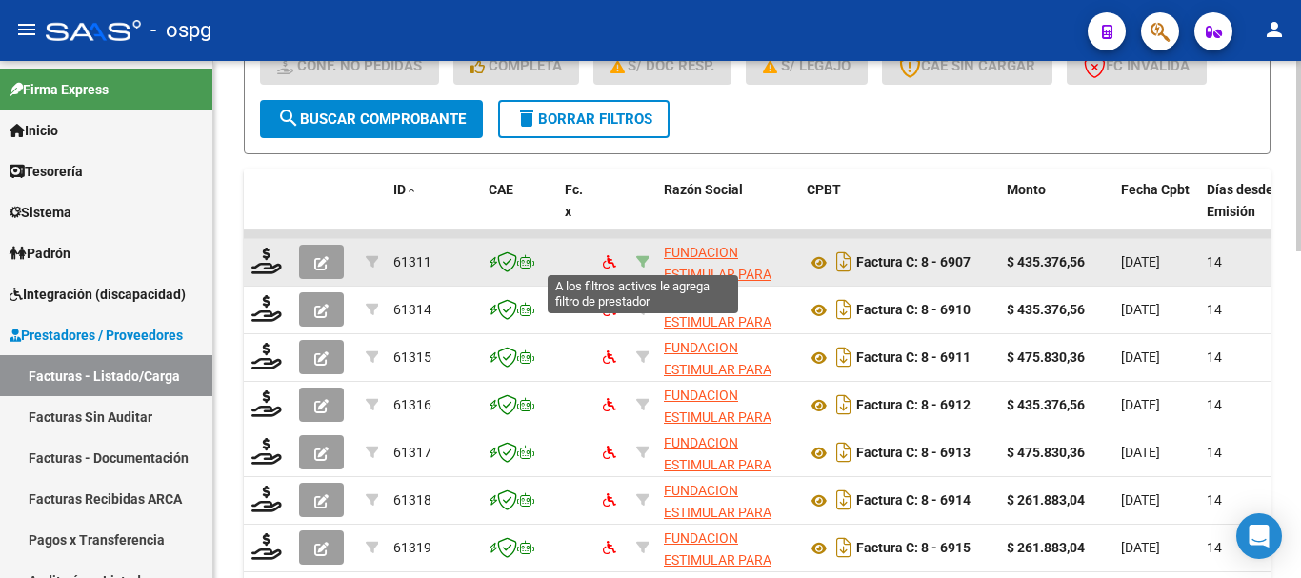
click at [638, 264] on icon at bounding box center [642, 261] width 13 height 13
type input "30714525286"
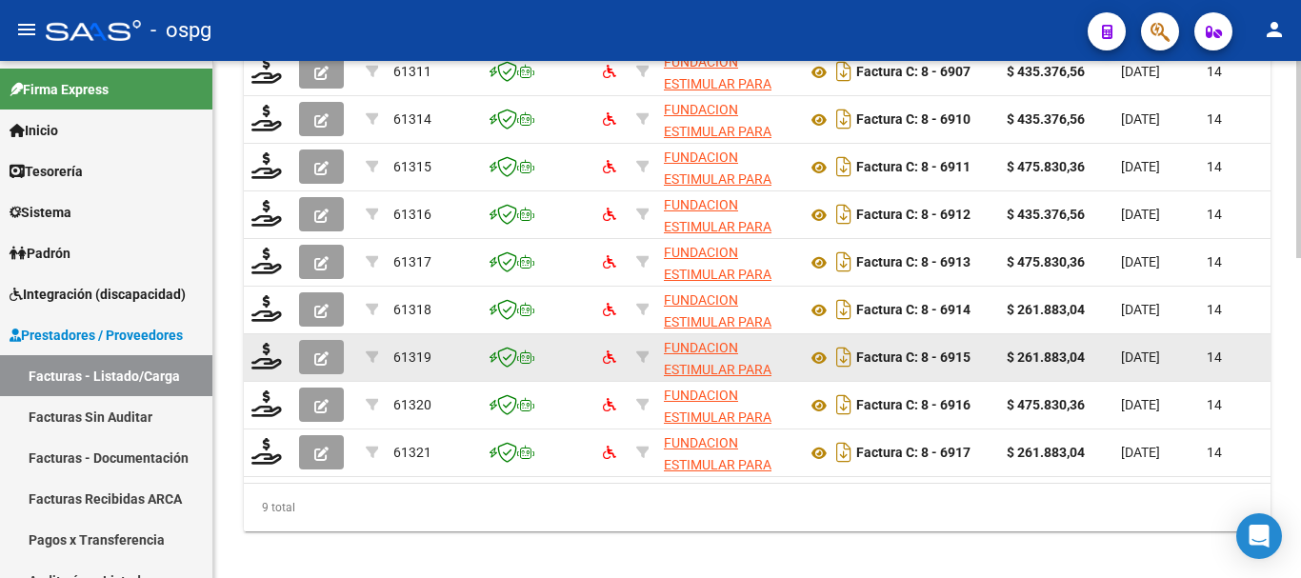
scroll to position [711, 0]
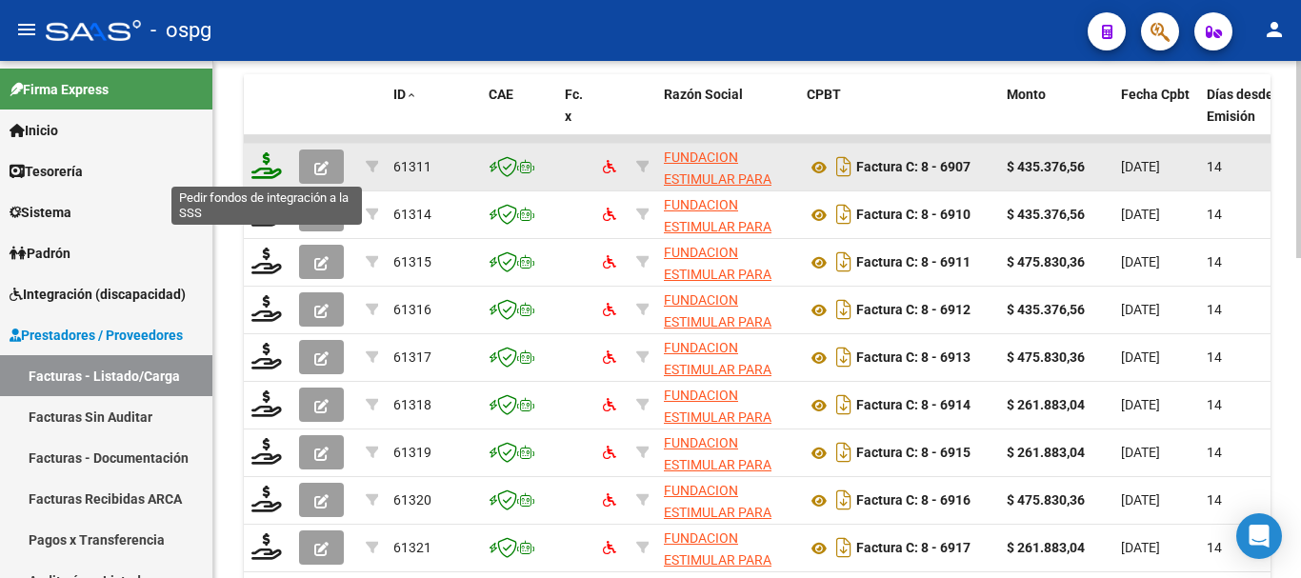
click at [263, 176] on icon at bounding box center [266, 165] width 30 height 27
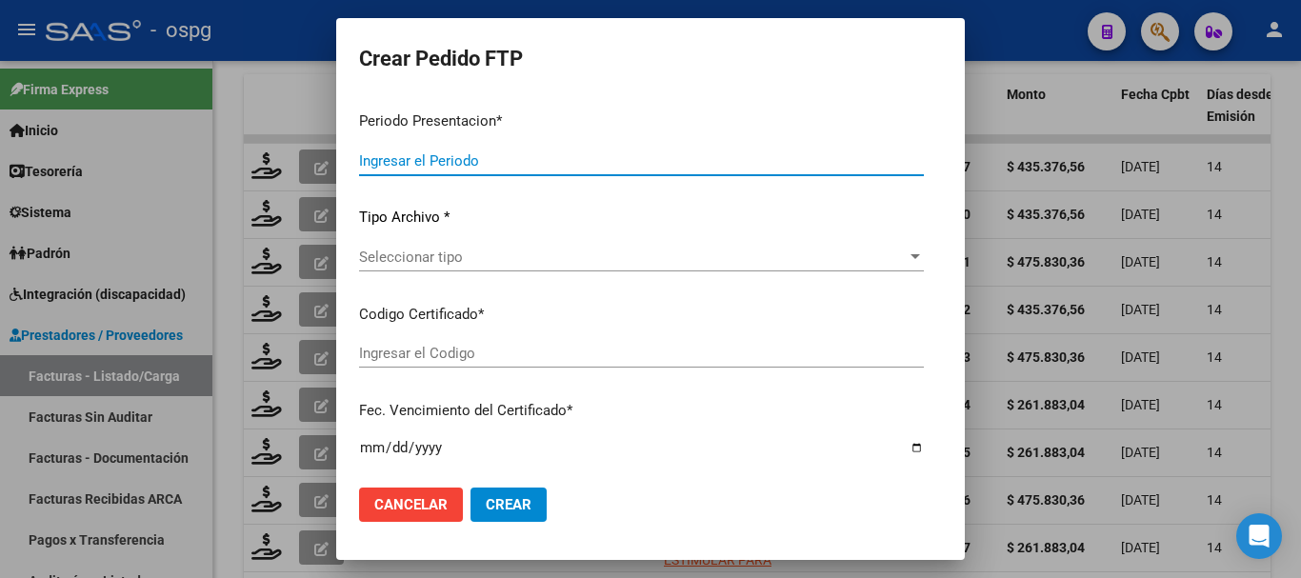
type input "202508"
type input "$ 435.376,56"
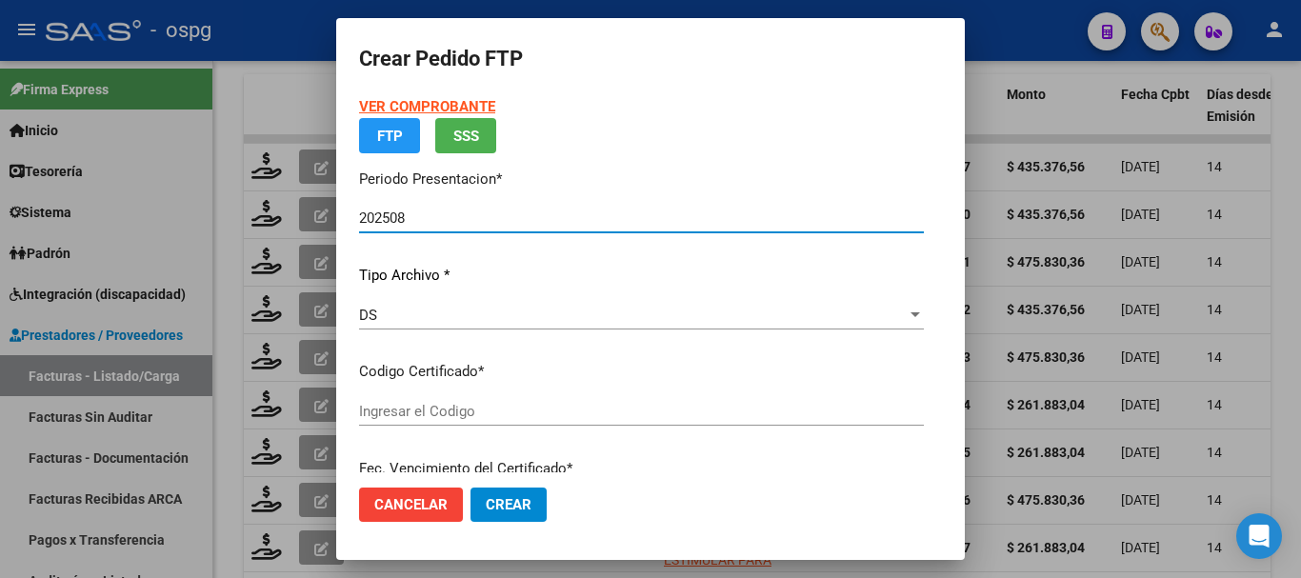
type input "2514307"
type input "2027-05-13"
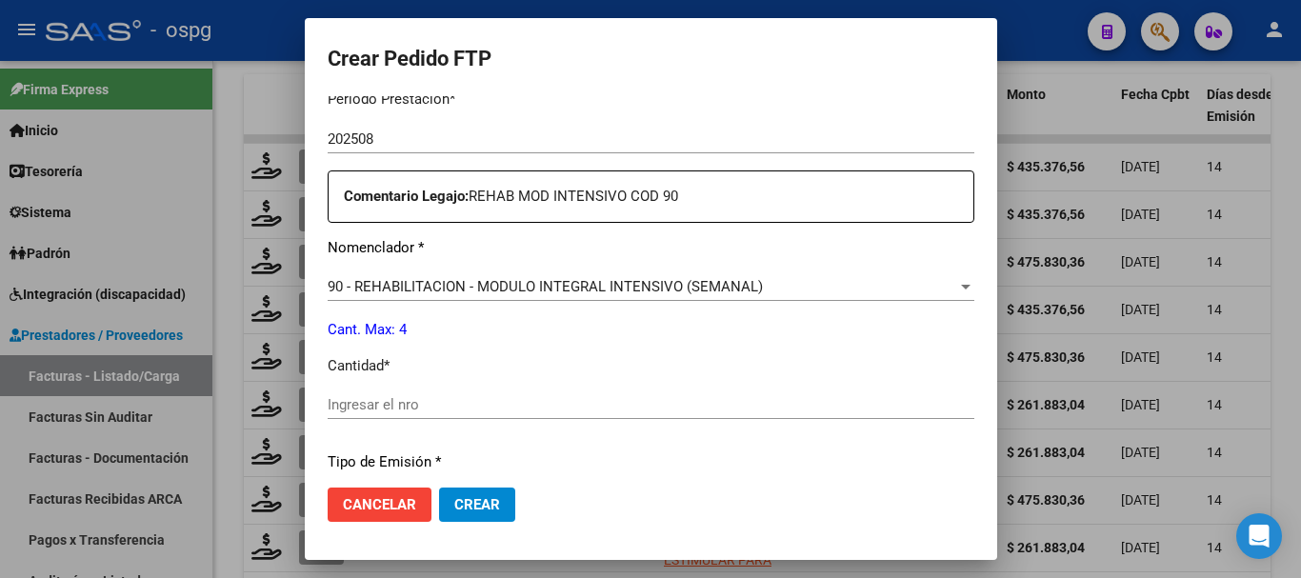
scroll to position [667, 0]
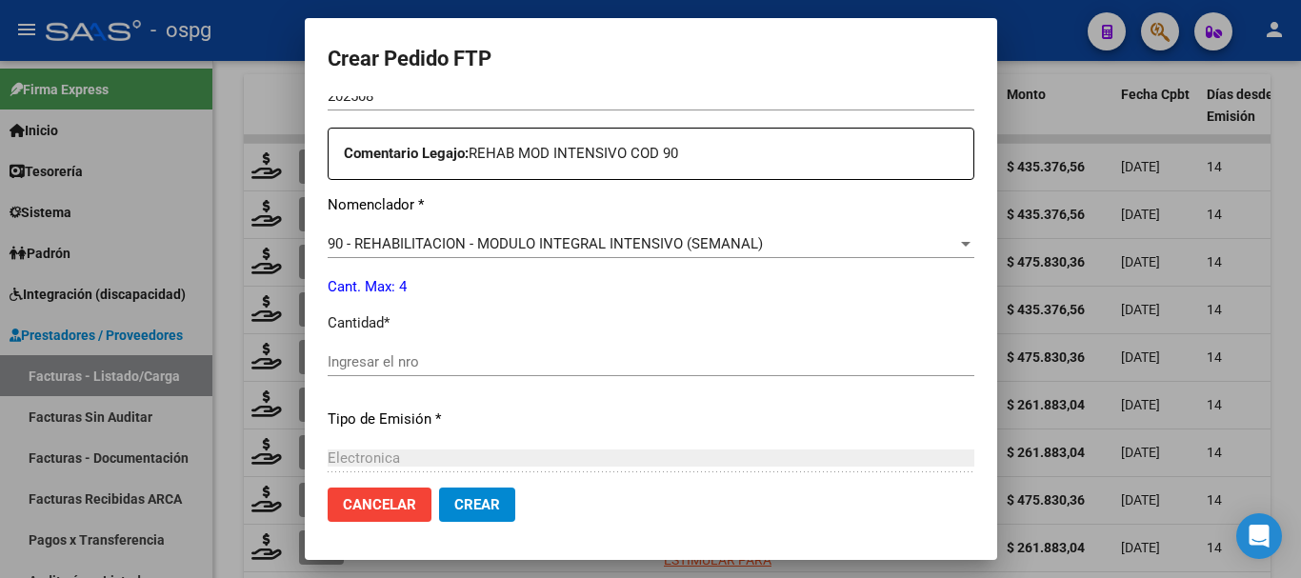
click at [433, 350] on div "Ingresar el nro" at bounding box center [651, 362] width 647 height 29
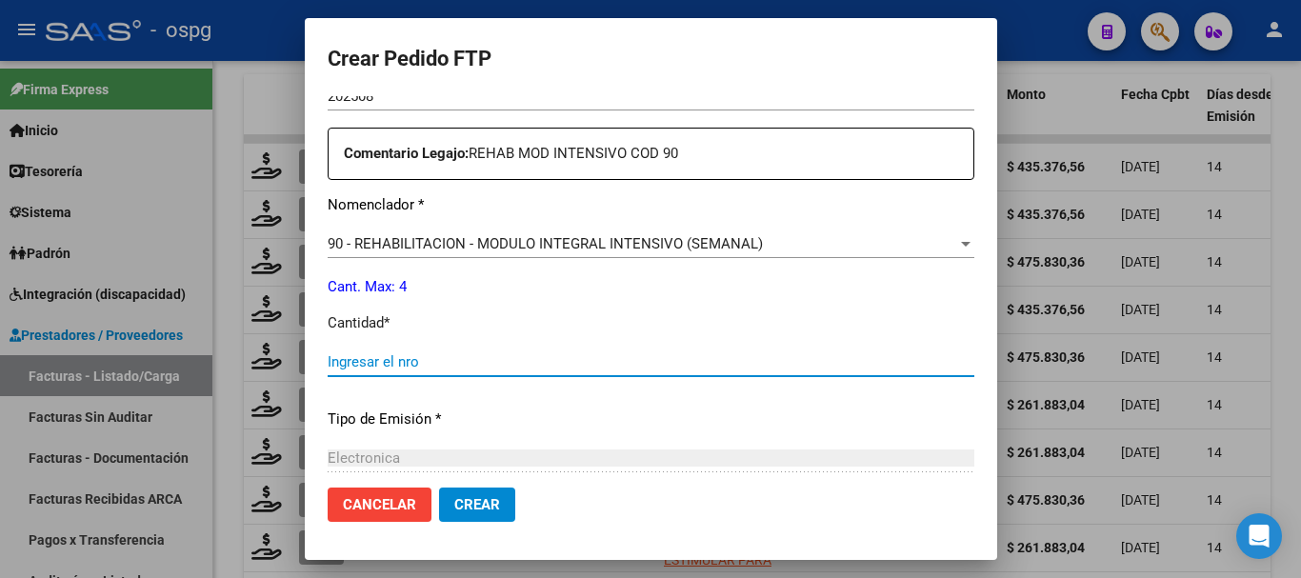
click at [433, 354] on input "Ingresar el nro" at bounding box center [651, 361] width 647 height 17
type input "4"
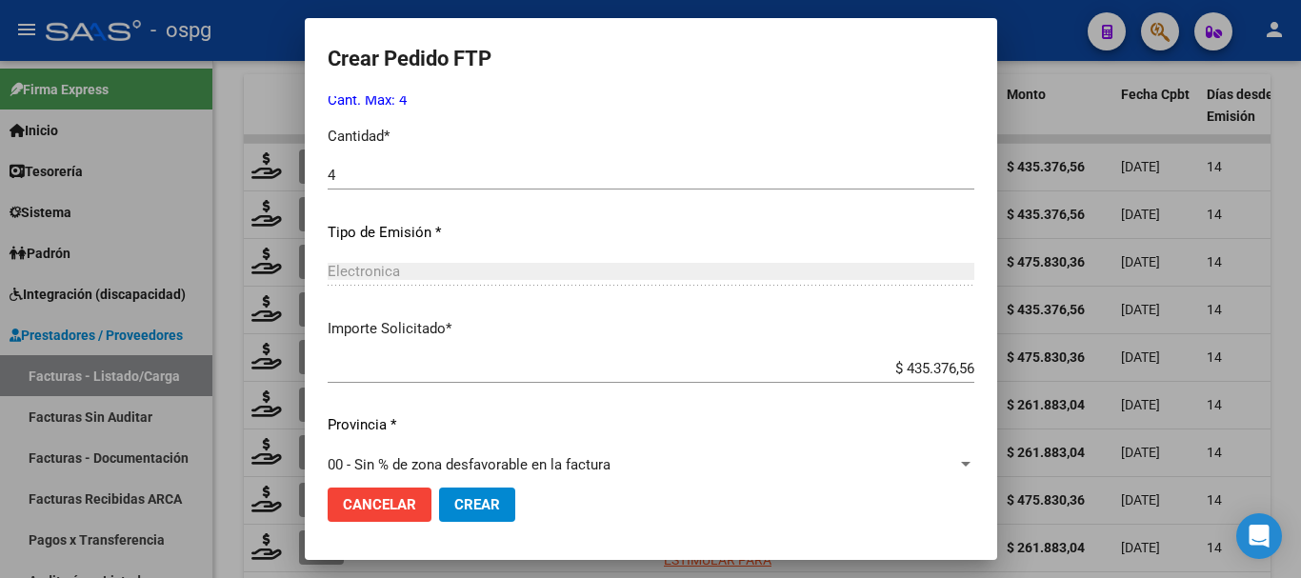
scroll to position [857, 0]
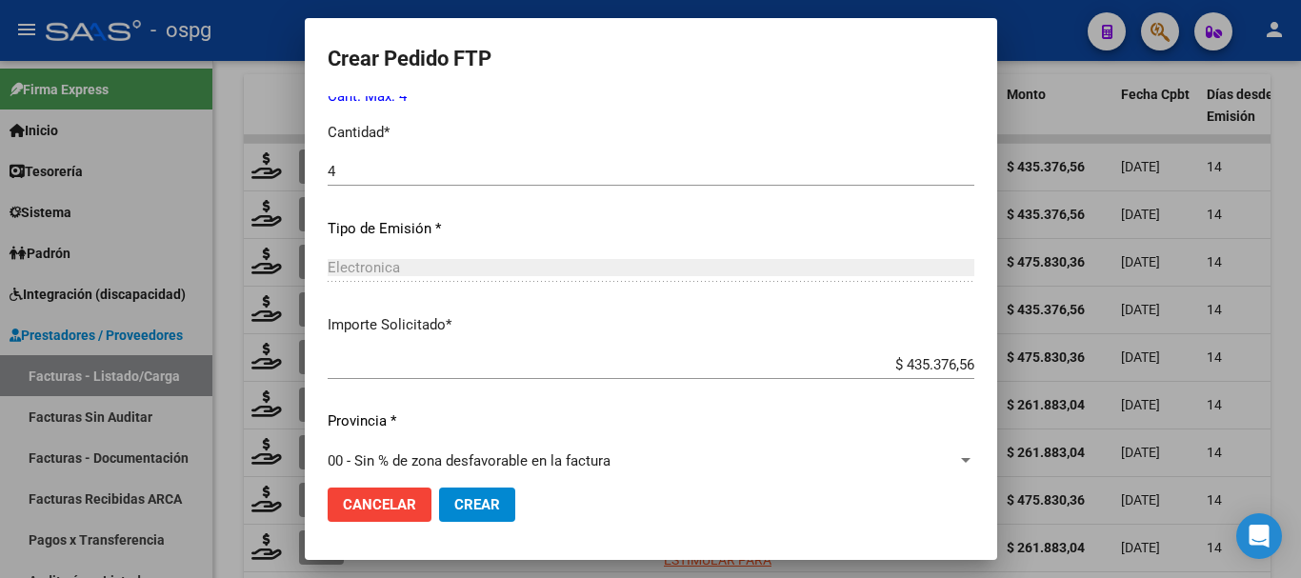
click at [454, 505] on span "Crear" at bounding box center [477, 504] width 46 height 17
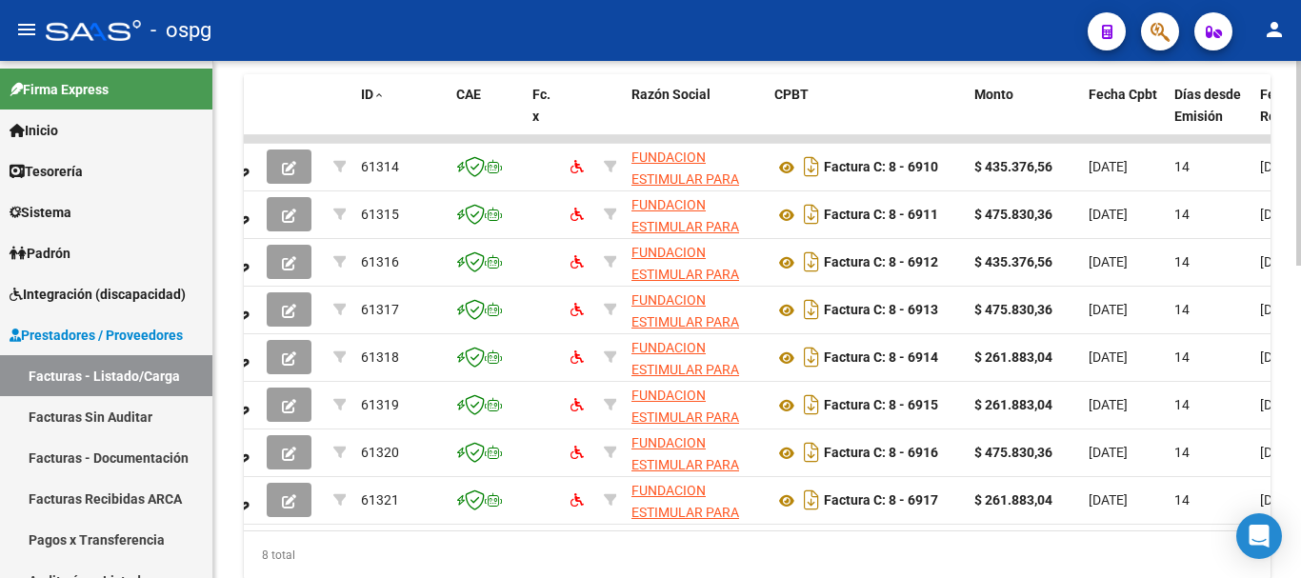
scroll to position [0, 0]
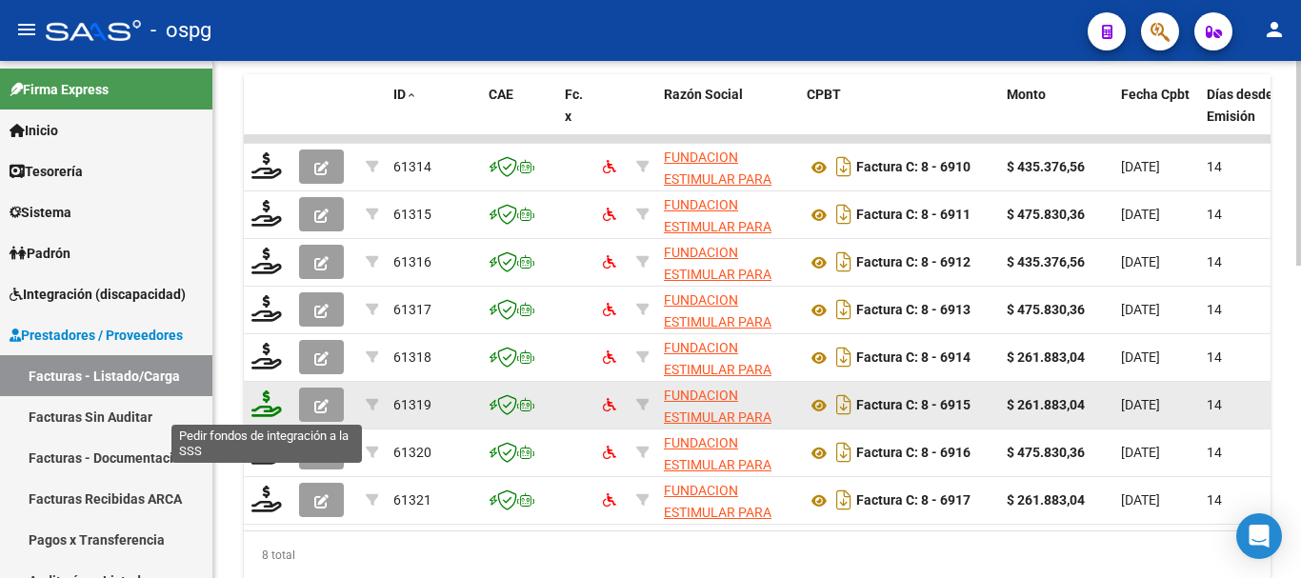
click at [258, 410] on icon at bounding box center [266, 403] width 30 height 27
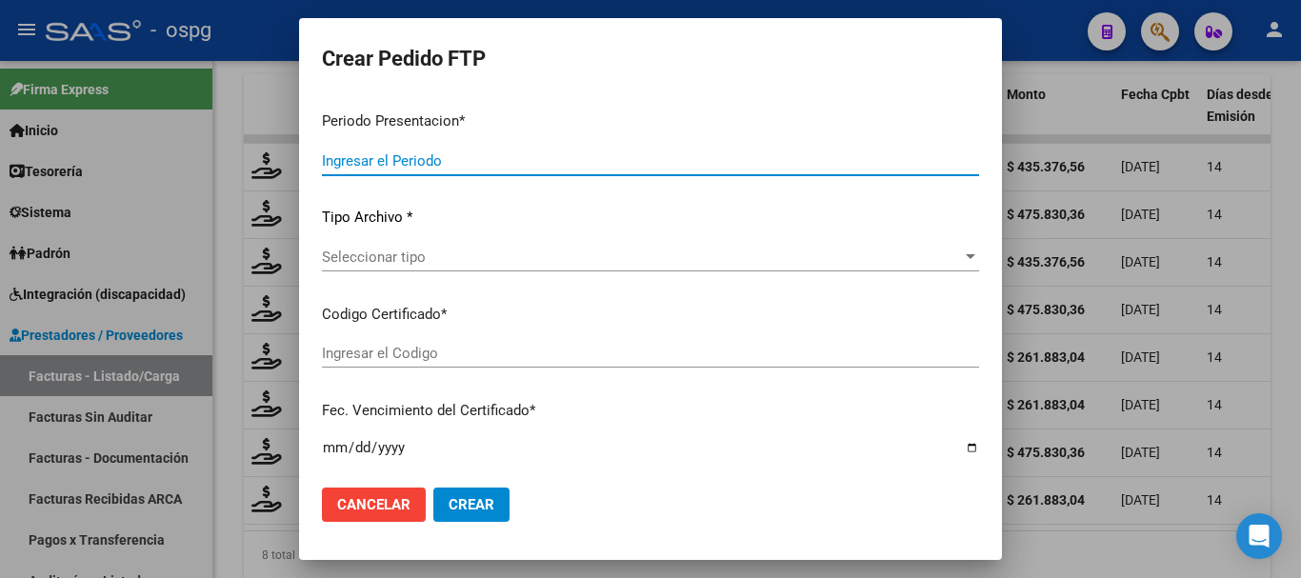
type input "202508"
type input "$ 261.883,04"
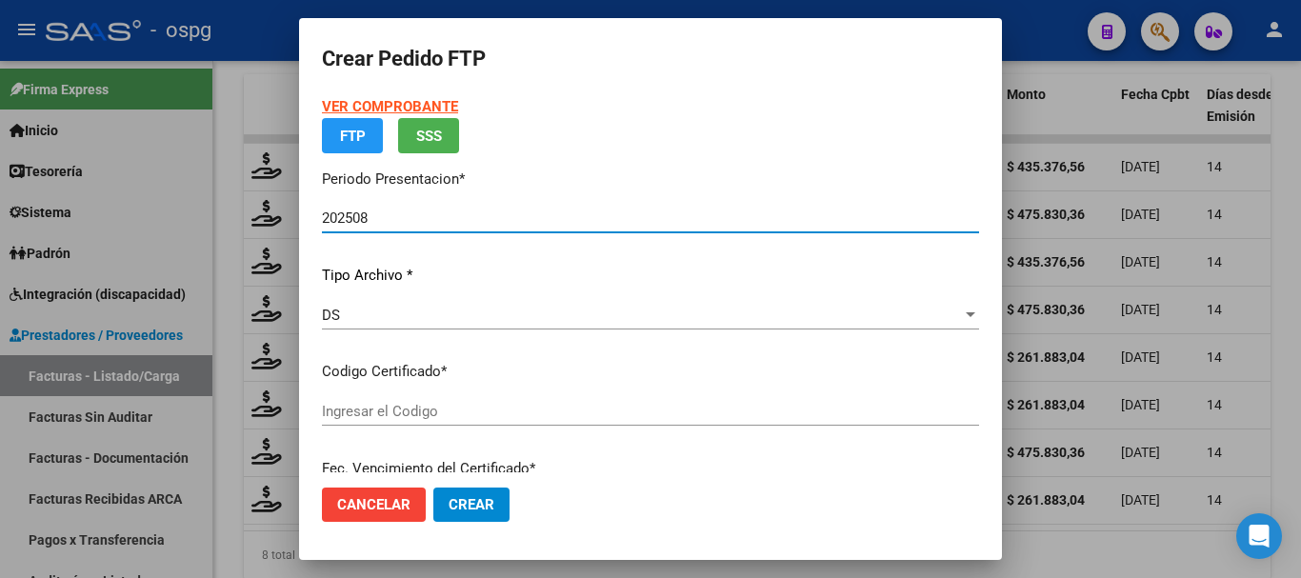
type input "6983864944"
type input "[DATE]"
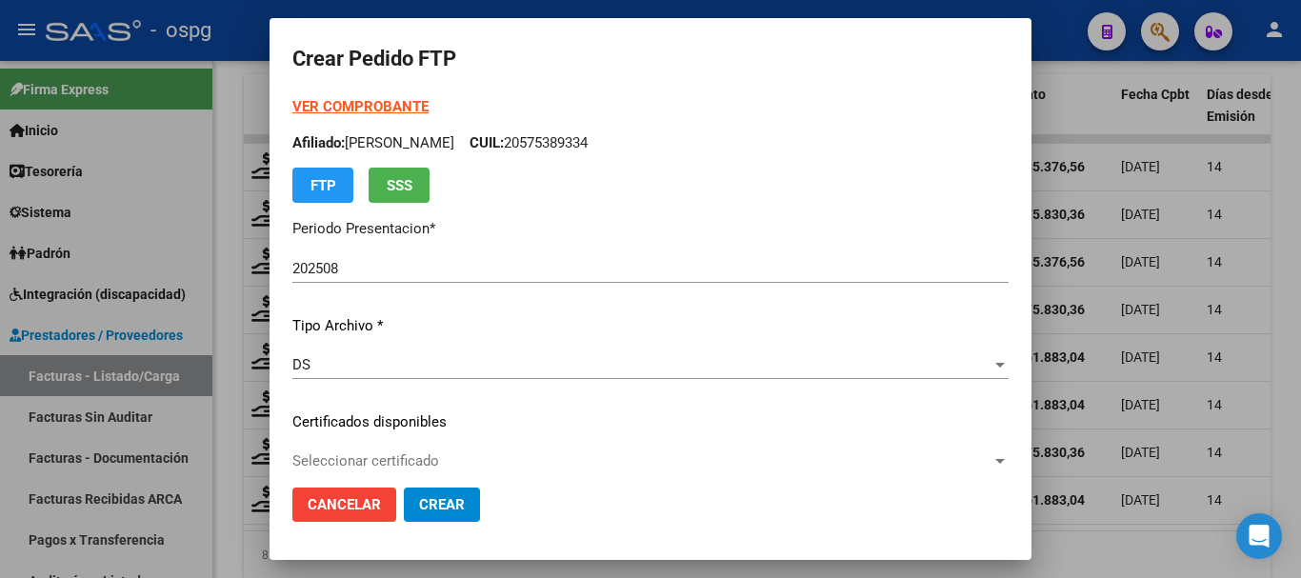
click at [354, 106] on strong "VER COMPROBANTE" at bounding box center [360, 106] width 136 height 17
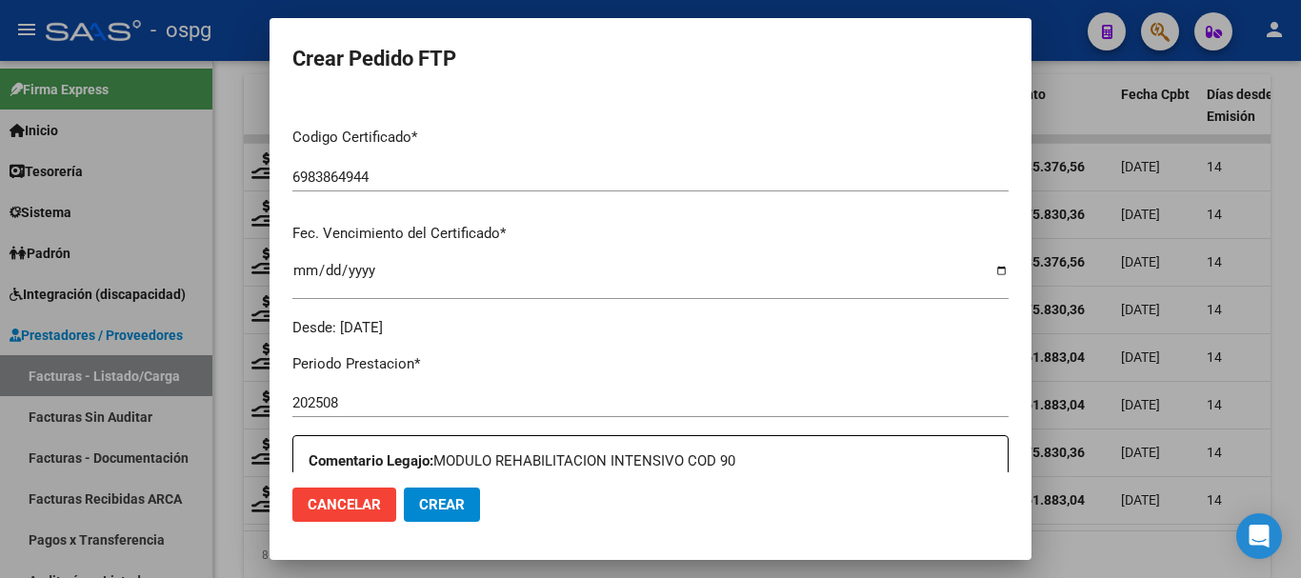
scroll to position [571, 0]
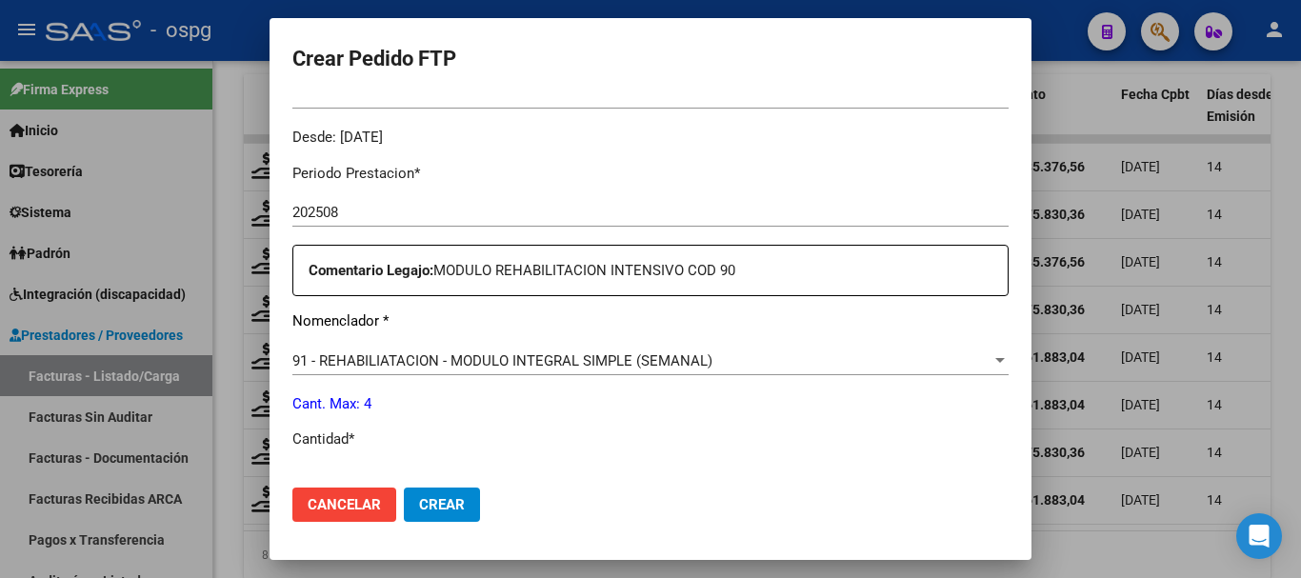
click at [1151, 260] on div at bounding box center [650, 289] width 1301 height 578
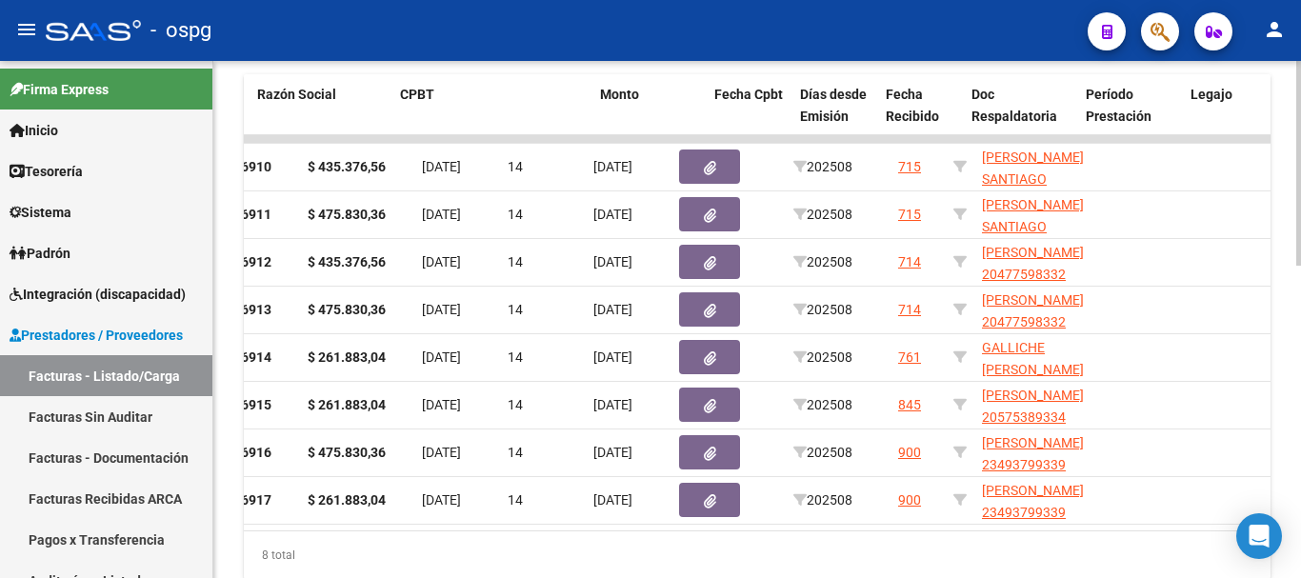
scroll to position [0, 0]
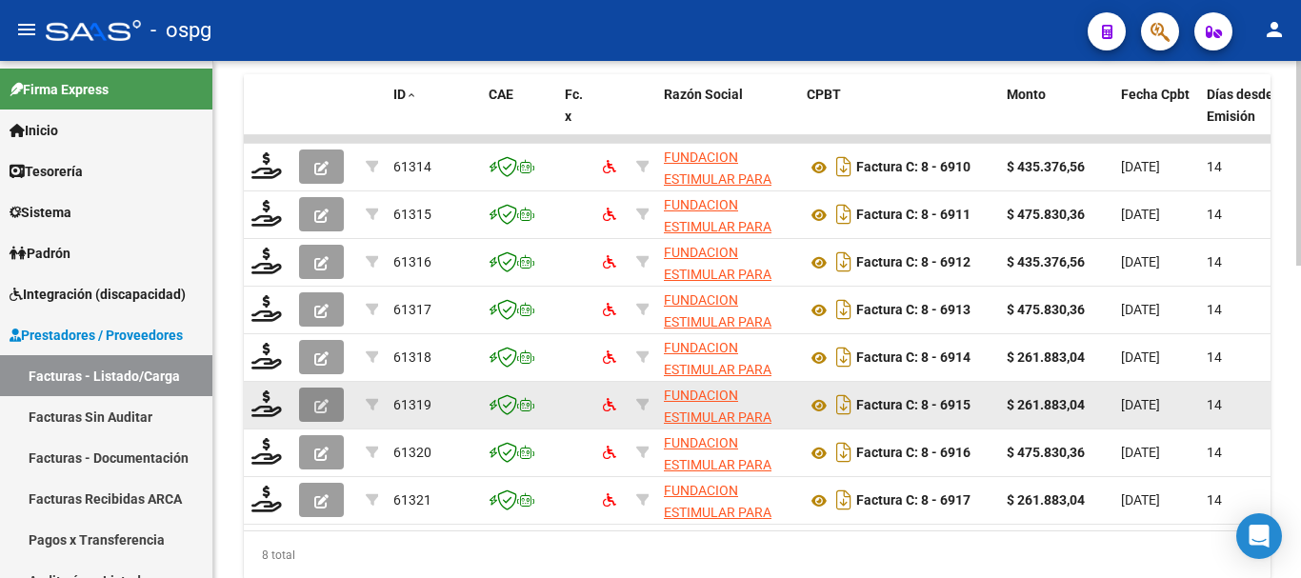
click at [313, 397] on button "button" at bounding box center [321, 405] width 45 height 34
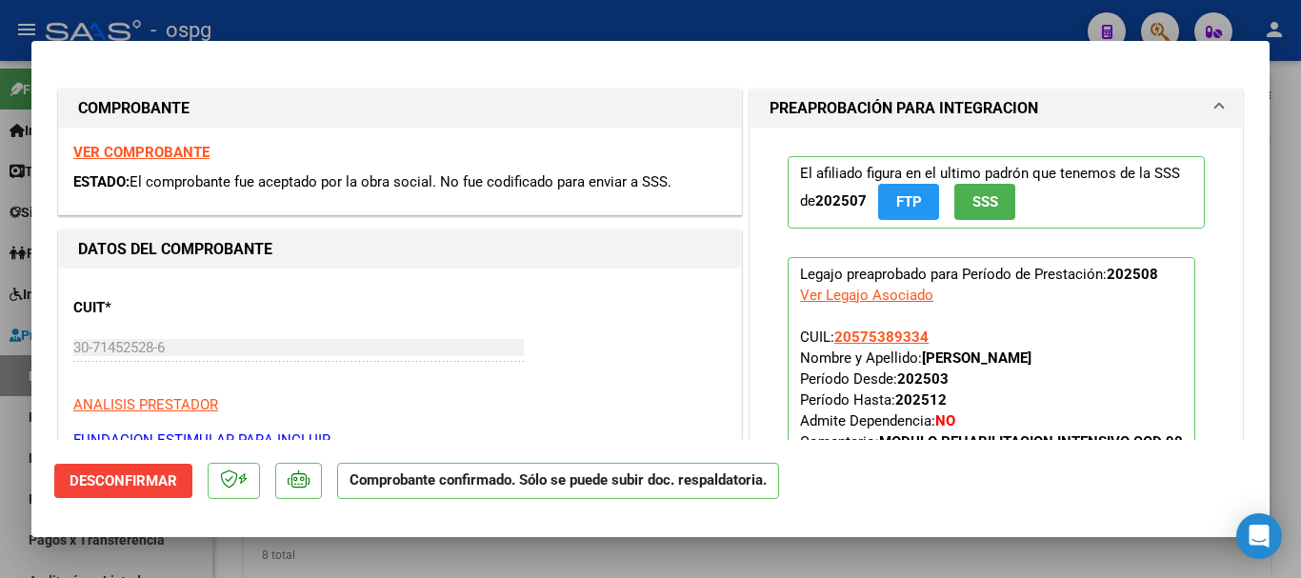
click at [158, 155] on strong "VER COMPROBANTE" at bounding box center [141, 152] width 136 height 17
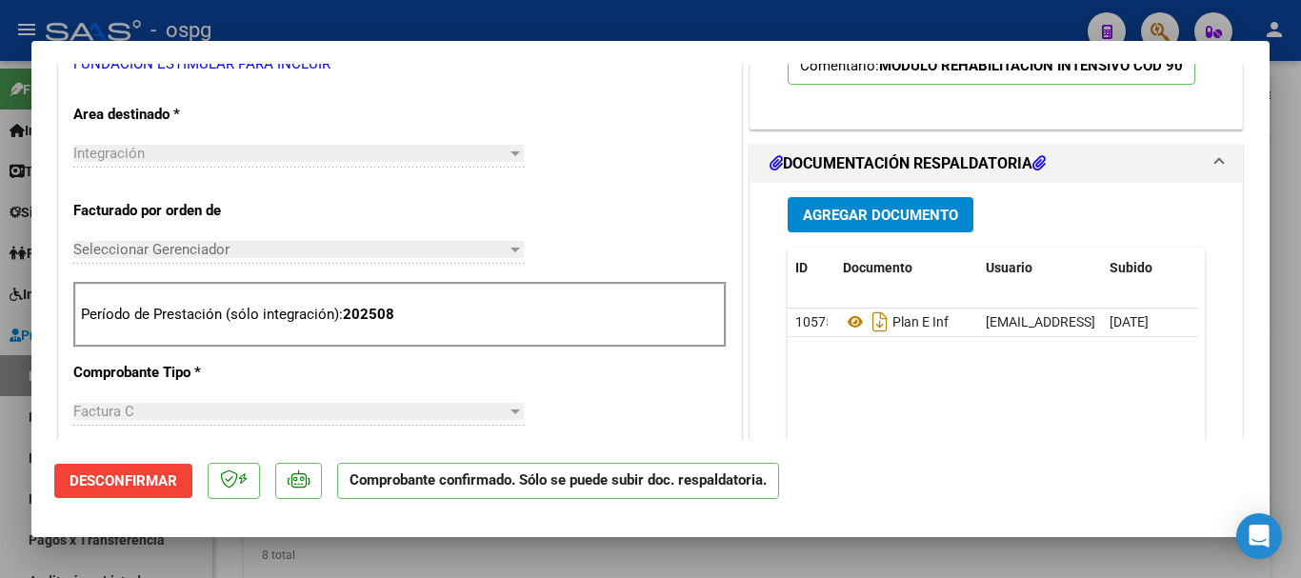
scroll to position [381, 0]
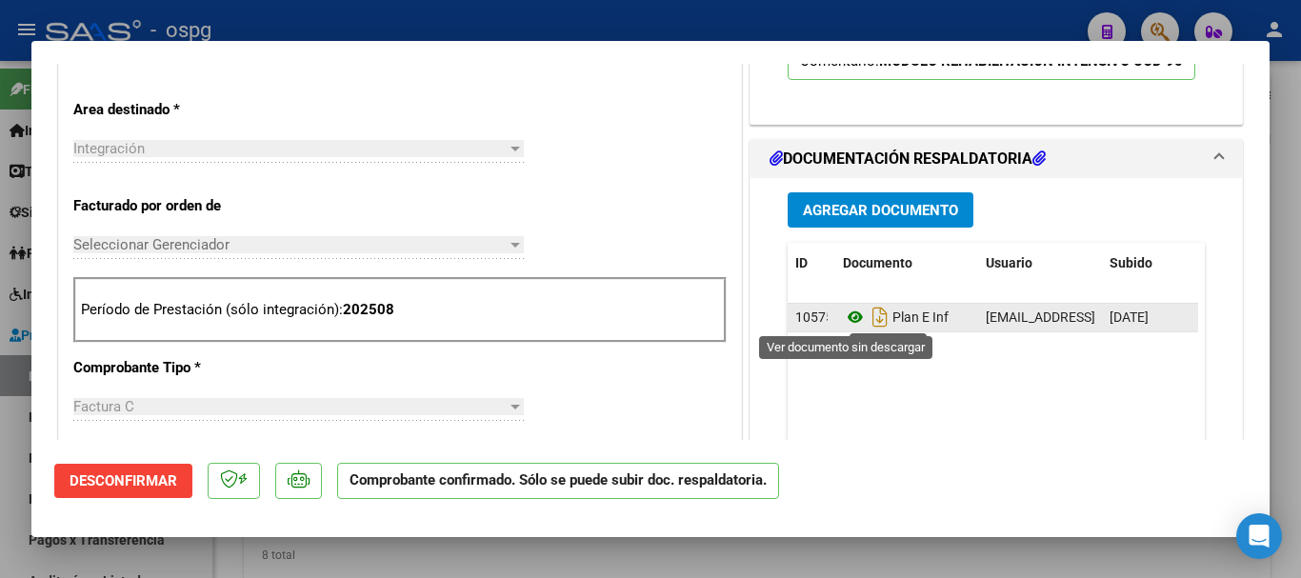
click at [843, 321] on icon at bounding box center [855, 317] width 25 height 23
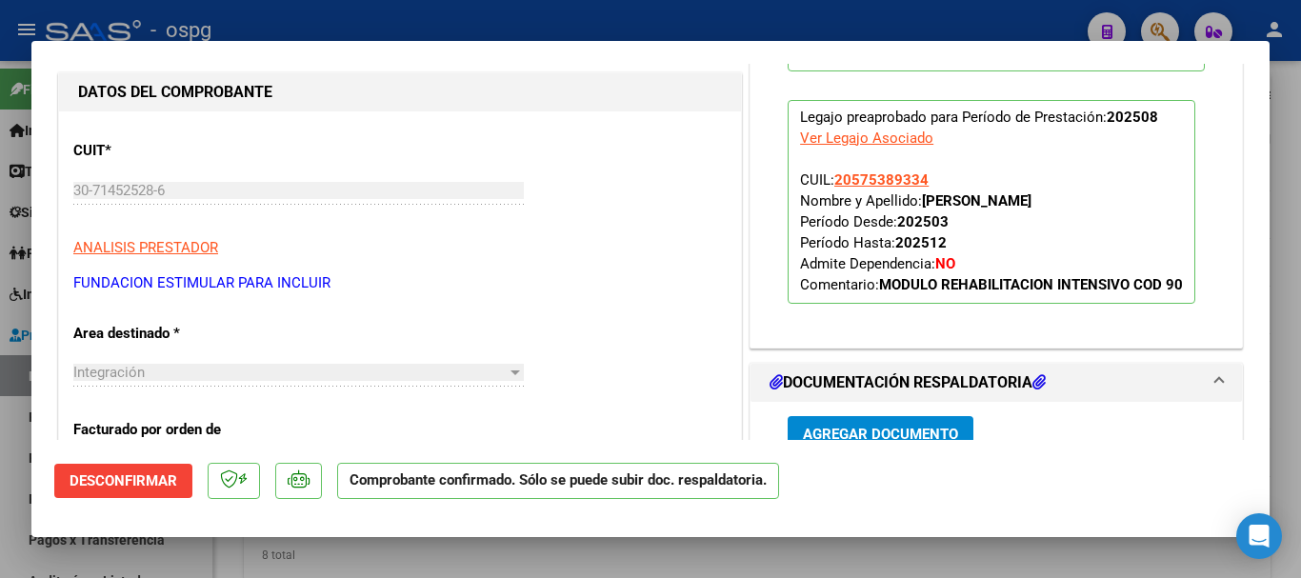
scroll to position [190, 0]
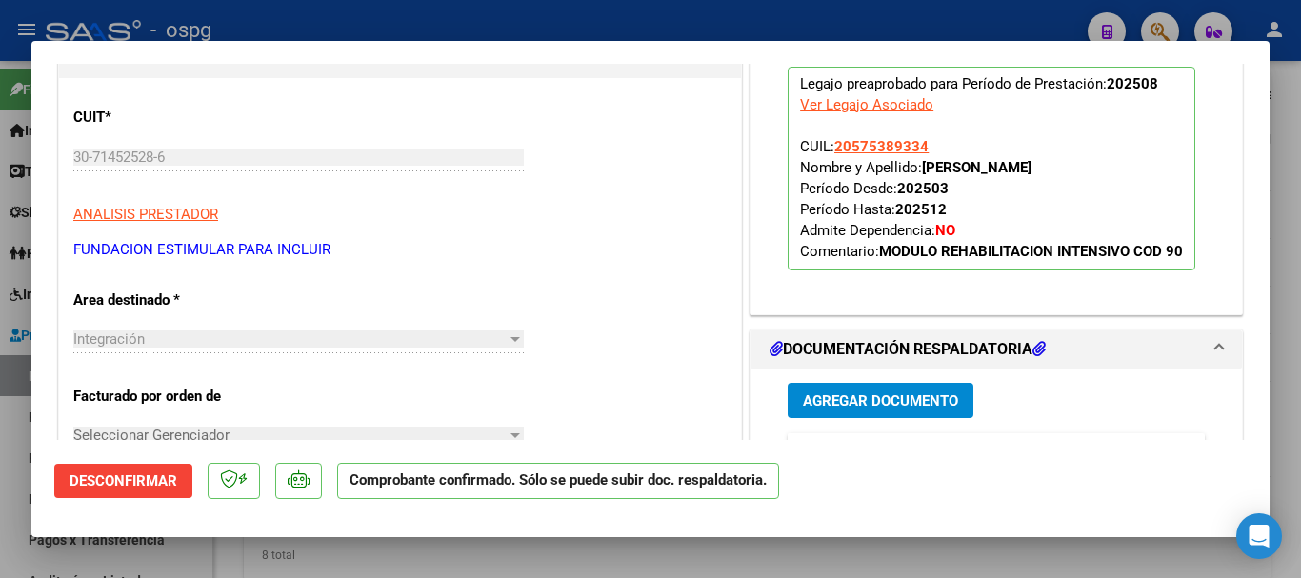
click at [830, 102] on div "Ver Legajo Asociado" at bounding box center [866, 104] width 133 height 21
type input "$ 0,00"
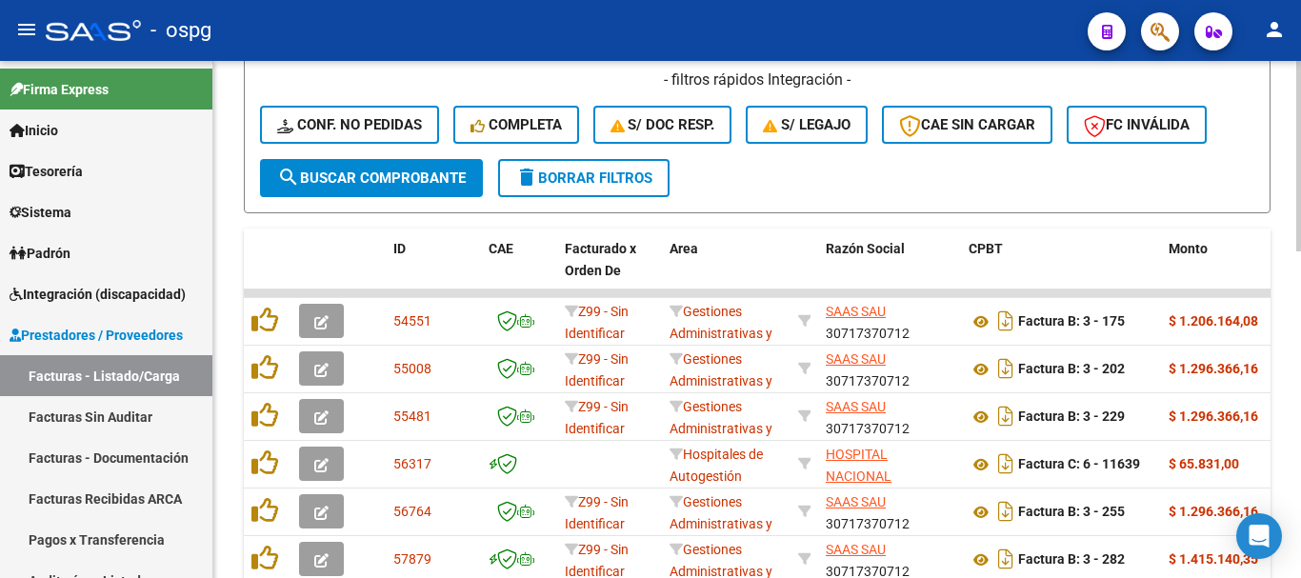
scroll to position [476, 0]
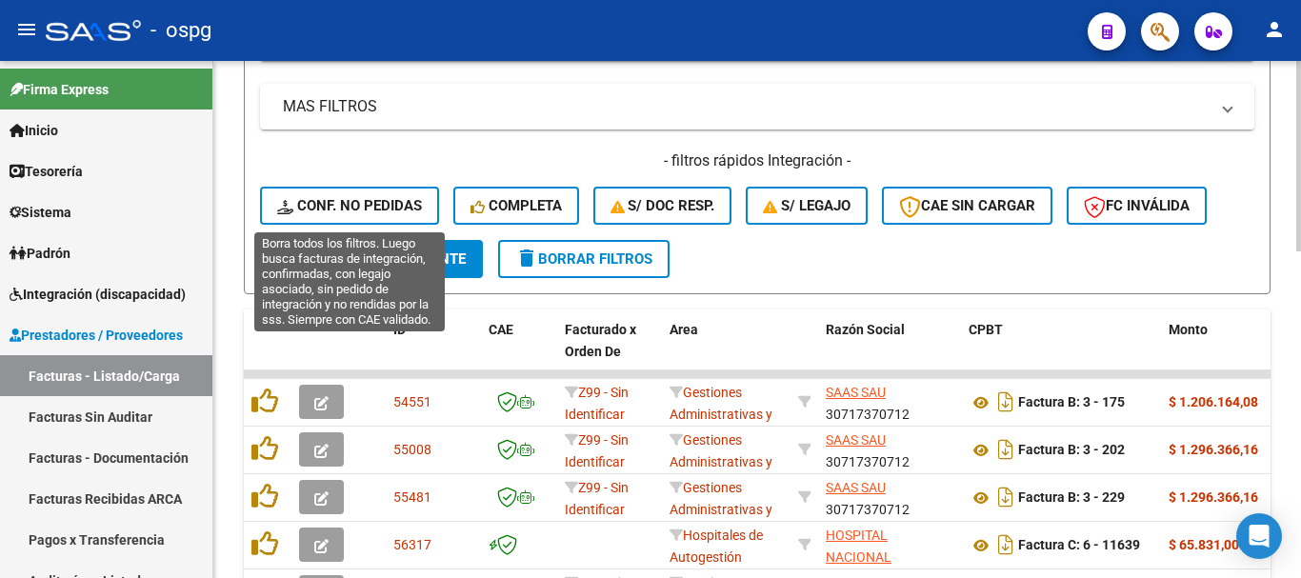
click at [371, 201] on span "Conf. no pedidas" at bounding box center [349, 205] width 145 height 17
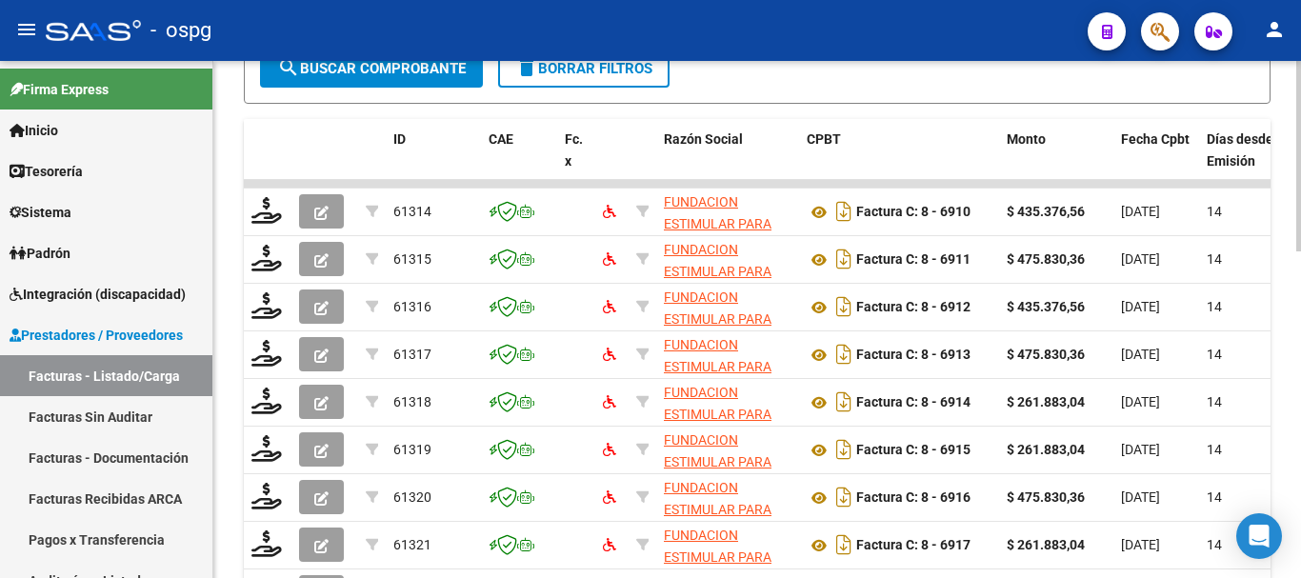
scroll to position [762, 0]
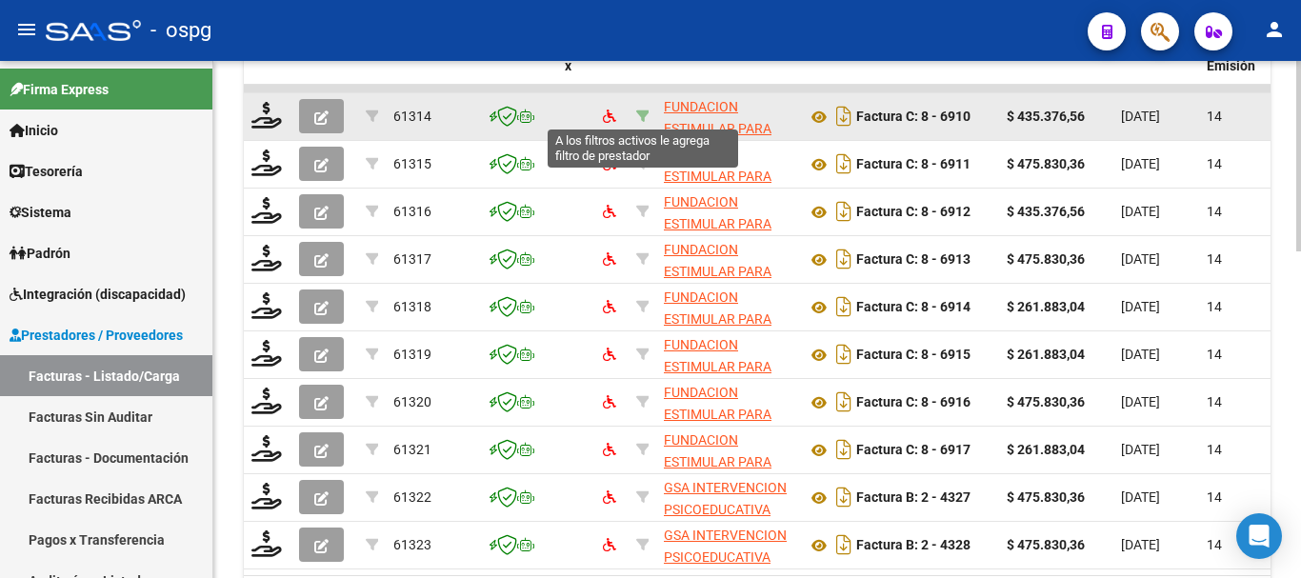
click at [637, 114] on icon at bounding box center [642, 116] width 13 height 13
type input "30714525286"
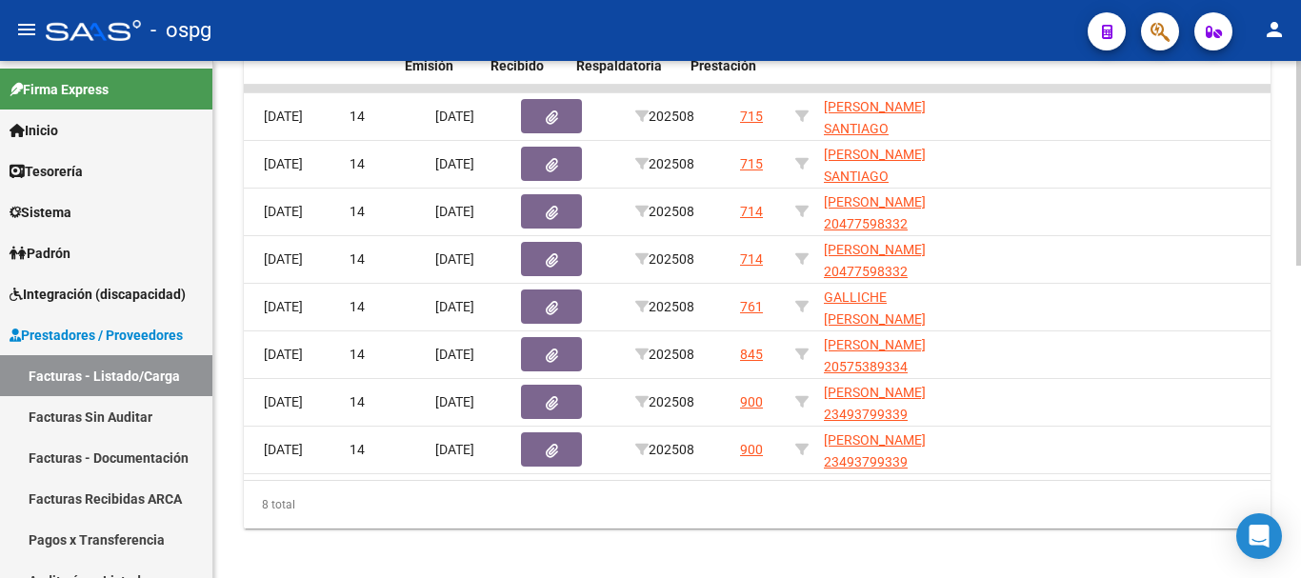
scroll to position [0, 802]
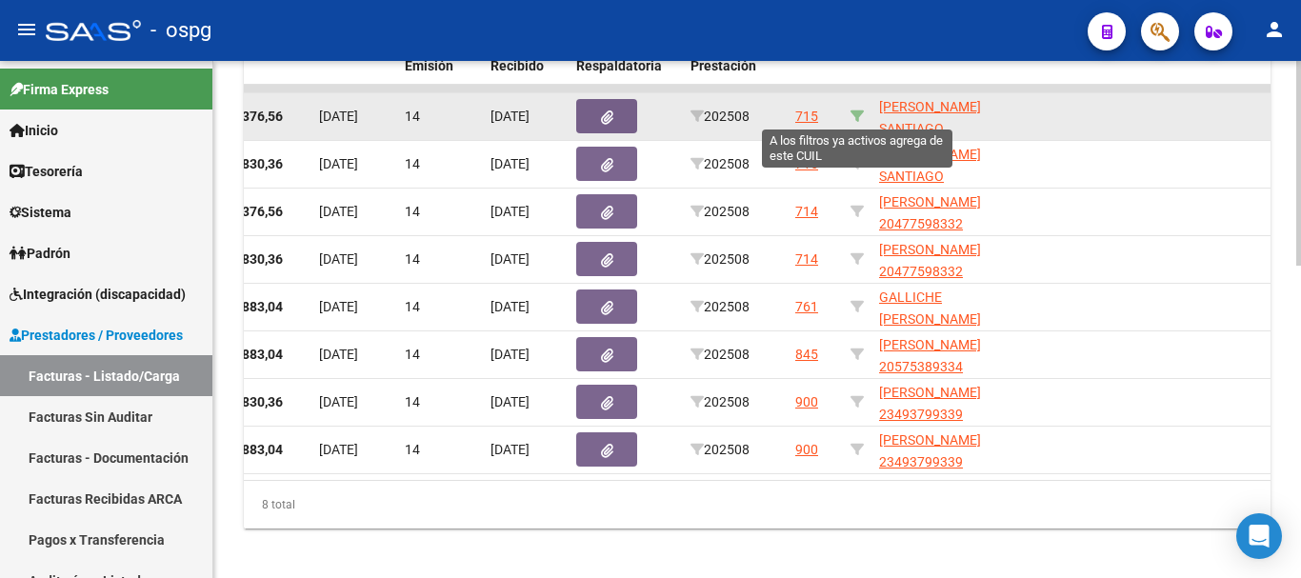
click at [860, 116] on icon at bounding box center [856, 116] width 13 height 13
type input "20493155947"
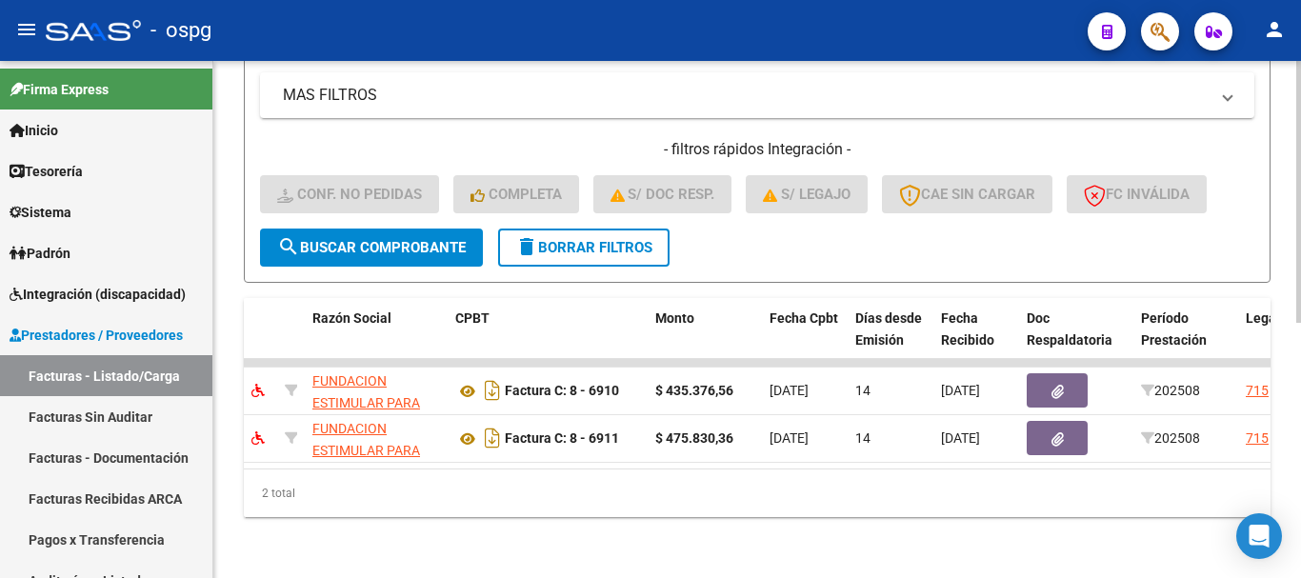
scroll to position [0, 0]
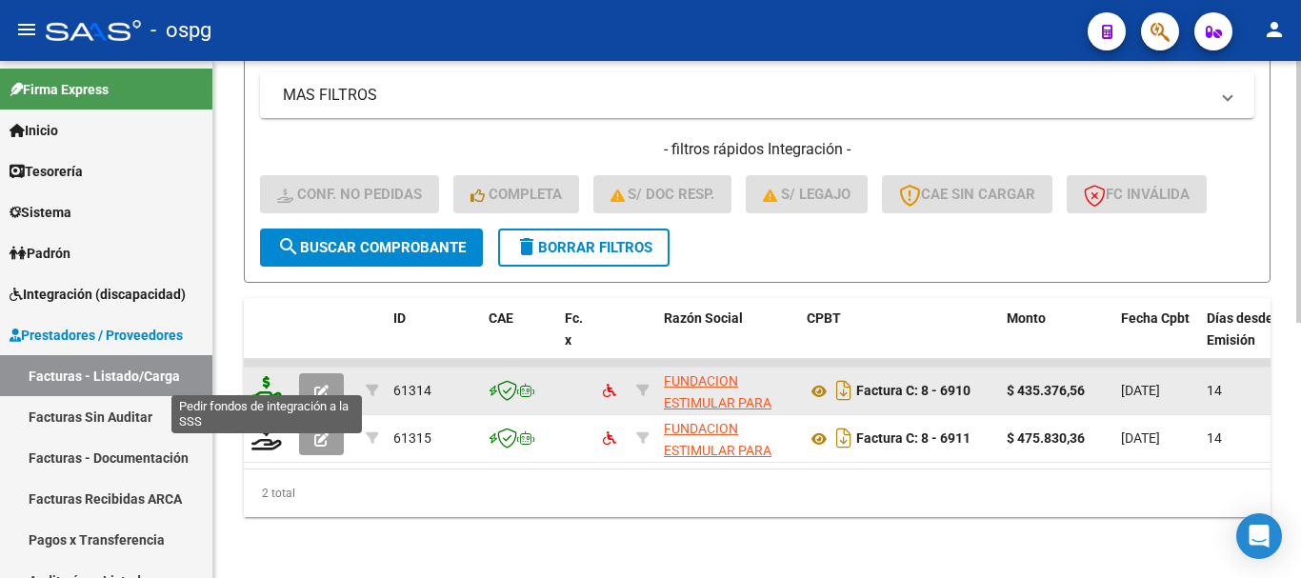
click at [267, 381] on icon at bounding box center [266, 389] width 30 height 27
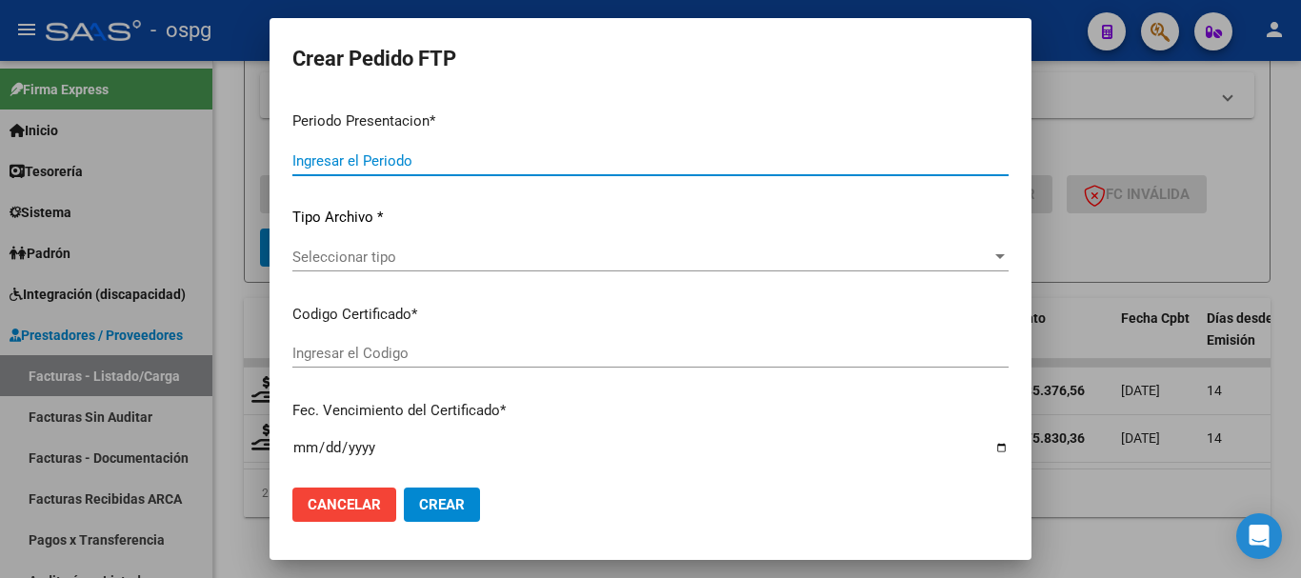
type input "202508"
type input "$ 435.376,56"
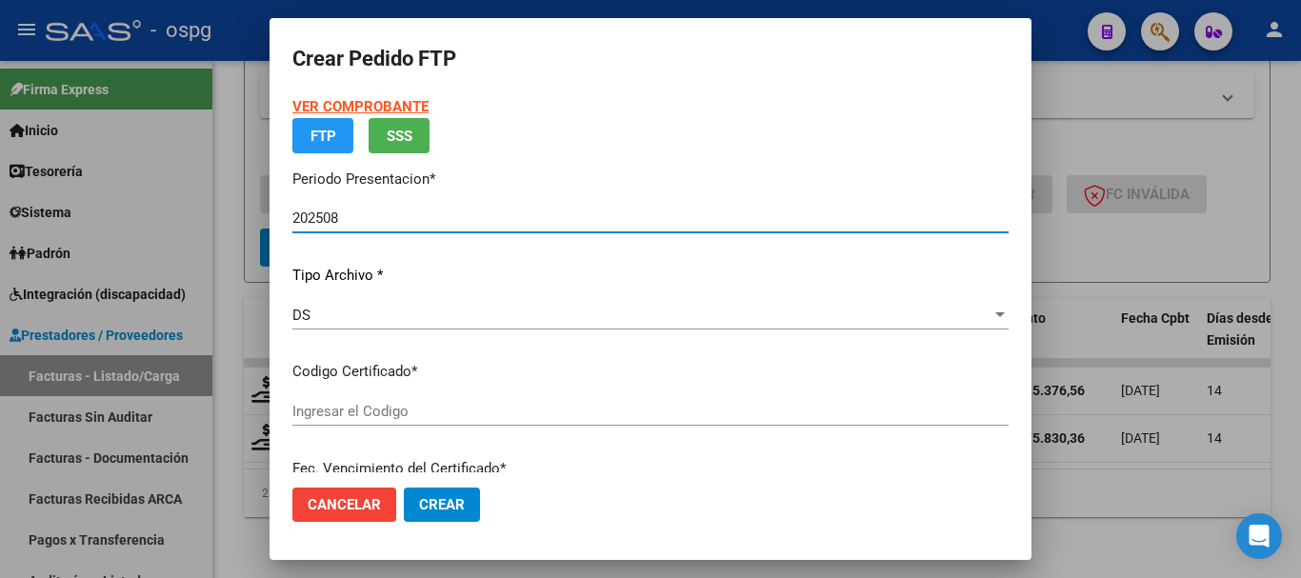
type input "1944415"
type input "2025-07-02"
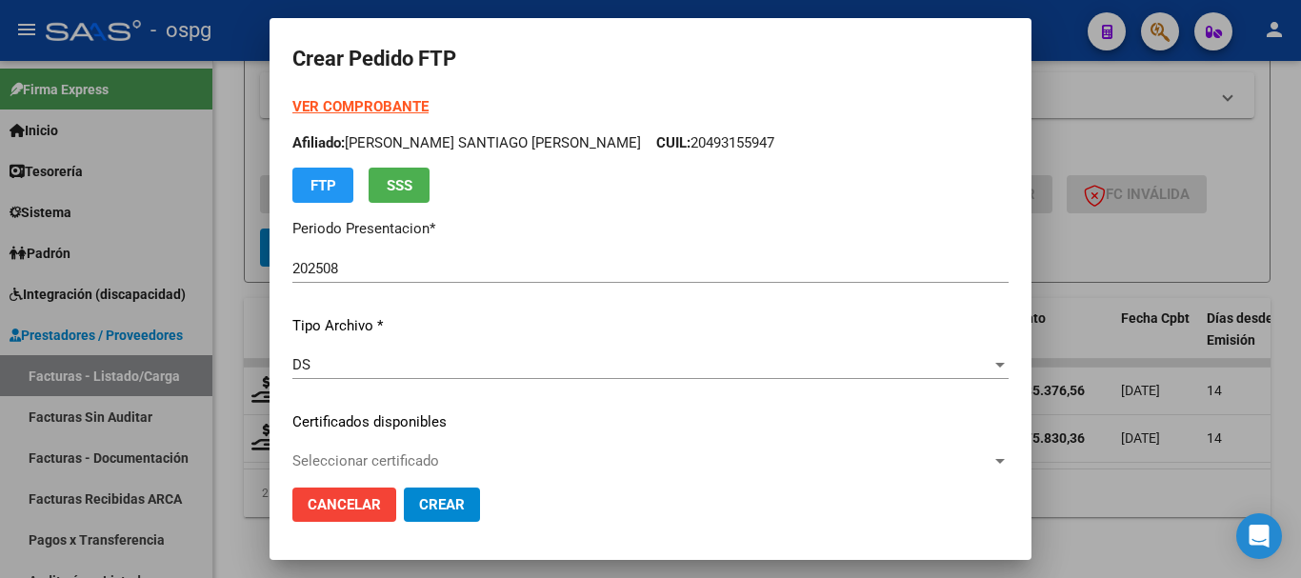
click at [349, 108] on strong "VER COMPROBANTE" at bounding box center [360, 106] width 136 height 17
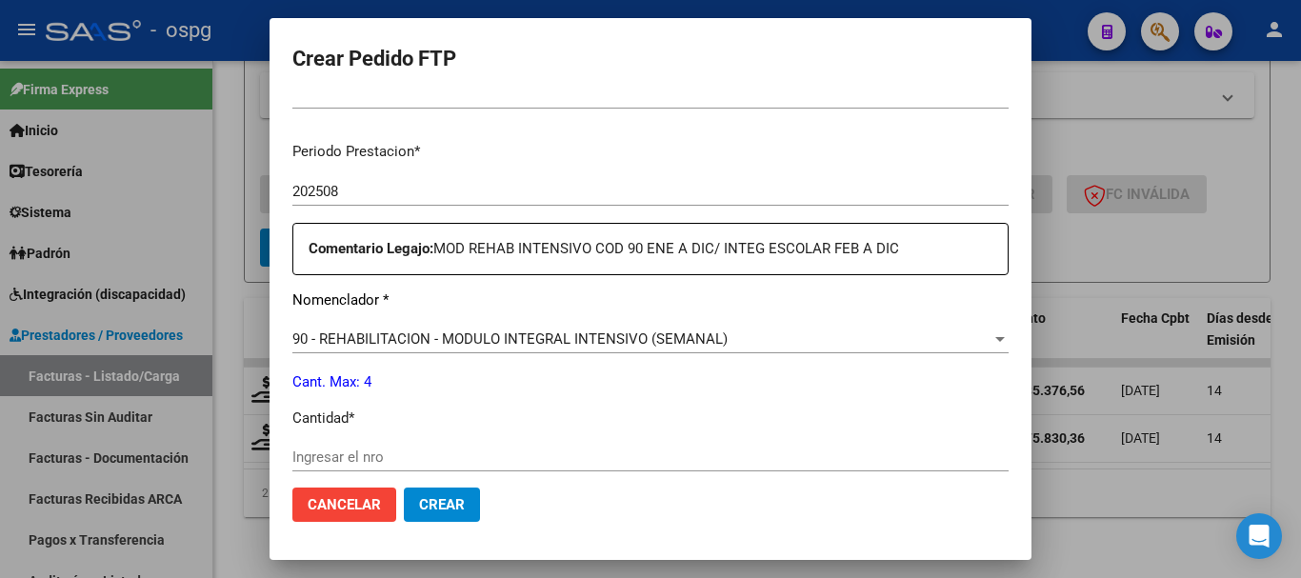
scroll to position [667, 0]
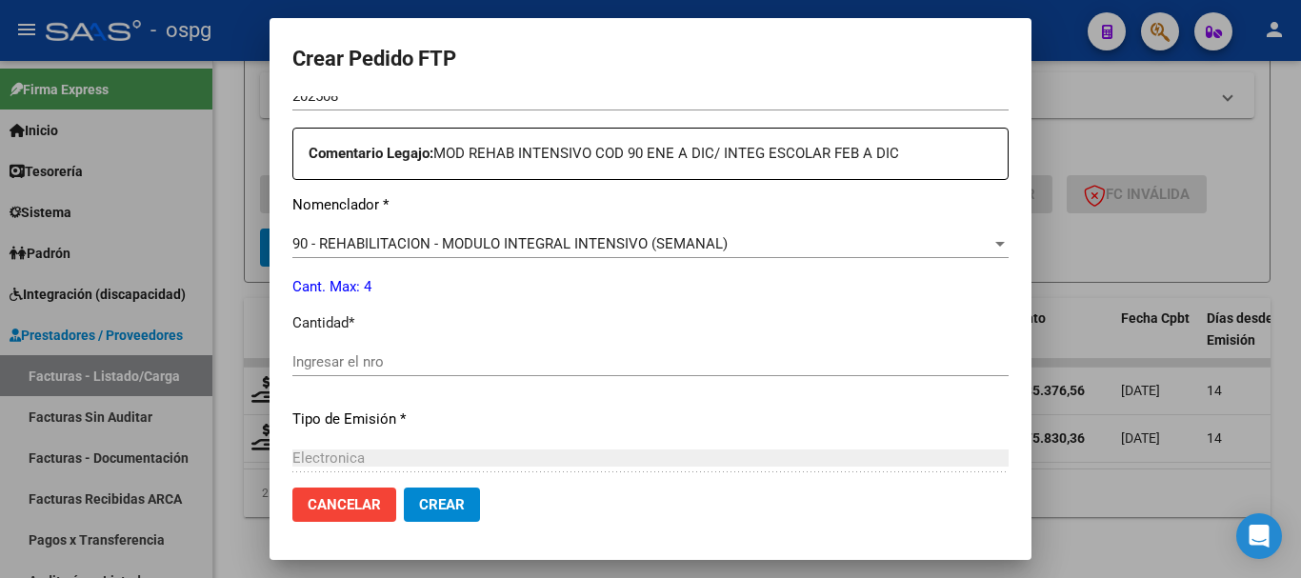
click at [580, 361] on input "Ingresar el nro" at bounding box center [650, 361] width 716 height 17
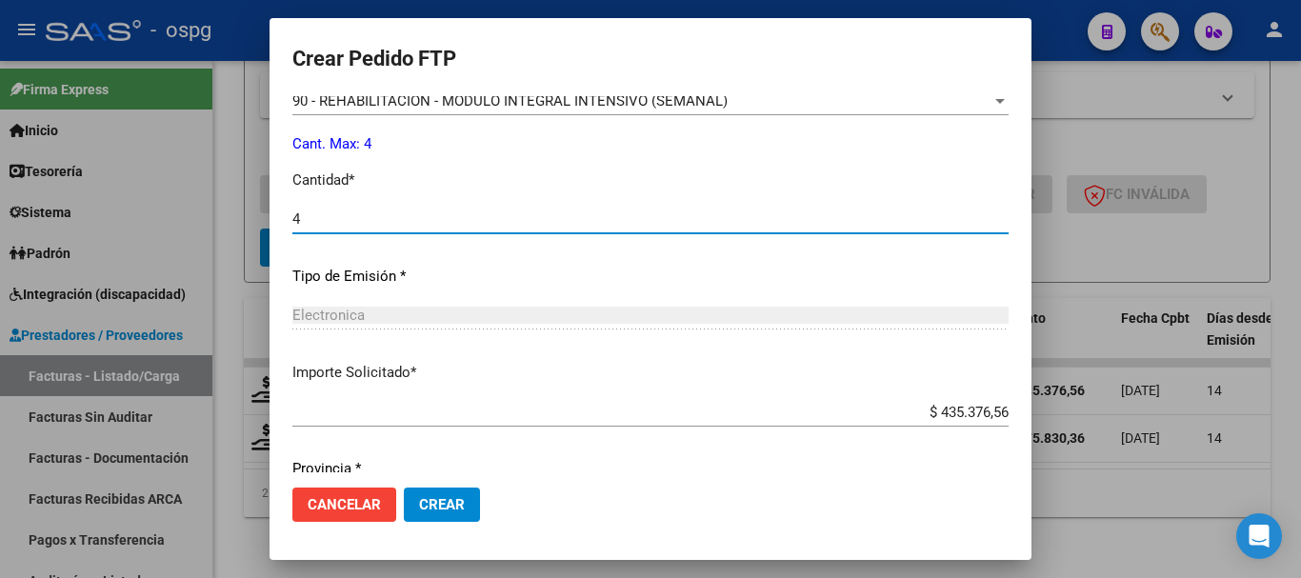
scroll to position [877, 0]
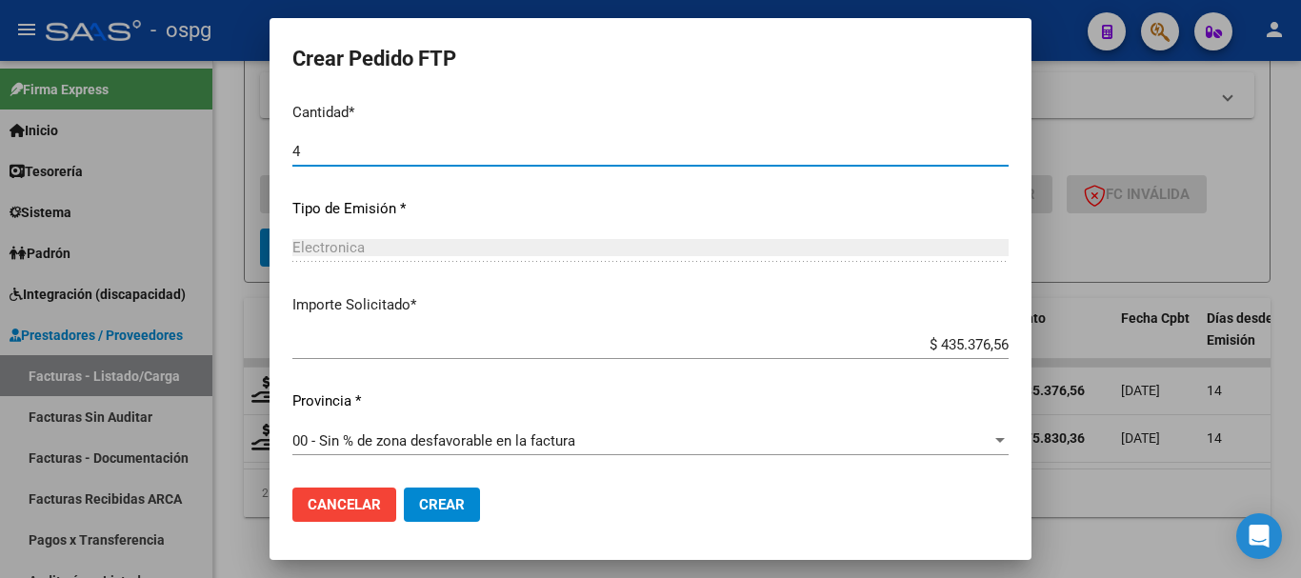
type input "4"
click at [450, 509] on span "Crear" at bounding box center [442, 504] width 46 height 17
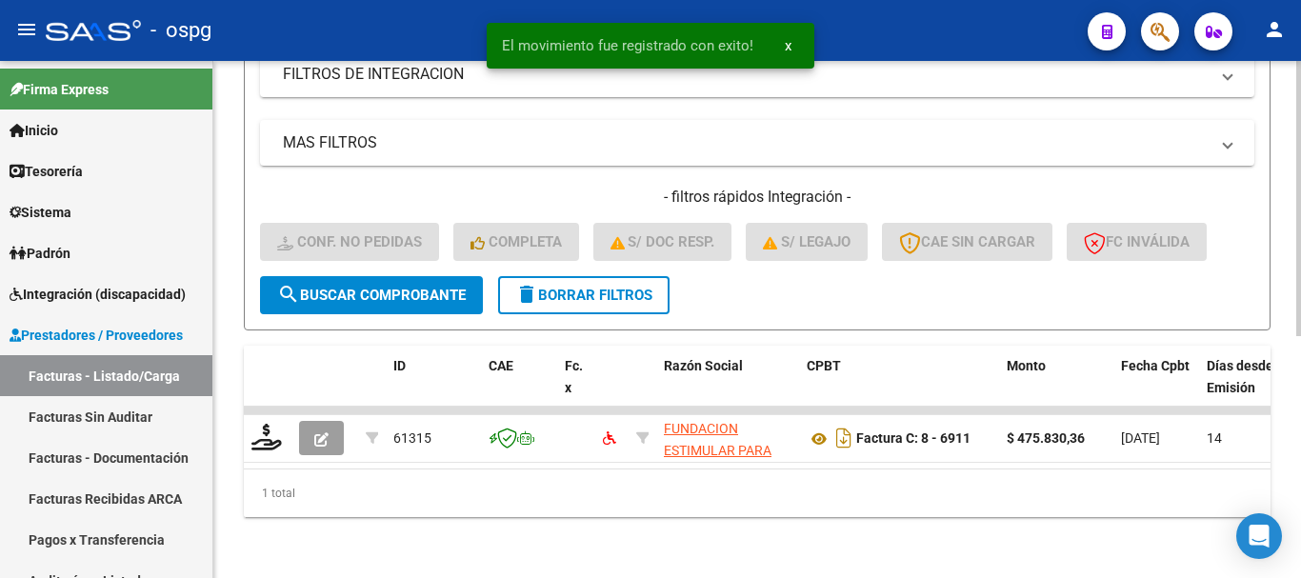
scroll to position [455, 0]
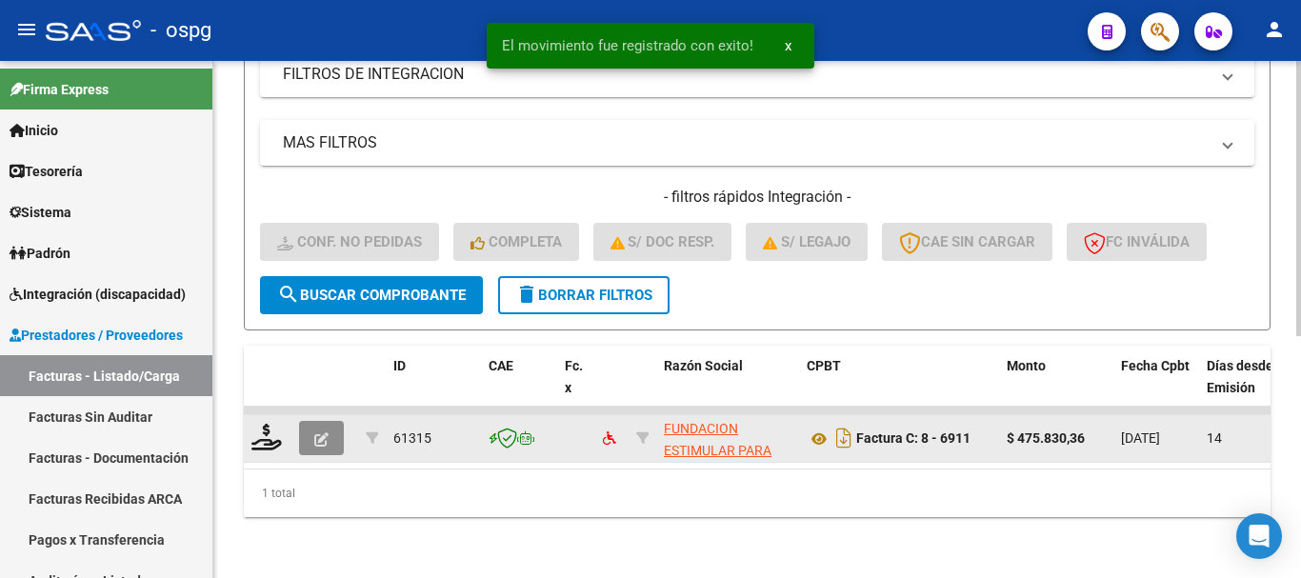
click at [327, 432] on icon "button" at bounding box center [321, 439] width 14 height 14
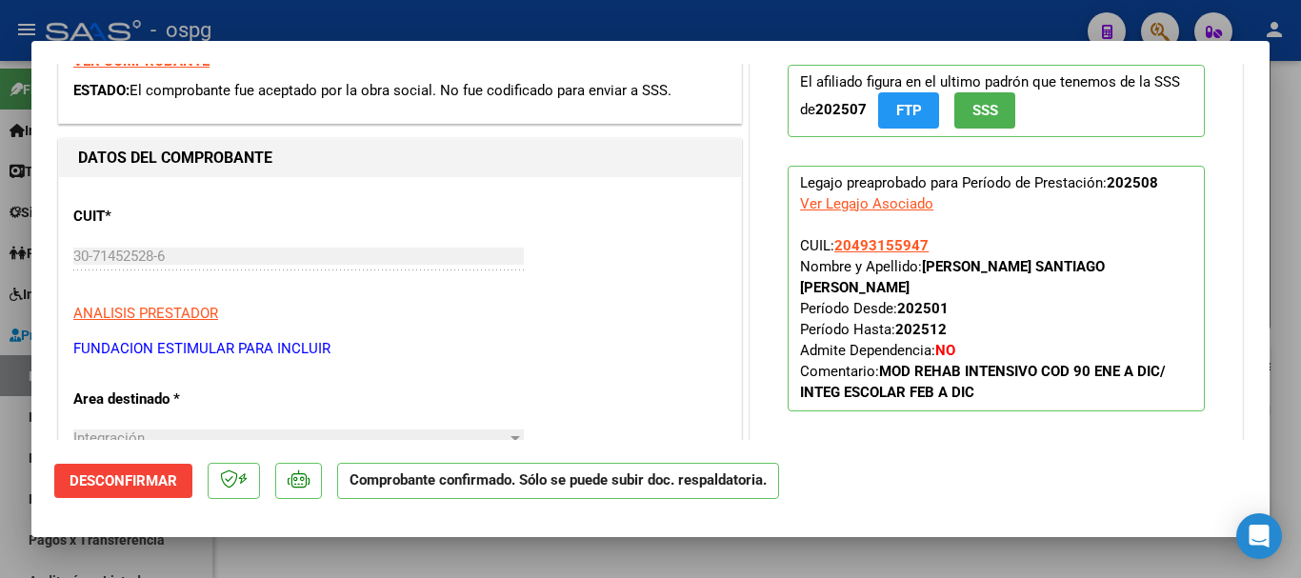
scroll to position [0, 0]
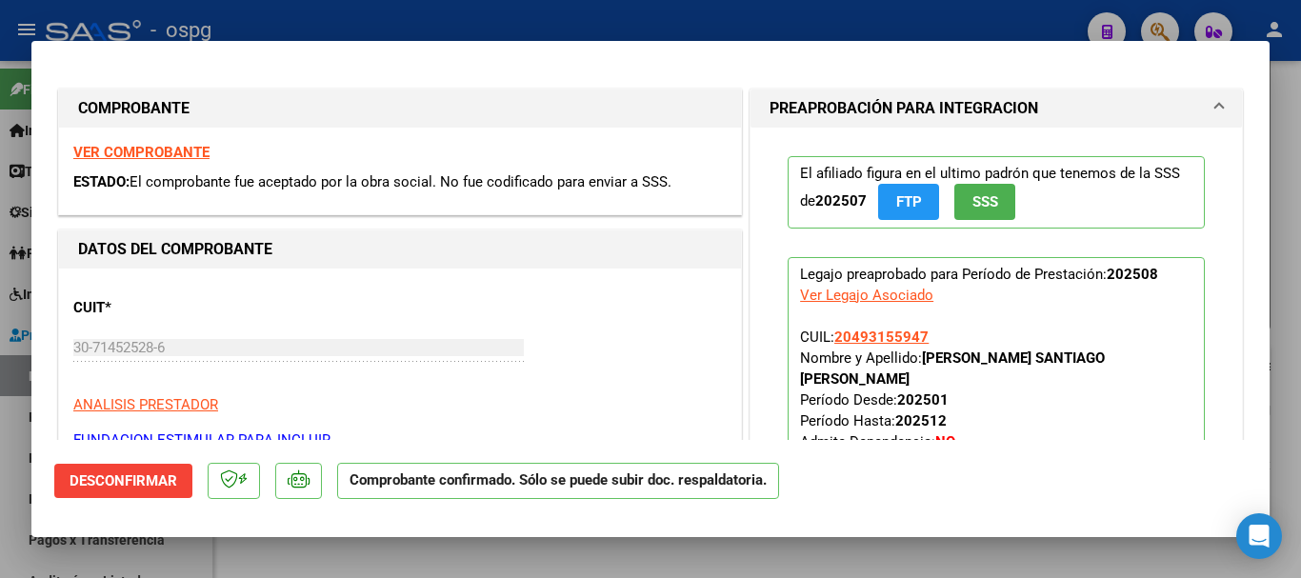
click at [150, 147] on strong "VER COMPROBANTE" at bounding box center [141, 152] width 136 height 17
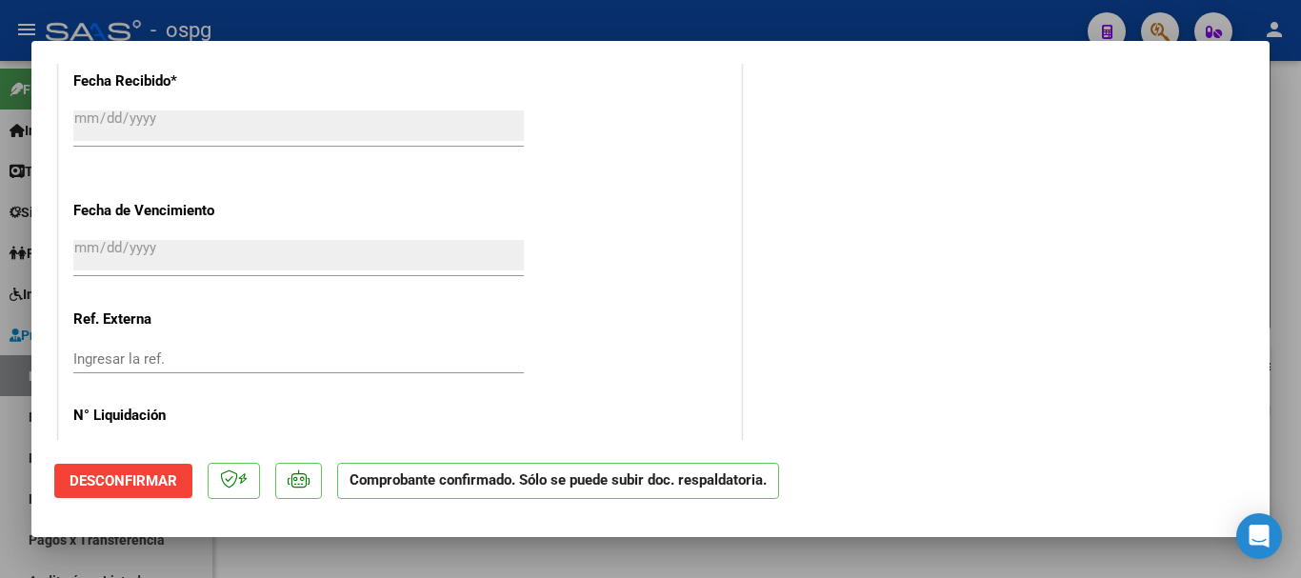
scroll to position [1333, 0]
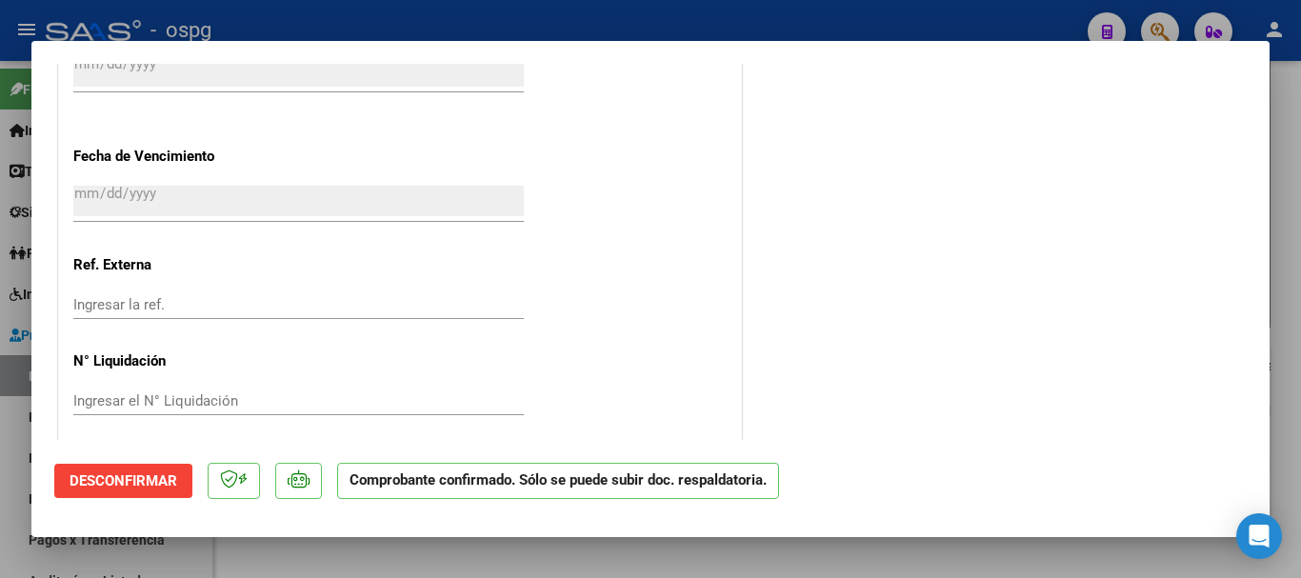
click at [353, 19] on div at bounding box center [650, 289] width 1301 height 578
type input "$ 0,00"
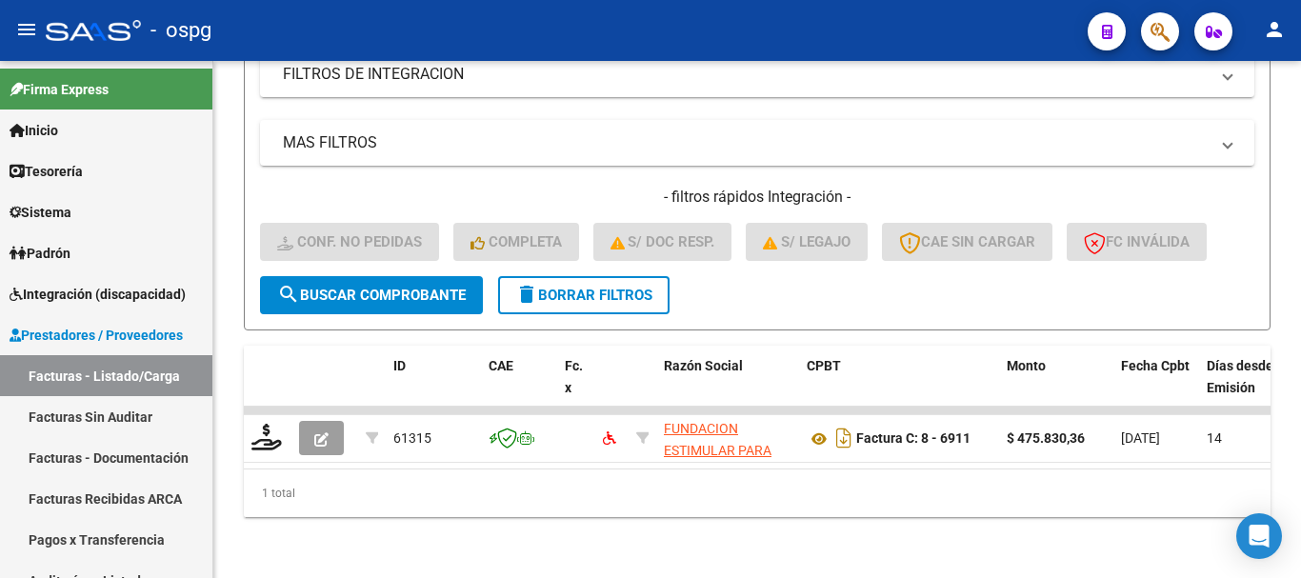
scroll to position [455, 0]
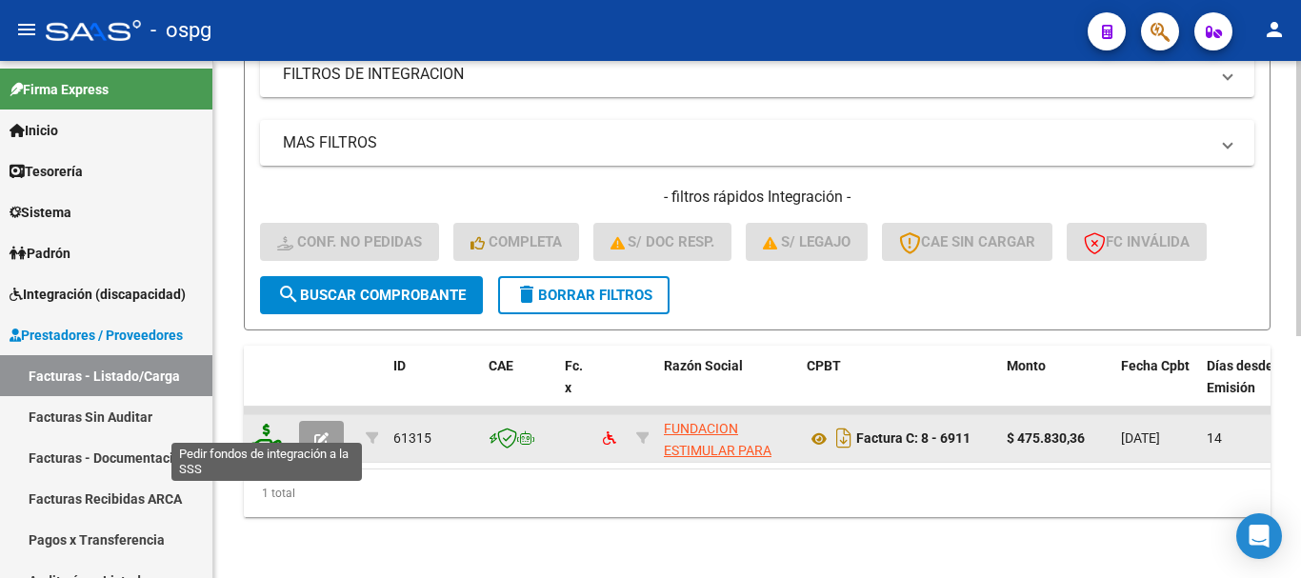
click at [265, 430] on icon at bounding box center [266, 437] width 30 height 27
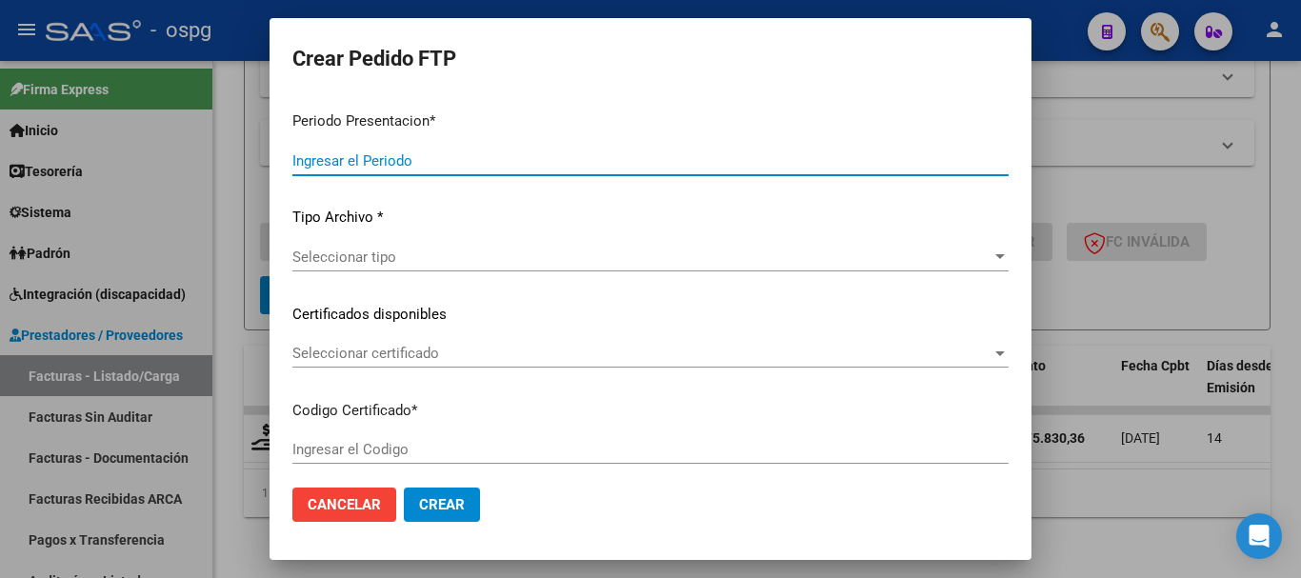
type input "202508"
type input "$ 475.830,36"
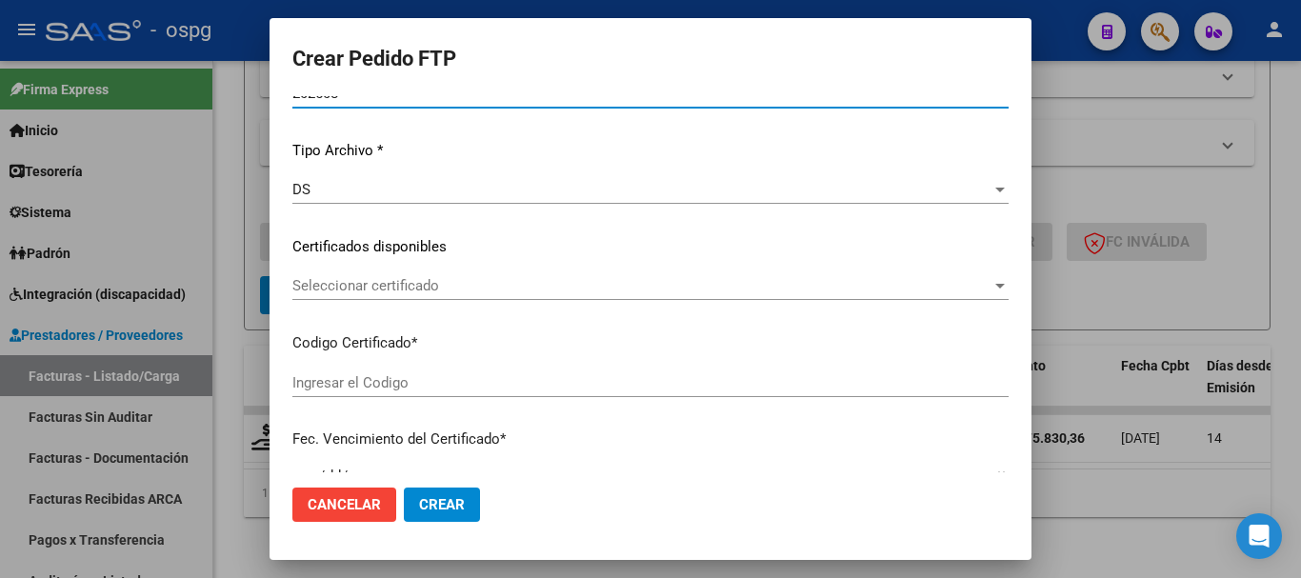
type input "1944415"
type input "2025-07-02"
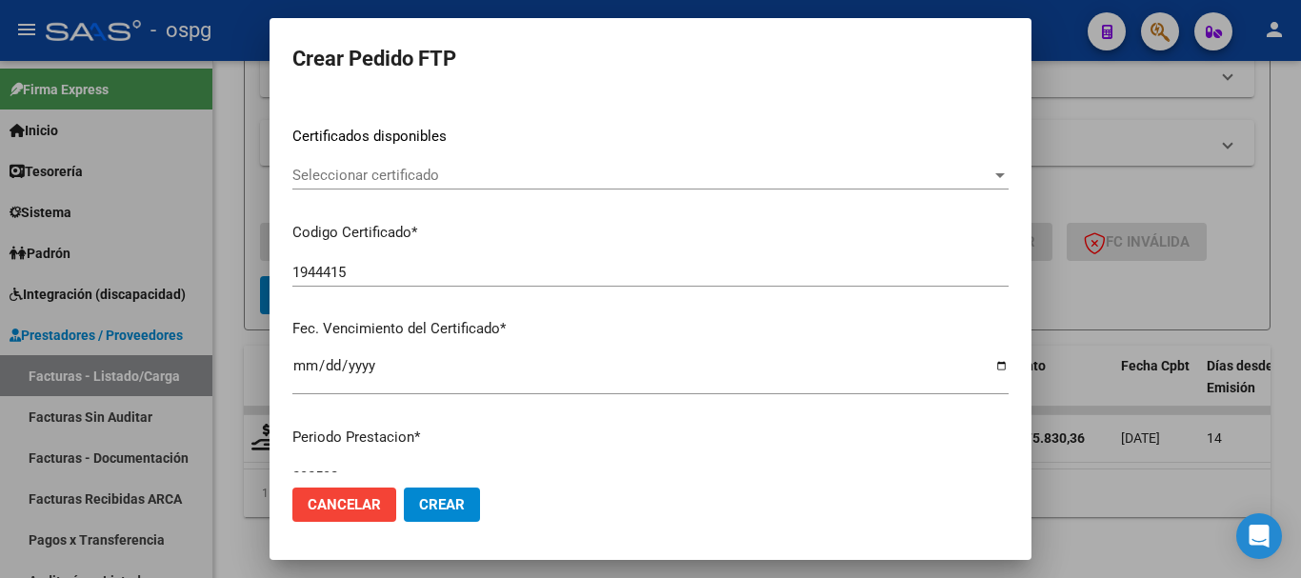
scroll to position [0, 0]
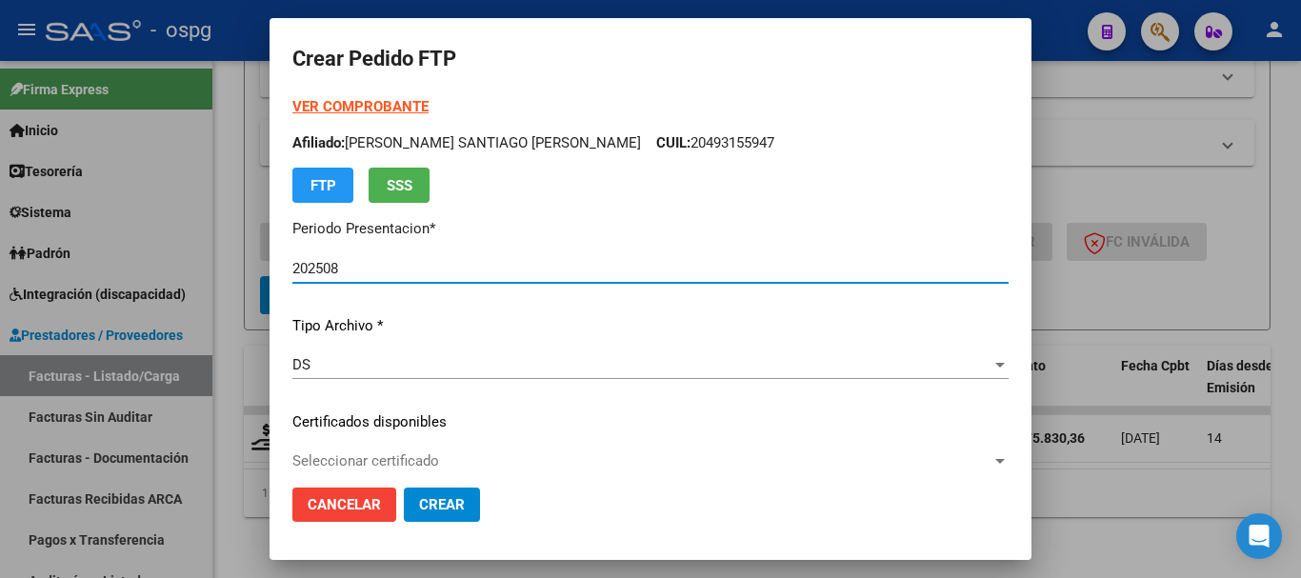
click at [390, 103] on strong "VER COMPROBANTE" at bounding box center [360, 106] width 136 height 17
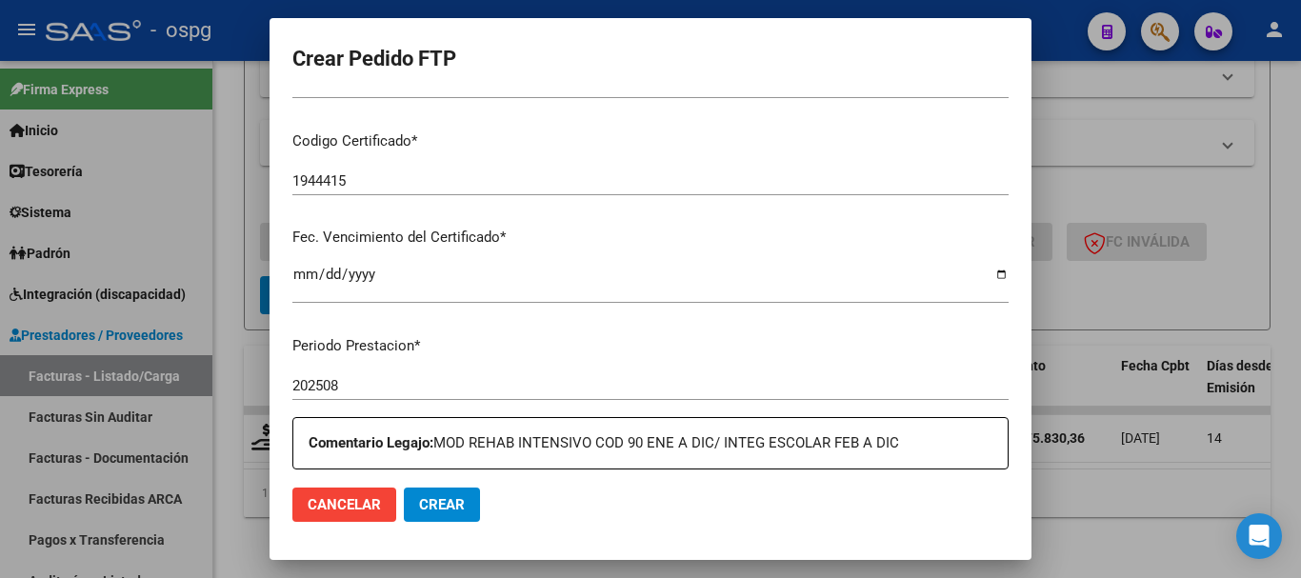
scroll to position [571, 0]
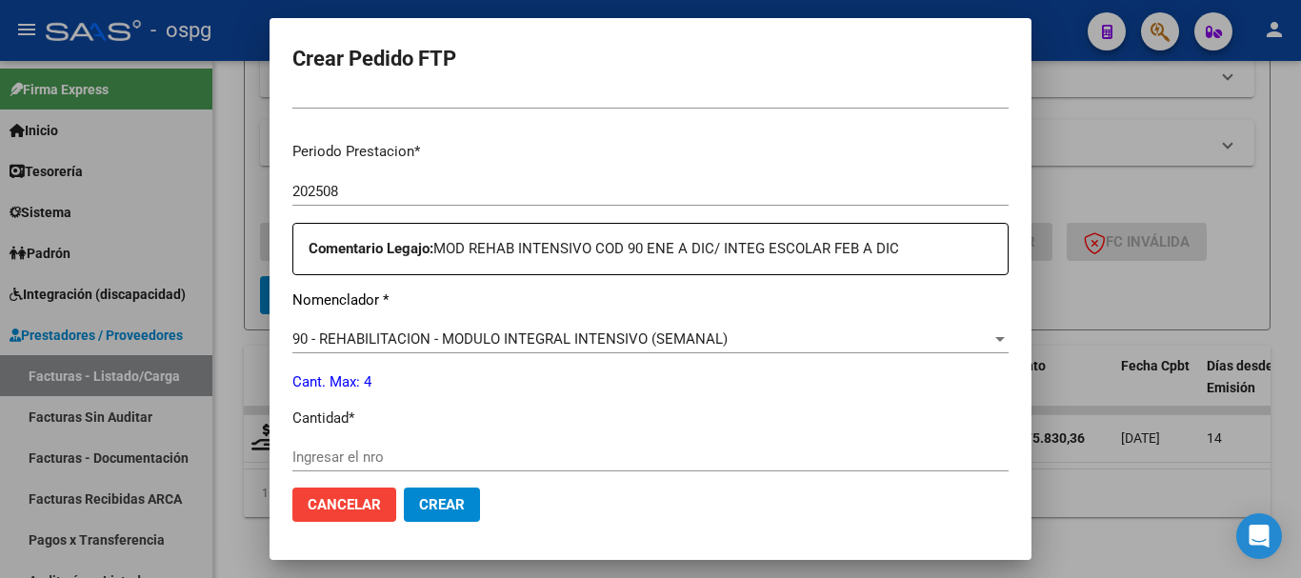
click at [545, 341] on span "90 - REHABILITACION - MODULO INTEGRAL INTENSIVO (SEMANAL)" at bounding box center [509, 338] width 435 height 17
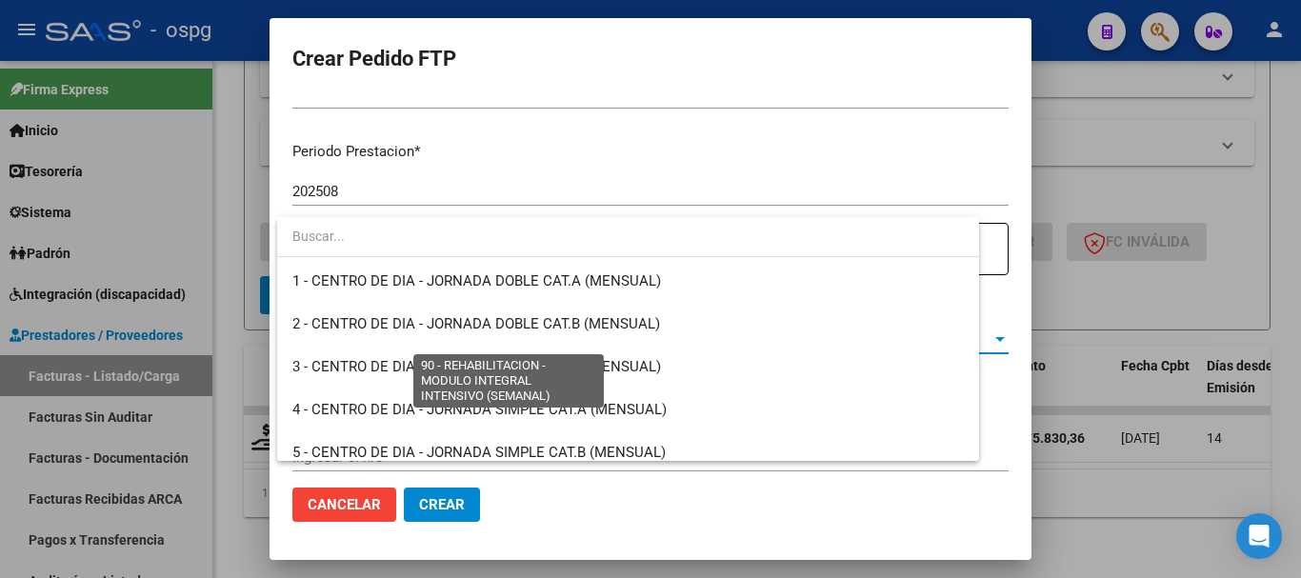
scroll to position [3757, 0]
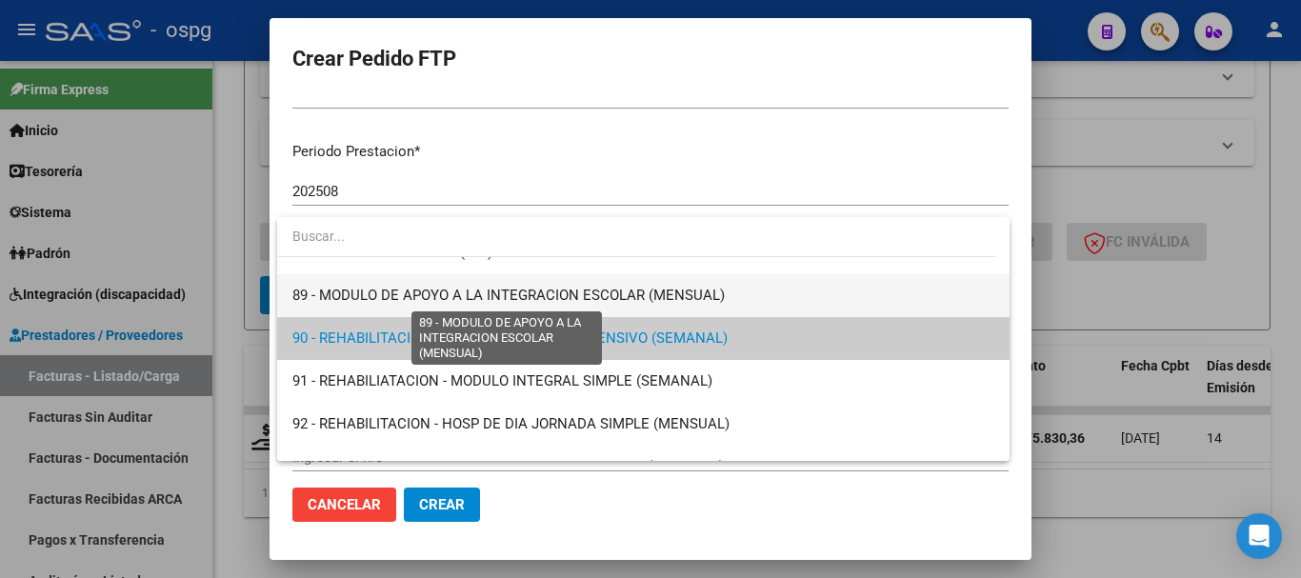
click at [382, 295] on span "89 - MODULO DE APOYO A LA INTEGRACION ESCOLAR (MENSUAL)" at bounding box center [508, 295] width 432 height 17
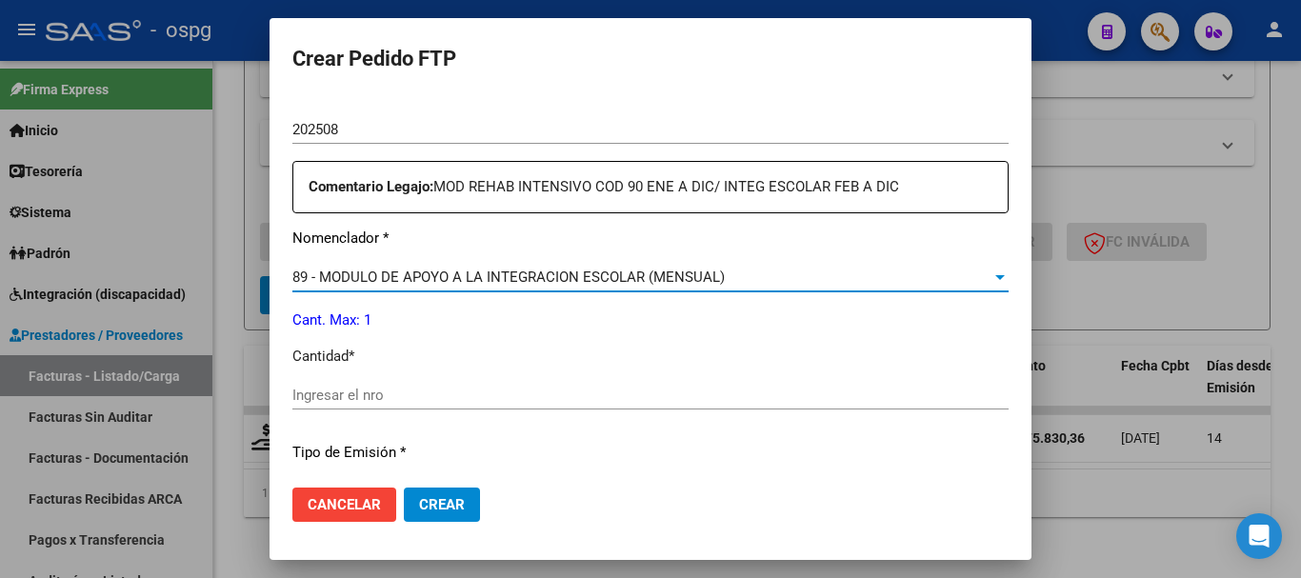
scroll to position [667, 0]
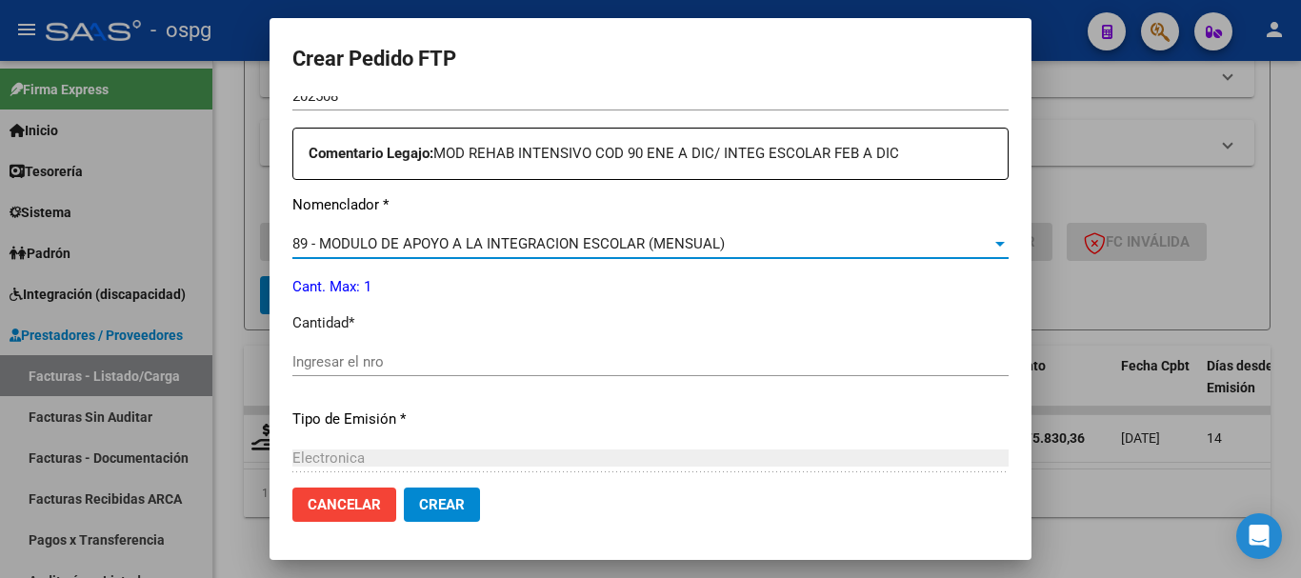
click at [389, 352] on div "Ingresar el nro" at bounding box center [650, 362] width 716 height 29
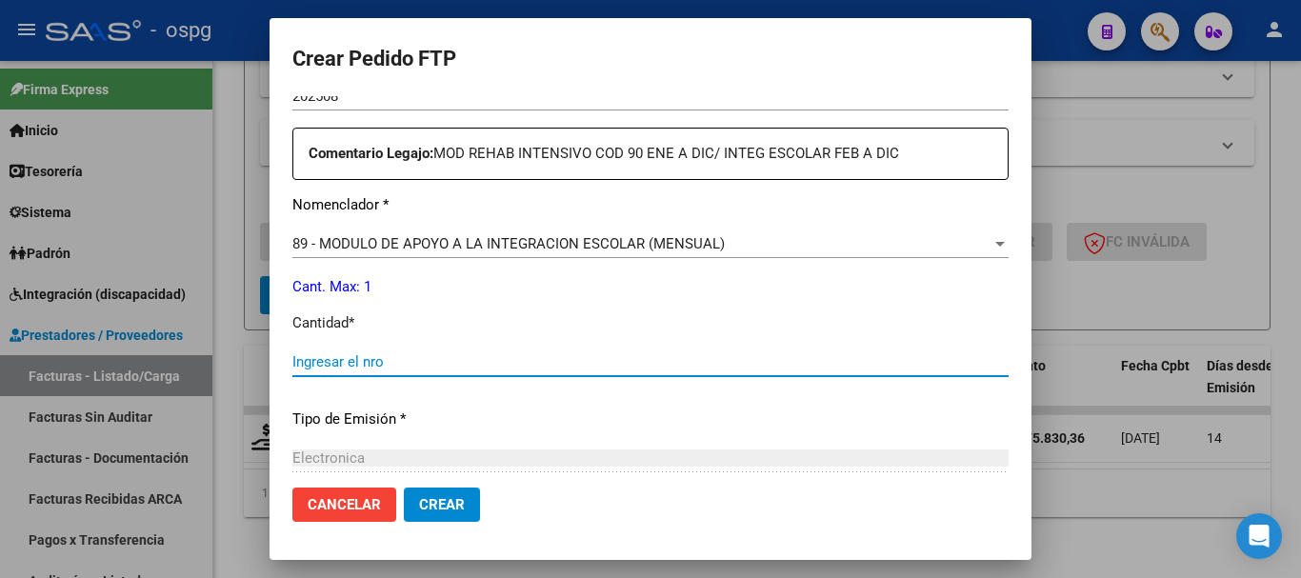
click at [386, 363] on input "Ingresar el nro" at bounding box center [650, 361] width 716 height 17
type input "1"
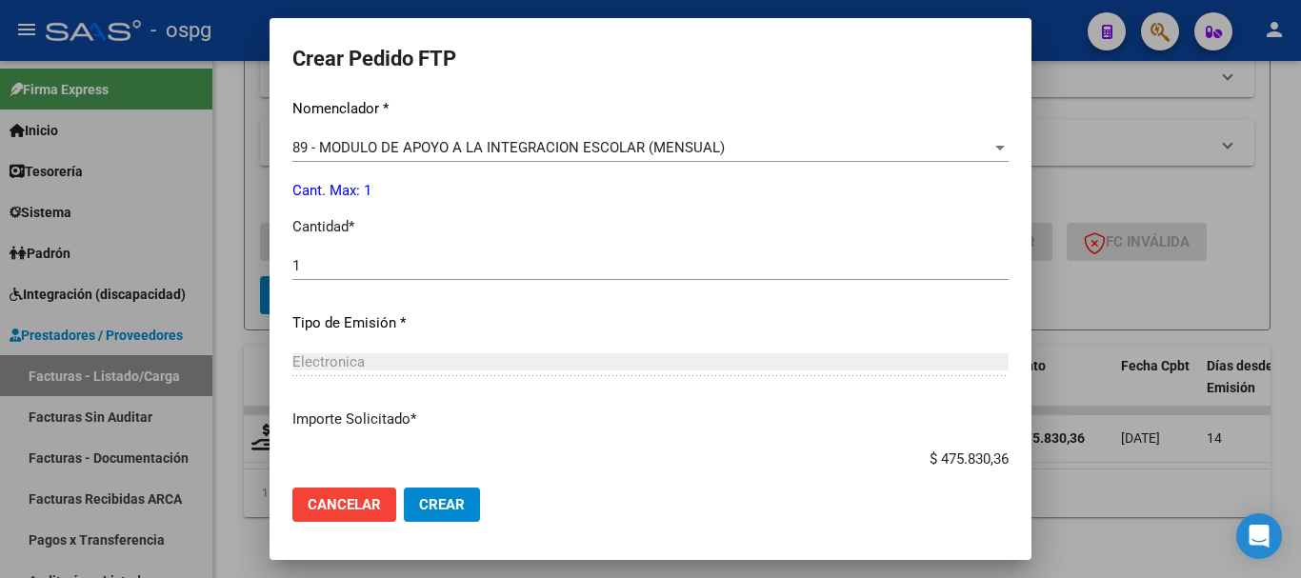
scroll to position [877, 0]
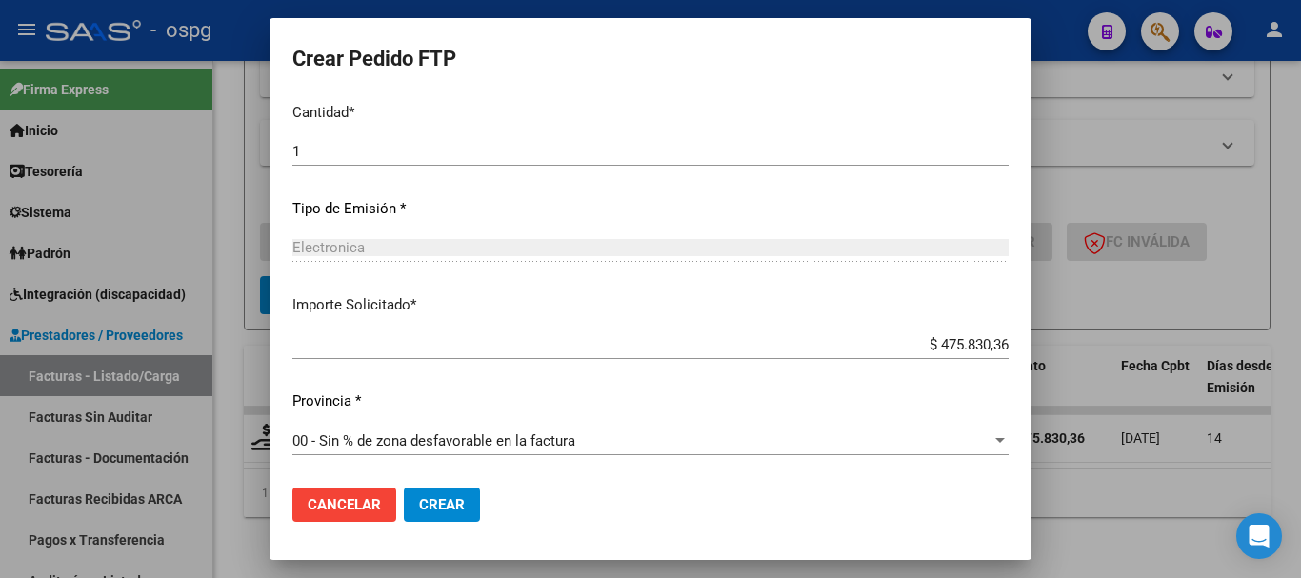
click at [462, 503] on span "Crear" at bounding box center [442, 504] width 46 height 17
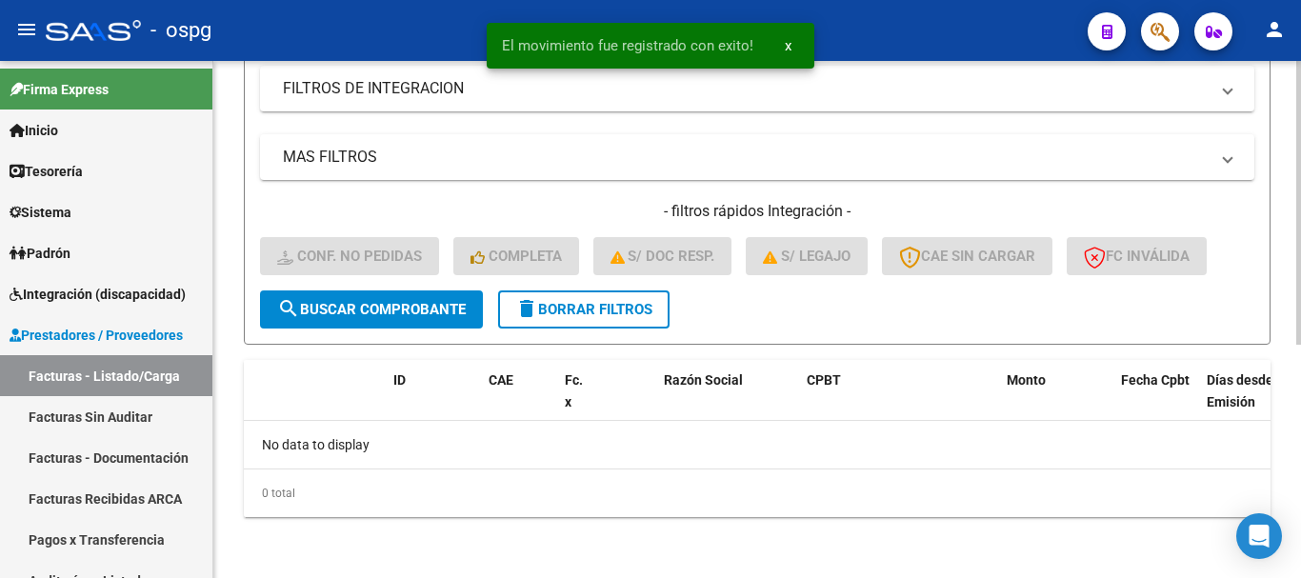
scroll to position [426, 0]
click at [599, 318] on button "delete Borrar Filtros" at bounding box center [583, 309] width 171 height 38
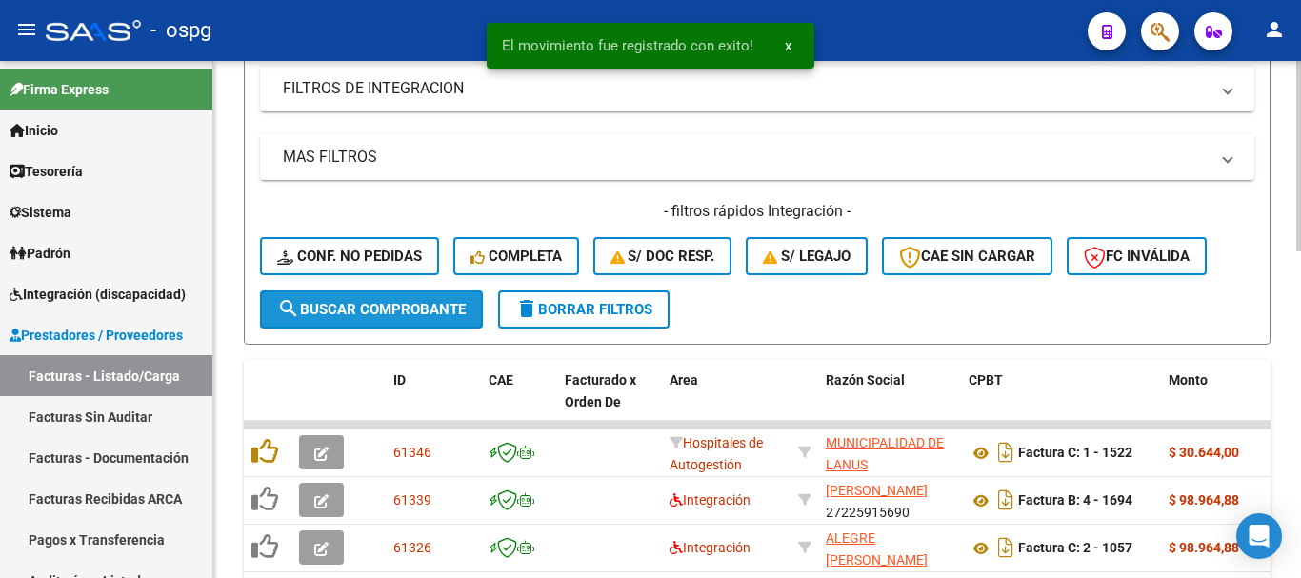
click at [380, 293] on button "search Buscar Comprobante" at bounding box center [371, 309] width 223 height 38
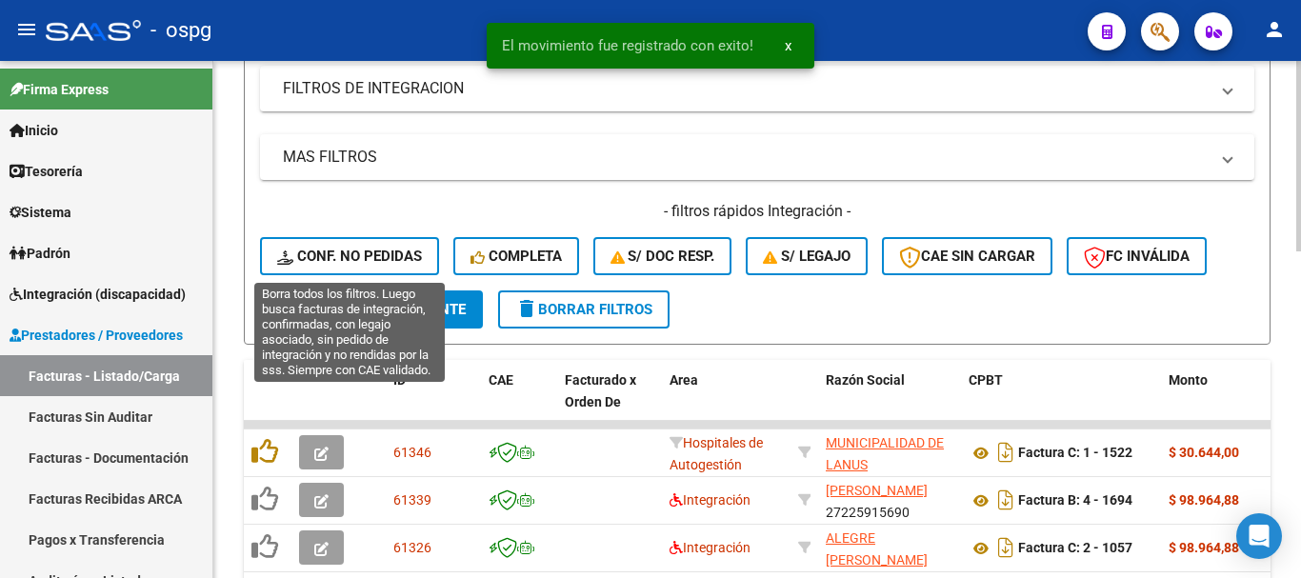
click at [362, 252] on span "Conf. no pedidas" at bounding box center [349, 256] width 145 height 17
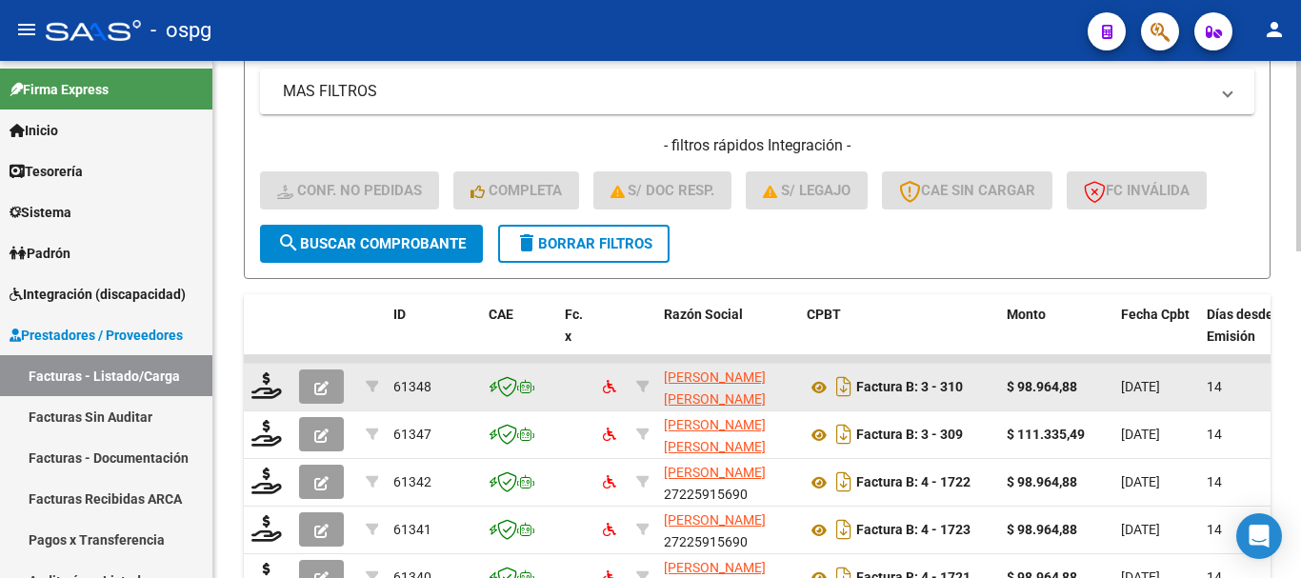
scroll to position [521, 0]
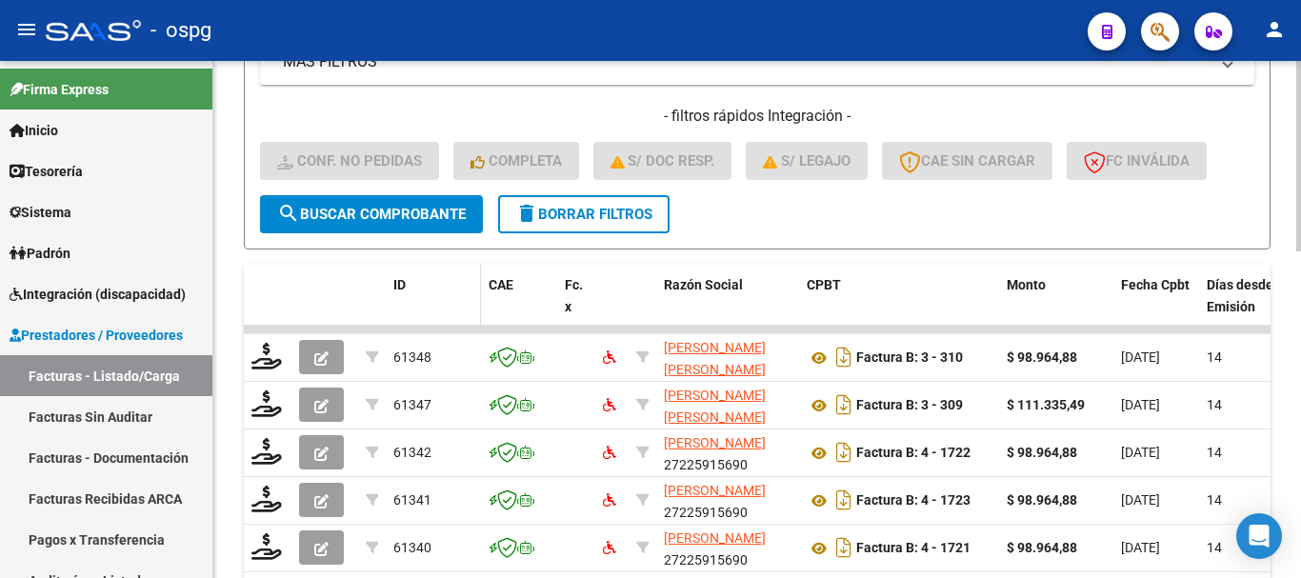
click at [398, 284] on span "ID" at bounding box center [399, 284] width 12 height 15
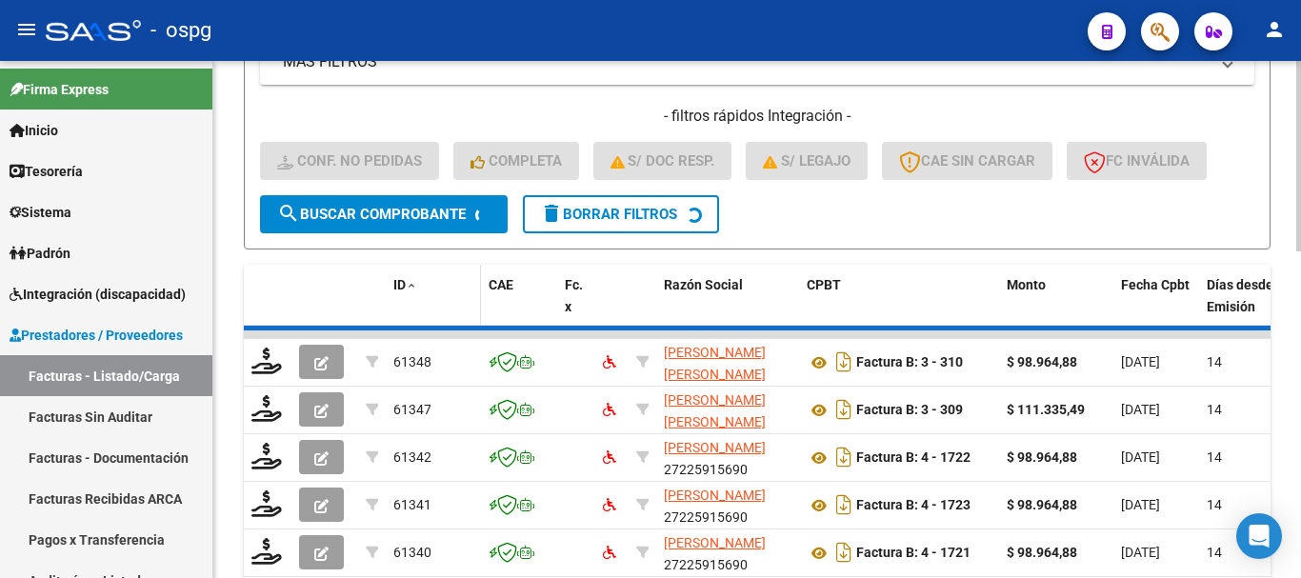
click at [398, 284] on span "ID" at bounding box center [399, 284] width 12 height 15
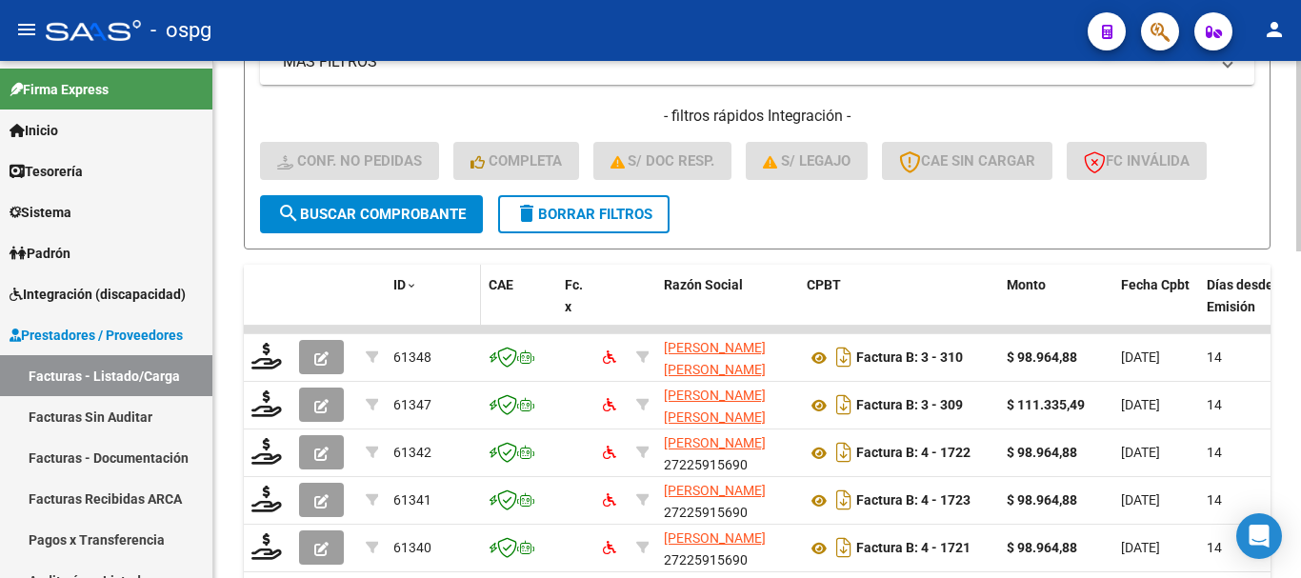
click at [398, 283] on span "ID" at bounding box center [399, 284] width 12 height 15
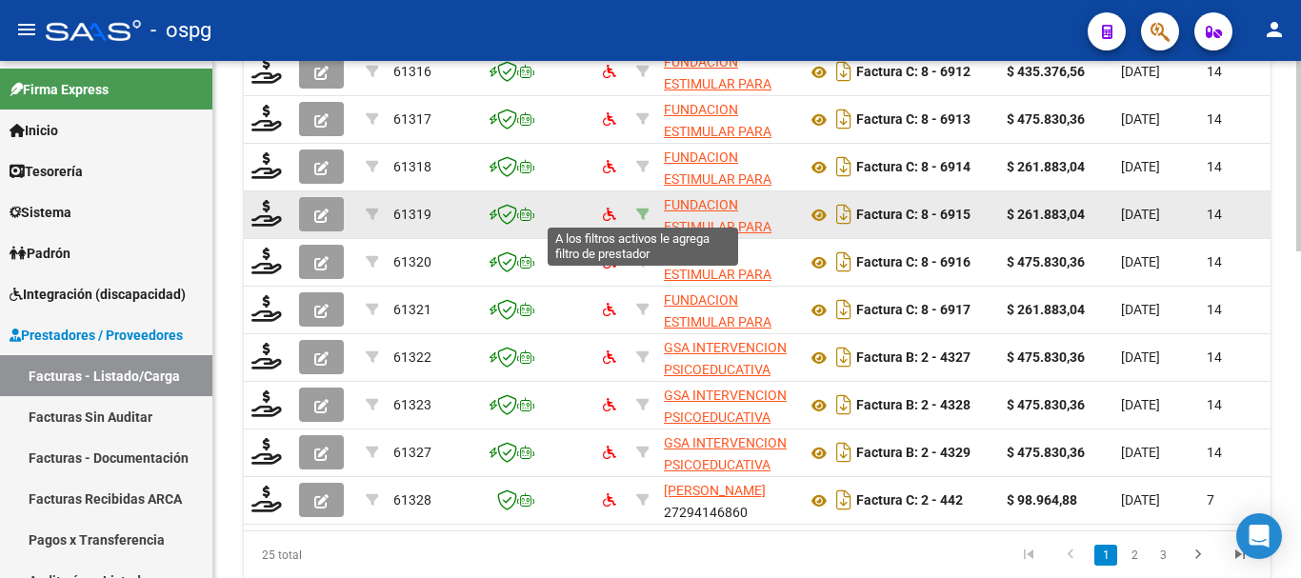
click at [643, 212] on icon at bounding box center [642, 214] width 13 height 13
type input "30714525286"
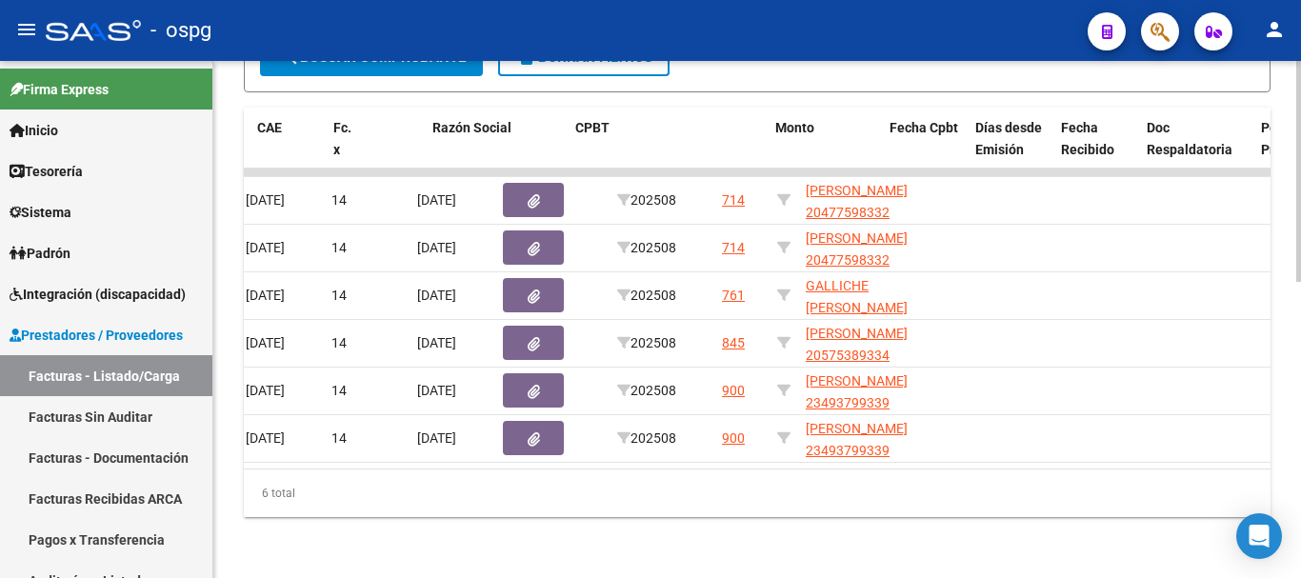
scroll to position [0, 0]
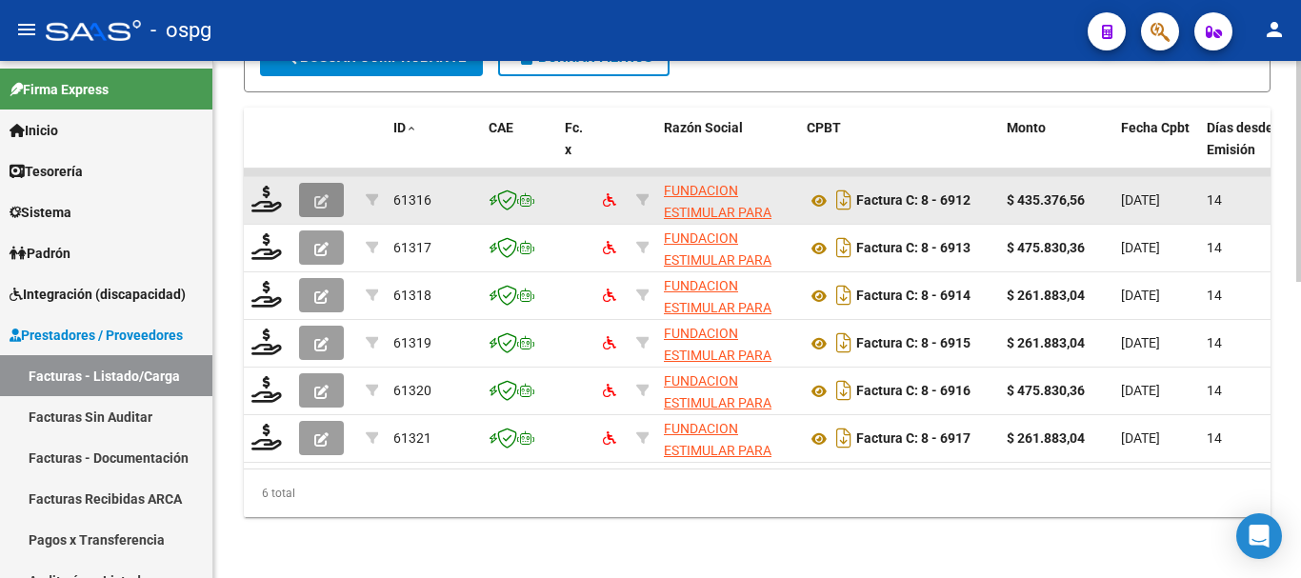
click at [319, 194] on icon "button" at bounding box center [321, 201] width 14 height 14
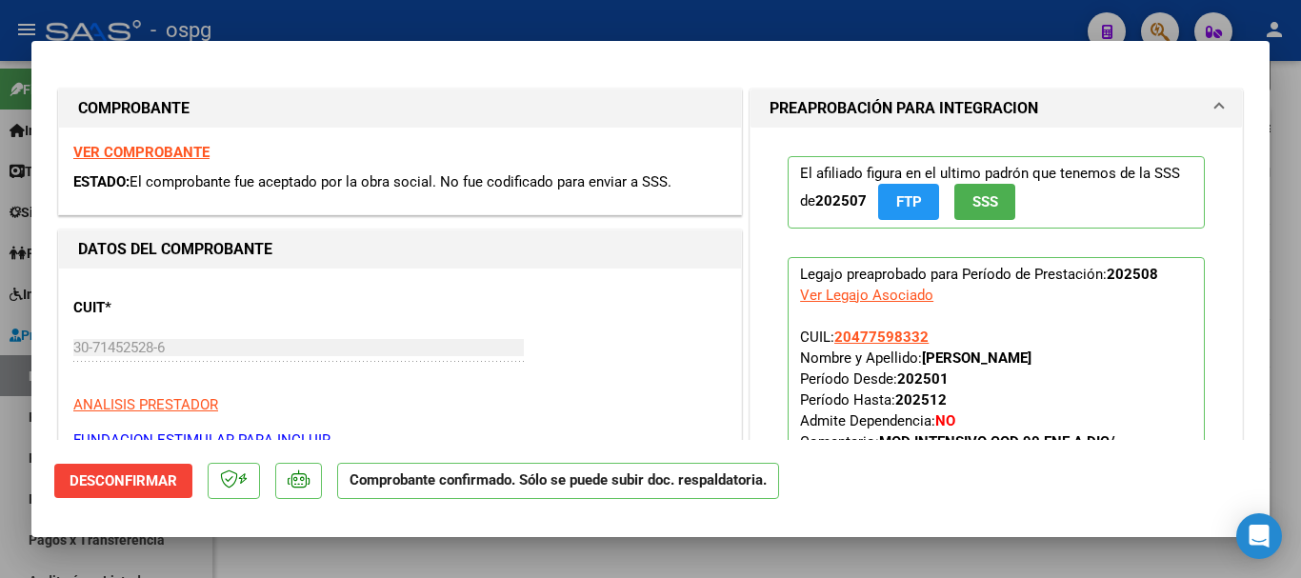
click at [155, 156] on strong "VER COMPROBANTE" at bounding box center [141, 152] width 136 height 17
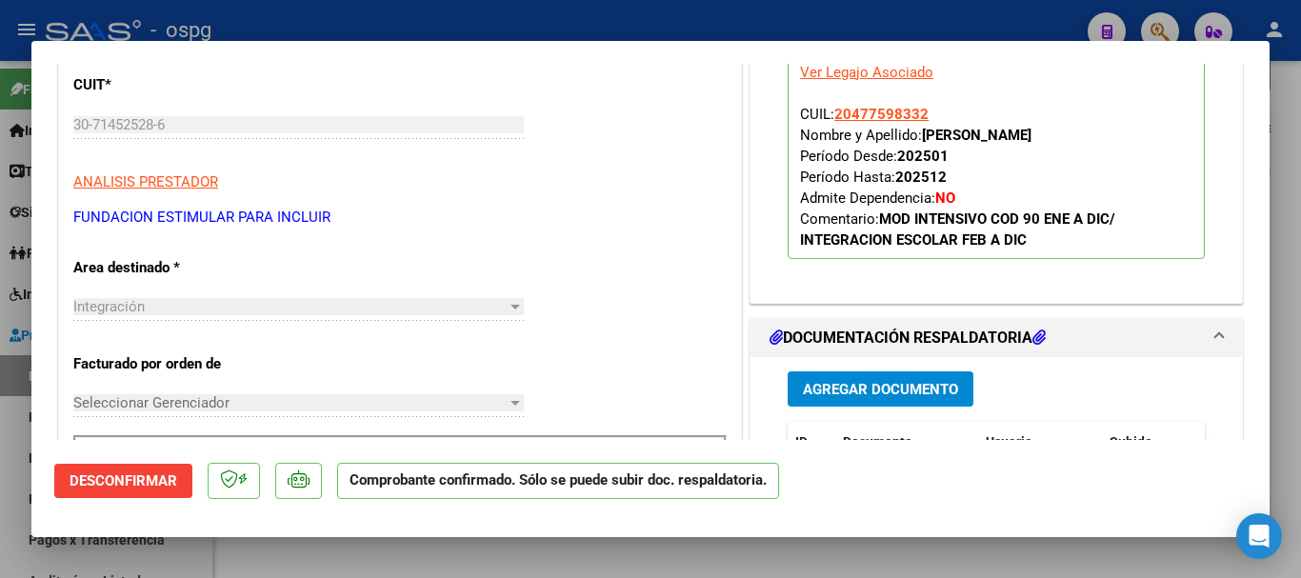
scroll to position [286, 0]
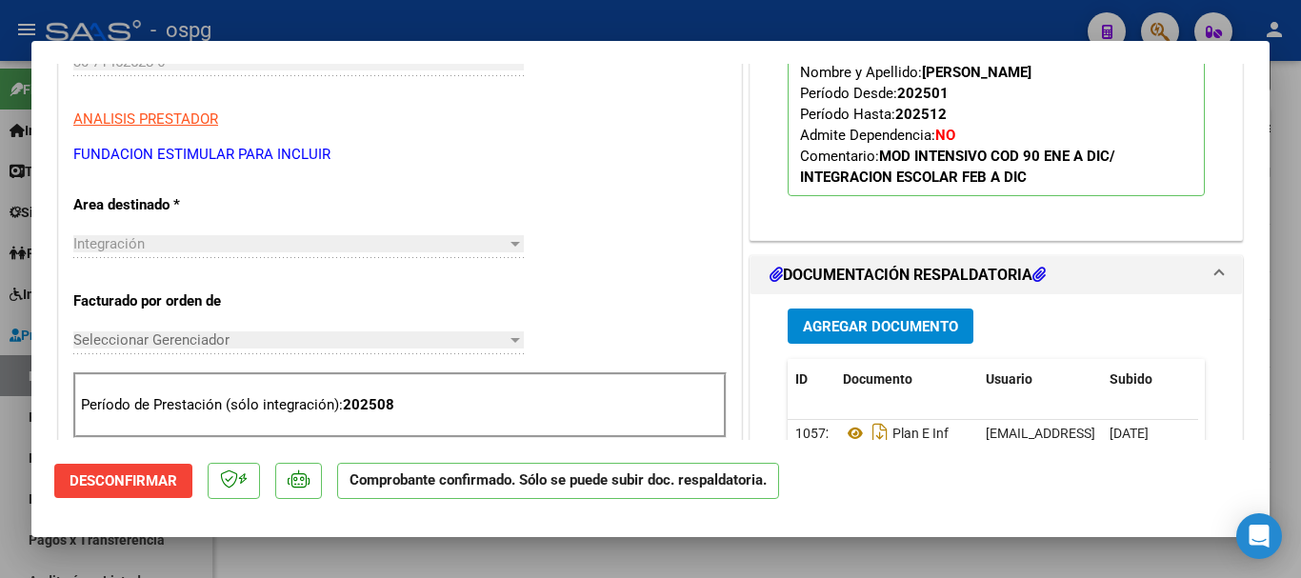
click at [579, 22] on div at bounding box center [650, 289] width 1301 height 578
type input "$ 0,00"
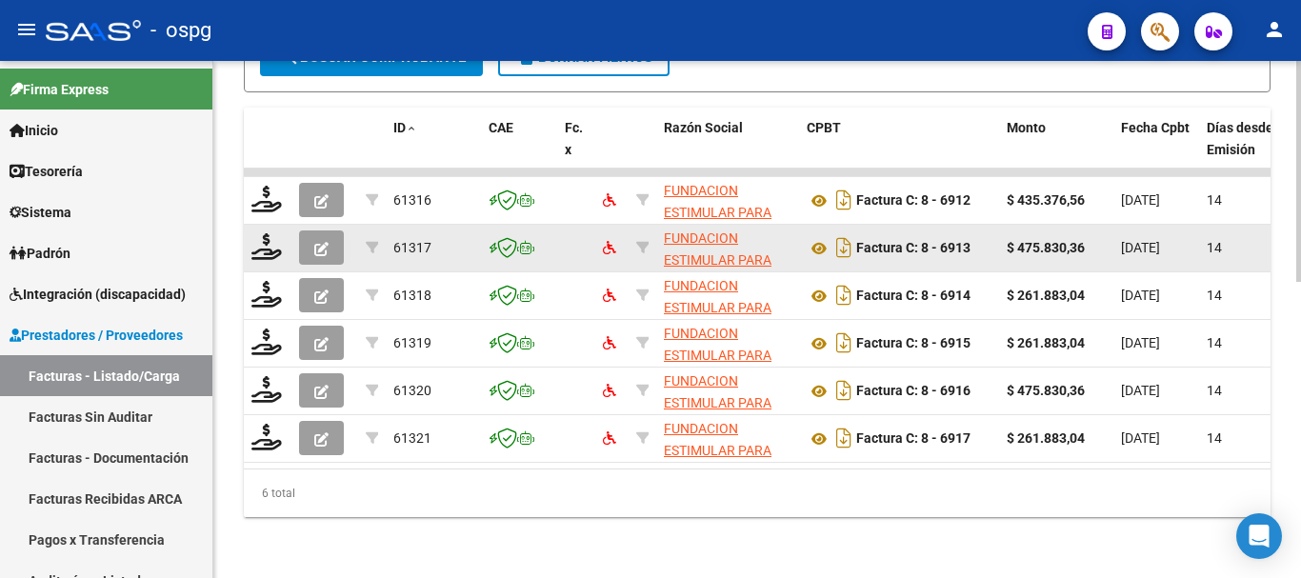
scroll to position [693, 0]
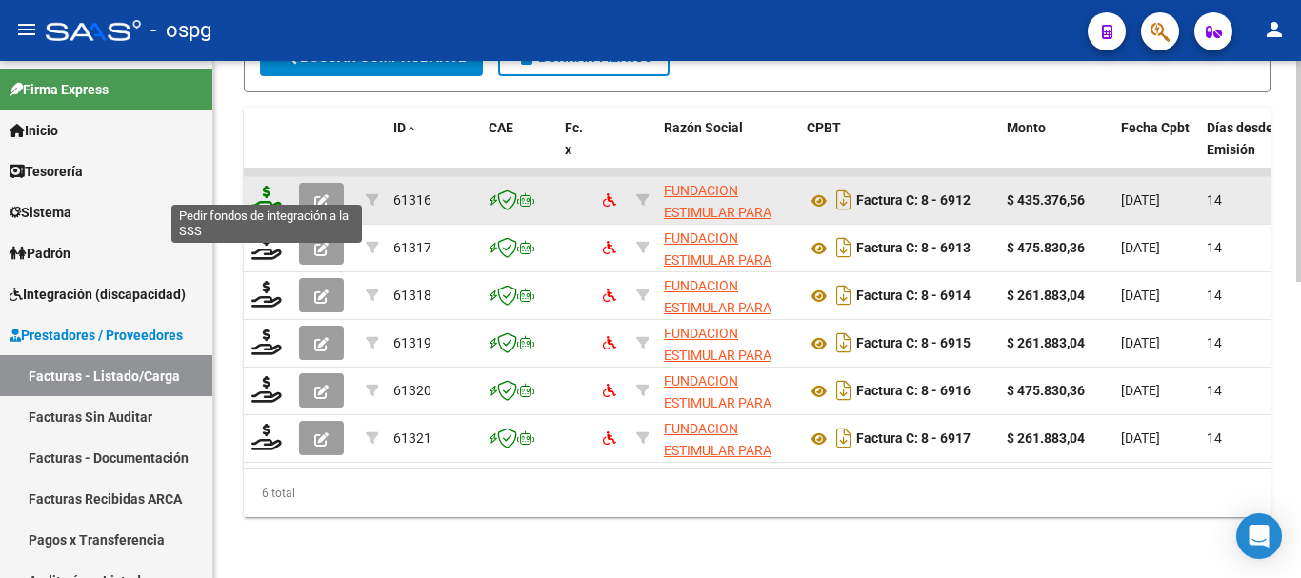
click at [266, 192] on icon at bounding box center [266, 199] width 30 height 27
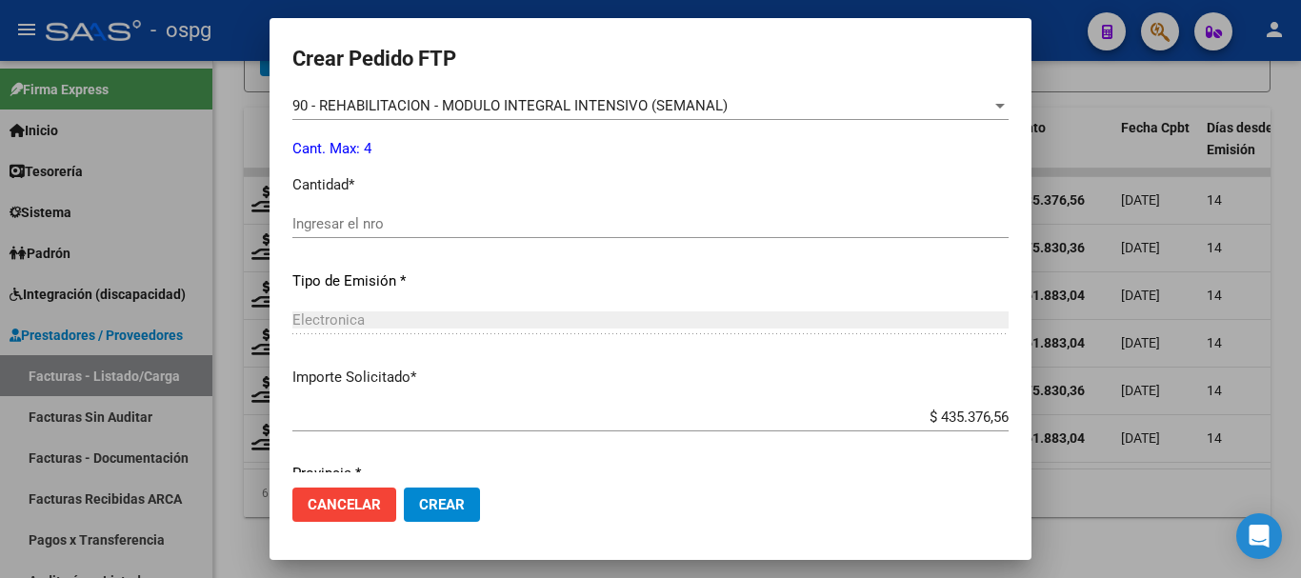
scroll to position [812, 0]
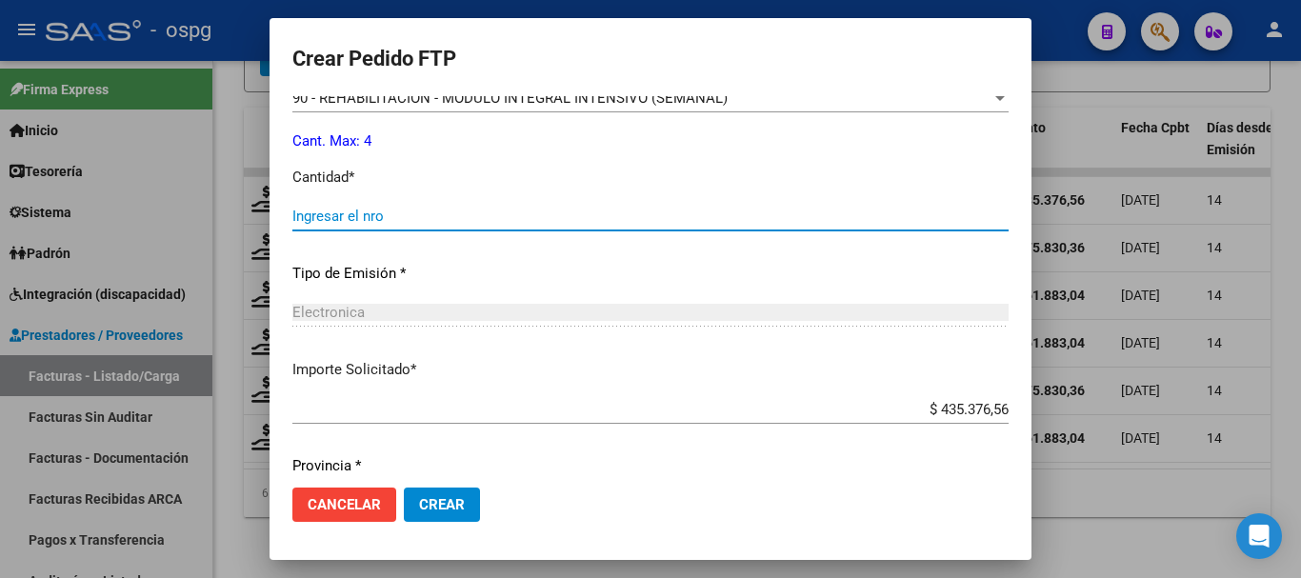
click at [512, 222] on input "Ingresar el nro" at bounding box center [650, 216] width 716 height 17
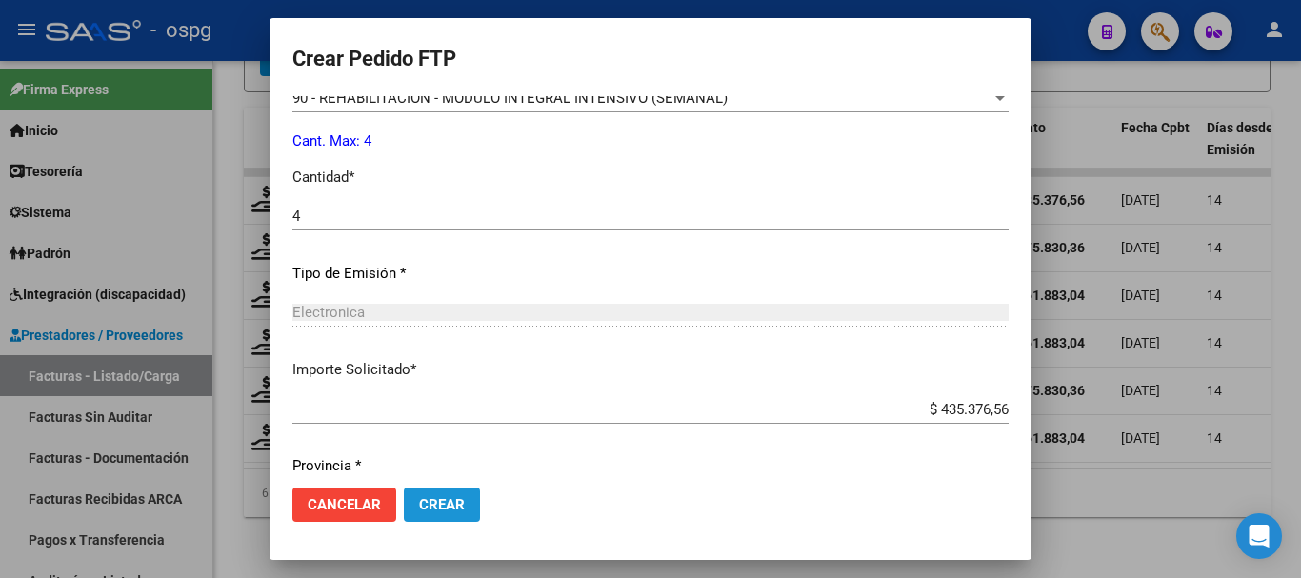
click at [454, 509] on span "Crear" at bounding box center [442, 504] width 46 height 17
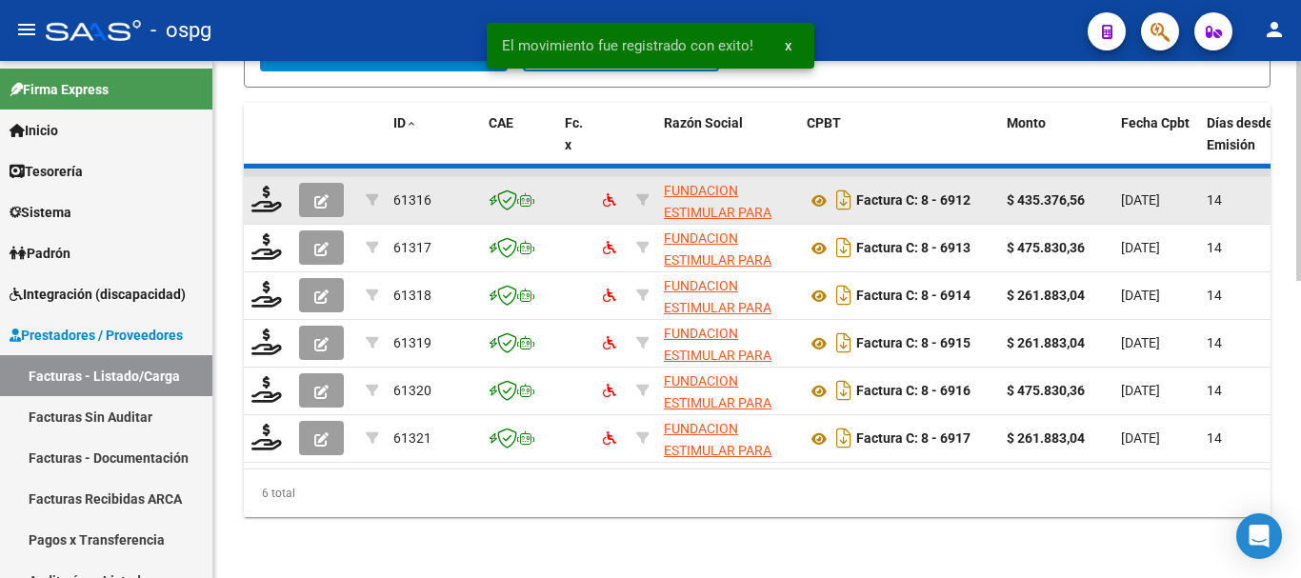
scroll to position [646, 0]
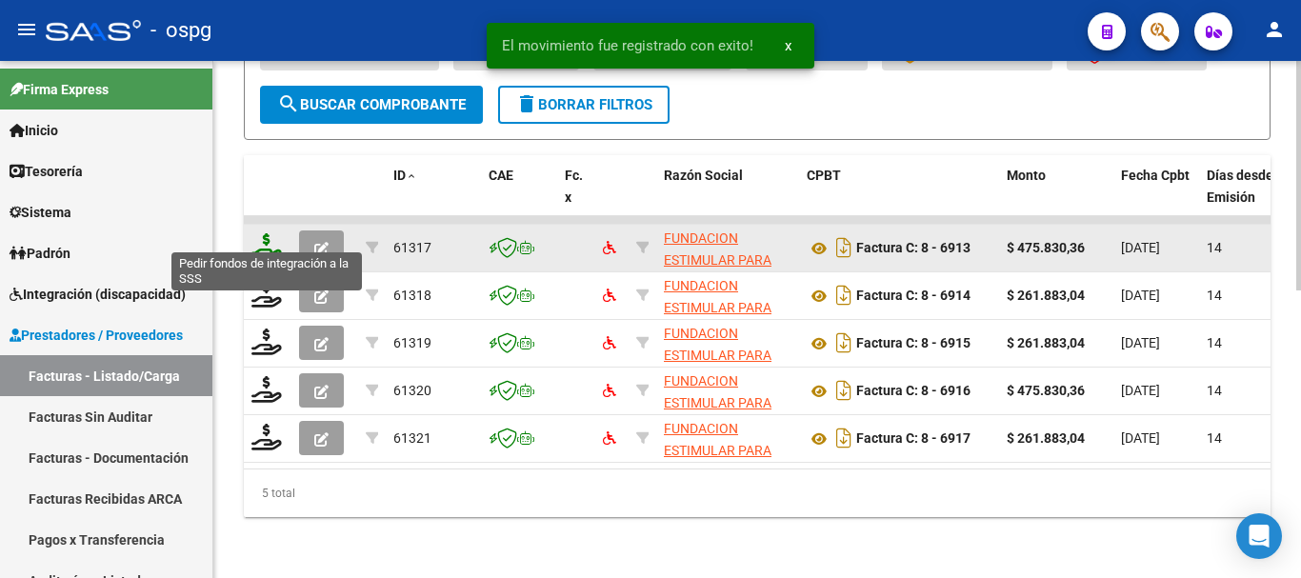
click at [264, 240] on icon at bounding box center [266, 246] width 30 height 27
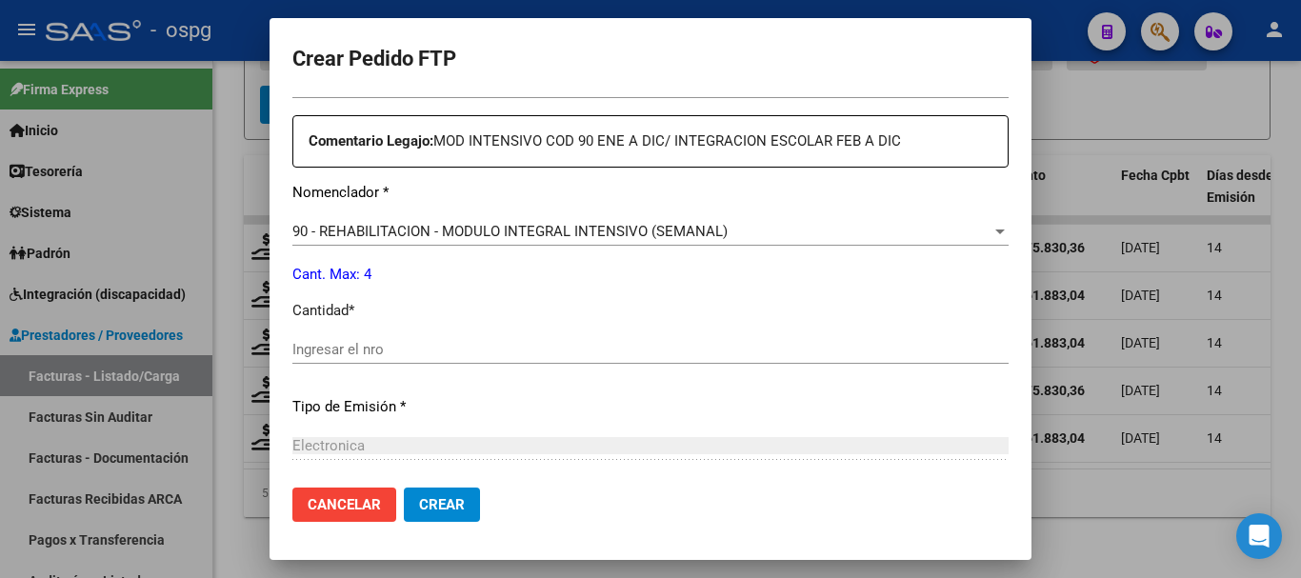
scroll to position [667, 0]
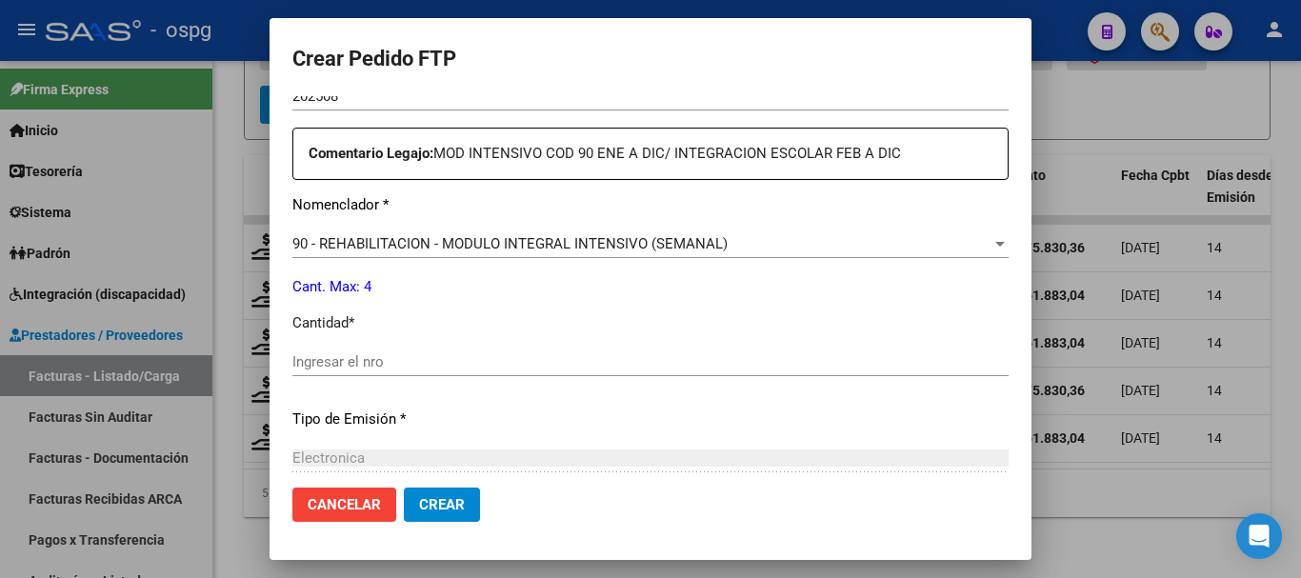
click at [541, 244] on span "90 - REHABILITACION - MODULO INTEGRAL INTENSIVO (SEMANAL)" at bounding box center [509, 243] width 435 height 17
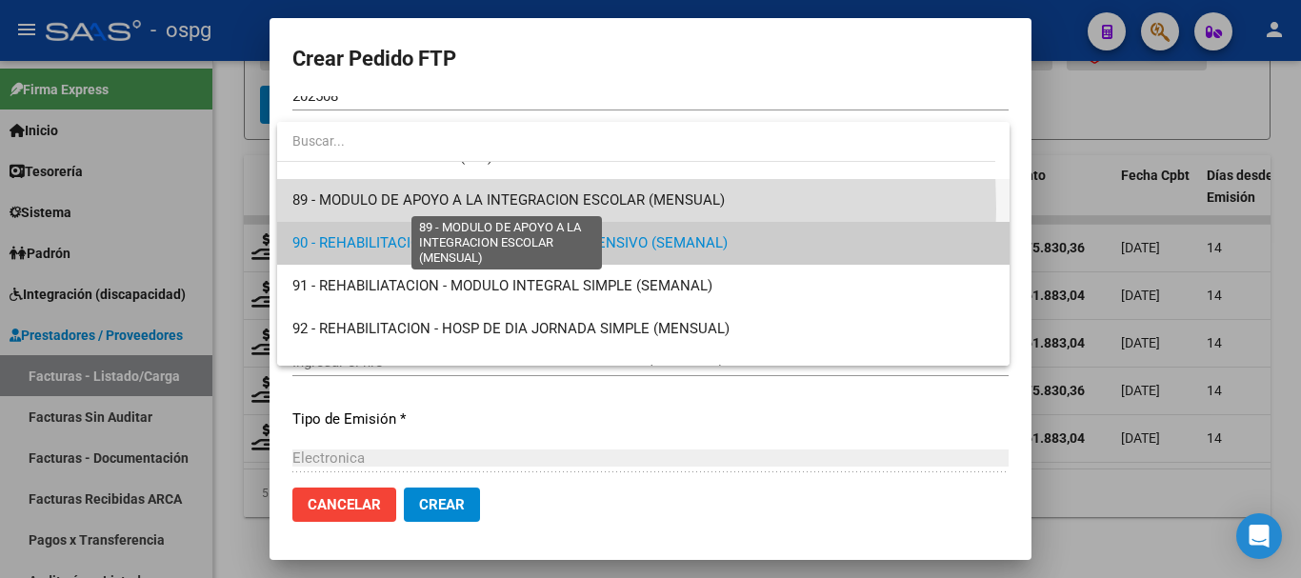
click at [428, 209] on span "89 - MODULO DE APOYO A LA INTEGRACION ESCOLAR (MENSUAL)" at bounding box center [508, 199] width 432 height 17
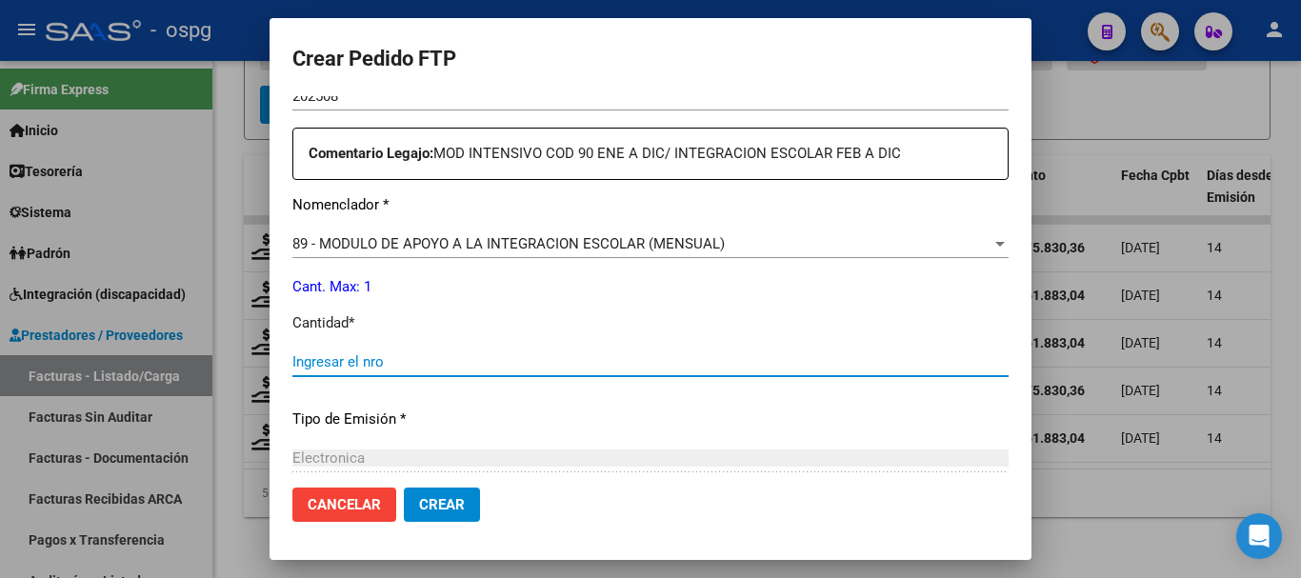
drag, startPoint x: 439, startPoint y: 354, endPoint x: 471, endPoint y: 339, distance: 35.8
click at [438, 356] on input "Ingresar el nro" at bounding box center [650, 361] width 716 height 17
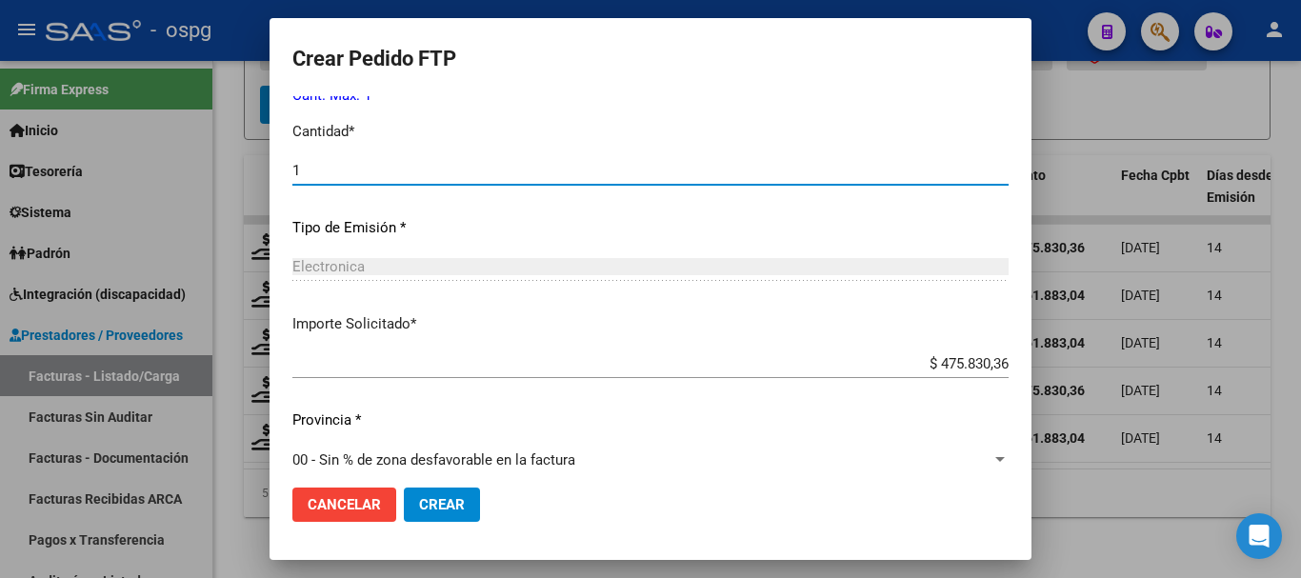
scroll to position [877, 0]
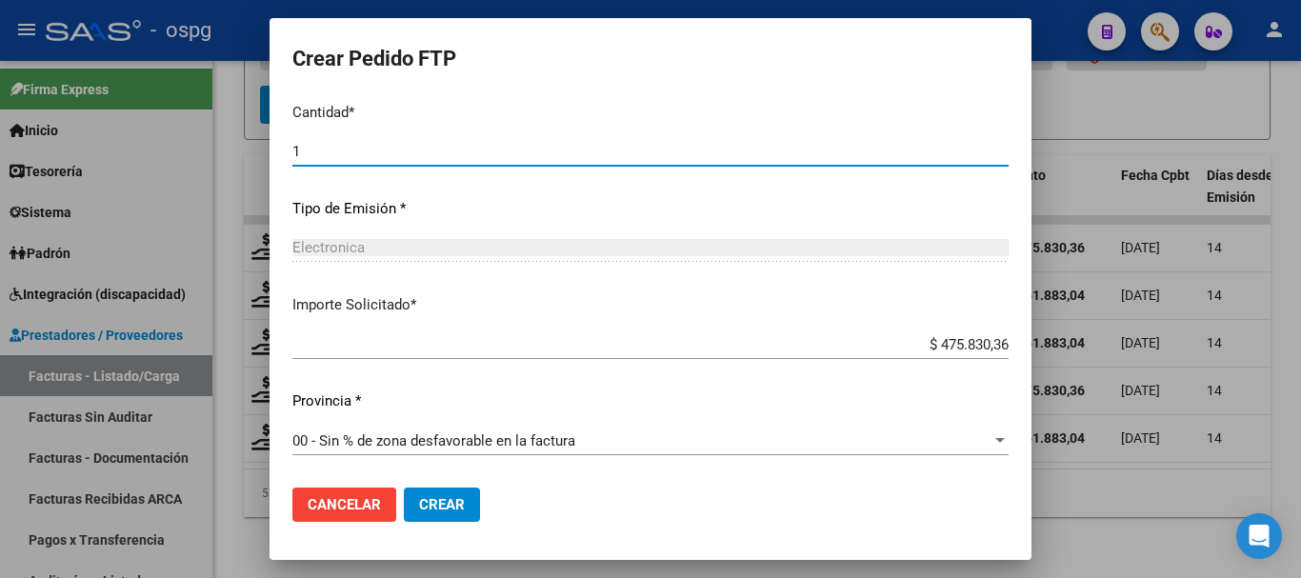
click at [453, 517] on button "Crear" at bounding box center [442, 505] width 76 height 34
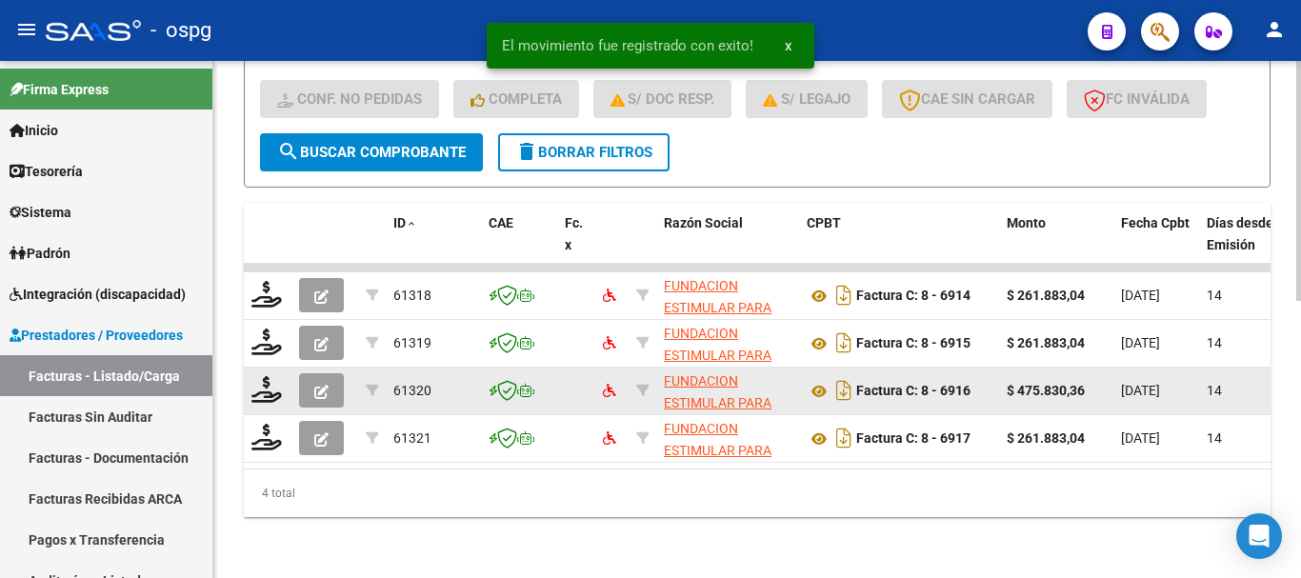
scroll to position [598, 0]
click at [270, 384] on icon at bounding box center [266, 389] width 30 height 27
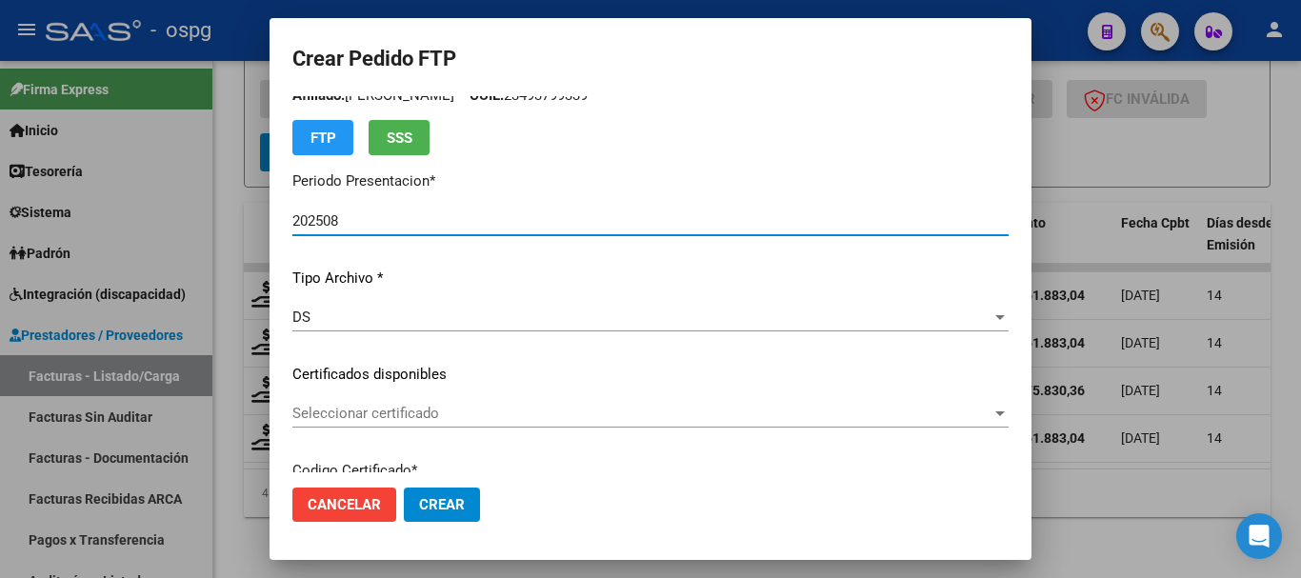
scroll to position [0, 0]
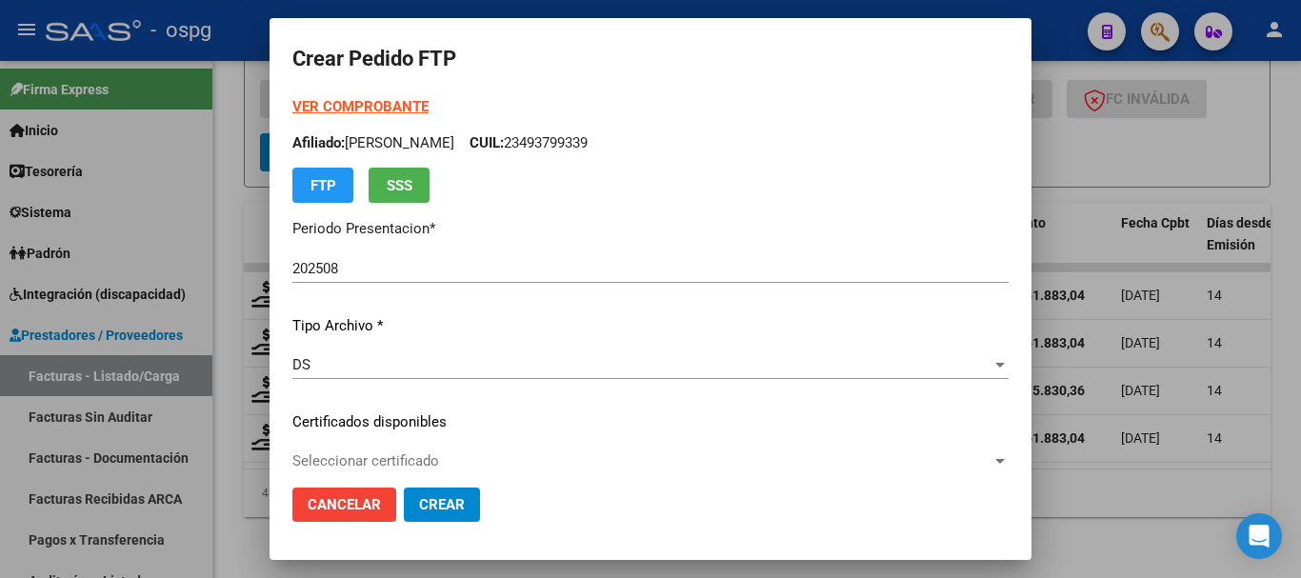
click at [334, 106] on strong "VER COMPROBANTE" at bounding box center [360, 106] width 136 height 17
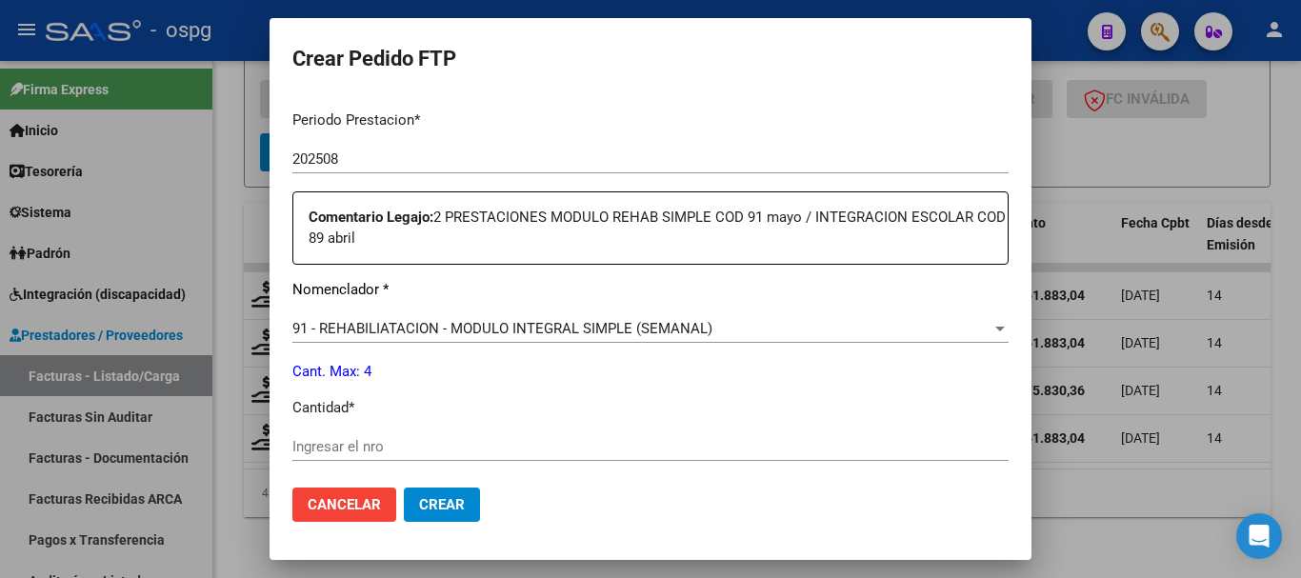
scroll to position [667, 0]
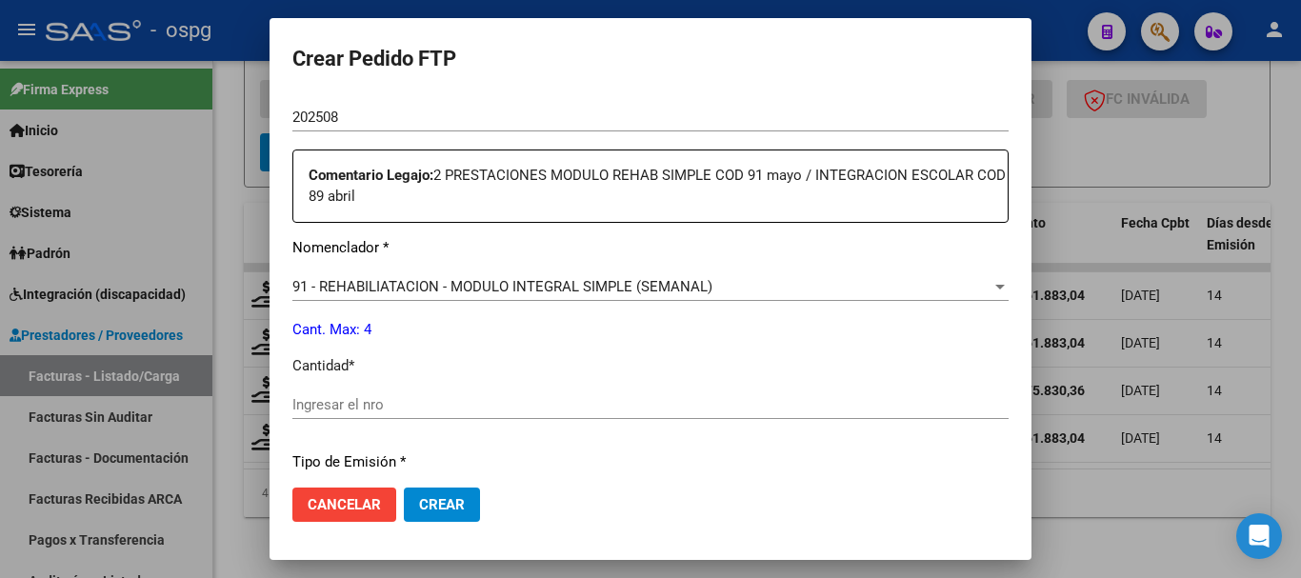
click at [509, 279] on span "91 - REHABILIATACION - MODULO INTEGRAL SIMPLE (SEMANAL)" at bounding box center [502, 286] width 420 height 17
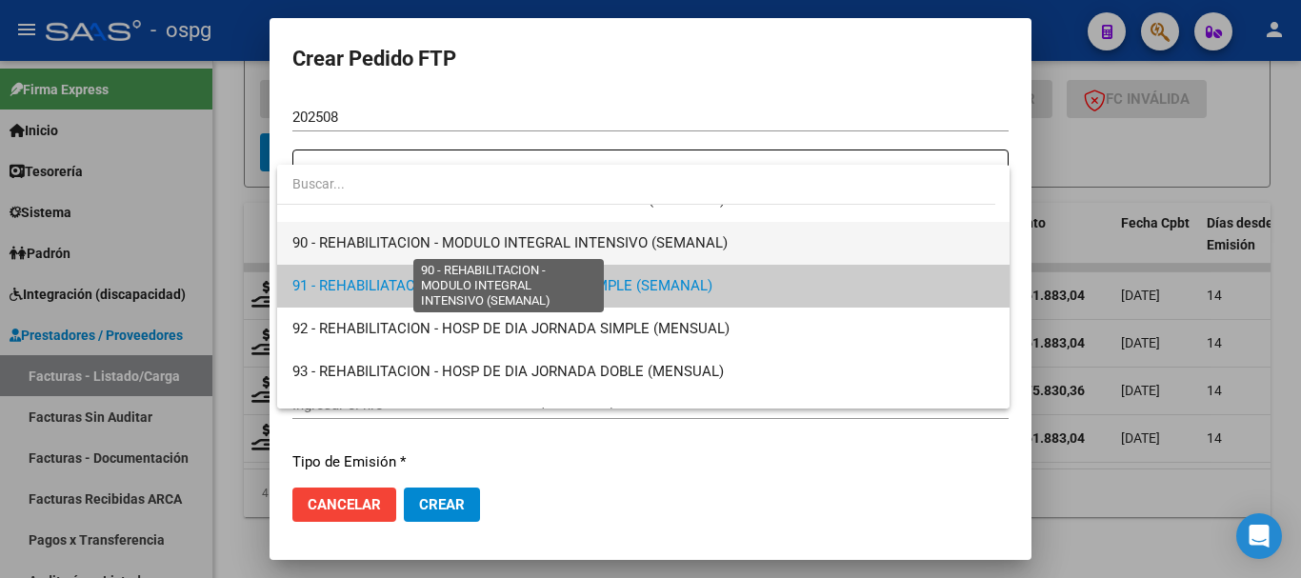
scroll to position [3705, 0]
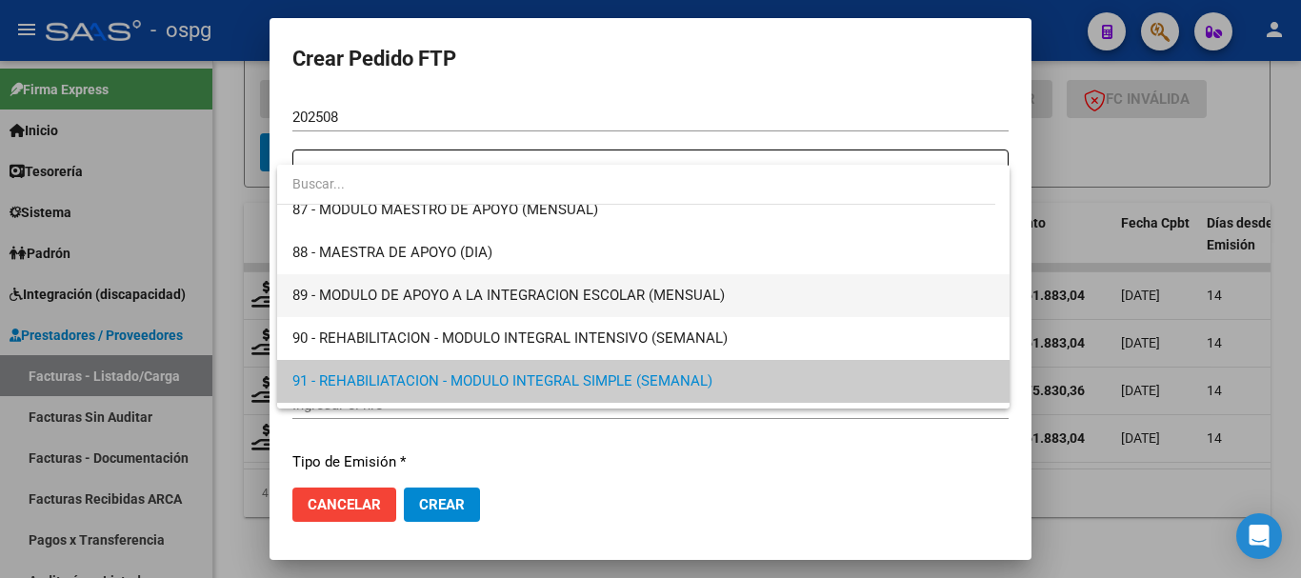
click at [390, 284] on span "89 - MODULO DE APOYO A LA INTEGRACION ESCOLAR (MENSUAL)" at bounding box center [643, 295] width 702 height 43
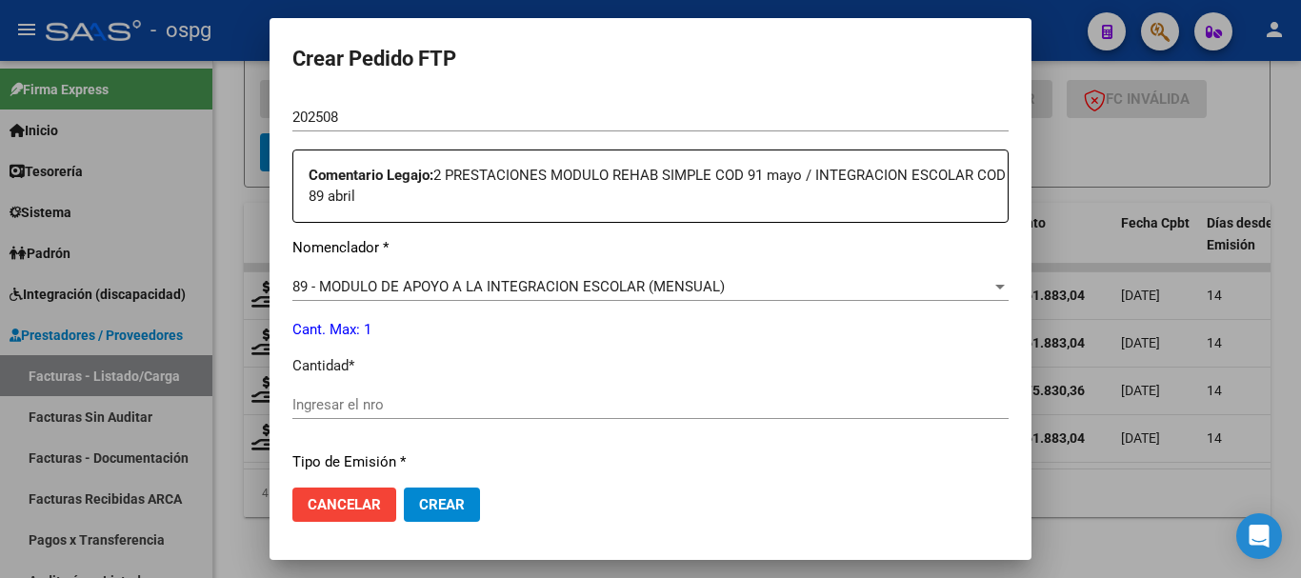
drag, startPoint x: 419, startPoint y: 388, endPoint x: 416, endPoint y: 399, distance: 11.8
click at [418, 390] on div "Periodo Prestacion * 202508 Ingresar el Periodo Prestacion Comentario Legajo: 2…" at bounding box center [650, 389] width 716 height 673
click at [416, 401] on input "Ingresar el nro" at bounding box center [650, 404] width 716 height 17
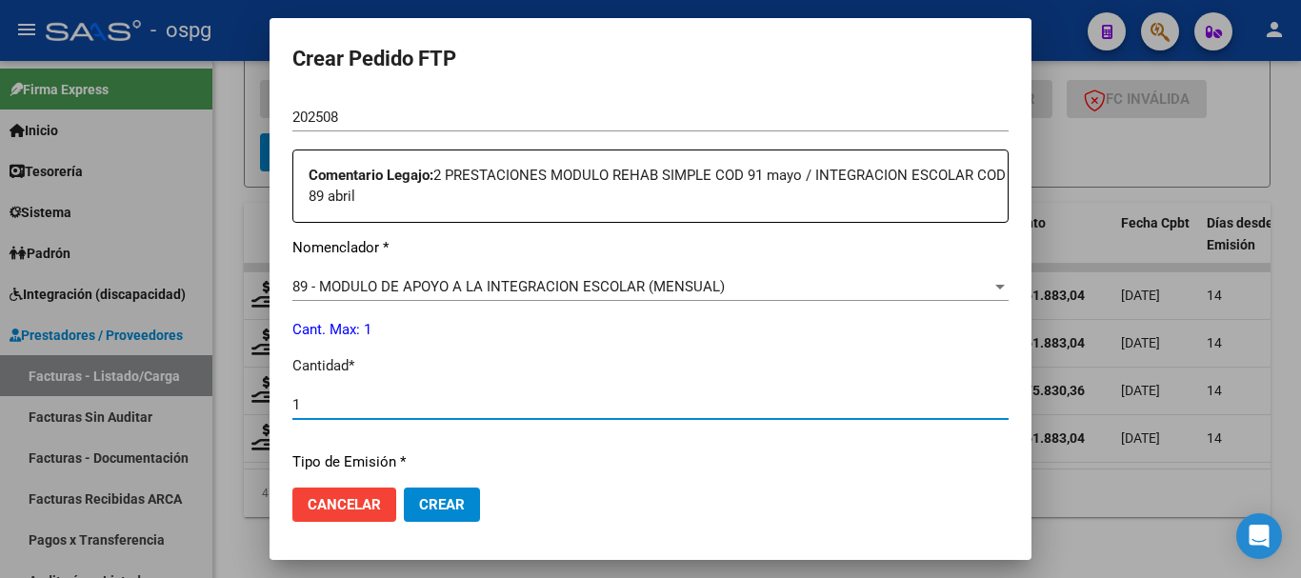
click at [454, 507] on span "Crear" at bounding box center [442, 504] width 46 height 17
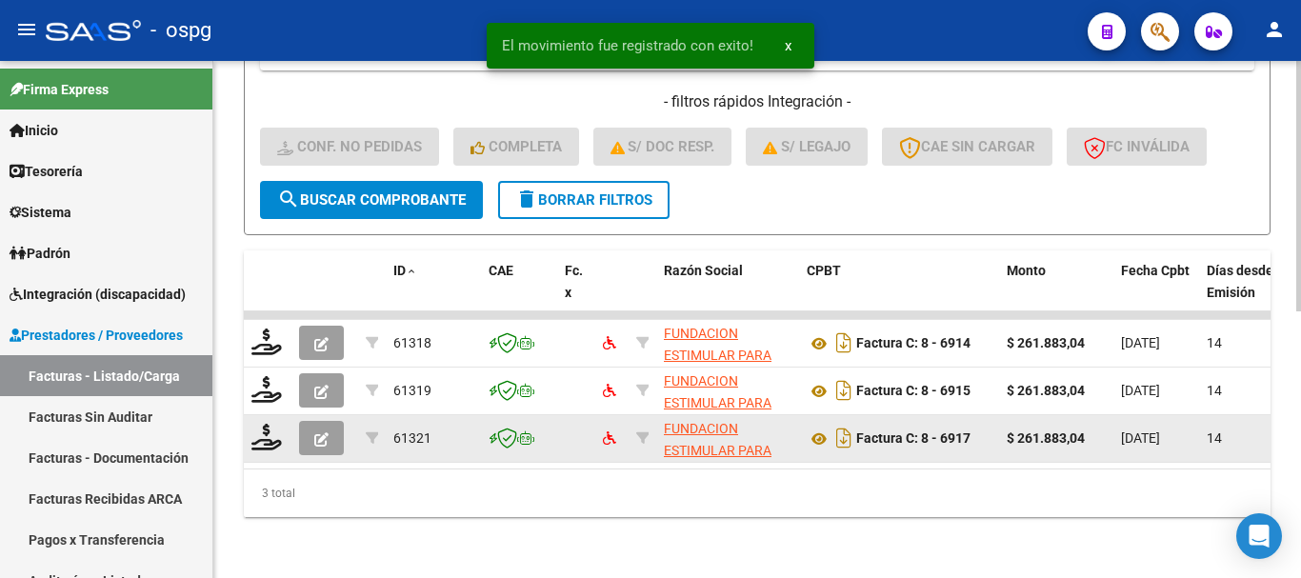
scroll to position [550, 0]
click at [267, 430] on icon at bounding box center [266, 437] width 30 height 27
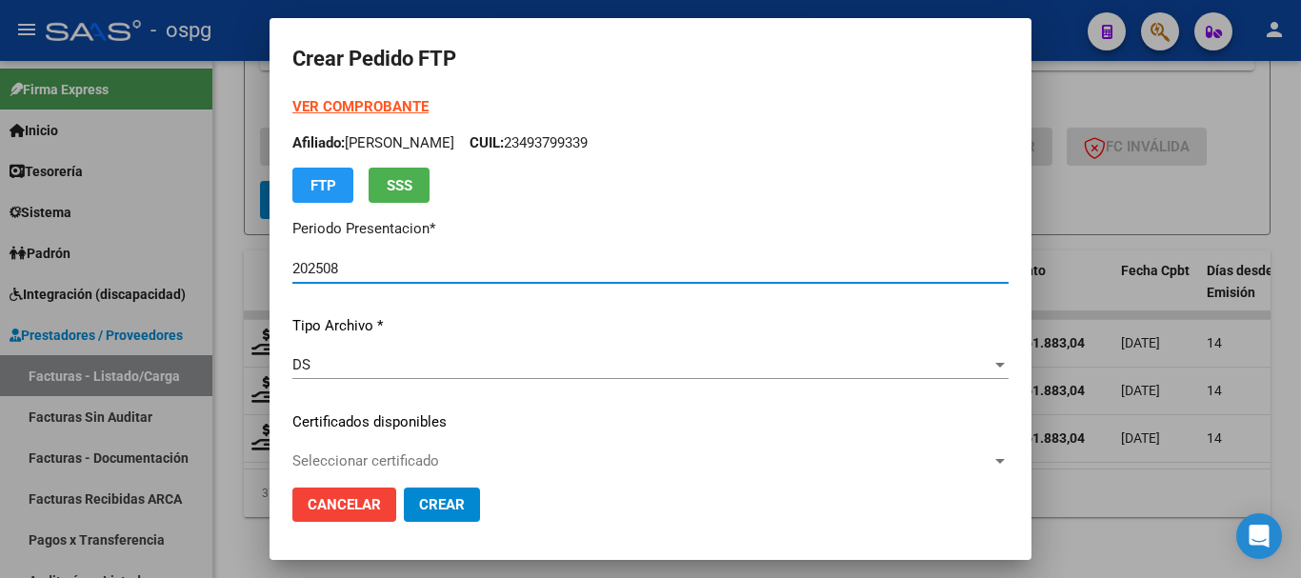
click at [357, 116] on div "VER COMPROBANTE ARCA Padrón Afiliado: LUJAN MARTIN GABRIEL CUIL: 23493799339 FT…" at bounding box center [650, 149] width 716 height 107
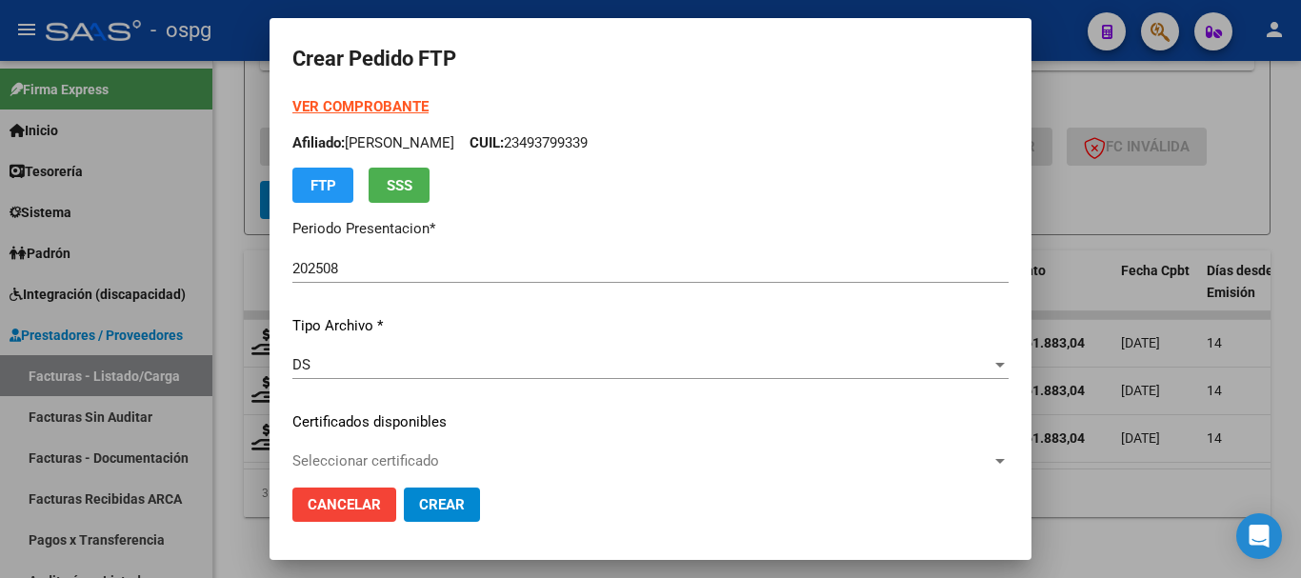
click at [348, 111] on strong "VER COMPROBANTE" at bounding box center [360, 106] width 136 height 17
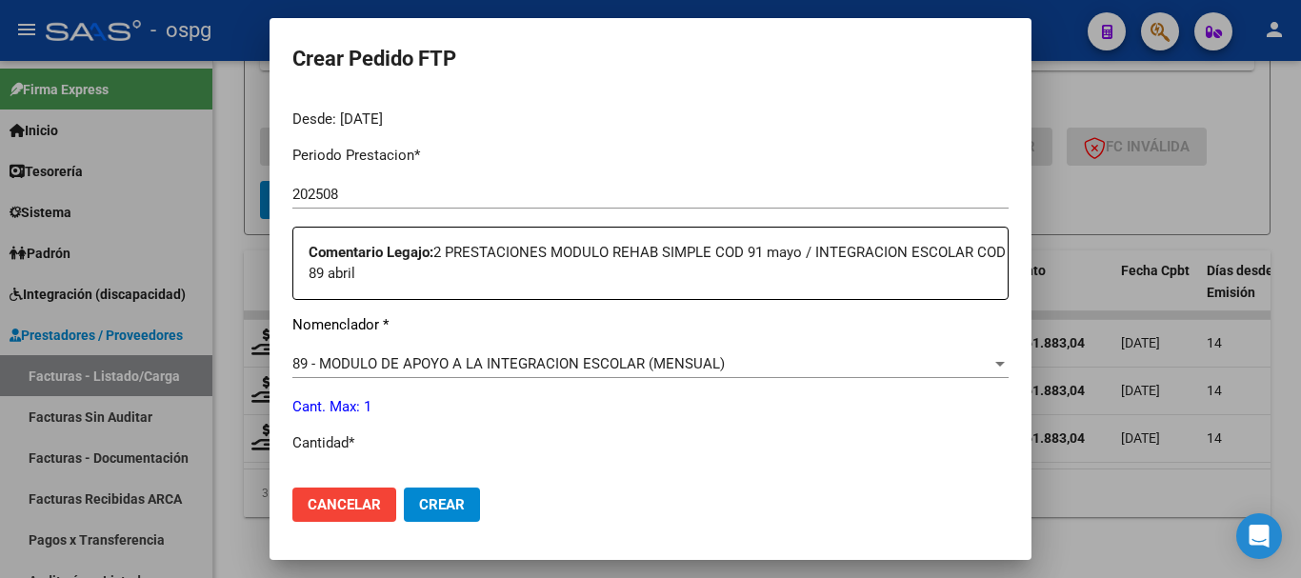
scroll to position [635, 0]
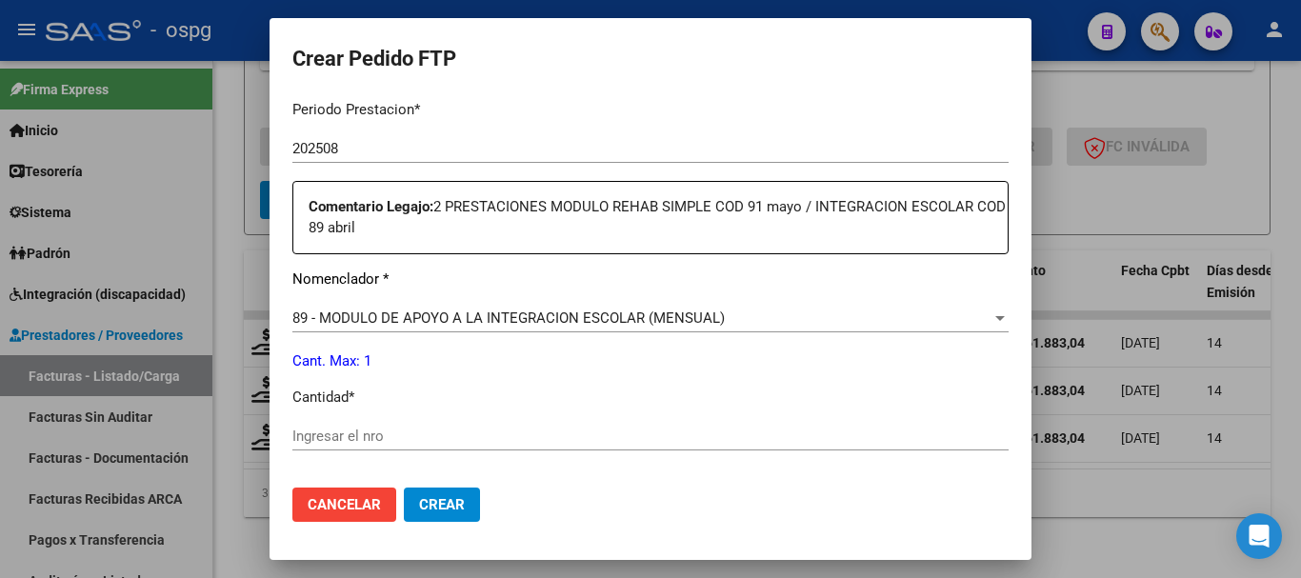
click at [639, 317] on span "89 - MODULO DE APOYO A LA INTEGRACION ESCOLAR (MENSUAL)" at bounding box center [508, 318] width 432 height 17
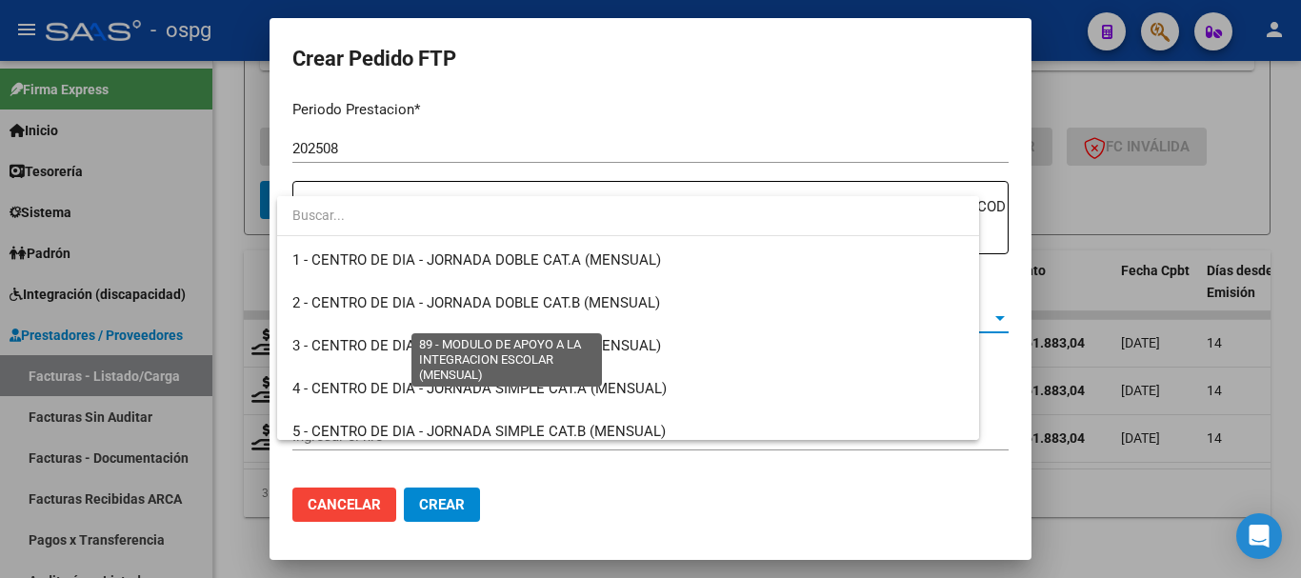
scroll to position [3714, 0]
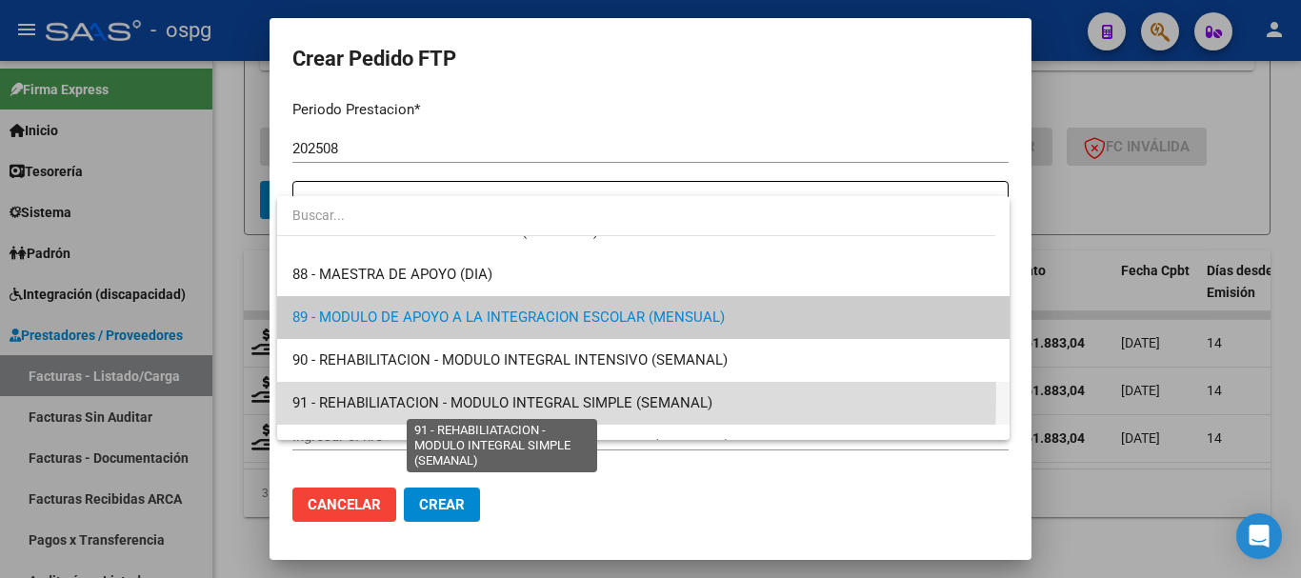
click at [463, 396] on span "91 - REHABILIATACION - MODULO INTEGRAL SIMPLE (SEMANAL)" at bounding box center [502, 402] width 420 height 17
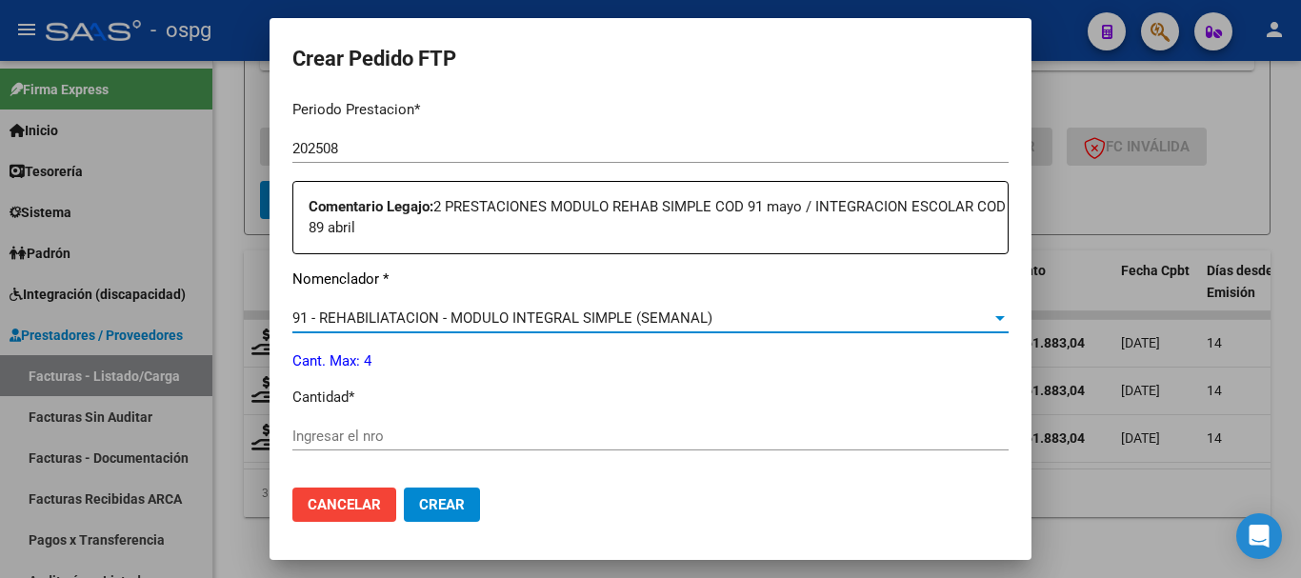
scroll to position [730, 0]
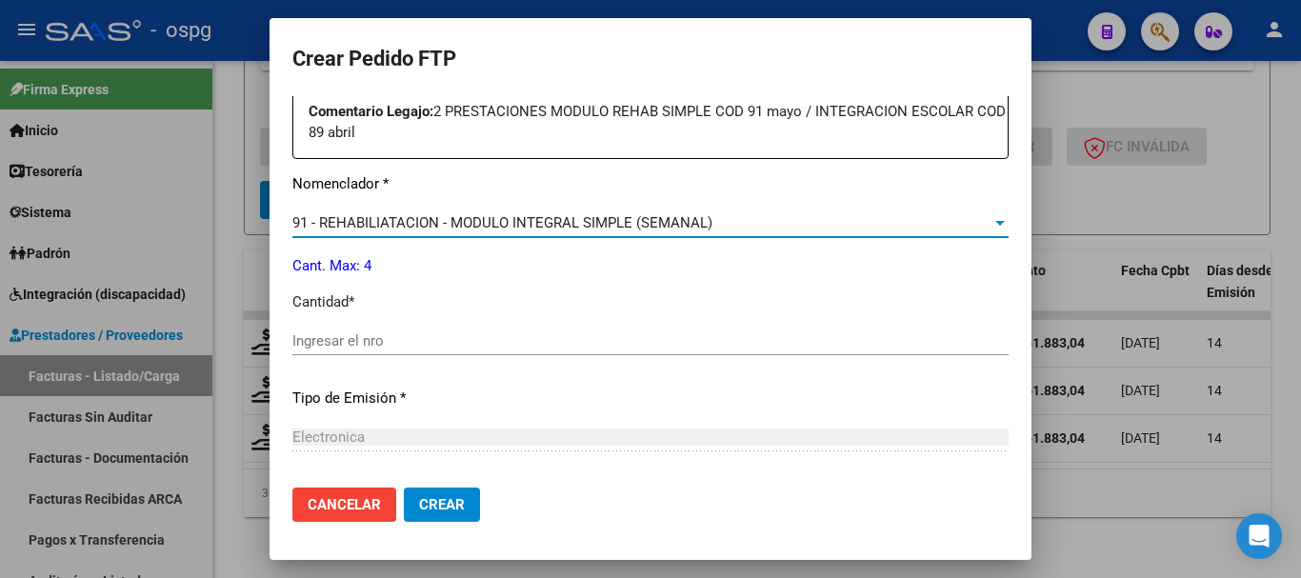
click at [467, 330] on div "Ingresar el nro" at bounding box center [650, 341] width 716 height 29
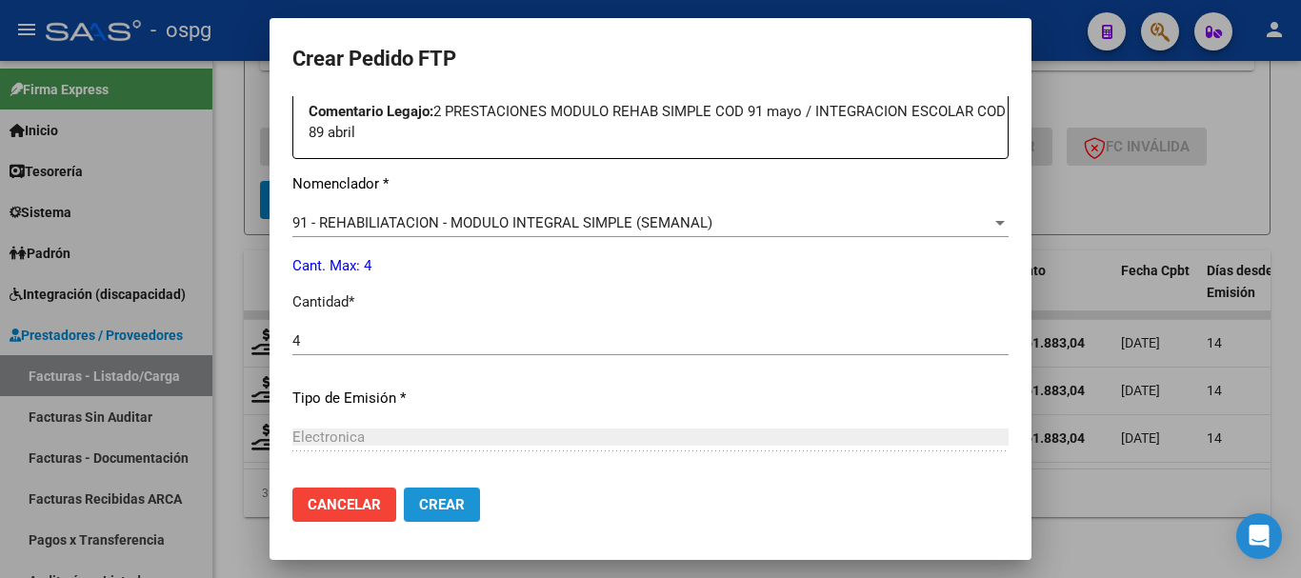
click at [443, 503] on span "Crear" at bounding box center [442, 504] width 46 height 17
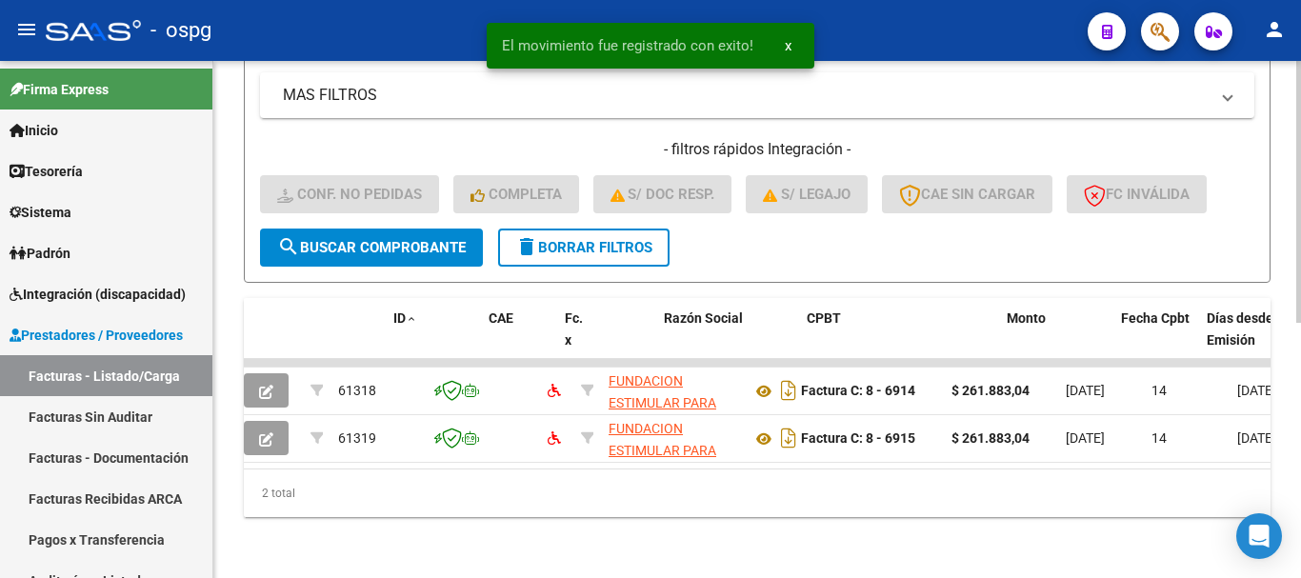
scroll to position [0, 0]
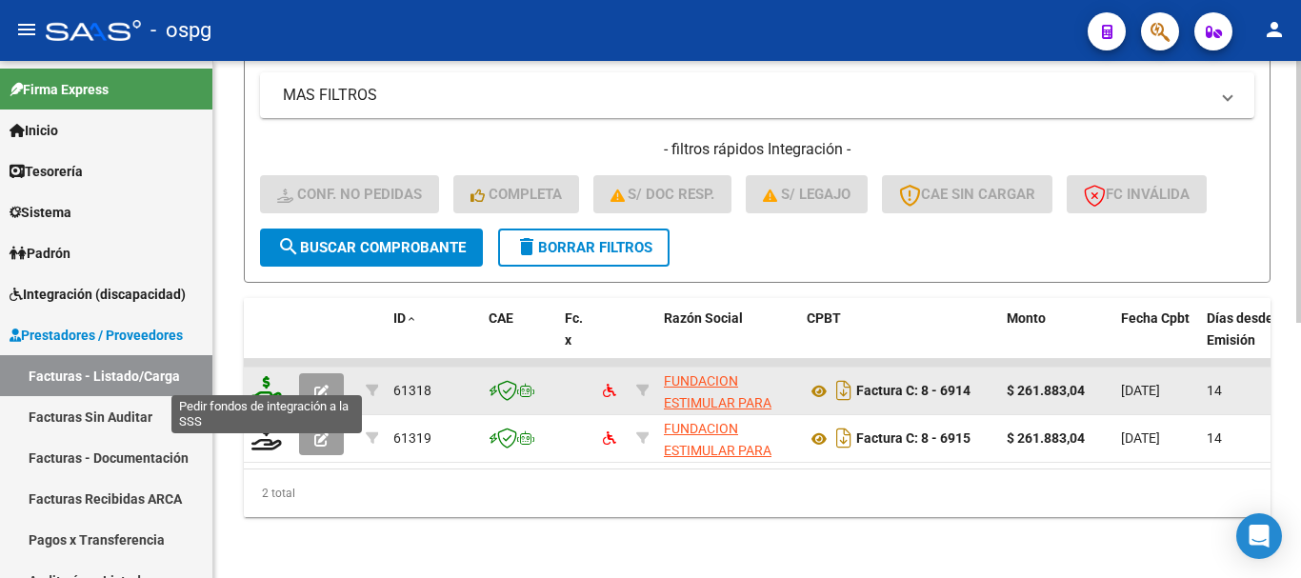
click at [267, 383] on icon at bounding box center [266, 389] width 30 height 27
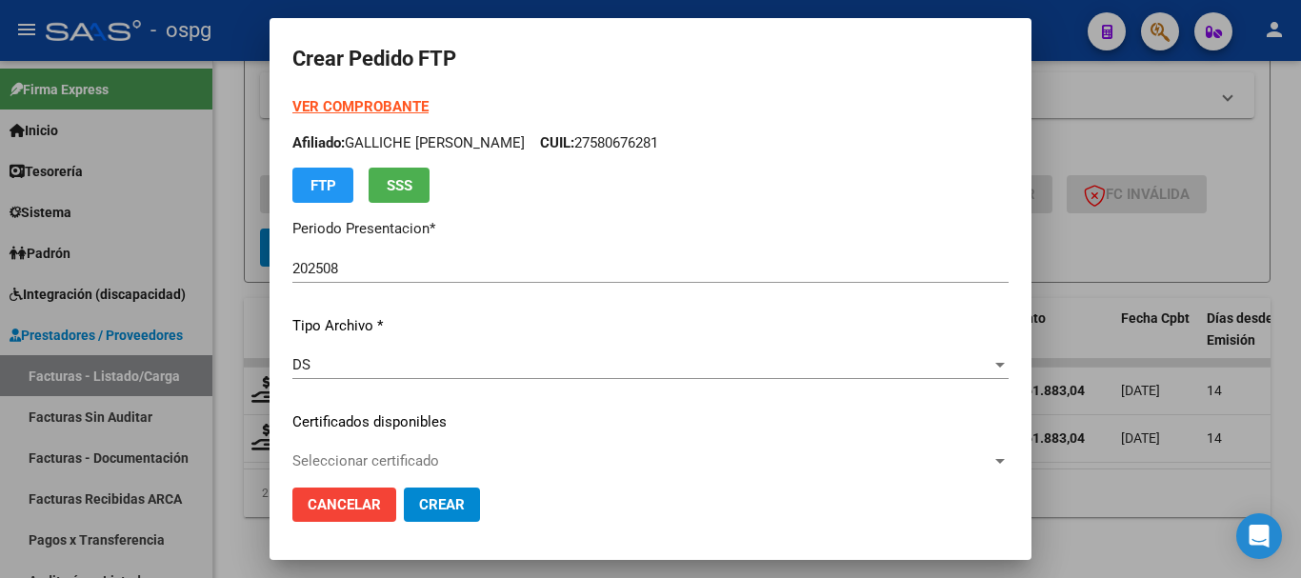
click at [328, 101] on strong "VER COMPROBANTE" at bounding box center [360, 106] width 136 height 17
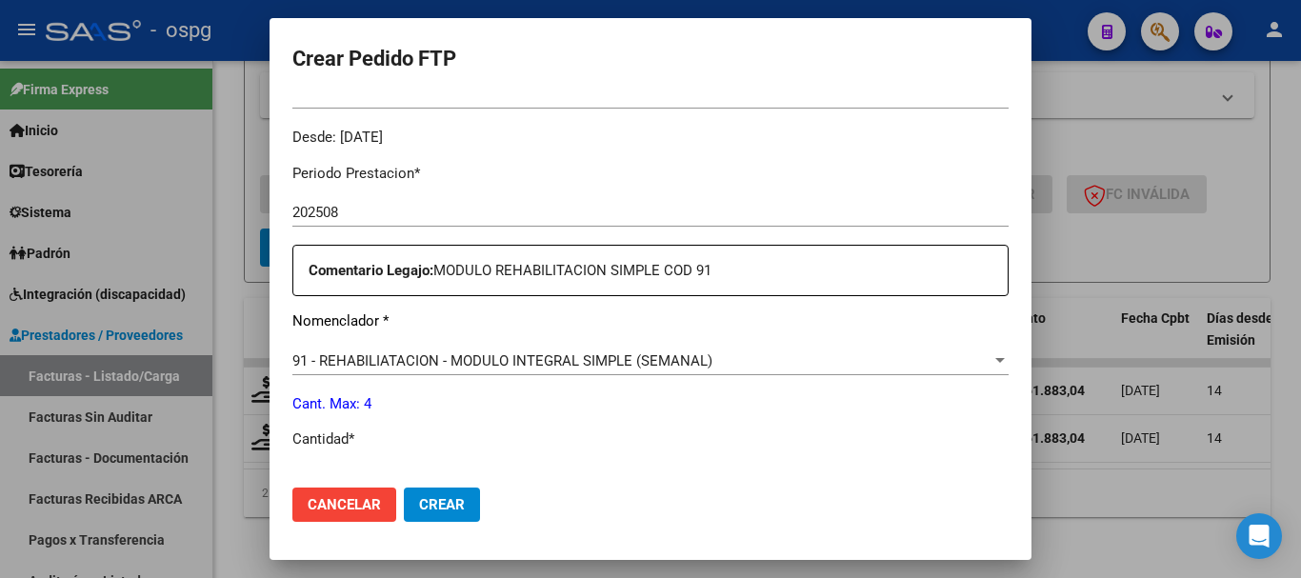
scroll to position [667, 0]
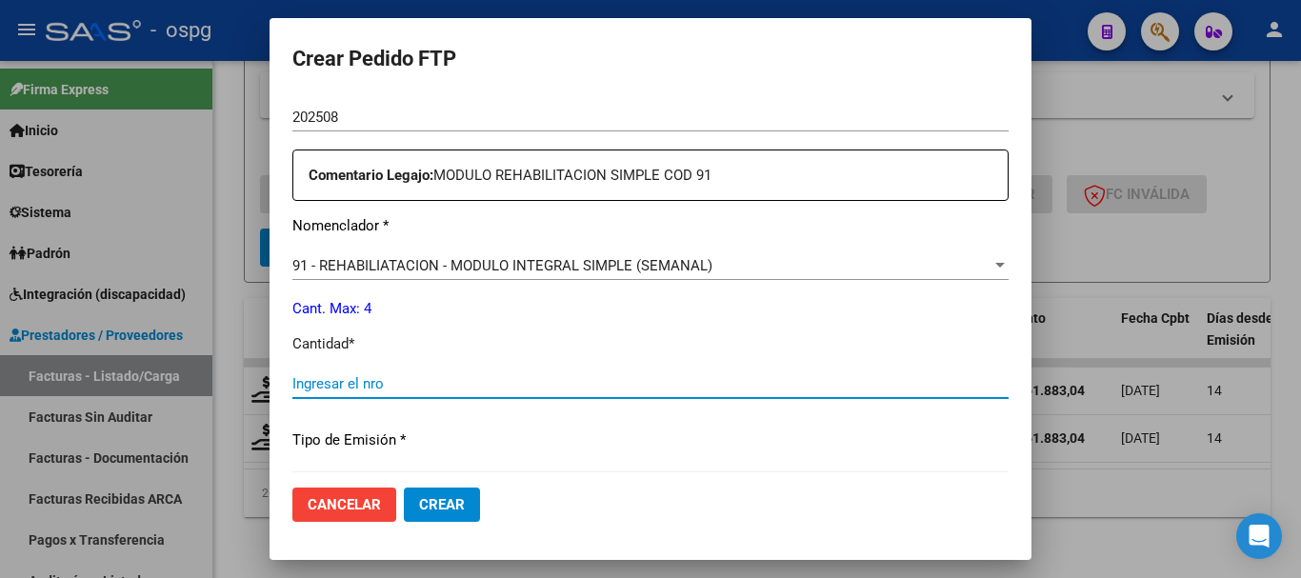
drag, startPoint x: 458, startPoint y: 379, endPoint x: 512, endPoint y: 378, distance: 54.3
click at [458, 381] on input "Ingresar el nro" at bounding box center [650, 383] width 716 height 17
click at [440, 502] on span "Crear" at bounding box center [442, 504] width 46 height 17
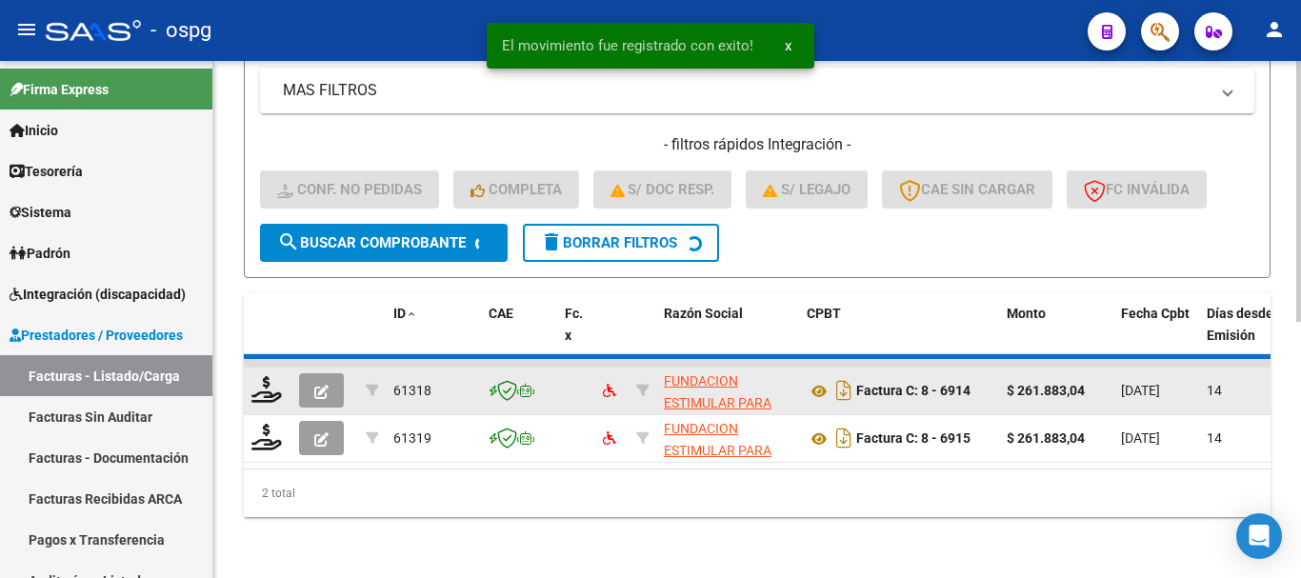
scroll to position [455, 0]
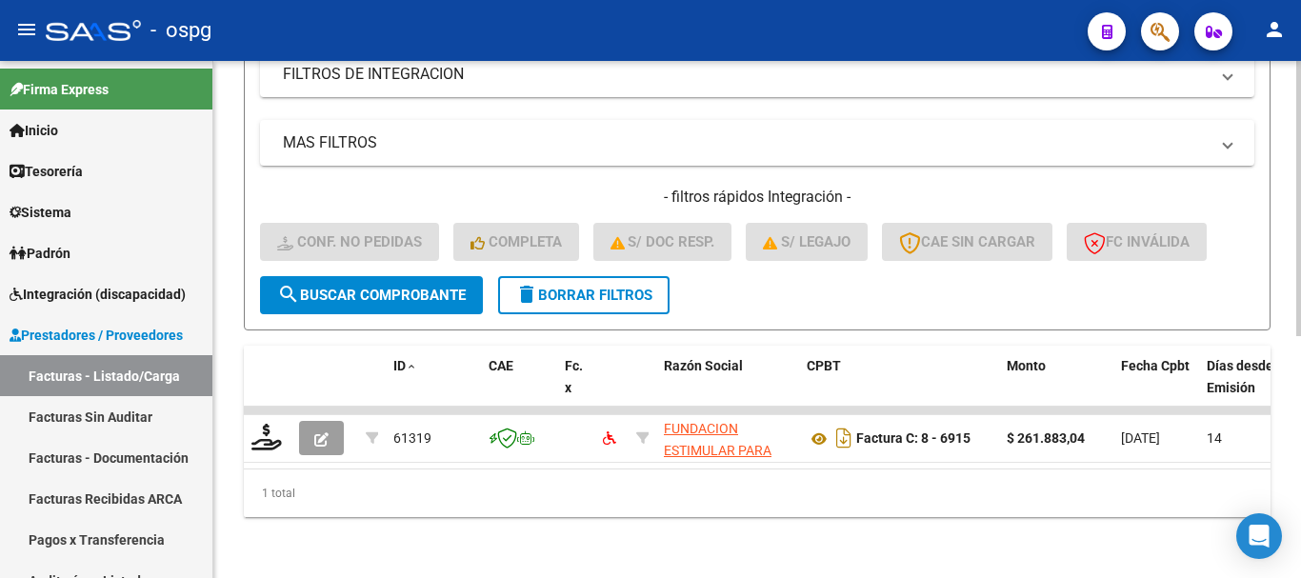
click at [561, 287] on span "delete Borrar Filtros" at bounding box center [583, 295] width 137 height 17
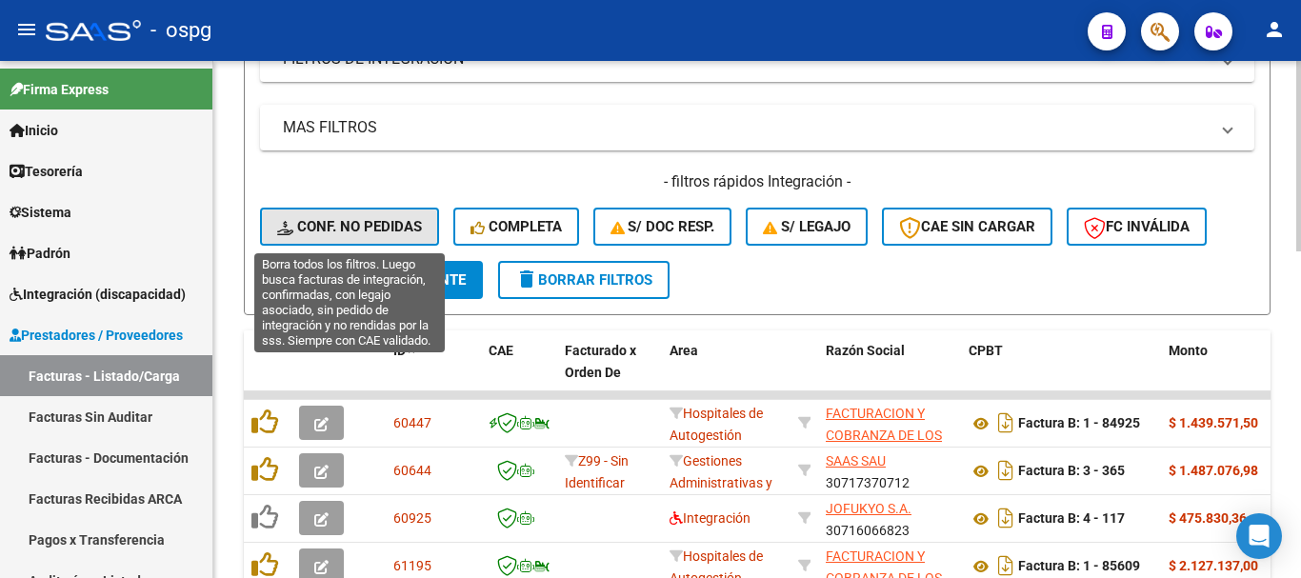
click at [348, 216] on button "Conf. no pedidas" at bounding box center [349, 227] width 179 height 38
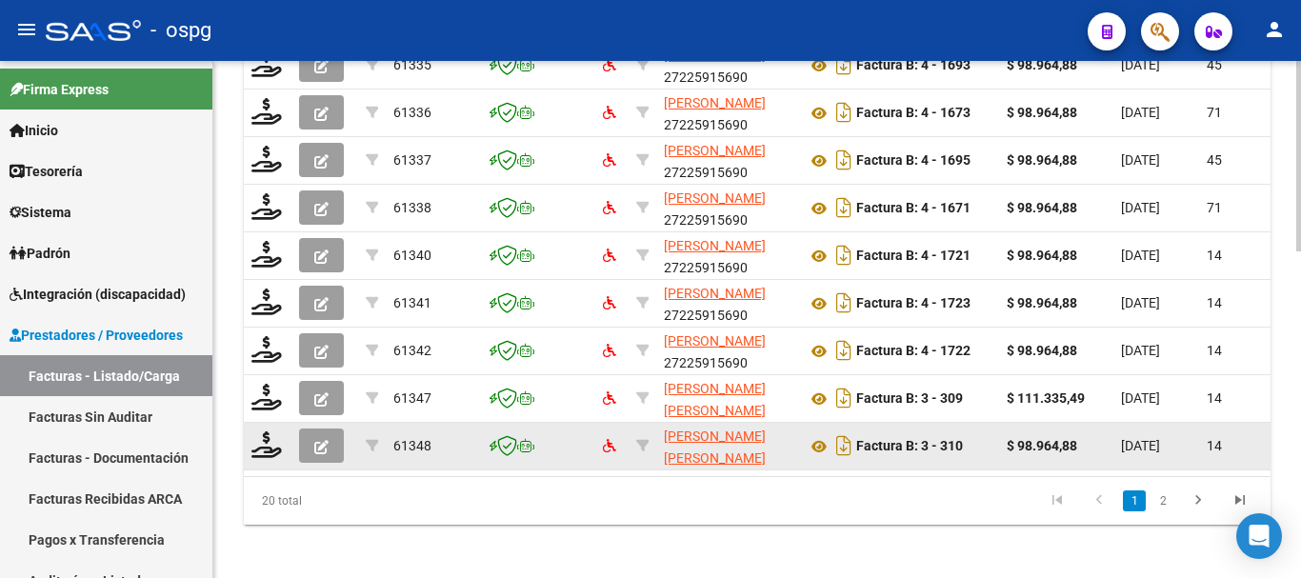
scroll to position [884, 0]
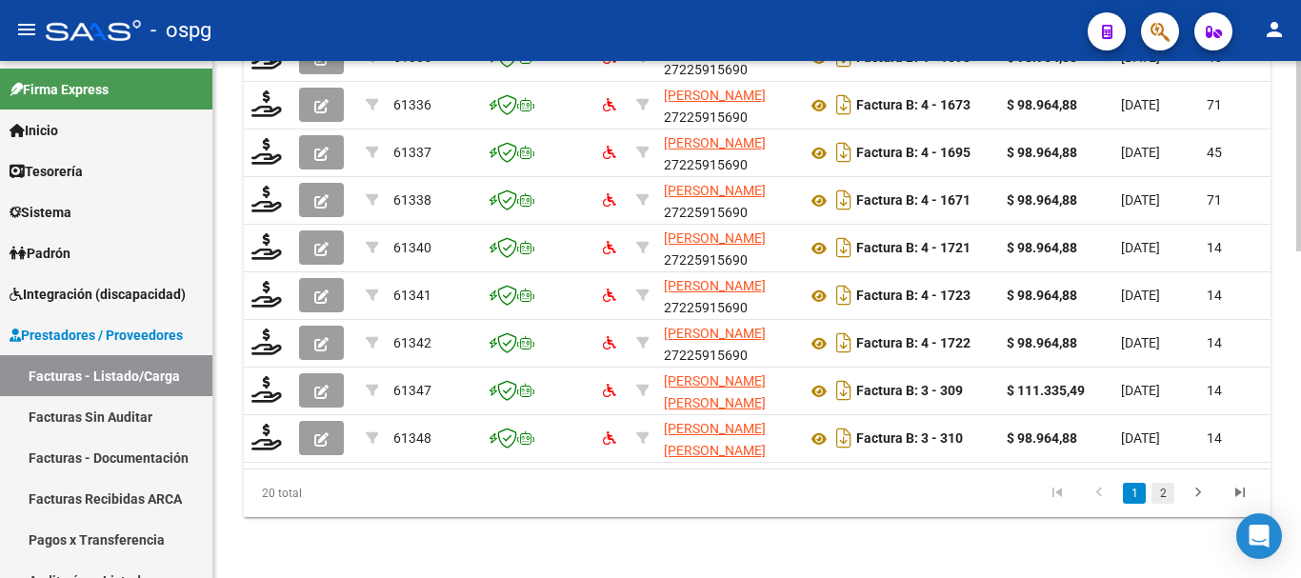
click at [1166, 492] on link "2" at bounding box center [1162, 493] width 23 height 21
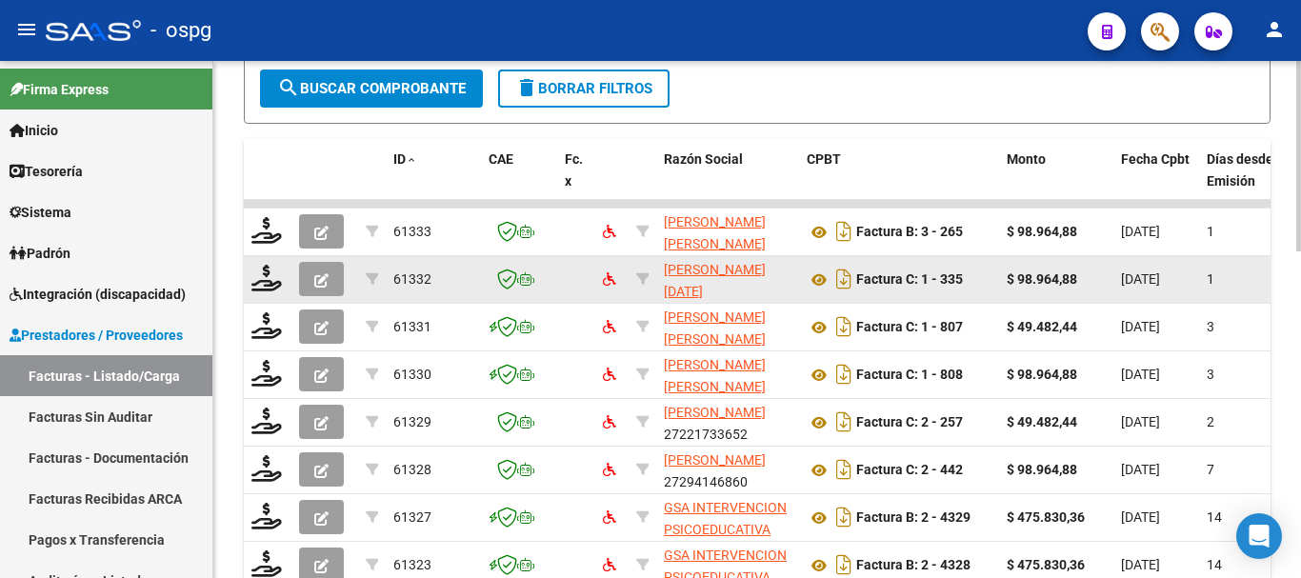
scroll to position [598, 0]
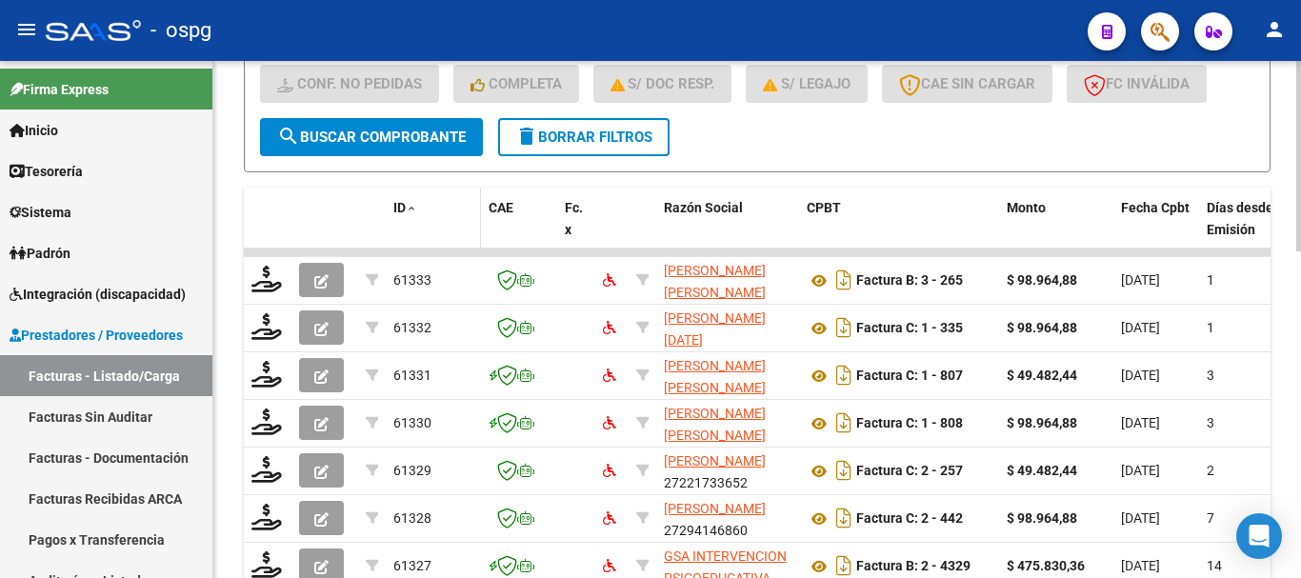
click at [403, 206] on span "ID" at bounding box center [399, 207] width 12 height 15
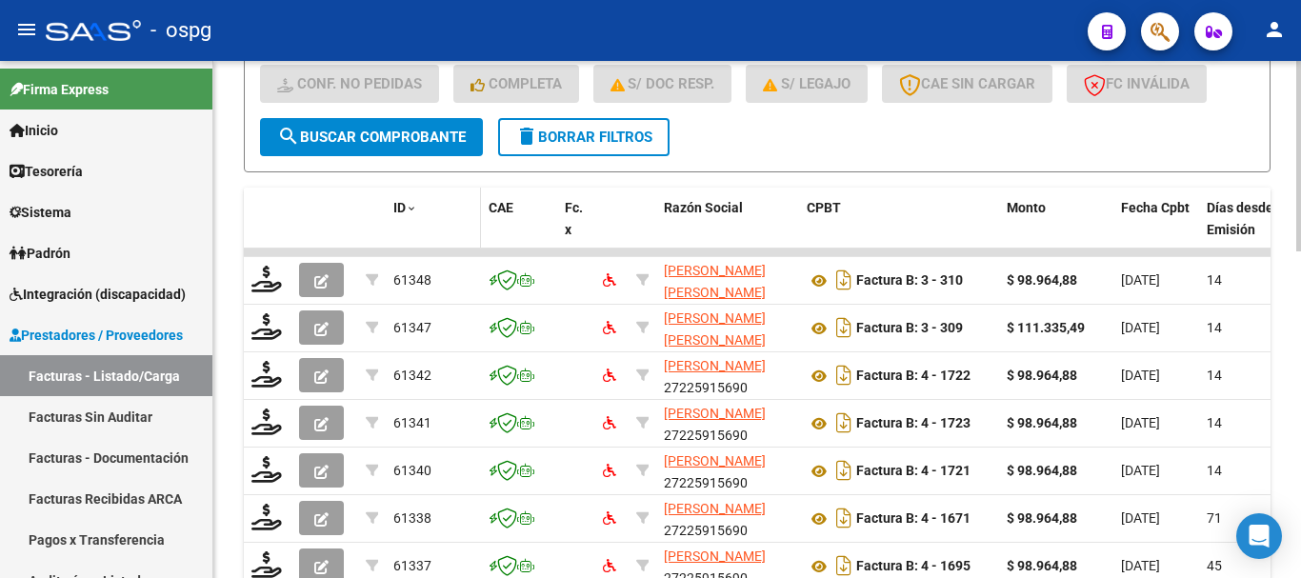
click at [399, 202] on span "ID" at bounding box center [399, 207] width 12 height 15
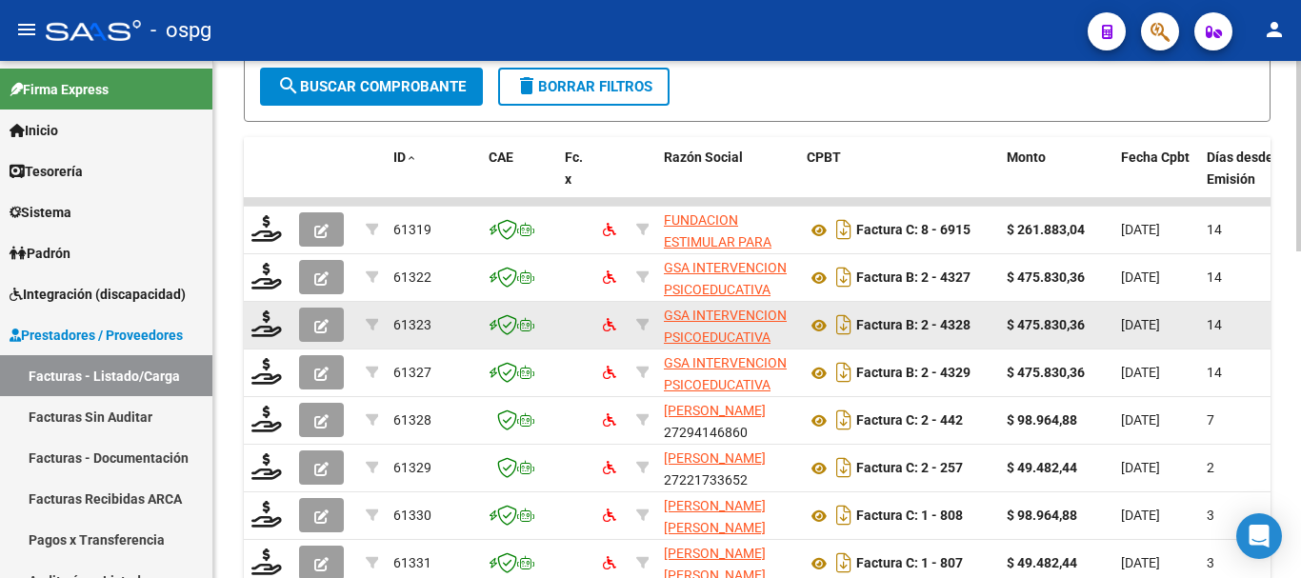
scroll to position [693, 0]
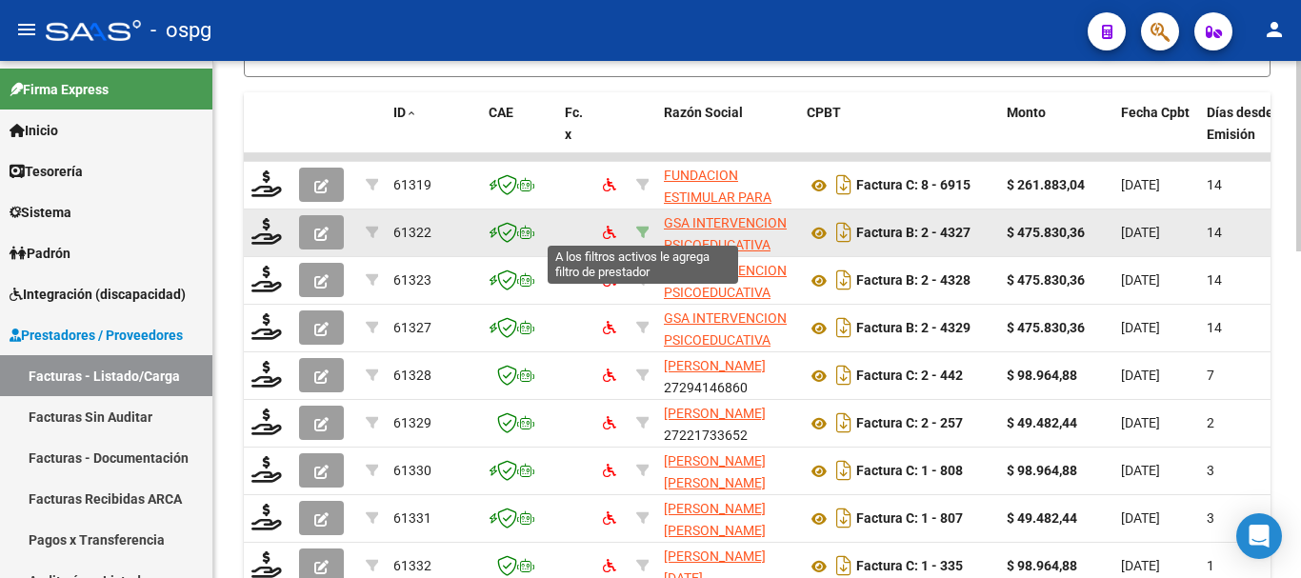
click at [641, 229] on icon at bounding box center [642, 232] width 13 height 13
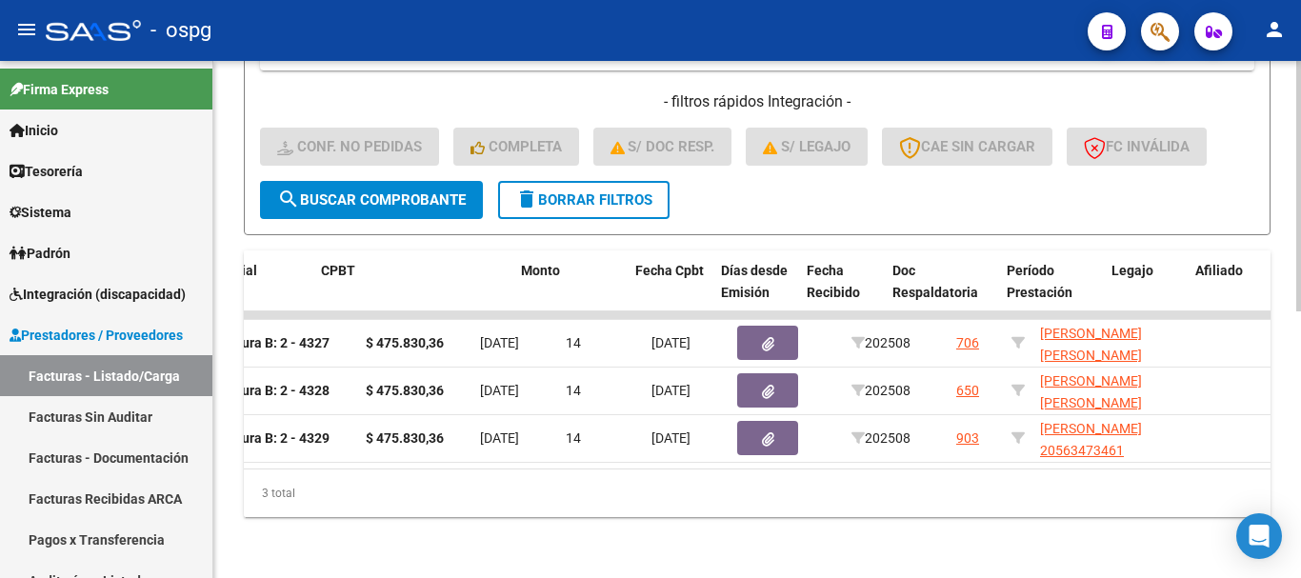
scroll to position [0, 0]
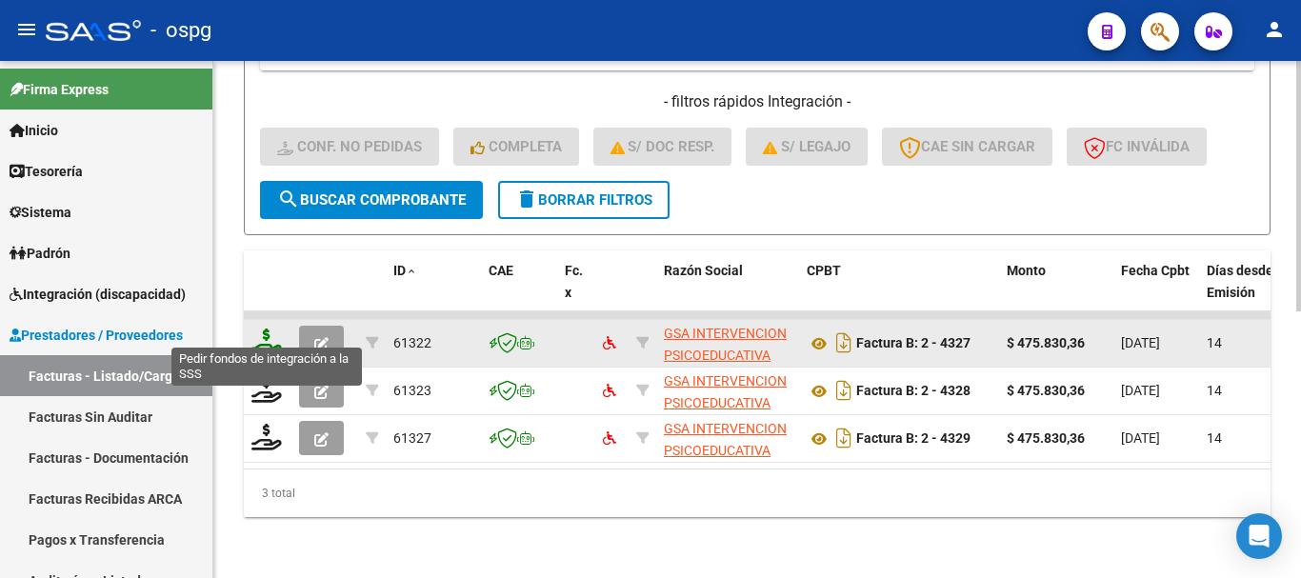
click at [268, 337] on icon at bounding box center [266, 342] width 30 height 27
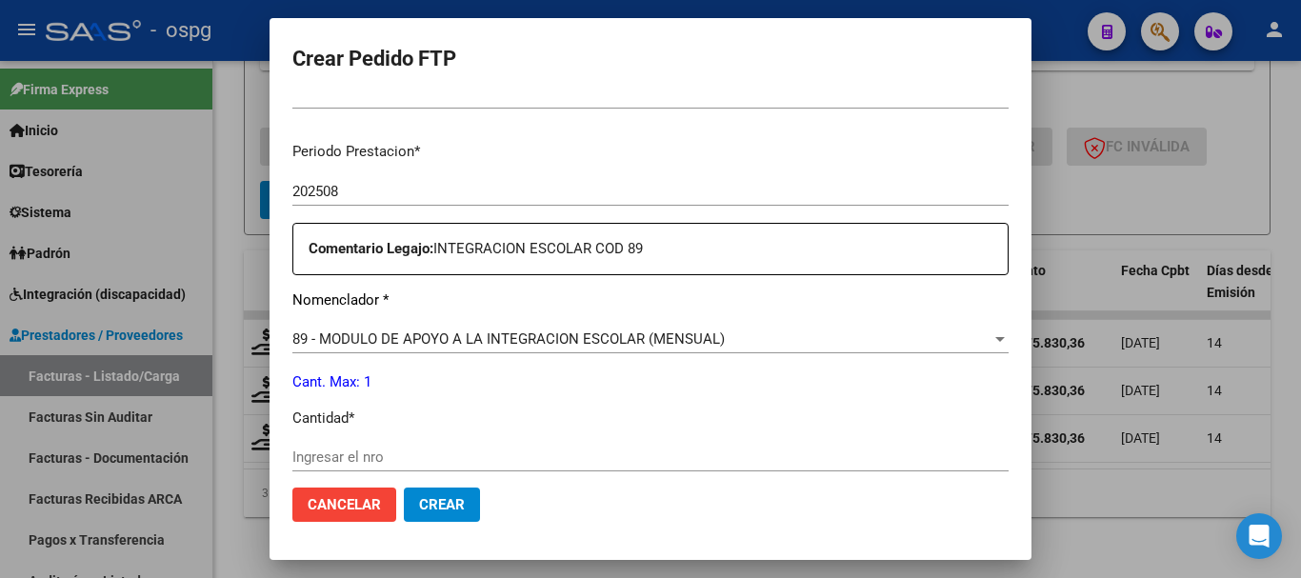
scroll to position [667, 0]
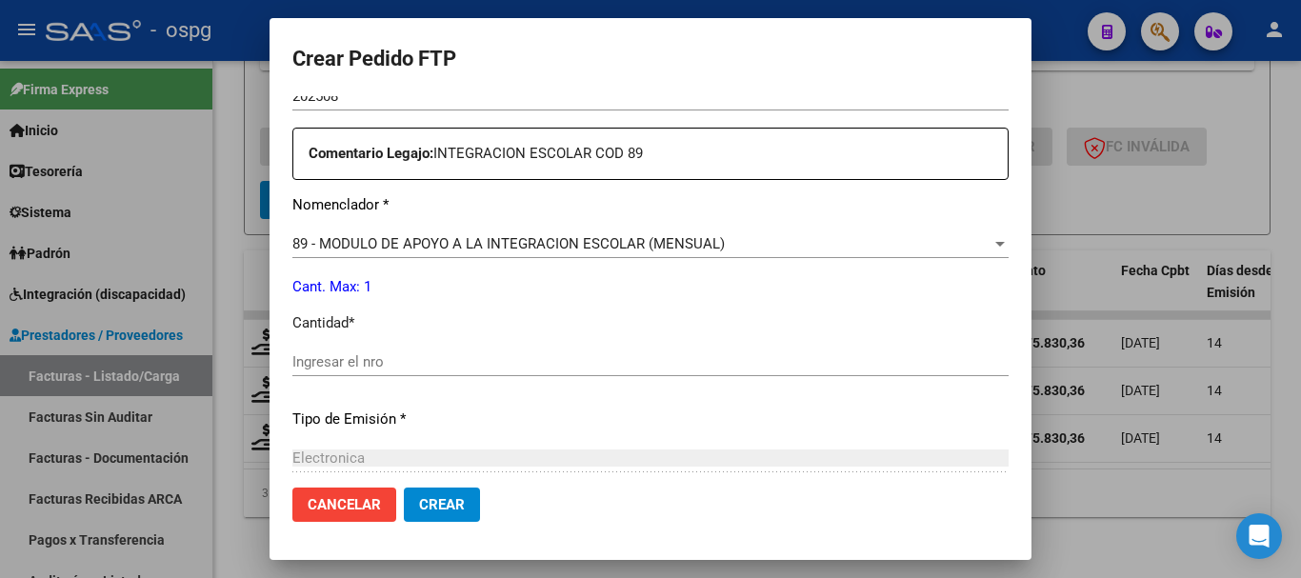
click at [465, 368] on input "Ingresar el nro" at bounding box center [650, 361] width 716 height 17
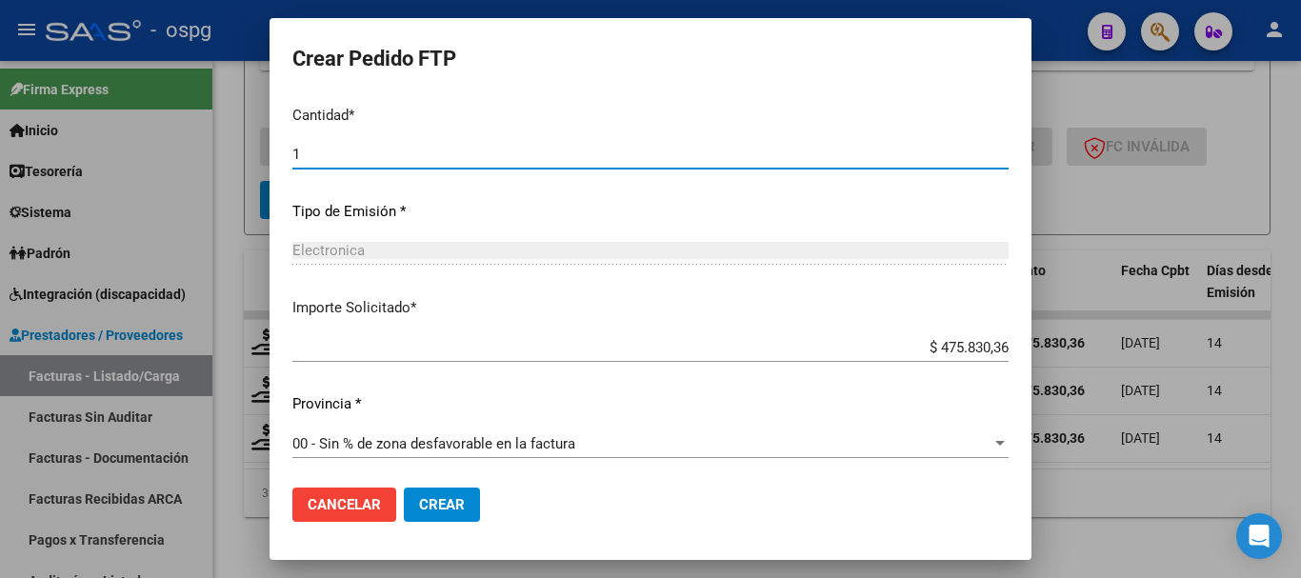
scroll to position [877, 0]
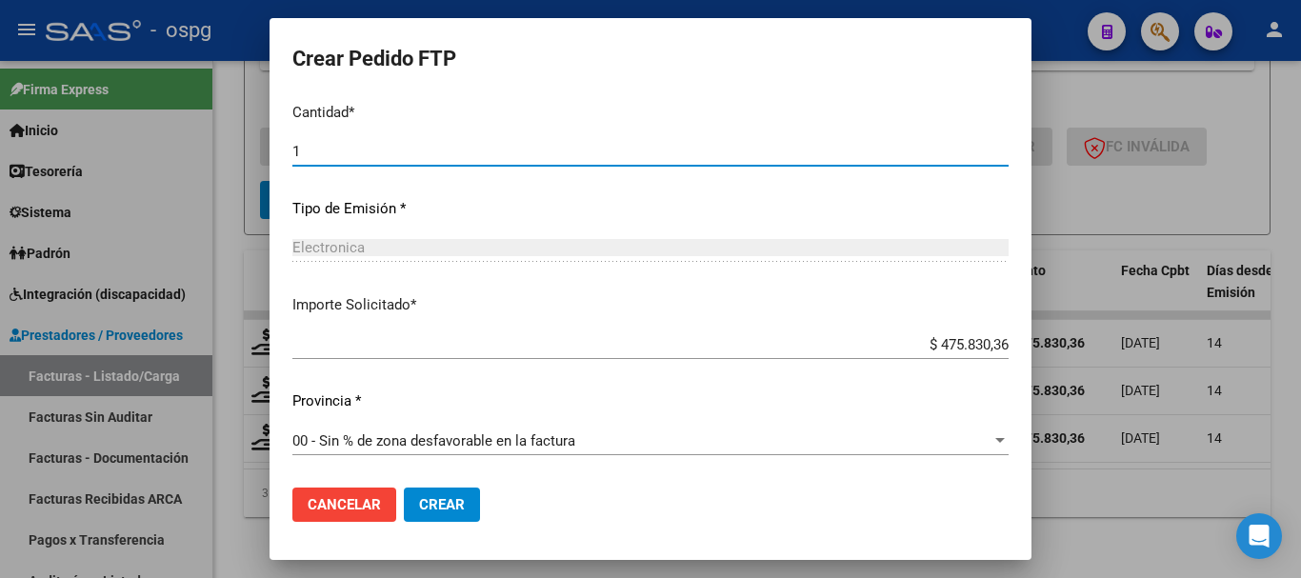
click at [430, 510] on span "Crear" at bounding box center [442, 504] width 46 height 17
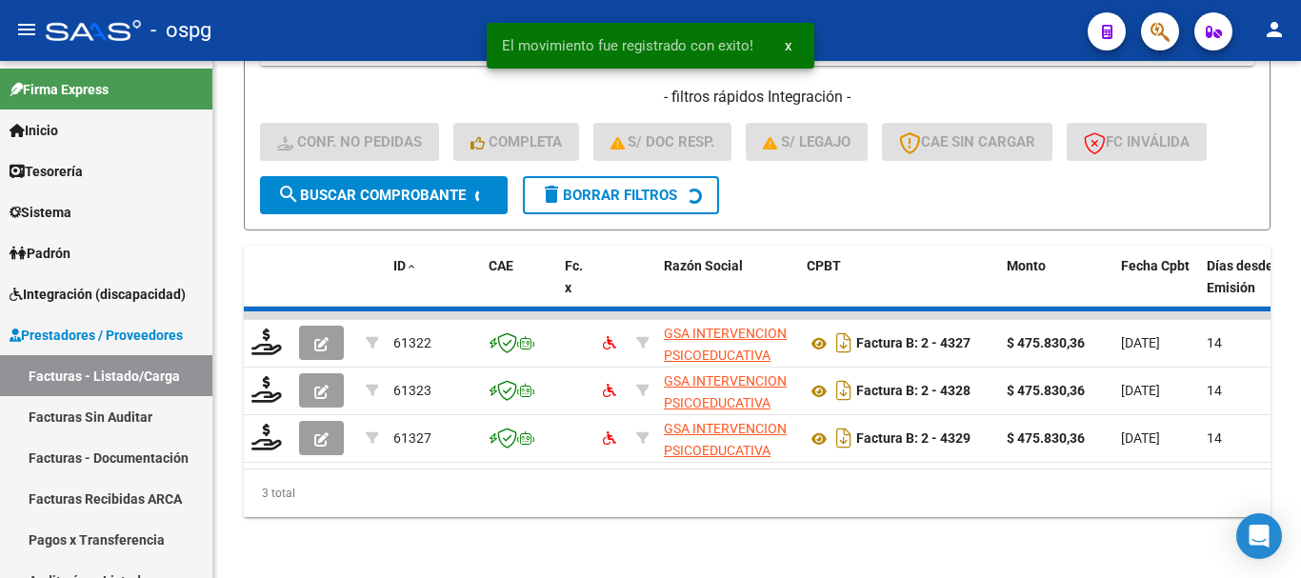
scroll to position [503, 0]
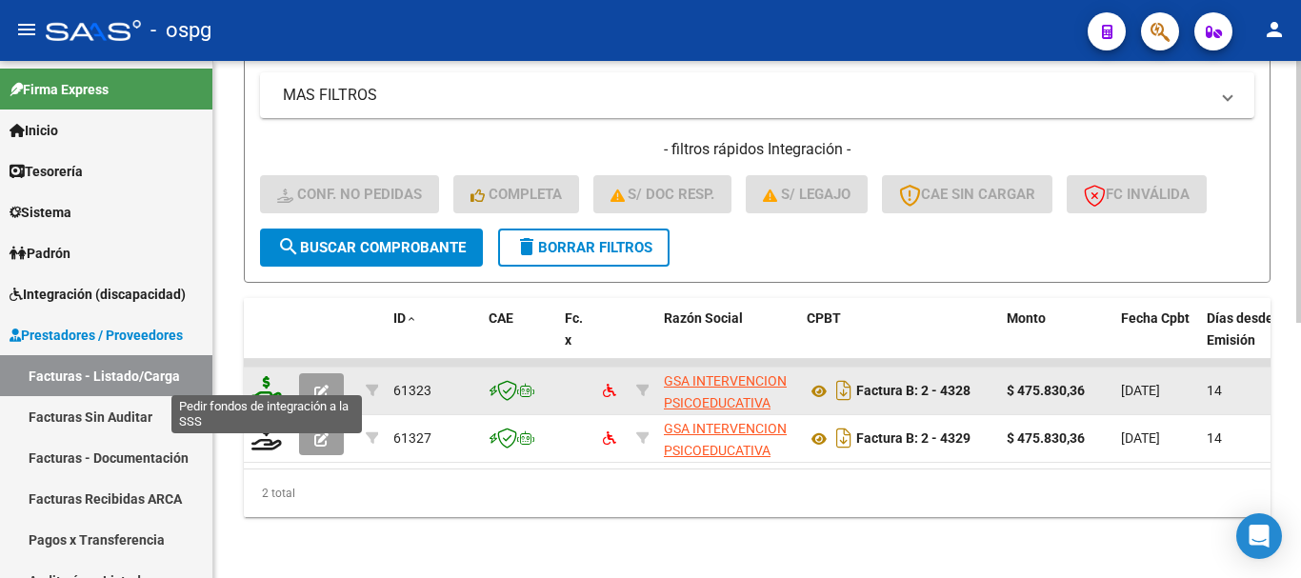
click at [263, 384] on icon at bounding box center [266, 389] width 30 height 27
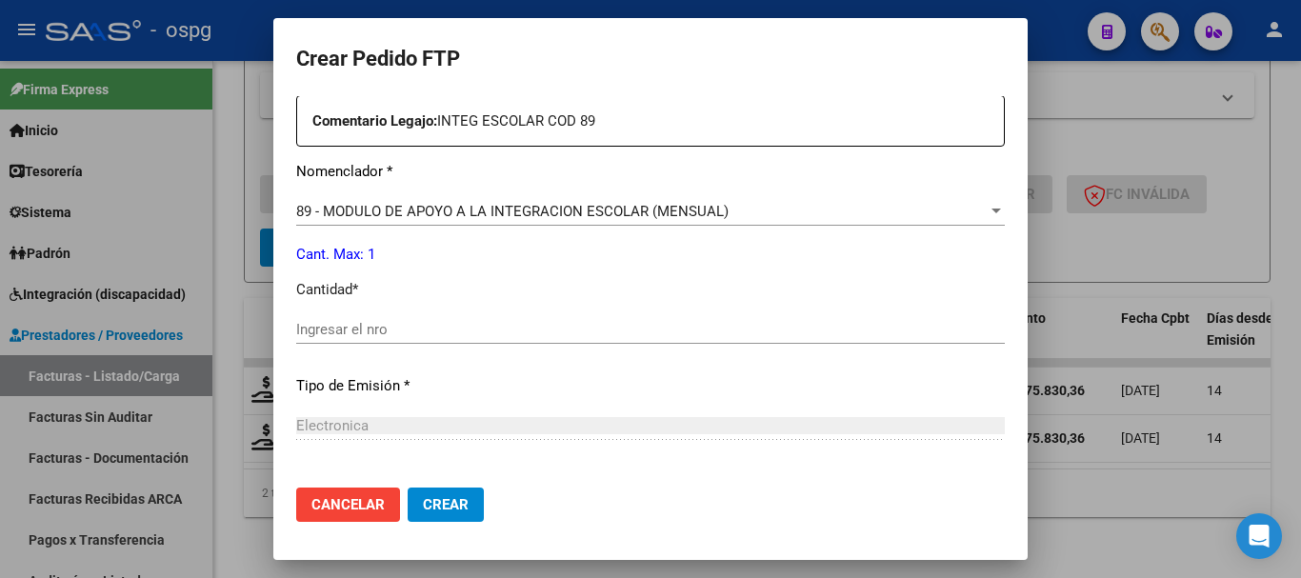
scroll to position [762, 0]
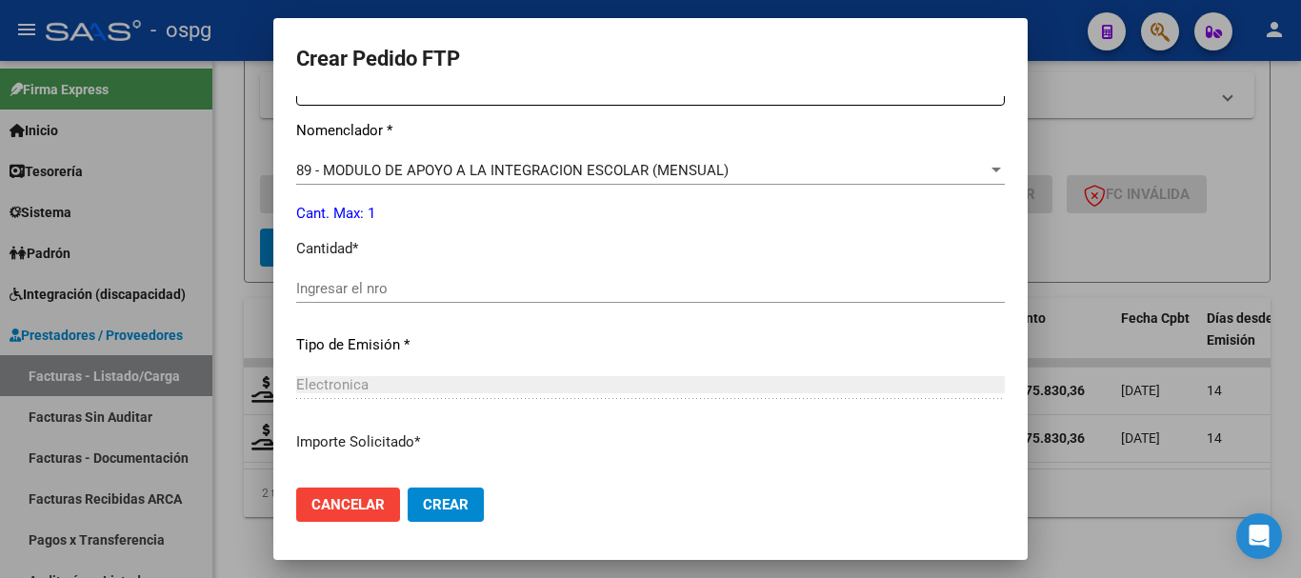
click at [424, 289] on input "Ingresar el nro" at bounding box center [650, 288] width 709 height 17
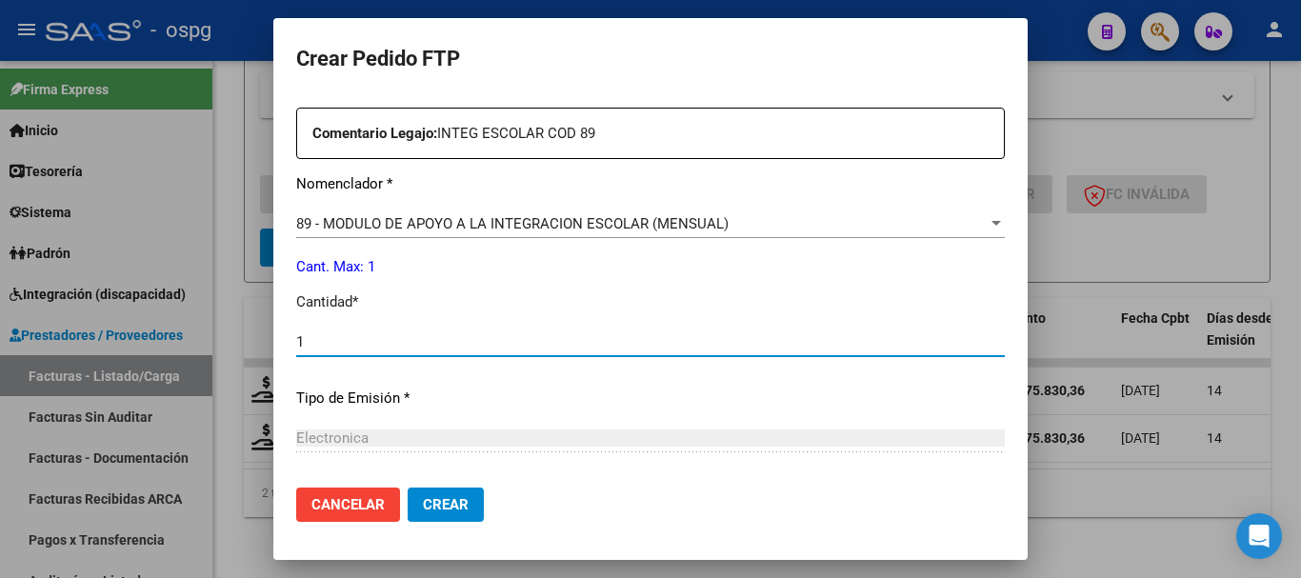
scroll to position [613, 0]
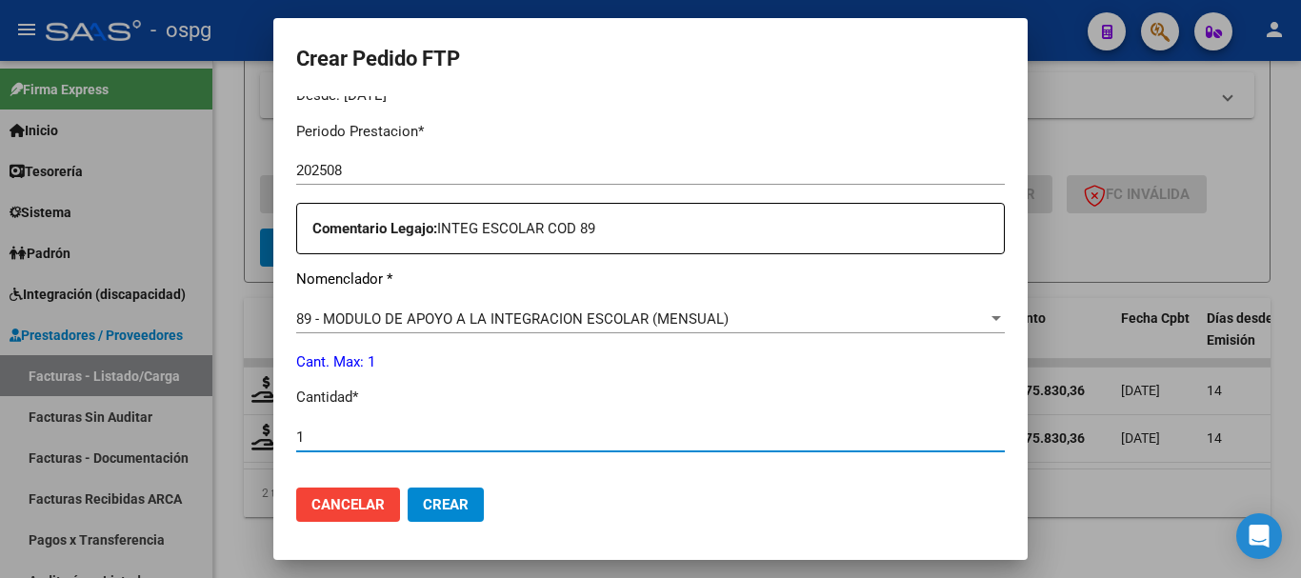
click at [452, 512] on span "Crear" at bounding box center [446, 504] width 46 height 17
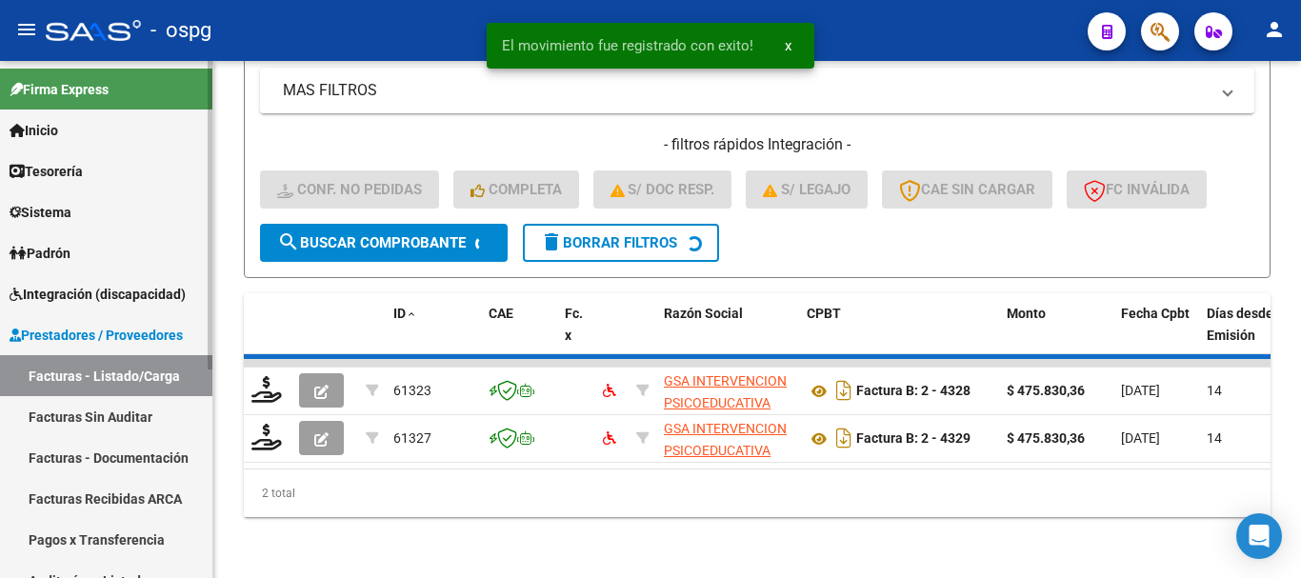
scroll to position [455, 0]
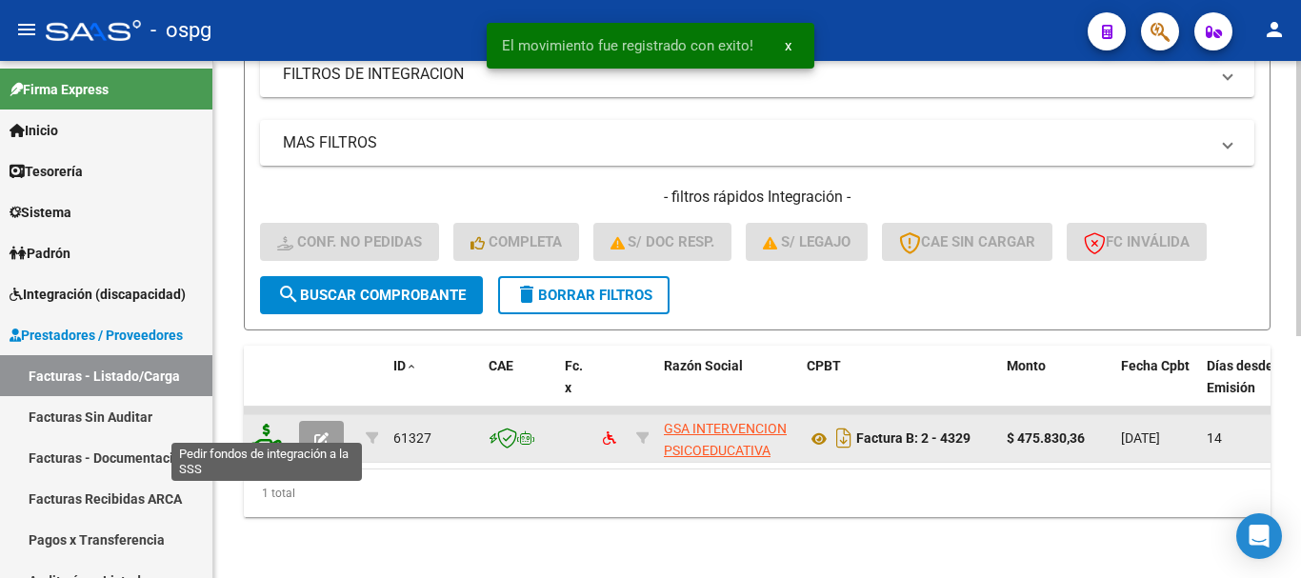
click at [260, 432] on icon at bounding box center [266, 437] width 30 height 27
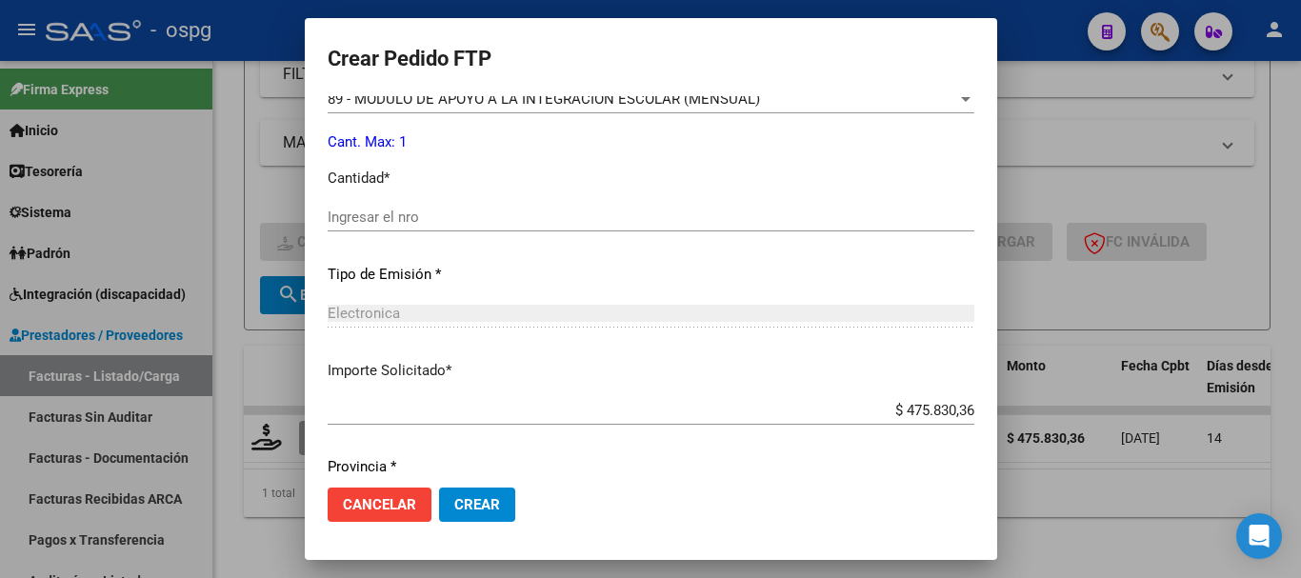
scroll to position [857, 0]
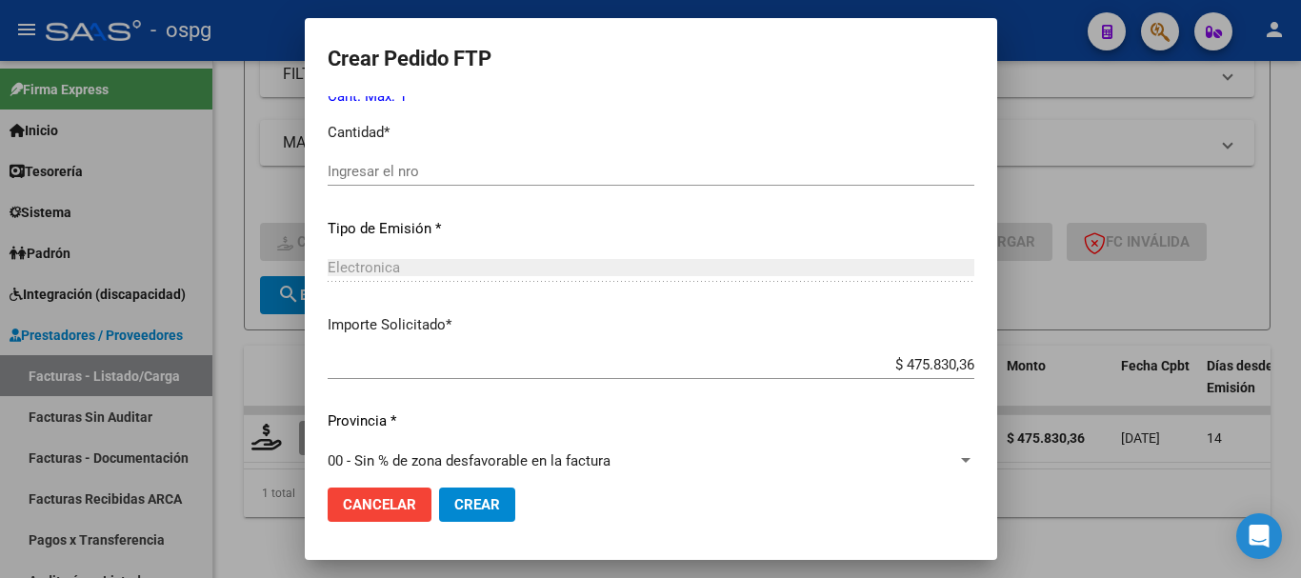
click at [418, 160] on div "Ingresar el nro" at bounding box center [651, 171] width 647 height 29
click at [454, 503] on span "Crear" at bounding box center [477, 504] width 46 height 17
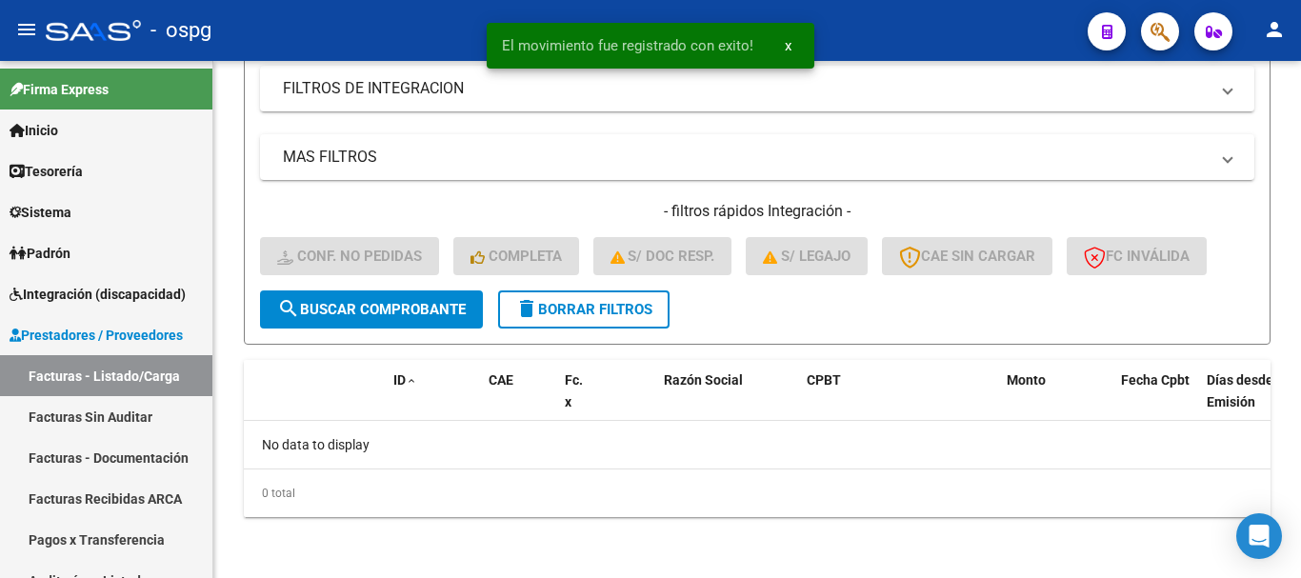
scroll to position [426, 0]
click at [541, 296] on button "delete Borrar Filtros" at bounding box center [583, 309] width 171 height 38
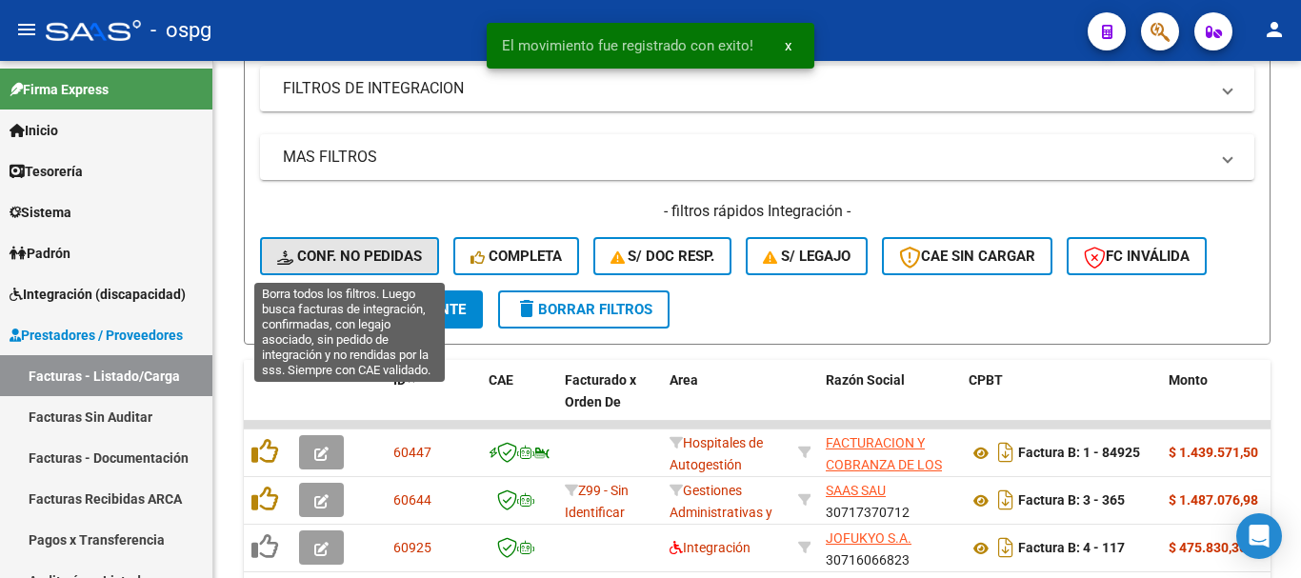
click at [363, 252] on span "Conf. no pedidas" at bounding box center [349, 256] width 145 height 17
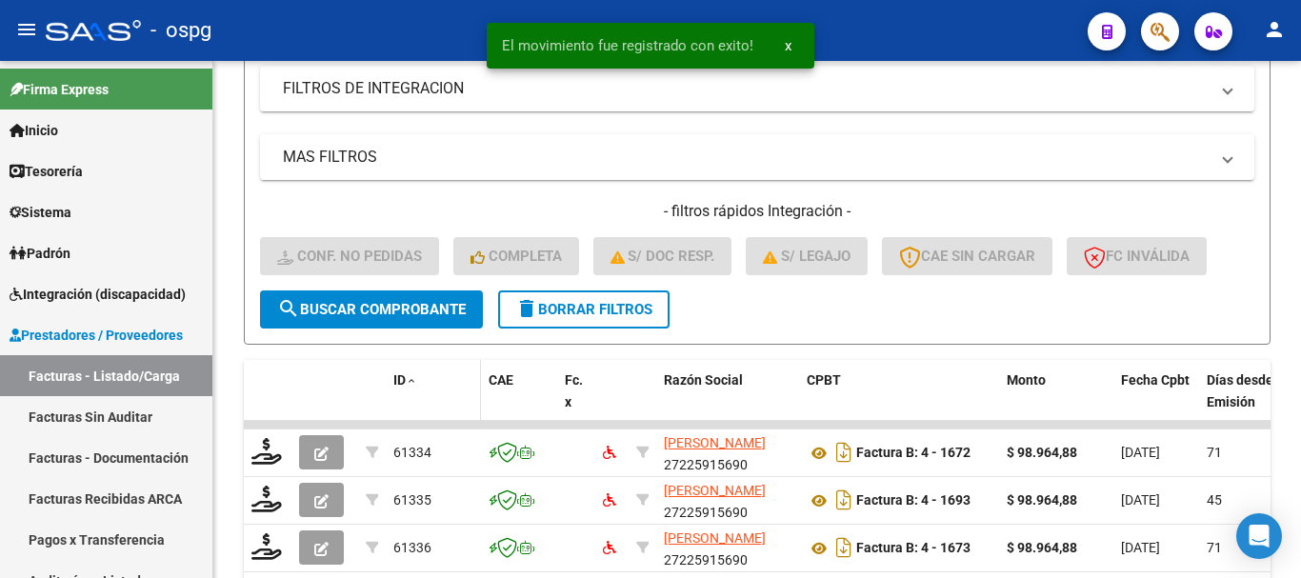
click at [408, 384] on span at bounding box center [411, 381] width 11 height 13
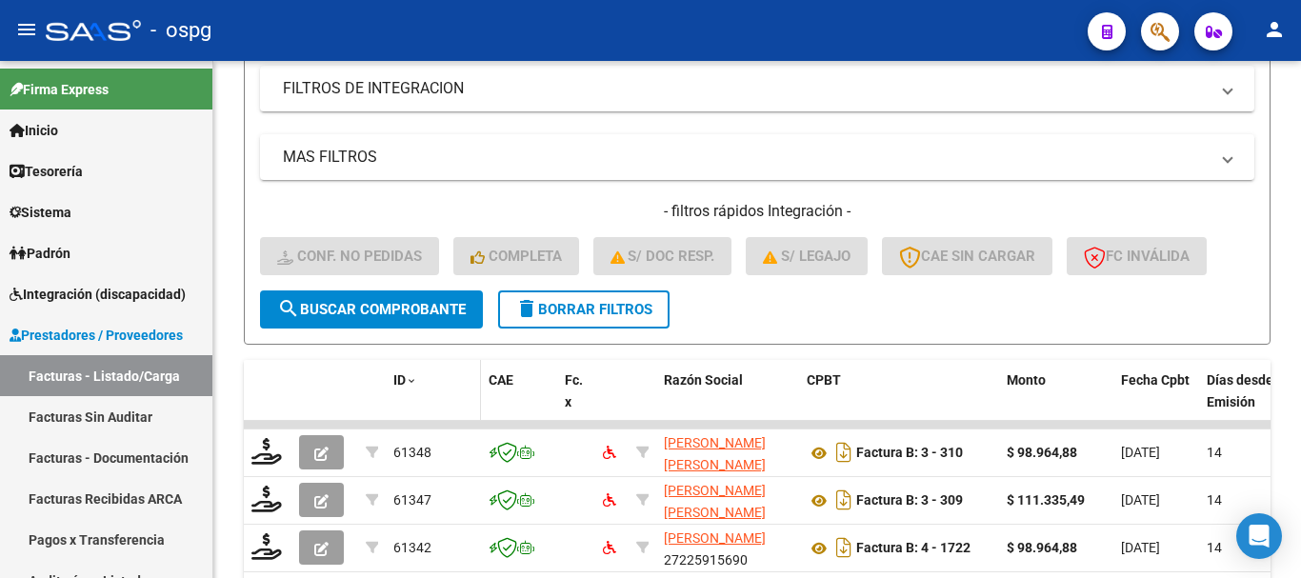
click at [401, 372] on span "ID" at bounding box center [399, 379] width 12 height 15
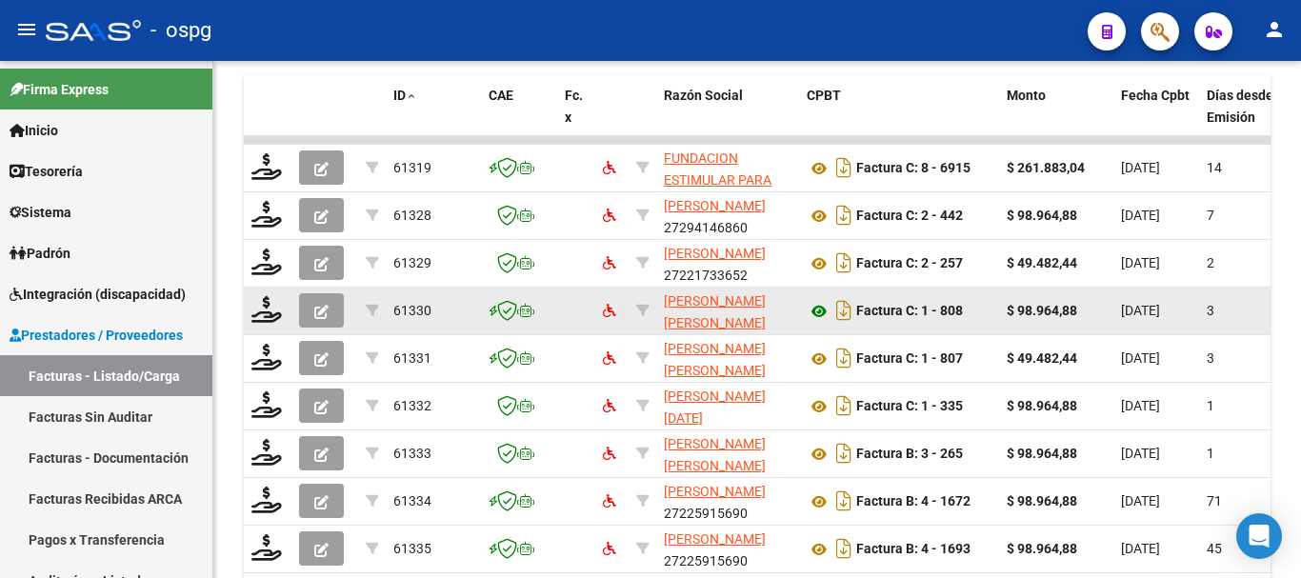
scroll to position [711, 0]
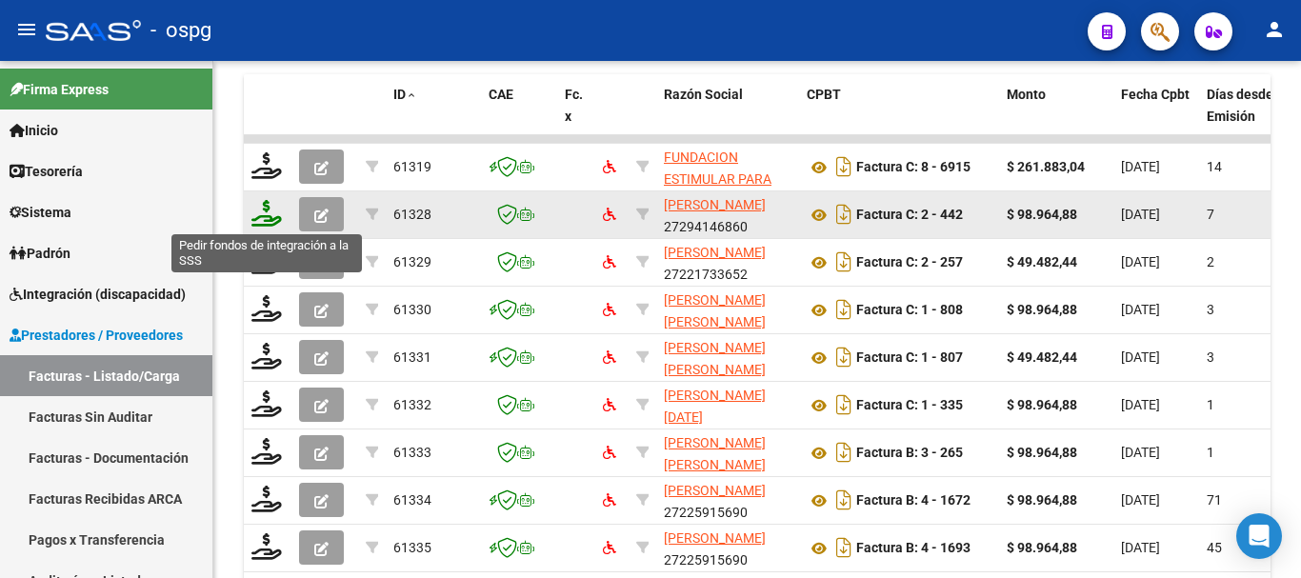
click at [274, 224] on icon at bounding box center [266, 213] width 30 height 27
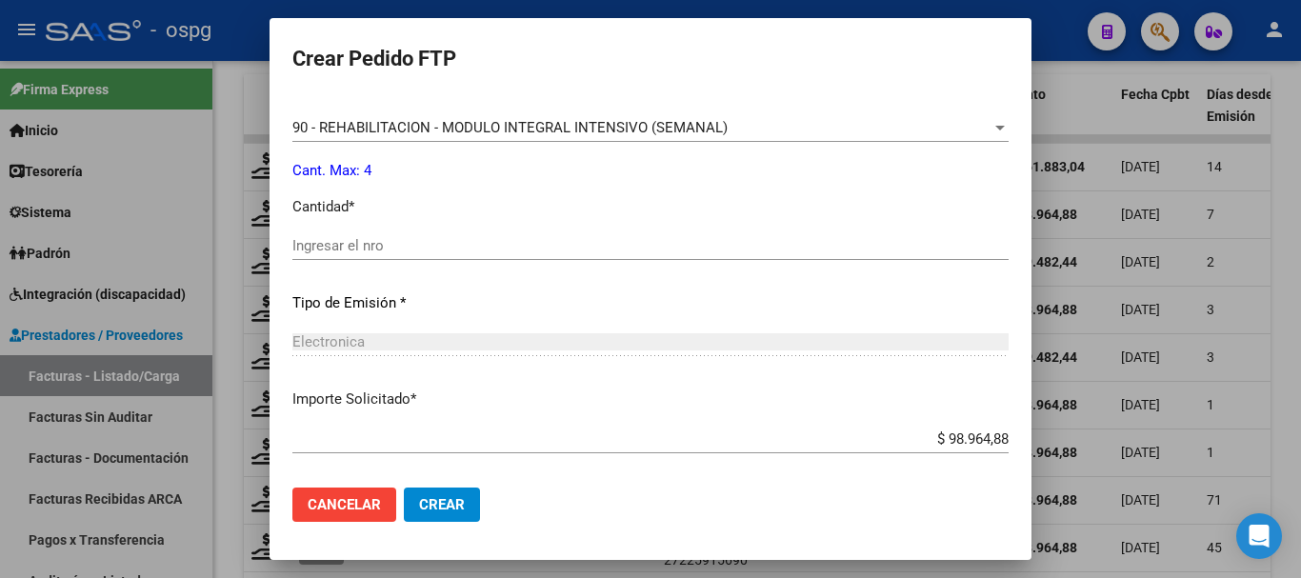
scroll to position [688, 0]
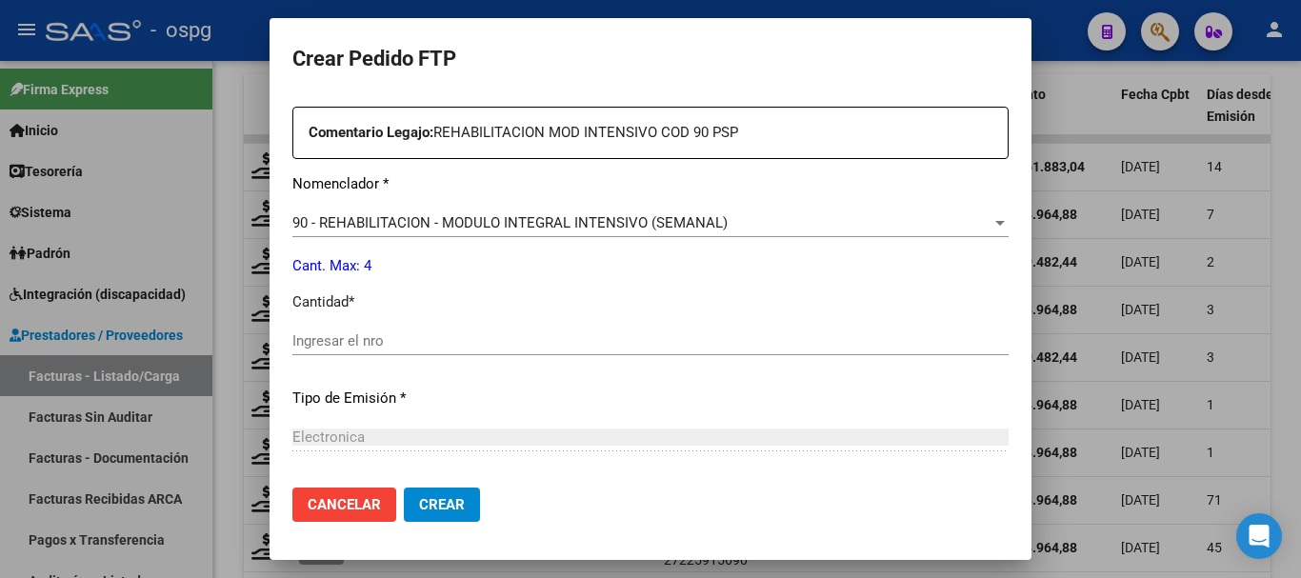
click at [576, 335] on input "Ingresar el nro" at bounding box center [650, 340] width 716 height 17
click at [450, 505] on span "Crear" at bounding box center [442, 504] width 46 height 17
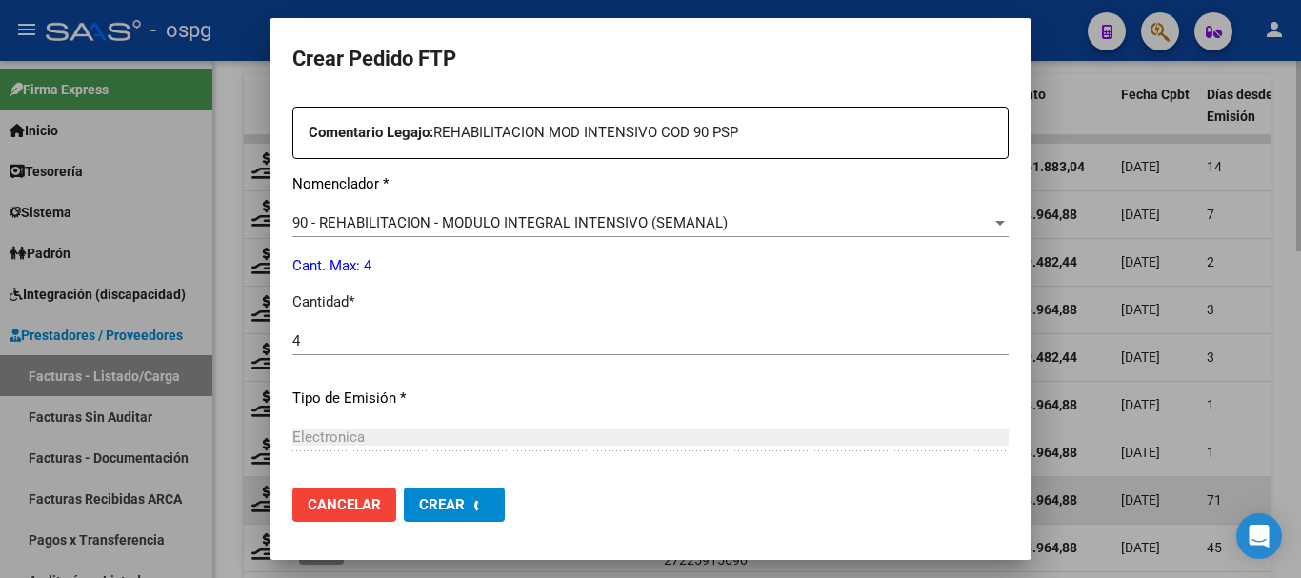
scroll to position [0, 0]
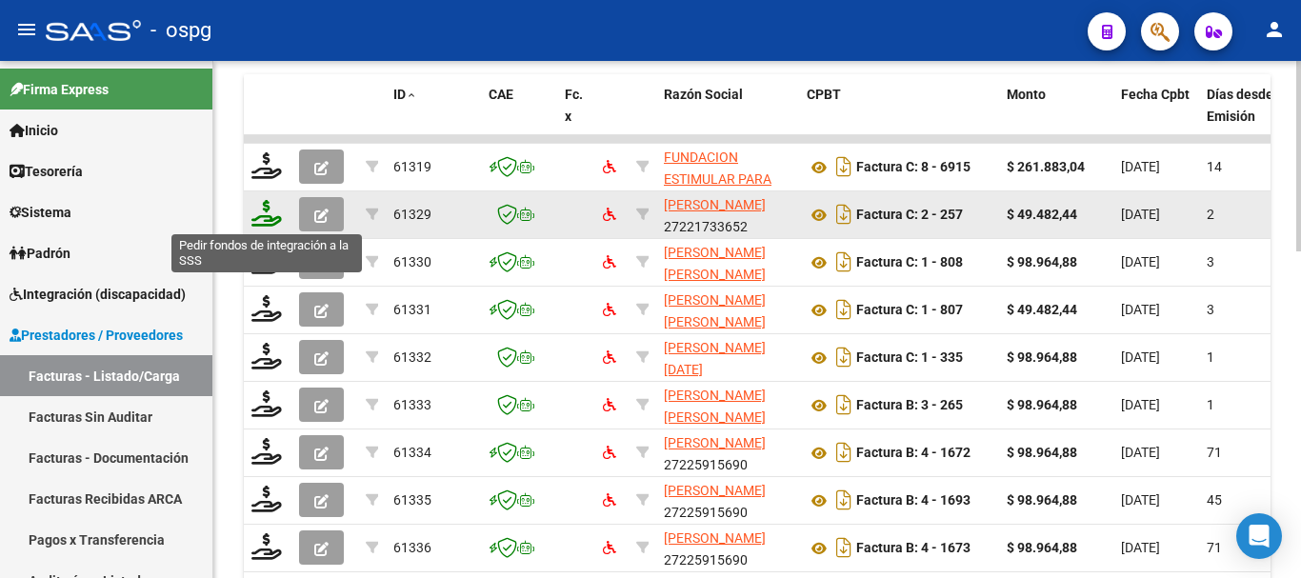
click at [262, 223] on icon at bounding box center [266, 213] width 30 height 27
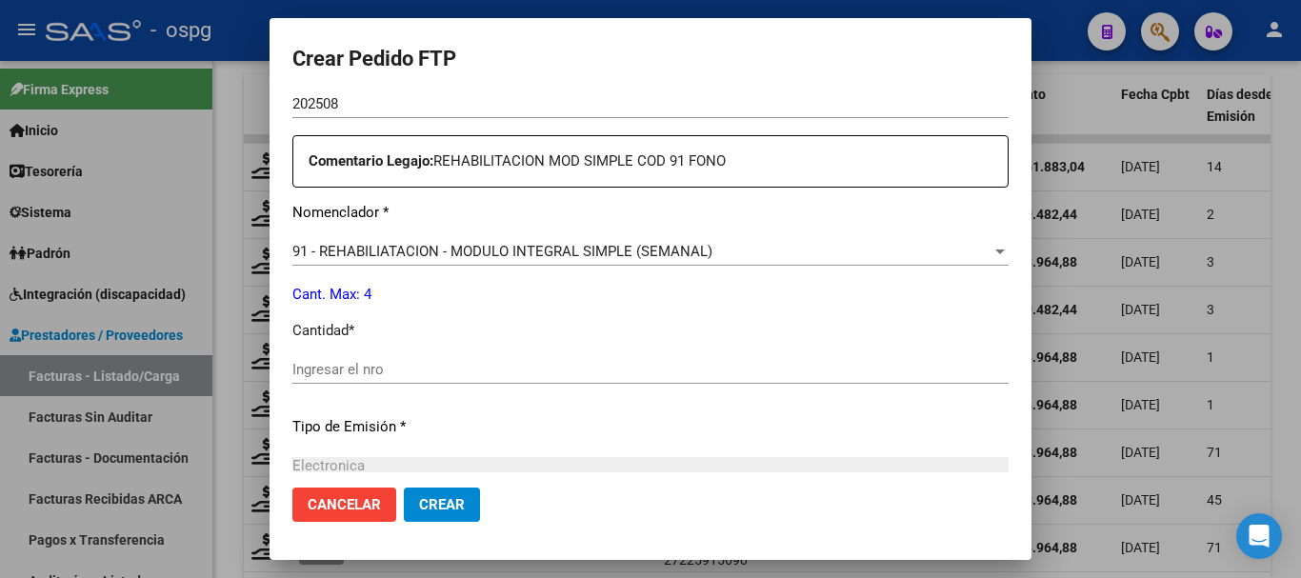
scroll to position [667, 0]
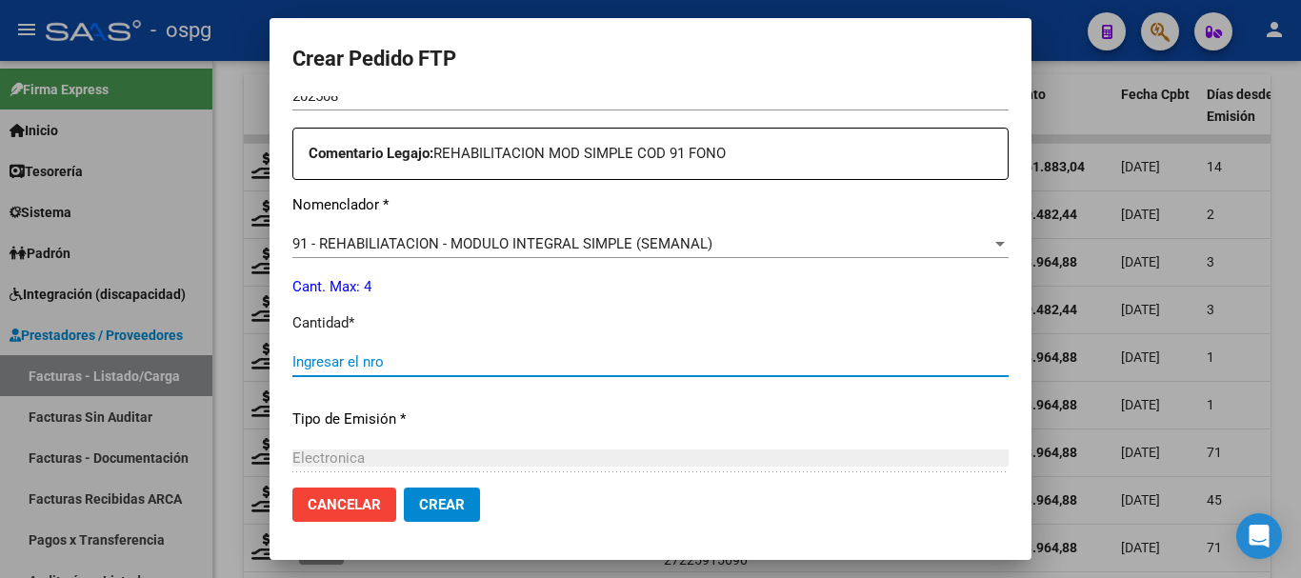
drag, startPoint x: 570, startPoint y: 366, endPoint x: 670, endPoint y: 342, distance: 102.8
click at [570, 366] on input "Ingresar el nro" at bounding box center [650, 361] width 716 height 17
click at [441, 503] on span "Crear" at bounding box center [442, 504] width 46 height 17
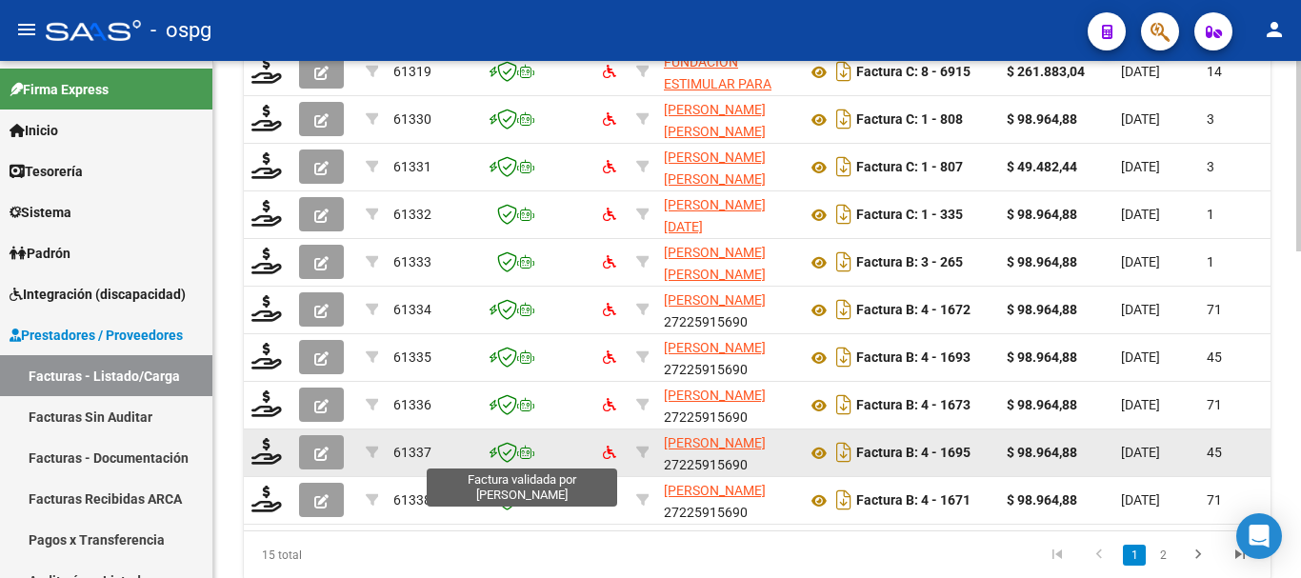
scroll to position [711, 0]
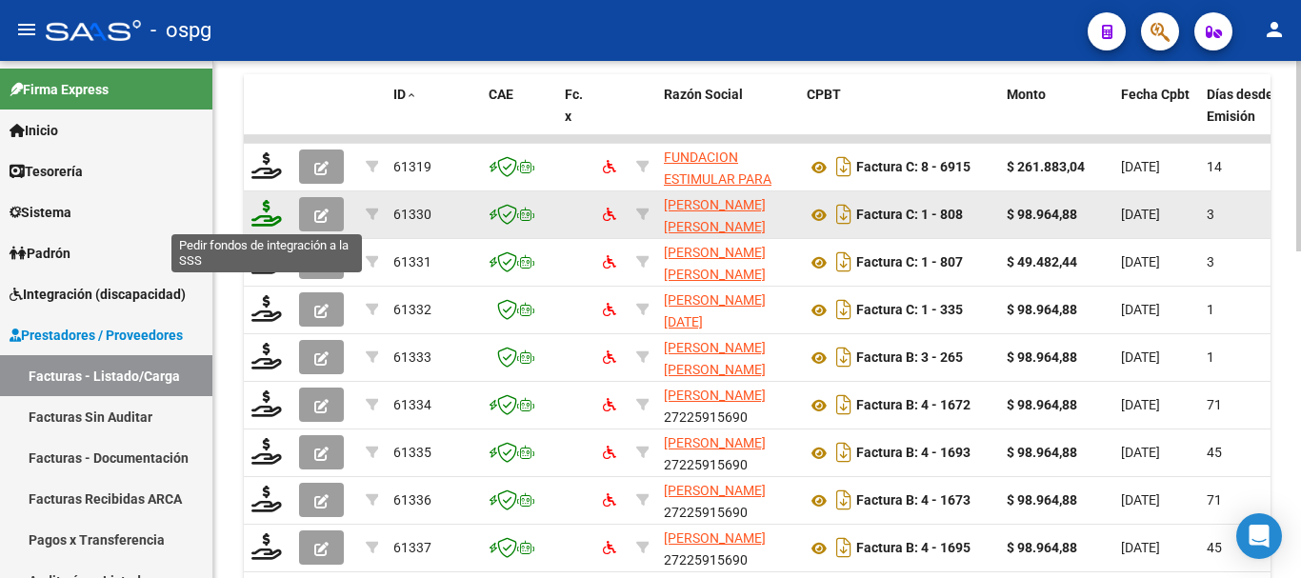
click at [268, 224] on icon at bounding box center [266, 213] width 30 height 27
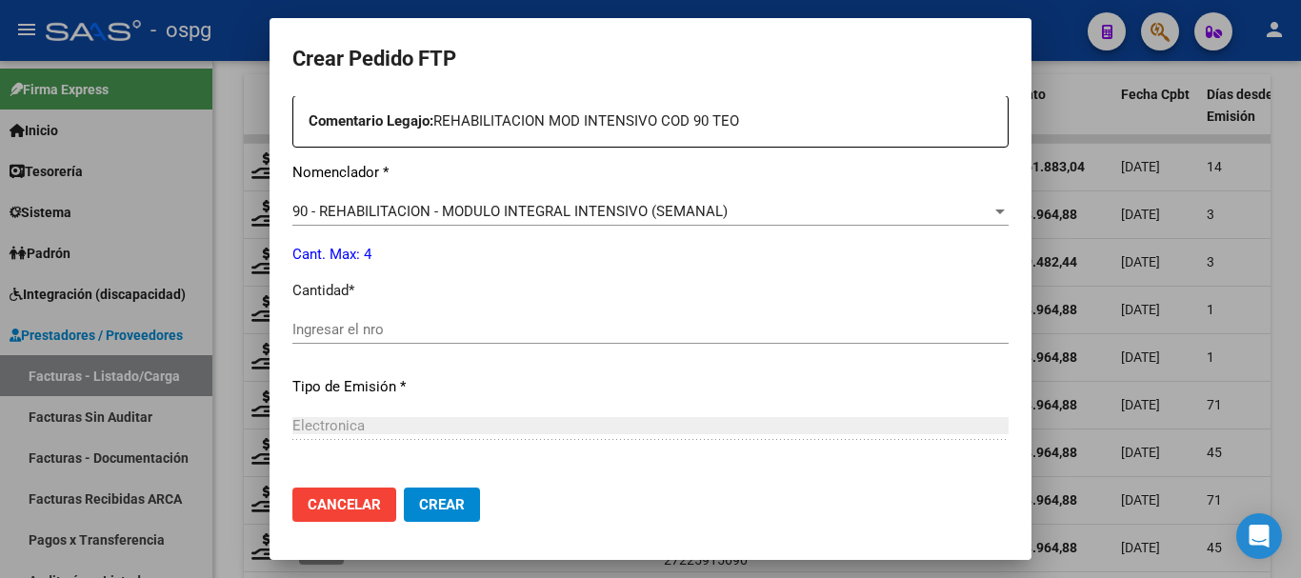
scroll to position [762, 0]
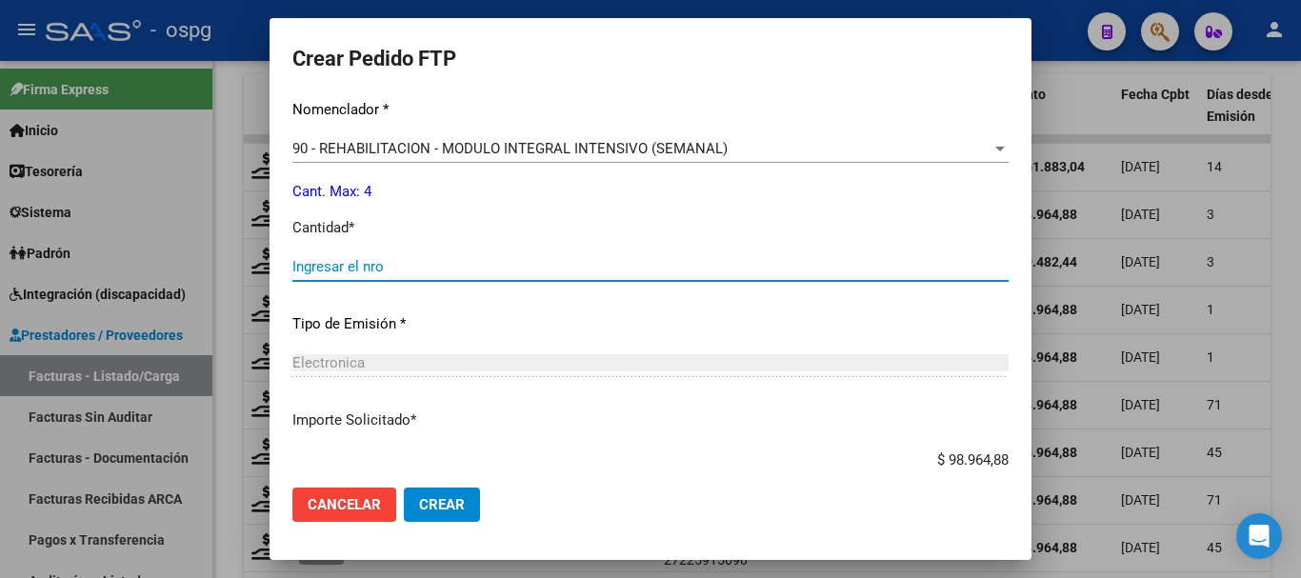
click at [490, 264] on input "Ingresar el nro" at bounding box center [650, 266] width 716 height 17
click at [434, 498] on span "Crear" at bounding box center [442, 504] width 46 height 17
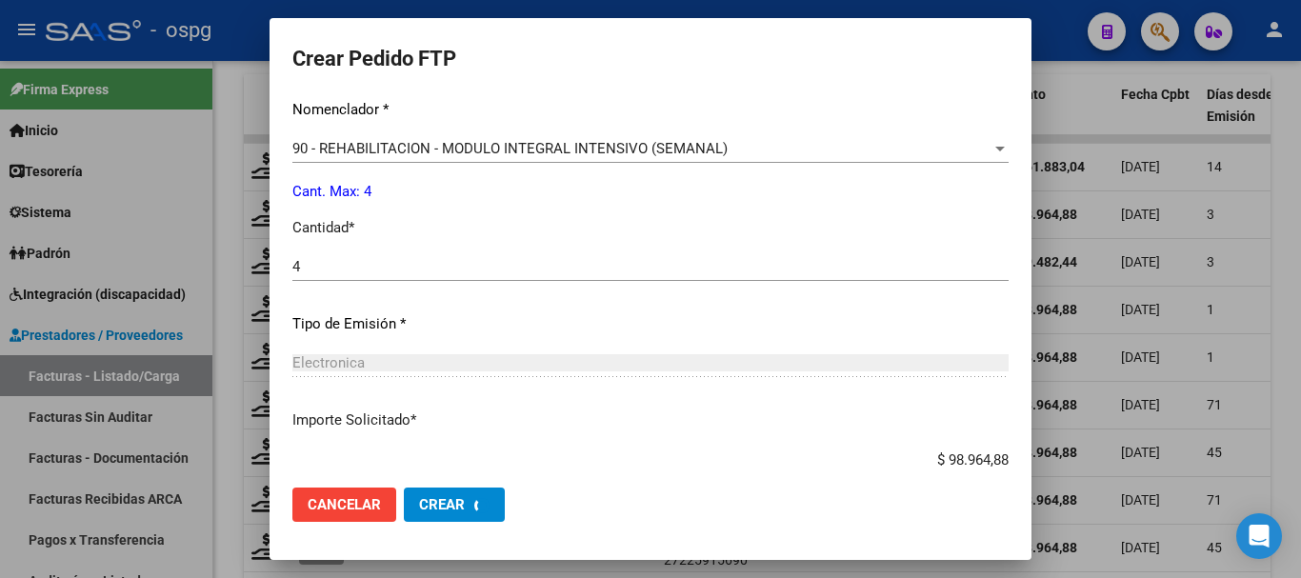
scroll to position [0, 0]
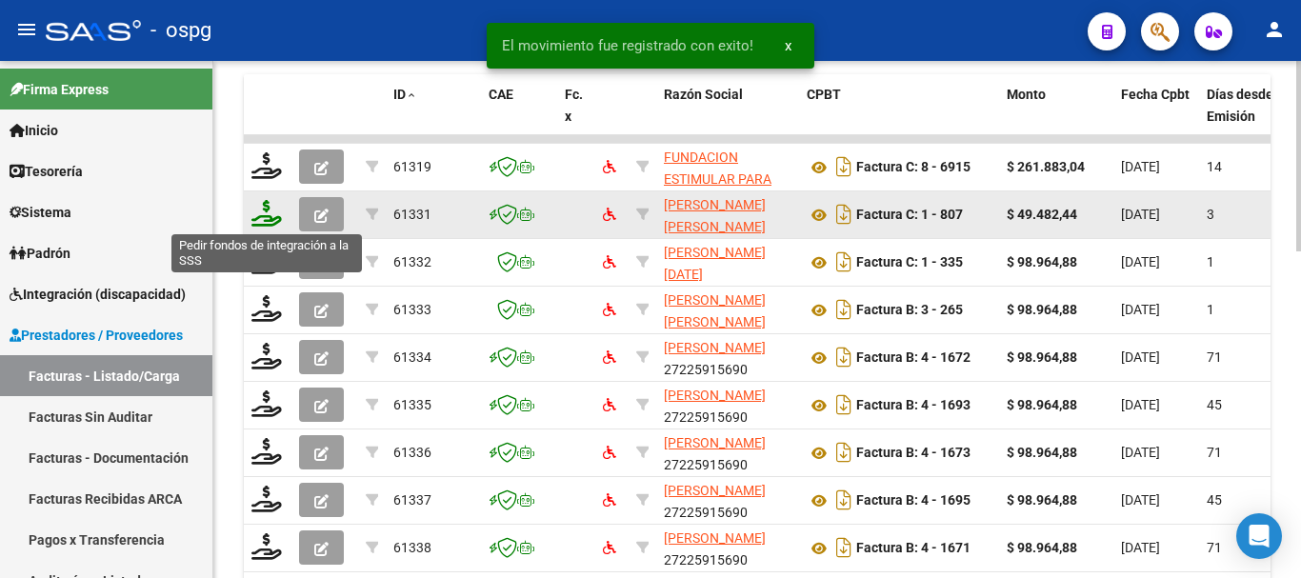
click at [261, 224] on icon at bounding box center [266, 213] width 30 height 27
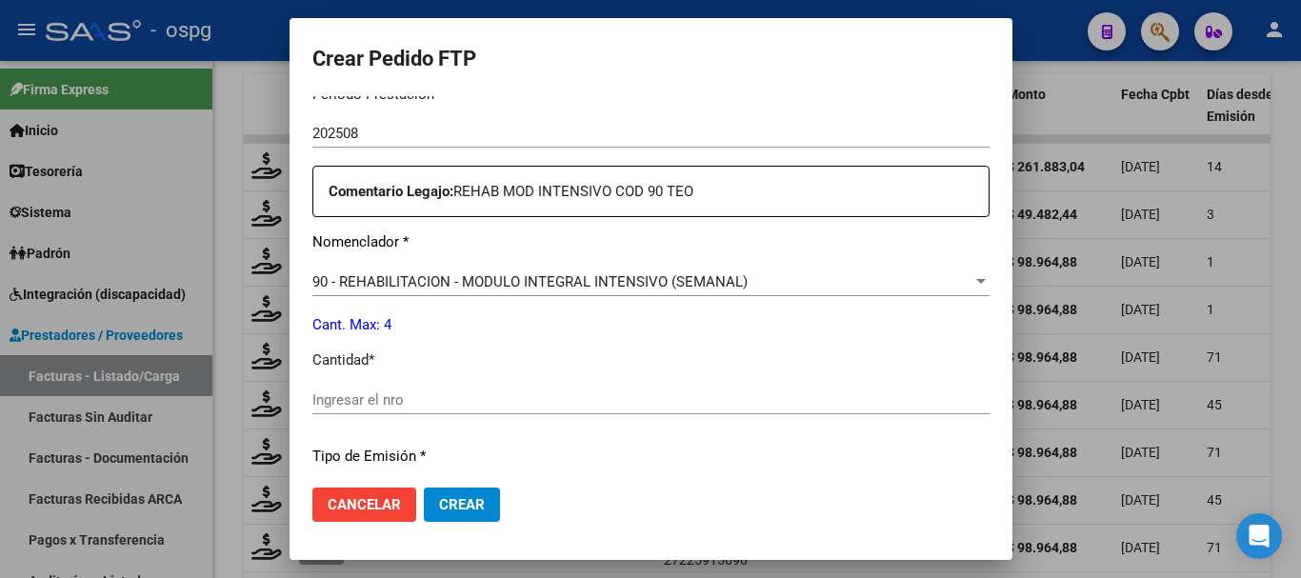
scroll to position [667, 0]
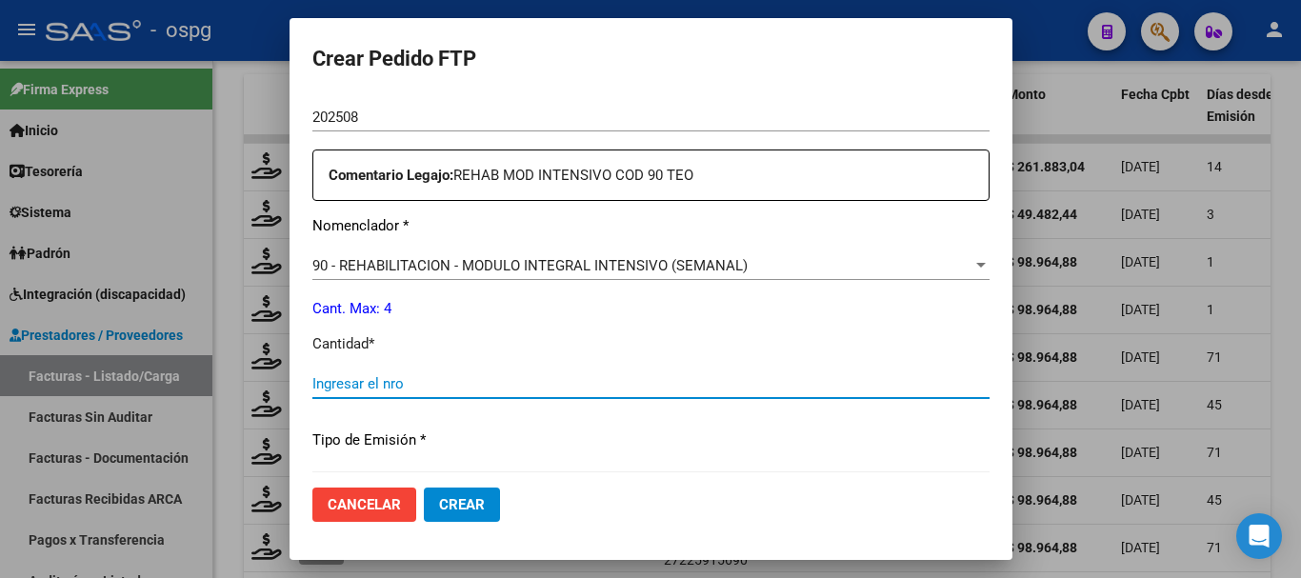
click at [424, 389] on input "Ingresar el nro" at bounding box center [650, 383] width 677 height 17
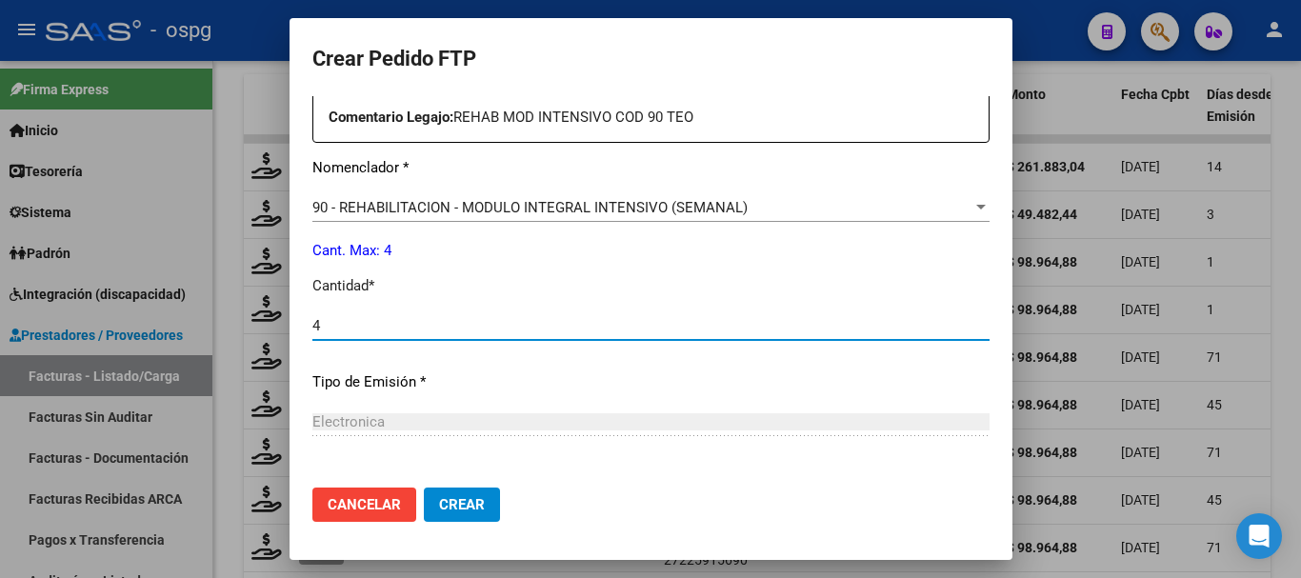
scroll to position [762, 0]
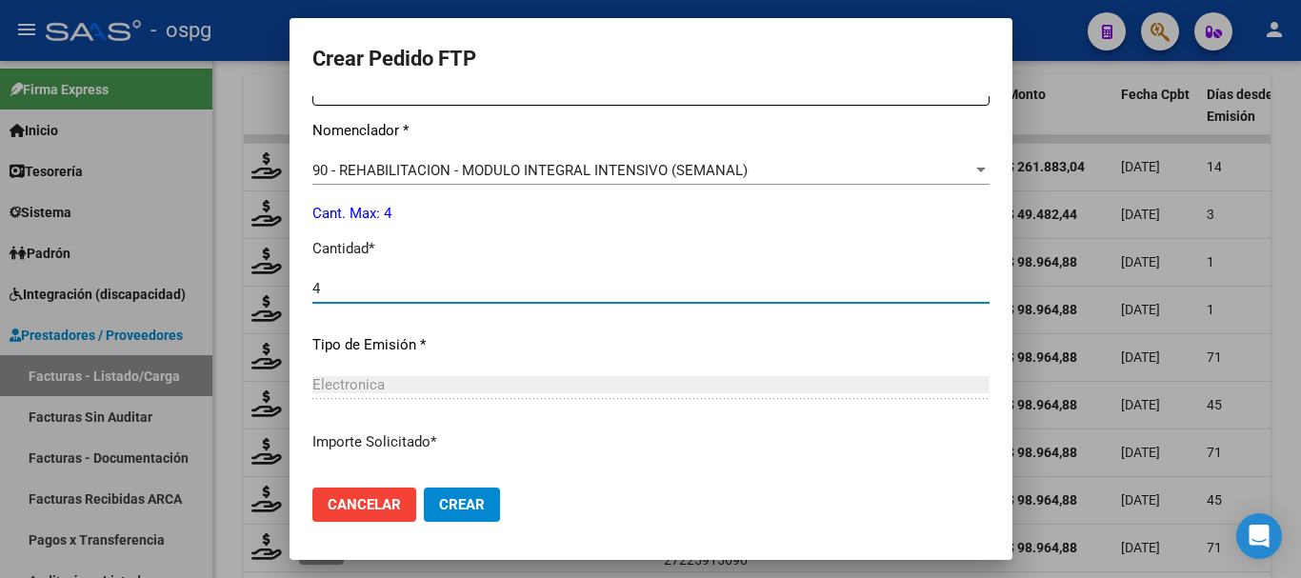
click at [439, 496] on span "Crear" at bounding box center [462, 504] width 46 height 17
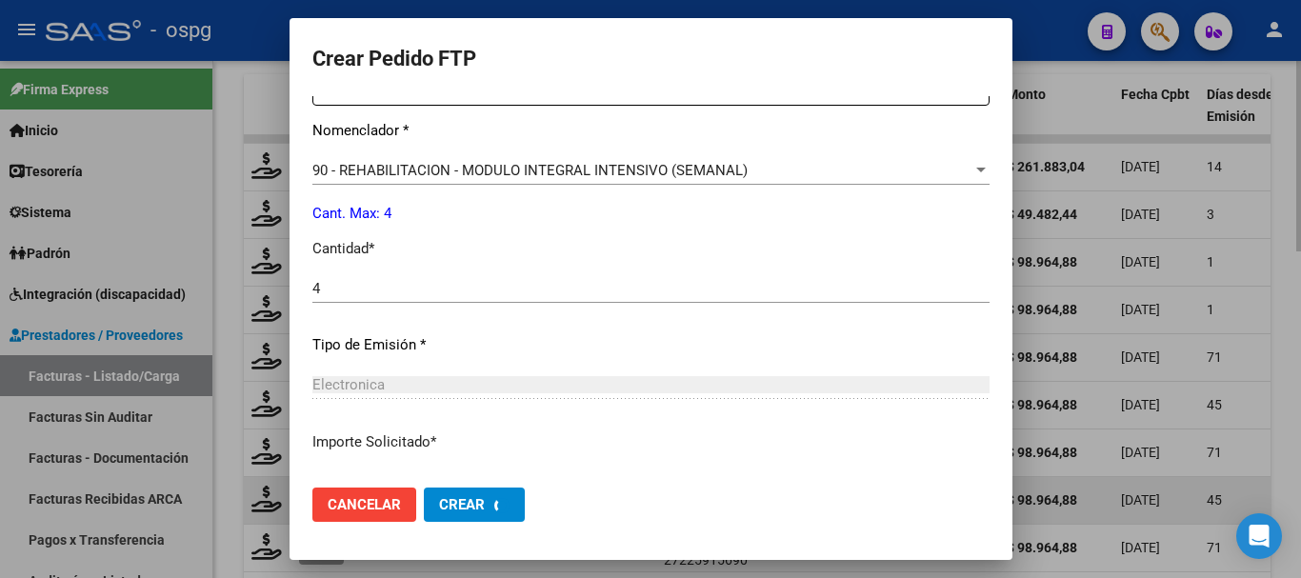
scroll to position [0, 0]
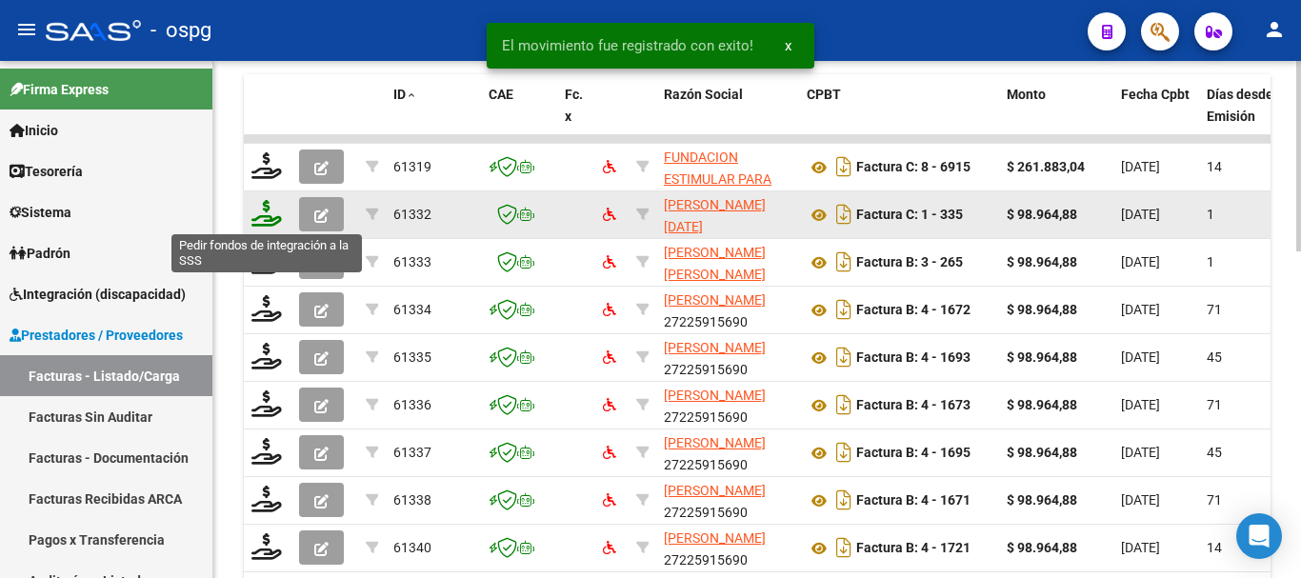
click at [261, 220] on icon at bounding box center [266, 213] width 30 height 27
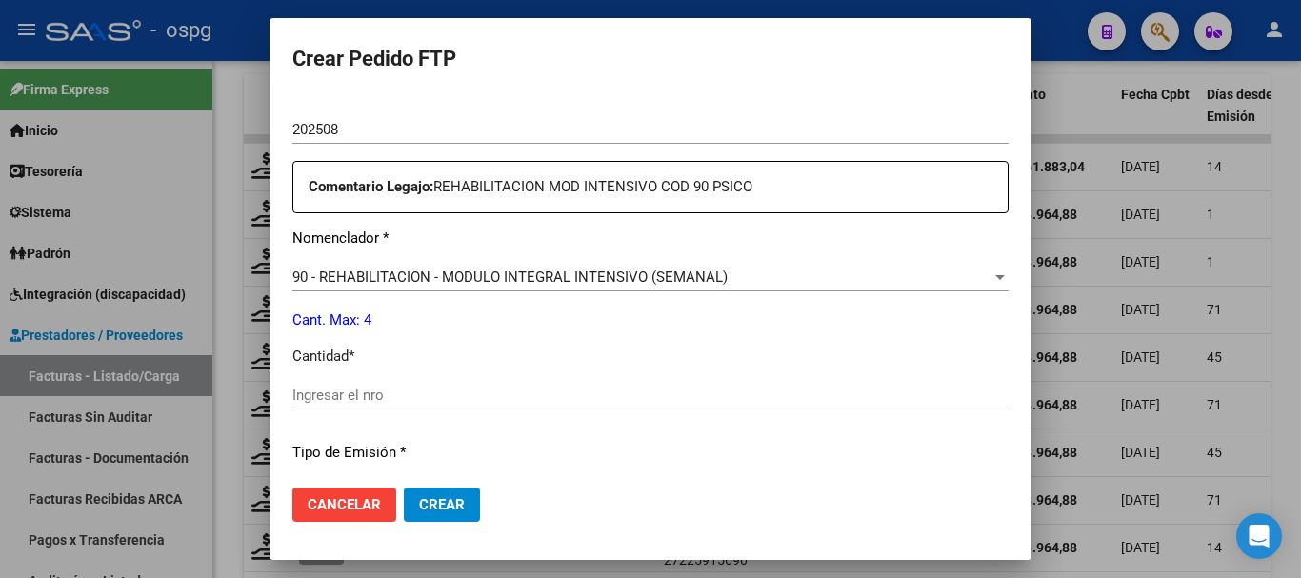
scroll to position [667, 0]
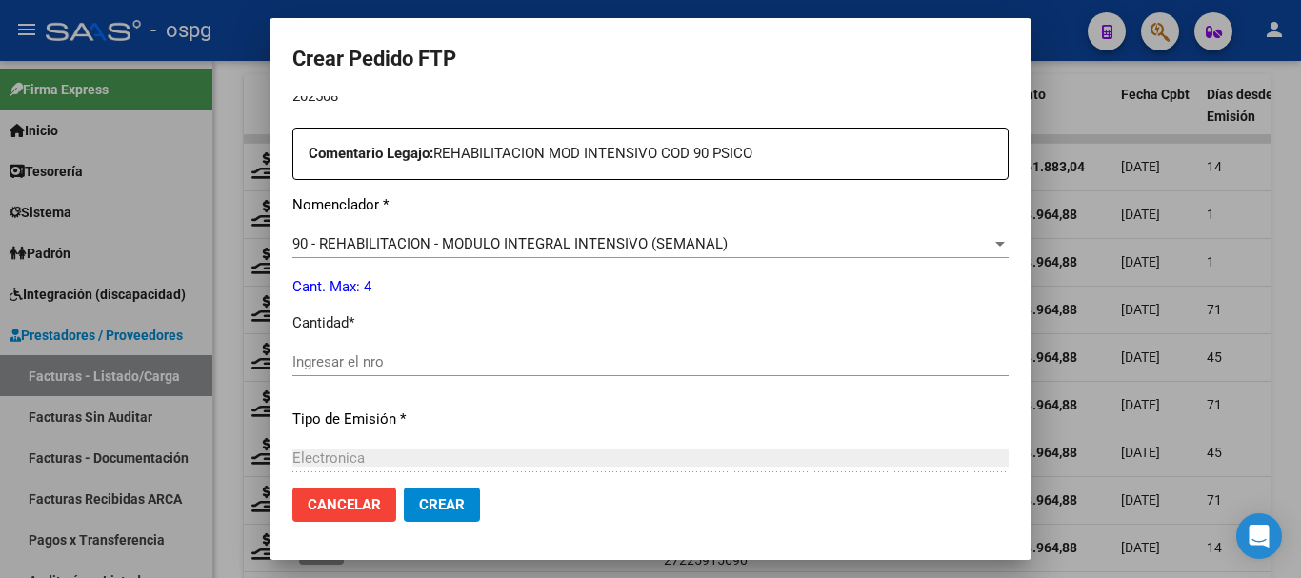
click at [399, 350] on div "Ingresar el nro" at bounding box center [650, 362] width 716 height 29
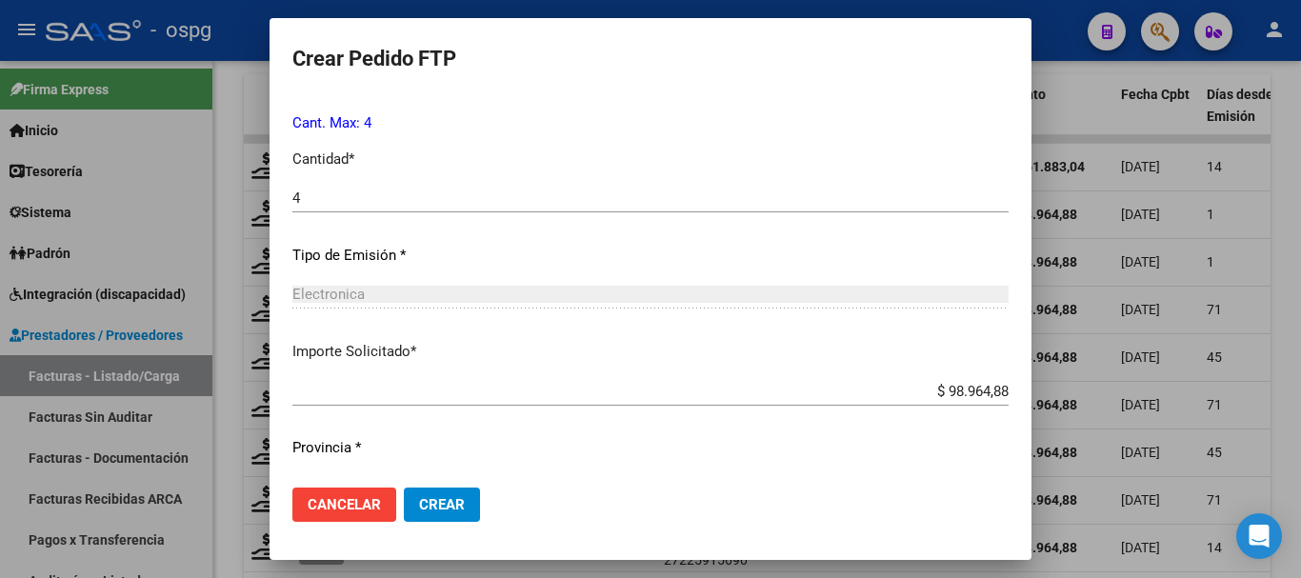
scroll to position [857, 0]
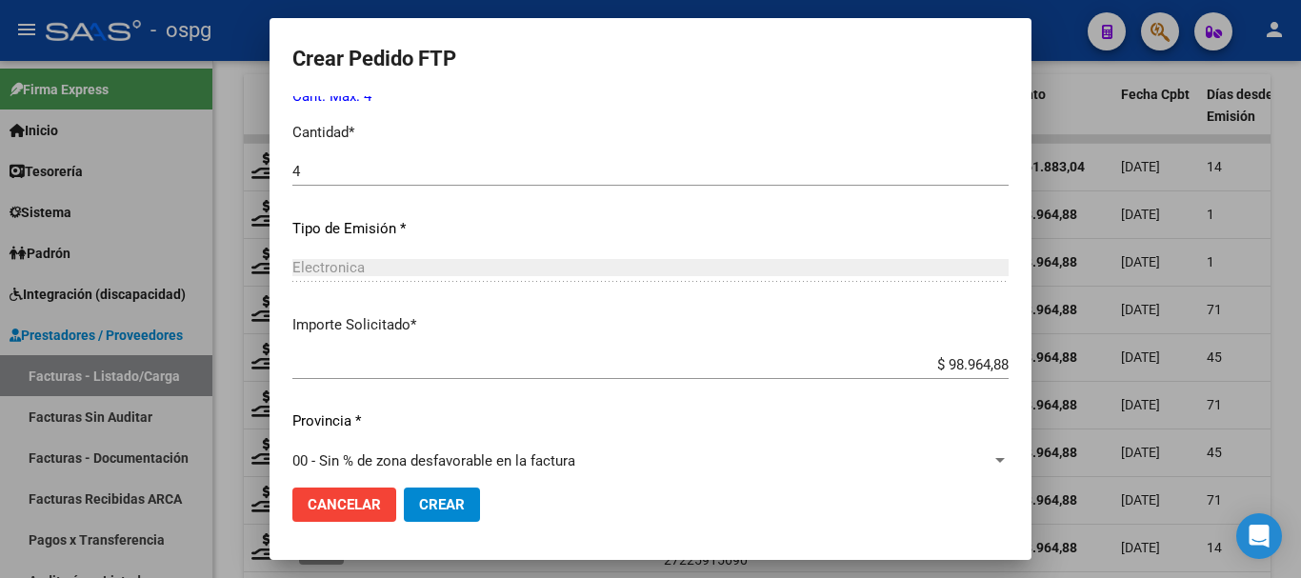
click at [438, 512] on span "Crear" at bounding box center [442, 504] width 46 height 17
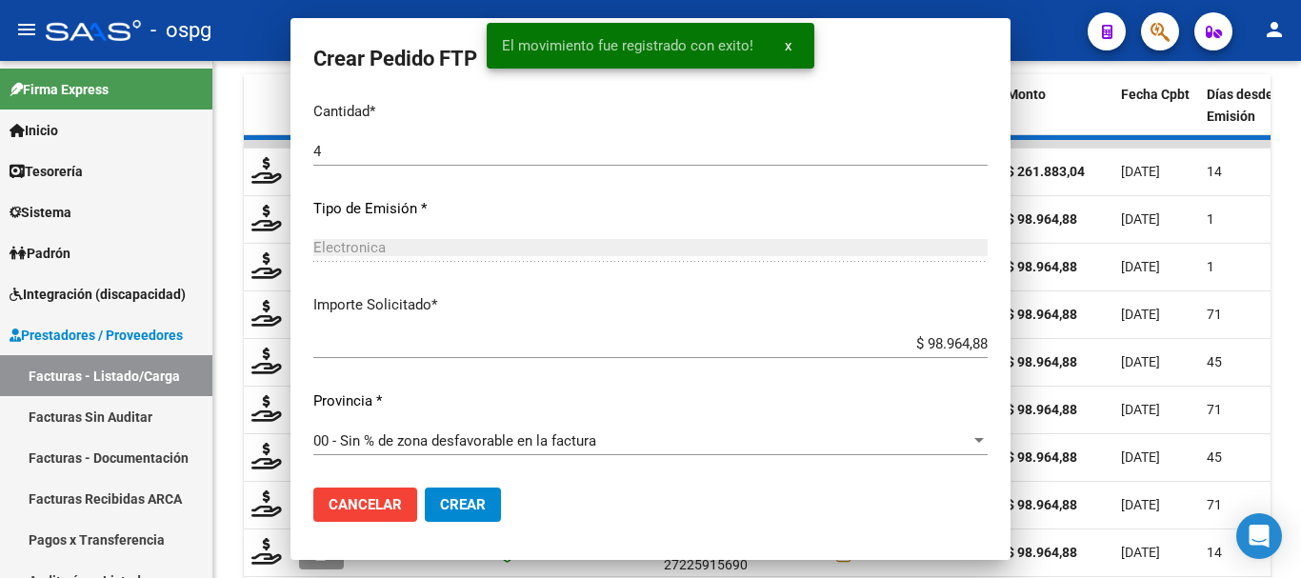
scroll to position [750, 0]
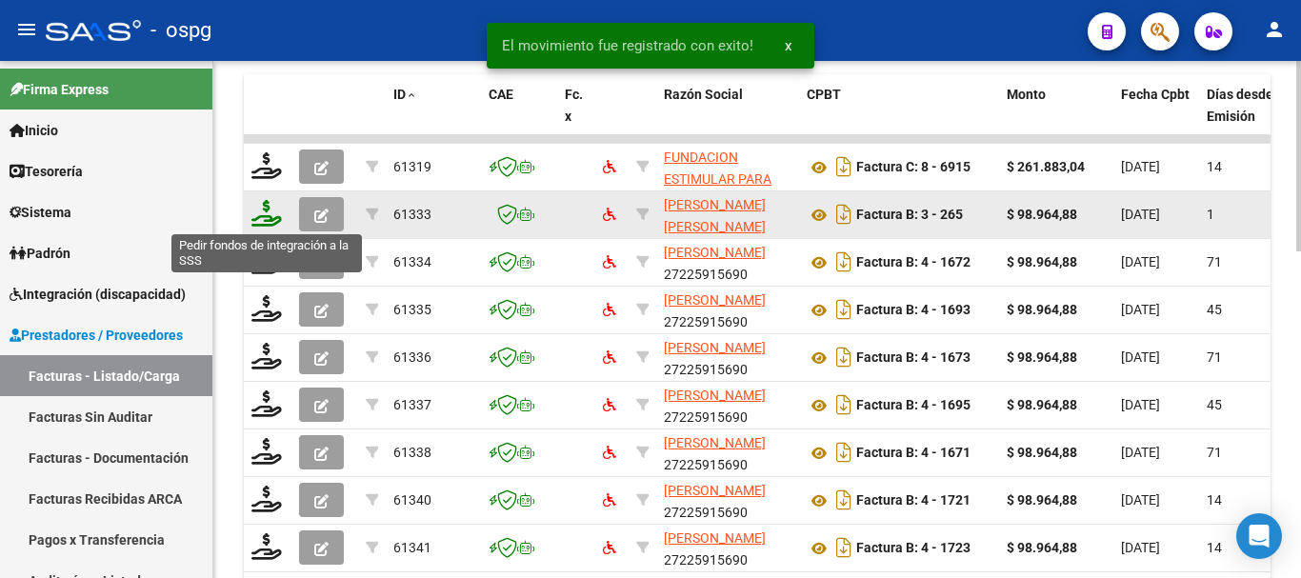
click at [263, 222] on icon at bounding box center [266, 213] width 30 height 27
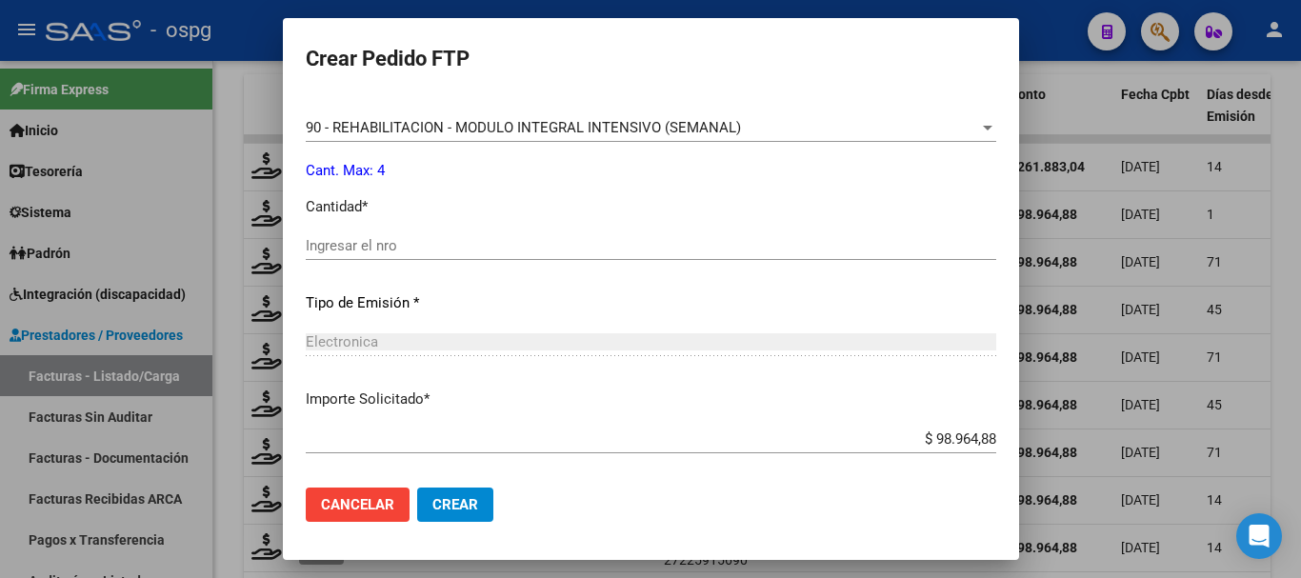
scroll to position [857, 0]
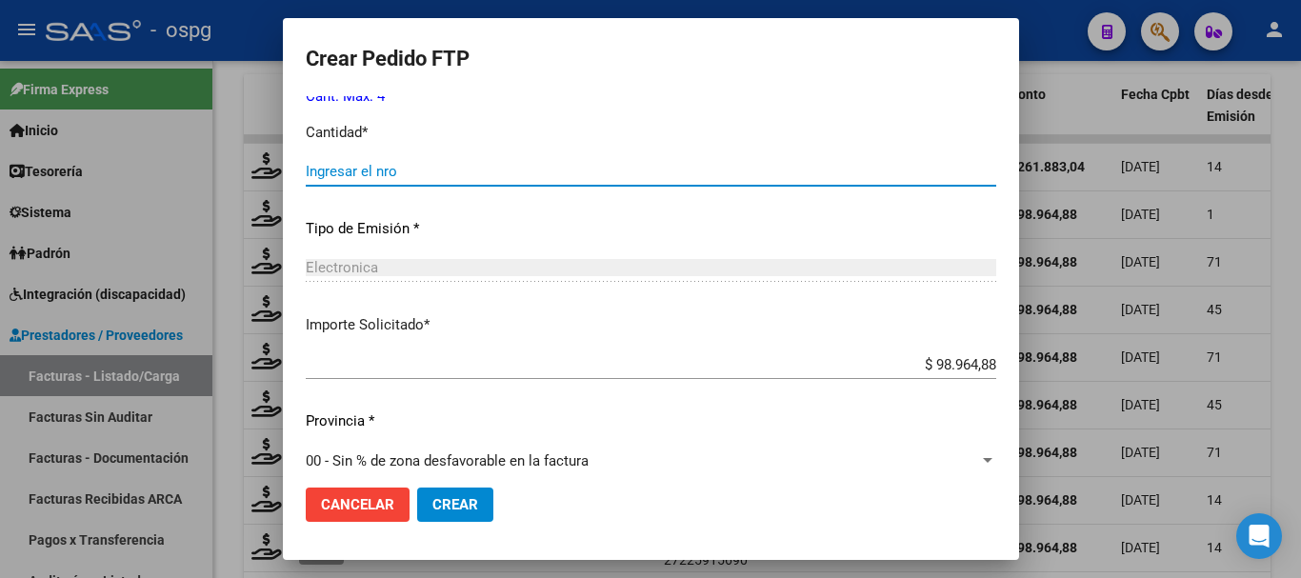
click at [447, 170] on input "Ingresar el nro" at bounding box center [651, 171] width 690 height 17
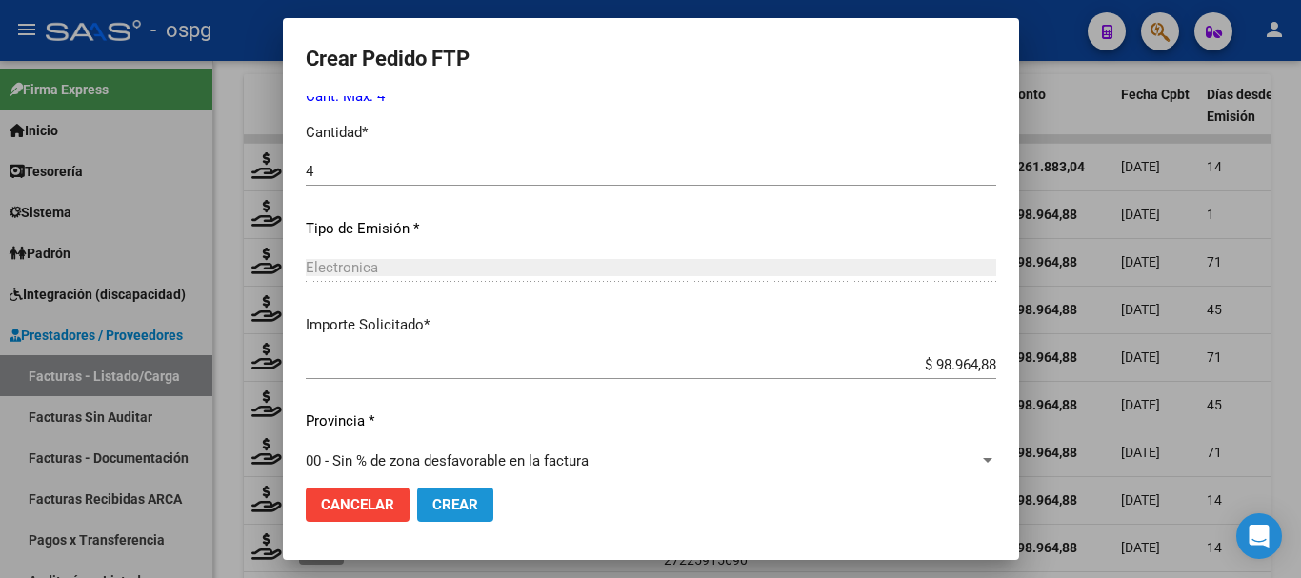
click at [433, 507] on span "Crear" at bounding box center [455, 504] width 46 height 17
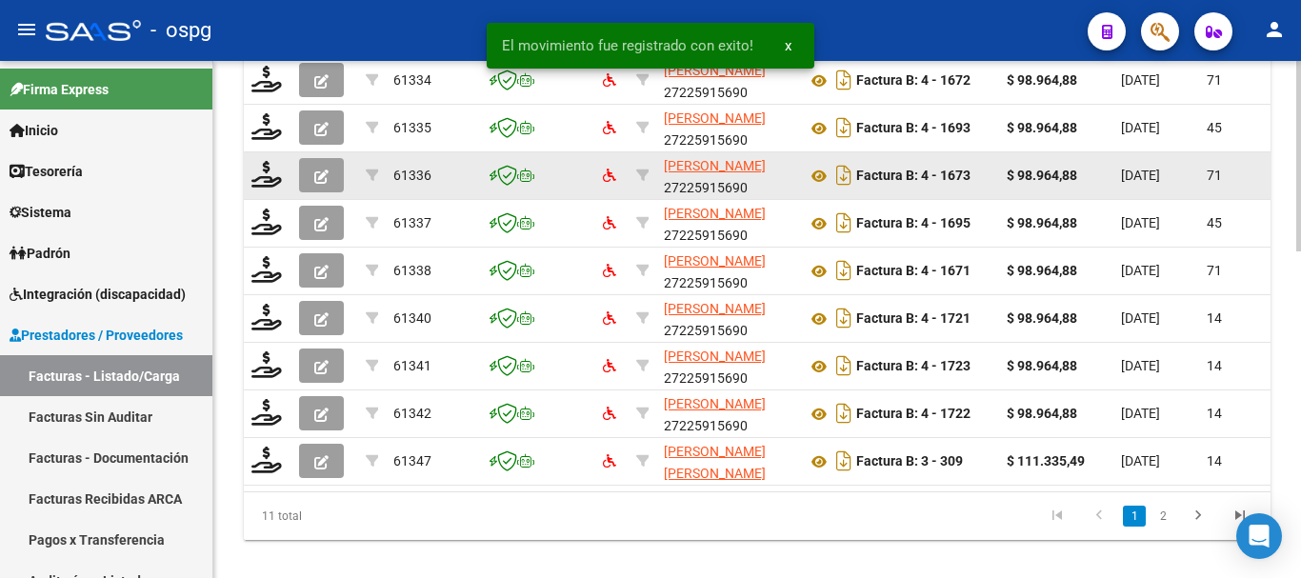
scroll to position [884, 0]
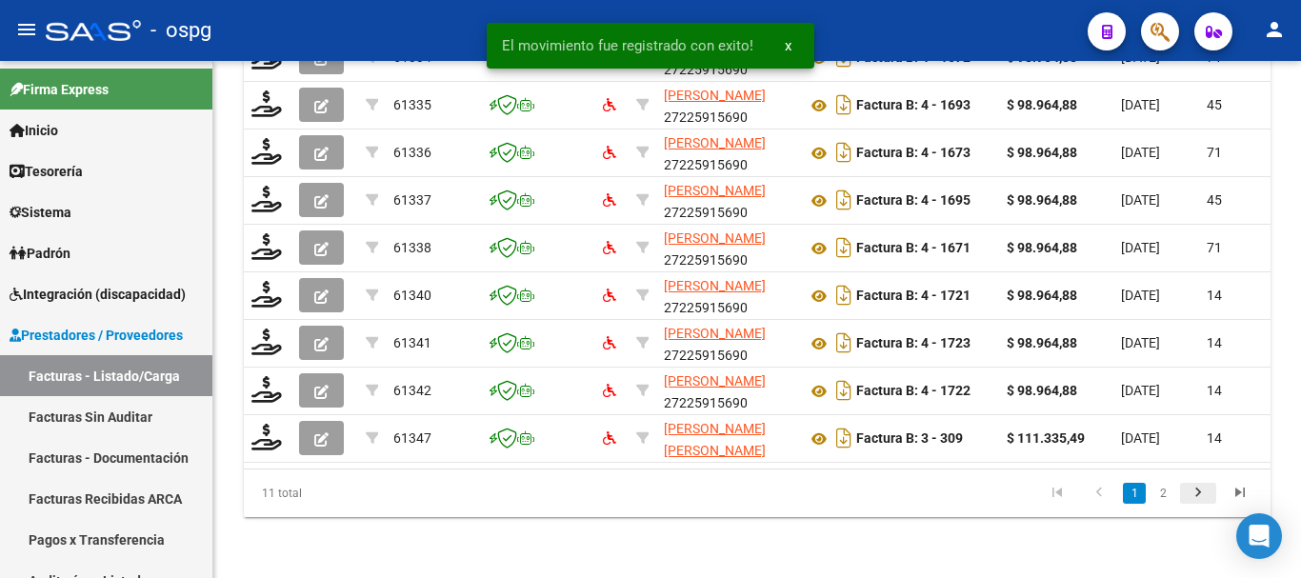
click at [1196, 490] on icon "go to next page" at bounding box center [1198, 495] width 25 height 23
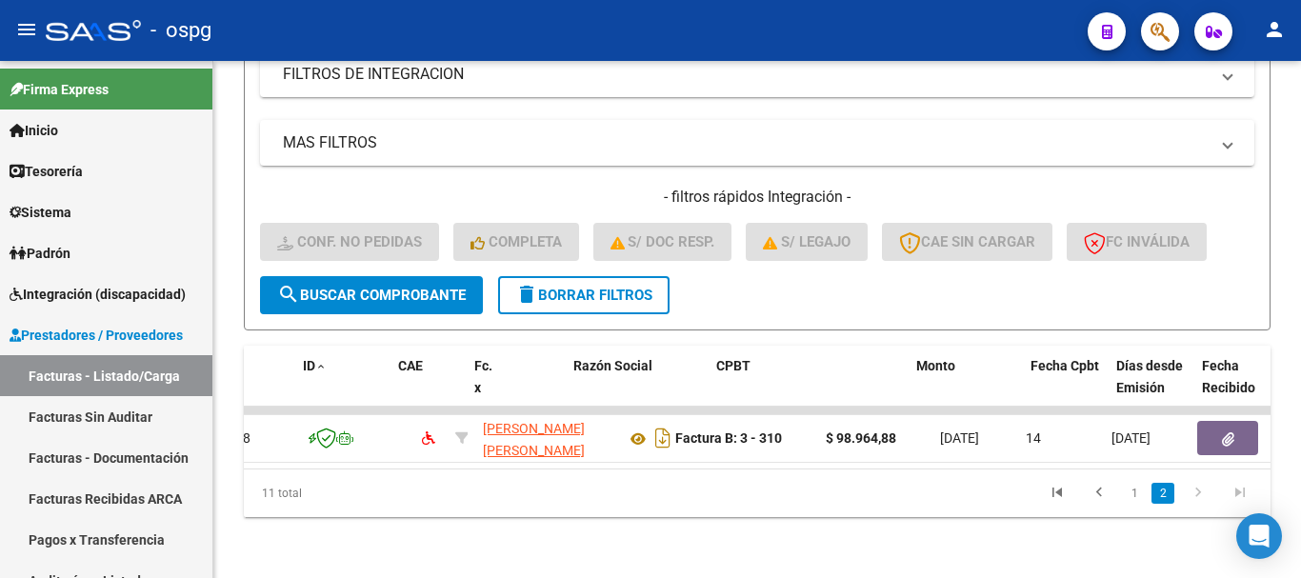
scroll to position [0, 0]
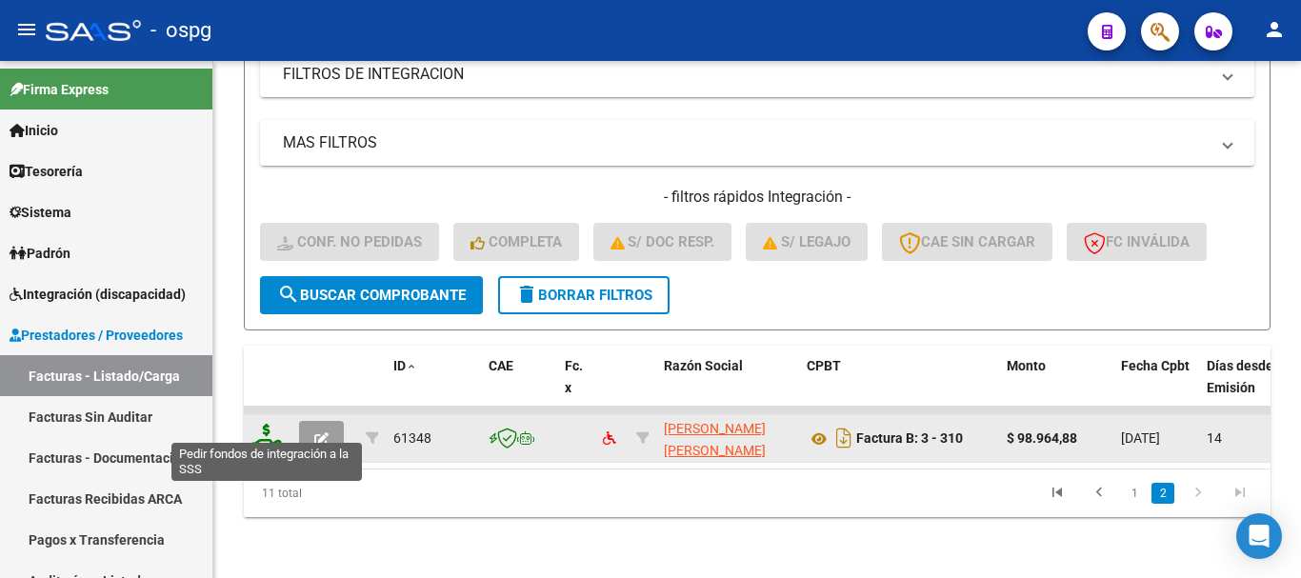
click at [267, 434] on icon at bounding box center [266, 437] width 30 height 27
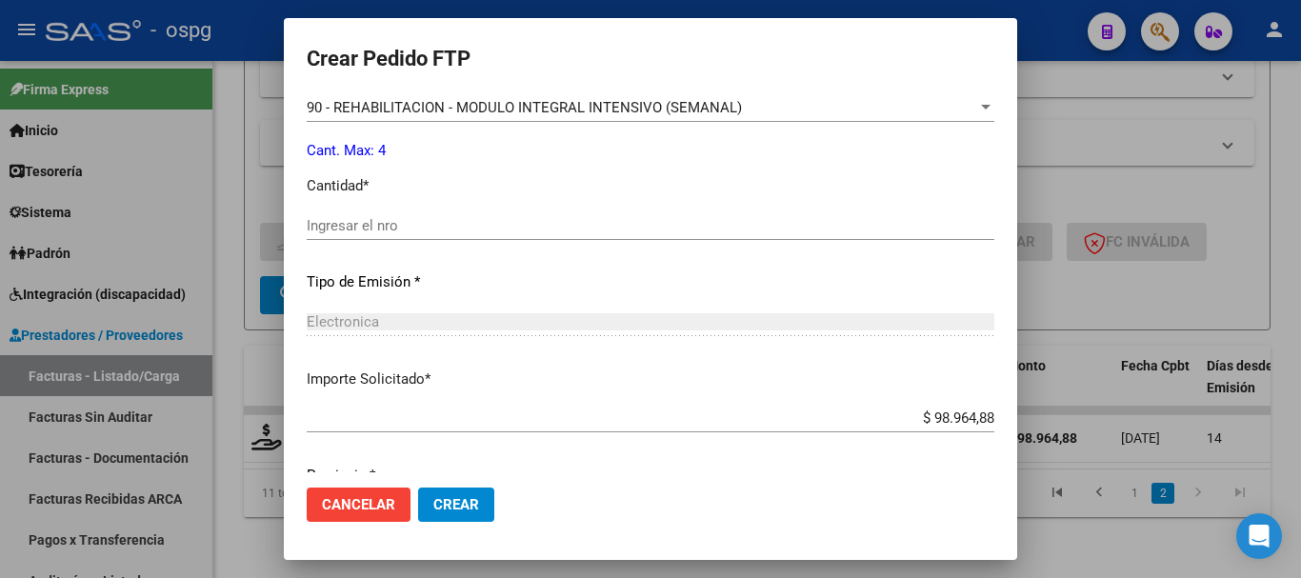
scroll to position [857, 0]
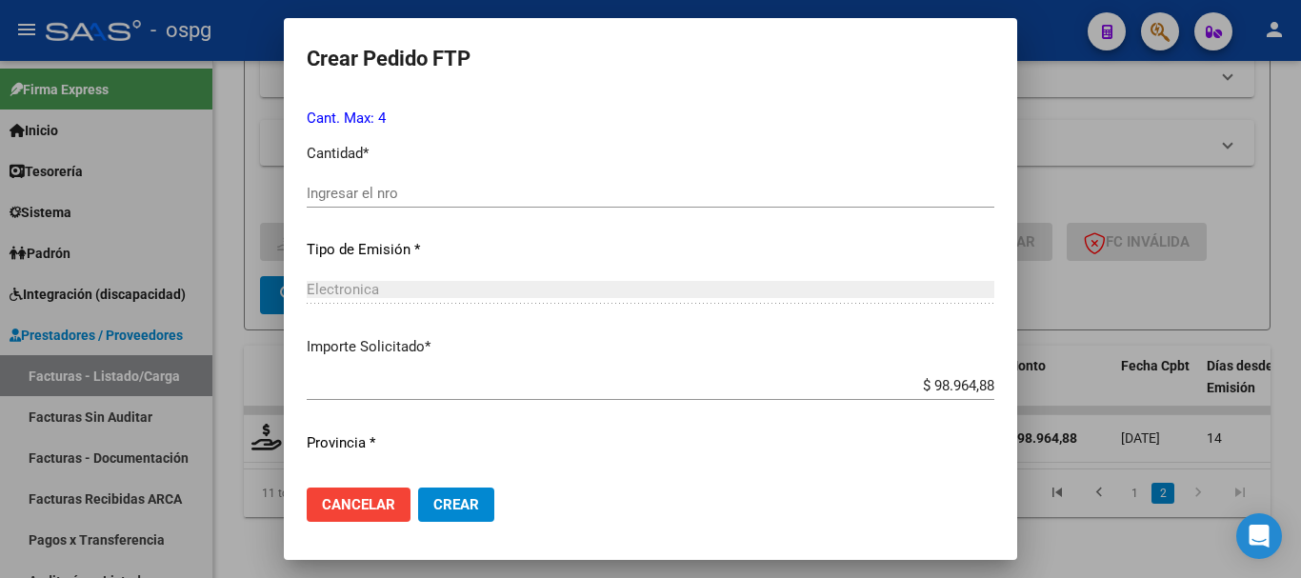
click at [444, 190] on input "Ingresar el nro" at bounding box center [651, 193] width 688 height 17
click at [439, 508] on span "Crear" at bounding box center [456, 504] width 46 height 17
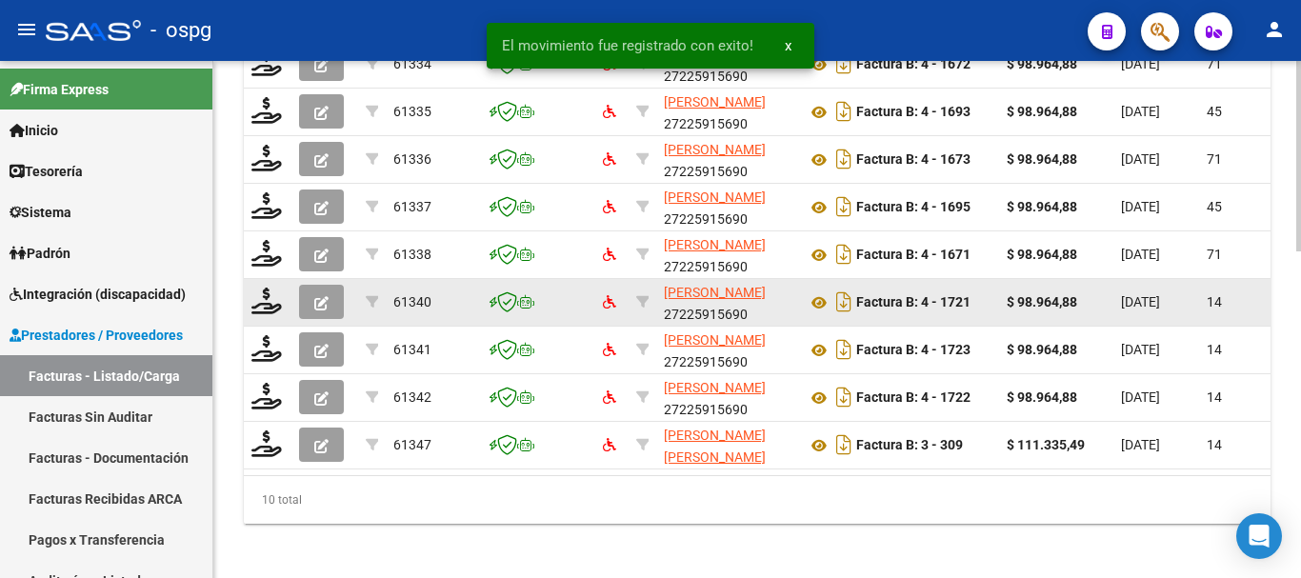
scroll to position [884, 0]
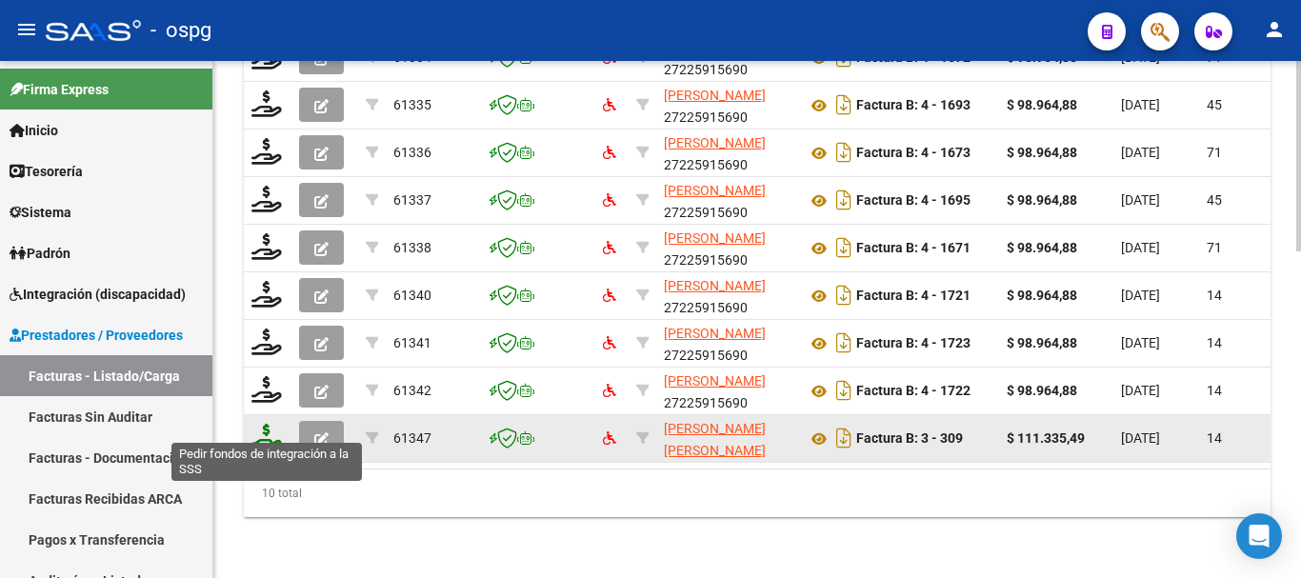
click at [264, 433] on icon at bounding box center [266, 437] width 30 height 27
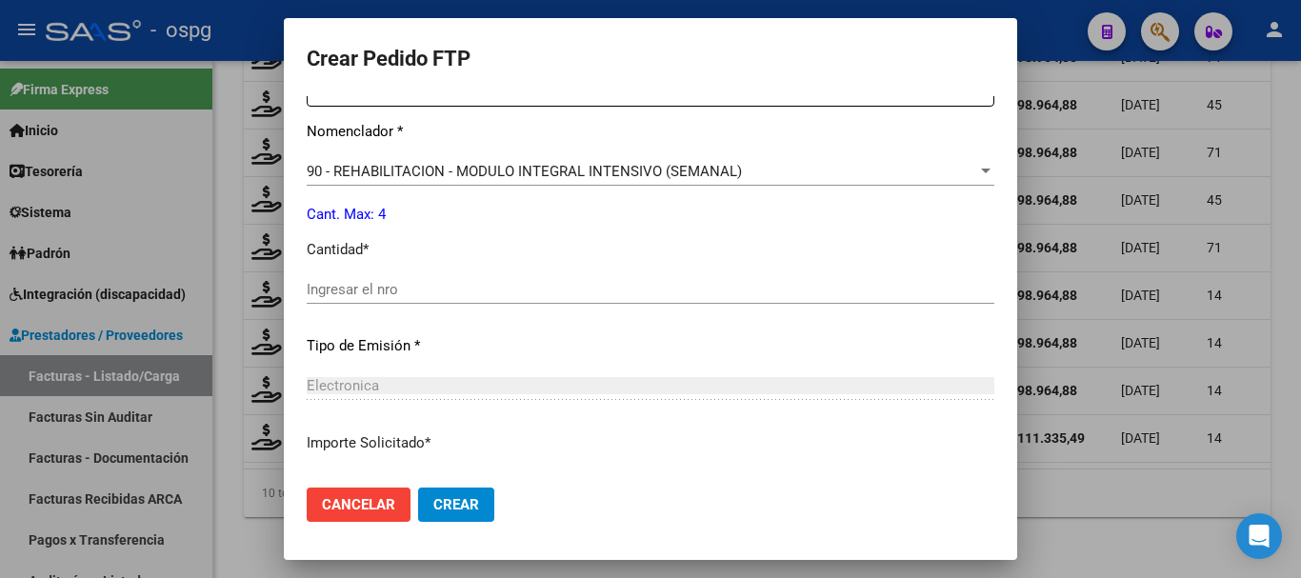
scroll to position [762, 0]
click at [452, 282] on input "Ingresar el nro" at bounding box center [651, 288] width 688 height 17
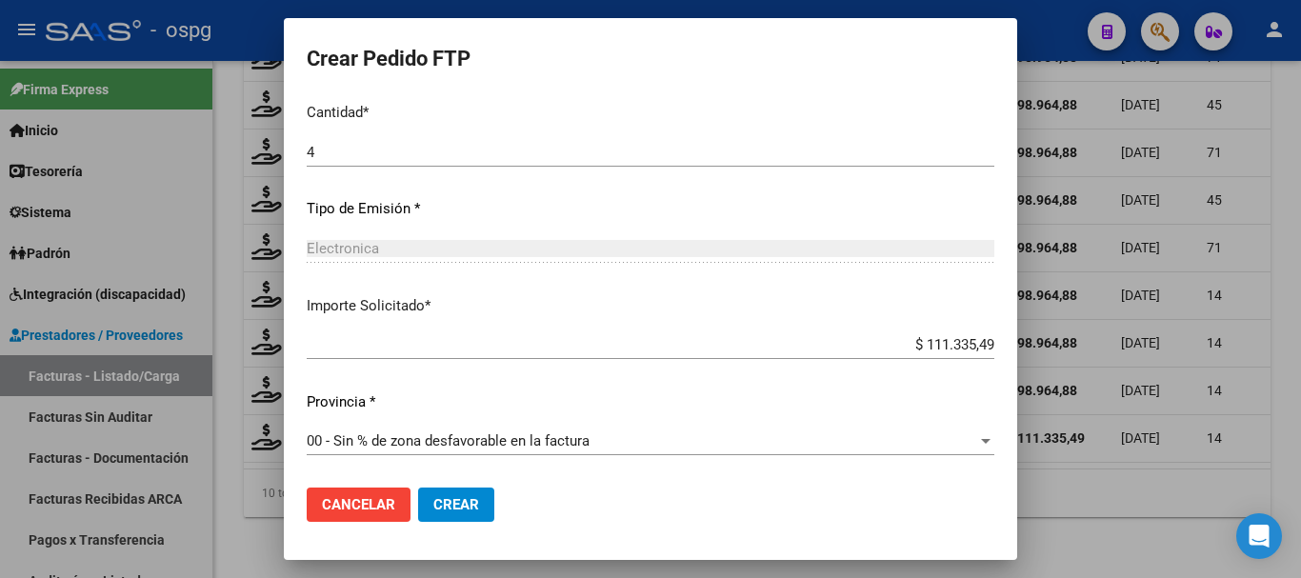
scroll to position [899, 0]
click at [439, 496] on span "Crear" at bounding box center [456, 504] width 46 height 17
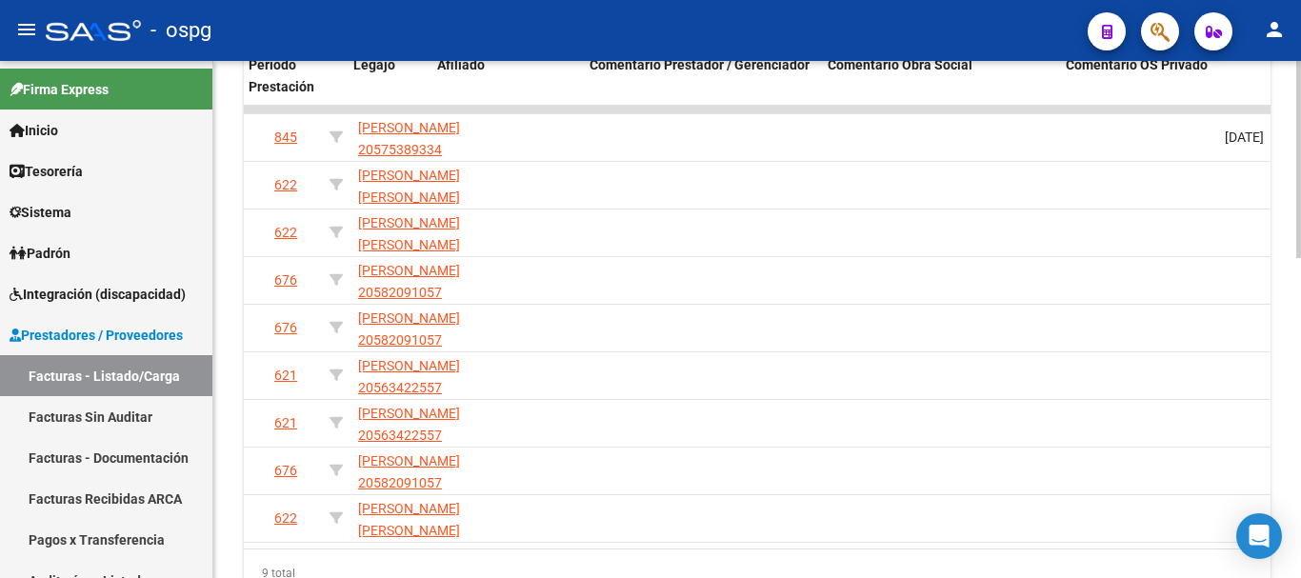
scroll to position [0, 1083]
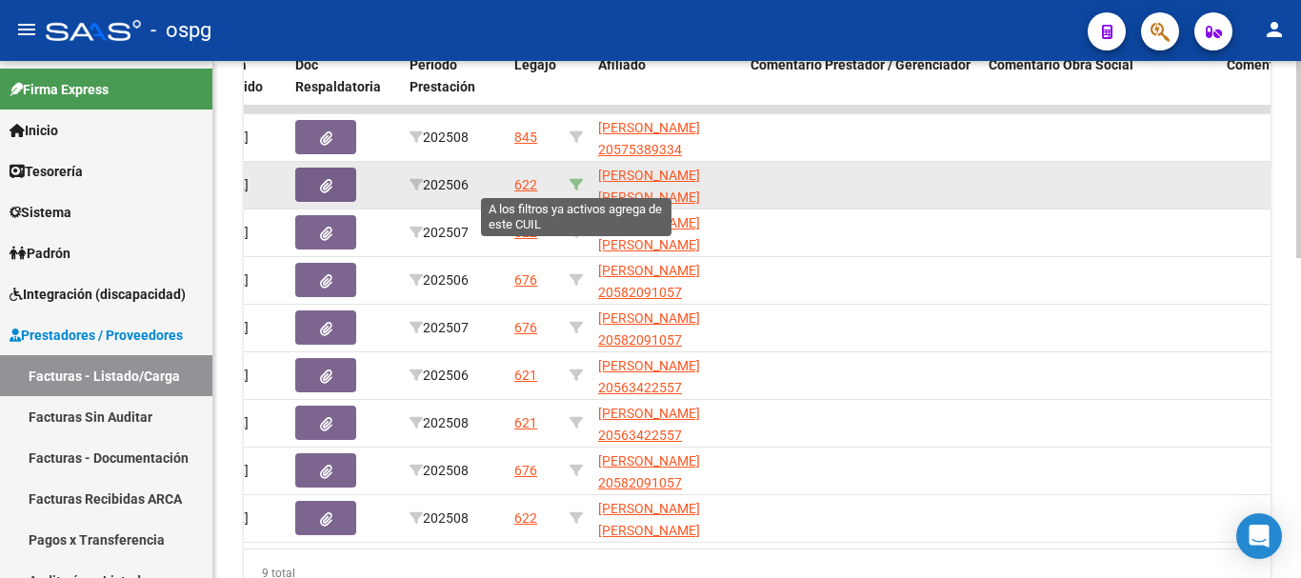
click at [575, 181] on icon at bounding box center [576, 184] width 13 height 13
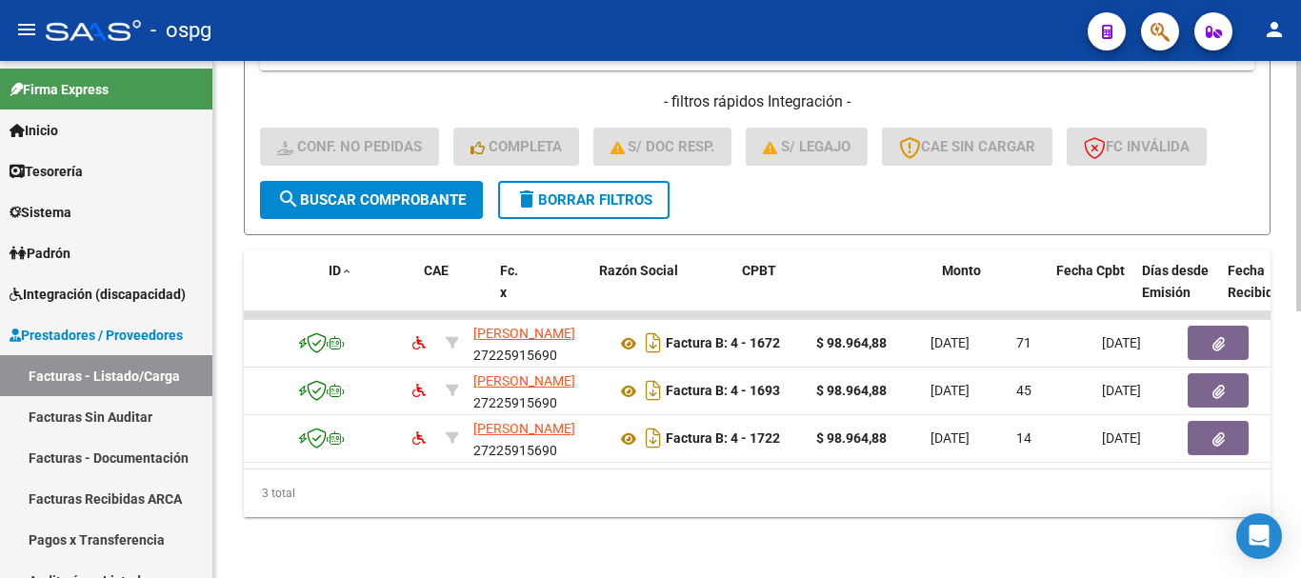
scroll to position [0, 0]
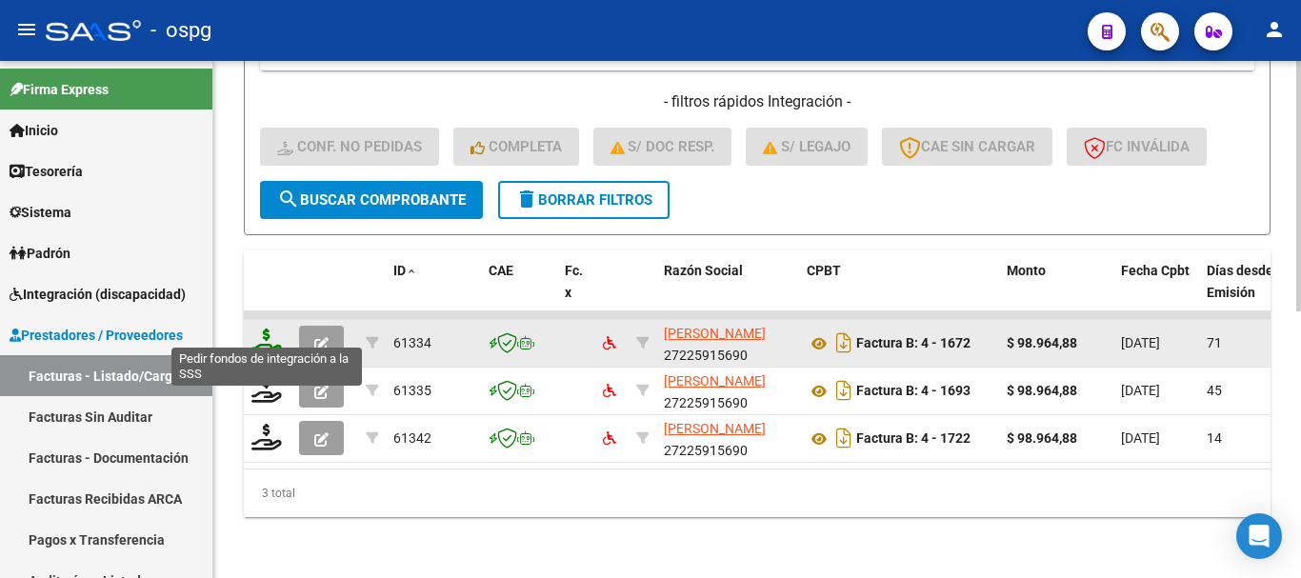
click at [258, 333] on icon at bounding box center [266, 342] width 30 height 27
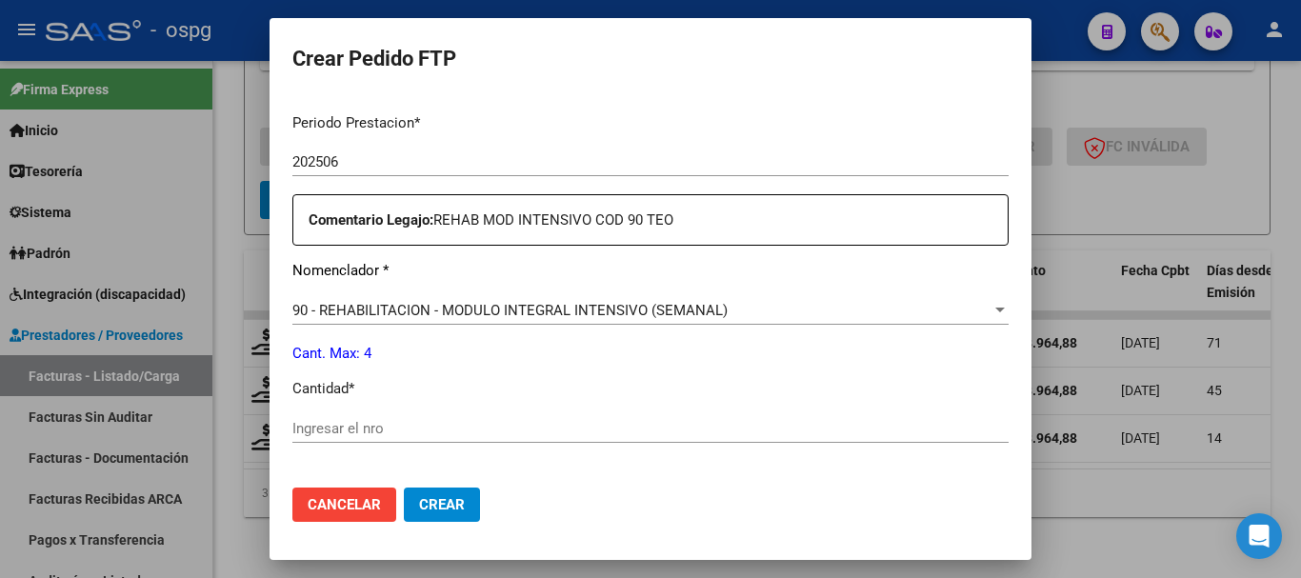
scroll to position [667, 0]
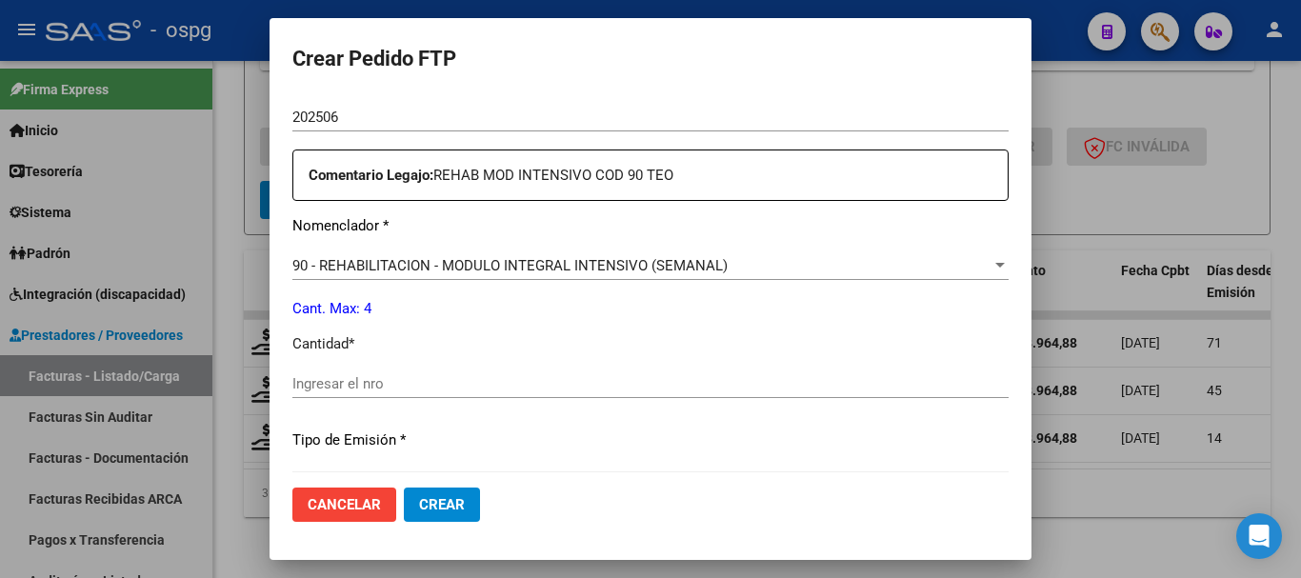
click at [510, 393] on div "Ingresar el nro" at bounding box center [650, 384] width 716 height 29
click at [455, 507] on span "Crear" at bounding box center [442, 504] width 46 height 17
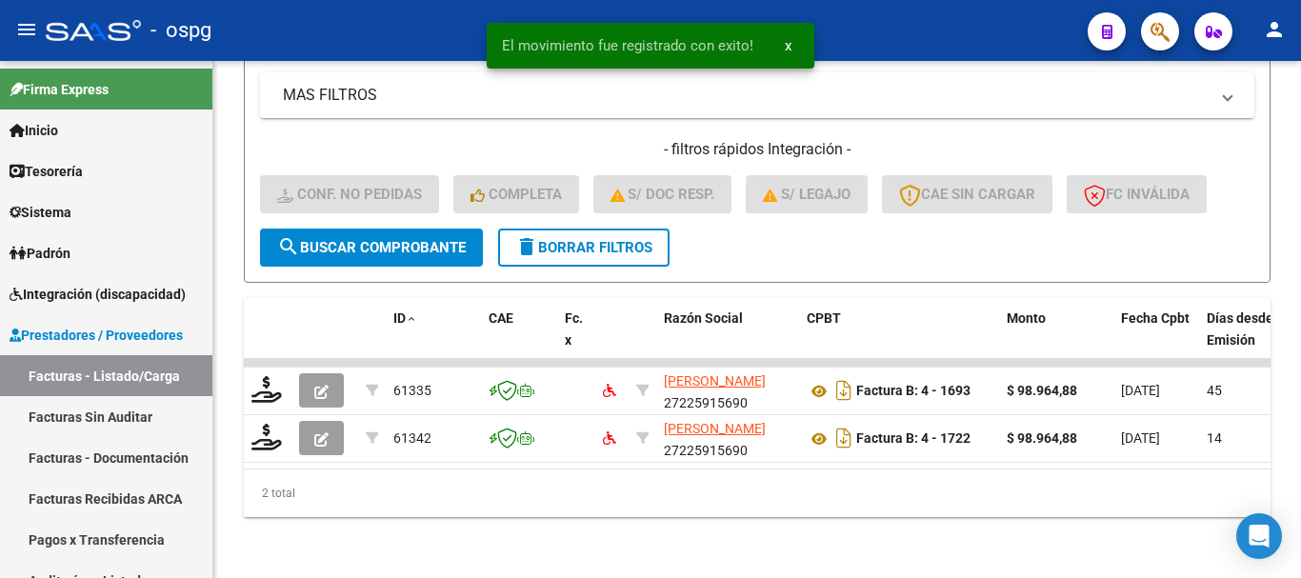
scroll to position [503, 0]
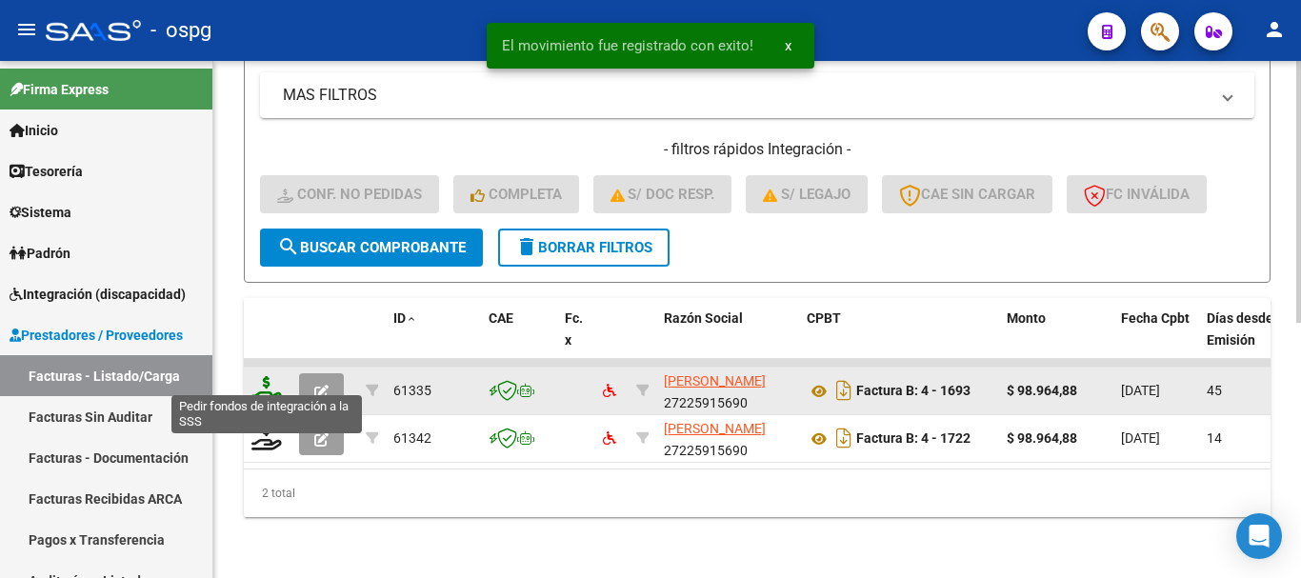
click at [260, 379] on icon at bounding box center [266, 389] width 30 height 27
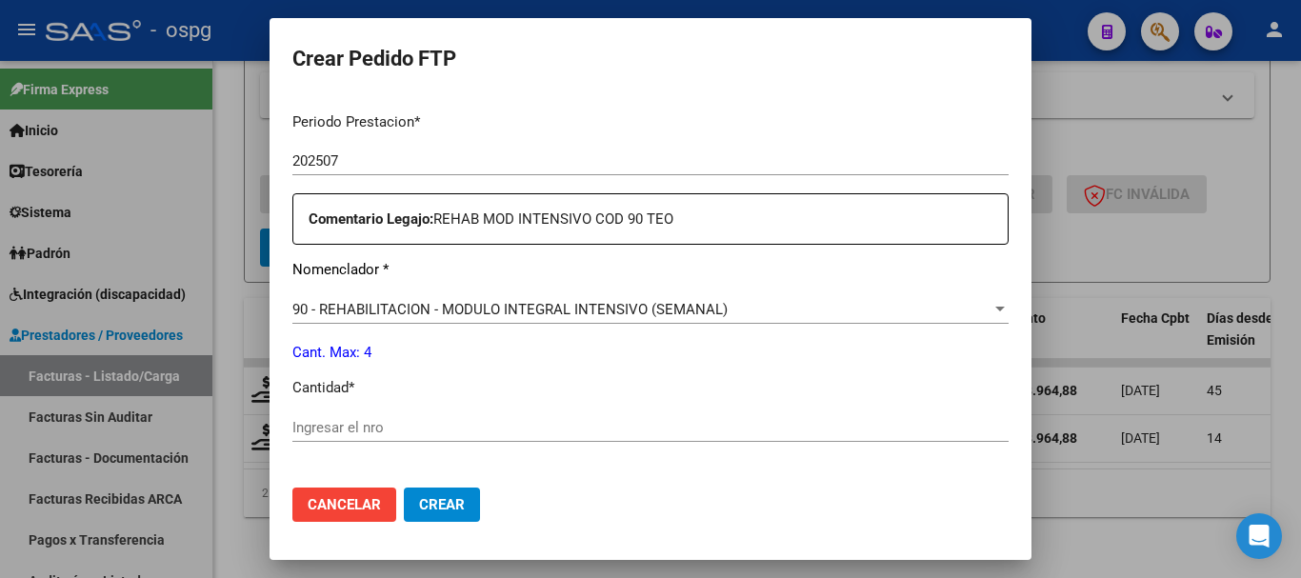
scroll to position [667, 0]
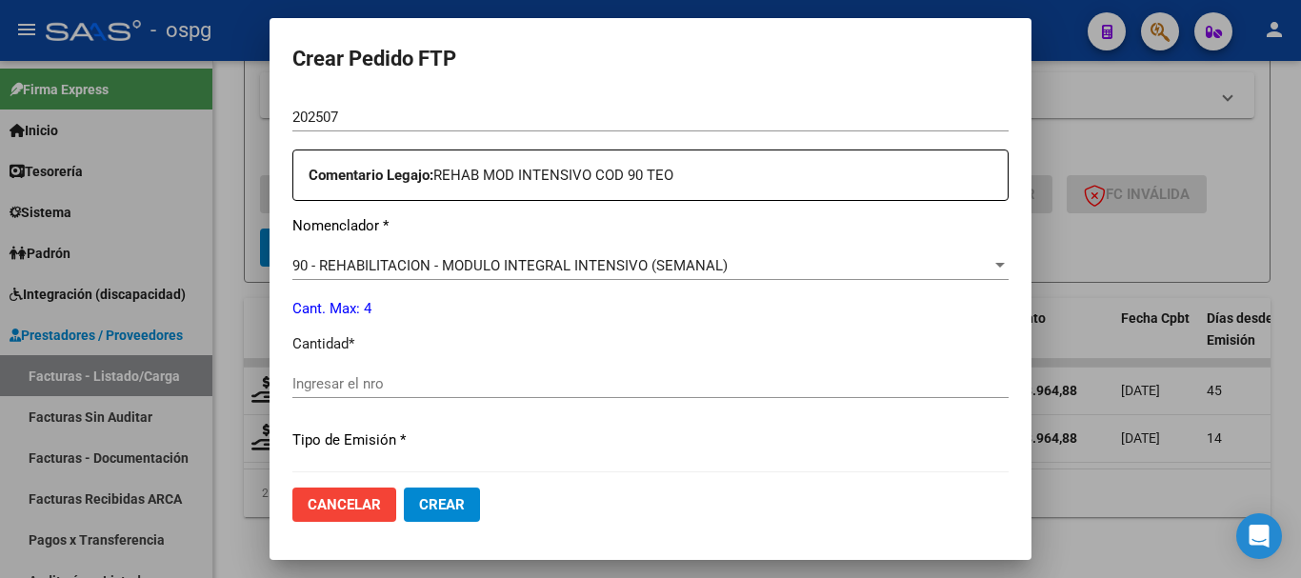
click at [431, 387] on input "Ingresar el nro" at bounding box center [650, 383] width 716 height 17
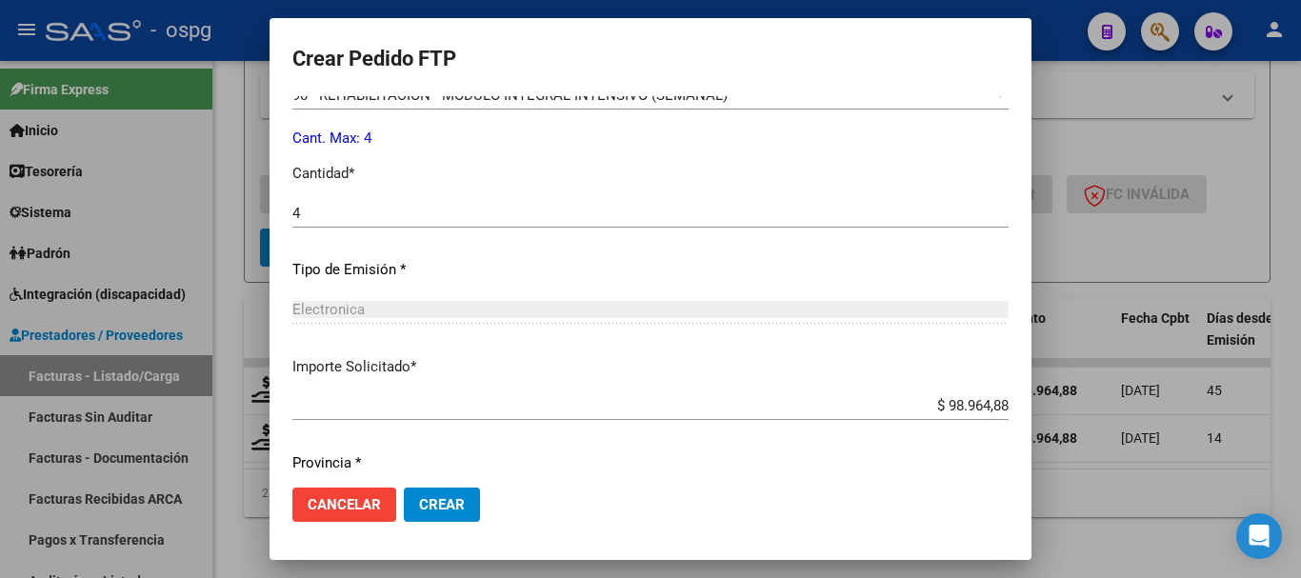
scroll to position [857, 0]
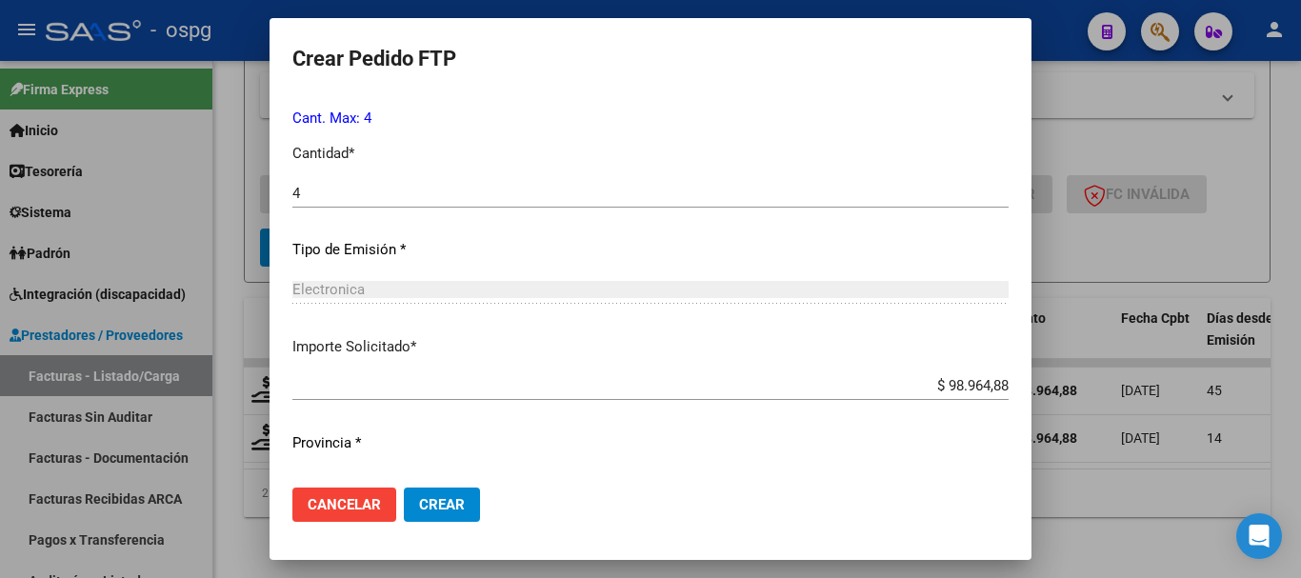
click at [452, 510] on span "Crear" at bounding box center [442, 504] width 46 height 17
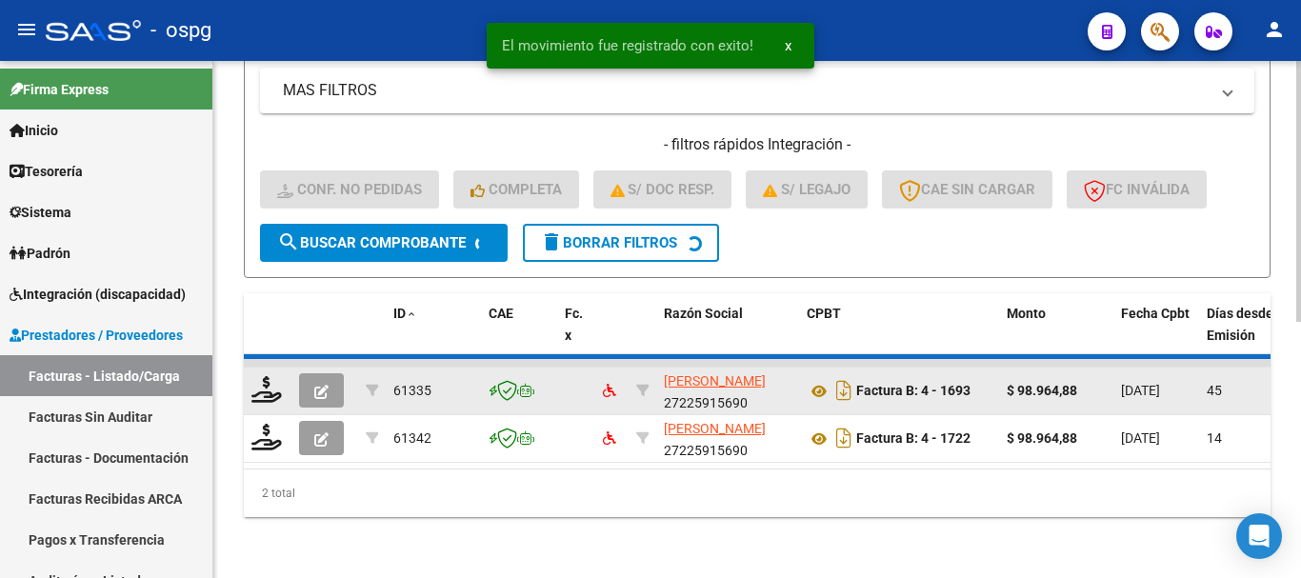
scroll to position [455, 0]
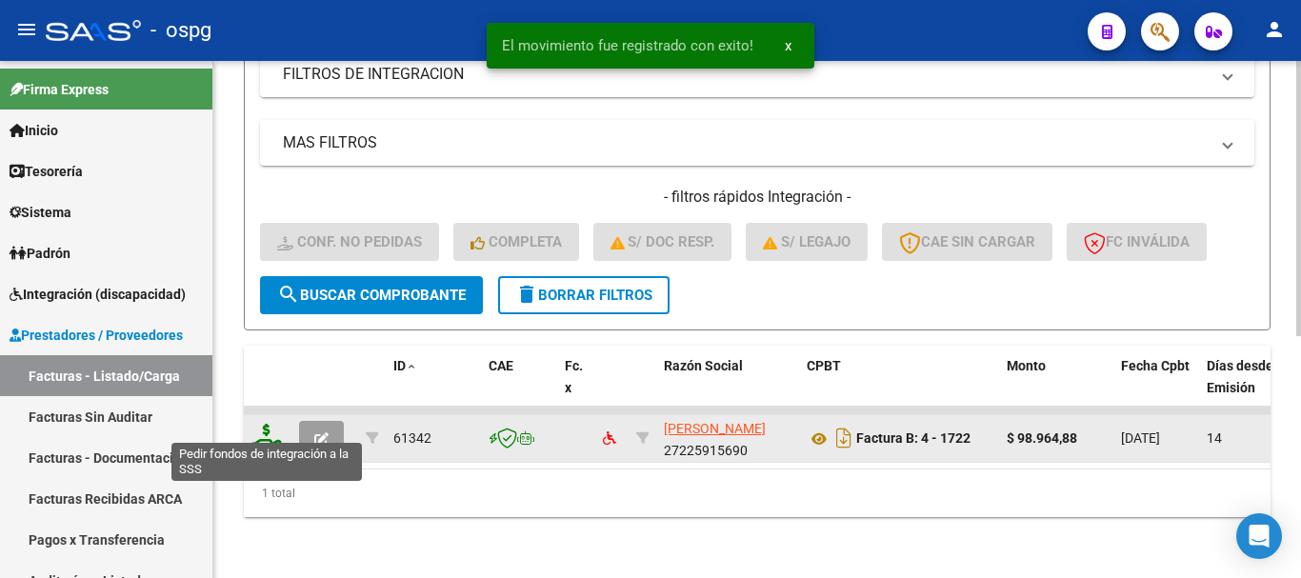
click at [267, 427] on icon at bounding box center [266, 437] width 30 height 27
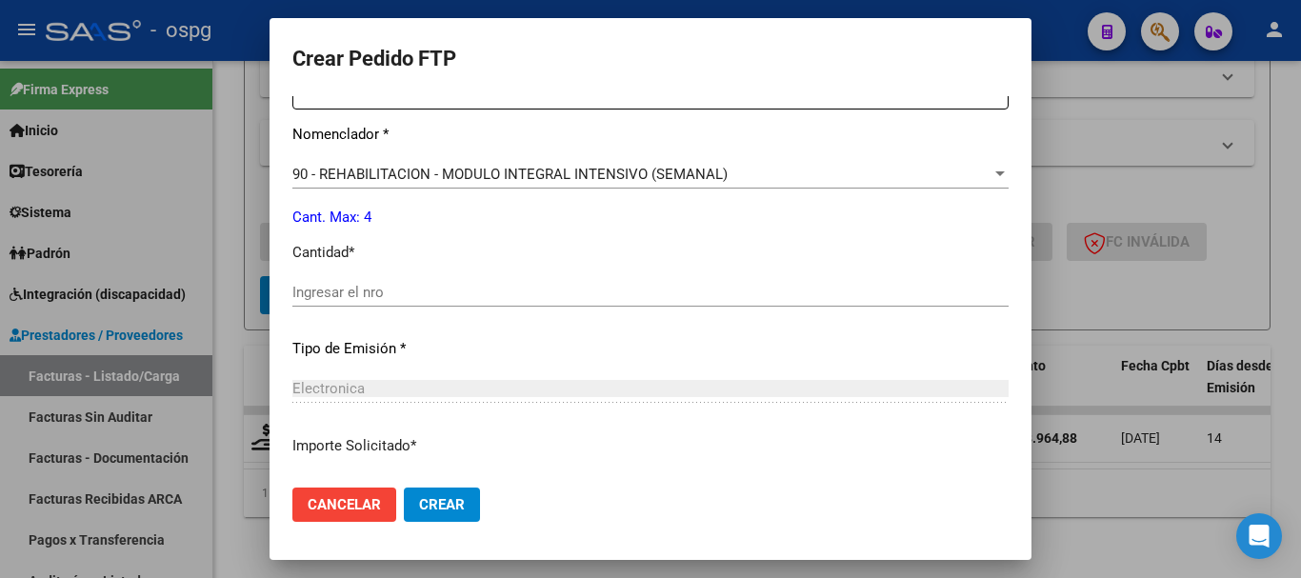
scroll to position [762, 0]
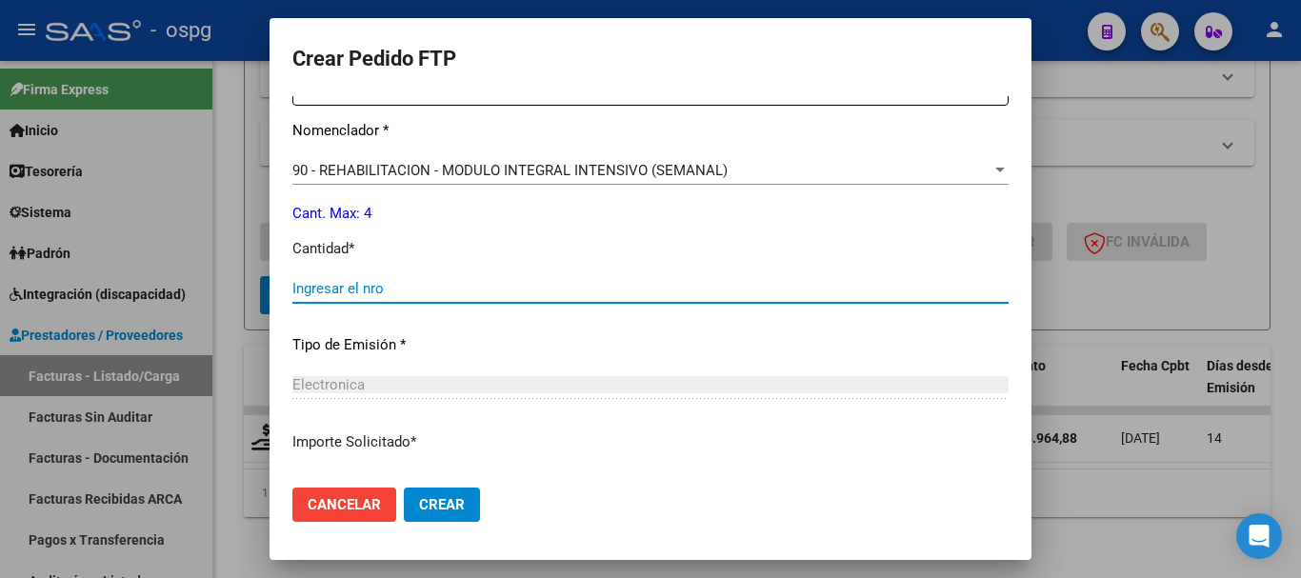
click at [379, 287] on input "Ingresar el nro" at bounding box center [650, 288] width 716 height 17
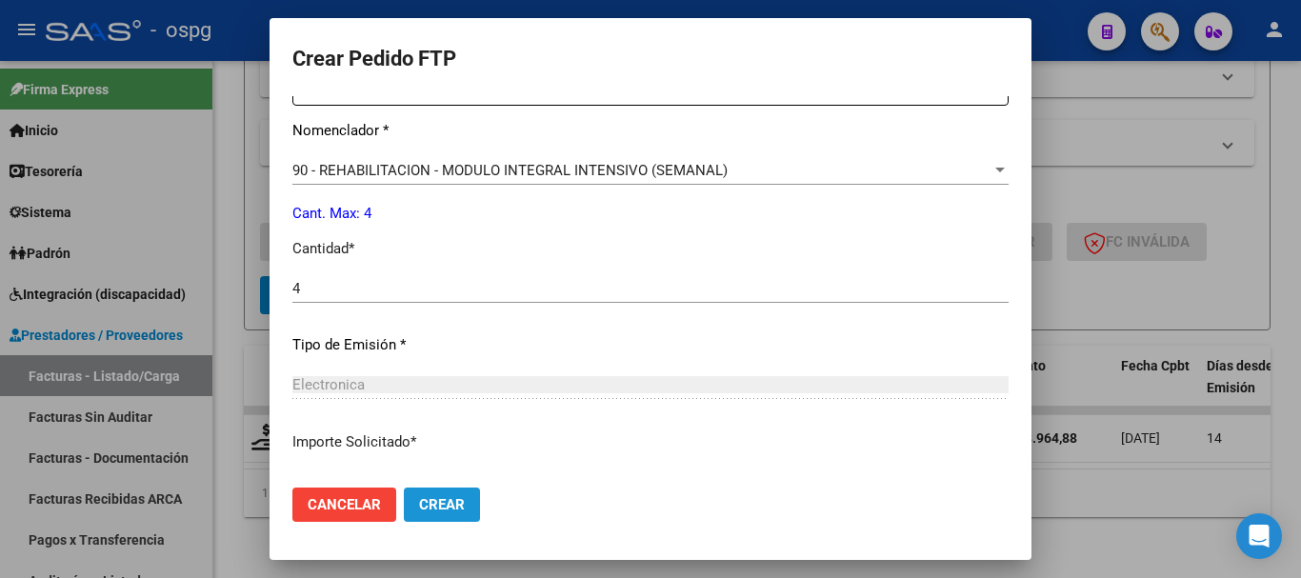
click at [448, 515] on button "Crear" at bounding box center [442, 505] width 76 height 34
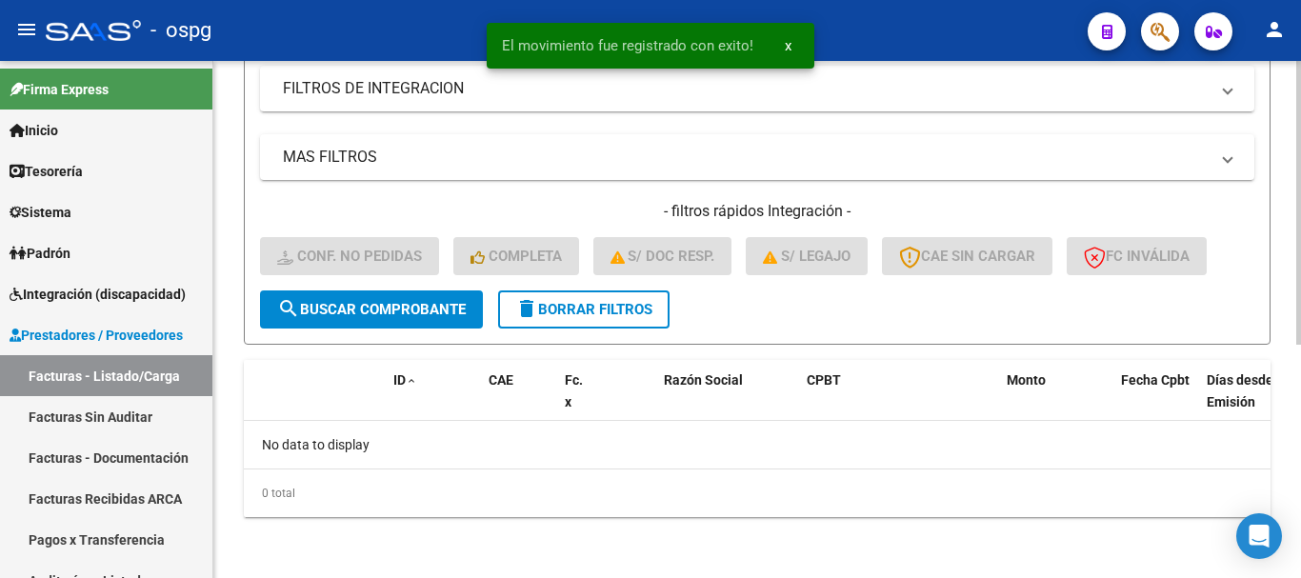
scroll to position [426, 0]
click at [521, 323] on button "delete Borrar Filtros" at bounding box center [583, 309] width 171 height 38
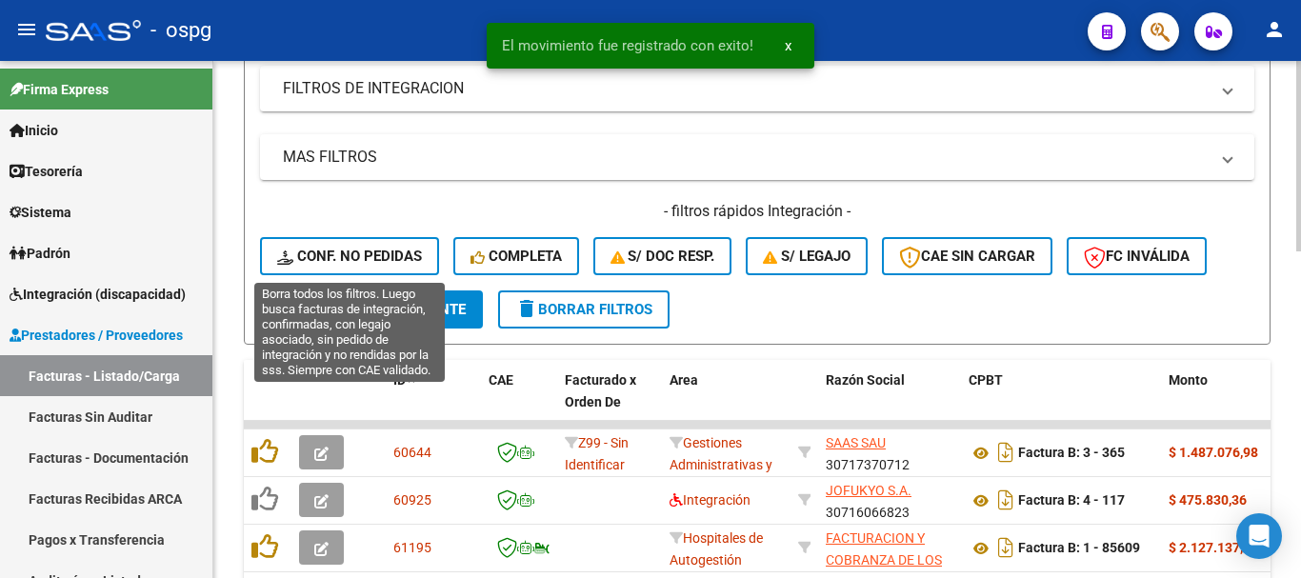
click at [319, 256] on span "Conf. no pedidas" at bounding box center [349, 256] width 145 height 17
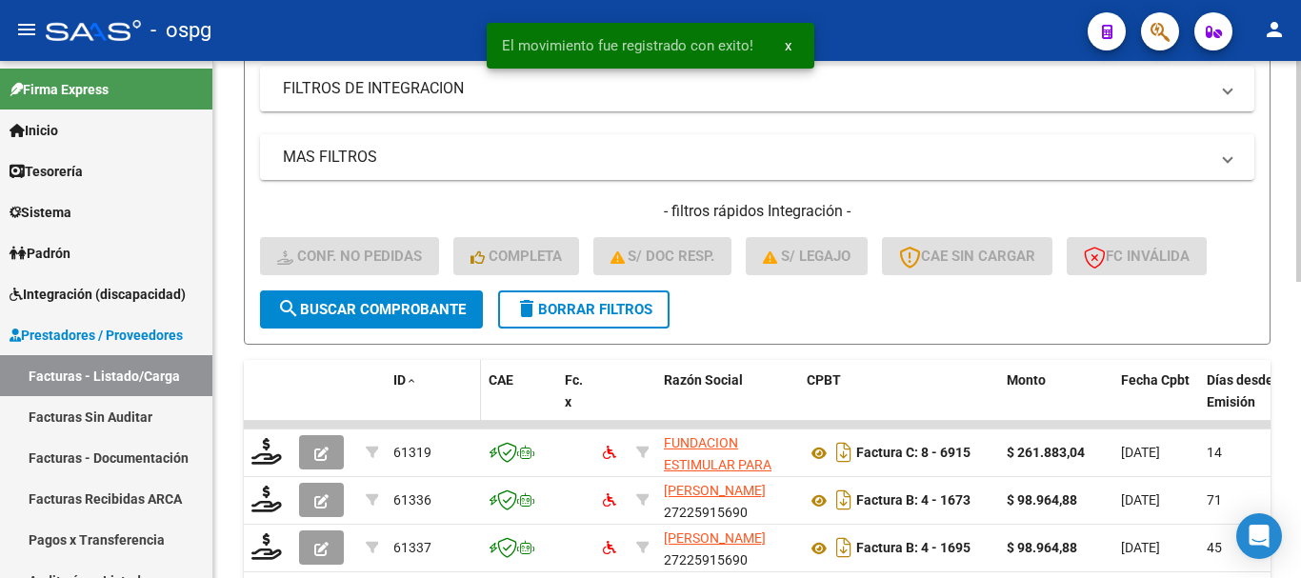
click at [414, 383] on span at bounding box center [411, 381] width 11 height 13
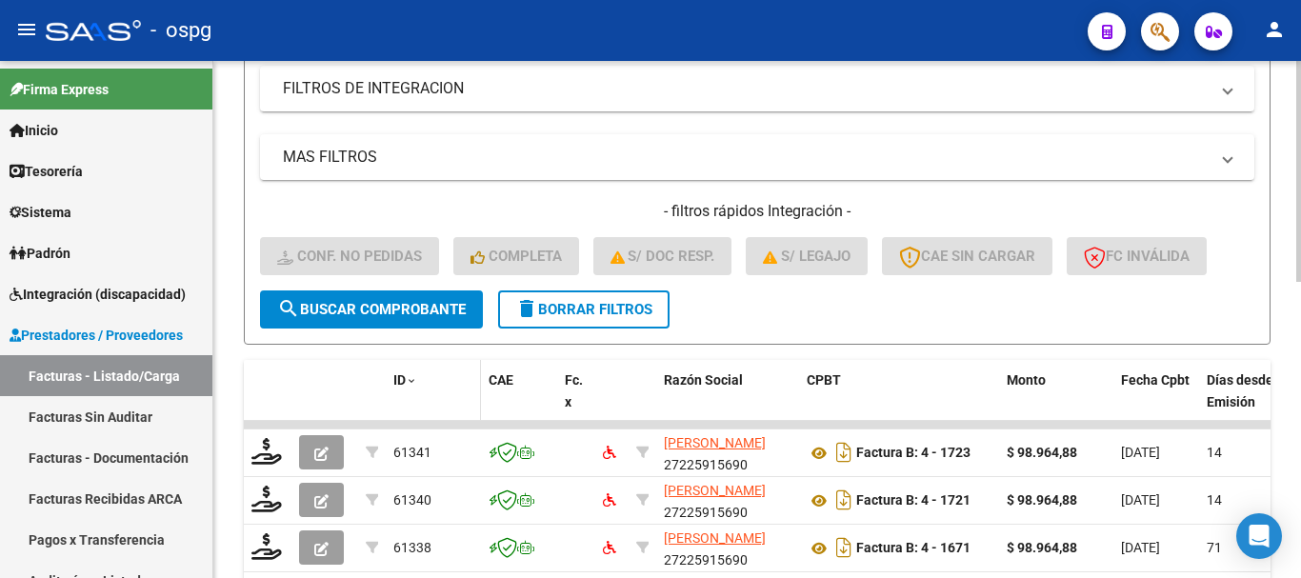
click at [410, 382] on span at bounding box center [411, 381] width 11 height 13
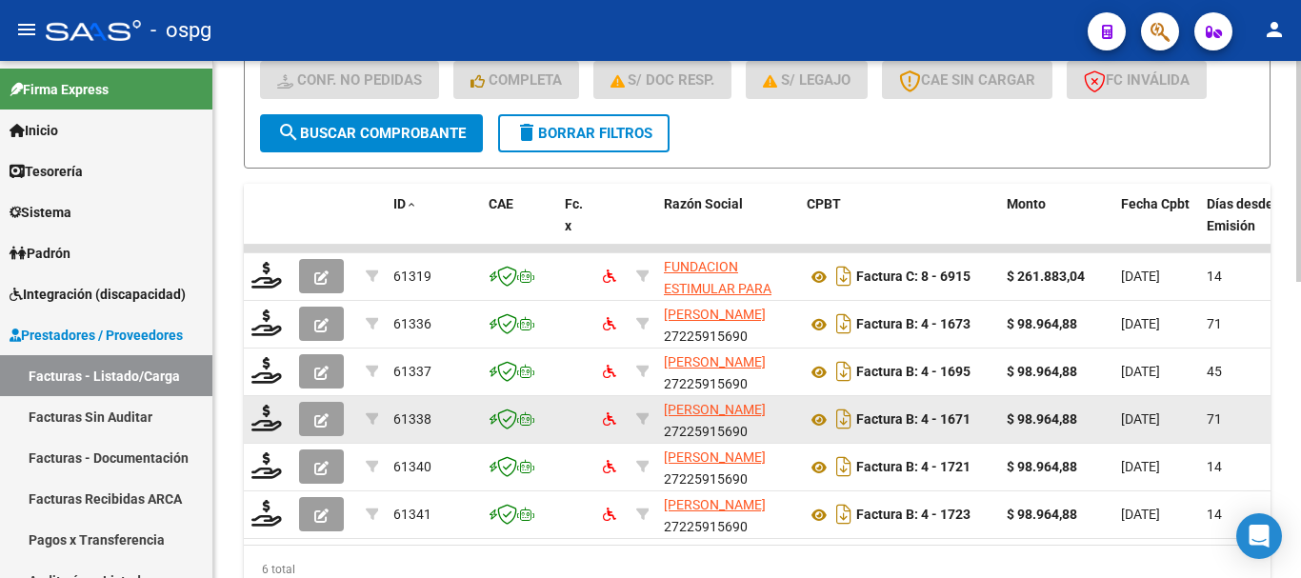
scroll to position [616, 0]
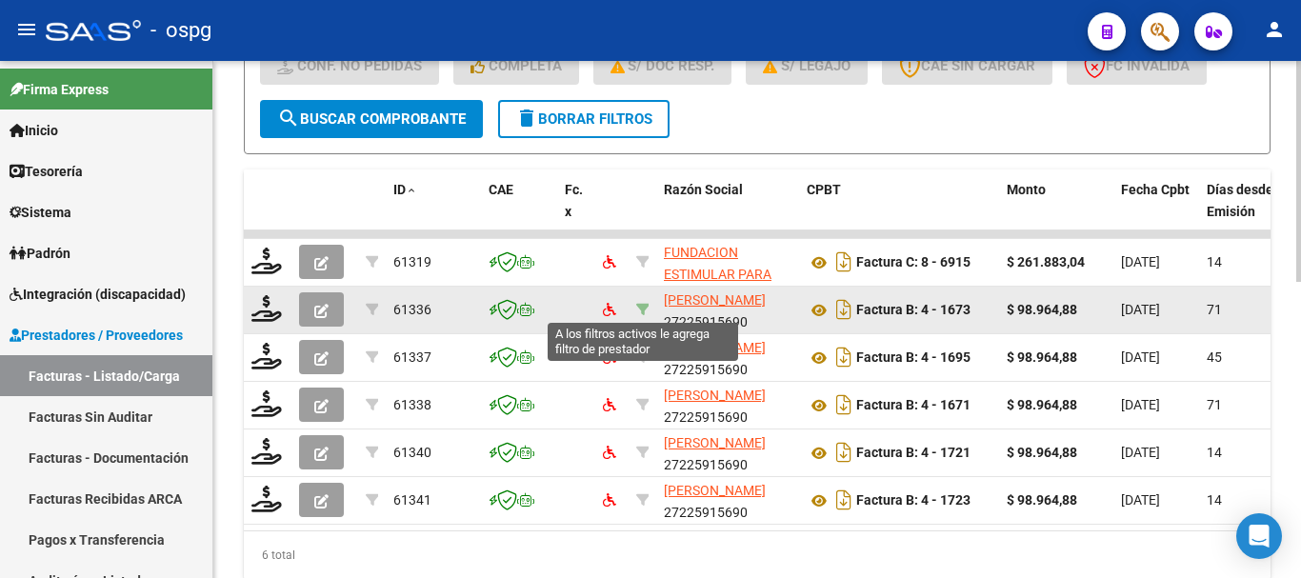
click at [643, 305] on icon at bounding box center [642, 309] width 13 height 13
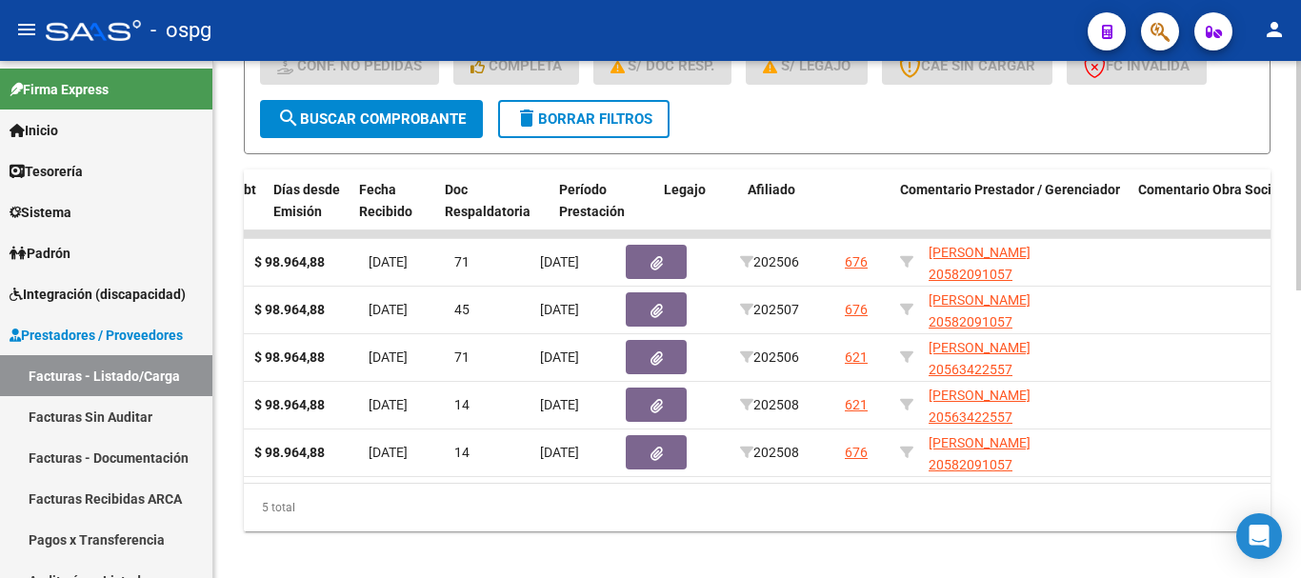
scroll to position [0, 986]
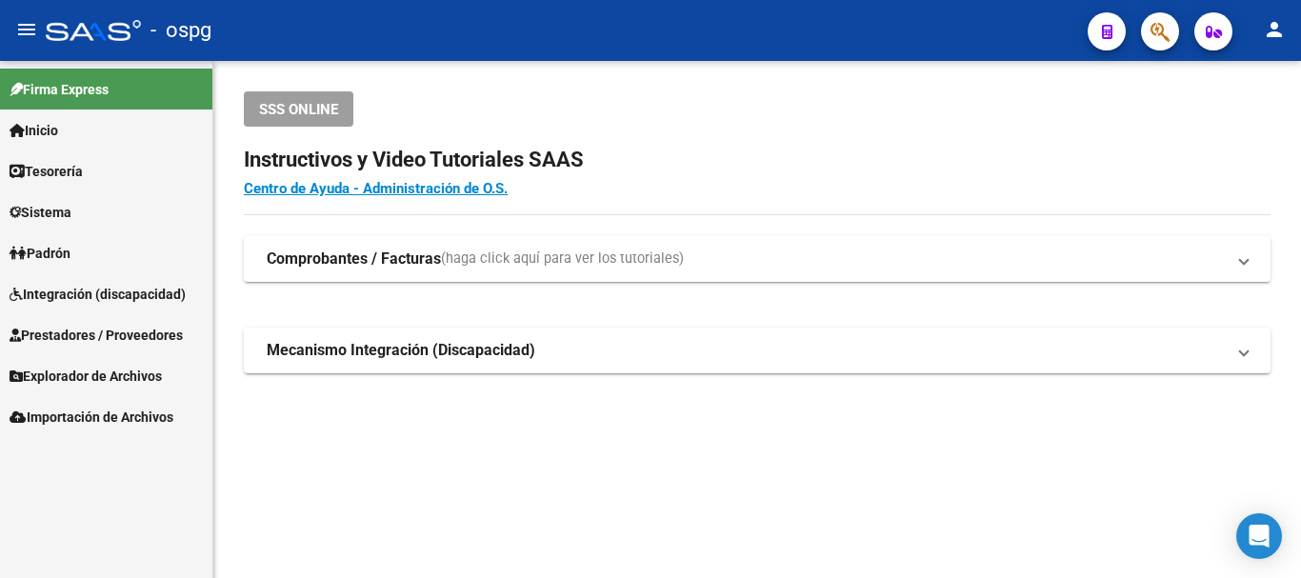
click at [78, 289] on span "Integración (discapacidad)" at bounding box center [98, 294] width 176 height 21
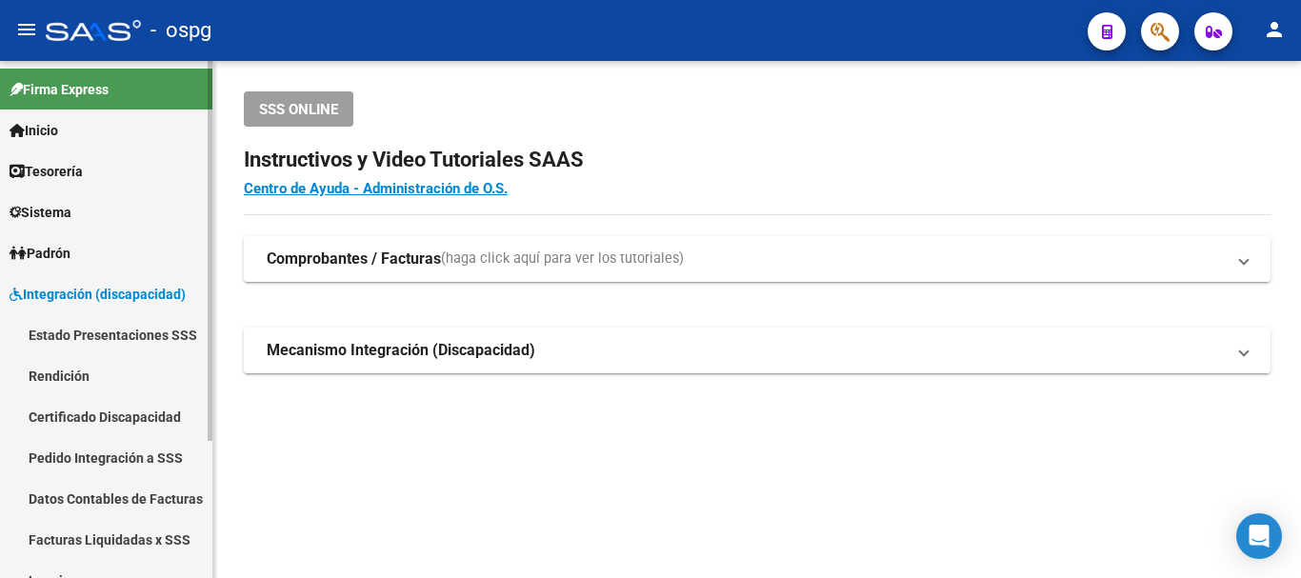
click at [95, 452] on link "Pedido Integración a SSS" at bounding box center [106, 457] width 212 height 41
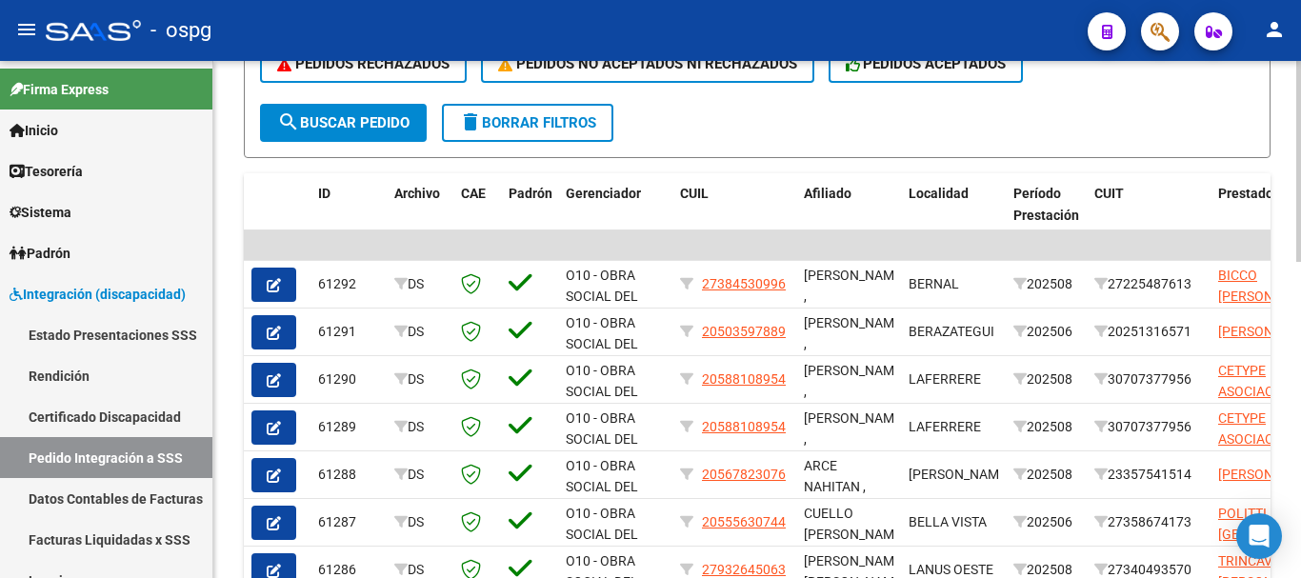
scroll to position [571, 0]
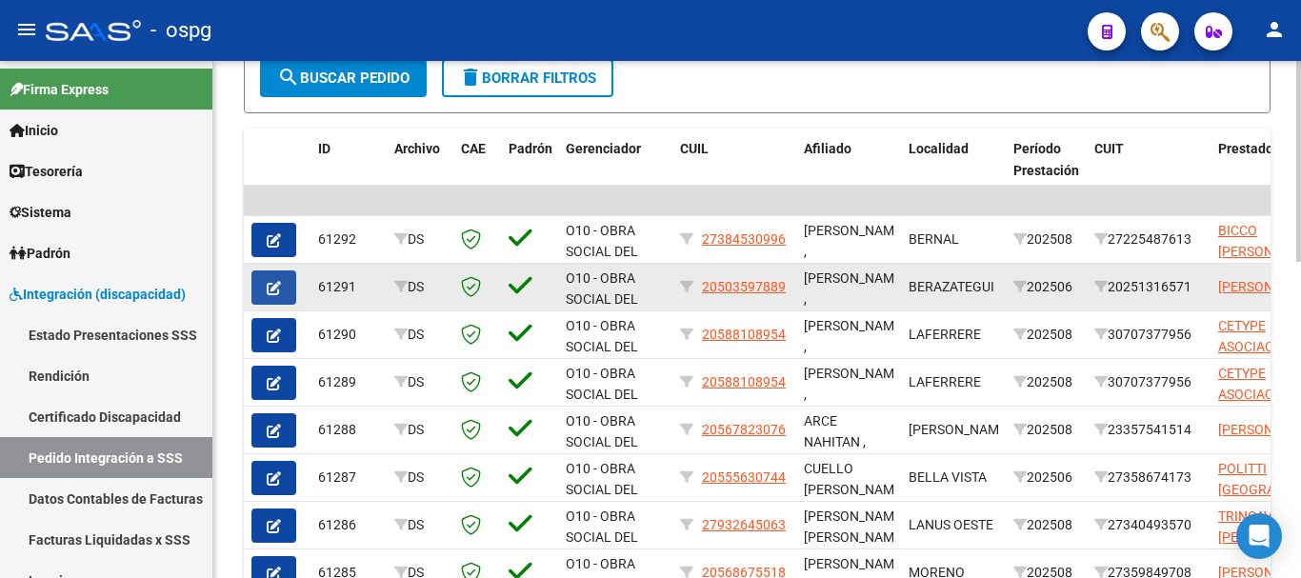
click at [283, 290] on button "button" at bounding box center [273, 287] width 45 height 34
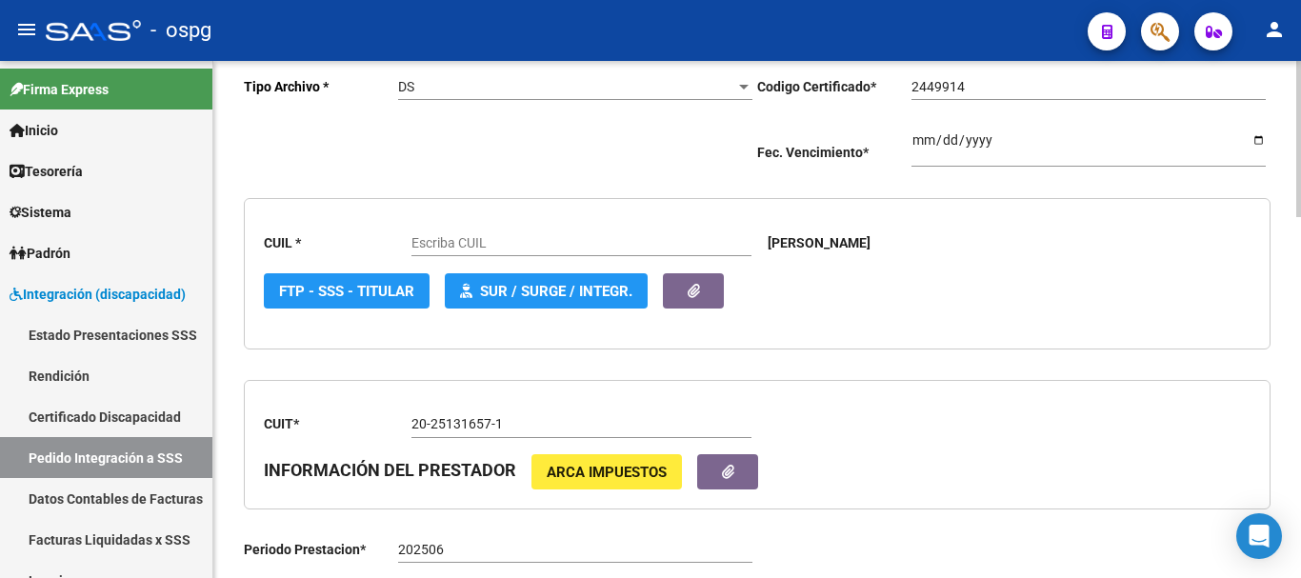
type input "20503597889"
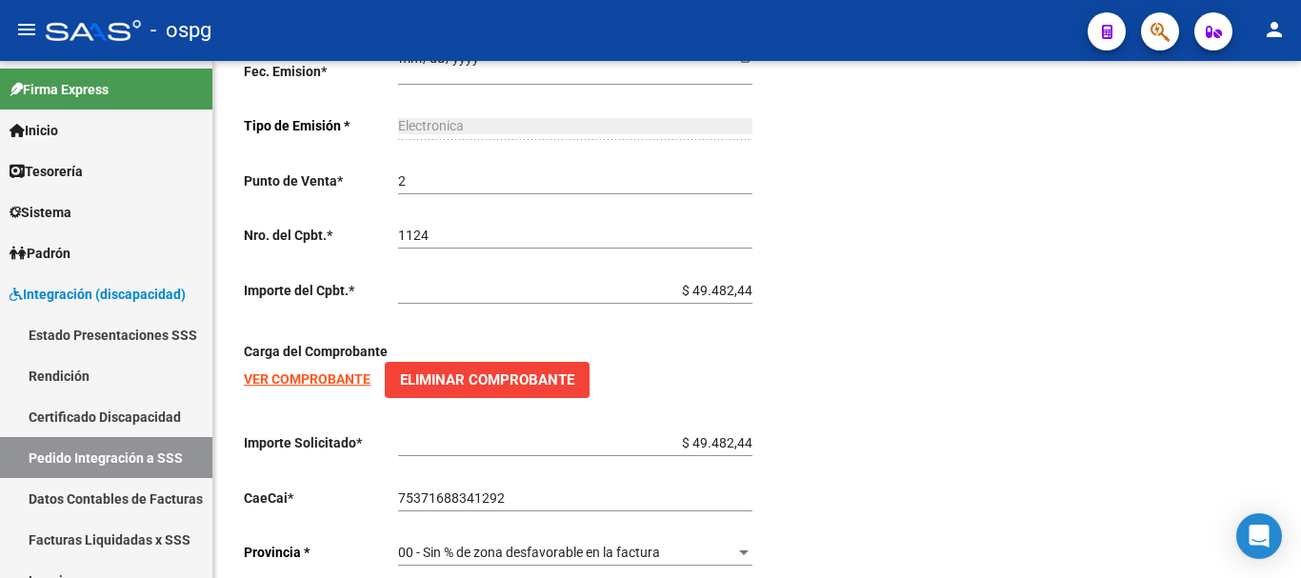
scroll to position [1098, 0]
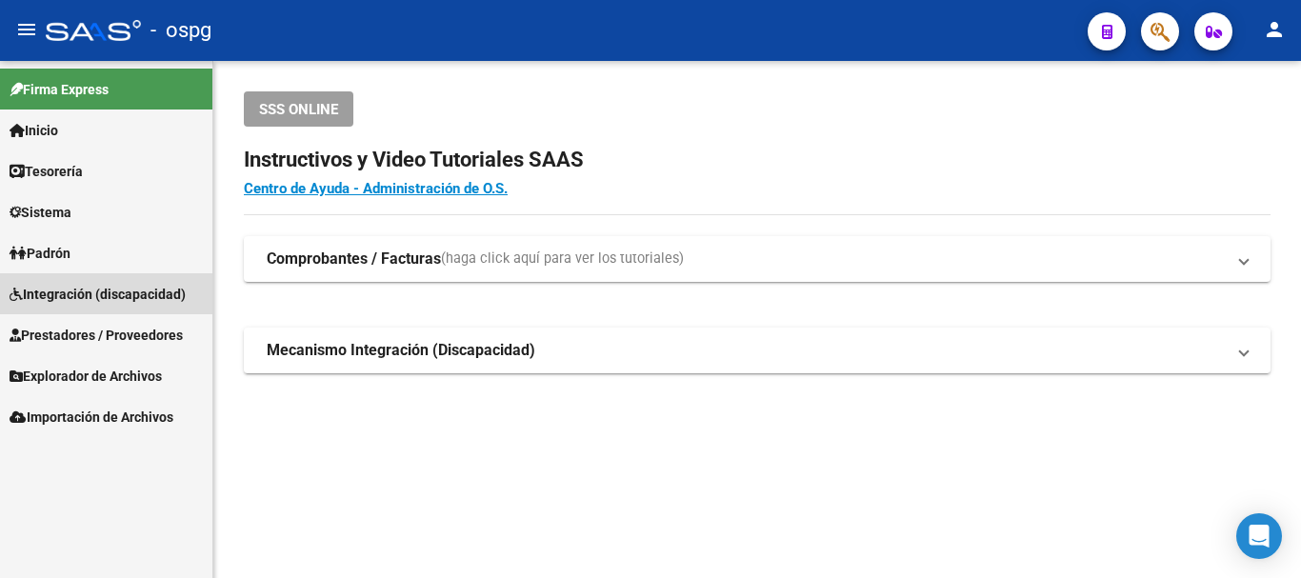
click at [36, 297] on span "Integración (discapacidad)" at bounding box center [98, 294] width 176 height 21
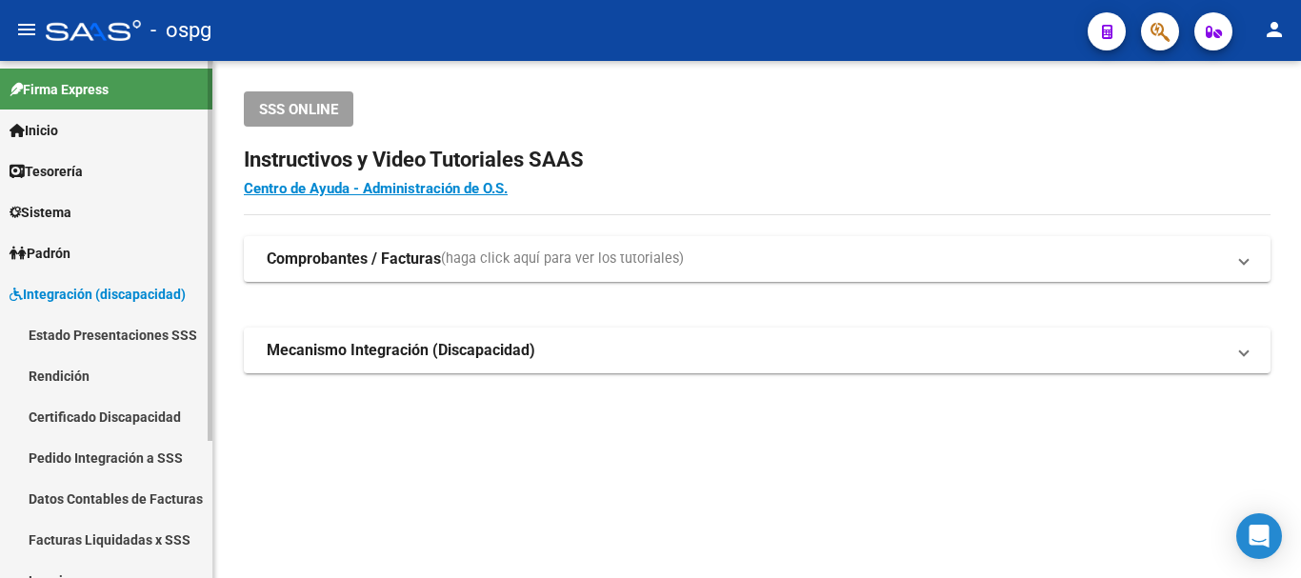
click at [90, 469] on link "Pedido Integración a SSS" at bounding box center [106, 457] width 212 height 41
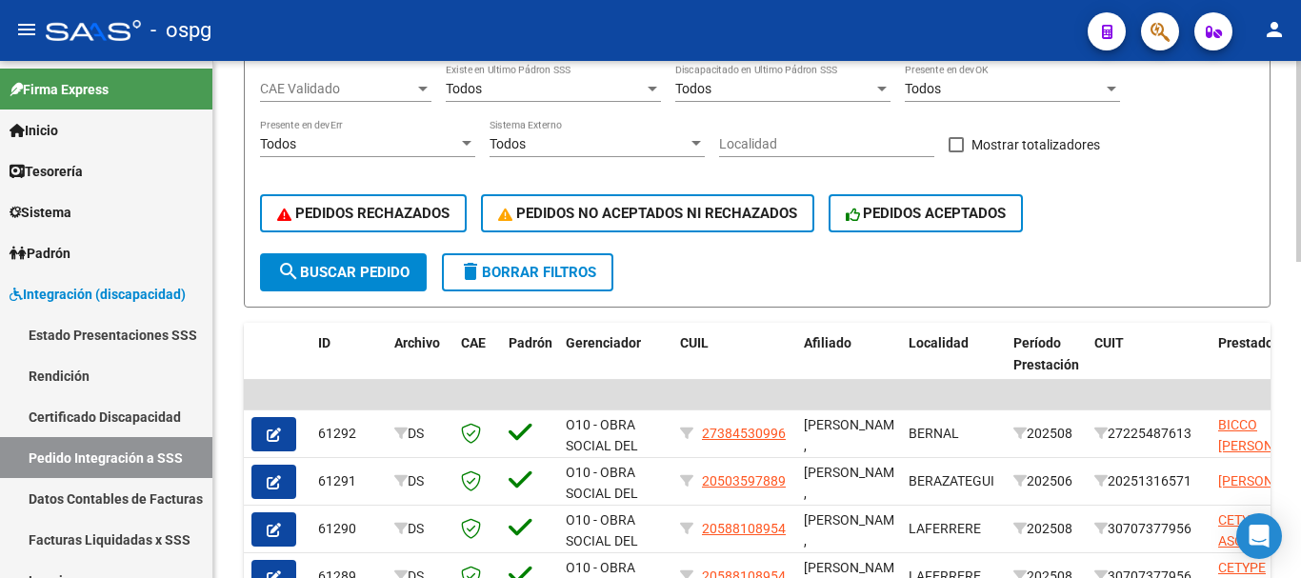
scroll to position [381, 0]
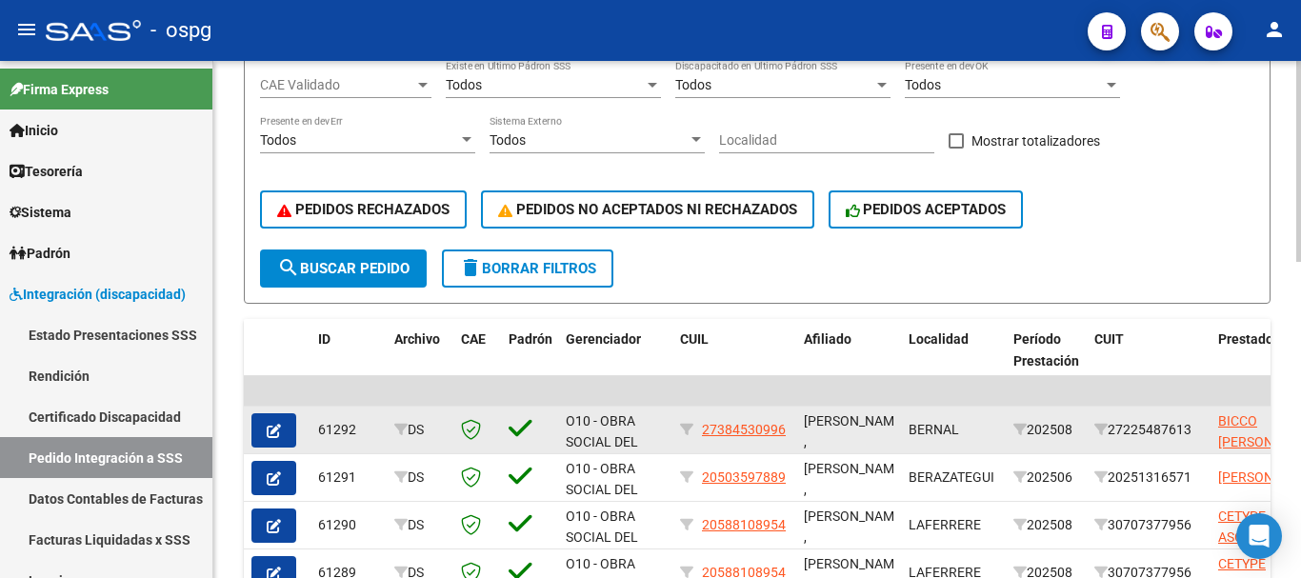
click at [260, 429] on button "button" at bounding box center [273, 430] width 45 height 34
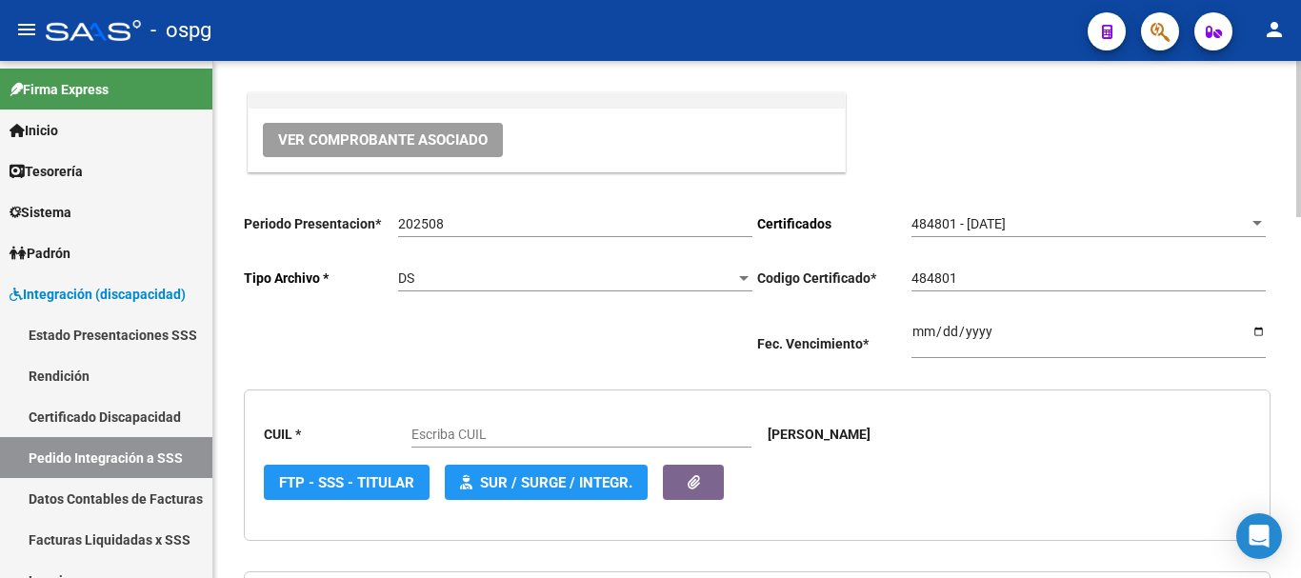
scroll to position [190, 0]
type input "27384530996"
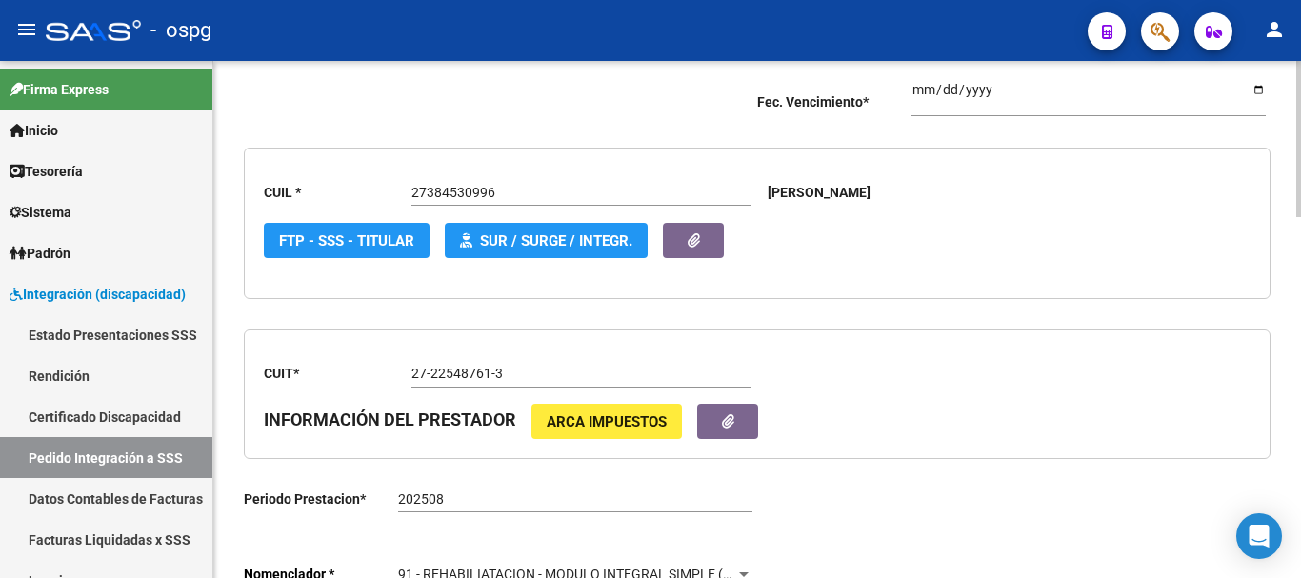
scroll to position [336, 0]
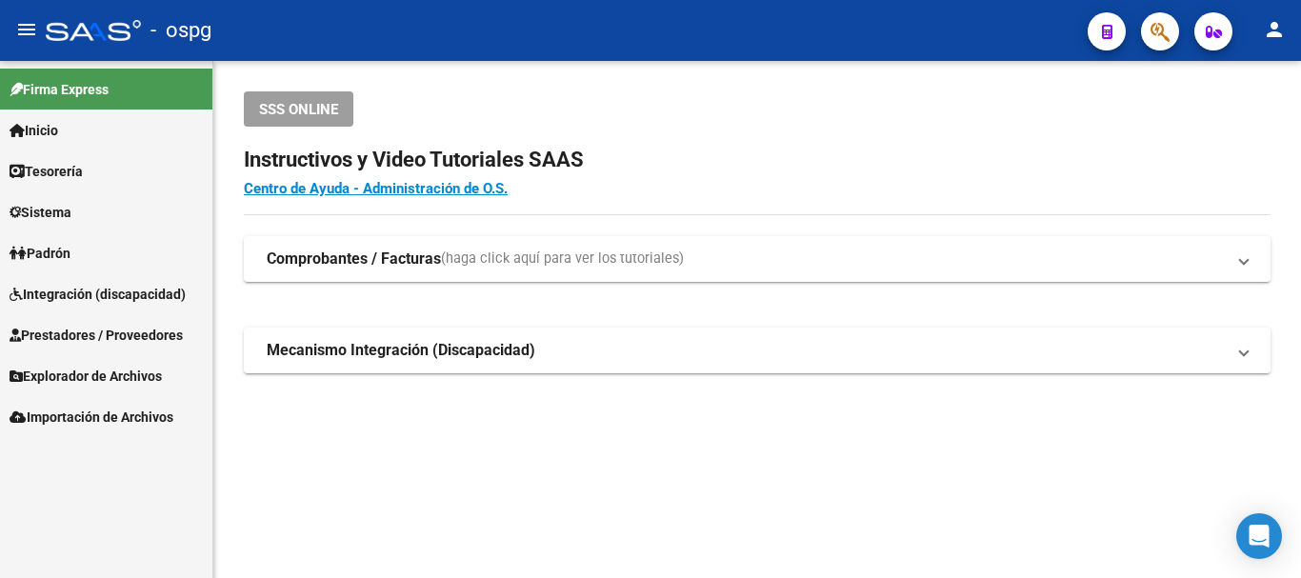
click at [127, 291] on span "Integración (discapacidad)" at bounding box center [98, 294] width 176 height 21
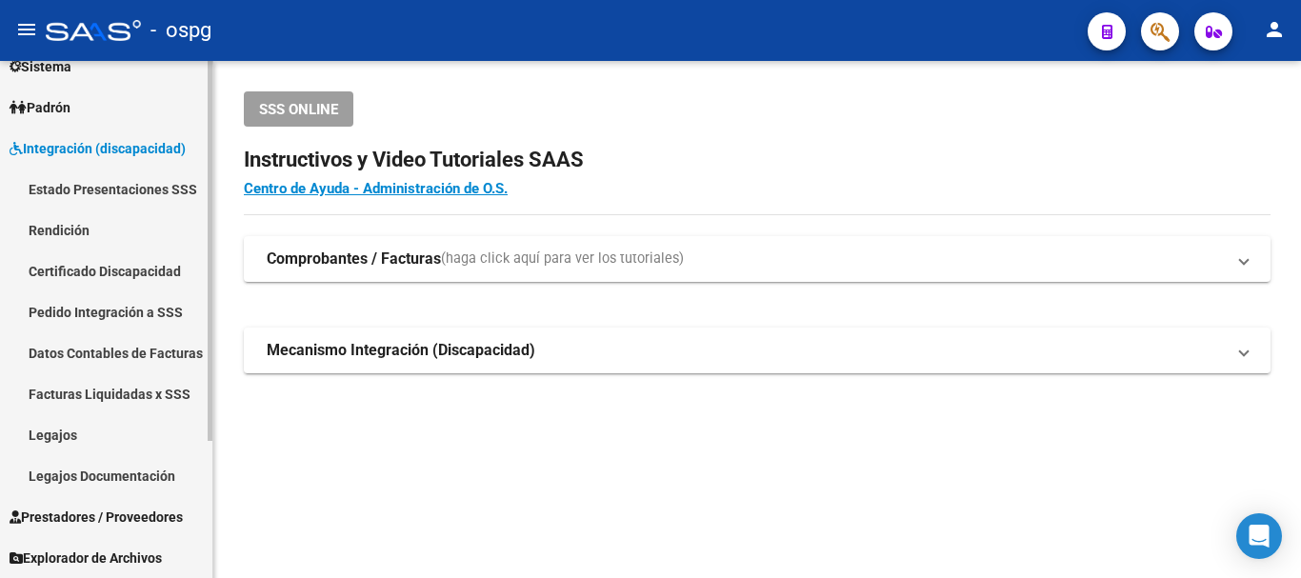
scroll to position [187, 0]
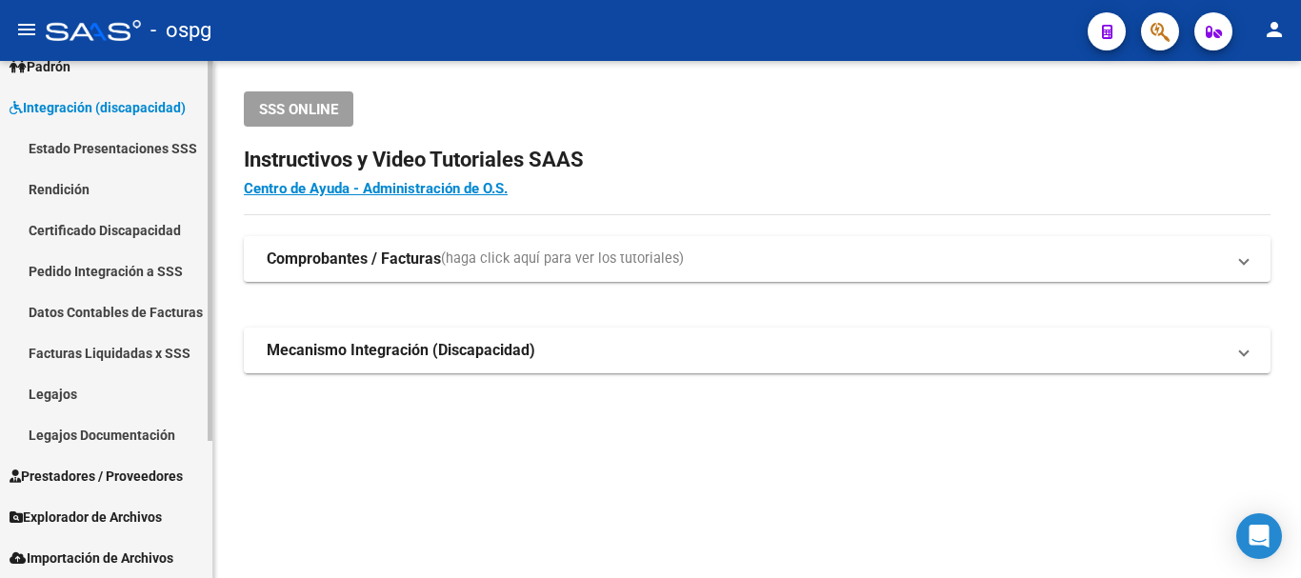
click at [70, 144] on link "Estado Presentaciones SSS" at bounding box center [106, 148] width 212 height 41
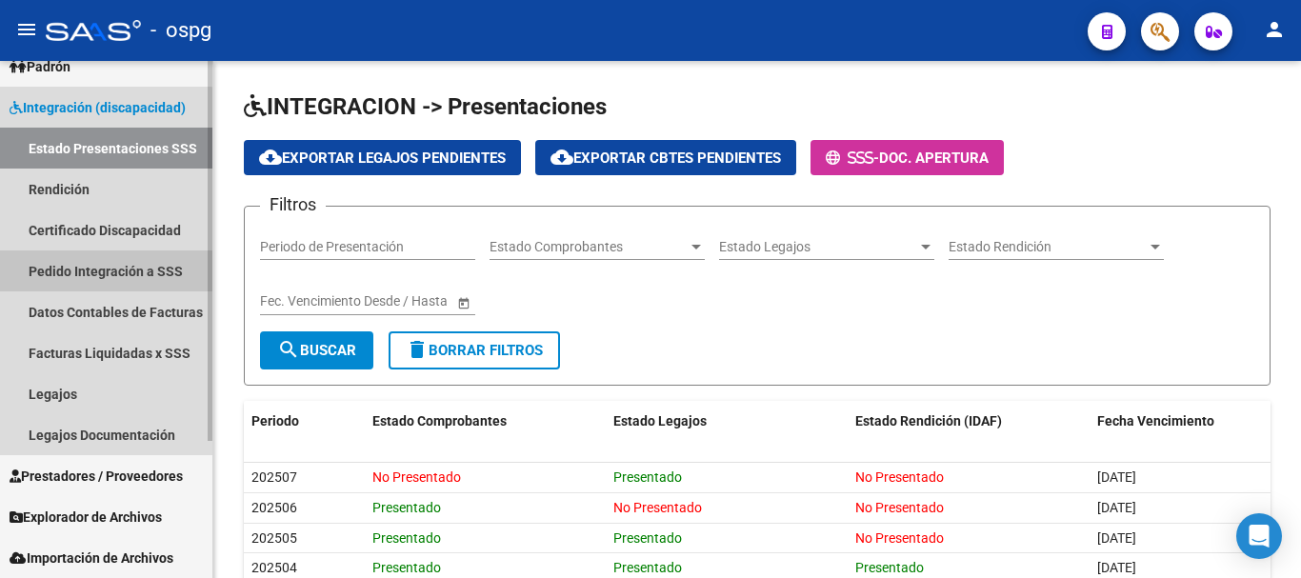
click at [106, 275] on link "Pedido Integración a SSS" at bounding box center [106, 270] width 212 height 41
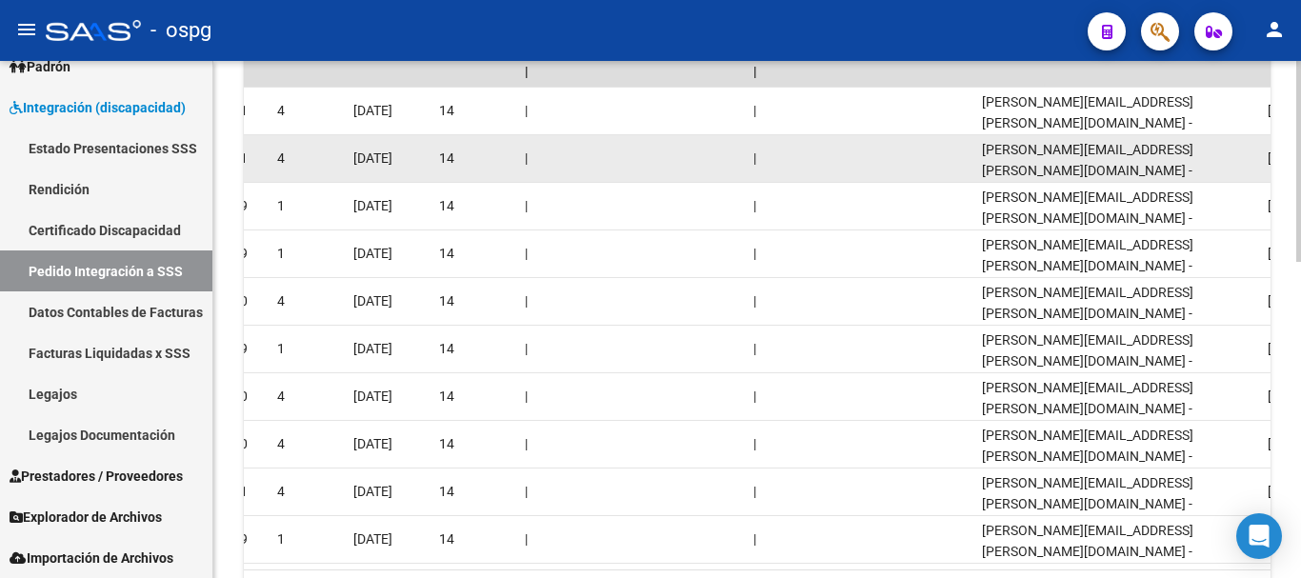
scroll to position [815, 0]
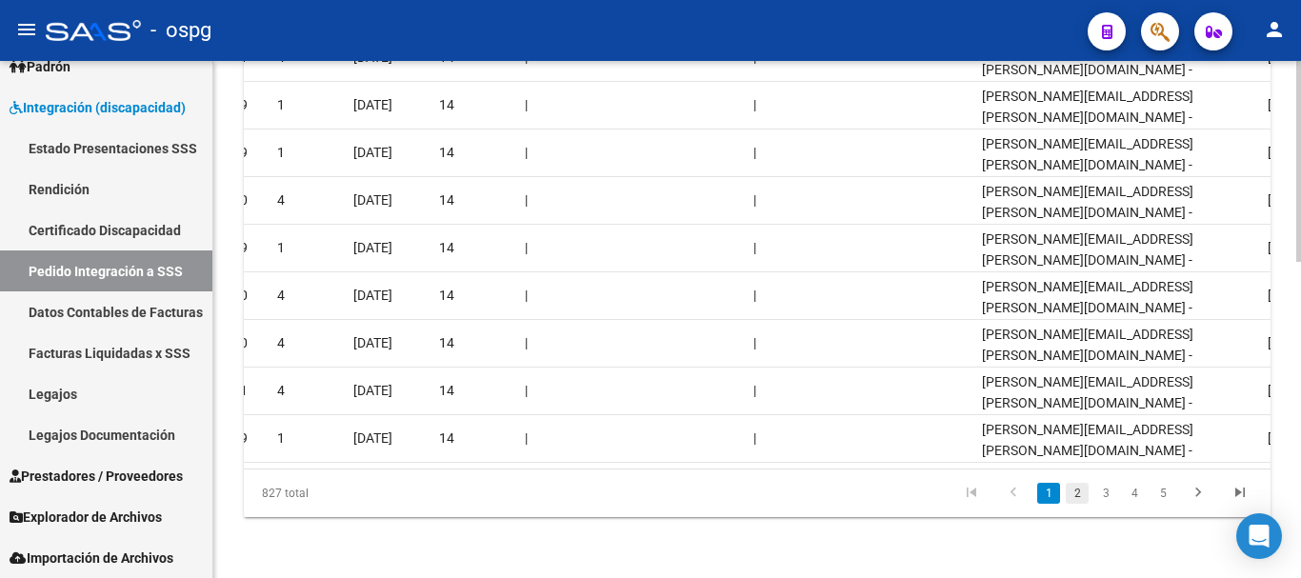
click at [1076, 495] on link "2" at bounding box center [1077, 493] width 23 height 21
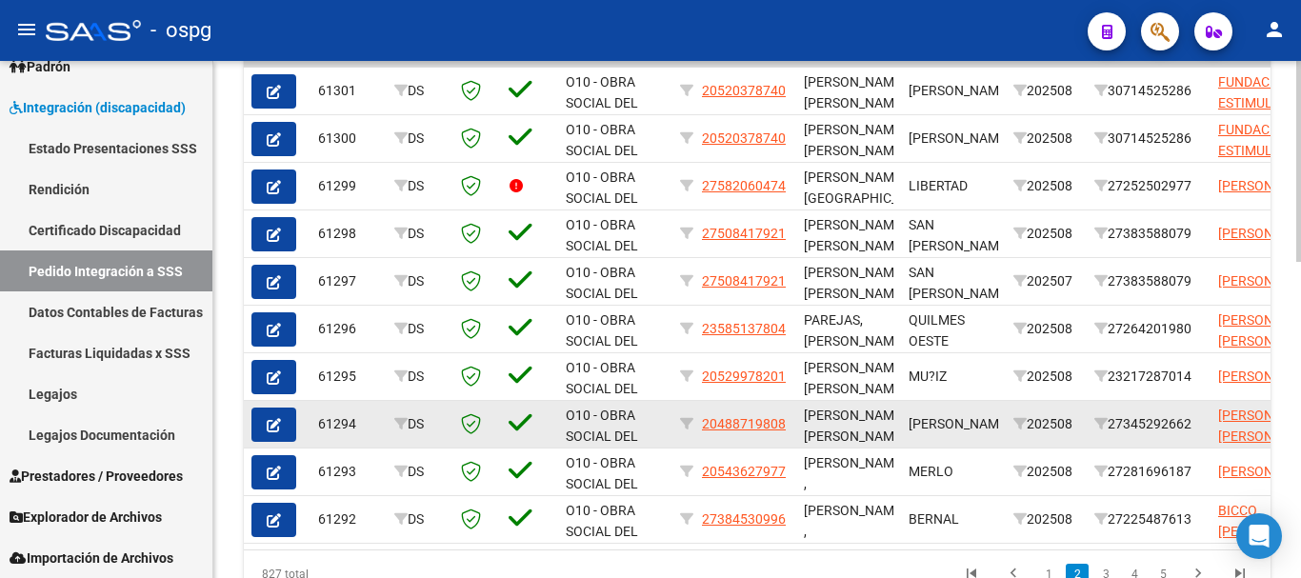
scroll to position [625, 0]
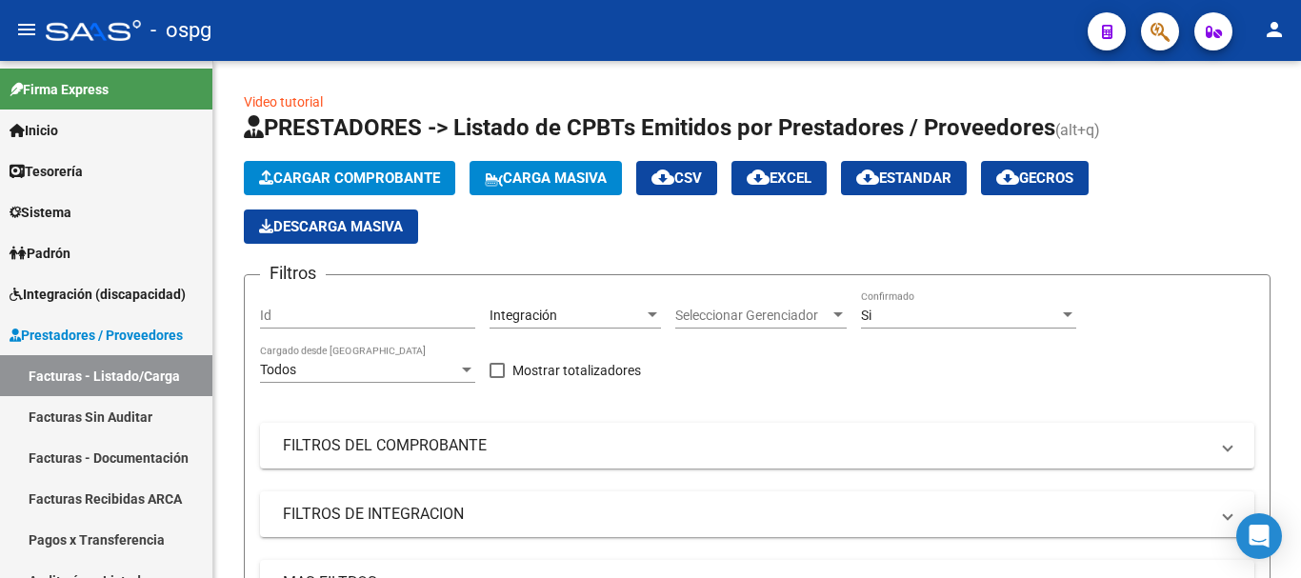
scroll to position [0, 986]
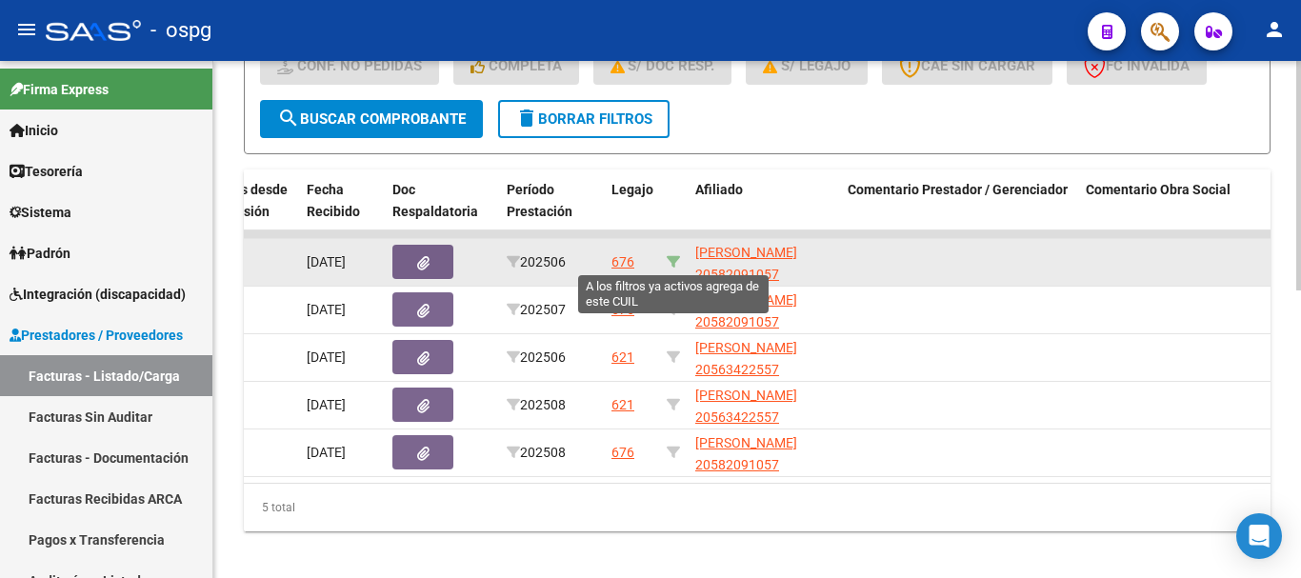
click at [671, 255] on icon at bounding box center [673, 261] width 13 height 13
type input "20582091057"
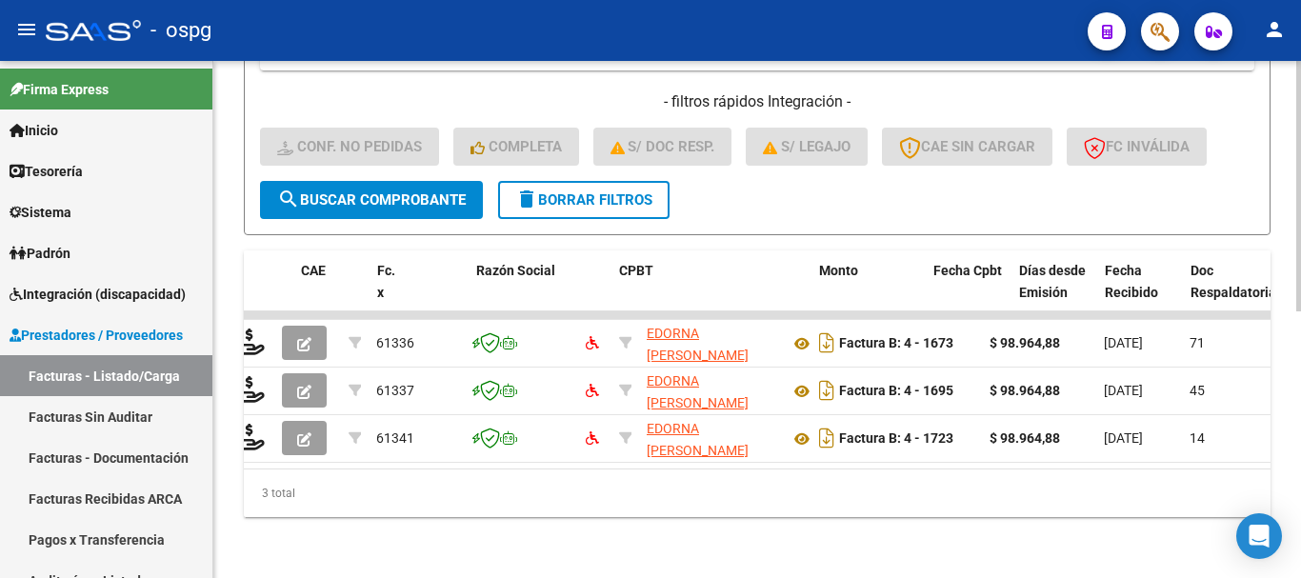
scroll to position [0, 0]
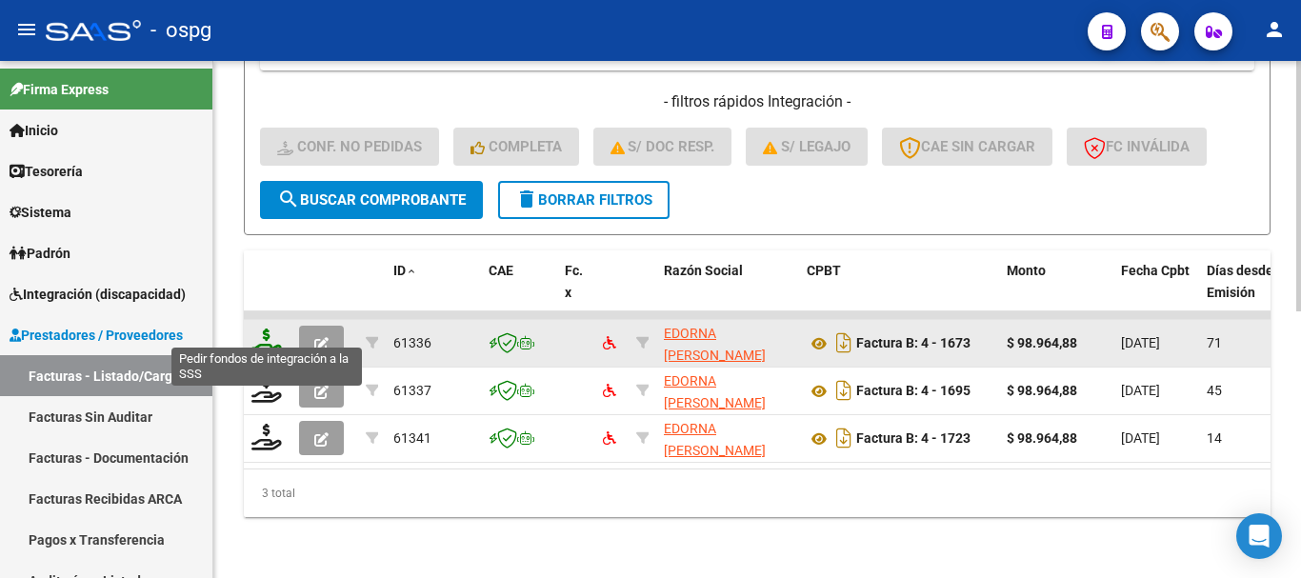
click at [268, 337] on icon at bounding box center [266, 342] width 30 height 27
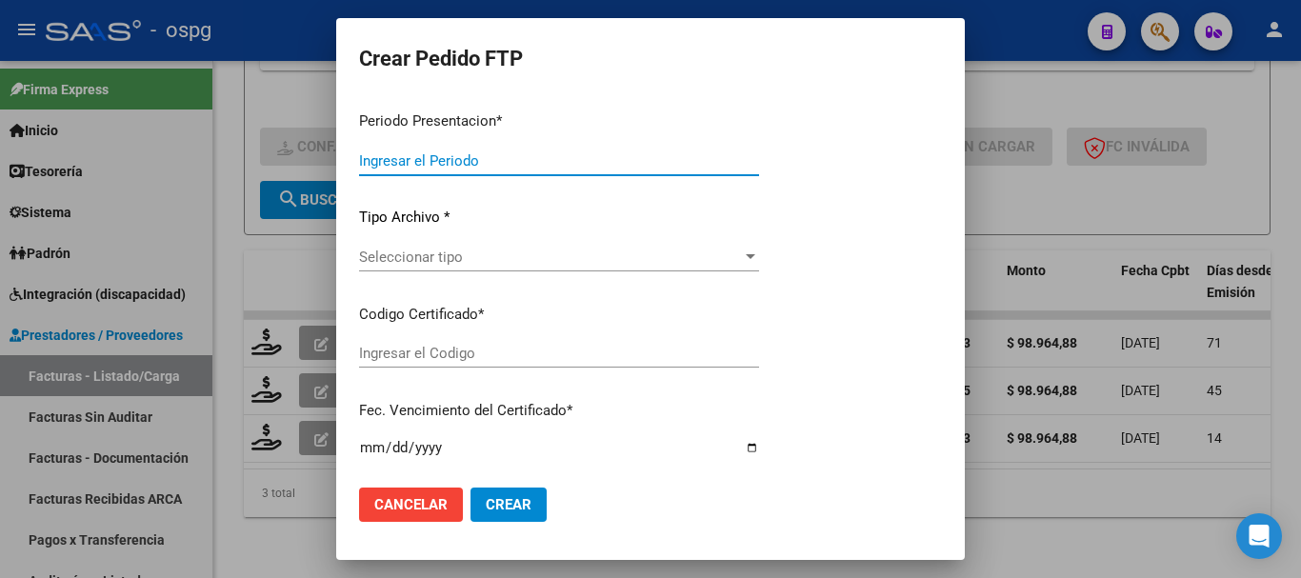
type input "202508"
type input "202506"
type input "$ 98.964,88"
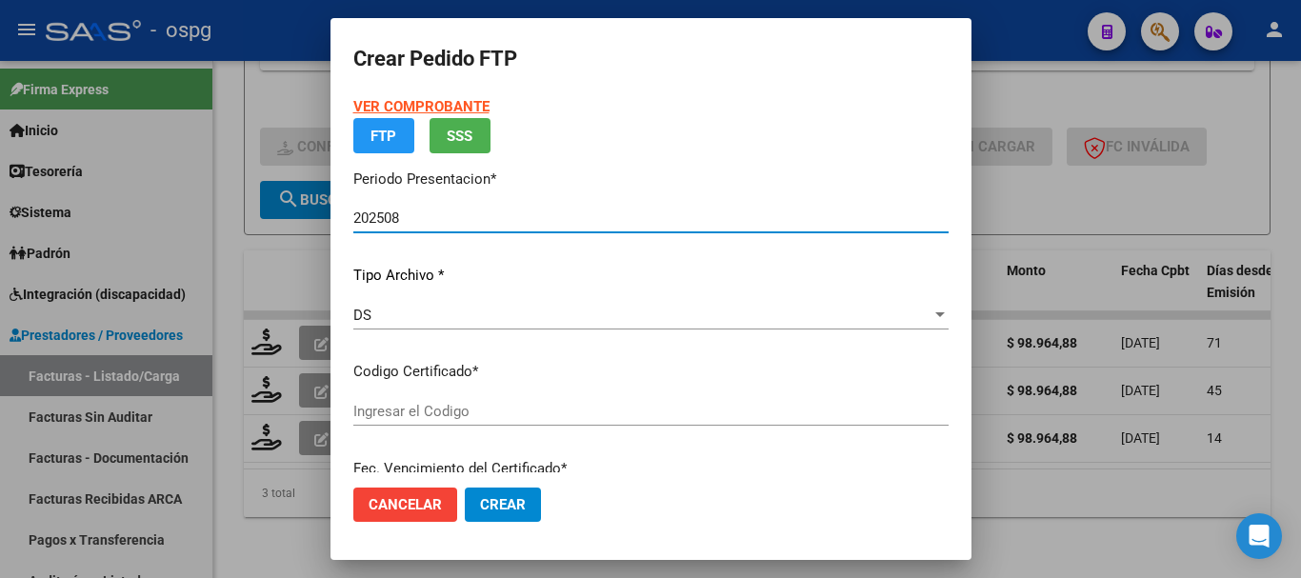
type input "9146818103"
type input "[DATE]"
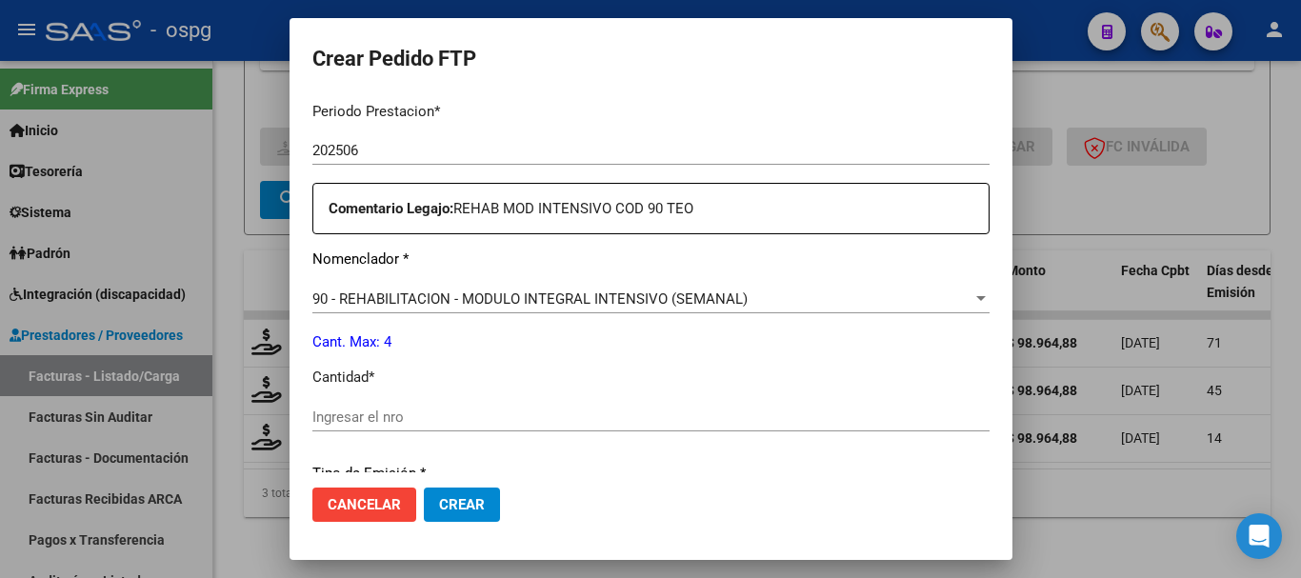
scroll to position [667, 0]
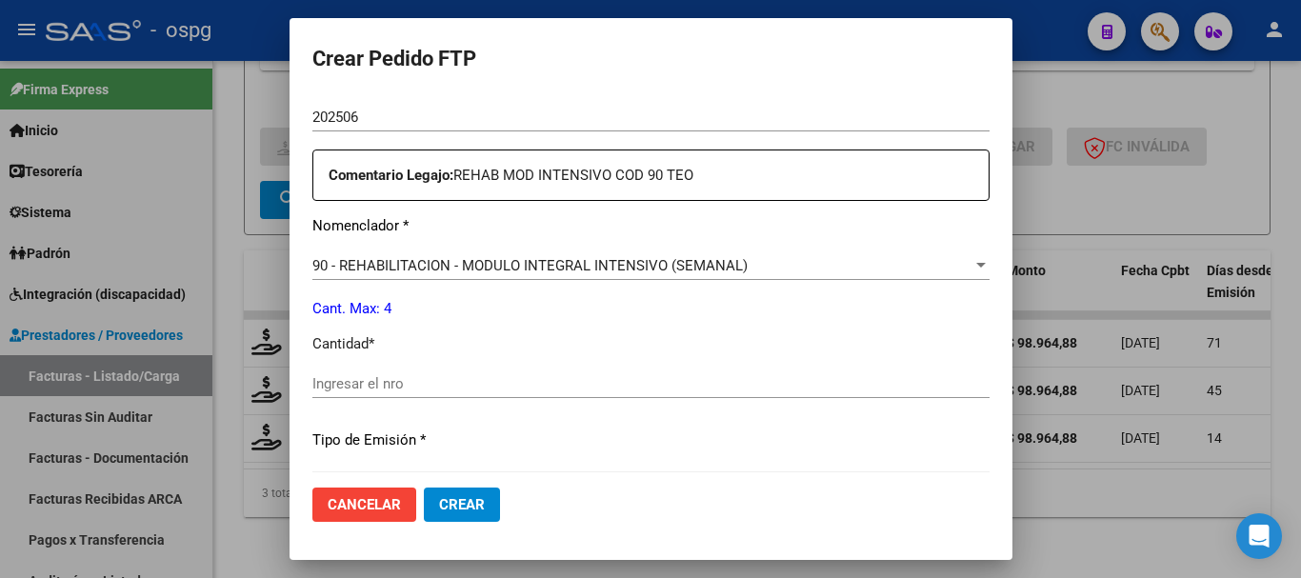
click at [470, 390] on input "Ingresar el nro" at bounding box center [650, 383] width 677 height 17
type input "4"
click at [443, 503] on span "Crear" at bounding box center [462, 504] width 46 height 17
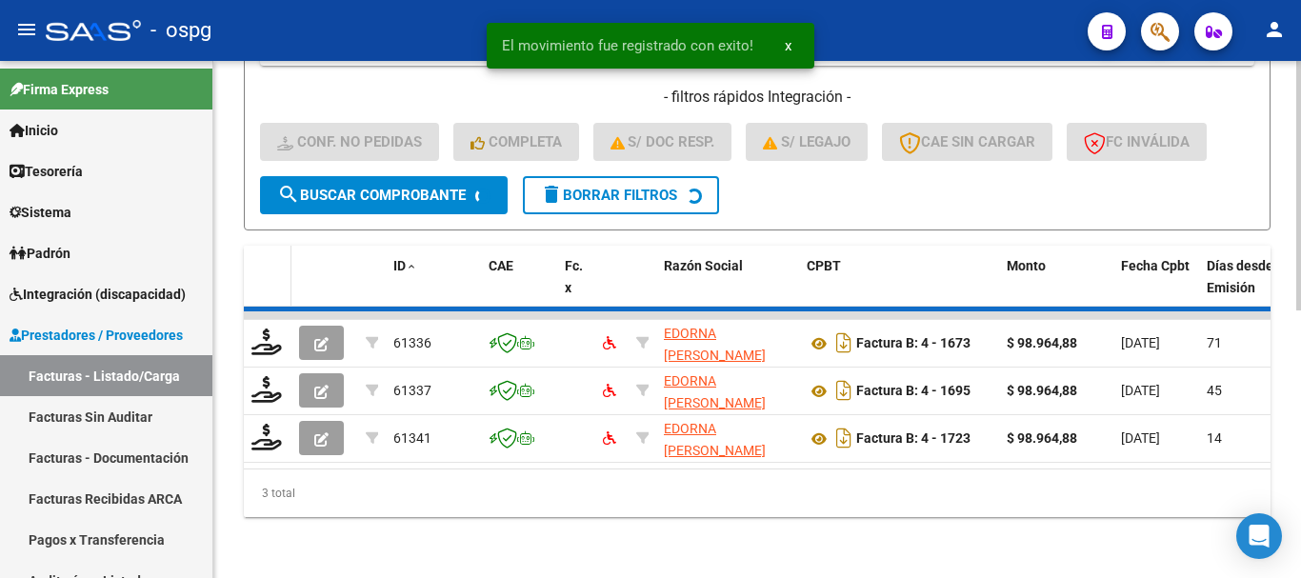
scroll to position [503, 0]
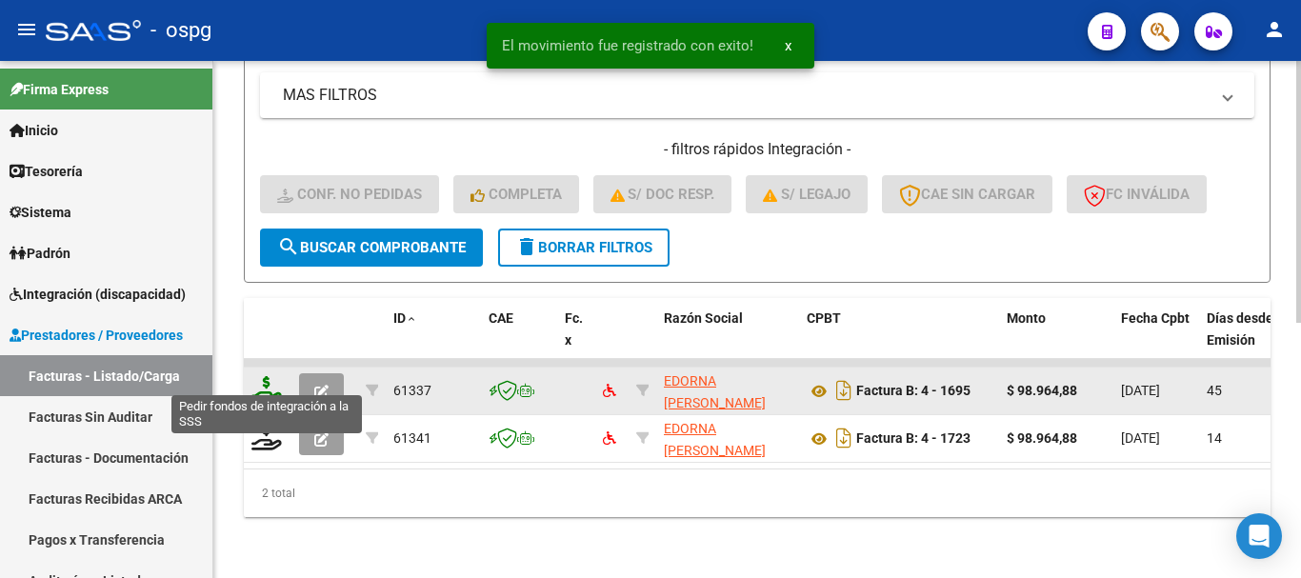
click at [265, 383] on icon at bounding box center [266, 389] width 30 height 27
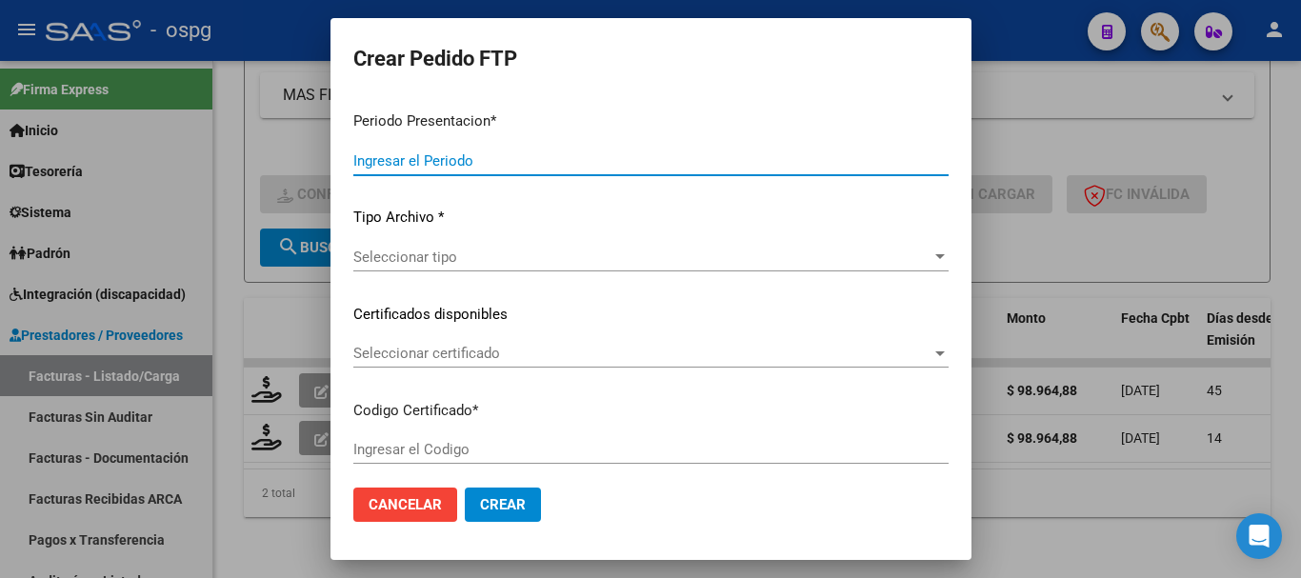
type input "202508"
type input "202507"
type input "$ 98.964,88"
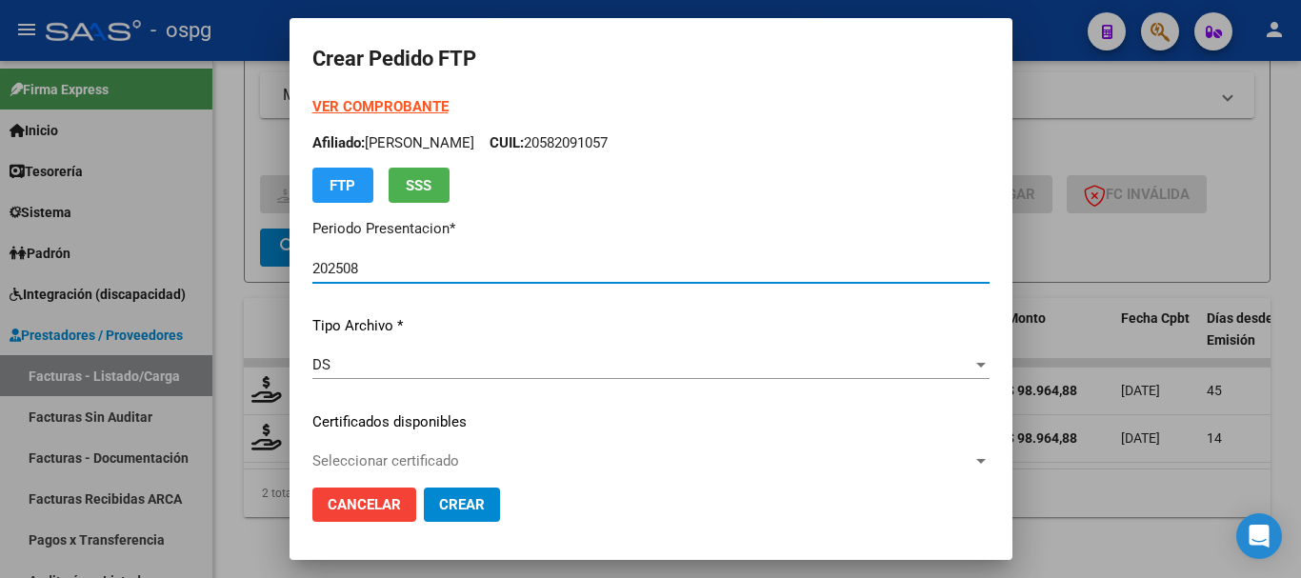
type input "9146818103"
type input "[DATE]"
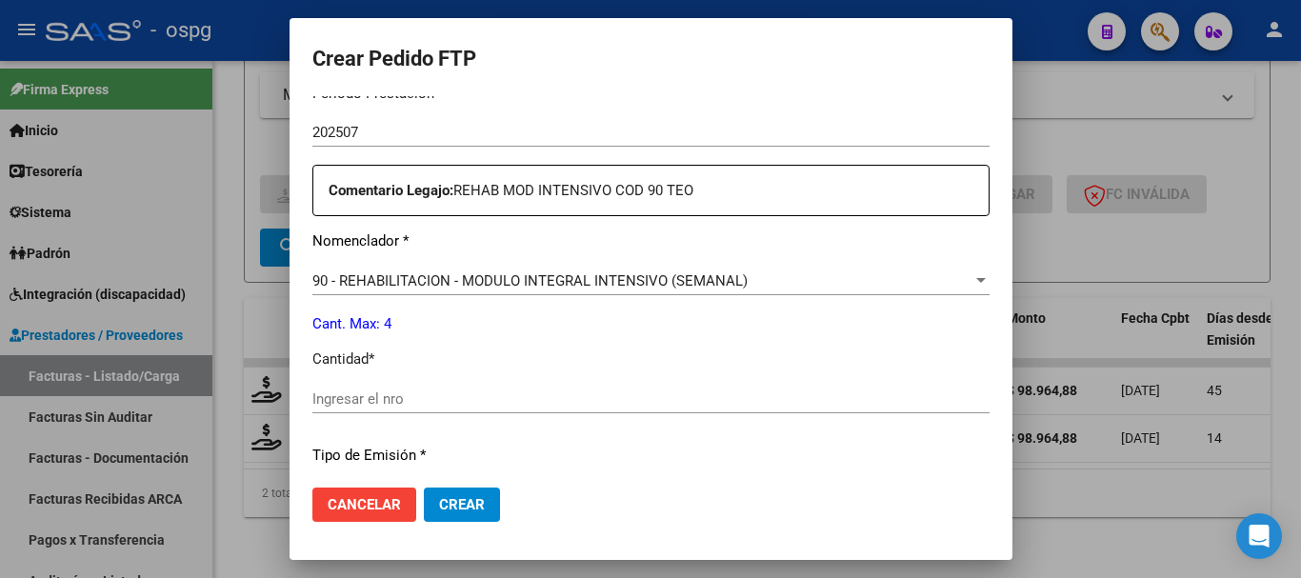
scroll to position [667, 0]
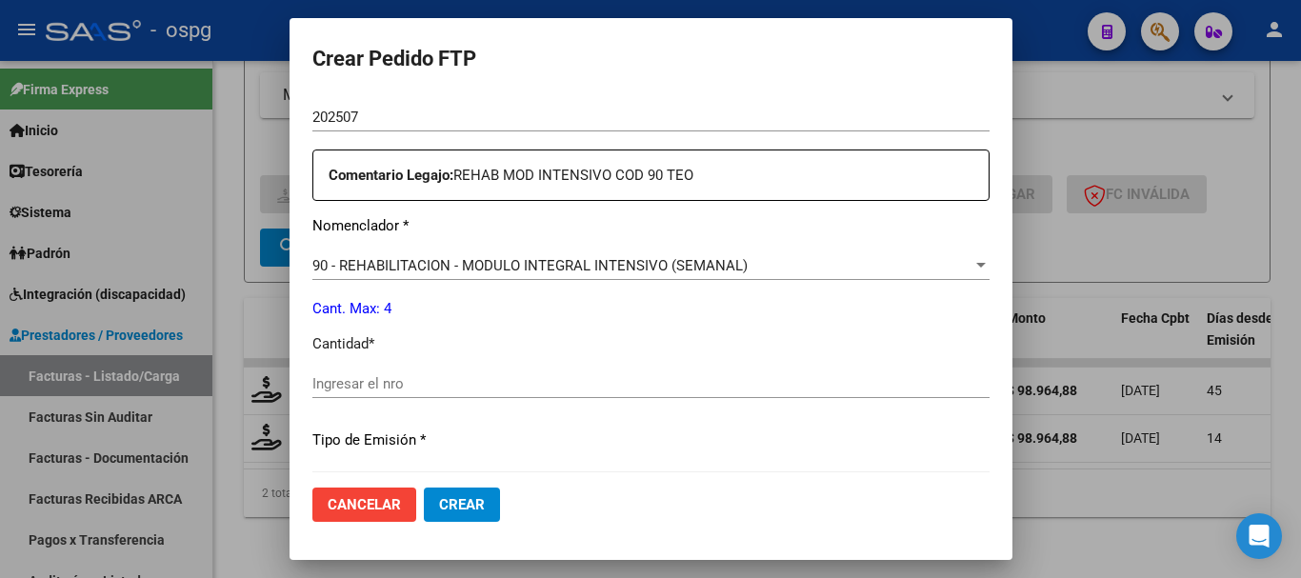
click at [449, 387] on input "Ingresar el nro" at bounding box center [650, 383] width 677 height 17
type input "4"
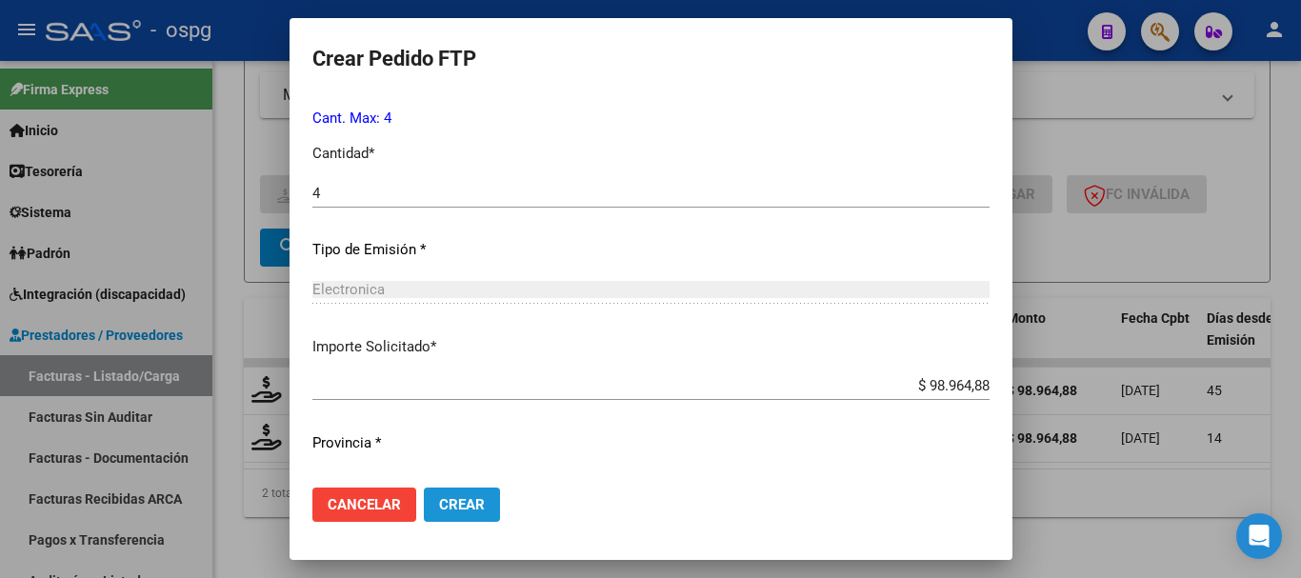
click at [455, 506] on span "Crear" at bounding box center [462, 504] width 46 height 17
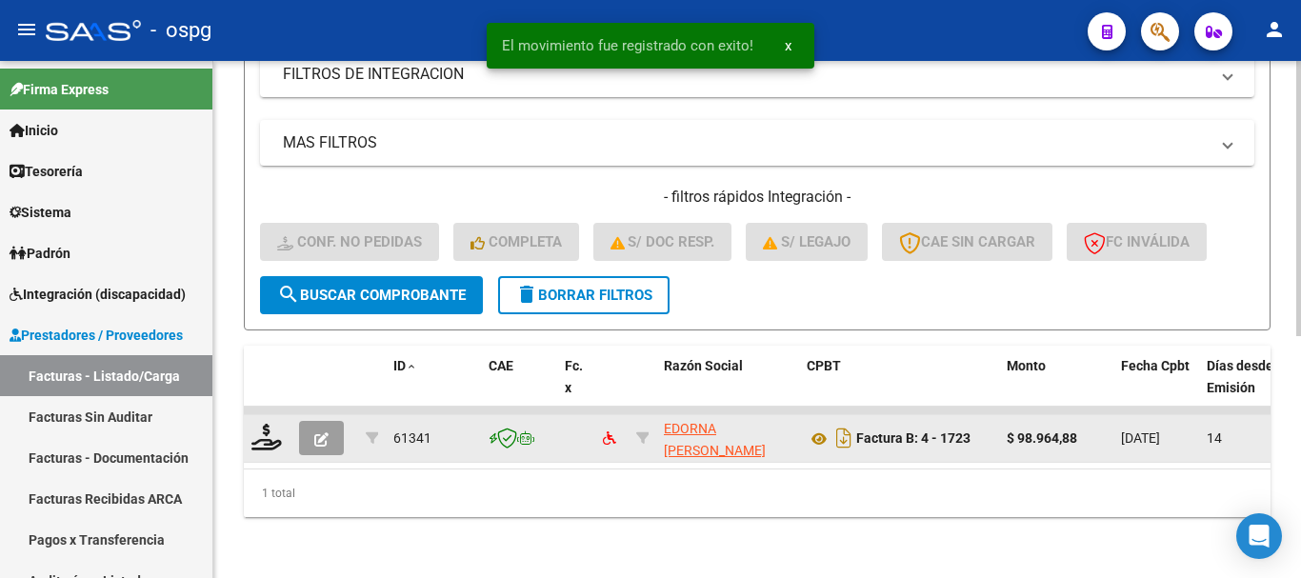
scroll to position [455, 0]
click at [264, 432] on icon at bounding box center [266, 437] width 30 height 27
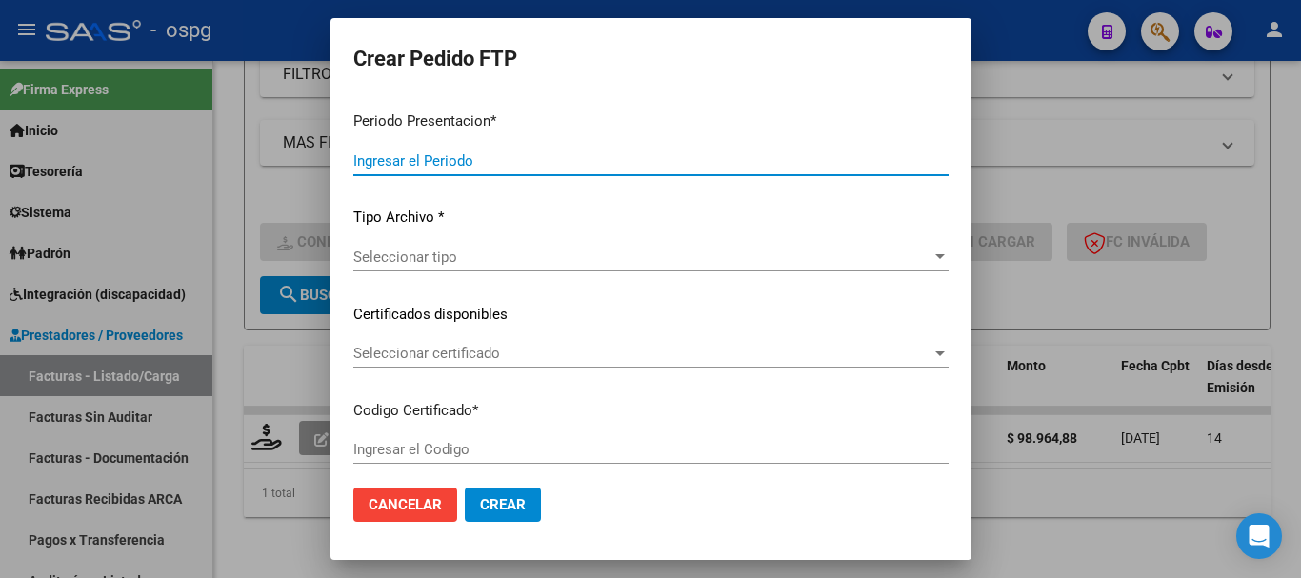
type input "202508"
type input "$ 98.964,88"
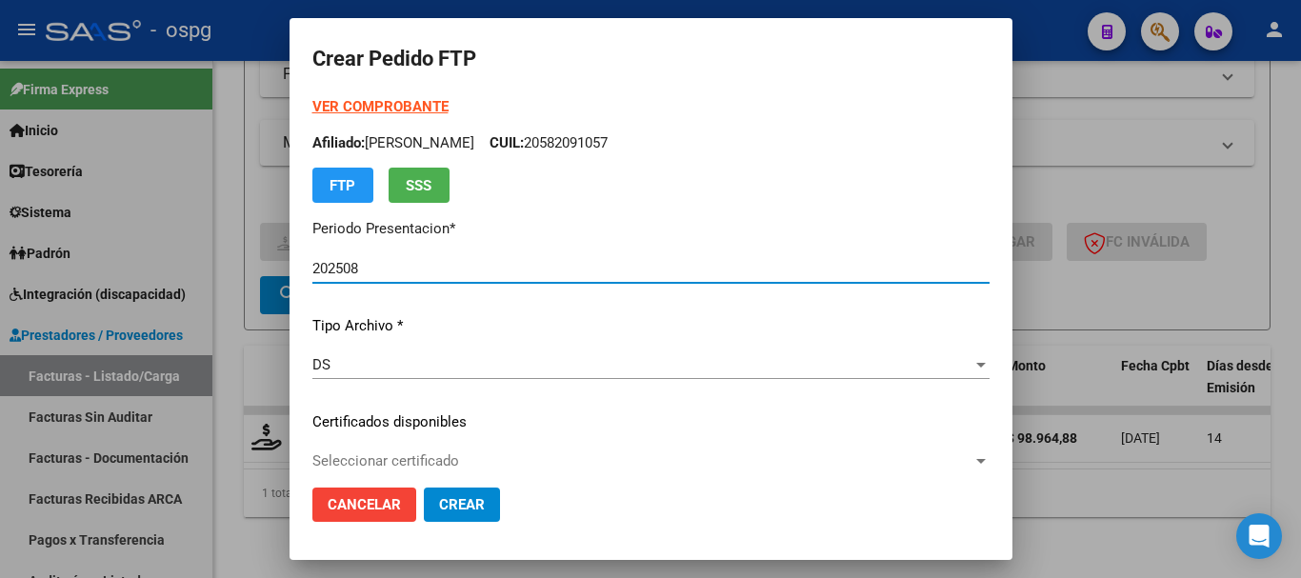
type input "9146818103"
type input "[DATE]"
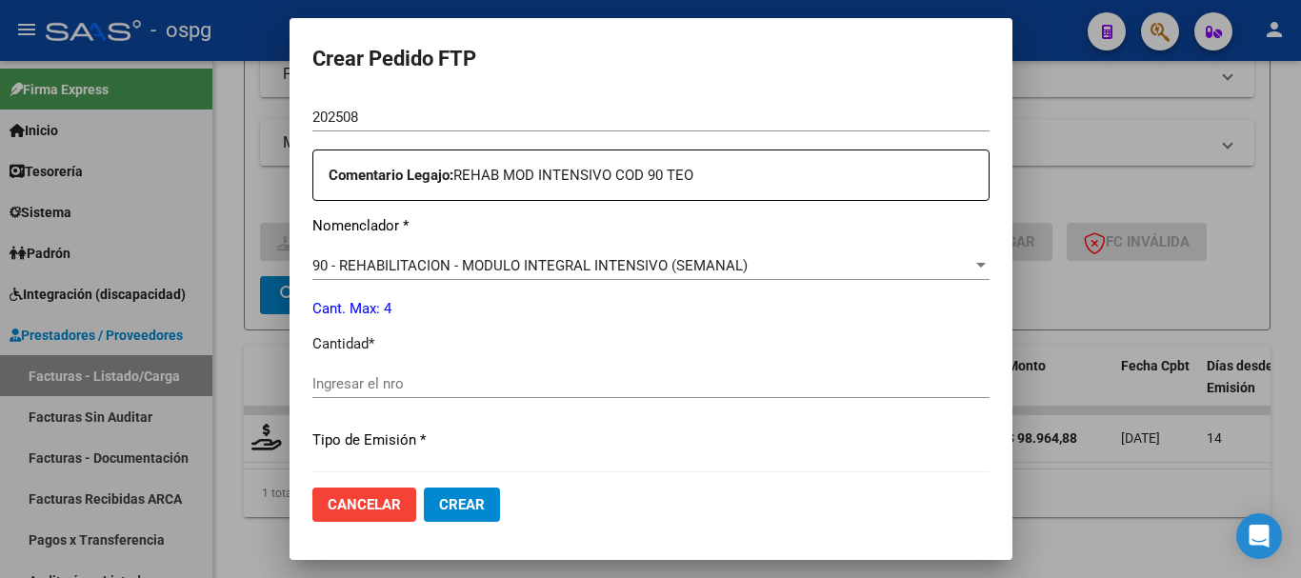
scroll to position [762, 0]
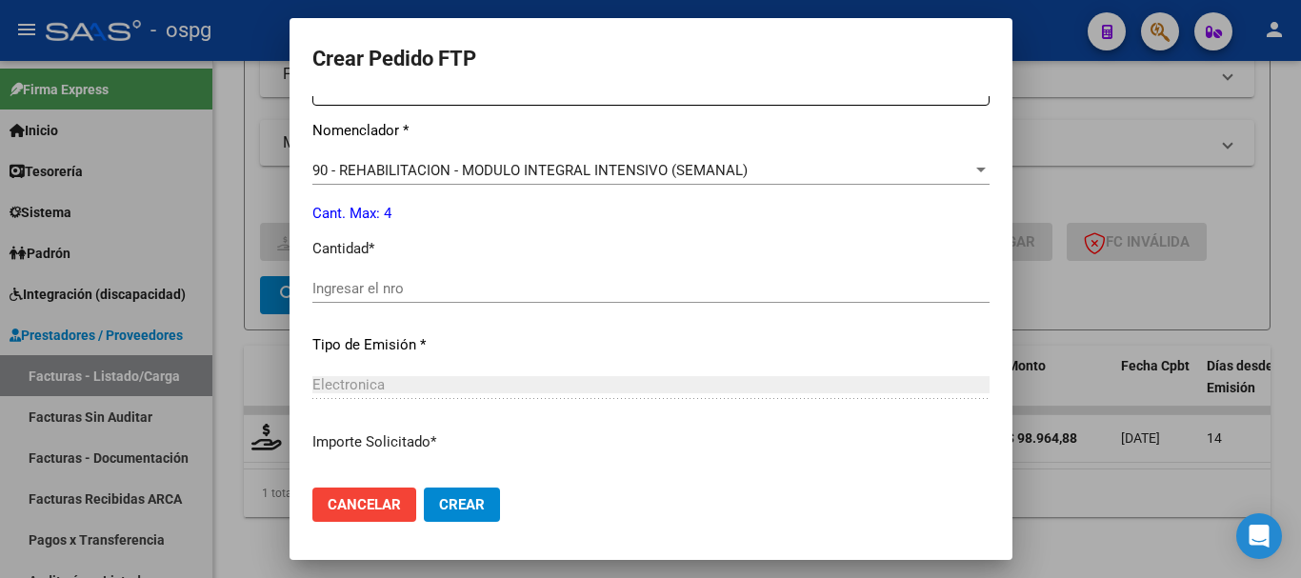
click at [450, 285] on input "Ingresar el nro" at bounding box center [650, 288] width 677 height 17
type input "4"
click at [439, 505] on span "Crear" at bounding box center [462, 504] width 46 height 17
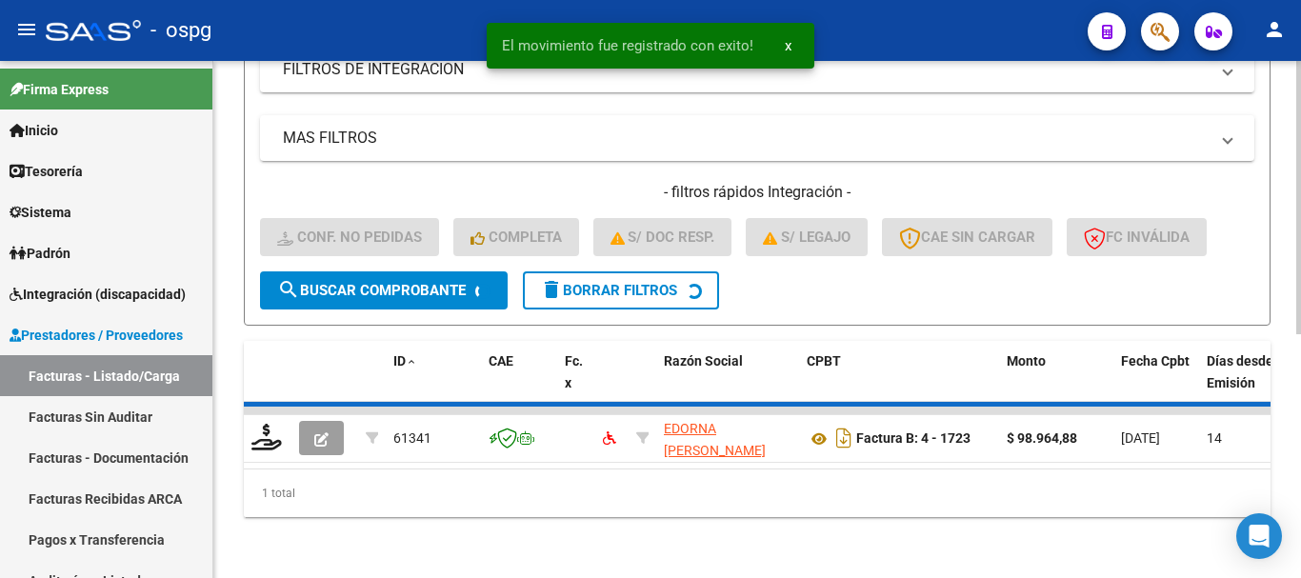
scroll to position [426, 0]
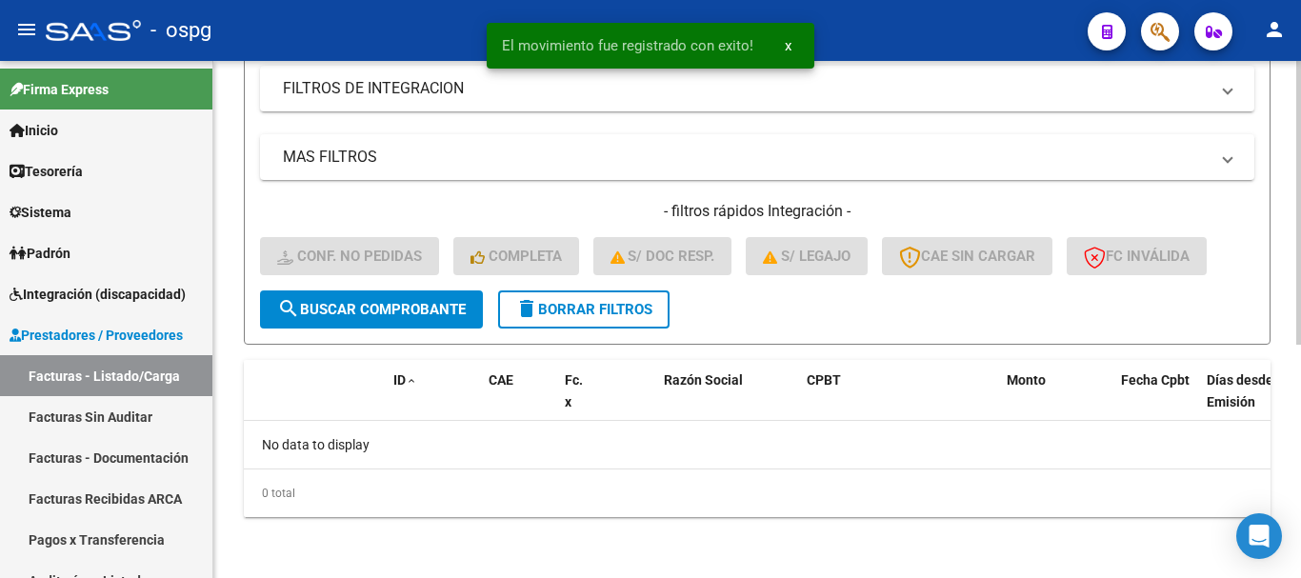
click at [591, 317] on span "delete Borrar Filtros" at bounding box center [583, 309] width 137 height 17
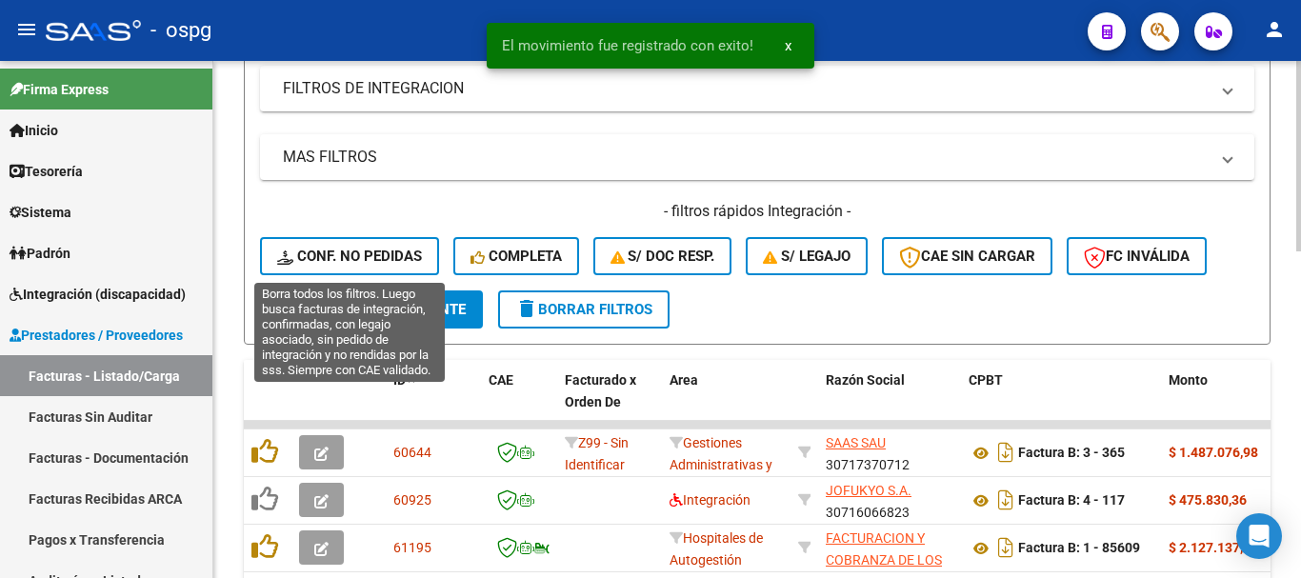
click at [341, 248] on span "Conf. no pedidas" at bounding box center [349, 256] width 145 height 17
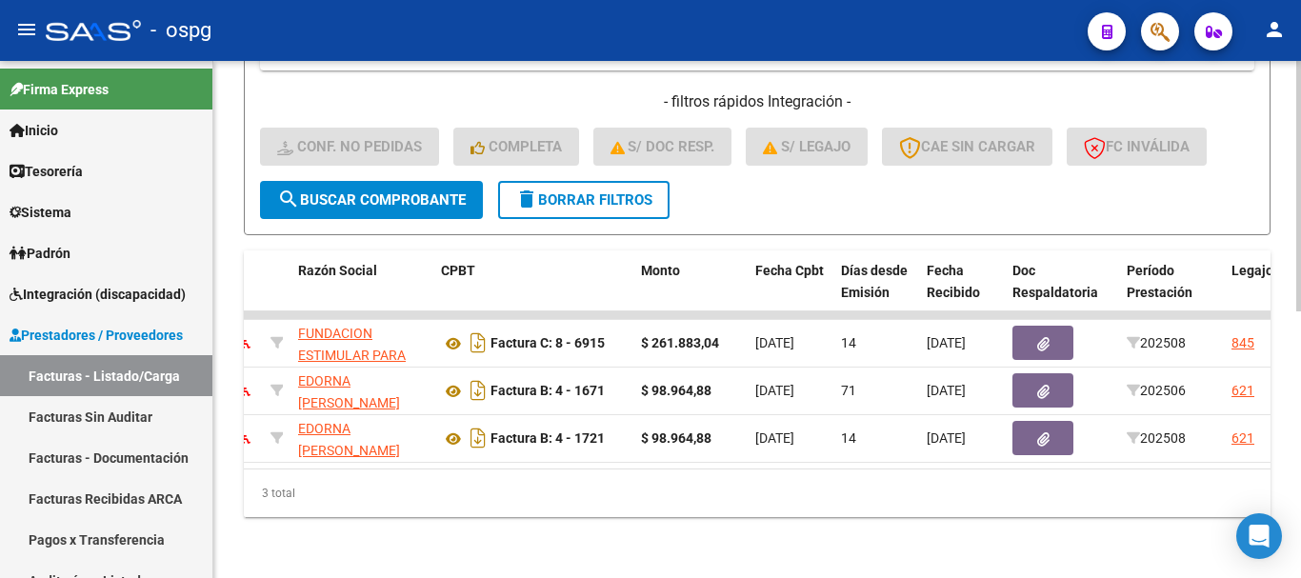
scroll to position [0, 0]
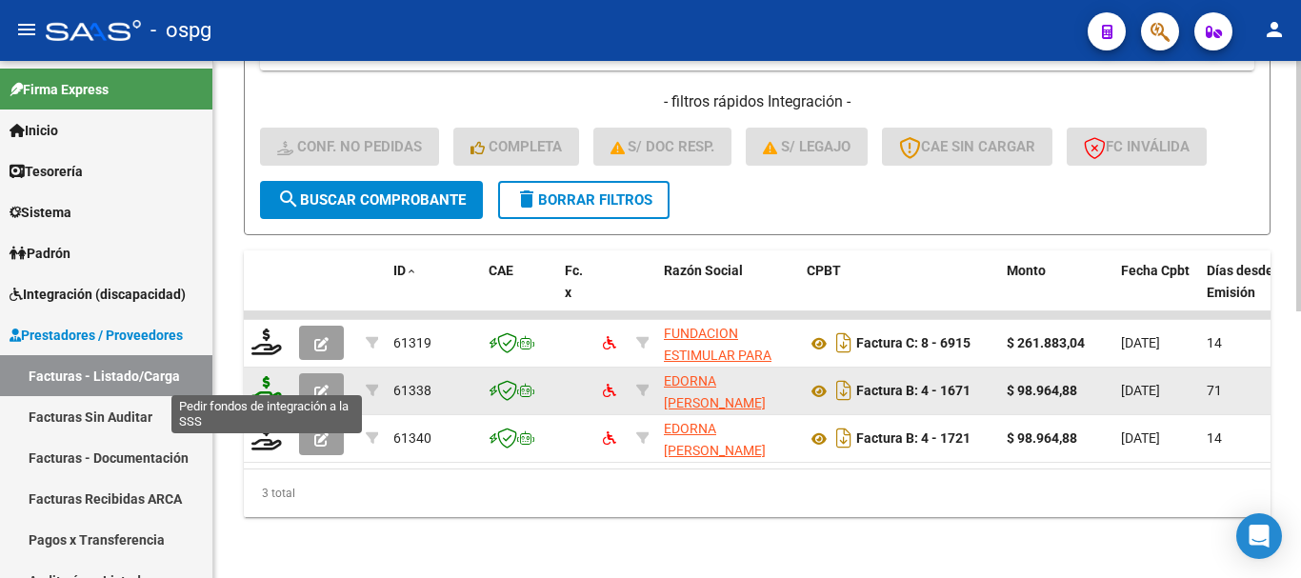
click at [259, 382] on icon at bounding box center [266, 389] width 30 height 27
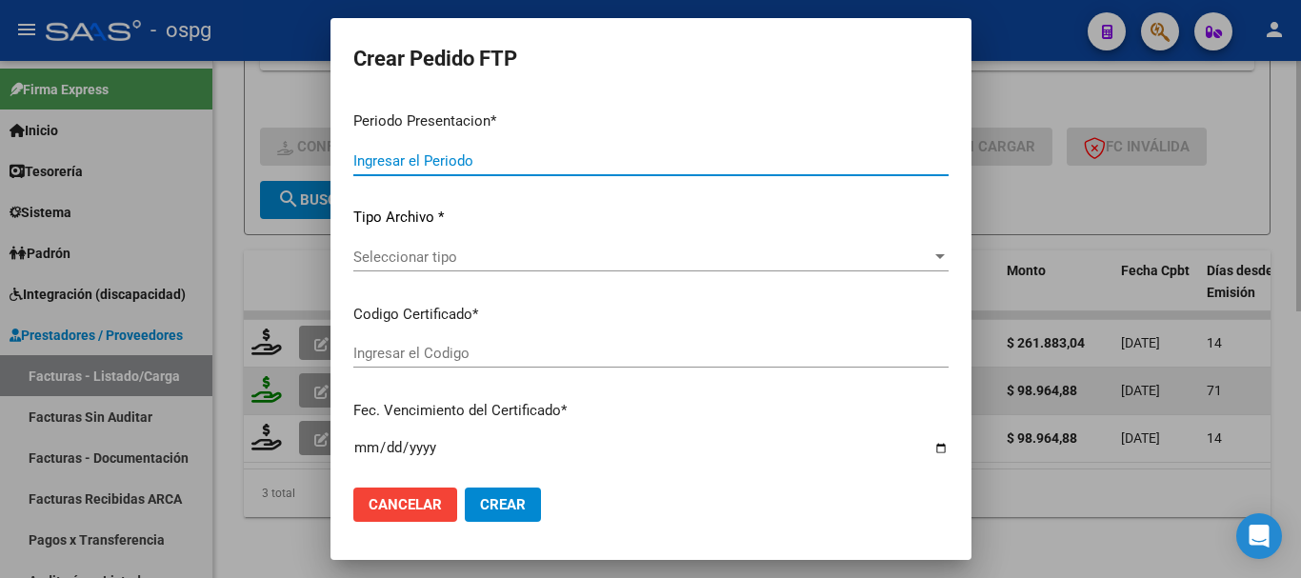
type input "202508"
type input "202506"
type input "$ 98.964,88"
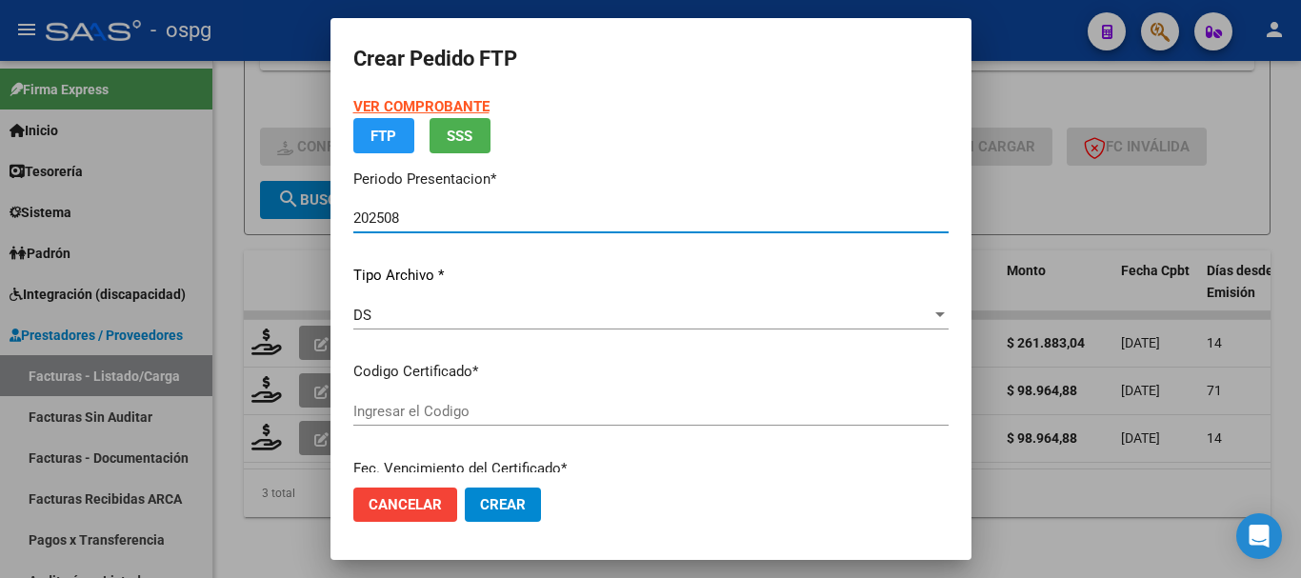
type input "9779772146"
type input "[DATE]"
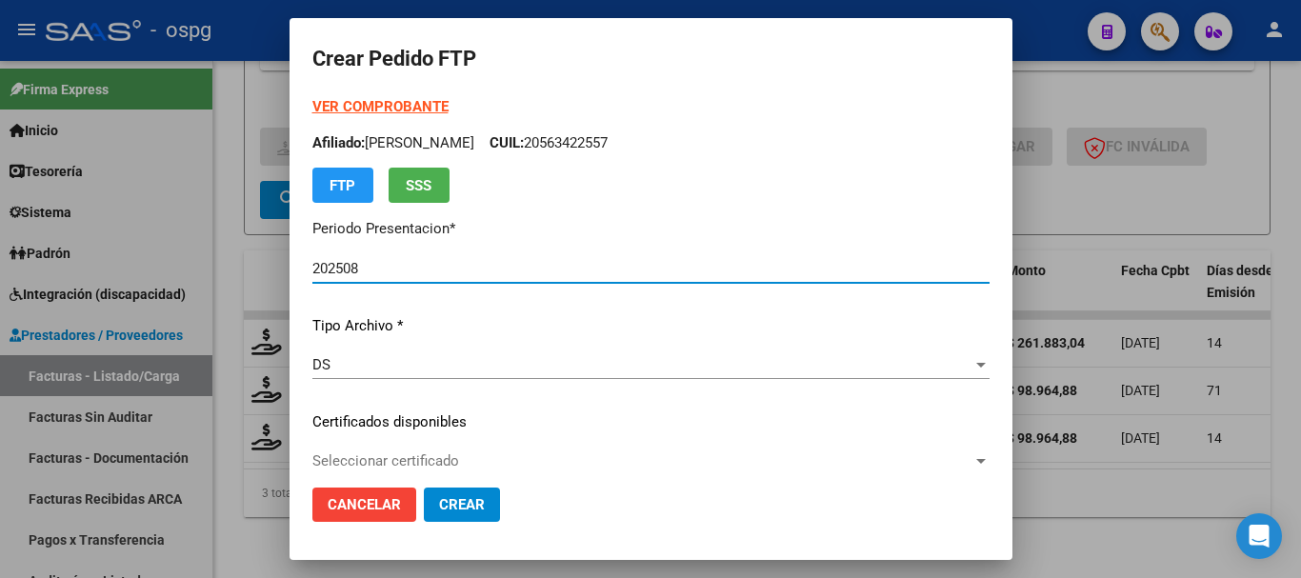
click at [382, 107] on strong "VER COMPROBANTE" at bounding box center [380, 106] width 136 height 17
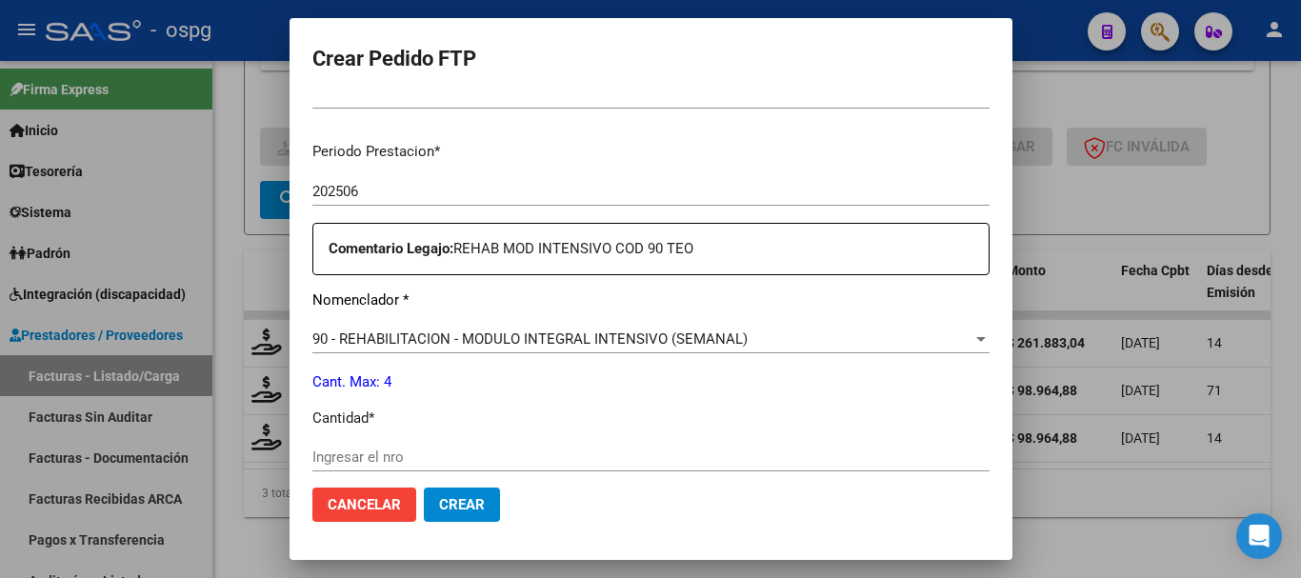
scroll to position [667, 0]
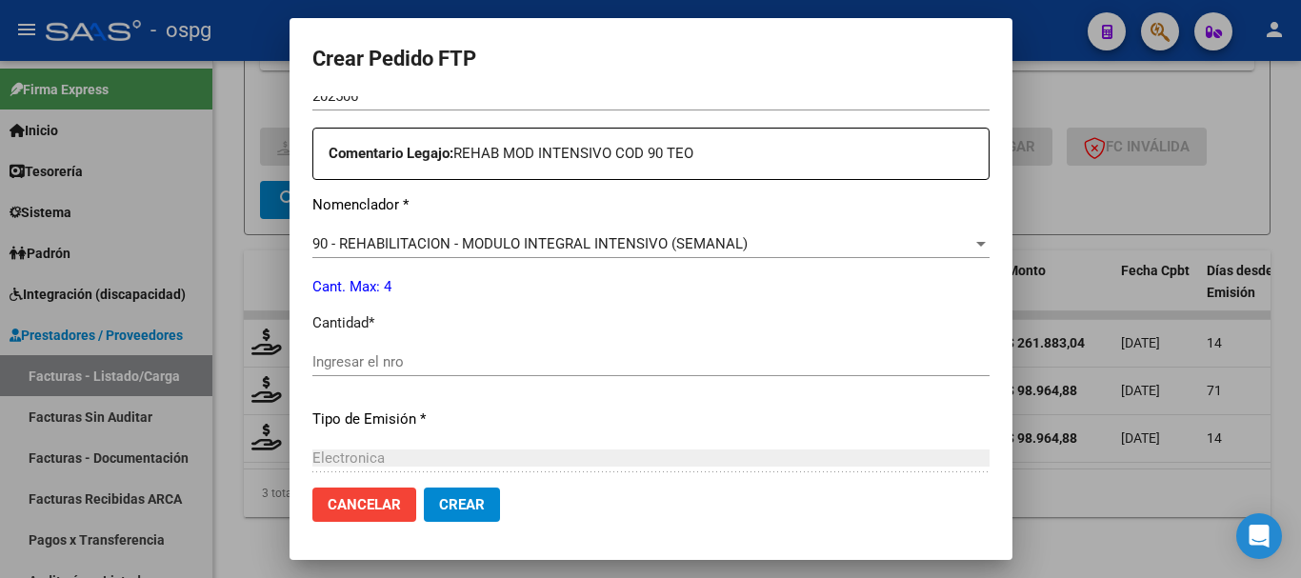
click at [511, 354] on input "Ingresar el nro" at bounding box center [650, 361] width 677 height 17
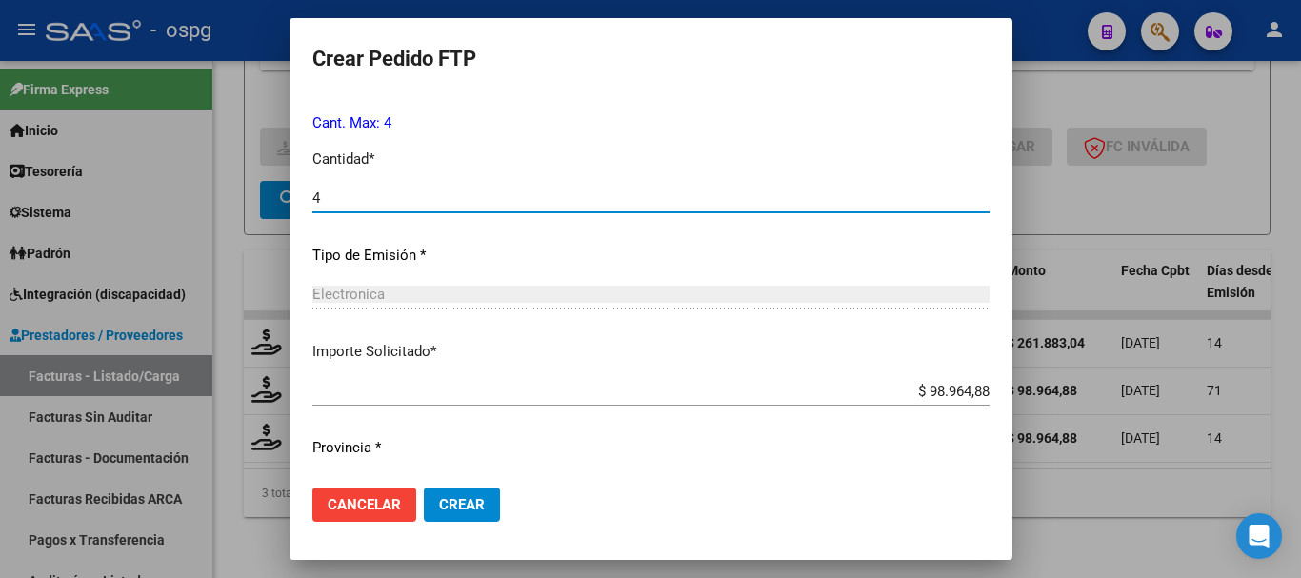
scroll to position [857, 0]
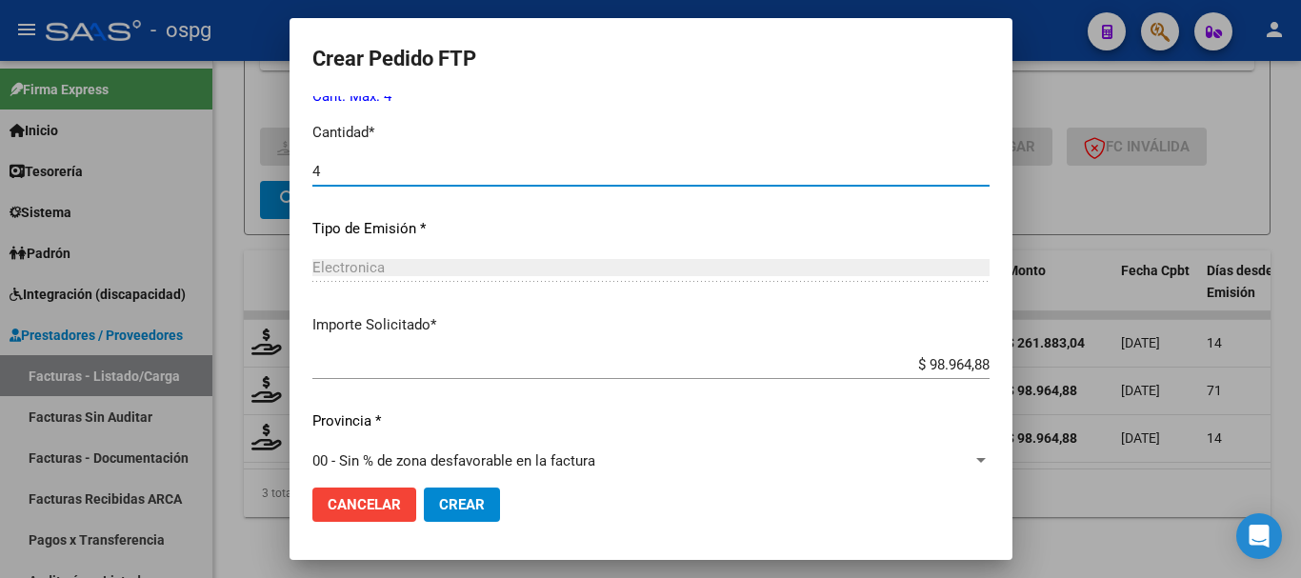
type input "4"
click at [439, 508] on span "Crear" at bounding box center [462, 504] width 46 height 17
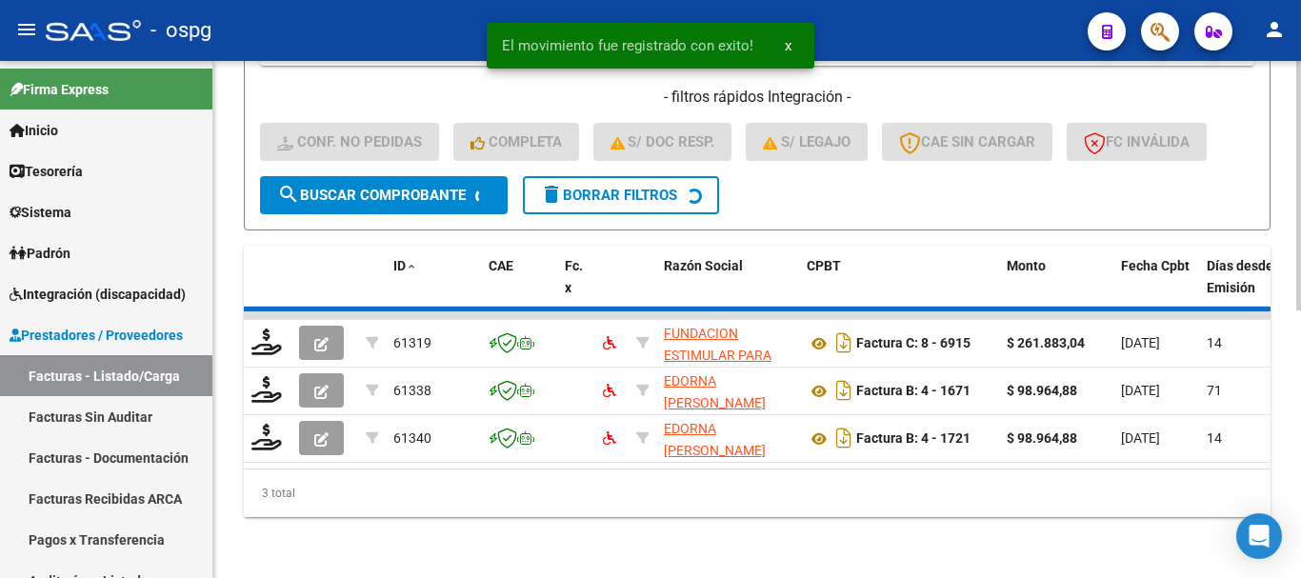
scroll to position [503, 0]
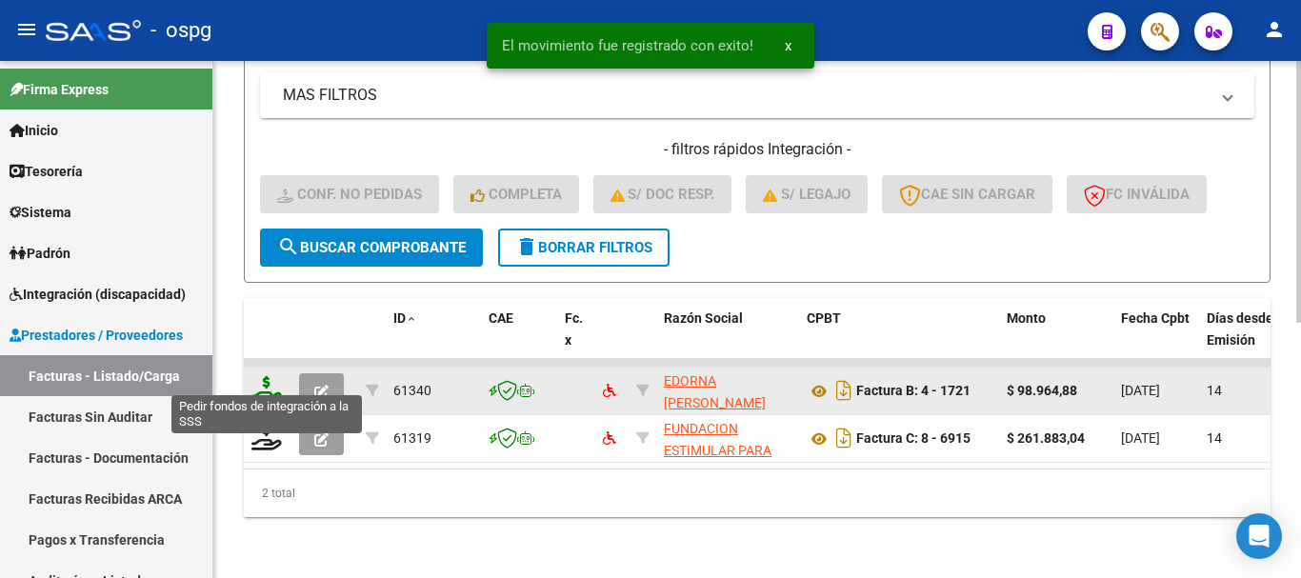
click at [265, 382] on icon at bounding box center [266, 389] width 30 height 27
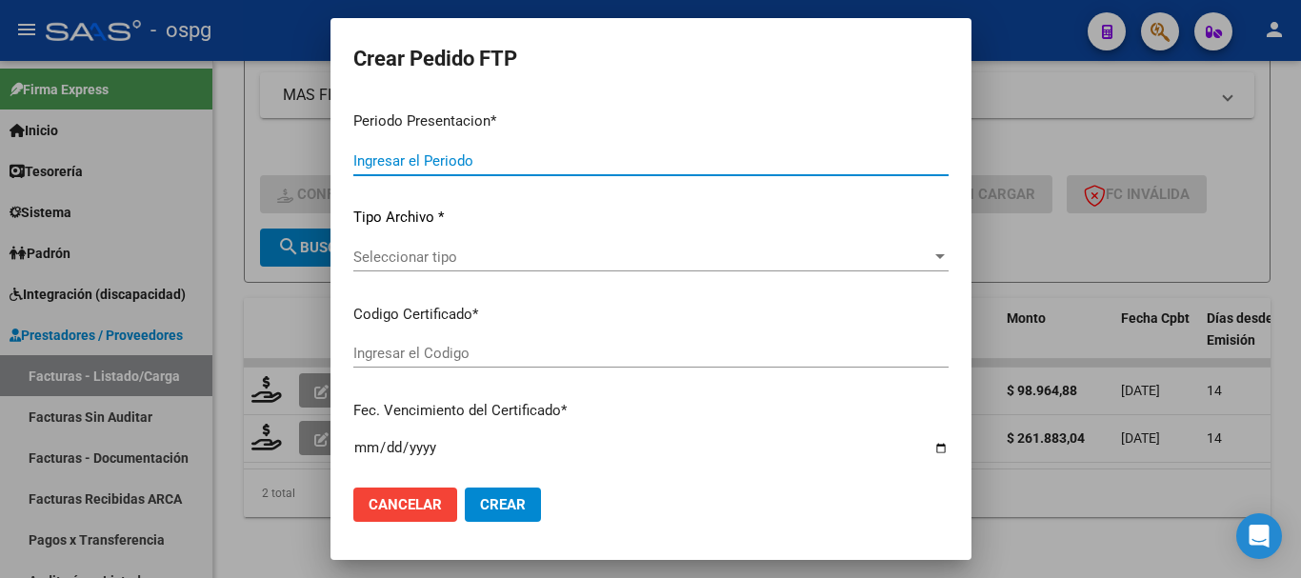
type input "202508"
type input "$ 98.964,88"
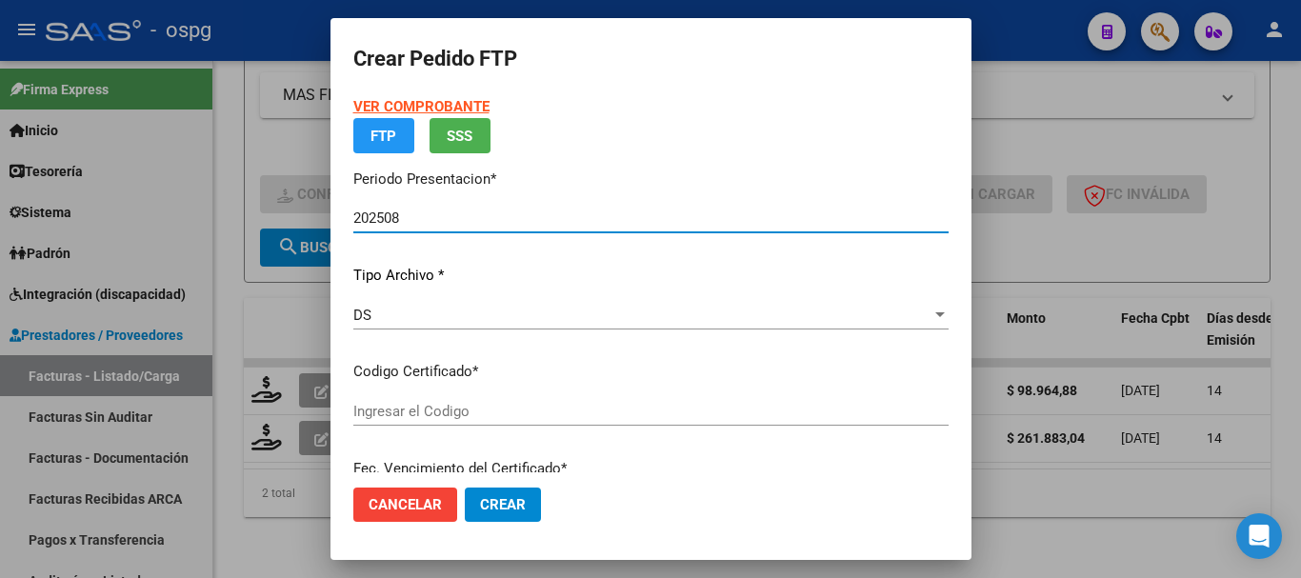
type input "9779772146"
type input "[DATE]"
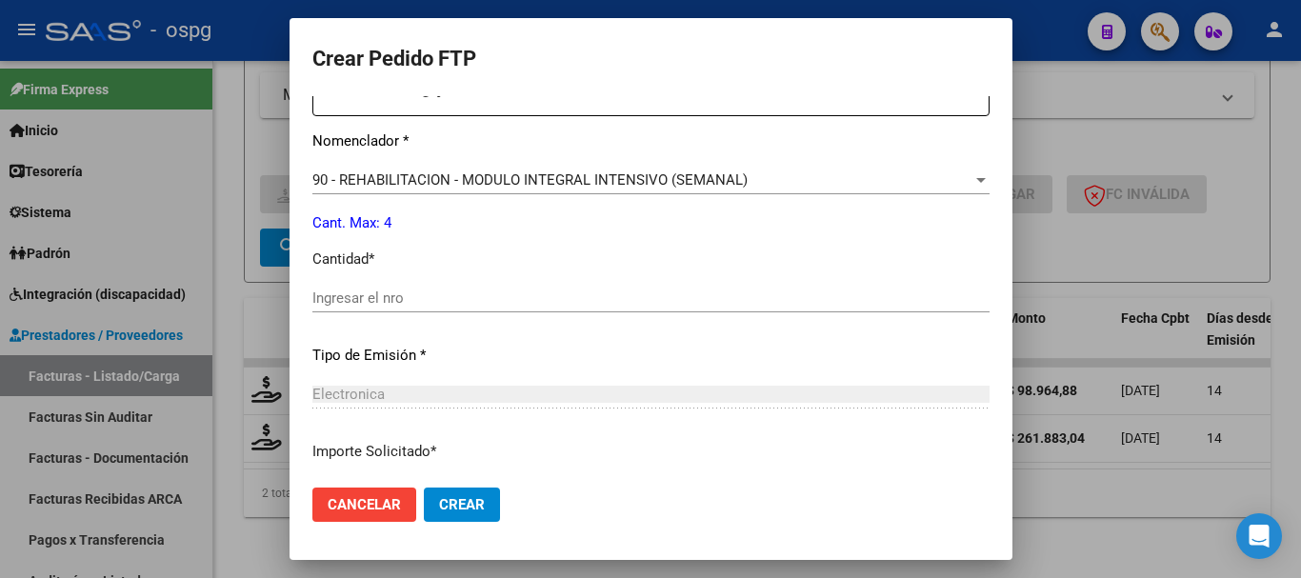
scroll to position [762, 0]
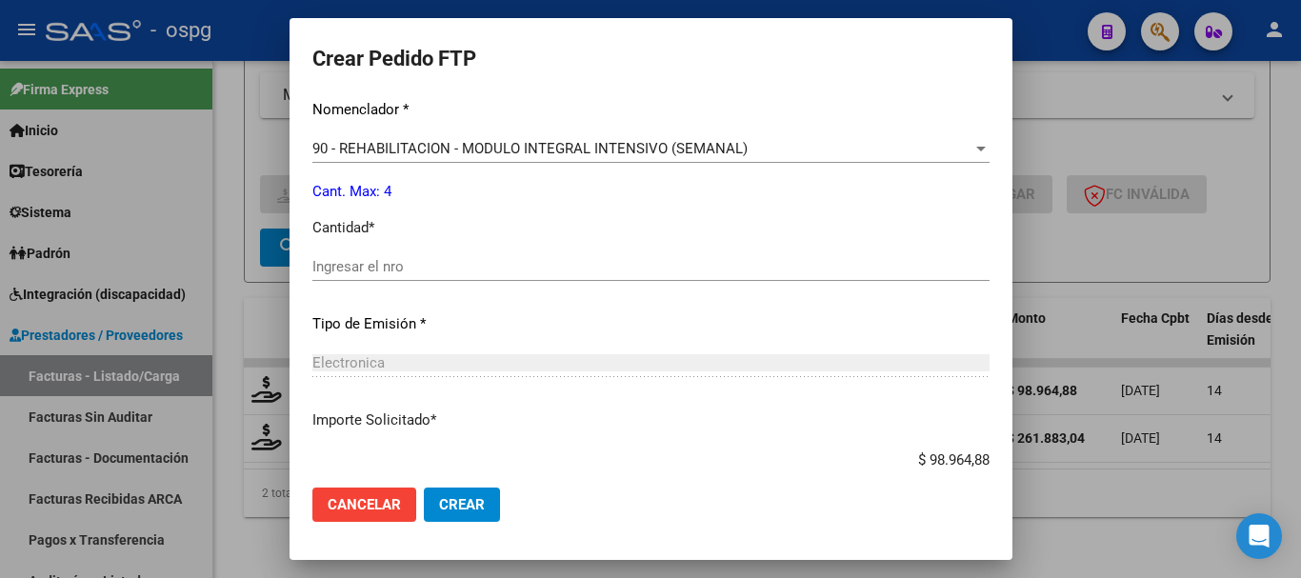
click at [422, 258] on input "Ingresar el nro" at bounding box center [650, 266] width 677 height 17
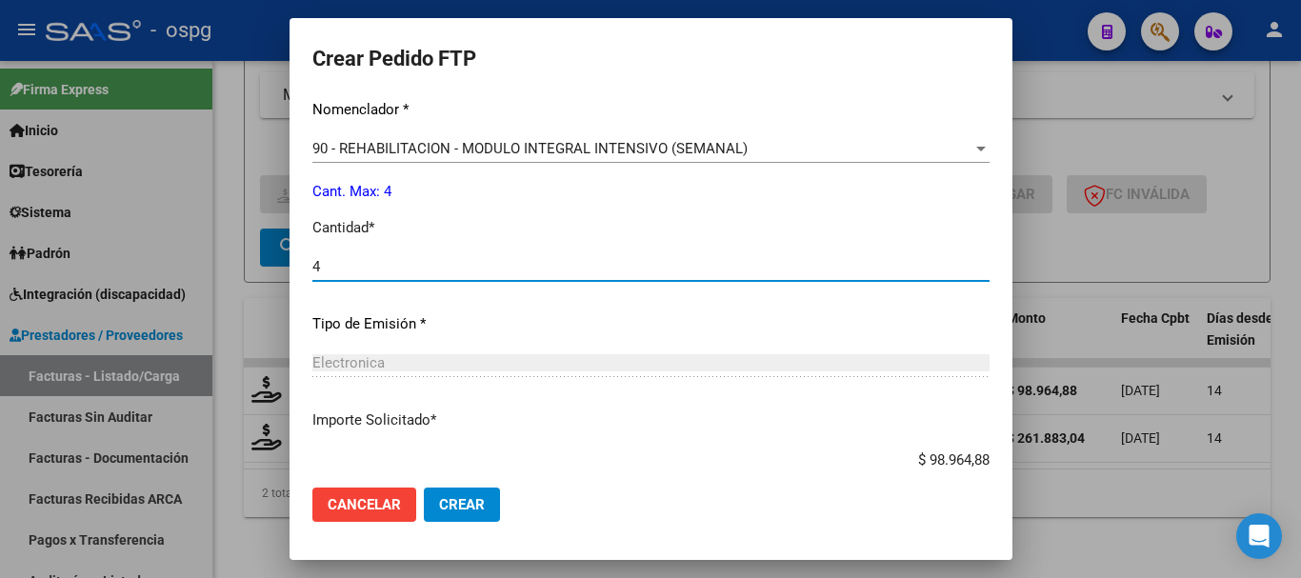
type input "4"
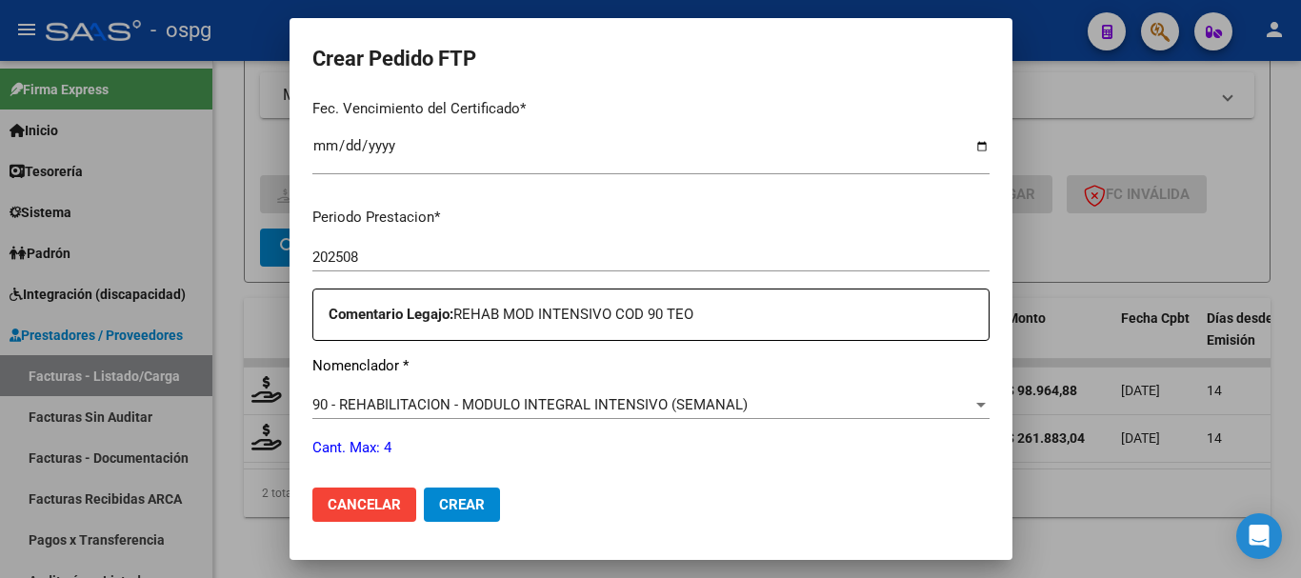
scroll to position [497, 0]
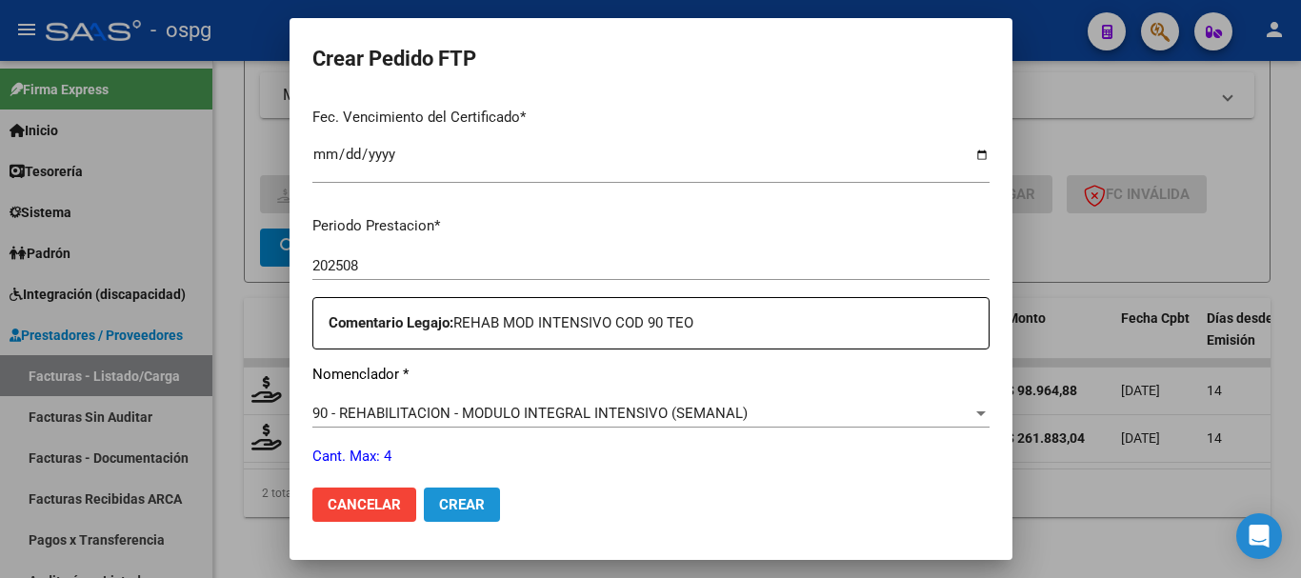
click at [440, 500] on span "Crear" at bounding box center [462, 504] width 46 height 17
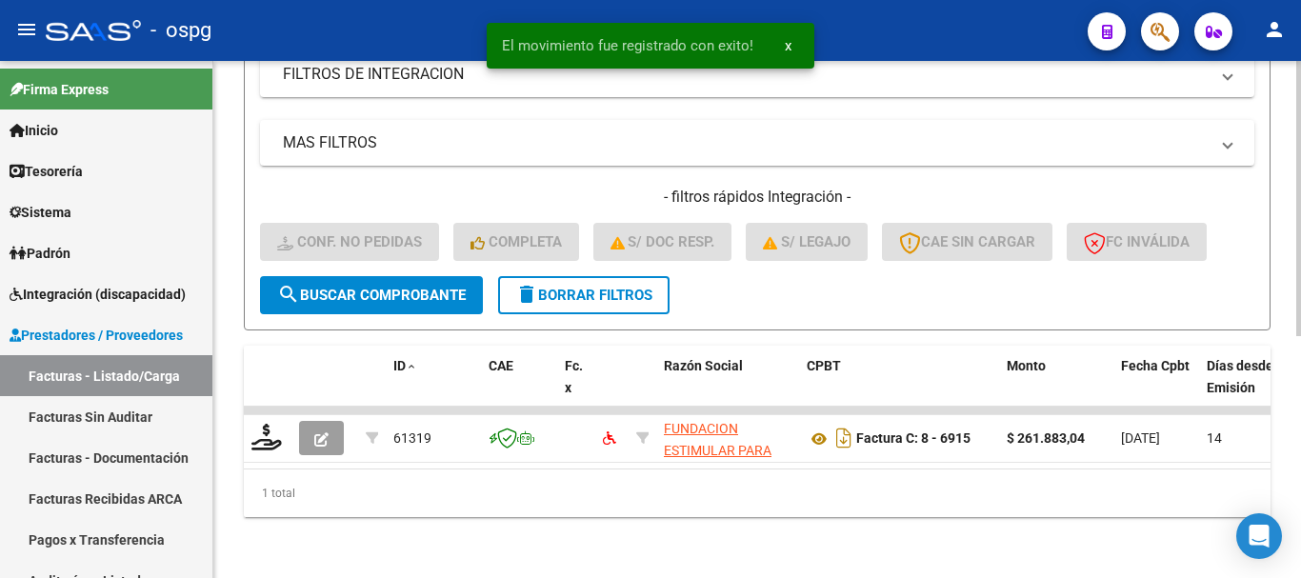
scroll to position [455, 0]
click at [576, 297] on button "delete Borrar Filtros" at bounding box center [583, 295] width 171 height 38
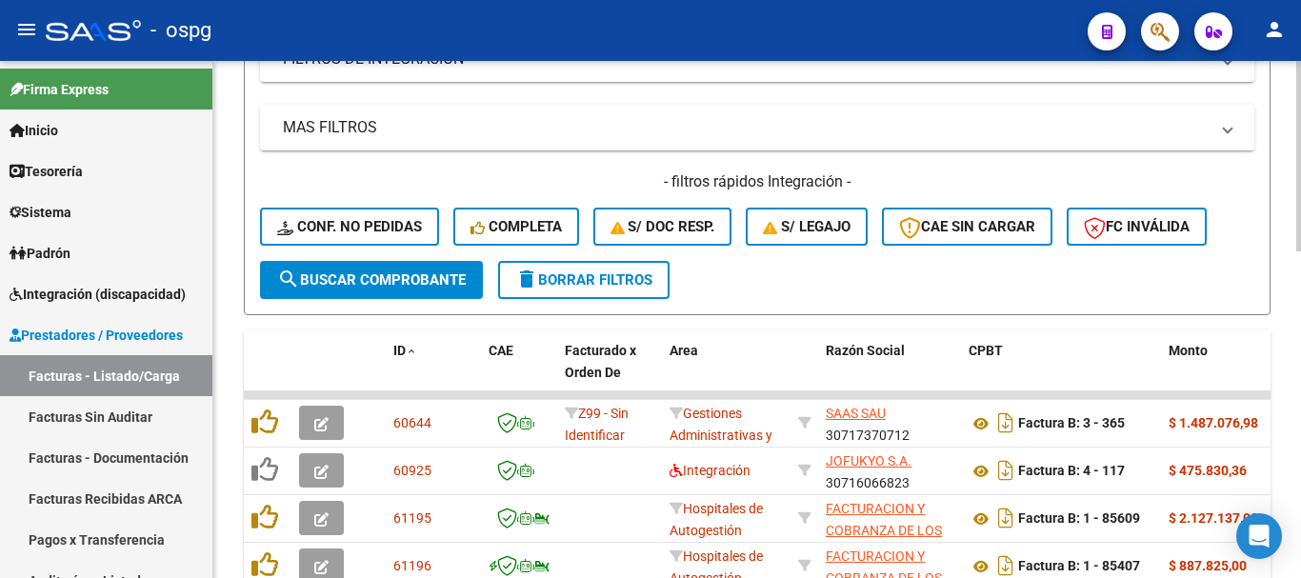
scroll to position [550, 0]
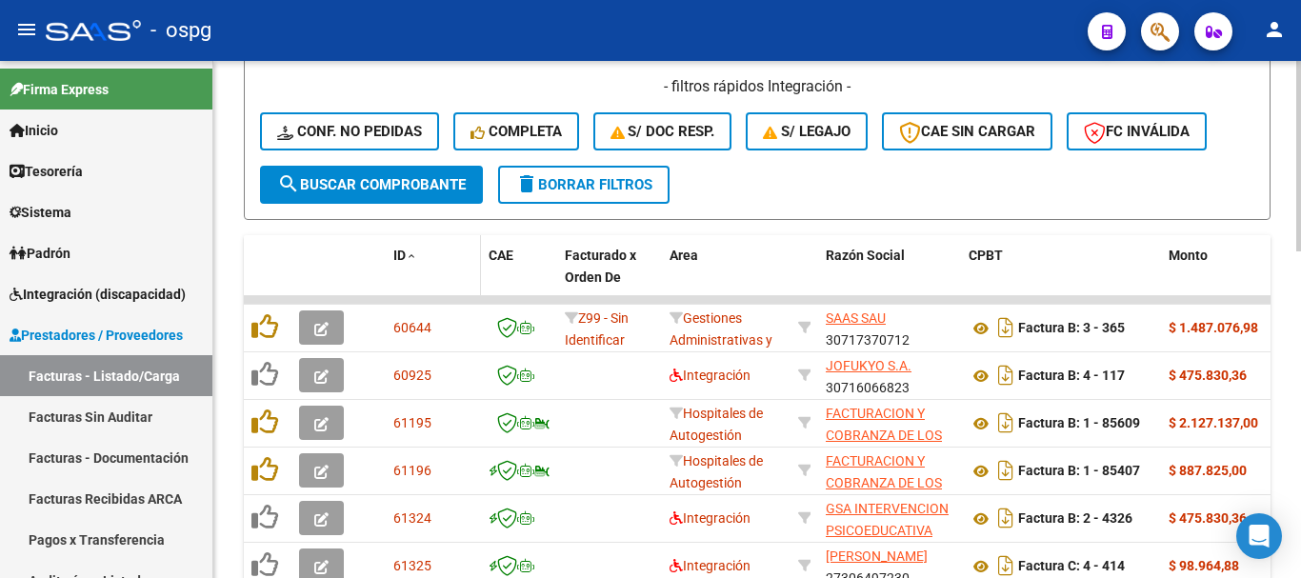
click at [399, 249] on span "ID" at bounding box center [399, 255] width 12 height 15
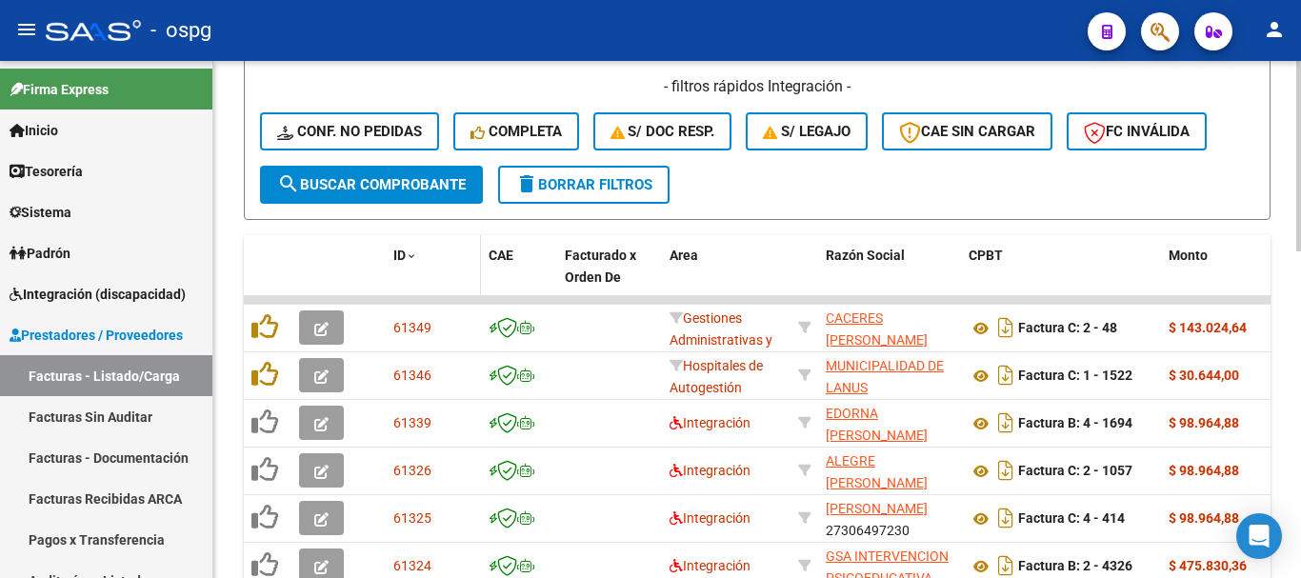
click at [408, 251] on span at bounding box center [411, 256] width 11 height 13
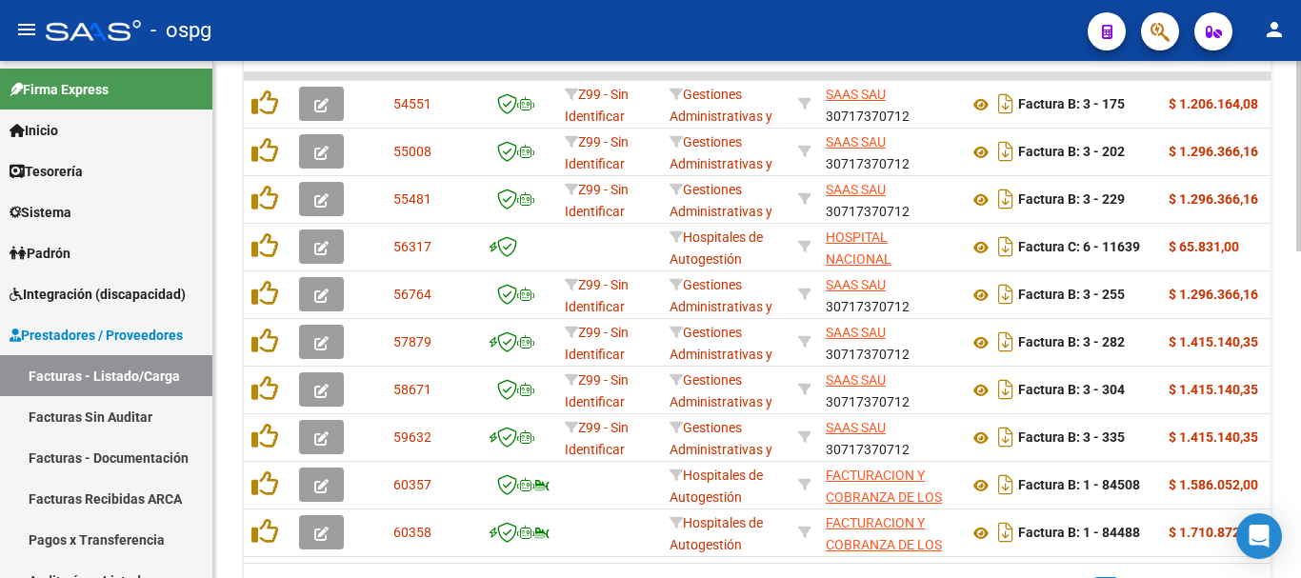
scroll to position [836, 0]
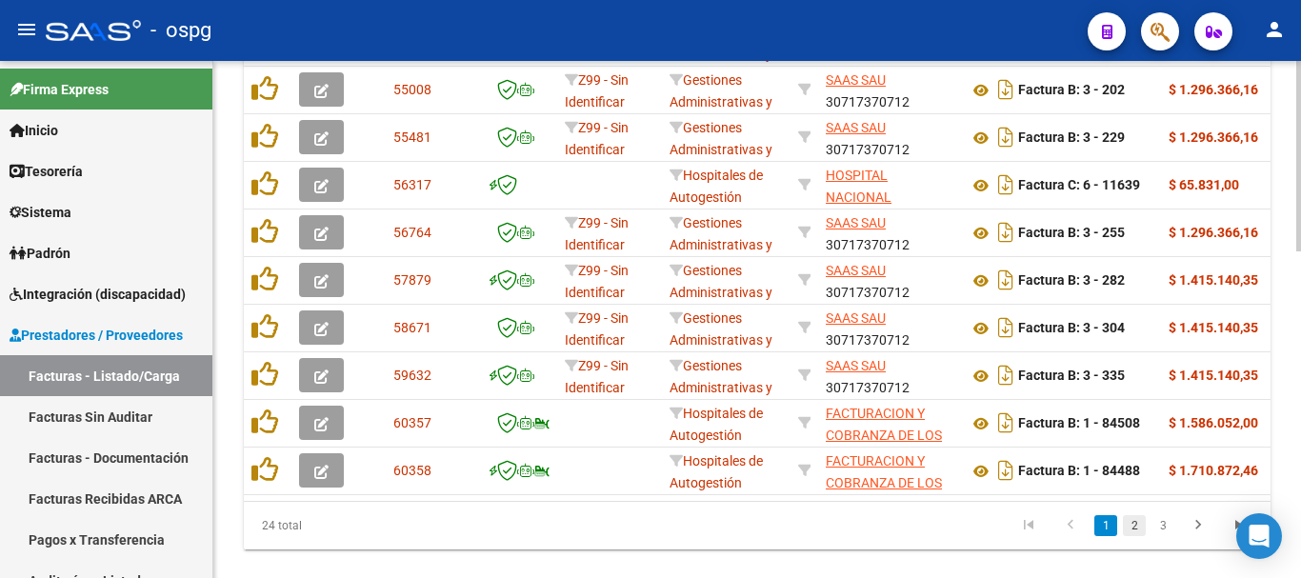
click at [1135, 536] on link "2" at bounding box center [1134, 525] width 23 height 21
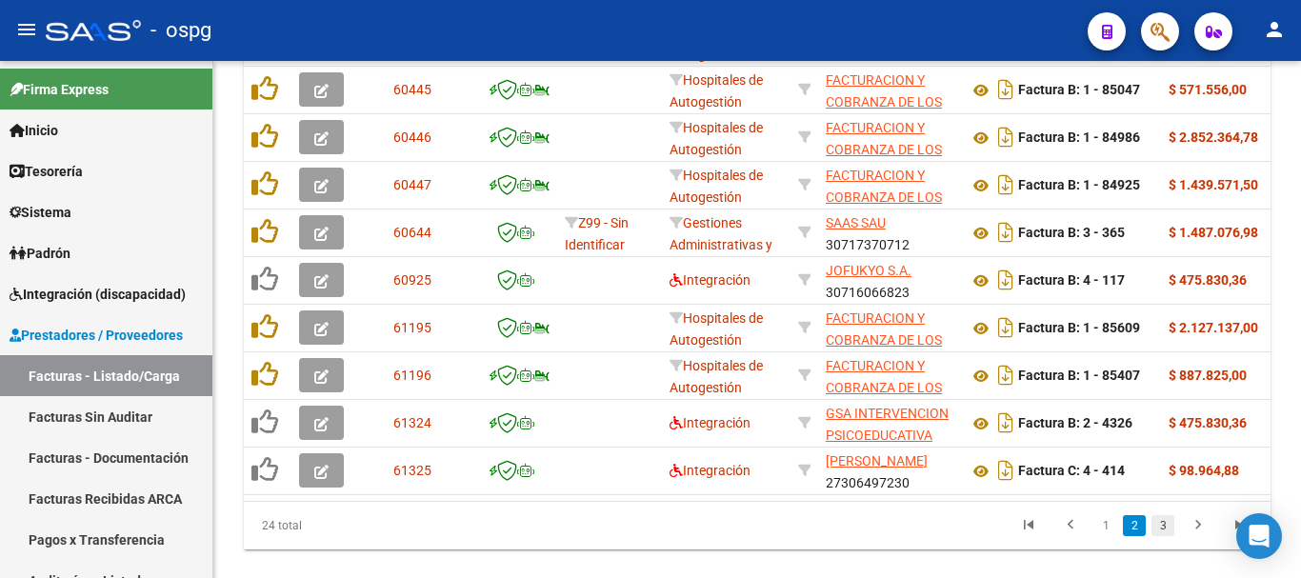
click at [1163, 535] on link "3" at bounding box center [1162, 525] width 23 height 21
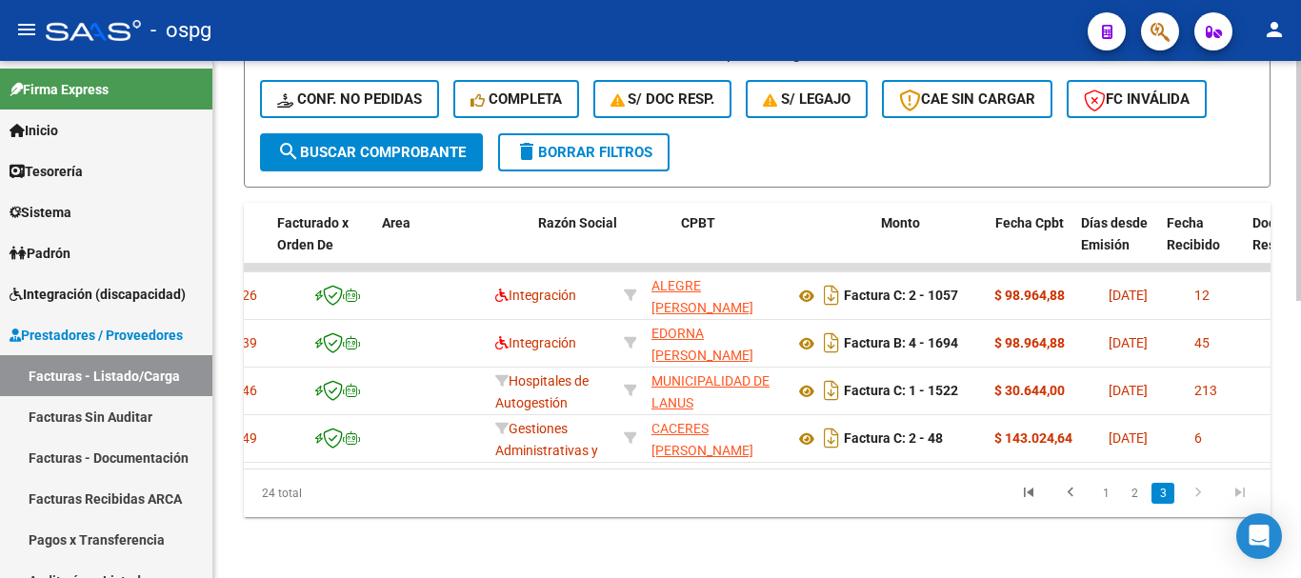
scroll to position [0, 0]
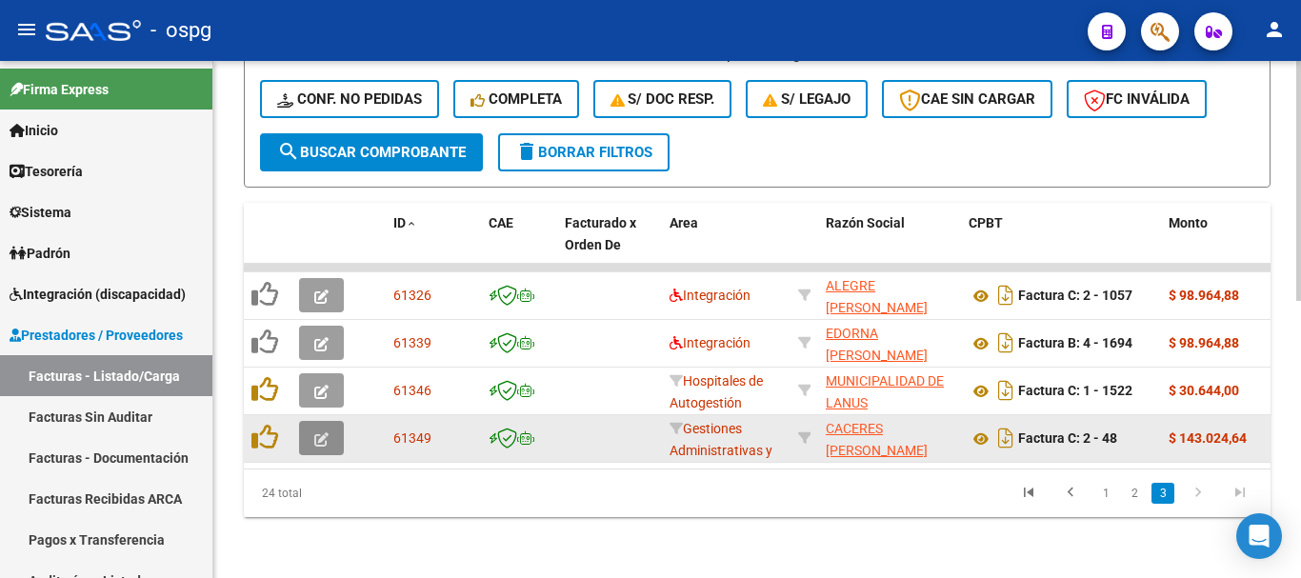
click at [316, 432] on icon "button" at bounding box center [321, 439] width 14 height 14
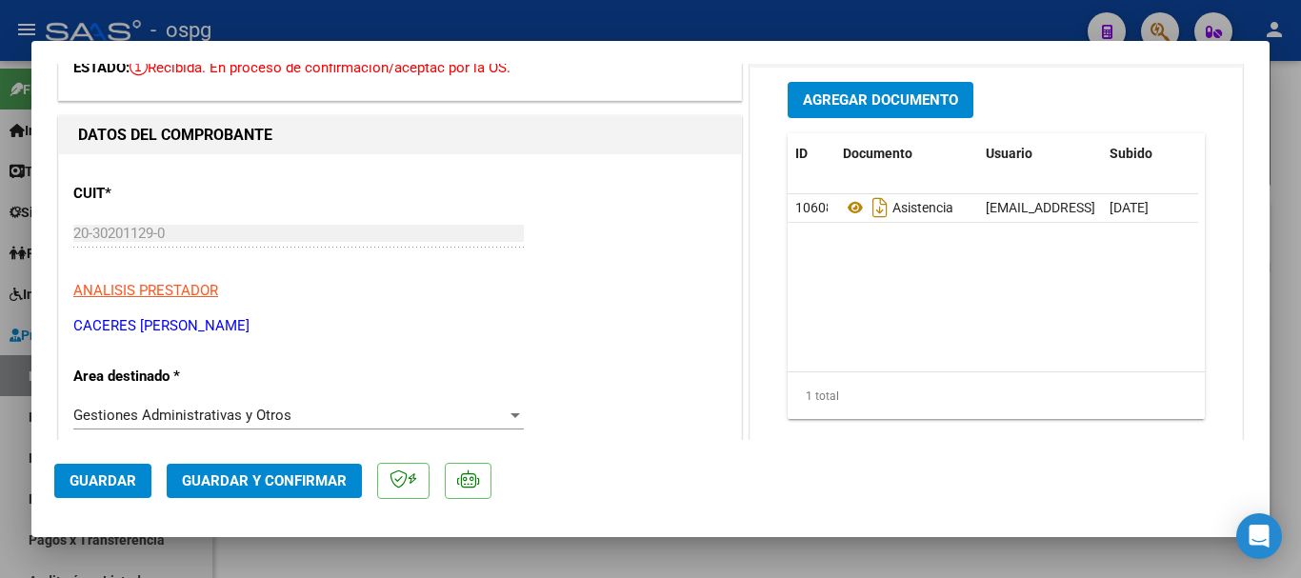
scroll to position [190, 0]
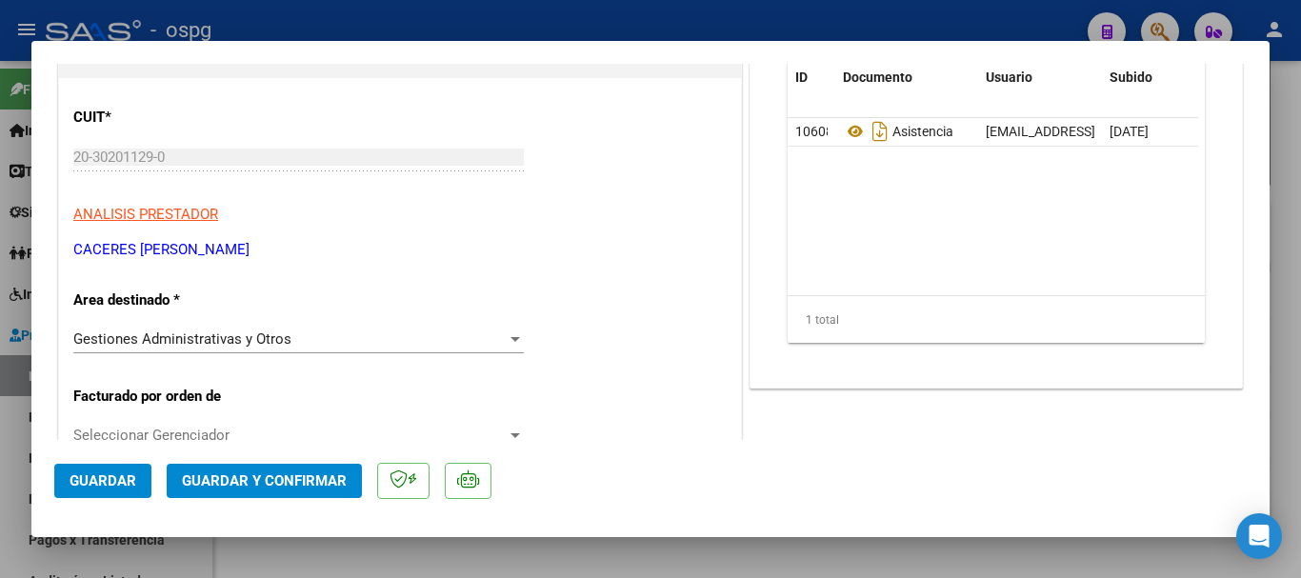
click at [517, 14] on div at bounding box center [650, 289] width 1301 height 578
type input "$ 0,00"
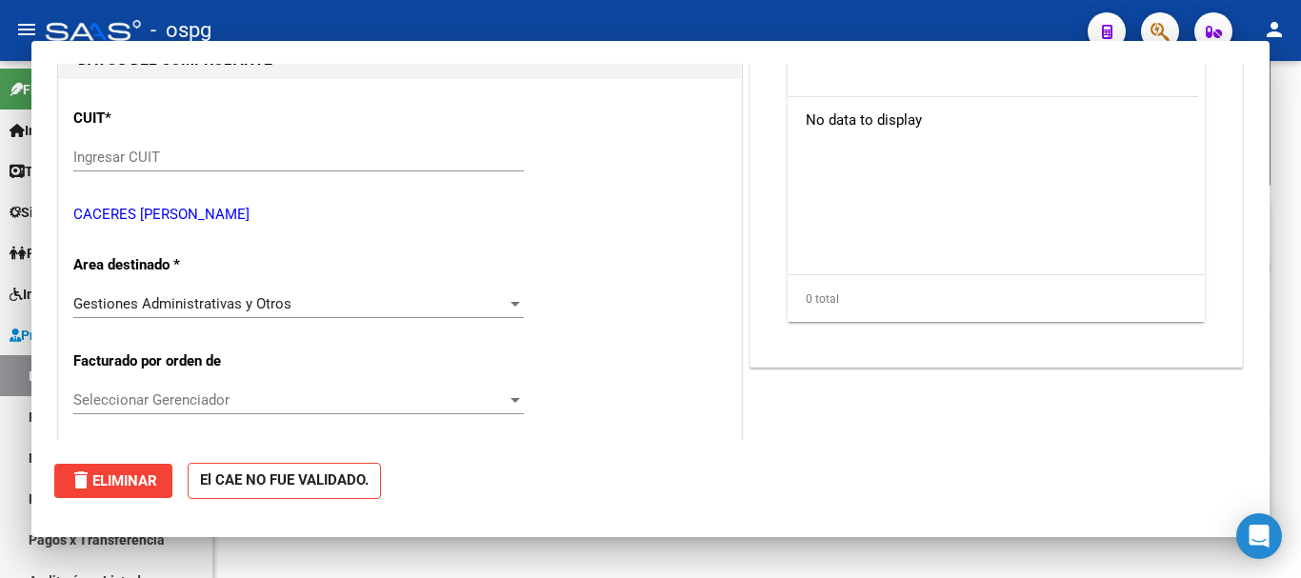
scroll to position [598, 0]
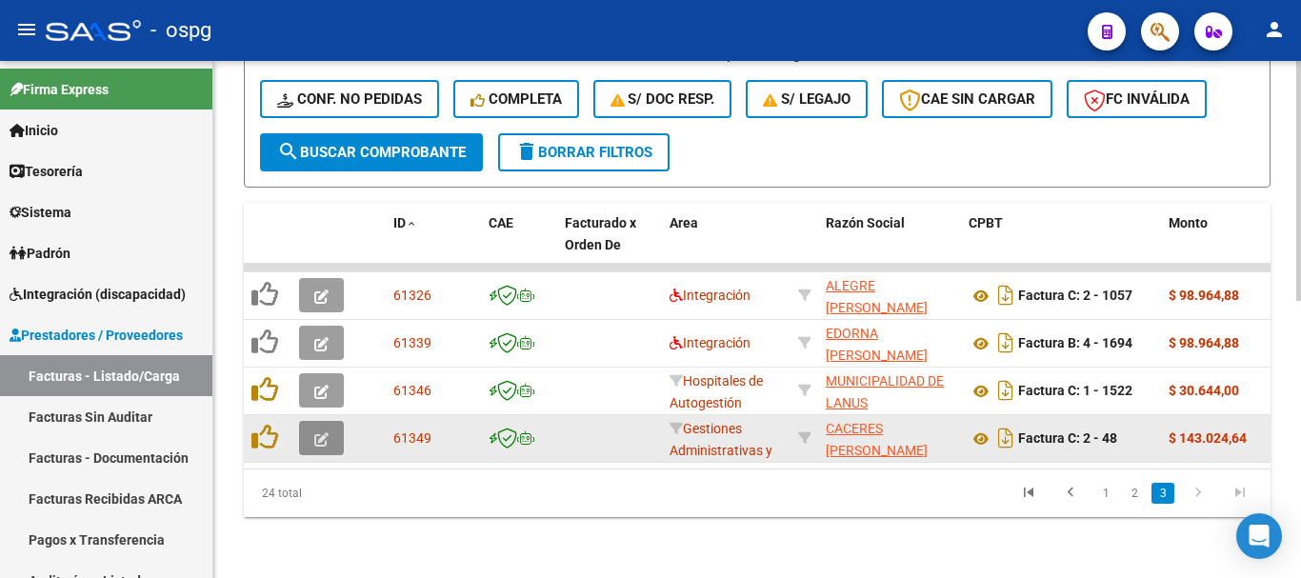
click at [321, 432] on icon "button" at bounding box center [321, 439] width 14 height 14
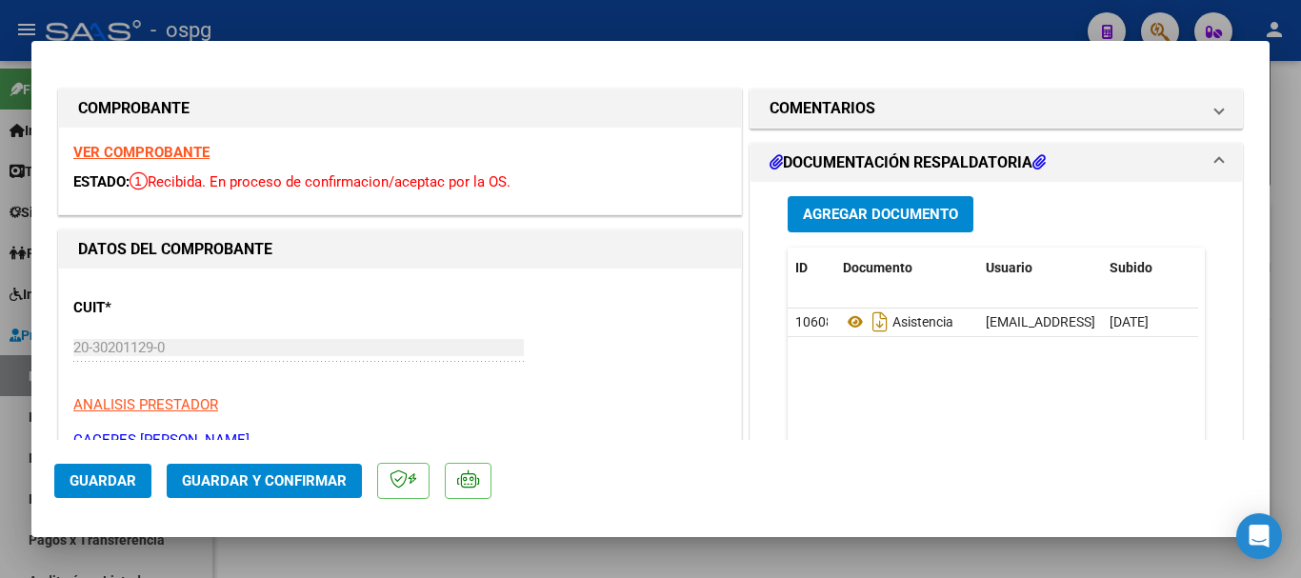
click at [170, 153] on strong "VER COMPROBANTE" at bounding box center [141, 152] width 136 height 17
click at [310, 20] on div at bounding box center [650, 289] width 1301 height 578
type input "$ 0,00"
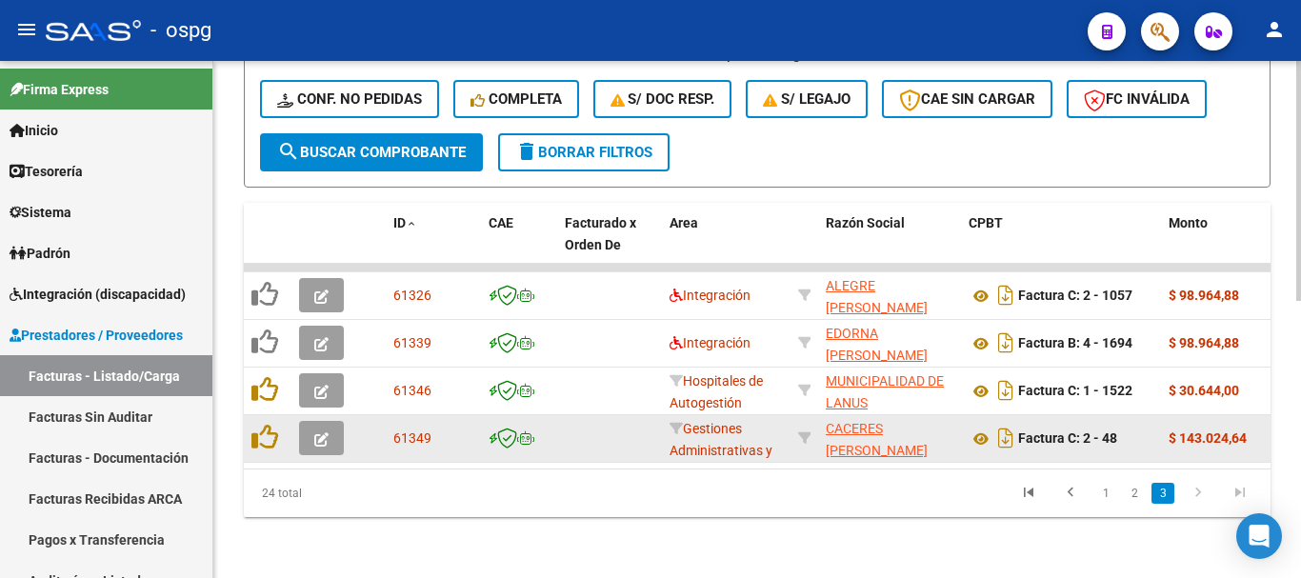
click at [321, 432] on icon "button" at bounding box center [321, 439] width 14 height 14
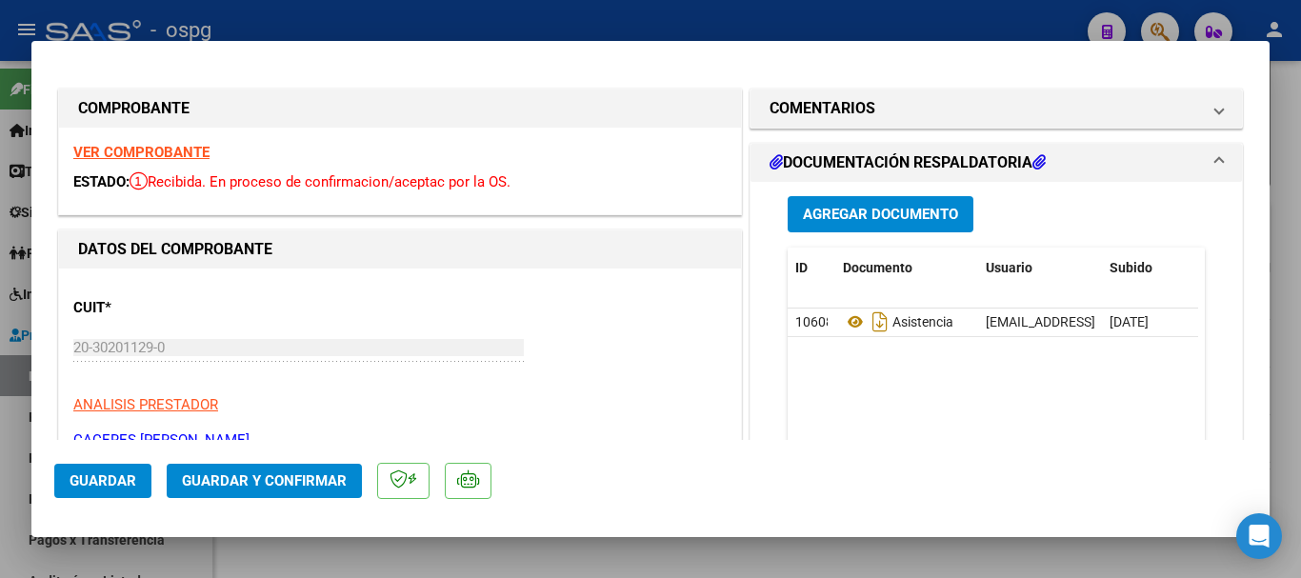
click at [150, 154] on strong "VER COMPROBANTE" at bounding box center [141, 152] width 136 height 17
click at [417, 27] on div at bounding box center [650, 289] width 1301 height 578
type input "$ 0,00"
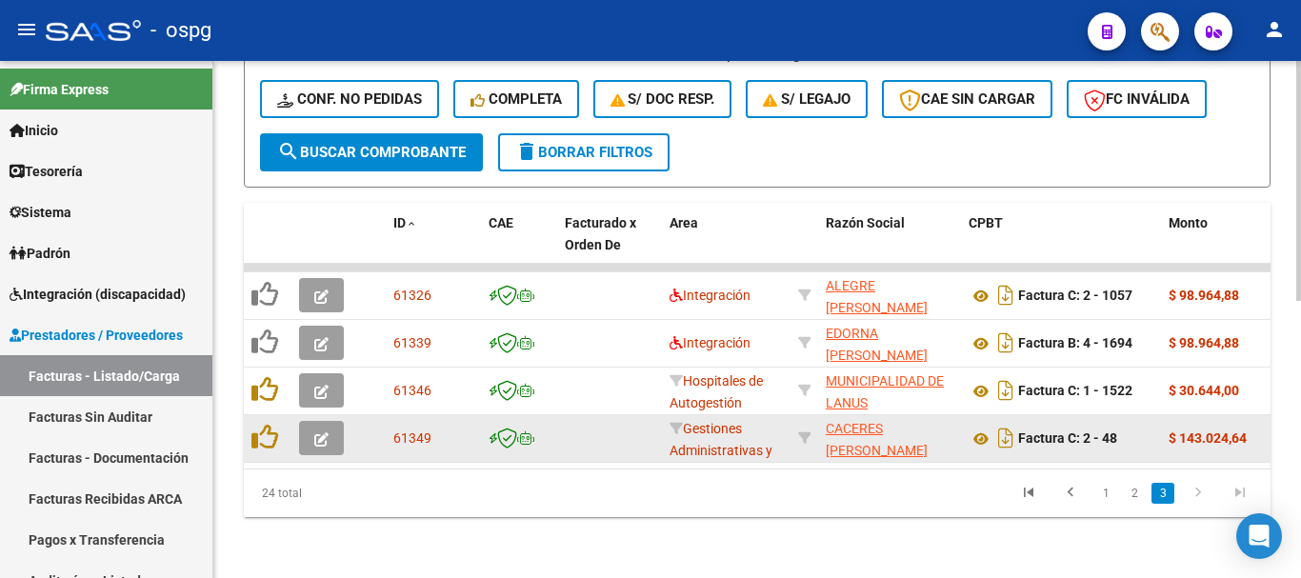
click at [316, 432] on icon "button" at bounding box center [321, 439] width 14 height 14
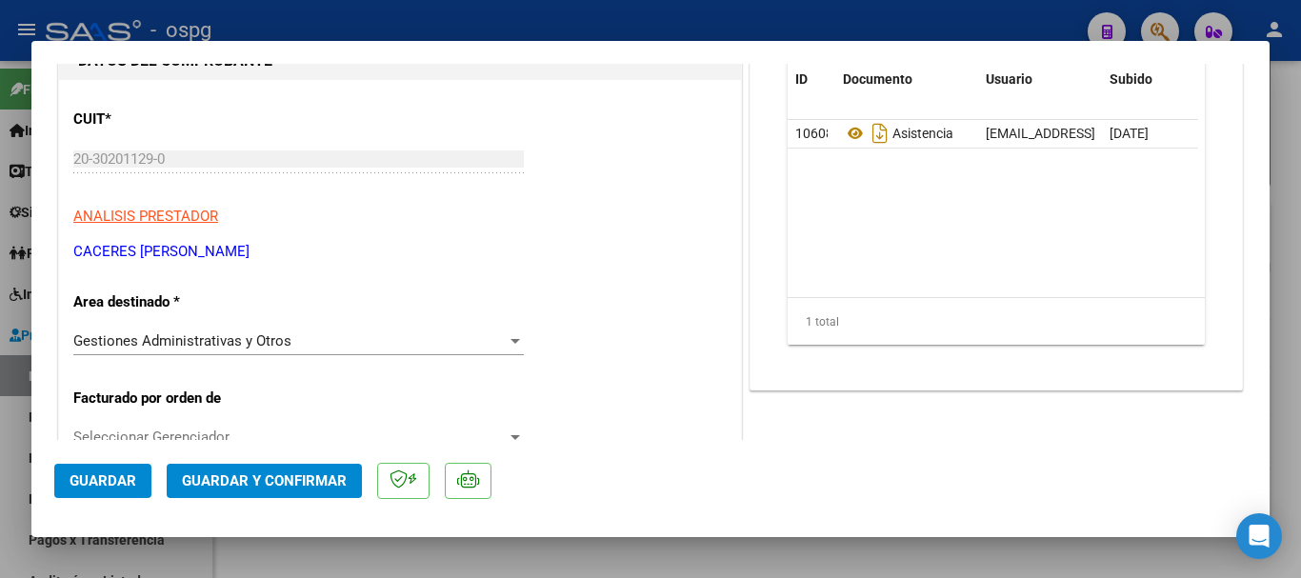
scroll to position [190, 0]
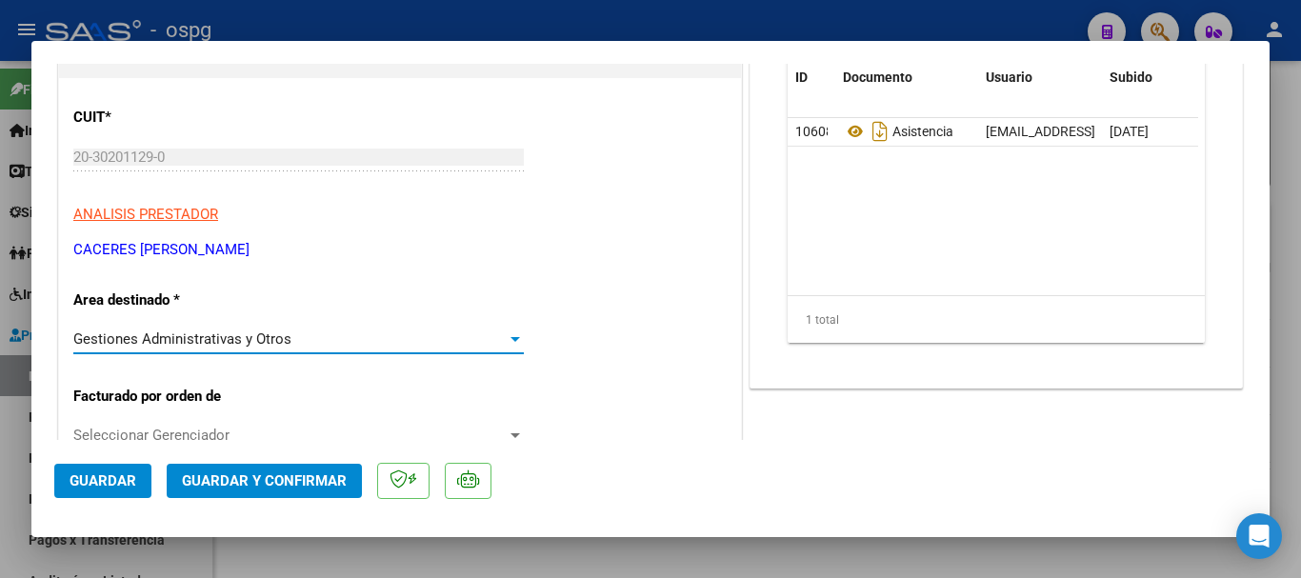
click at [181, 334] on span "Gestiones Administrativas y Otros" at bounding box center [182, 338] width 218 height 17
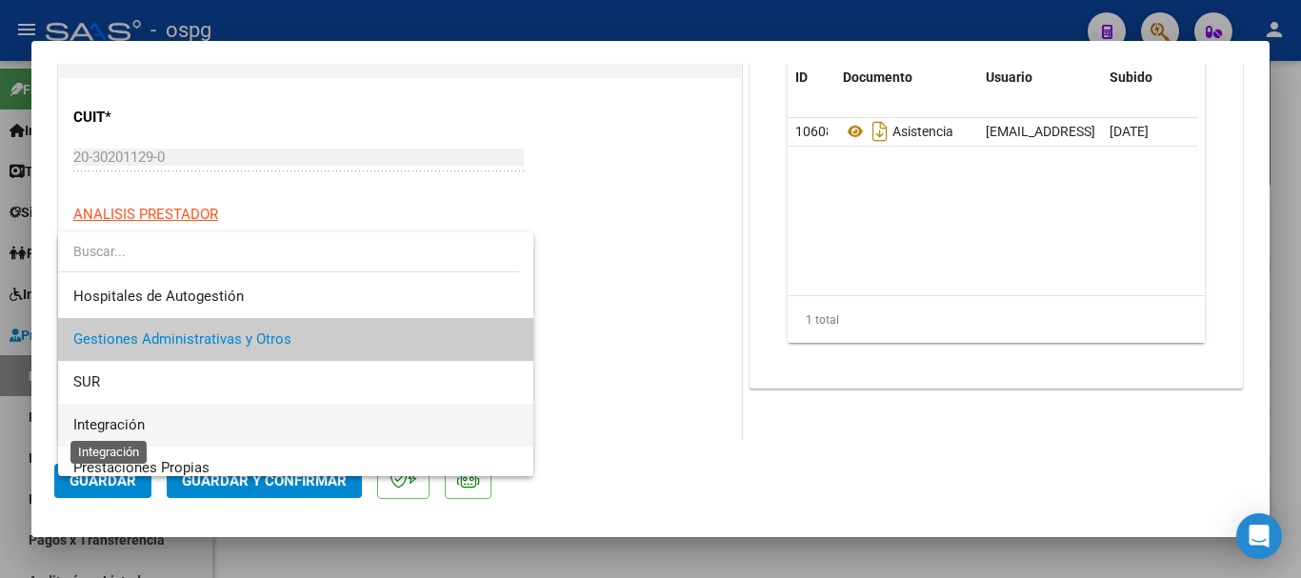
click at [110, 424] on span "Integración" at bounding box center [108, 424] width 71 height 17
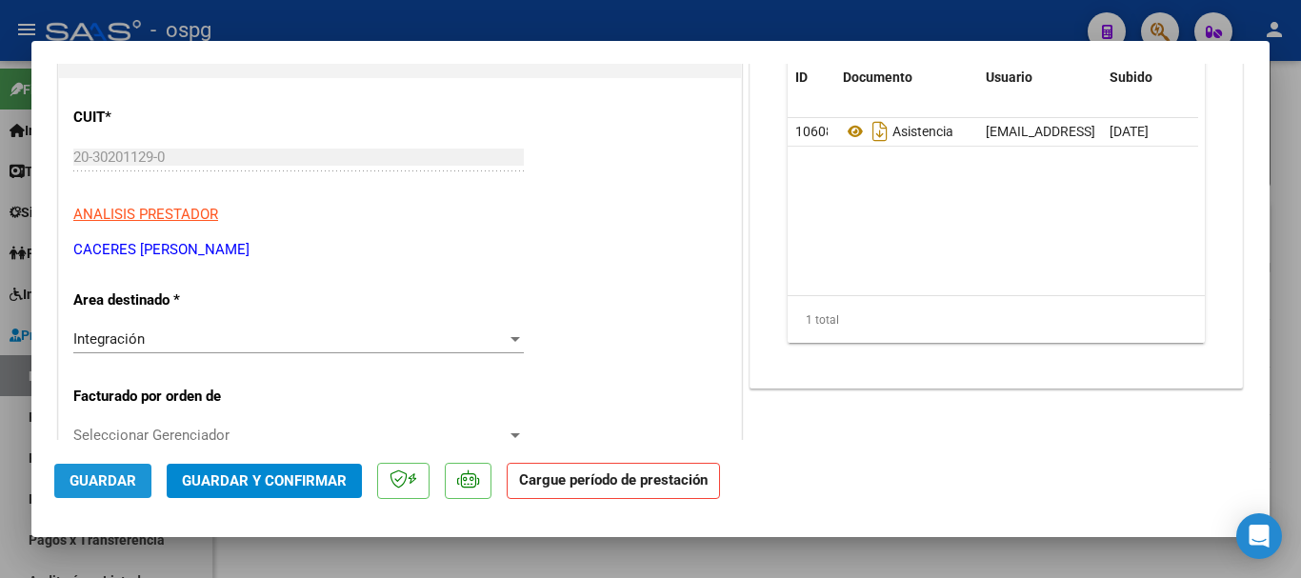
click at [108, 484] on span "Guardar" at bounding box center [103, 480] width 67 height 17
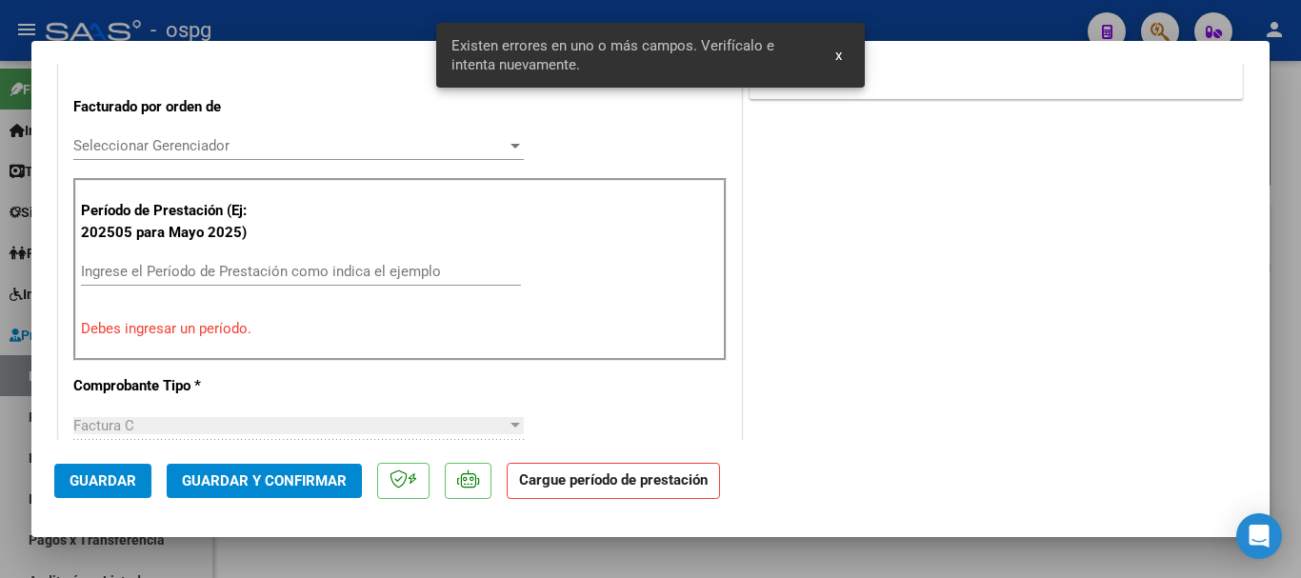
scroll to position [385, 0]
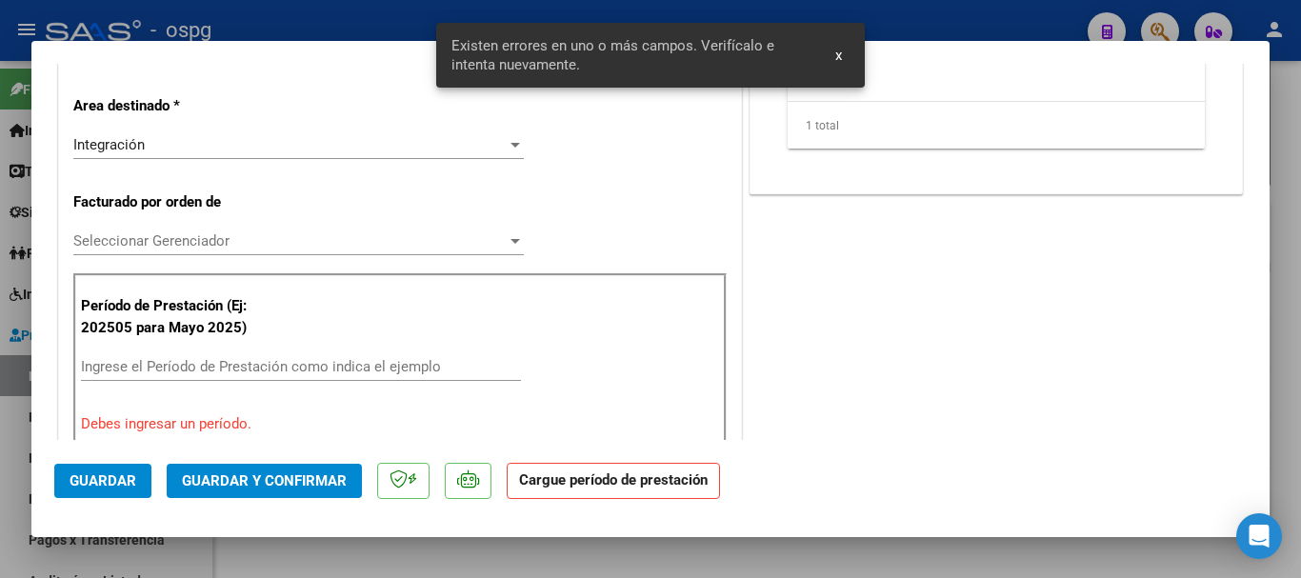
click at [268, 23] on div at bounding box center [650, 289] width 1301 height 578
type input "$ 0,00"
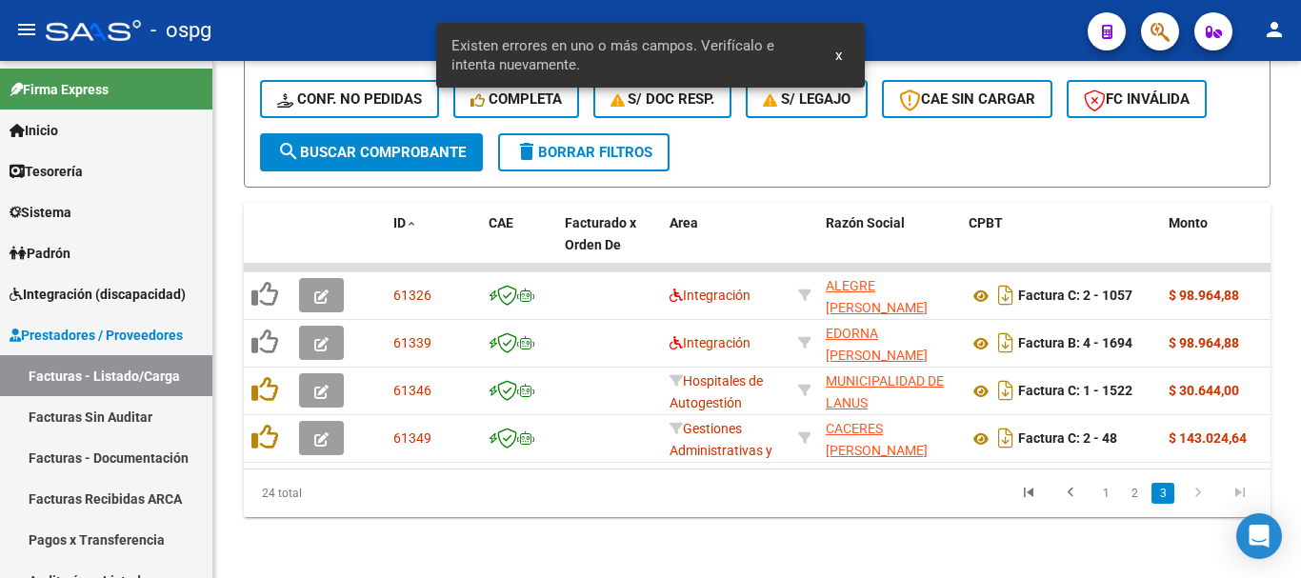
scroll to position [598, 0]
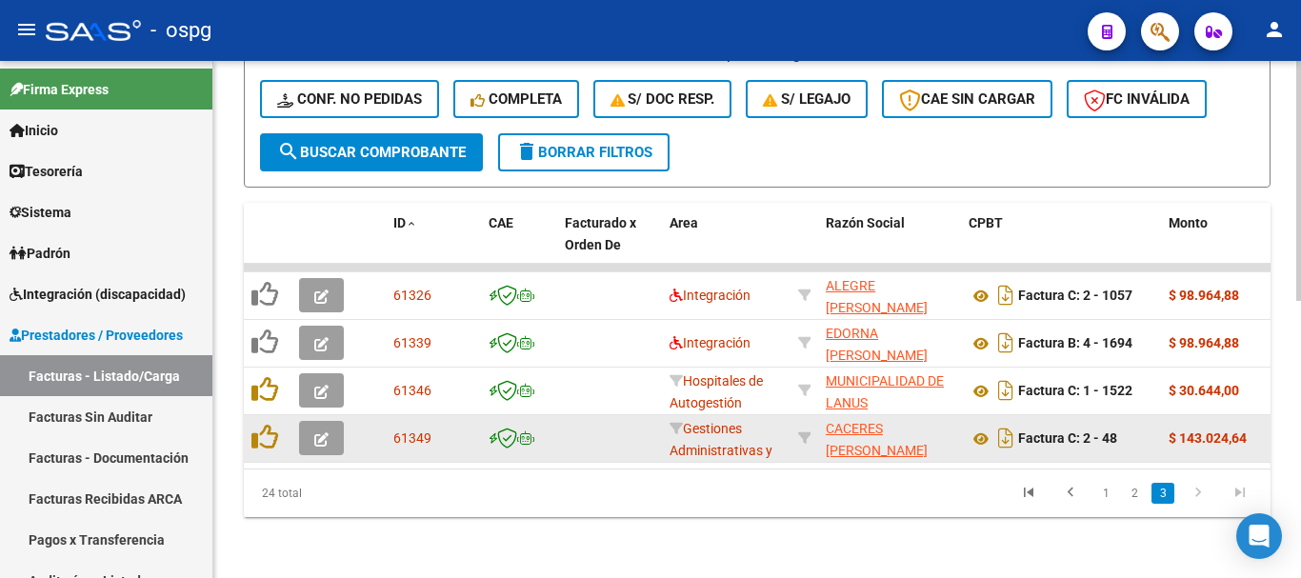
click at [309, 421] on button "button" at bounding box center [321, 438] width 45 height 34
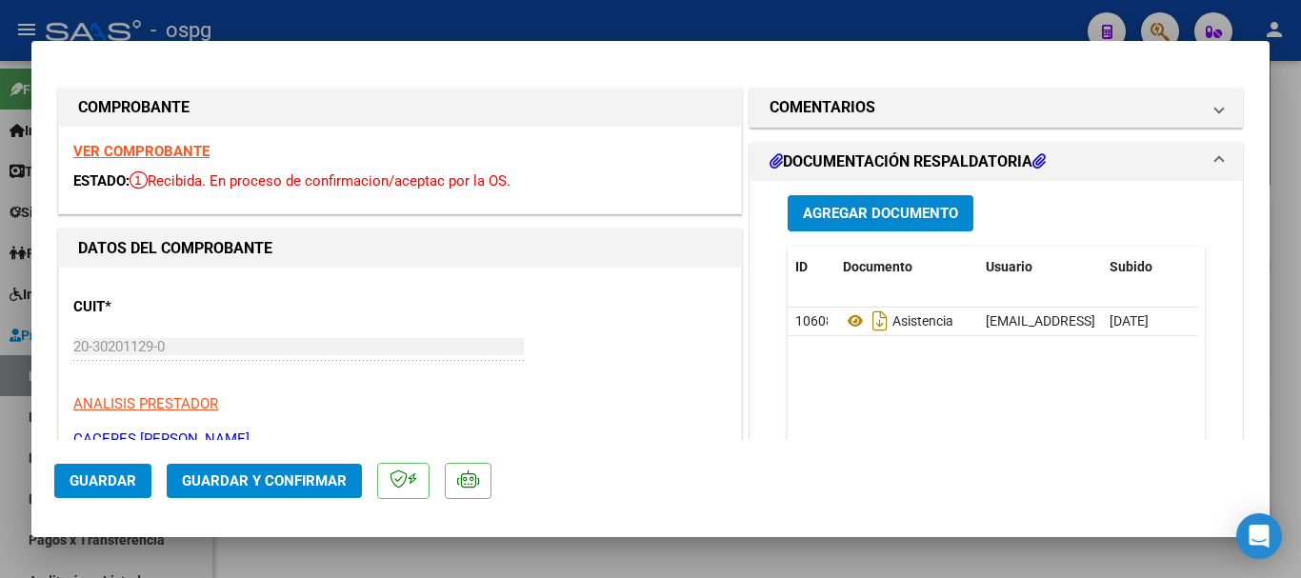
scroll to position [0, 0]
click at [190, 150] on strong "VER COMPROBANTE" at bounding box center [141, 152] width 136 height 17
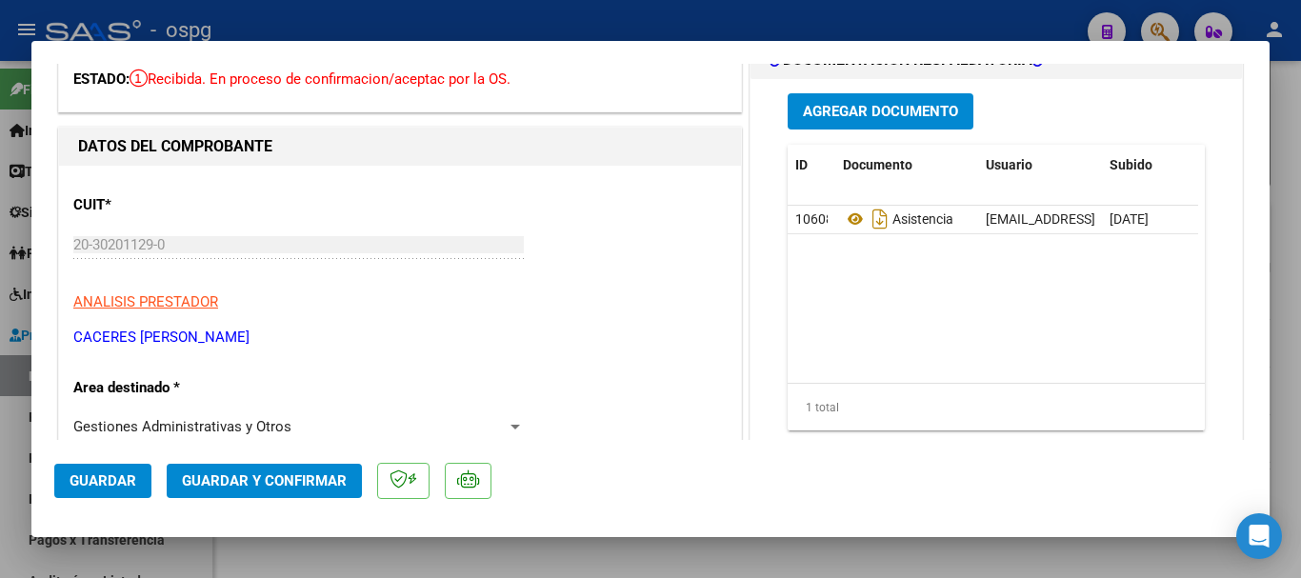
scroll to position [95, 0]
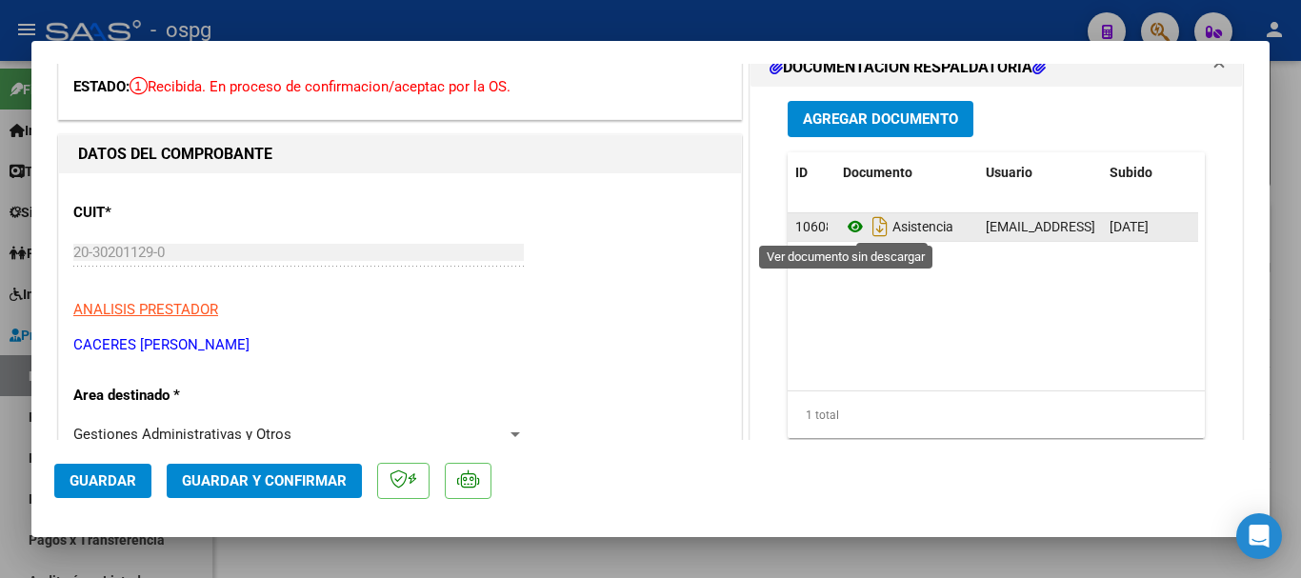
click at [843, 225] on icon at bounding box center [855, 226] width 25 height 23
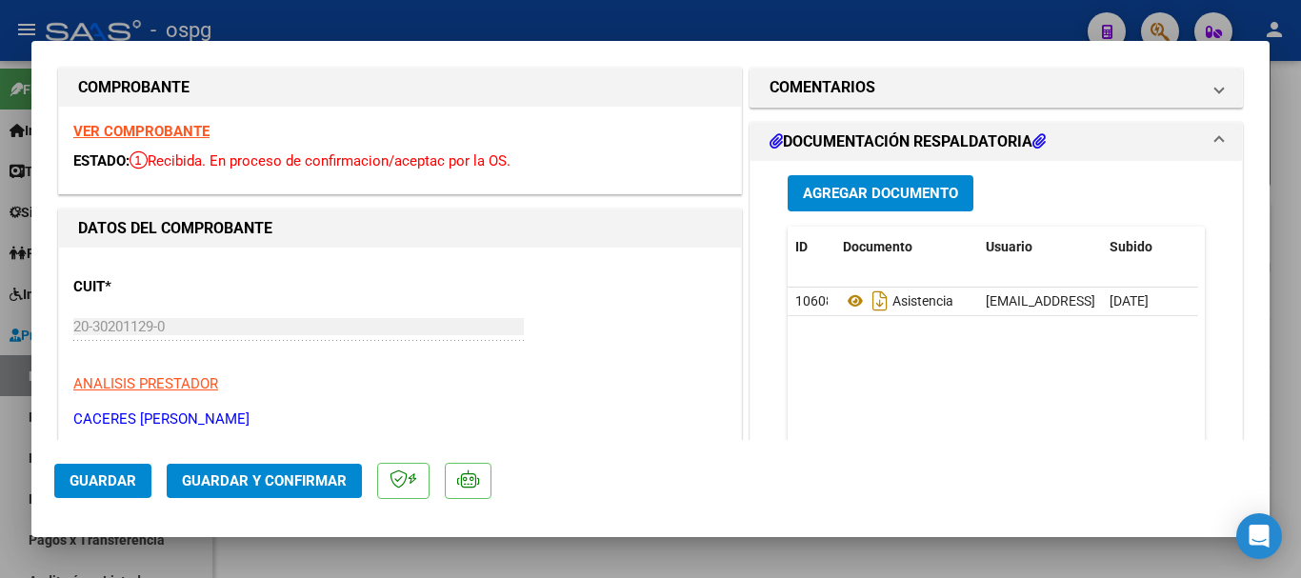
scroll to position [0, 0]
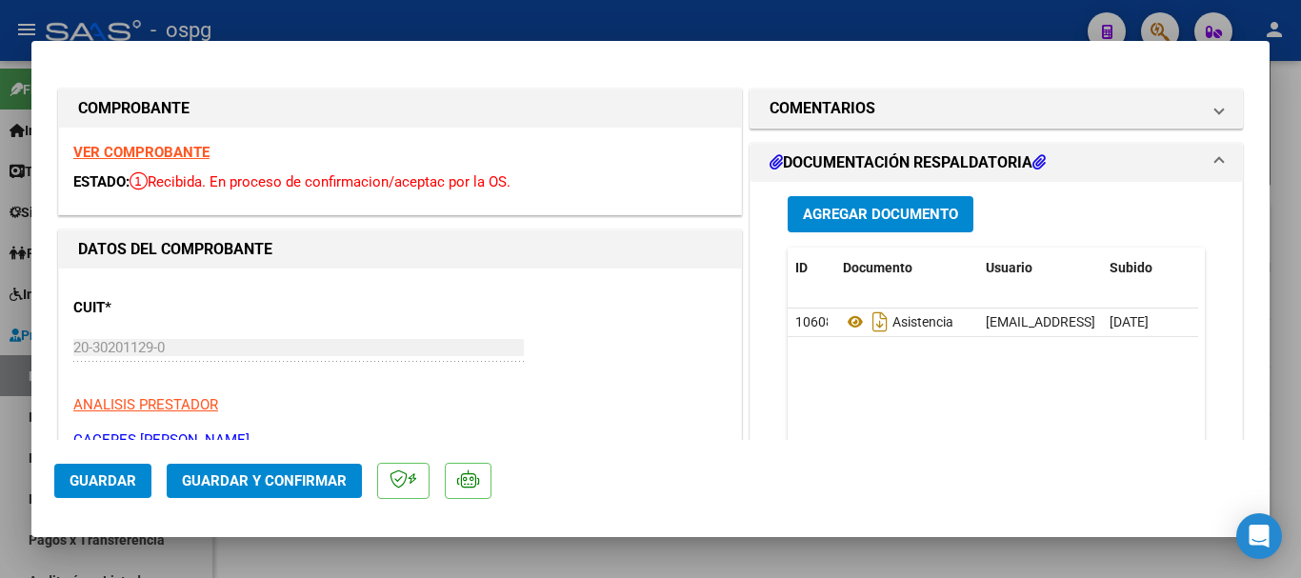
click at [402, 22] on div at bounding box center [650, 289] width 1301 height 578
type input "$ 0,00"
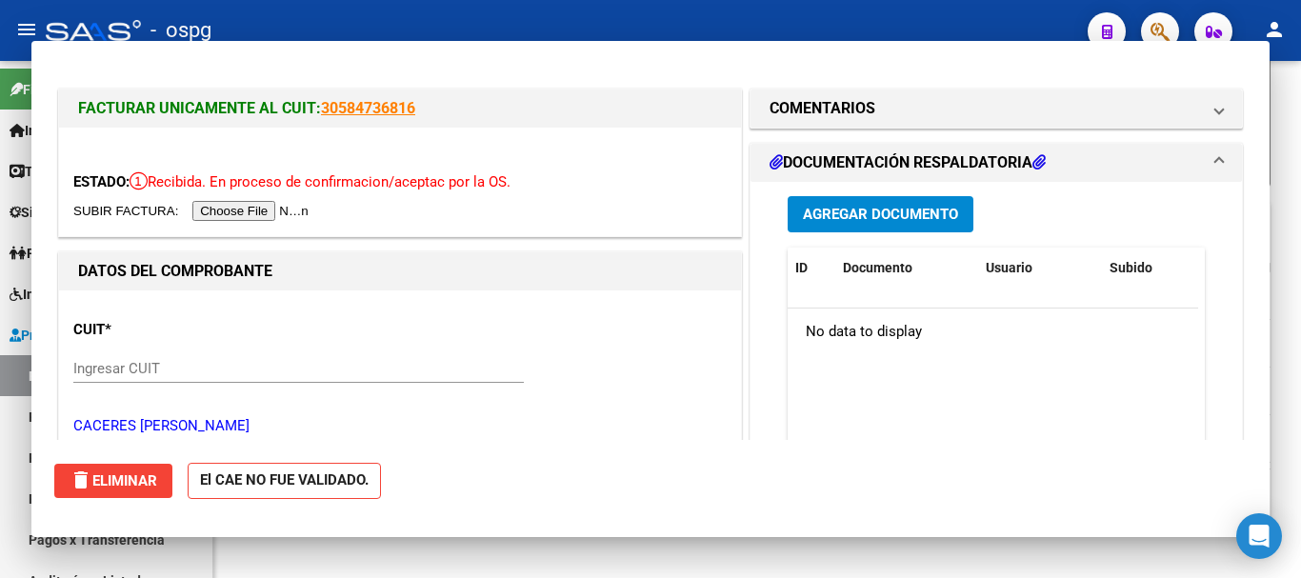
scroll to position [598, 0]
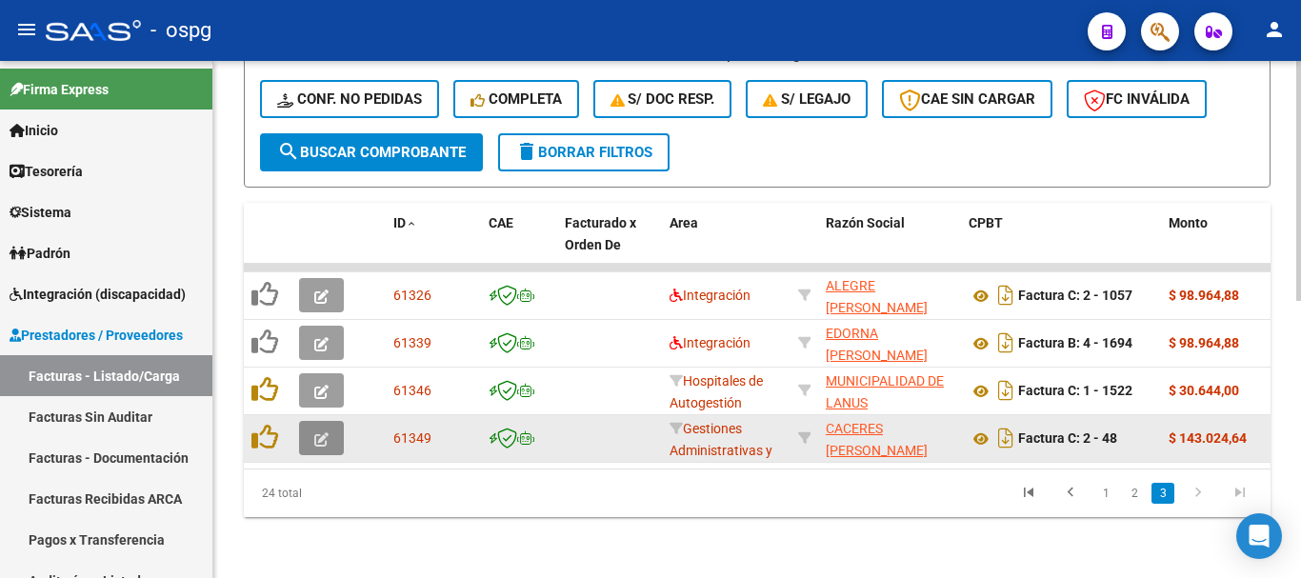
click at [331, 424] on button "button" at bounding box center [321, 438] width 45 height 34
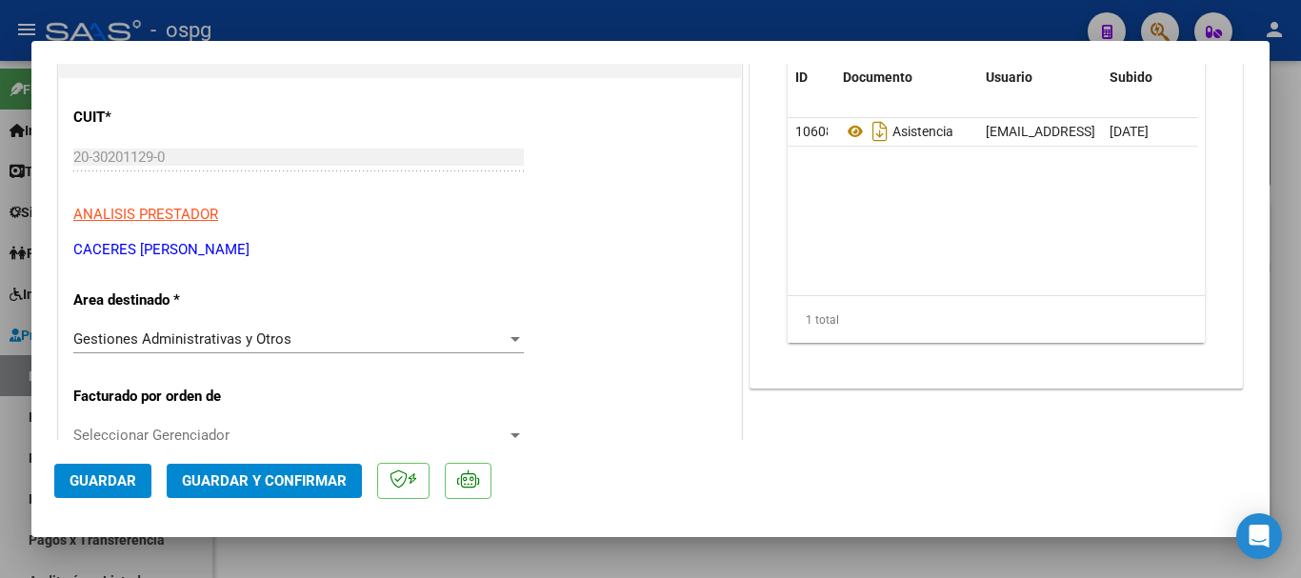
scroll to position [0, 0]
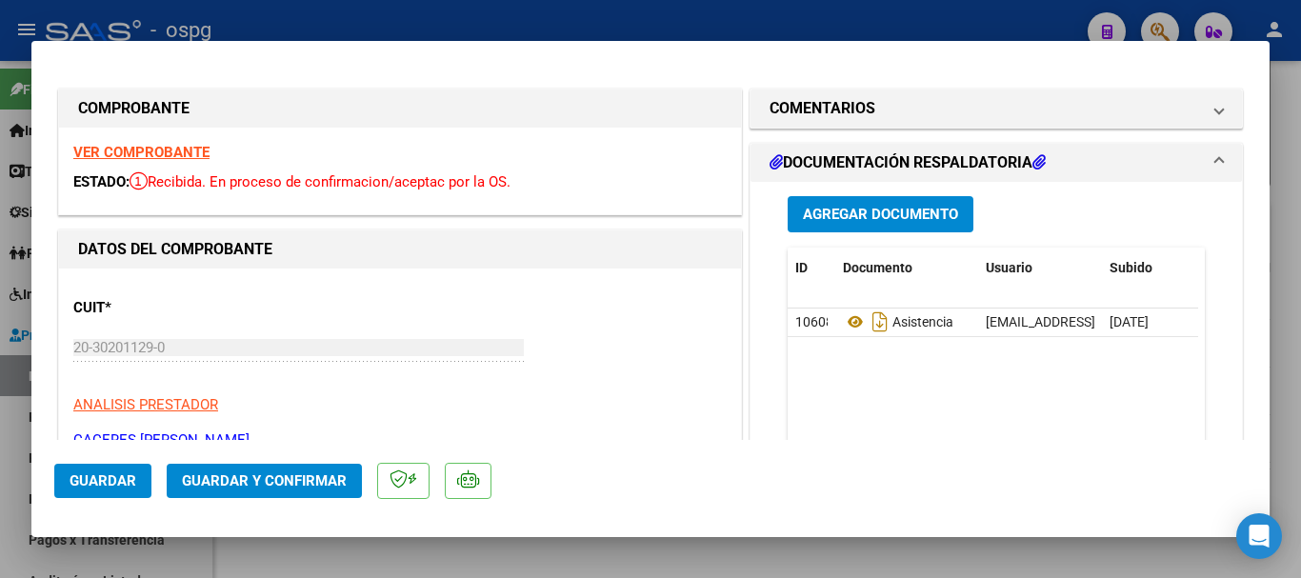
click at [158, 153] on strong "VER COMPROBANTE" at bounding box center [141, 152] width 136 height 17
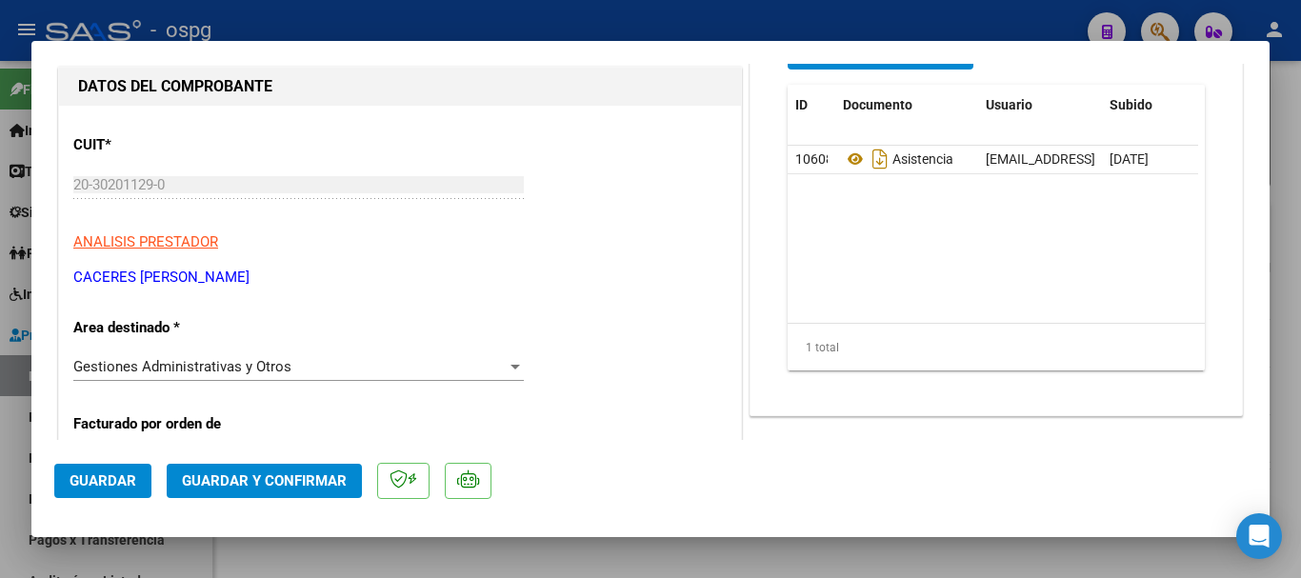
scroll to position [190, 0]
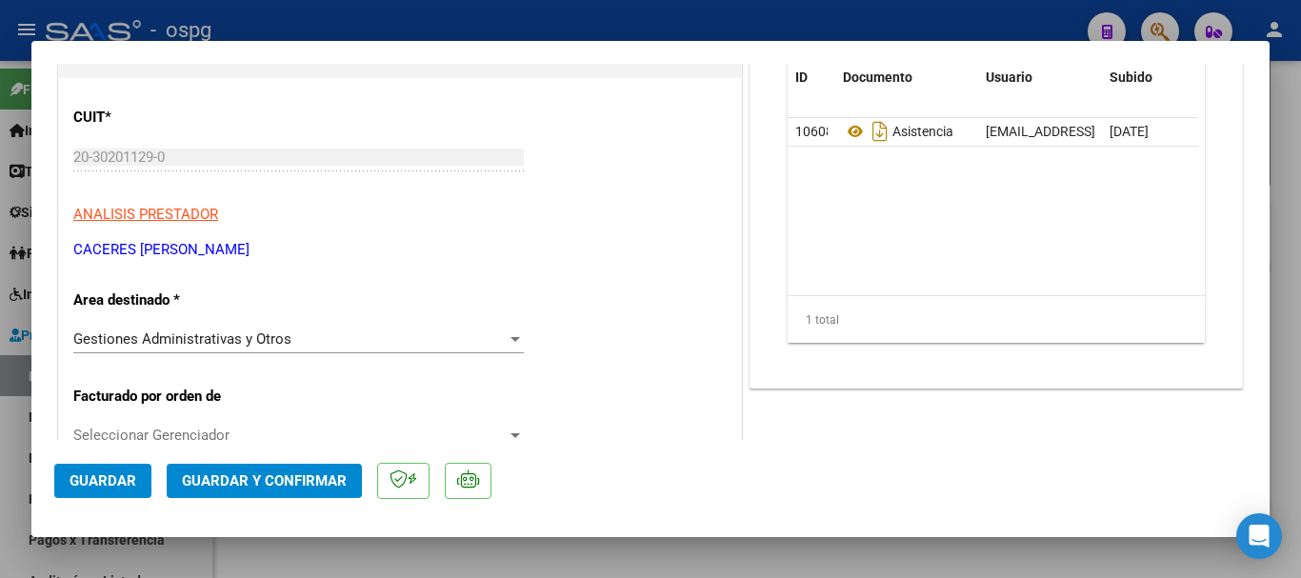
click at [171, 346] on span "Gestiones Administrativas y Otros" at bounding box center [182, 338] width 218 height 17
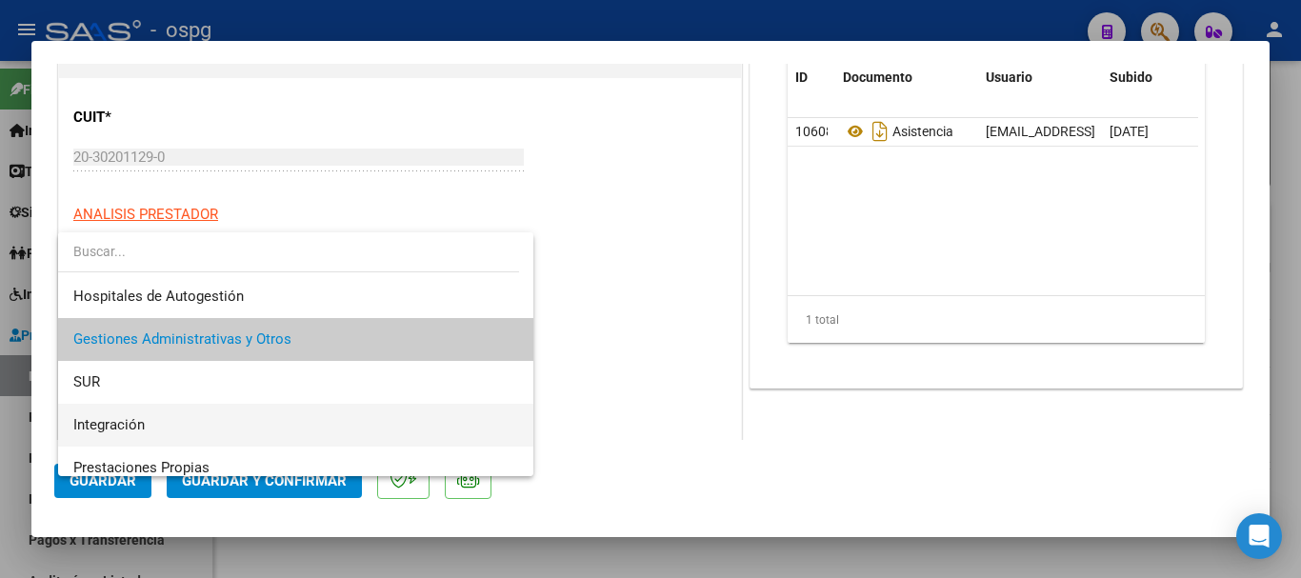
click at [136, 417] on span "Integración" at bounding box center [108, 424] width 71 height 17
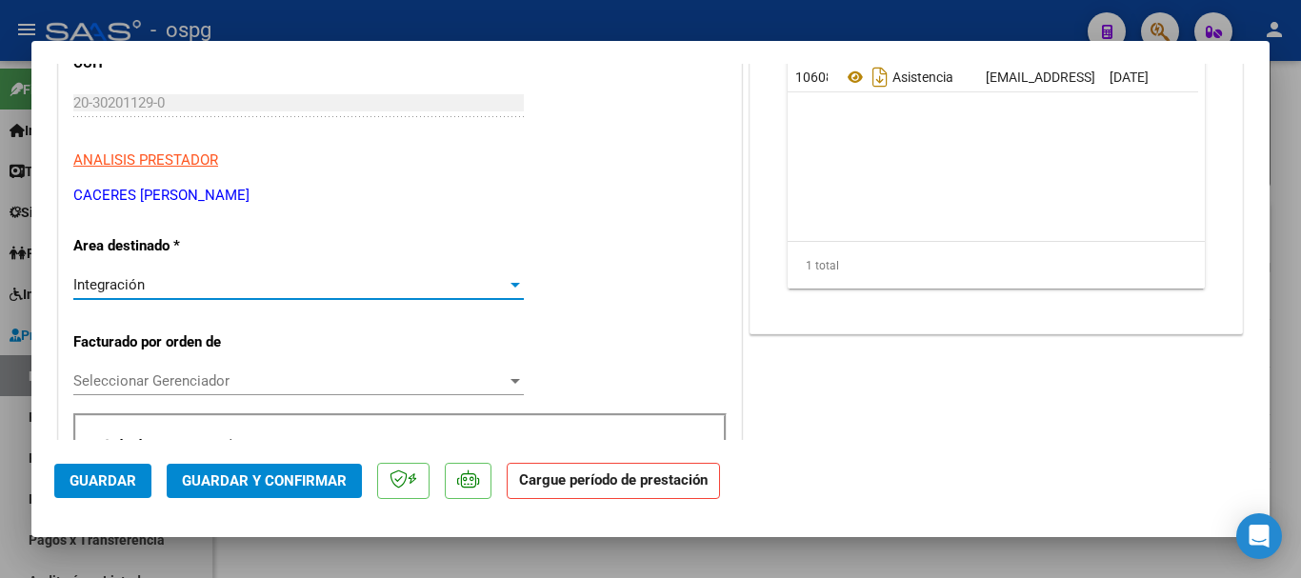
scroll to position [381, 0]
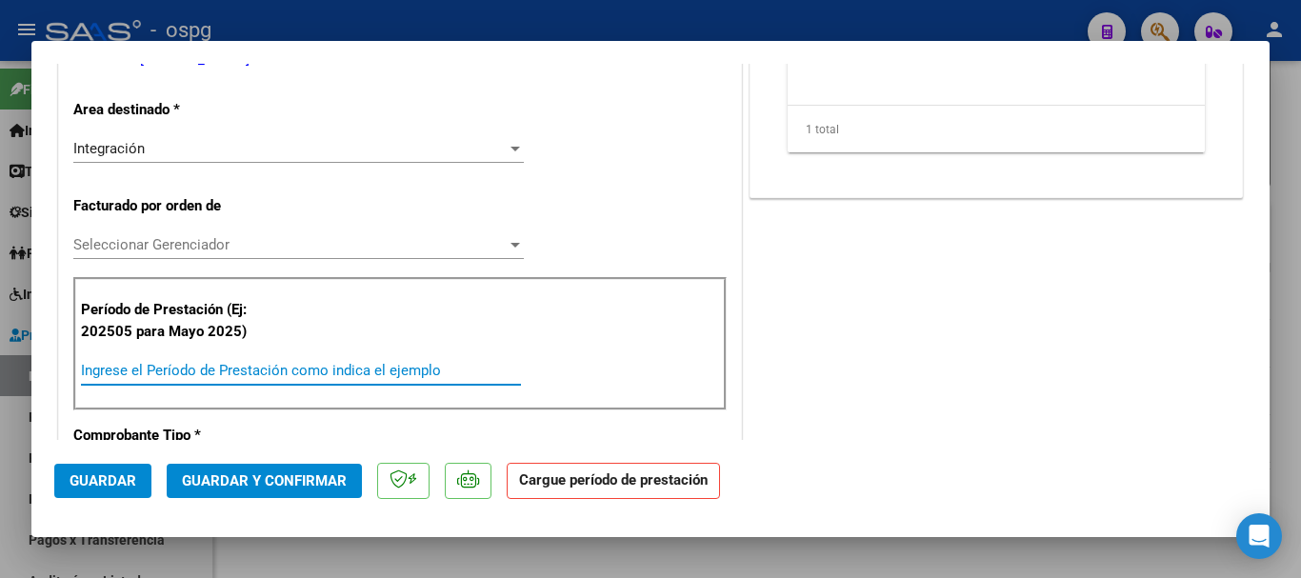
click at [170, 376] on input "Ingrese el Período de Prestación como indica el ejemplo" at bounding box center [301, 370] width 440 height 17
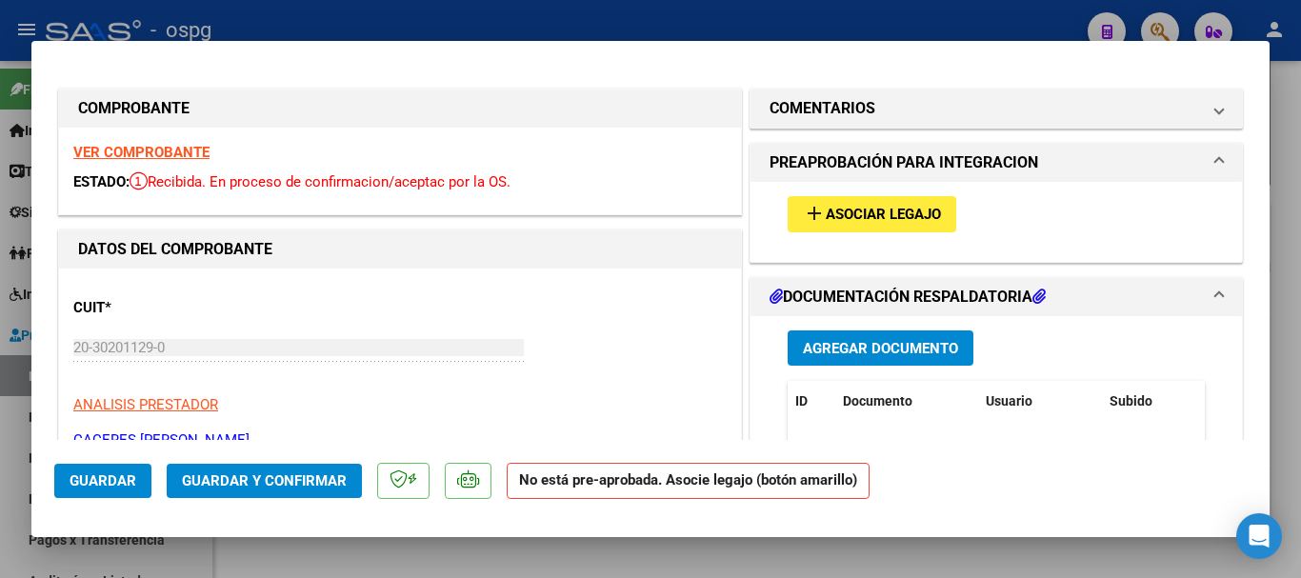
scroll to position [95, 0]
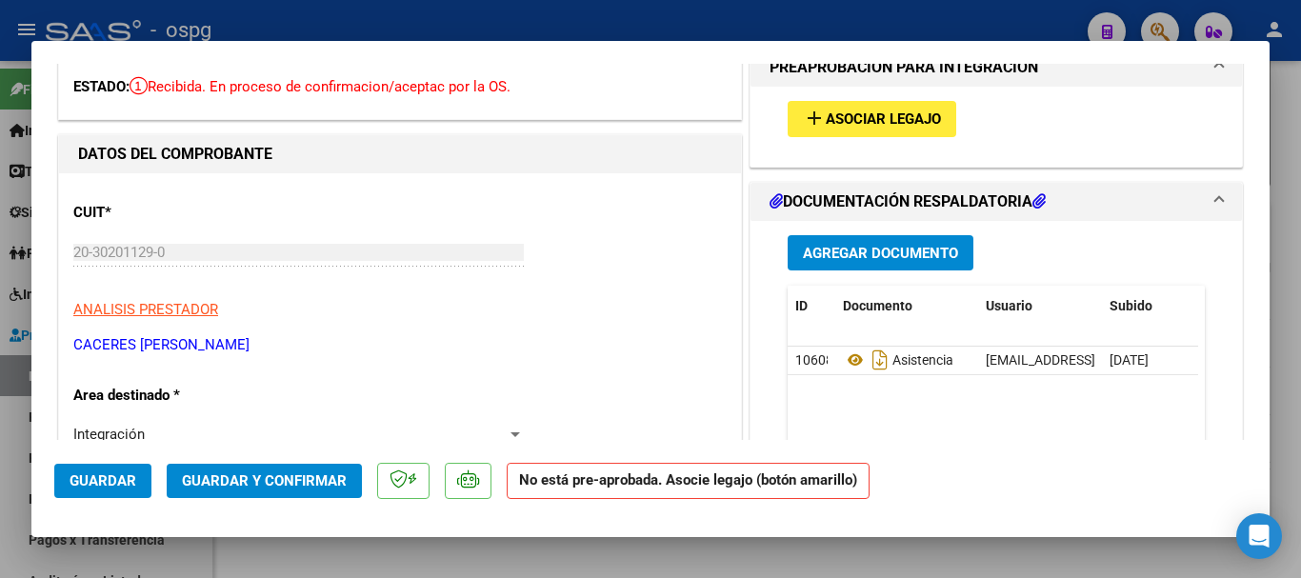
type input "202508"
click at [812, 114] on mat-icon "add" at bounding box center [814, 118] width 23 height 23
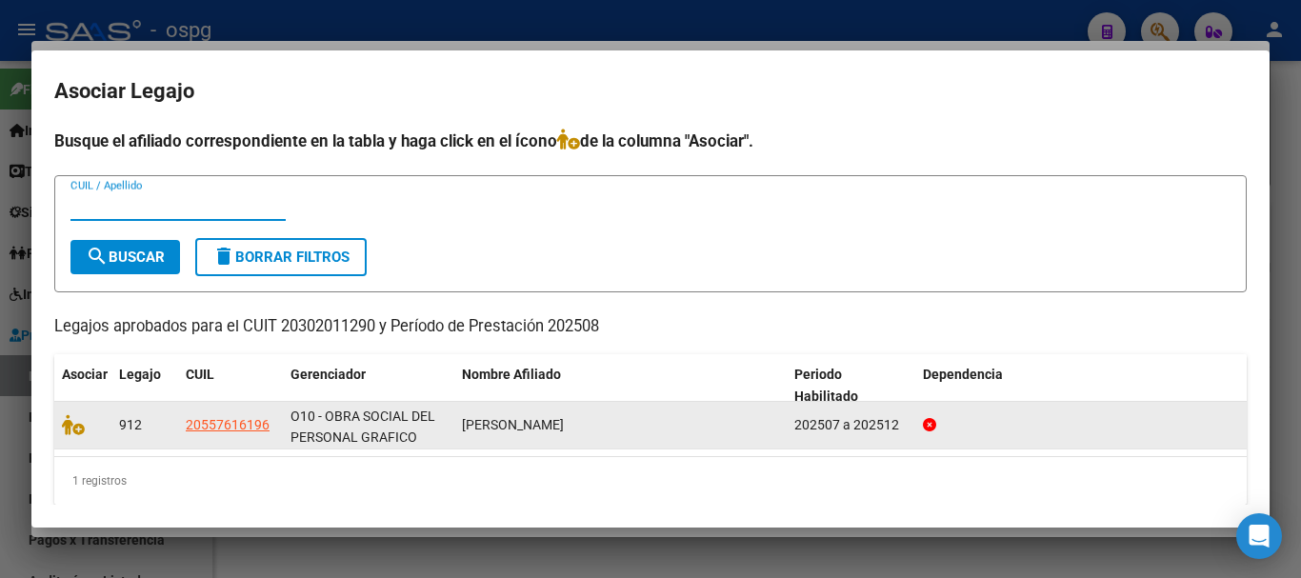
click at [60, 426] on datatable-body-cell at bounding box center [82, 425] width 57 height 47
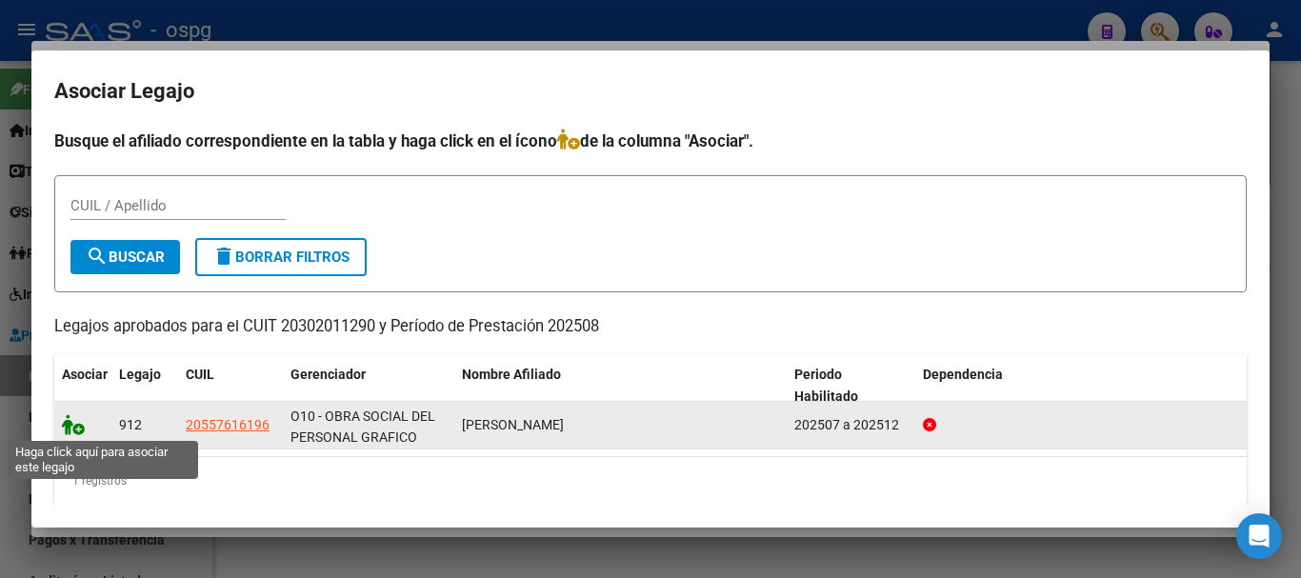
click at [67, 429] on icon at bounding box center [73, 424] width 23 height 21
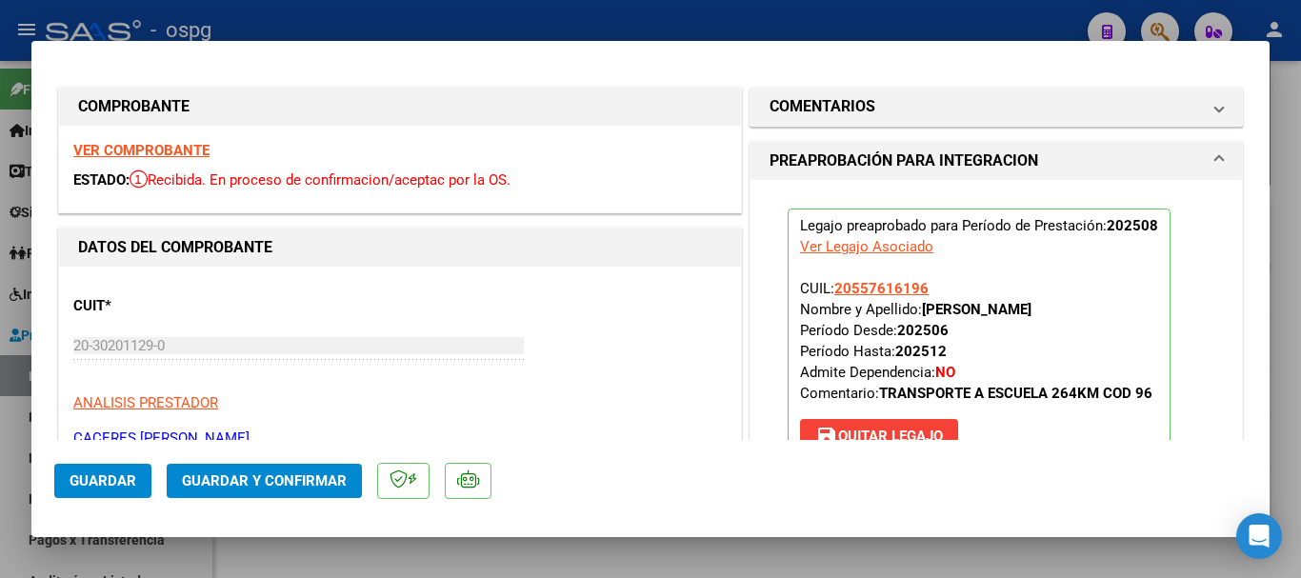
scroll to position [0, 0]
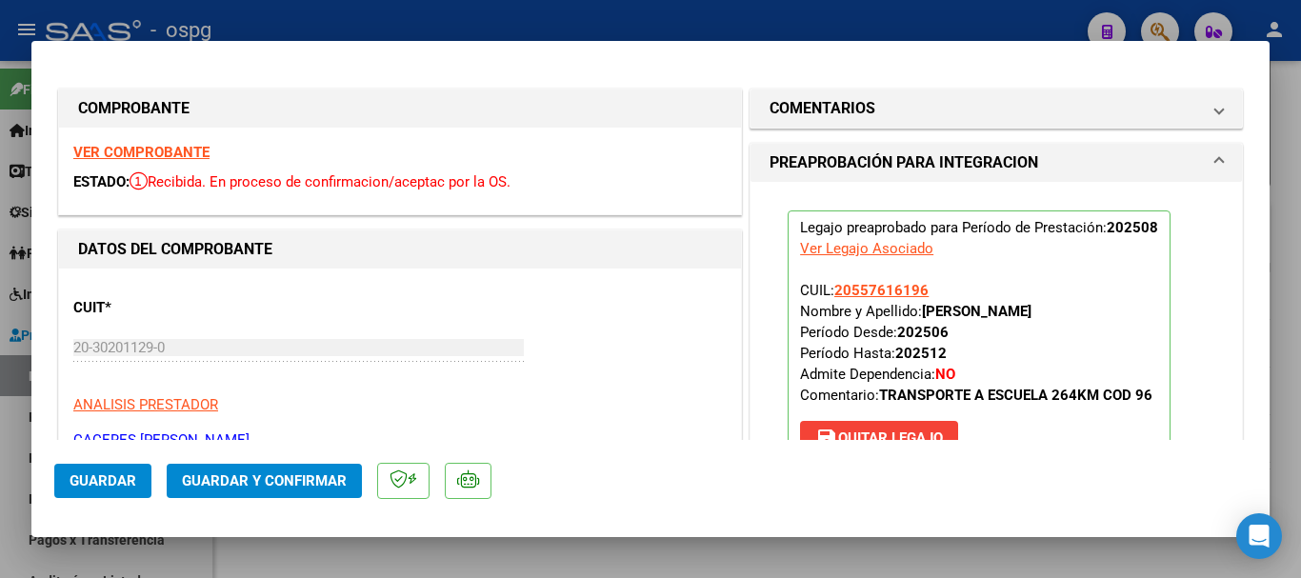
click at [120, 147] on strong "VER COMPROBANTE" at bounding box center [141, 152] width 136 height 17
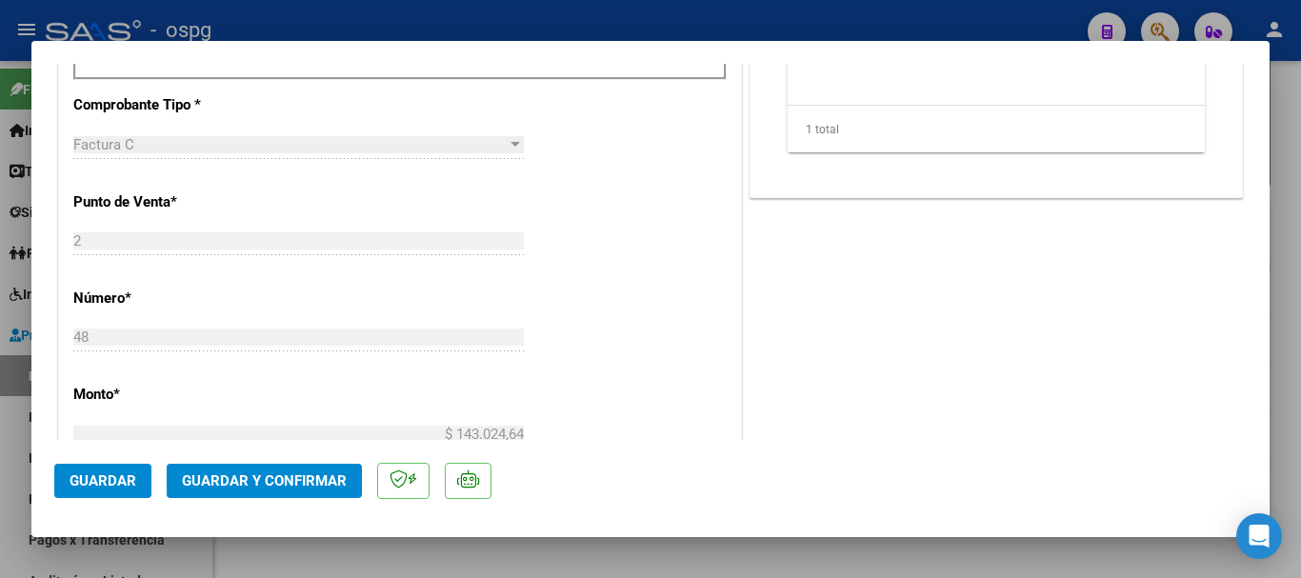
scroll to position [762, 0]
click at [83, 474] on span "Guardar" at bounding box center [103, 480] width 67 height 17
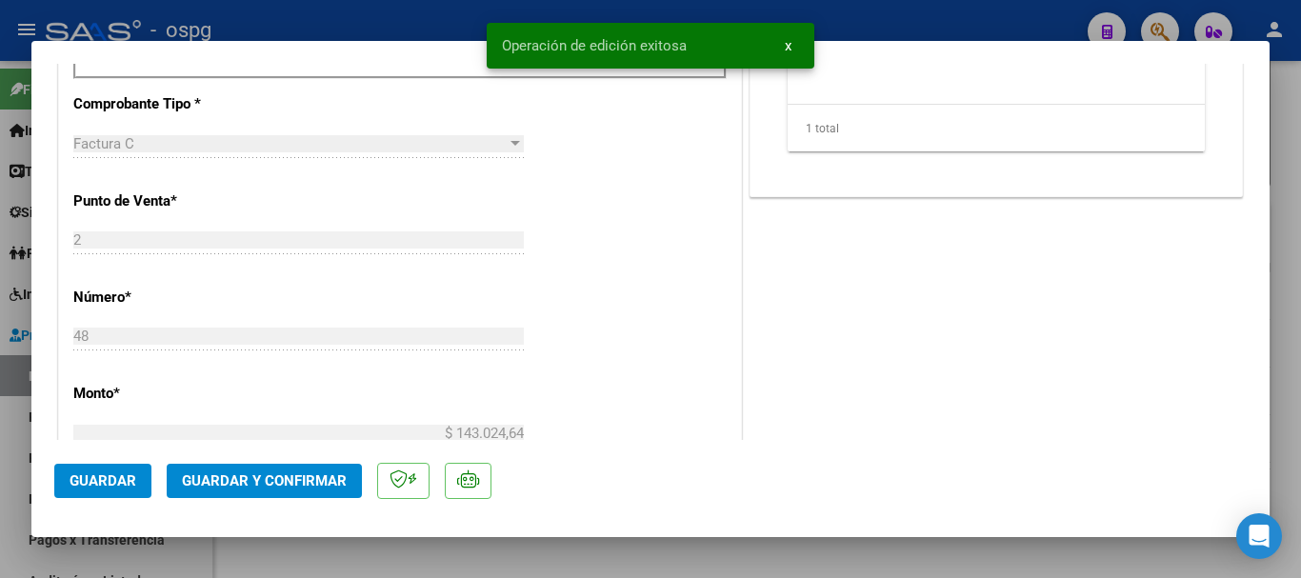
click at [338, 11] on div at bounding box center [650, 289] width 1301 height 578
type input "$ 0,00"
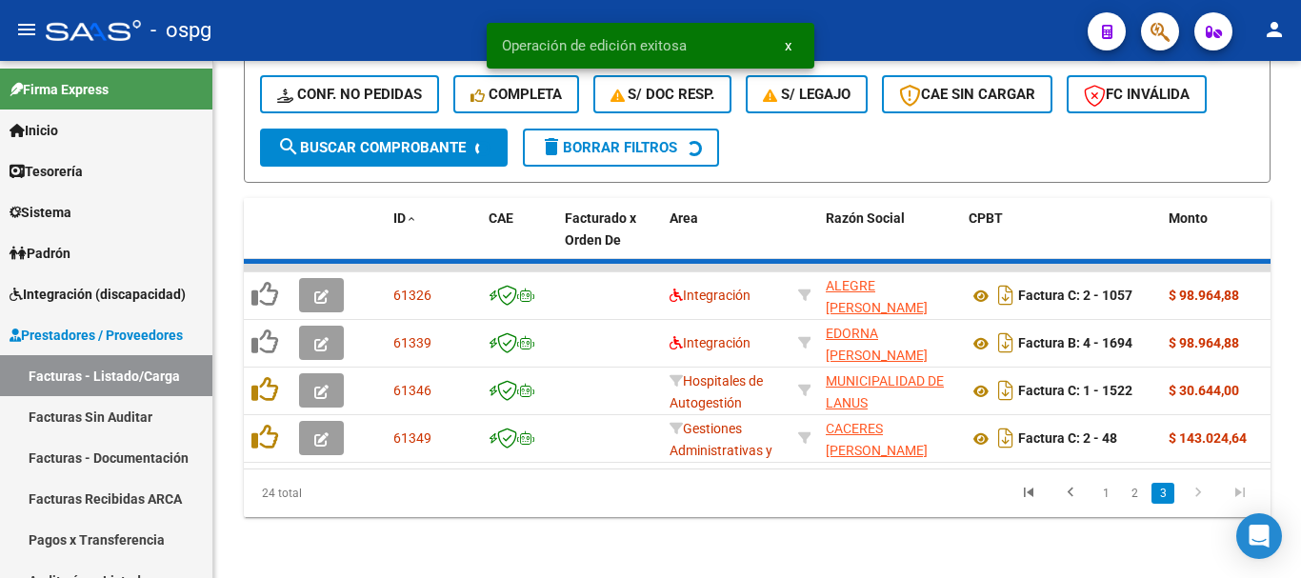
scroll to position [598, 0]
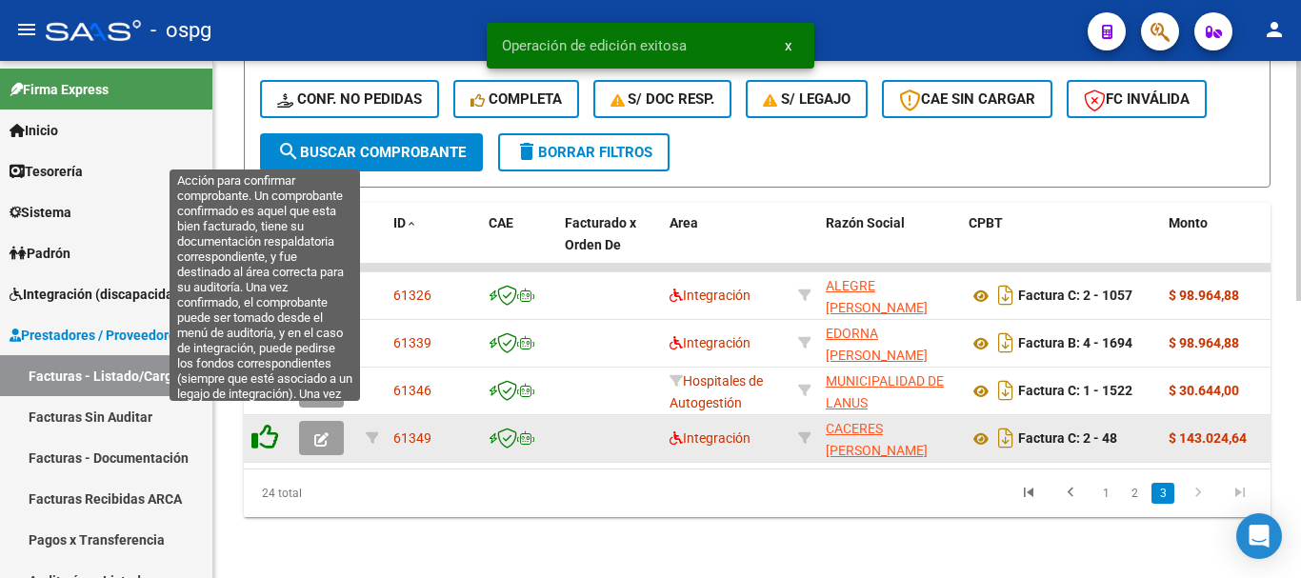
click at [262, 424] on icon at bounding box center [264, 437] width 27 height 27
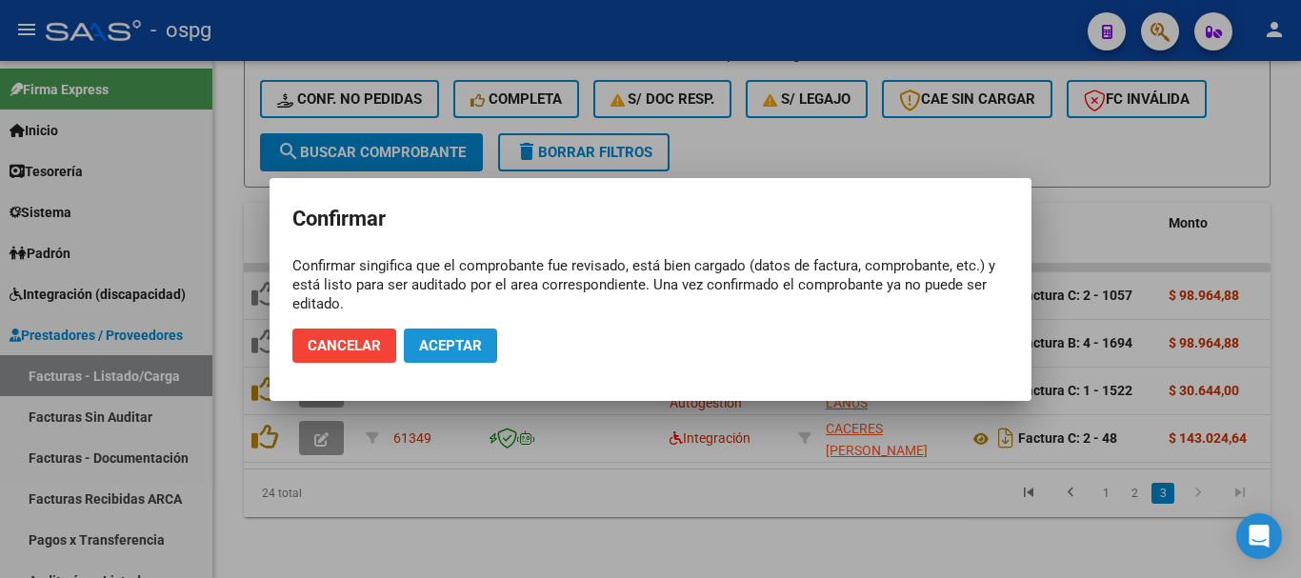
click at [433, 345] on span "Aceptar" at bounding box center [450, 345] width 63 height 17
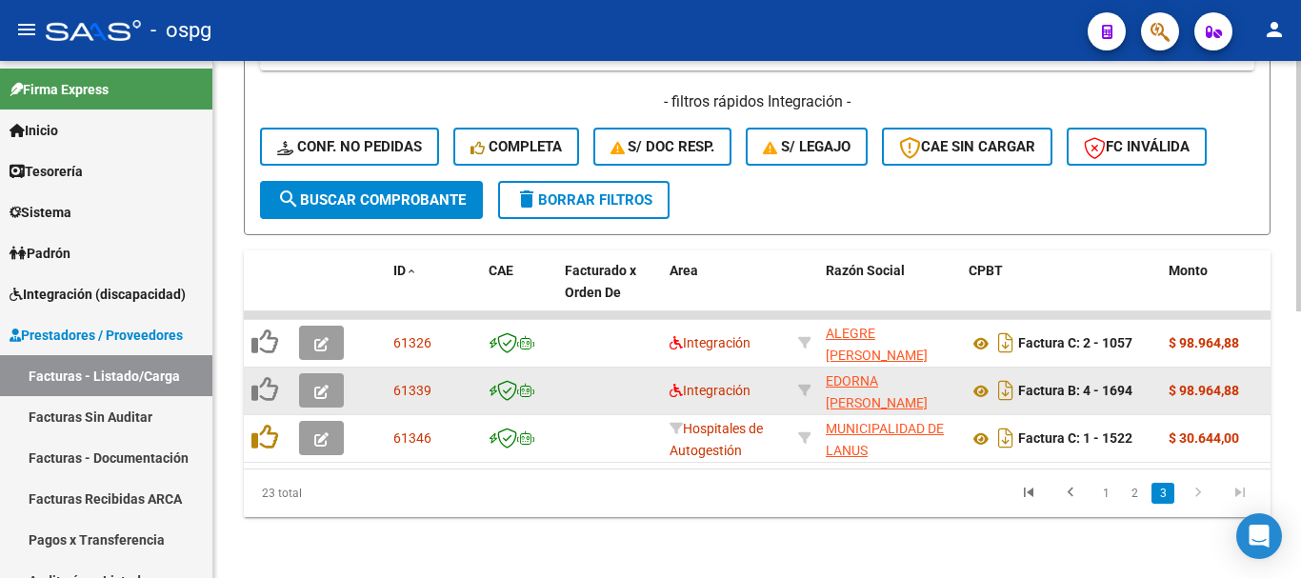
scroll to position [550, 0]
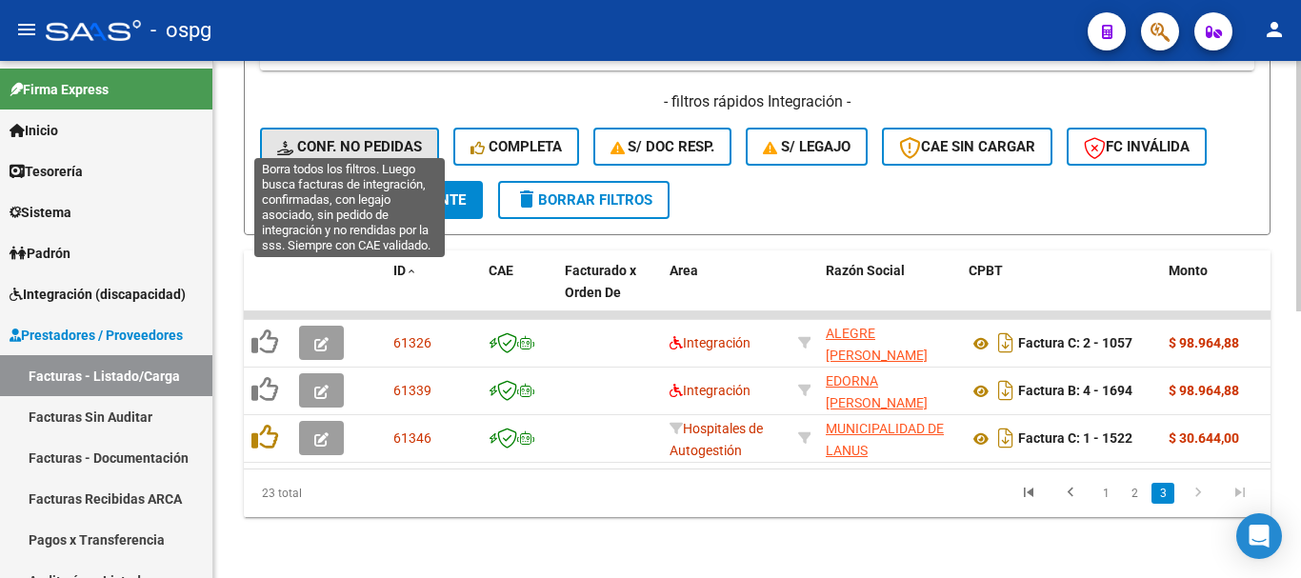
click at [360, 128] on button "Conf. no pedidas" at bounding box center [349, 147] width 179 height 38
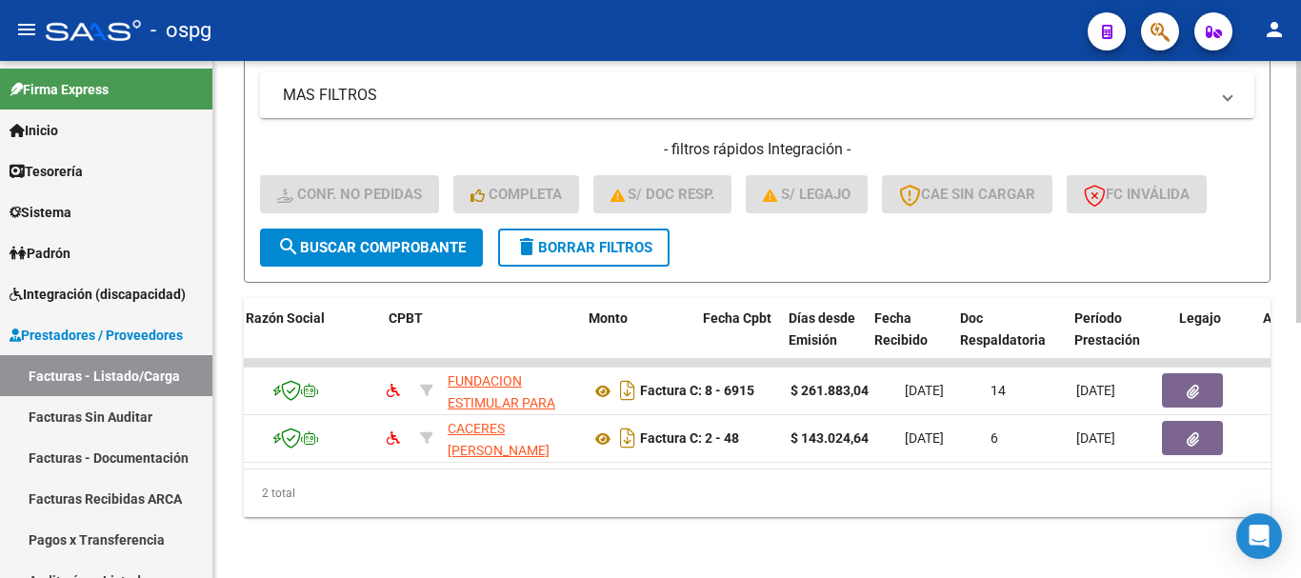
scroll to position [0, 0]
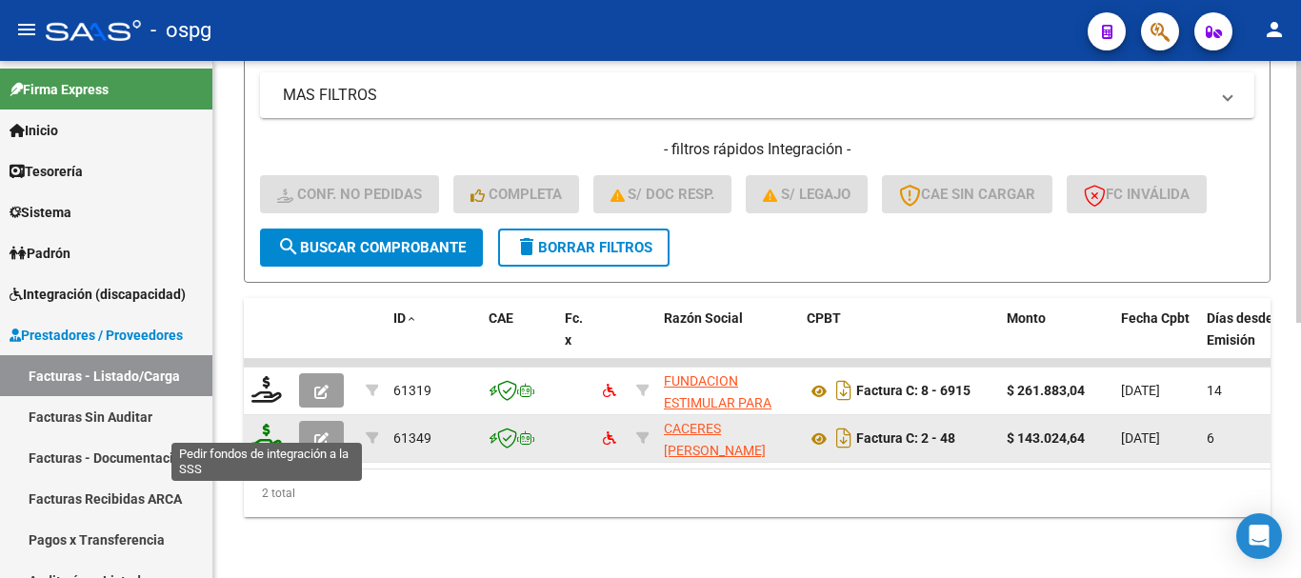
click at [270, 430] on icon at bounding box center [266, 437] width 30 height 27
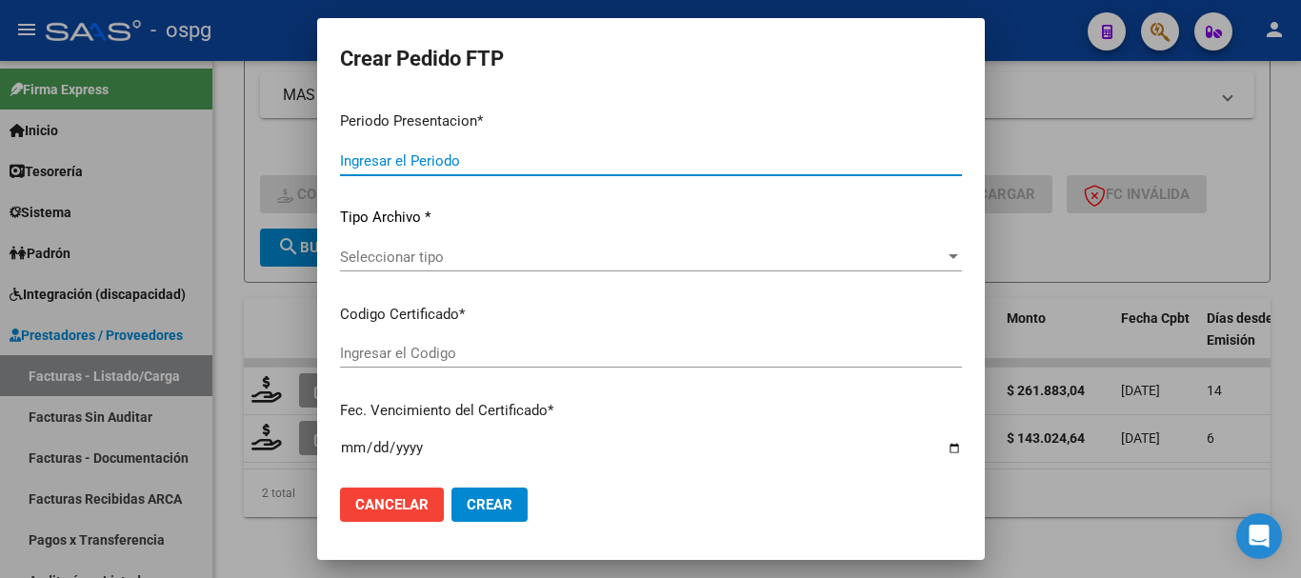
type input "202508"
type input "$ 143.024,64"
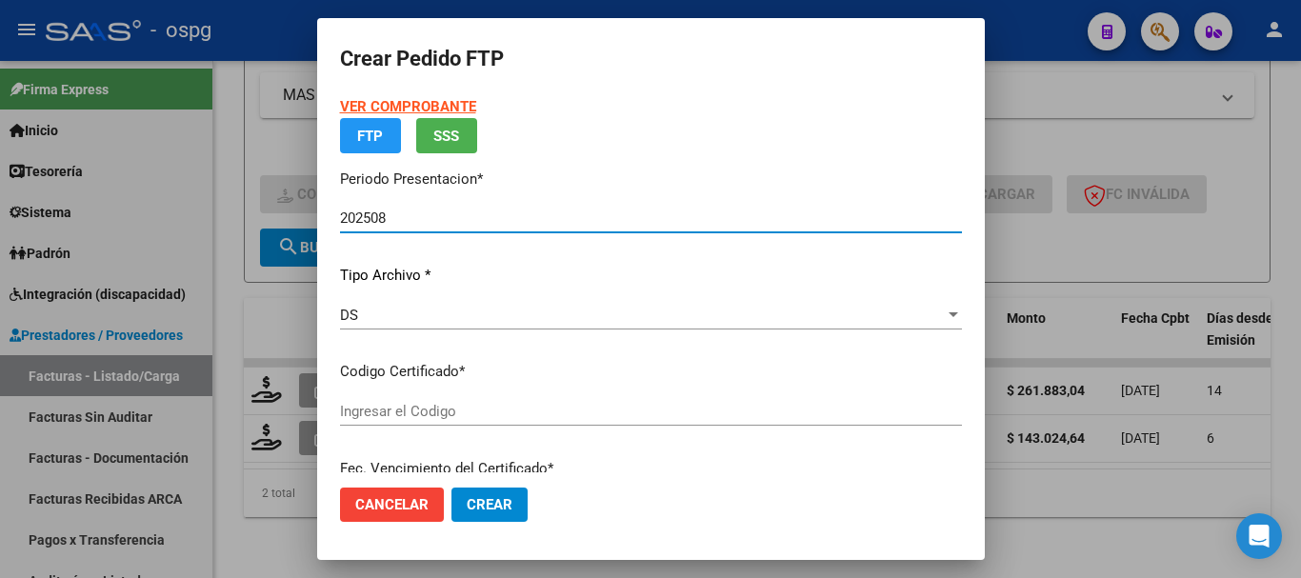
type input "2004833810"
type input "[DATE]"
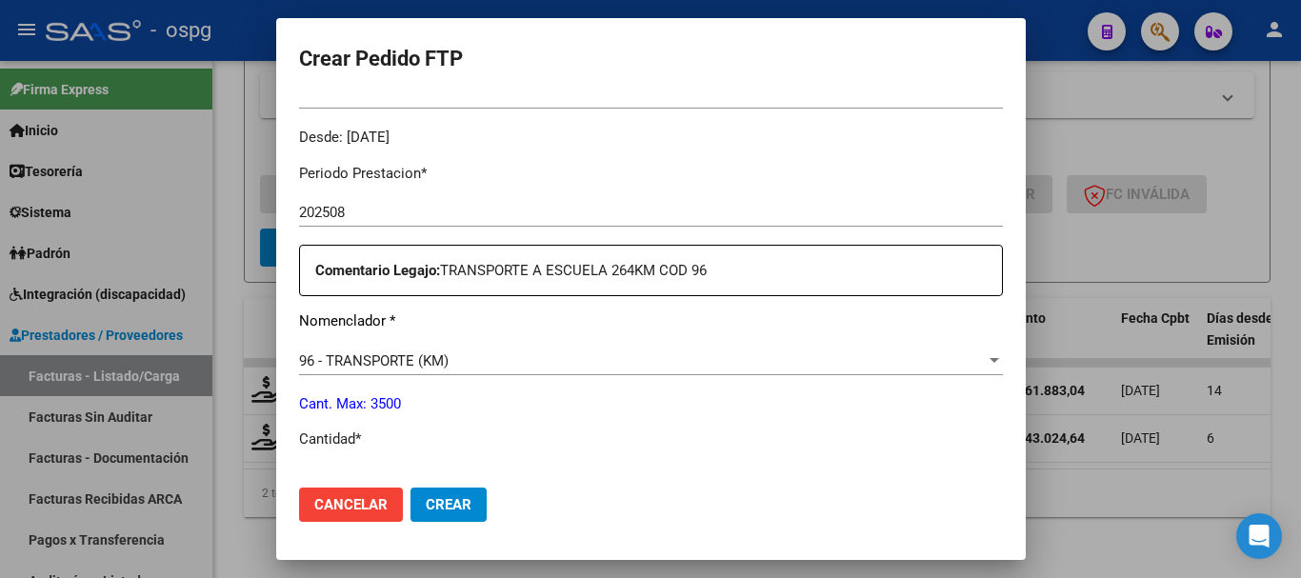
scroll to position [667, 0]
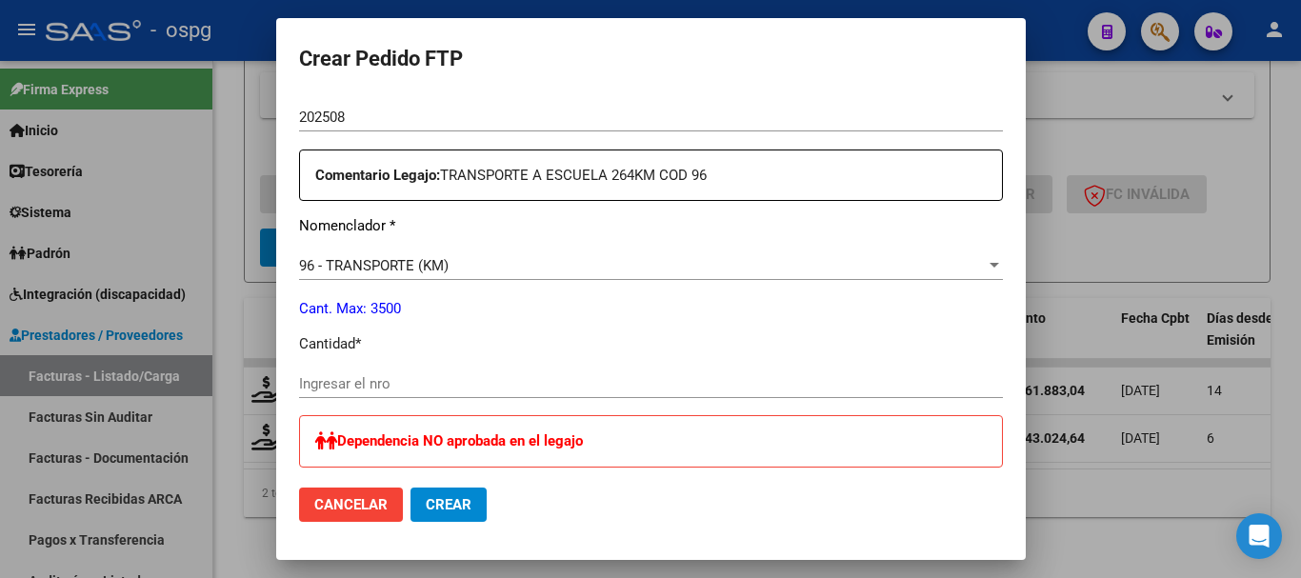
click at [461, 383] on input "Ingresar el nro" at bounding box center [651, 383] width 704 height 17
type input "264"
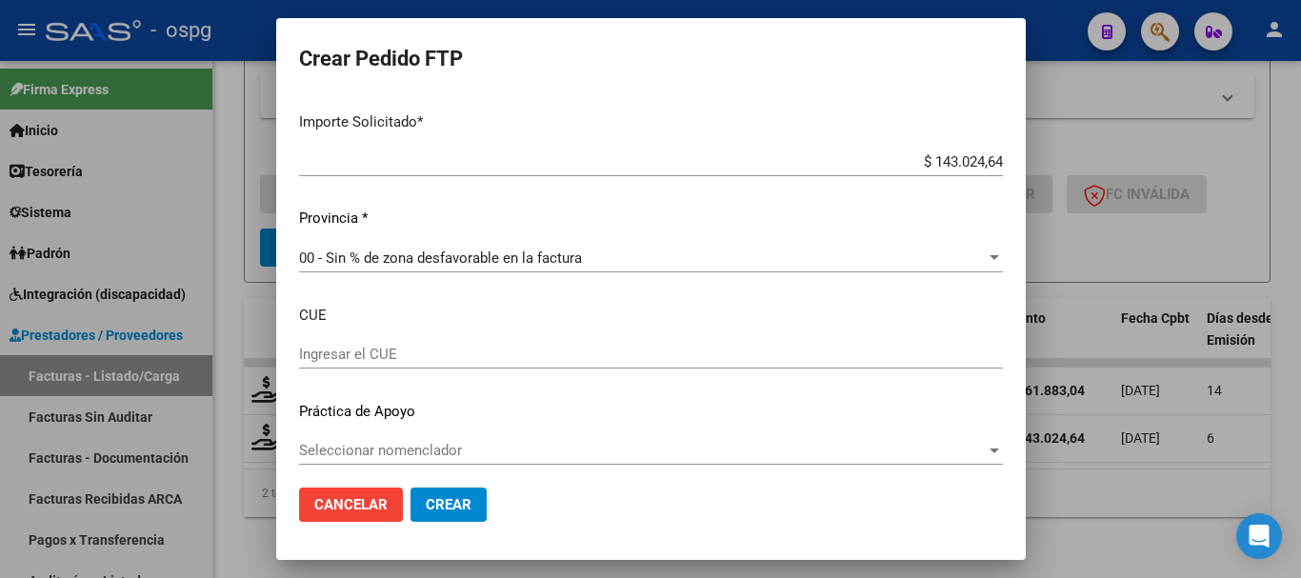
scroll to position [1218, 0]
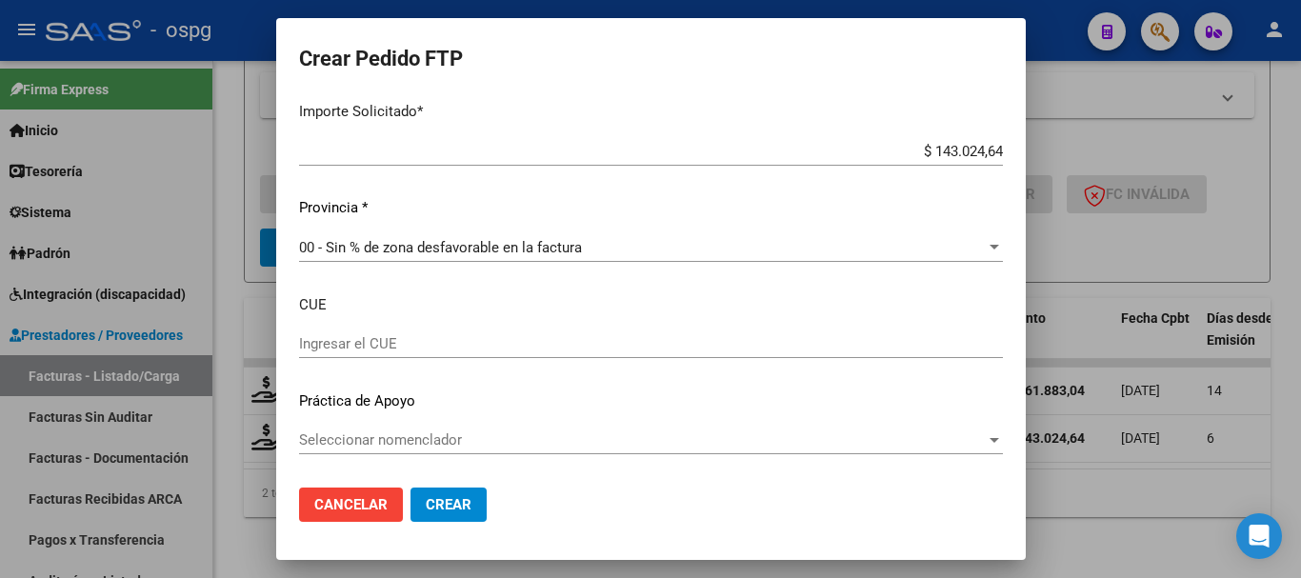
click at [430, 512] on span "Crear" at bounding box center [449, 504] width 46 height 17
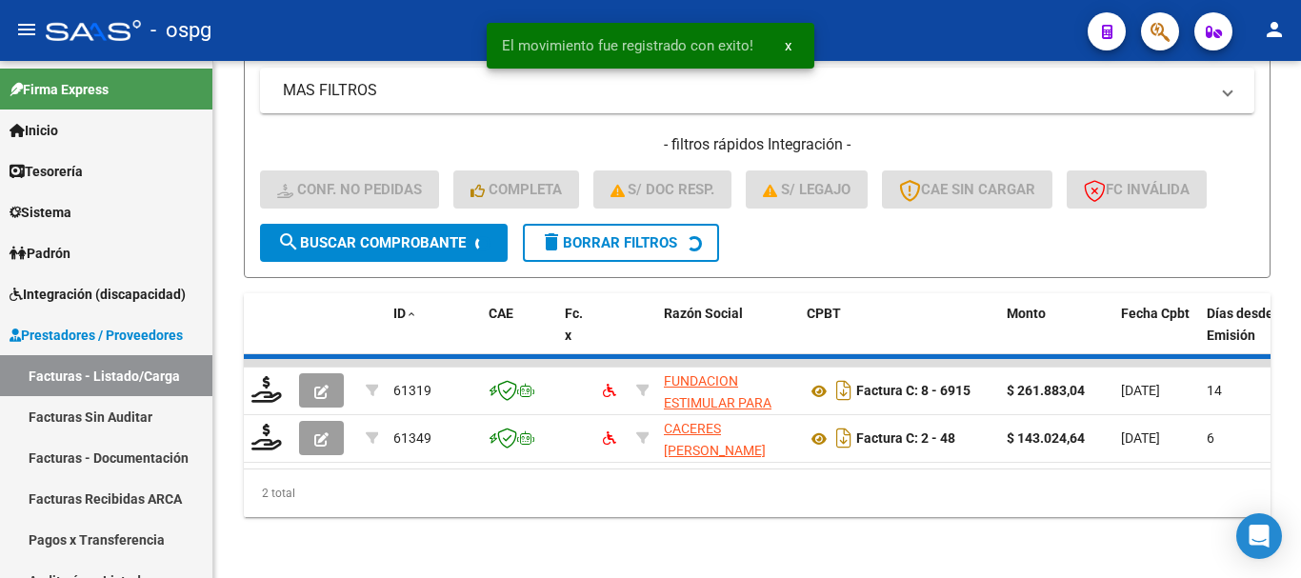
scroll to position [455, 0]
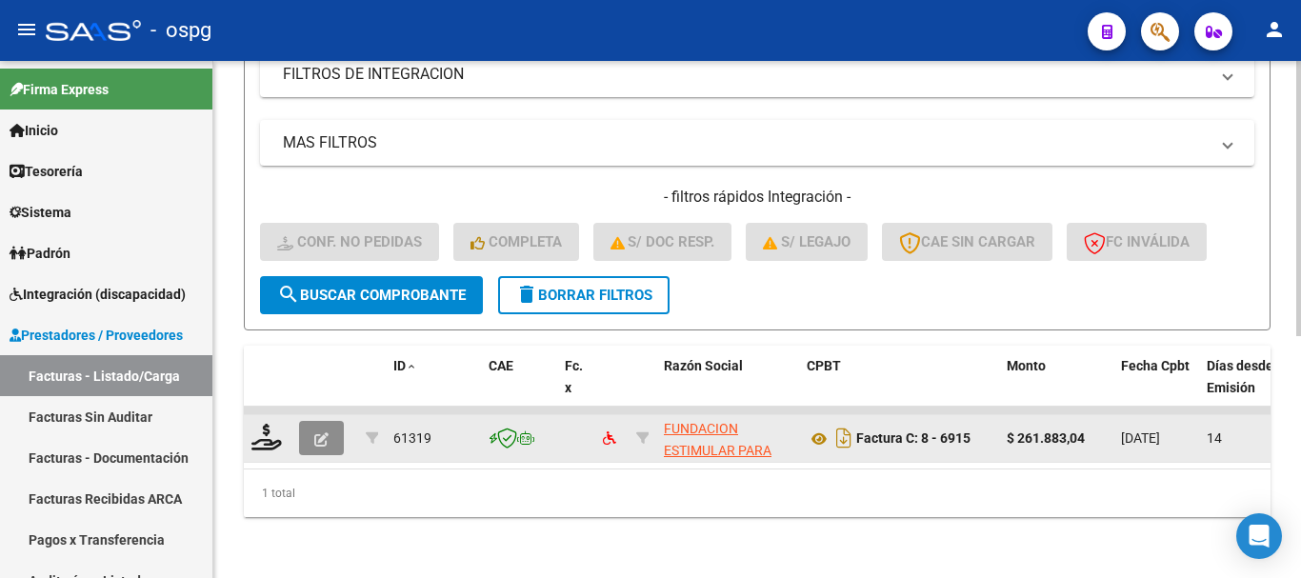
click at [310, 421] on button "button" at bounding box center [321, 438] width 45 height 34
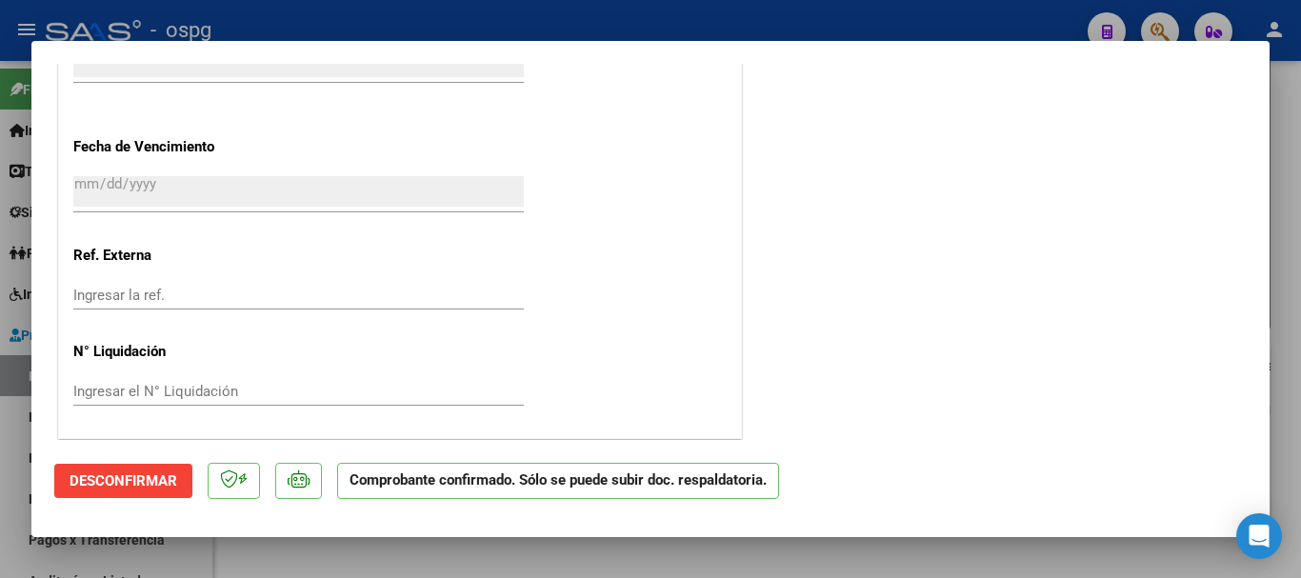
scroll to position [1346, 0]
click at [868, 12] on div at bounding box center [650, 289] width 1301 height 578
type input "$ 0,00"
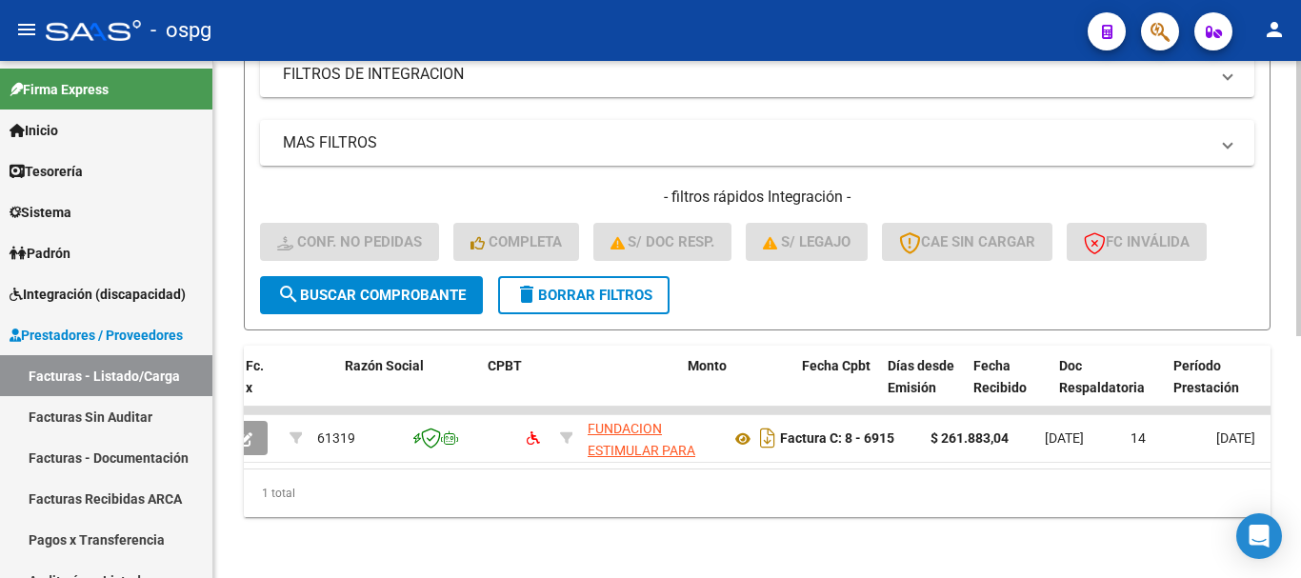
scroll to position [0, 0]
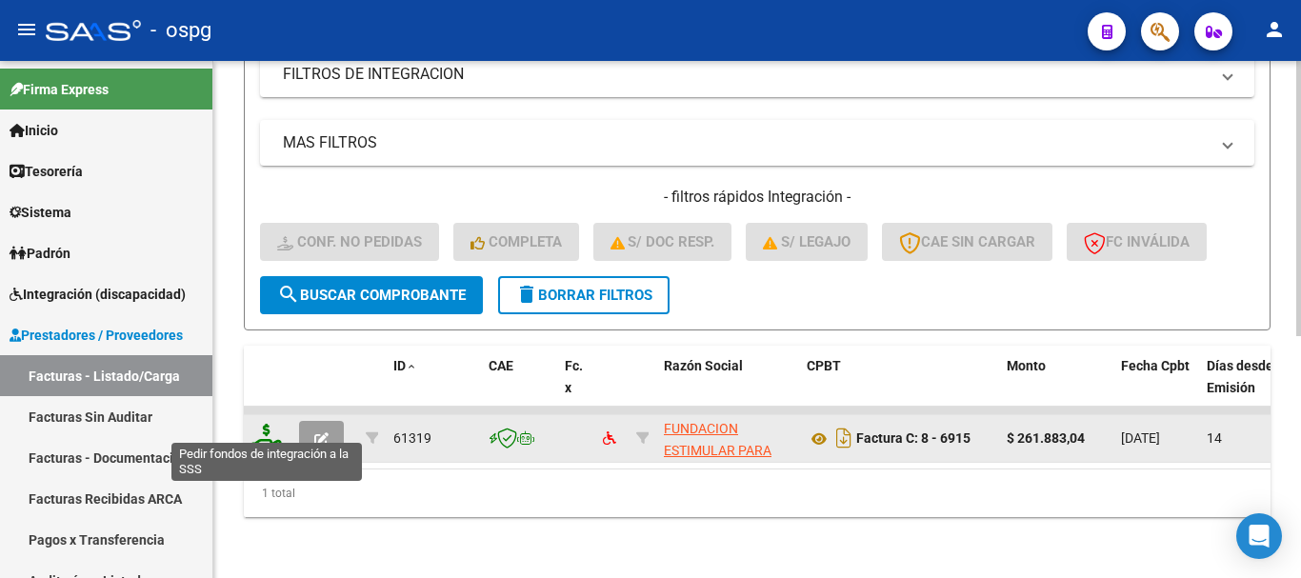
click at [270, 431] on icon at bounding box center [266, 437] width 30 height 27
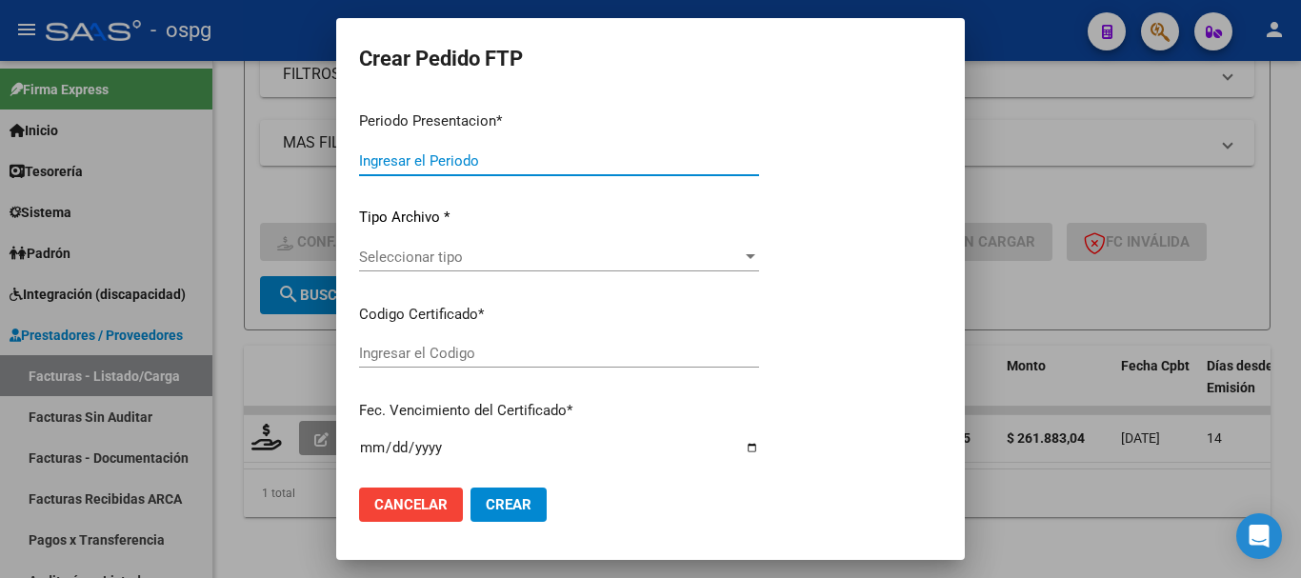
type input "202508"
type input "$ 261.883,04"
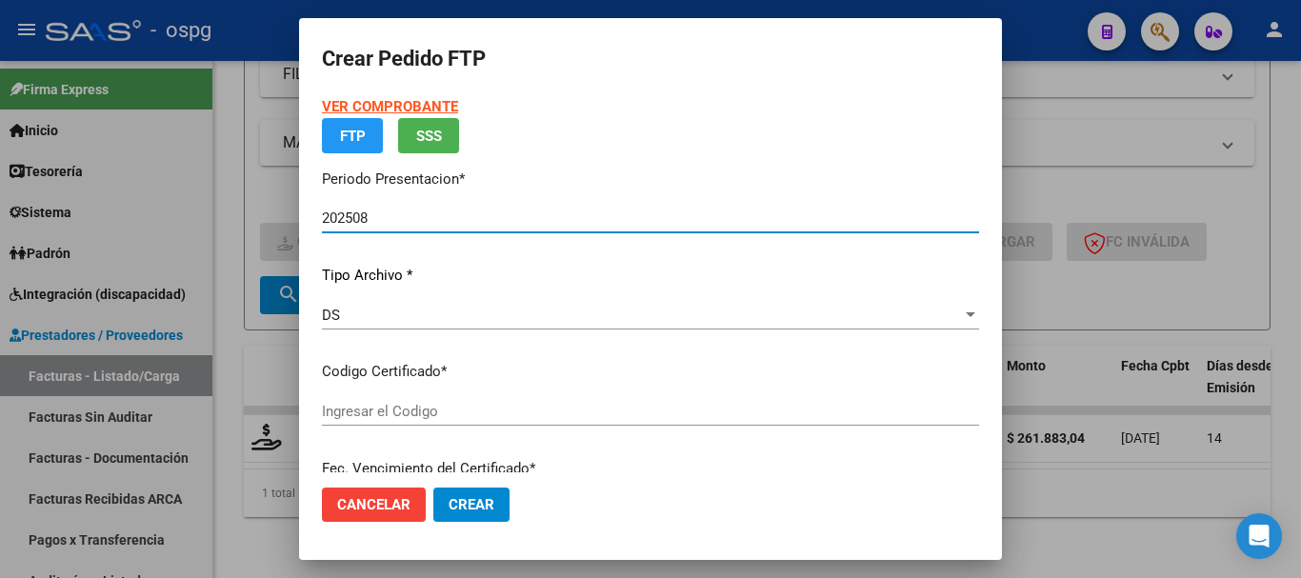
type input "6983864944"
type input "[DATE]"
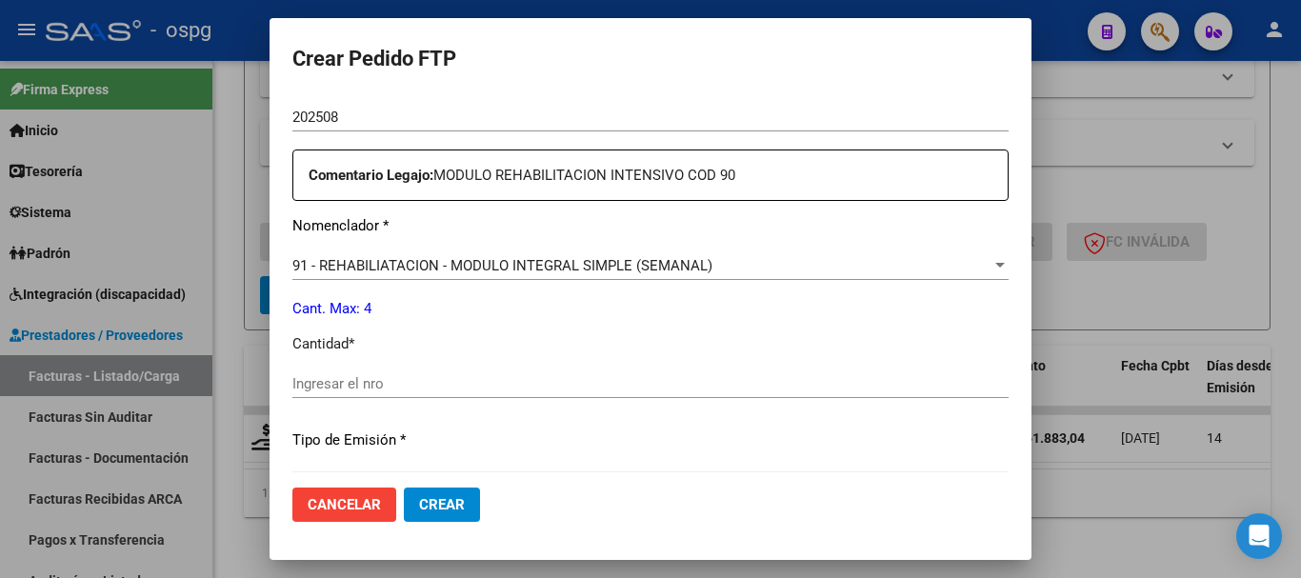
scroll to position [762, 0]
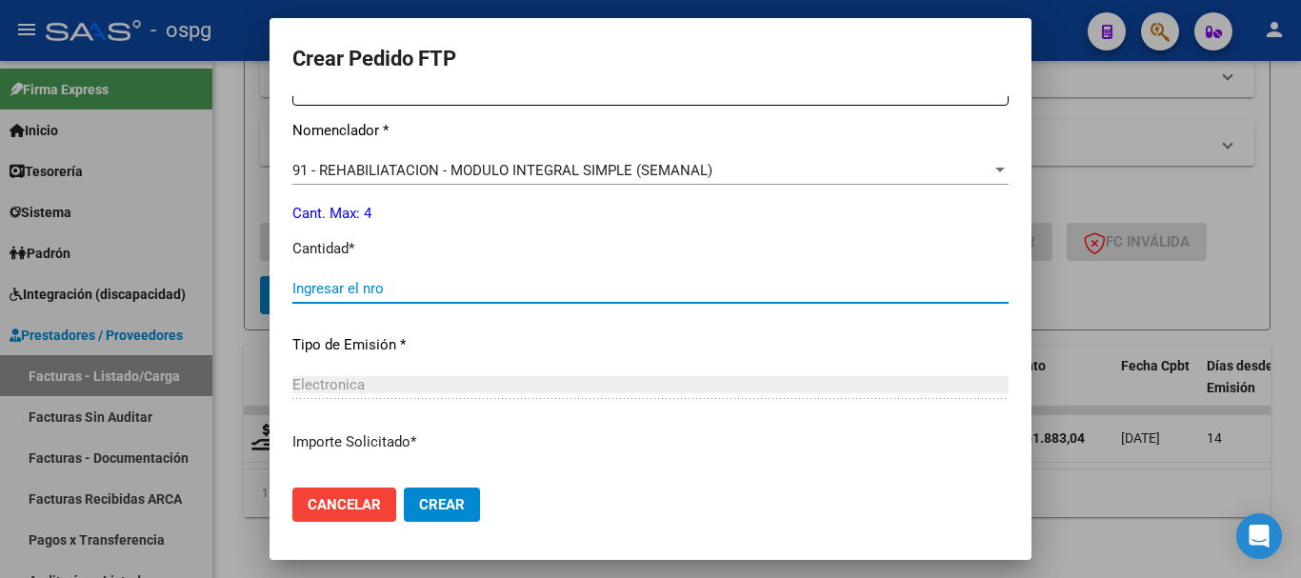
click at [548, 290] on input "Ingresar el nro" at bounding box center [650, 288] width 716 height 17
type input "4"
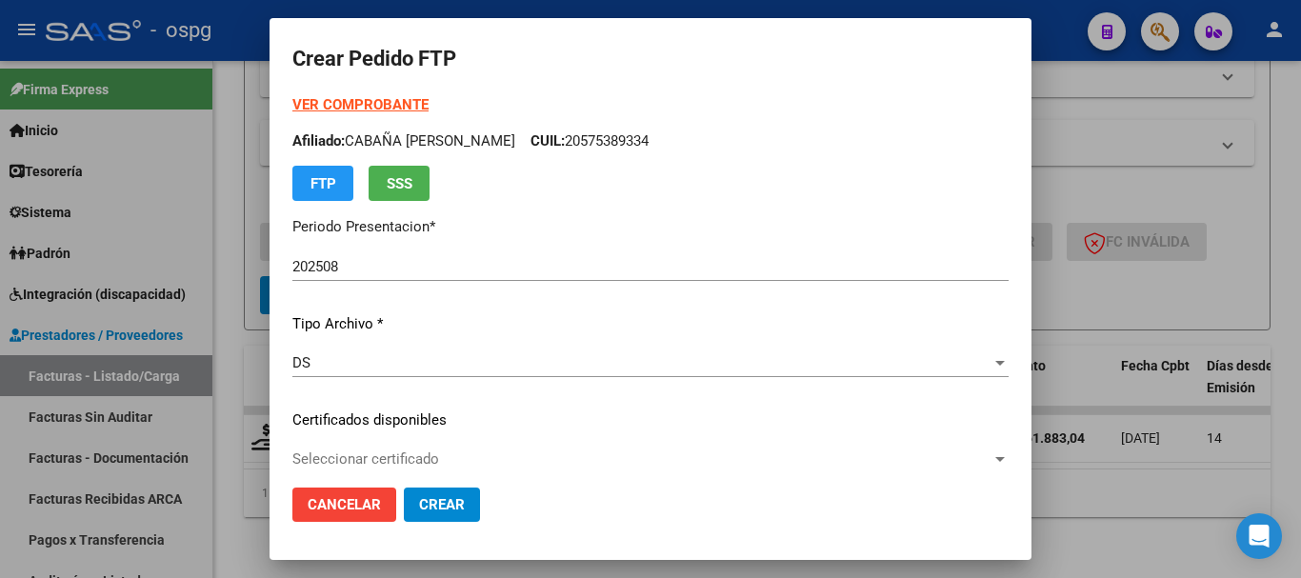
scroll to position [0, 0]
click at [330, 101] on strong "VER COMPROBANTE" at bounding box center [360, 106] width 136 height 17
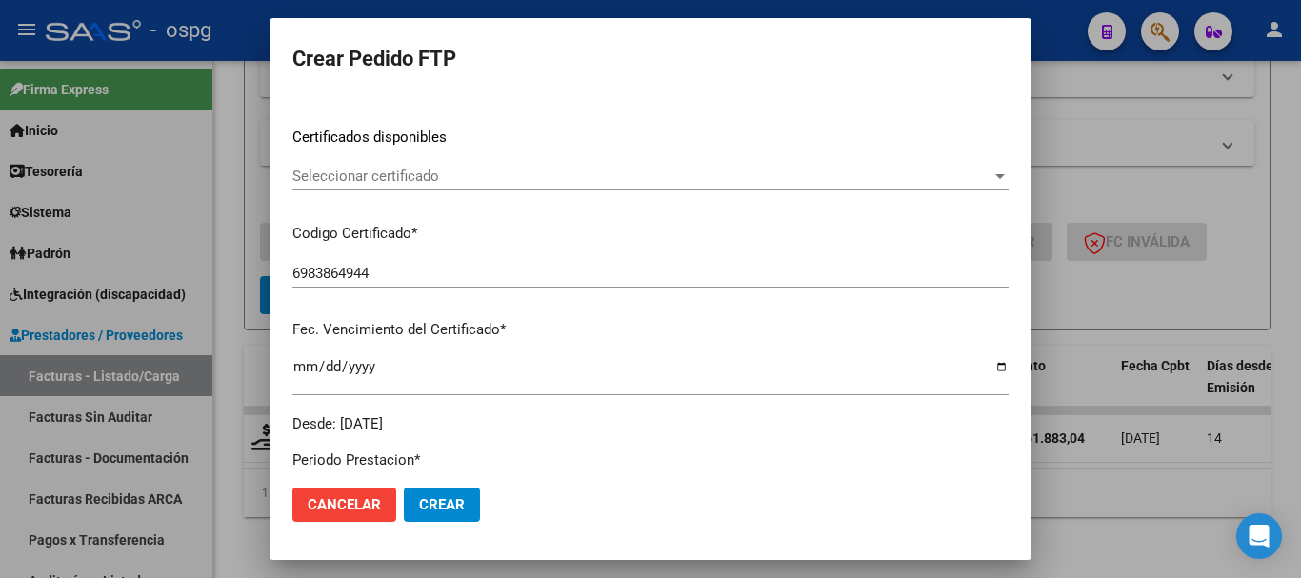
scroll to position [381, 0]
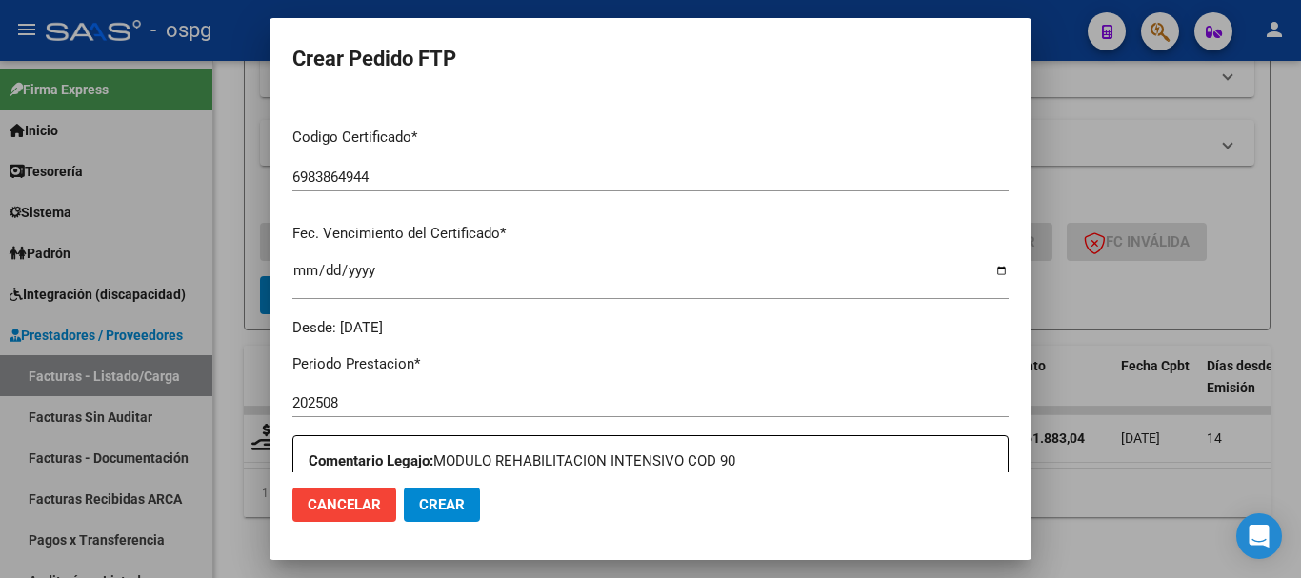
click at [1163, 170] on div at bounding box center [650, 289] width 1301 height 578
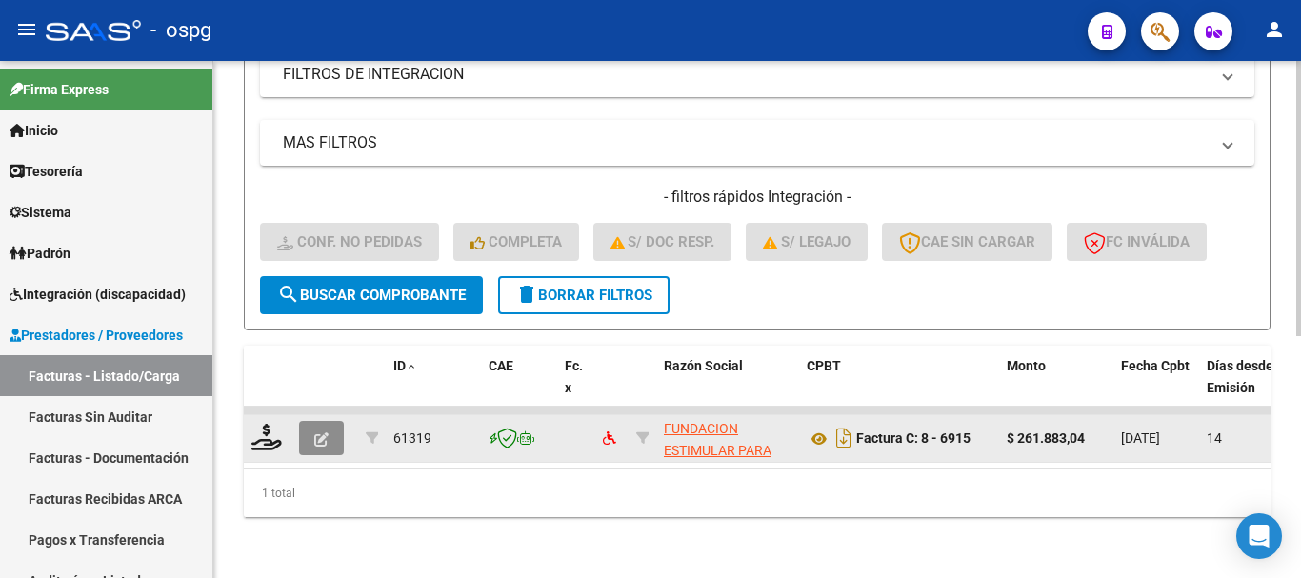
click at [330, 426] on button "button" at bounding box center [321, 438] width 45 height 34
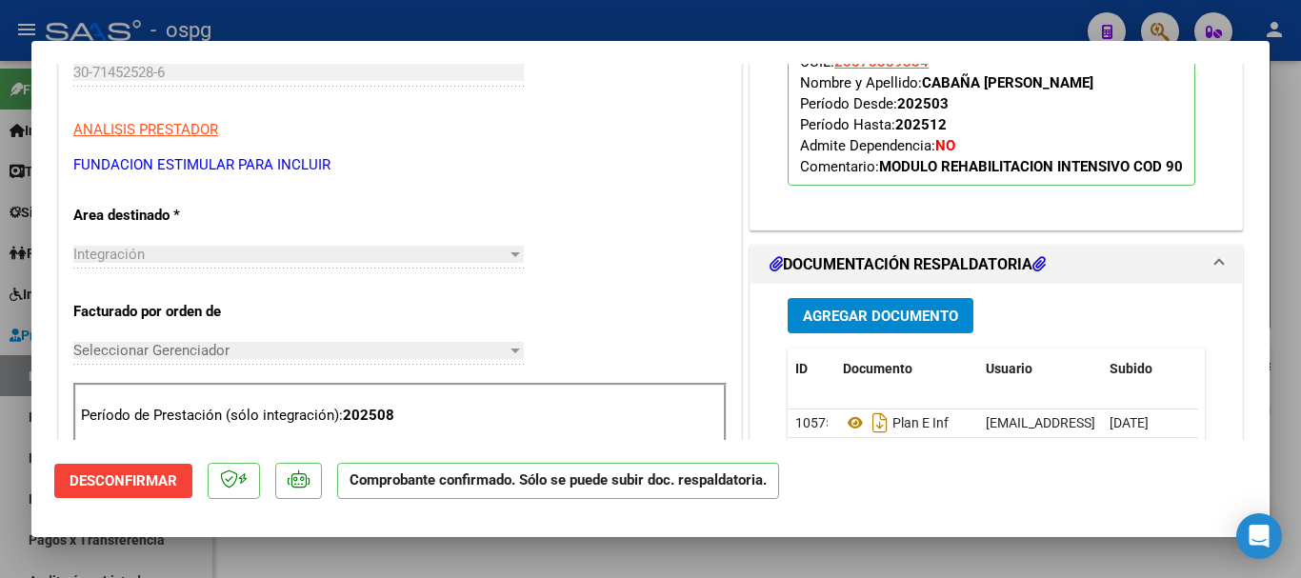
scroll to position [286, 0]
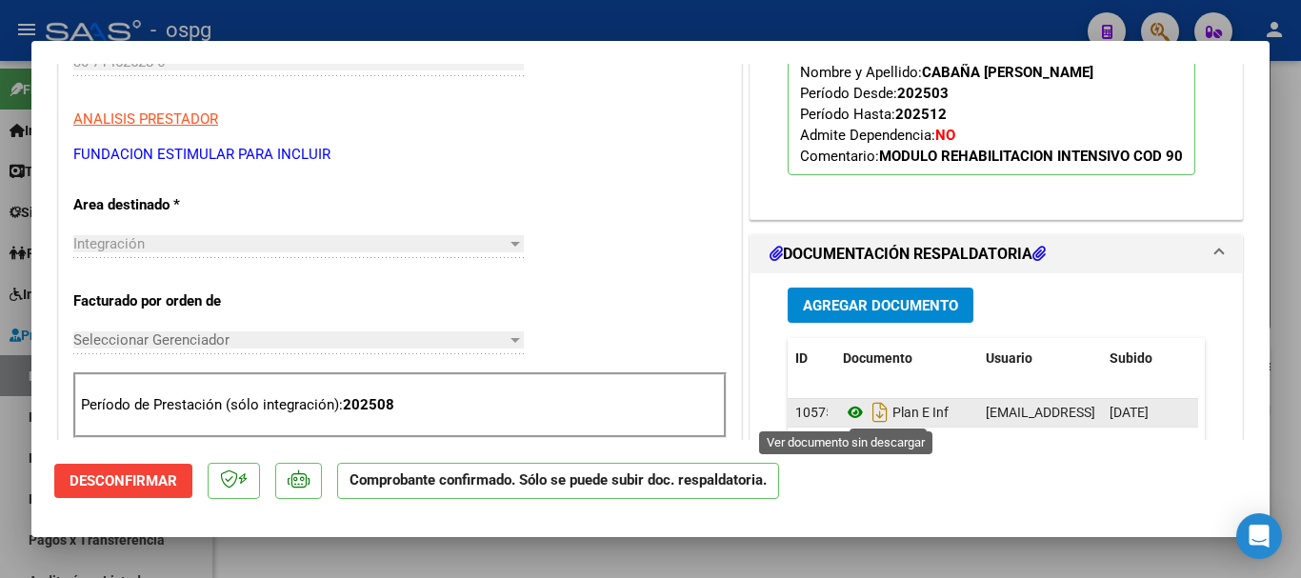
click at [850, 419] on icon at bounding box center [855, 412] width 25 height 23
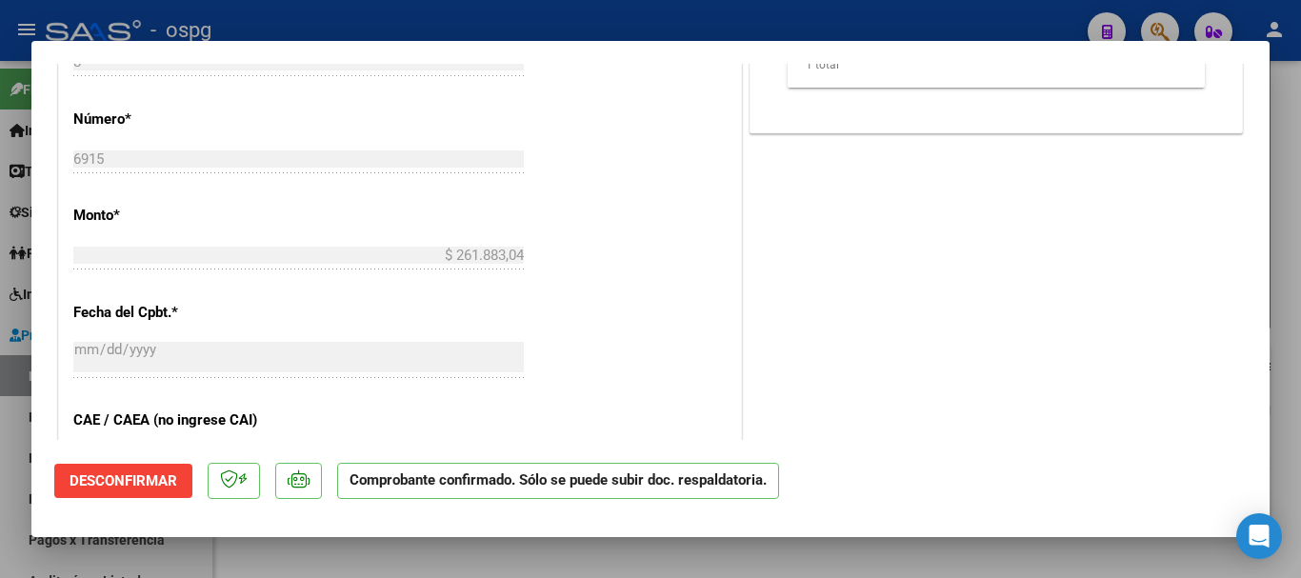
scroll to position [762, 0]
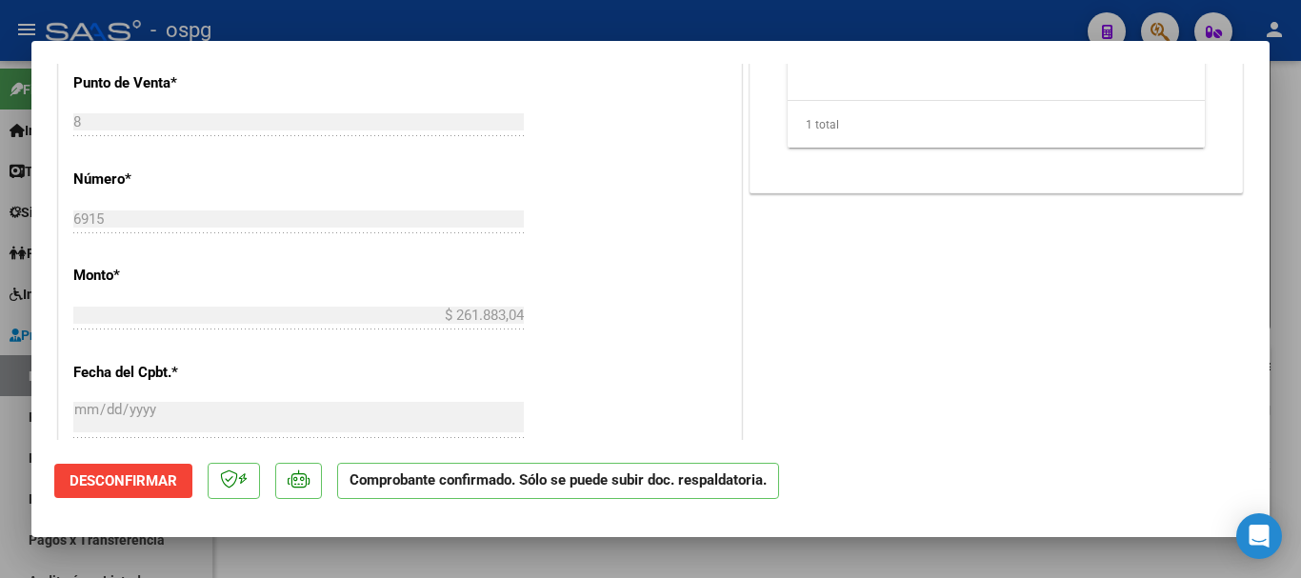
click at [374, 14] on div at bounding box center [650, 289] width 1301 height 578
type input "$ 0,00"
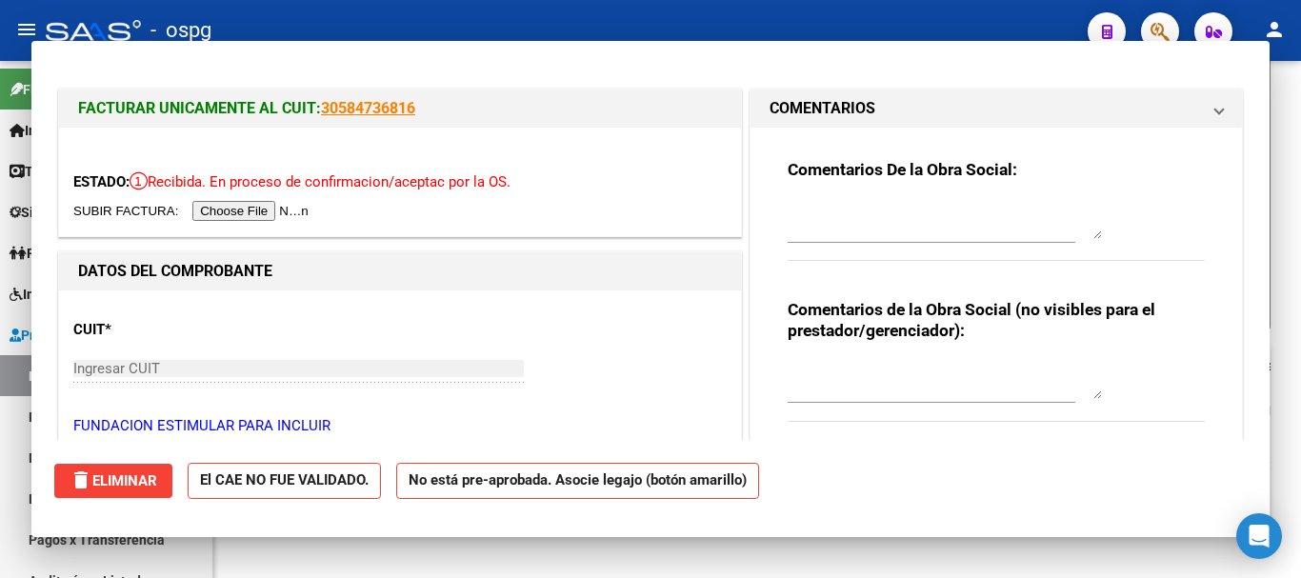
scroll to position [455, 0]
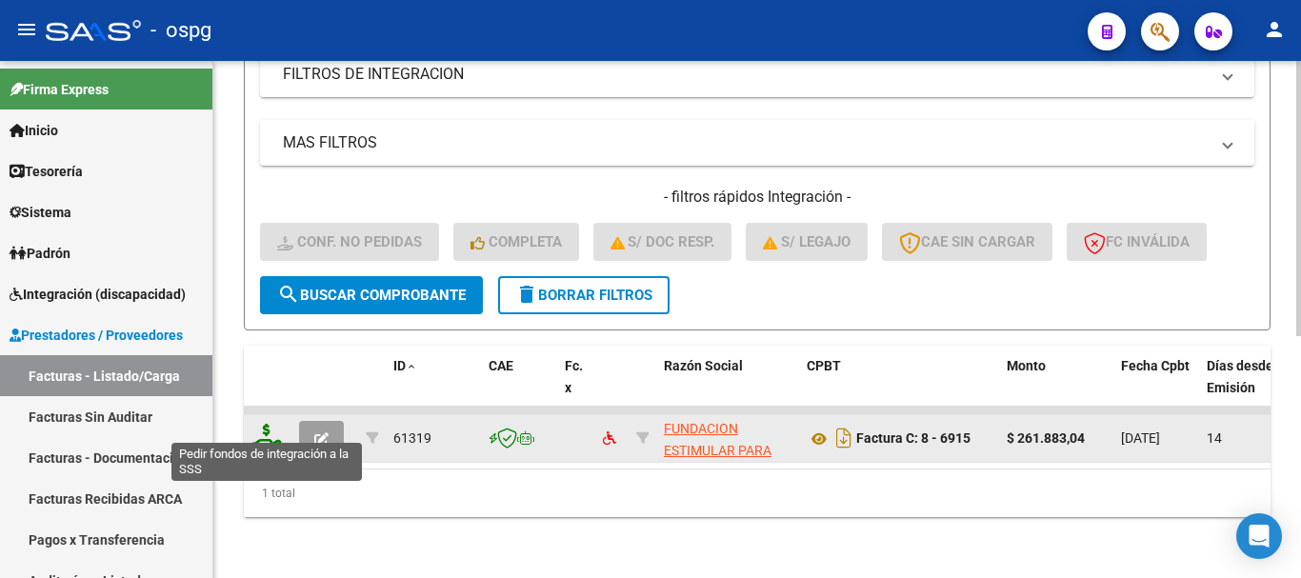
click at [271, 427] on icon at bounding box center [266, 437] width 30 height 27
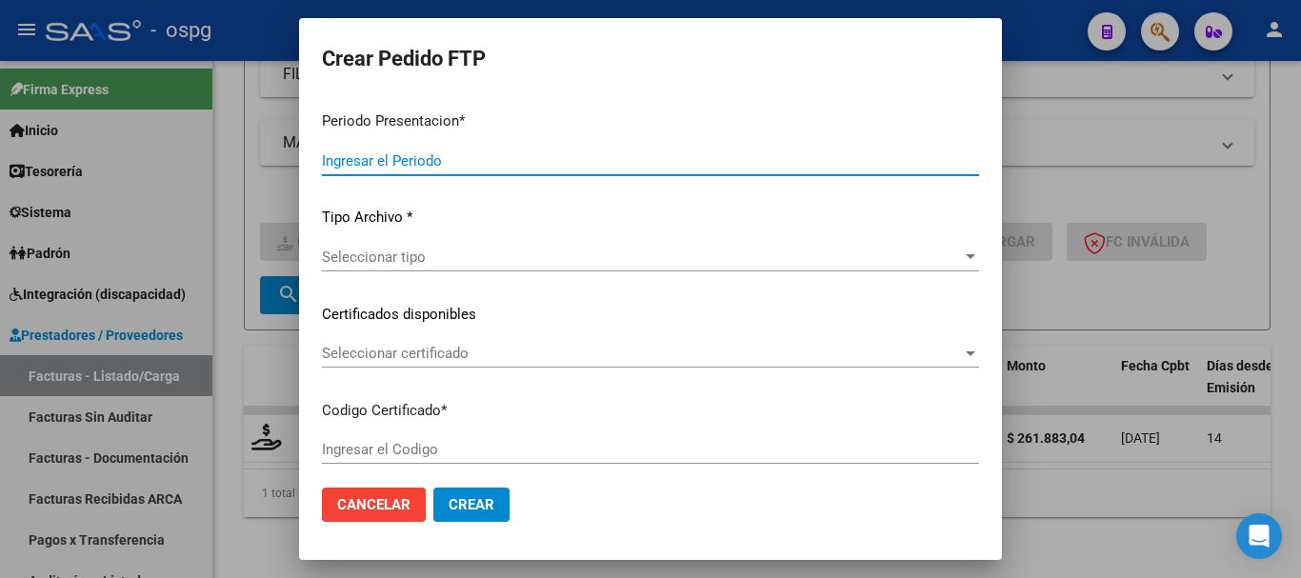
type input "202508"
type input "$ 261.883,04"
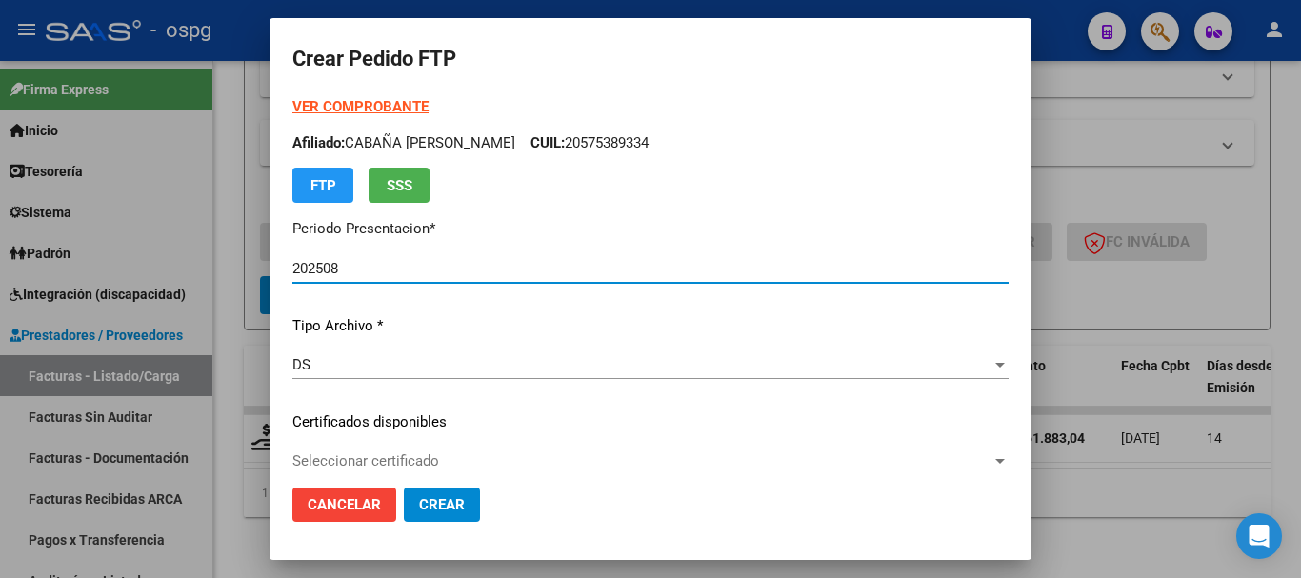
type input "6983864944"
type input "[DATE]"
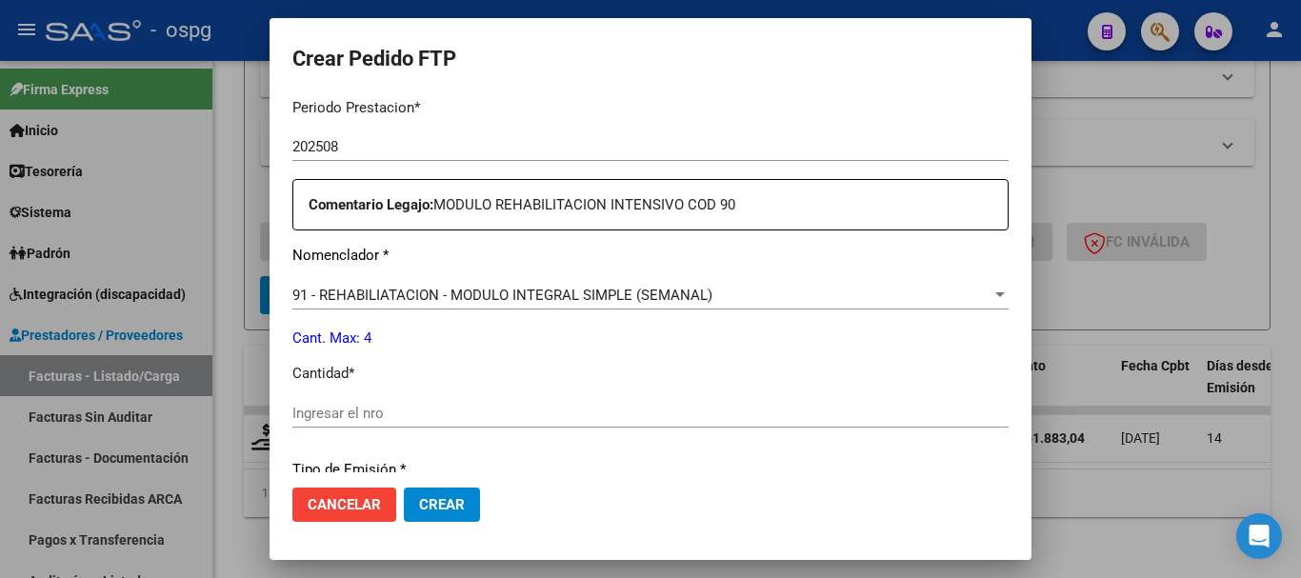
scroll to position [762, 0]
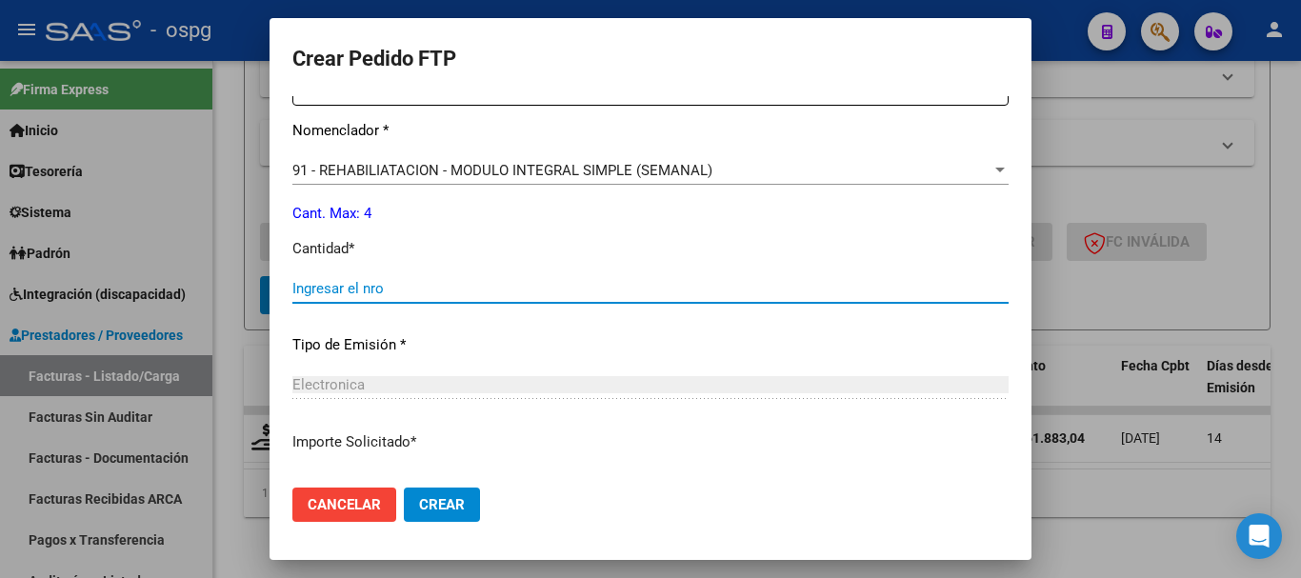
click at [442, 284] on input "Ingresar el nro" at bounding box center [650, 288] width 716 height 17
type input "4"
click at [442, 513] on button "Crear" at bounding box center [442, 505] width 76 height 34
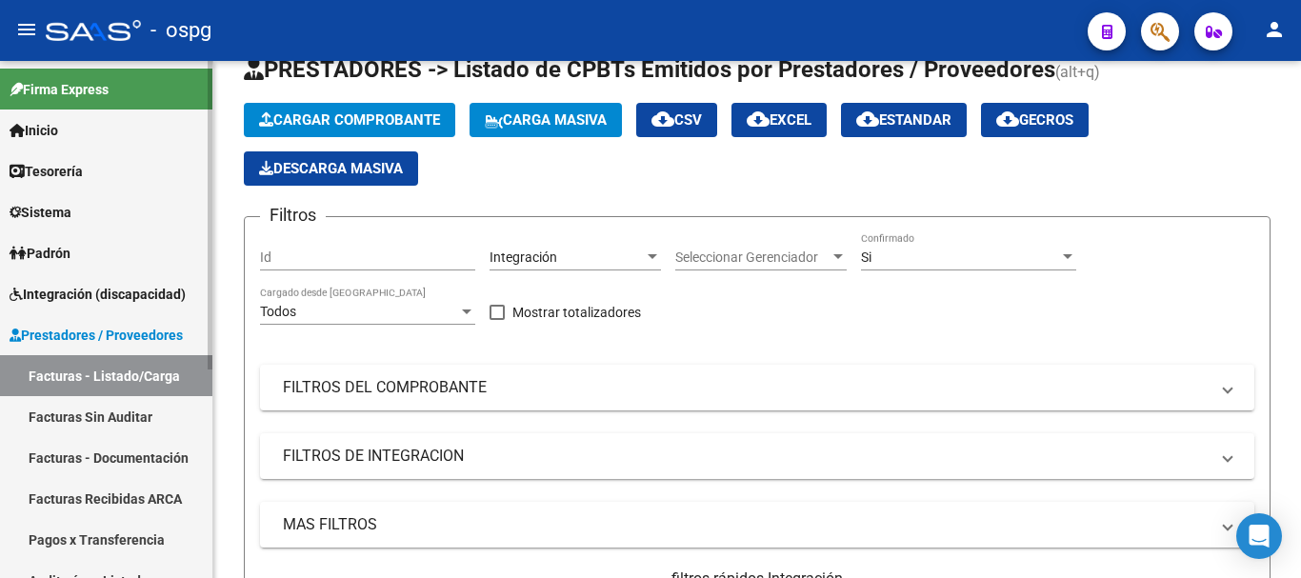
scroll to position [45, 0]
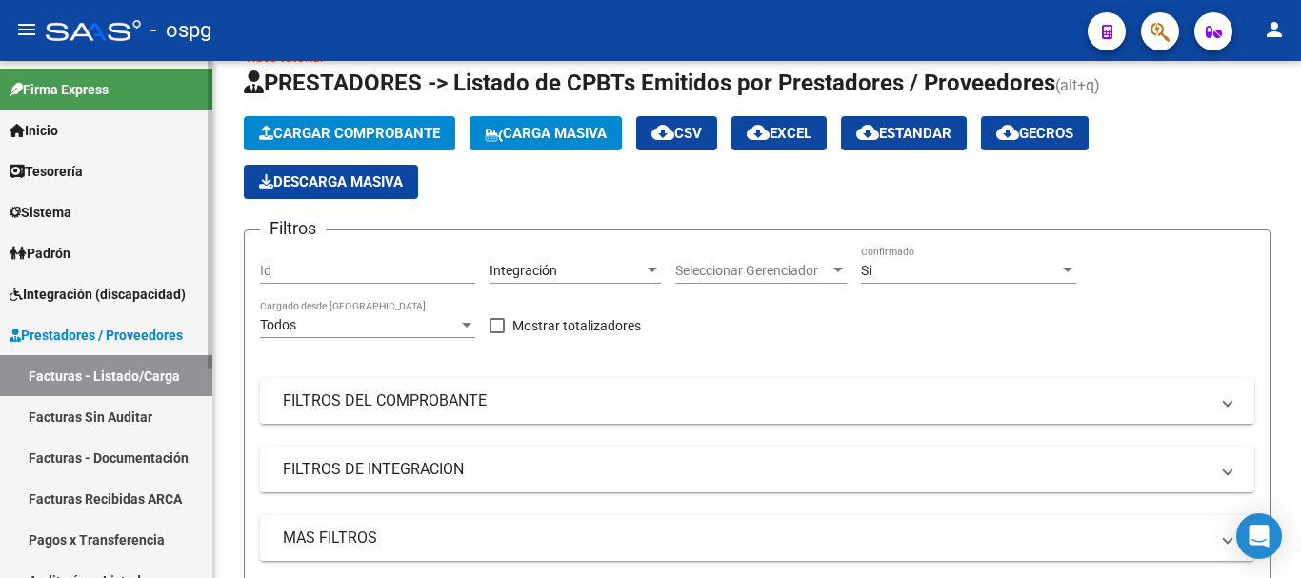
click at [67, 383] on link "Facturas - Listado/Carga" at bounding box center [106, 375] width 212 height 41
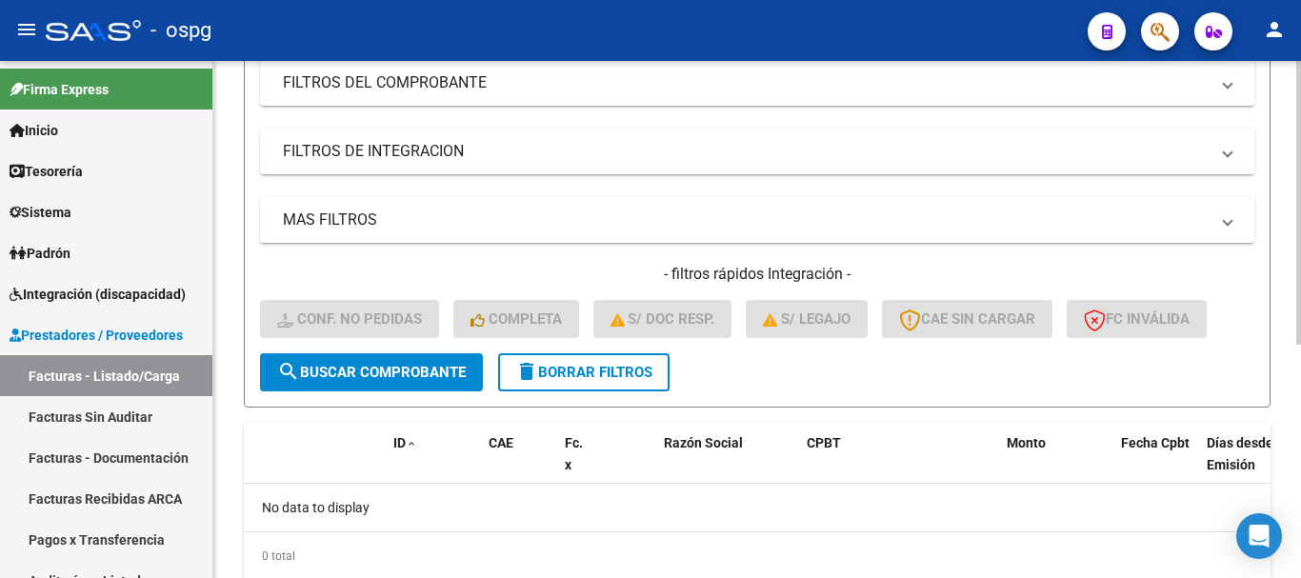
scroll to position [426, 0]
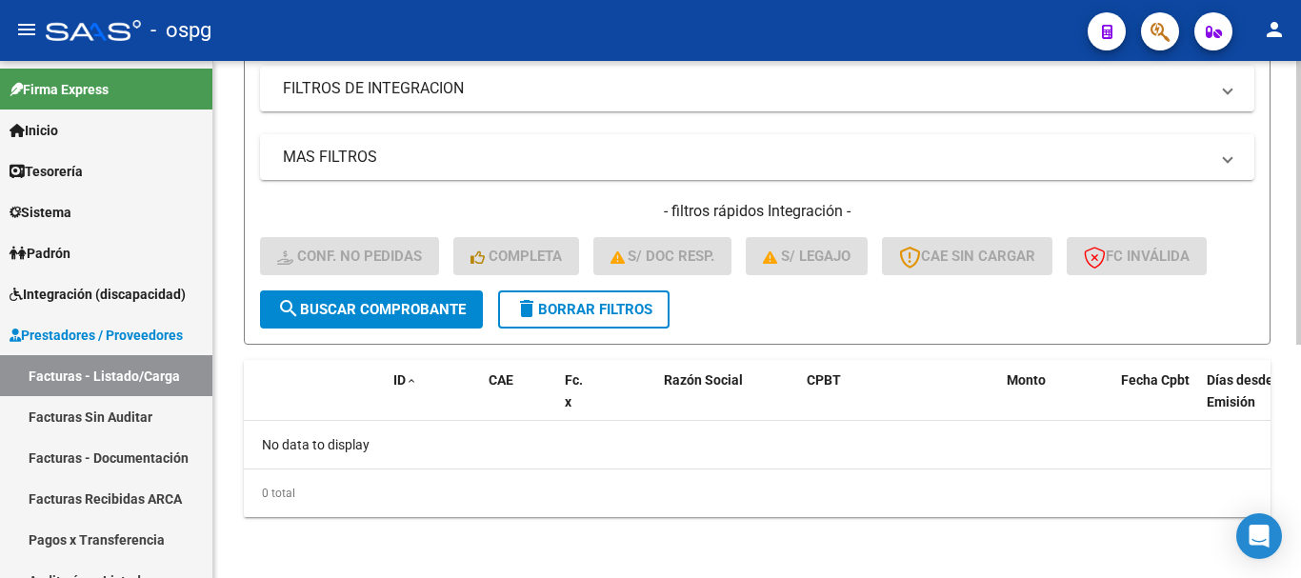
click at [589, 310] on span "delete Borrar Filtros" at bounding box center [583, 309] width 137 height 17
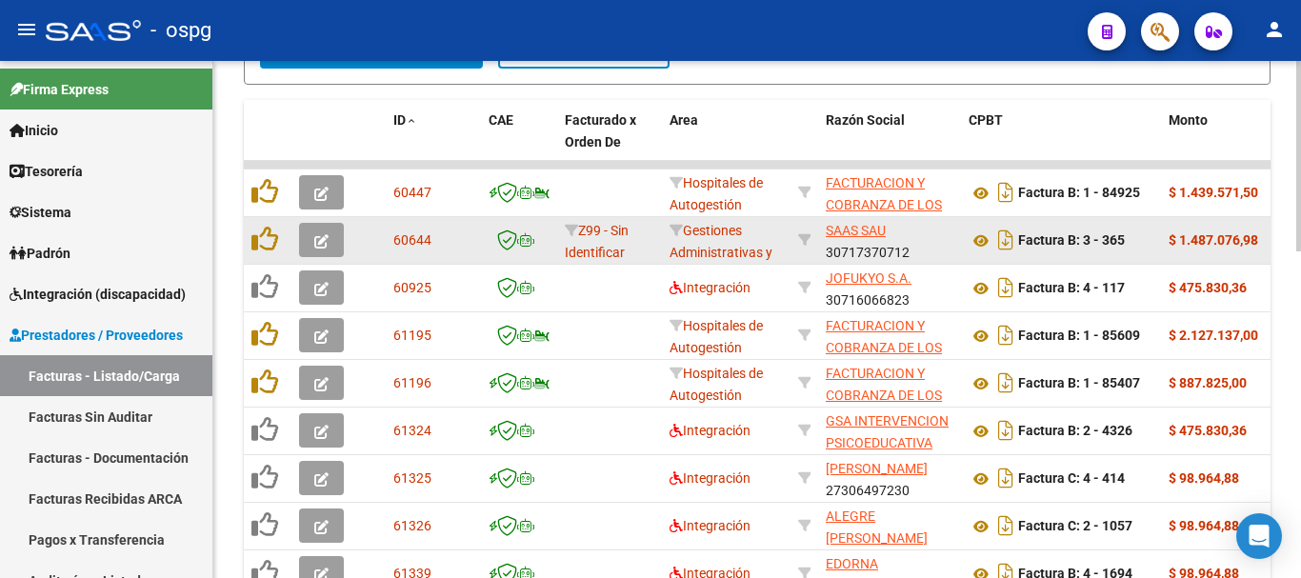
scroll to position [711, 0]
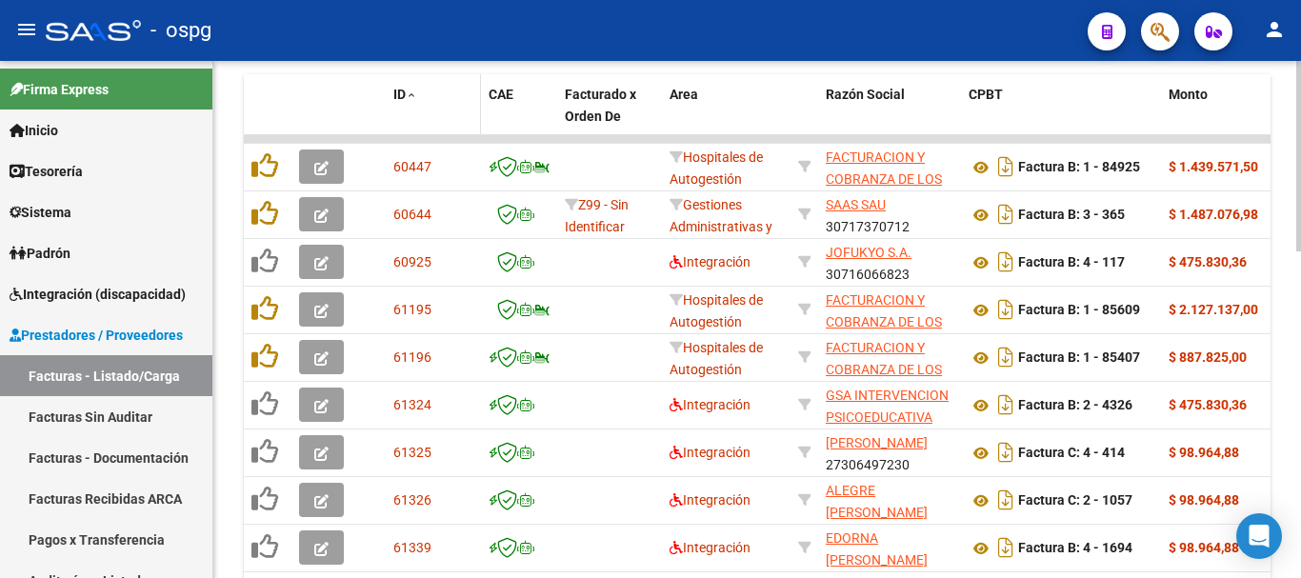
click at [405, 96] on span "ID" at bounding box center [399, 94] width 12 height 15
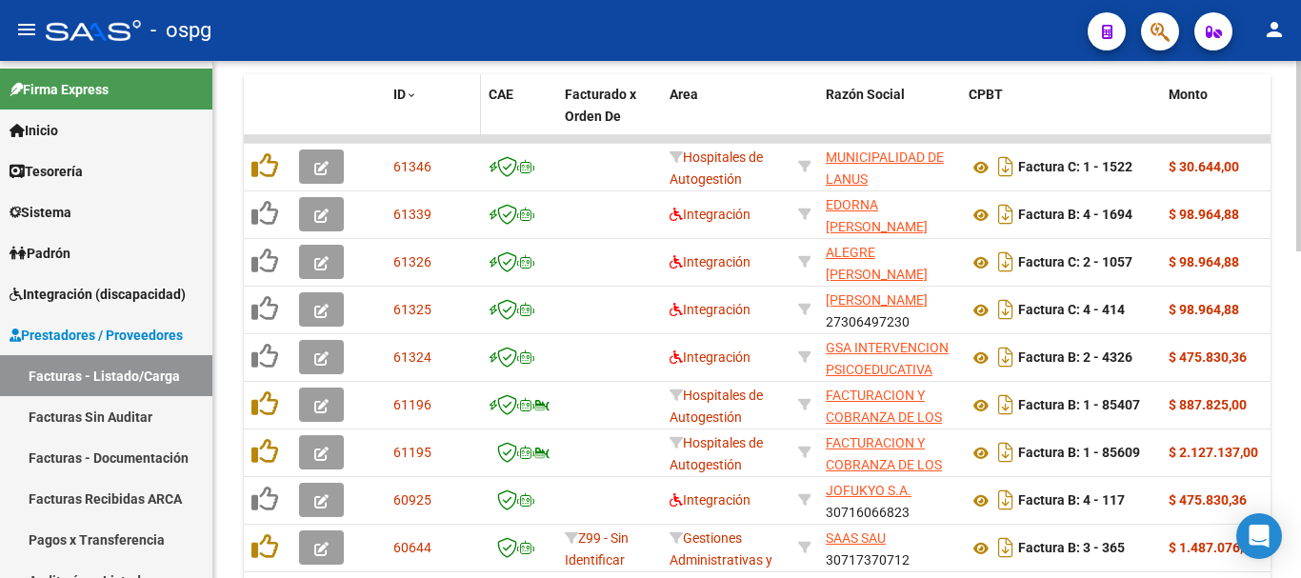
click at [405, 97] on span "ID" at bounding box center [399, 94] width 12 height 15
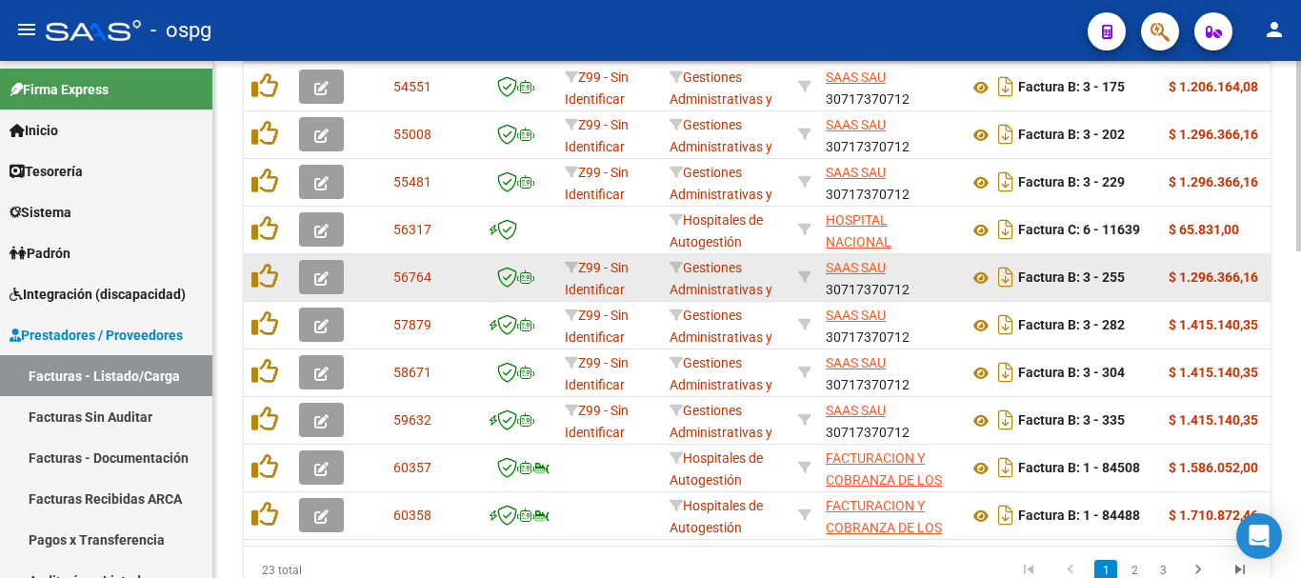
scroll to position [884, 0]
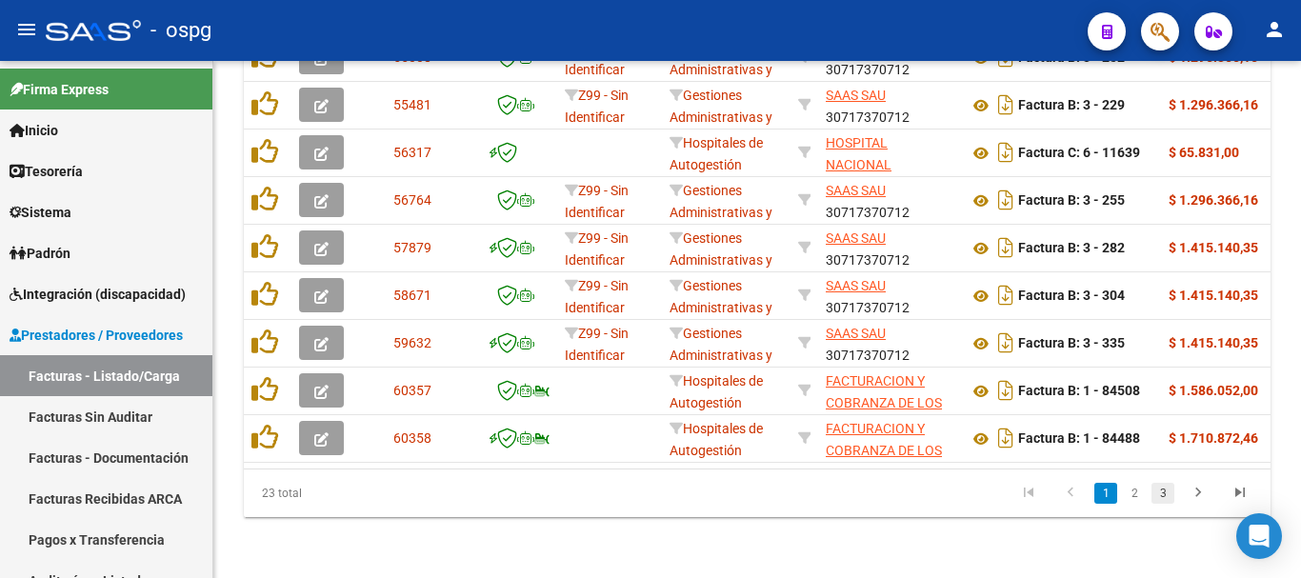
click at [1163, 495] on link "3" at bounding box center [1162, 493] width 23 height 21
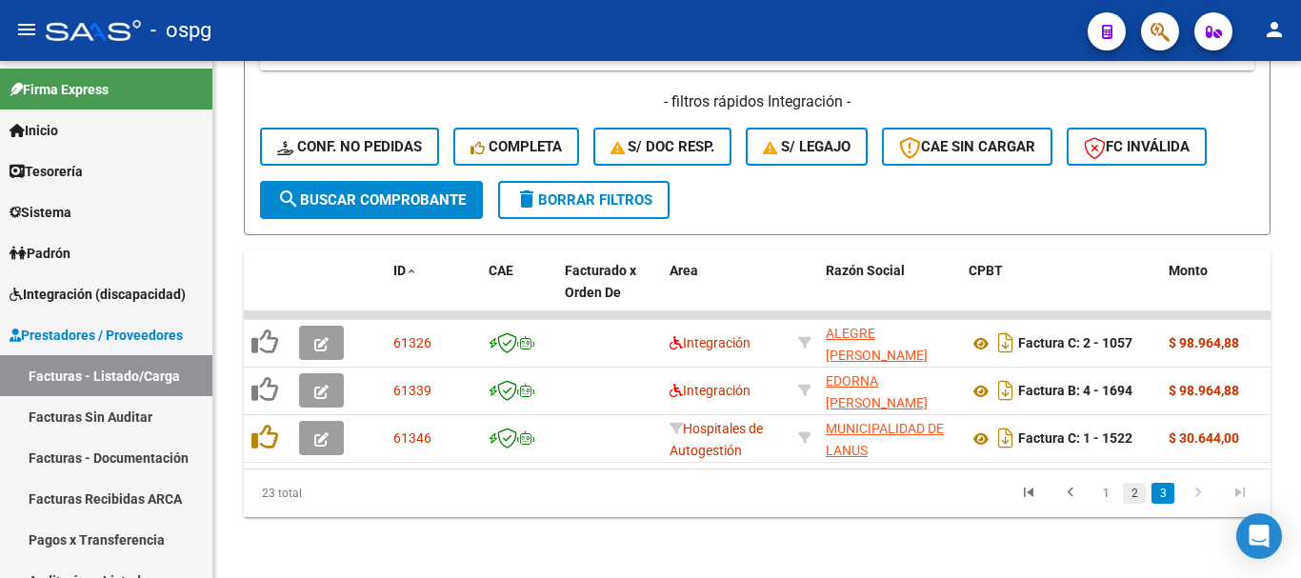
click at [1131, 492] on link "2" at bounding box center [1134, 493] width 23 height 21
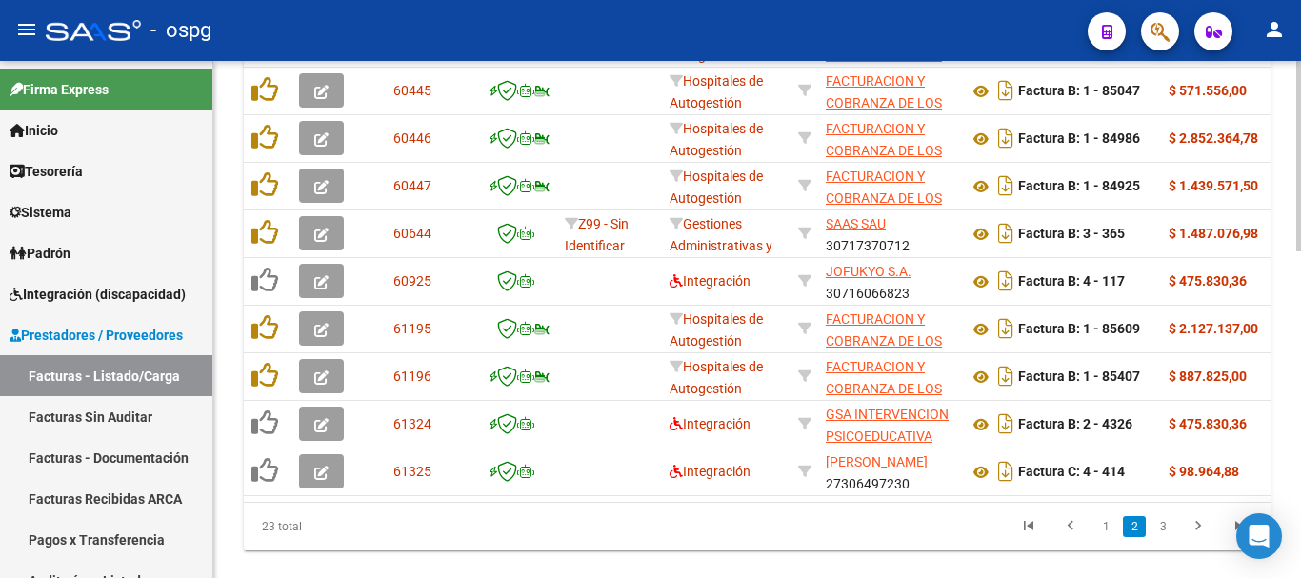
scroll to position [836, 0]
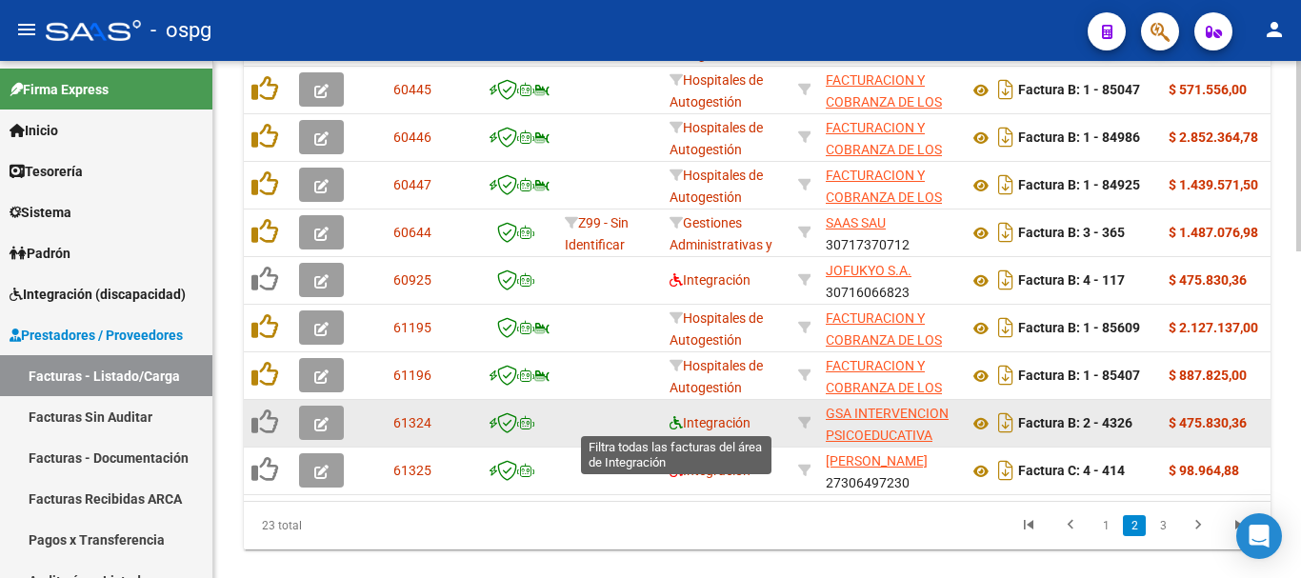
click at [678, 423] on icon at bounding box center [676, 422] width 13 height 13
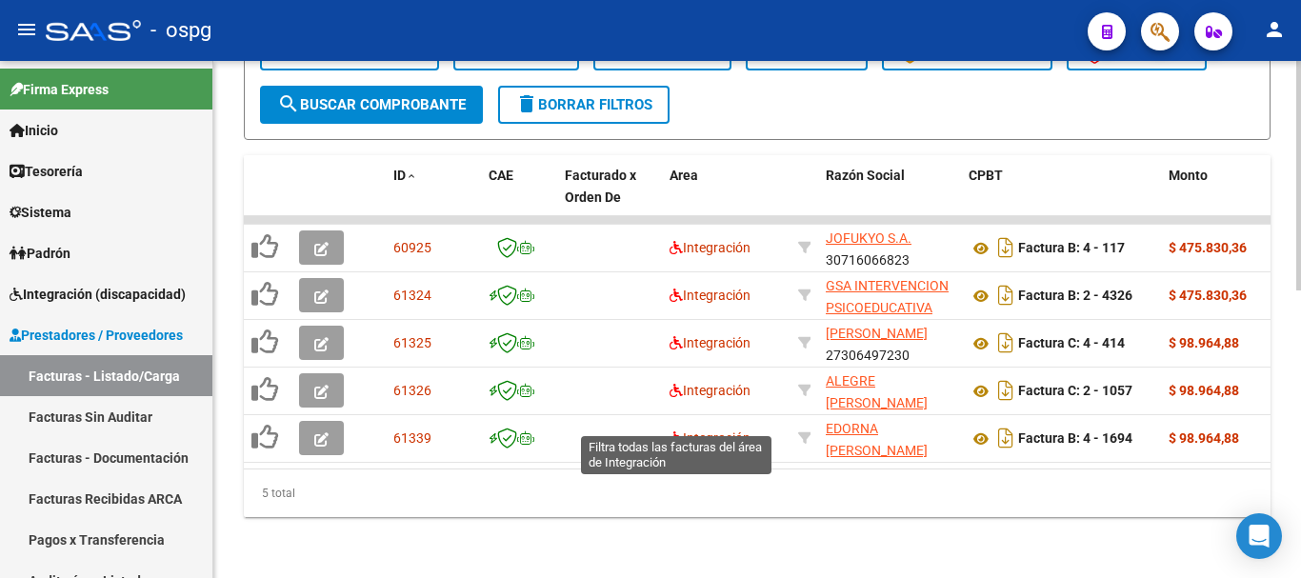
scroll to position [646, 0]
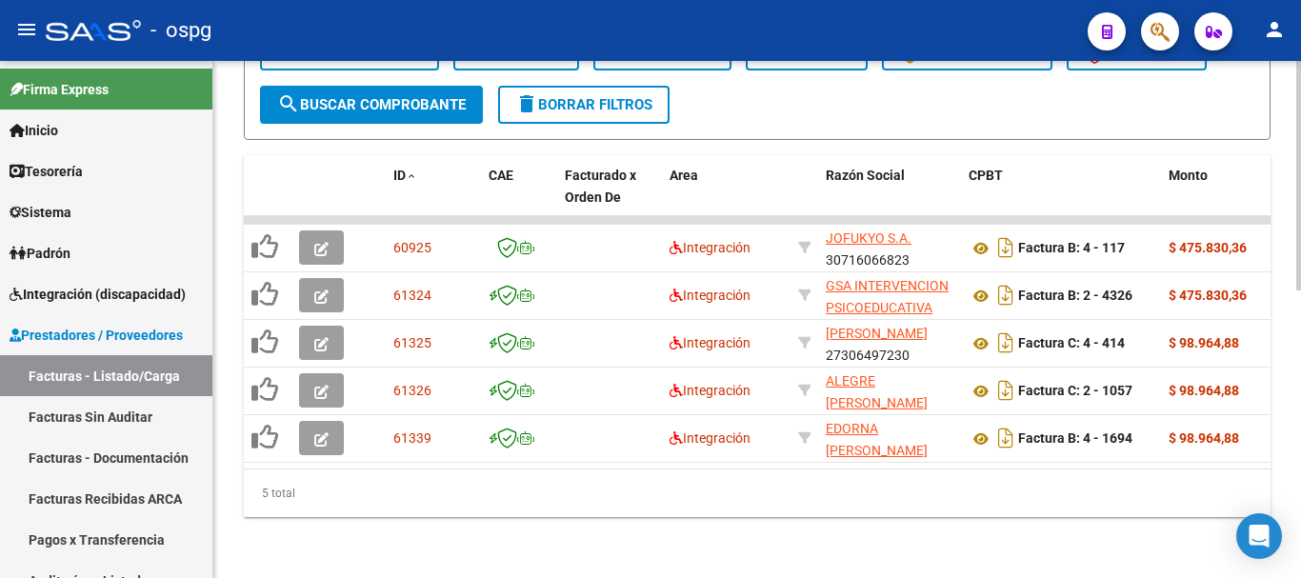
click at [430, 471] on div "5 total" at bounding box center [757, 494] width 1027 height 48
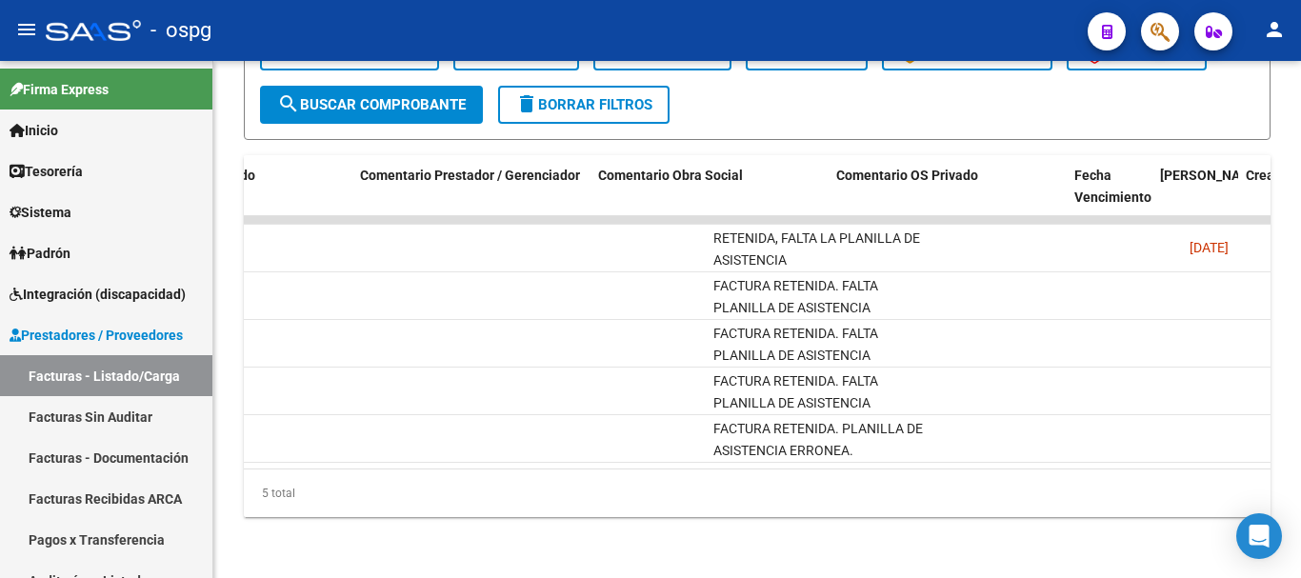
scroll to position [0, 2544]
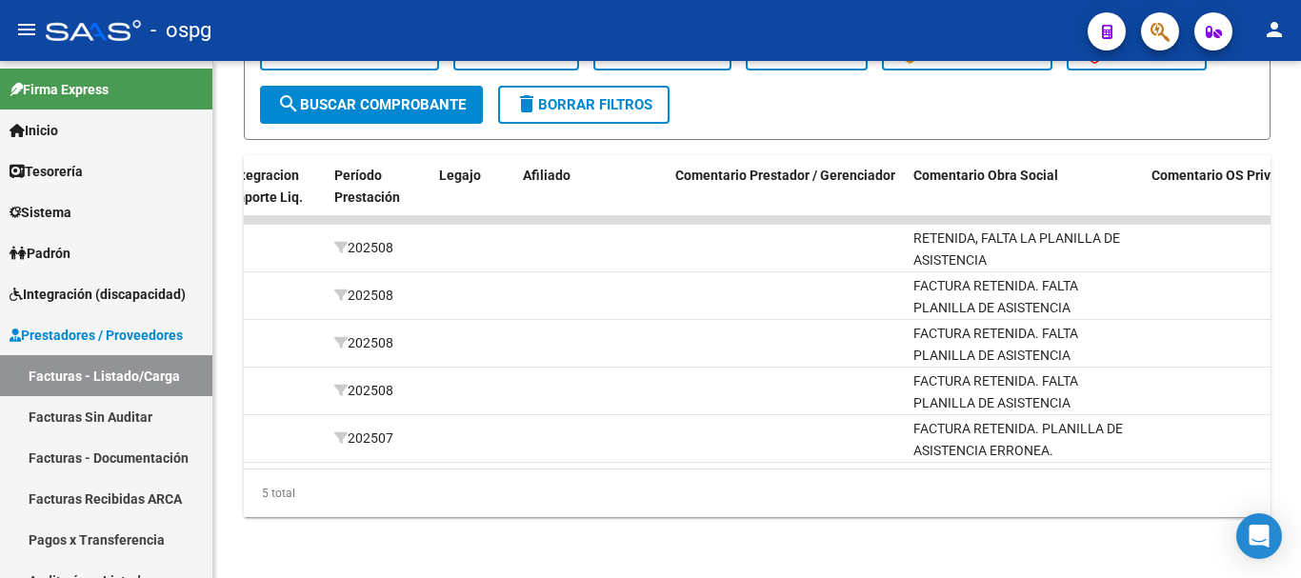
click at [952, 453] on datatable-body "60925 Integración JOFUKYO S.A. 30716066823 Factura B: 4 - 117 $ 475.830,36 [DAT…" at bounding box center [757, 342] width 1027 height 252
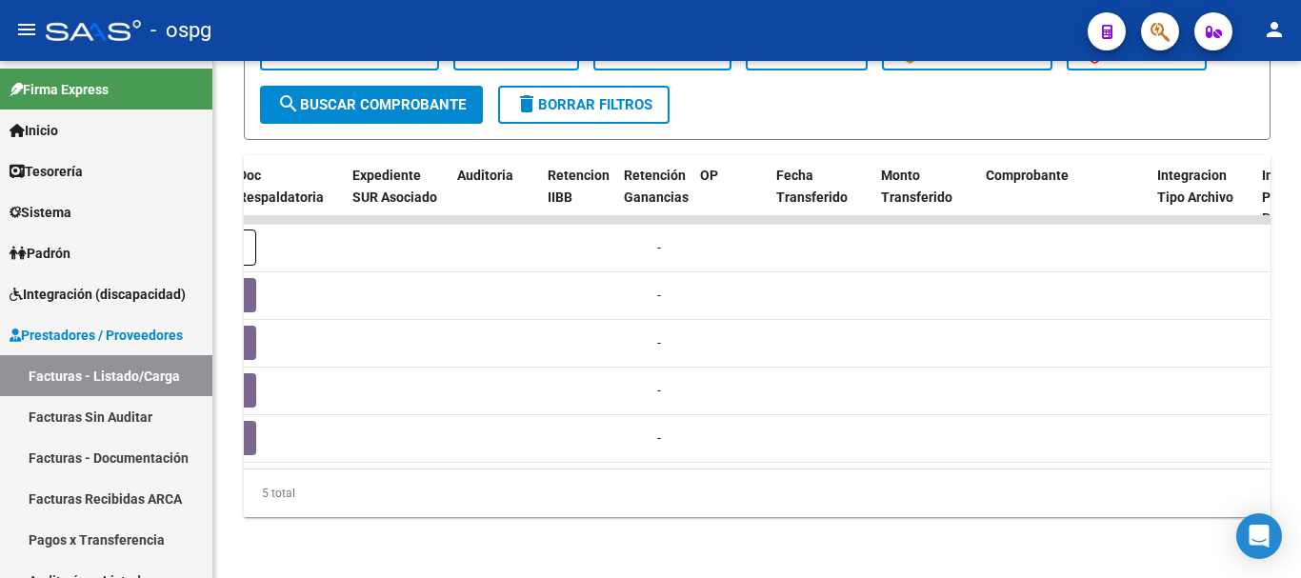
scroll to position [0, 0]
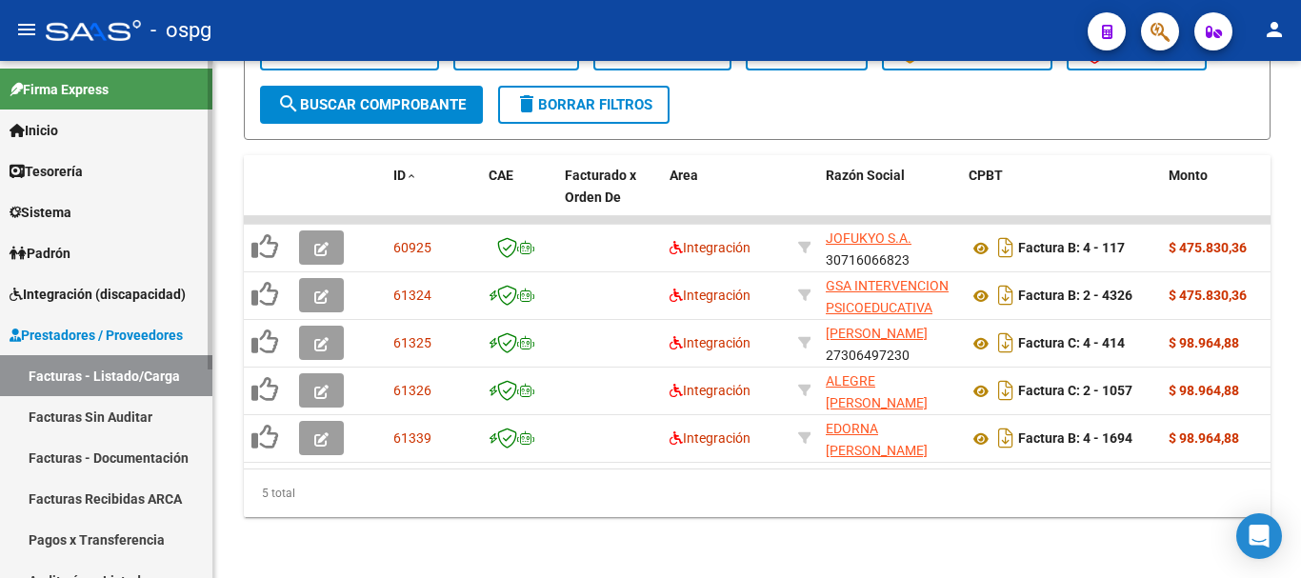
click at [133, 373] on link "Facturas - Listado/Carga" at bounding box center [106, 375] width 212 height 41
click at [590, 104] on button "delete Borrar Filtros" at bounding box center [583, 105] width 171 height 38
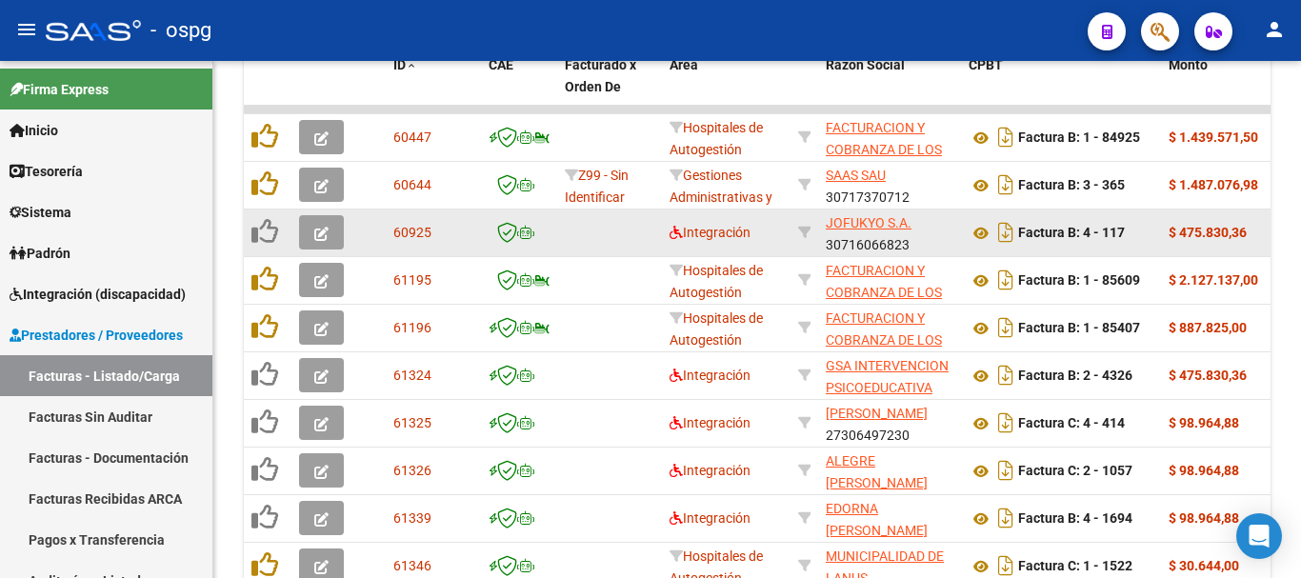
scroll to position [884, 0]
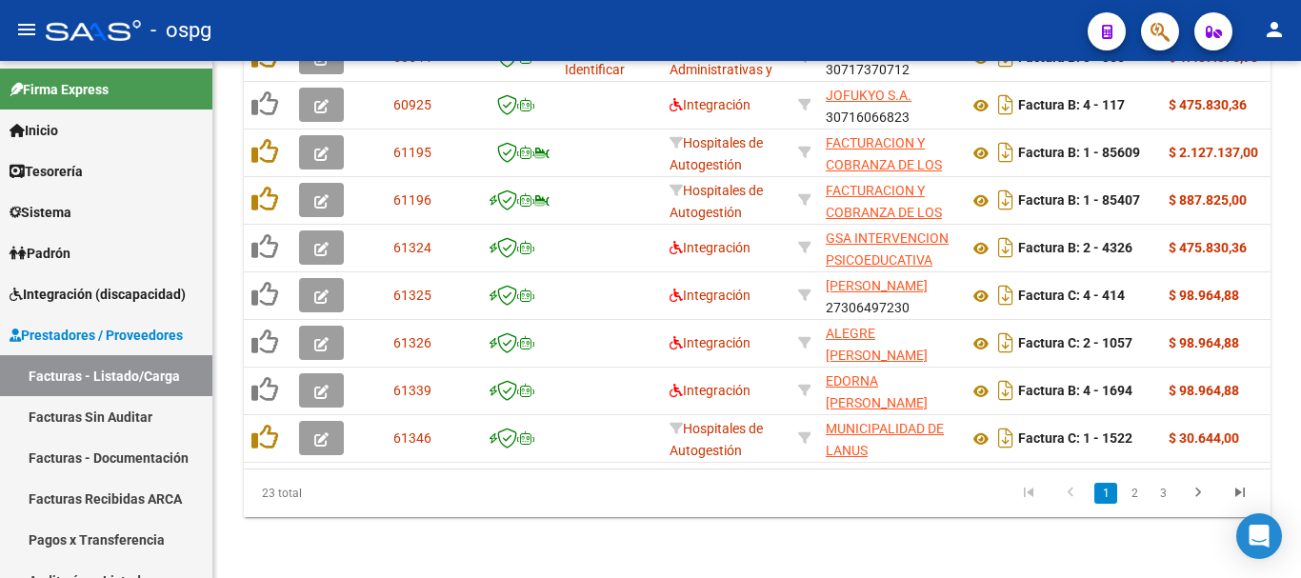
click at [1164, 490] on link "3" at bounding box center [1162, 493] width 23 height 21
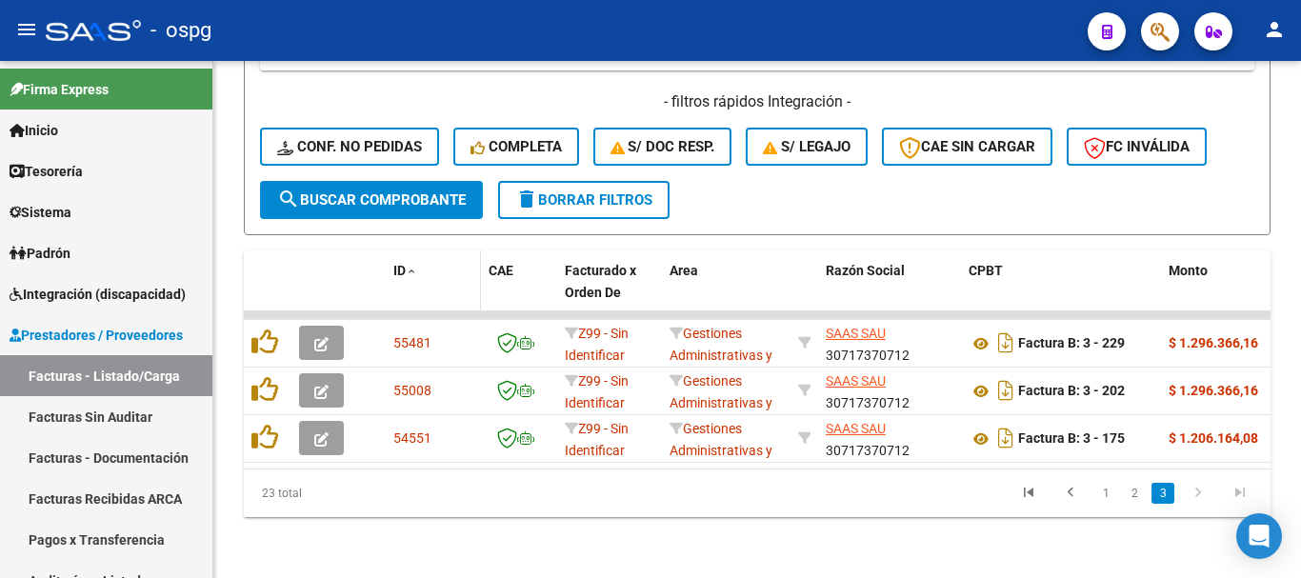
click at [405, 263] on span "ID" at bounding box center [399, 270] width 12 height 15
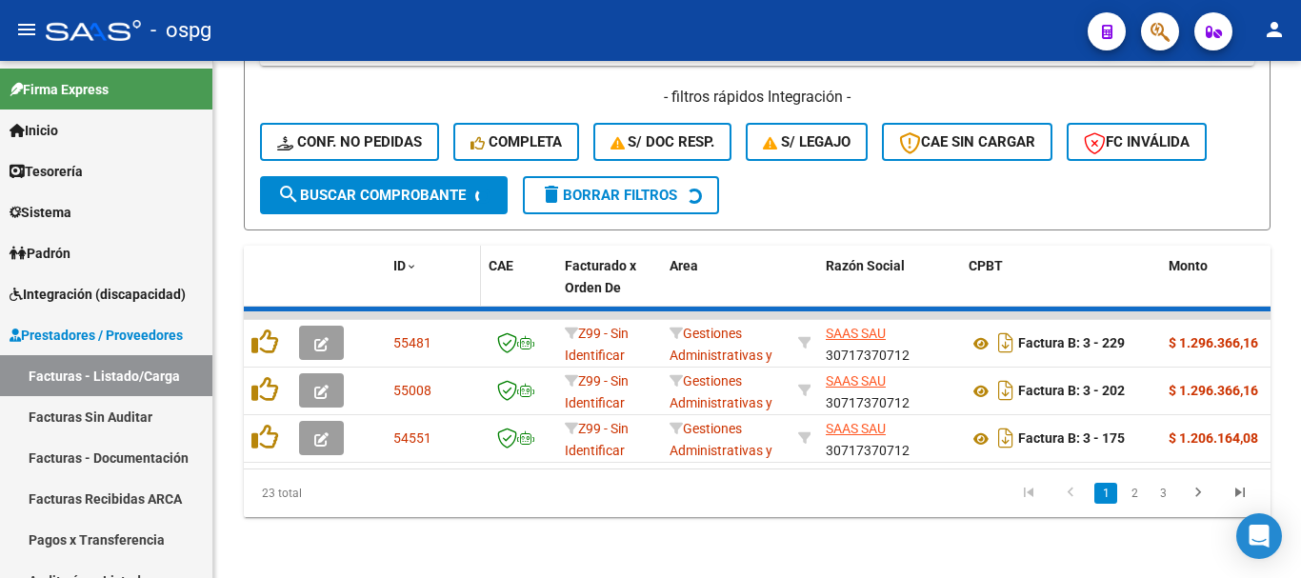
scroll to position [884, 0]
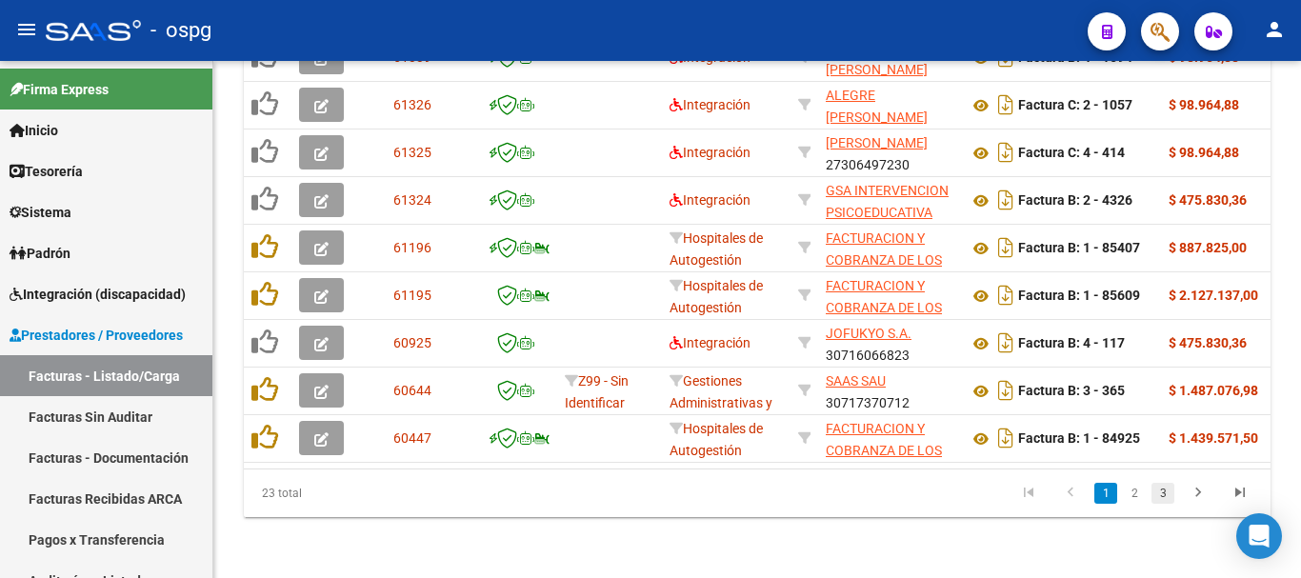
click at [1165, 489] on link "3" at bounding box center [1162, 493] width 23 height 21
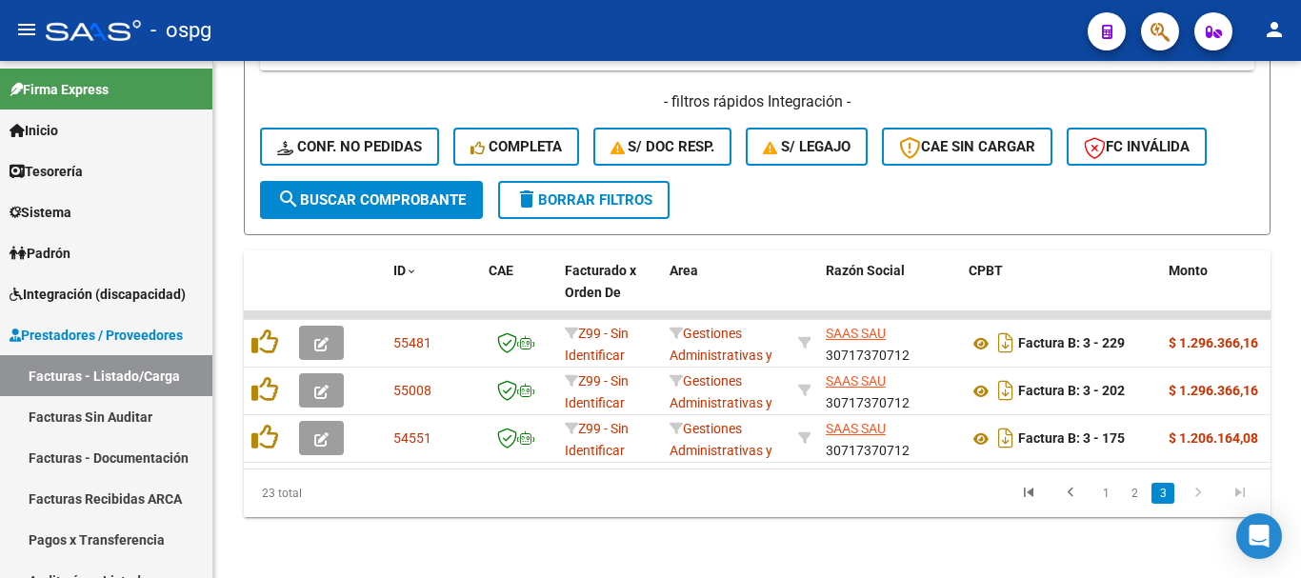
scroll to position [550, 0]
click at [1136, 487] on link "2" at bounding box center [1134, 493] width 23 height 21
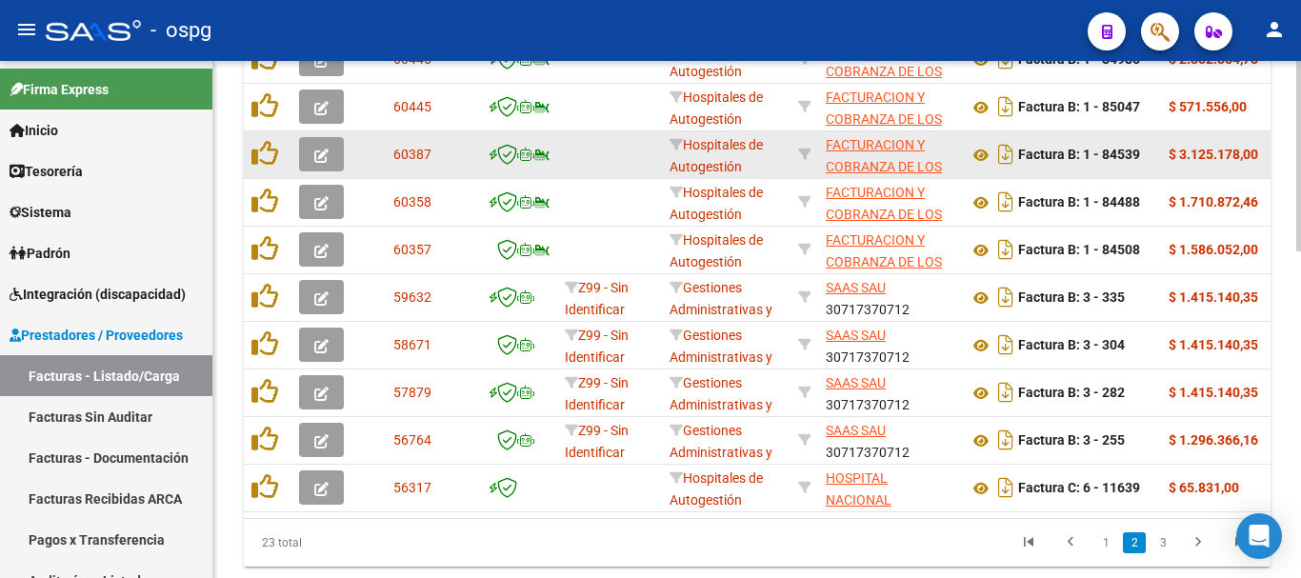
scroll to position [884, 0]
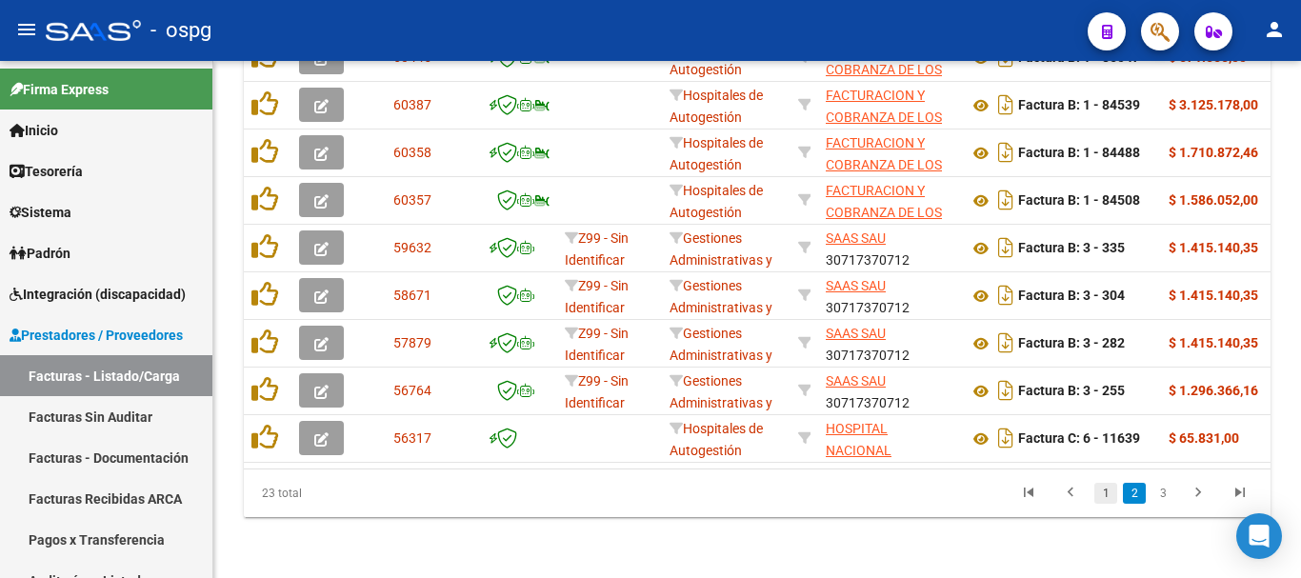
click at [1106, 493] on link "1" at bounding box center [1105, 493] width 23 height 21
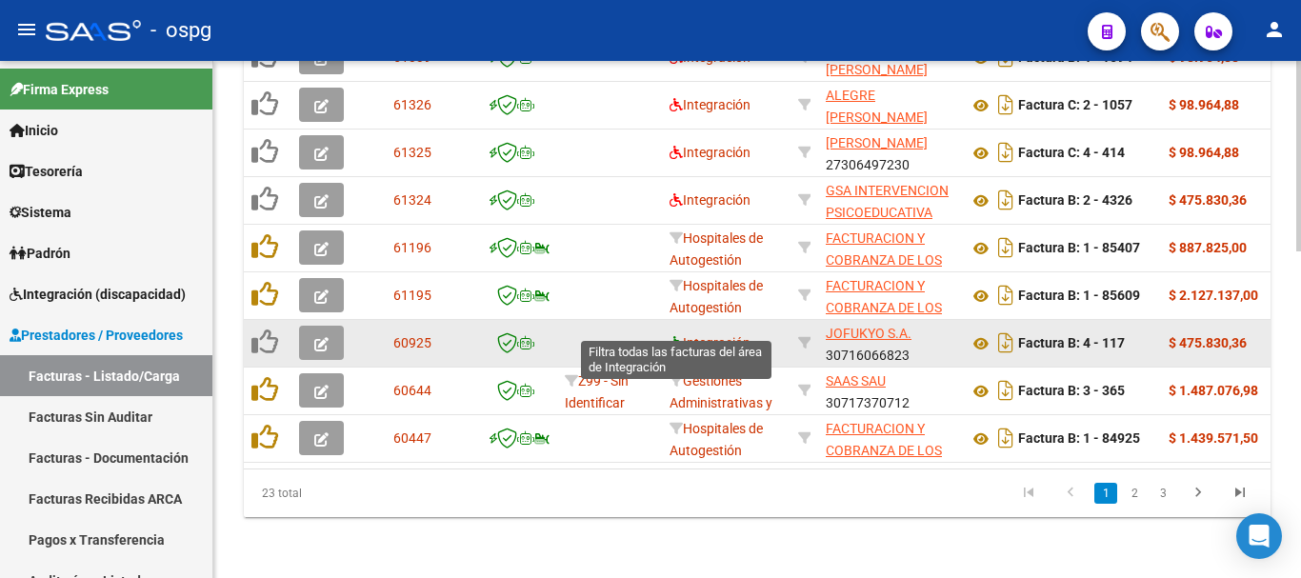
click at [670, 336] on icon at bounding box center [676, 342] width 13 height 13
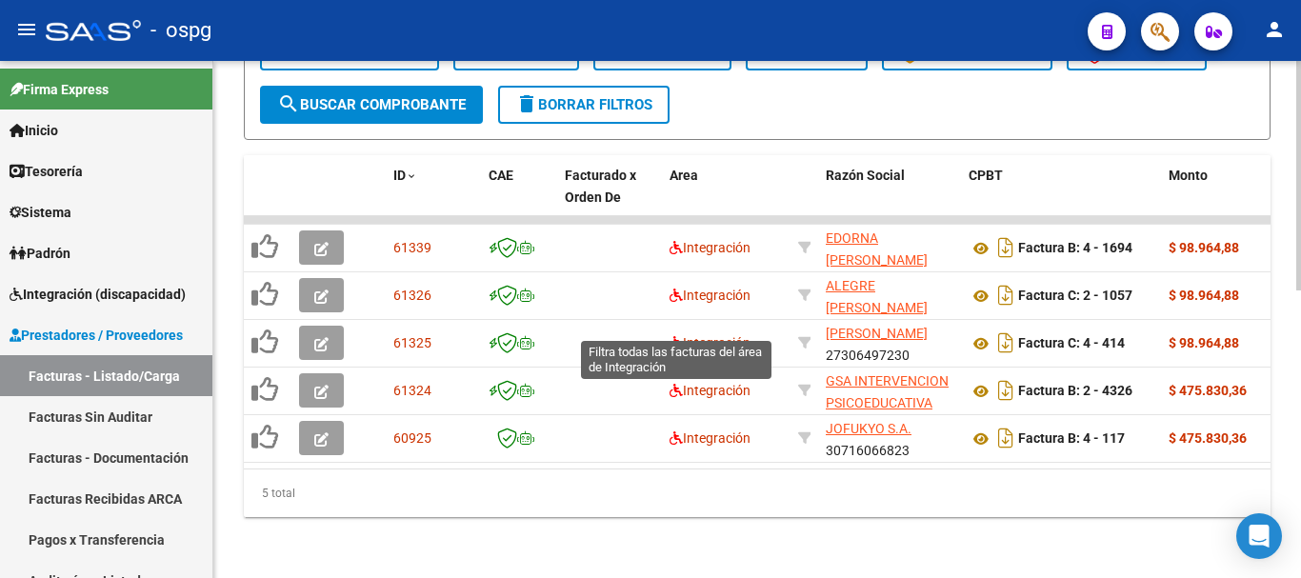
scroll to position [646, 0]
